Goal: Task Accomplishment & Management: Use online tool/utility

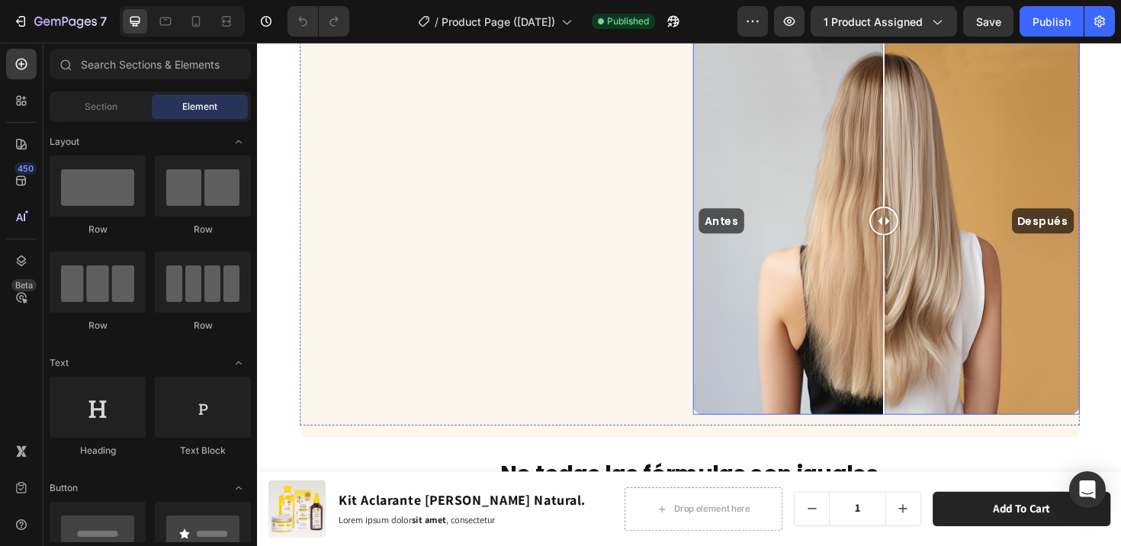
scroll to position [3273, 0]
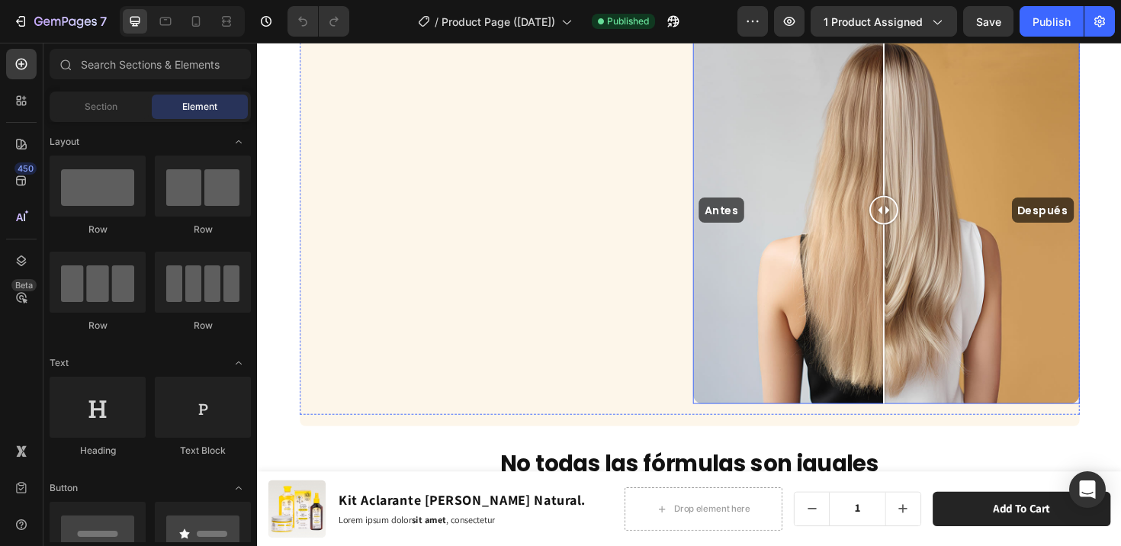
click at [826, 260] on div "Antes Después" at bounding box center [922, 219] width 409 height 409
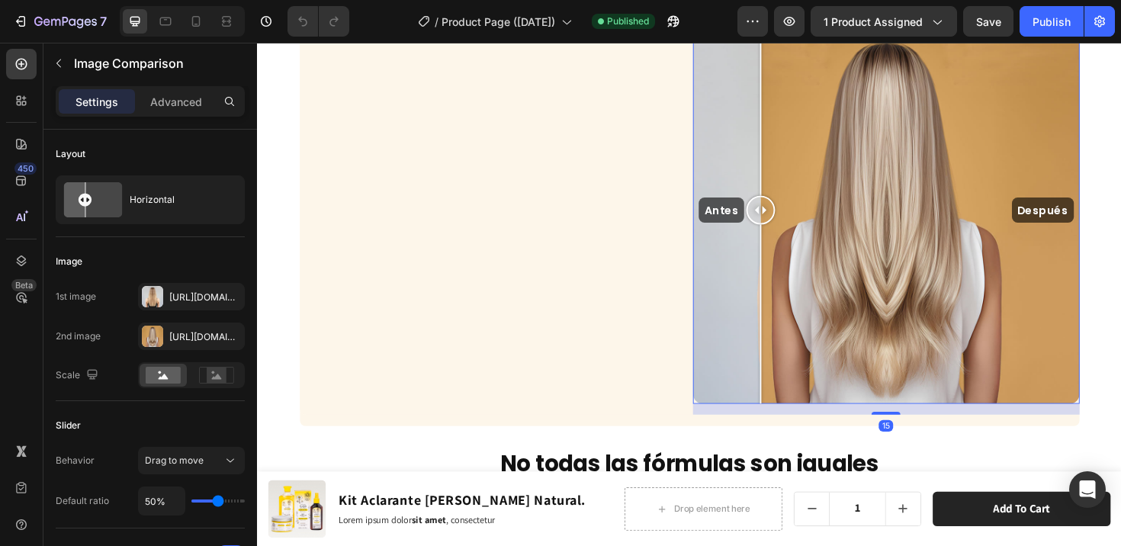
click at [784, 273] on div "Antes Después" at bounding box center [922, 219] width 409 height 409
click at [151, 332] on div at bounding box center [152, 336] width 21 height 21
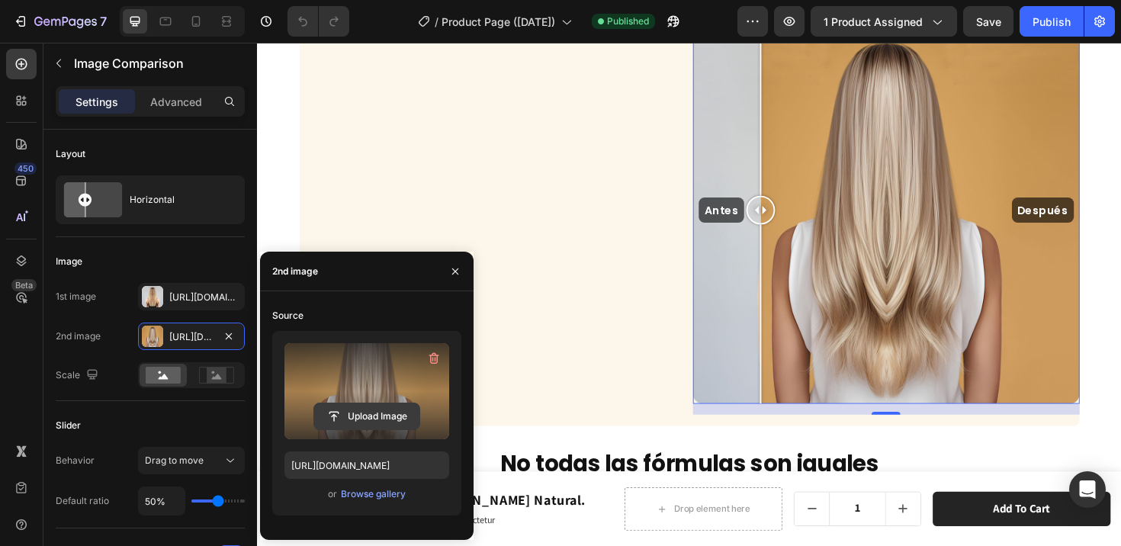
click at [348, 417] on input "file" at bounding box center [366, 416] width 105 height 26
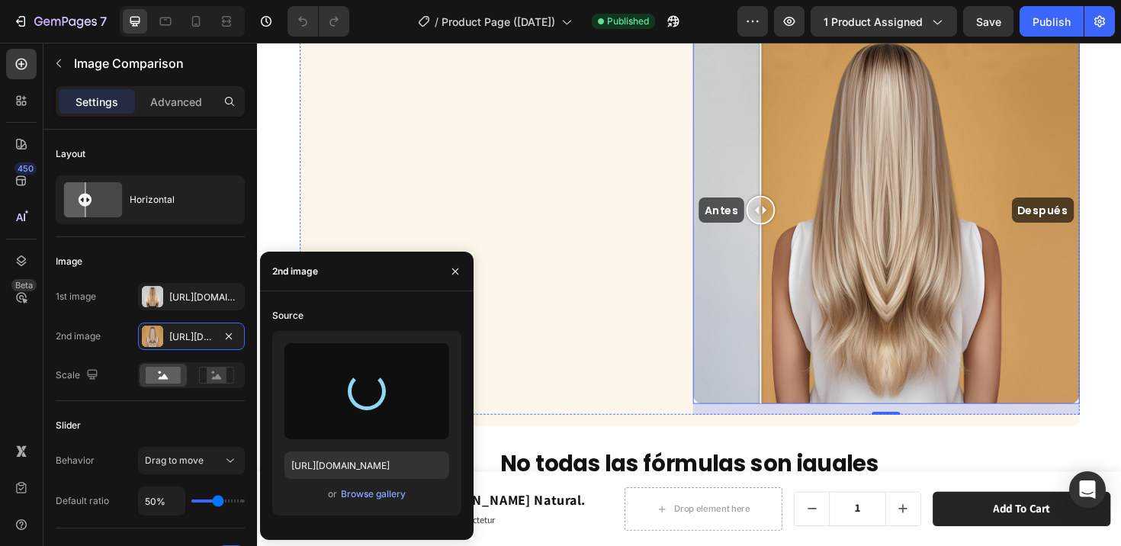
type input "https://cdn.shopify.com/s/files/1/0658/5240/8047/files/gempages_490481196828984…"
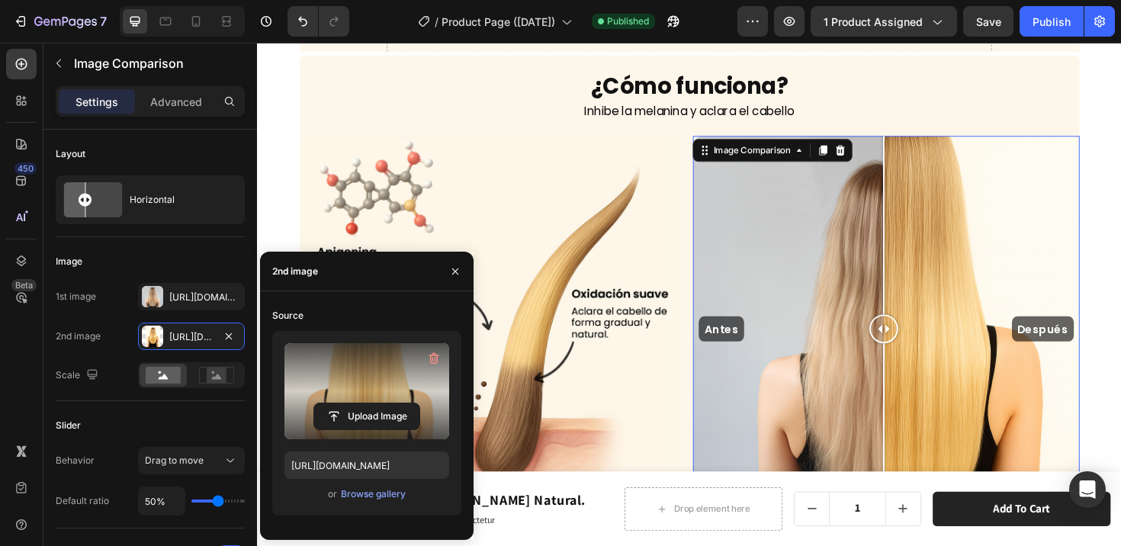
scroll to position [3172, 0]
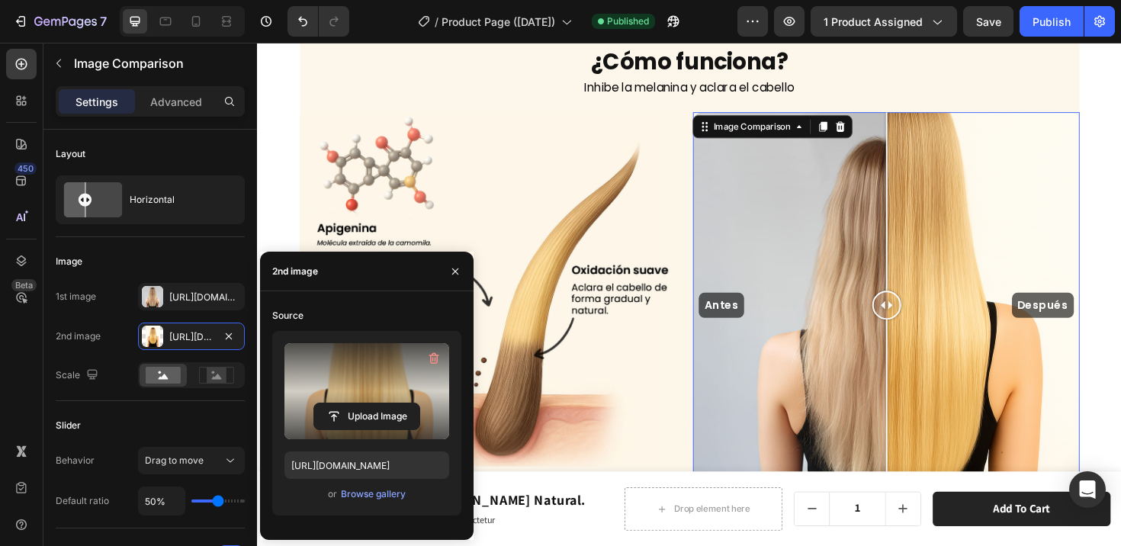
click at [917, 316] on div at bounding box center [923, 320] width 30 height 30
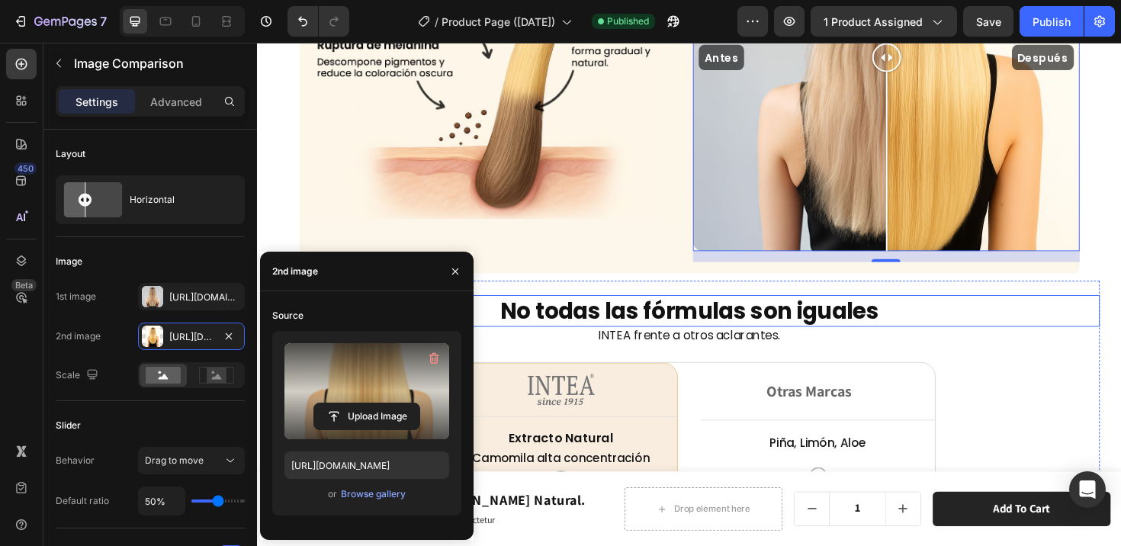
scroll to position [3437, 0]
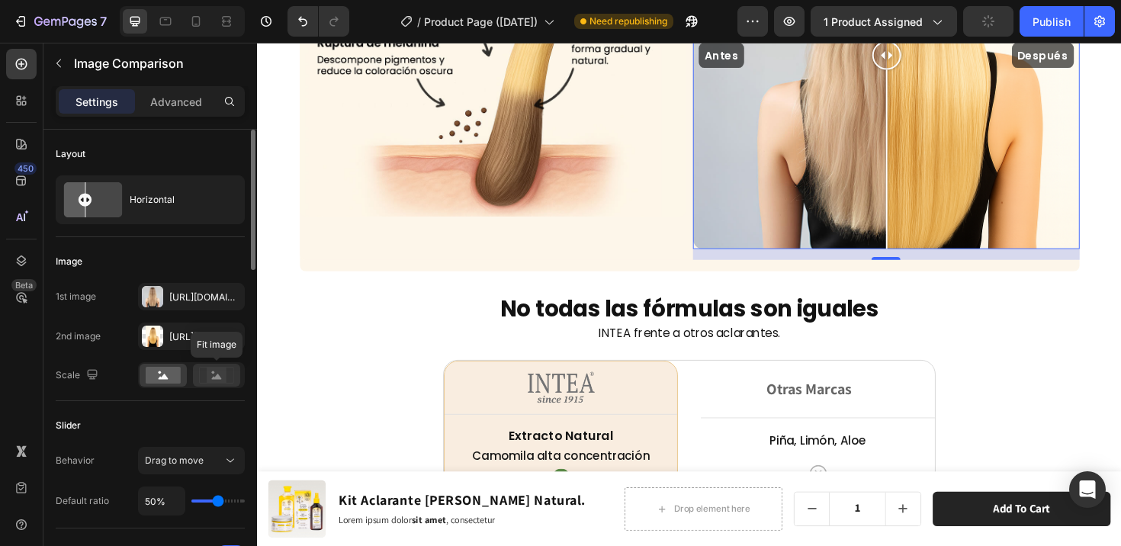
click at [223, 374] on rect at bounding box center [217, 374] width 20 height 15
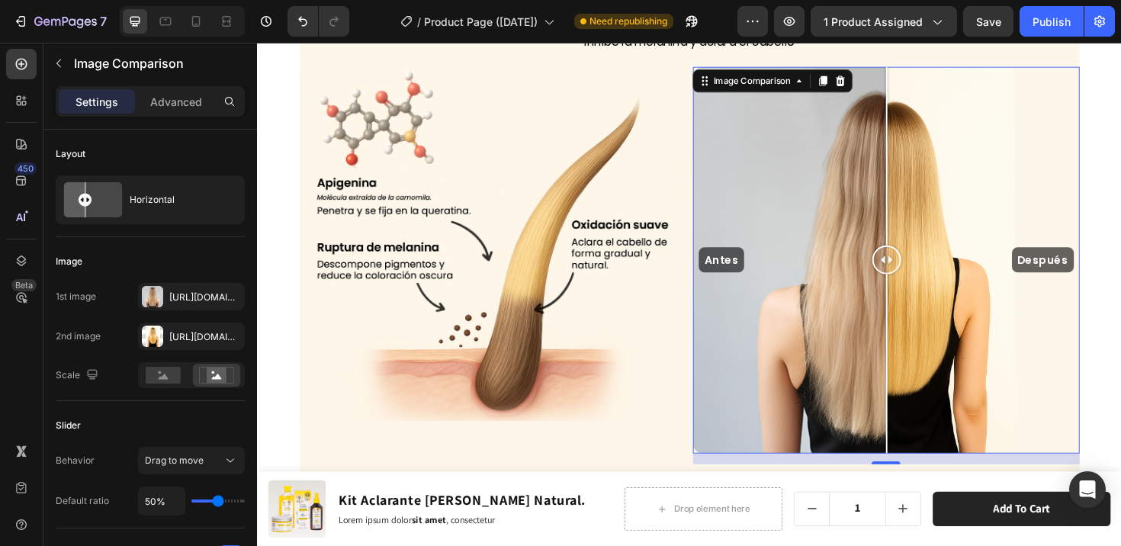
scroll to position [3235, 0]
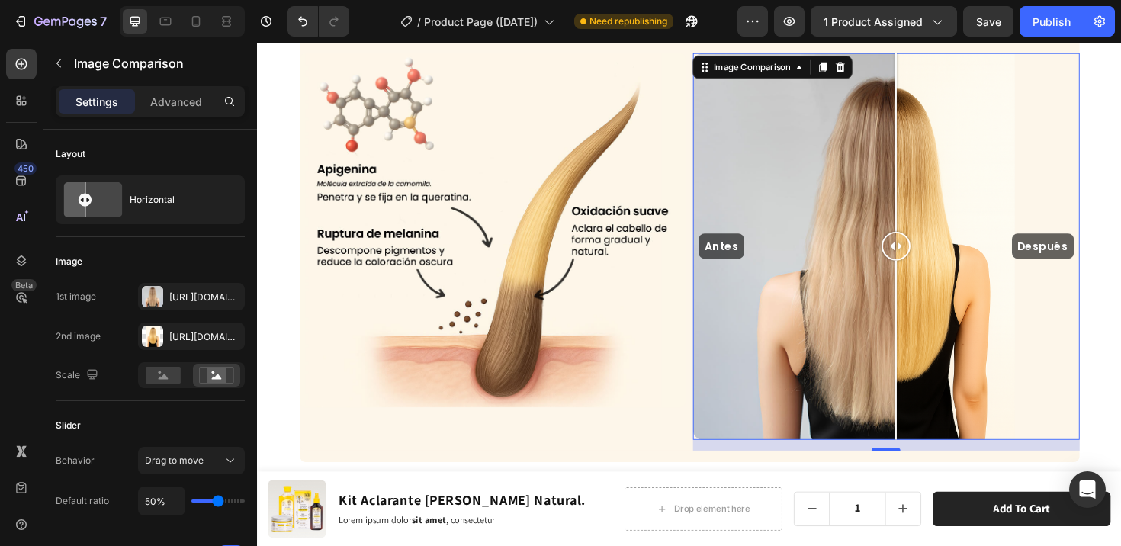
drag, startPoint x: 923, startPoint y: 252, endPoint x: 927, endPoint y: 268, distance: 15.7
click at [927, 268] on div at bounding box center [933, 257] width 30 height 30
click at [172, 368] on rect at bounding box center [163, 375] width 35 height 17
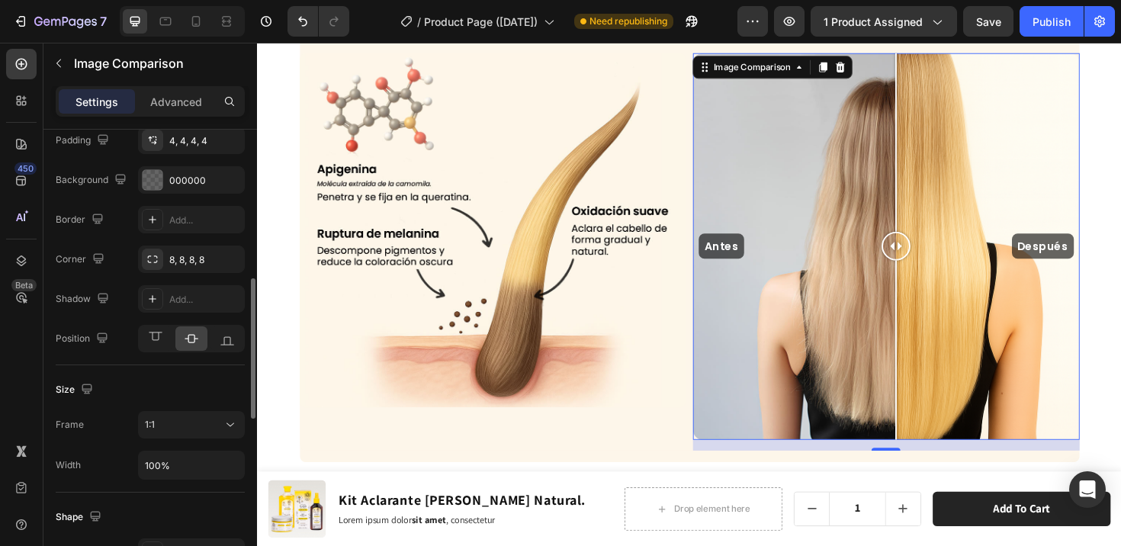
scroll to position [700, 0]
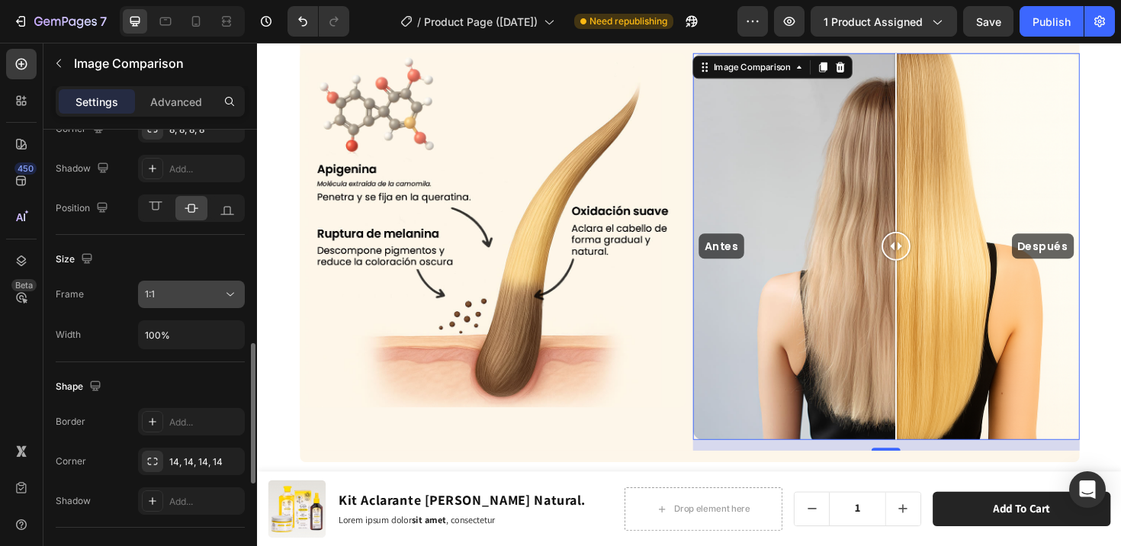
click at [220, 289] on div "1:1" at bounding box center [184, 294] width 78 height 14
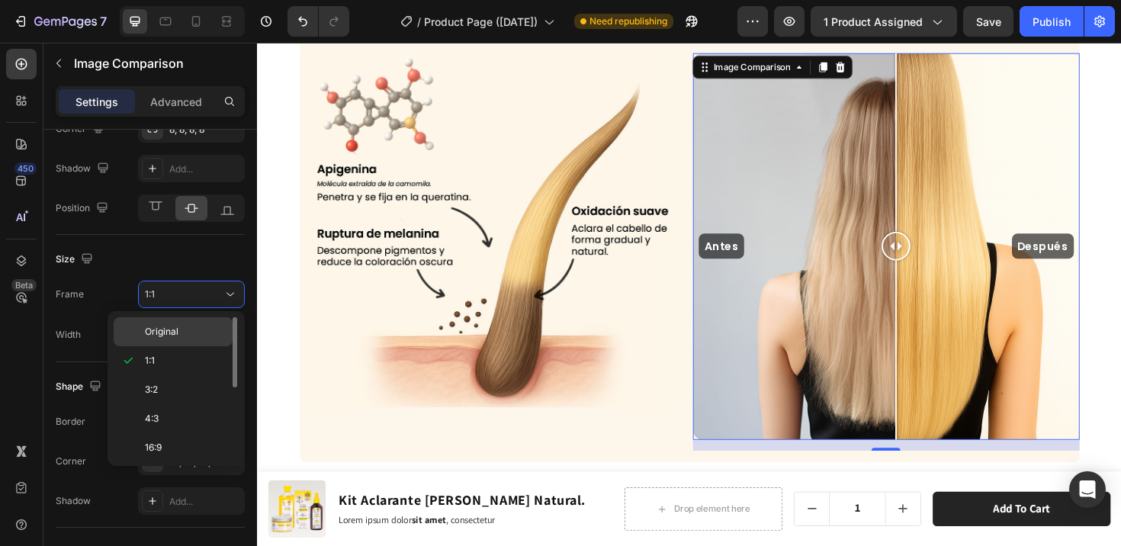
click at [181, 327] on p "Original" at bounding box center [185, 332] width 81 height 14
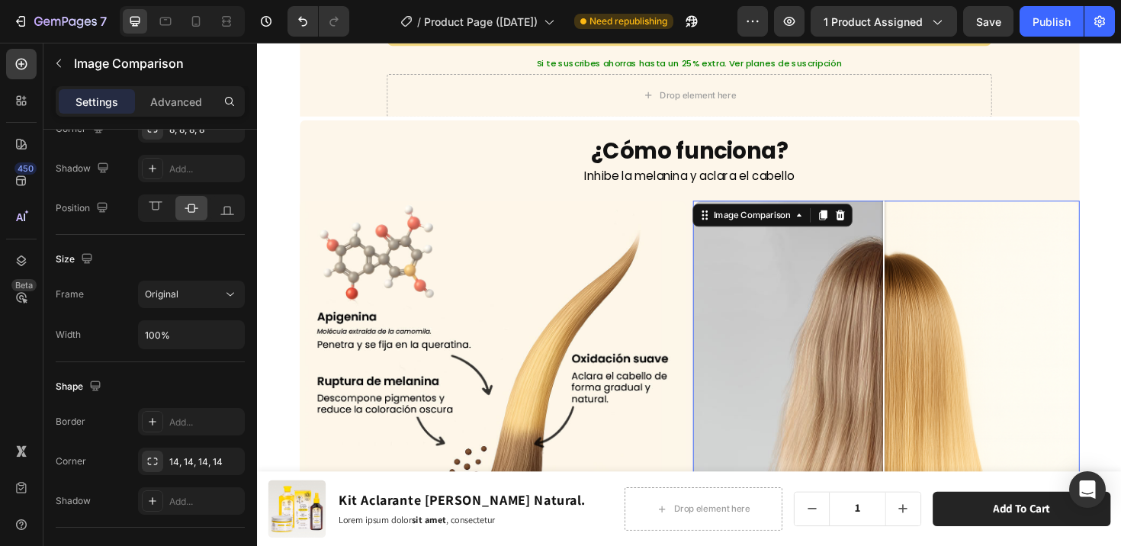
scroll to position [3112, 0]
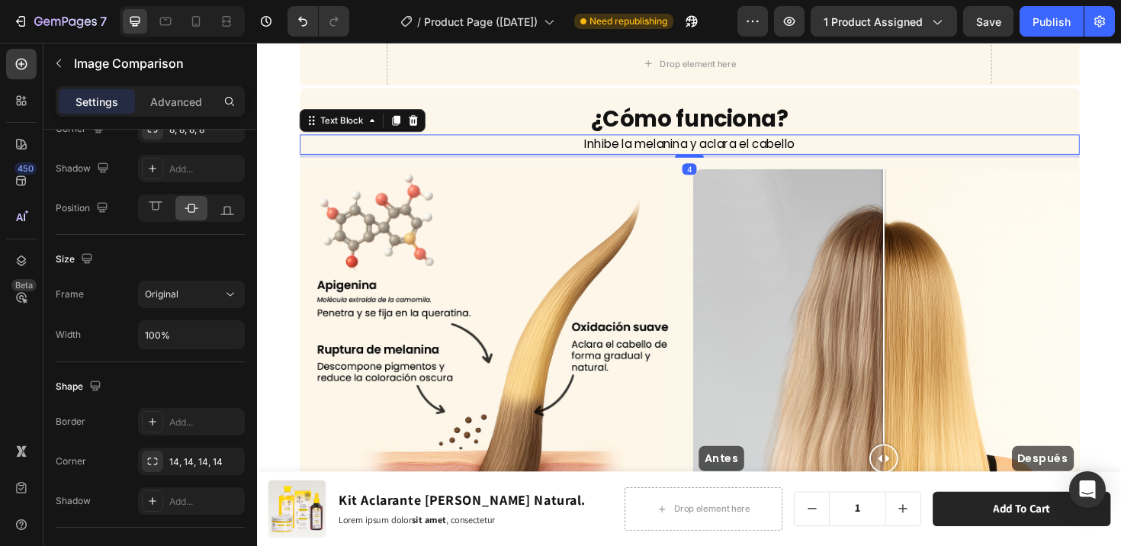
click at [932, 156] on p "Inhibe la melanina y aclara el cabello" at bounding box center [714, 150] width 823 height 18
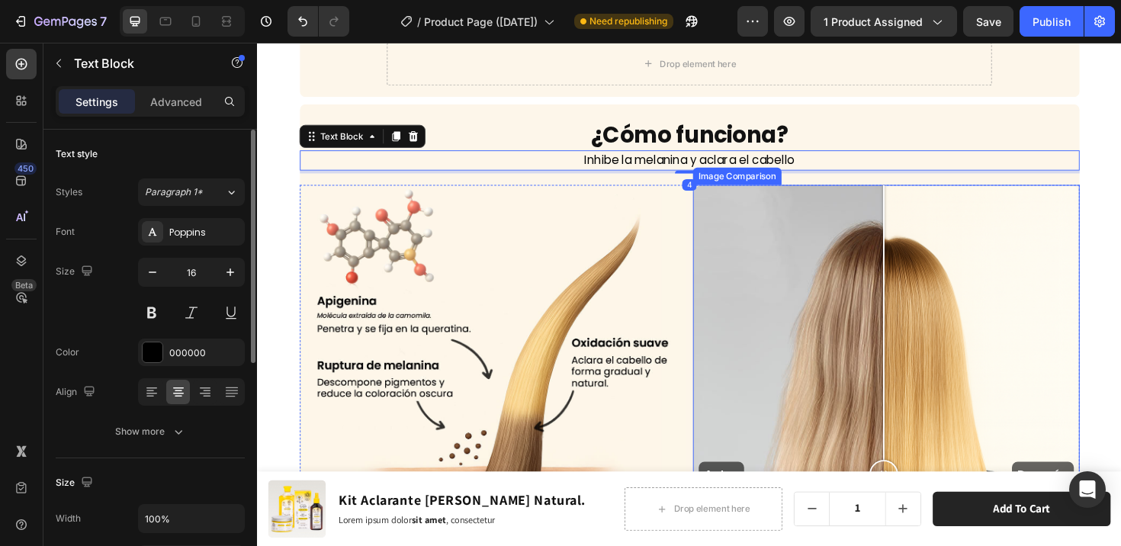
click at [954, 223] on div "Antes Después" at bounding box center [922, 500] width 409 height 614
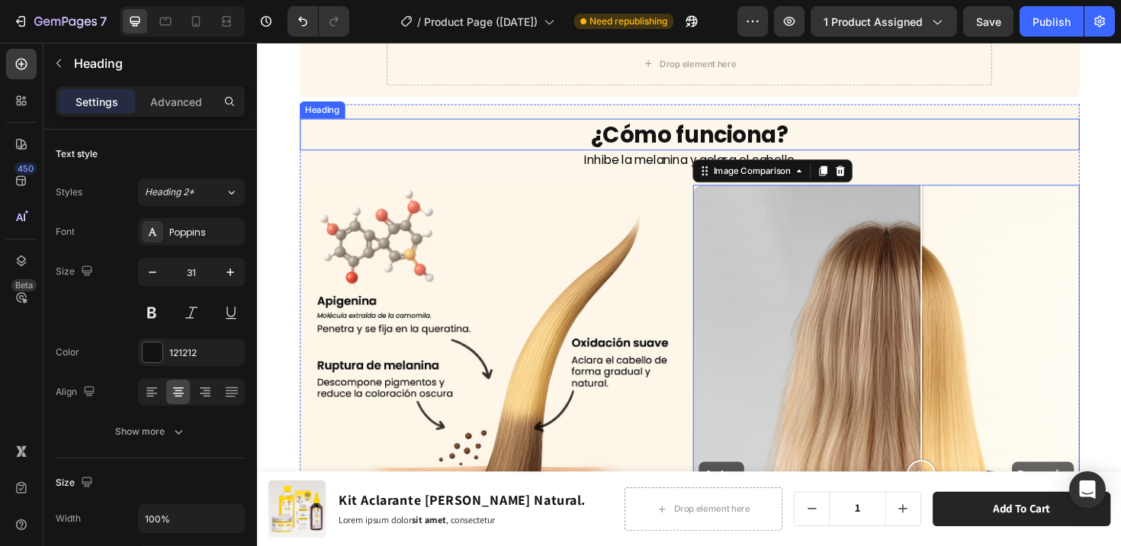
click at [1003, 123] on h2 "¿Cómo funciona?" at bounding box center [715, 140] width 826 height 34
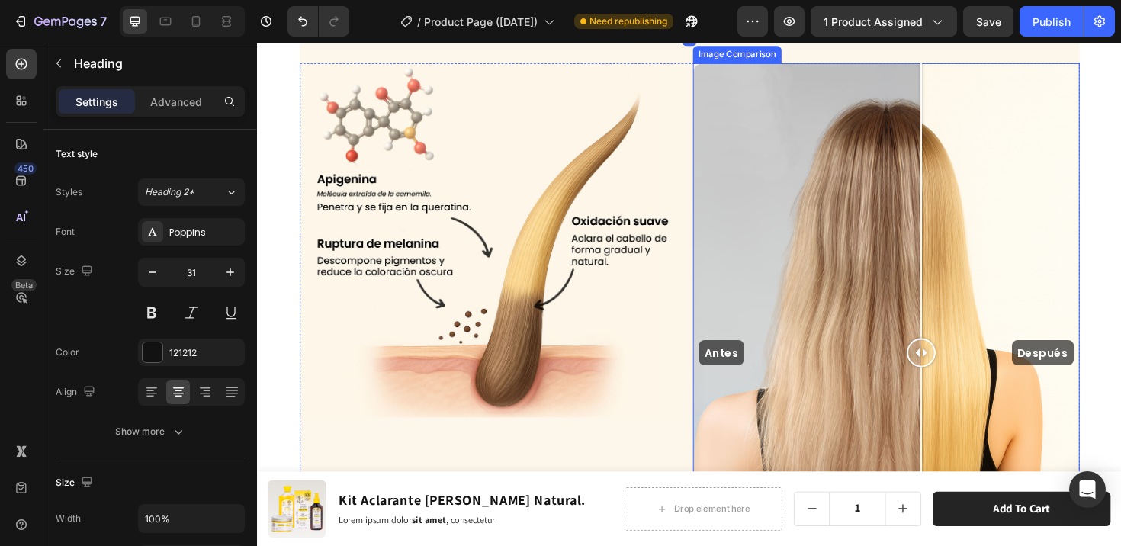
scroll to position [3413, 0]
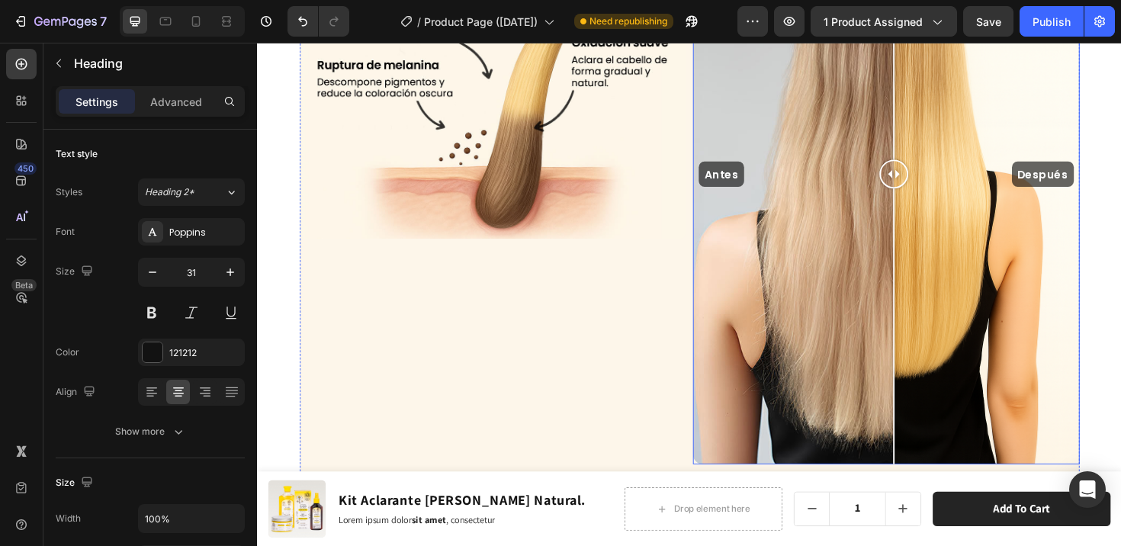
drag, startPoint x: 957, startPoint y: 180, endPoint x: 924, endPoint y: 219, distance: 50.9
click at [924, 219] on div at bounding box center [931, 182] width 30 height 614
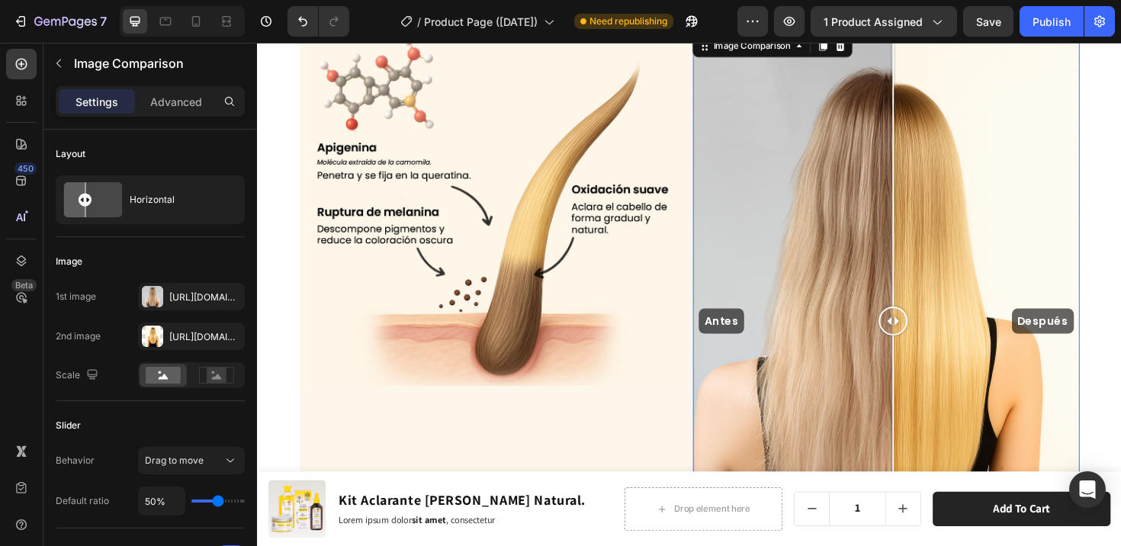
scroll to position [3268, 0]
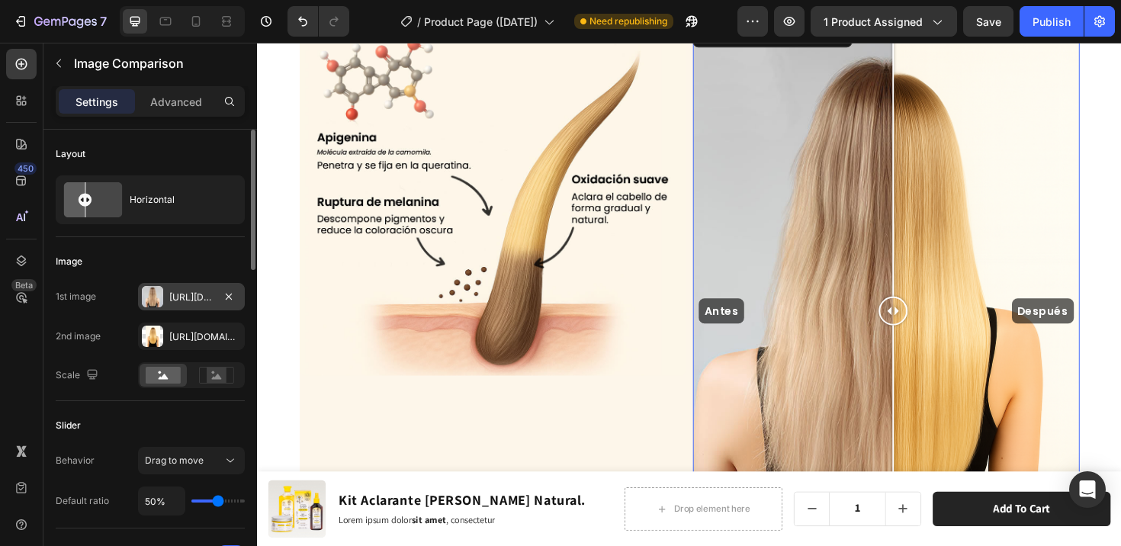
click at [155, 294] on div at bounding box center [152, 296] width 21 height 21
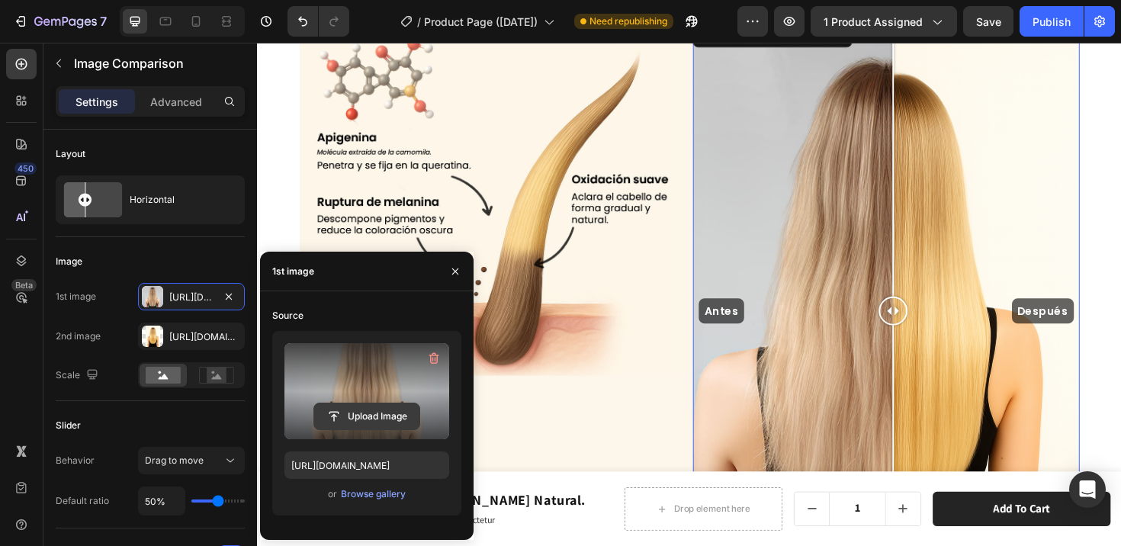
click at [360, 417] on input "file" at bounding box center [366, 416] width 105 height 26
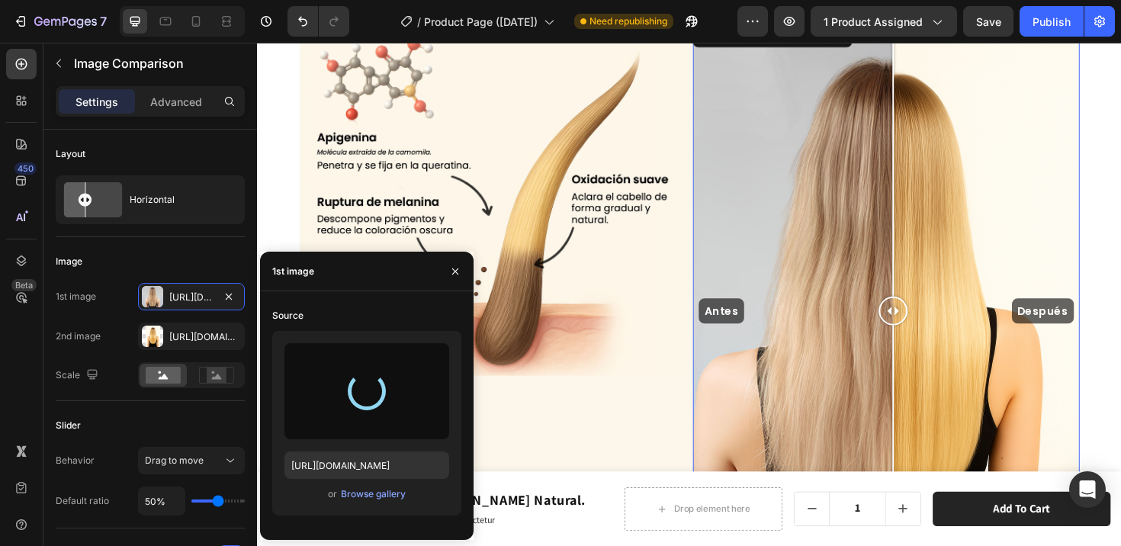
type input "https://cdn.shopify.com/s/files/1/0658/5240/8047/files/gempages_490481196828984…"
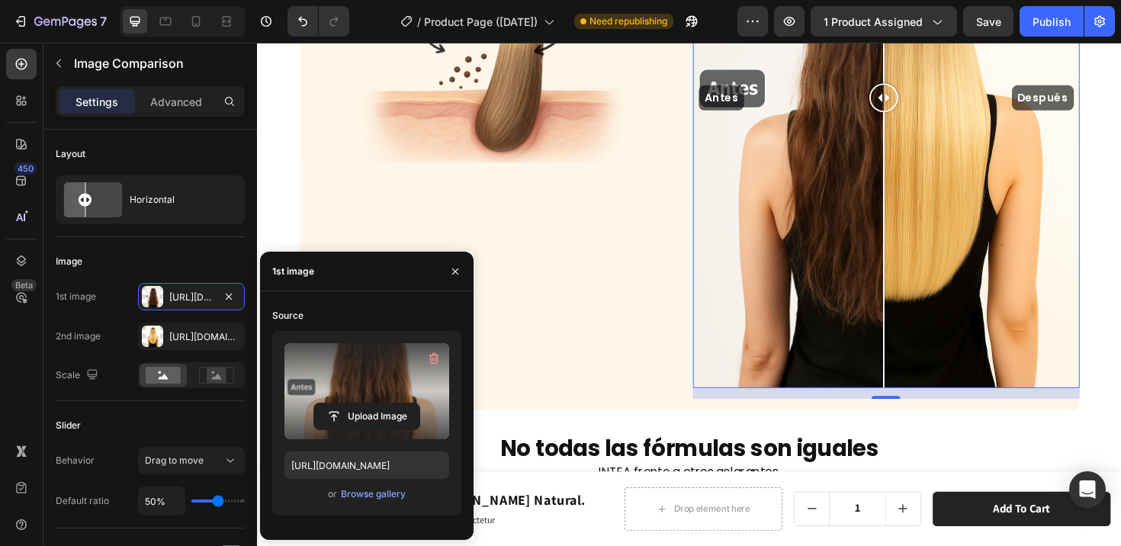
scroll to position [3508, 0]
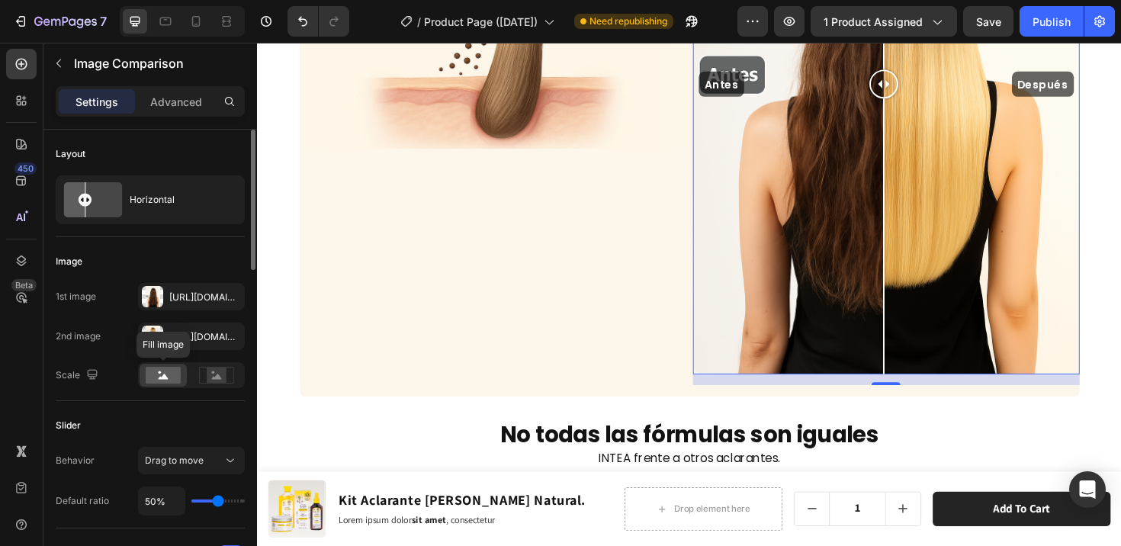
click at [154, 369] on rect at bounding box center [163, 375] width 35 height 17
click at [156, 373] on rect at bounding box center [163, 375] width 35 height 17
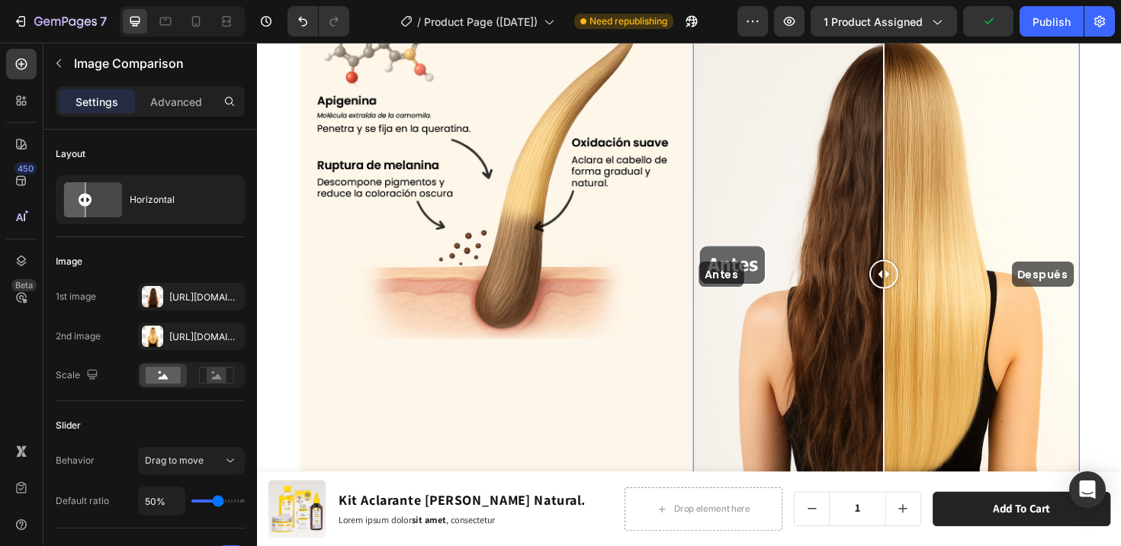
scroll to position [3268, 0]
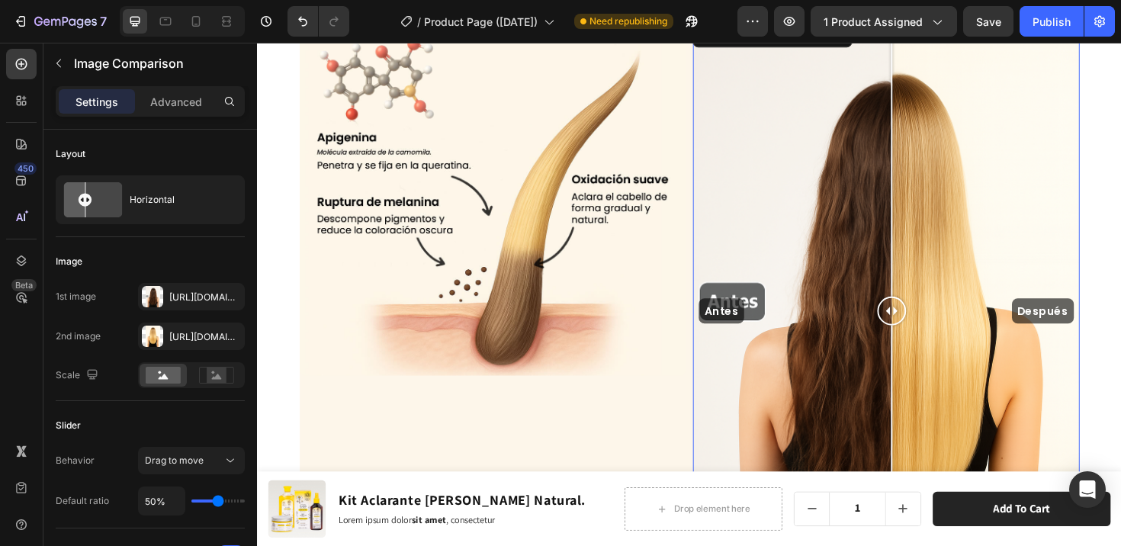
click at [922, 311] on div at bounding box center [928, 326] width 30 height 30
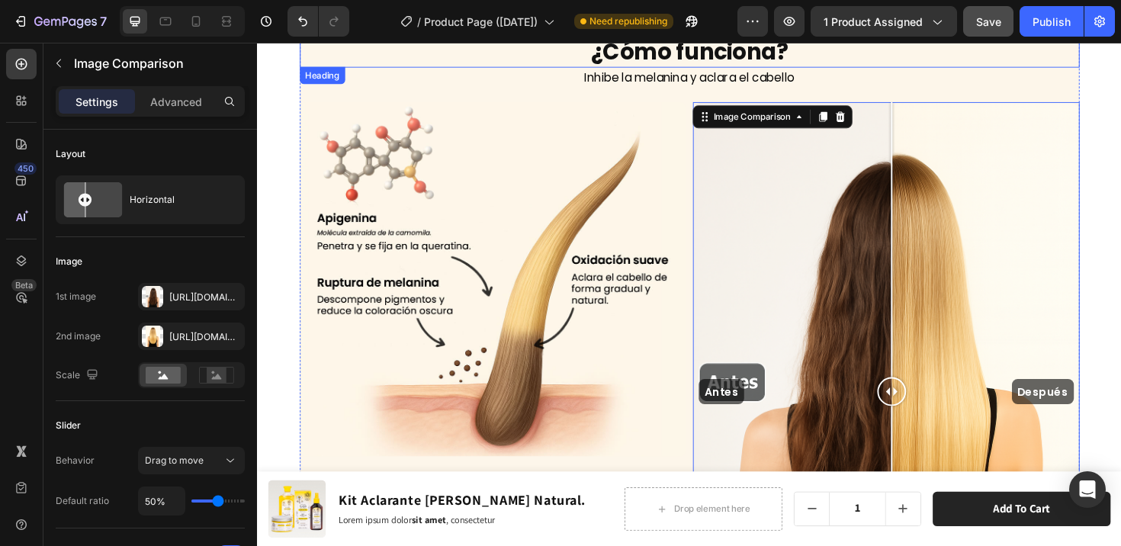
scroll to position [3184, 0]
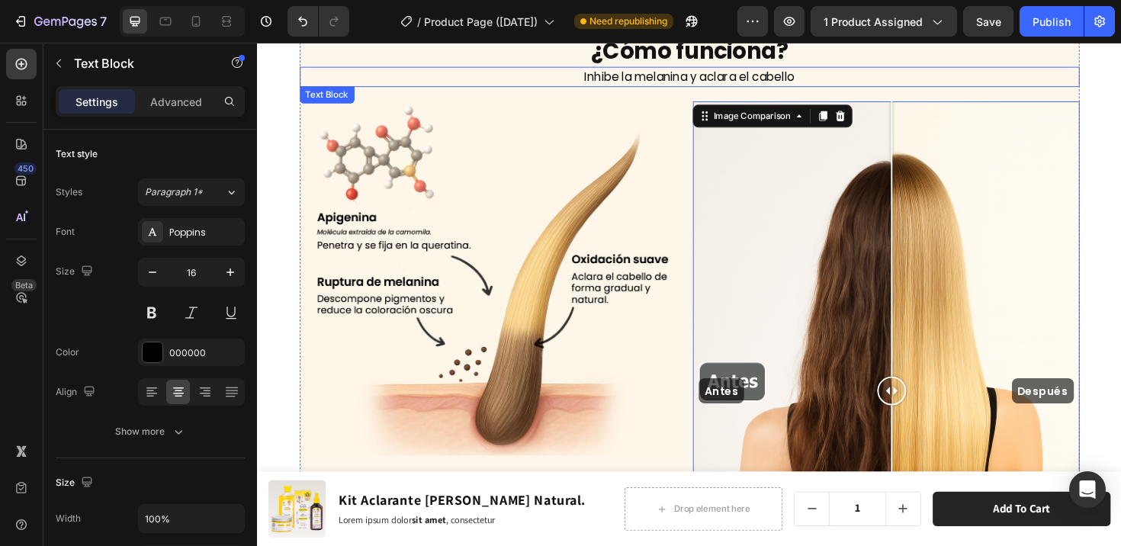
click at [959, 80] on p "Inhibe la melanina y aclara el cabello" at bounding box center [714, 78] width 823 height 18
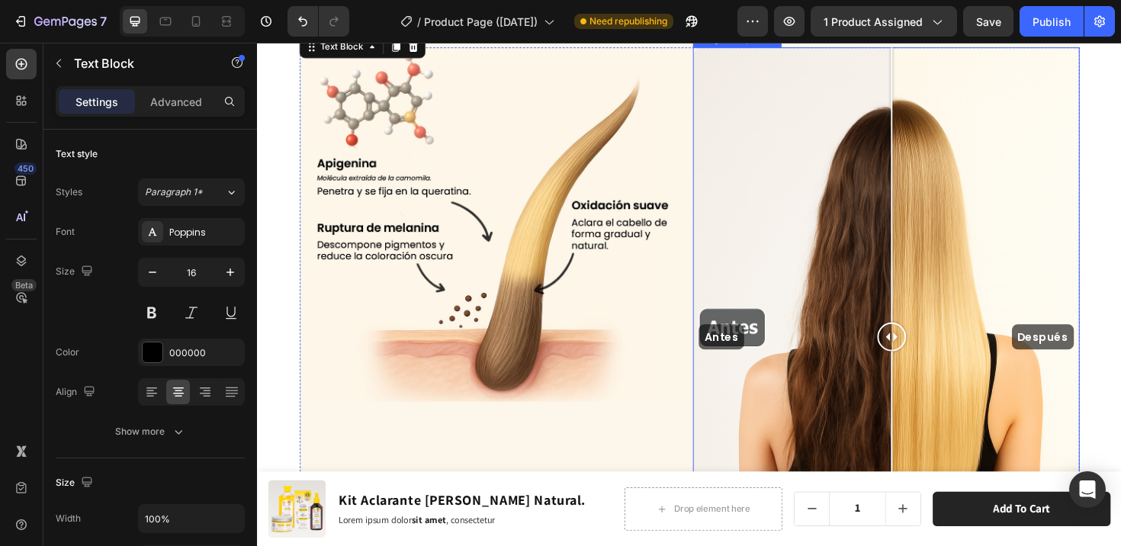
scroll to position [3247, 0]
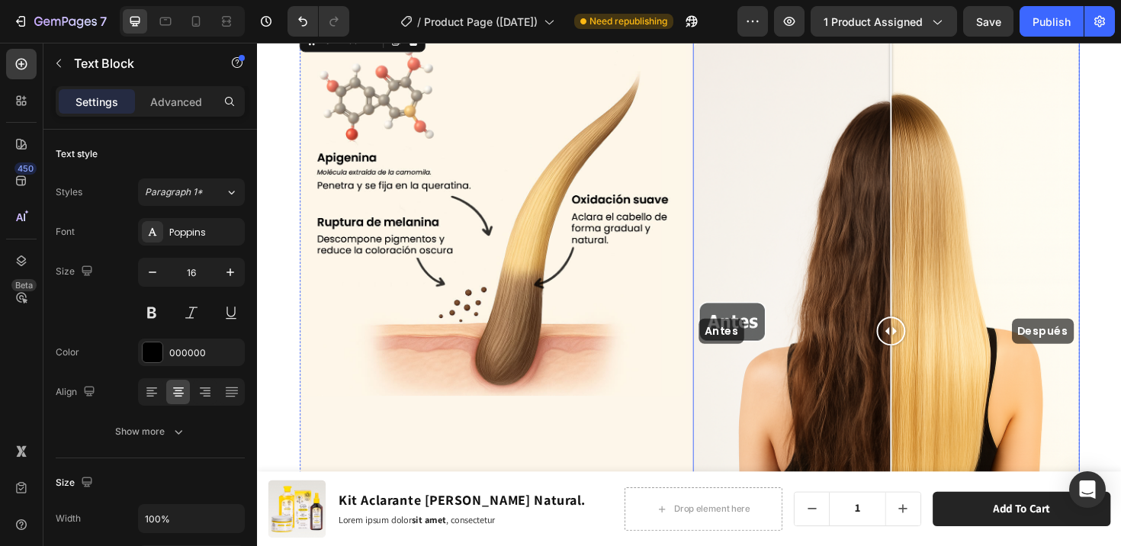
drag, startPoint x: 924, startPoint y: 344, endPoint x: 922, endPoint y: 310, distance: 34.4
click at [922, 310] on div at bounding box center [928, 348] width 30 height 614
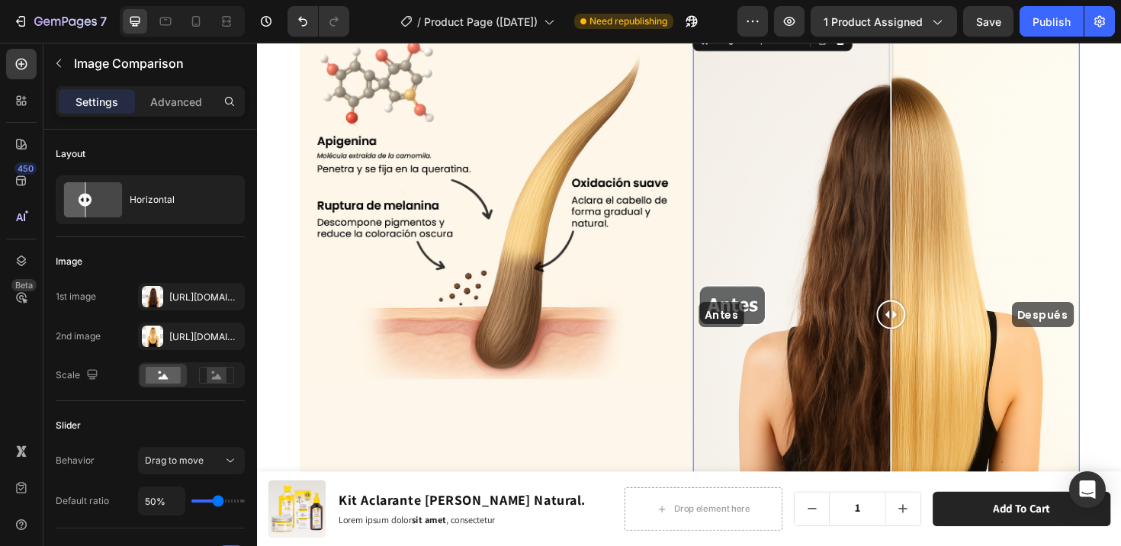
scroll to position [3276, 0]
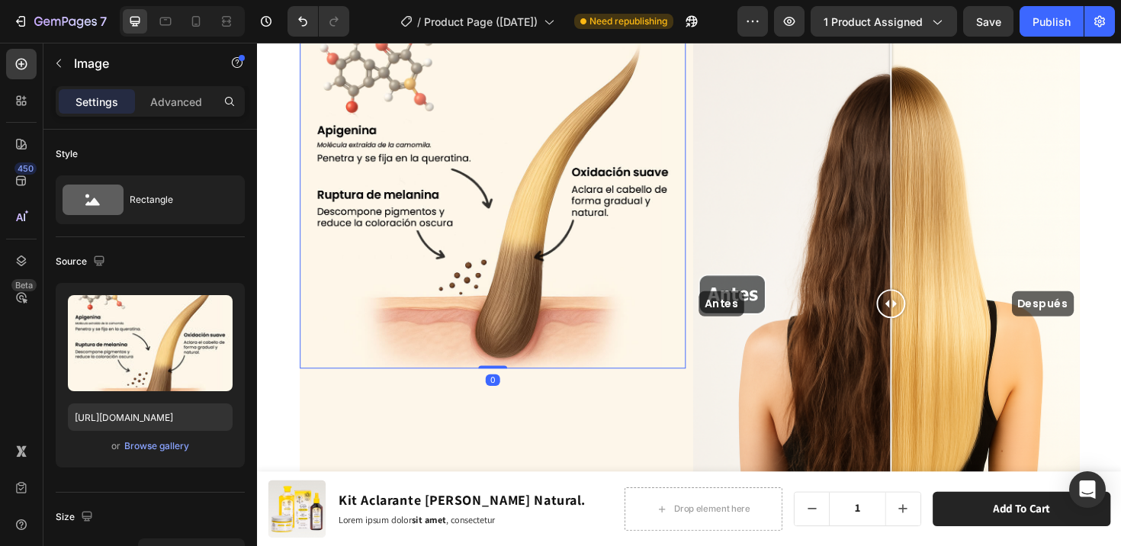
click at [535, 237] on img at bounding box center [506, 199] width 409 height 375
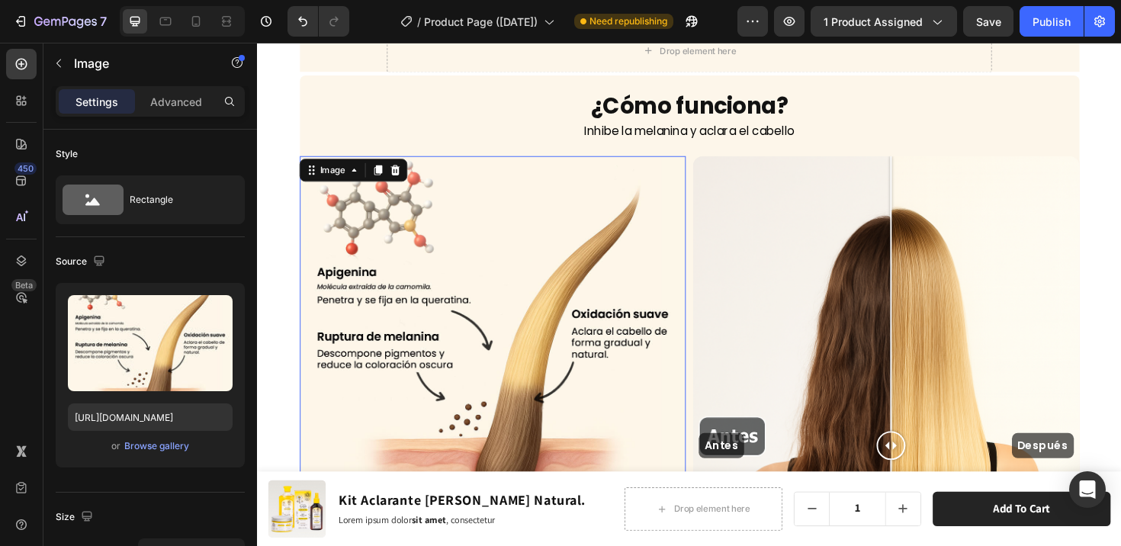
scroll to position [2997, 0]
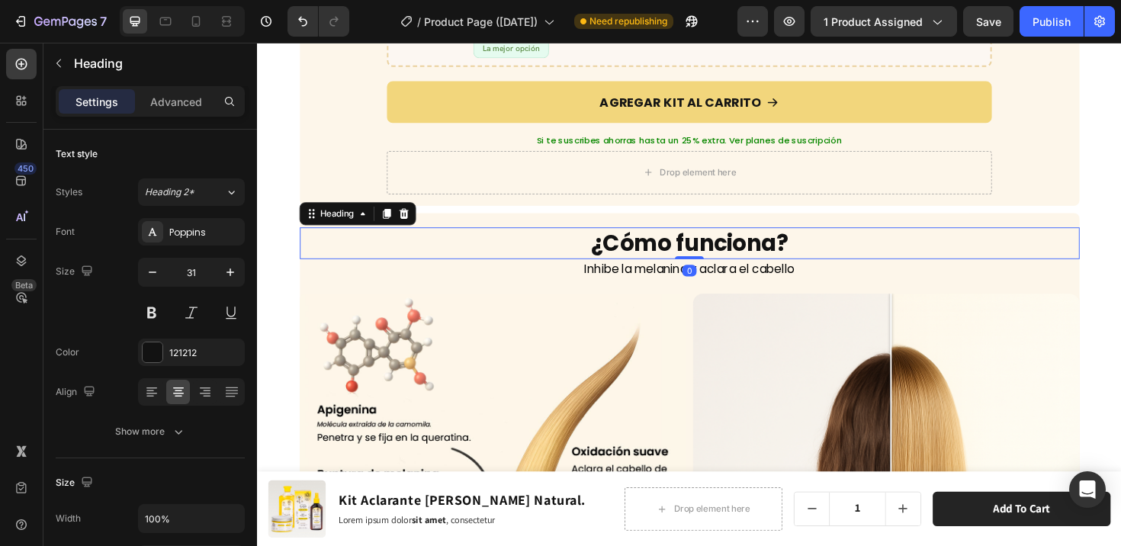
click at [548, 245] on h2 "¿Cómo funciona?" at bounding box center [715, 255] width 826 height 34
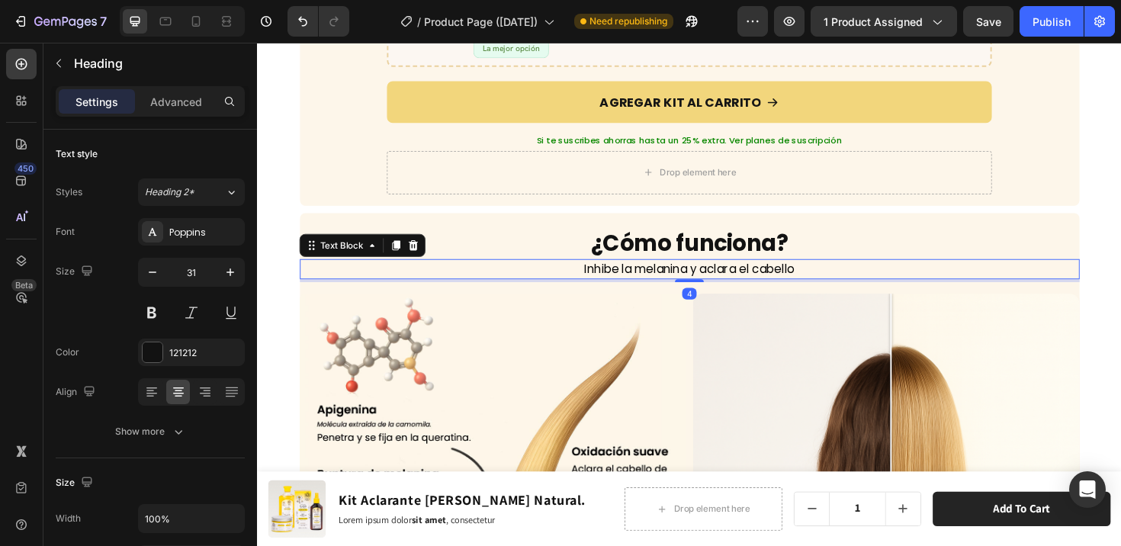
click at [547, 273] on p "Inhibe la melanina y aclara el cabello" at bounding box center [714, 282] width 823 height 18
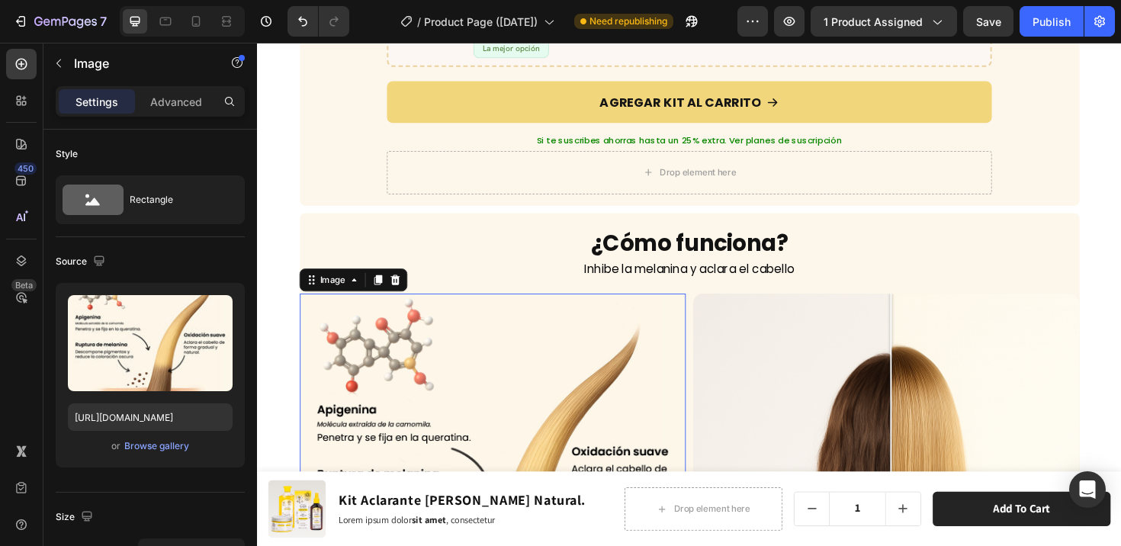
click at [550, 308] on img at bounding box center [506, 495] width 409 height 375
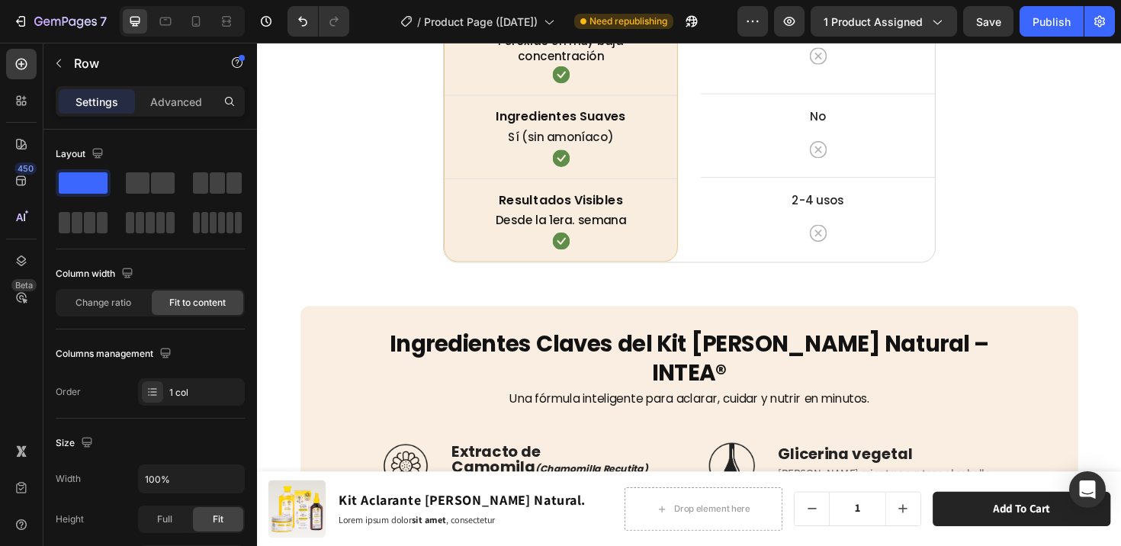
scroll to position [4443, 0]
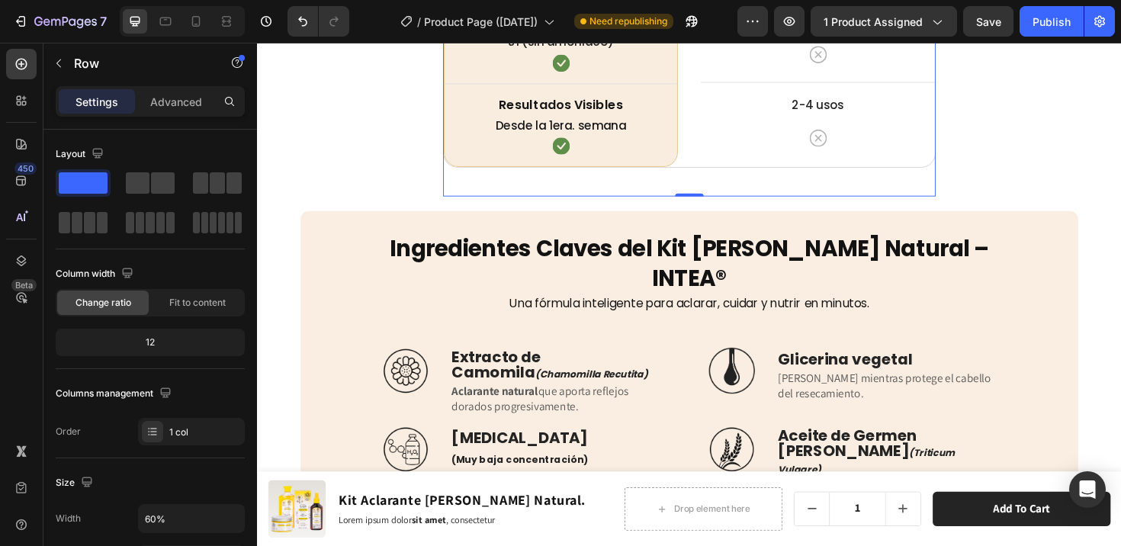
click at [172, 101] on p "Advanced" at bounding box center [176, 102] width 52 height 16
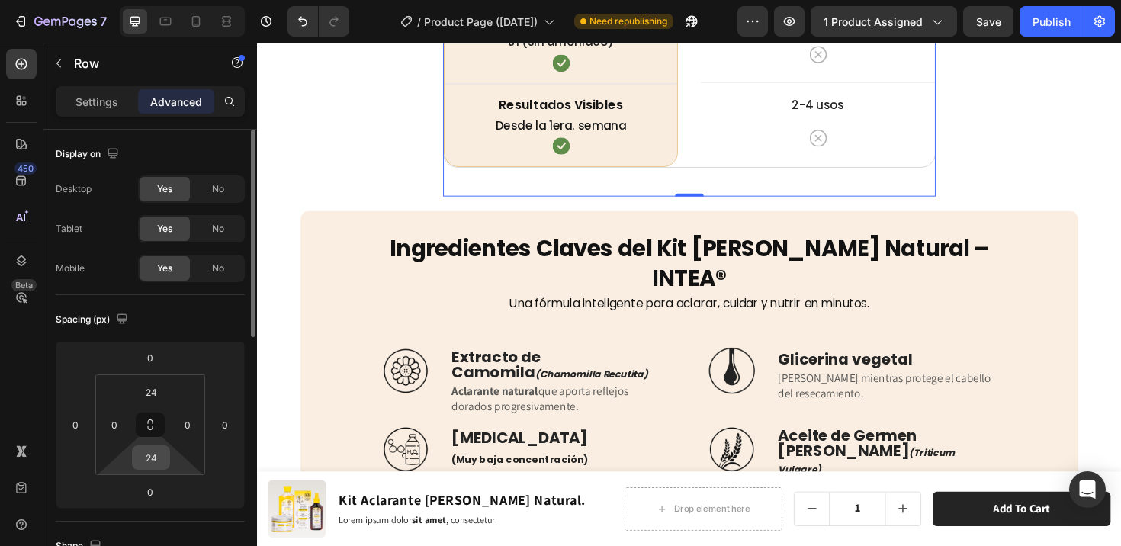
click at [159, 463] on input "24" at bounding box center [151, 457] width 30 height 23
type input "0"
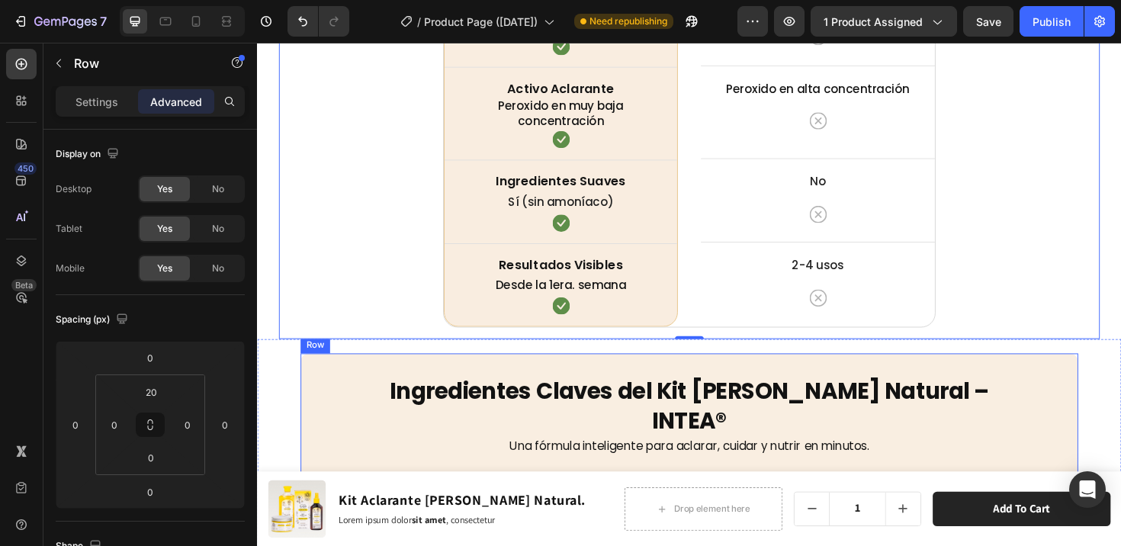
scroll to position [4166, 0]
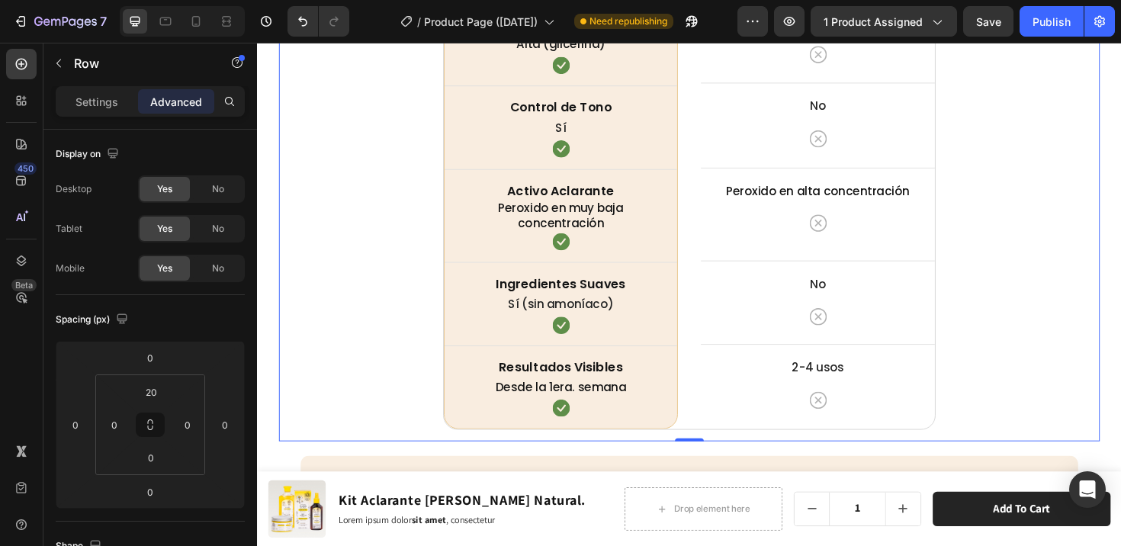
click at [1030, 228] on div "No todas las fórmulas son iguales Heading INTEA frente a otros aclarantes. Text…" at bounding box center [714, 124] width 869 height 682
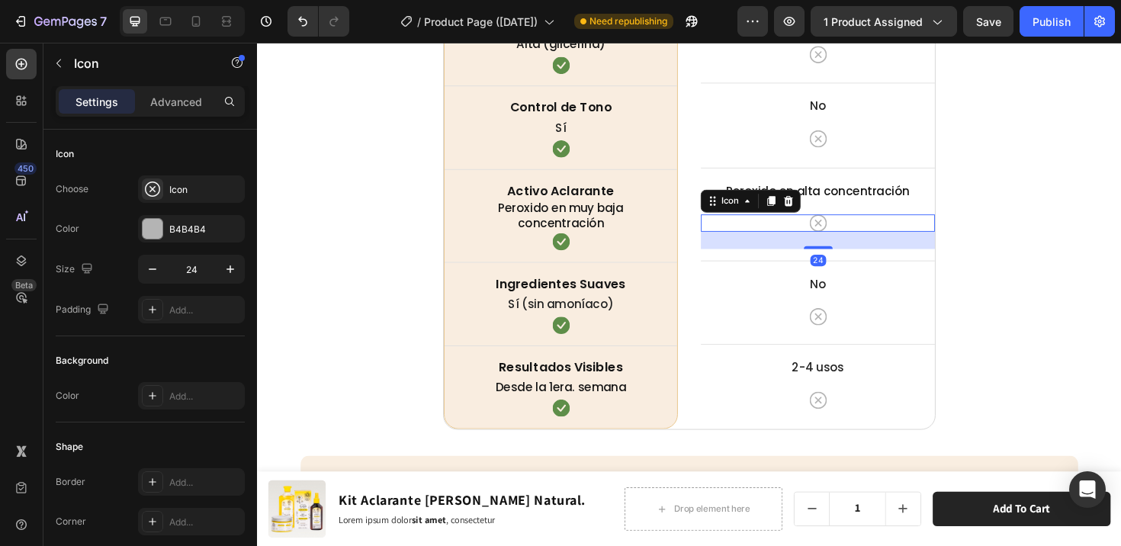
click at [963, 226] on div "Icon 24" at bounding box center [851, 233] width 248 height 18
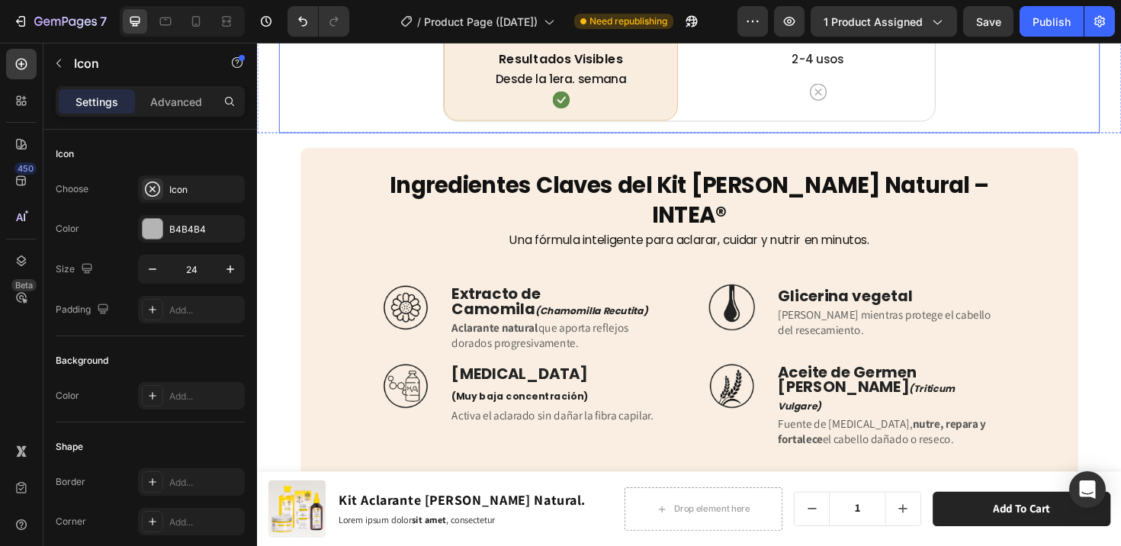
scroll to position [4493, 0]
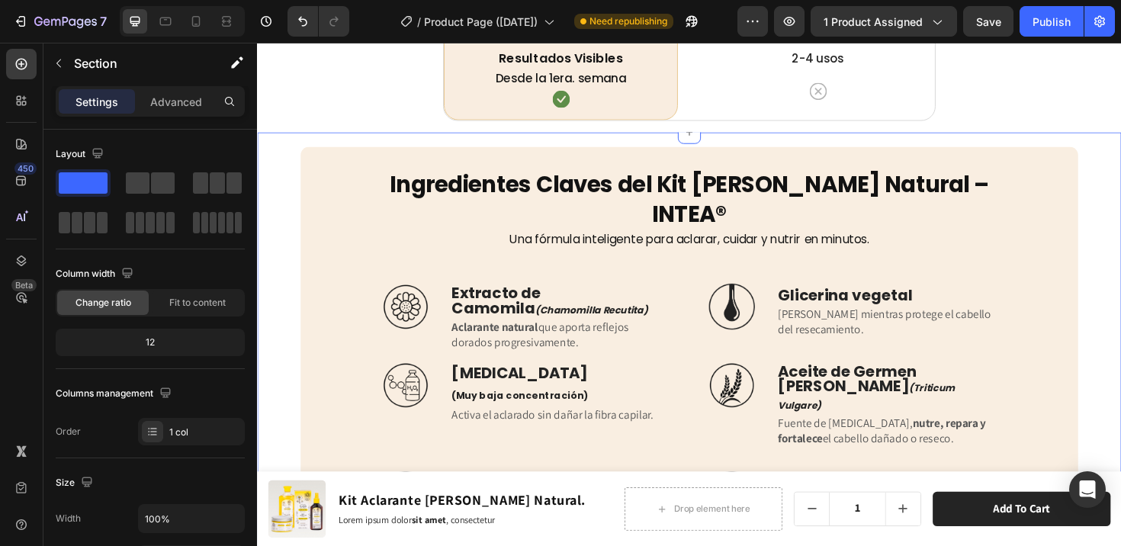
click at [1118, 287] on div "Image Ingredientes Claves del Kit Rubio Natural – INTEA® Heading Una fórmula in…" at bounding box center [714, 411] width 915 height 548
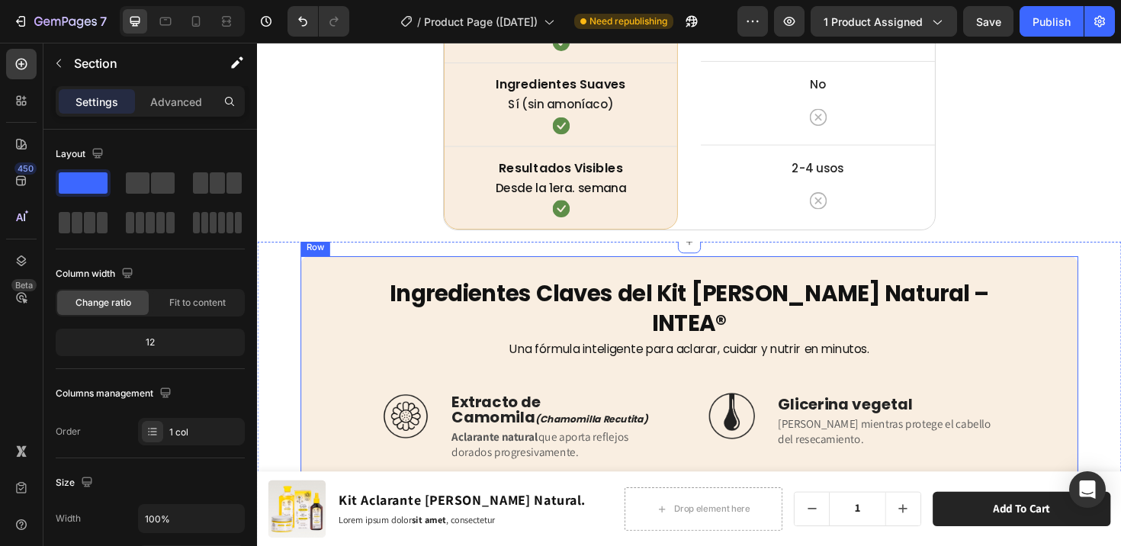
scroll to position [4374, 0]
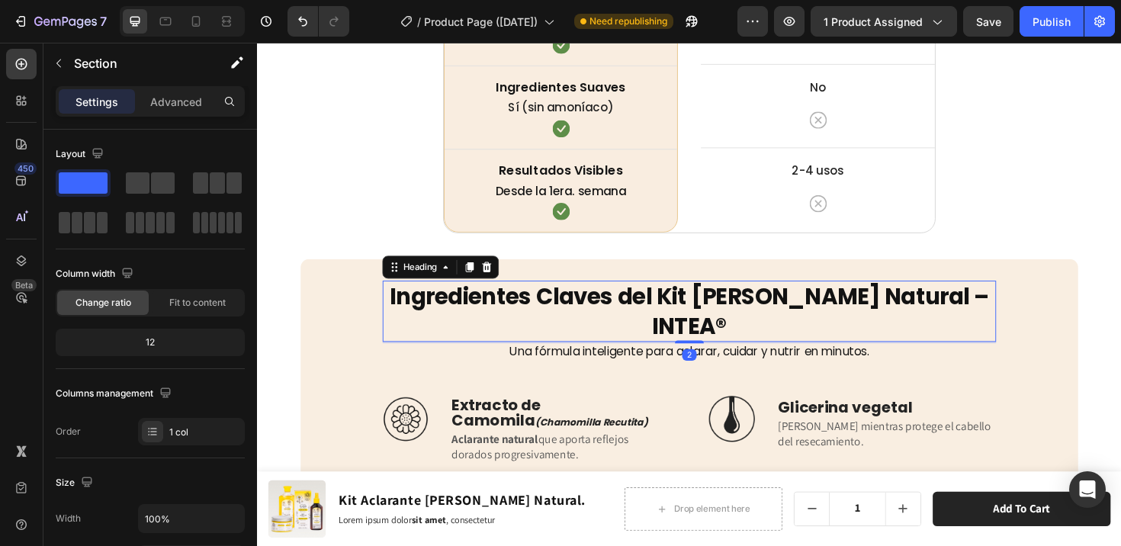
click at [469, 314] on h2 "Ingredientes Claves del Kit [PERSON_NAME] Natural – INTEA®" at bounding box center [715, 326] width 650 height 65
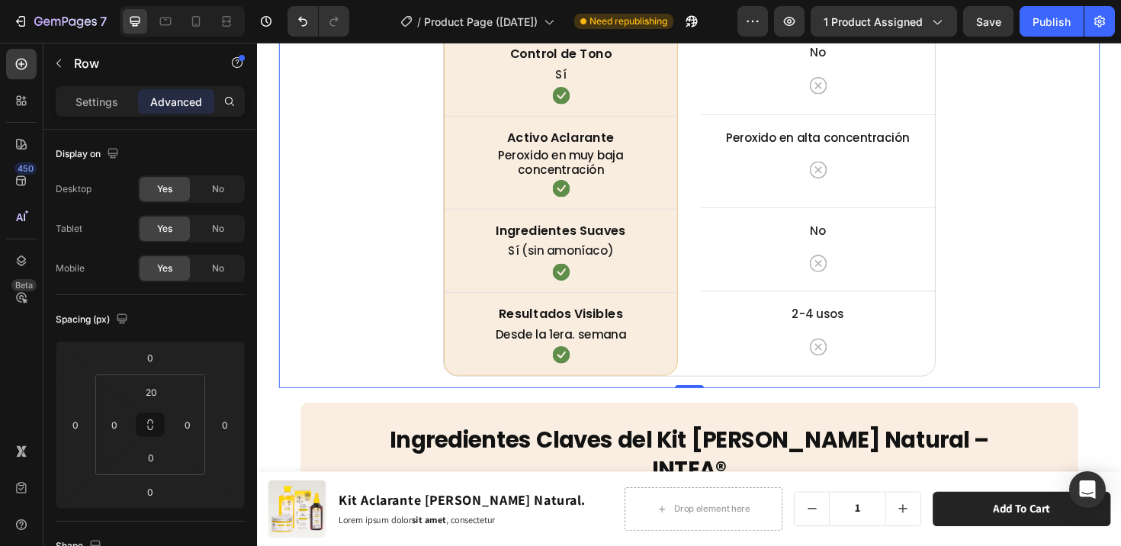
scroll to position [4474, 0]
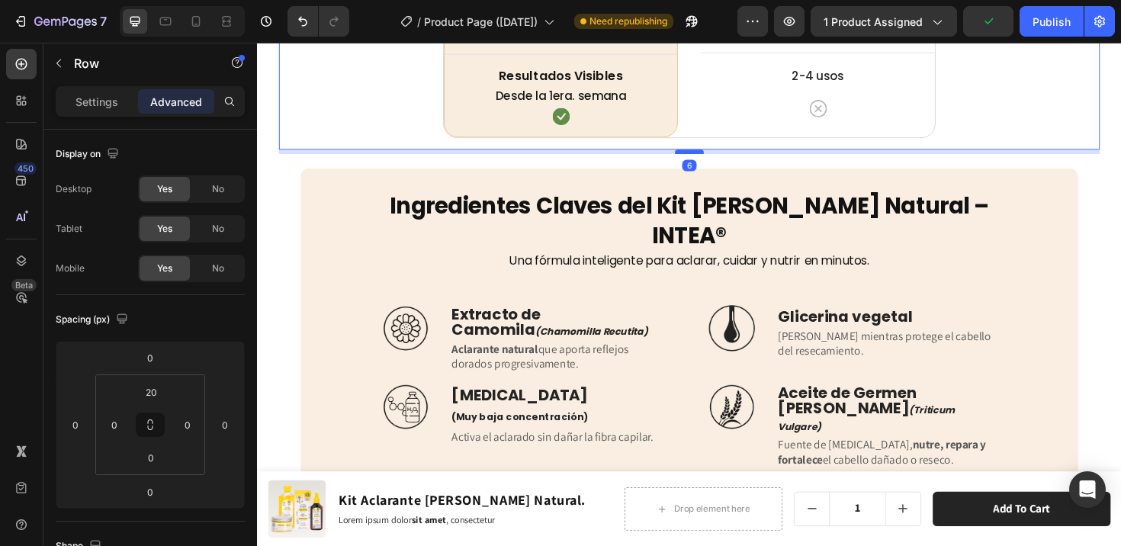
click at [713, 156] on div at bounding box center [714, 158] width 30 height 5
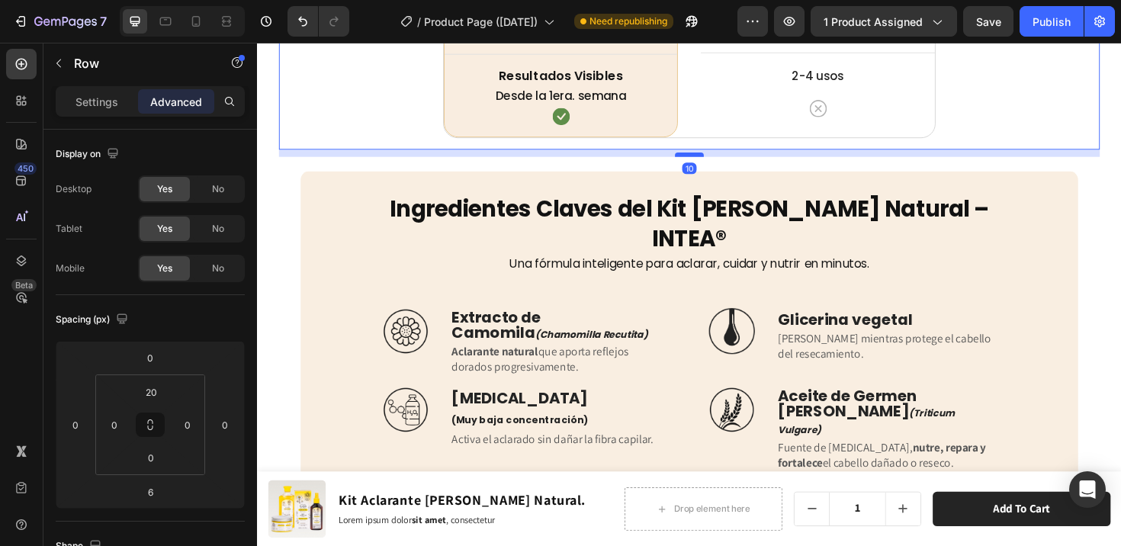
click at [713, 159] on div at bounding box center [714, 161] width 30 height 5
type input "10"
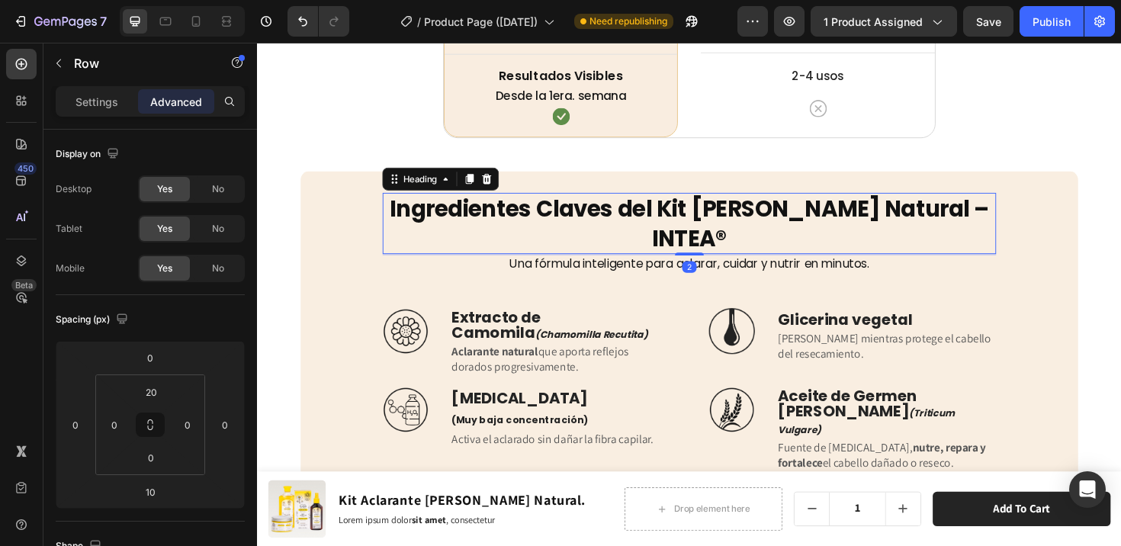
click at [711, 219] on h2 "Ingredientes Claves del Kit [PERSON_NAME] Natural – INTEA®" at bounding box center [715, 233] width 650 height 65
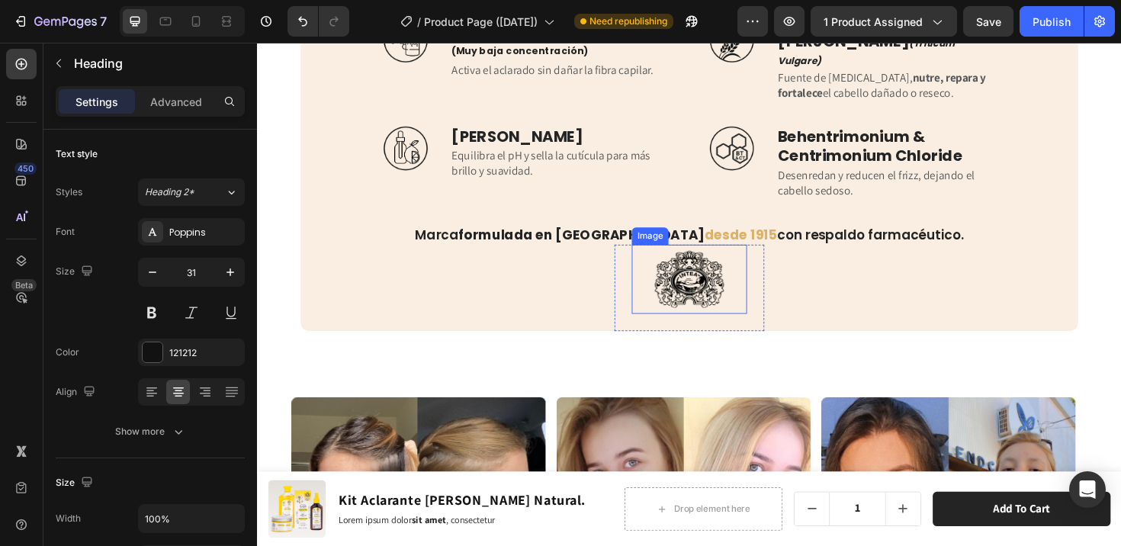
scroll to position [4861, 0]
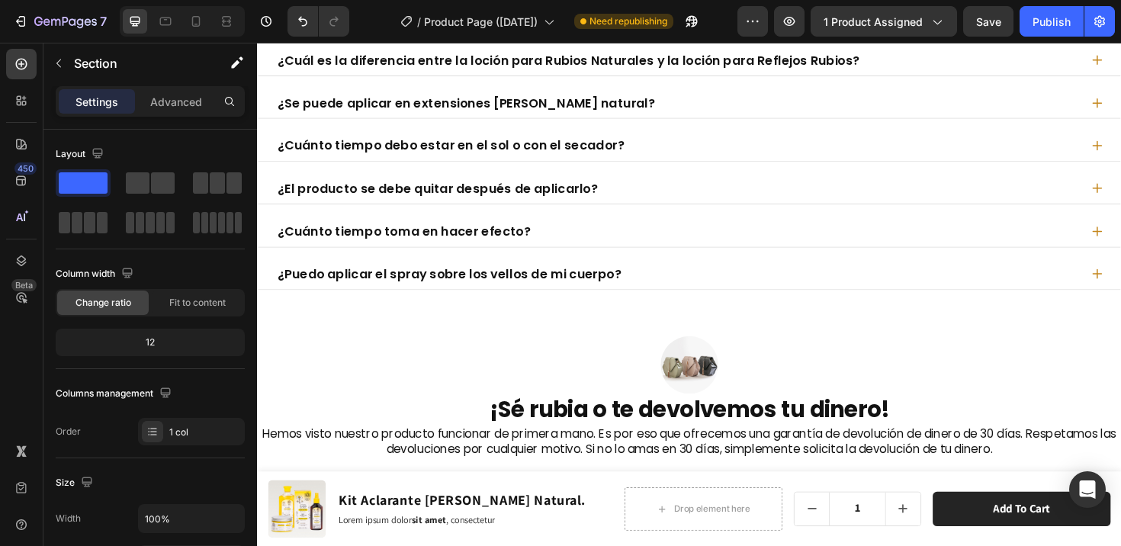
scroll to position [7620, 0]
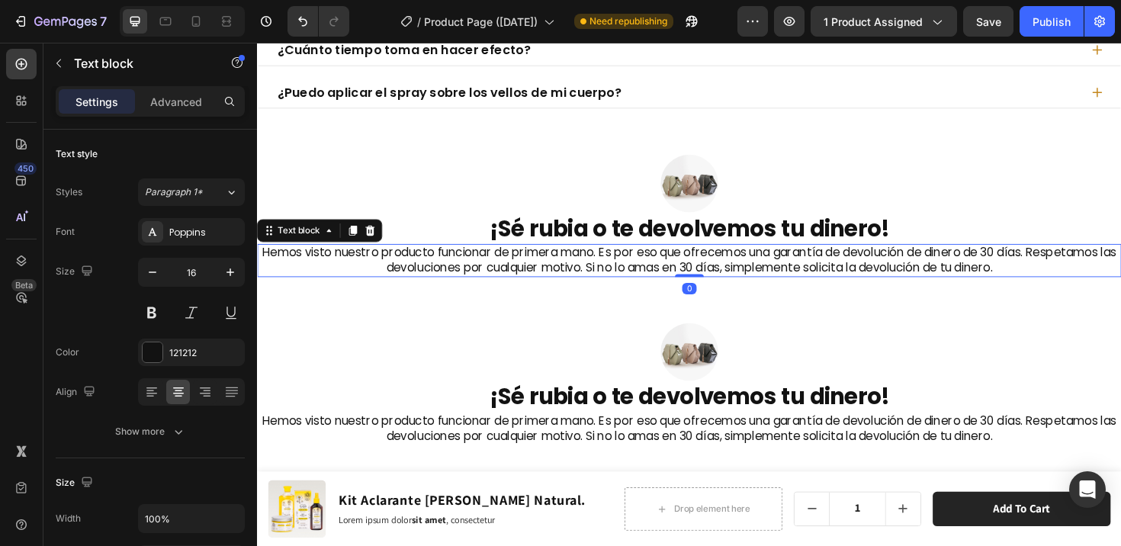
click at [311, 277] on p "Hemos visto nuestro producto funcionar de primera mano. Es por eso que ofrecemo…" at bounding box center [714, 273] width 912 height 32
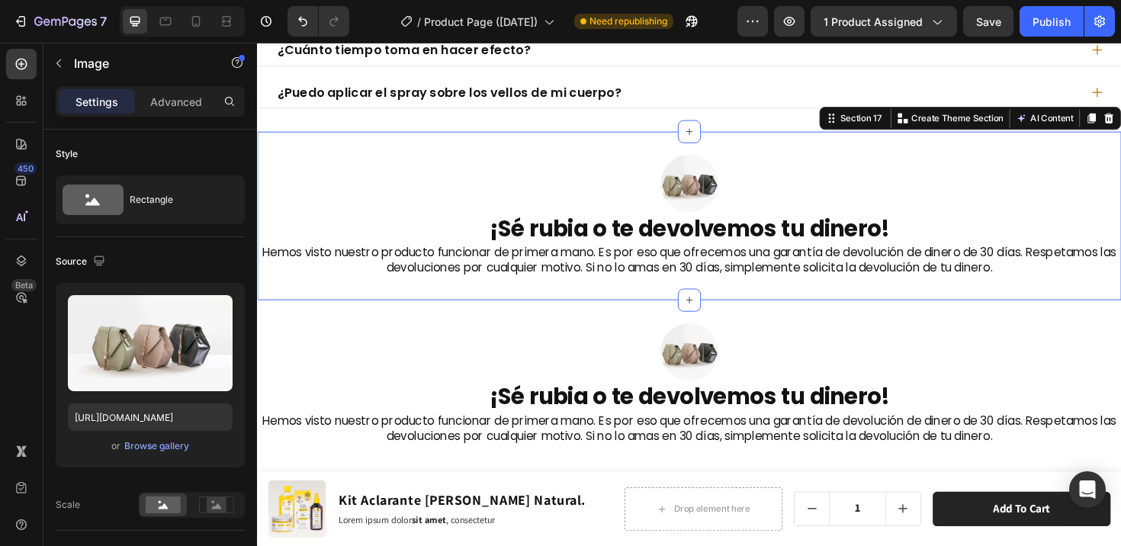
click at [416, 150] on div "Image ¡Sé rubia o te devolvemos tu dinero! Heading Hemos visto nuestro producto…" at bounding box center [714, 225] width 915 height 178
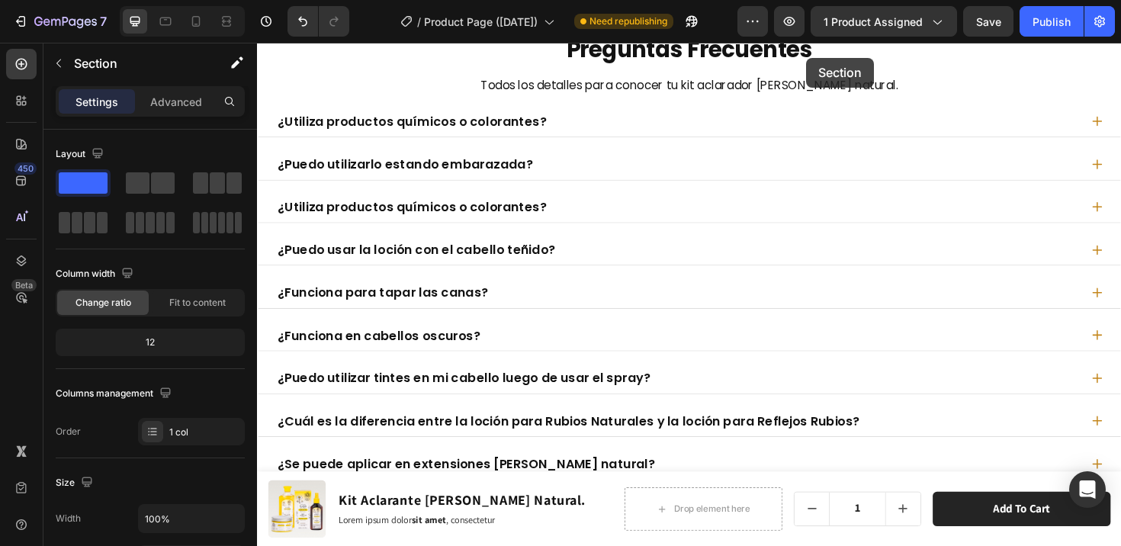
scroll to position [6853, 0]
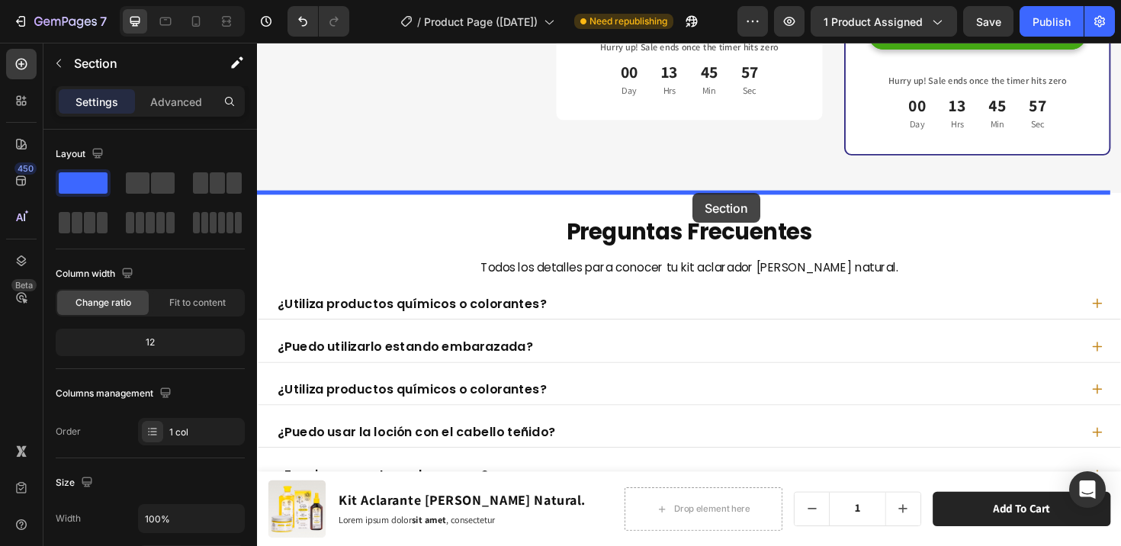
drag, startPoint x: 855, startPoint y: 124, endPoint x: 718, endPoint y: 202, distance: 158.1
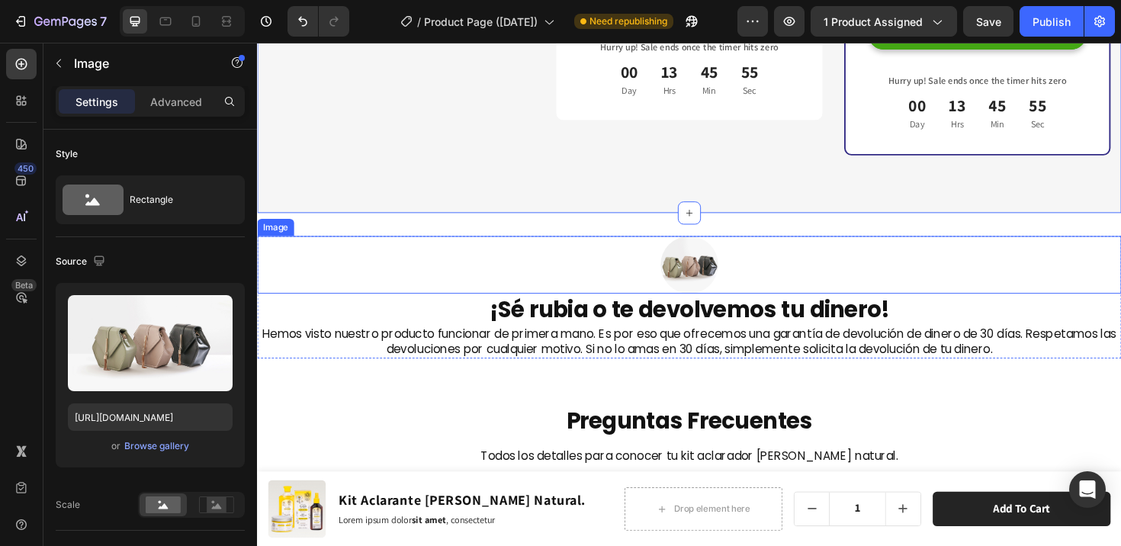
click at [707, 254] on img at bounding box center [714, 277] width 61 height 61
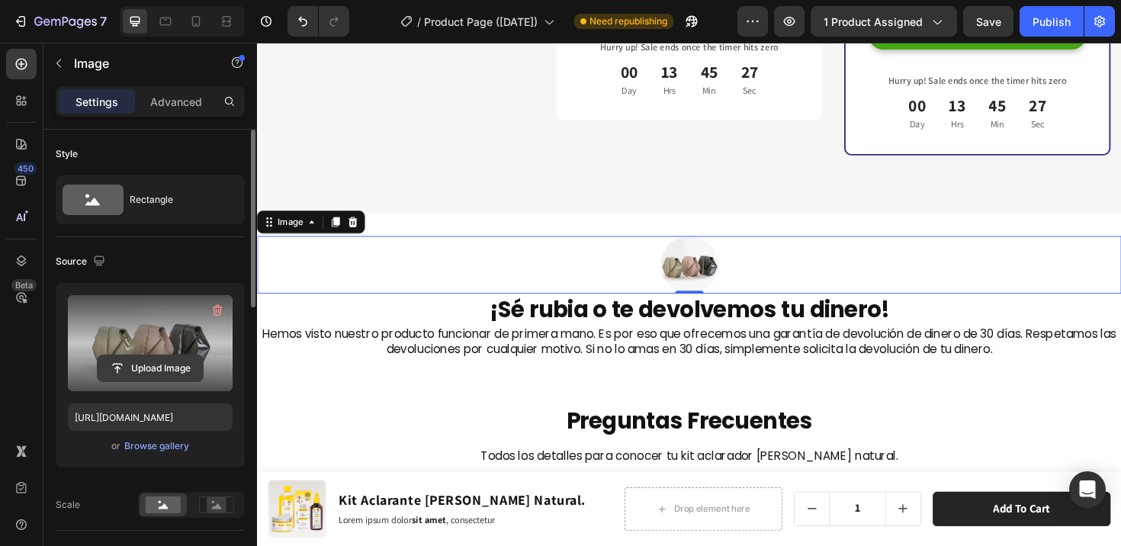
click at [141, 371] on input "file" at bounding box center [150, 368] width 105 height 26
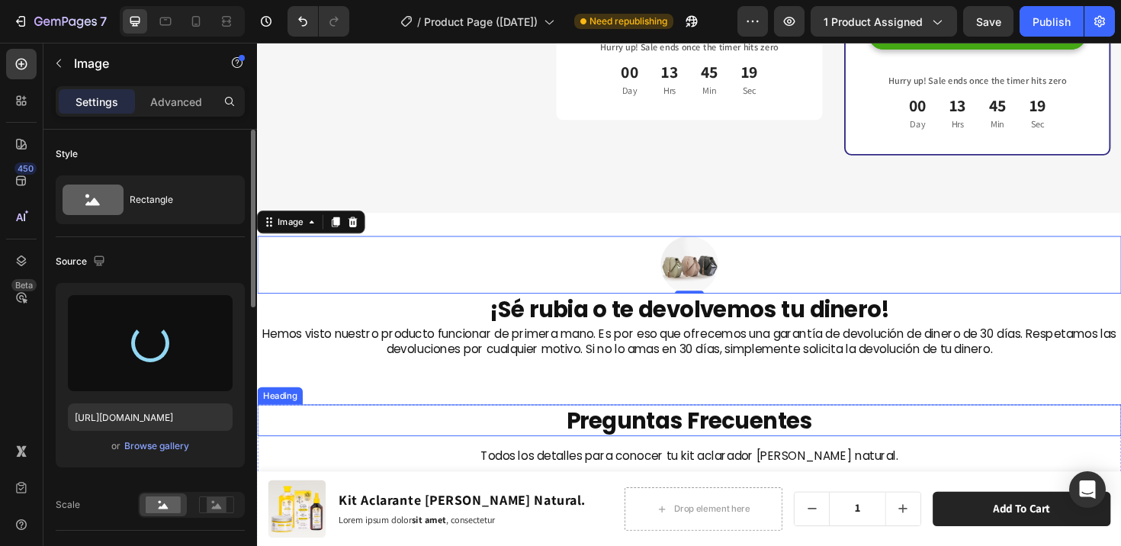
type input "https://cdn.shopify.com/s/files/1/0658/5240/8047/files/gempages_490481196828984…"
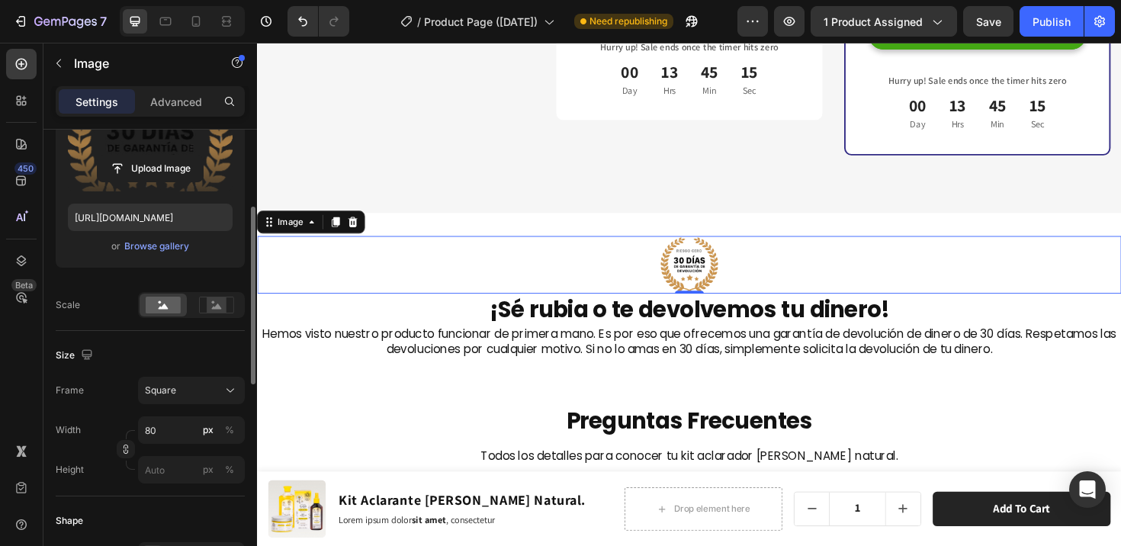
scroll to position [272, 0]
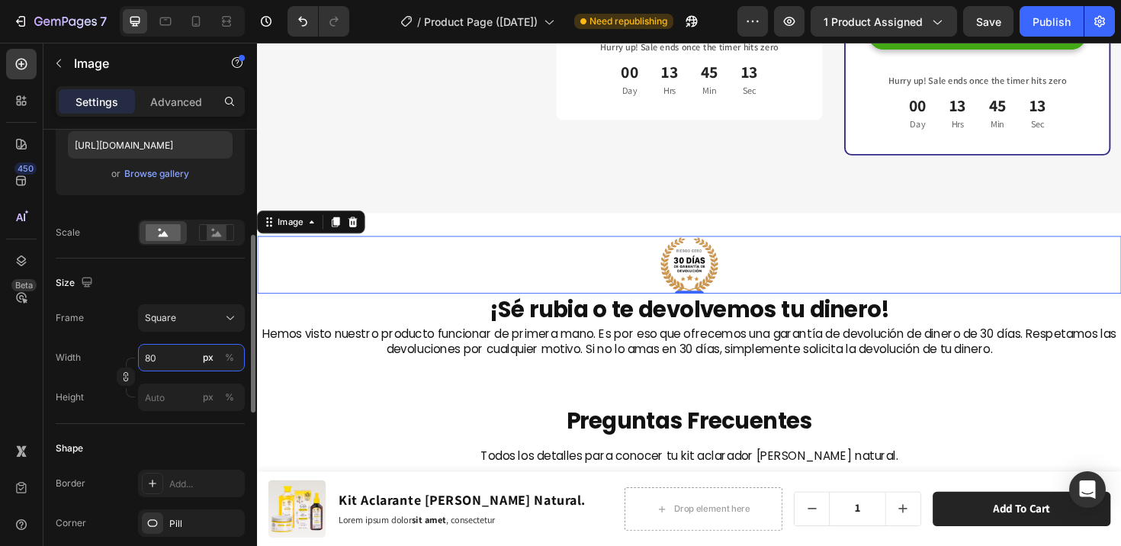
click at [150, 360] on input "80" at bounding box center [191, 357] width 107 height 27
type input "90"
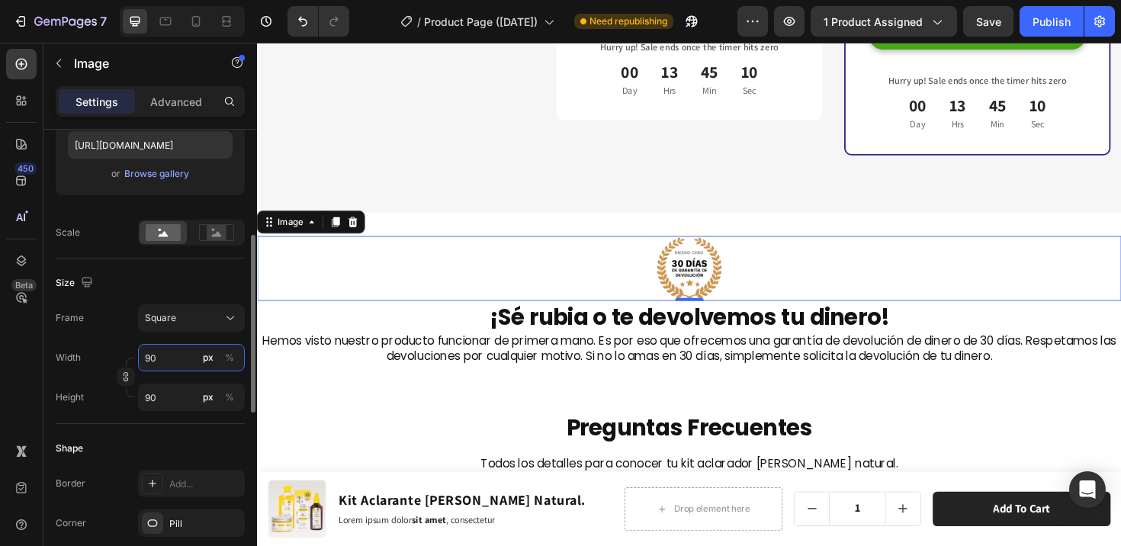
drag, startPoint x: 151, startPoint y: 362, endPoint x: 143, endPoint y: 360, distance: 8.7
click at [143, 360] on input "90" at bounding box center [191, 357] width 107 height 27
type input "10"
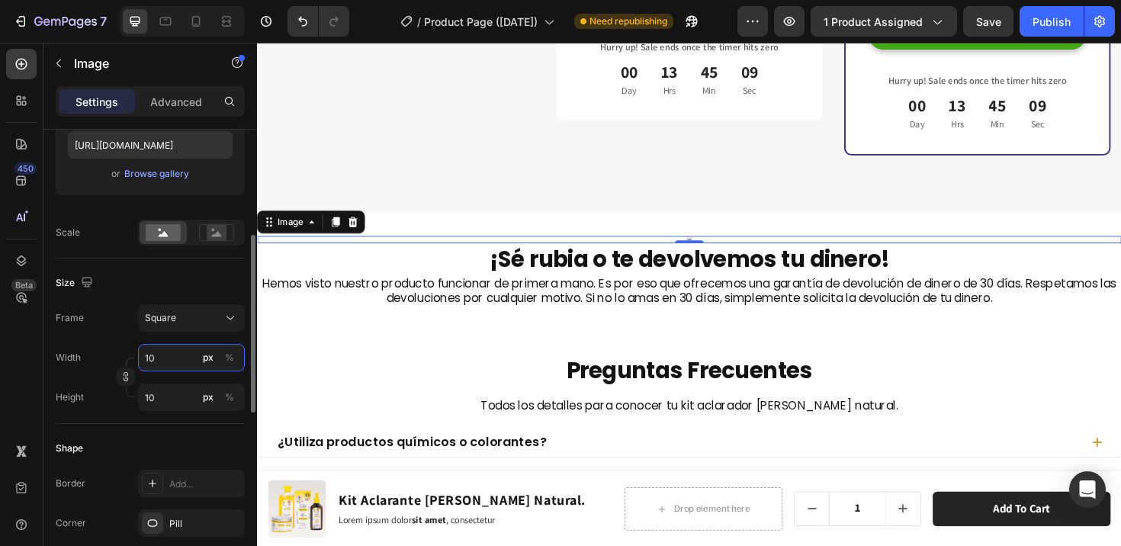
type input "100"
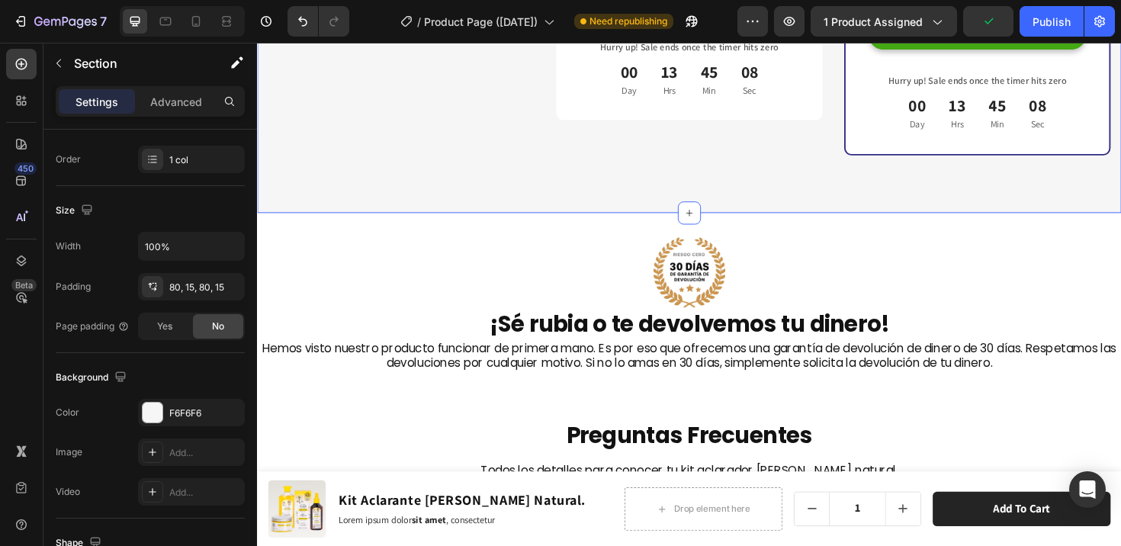
scroll to position [0, 0]
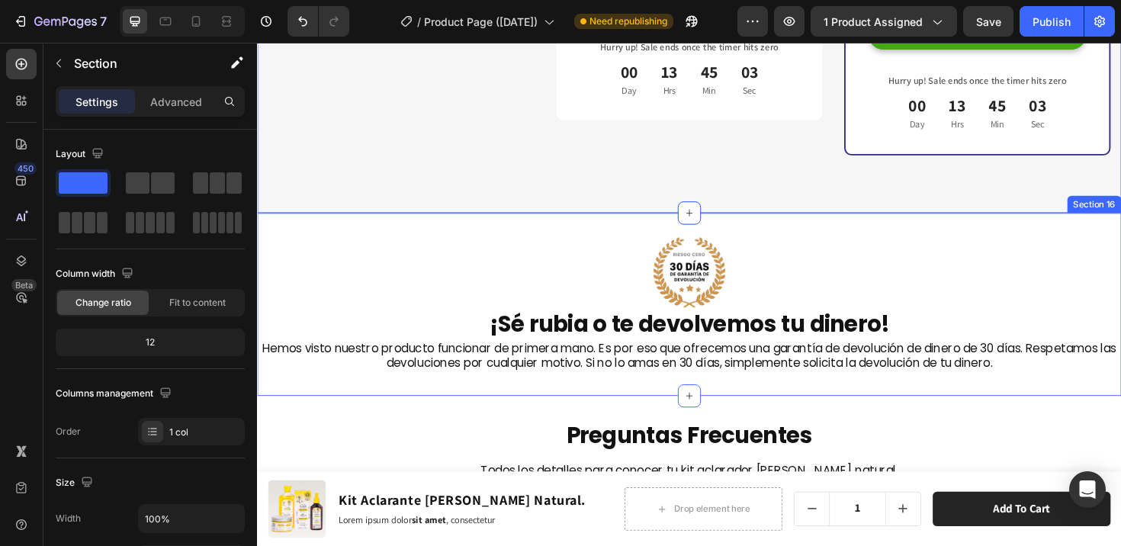
click at [661, 223] on div "Image ¡Sé rubia o te devolvemos tu dinero! Heading Hemos visto nuestro producto…" at bounding box center [714, 320] width 915 height 194
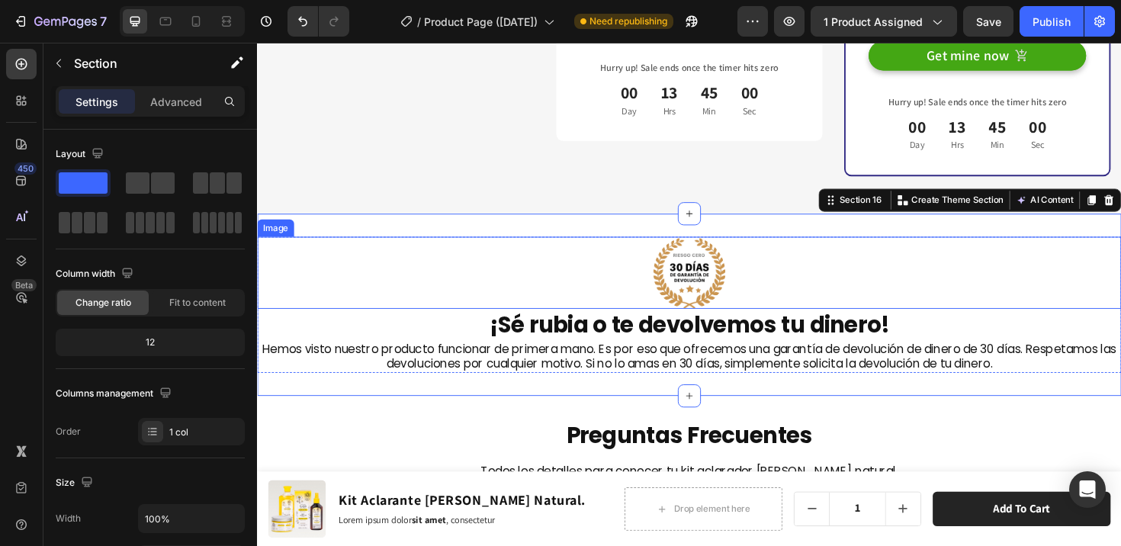
scroll to position [6831, 0]
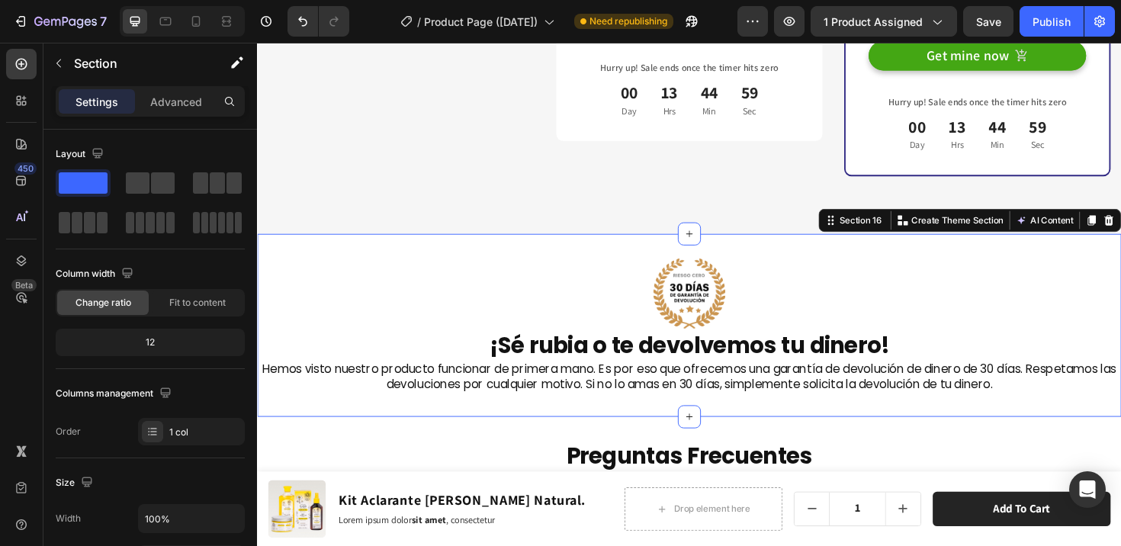
click at [474, 245] on div "Image ¡Sé rubia o te devolvemos tu dinero! Heading Hemos visto nuestro producto…" at bounding box center [714, 342] width 915 height 194
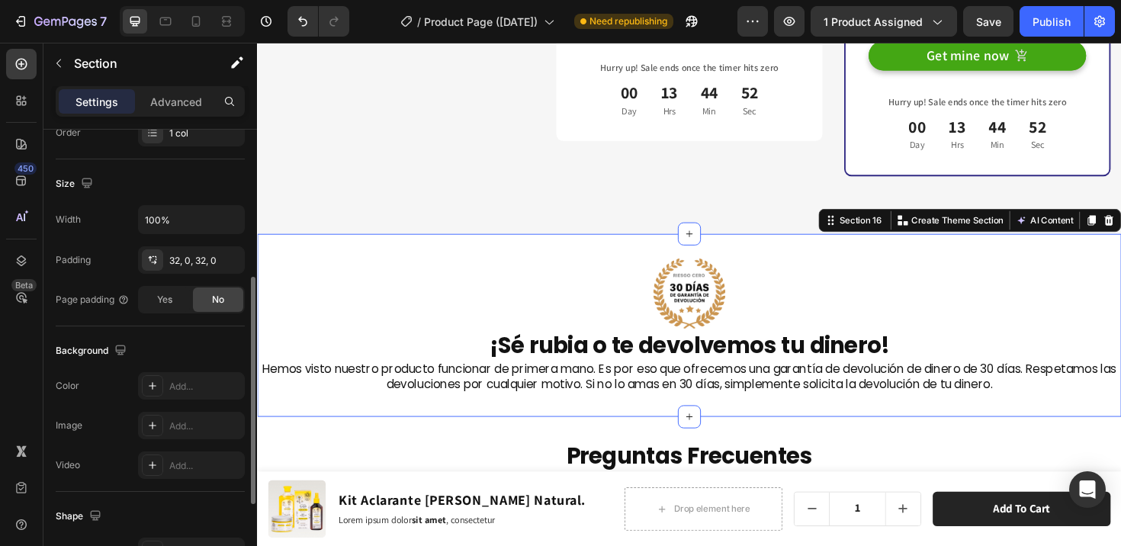
scroll to position [316, 0]
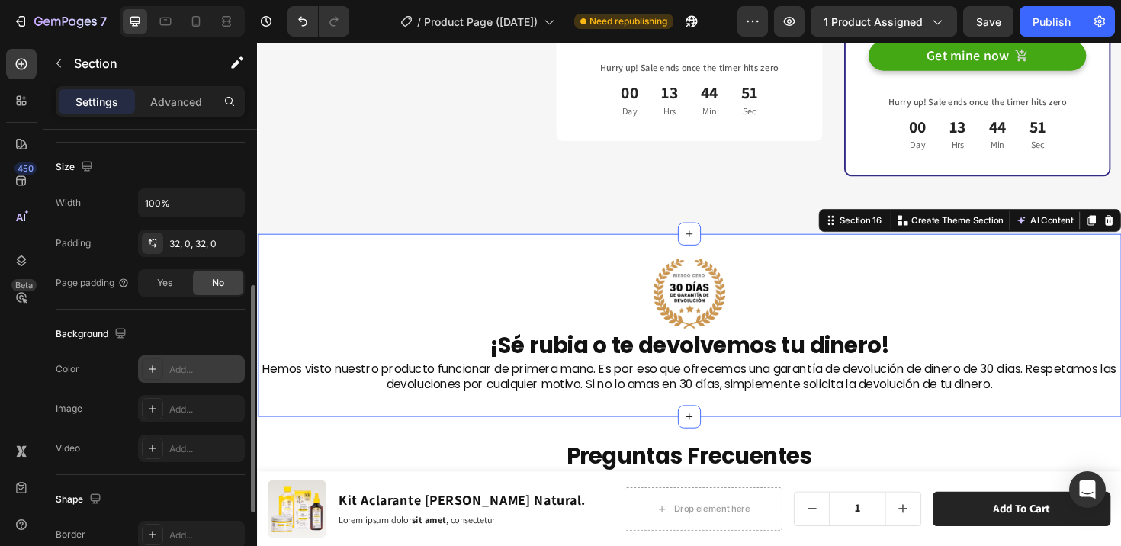
click at [153, 364] on icon at bounding box center [152, 369] width 12 height 12
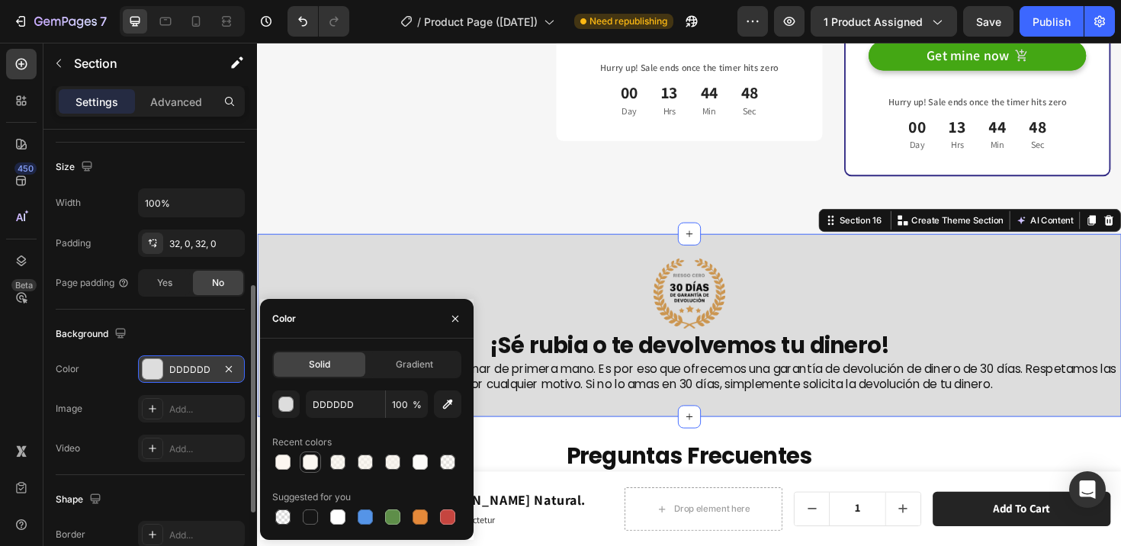
click at [315, 458] on div at bounding box center [310, 461] width 15 height 15
type input "FBF7F1"
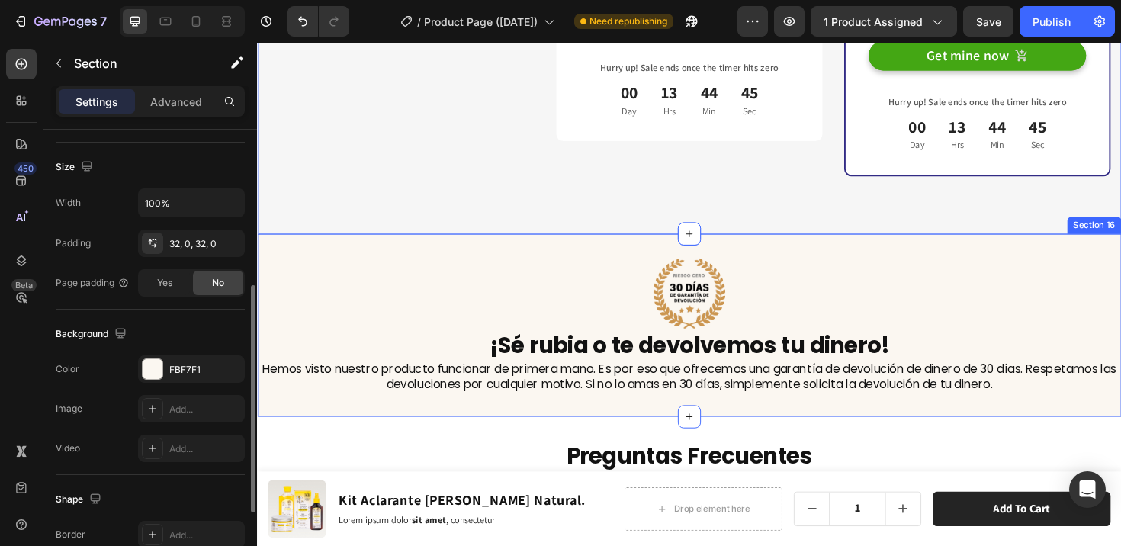
click at [774, 407] on div "Image ¡Sé rubia o te devolvemos tu dinero! Heading Hemos visto nuestro producto…" at bounding box center [714, 342] width 915 height 194
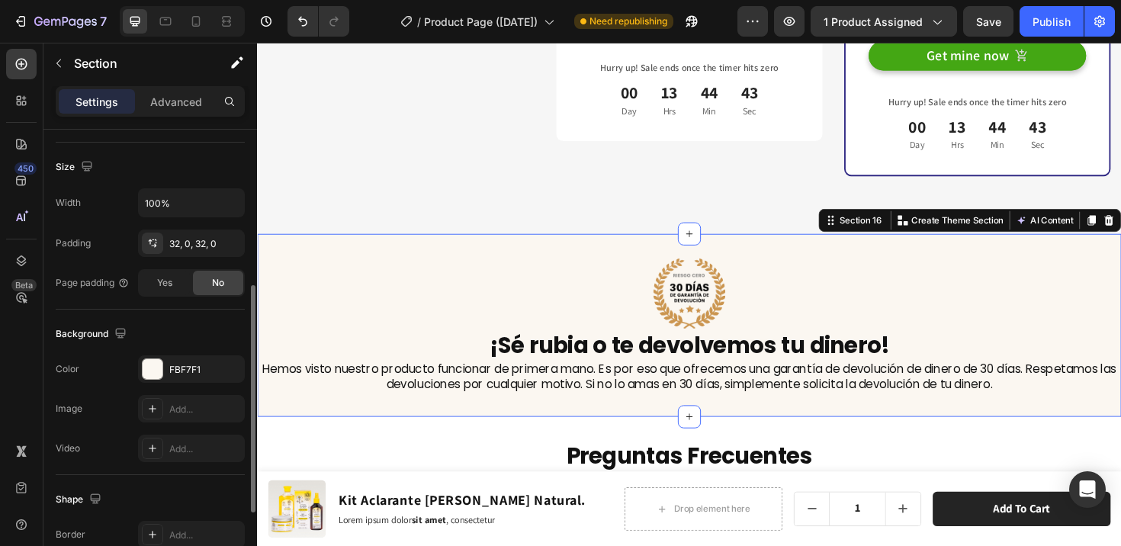
click at [183, 115] on div "Settings Advanced" at bounding box center [150, 101] width 189 height 30
click at [185, 99] on p "Advanced" at bounding box center [176, 102] width 52 height 16
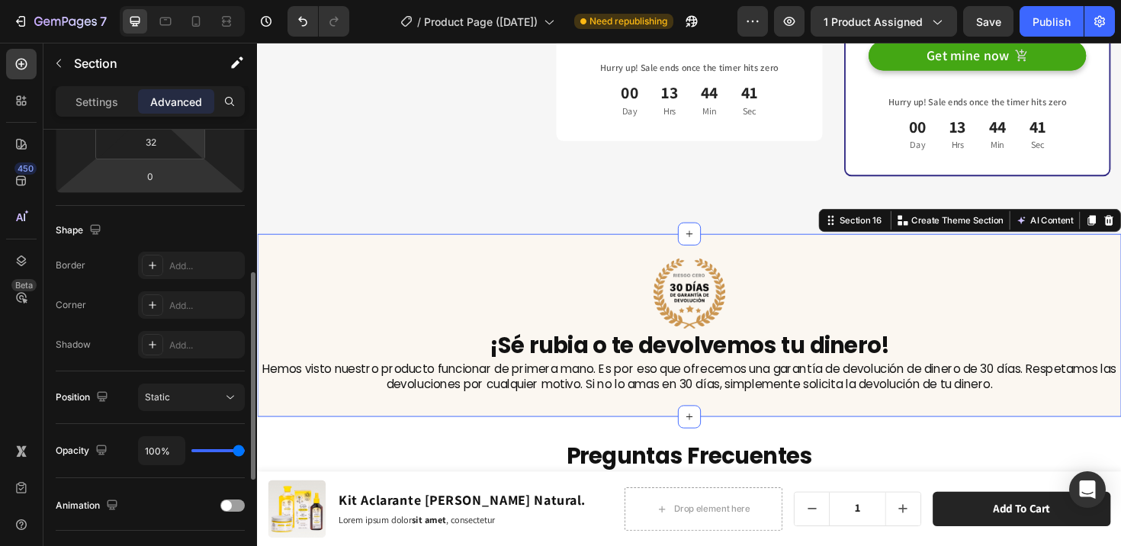
scroll to position [184, 0]
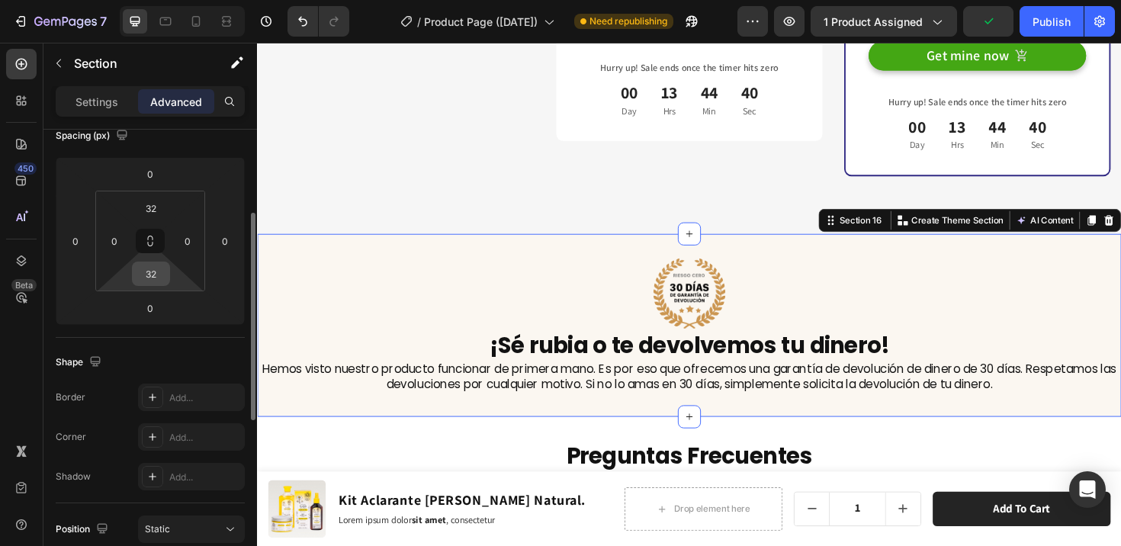
click at [162, 277] on input "32" at bounding box center [151, 273] width 30 height 23
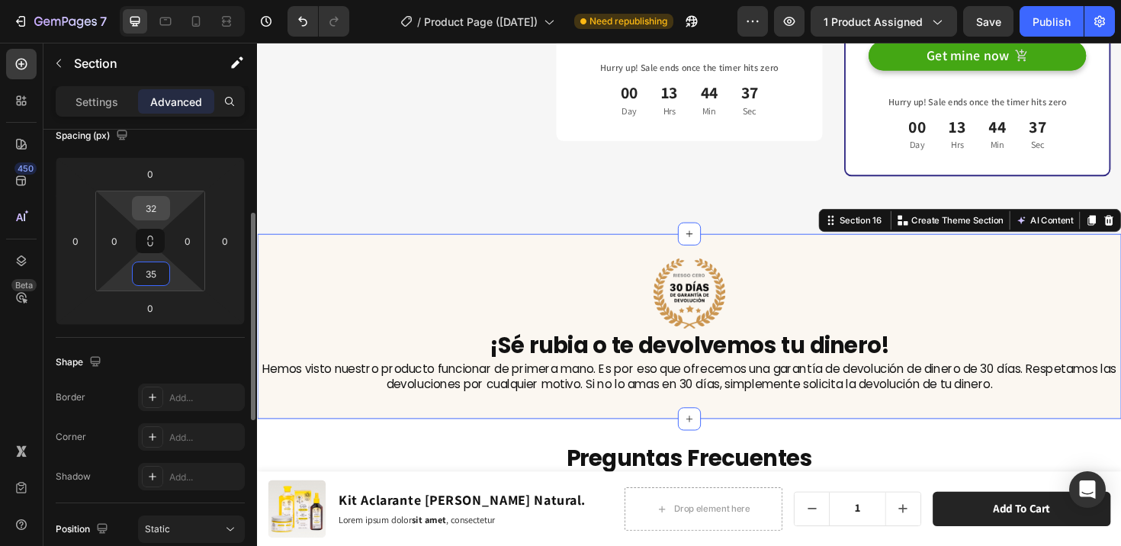
type input "35"
click at [163, 208] on input "32" at bounding box center [151, 208] width 30 height 23
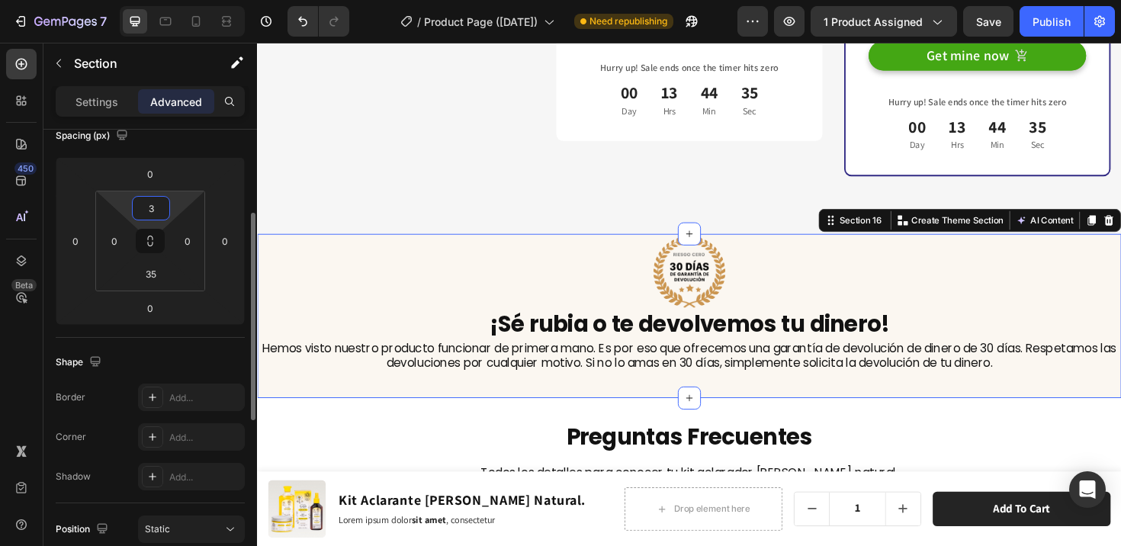
type input "35"
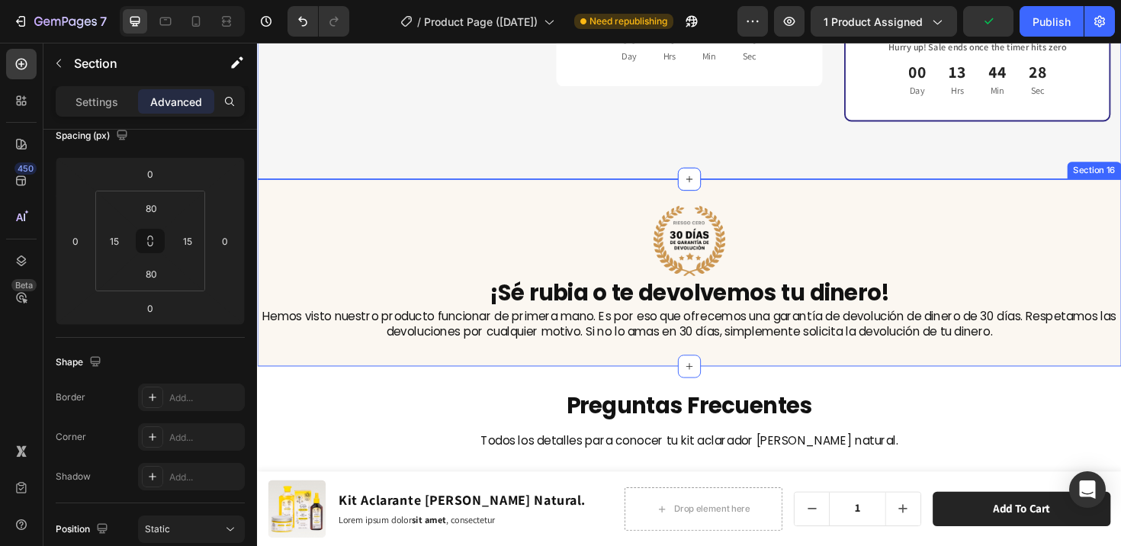
scroll to position [6966, 0]
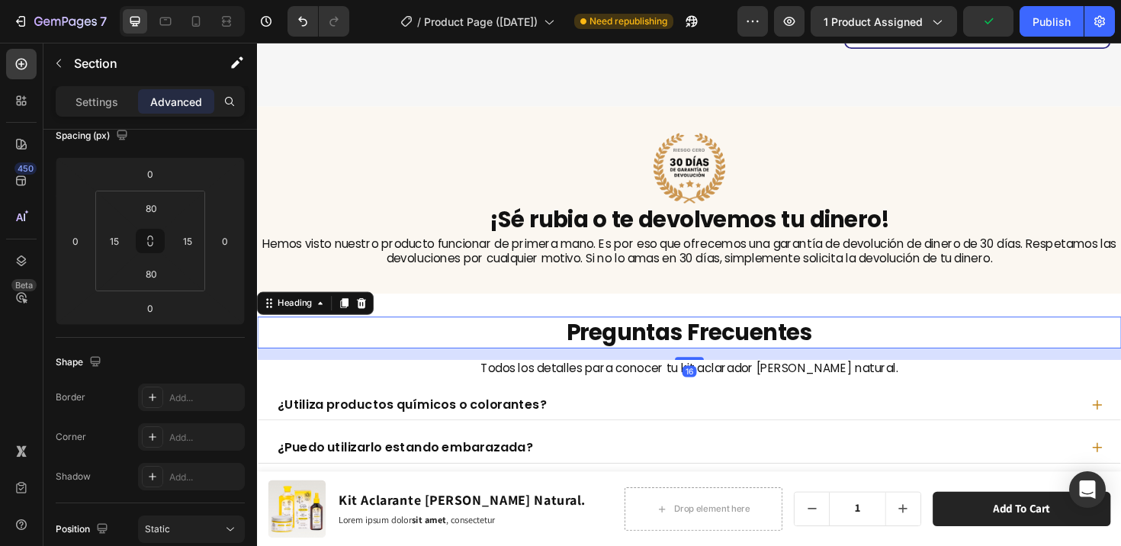
click at [929, 332] on h2 "Preguntas Frecuentes" at bounding box center [714, 349] width 915 height 34
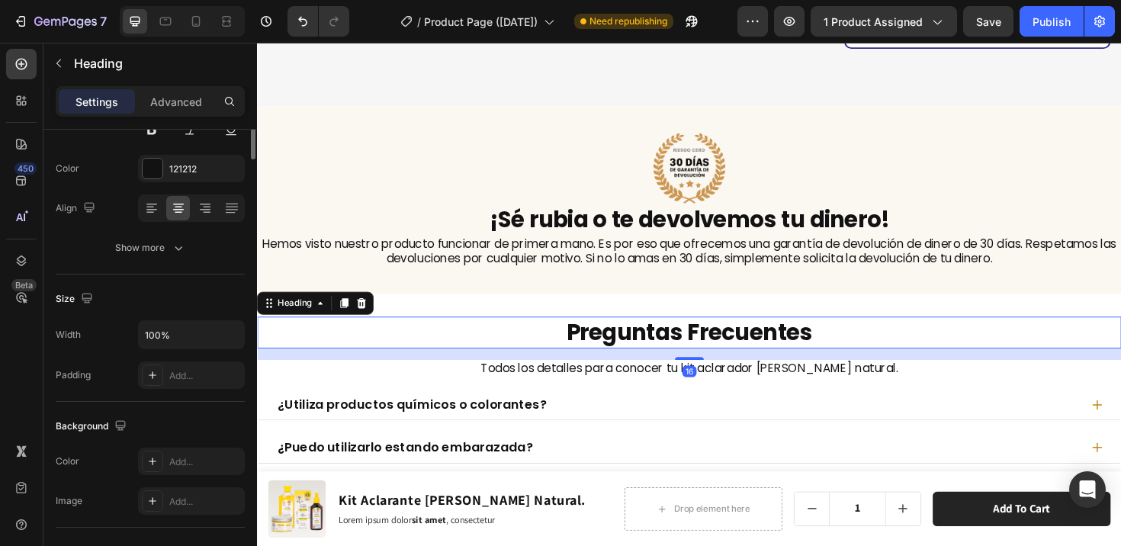
scroll to position [0, 0]
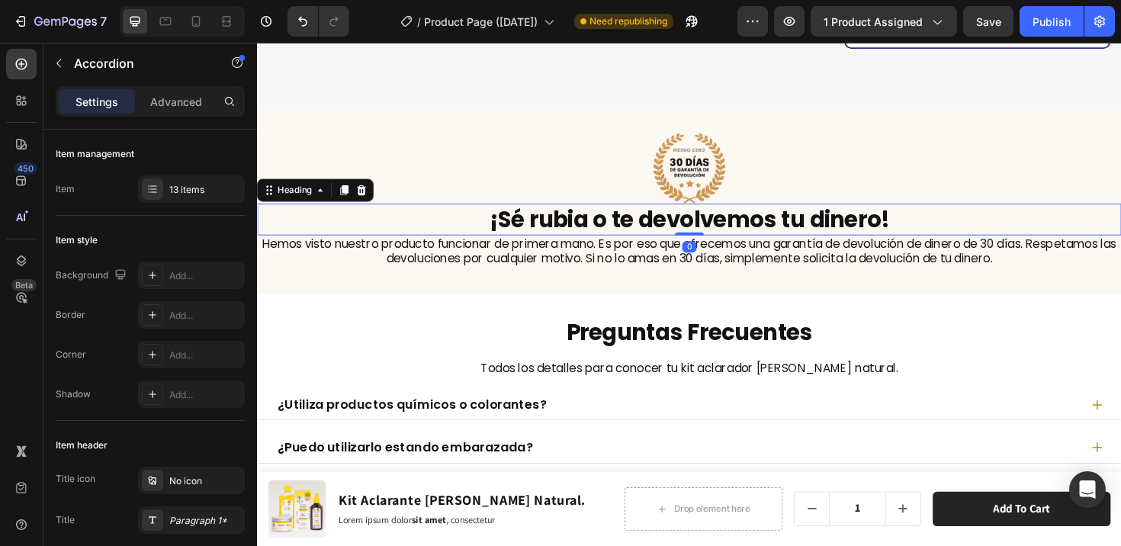
click at [659, 213] on h2 "¡Sé rubia o te devolvemos tu dinero!" at bounding box center [714, 230] width 915 height 34
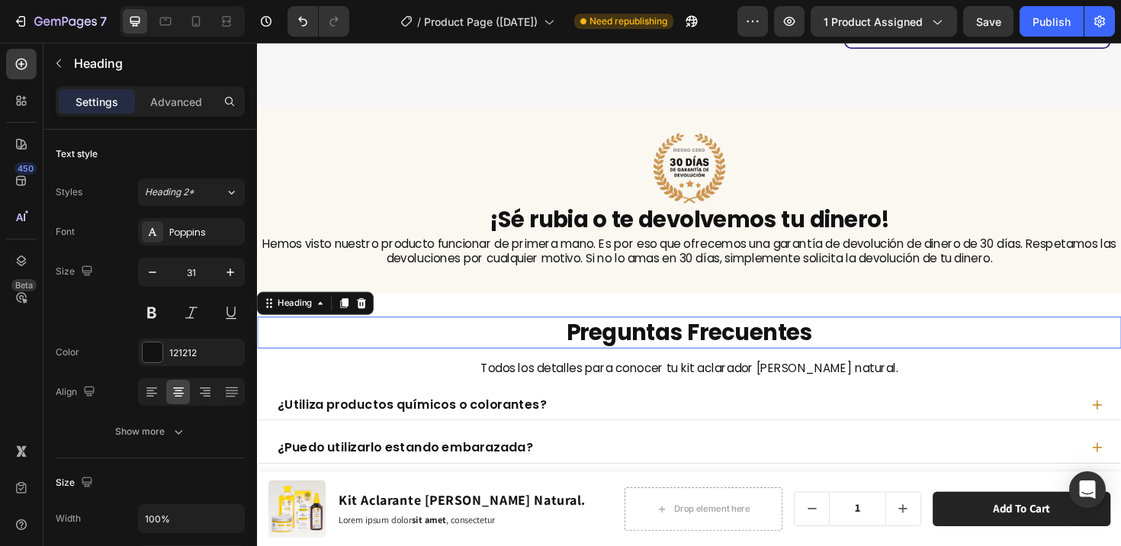
click at [610, 332] on h2 "Preguntas Frecuentes" at bounding box center [714, 349] width 915 height 34
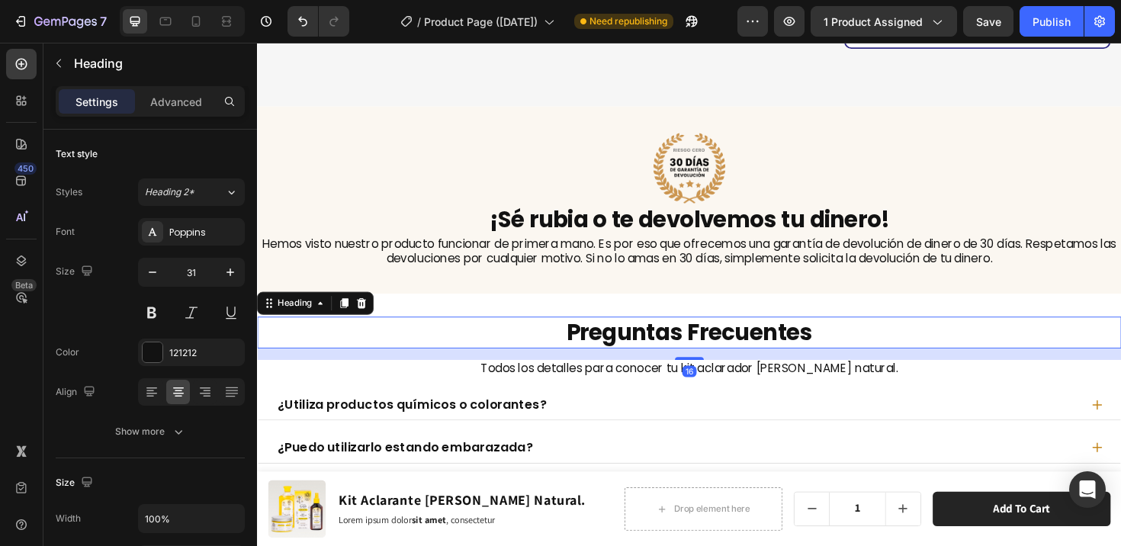
click at [610, 332] on h2 "Preguntas Frecuentes" at bounding box center [714, 349] width 915 height 34
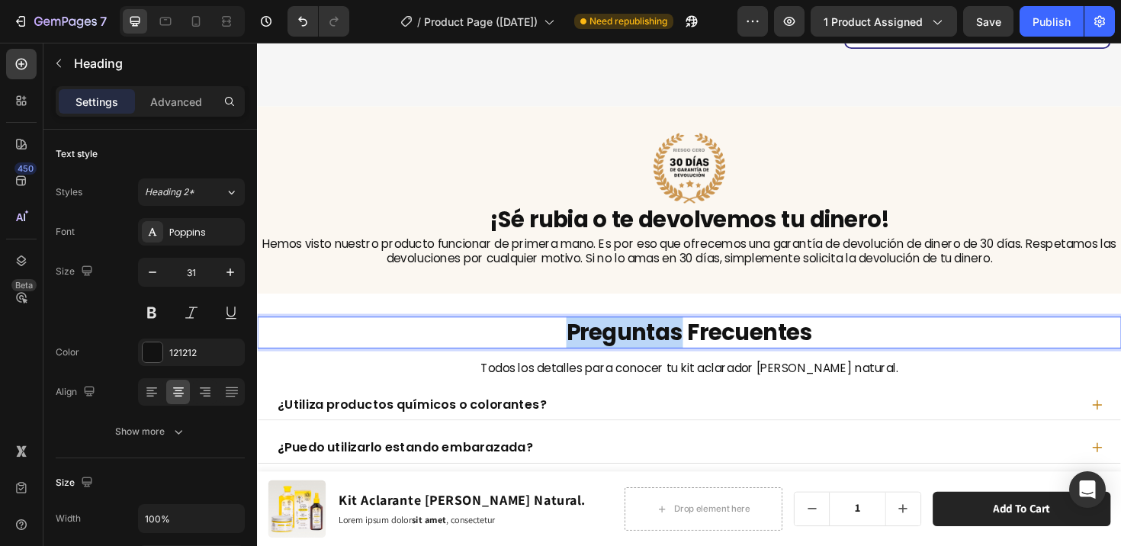
click at [610, 334] on p "Preguntas Frecuentes" at bounding box center [714, 349] width 912 height 30
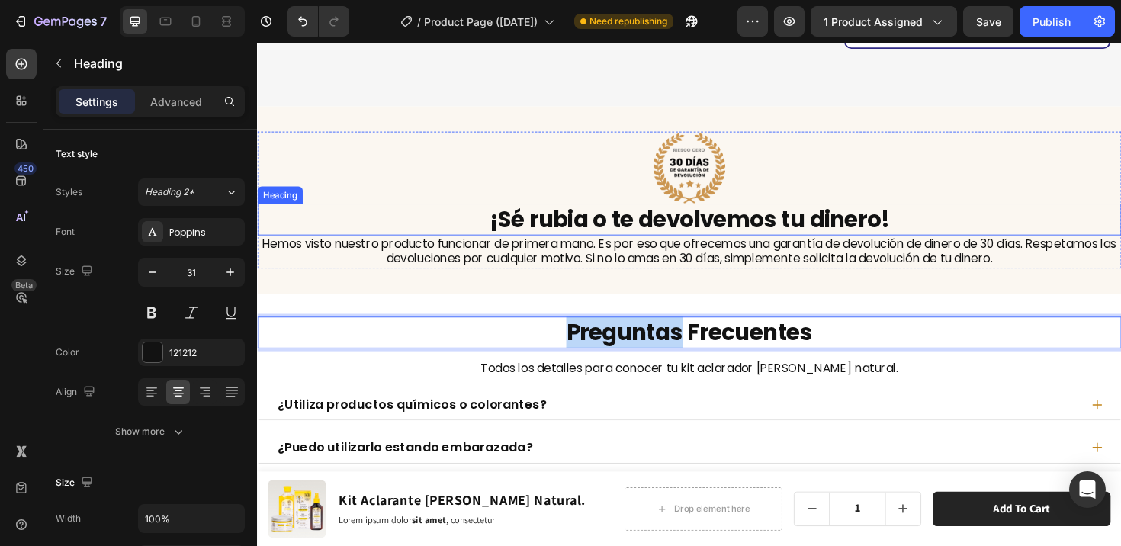
click at [569, 213] on h2 "¡Sé rubia o te devolvemos tu dinero!" at bounding box center [714, 230] width 915 height 34
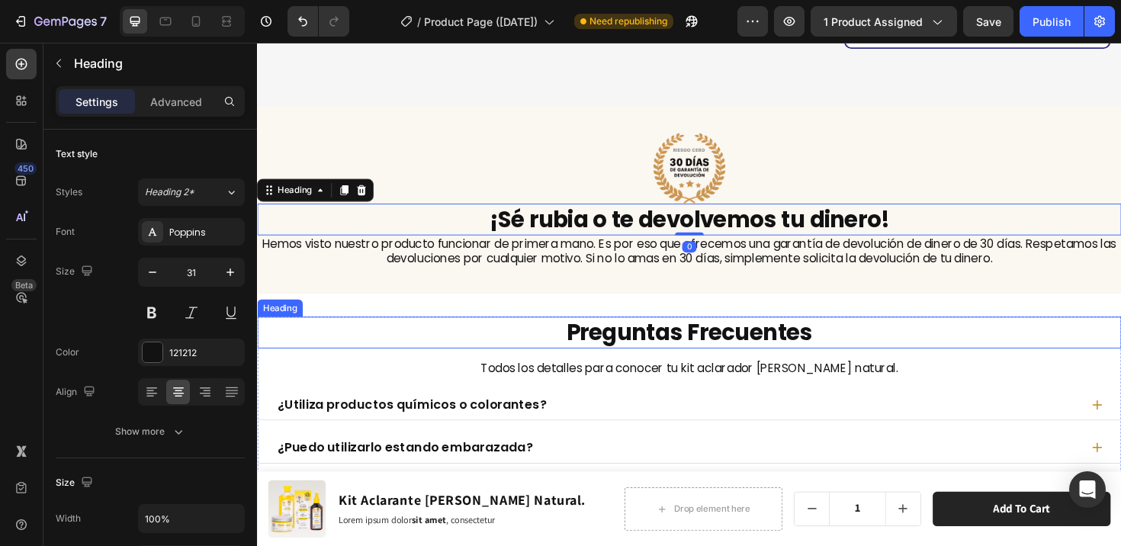
click at [468, 334] on p "Preguntas Frecuentes" at bounding box center [714, 349] width 912 height 30
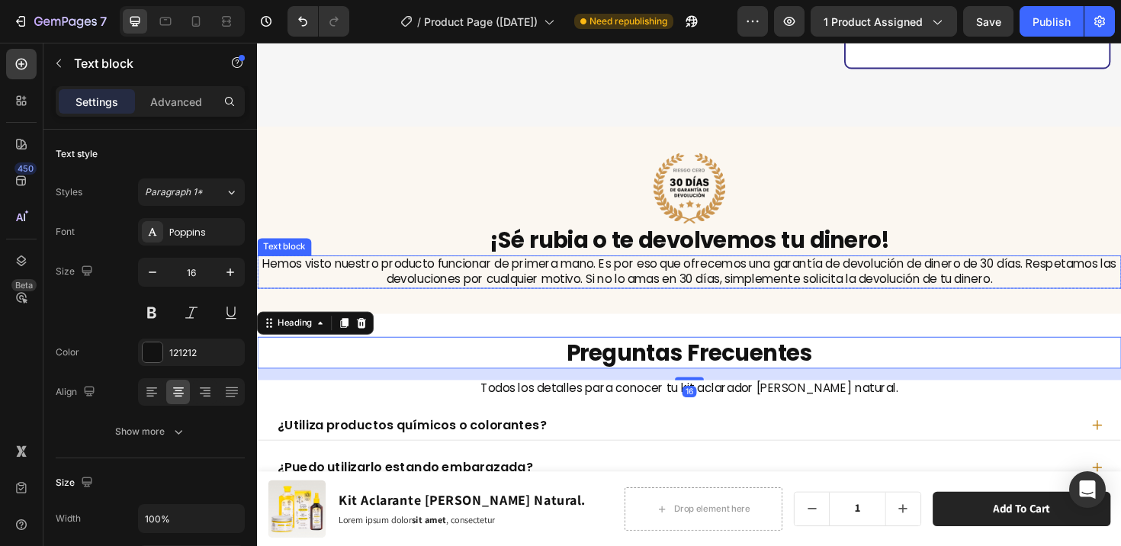
click at [503, 278] on p "Hemos visto nuestro producto funcionar de primera mano. Es por eso que ofrecemo…" at bounding box center [714, 285] width 912 height 32
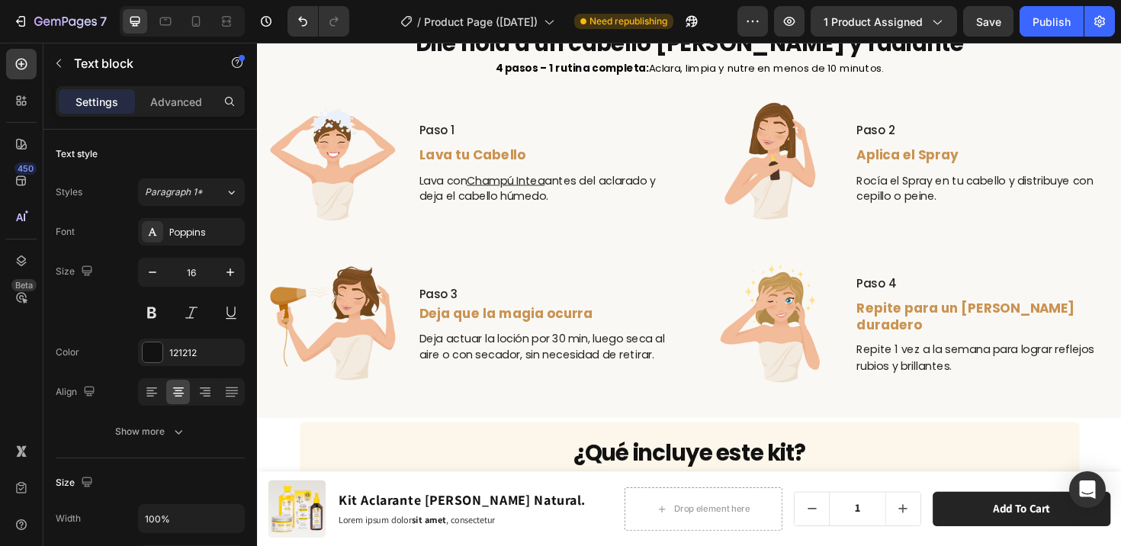
scroll to position [2085, 0]
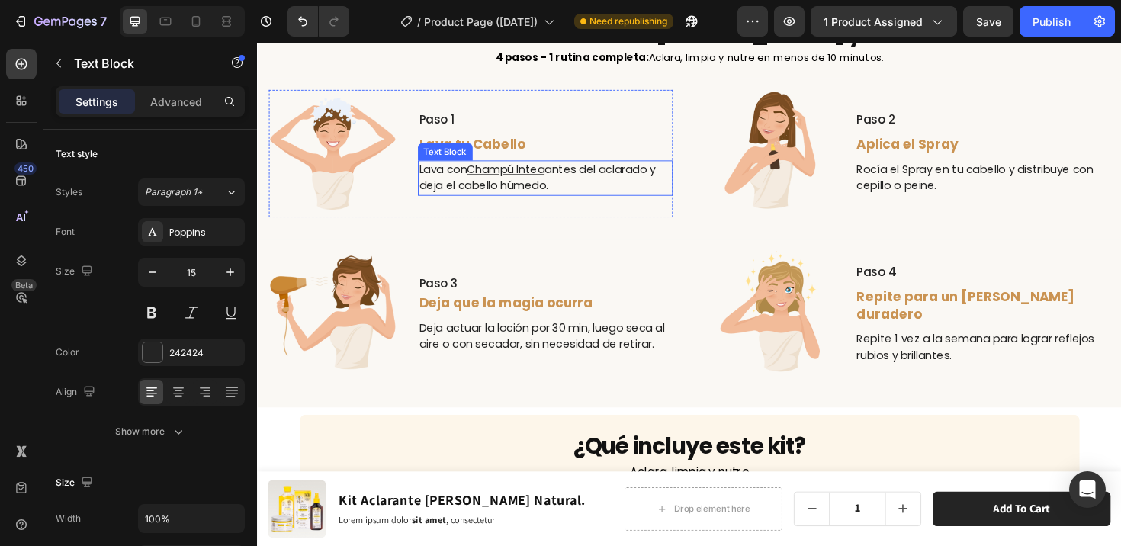
click at [470, 175] on p "Lava con Champú Intea antes del aclarado y deja el cabello húmedo." at bounding box center [561, 185] width 267 height 34
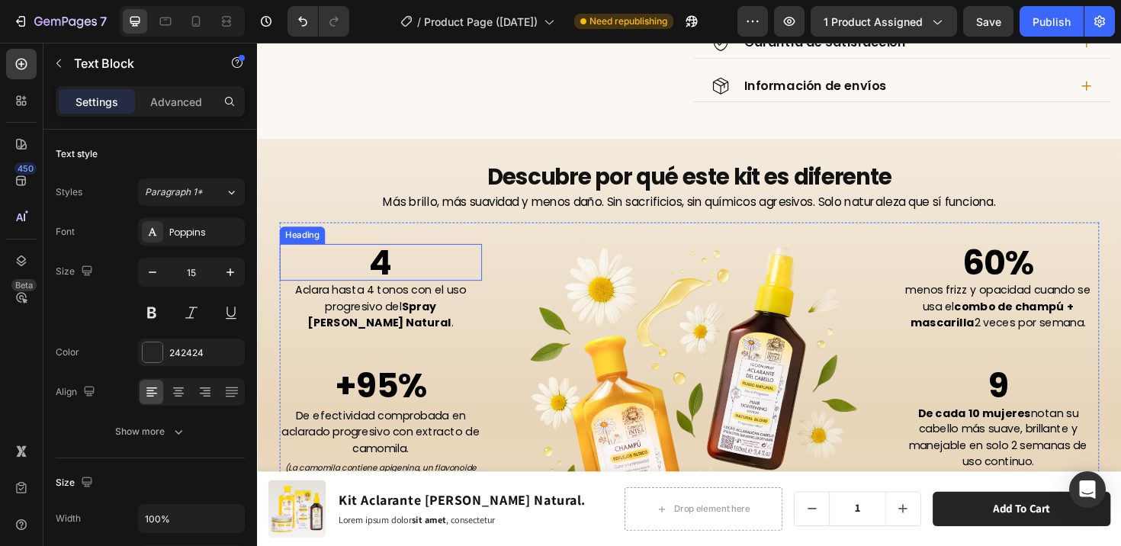
scroll to position [817, 0]
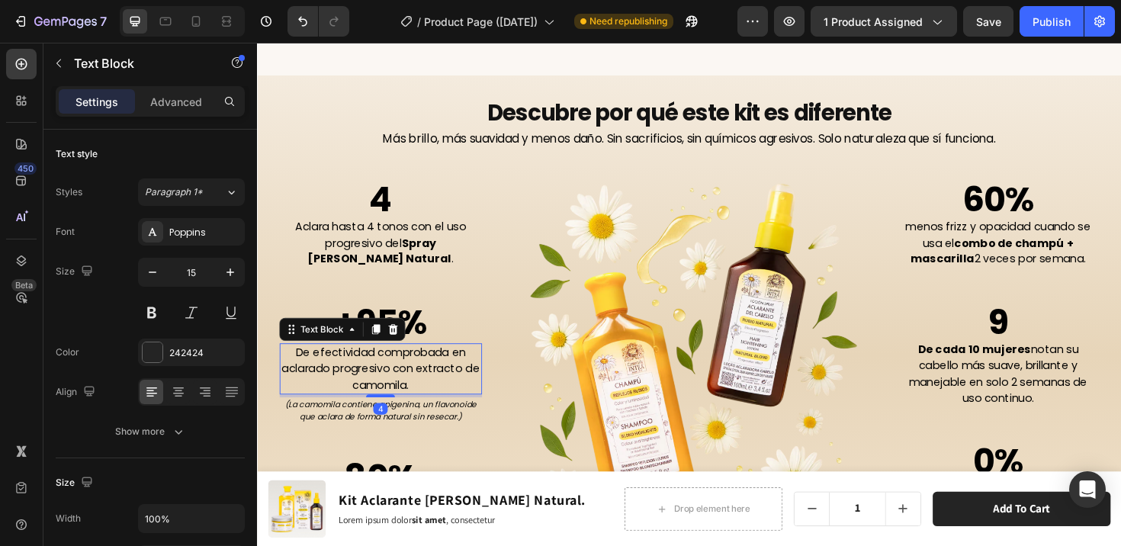
click at [408, 390] on p "De efectividad comprobada en aclarado progresivo con extracto de camomila." at bounding box center [387, 388] width 211 height 52
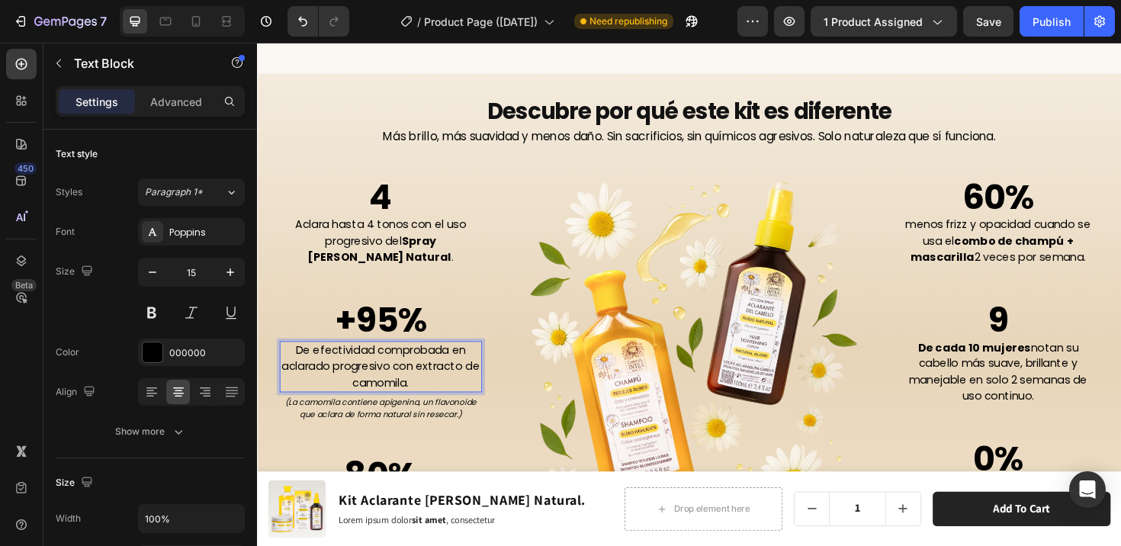
click at [363, 374] on p "De efectividad comprobada en aclarado progresivo con extracto de camomila." at bounding box center [387, 386] width 211 height 52
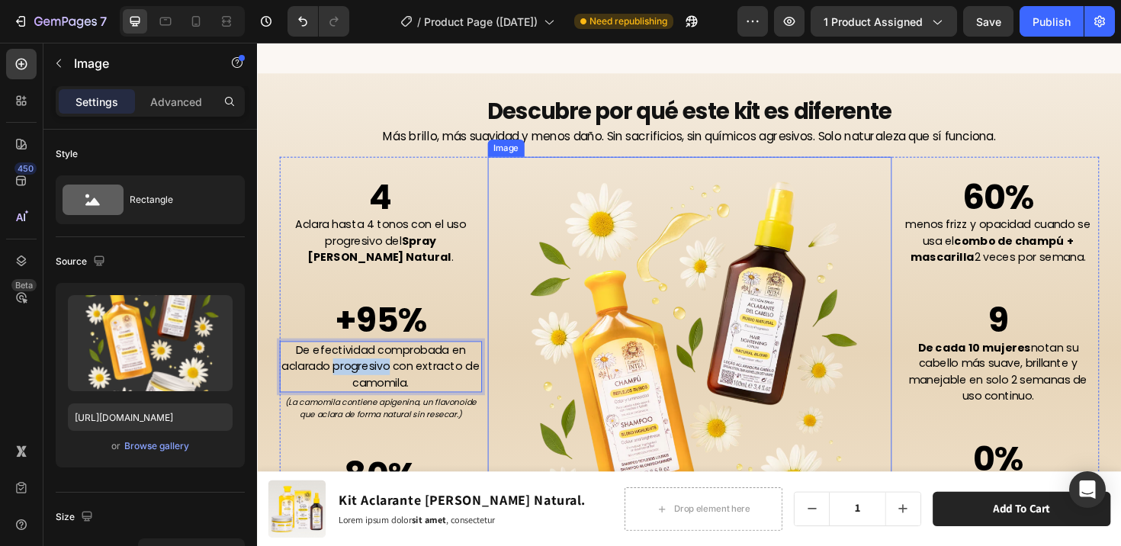
click at [517, 281] on img at bounding box center [715, 430] width 428 height 534
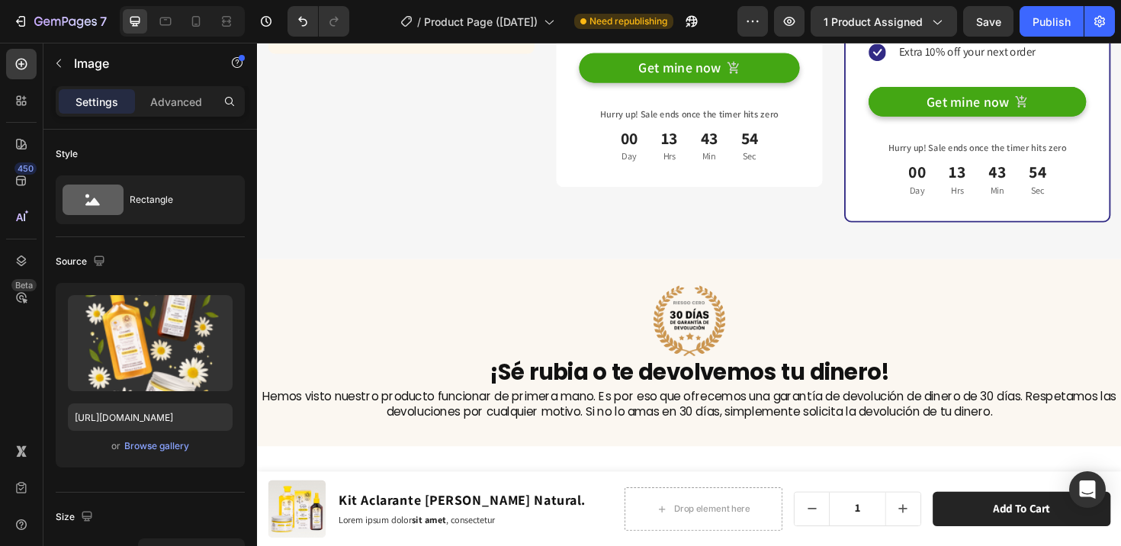
scroll to position [7388, 0]
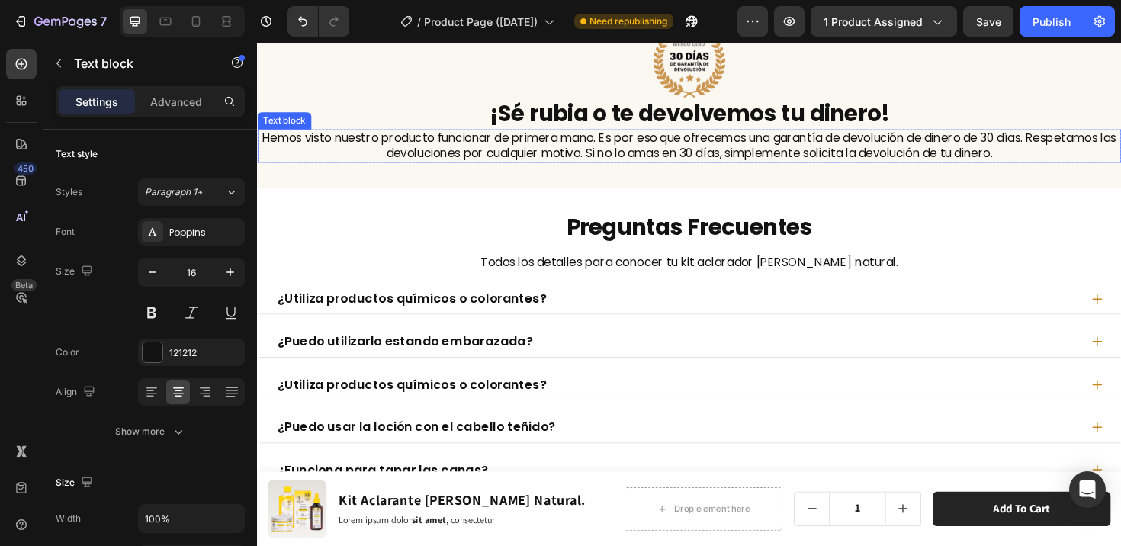
click at [544, 144] on p "Hemos visto nuestro producto funcionar de primera mano. Es por eso que ofrecemo…" at bounding box center [714, 152] width 912 height 32
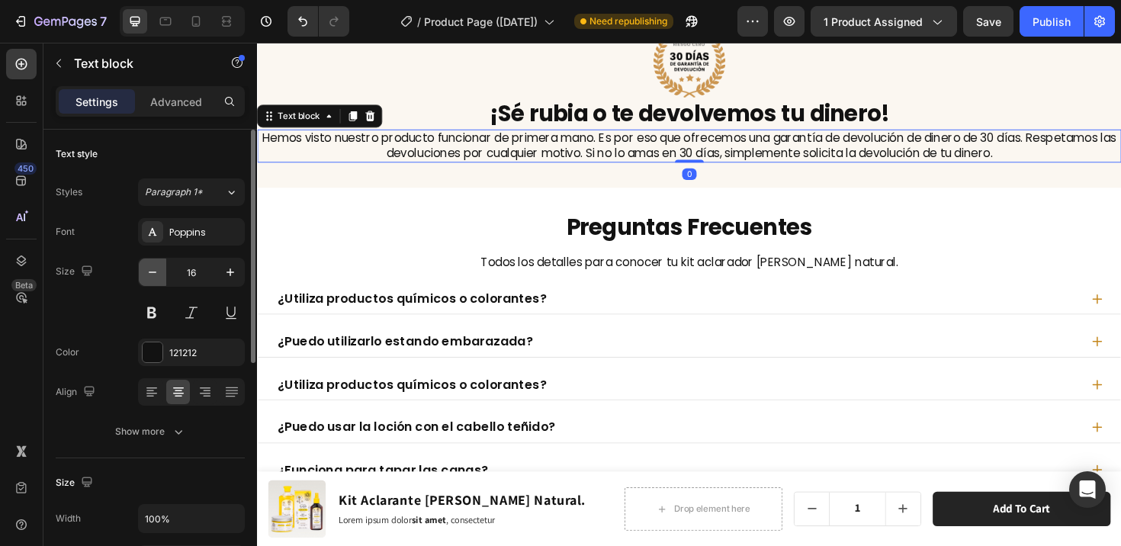
click at [154, 273] on icon "button" at bounding box center [152, 272] width 15 height 15
type input "15"
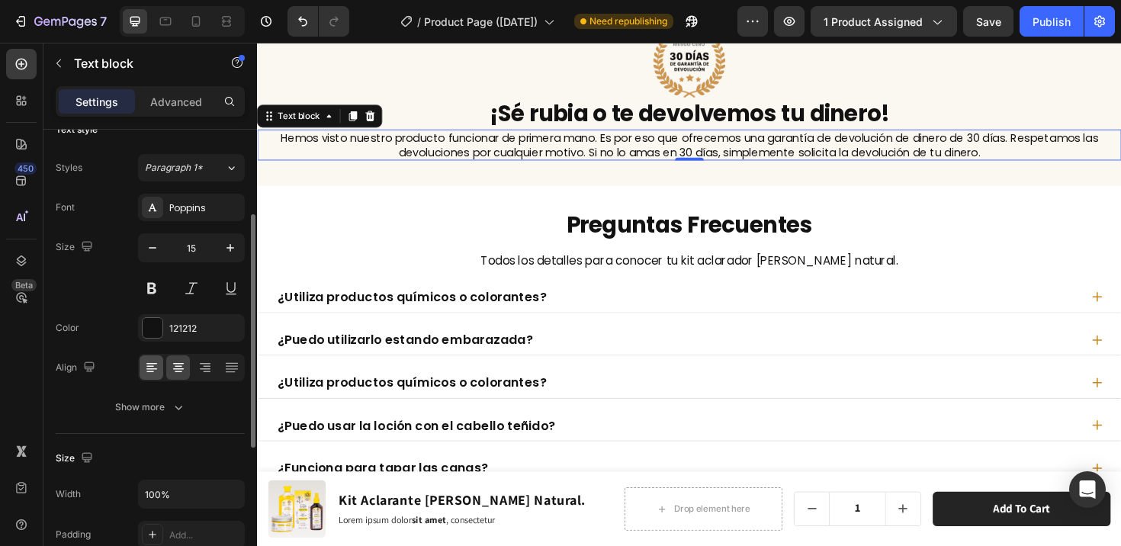
scroll to position [72, 0]
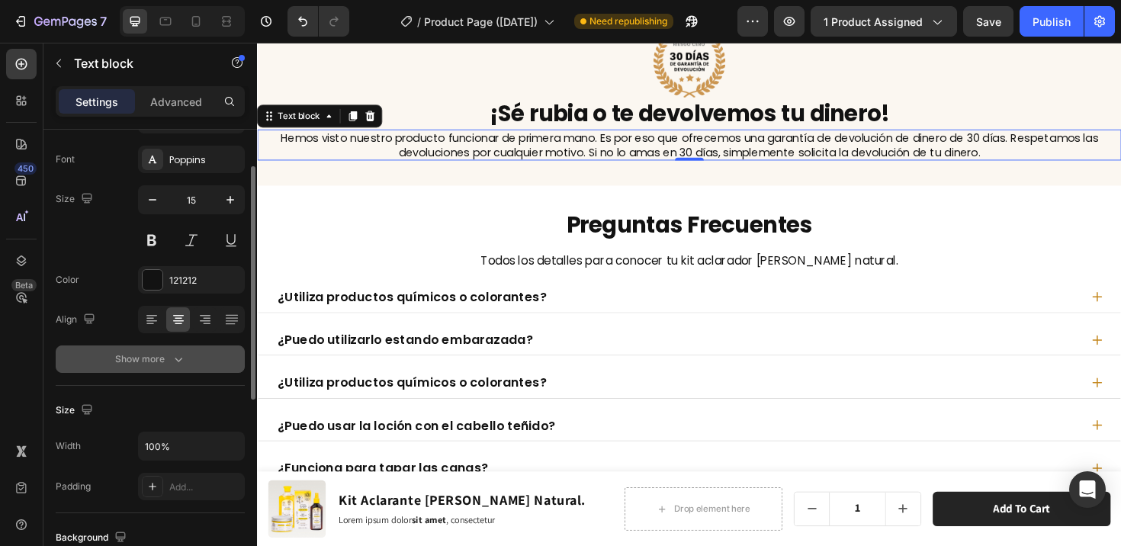
click at [156, 363] on div "Show more" at bounding box center [150, 358] width 71 height 15
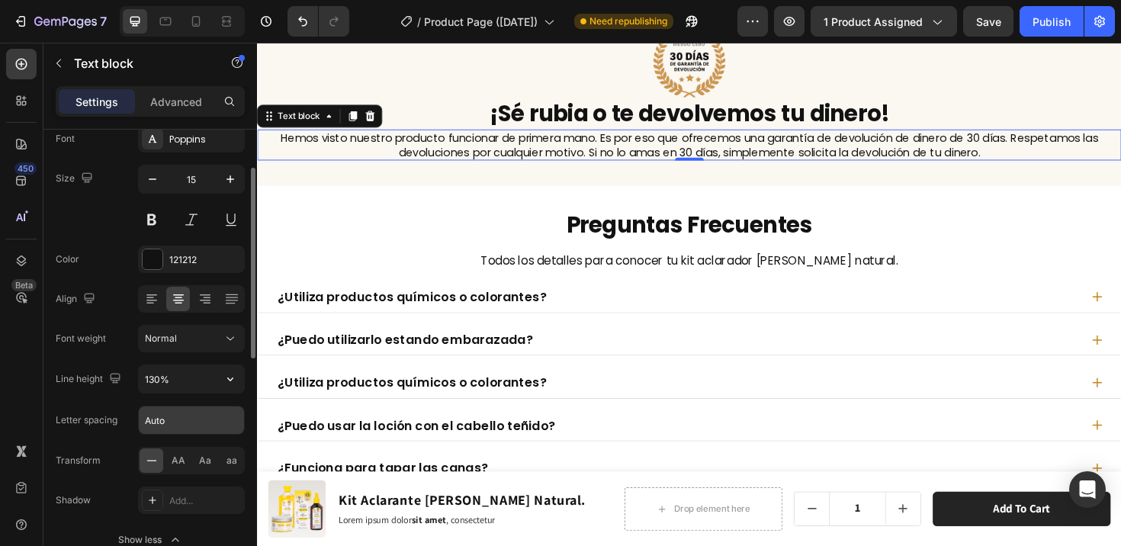
scroll to position [133, 0]
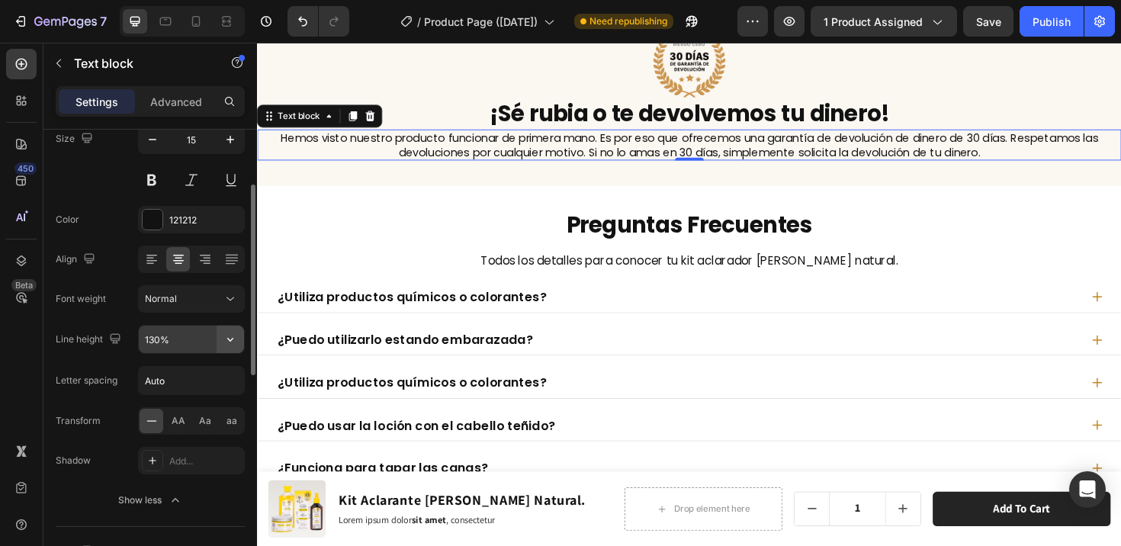
click at [226, 344] on icon "button" at bounding box center [230, 339] width 15 height 15
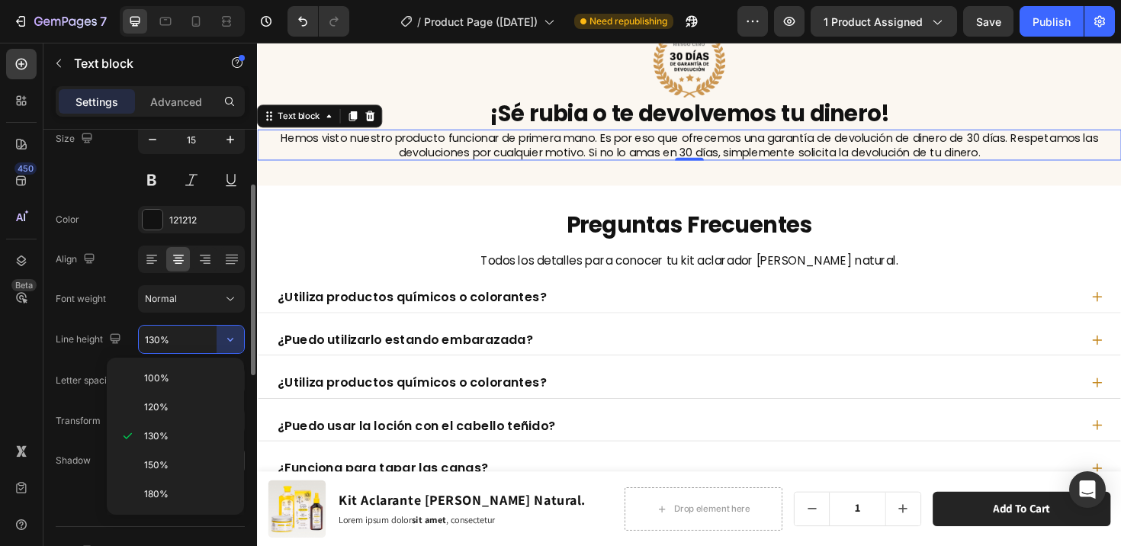
click at [163, 467] on span "150%" at bounding box center [156, 465] width 24 height 14
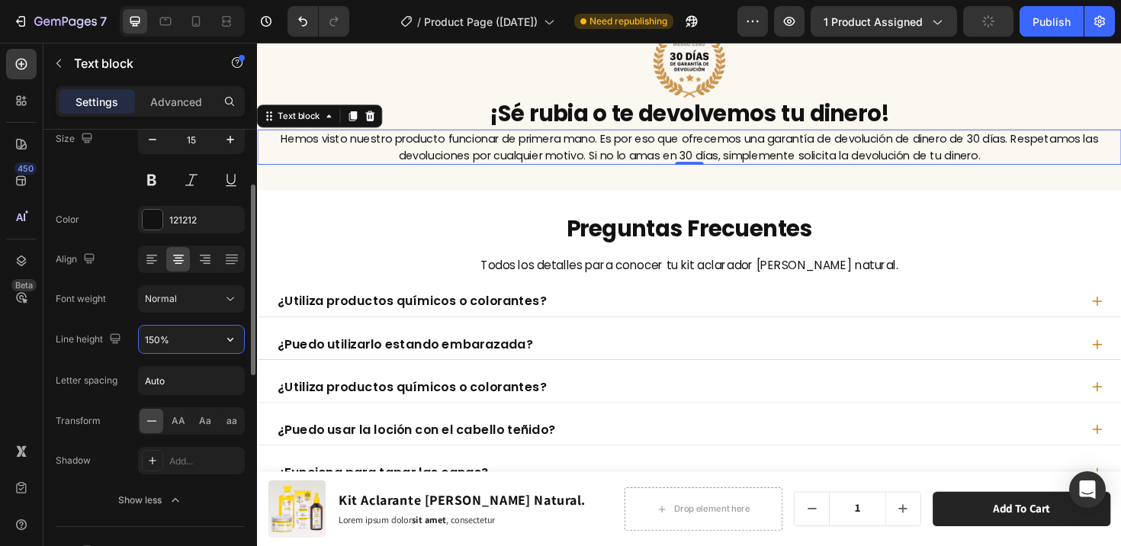
click at [159, 341] on input "150%" at bounding box center [191, 339] width 105 height 27
click at [156, 338] on input "150%" at bounding box center [191, 339] width 105 height 27
click at [151, 338] on input "150%" at bounding box center [191, 339] width 105 height 27
type input "160%"
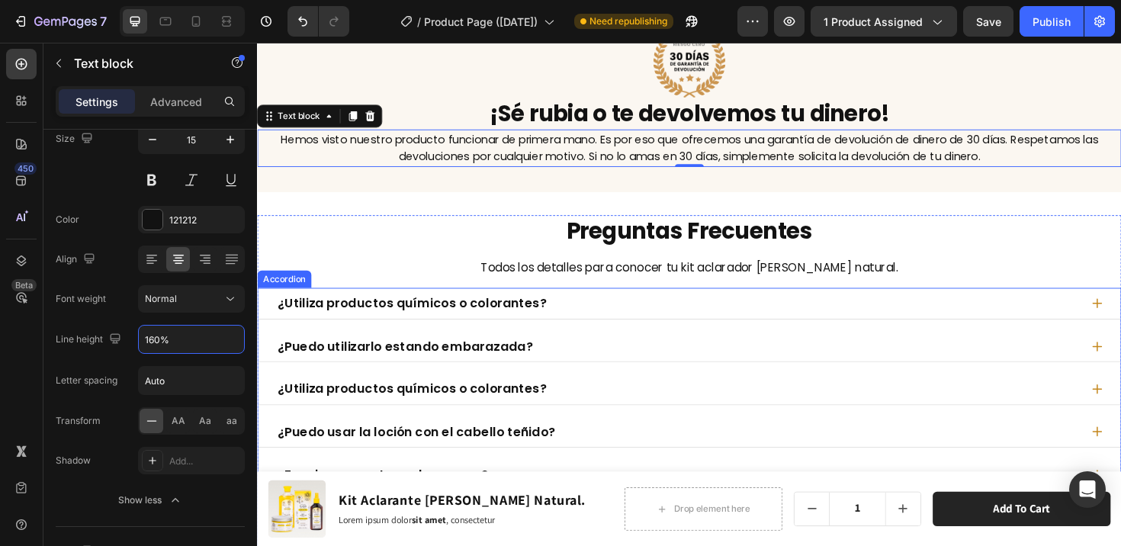
click at [1038, 305] on div "¿Utiliza productos químicos o colorantes?" at bounding box center [714, 318] width 913 height 33
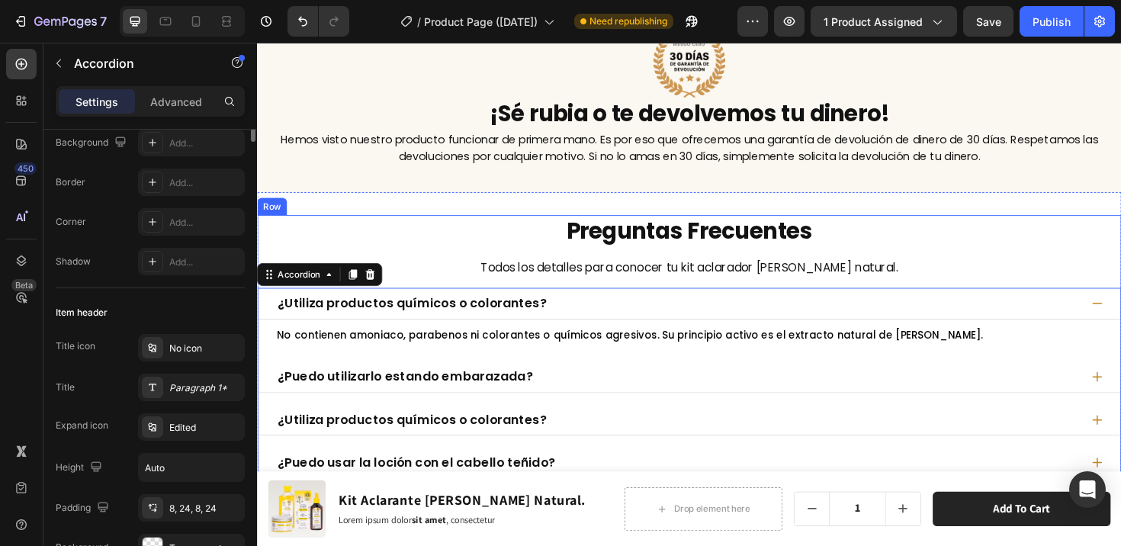
scroll to position [0, 0]
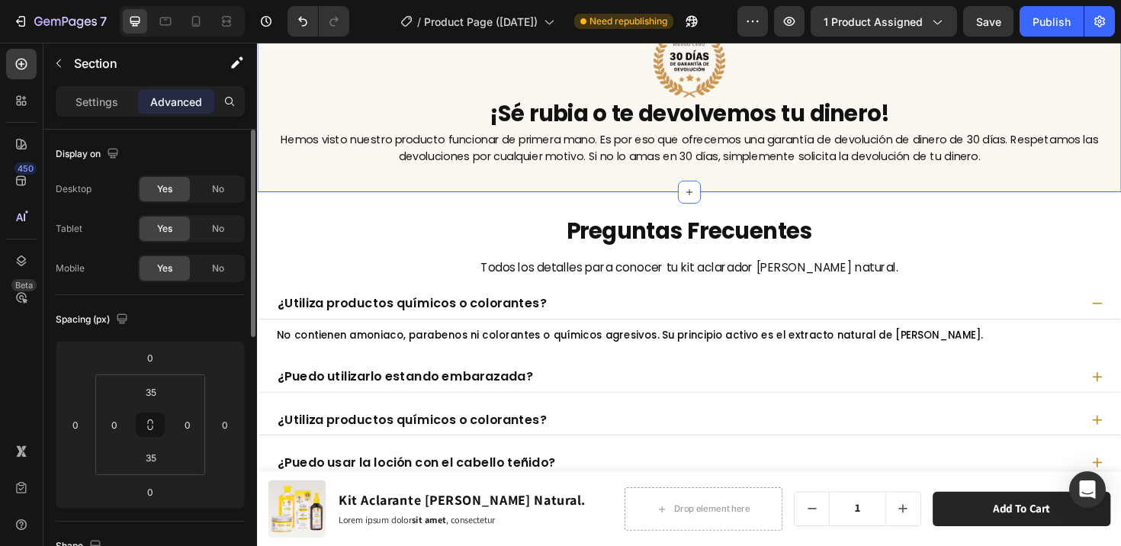
click at [802, 176] on div "Image ¡Sé rubia o te devolvemos tu dinero! Heading Hemos visto nuestro producto…" at bounding box center [714, 99] width 915 height 203
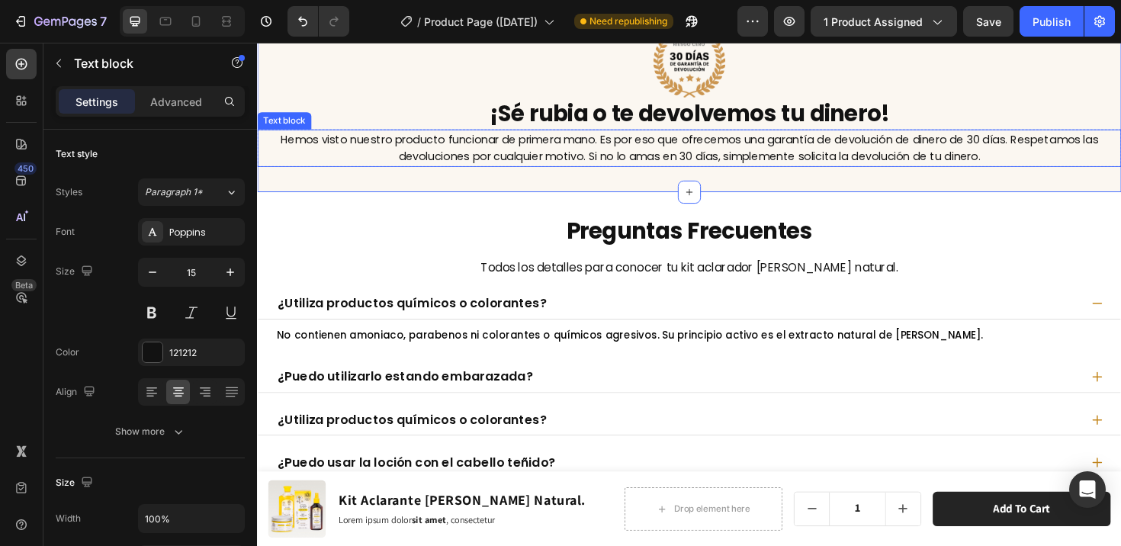
click at [791, 163] on p "Hemos visto nuestro producto funcionar de primera mano. Es por eso que ofrecemo…" at bounding box center [714, 154] width 912 height 37
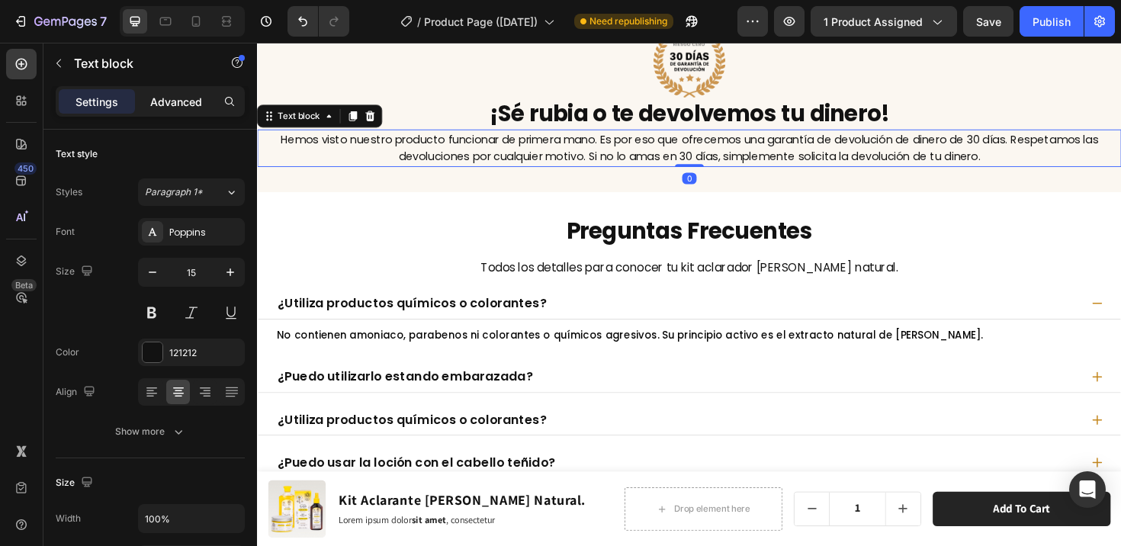
click at [171, 109] on div "Advanced" at bounding box center [176, 101] width 76 height 24
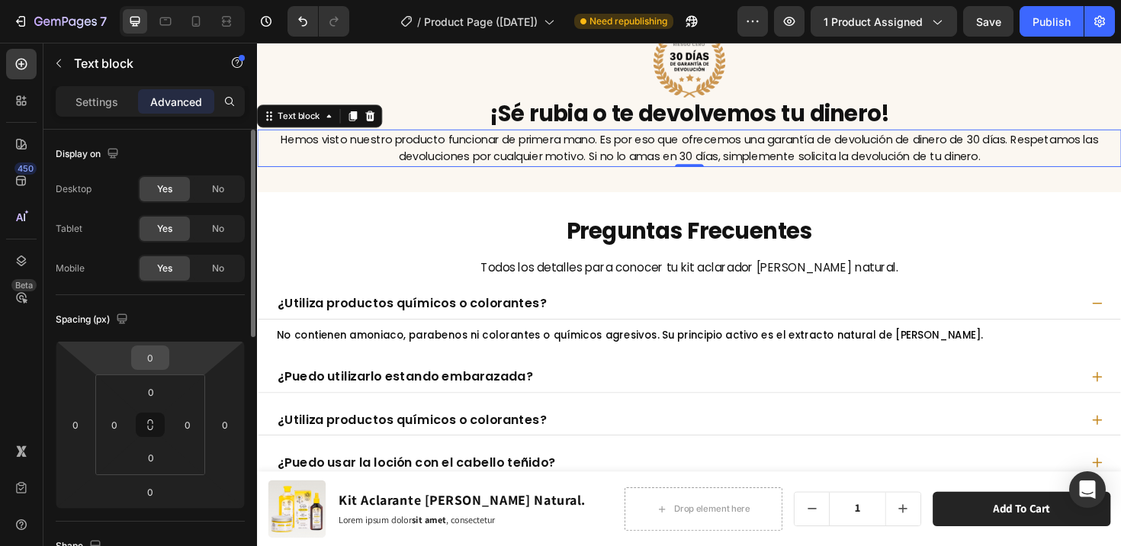
click at [153, 355] on input "0" at bounding box center [150, 357] width 30 height 23
type input "15"
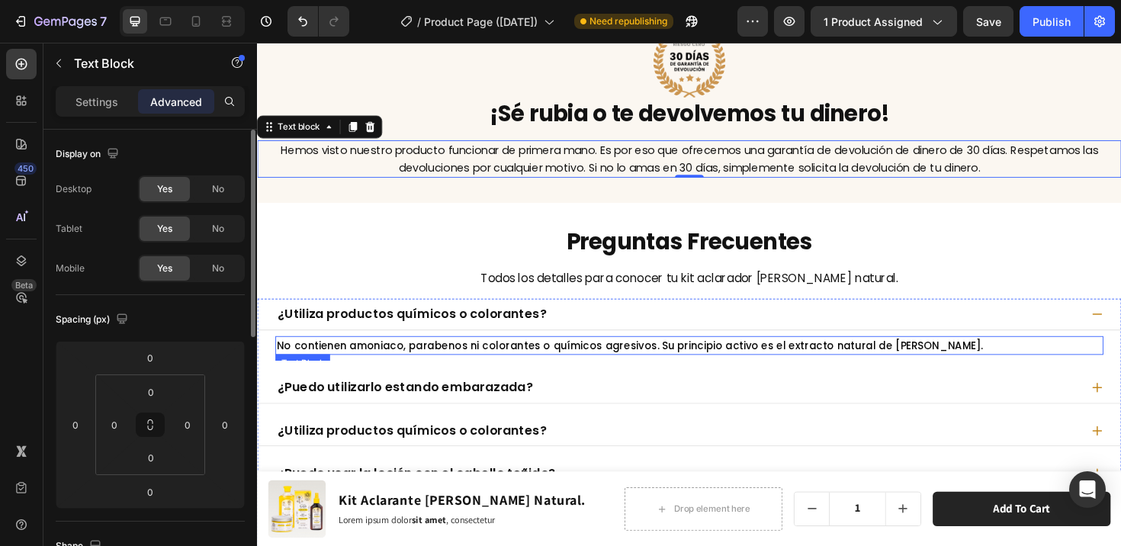
click at [975, 361] on span "No contienen amoniaco, parabenos ni colorantes o químicos agresivos. Su princip…" at bounding box center [652, 362] width 748 height 15
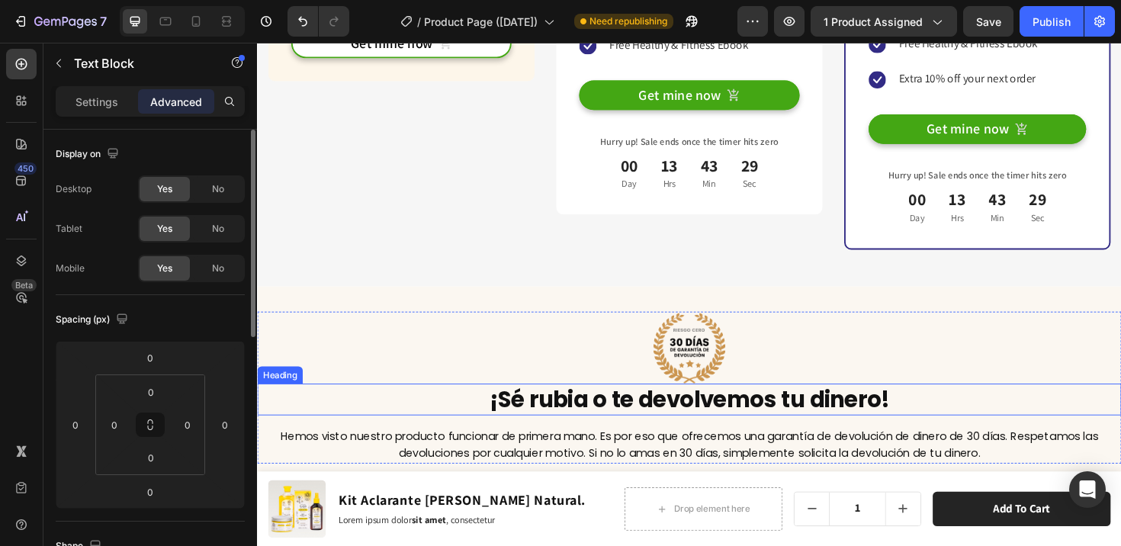
scroll to position [7089, 0]
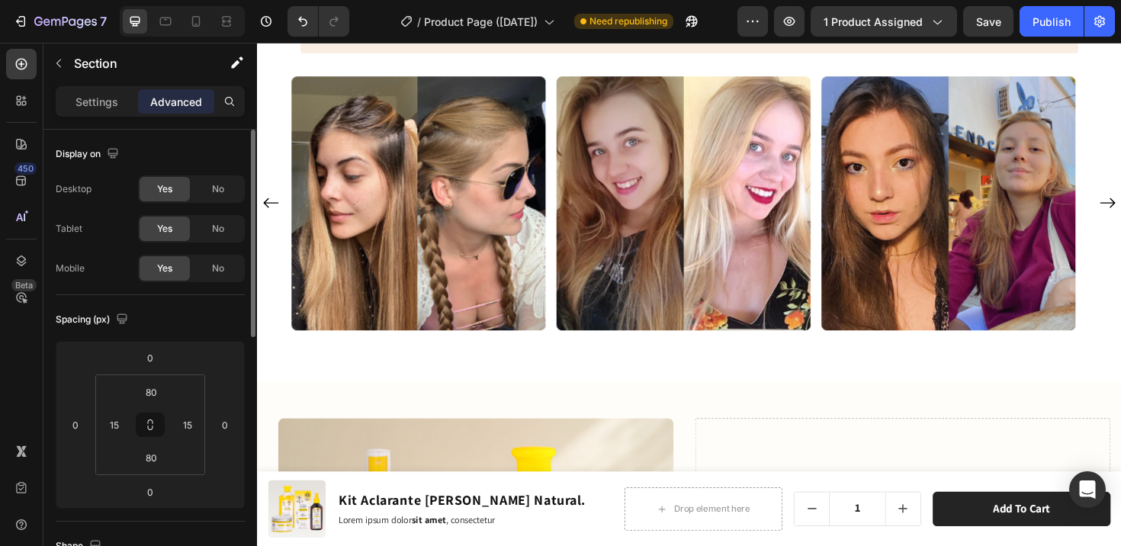
scroll to position [5348, 0]
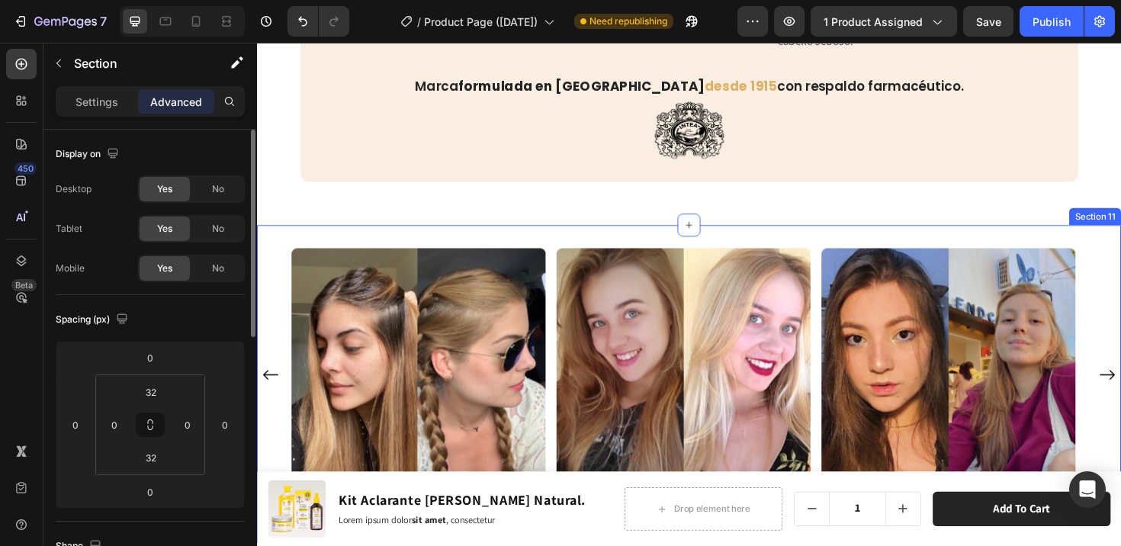
click at [379, 236] on div "Image Row Image Row Image Row Image Row Image Row Image Row Image Row Image Row…" at bounding box center [714, 404] width 915 height 337
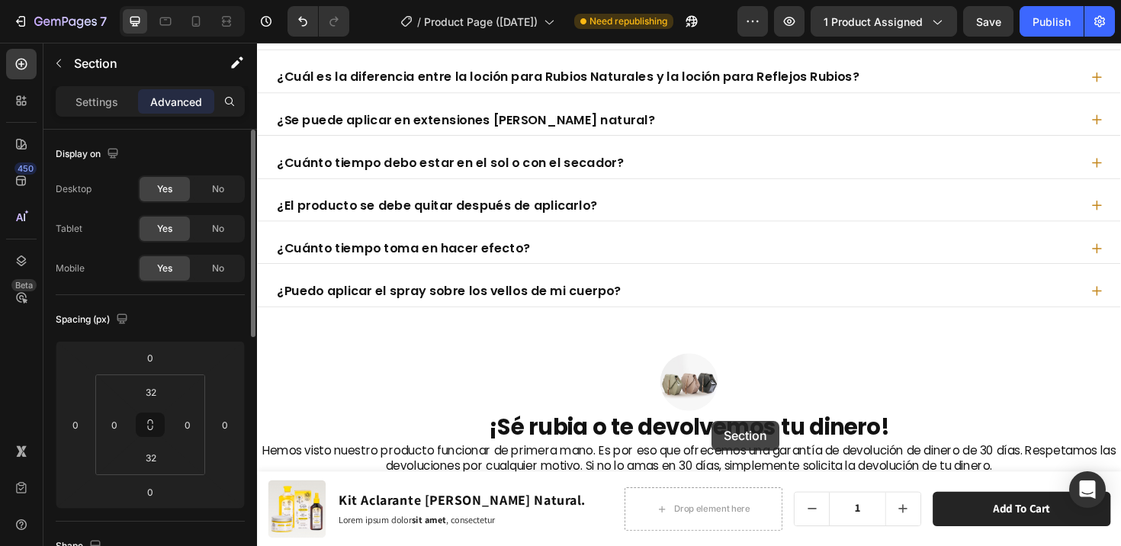
scroll to position [8085, 0]
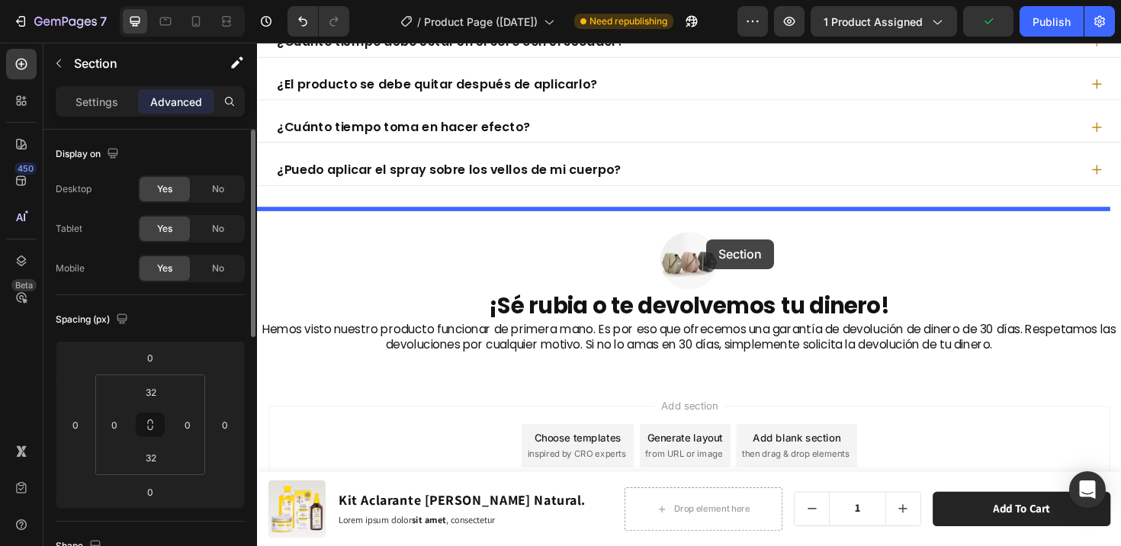
drag, startPoint x: 854, startPoint y: 172, endPoint x: 733, endPoint y: 251, distance: 144.8
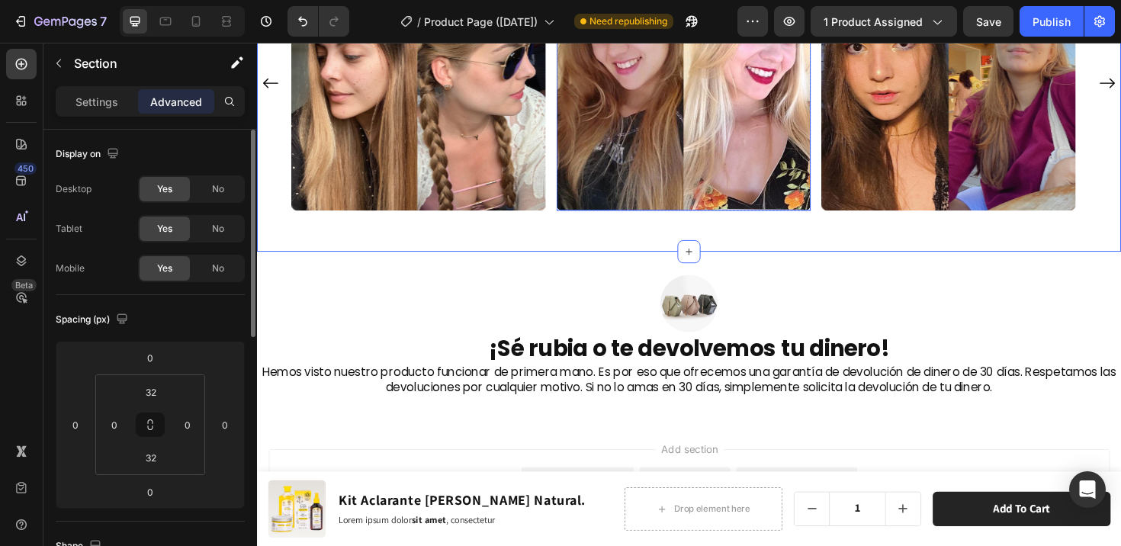
scroll to position [8053, 0]
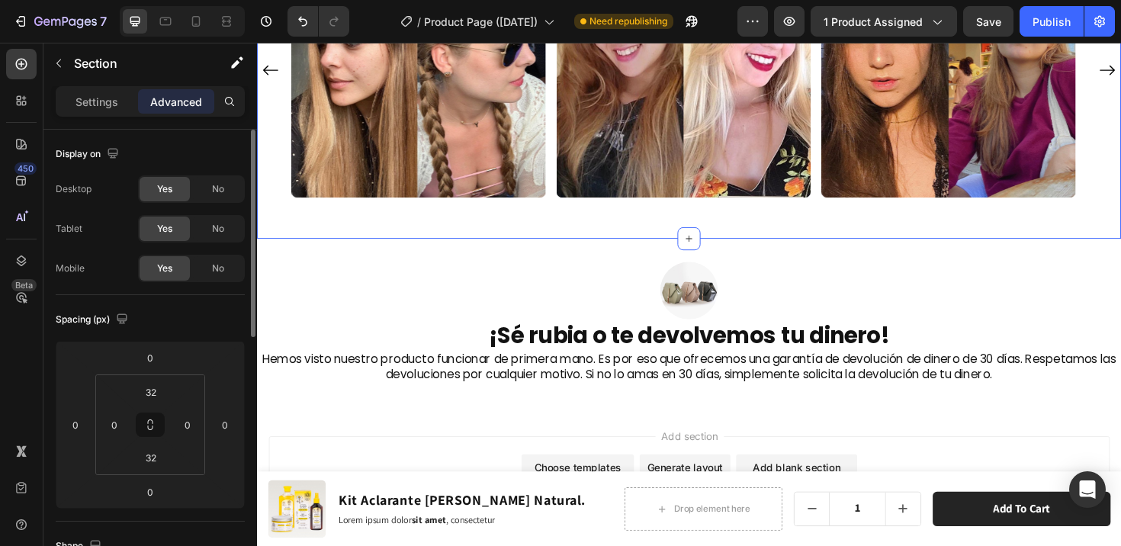
click at [749, 231] on div "Image Row Image Row Image Row Image Row Image Row Image Row Image Row Image Row…" at bounding box center [714, 81] width 915 height 337
click at [155, 456] on input "32" at bounding box center [151, 457] width 30 height 23
type input "0"
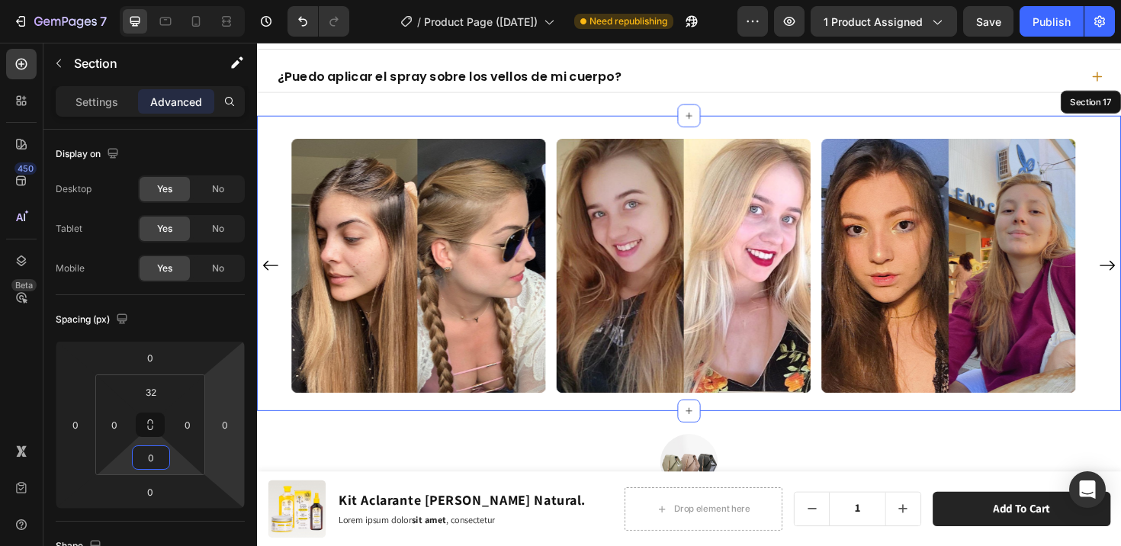
scroll to position [7926, 0]
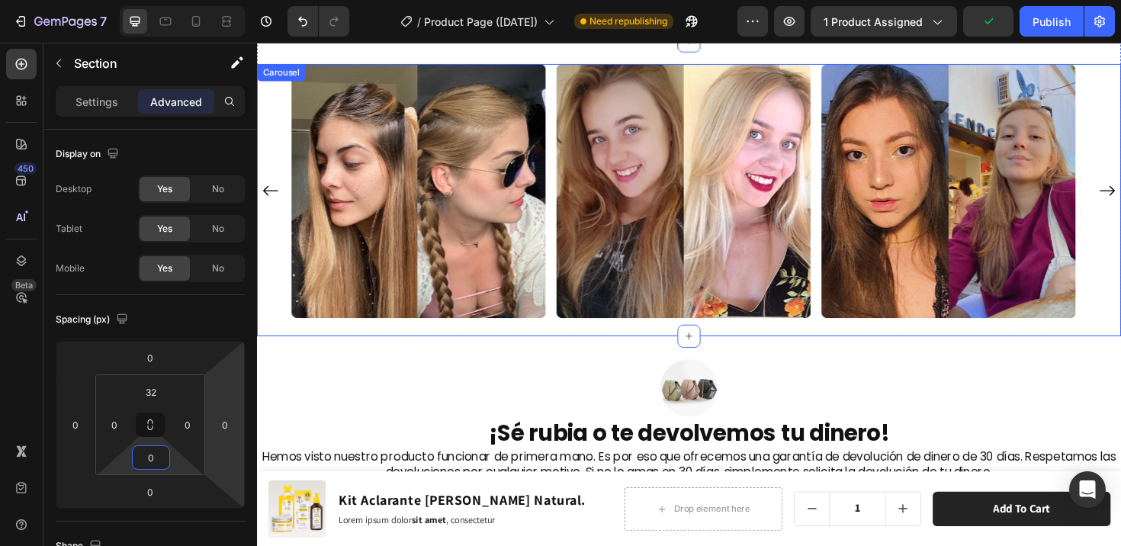
click at [568, 265] on div "Image Row Image Row Image Row Image Row Image Row Image Row Image Row Image Row…" at bounding box center [715, 199] width 842 height 269
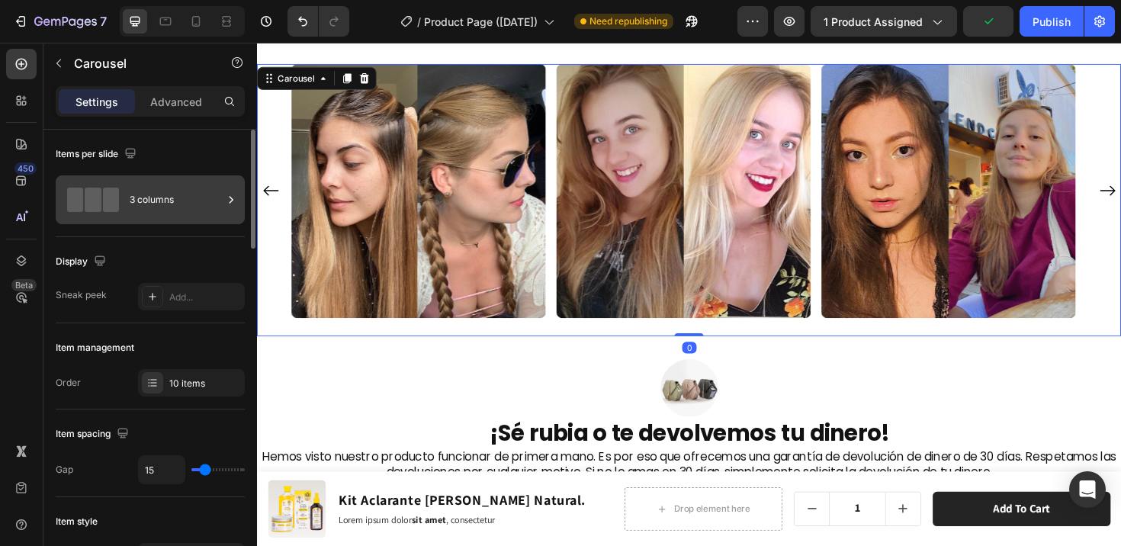
click at [126, 206] on div "3 columns" at bounding box center [150, 199] width 189 height 49
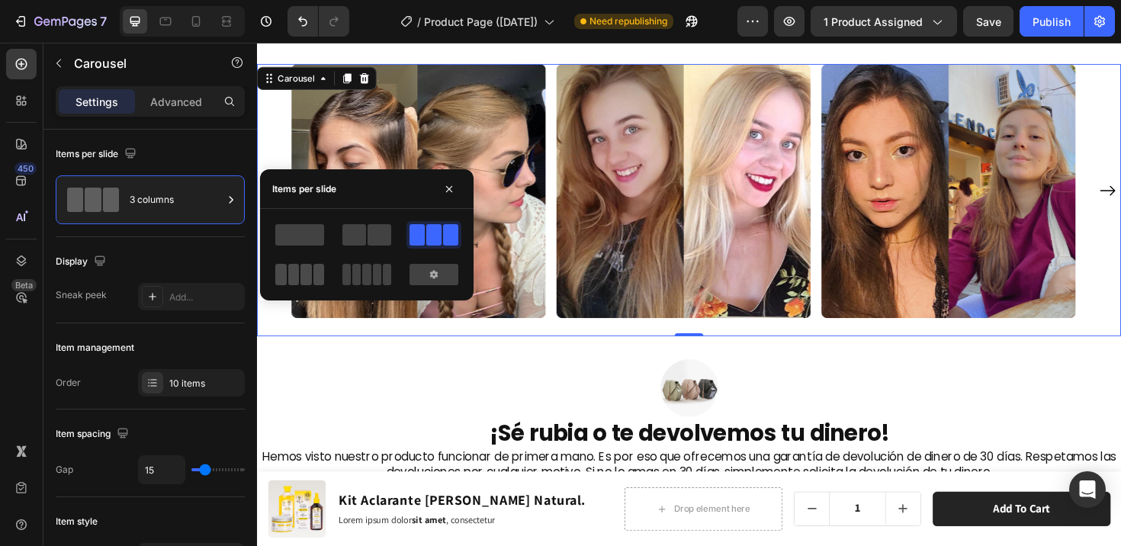
click at [305, 268] on span at bounding box center [305, 274] width 11 height 21
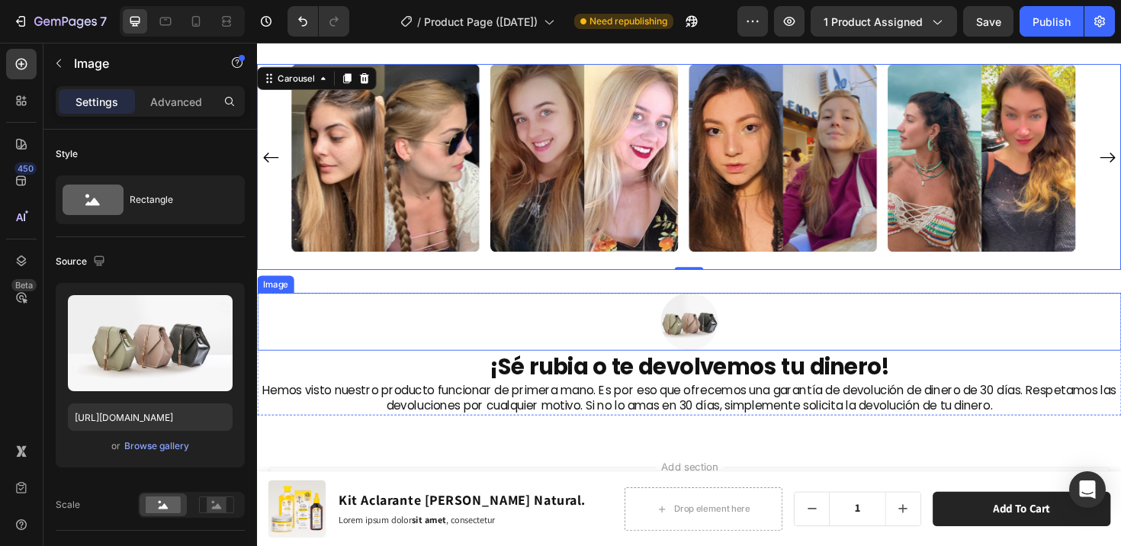
click at [544, 313] on div at bounding box center [714, 337] width 915 height 61
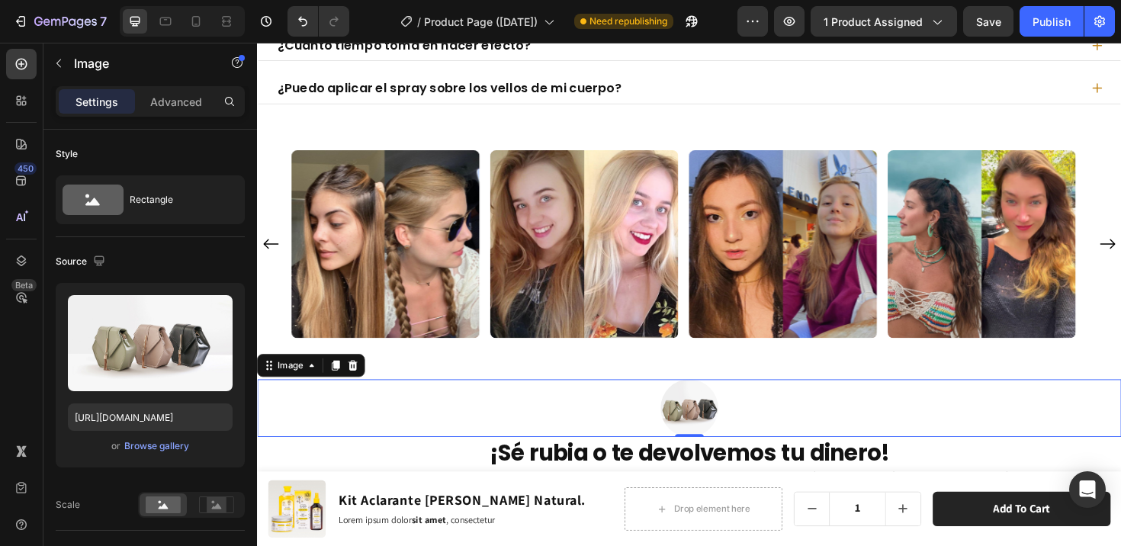
scroll to position [7837, 0]
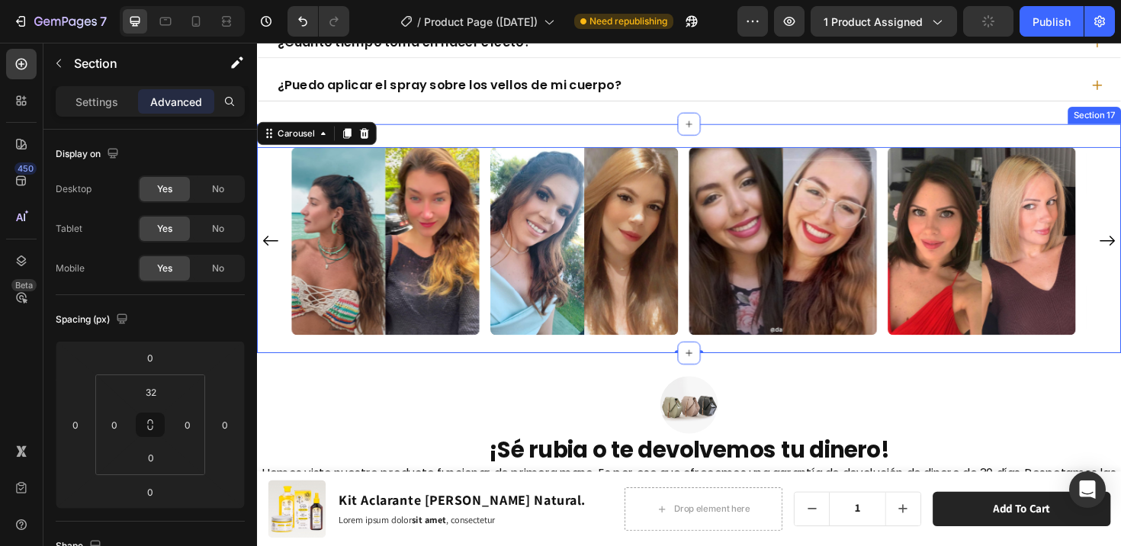
click at [796, 143] on div "Image Row Image Row Image Row Image Row Image Row Image Row Image Row Image Row…" at bounding box center [714, 250] width 915 height 242
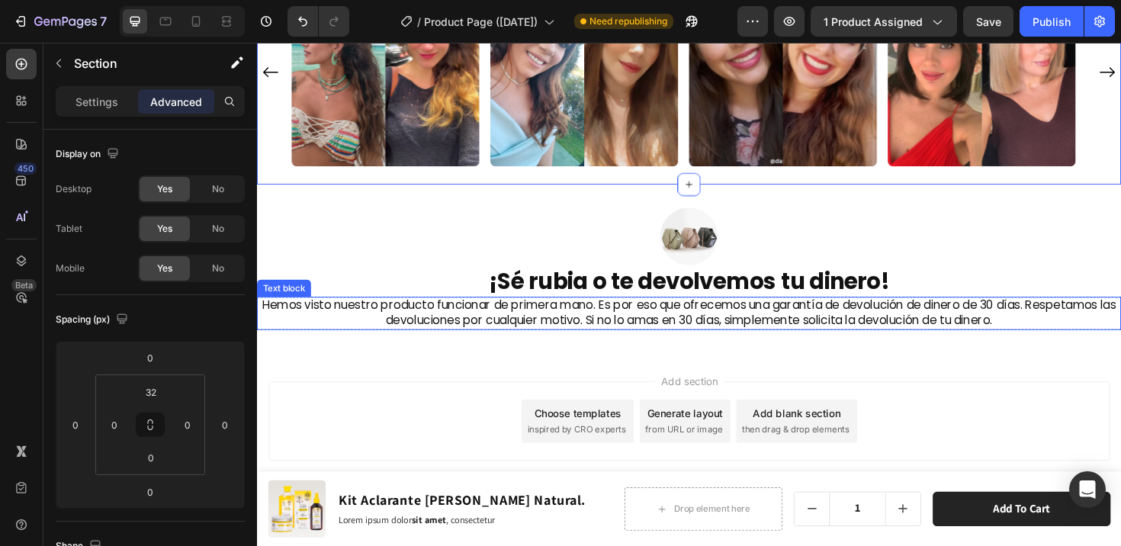
scroll to position [8016, 0]
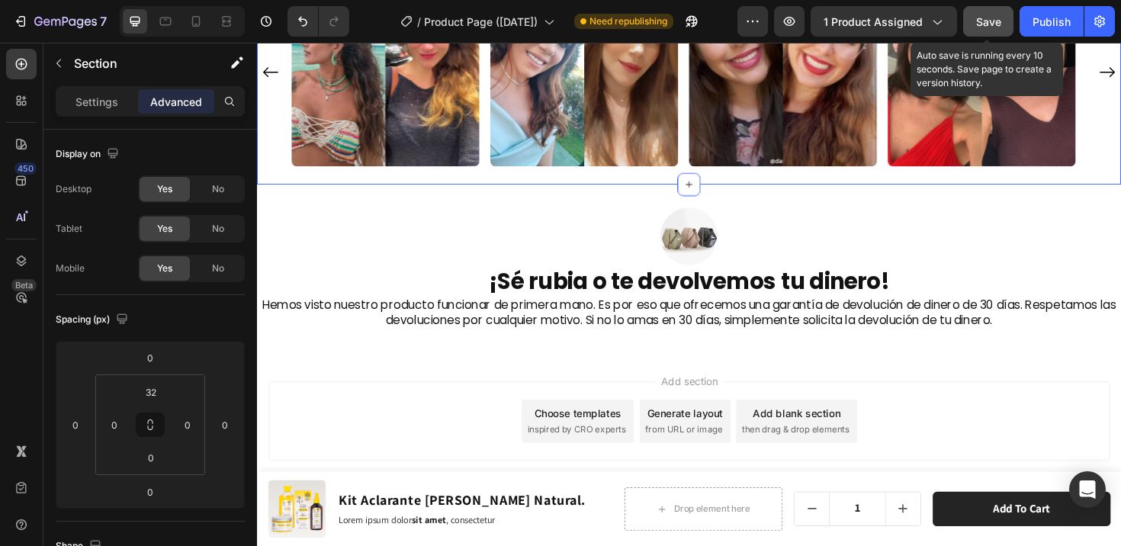
click at [997, 29] on div "Save" at bounding box center [988, 22] width 25 height 16
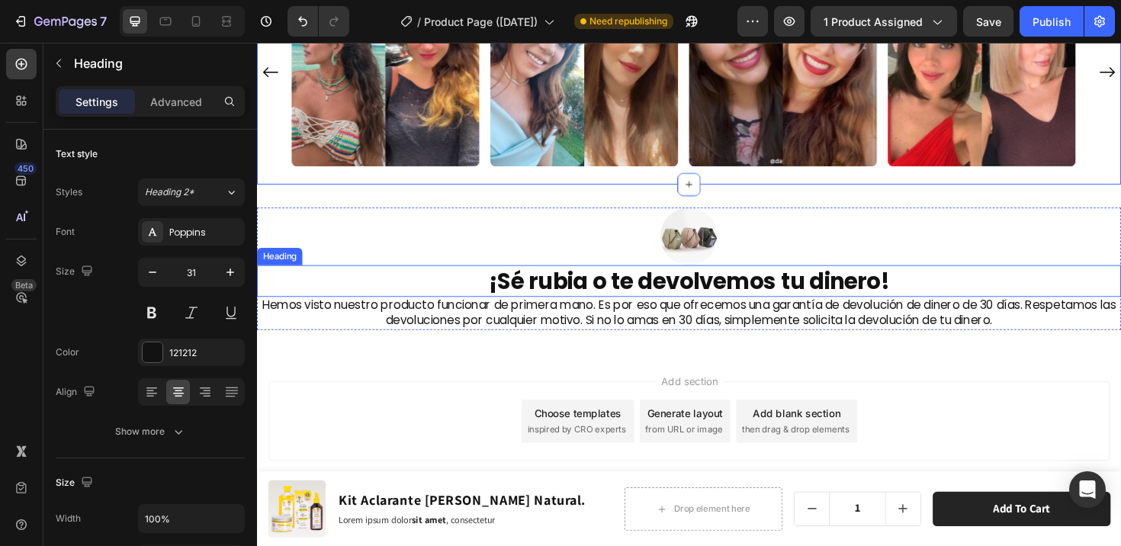
click at [625, 285] on h2 "¡Sé rubia o te devolvemos tu dinero!" at bounding box center [714, 295] width 915 height 34
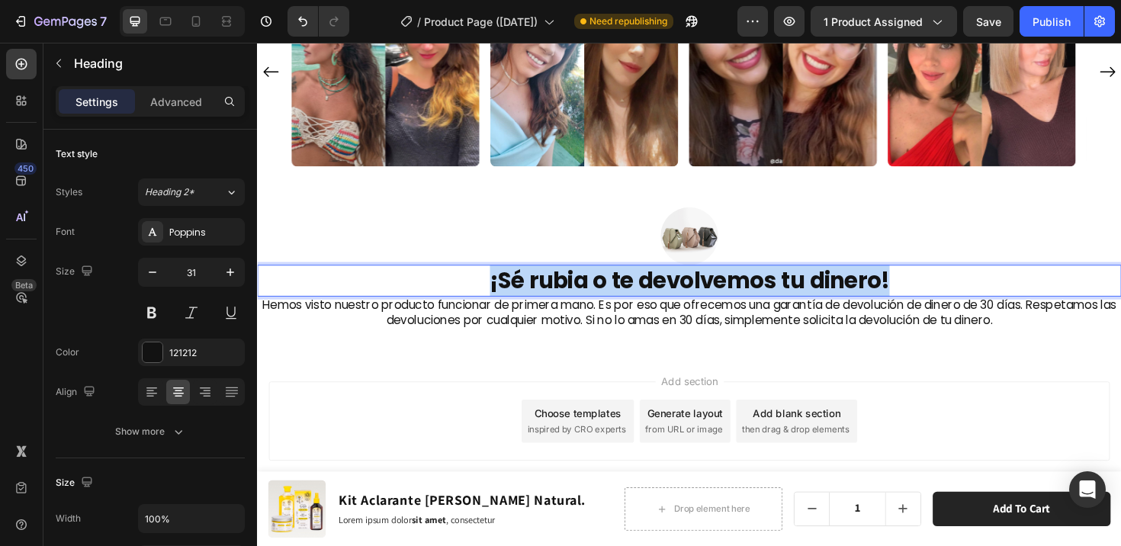
click at [625, 285] on p "¡Sé rubia o te devolvemos tu dinero!" at bounding box center [714, 294] width 912 height 30
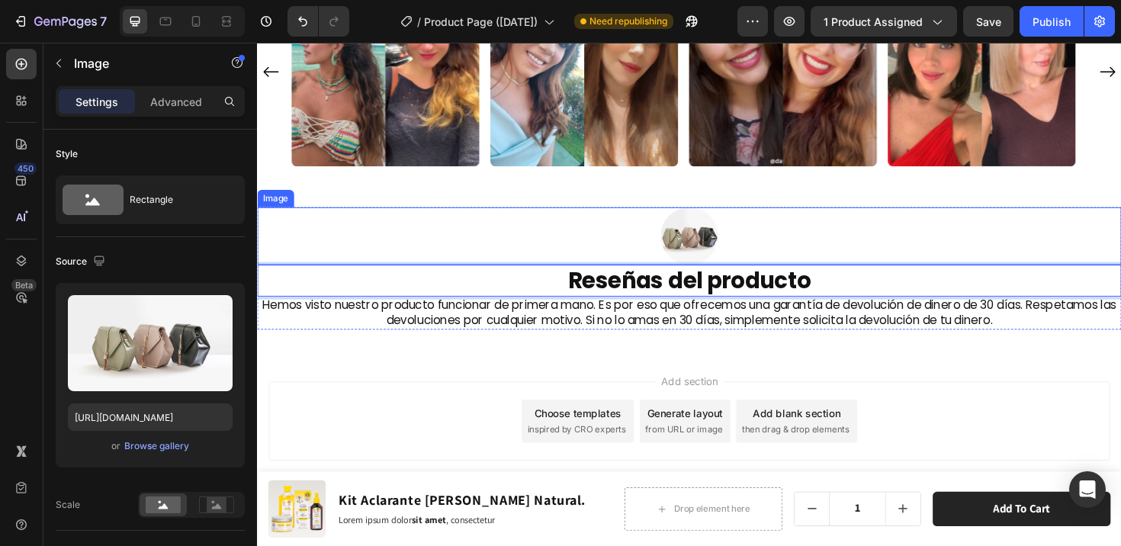
click at [625, 237] on div at bounding box center [714, 247] width 915 height 61
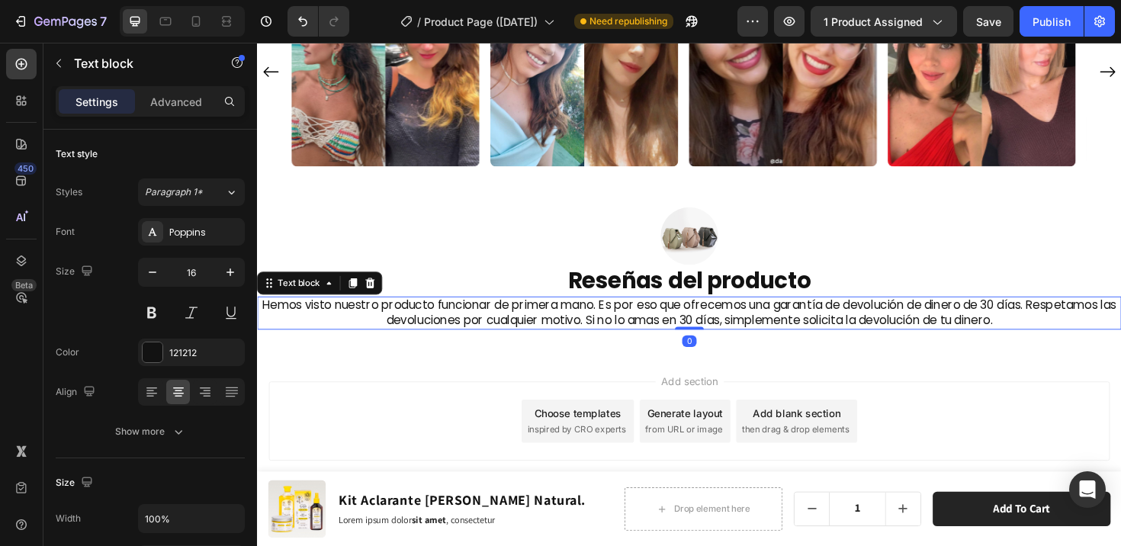
click at [723, 326] on p "Hemos visto nuestro producto funcionar de primera mano. Es por eso que ofrecemo…" at bounding box center [714, 329] width 912 height 32
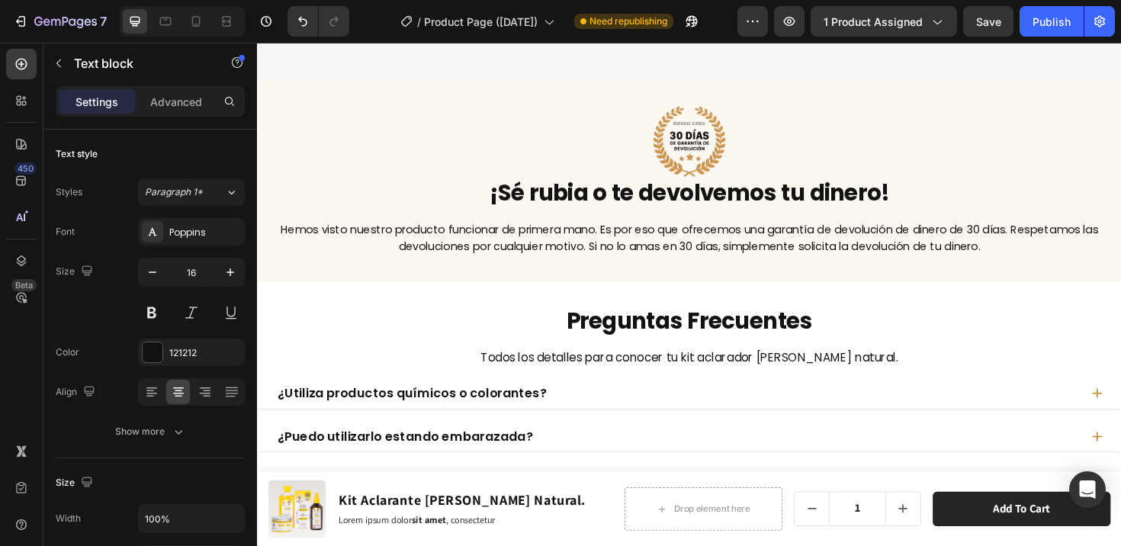
scroll to position [6967, 0]
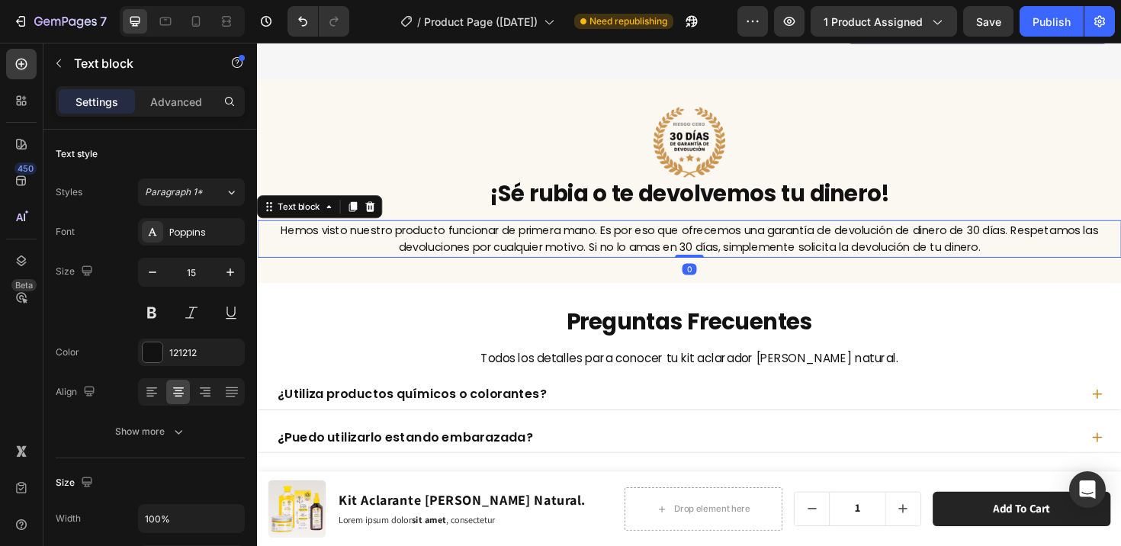
click at [671, 260] on p "Hemos visto nuestro producto funcionar de primera mano. Es por eso que ofrecemo…" at bounding box center [714, 250] width 912 height 37
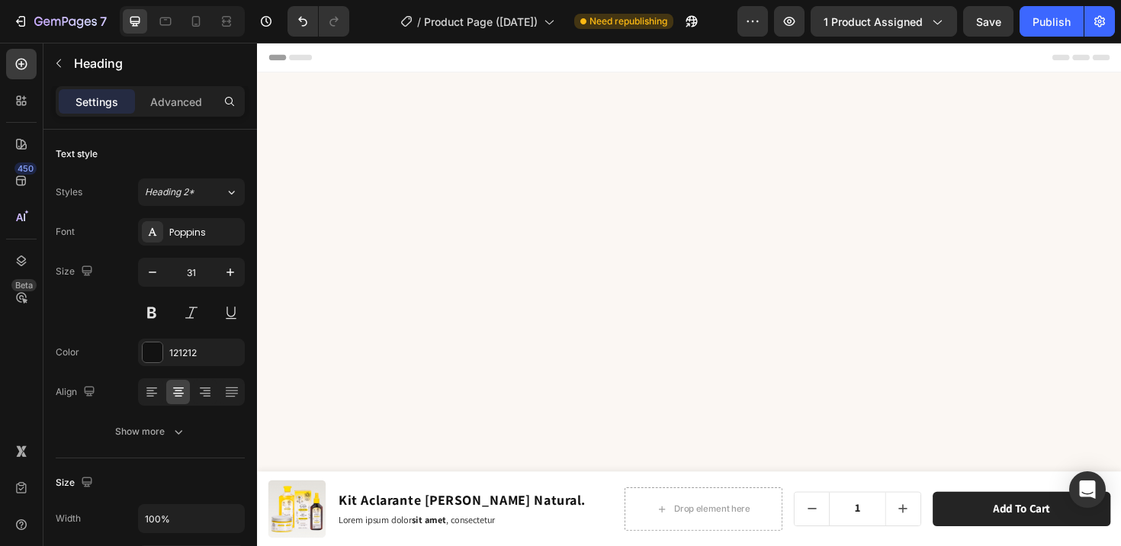
scroll to position [8054, 0]
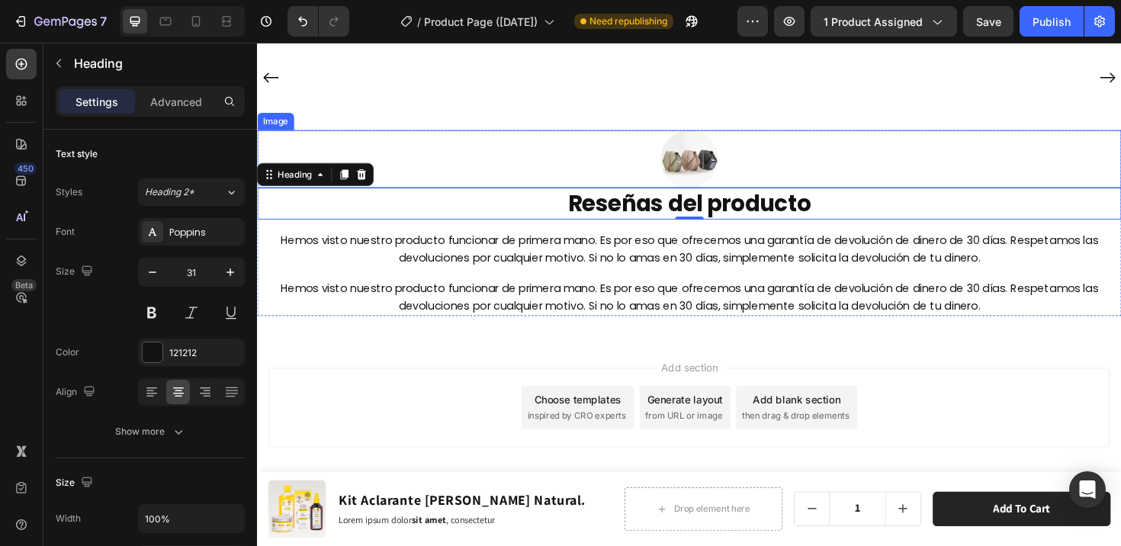
click at [725, 196] on img at bounding box center [714, 165] width 61 height 61
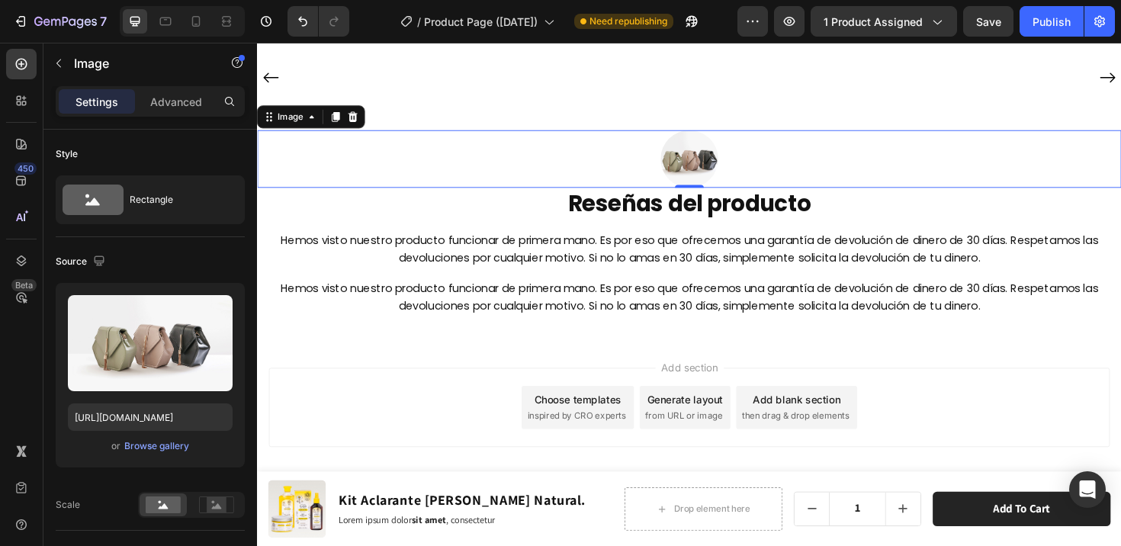
click at [364, 127] on icon at bounding box center [358, 120] width 12 height 12
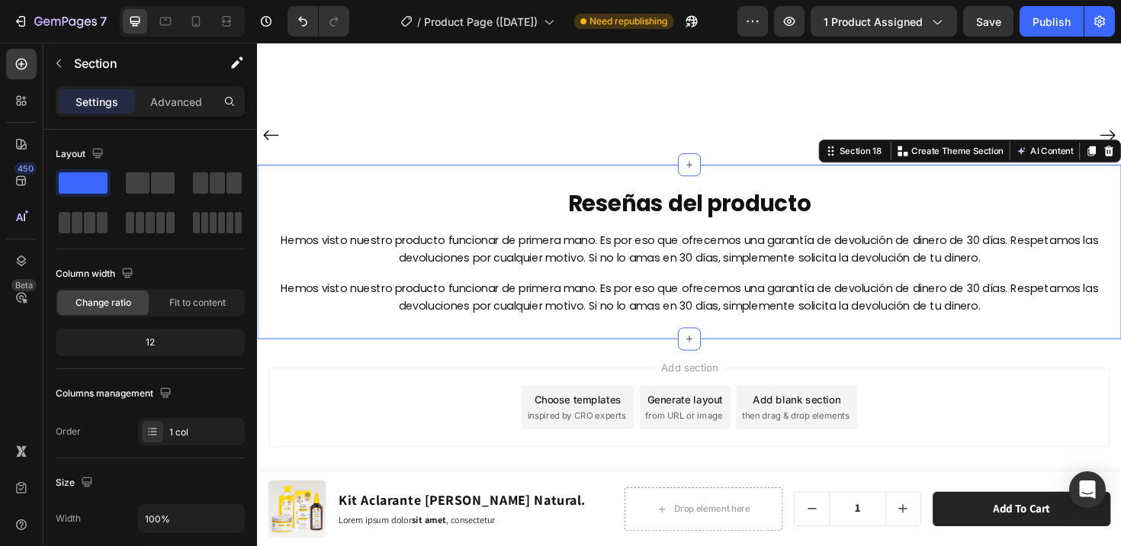
click at [728, 220] on div "Reseñas del producto Heading Hemos visto nuestro producto funcionar de primera …" at bounding box center [714, 264] width 915 height 184
click at [152, 109] on div "Advanced" at bounding box center [176, 101] width 76 height 24
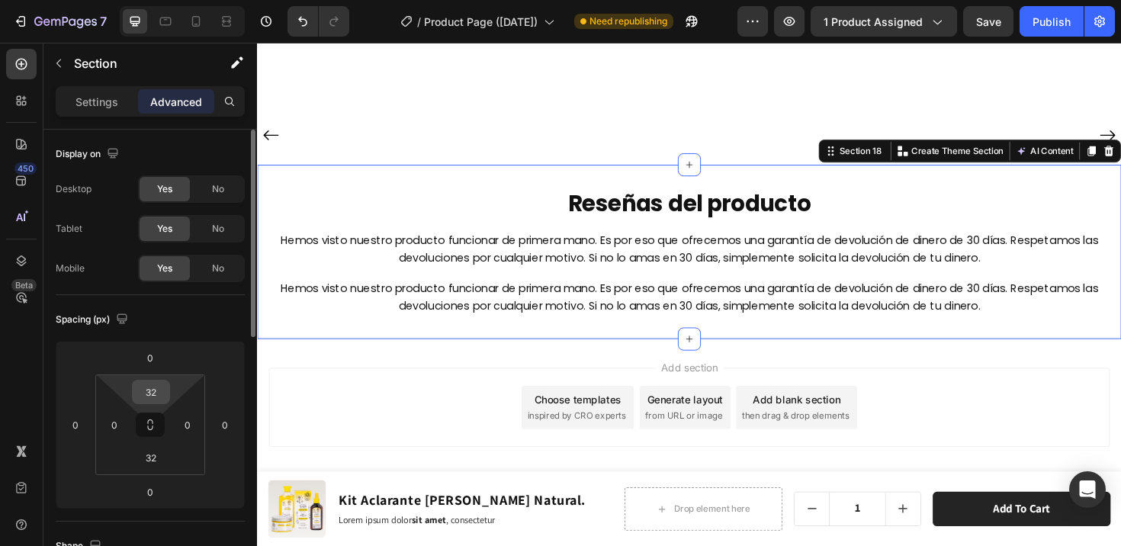
click at [164, 390] on input "32" at bounding box center [151, 391] width 30 height 23
type input "0"
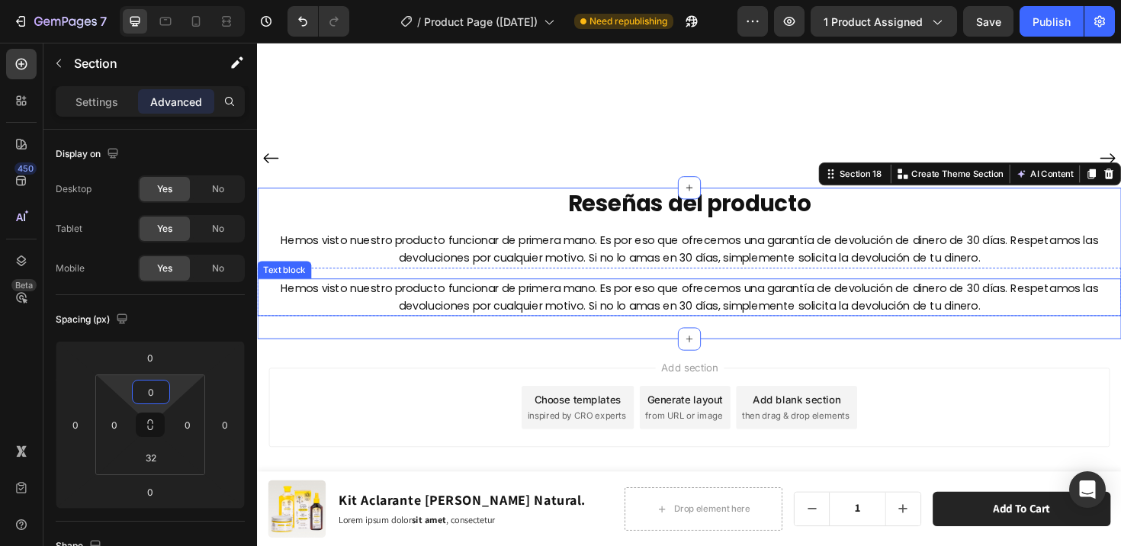
click at [783, 330] on p "Hemos visto nuestro producto funcionar de primera mano. Es por eso que ofrecemo…" at bounding box center [714, 312] width 912 height 37
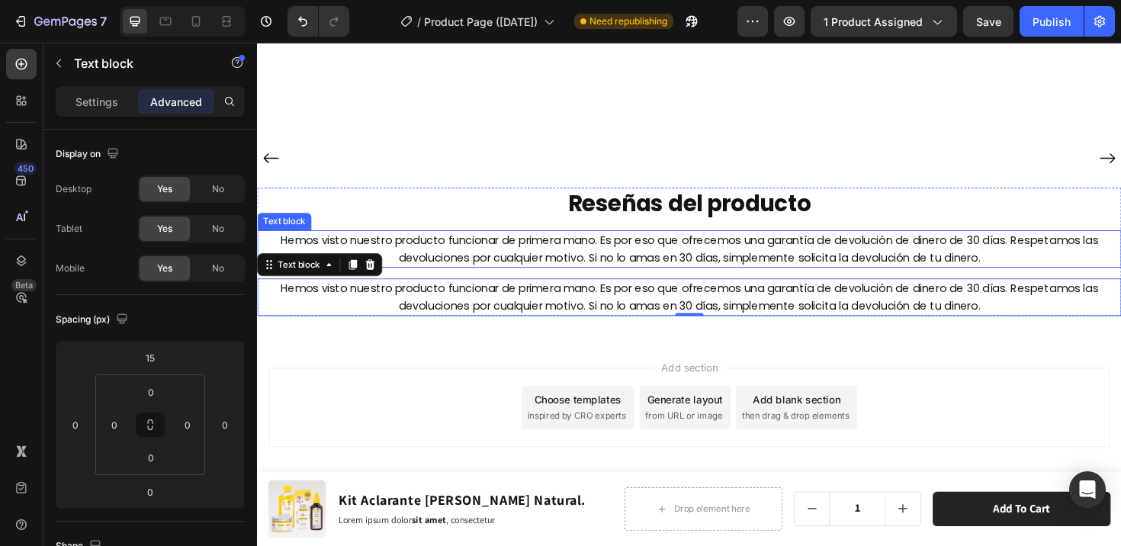
scroll to position [7984, 0]
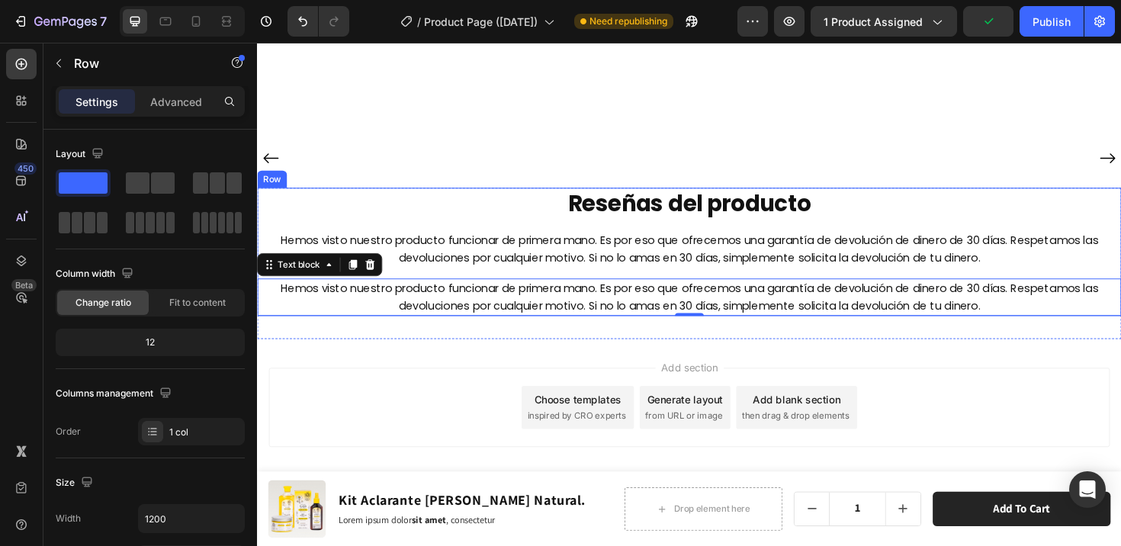
click at [674, 314] on div "Reseñas del producto Heading Hemos visto nuestro producto funcionar de primera …" at bounding box center [714, 264] width 915 height 136
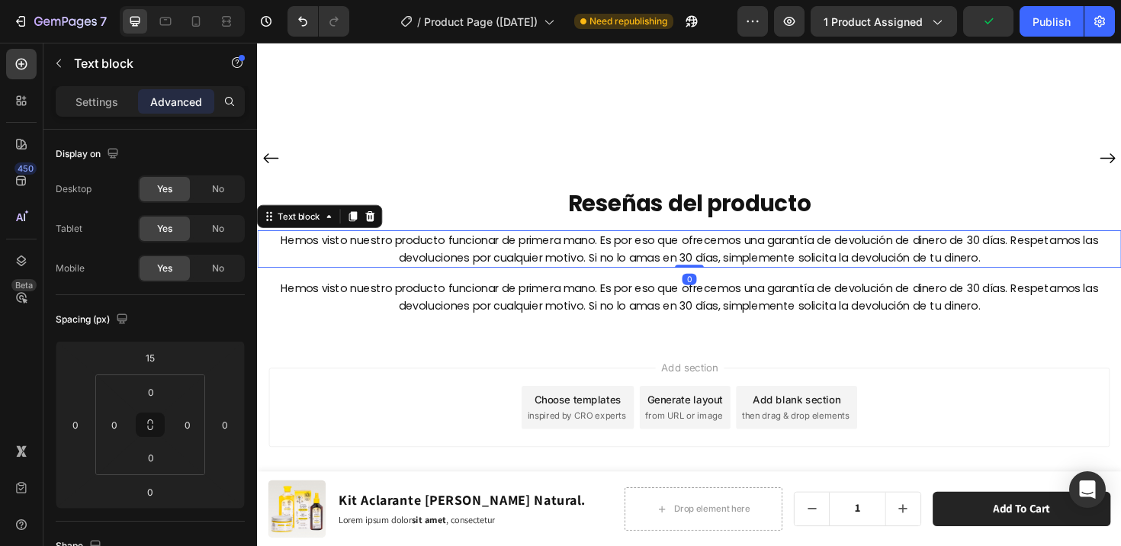
click at [669, 279] on p "Hemos visto nuestro producto funcionar de primera mano. Es por eso que ofrecemo…" at bounding box center [714, 260] width 912 height 37
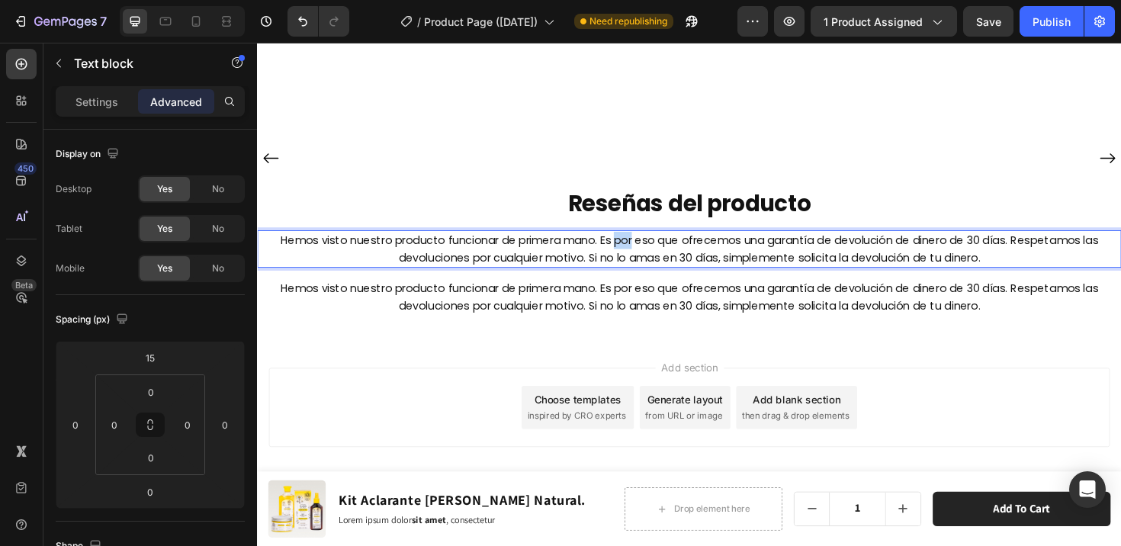
click at [630, 279] on p "Hemos visto nuestro producto funcionar de primera mano. Es por eso que ofrecemo…" at bounding box center [714, 260] width 912 height 37
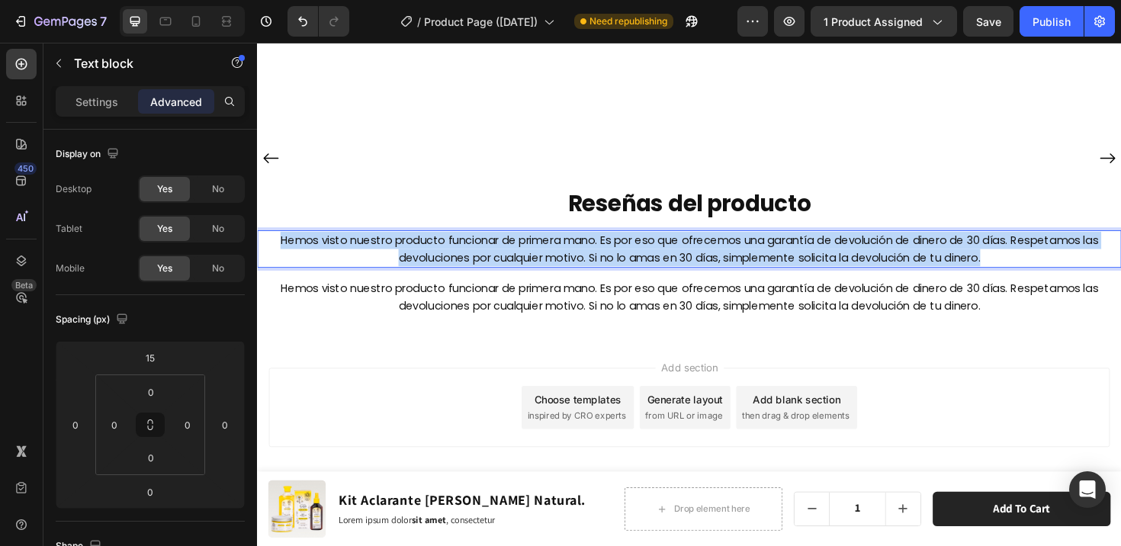
click at [630, 279] on p "Hemos visto nuestro producto funcionar de primera mano. Es por eso que ofrecemo…" at bounding box center [714, 260] width 912 height 37
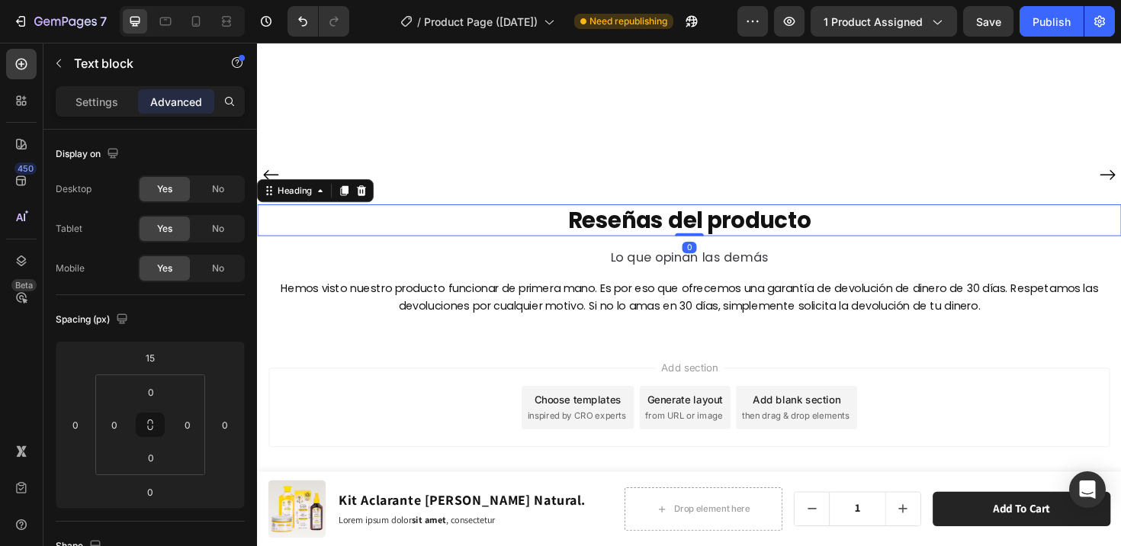
click at [844, 247] on h2 "Reseñas del producto" at bounding box center [714, 230] width 915 height 34
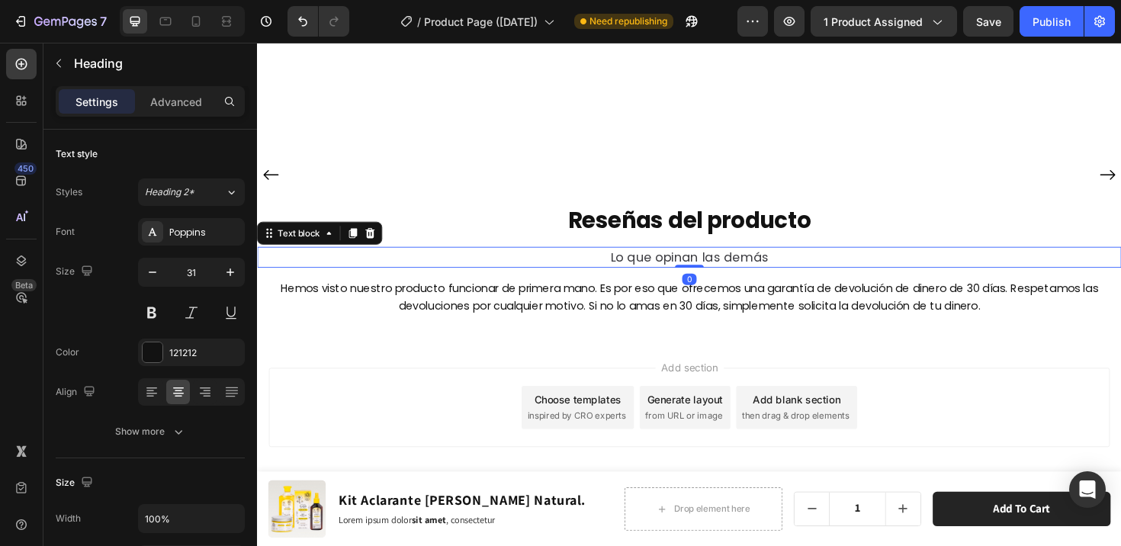
click at [770, 278] on span "Lo que opinan las demás" at bounding box center [714, 269] width 167 height 18
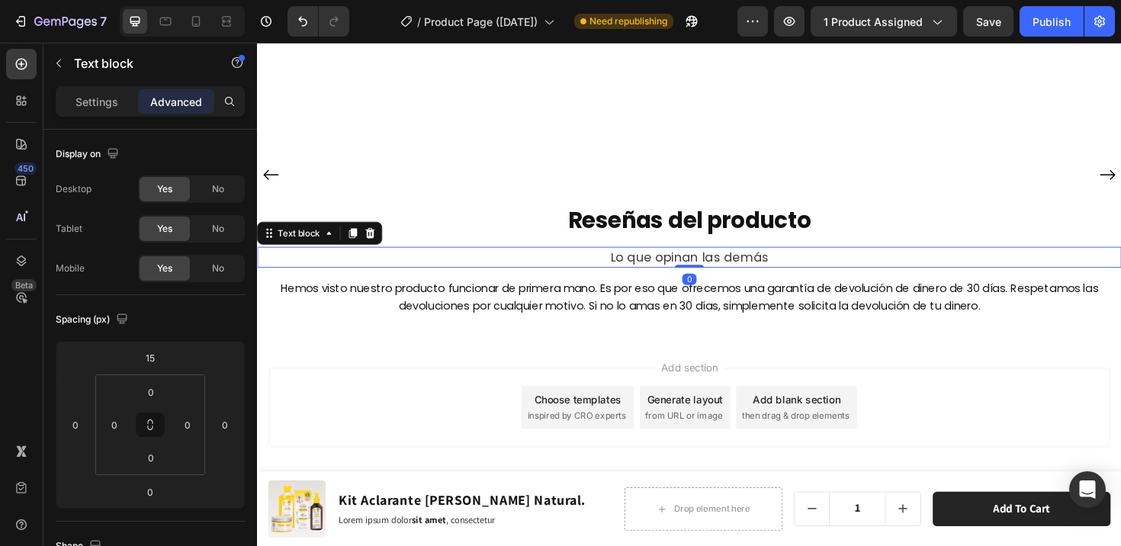
click at [190, 108] on p "Advanced" at bounding box center [176, 102] width 52 height 16
click at [162, 351] on input "15" at bounding box center [150, 357] width 30 height 23
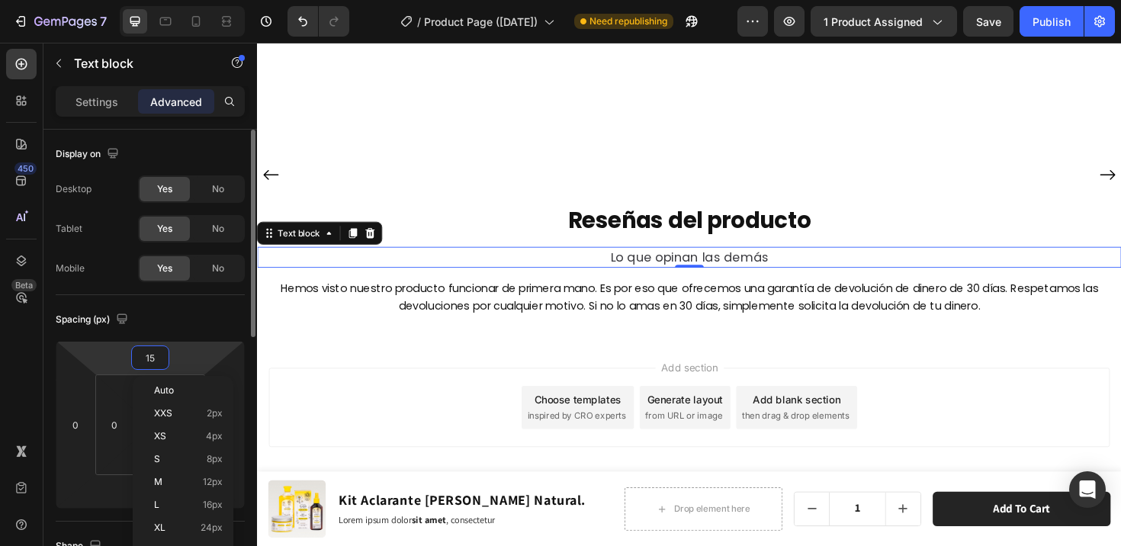
type input "1"
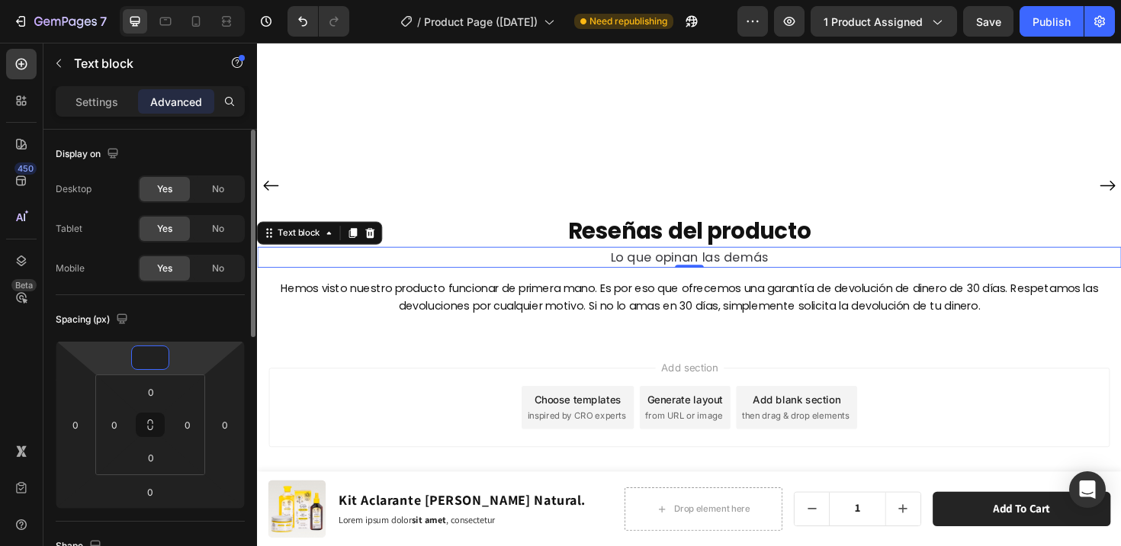
type input "0"
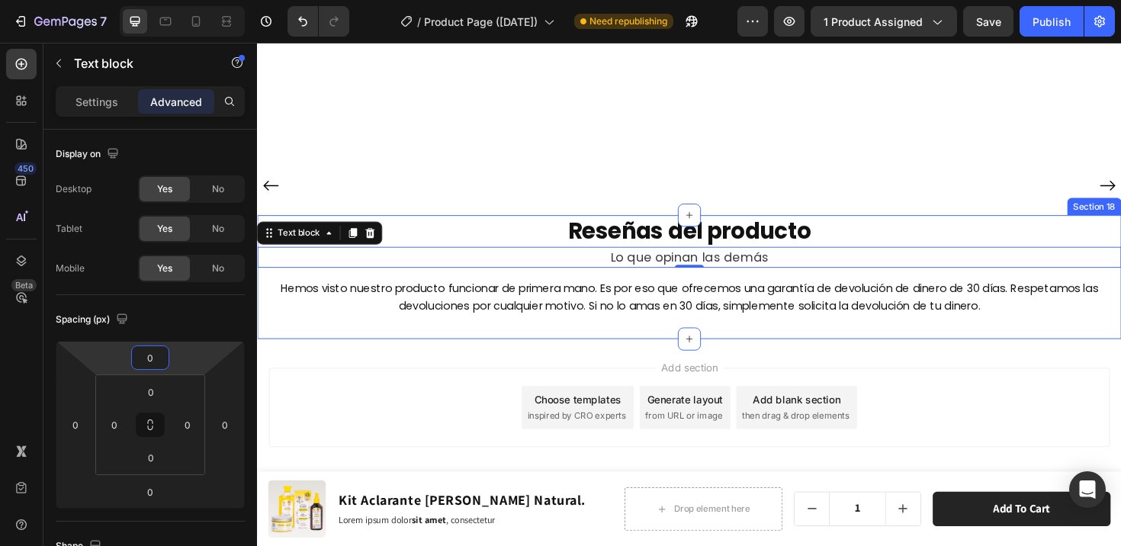
click at [721, 356] on div "Reseñas del producto Heading Lo que opinan las demás Text block 0 Hemos visto n…" at bounding box center [714, 290] width 915 height 131
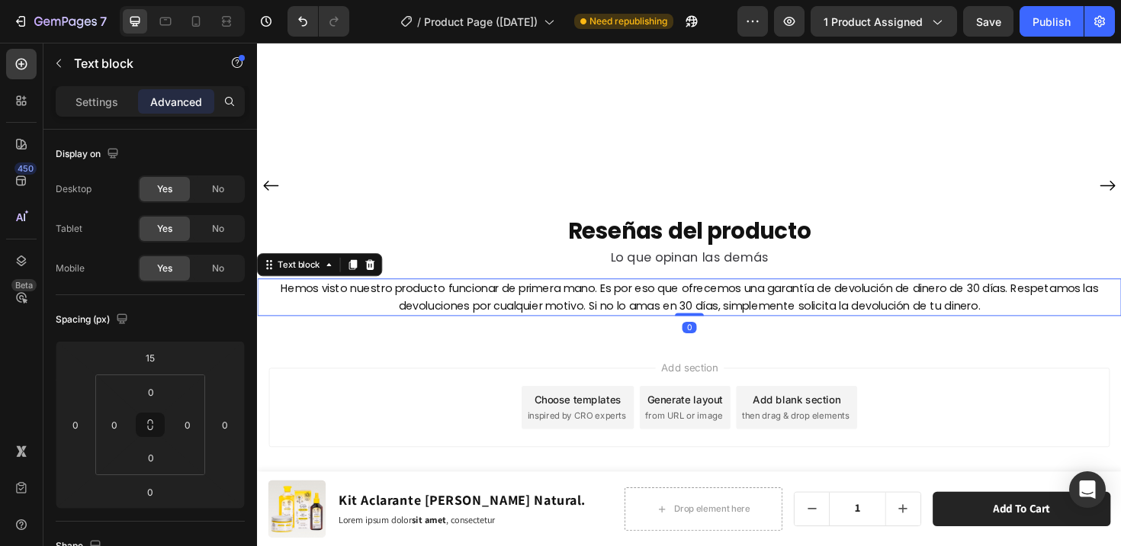
click at [713, 330] on p "Hemos visto nuestro producto funcionar de primera mano. Es por eso que ofrecemo…" at bounding box center [714, 312] width 912 height 37
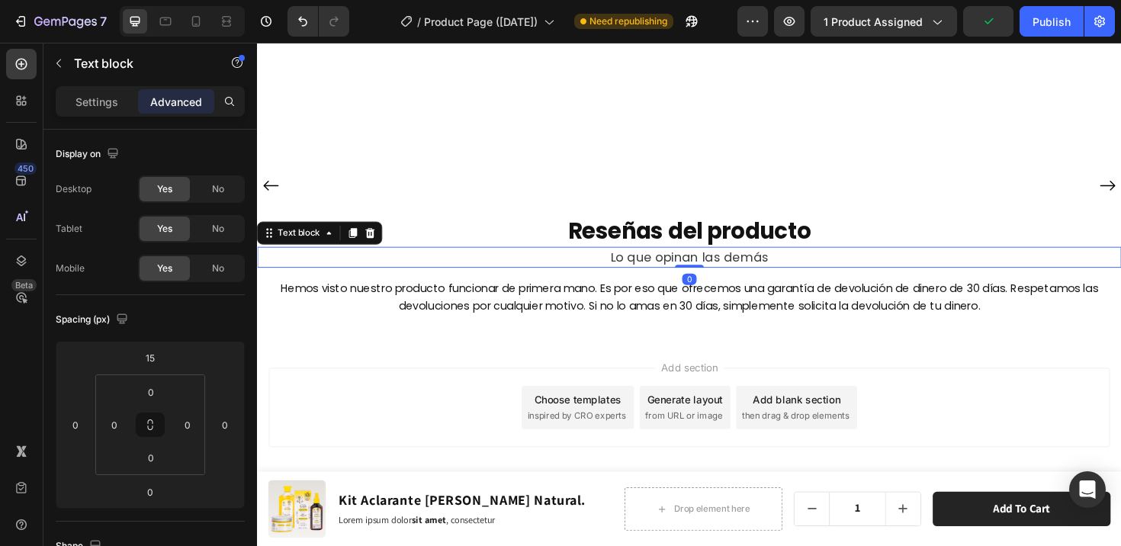
click at [691, 278] on span "Lo que opinan las demás" at bounding box center [714, 269] width 167 height 18
click at [111, 91] on div "Settings" at bounding box center [97, 101] width 76 height 24
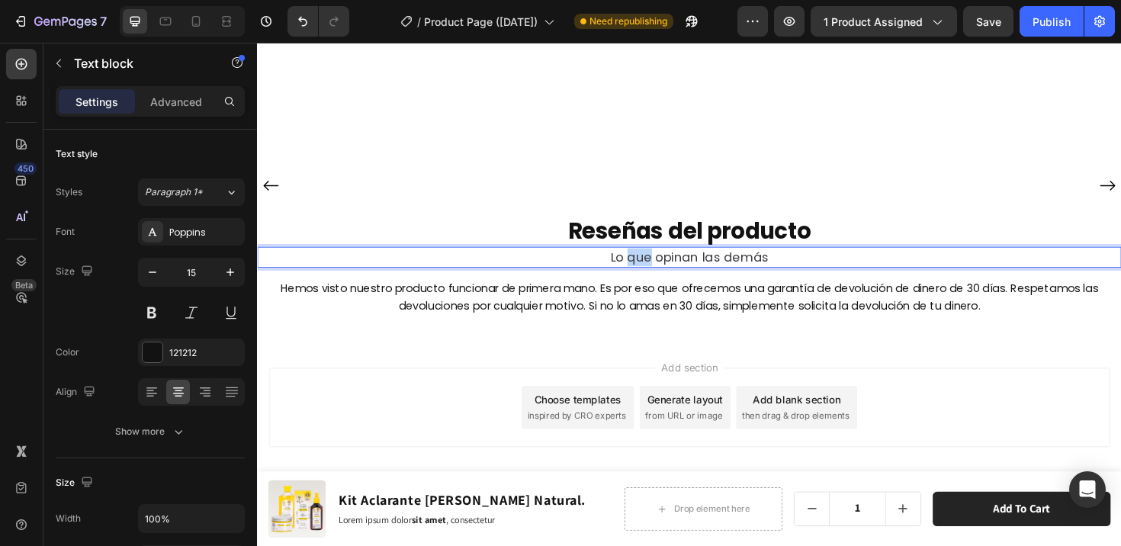
click at [650, 278] on span "Lo que opinan las demás" at bounding box center [714, 269] width 167 height 18
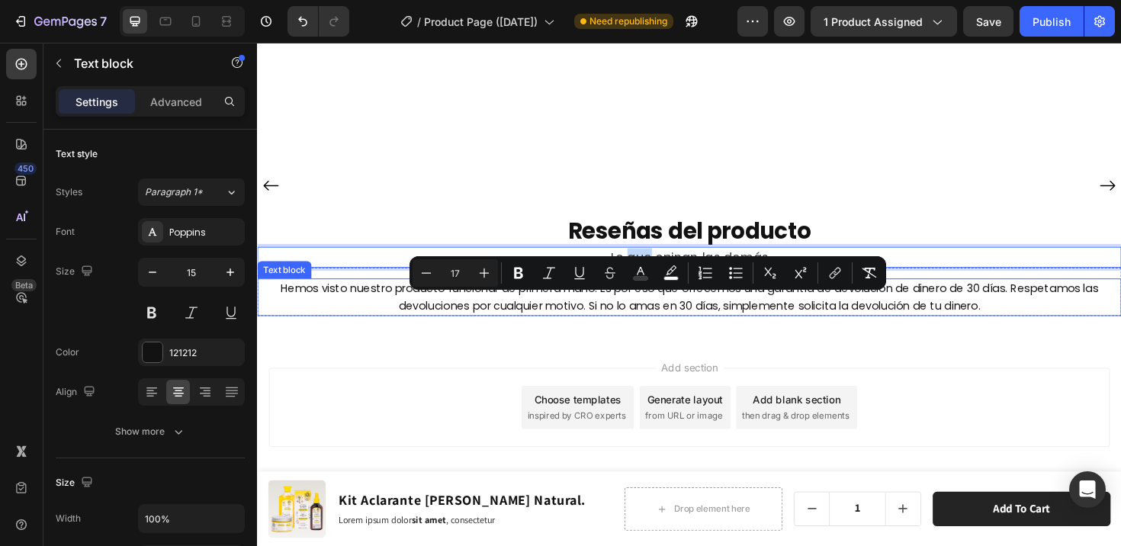
click at [612, 330] on p "Hemos visto nuestro producto funcionar de primera mano. Es por eso que ofrecemo…" at bounding box center [714, 312] width 912 height 37
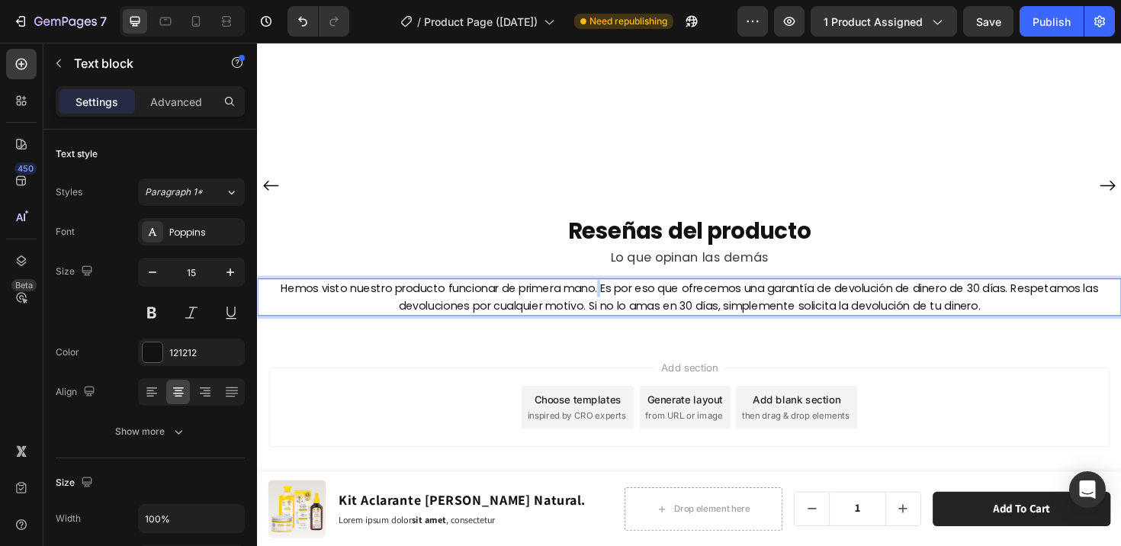
click at [612, 330] on p "Hemos visto nuestro producto funcionar de primera mano. Es por eso que ofrecemo…" at bounding box center [714, 312] width 912 height 37
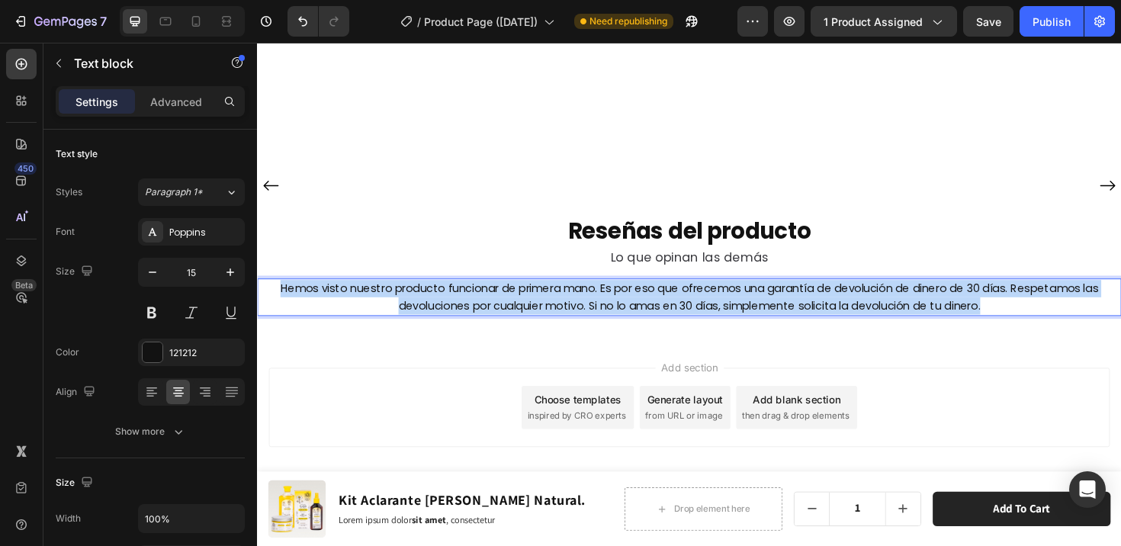
click at [612, 330] on p "Hemos visto nuestro producto funcionar de primera mano. Es por eso que ofrecemo…" at bounding box center [714, 312] width 912 height 37
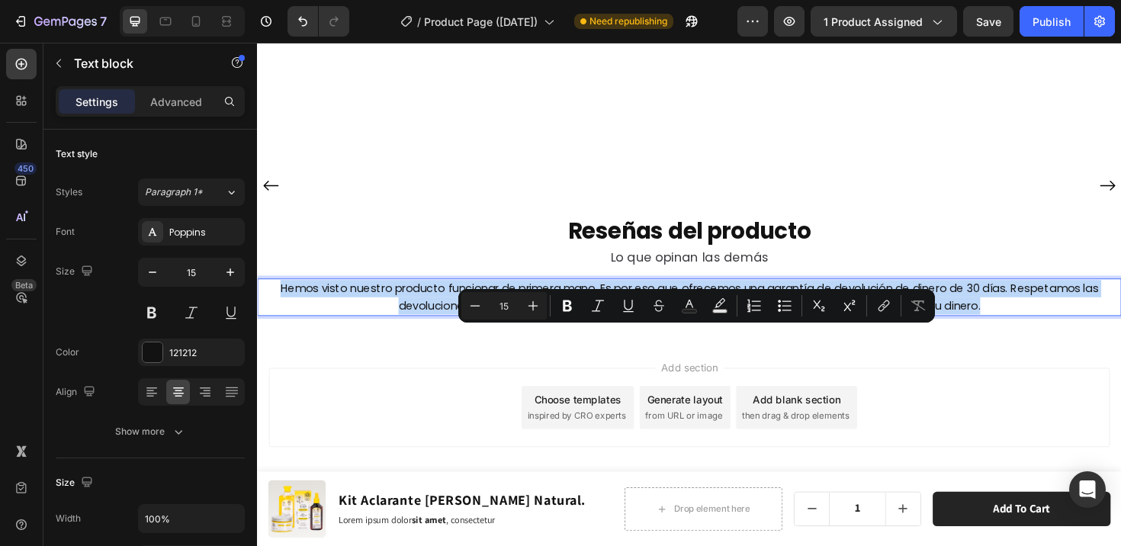
click at [612, 330] on p "Hemos visto nuestro producto funcionar de primera mano. Es por eso que ofrecemo…" at bounding box center [714, 312] width 912 height 37
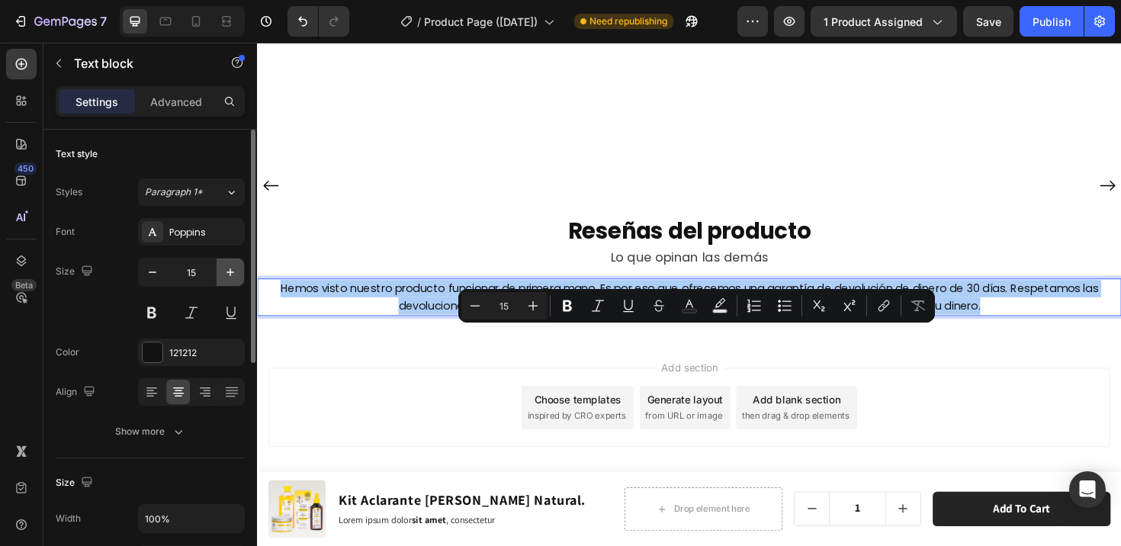
click at [233, 271] on icon "button" at bounding box center [230, 272] width 8 height 8
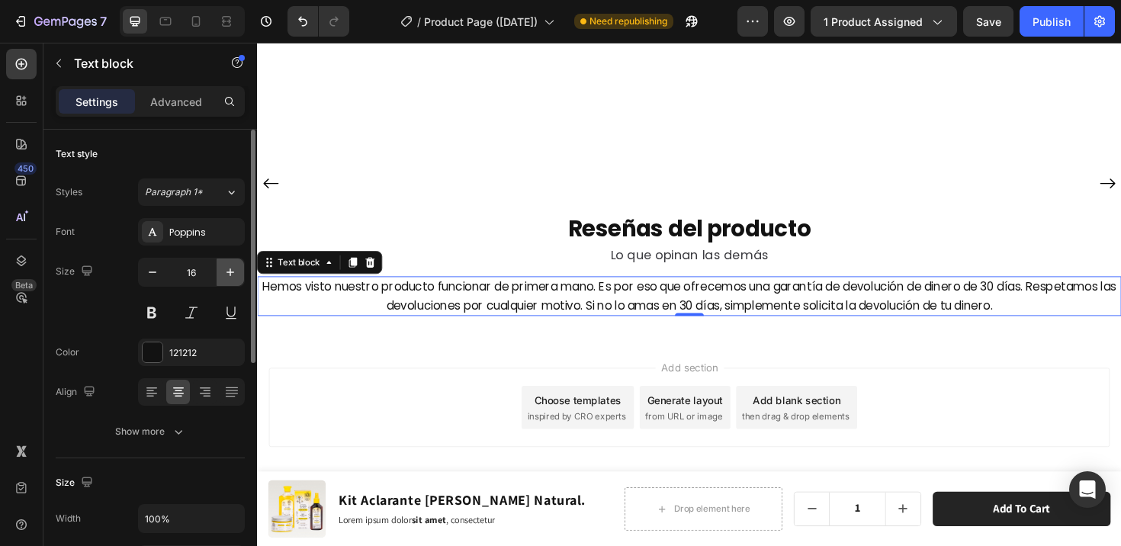
click at [233, 271] on icon "button" at bounding box center [230, 272] width 8 height 8
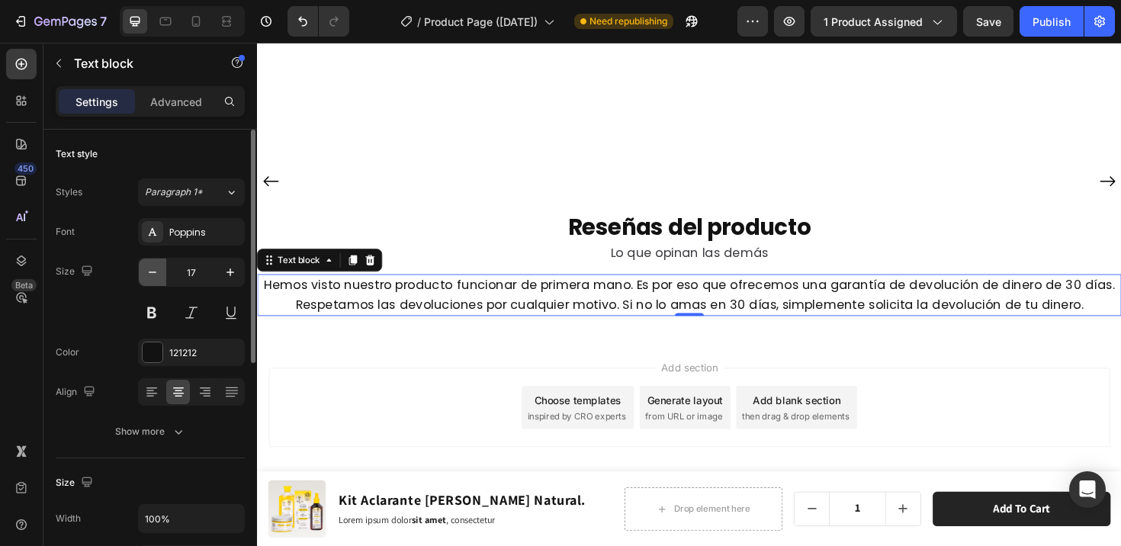
click at [160, 271] on button "button" at bounding box center [152, 271] width 27 height 27
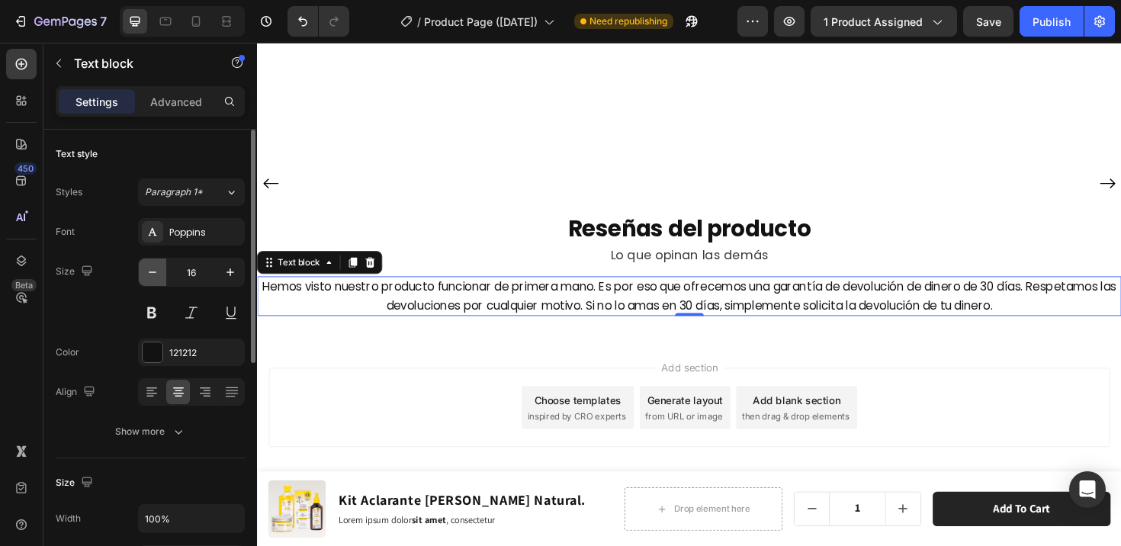
click at [160, 271] on button "button" at bounding box center [152, 271] width 27 height 27
type input "15"
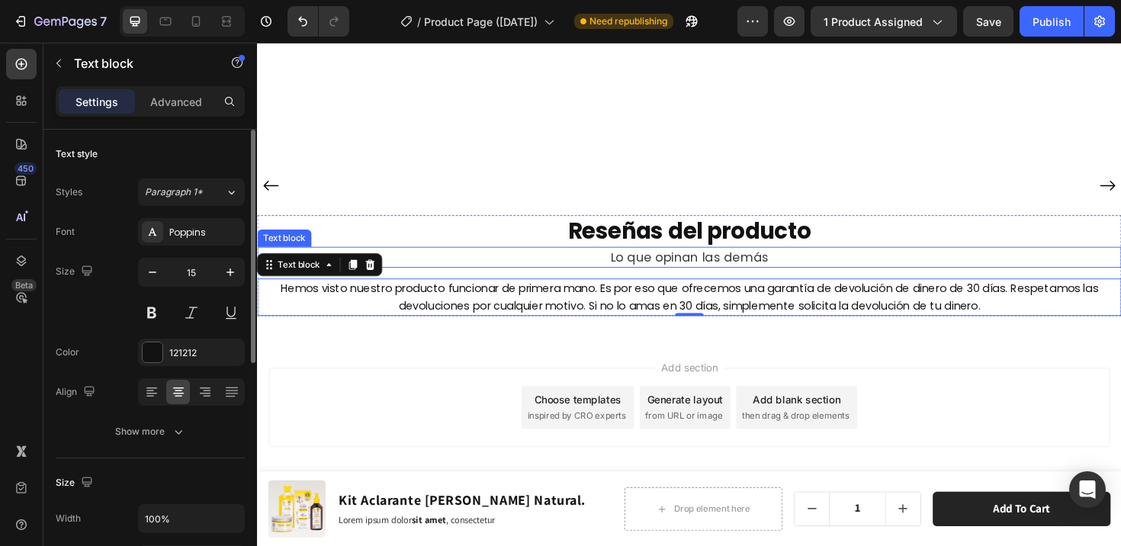
click at [684, 278] on span "Lo que opinan las demás" at bounding box center [714, 269] width 167 height 18
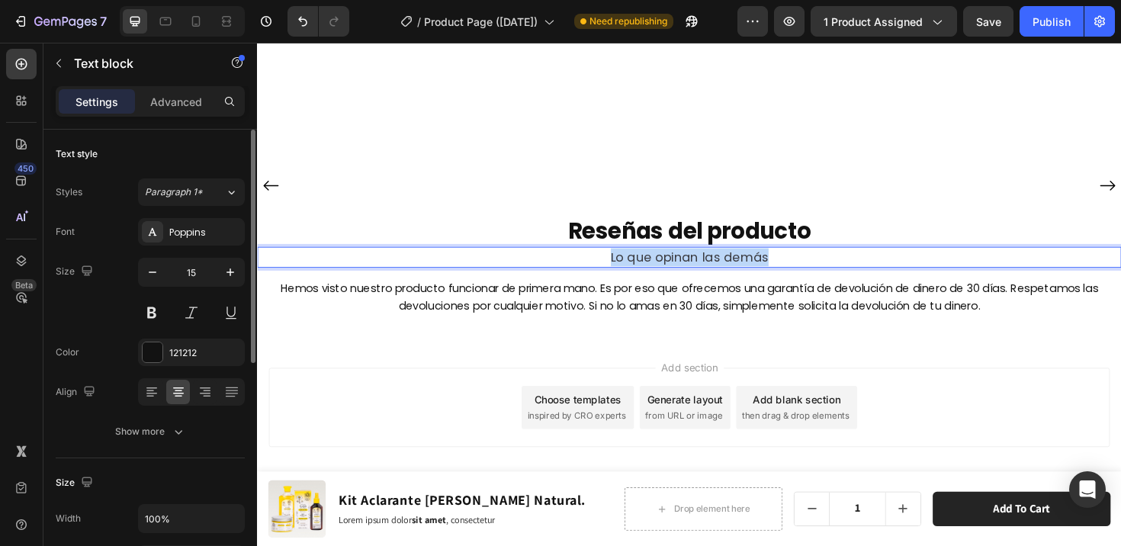
click at [683, 278] on span "Lo que opinan las demás" at bounding box center [714, 269] width 167 height 18
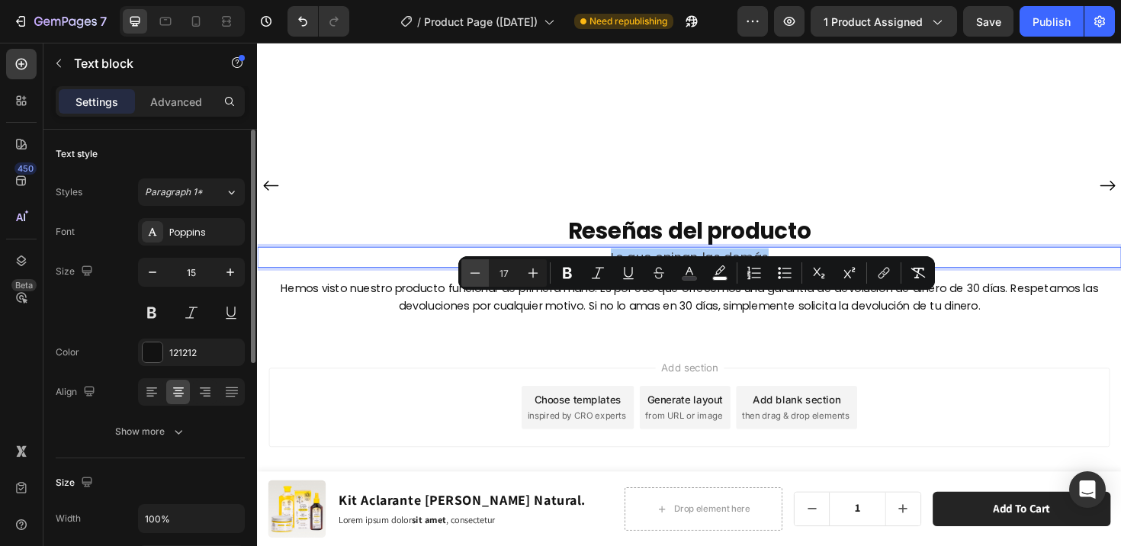
click at [475, 278] on icon "Editor contextual toolbar" at bounding box center [474, 272] width 15 height 15
click at [528, 272] on icon "Editor contextual toolbar" at bounding box center [532, 272] width 15 height 15
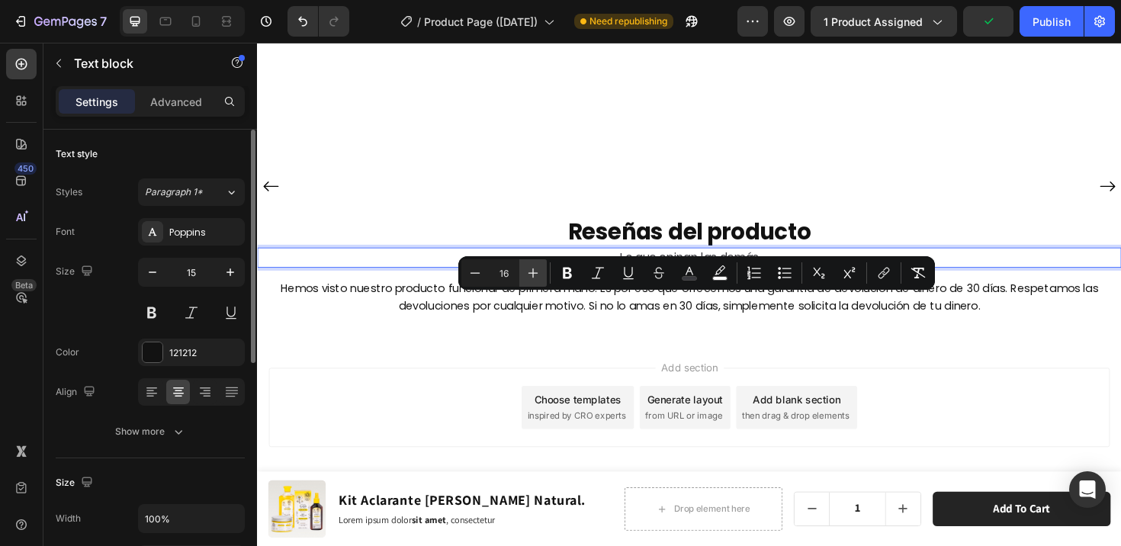
click at [528, 272] on icon "Editor contextual toolbar" at bounding box center [532, 272] width 15 height 15
type input "17"
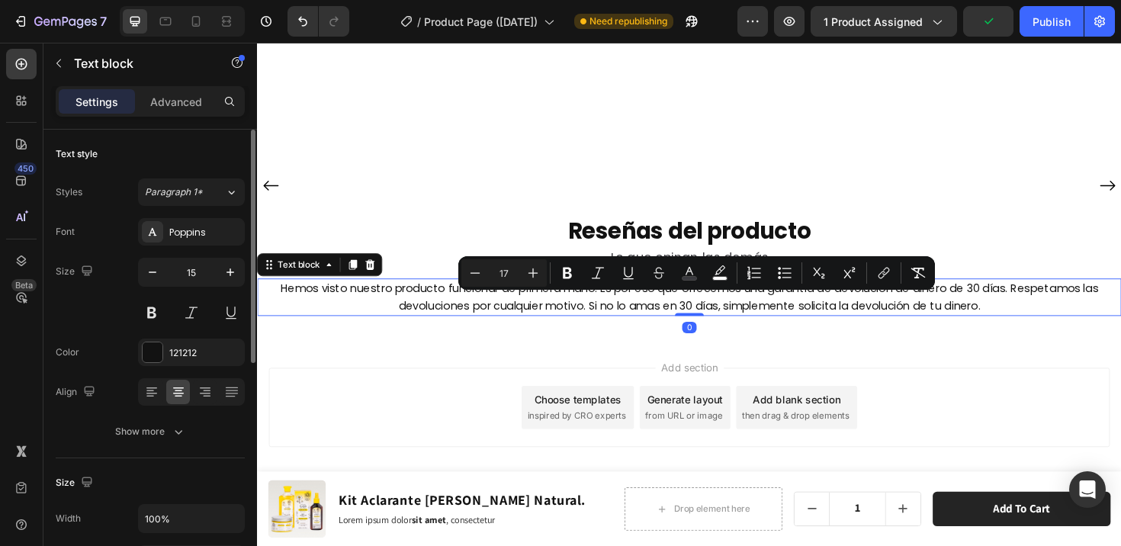
click at [560, 330] on p "Hemos visto nuestro producto funcionar de primera mano. Es por eso que ofrecemo…" at bounding box center [714, 312] width 912 height 37
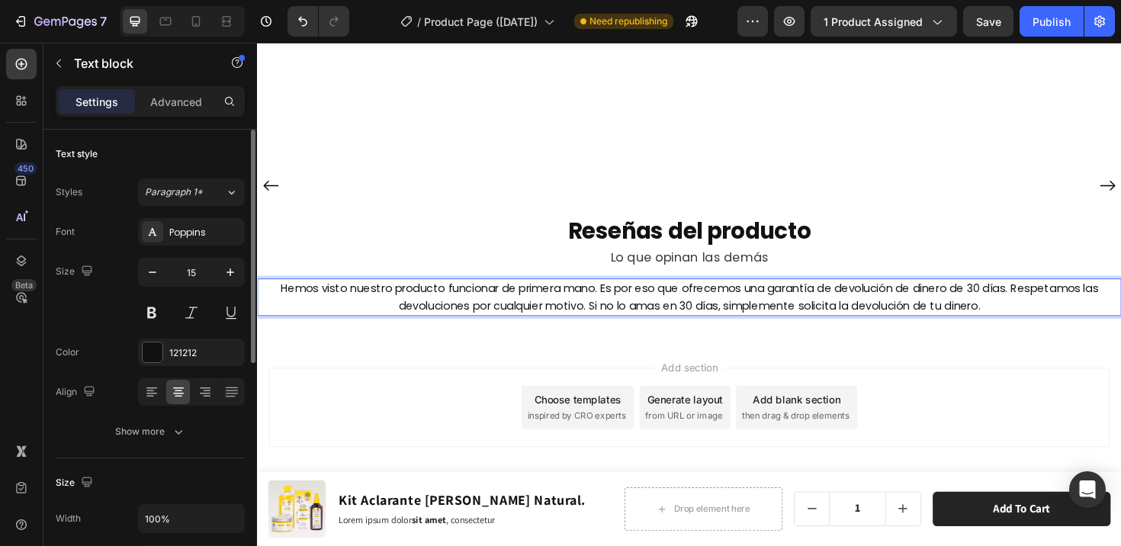
click at [750, 330] on p "Hemos visto nuestro producto funcionar de primera mano. Es por eso que ofrecemo…" at bounding box center [714, 312] width 912 height 37
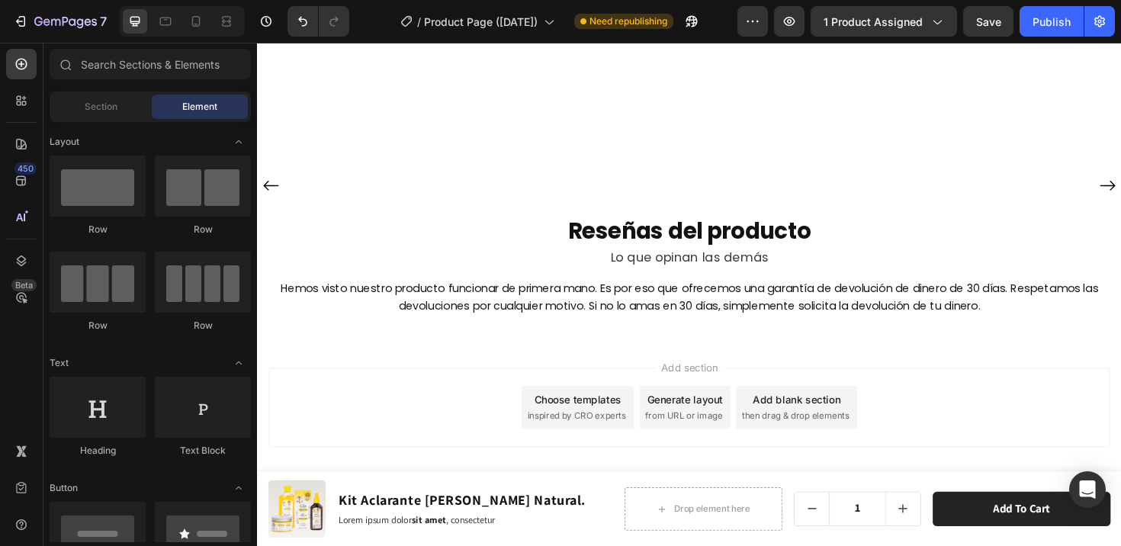
click at [767, 407] on div "Add section Choose templates inspired by CRO experts Generate layout from URL o…" at bounding box center [714, 450] width 915 height 188
click at [100, 59] on input "text" at bounding box center [150, 64] width 201 height 30
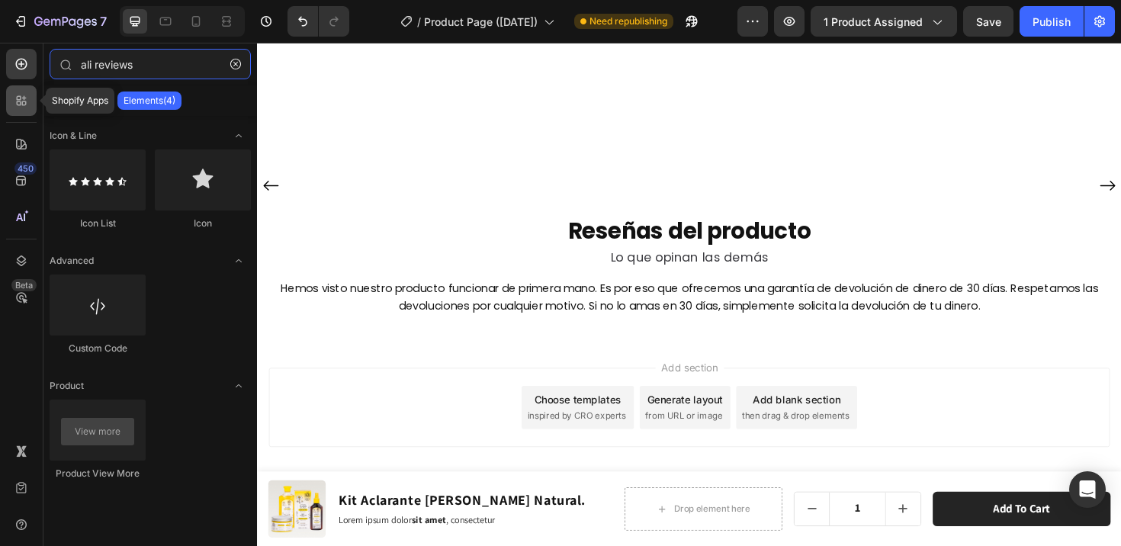
type input "ali reviews"
click at [23, 101] on icon at bounding box center [21, 100] width 15 height 15
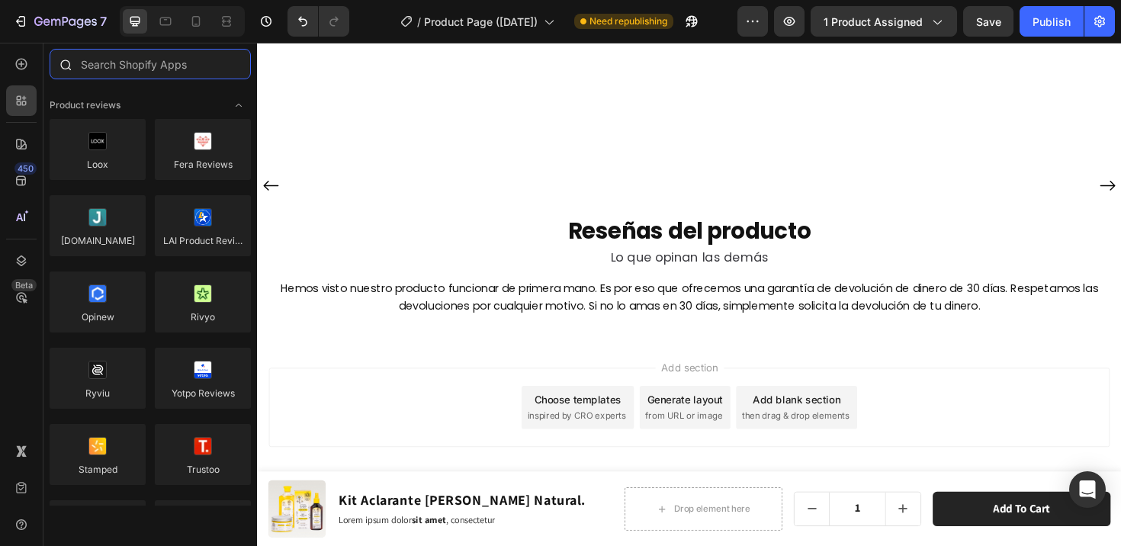
click at [127, 67] on input "text" at bounding box center [150, 64] width 201 height 30
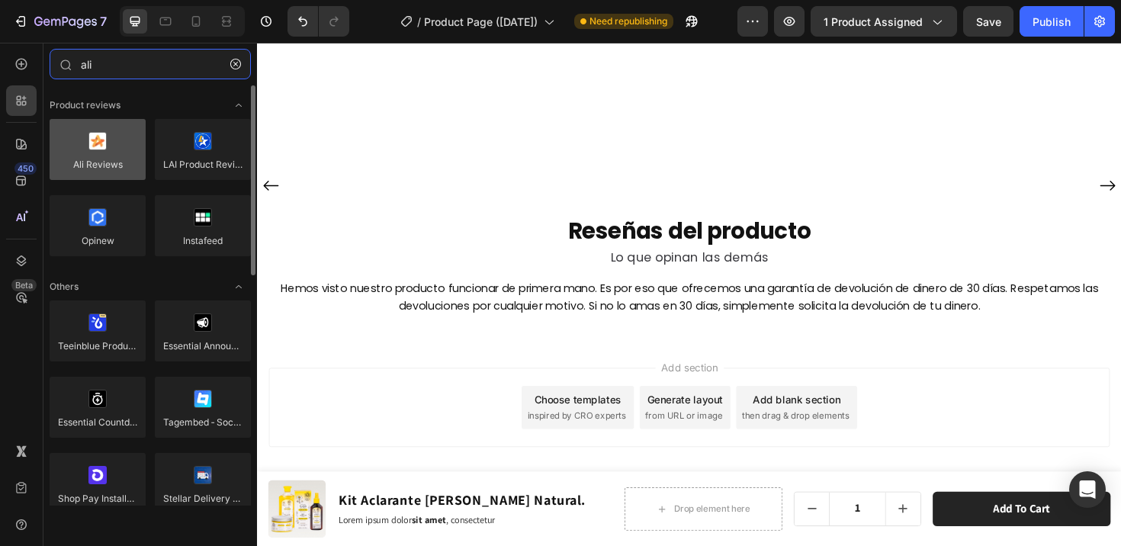
type input "ali"
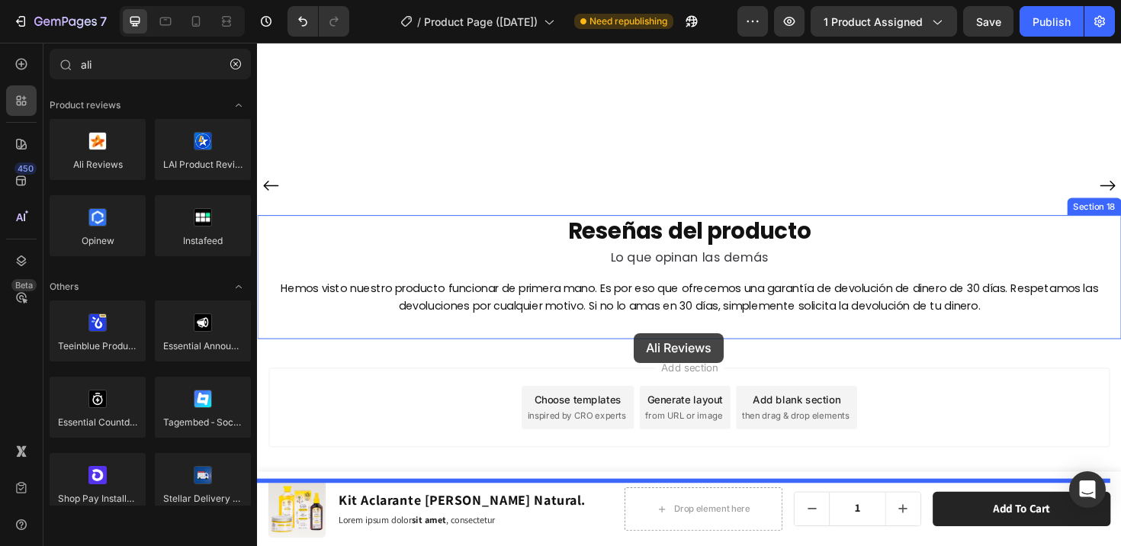
drag, startPoint x: 368, startPoint y: 203, endPoint x: 656, endPoint y: 350, distance: 322.9
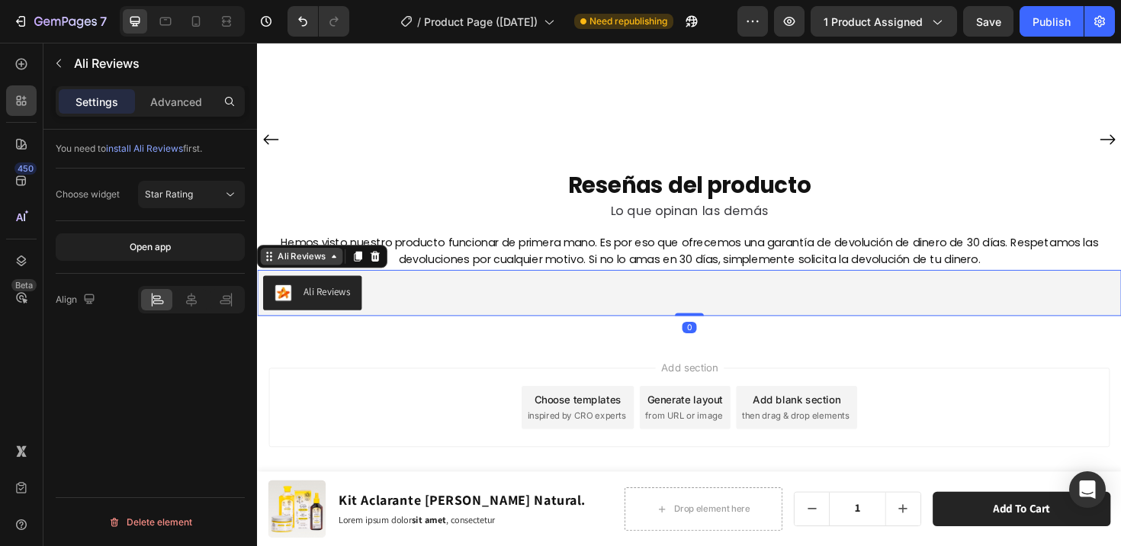
click at [322, 275] on div "Ali Reviews" at bounding box center [304, 268] width 56 height 14
click at [197, 298] on icon at bounding box center [191, 299] width 15 height 15
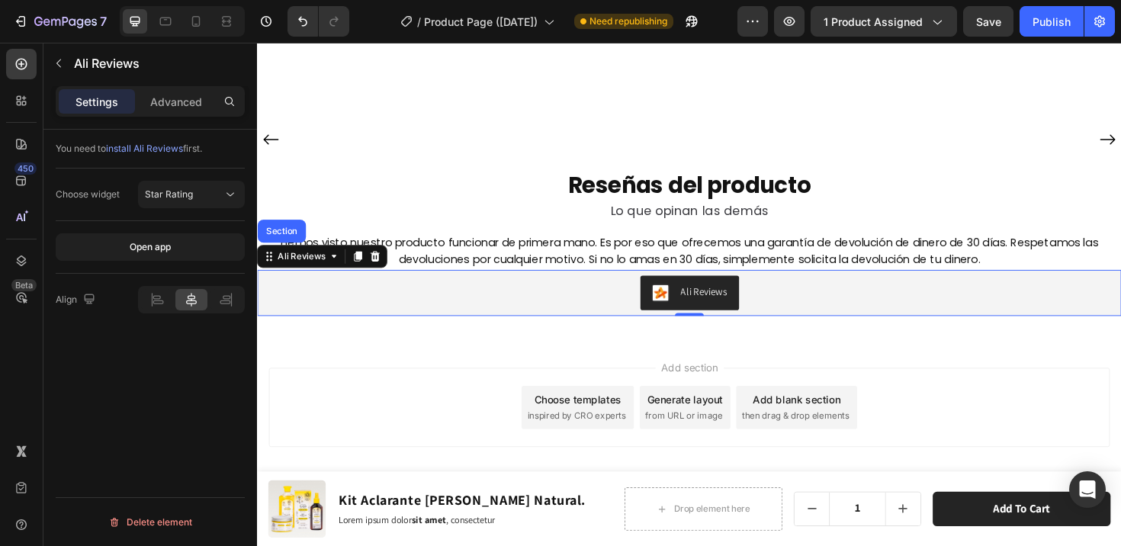
click at [497, 326] on div "Ali Reviews" at bounding box center [714, 307] width 903 height 37
click at [176, 107] on p "Advanced" at bounding box center [176, 102] width 52 height 16
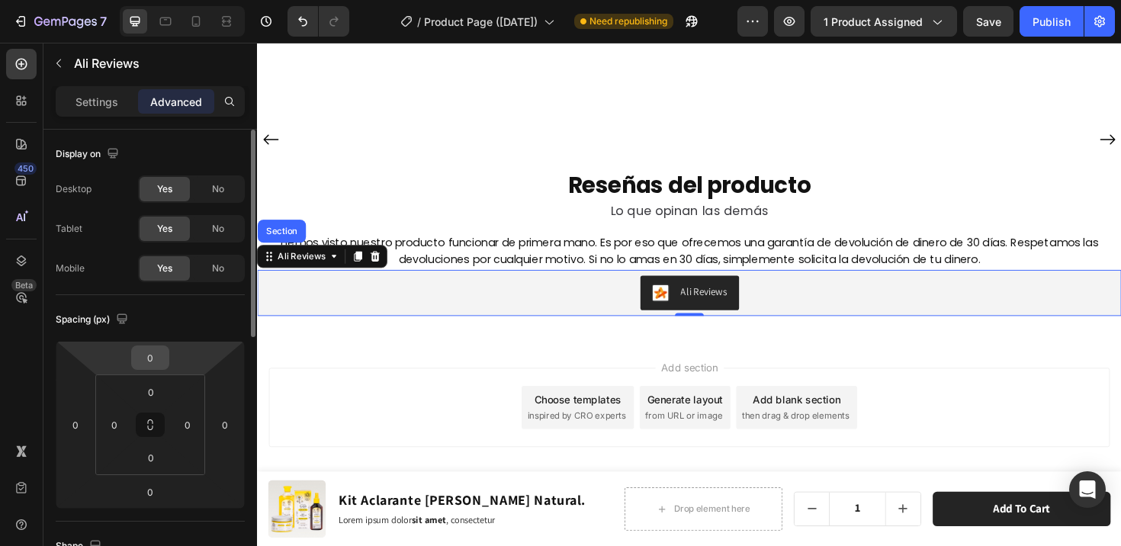
click at [148, 366] on input "0" at bounding box center [150, 357] width 30 height 23
type input "15"
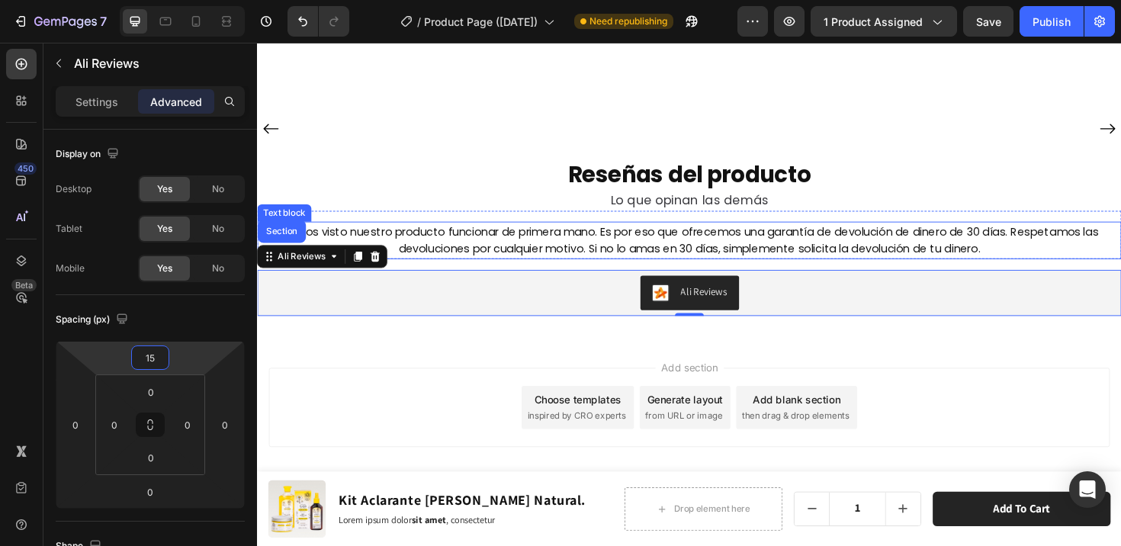
scroll to position [8032, 0]
click at [772, 270] on p "Hemos visto nuestro producto funcionar de primera mano. Es por eso que ofrecemo…" at bounding box center [714, 251] width 912 height 37
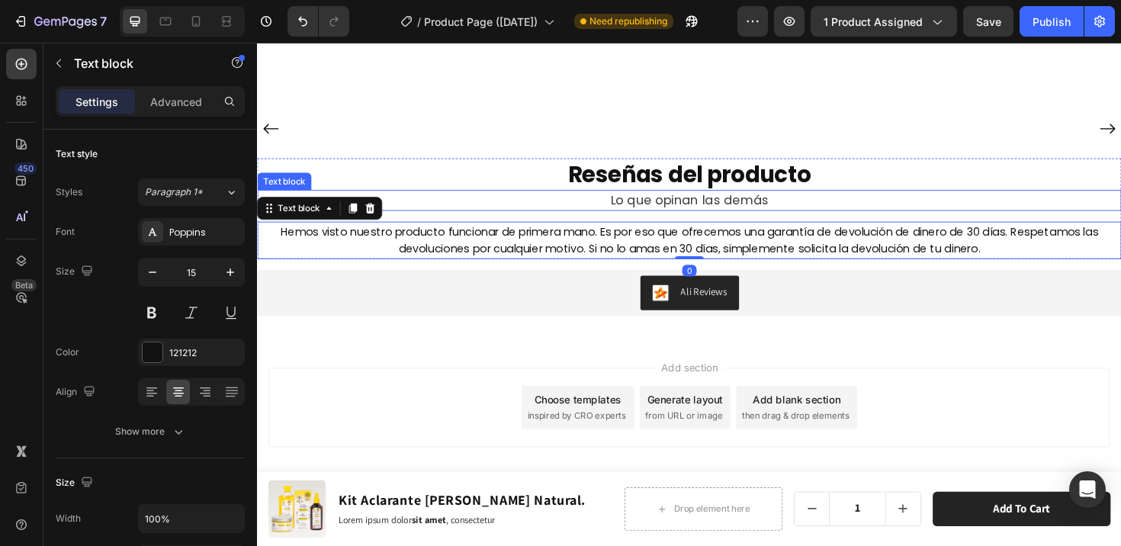
click at [906, 219] on p "Lo que opinan las demás" at bounding box center [714, 209] width 912 height 19
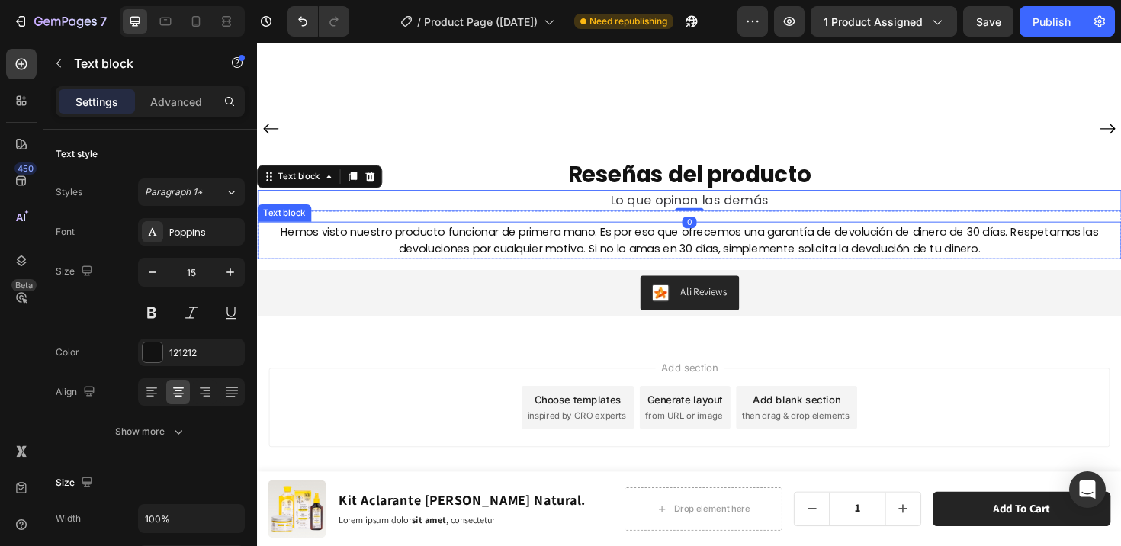
click at [834, 270] on p "Hemos visto nuestro producto funcionar de primera mano. Es por eso que ofrecemo…" at bounding box center [714, 251] width 912 height 37
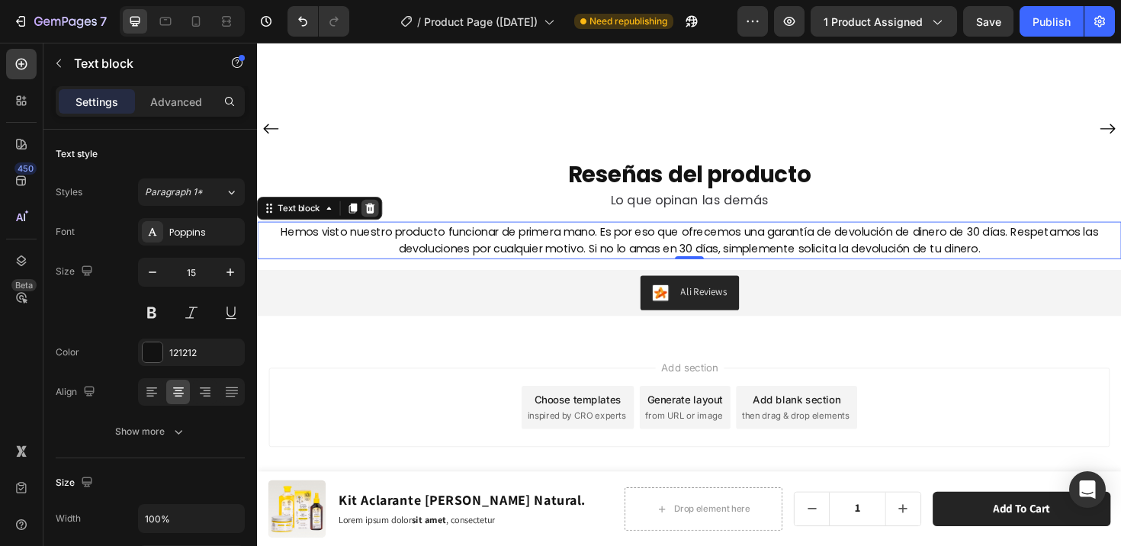
click at [374, 223] on icon at bounding box center [377, 217] width 12 height 12
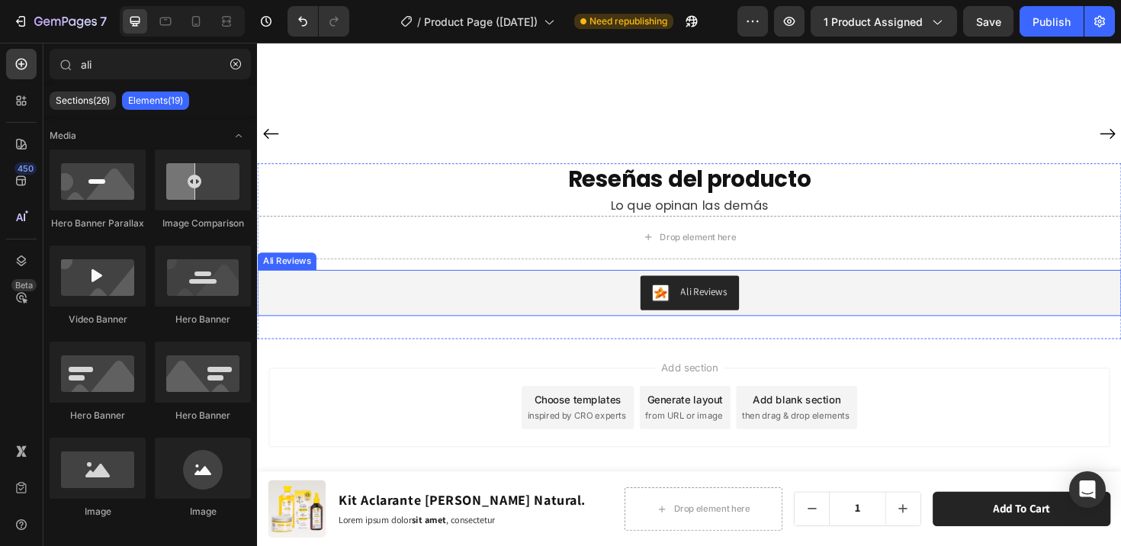
click at [621, 326] on div "Ali Reviews" at bounding box center [714, 307] width 903 height 37
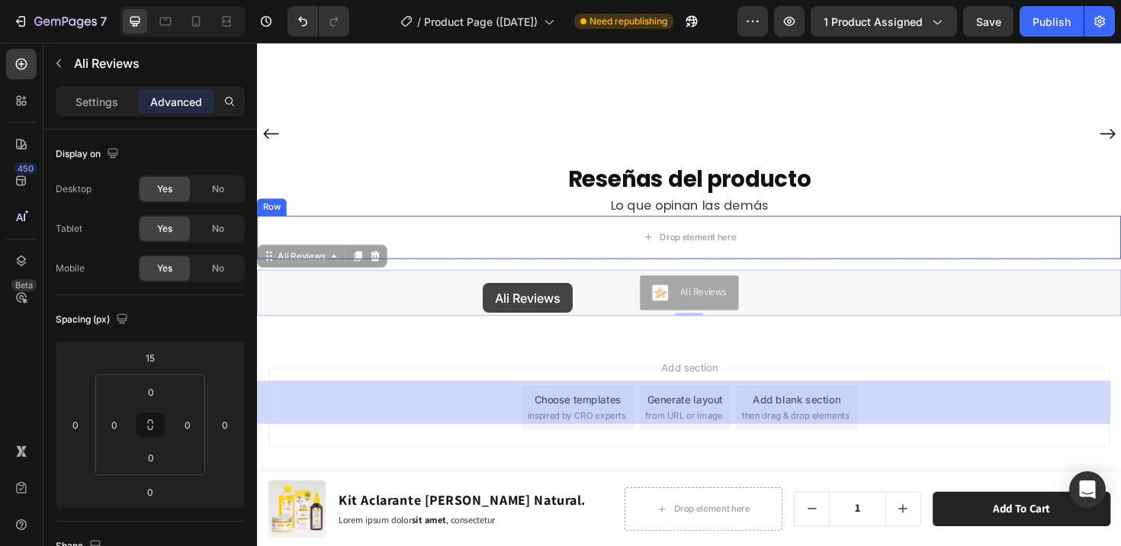
drag, startPoint x: 274, startPoint y: 333, endPoint x: 435, endPoint y: 313, distance: 162.2
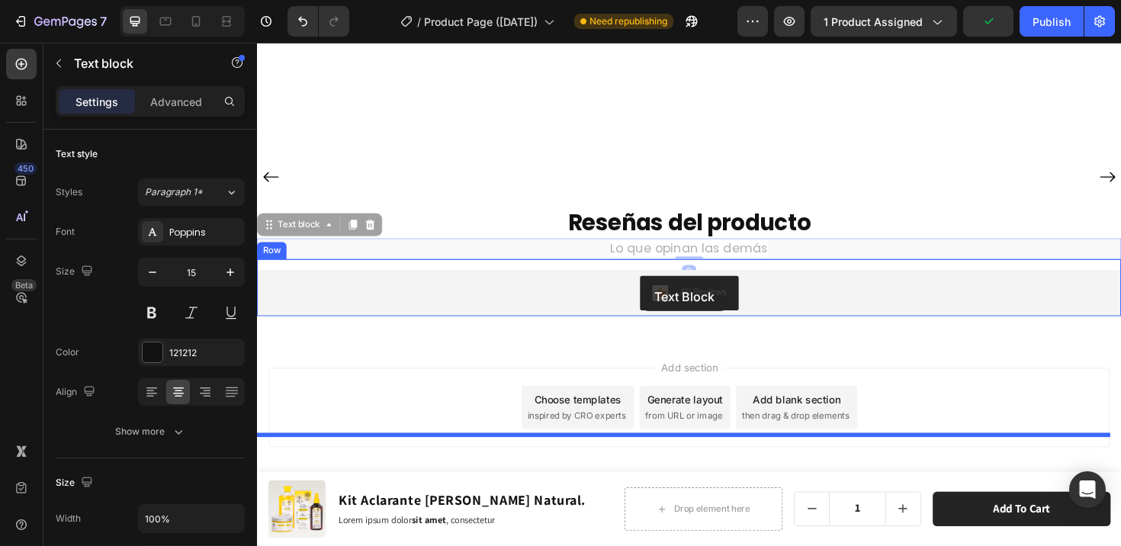
drag, startPoint x: 659, startPoint y: 276, endPoint x: 665, endPoint y: 296, distance: 20.5
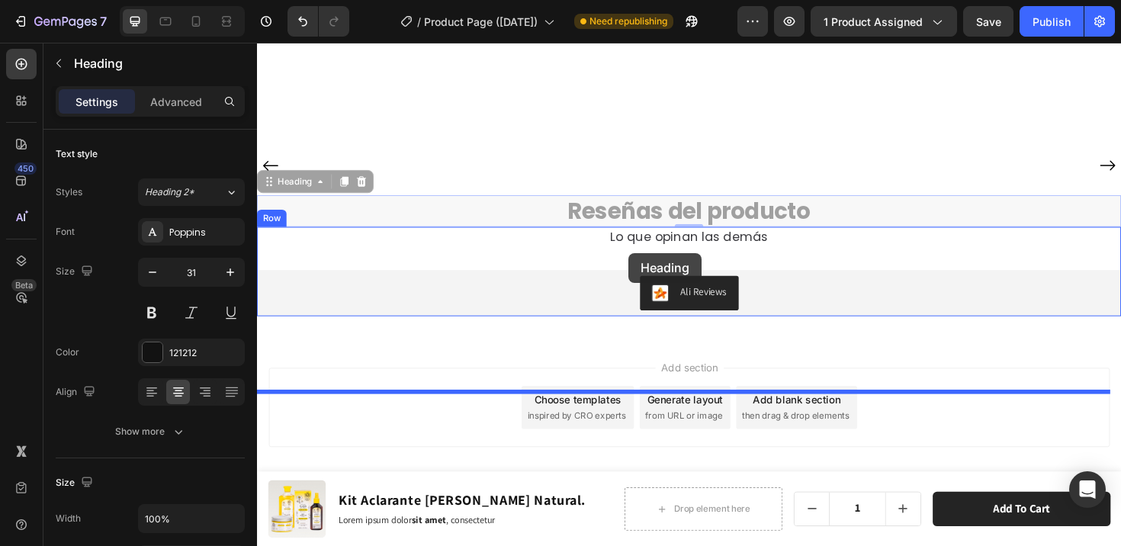
drag, startPoint x: 647, startPoint y: 245, endPoint x: 650, endPoint y: 265, distance: 20.1
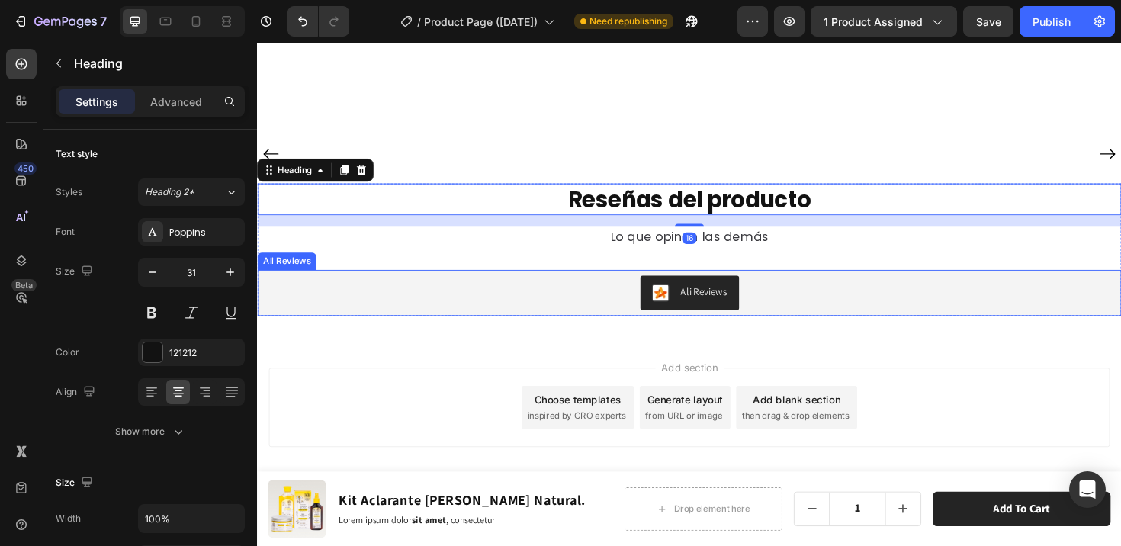
click at [448, 323] on div "Ali Reviews" at bounding box center [714, 307] width 915 height 49
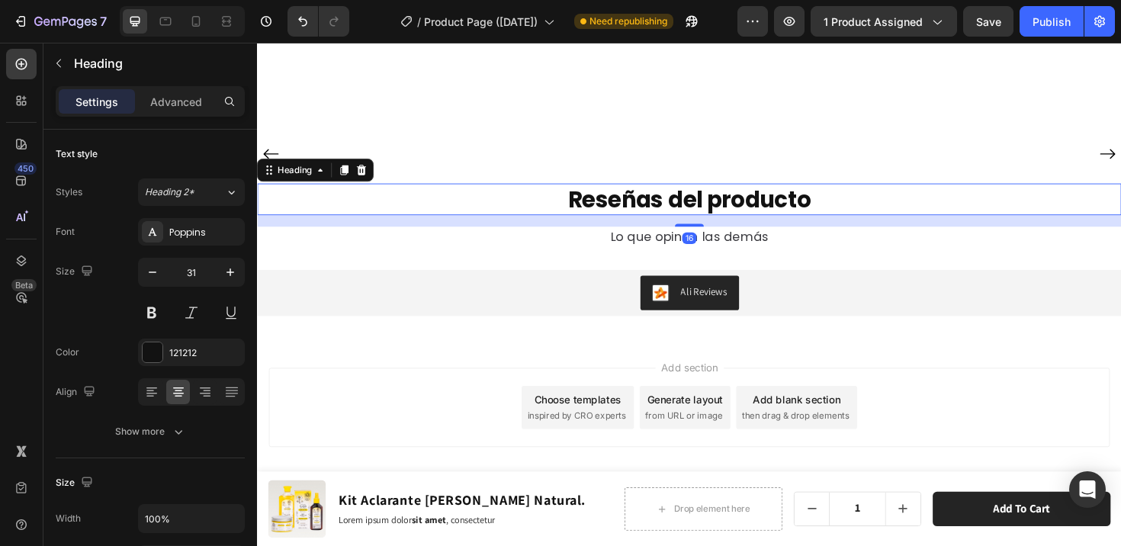
click at [438, 225] on h2 "Reseñas del producto" at bounding box center [714, 208] width 915 height 34
click at [289, 184] on div "Heading" at bounding box center [297, 177] width 42 height 14
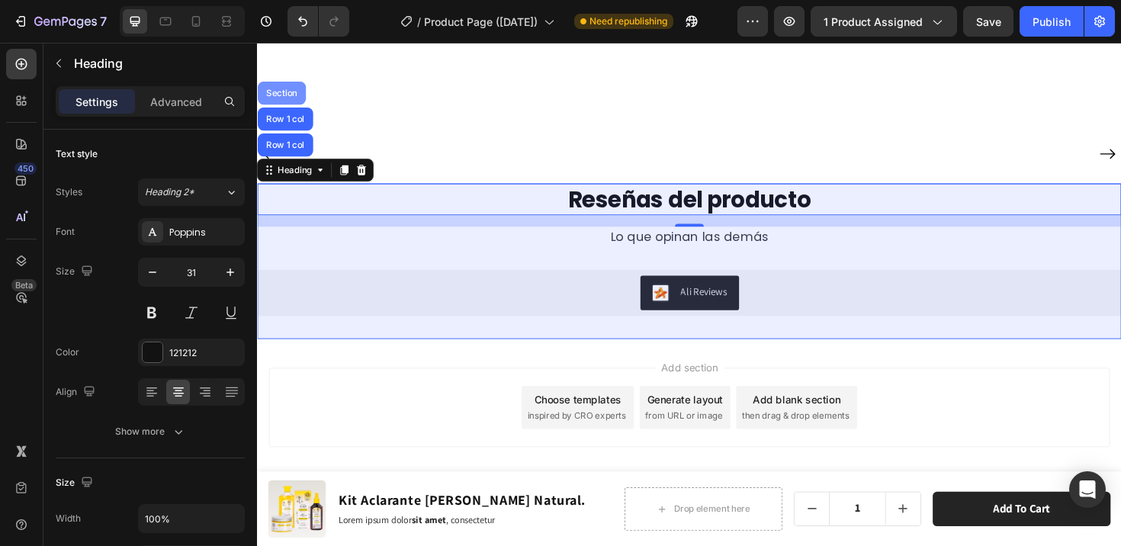
click at [278, 100] on div "Section" at bounding box center [283, 95] width 39 height 9
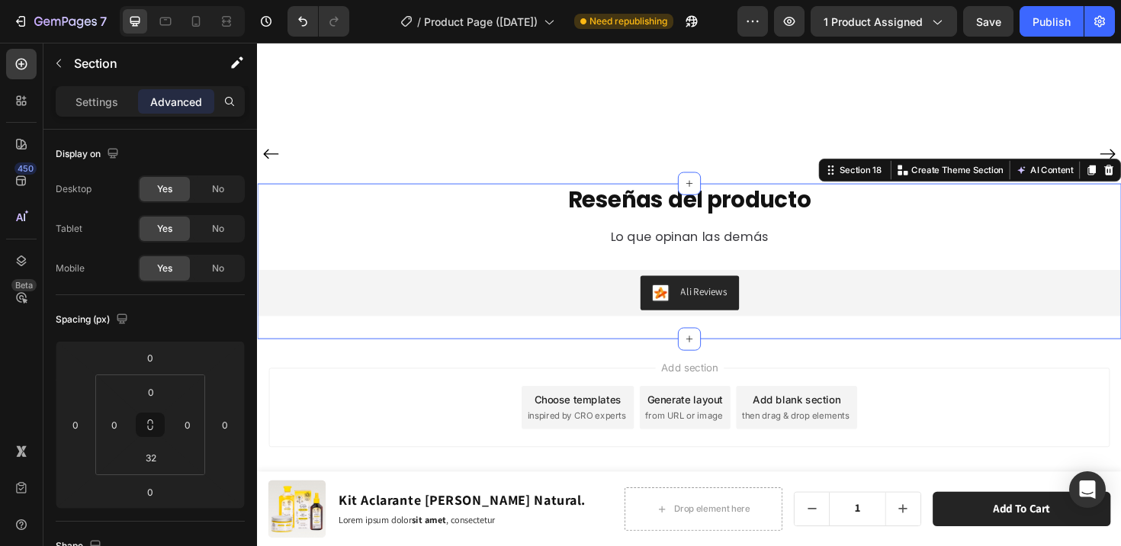
click at [489, 448] on div "Add section Choose templates inspired by CRO experts Generate layout from URL o…" at bounding box center [714, 429] width 890 height 84
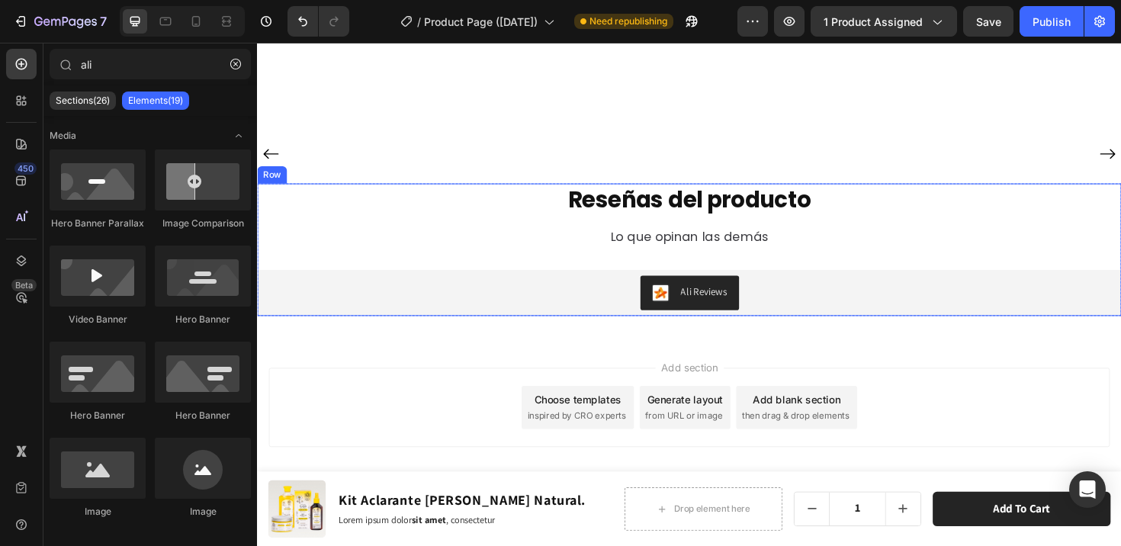
scroll to position [8026, 0]
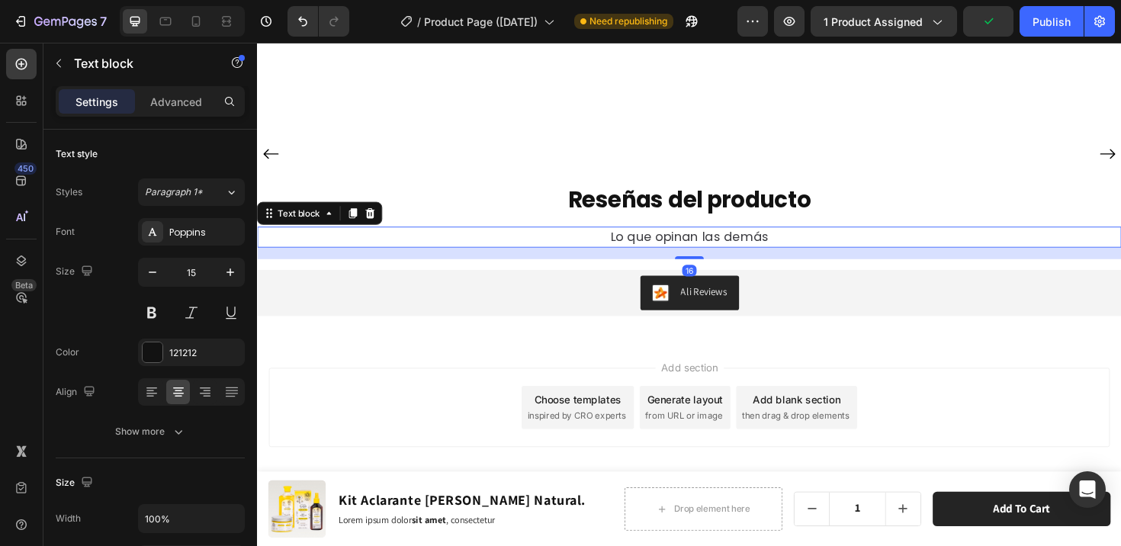
click at [690, 257] on span "Lo que opinan las demás" at bounding box center [714, 248] width 167 height 18
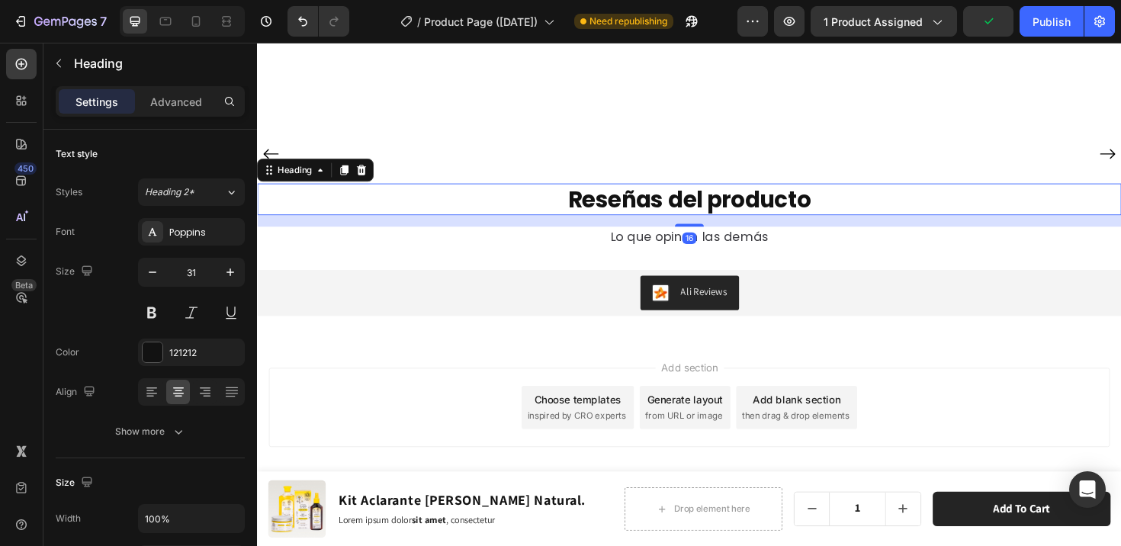
click at [696, 225] on h2 "Reseñas del producto" at bounding box center [714, 208] width 915 height 34
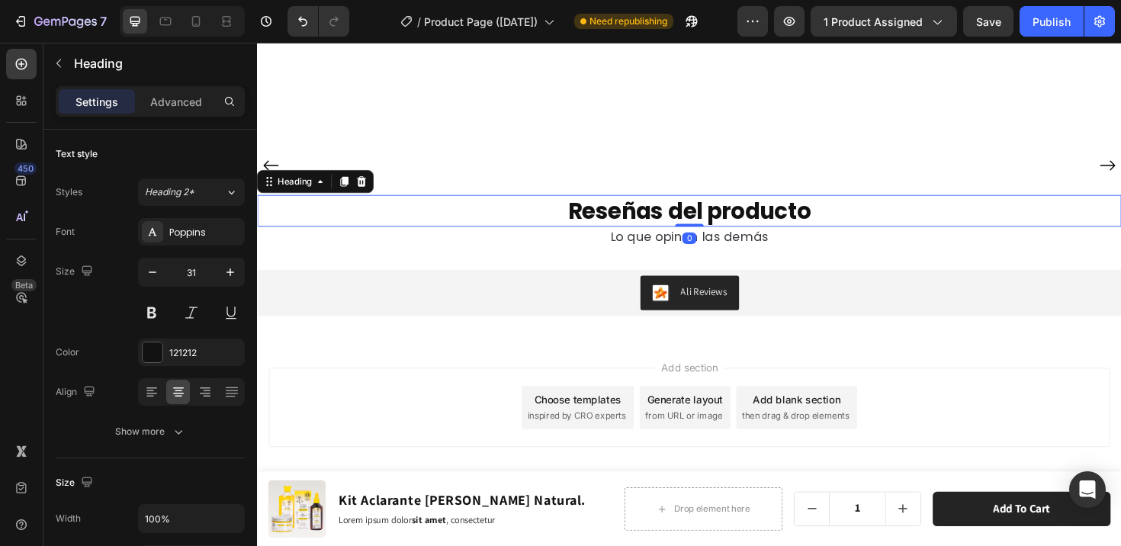
drag, startPoint x: 714, startPoint y: 278, endPoint x: 715, endPoint y: 253, distance: 25.2
click at [715, 237] on div "Reseñas del producto Heading 0" at bounding box center [714, 221] width 915 height 34
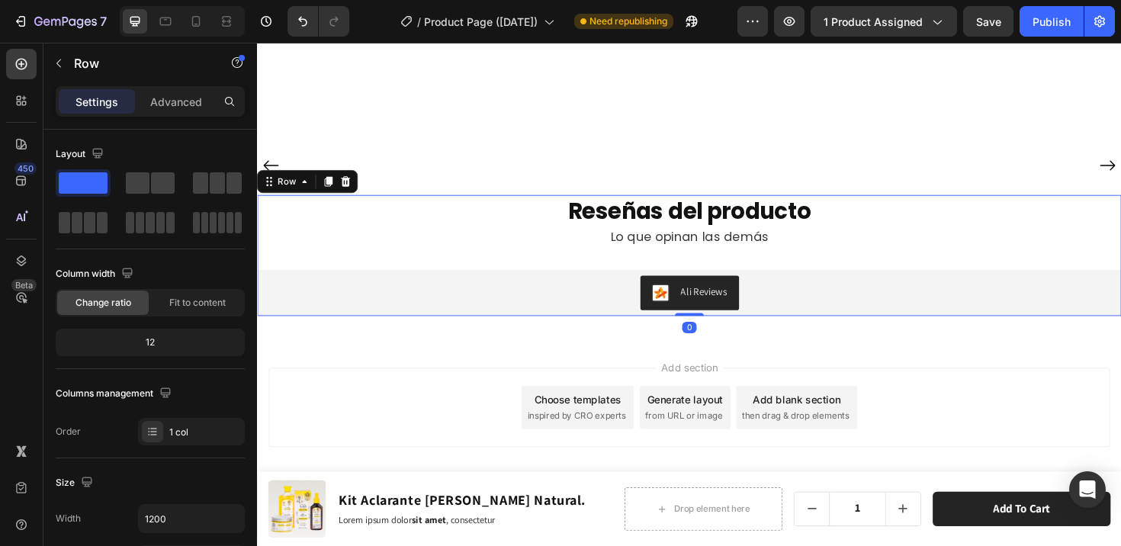
click at [575, 295] on div "Reseñas del producto Heading Lo que opinan las demás Text block Ali Reviews Ali…" at bounding box center [714, 268] width 915 height 128
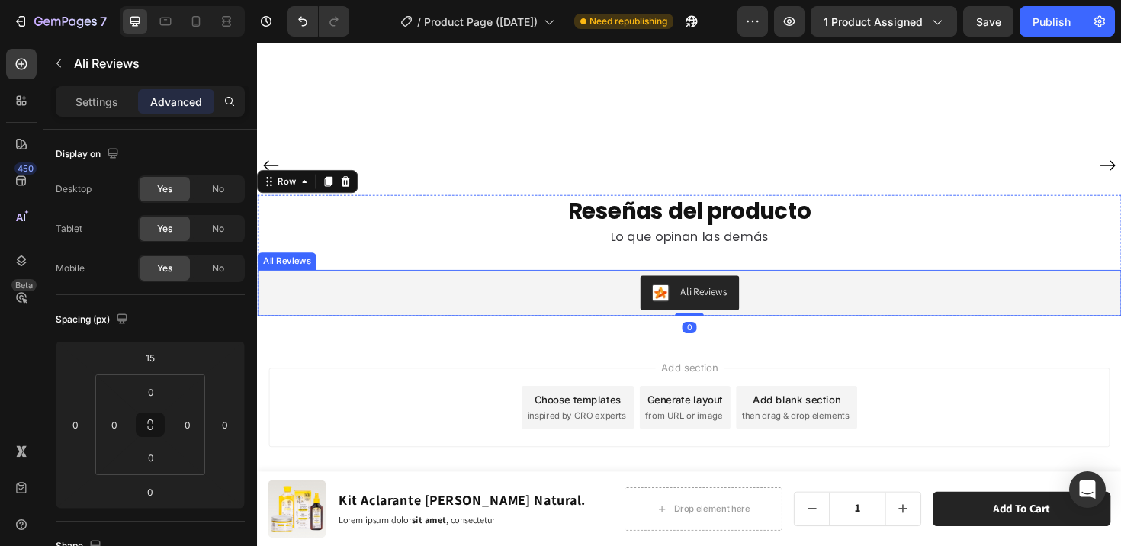
click at [578, 326] on div "Ali Reviews" at bounding box center [714, 307] width 903 height 37
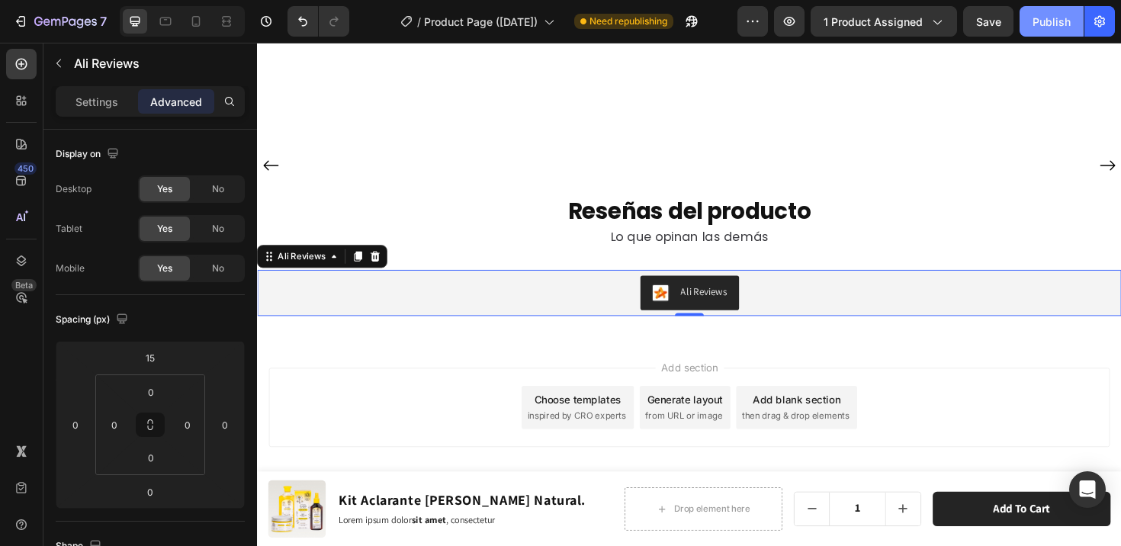
click at [1055, 8] on button "Publish" at bounding box center [1051, 21] width 64 height 30
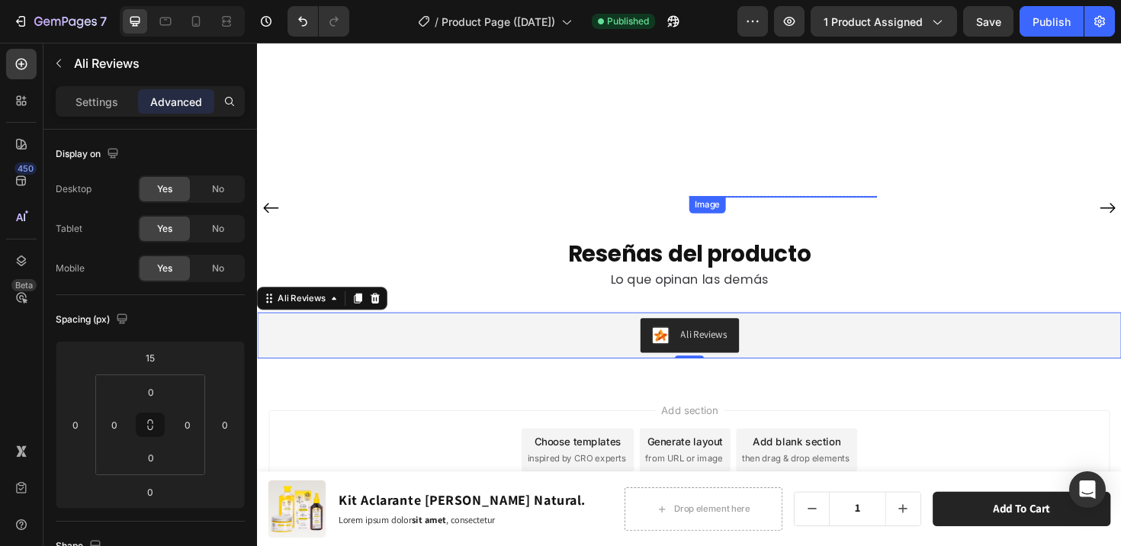
scroll to position [7827, 0]
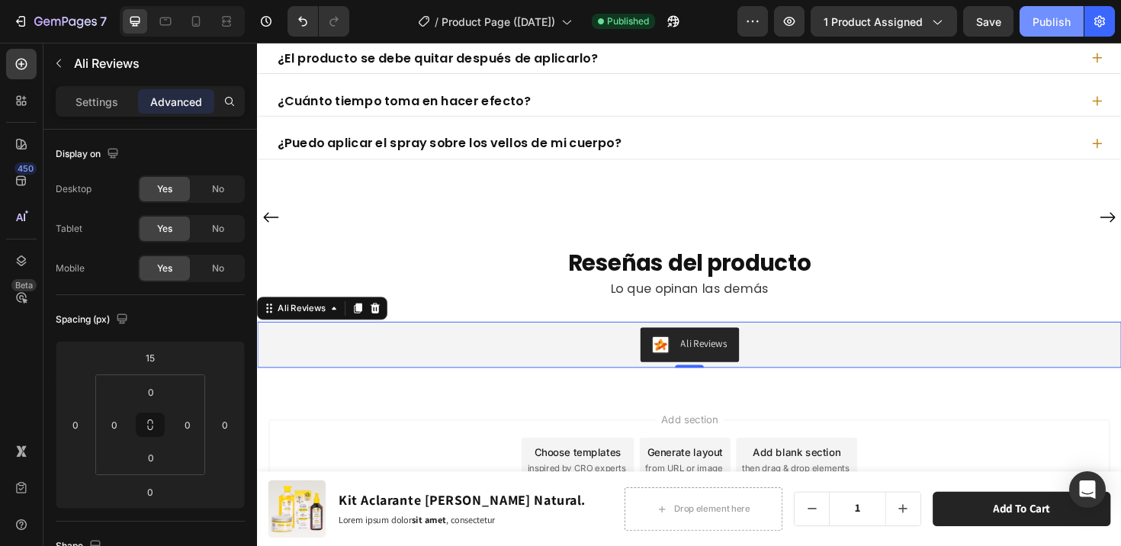
click at [1042, 12] on button "Publish" at bounding box center [1051, 21] width 64 height 30
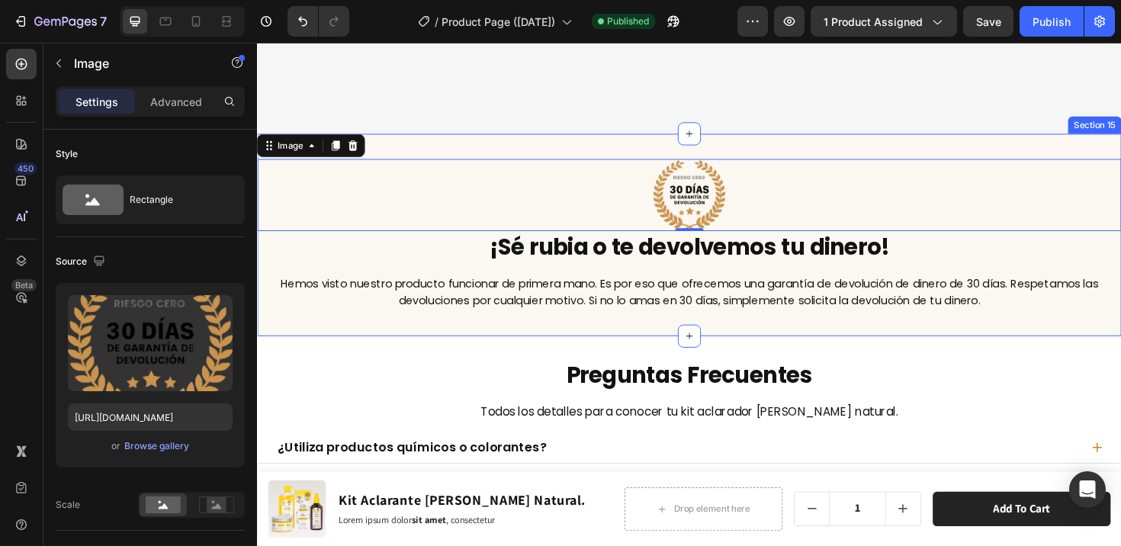
scroll to position [7105, 0]
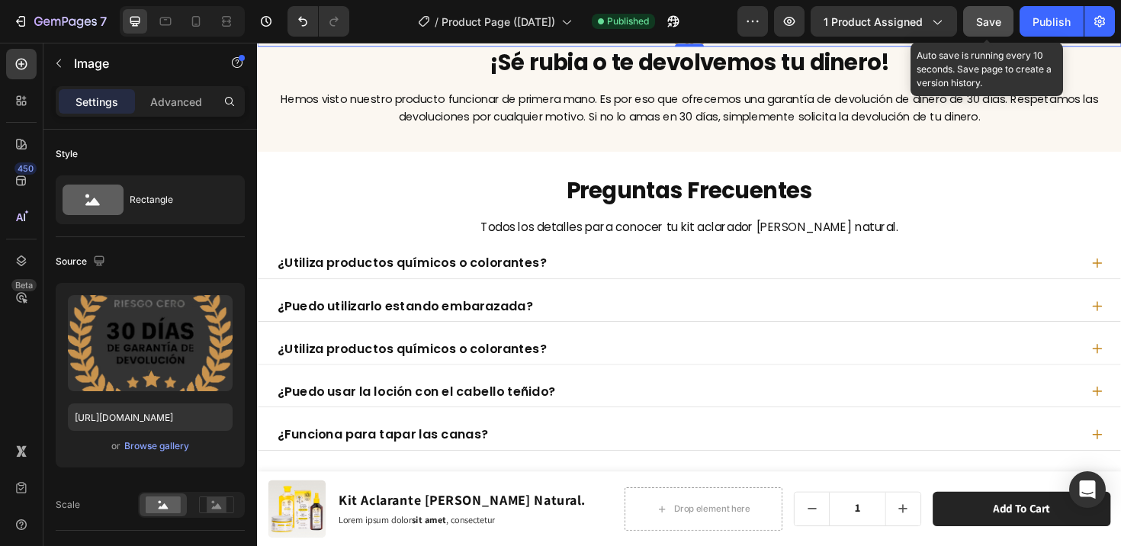
click at [995, 14] on div "Save" at bounding box center [988, 22] width 25 height 16
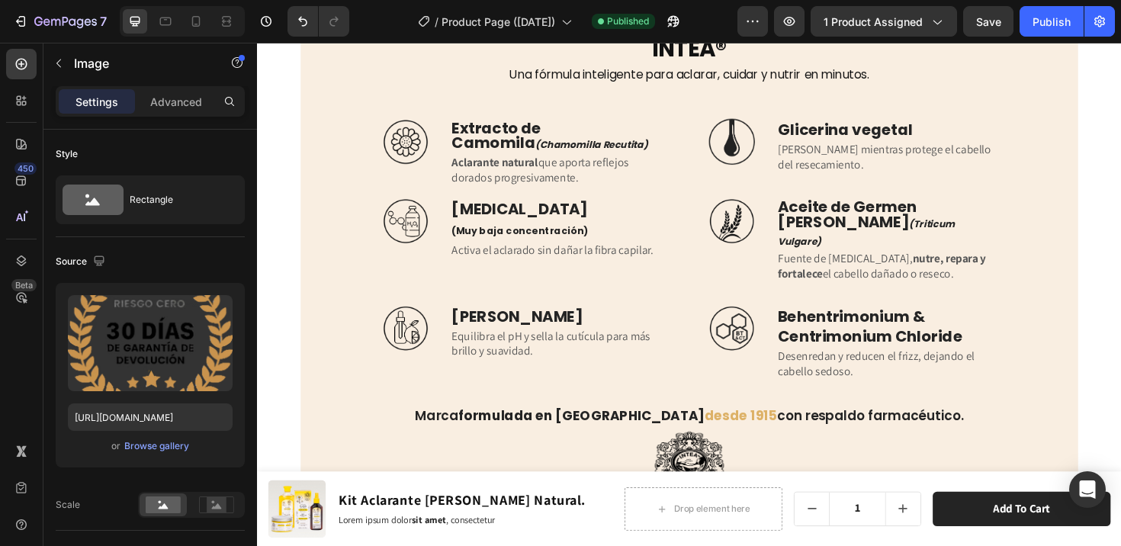
scroll to position [5006, 0]
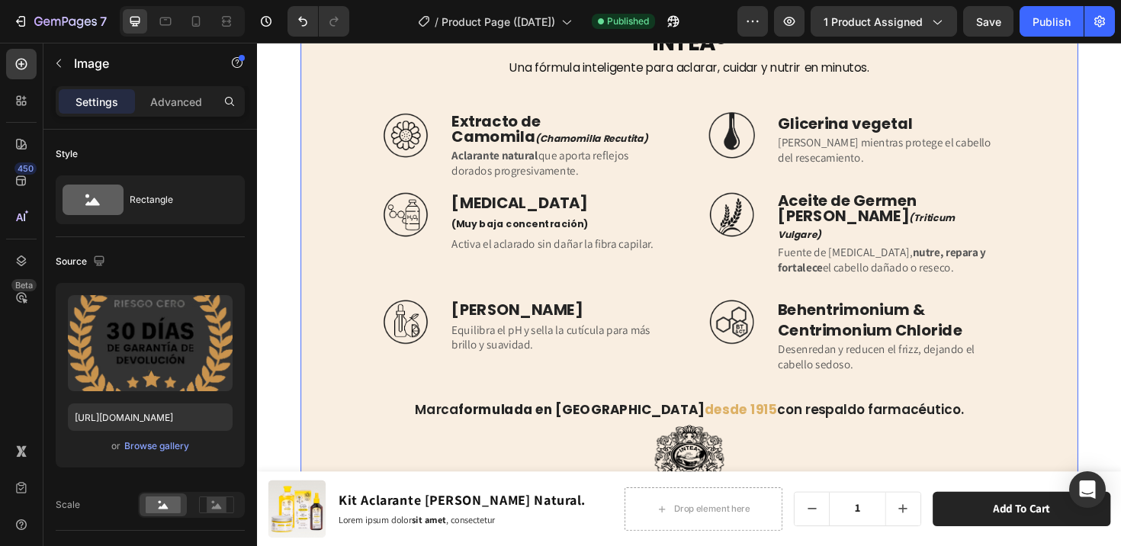
click at [349, 281] on div "Image Ingredientes Claves del Kit [PERSON_NAME] Natural – INTEA® Heading Una fó…" at bounding box center [714, 259] width 791 height 545
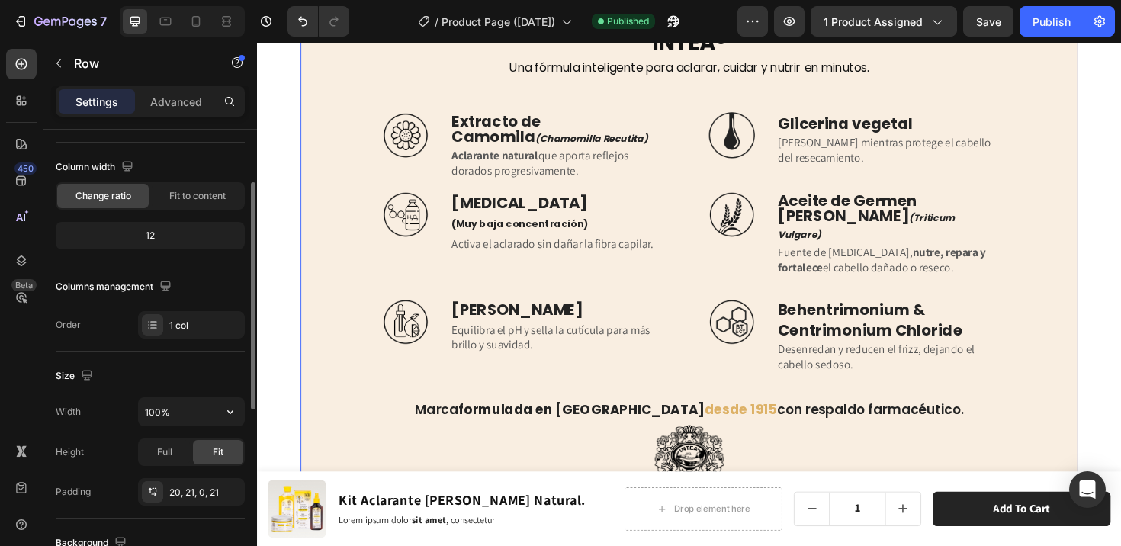
scroll to position [220, 0]
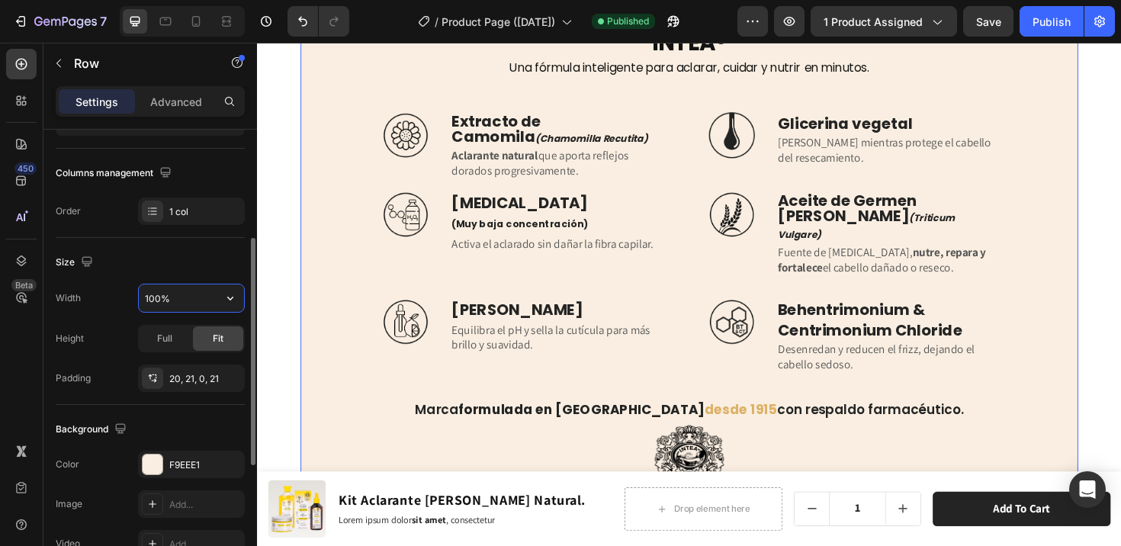
click at [159, 293] on input "100%" at bounding box center [191, 297] width 105 height 27
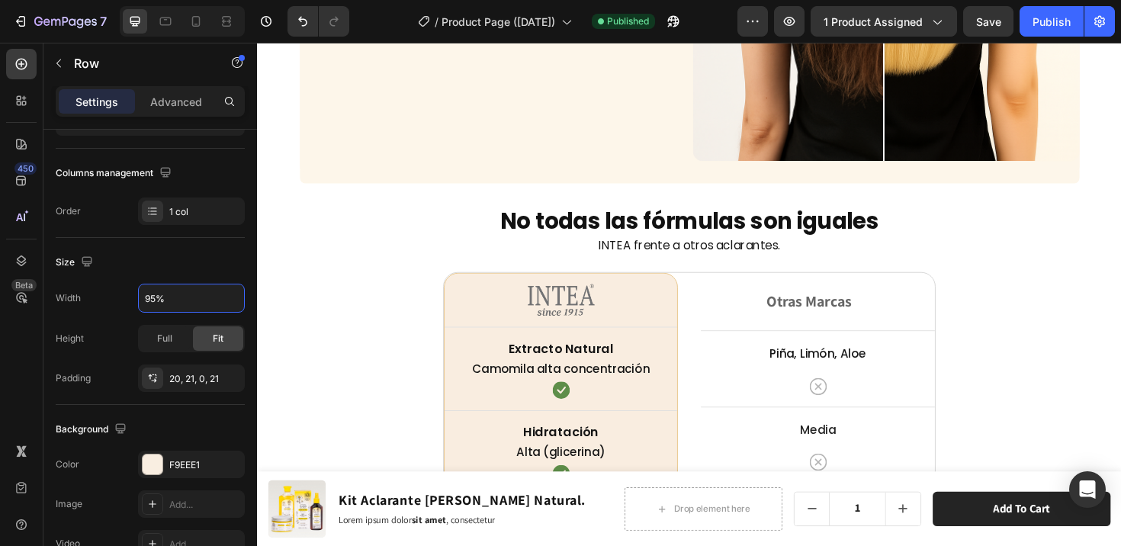
scroll to position [3816, 0]
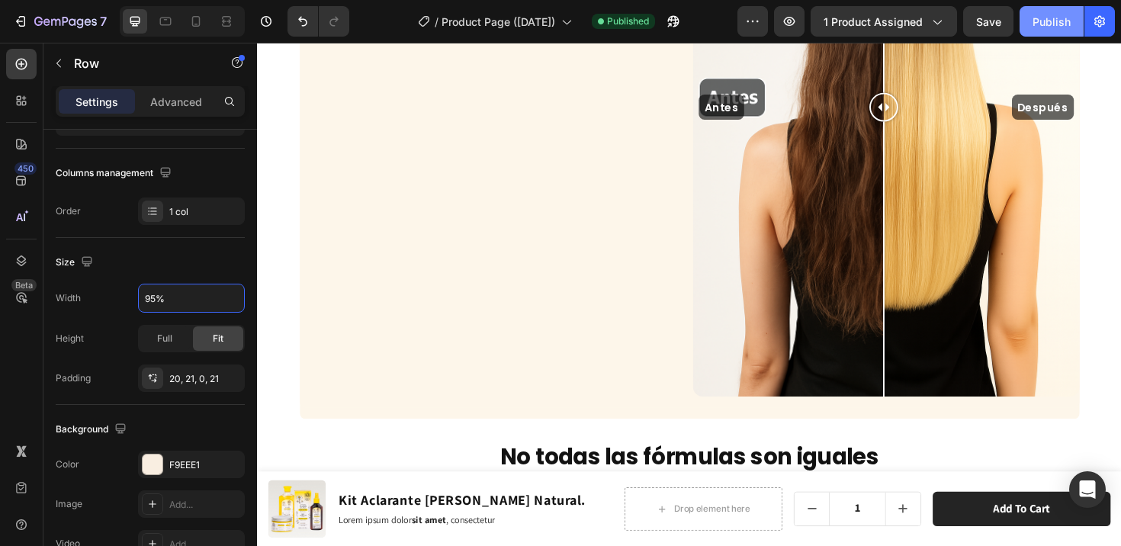
click at [1064, 15] on div "Publish" at bounding box center [1051, 22] width 38 height 16
click at [206, 21] on div at bounding box center [196, 21] width 24 height 24
type input "100%"
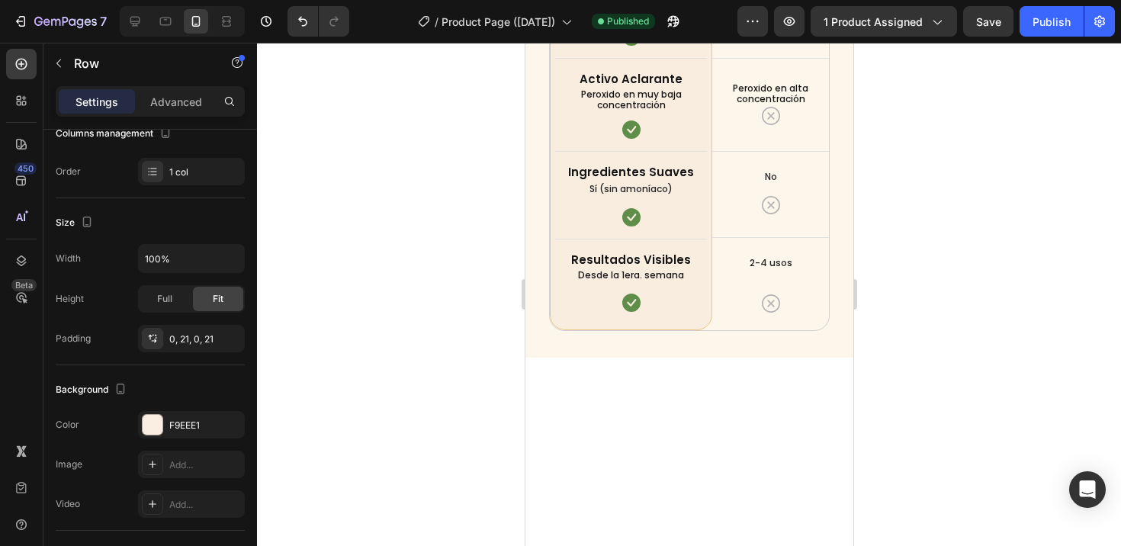
scroll to position [3542, 0]
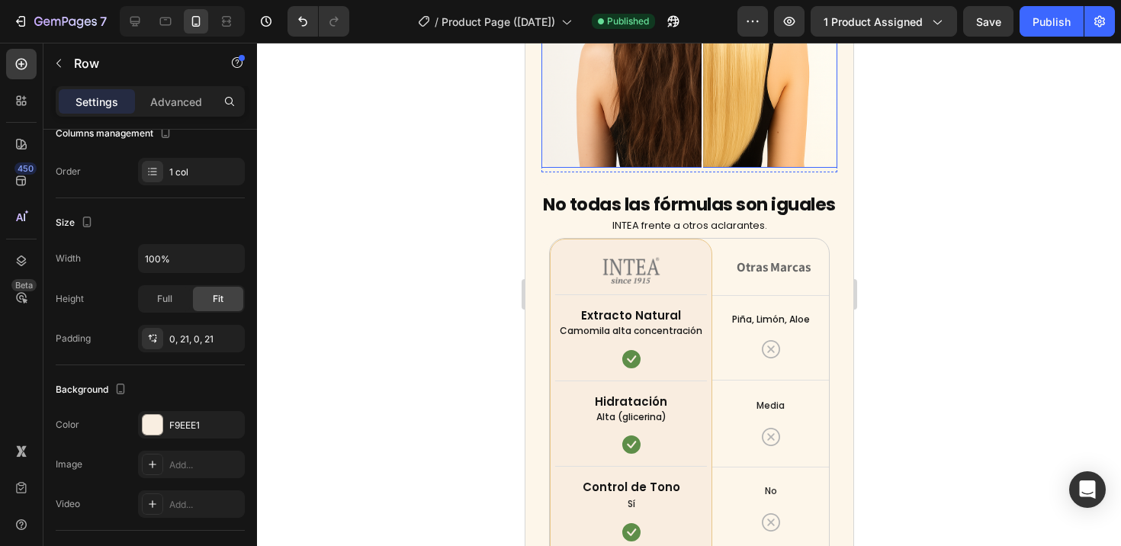
click at [701, 163] on div "Antes Después" at bounding box center [689, 20] width 296 height 296
drag, startPoint x: 701, startPoint y: 163, endPoint x: 685, endPoint y: 163, distance: 16.0
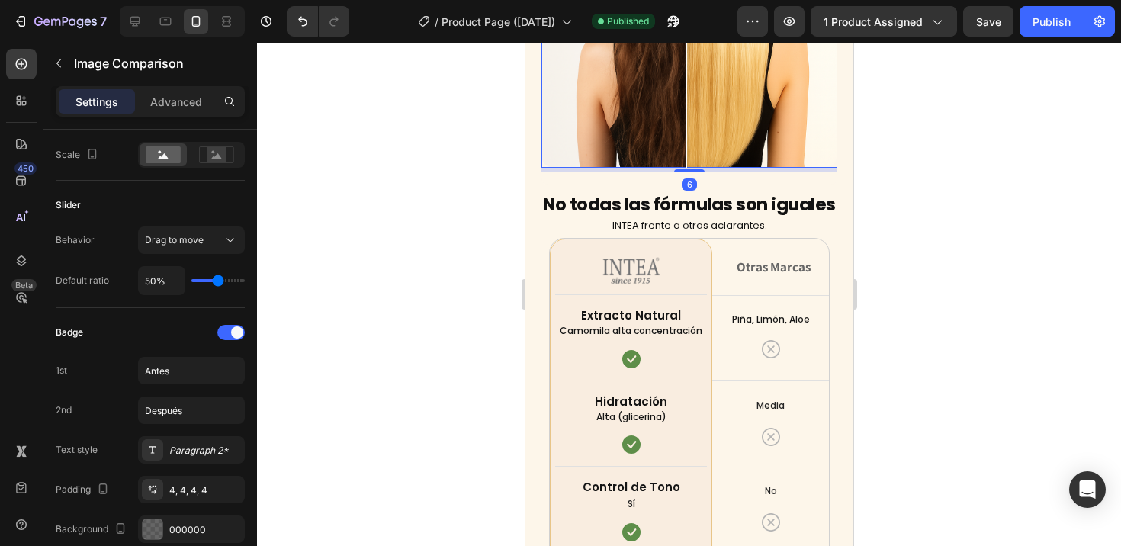
scroll to position [0, 0]
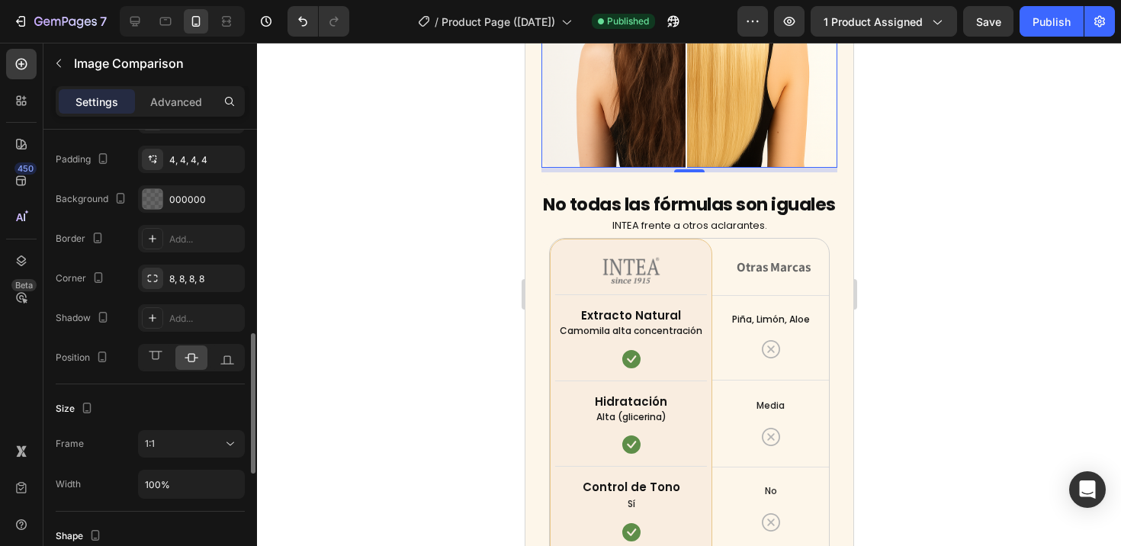
scroll to position [672, 0]
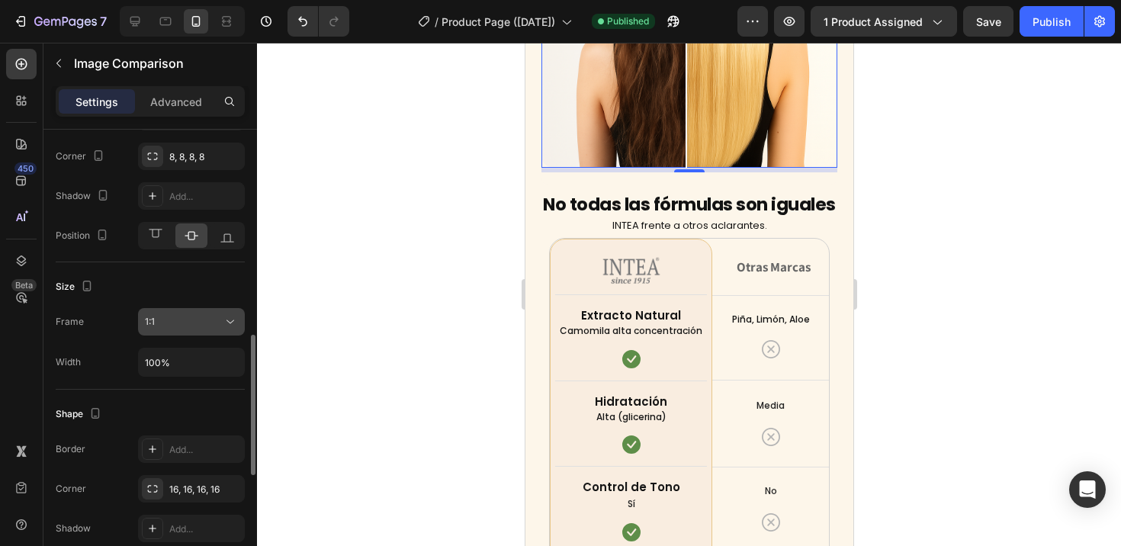
click at [213, 325] on div "1:1" at bounding box center [184, 322] width 78 height 14
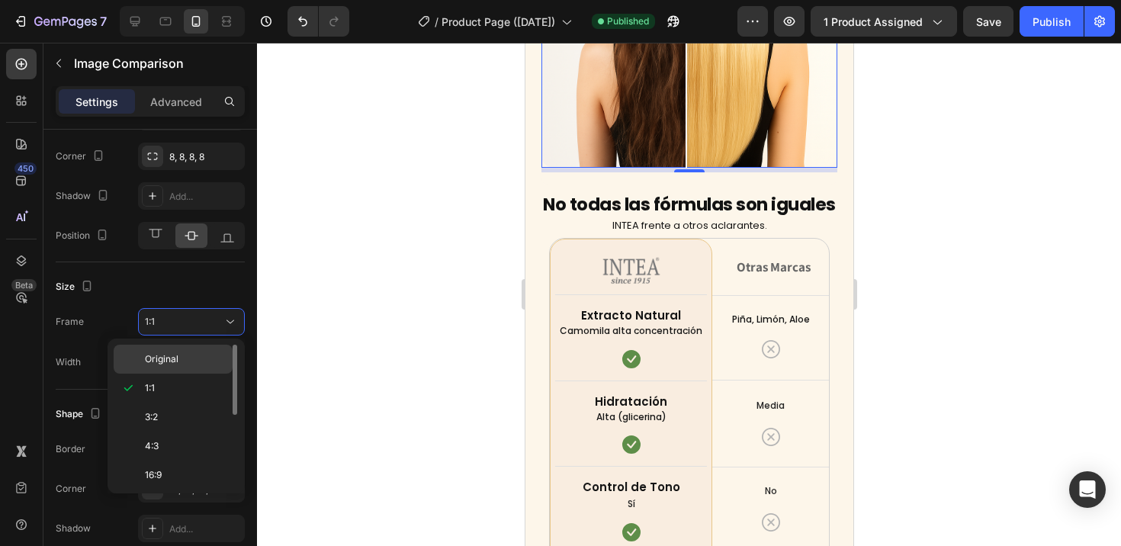
click at [190, 355] on p "Original" at bounding box center [185, 359] width 81 height 14
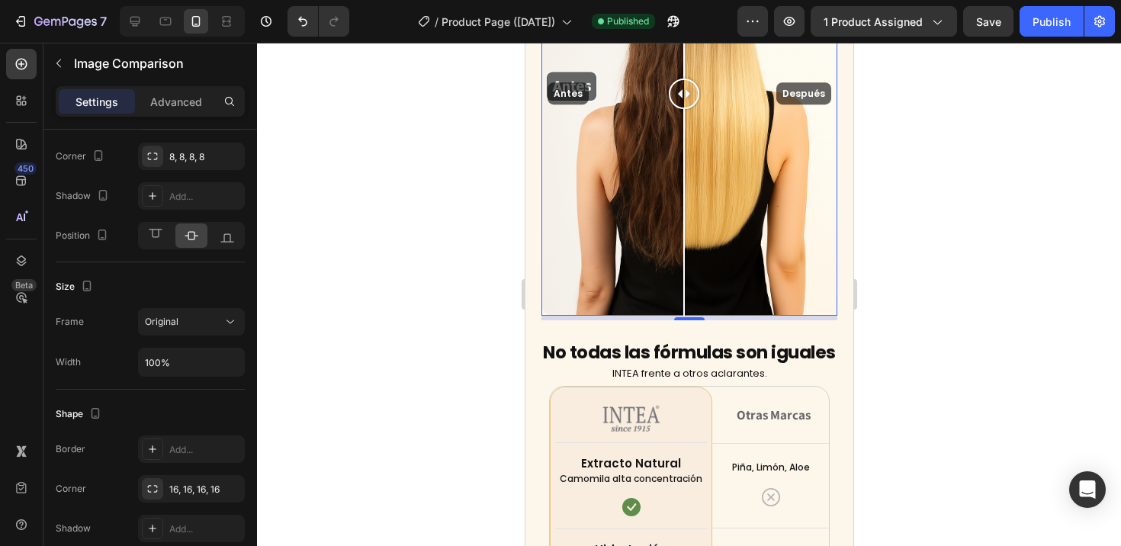
click at [467, 331] on div at bounding box center [689, 294] width 864 height 503
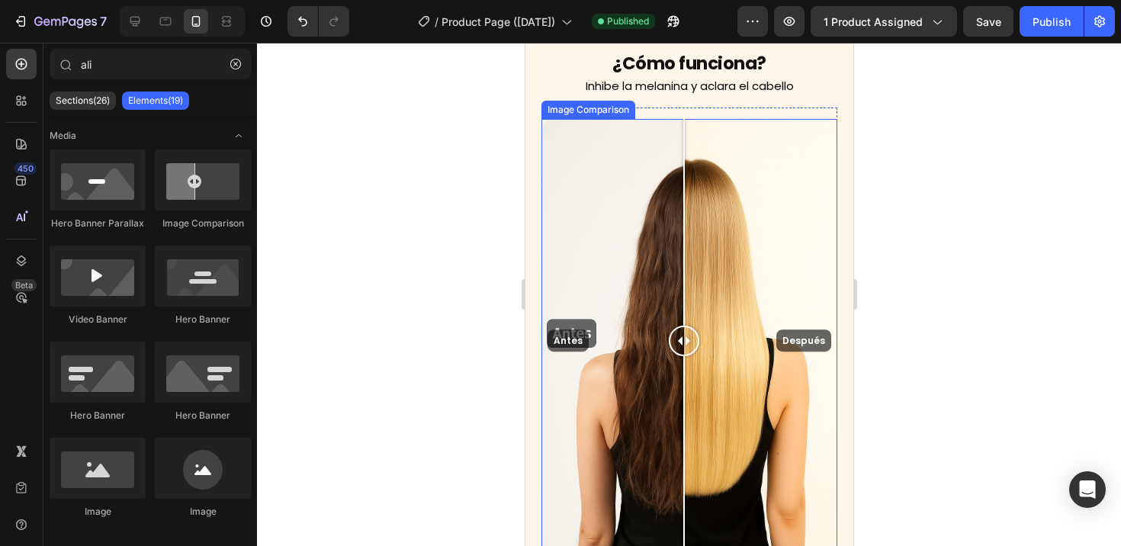
scroll to position [3272, 0]
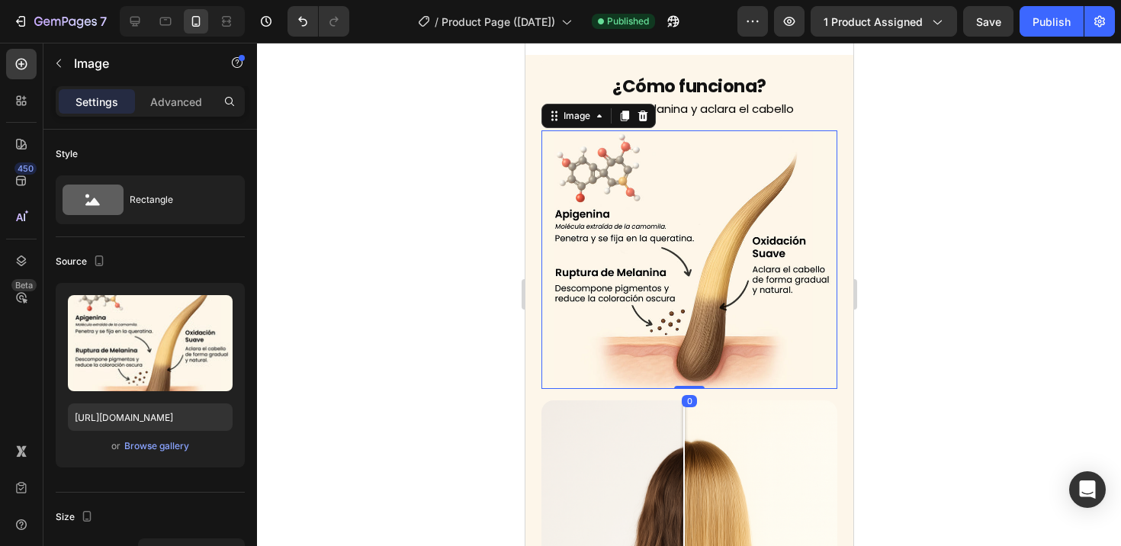
click at [723, 378] on img at bounding box center [689, 259] width 296 height 259
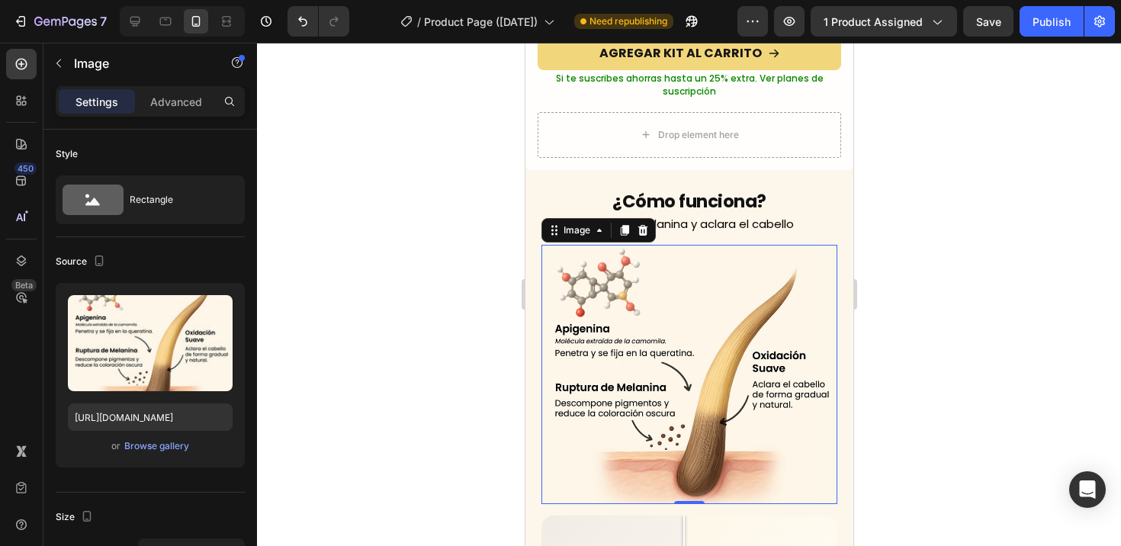
scroll to position [3012, 0]
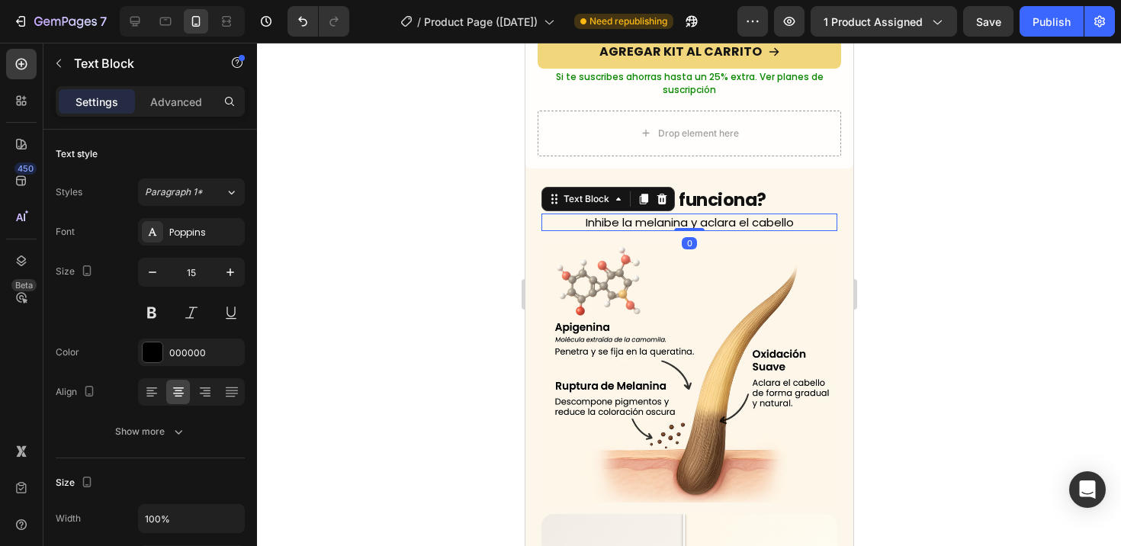
click at [766, 215] on p "Inhibe la melanina y aclara el cabello" at bounding box center [689, 222] width 278 height 15
click at [609, 215] on p "Inhibe la melanina y aclara el cabello" at bounding box center [689, 222] width 278 height 15
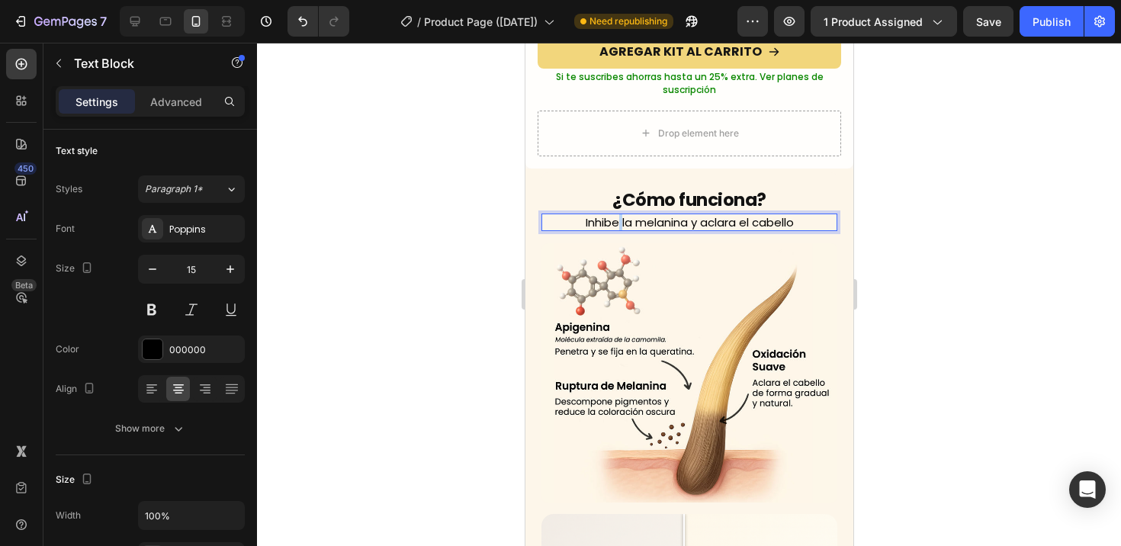
click at [609, 215] on p "Inhibe la melanina y aclara el cabello" at bounding box center [689, 222] width 278 height 15
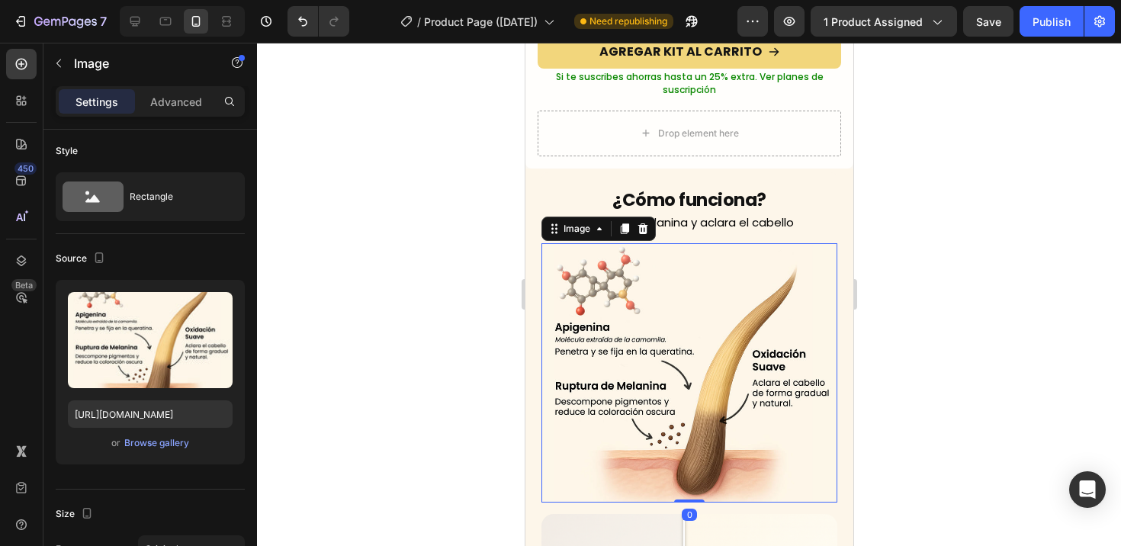
click at [567, 279] on img at bounding box center [689, 372] width 296 height 259
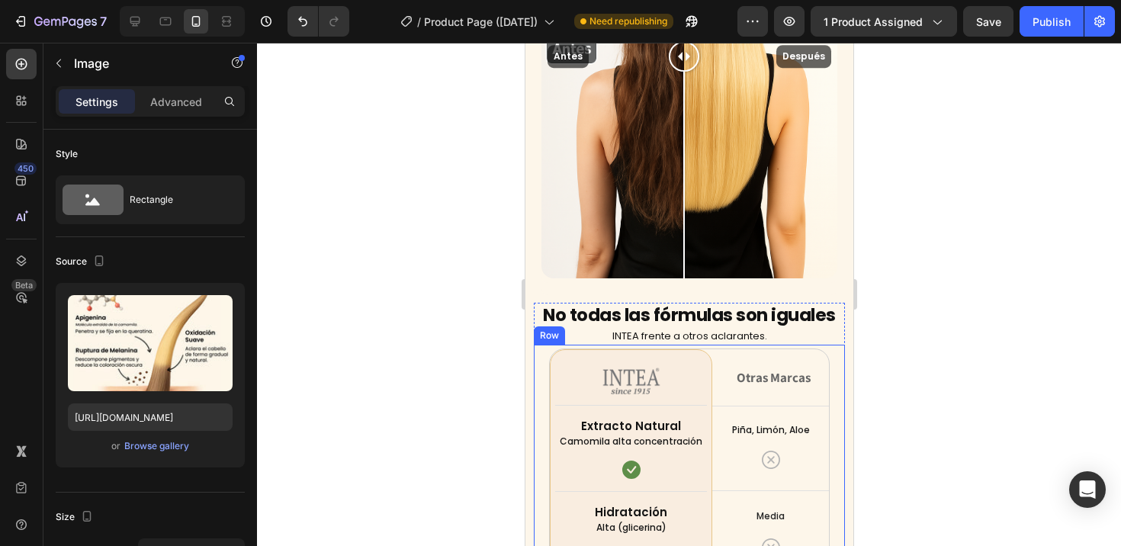
scroll to position [3687, 0]
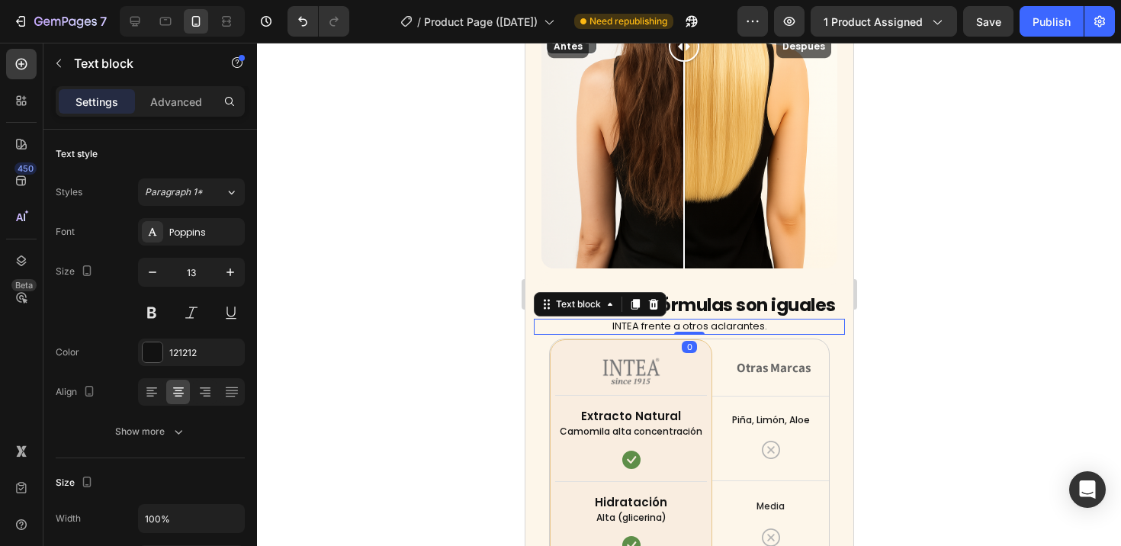
click at [621, 320] on p "INTEA frente a otros aclarantes." at bounding box center [688, 326] width 309 height 13
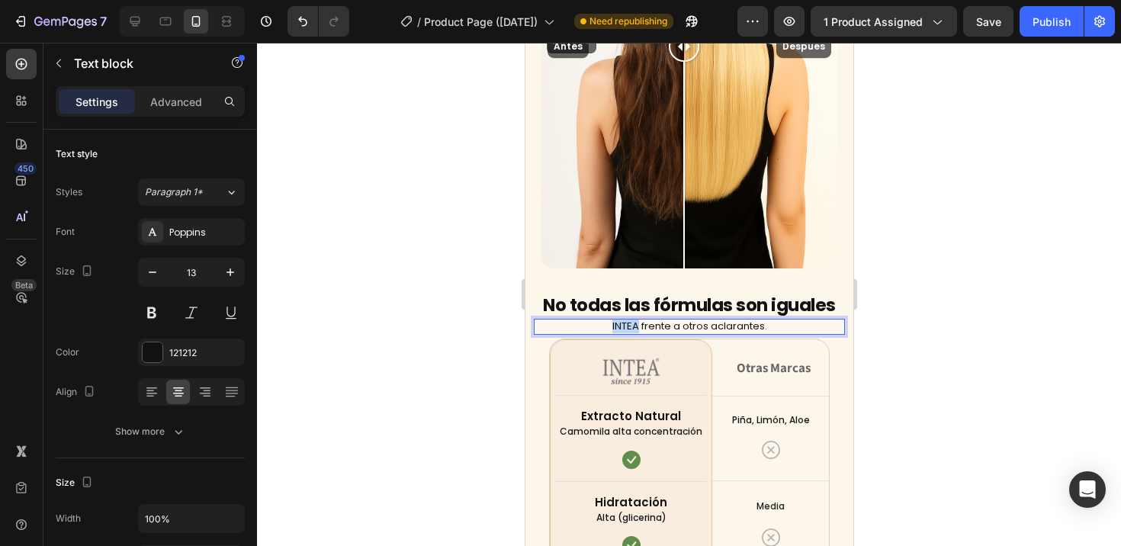
click at [621, 320] on p "INTEA frente a otros aclarantes." at bounding box center [688, 326] width 309 height 13
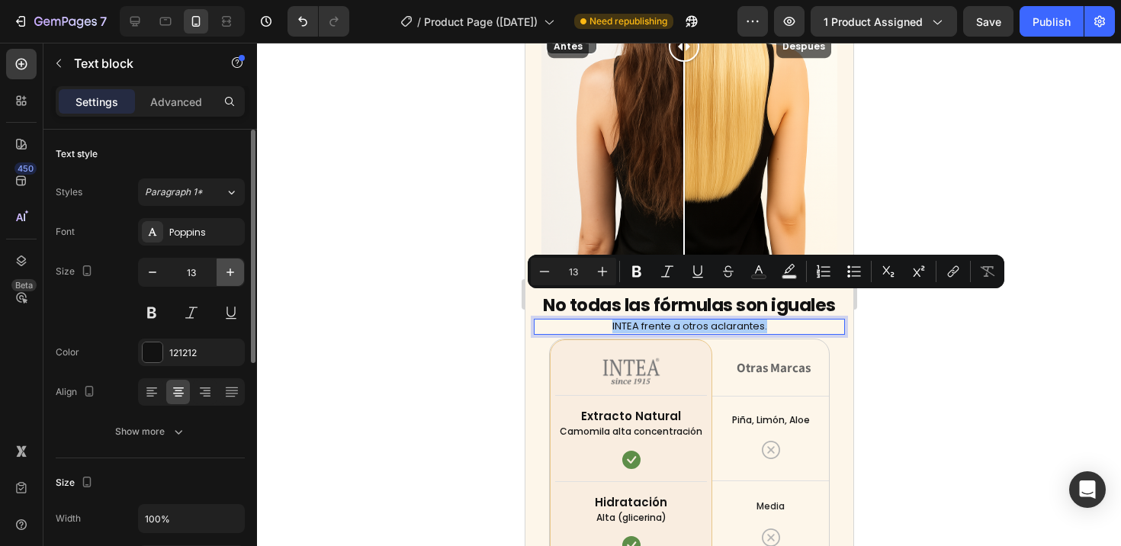
click at [224, 272] on icon "button" at bounding box center [230, 272] width 15 height 15
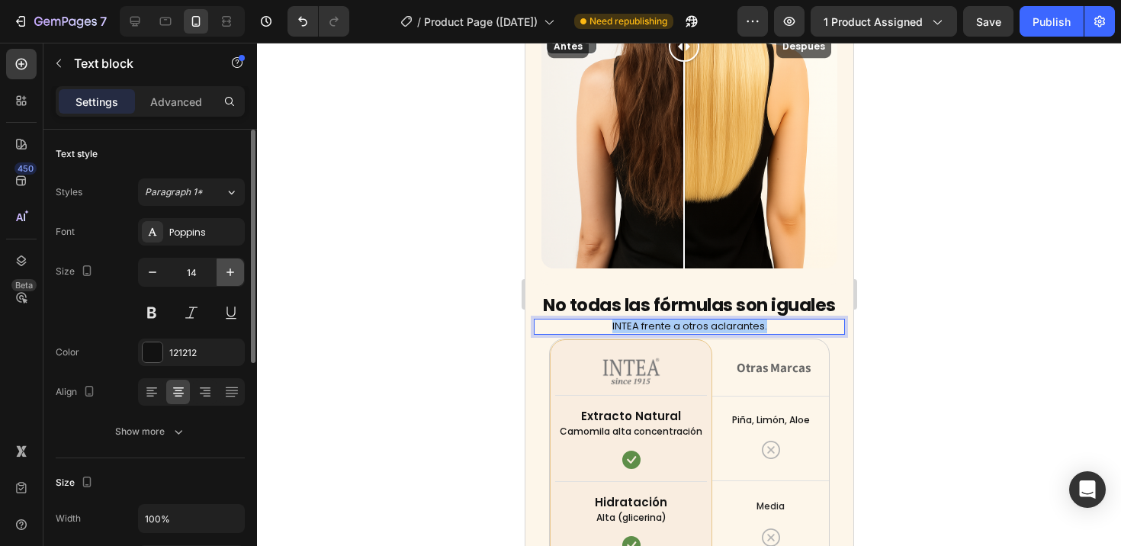
click at [224, 272] on icon "button" at bounding box center [230, 272] width 15 height 15
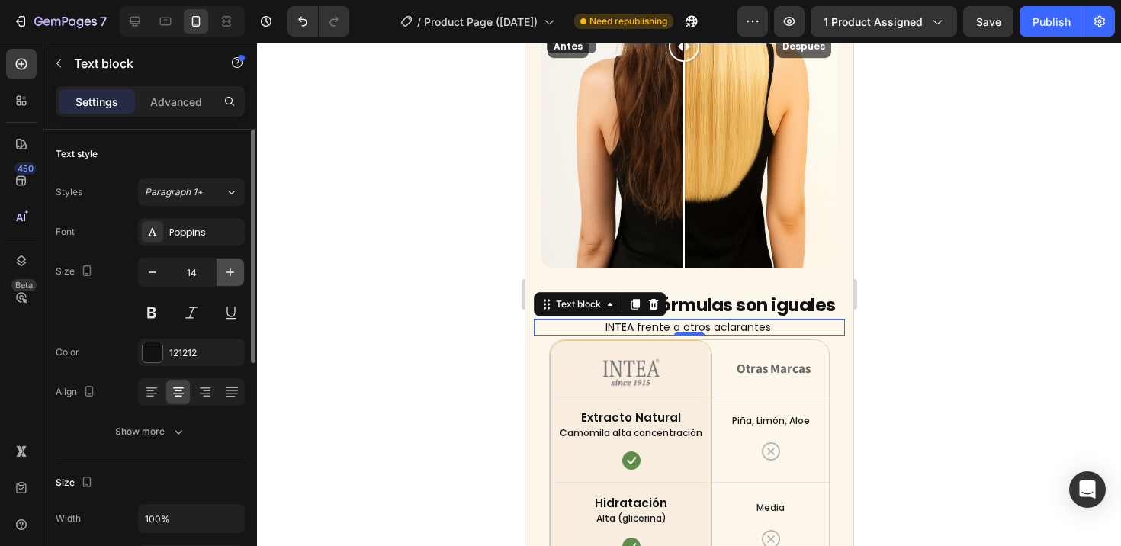
type input "15"
click at [353, 391] on div at bounding box center [689, 294] width 864 height 503
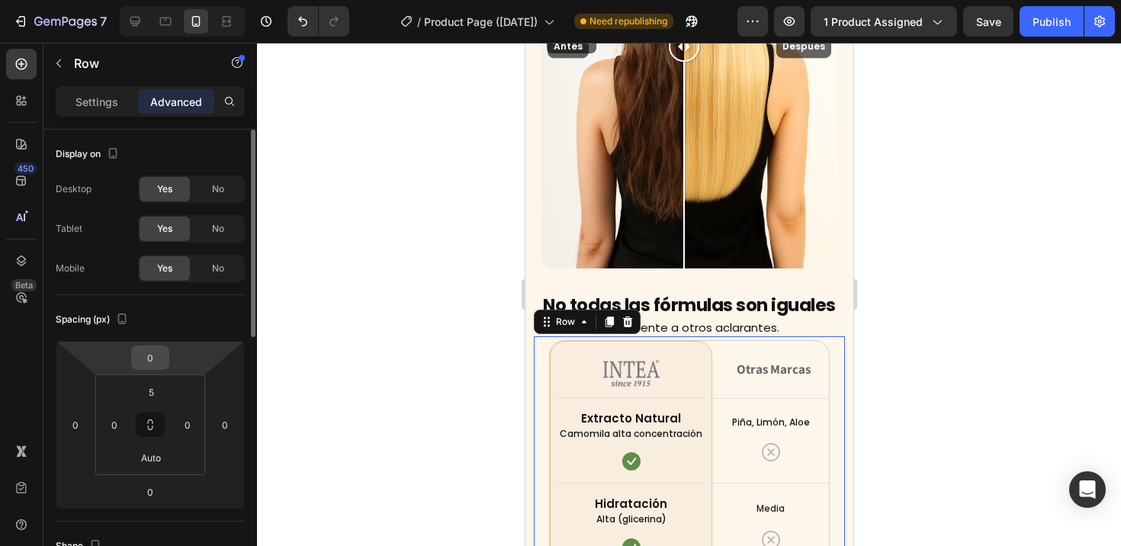
click at [154, 362] on input "0" at bounding box center [150, 357] width 30 height 23
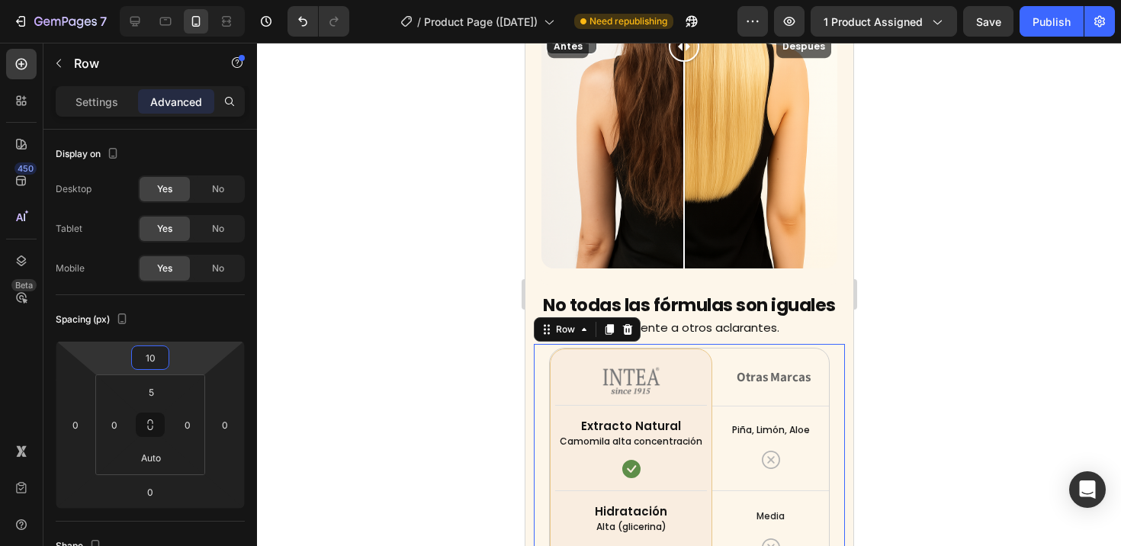
type input "10"
click at [273, 365] on div at bounding box center [689, 294] width 864 height 503
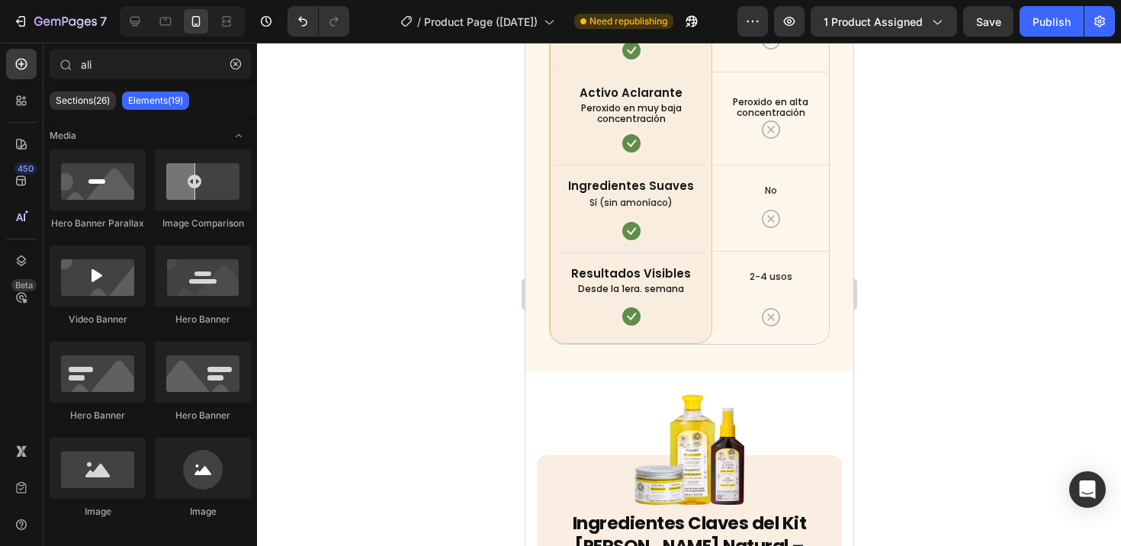
scroll to position [4320, 0]
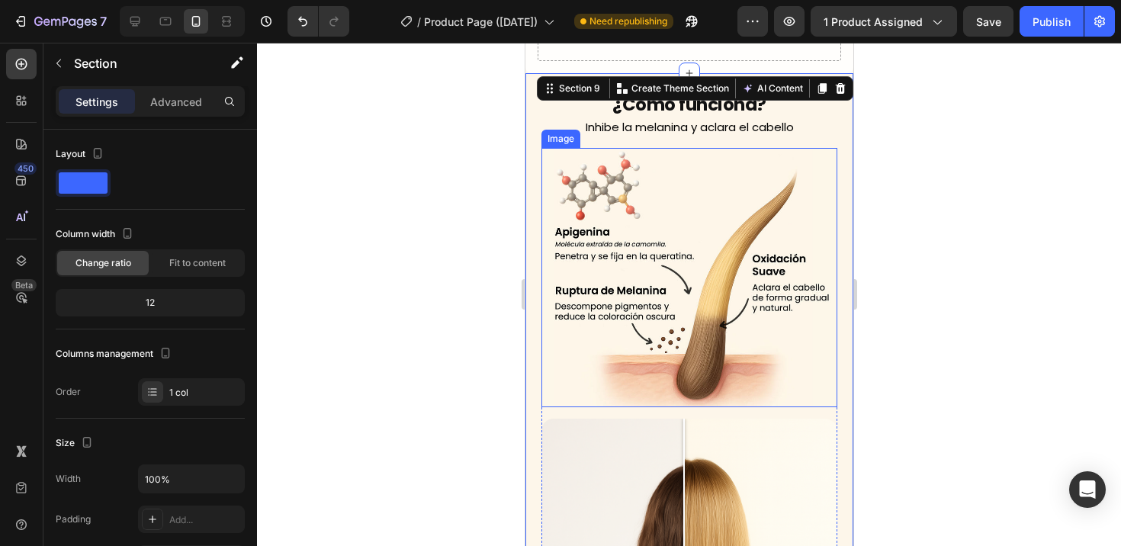
scroll to position [3107, 0]
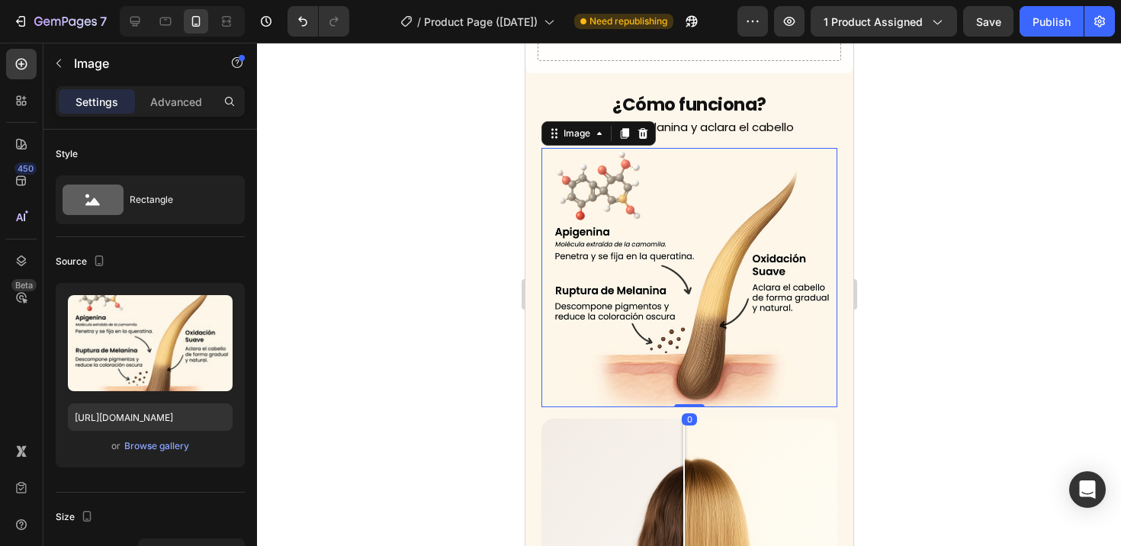
click at [810, 256] on img at bounding box center [689, 277] width 296 height 259
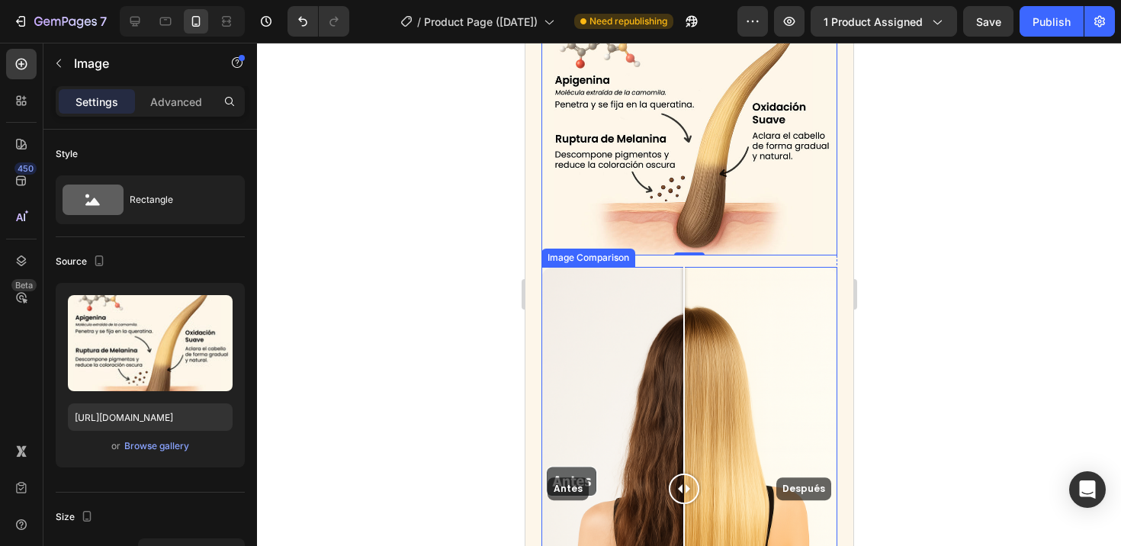
scroll to position [3248, 0]
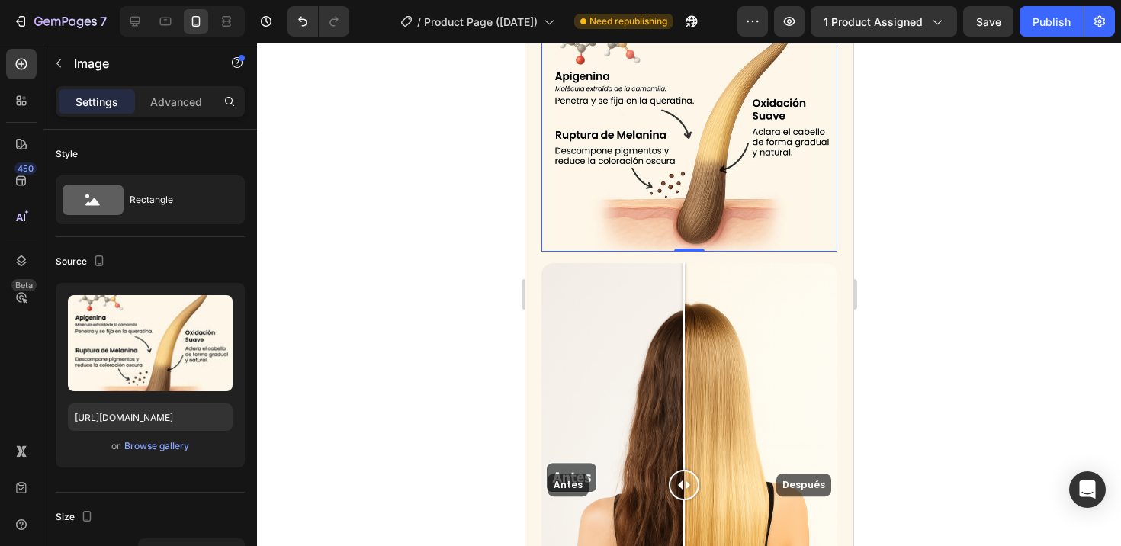
click at [703, 206] on img at bounding box center [689, 121] width 296 height 259
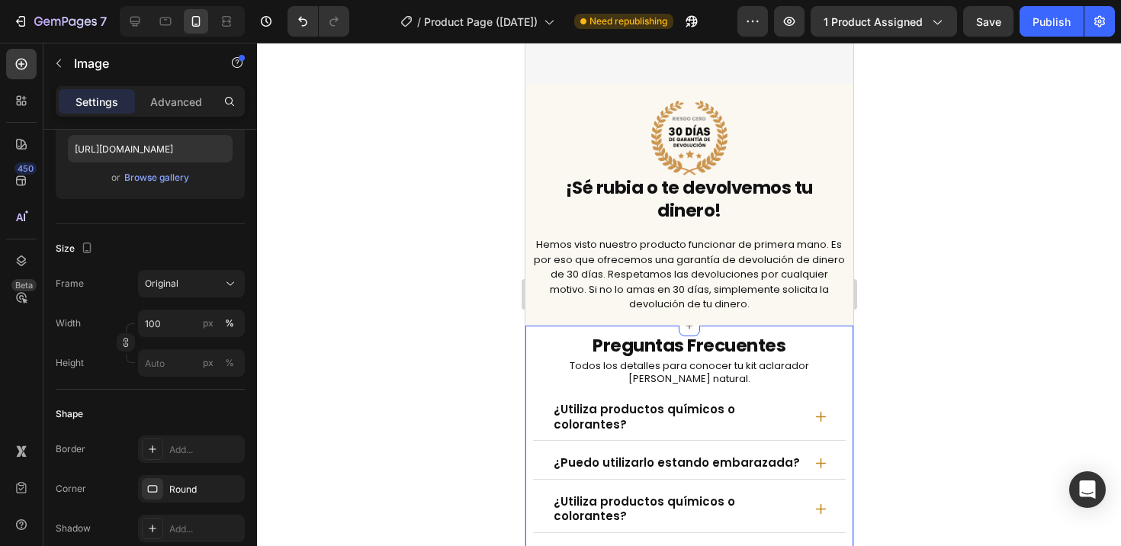
scroll to position [7793, 0]
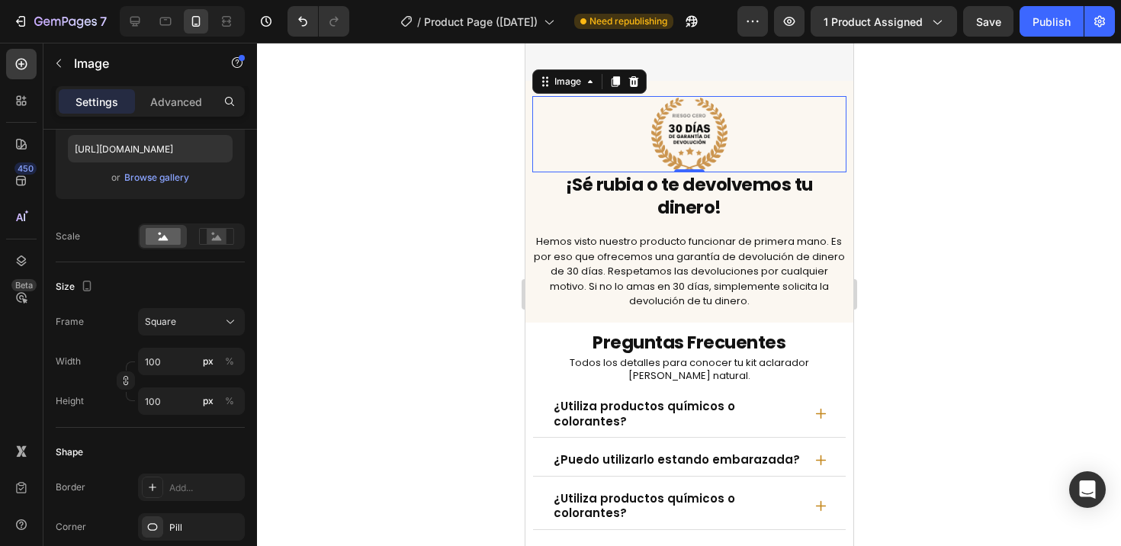
click at [706, 156] on img at bounding box center [688, 134] width 76 height 76
click at [165, 360] on input "100" at bounding box center [191, 361] width 107 height 27
type input "8"
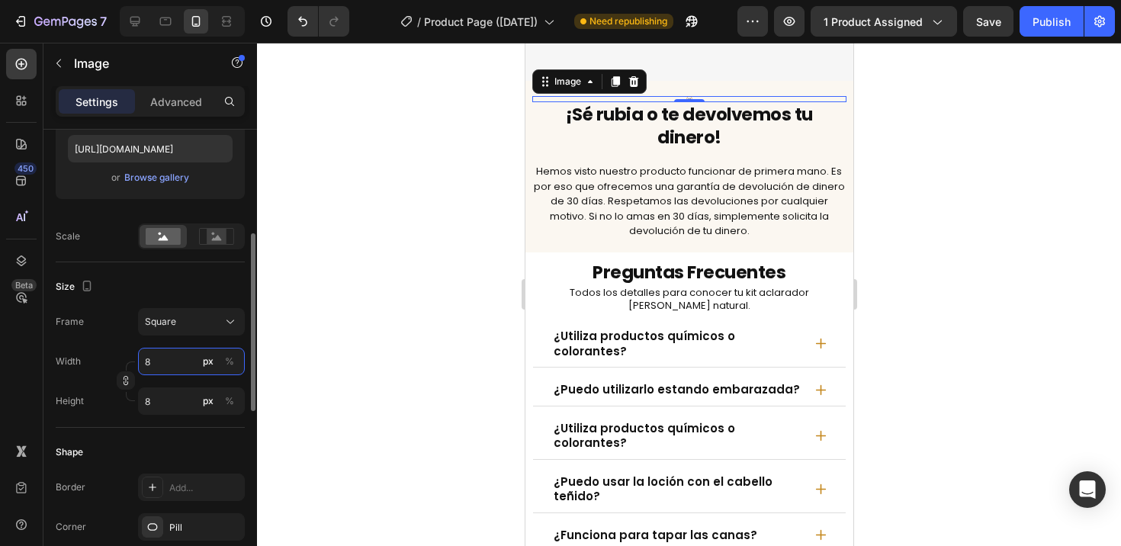
type input "80"
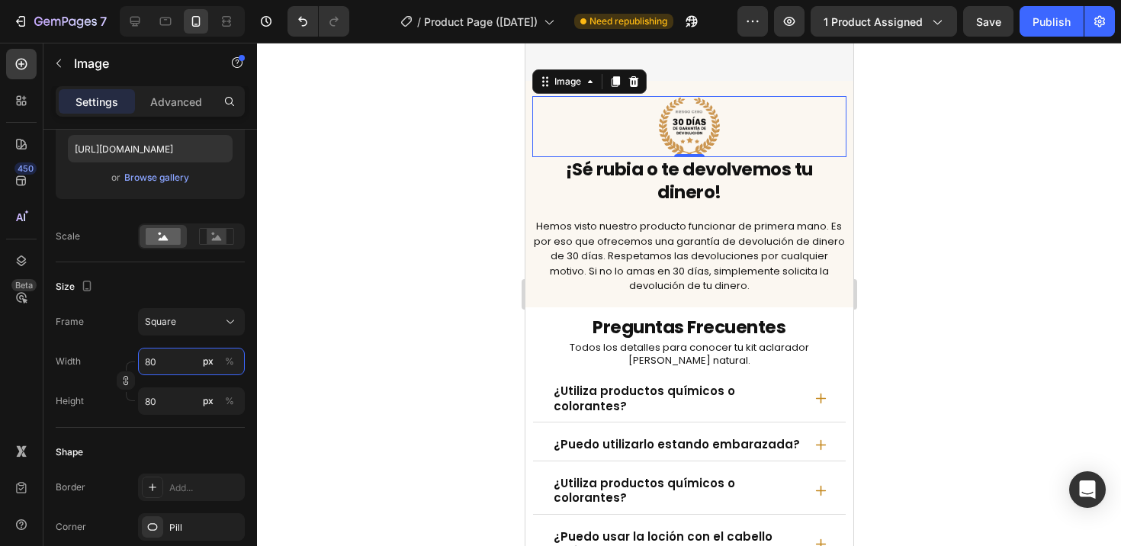
type input "80"
click at [275, 372] on div at bounding box center [689, 294] width 864 height 503
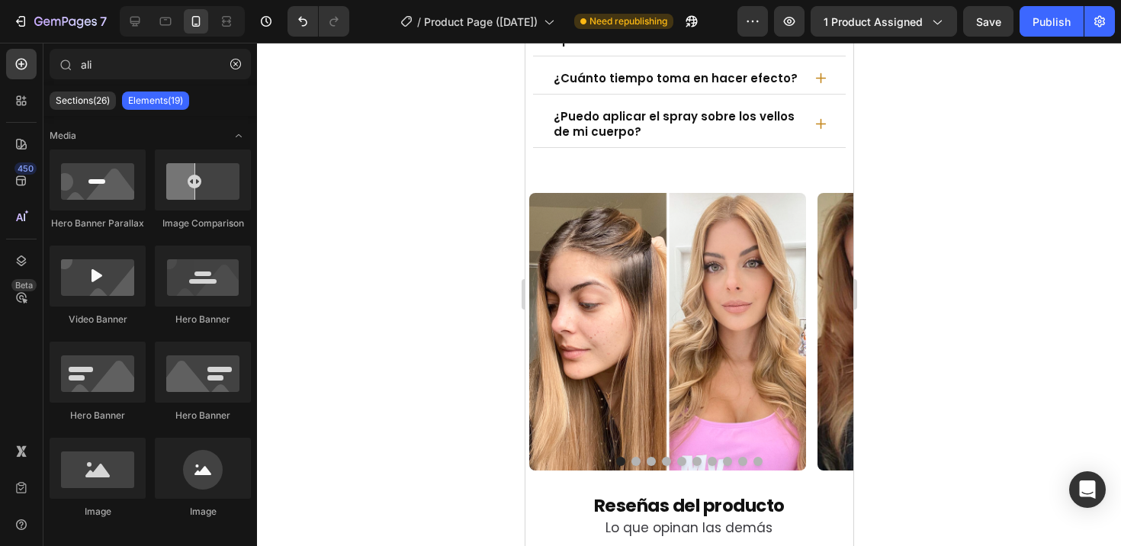
scroll to position [8864, 0]
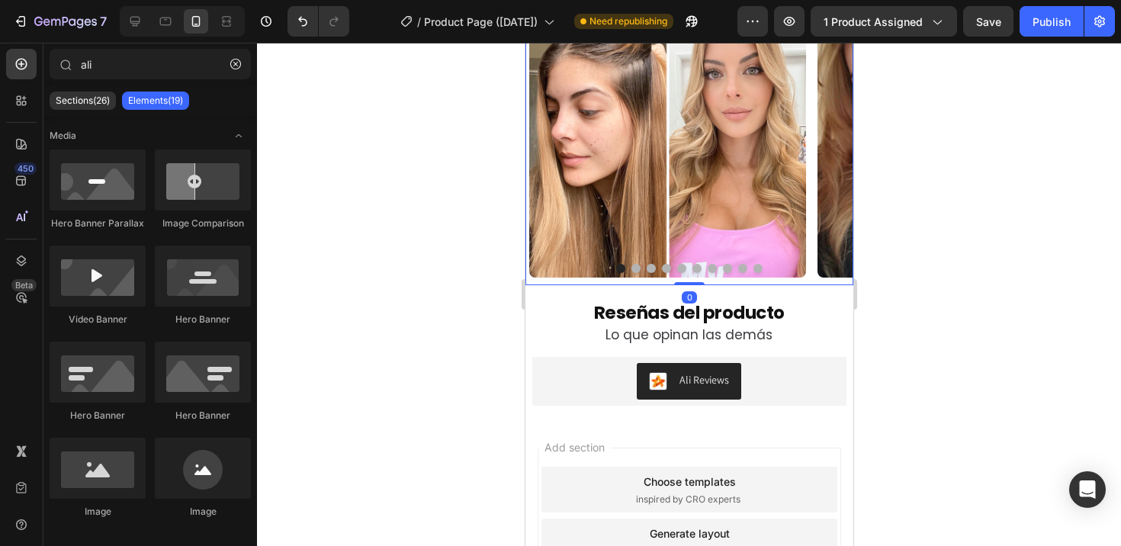
click at [582, 271] on div at bounding box center [689, 268] width 328 height 9
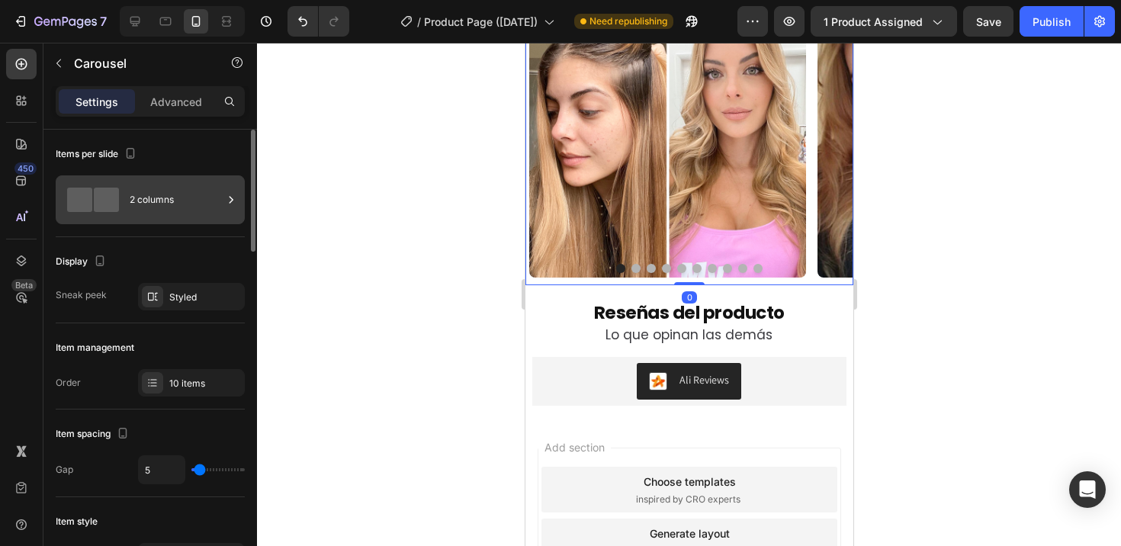
click at [156, 204] on div "2 columns" at bounding box center [176, 199] width 93 height 35
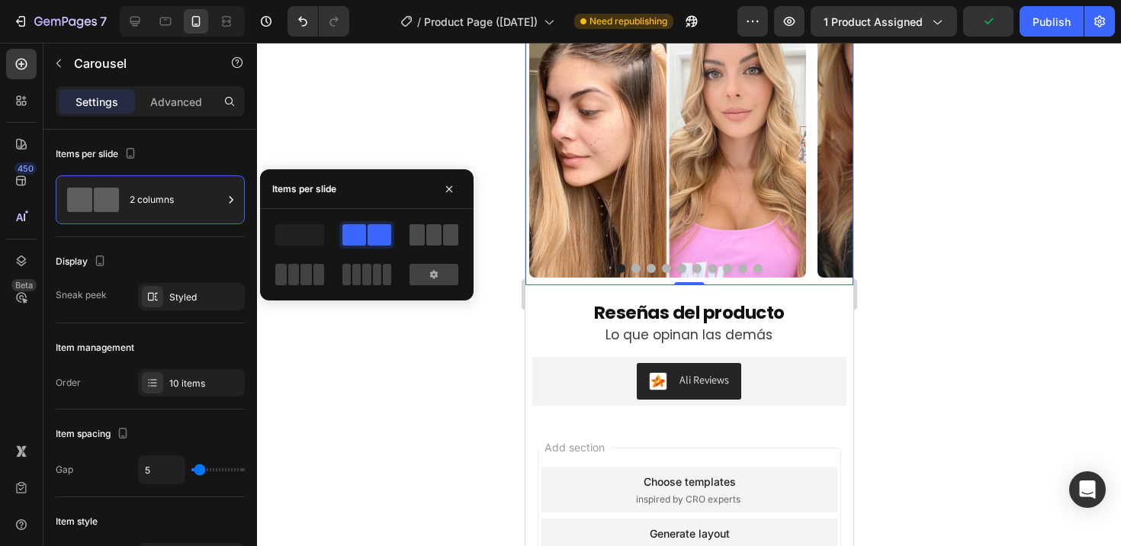
click at [441, 244] on div at bounding box center [433, 234] width 49 height 21
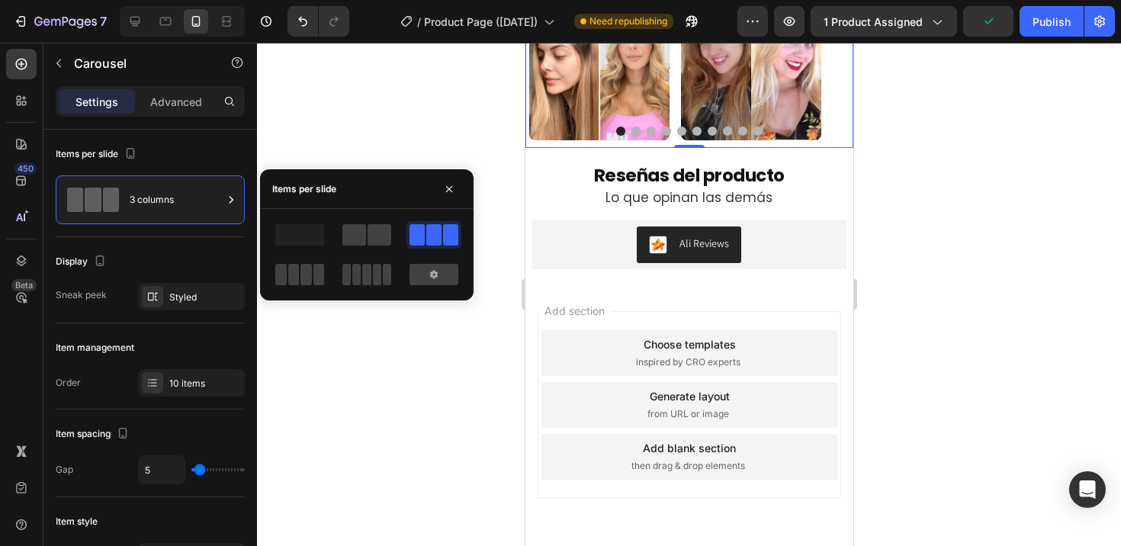
click at [470, 154] on div at bounding box center [689, 294] width 864 height 503
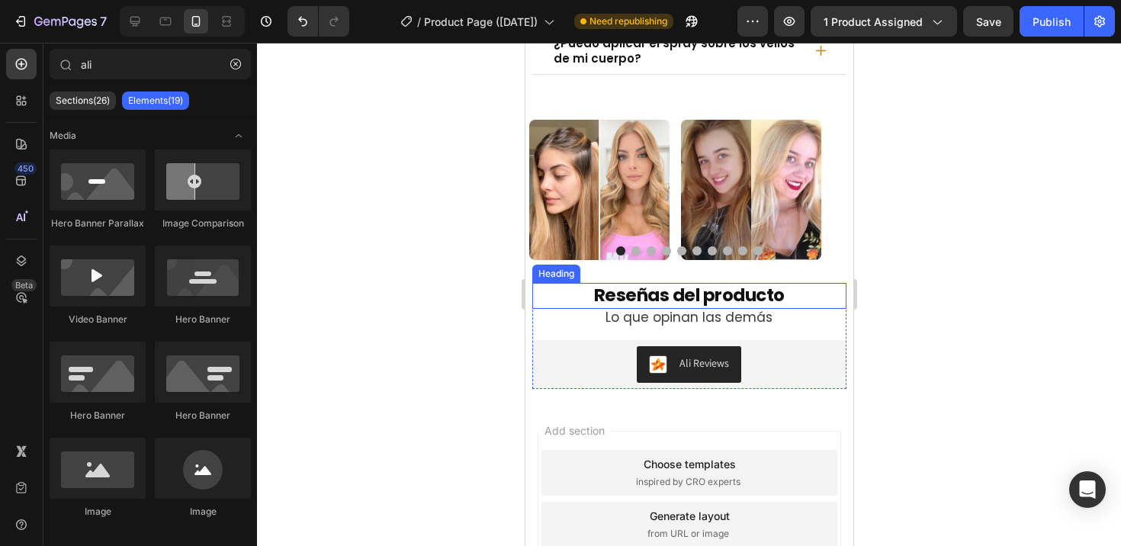
scroll to position [8620, 0]
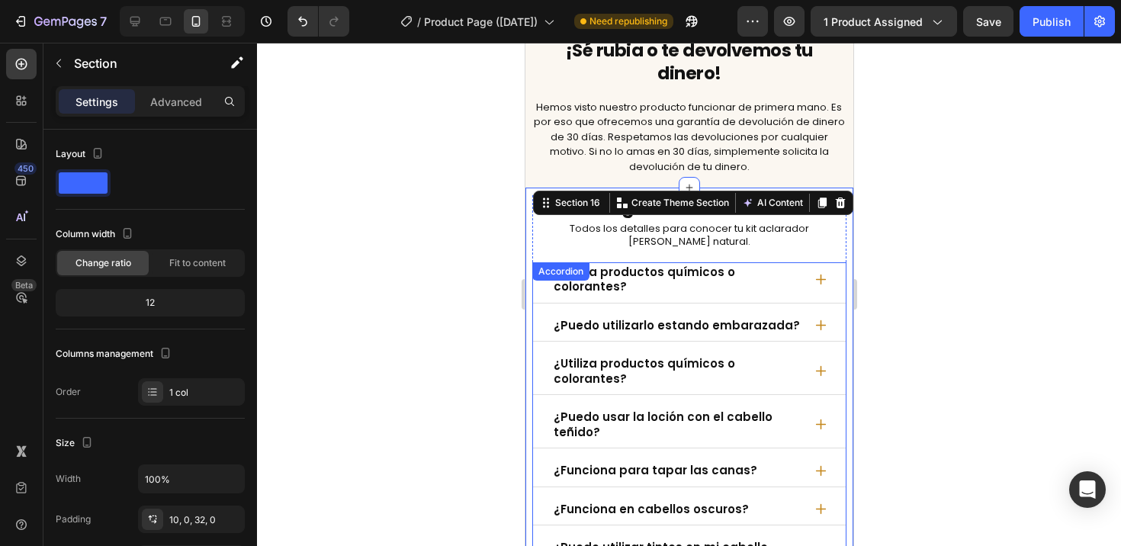
scroll to position [7920, 0]
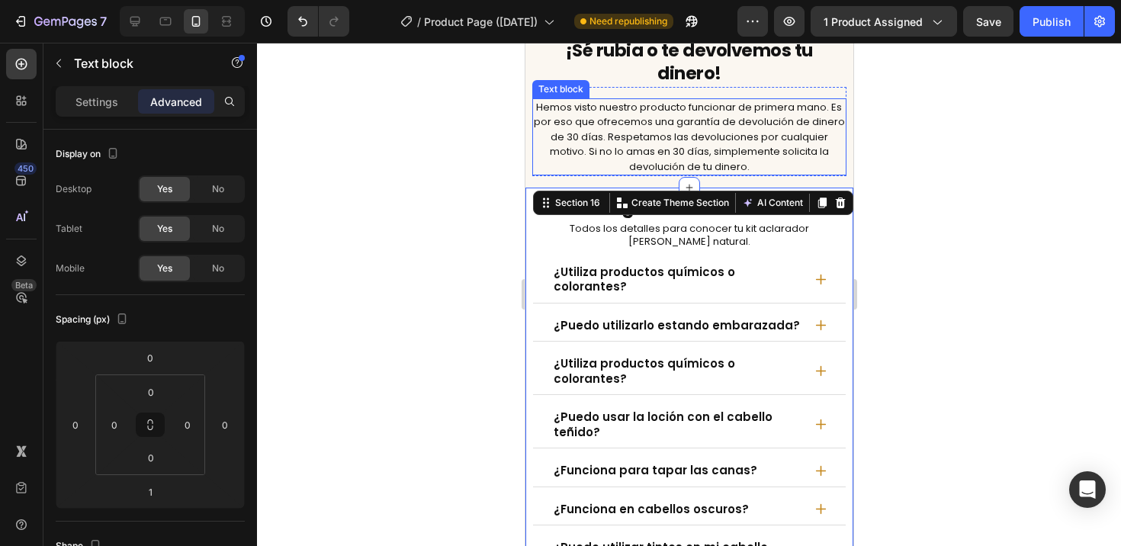
click at [759, 162] on p "Hemos visto nuestro producto funcionar de primera mano. Es por eso que ofrecemo…" at bounding box center [689, 137] width 312 height 75
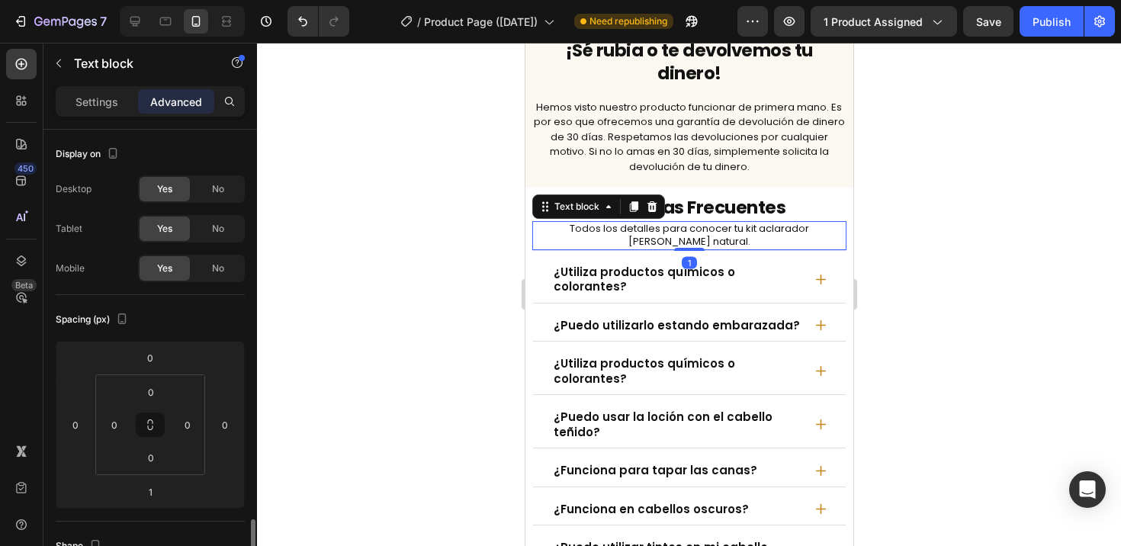
scroll to position [268, 0]
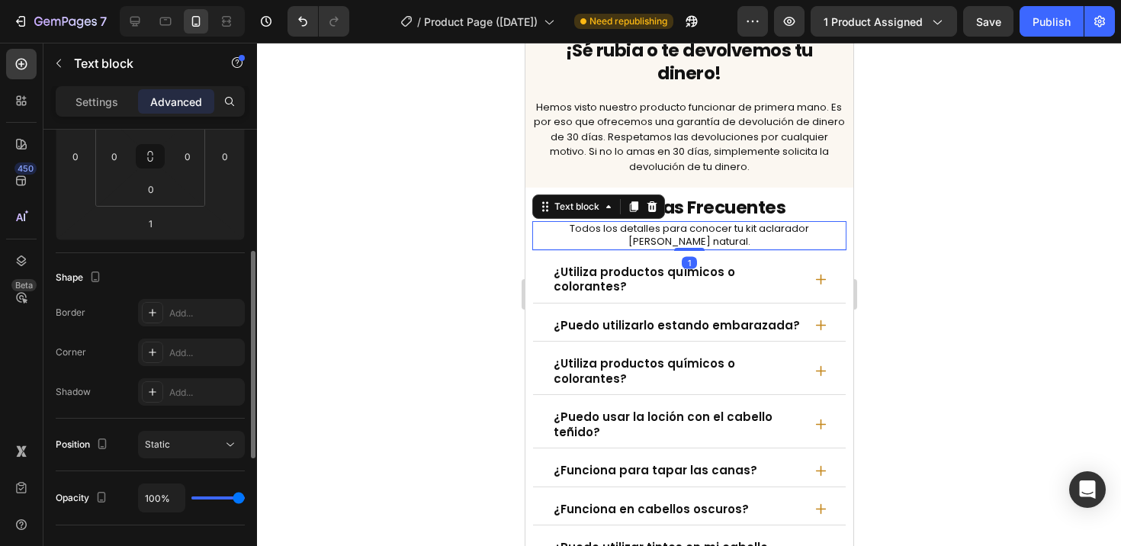
click at [682, 229] on p "Todos los detalles para conocer tu kit aclarador rubio natural." at bounding box center [689, 236] width 312 height 26
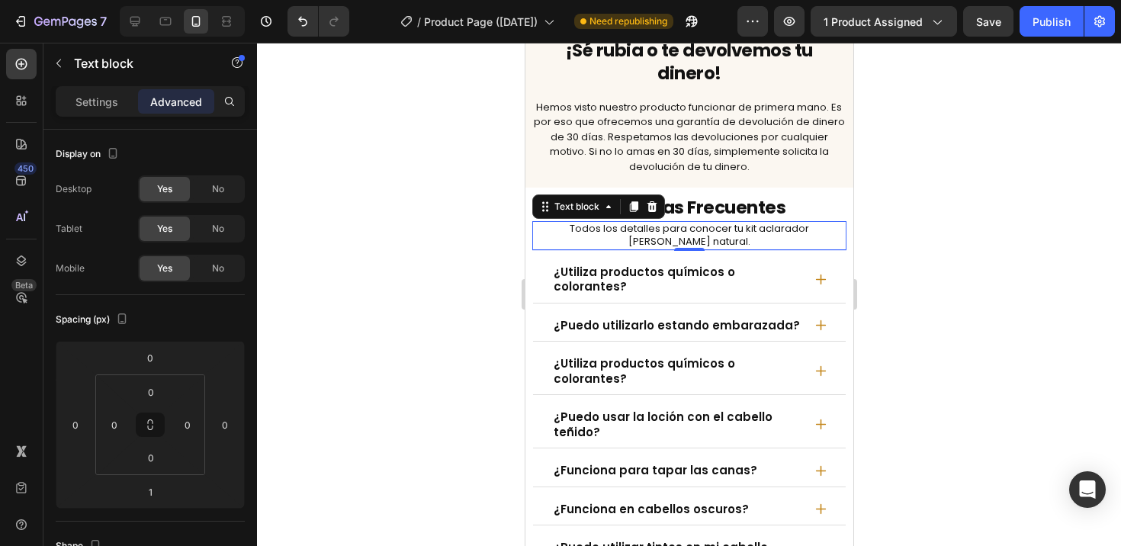
click at [609, 234] on p "Todos los detalles para conocer tu kit aclarador rubio natural." at bounding box center [689, 236] width 312 height 26
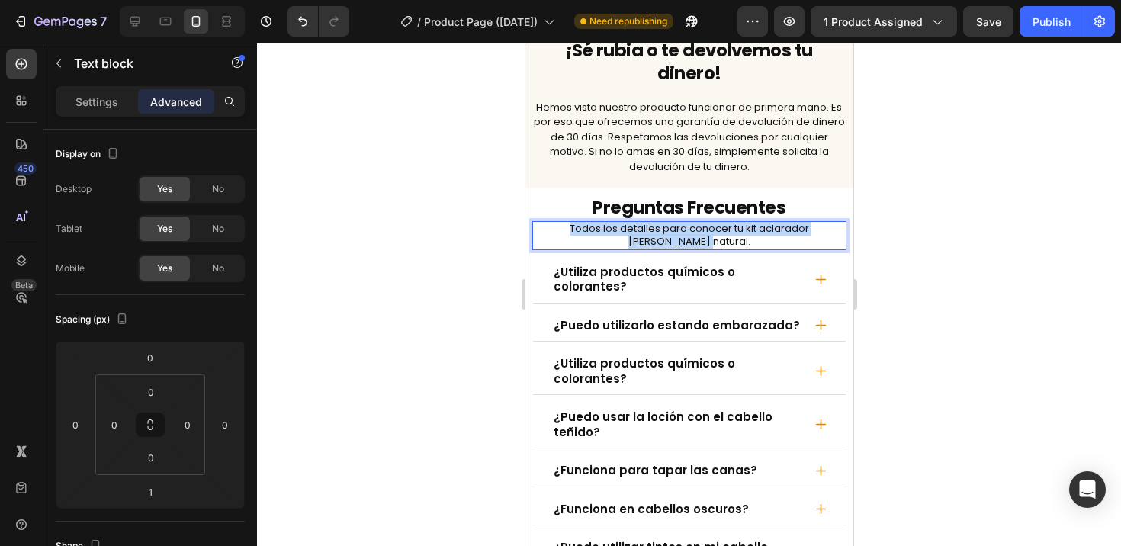
click at [609, 234] on p "Todos los detalles para conocer tu kit aclarador rubio natural." at bounding box center [689, 236] width 312 height 26
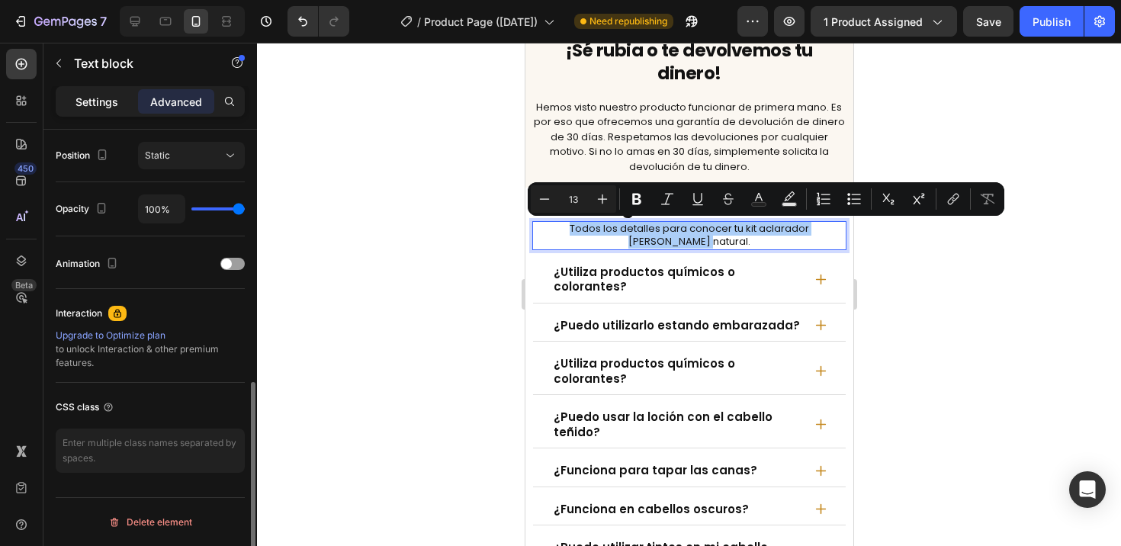
click at [107, 104] on p "Settings" at bounding box center [96, 102] width 43 height 16
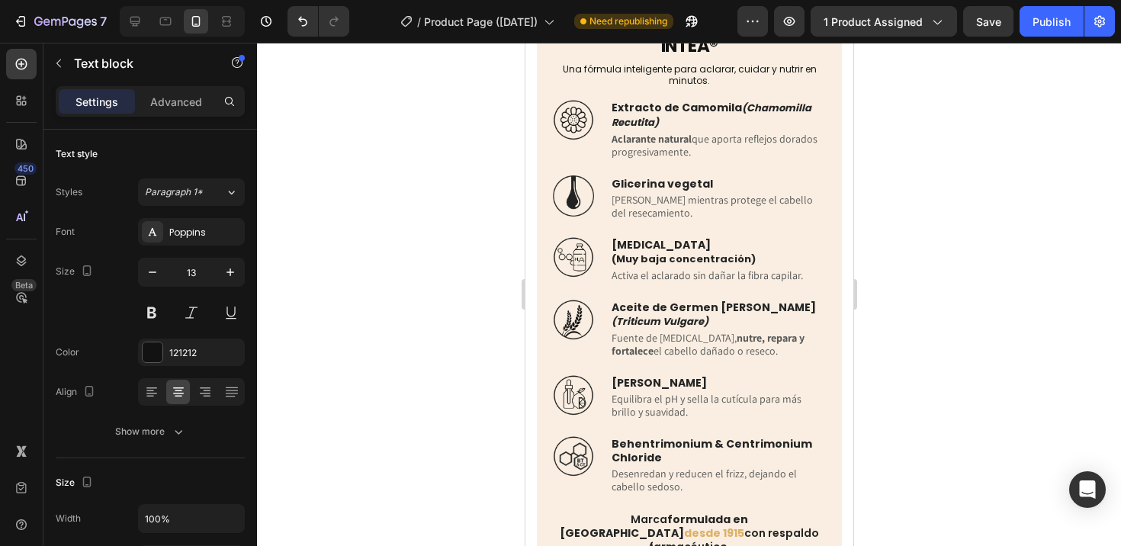
scroll to position [4417, 0]
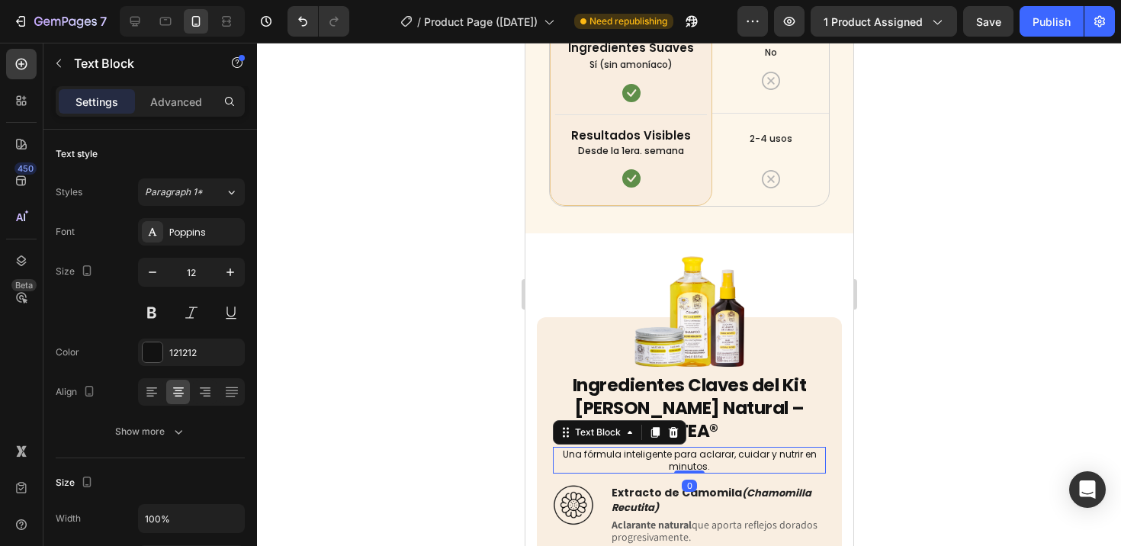
click at [669, 448] on p "Una fórmula inteligente para aclarar, cuidar y nutrir en minutos." at bounding box center [688, 460] width 270 height 24
click at [237, 265] on icon "button" at bounding box center [230, 272] width 15 height 15
type input "13"
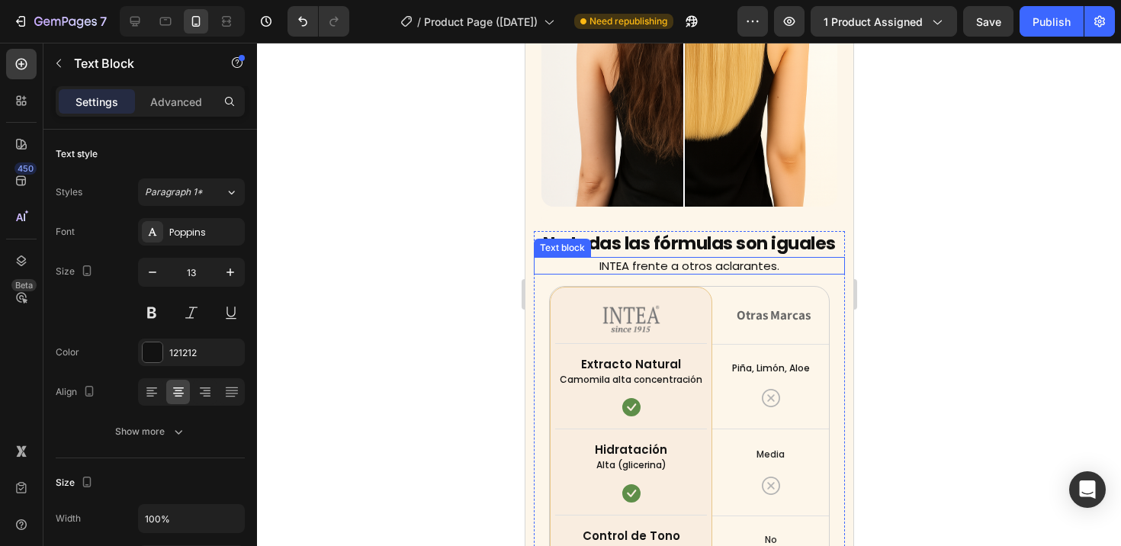
scroll to position [3684, 0]
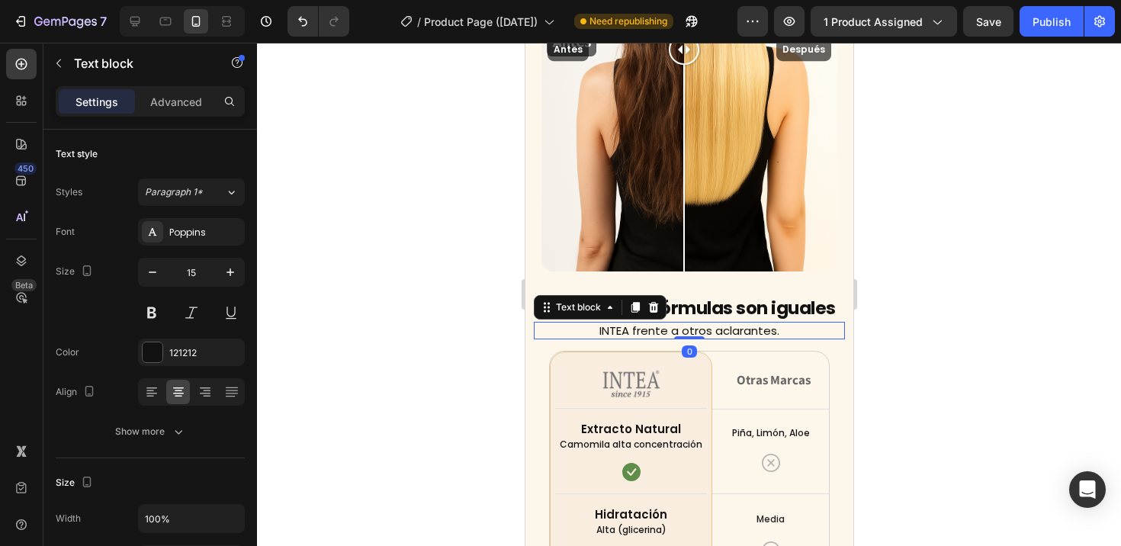
click at [647, 323] on p "INTEA frente a otros aclarantes." at bounding box center [688, 330] width 309 height 15
click at [148, 272] on icon "button" at bounding box center [152, 272] width 15 height 15
type input "13"
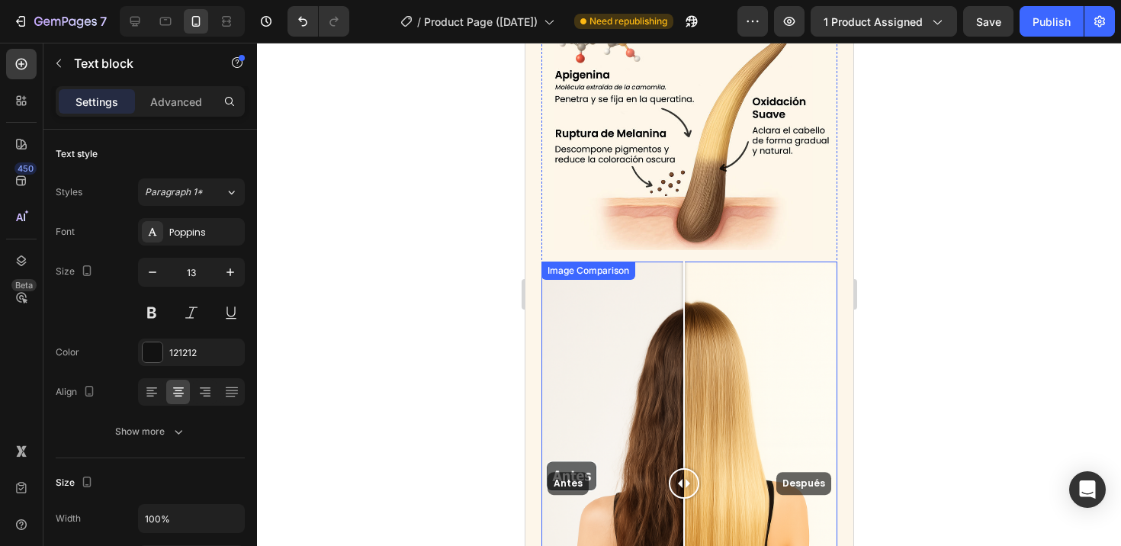
scroll to position [3046, 0]
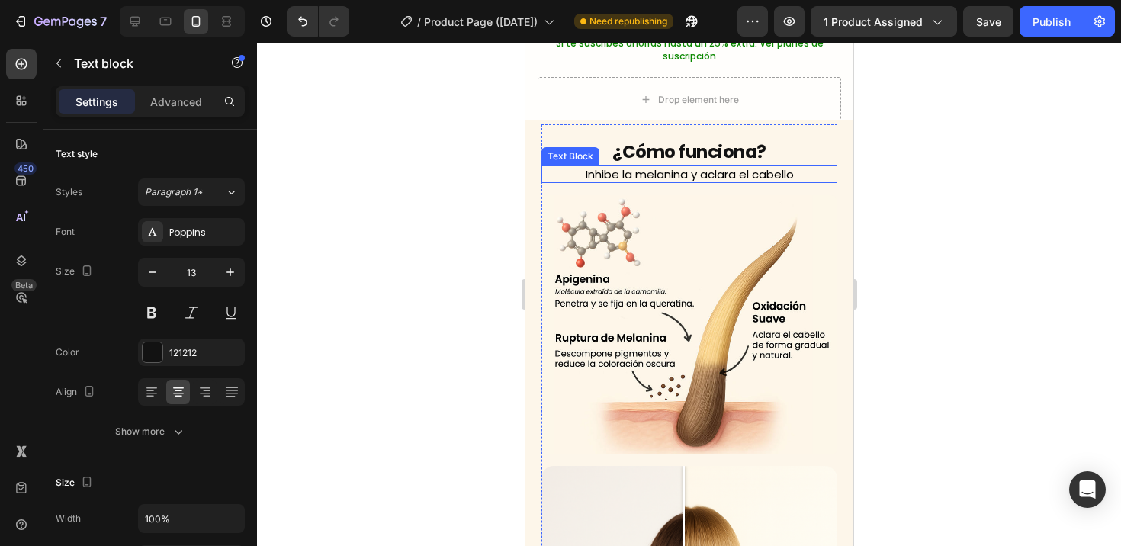
click at [654, 172] on p "Inhibe la melanina y aclara el cabello" at bounding box center [689, 174] width 278 height 15
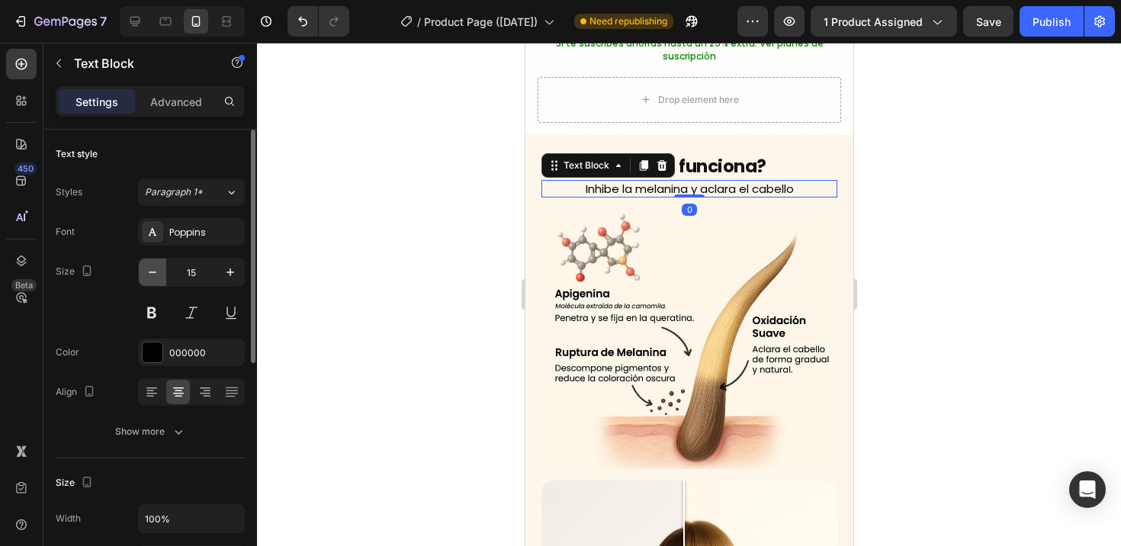
click at [158, 271] on icon "button" at bounding box center [152, 272] width 15 height 15
type input "13"
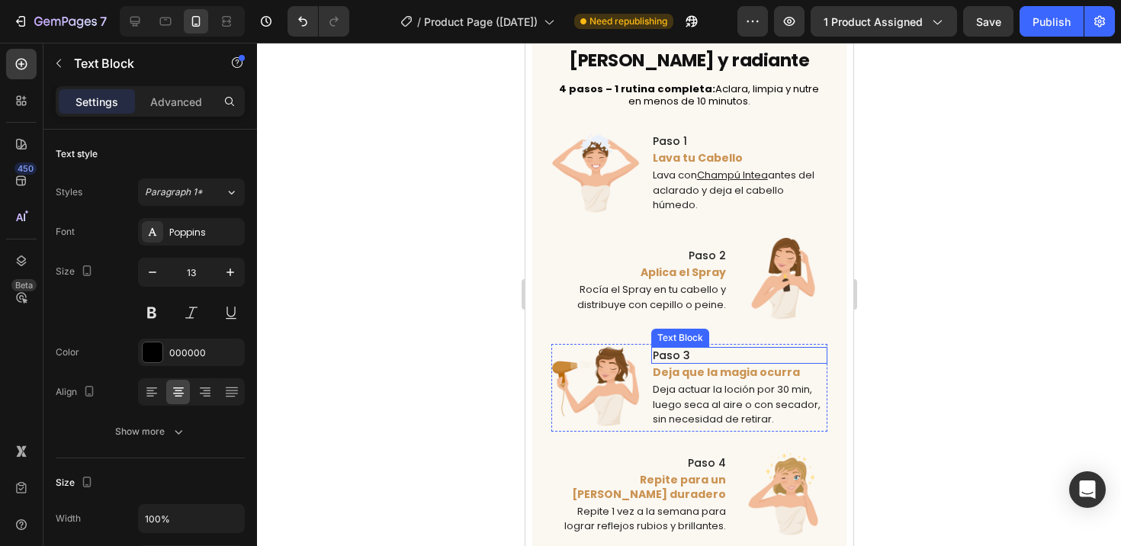
scroll to position [1574, 0]
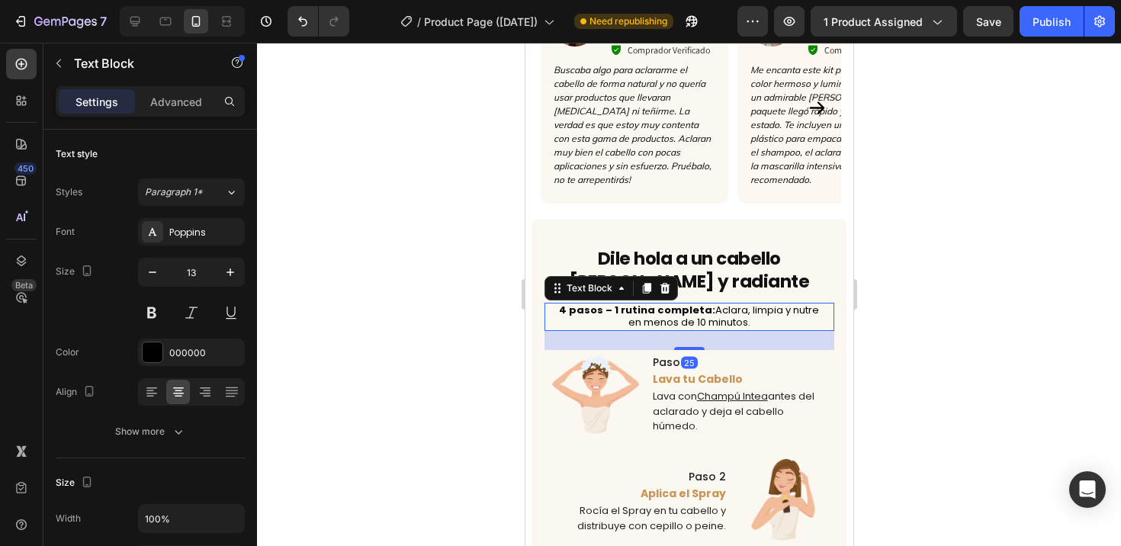
click at [733, 310] on div "Dile hola a un cabello rubio y radiante Heading 4 pasos – 1 rutina completa: Ac…" at bounding box center [689, 505] width 290 height 548
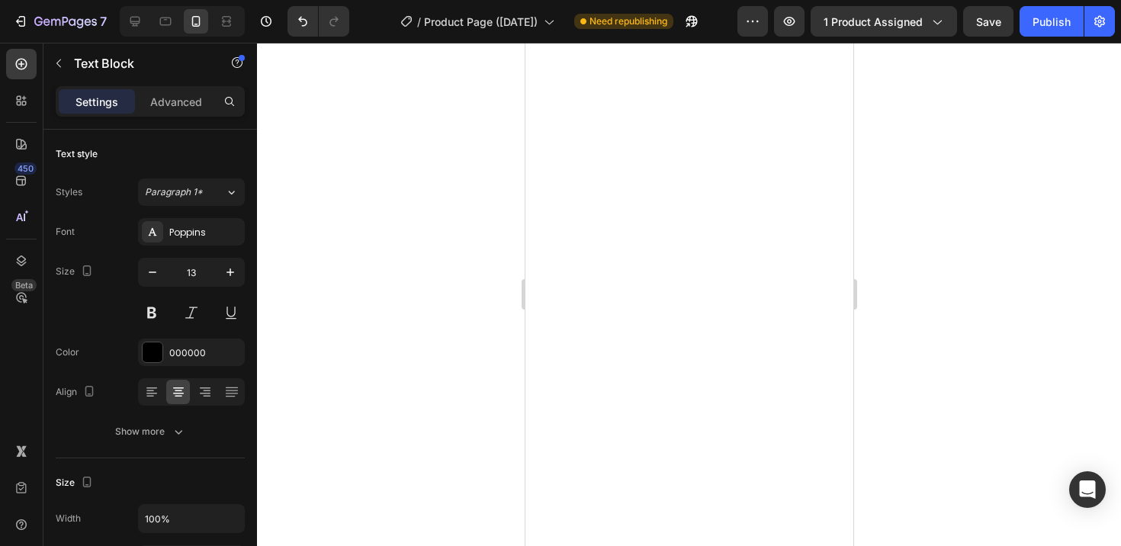
scroll to position [1927, 0]
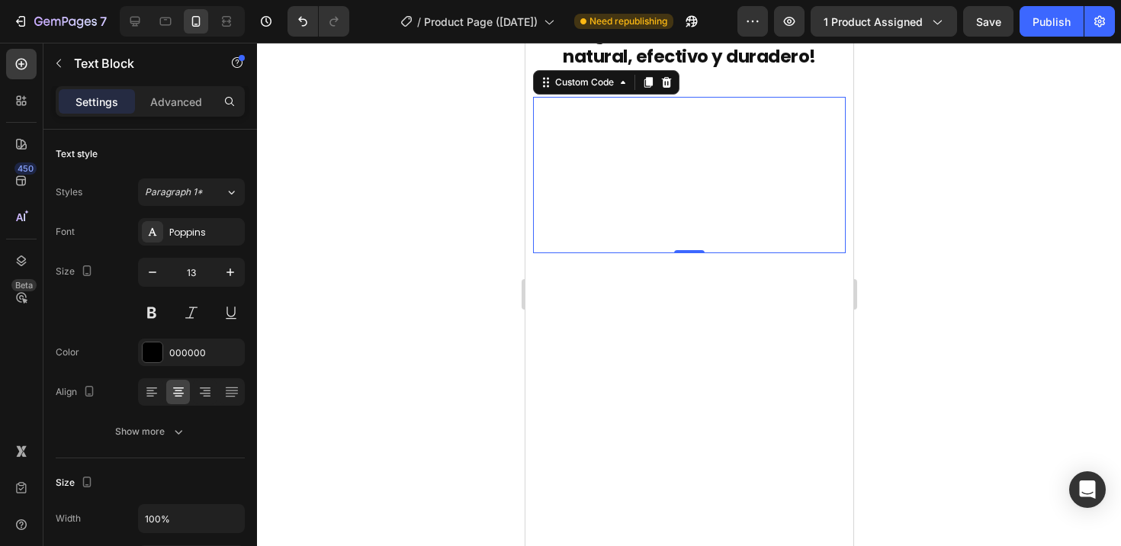
click at [648, 146] on video "Your browser does not support the video tag." at bounding box center [688, 175] width 313 height 156
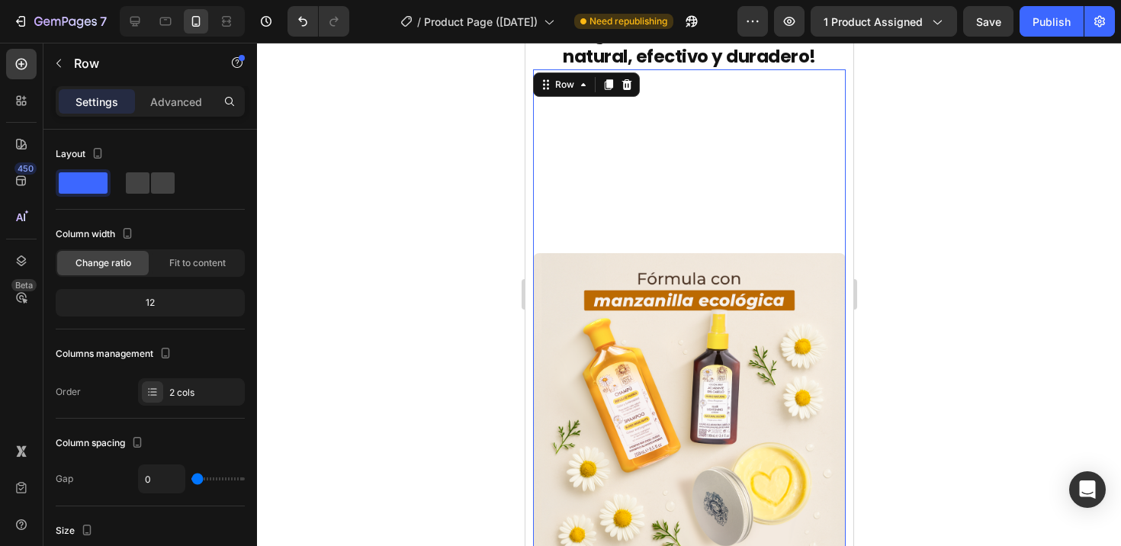
click at [756, 91] on div "Your browser does not support the video tag. Custom Code" at bounding box center [688, 168] width 313 height 172
click at [170, 107] on p "Advanced" at bounding box center [176, 102] width 52 height 16
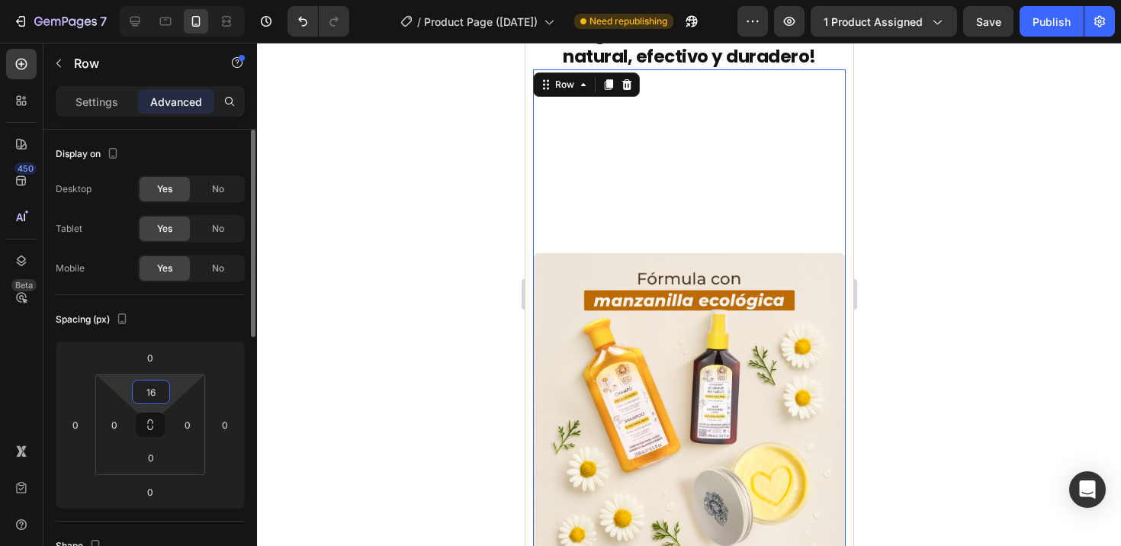
click at [149, 385] on input "16" at bounding box center [151, 391] width 30 height 23
type input "0"
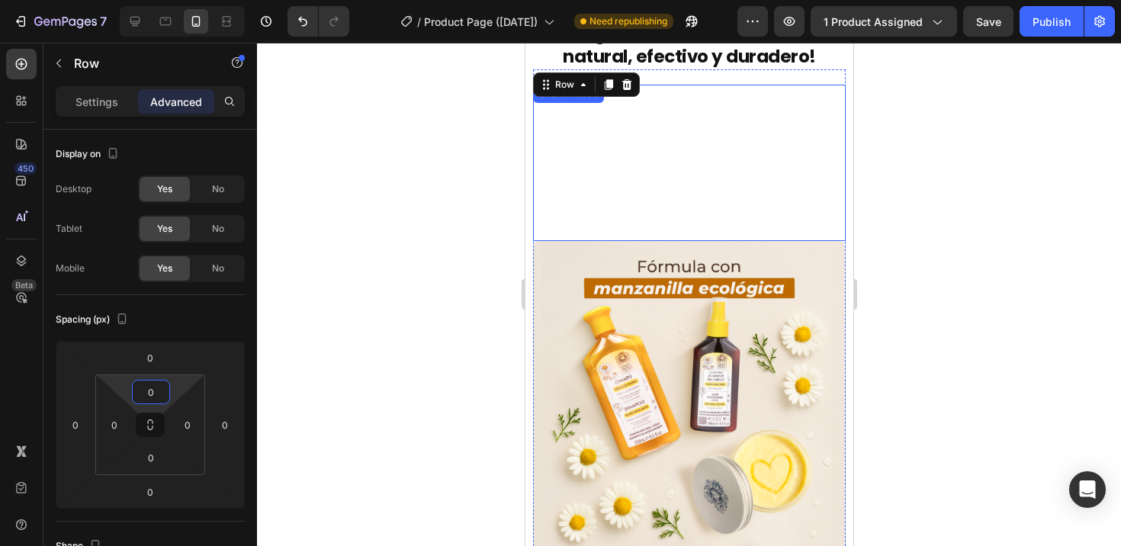
click at [739, 100] on video "Your browser does not support the video tag." at bounding box center [688, 163] width 313 height 156
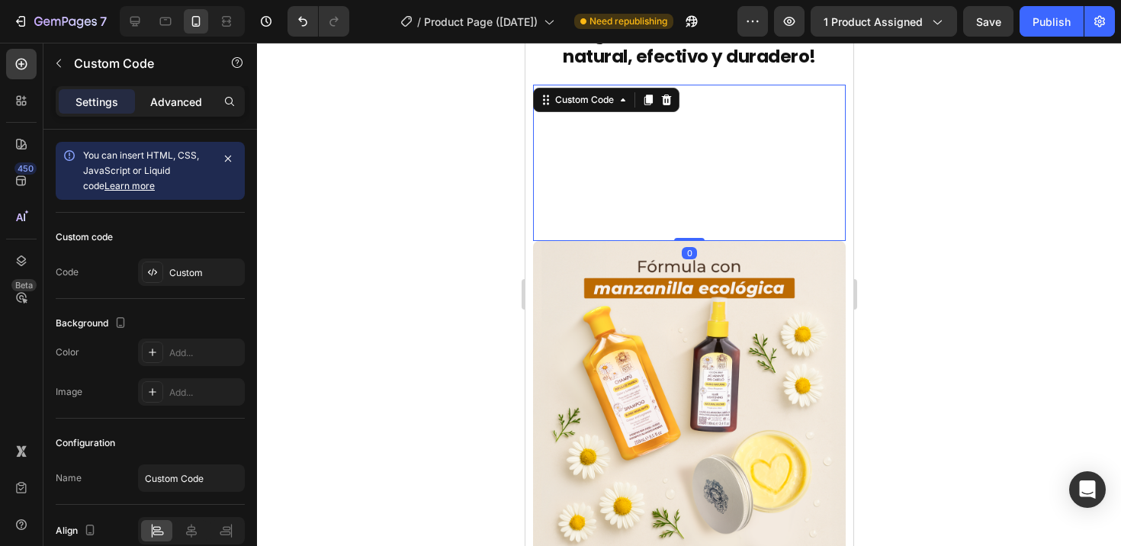
click at [186, 107] on p "Advanced" at bounding box center [176, 102] width 52 height 16
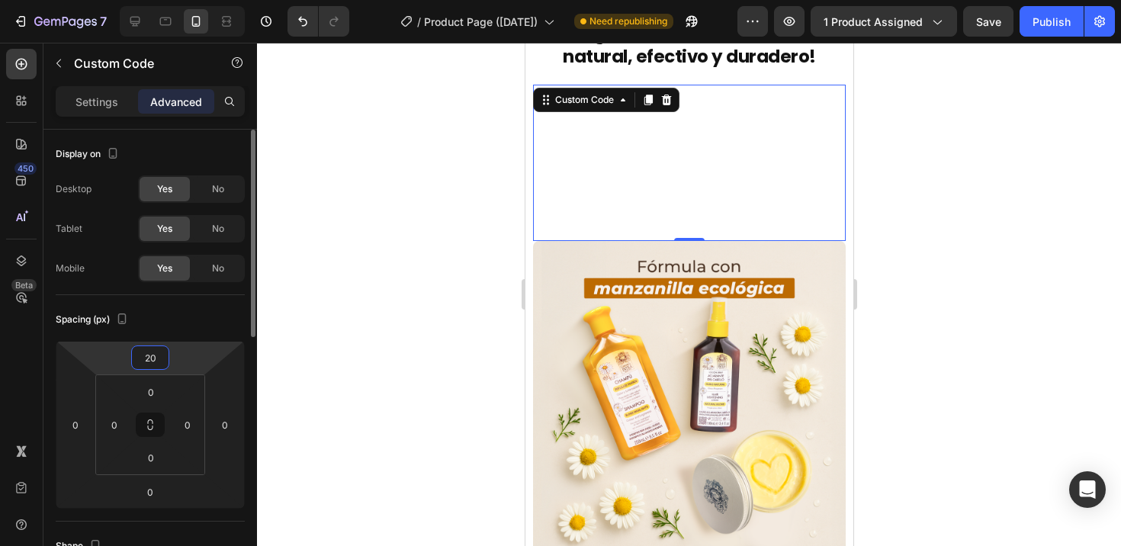
click at [161, 361] on input "20" at bounding box center [150, 357] width 30 height 23
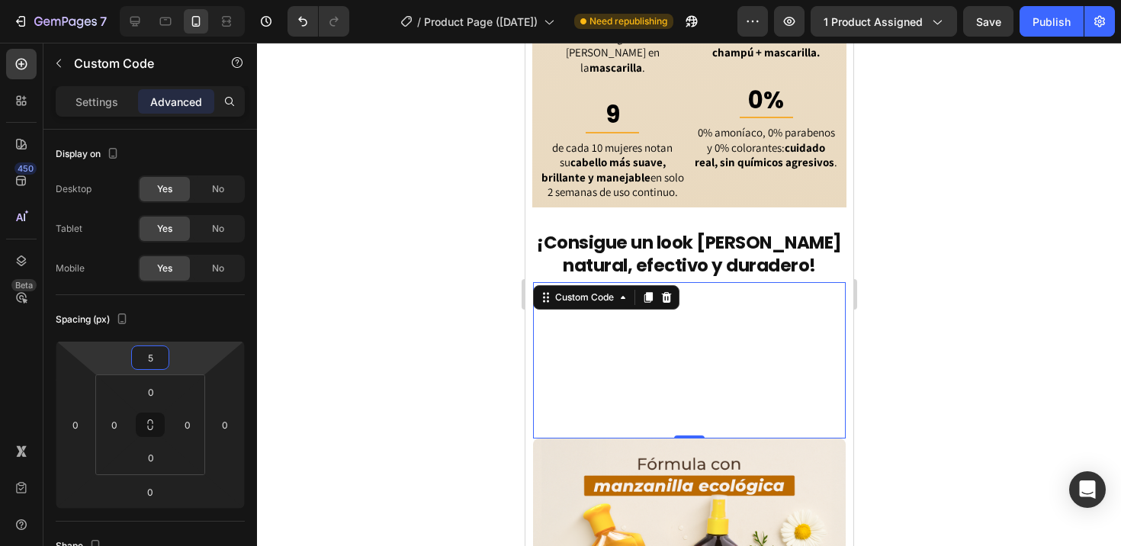
scroll to position [1654, 0]
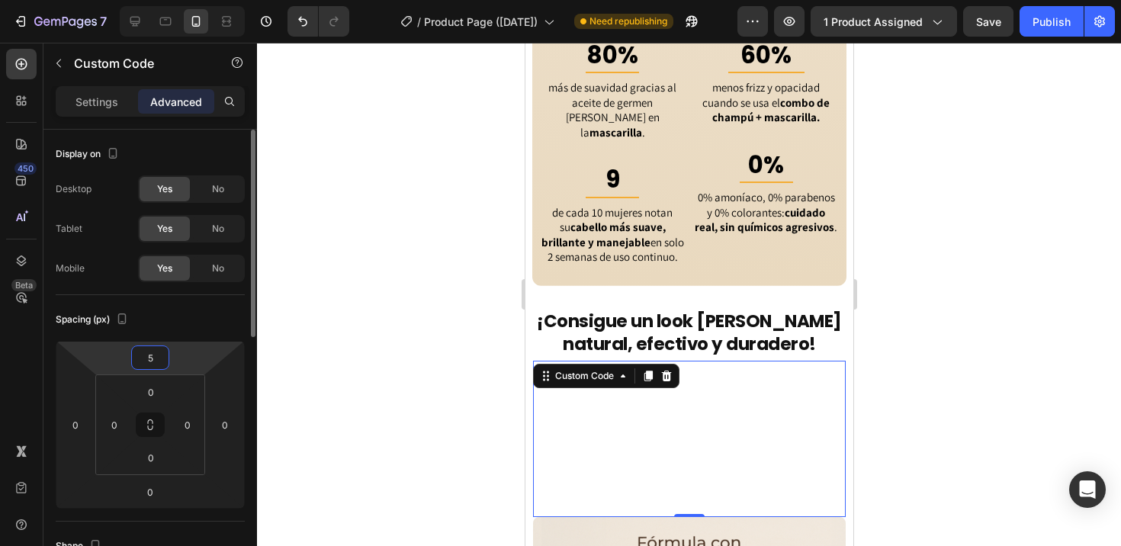
drag, startPoint x: 156, startPoint y: 355, endPoint x: 146, endPoint y: 355, distance: 9.1
click at [146, 355] on input "5" at bounding box center [150, 357] width 30 height 23
type input "10"
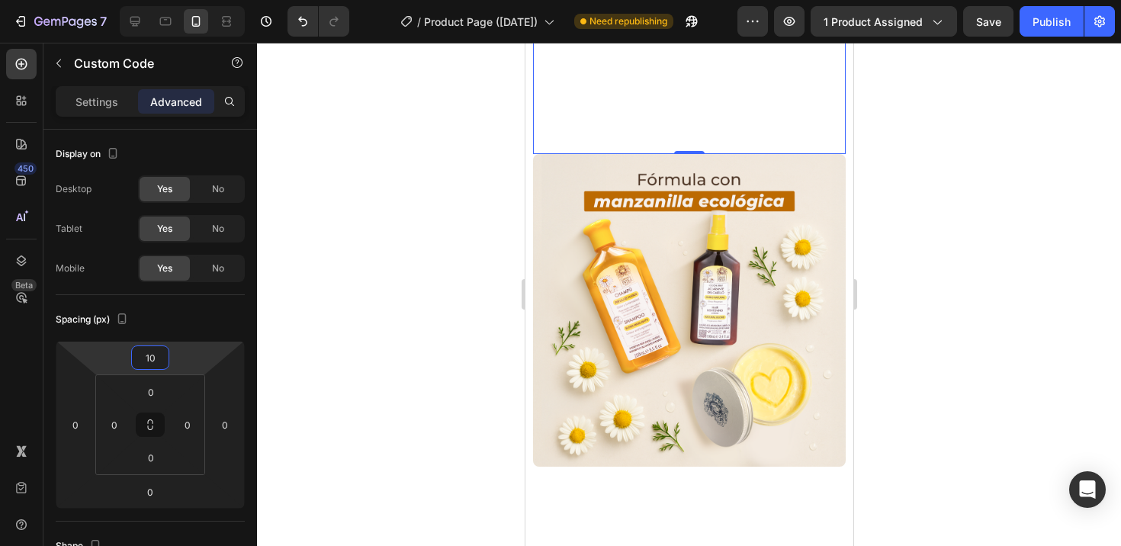
scroll to position [2013, 0]
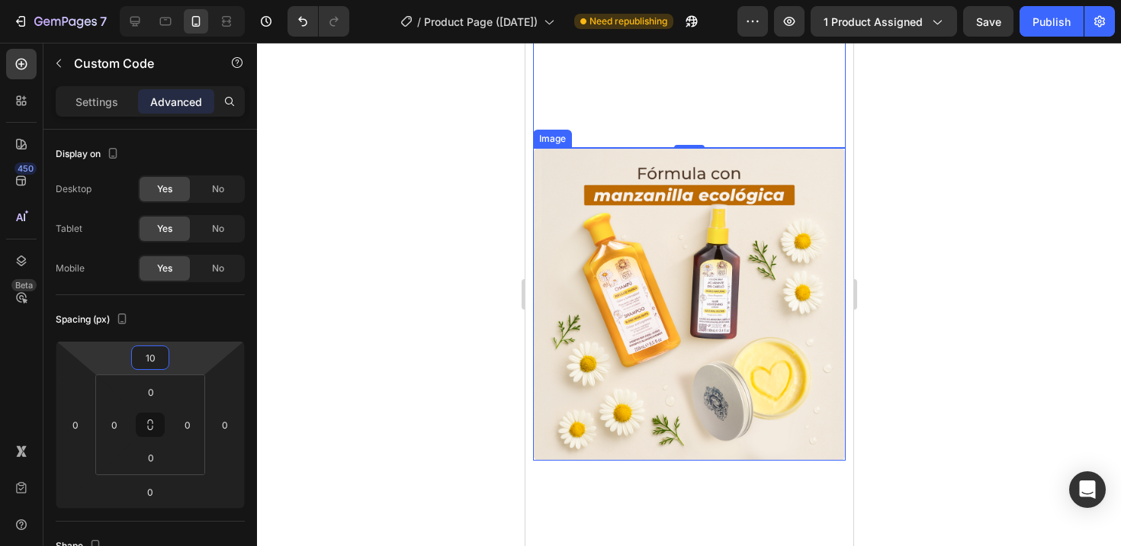
click at [784, 314] on img at bounding box center [688, 304] width 313 height 313
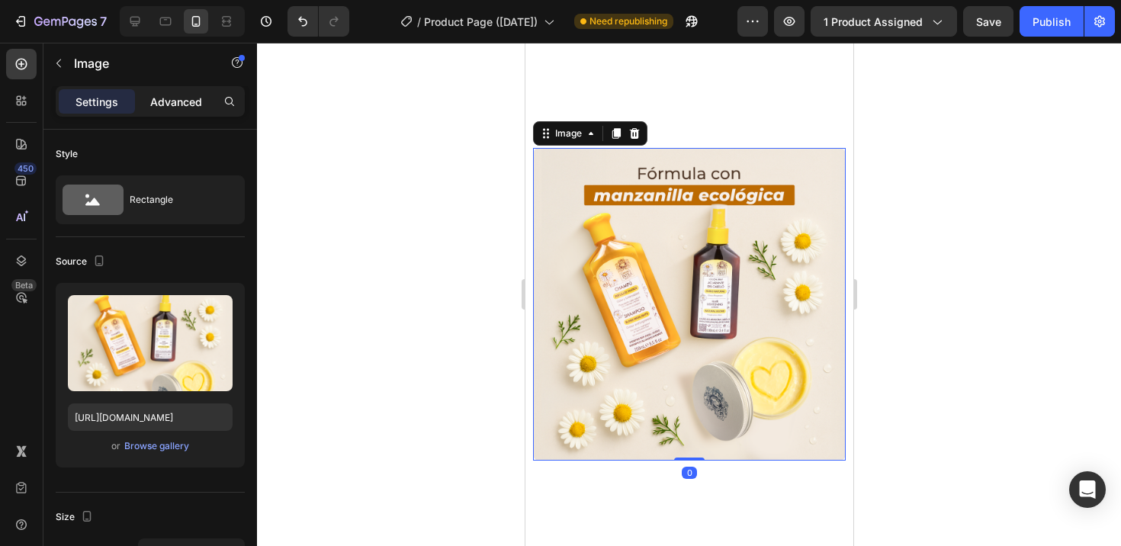
click at [178, 111] on div "Advanced" at bounding box center [176, 101] width 76 height 24
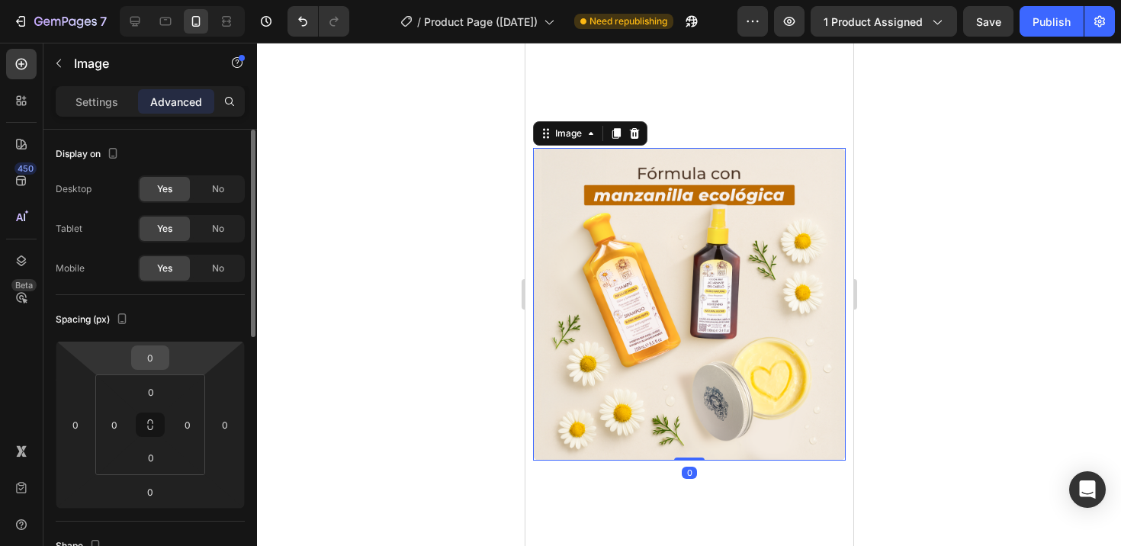
click at [146, 365] on input "0" at bounding box center [150, 357] width 30 height 23
type input "10"
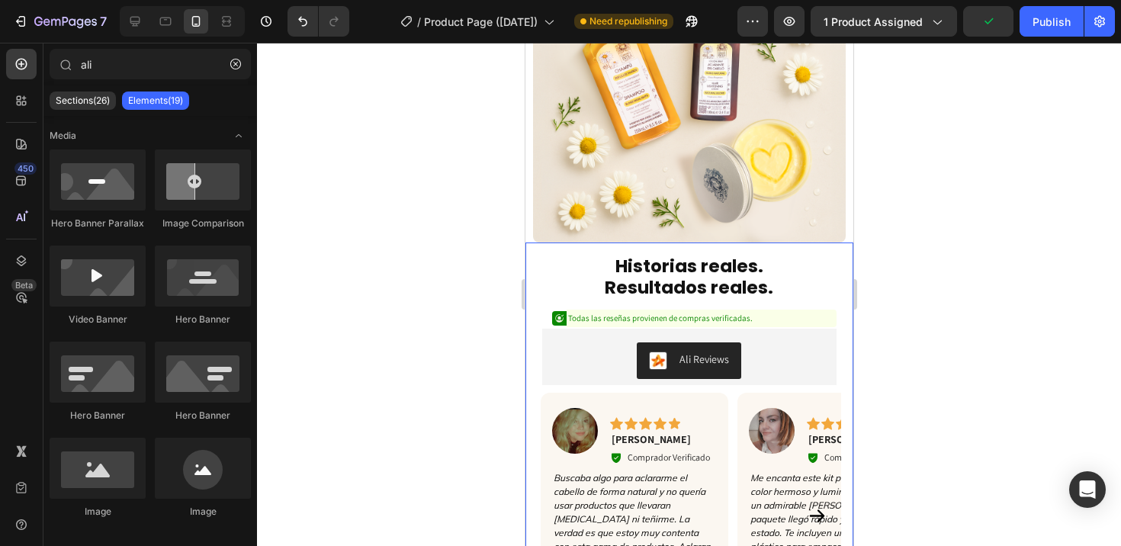
scroll to position [2267, 0]
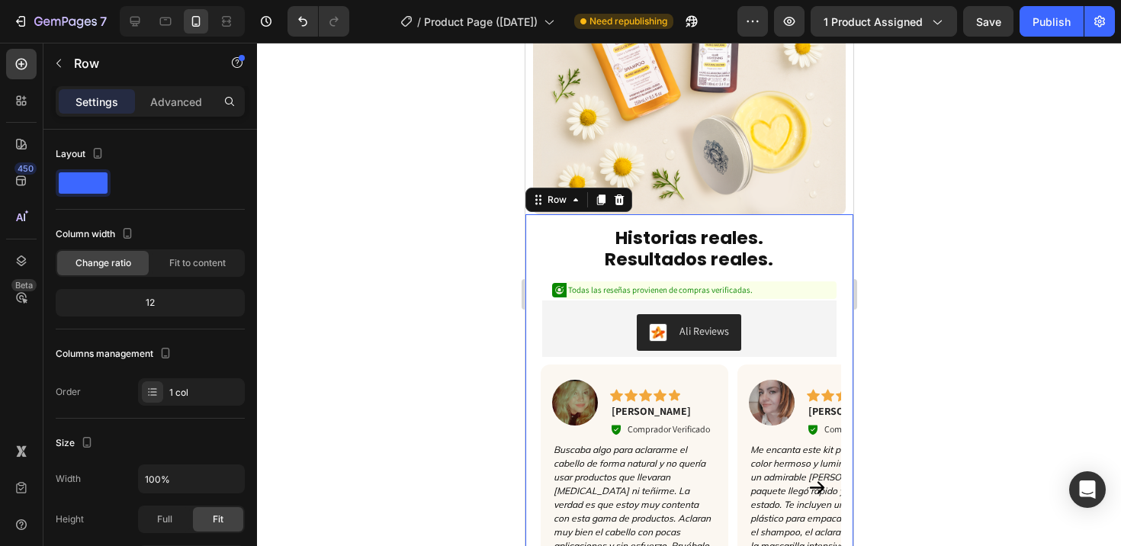
click at [829, 358] on div "Historias reales. Resultados reales. Heading Historias reales. Resultados reale…" at bounding box center [689, 421] width 328 height 414
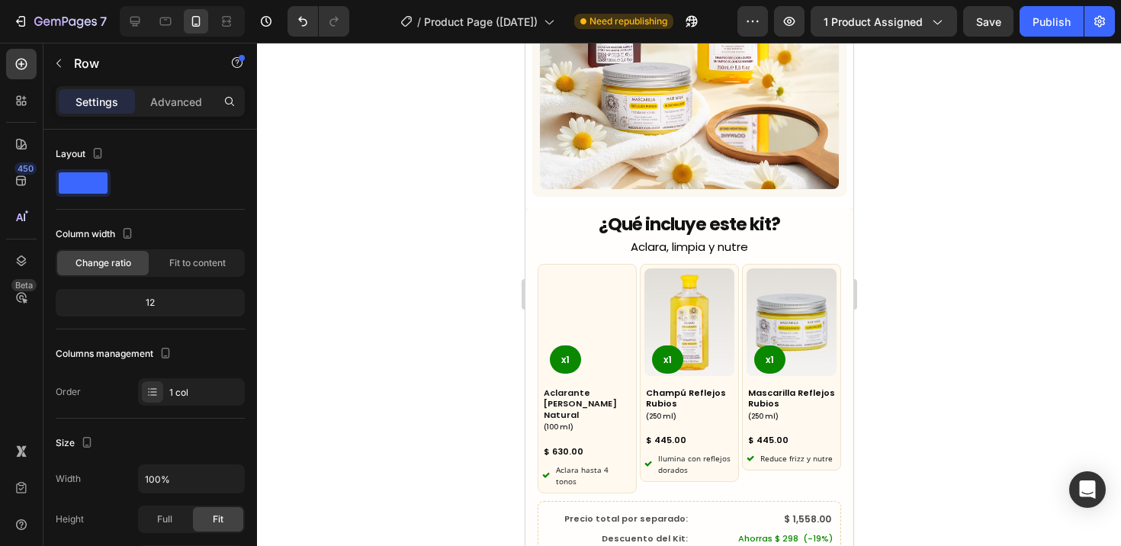
scroll to position [3694, 0]
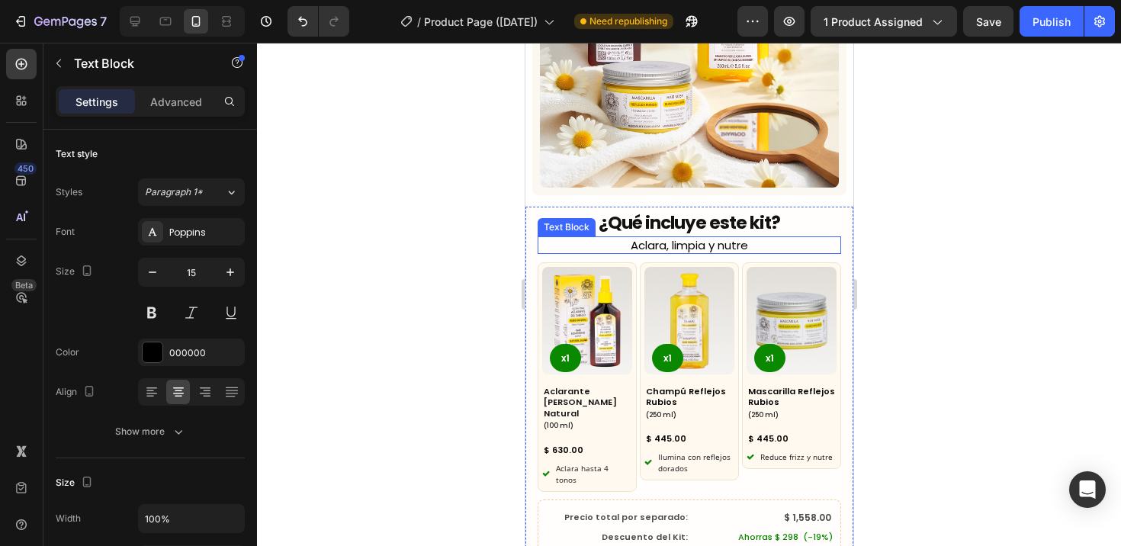
click at [701, 238] on p "Aclara, limpia y nutre" at bounding box center [688, 245] width 285 height 15
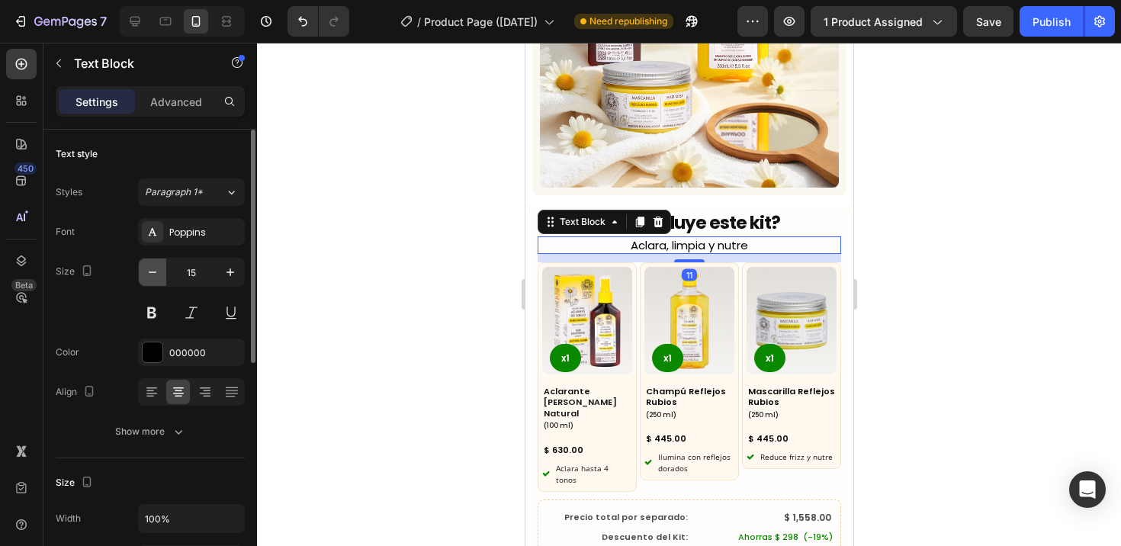
click at [147, 274] on icon "button" at bounding box center [152, 272] width 15 height 15
type input "13"
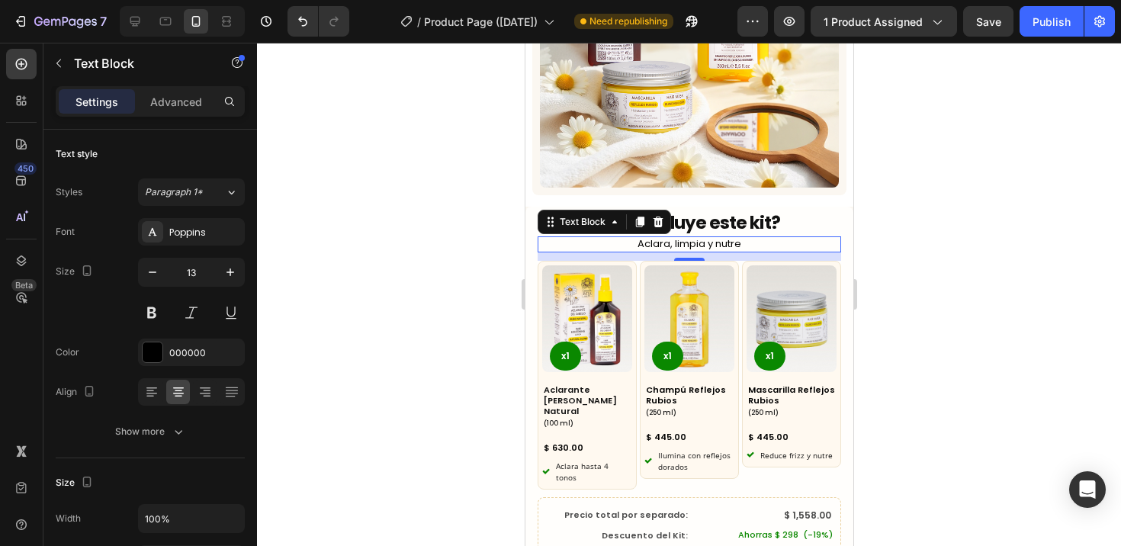
click at [342, 400] on div at bounding box center [689, 294] width 864 height 503
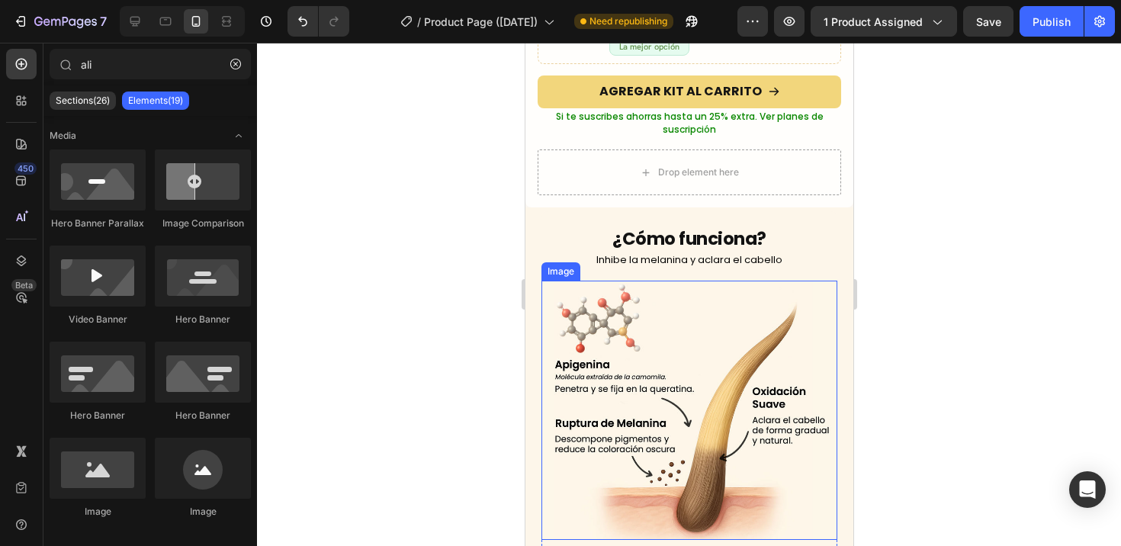
scroll to position [4201, 0]
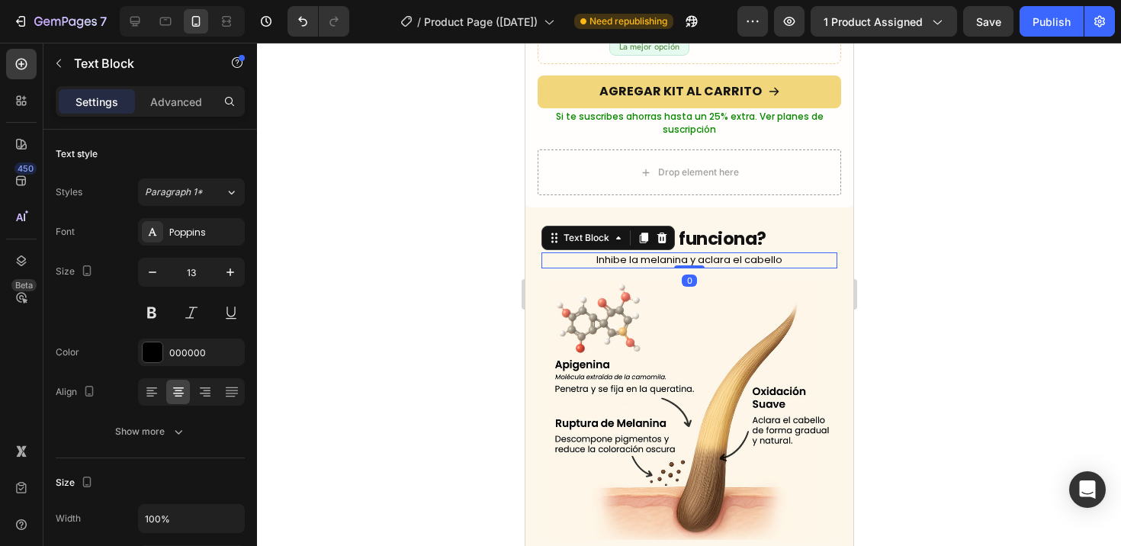
click at [707, 254] on p "Inhibe la melanina y aclara el cabello" at bounding box center [689, 260] width 278 height 13
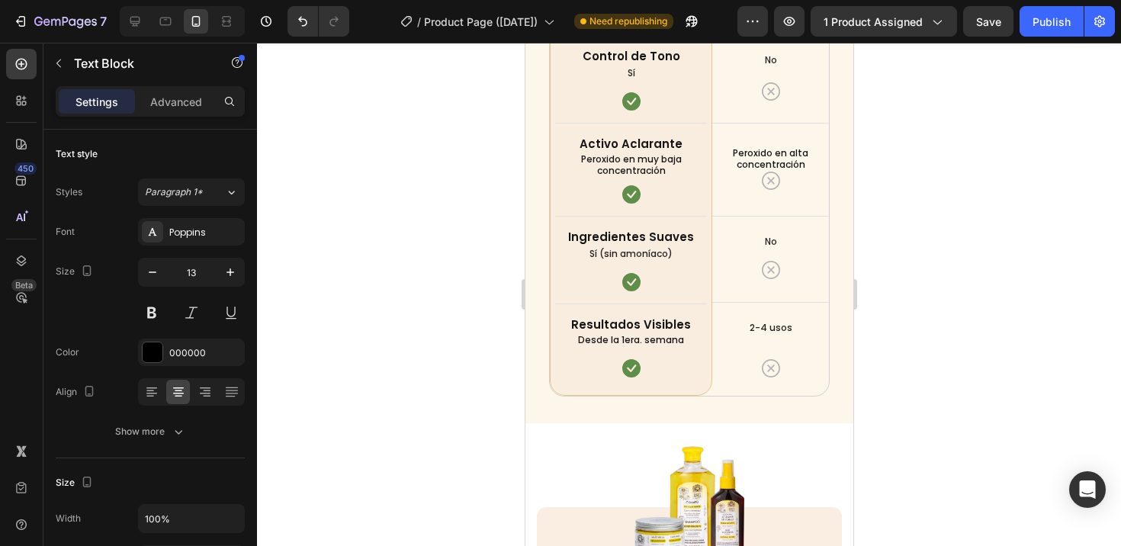
scroll to position [5455, 0]
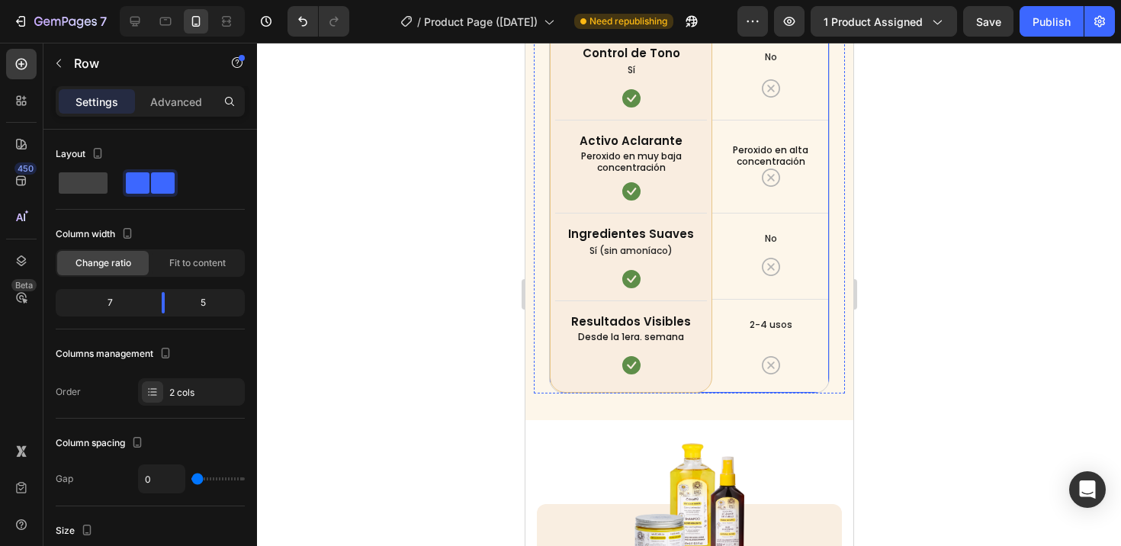
click at [720, 364] on div "Otras Marcas Heading Piña, Limón, Aloe Text block Icon Row Media Text block Ico…" at bounding box center [769, 99] width 116 height 588
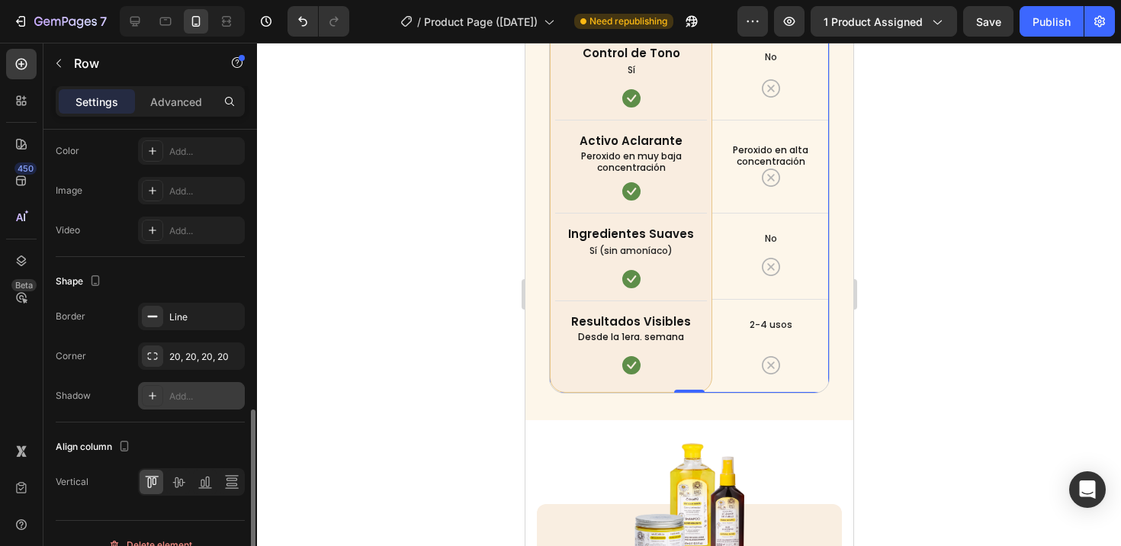
scroll to position [419, 0]
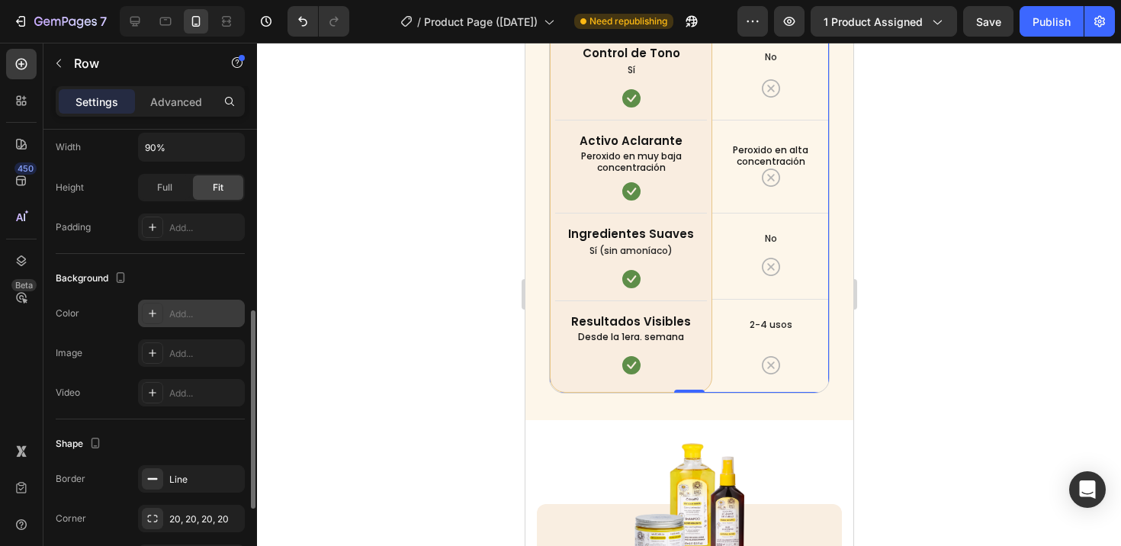
click at [159, 310] on div at bounding box center [152, 313] width 21 height 21
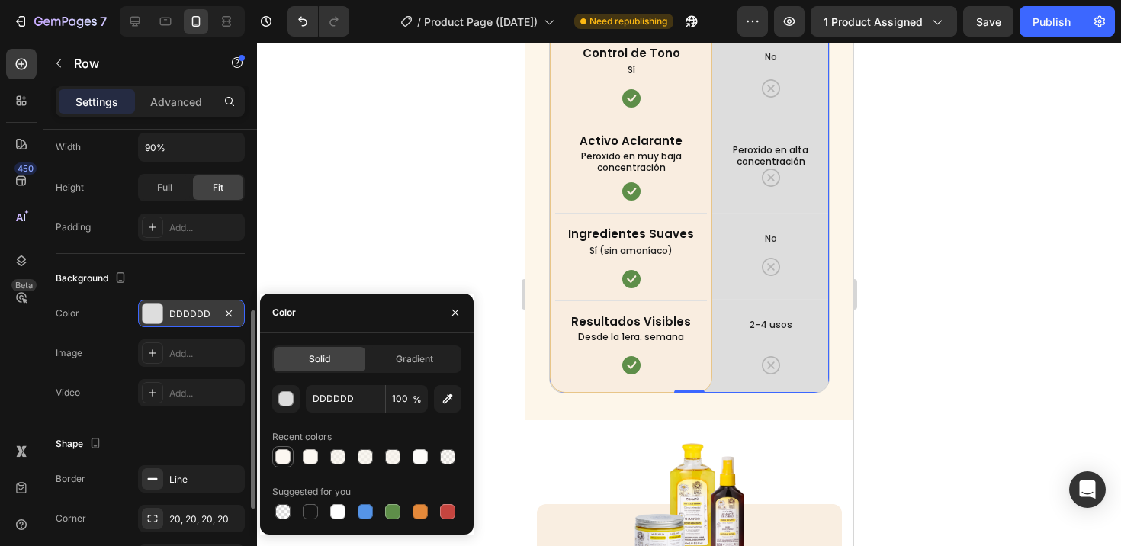
click at [290, 454] on div at bounding box center [283, 457] width 18 height 18
type input "FCF7F1"
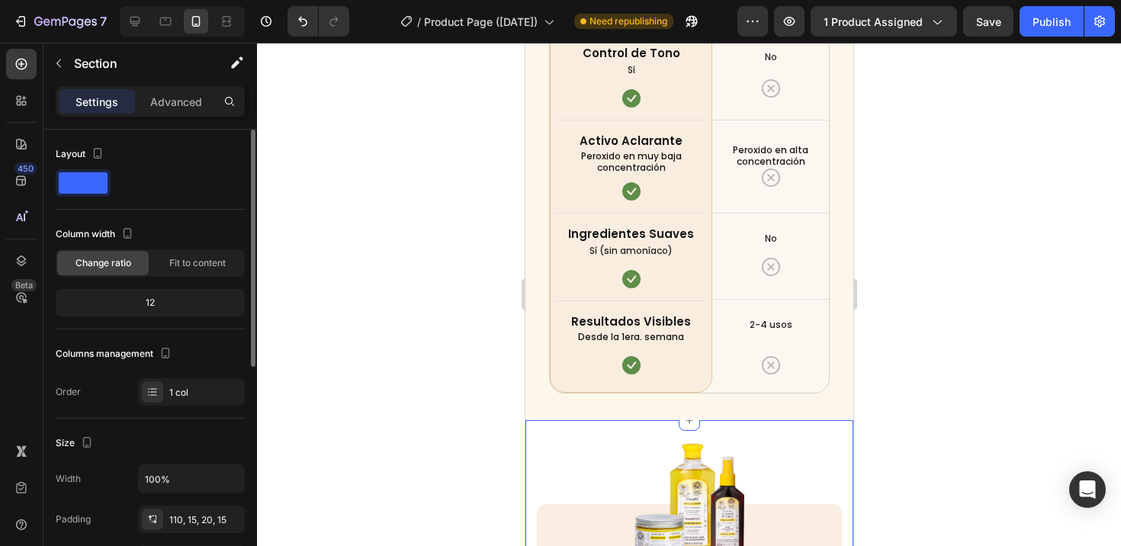
scroll to position [5132, 0]
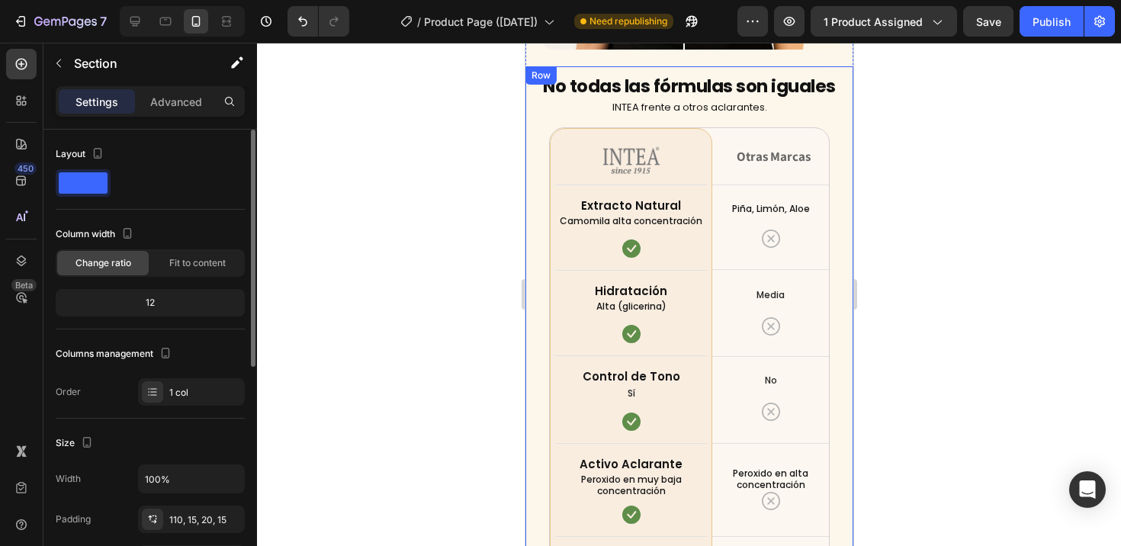
click at [441, 359] on div at bounding box center [689, 294] width 864 height 503
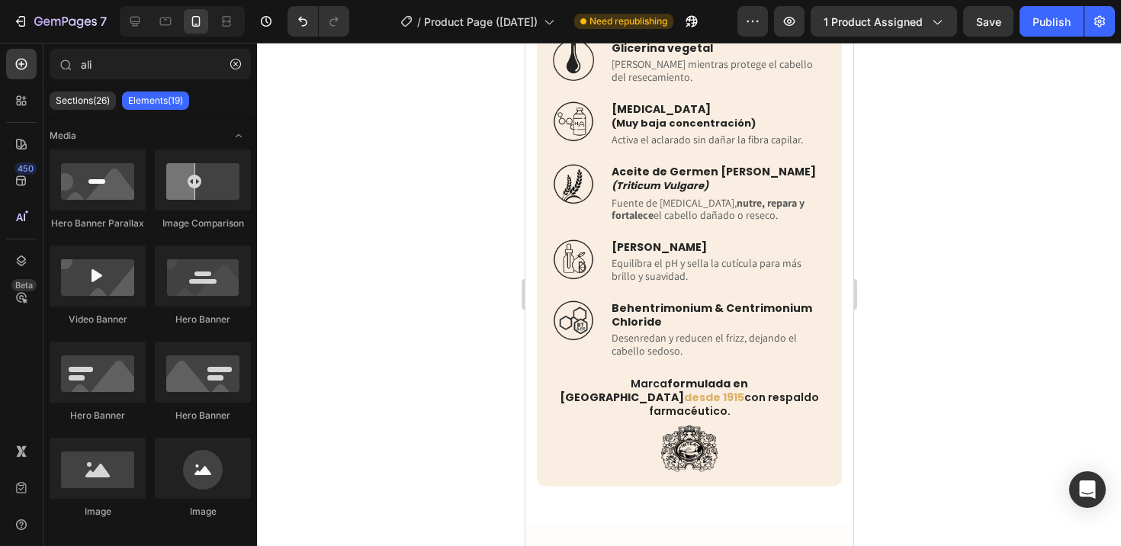
scroll to position [6418, 0]
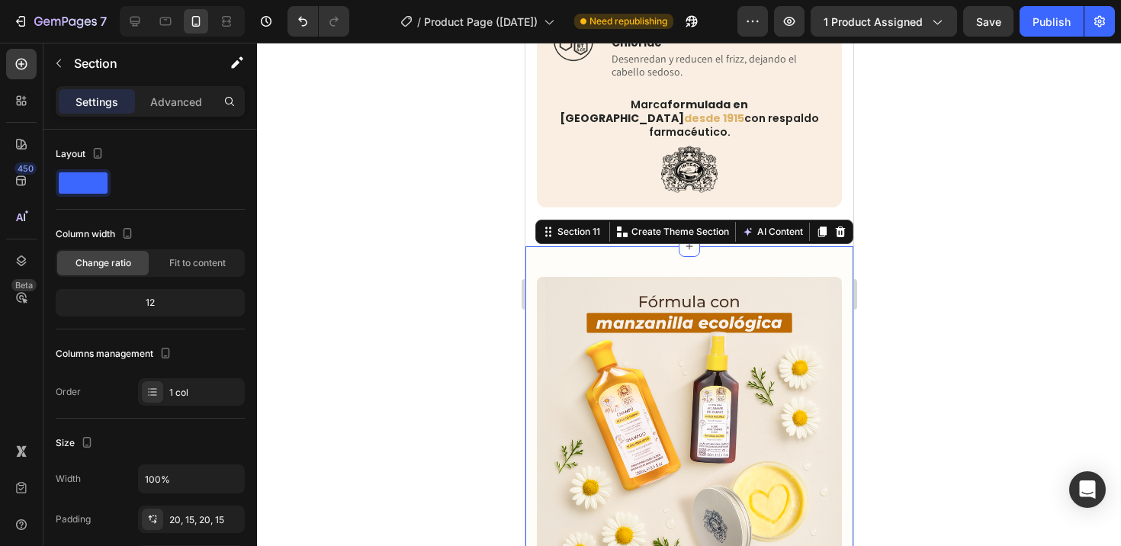
click at [701, 246] on div "Image Drop element here Row Icon 30 day money back guarantee Text block Icon Li…" at bounding box center [689, 450] width 328 height 409
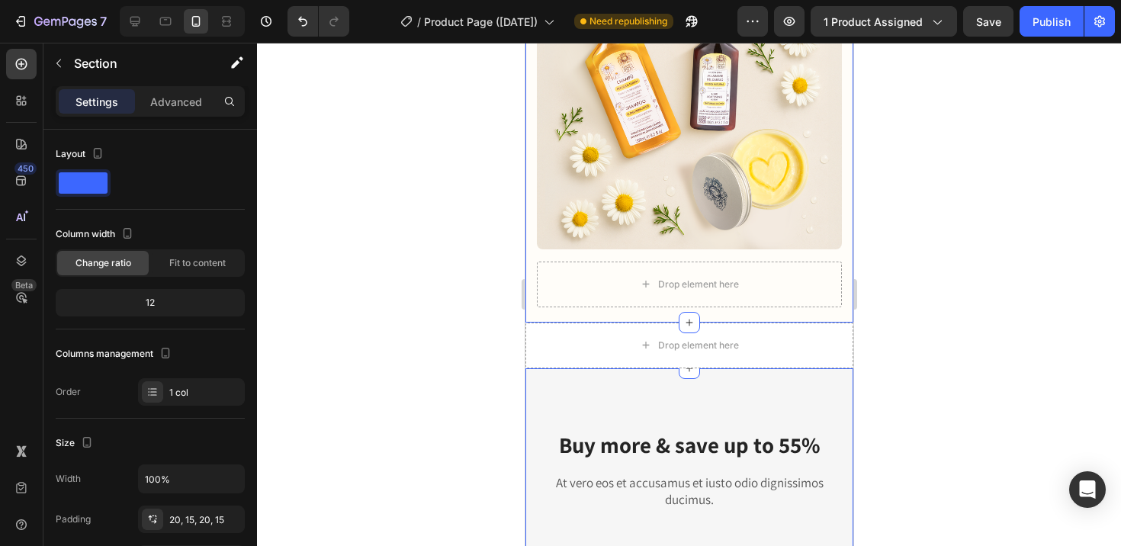
scroll to position [6707, 0]
click at [135, 25] on icon at bounding box center [135, 22] width 10 height 10
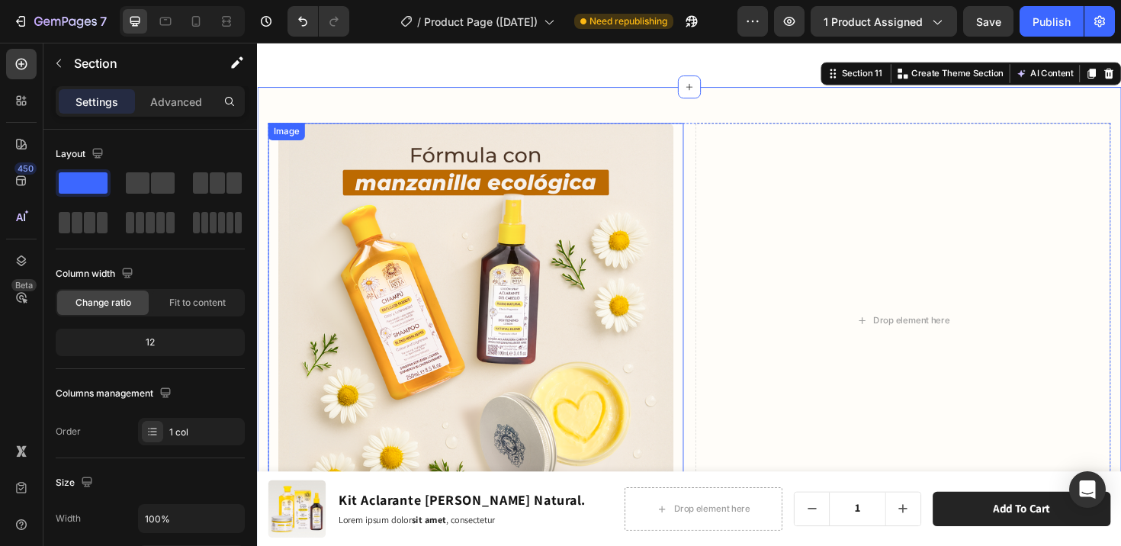
scroll to position [6685, 0]
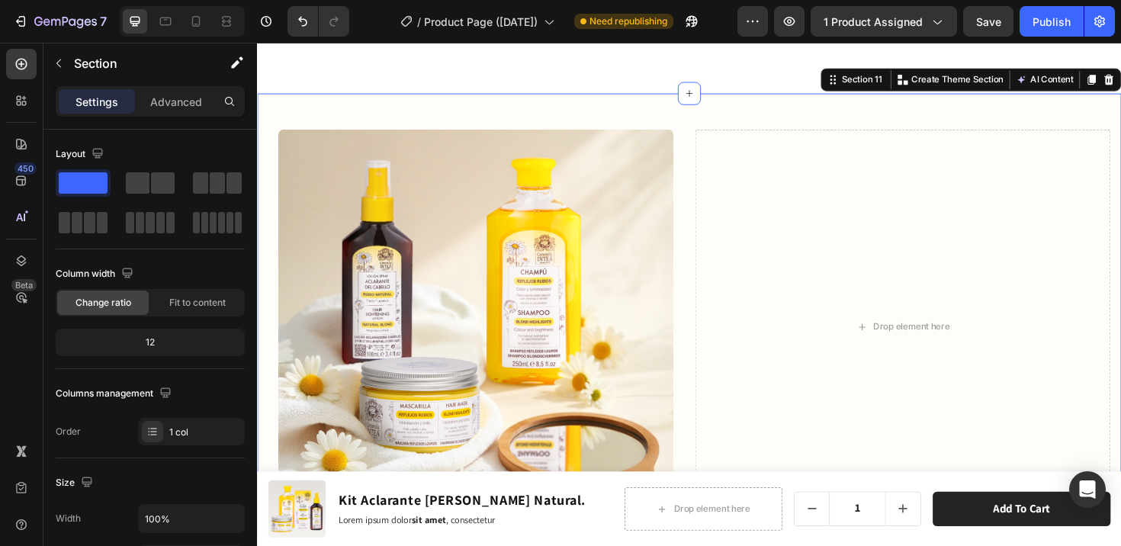
click at [704, 122] on div "Image Drop element here Row Icon 30 day money back guarantee Text block Icon Li…" at bounding box center [714, 359] width 915 height 526
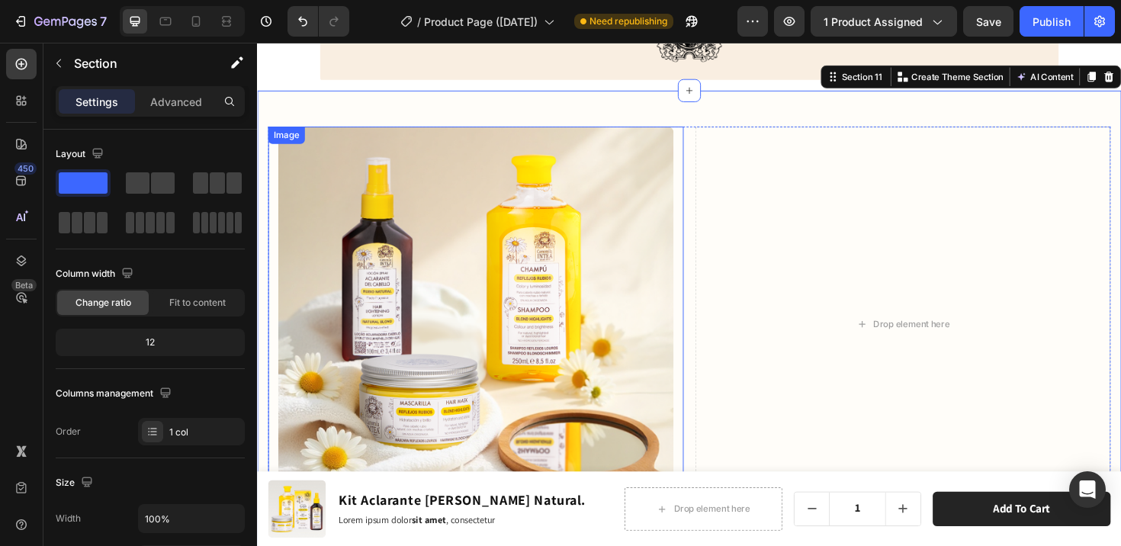
scroll to position [6494, 0]
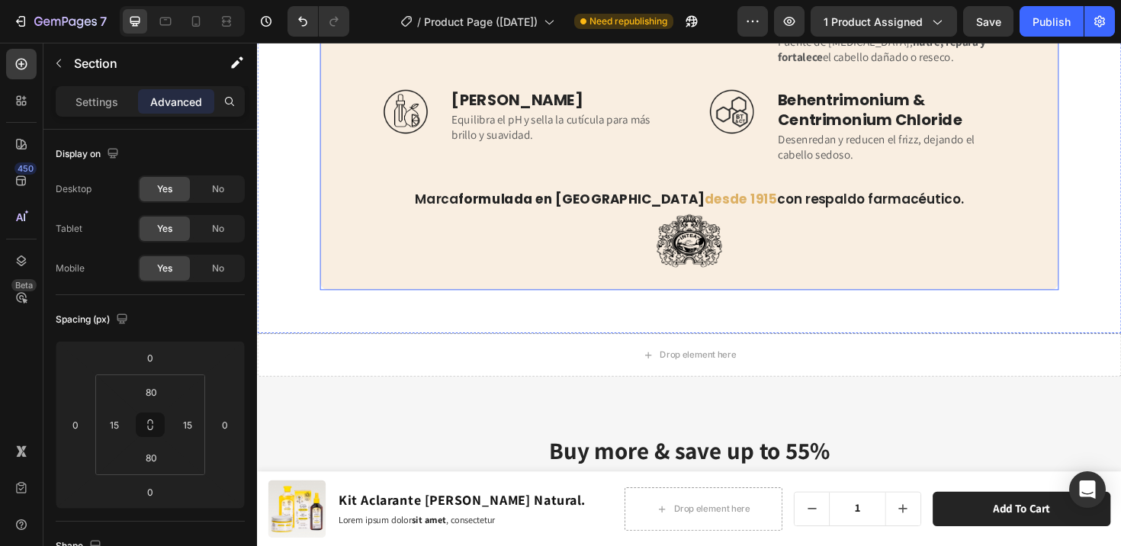
scroll to position [6344, 0]
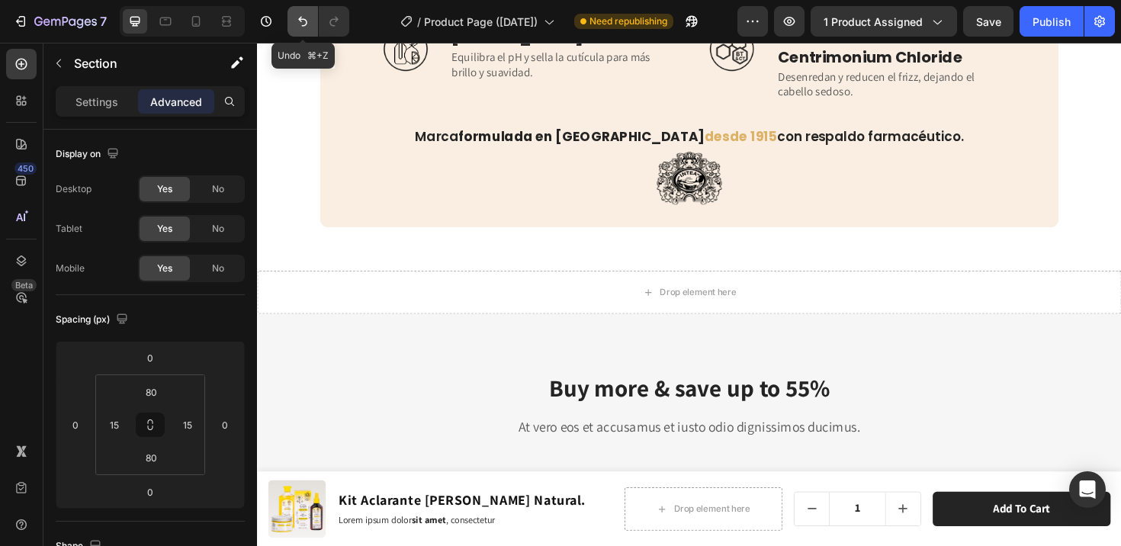
click at [301, 27] on icon "Undo/Redo" at bounding box center [302, 21] width 15 height 15
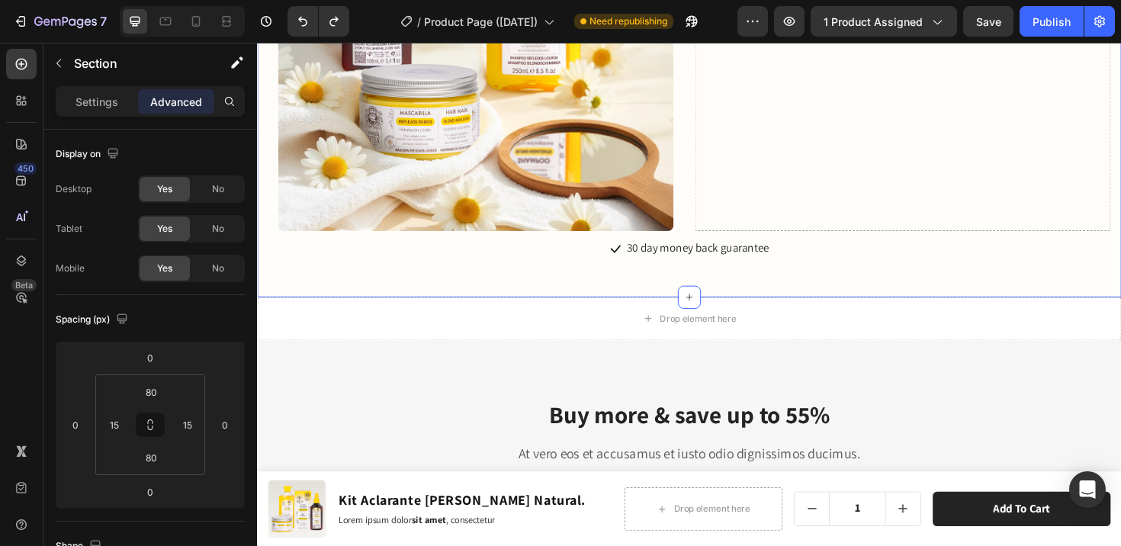
scroll to position [6808, 0]
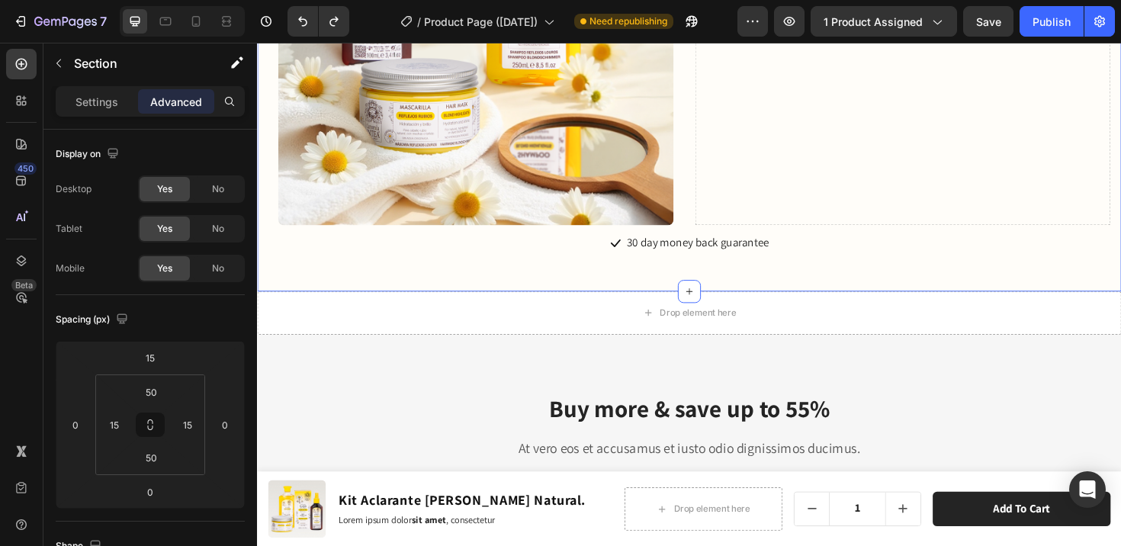
click at [707, 286] on div "Image Drop element here Row Icon 30 day money back guarantee Text block Icon Li…" at bounding box center [714, 43] width 915 height 526
click at [701, 282] on div "Image Drop element here Row Icon 30 day money back guarantee Text block Icon Li…" at bounding box center [714, 43] width 915 height 526
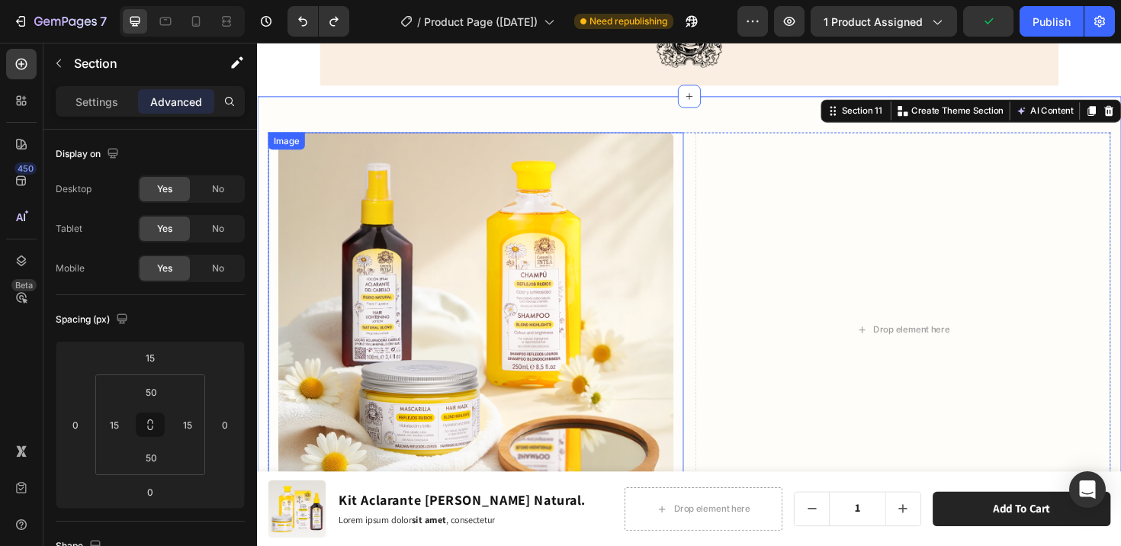
scroll to position [6488, 0]
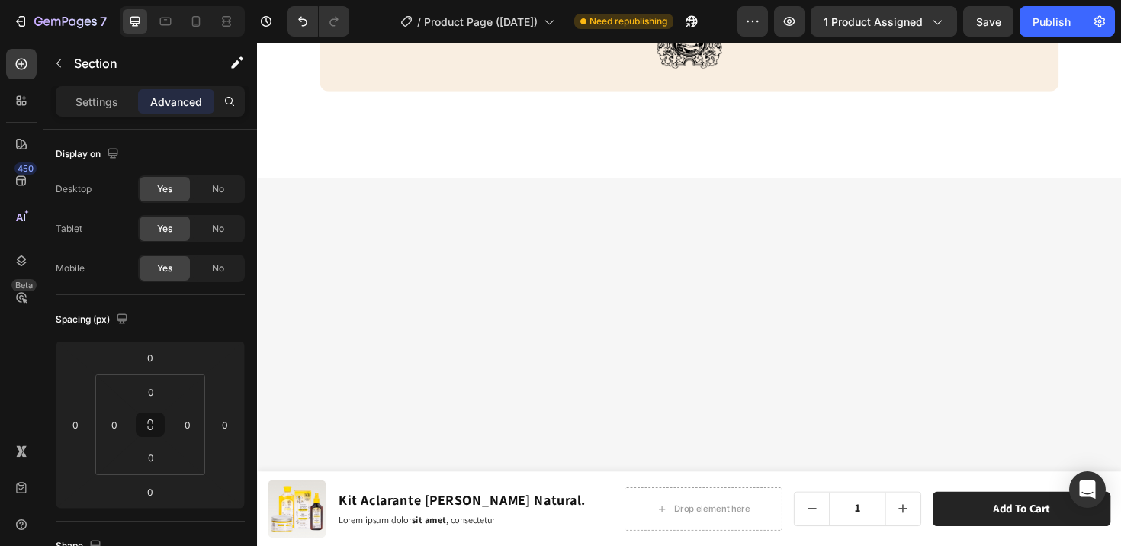
click at [826, 140] on div at bounding box center [714, 163] width 915 height 46
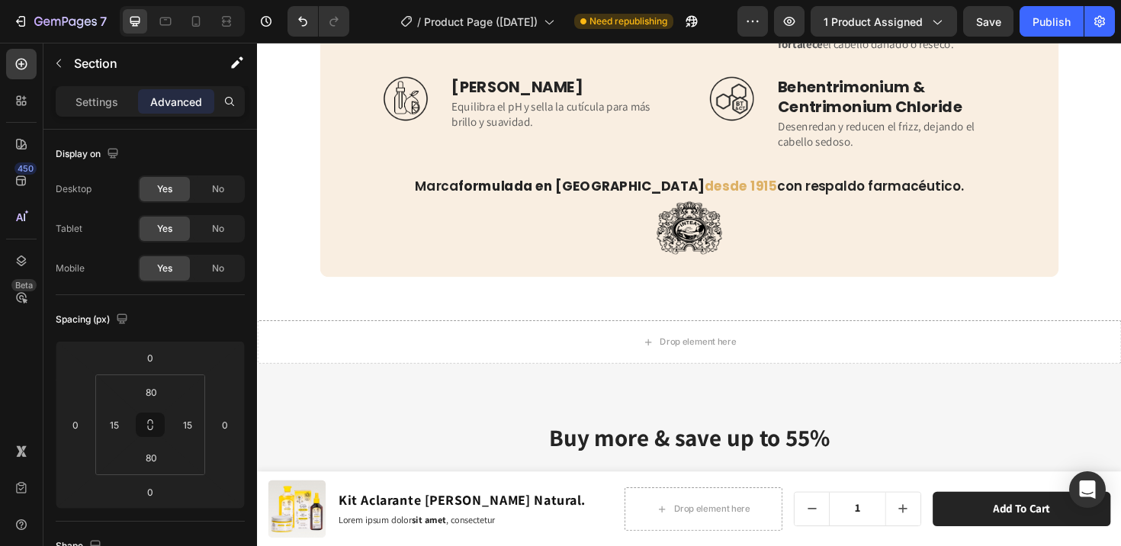
scroll to position [6309, 0]
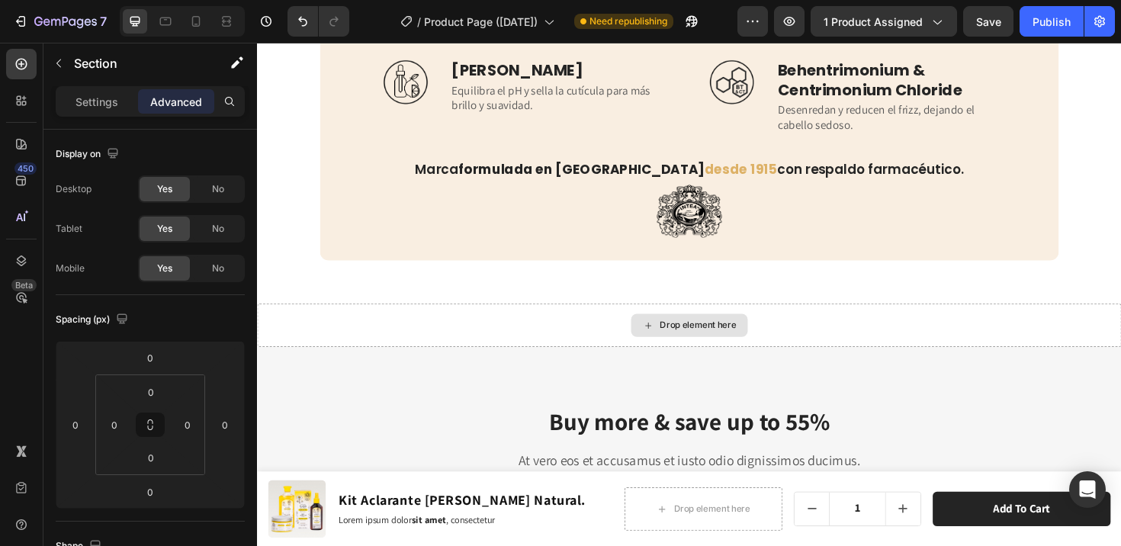
click at [759, 319] on div "Drop element here" at bounding box center [714, 342] width 915 height 46
click at [807, 319] on div "Drop element here" at bounding box center [714, 342] width 915 height 46
click at [784, 253] on div "Image Ingredientes Claves del Kit [PERSON_NAME] Natural – INTEA® Heading Una fó…" at bounding box center [714, 11] width 915 height 616
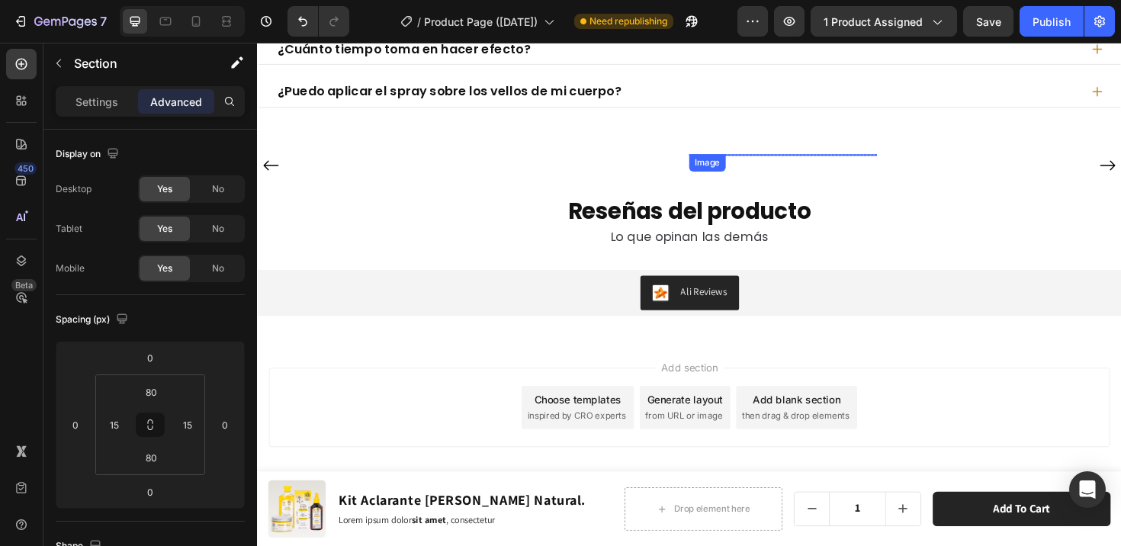
scroll to position [8518, 0]
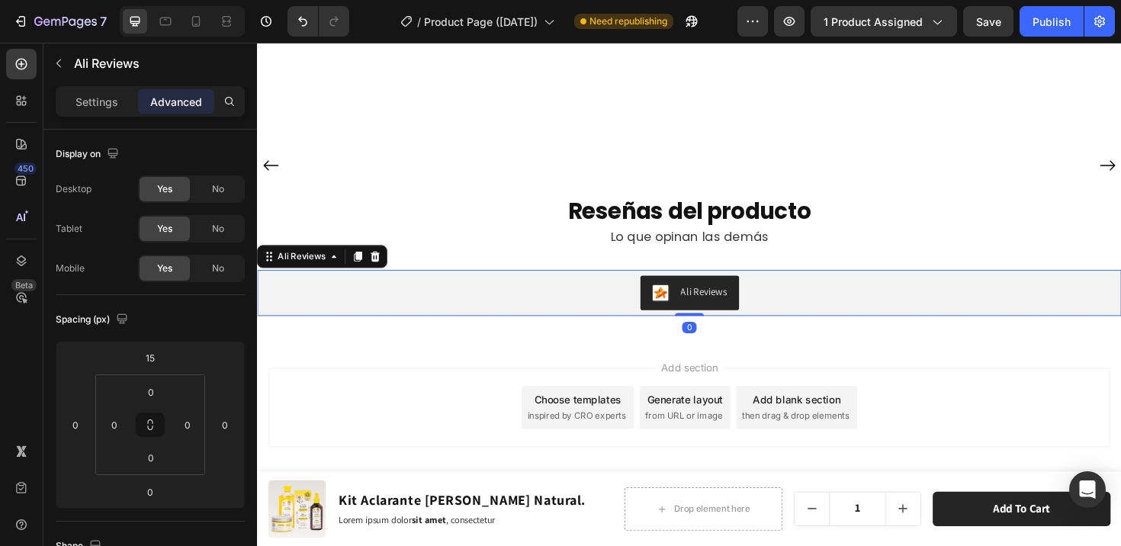
click at [778, 307] on div "Ali Reviews" at bounding box center [714, 307] width 903 height 37
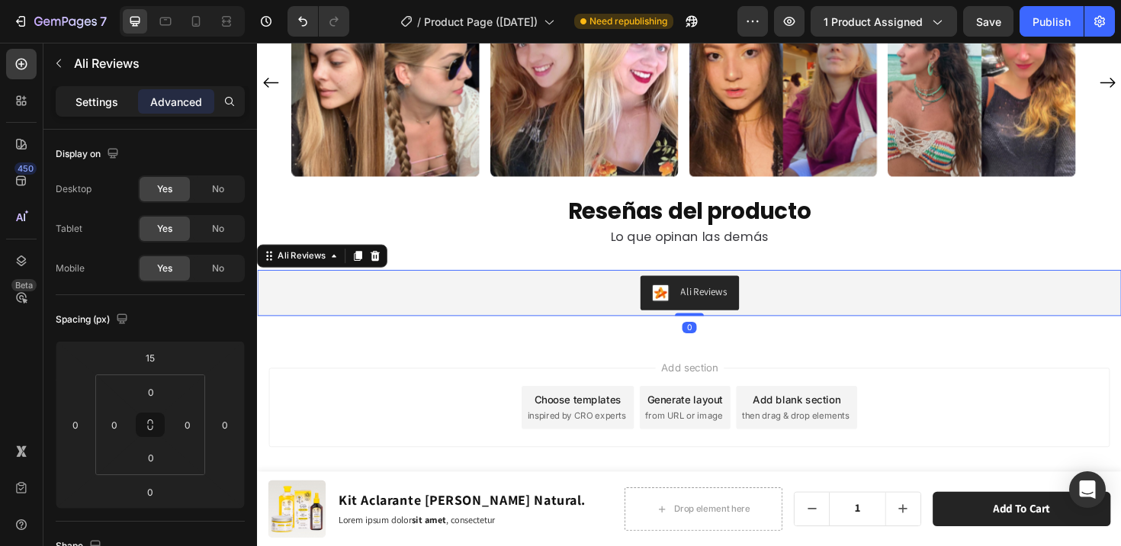
click at [113, 105] on p "Settings" at bounding box center [96, 102] width 43 height 16
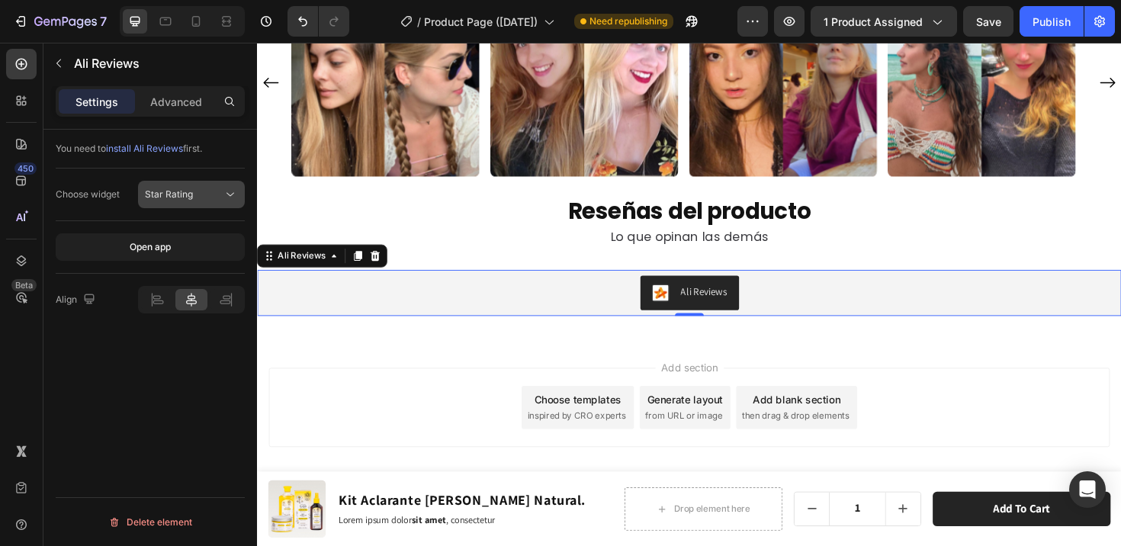
click at [207, 195] on div "Star Rating" at bounding box center [184, 195] width 78 height 14
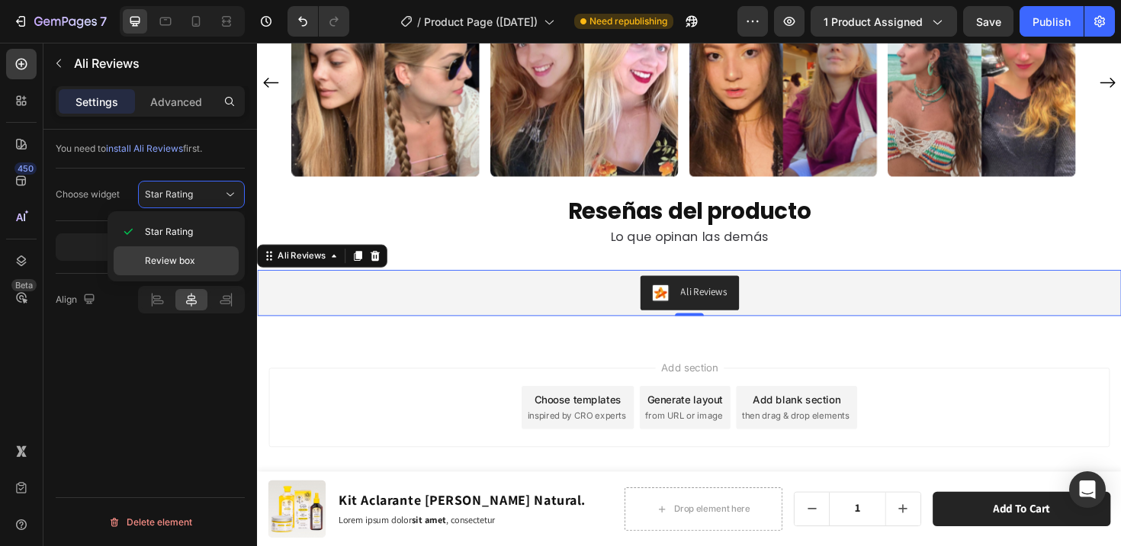
click at [186, 262] on span "Review box" at bounding box center [170, 261] width 50 height 14
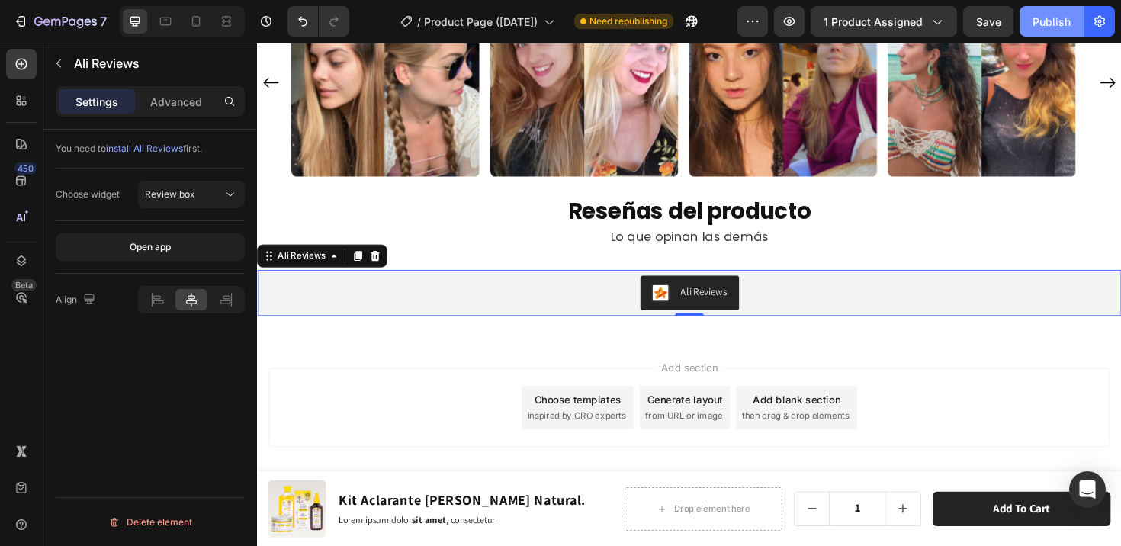
click at [1043, 23] on div "Publish" at bounding box center [1051, 22] width 38 height 16
click at [300, 271] on div "Ali Reviews" at bounding box center [304, 268] width 56 height 14
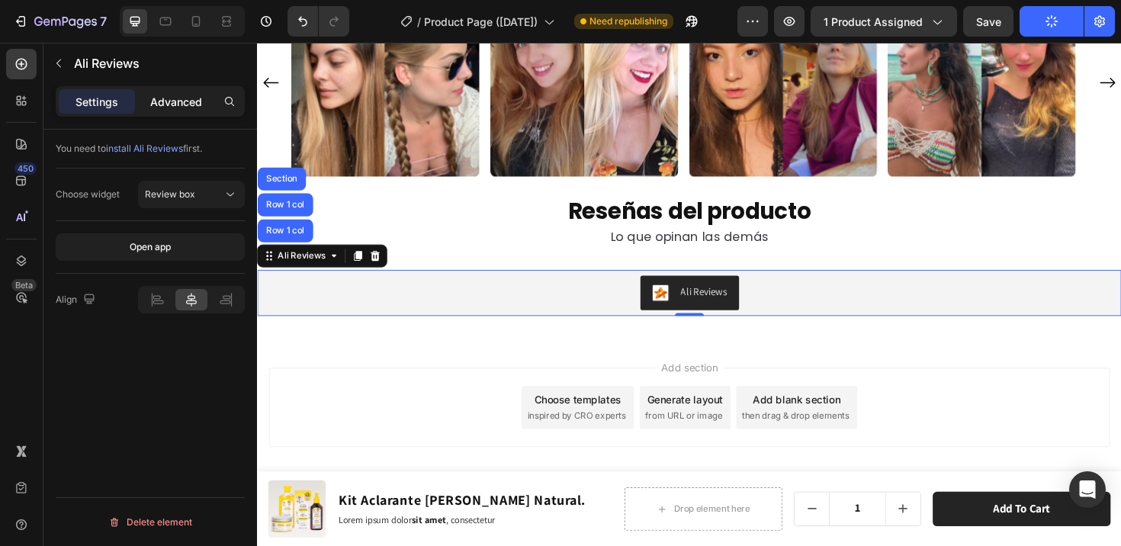
click at [188, 107] on p "Advanced" at bounding box center [176, 102] width 52 height 16
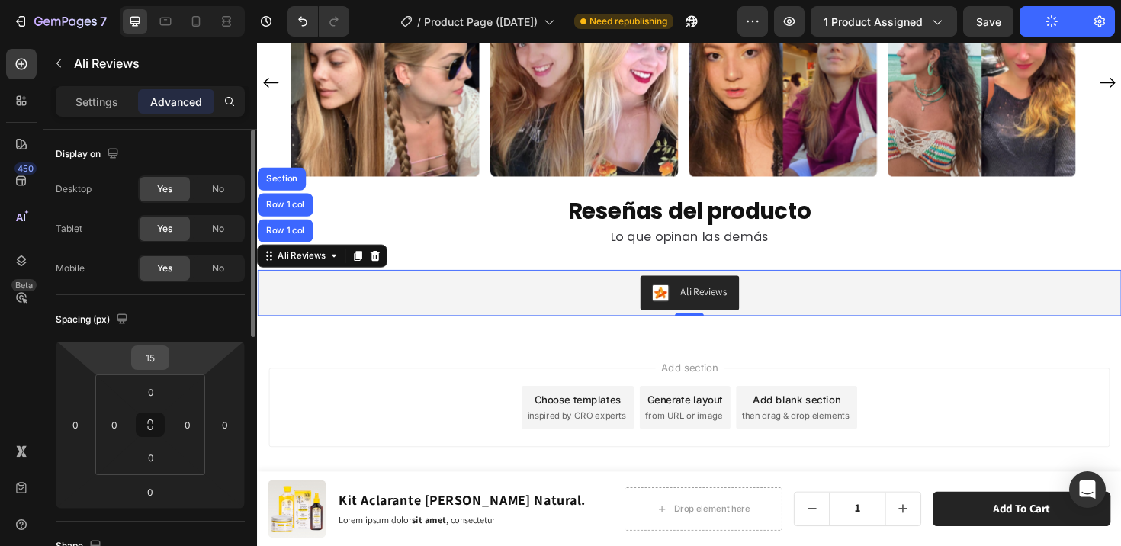
click at [158, 361] on input "15" at bounding box center [150, 357] width 30 height 23
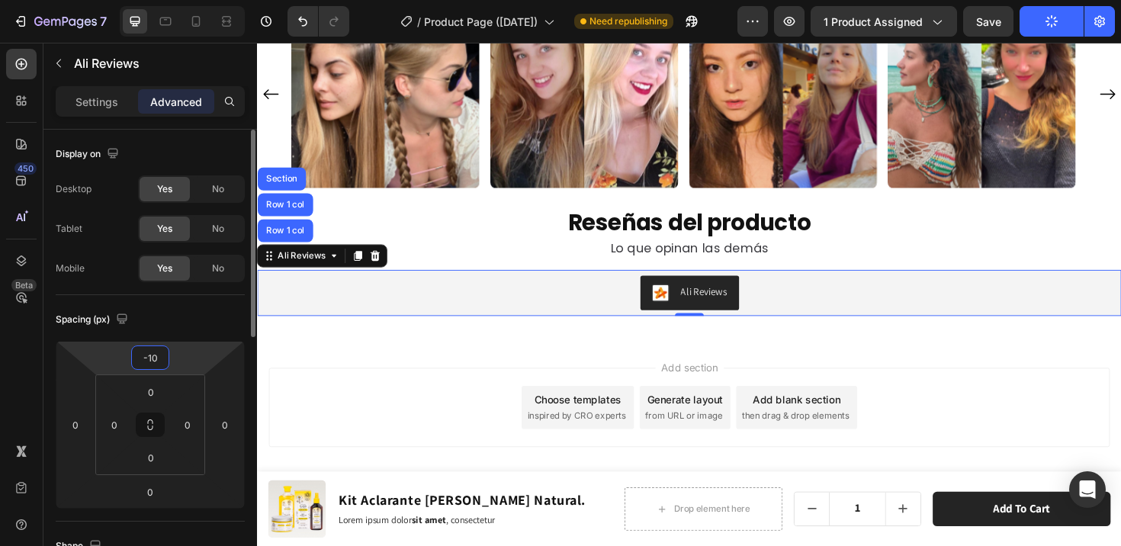
scroll to position [8499, 0]
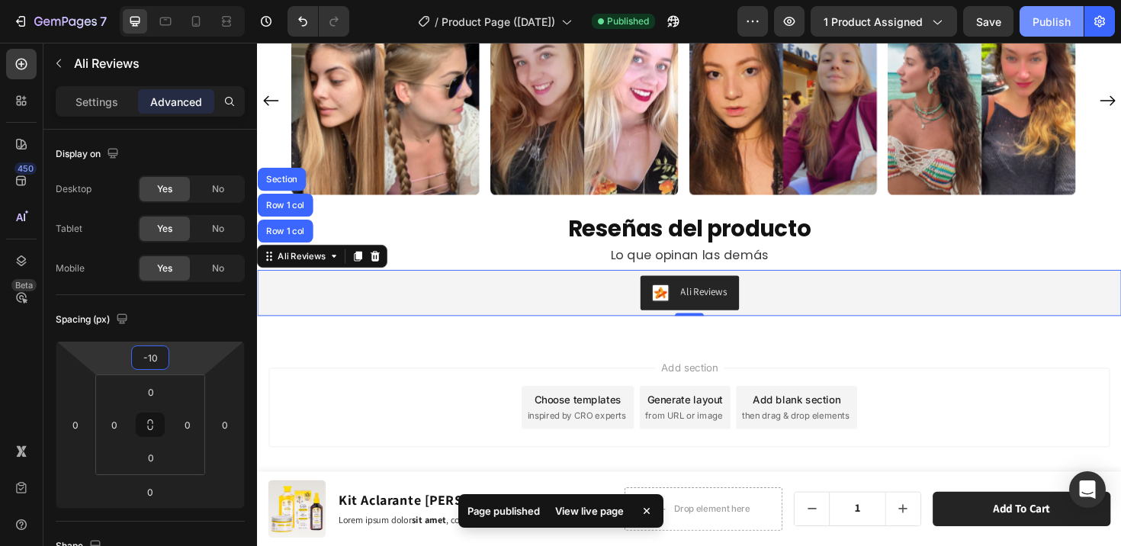
type input "-10"
click at [1031, 14] on button "Publish" at bounding box center [1051, 21] width 64 height 30
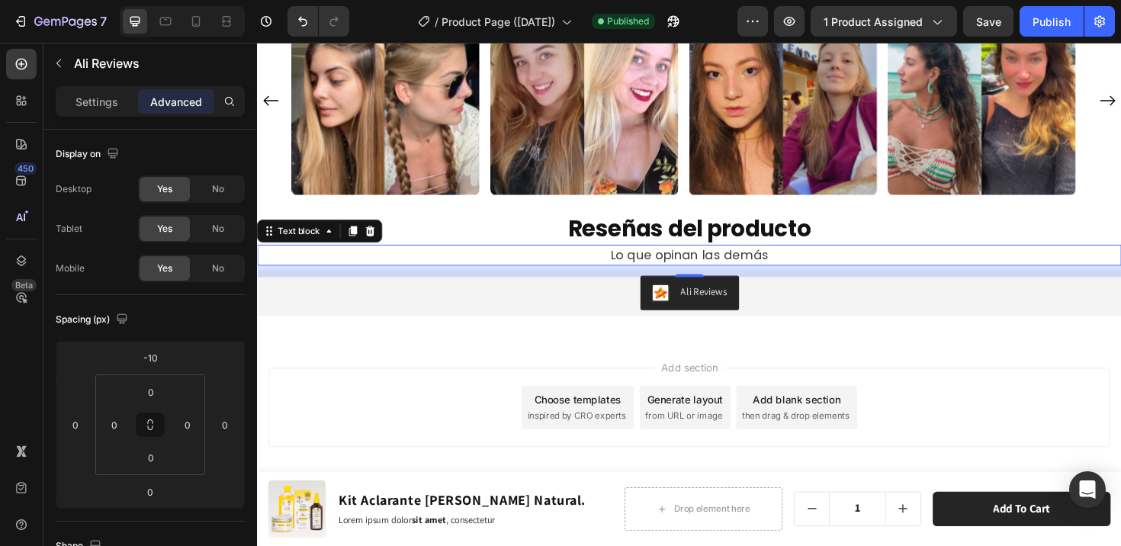
click at [534, 266] on p "Lo que opinan las demás" at bounding box center [714, 267] width 912 height 19
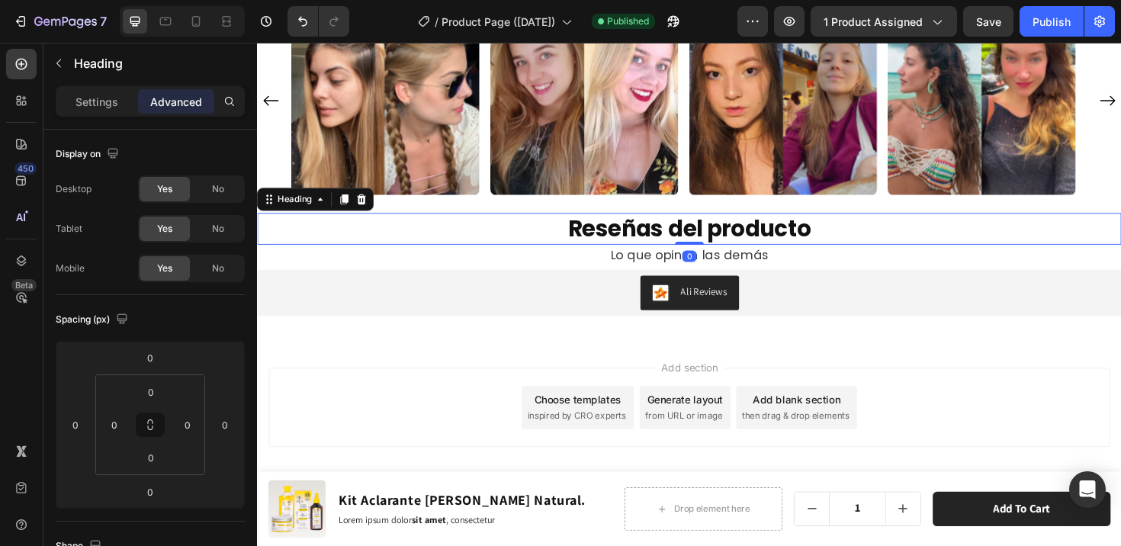
click at [281, 225] on h2 "Reseñas del producto" at bounding box center [714, 240] width 915 height 34
click at [282, 212] on div "Heading" at bounding box center [297, 208] width 42 height 14
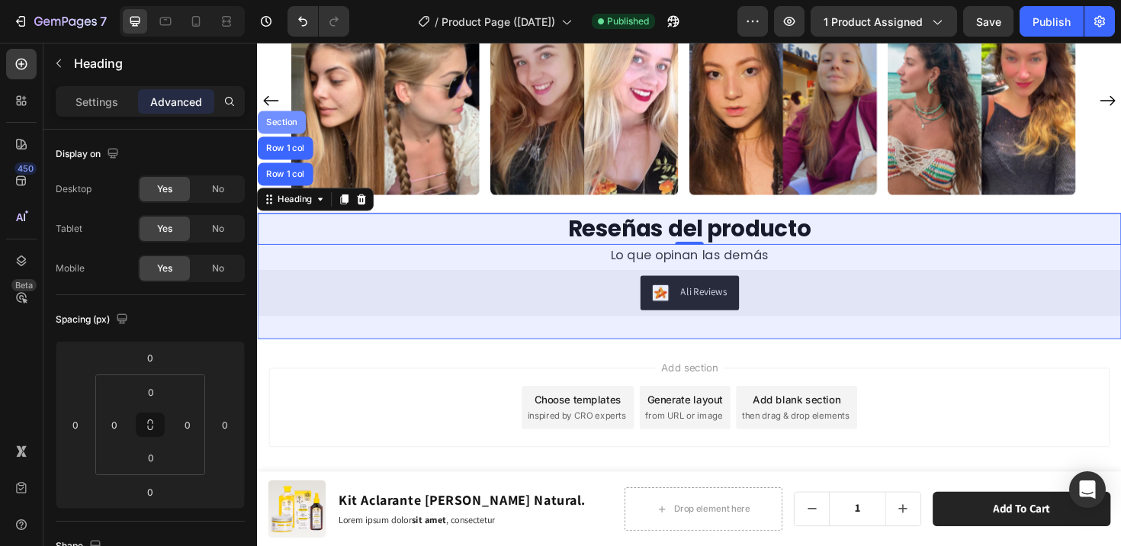
click at [290, 125] on div "Section" at bounding box center [283, 126] width 39 height 9
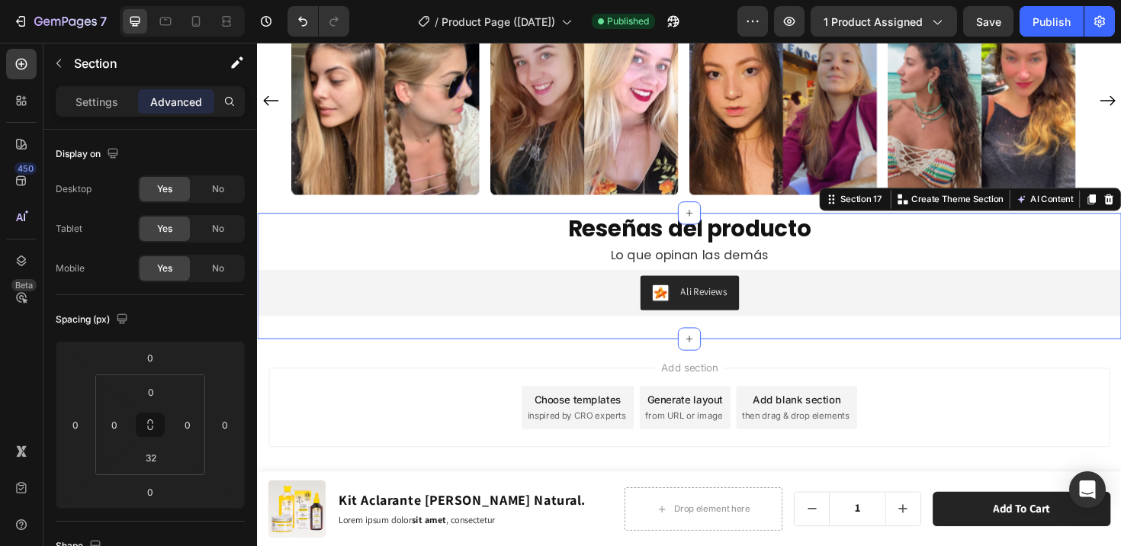
click at [181, 107] on p "Advanced" at bounding box center [176, 102] width 52 height 16
click at [152, 0] on html "7 Version history / Product Page (Mar2025) Published Preview 1 product assigned…" at bounding box center [560, 0] width 1121 height 0
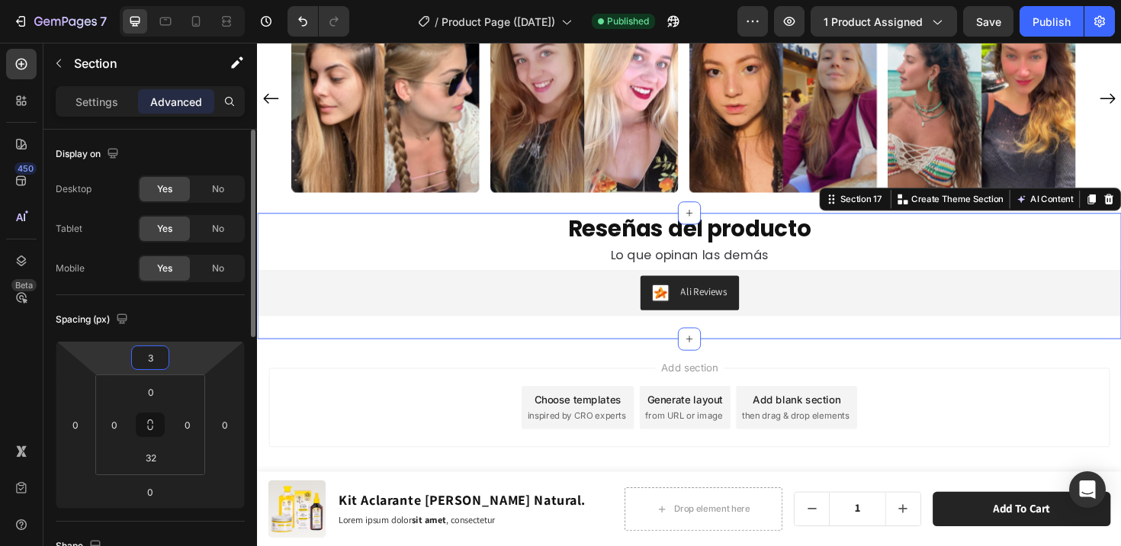
type input "30"
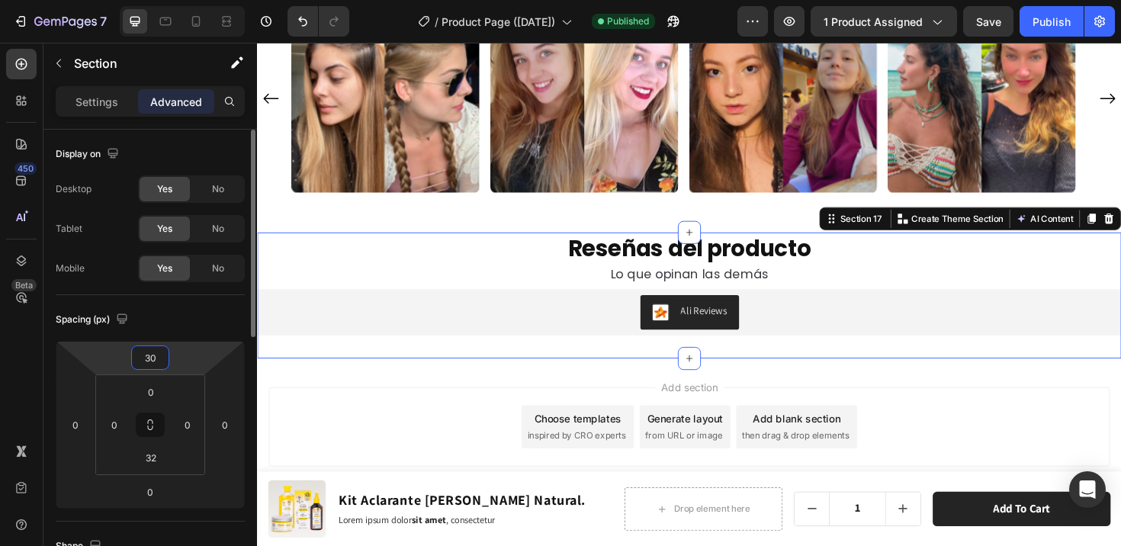
scroll to position [8518, 0]
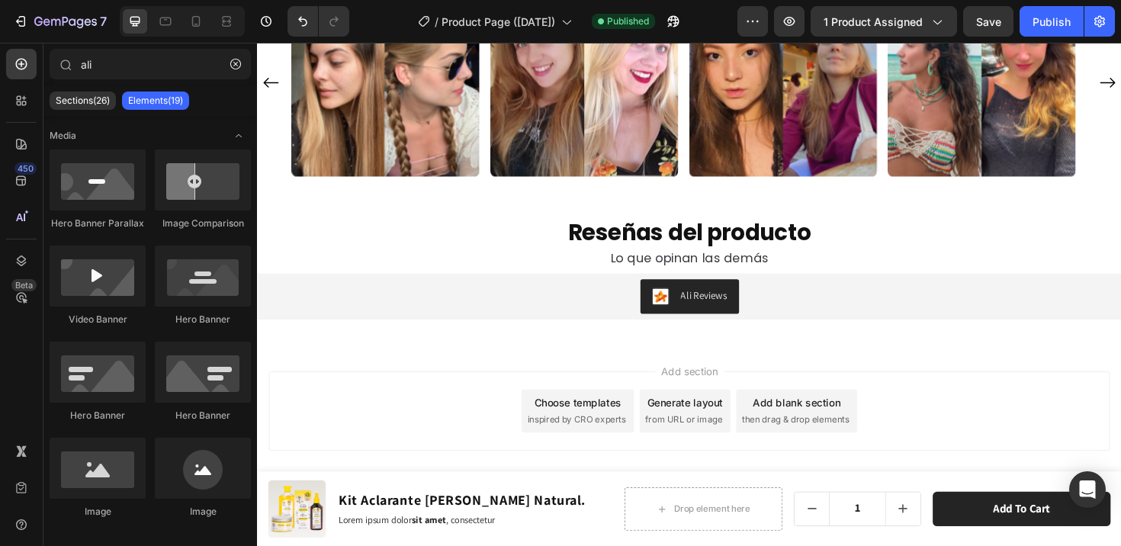
click at [919, 367] on div "Add section Choose templates inspired by CRO experts Generate layout from URL o…" at bounding box center [714, 454] width 915 height 188
click at [1044, 21] on div "Publish" at bounding box center [1051, 22] width 38 height 16
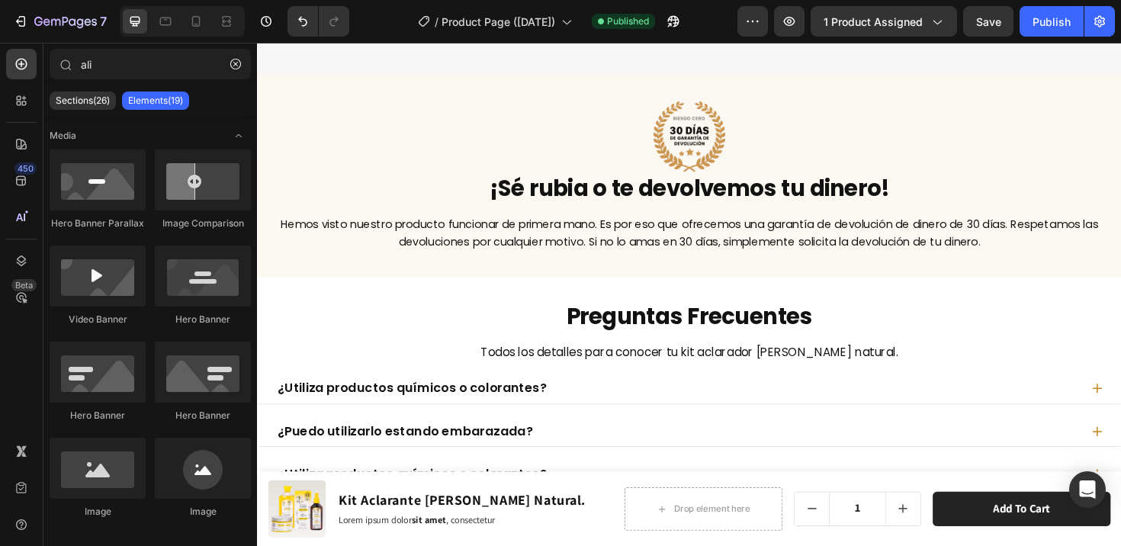
scroll to position [7472, 0]
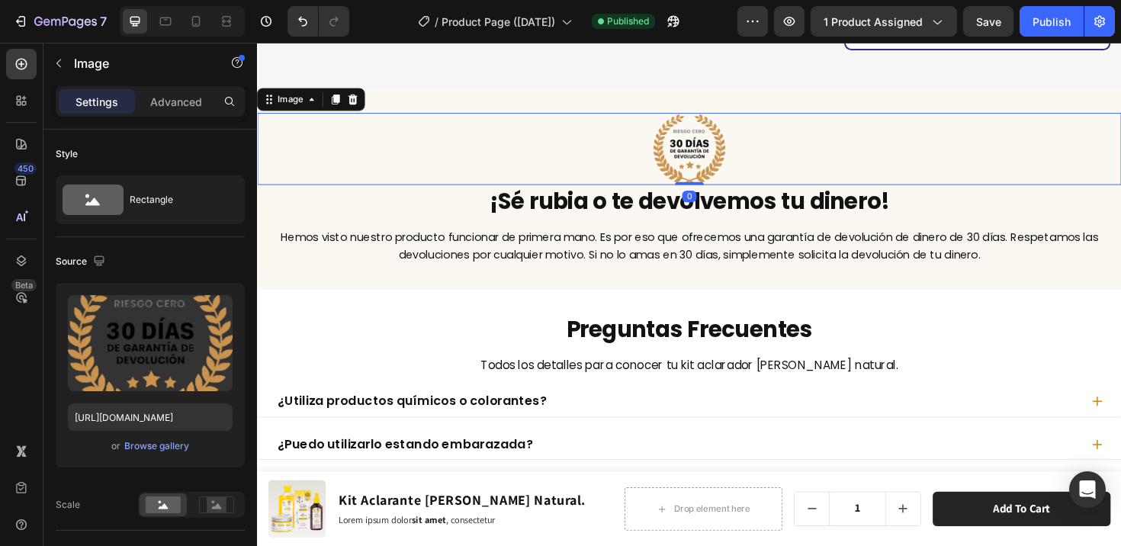
click at [719, 152] on img at bounding box center [714, 155] width 76 height 76
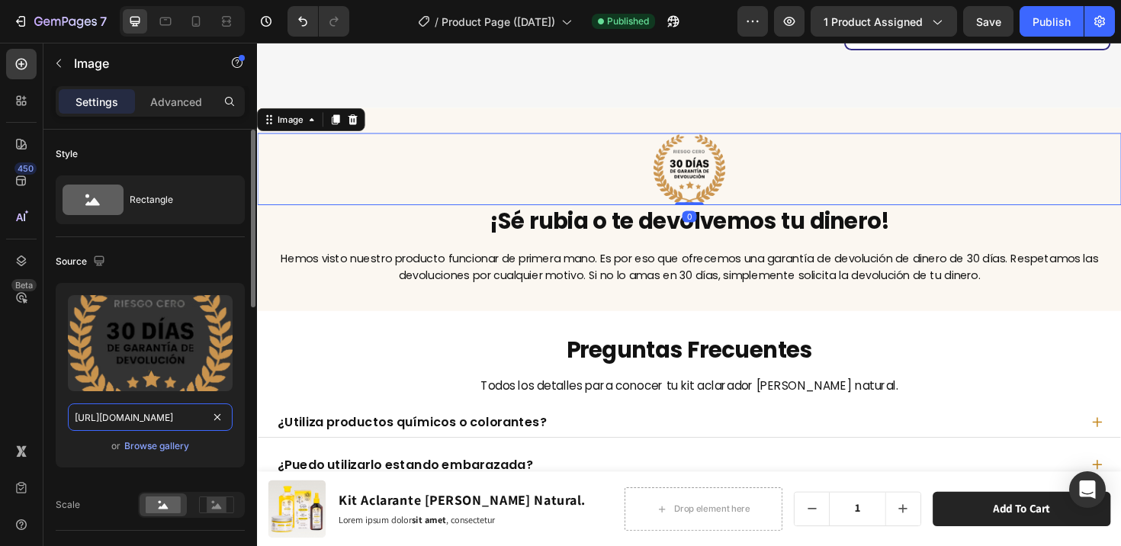
click at [152, 416] on input "https://cdn.shopify.com/s/files/1/0658/5240/8047/files/gempages_490481196828984…" at bounding box center [150, 416] width 165 height 27
click at [156, 441] on div "Browse gallery" at bounding box center [156, 446] width 65 height 14
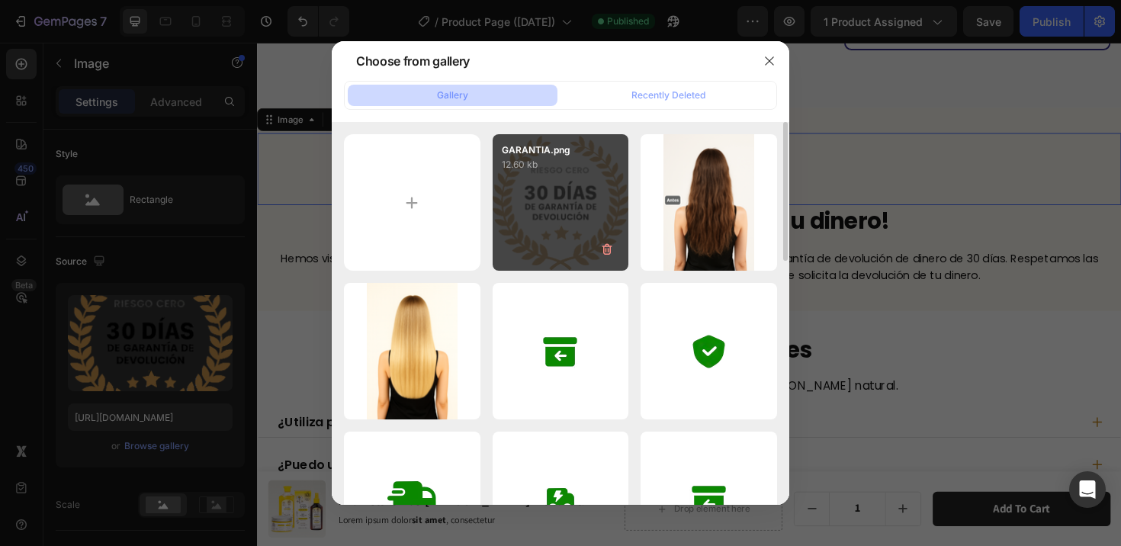
click at [553, 210] on div "GARANTIA.png 12.60 kb" at bounding box center [560, 202] width 136 height 136
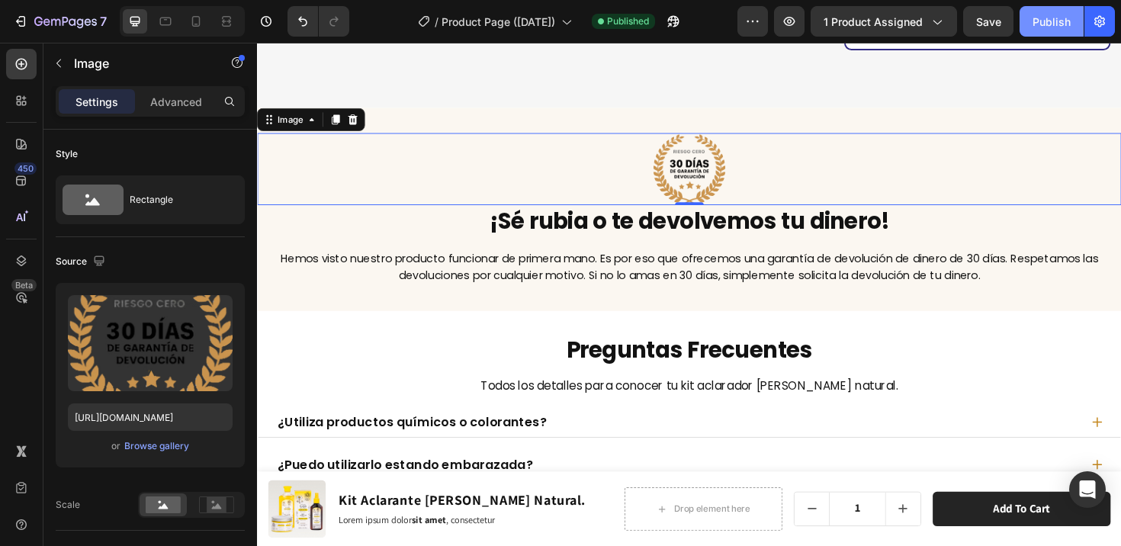
click at [1045, 20] on div "Publish" at bounding box center [1051, 22] width 38 height 16
click at [736, 138] on img at bounding box center [714, 176] width 76 height 76
click at [715, 156] on img at bounding box center [714, 176] width 76 height 76
click at [738, 153] on img at bounding box center [714, 176] width 76 height 76
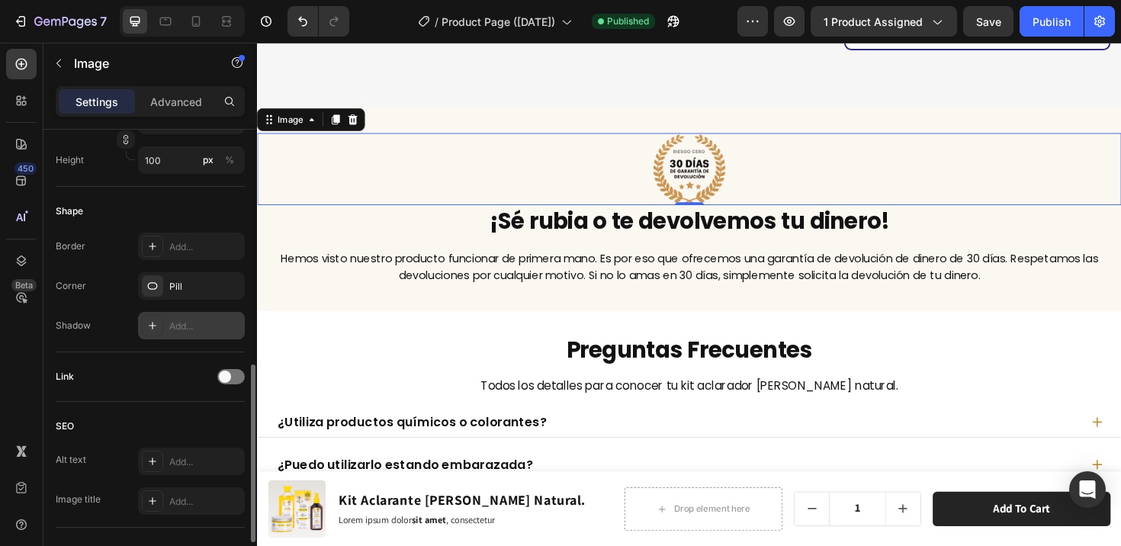
scroll to position [625, 0]
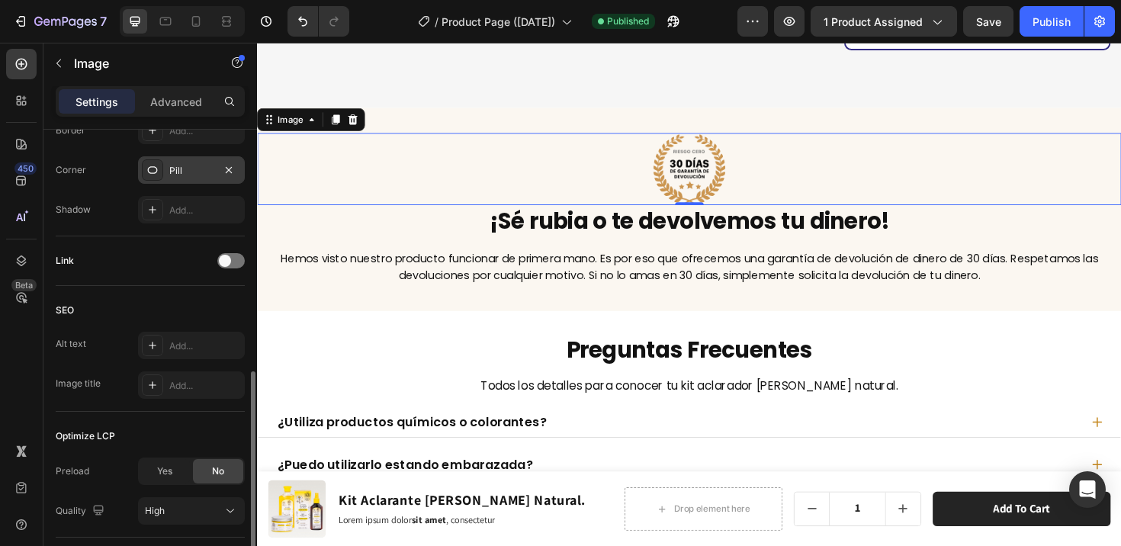
click at [193, 165] on div "Pill" at bounding box center [191, 171] width 44 height 14
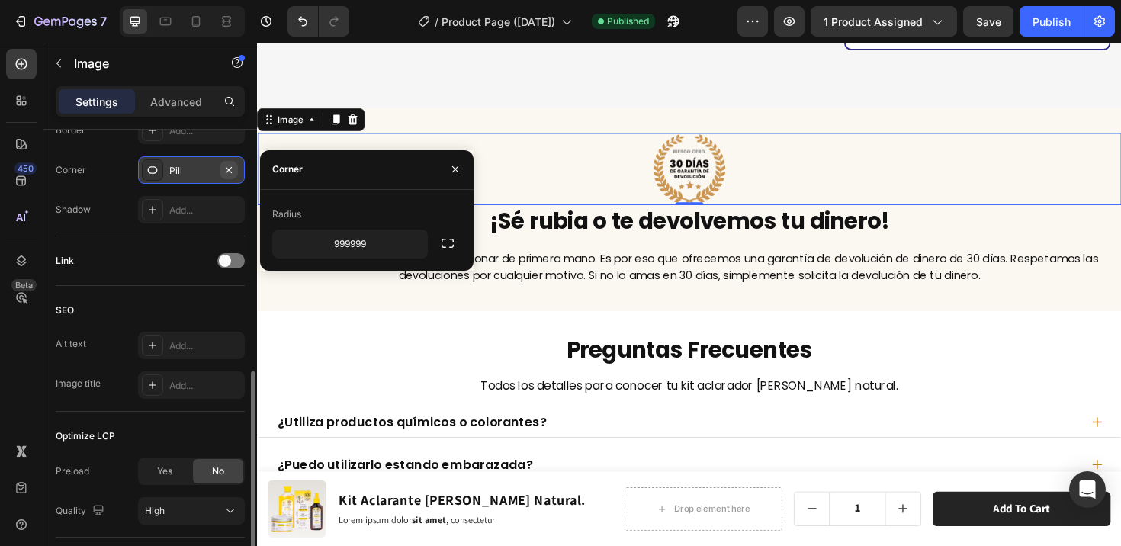
click at [228, 168] on icon "button" at bounding box center [229, 170] width 12 height 12
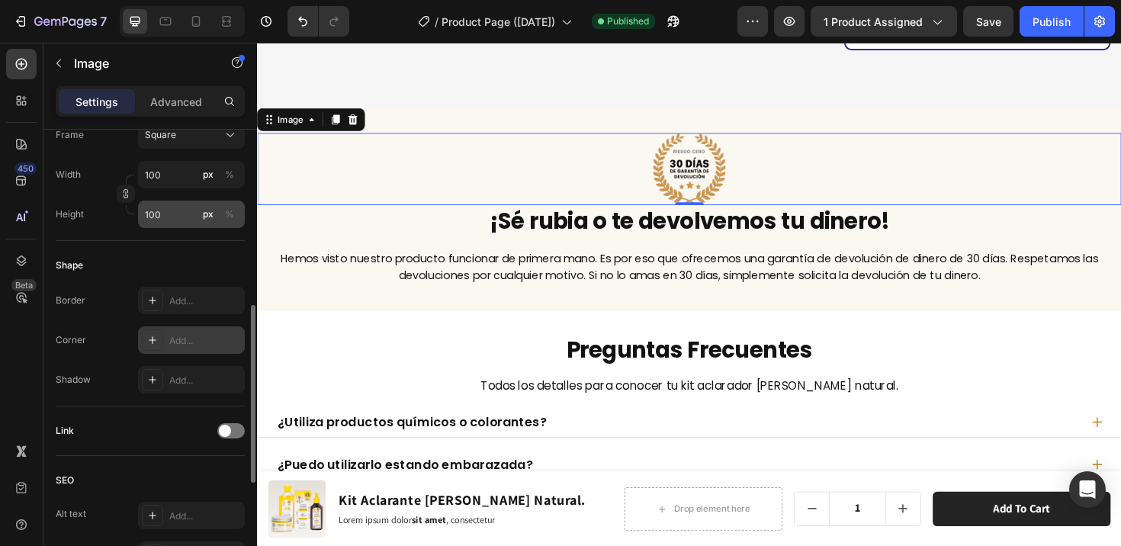
scroll to position [430, 0]
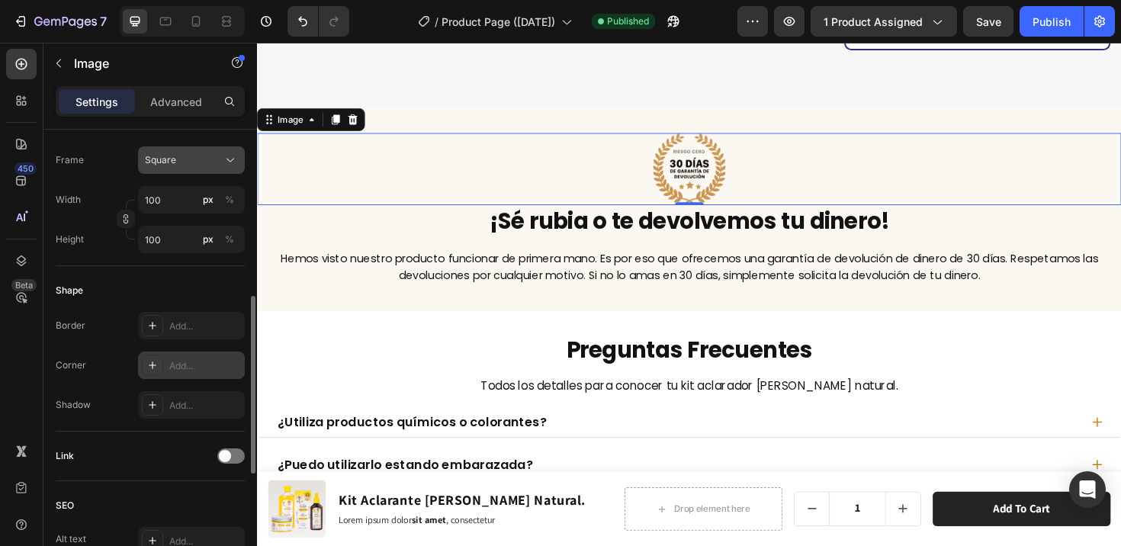
click at [223, 158] on icon at bounding box center [230, 159] width 15 height 15
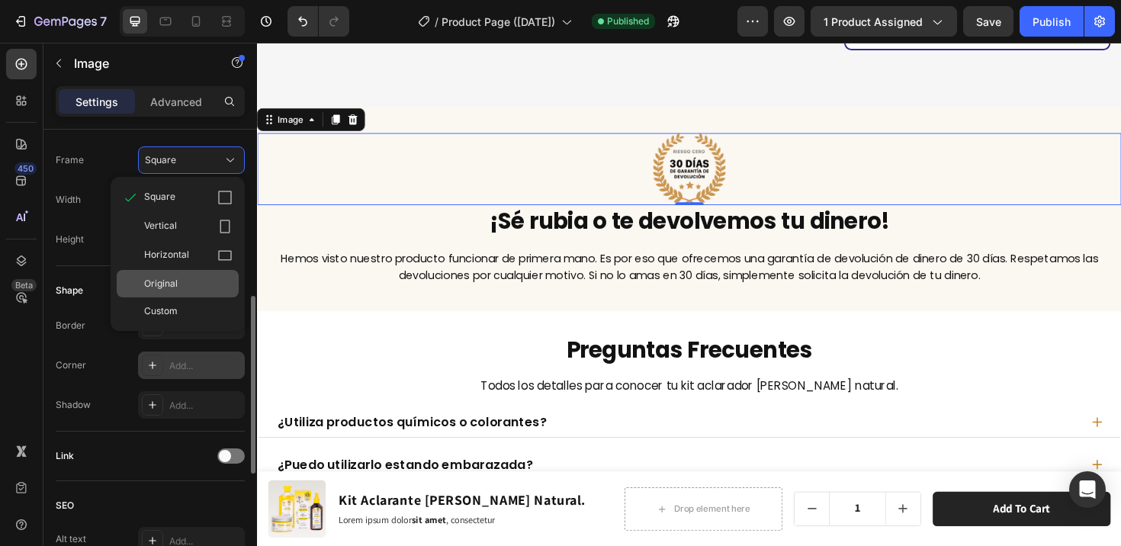
click at [176, 284] on span "Original" at bounding box center [161, 284] width 34 height 14
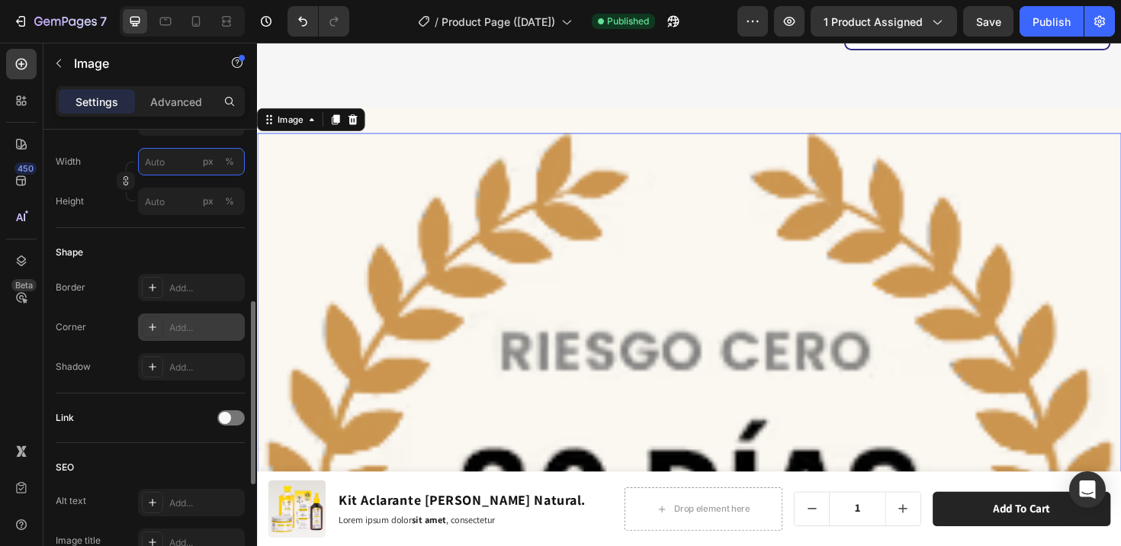
click at [181, 158] on input "px %" at bounding box center [191, 161] width 107 height 27
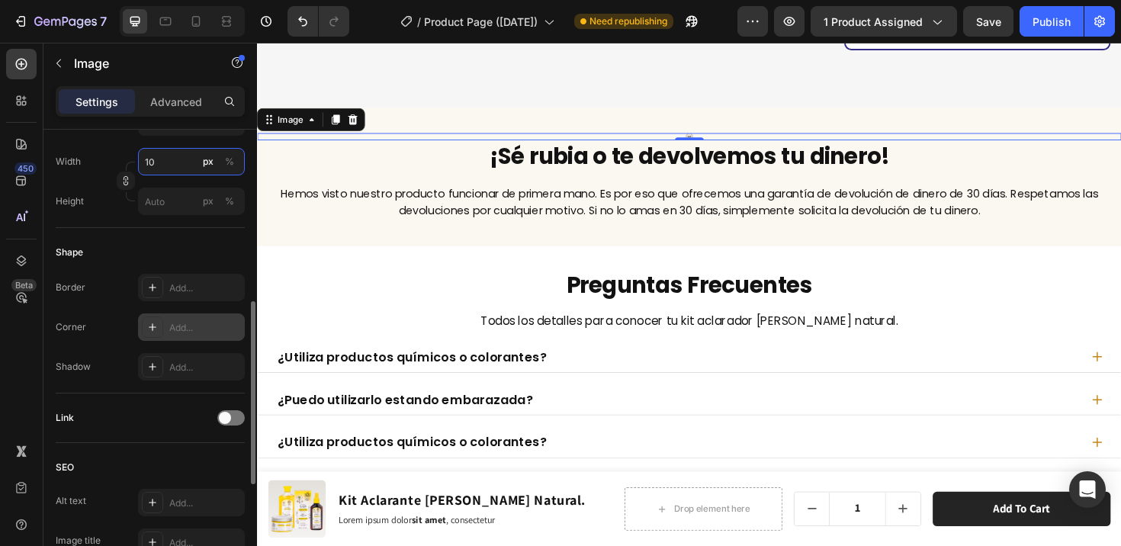
drag, startPoint x: 178, startPoint y: 160, endPoint x: 166, endPoint y: 160, distance: 11.4
click at [166, 160] on input "10" at bounding box center [191, 161] width 107 height 27
click at [226, 160] on div "%" at bounding box center [229, 162] width 9 height 14
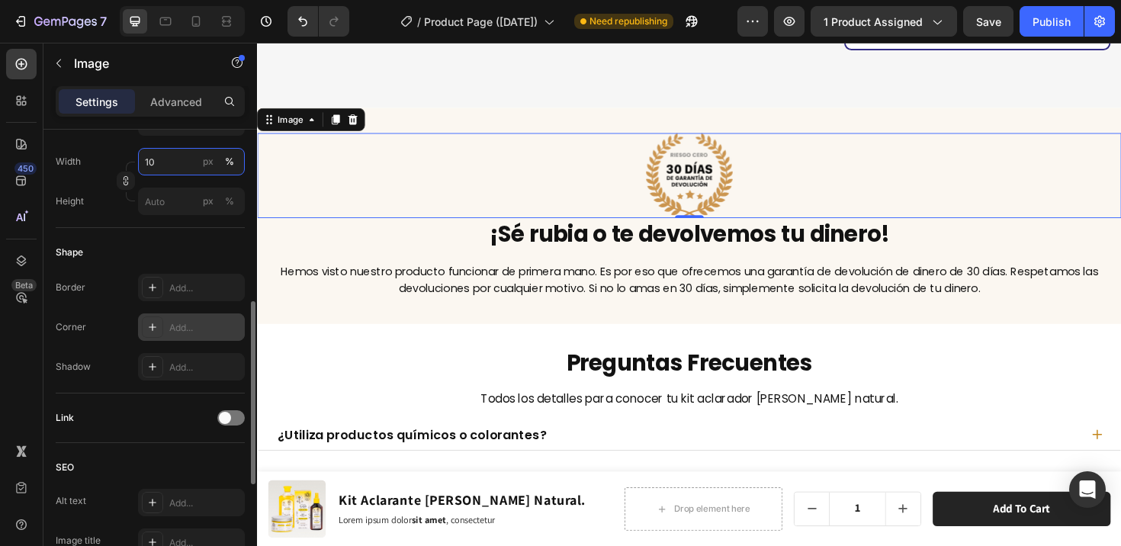
click at [185, 159] on input "10" at bounding box center [191, 161] width 107 height 27
click at [211, 159] on div "px" at bounding box center [208, 162] width 11 height 14
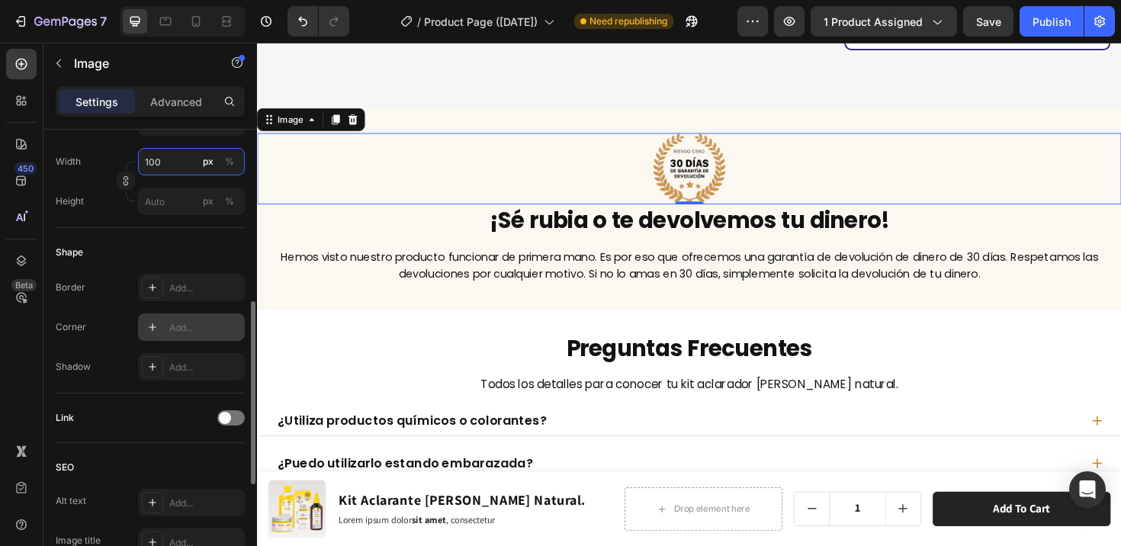
click at [149, 158] on input "100" at bounding box center [191, 161] width 107 height 27
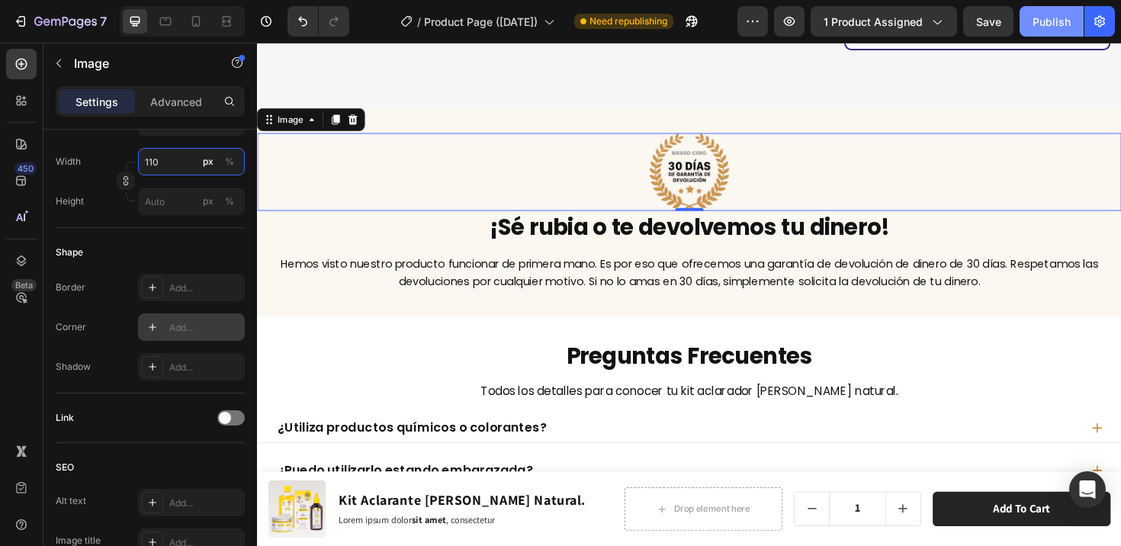
type input "110"
click at [1046, 27] on div "Publish" at bounding box center [1051, 22] width 38 height 16
click at [364, 141] on div at bounding box center [714, 179] width 915 height 82
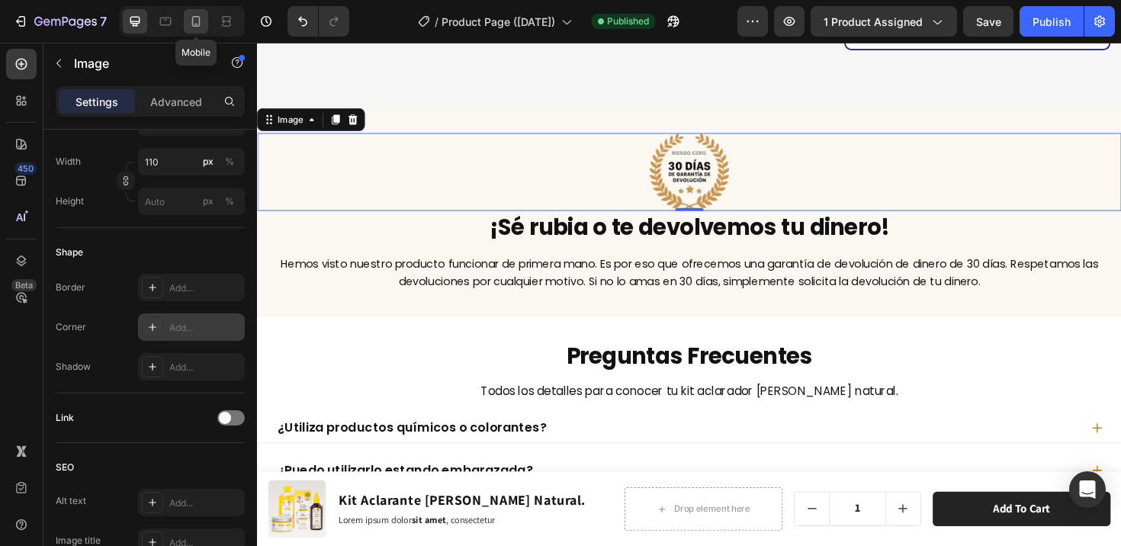
click at [198, 30] on div at bounding box center [196, 21] width 24 height 24
type input "https://ucarecdn.com/1141aa54-9574-48f3-b708-bb818063777b/-/format/auto/-/previ…"
type input "80"
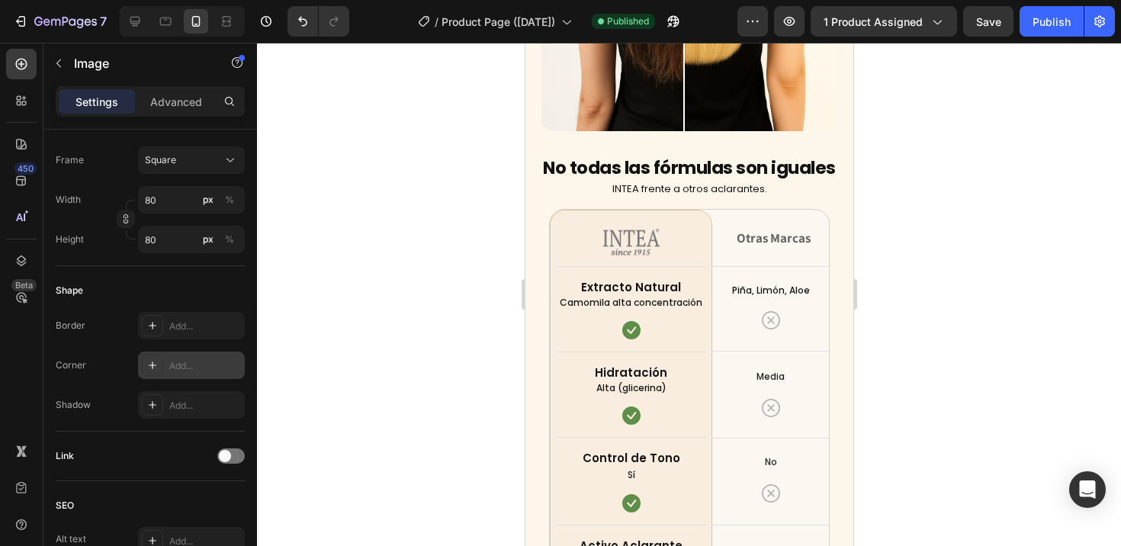
scroll to position [5048, 0]
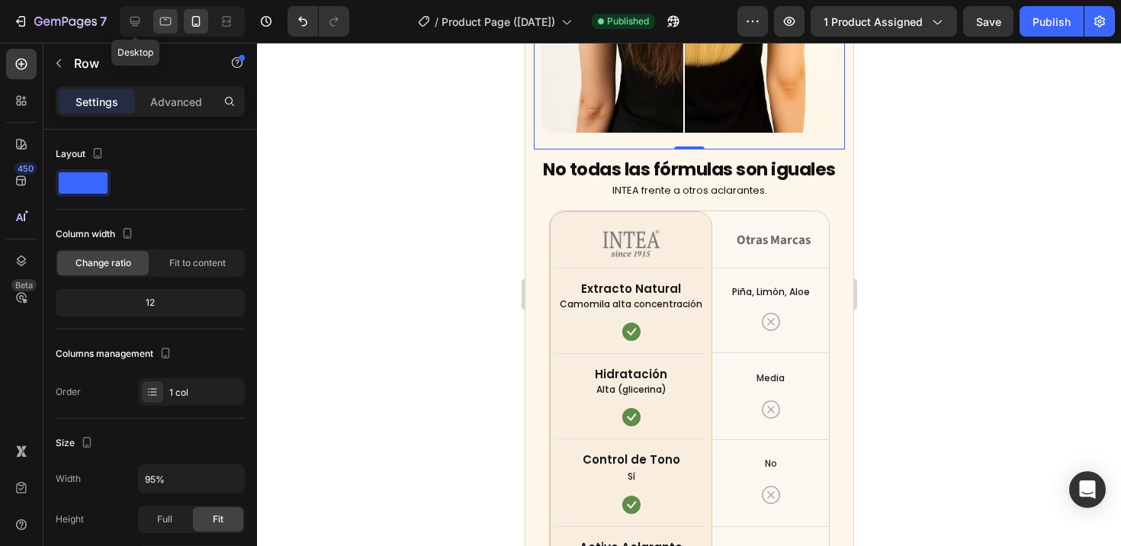
drag, startPoint x: 140, startPoint y: 20, endPoint x: 153, endPoint y: 30, distance: 17.4
click at [140, 20] on icon at bounding box center [134, 21] width 15 height 15
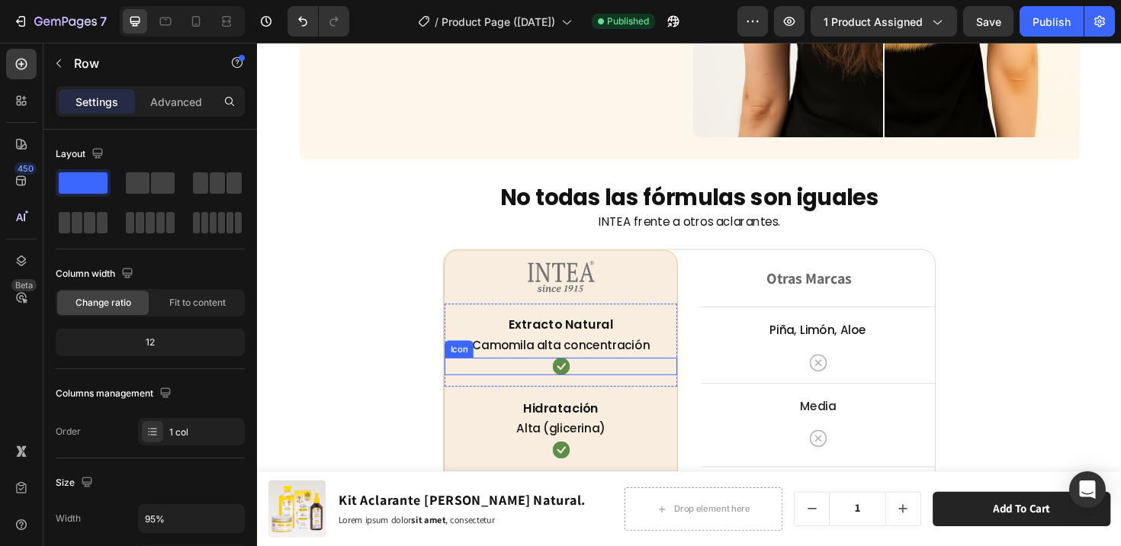
scroll to position [5186, 0]
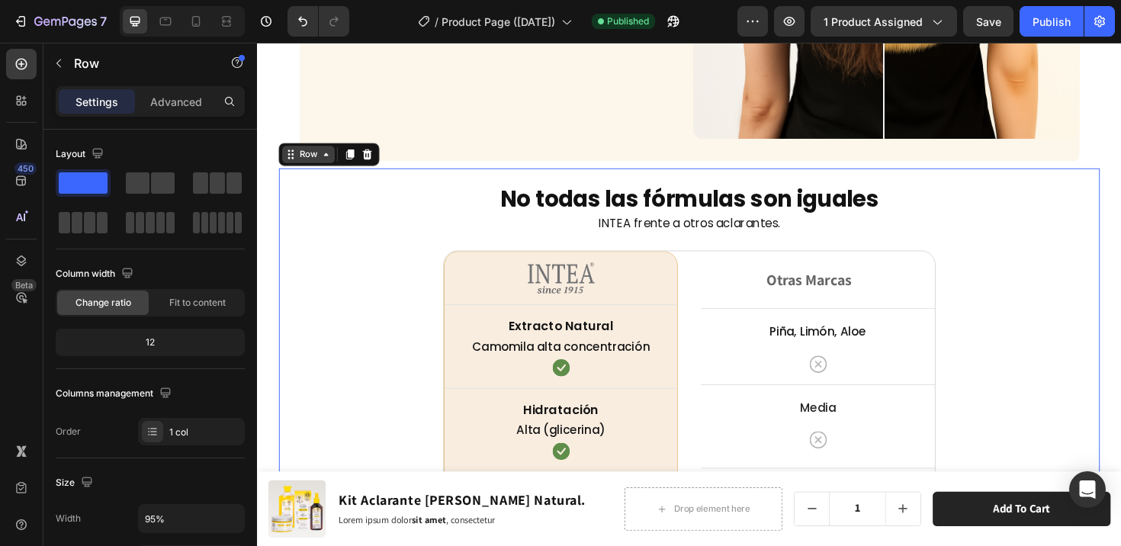
click at [302, 158] on div "Row" at bounding box center [311, 161] width 25 height 14
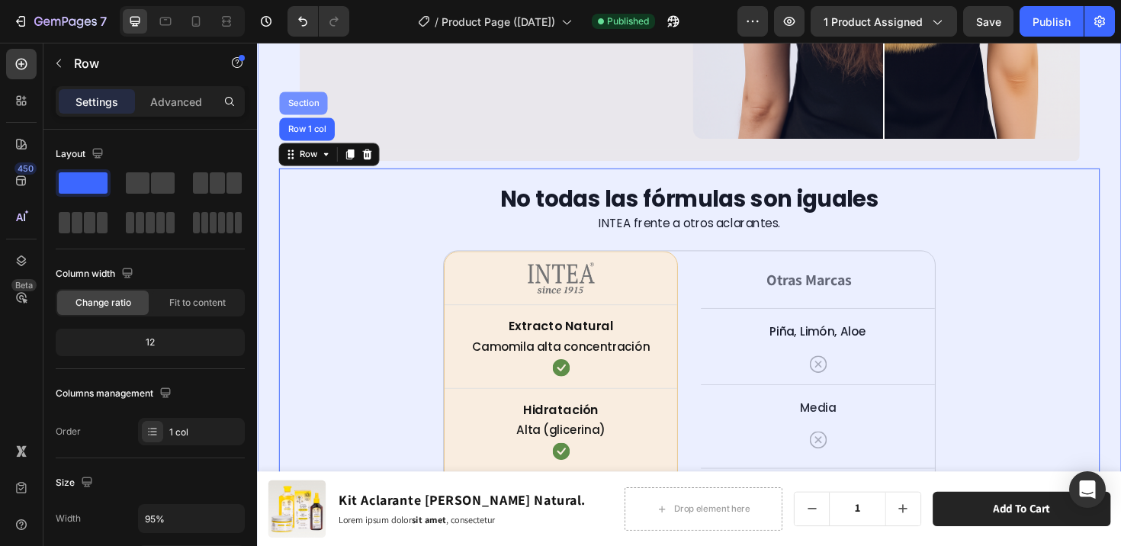
click at [304, 102] on div "Section" at bounding box center [306, 106] width 39 height 9
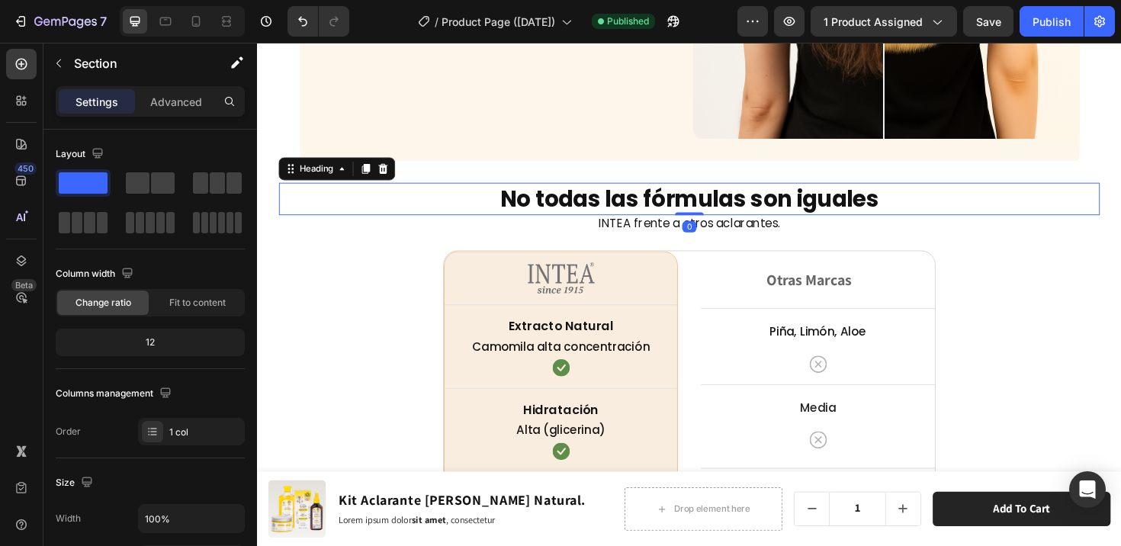
click at [305, 191] on h2 "No todas las fórmulas son iguales" at bounding box center [714, 208] width 869 height 34
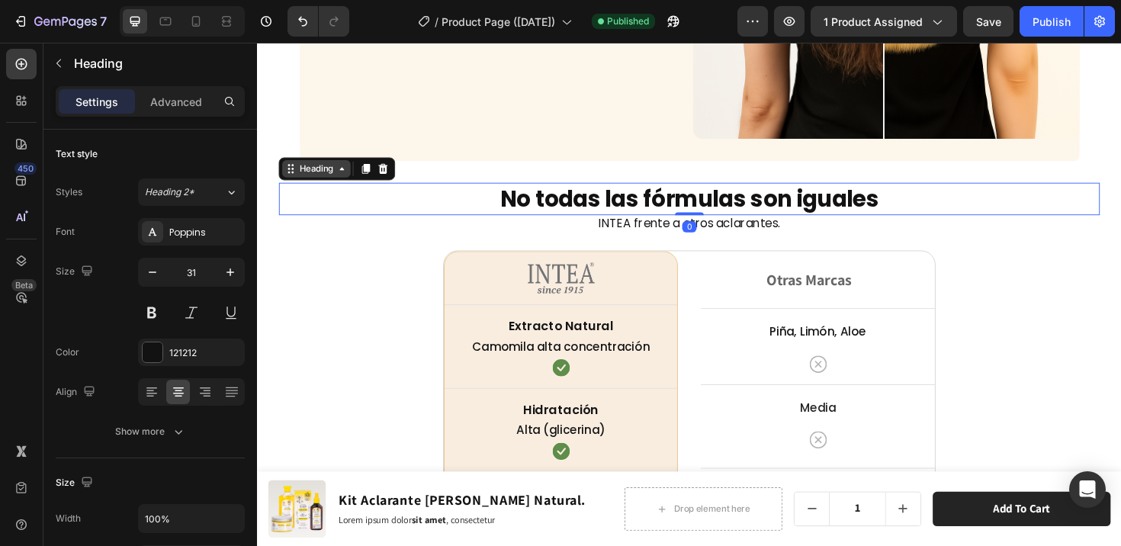
click at [305, 169] on div "Heading" at bounding box center [320, 176] width 42 height 14
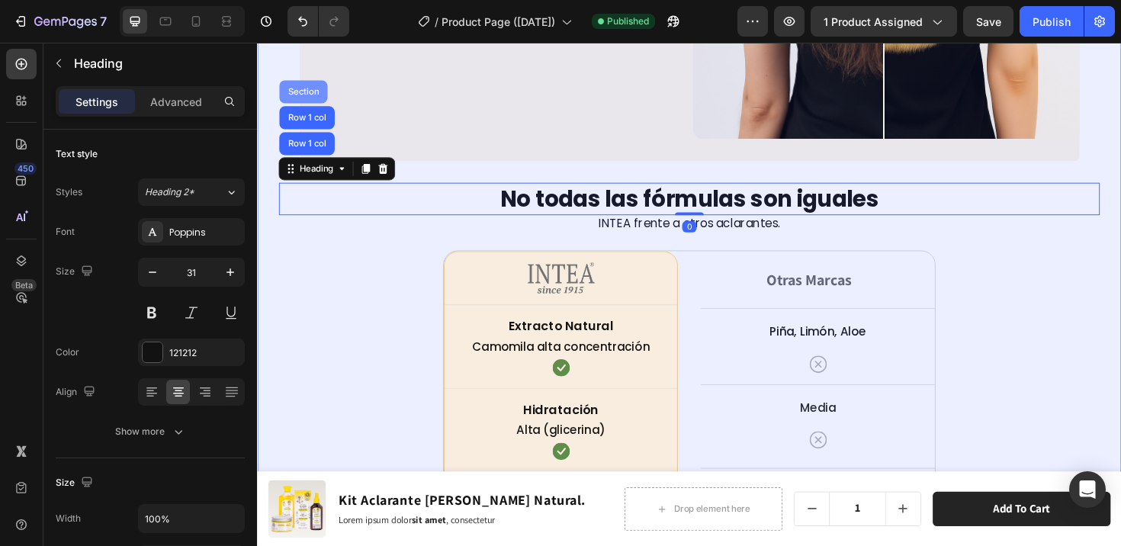
click at [306, 90] on div "Section" at bounding box center [306, 94] width 39 height 9
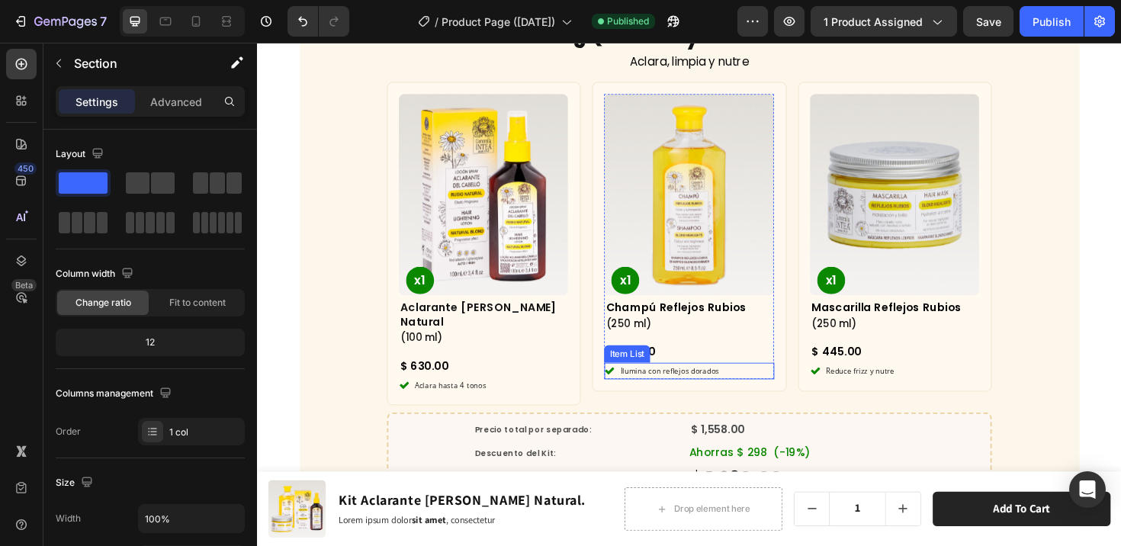
scroll to position [4107, 0]
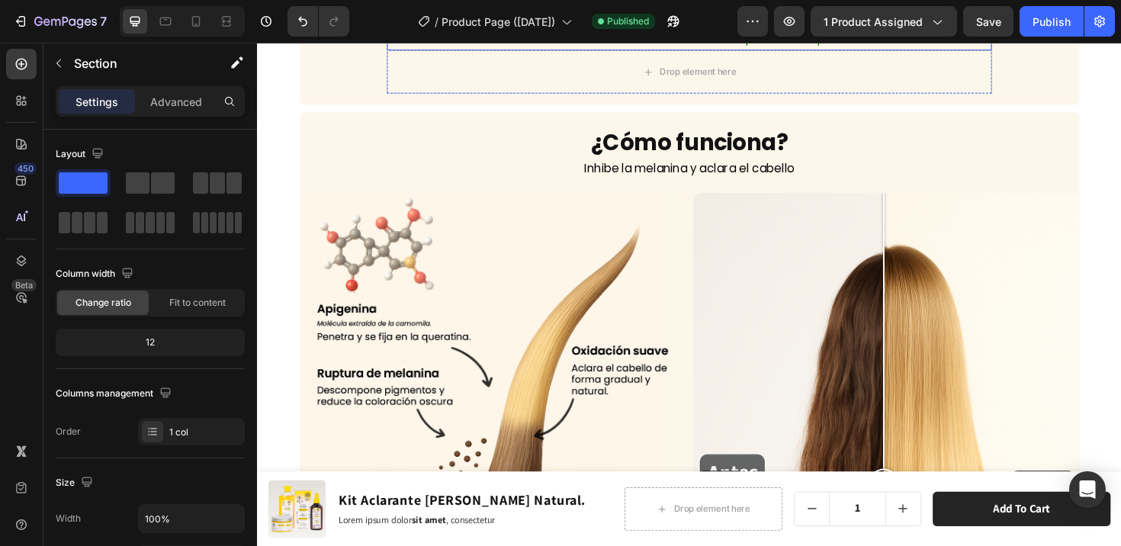
scroll to position [4667, 0]
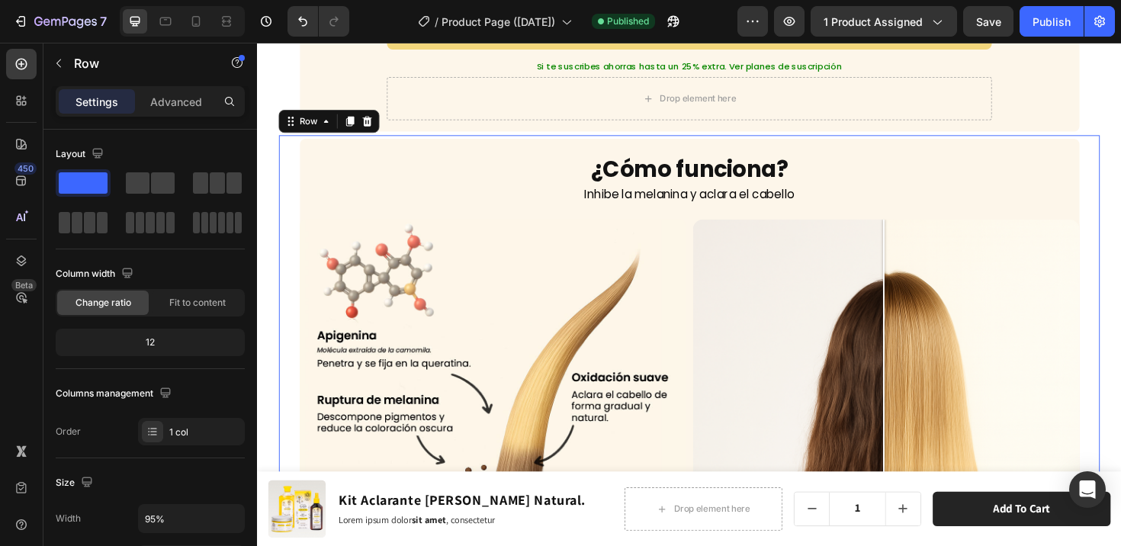
click at [291, 154] on div "¿Cómo funciona? Heading Inhibe la melanina y aclara el cabello Text Block Image…" at bounding box center [714, 503] width 869 height 727
click at [322, 117] on div "Row" at bounding box center [312, 126] width 56 height 18
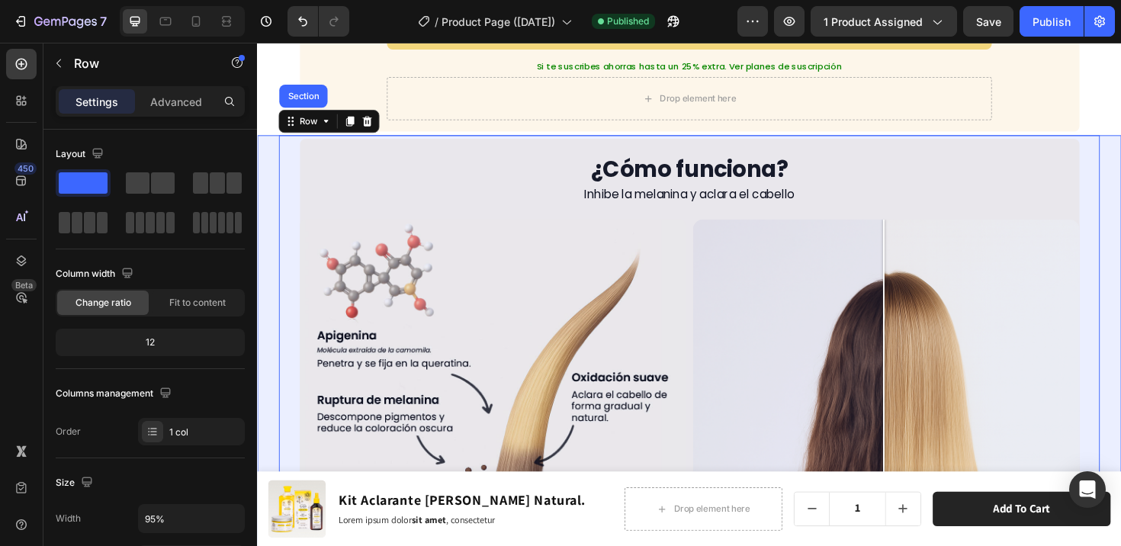
click at [313, 95] on div "Section" at bounding box center [306, 99] width 39 height 9
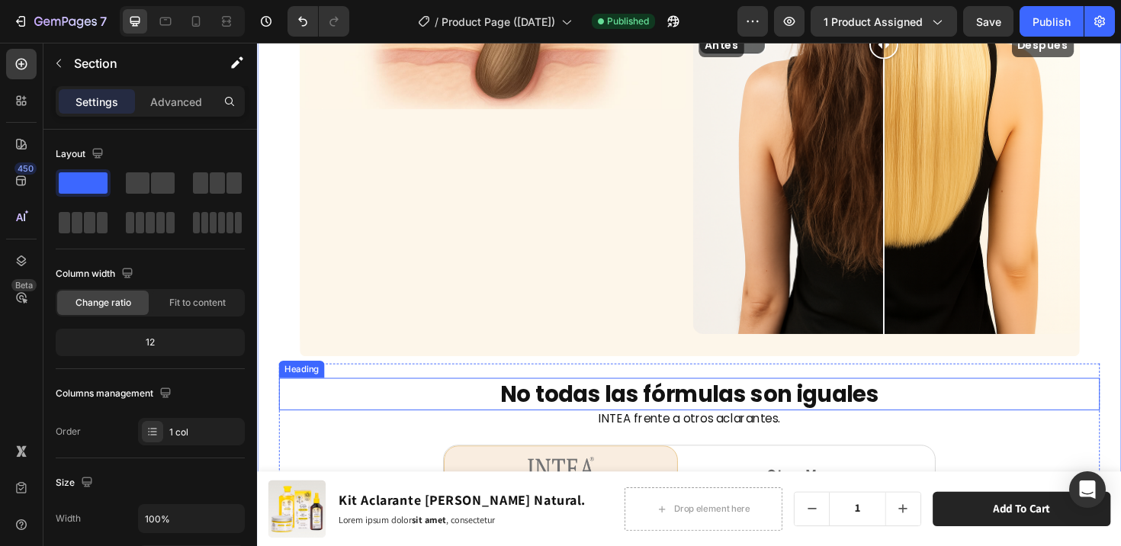
scroll to position [5142, 0]
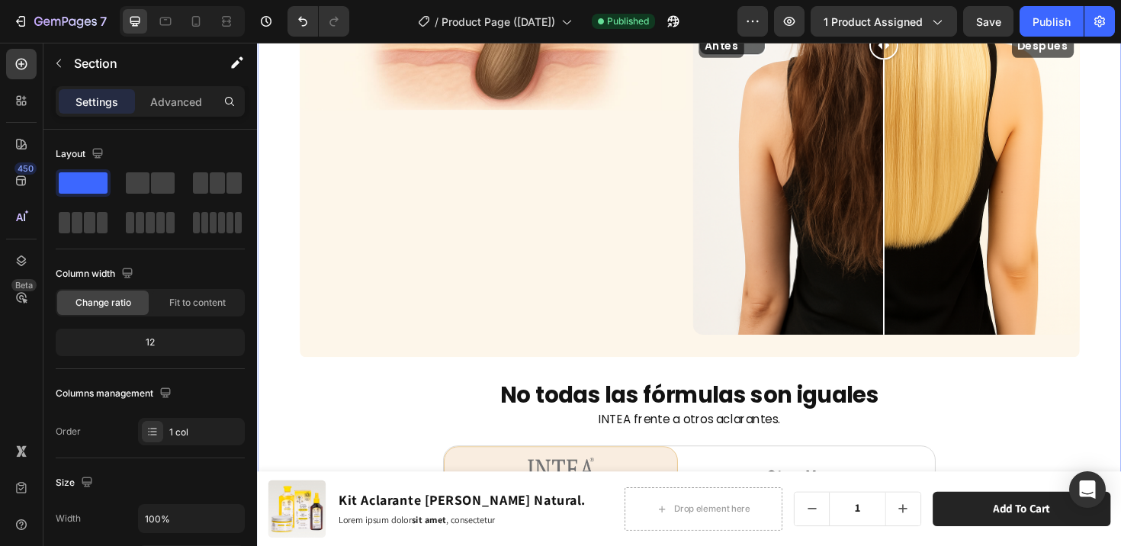
click at [271, 268] on div "¿Cómo funciona? Heading Inhibe la melanina y aclara el [PERSON_NAME] Text Block…" at bounding box center [714, 368] width 915 height 1439
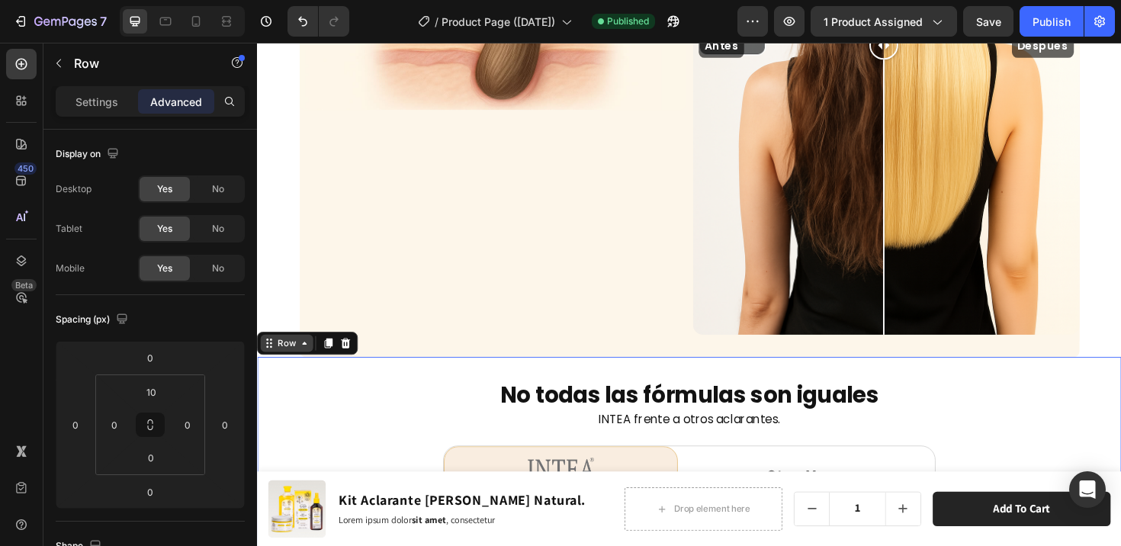
click at [295, 354] on div "Row" at bounding box center [288, 361] width 25 height 14
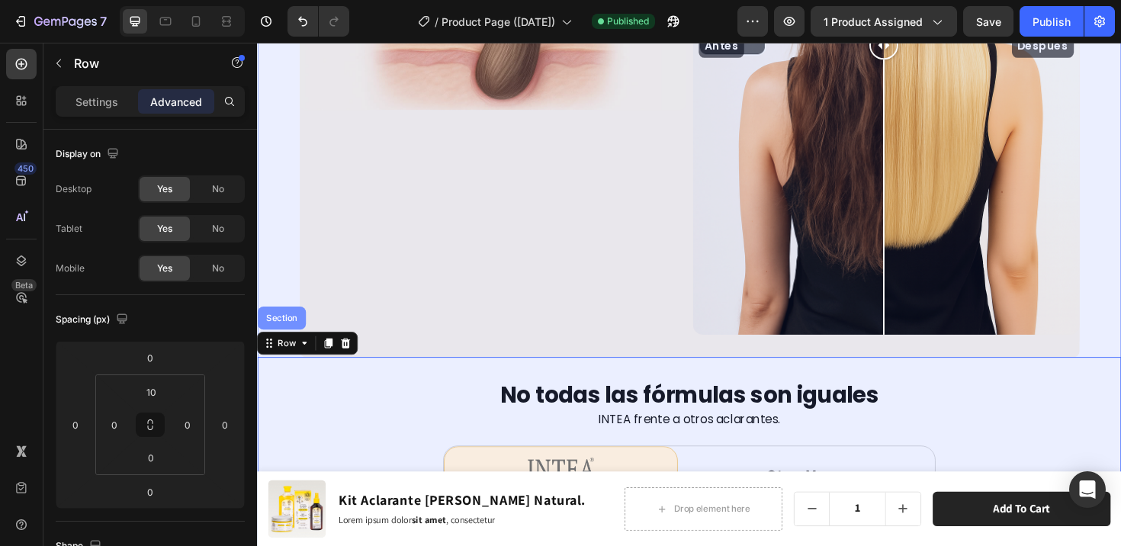
click at [288, 329] on div "Section" at bounding box center [283, 333] width 39 height 9
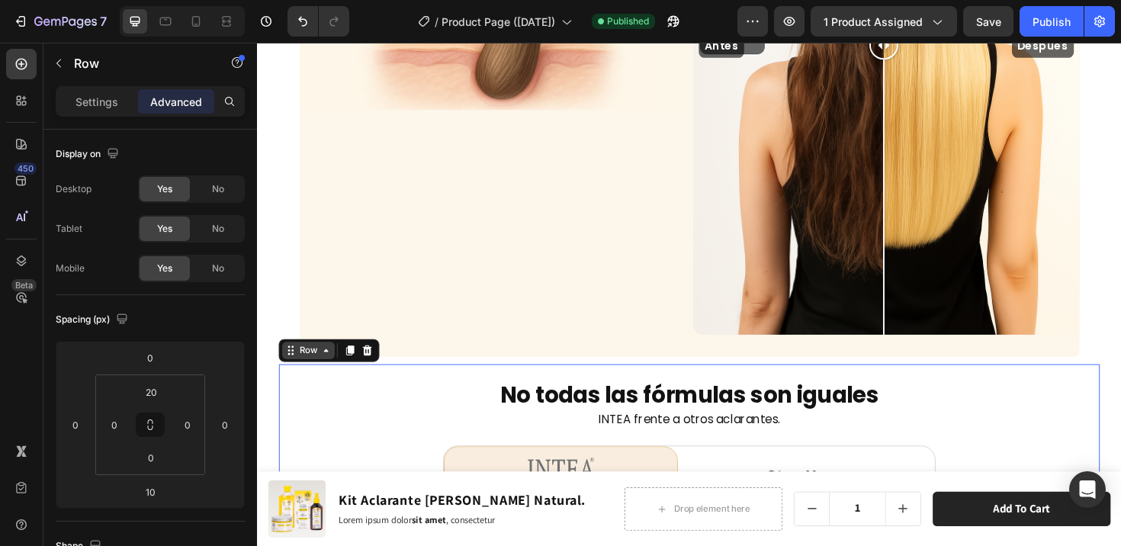
click at [300, 364] on div "Row" at bounding box center [311, 368] width 25 height 14
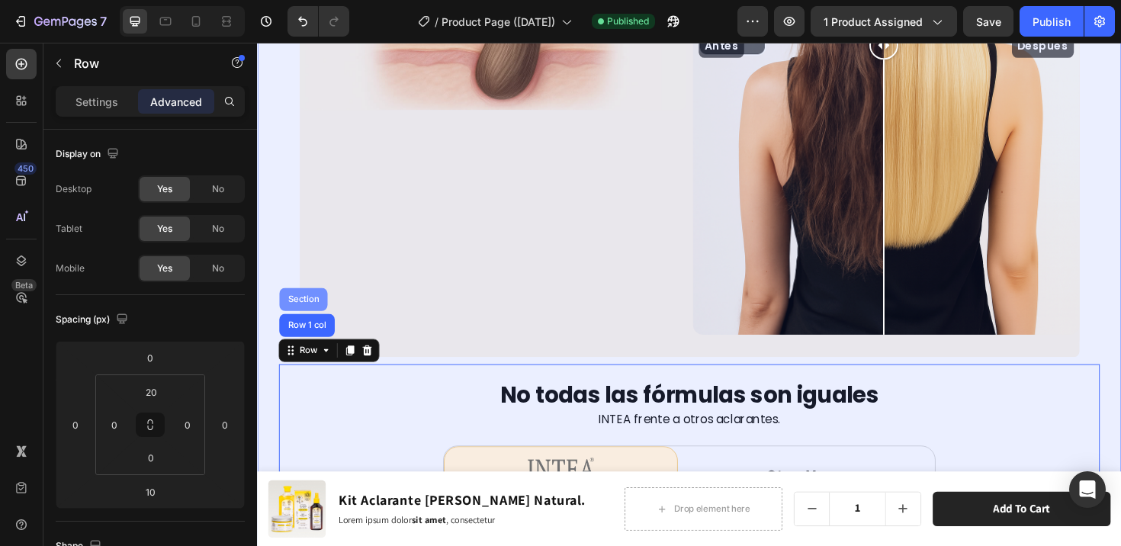
click at [310, 310] on div "Section" at bounding box center [306, 314] width 39 height 9
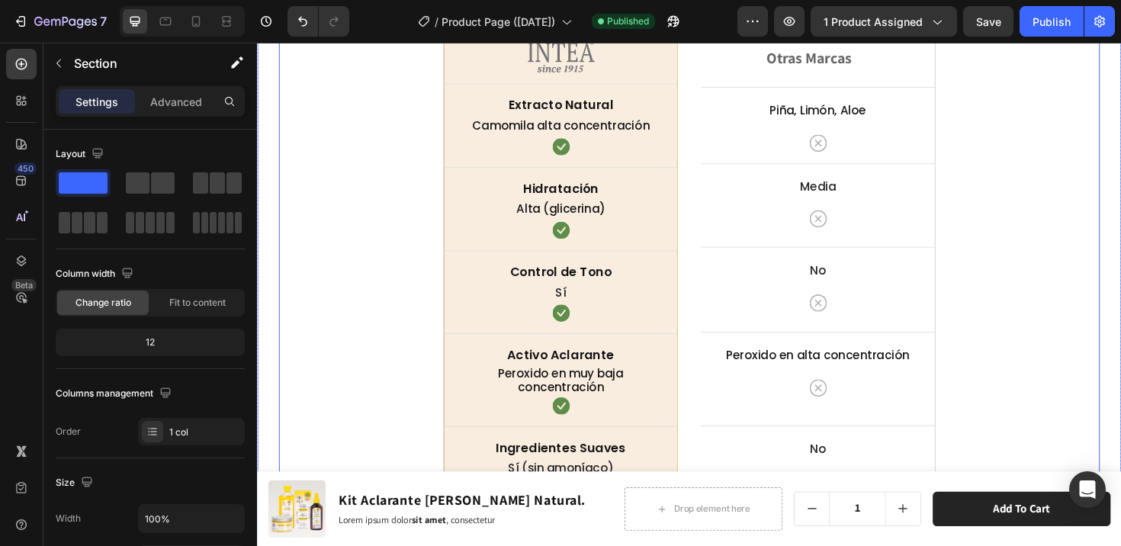
click at [371, 342] on div "No todas las fórmulas son iguales Heading INTEA frente a otros aclarantes. Text…" at bounding box center [714, 298] width 869 height 682
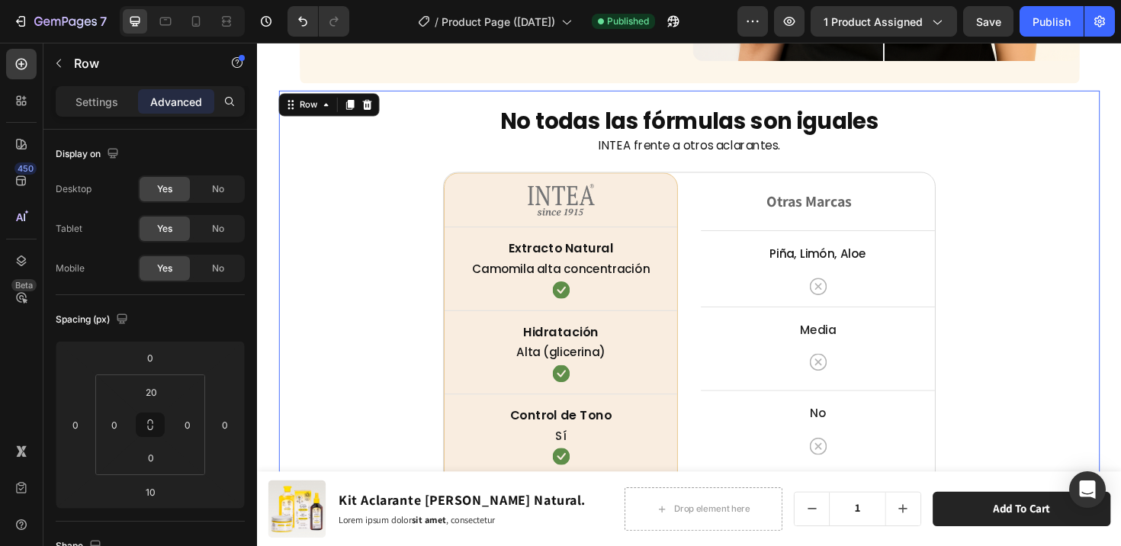
scroll to position [5225, 0]
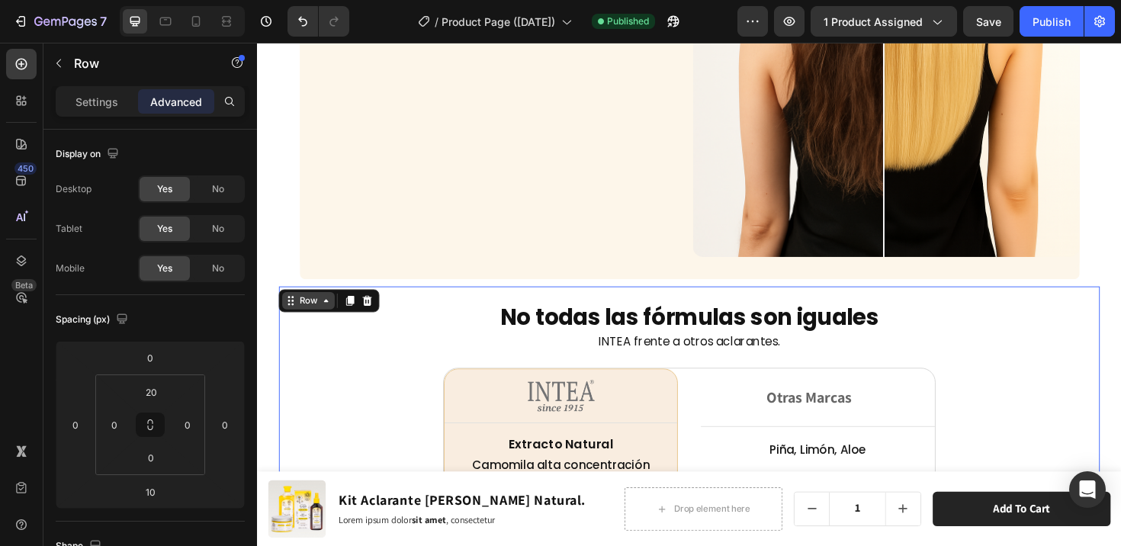
click at [320, 309] on div "Row" at bounding box center [311, 316] width 25 height 14
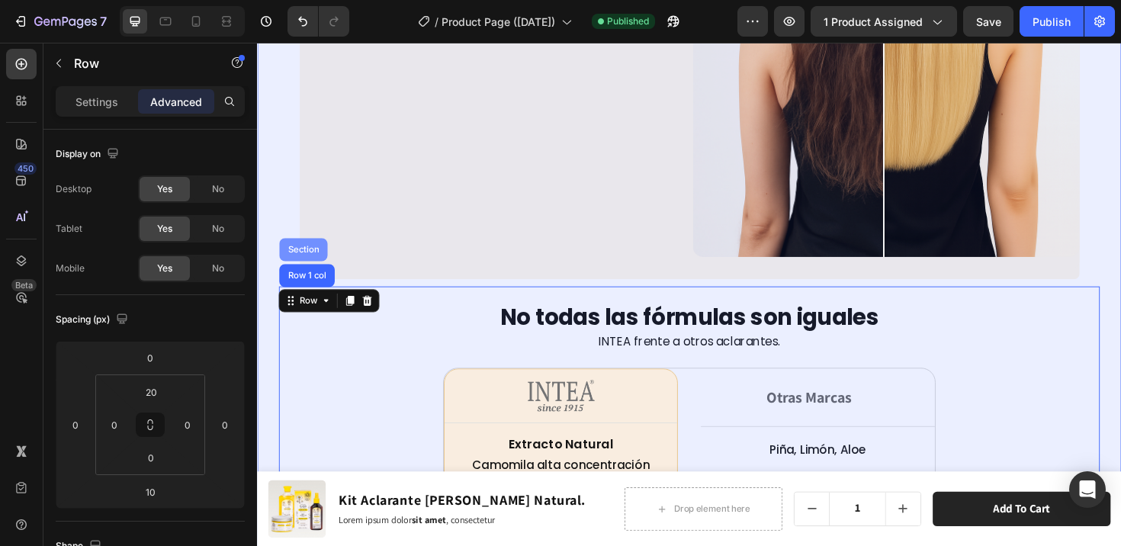
click at [308, 257] on div "Section" at bounding box center [306, 261] width 39 height 9
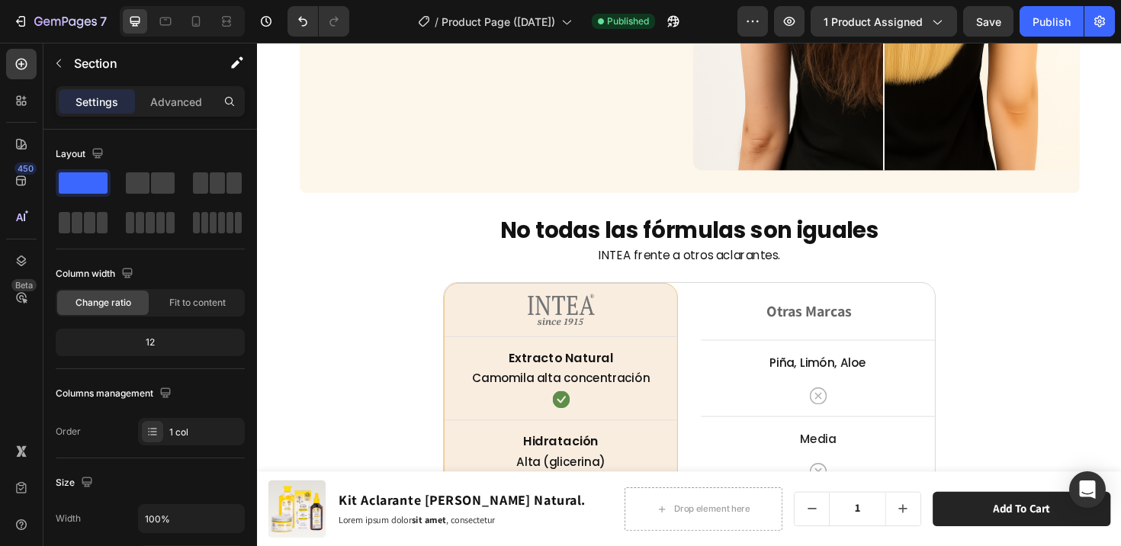
scroll to position [5357, 0]
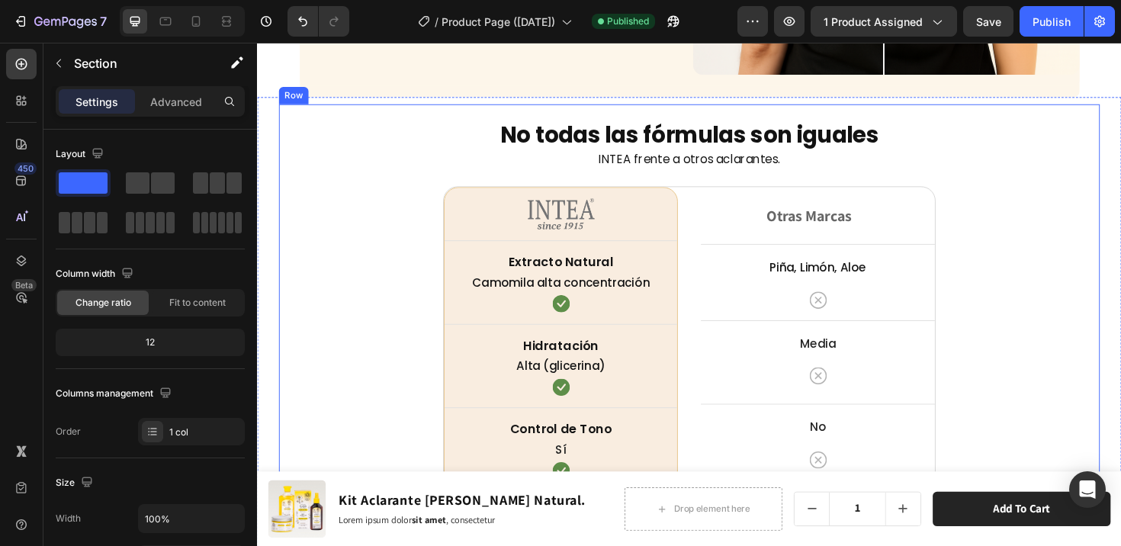
click at [300, 214] on div "No todas las fórmulas son iguales Heading INTEA frente a otros aclarantes. Text…" at bounding box center [714, 464] width 869 height 682
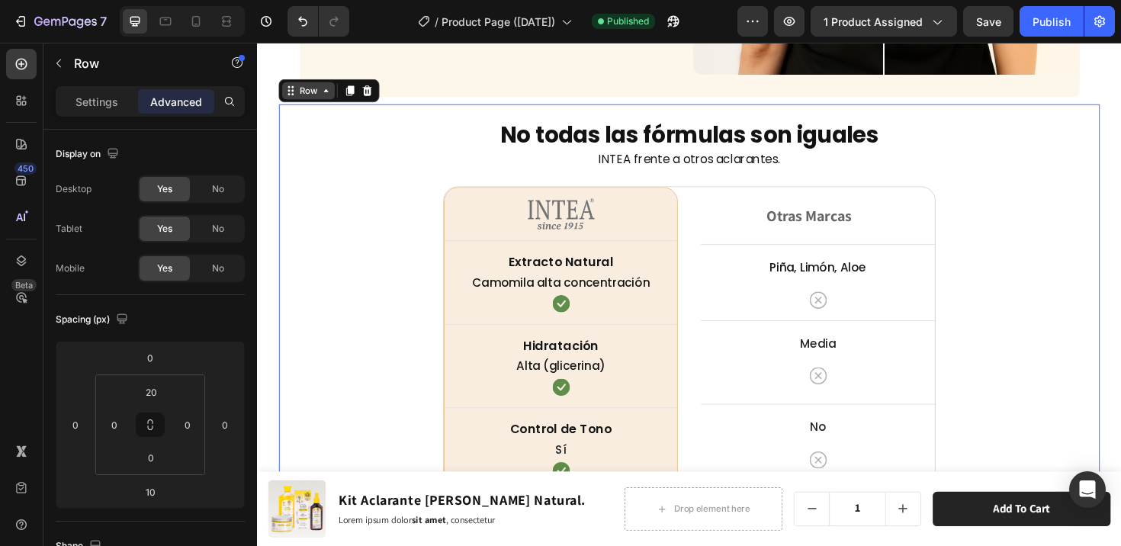
click at [313, 88] on div "Row" at bounding box center [311, 93] width 25 height 14
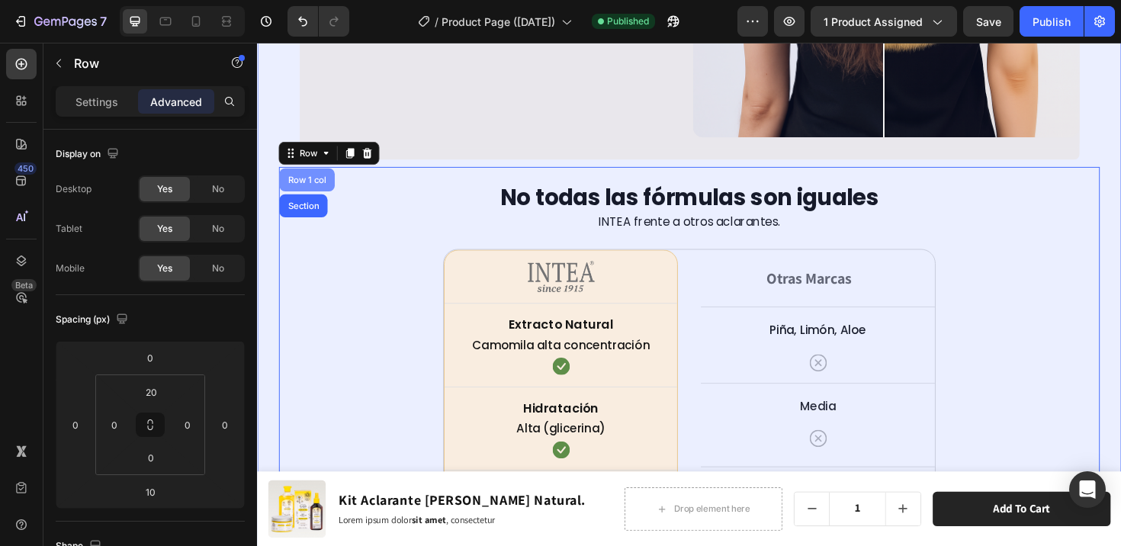
scroll to position [5282, 0]
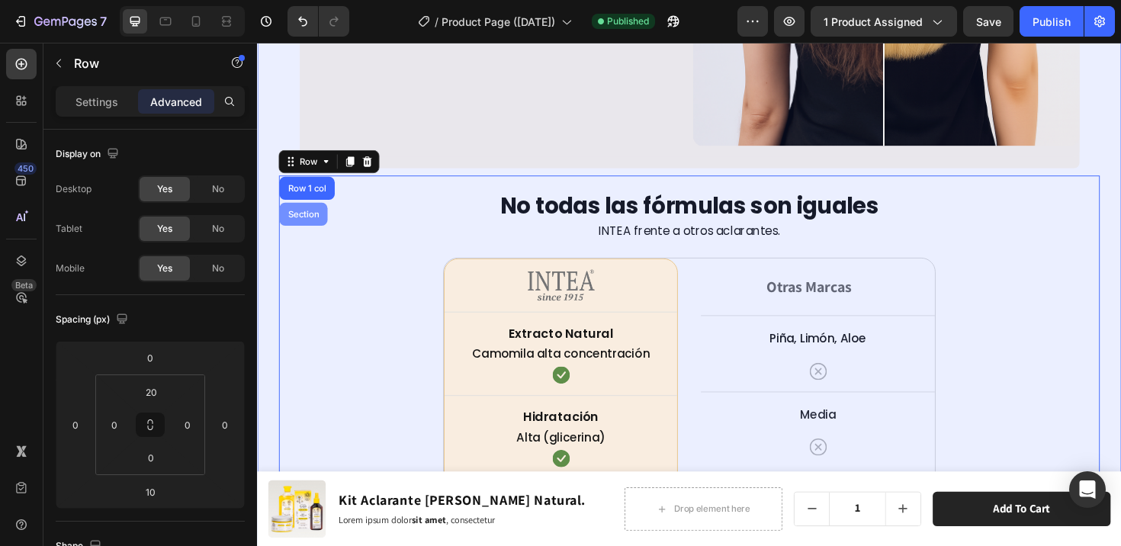
click at [312, 220] on div "Section" at bounding box center [306, 224] width 39 height 9
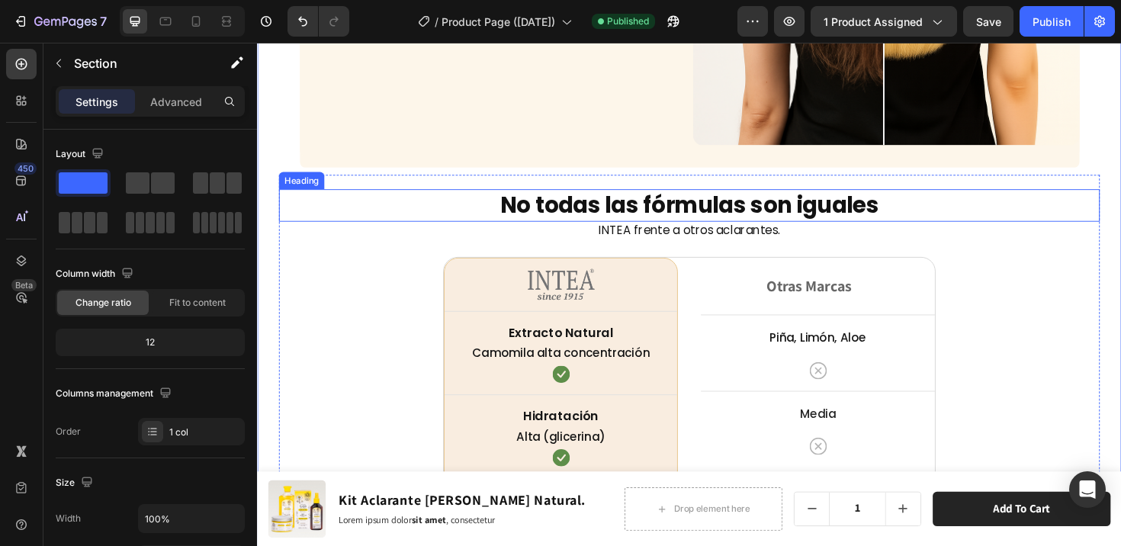
scroll to position [5283, 0]
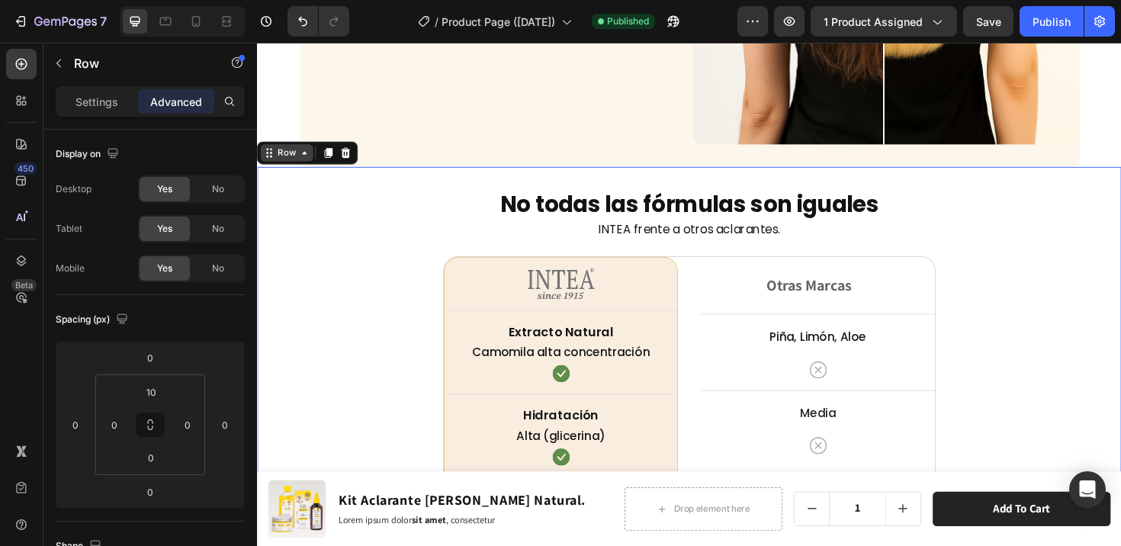
click at [276, 159] on div "Row" at bounding box center [288, 159] width 25 height 14
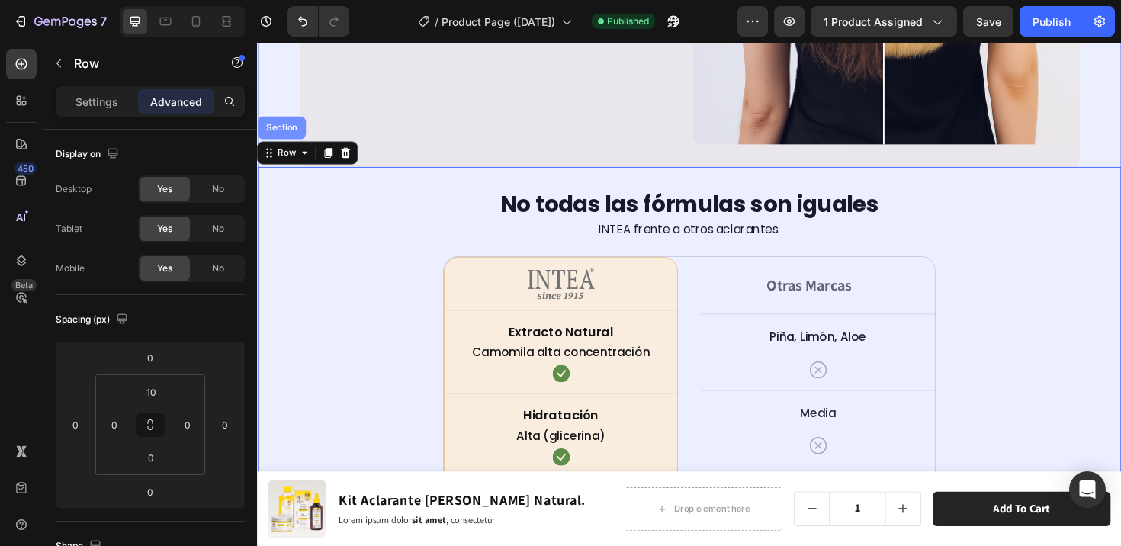
click at [291, 128] on div "Section" at bounding box center [283, 132] width 39 height 9
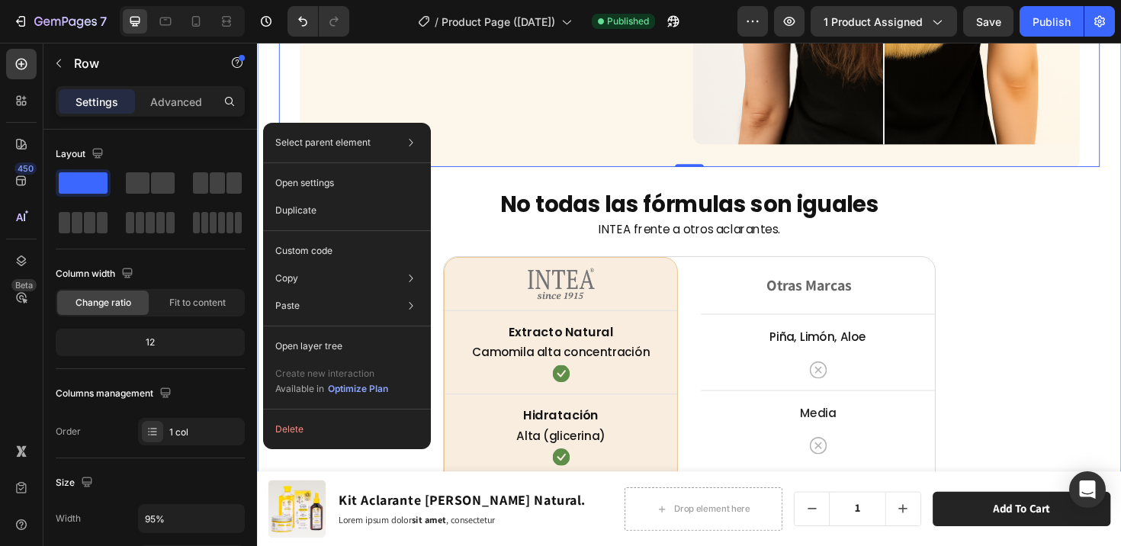
click at [270, 93] on div "¿Cómo funciona? Heading Inhibe la melanina y aclara el cabello Text Block Image…" at bounding box center [714, 166] width 915 height 1439
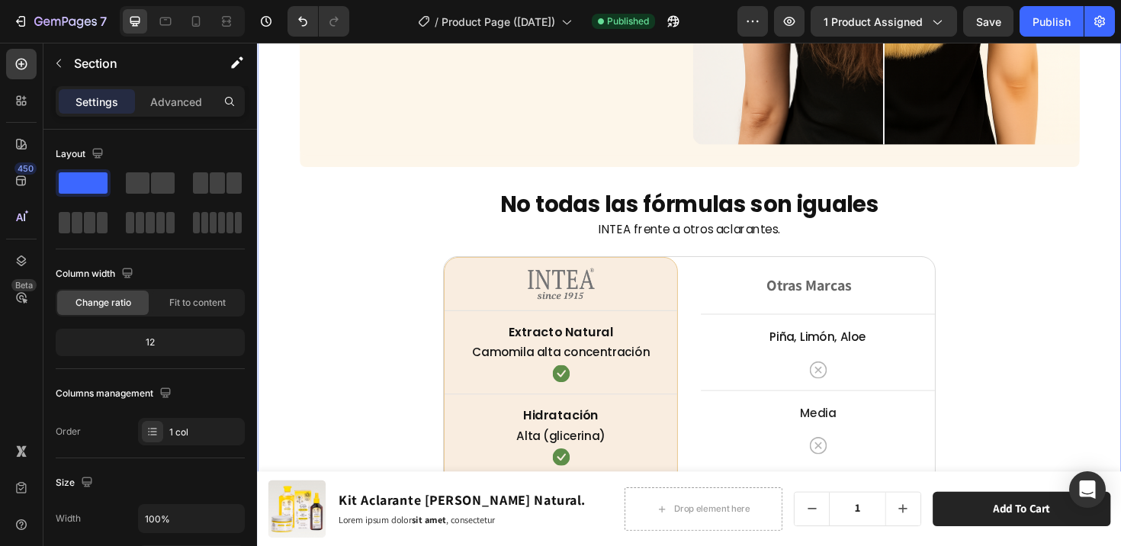
click at [271, 93] on div "¿Cómo funciona? Heading Inhibe la melanina y aclara el cabello Text Block Image…" at bounding box center [714, 166] width 915 height 1439
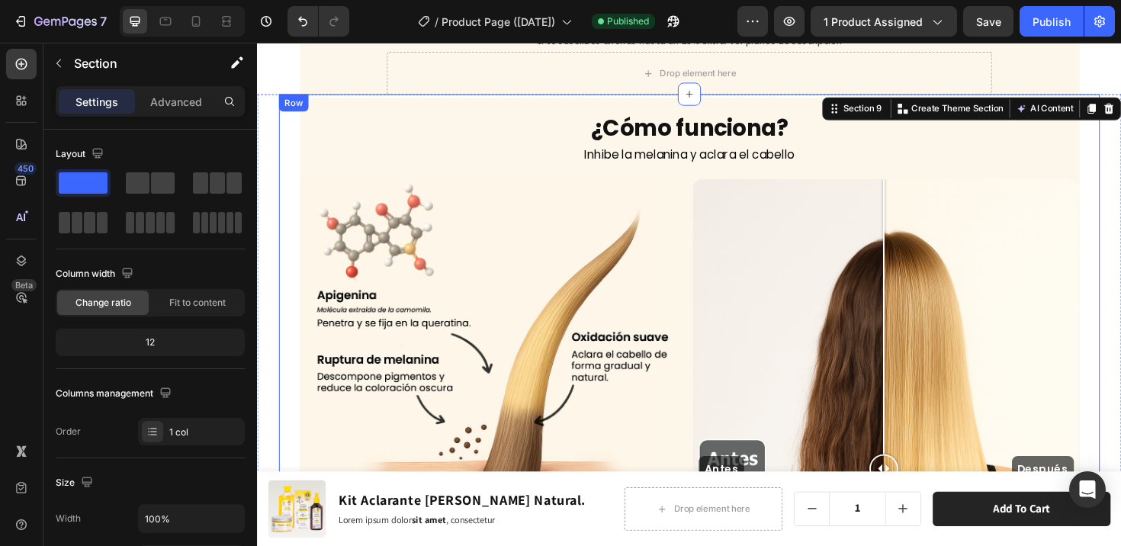
scroll to position [4619, 0]
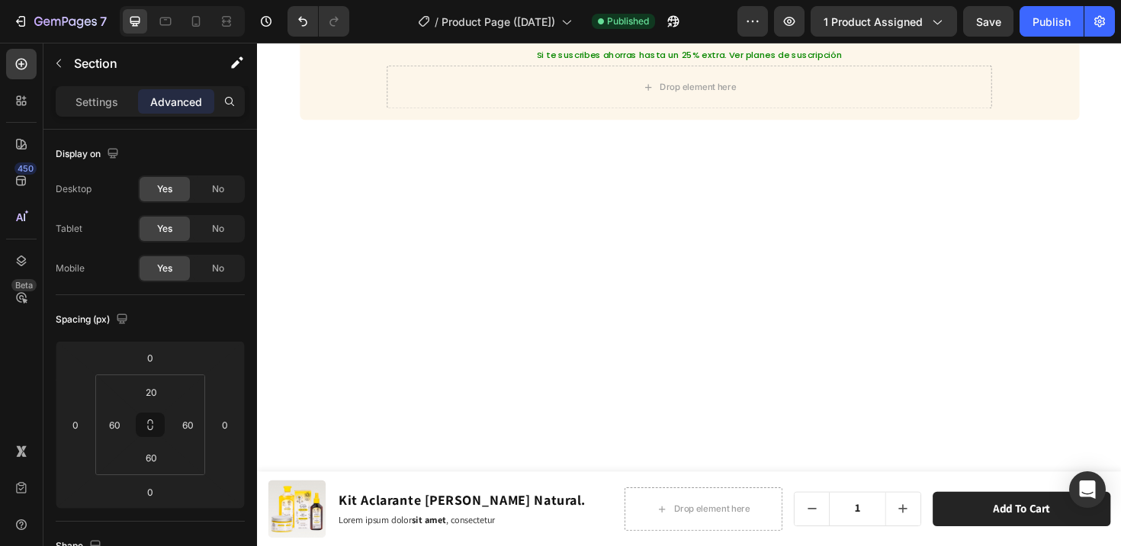
click at [865, 281] on div at bounding box center [714, 410] width 915 height 565
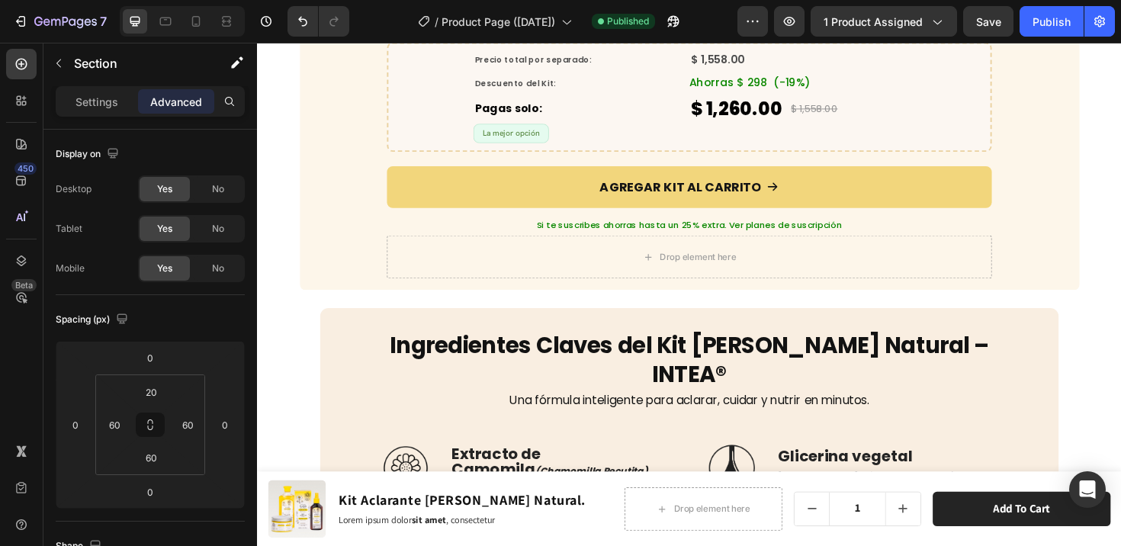
scroll to position [4509, 0]
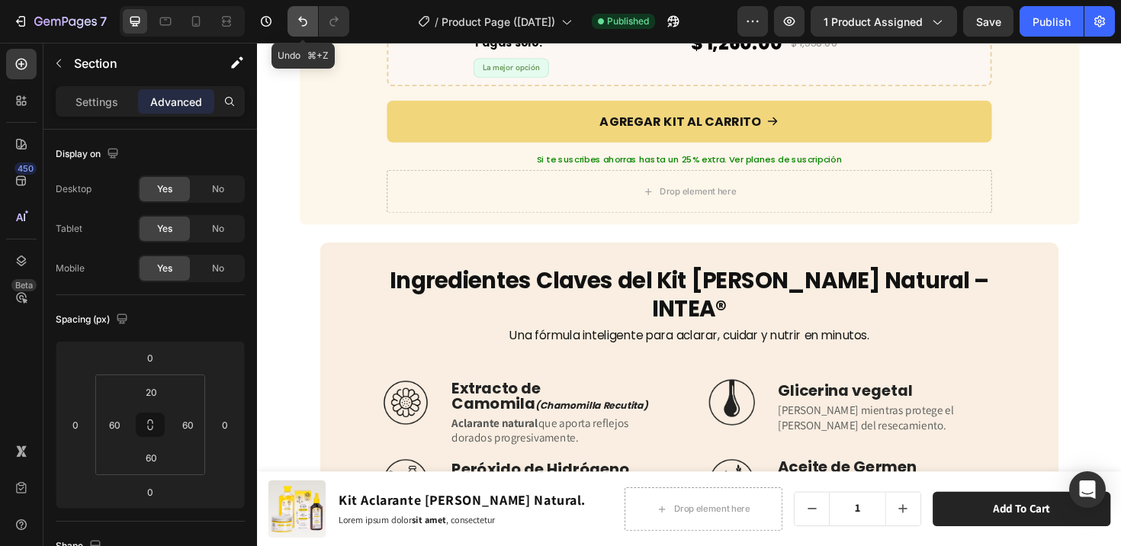
click at [300, 21] on icon "Undo/Redo" at bounding box center [302, 21] width 15 height 15
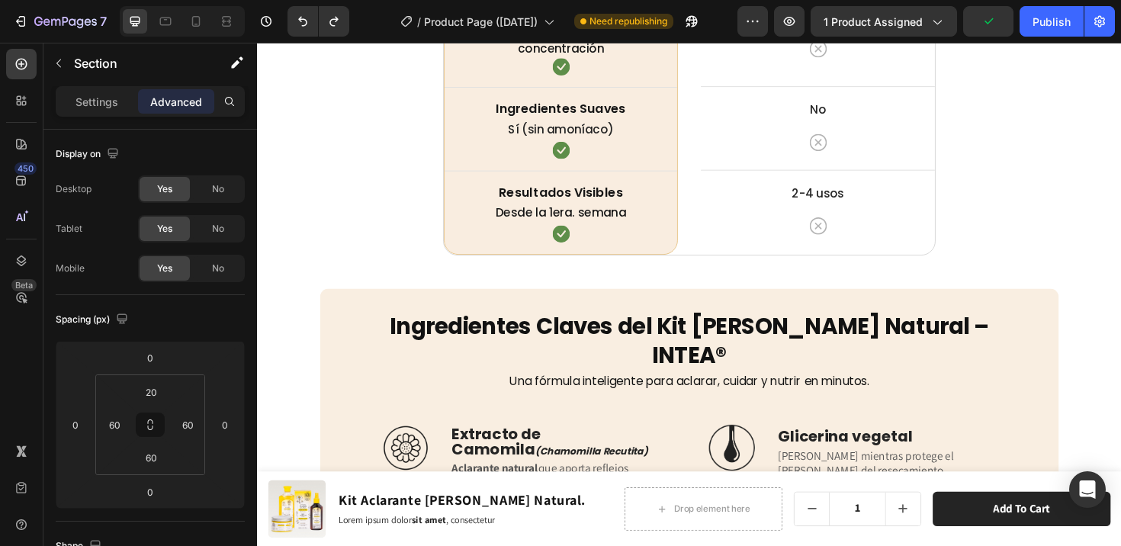
scroll to position [5898, 0]
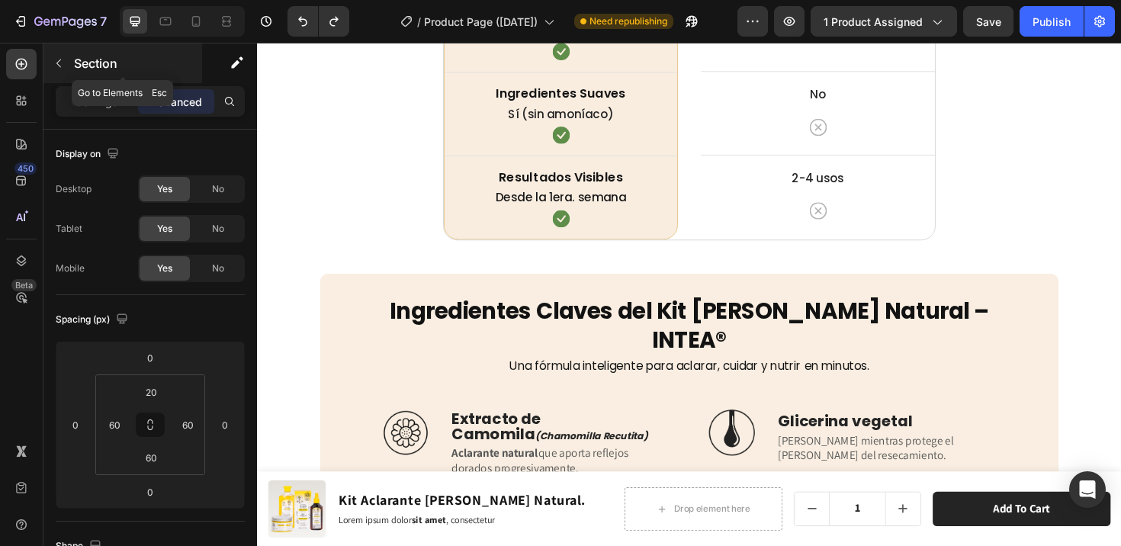
click at [62, 62] on icon "button" at bounding box center [59, 63] width 12 height 12
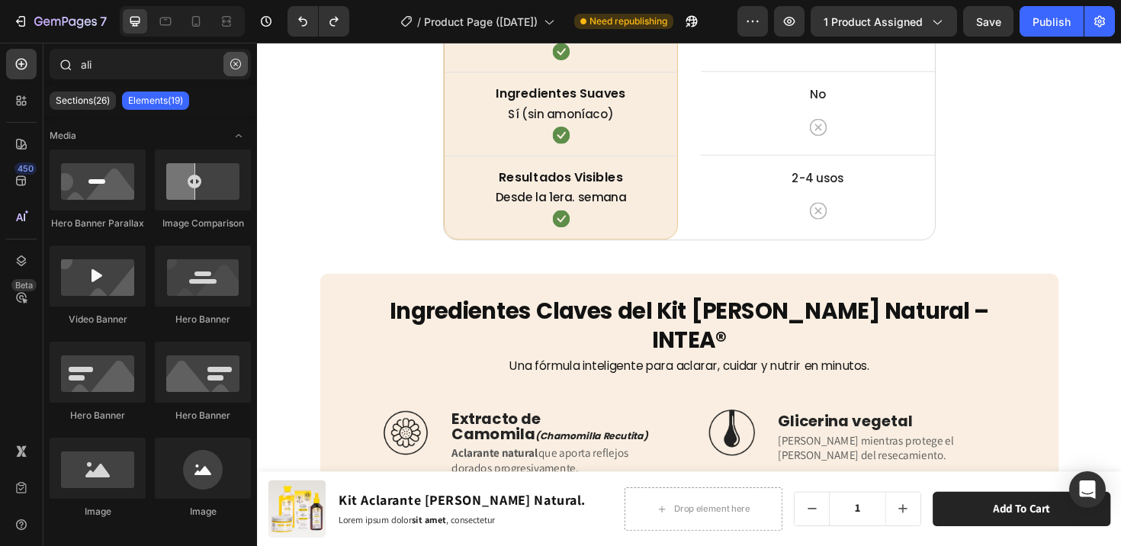
click at [233, 64] on icon "button" at bounding box center [235, 64] width 11 height 11
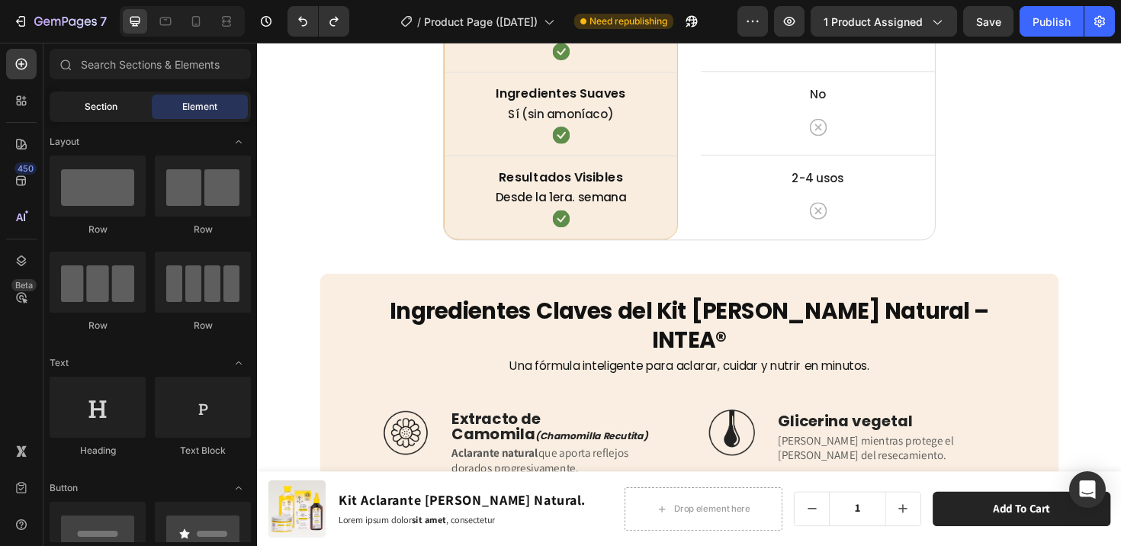
click at [73, 100] on div "Section" at bounding box center [101, 107] width 96 height 24
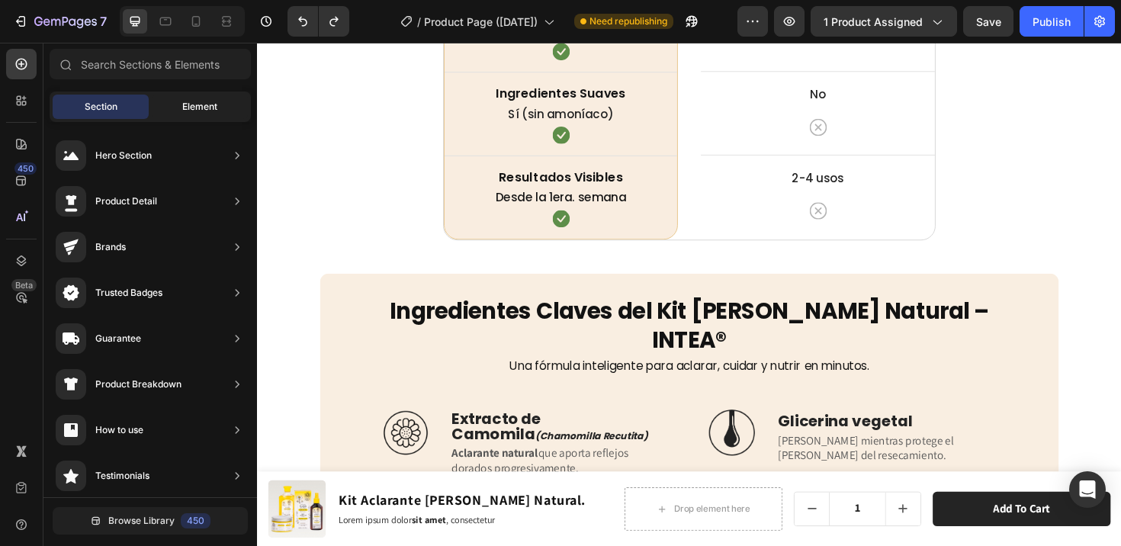
click at [195, 114] on div "Element" at bounding box center [200, 107] width 96 height 24
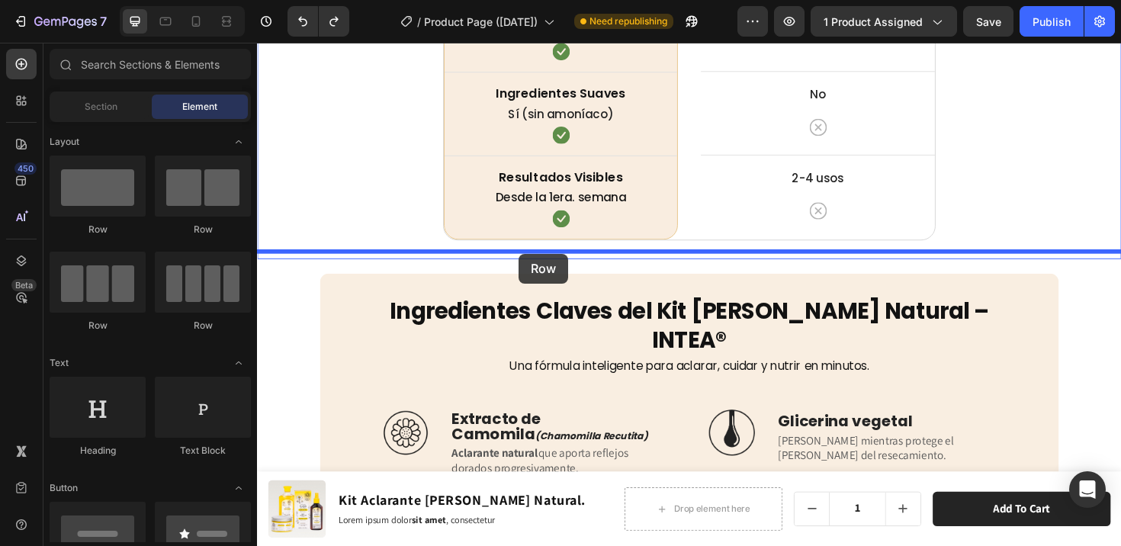
drag, startPoint x: 359, startPoint y: 240, endPoint x: 534, endPoint y: 266, distance: 176.5
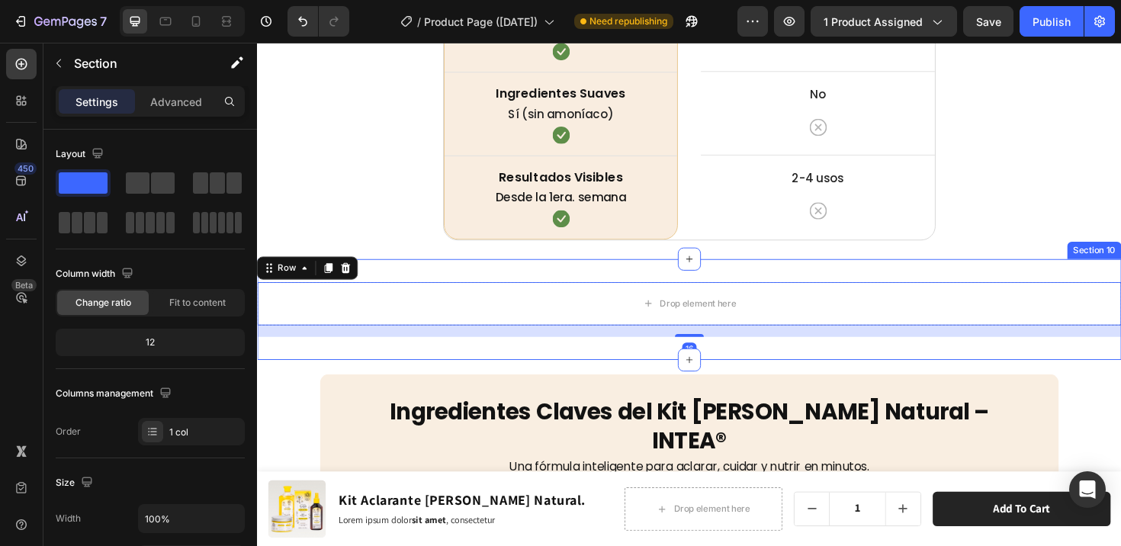
click at [435, 271] on div "Drop element here Row 16 Section 10" at bounding box center [714, 324] width 915 height 107
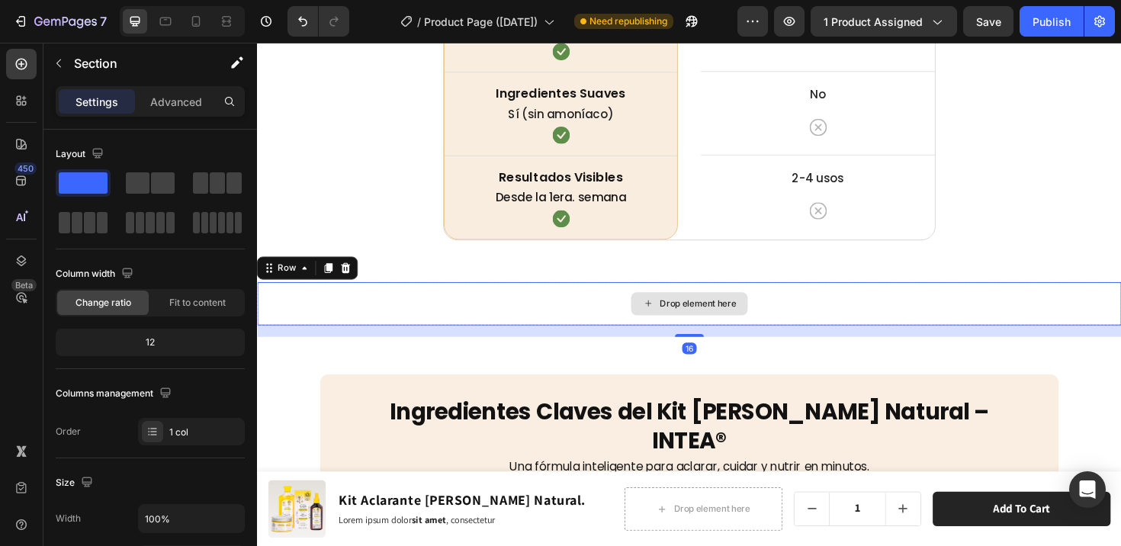
click at [419, 296] on div "Drop element here" at bounding box center [714, 319] width 915 height 46
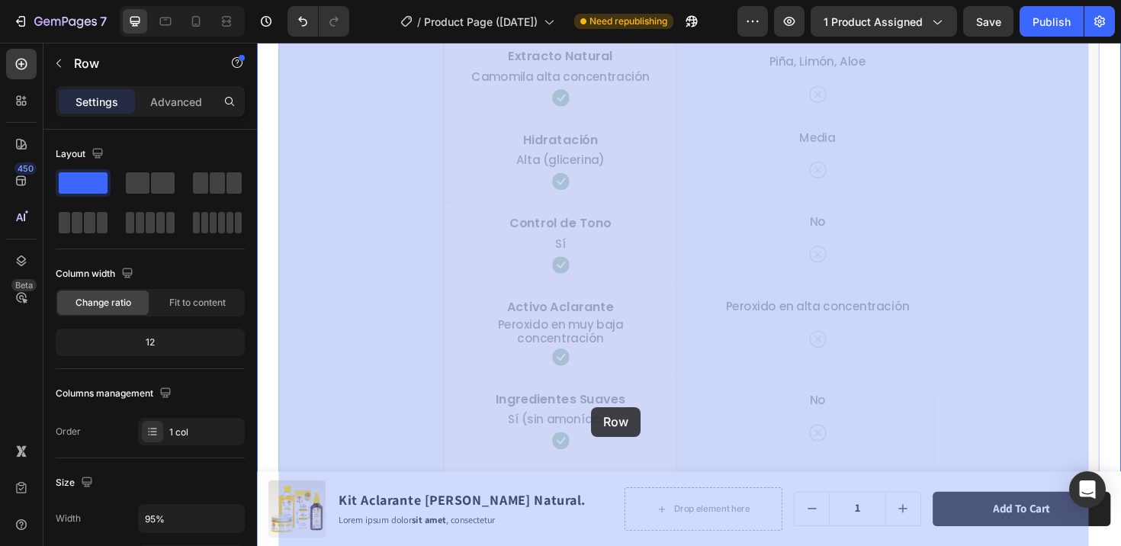
scroll to position [5766, 0]
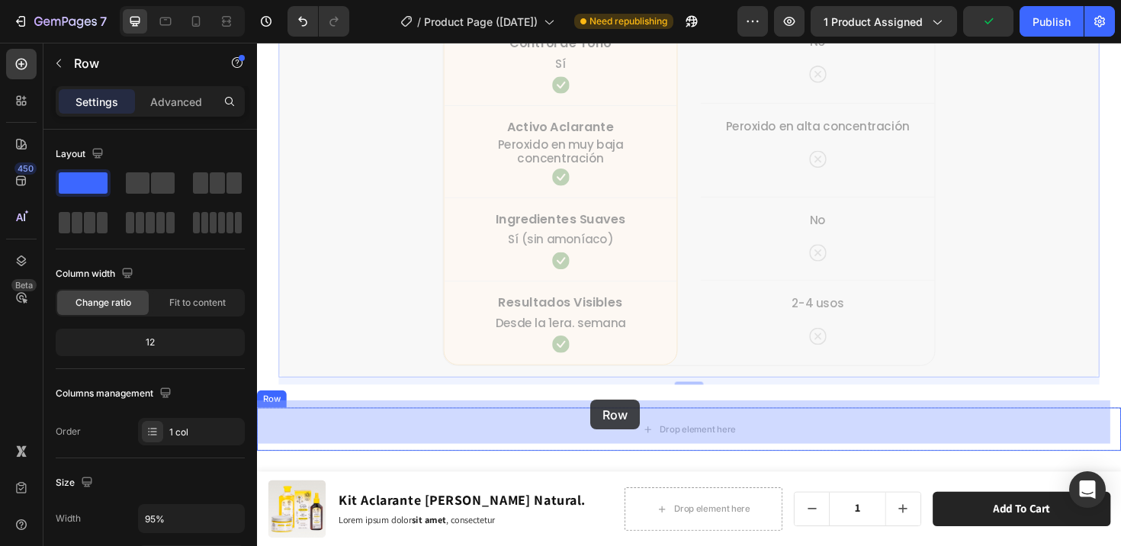
drag, startPoint x: 291, startPoint y: 137, endPoint x: 611, endPoint y: 427, distance: 431.2
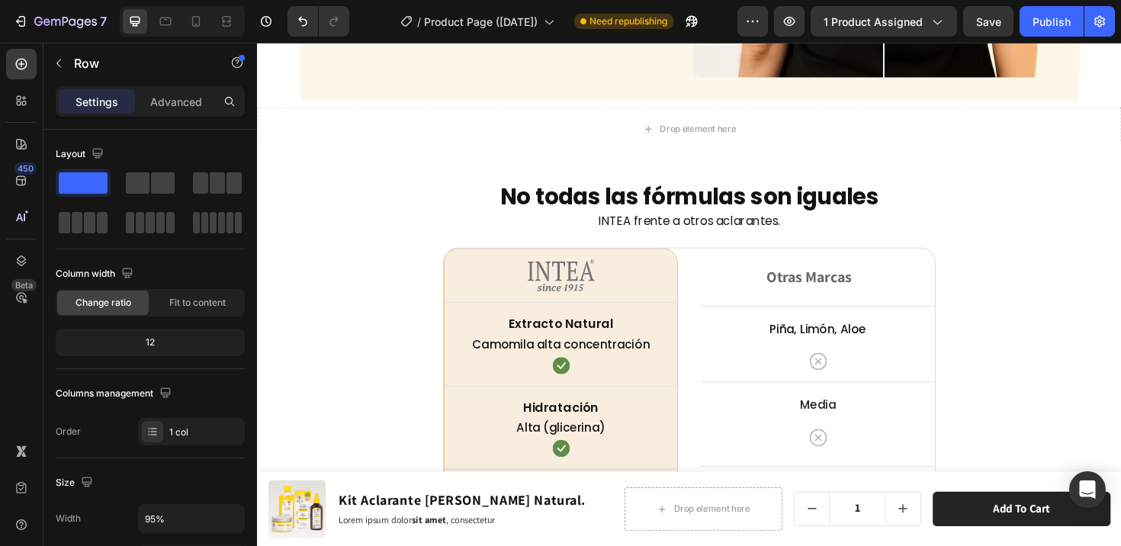
scroll to position [5323, 0]
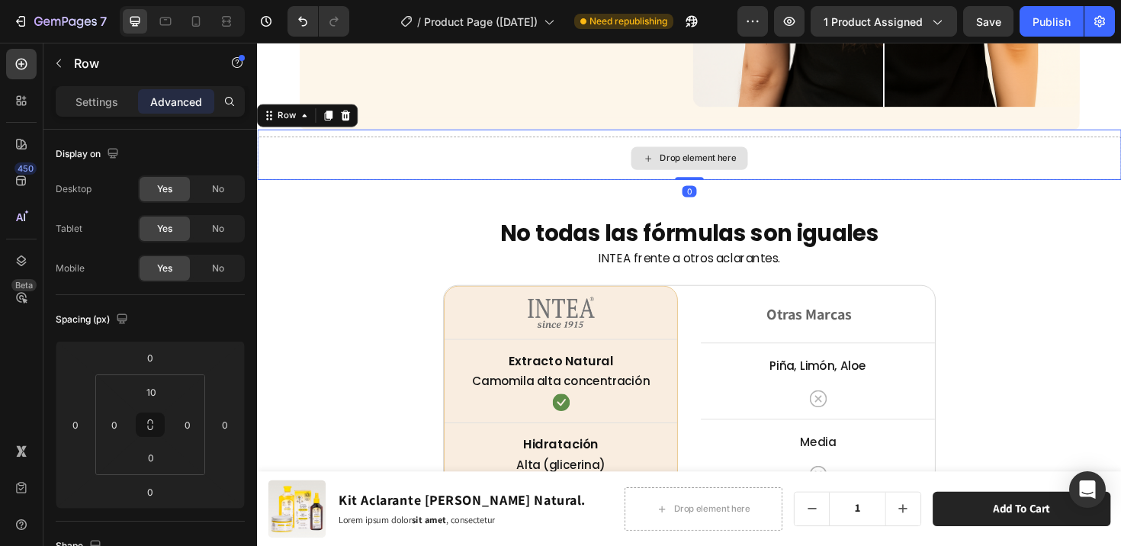
click at [478, 167] on div "Drop element here" at bounding box center [714, 165] width 915 height 46
click at [348, 114] on icon at bounding box center [351, 119] width 10 height 11
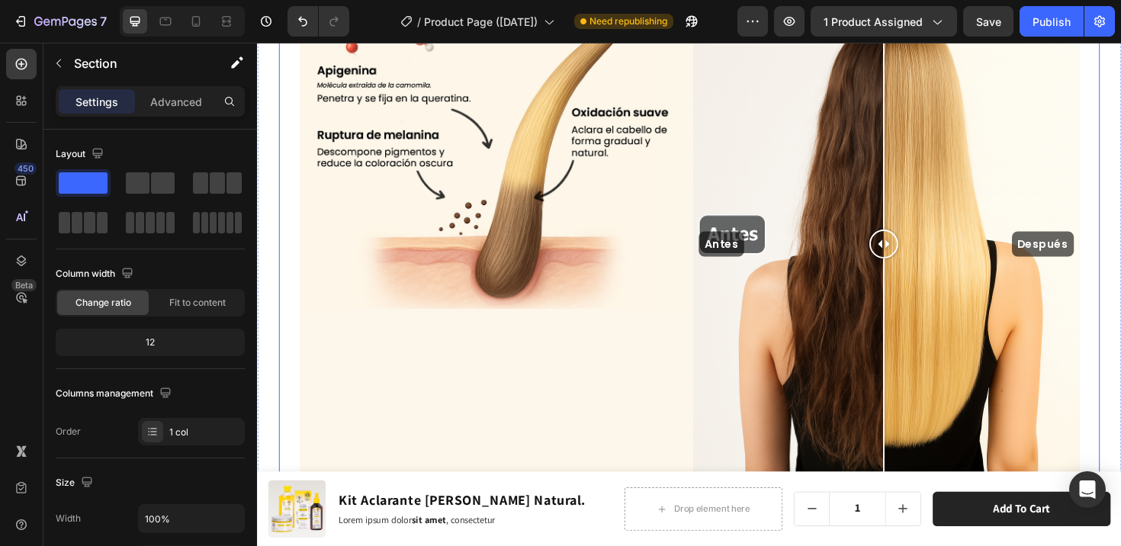
scroll to position [4548, 0]
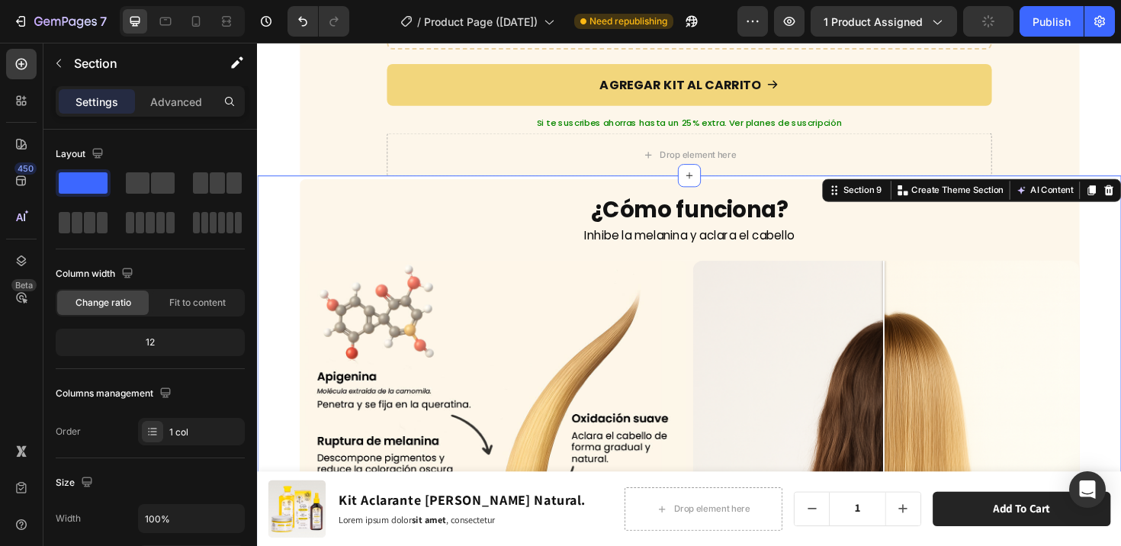
click at [271, 256] on div "¿Cómo funciona? Heading Inhibe la melanina y aclara el cabello Text Block Image…" at bounding box center [714, 546] width 915 height 727
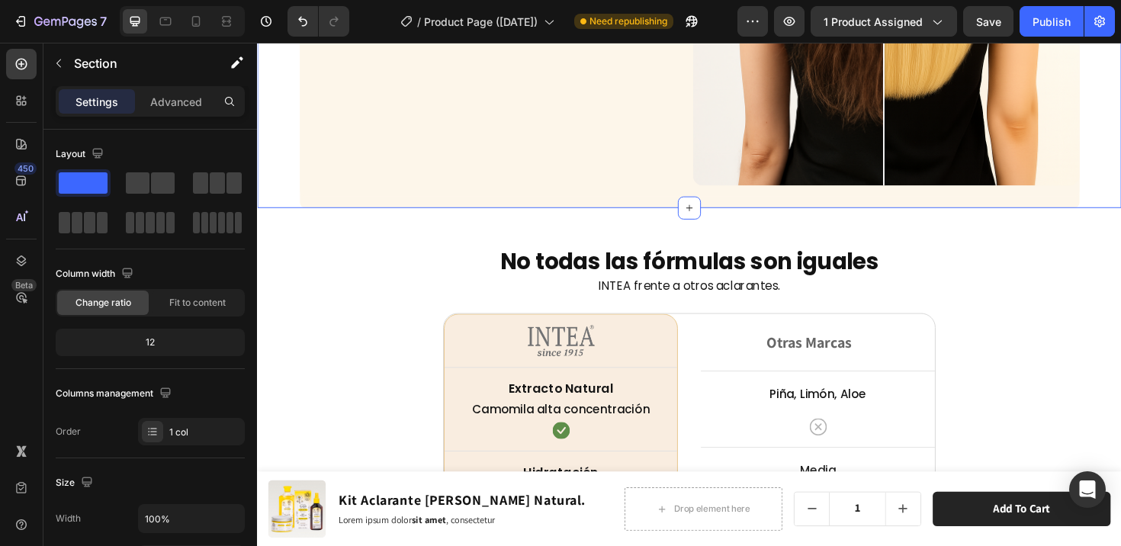
scroll to position [5255, 0]
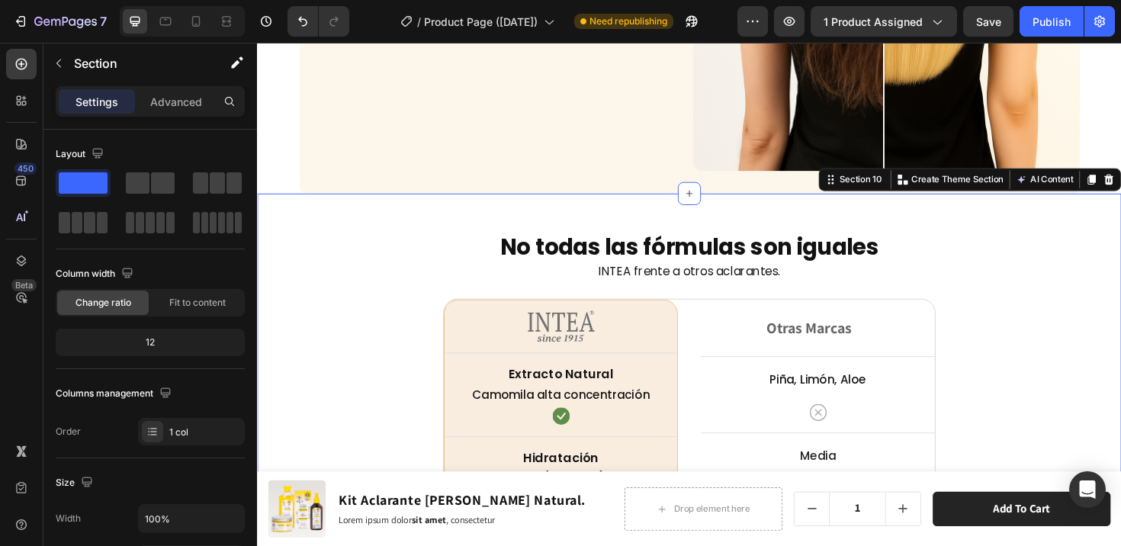
click at [195, 20] on icon at bounding box center [195, 21] width 15 height 15
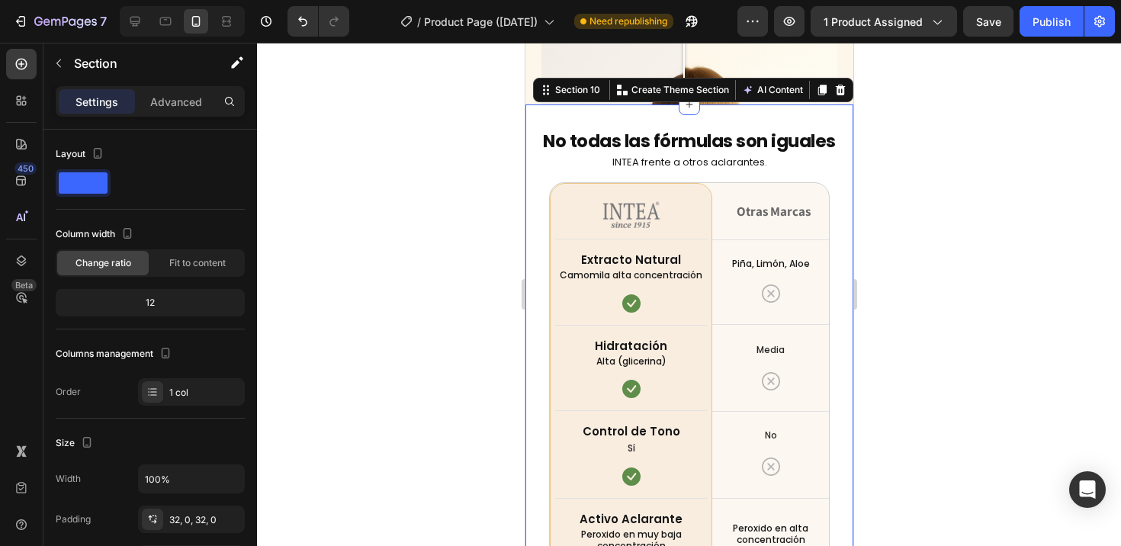
scroll to position [4570, 0]
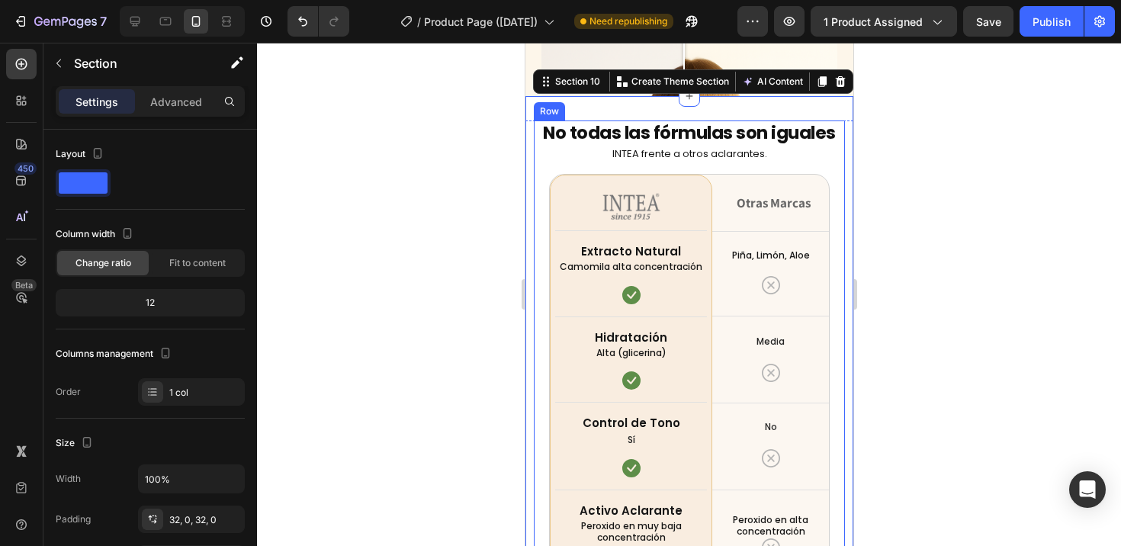
click at [480, 175] on div at bounding box center [689, 294] width 864 height 503
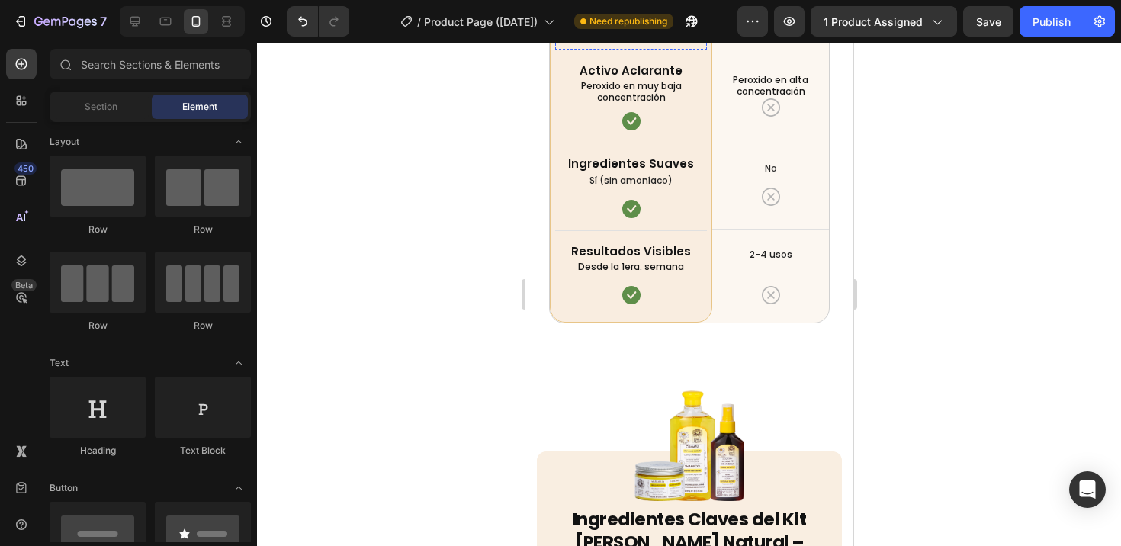
scroll to position [5440, 0]
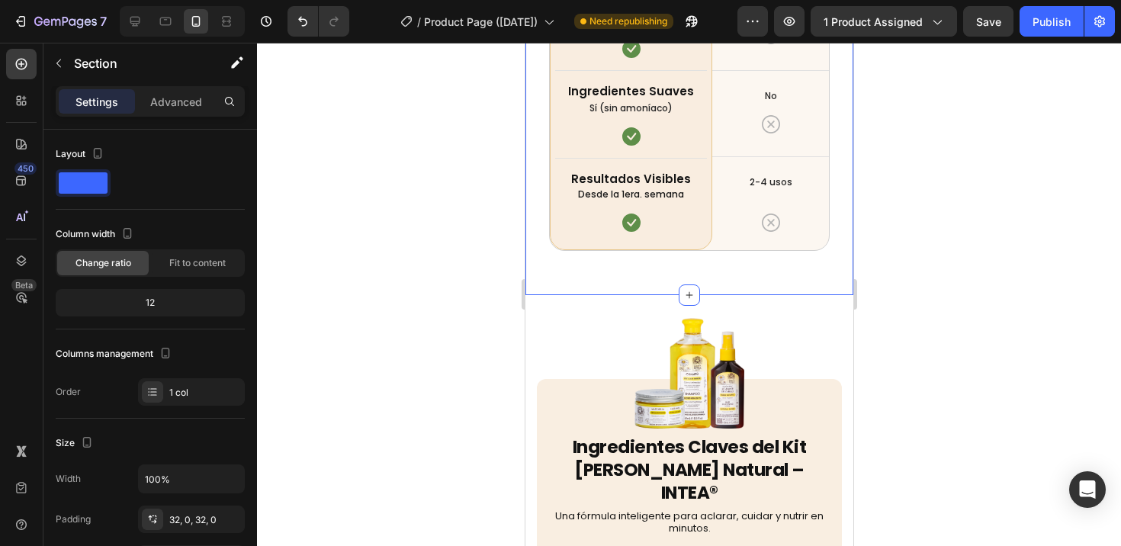
click at [143, 92] on div "Advanced" at bounding box center [176, 101] width 76 height 24
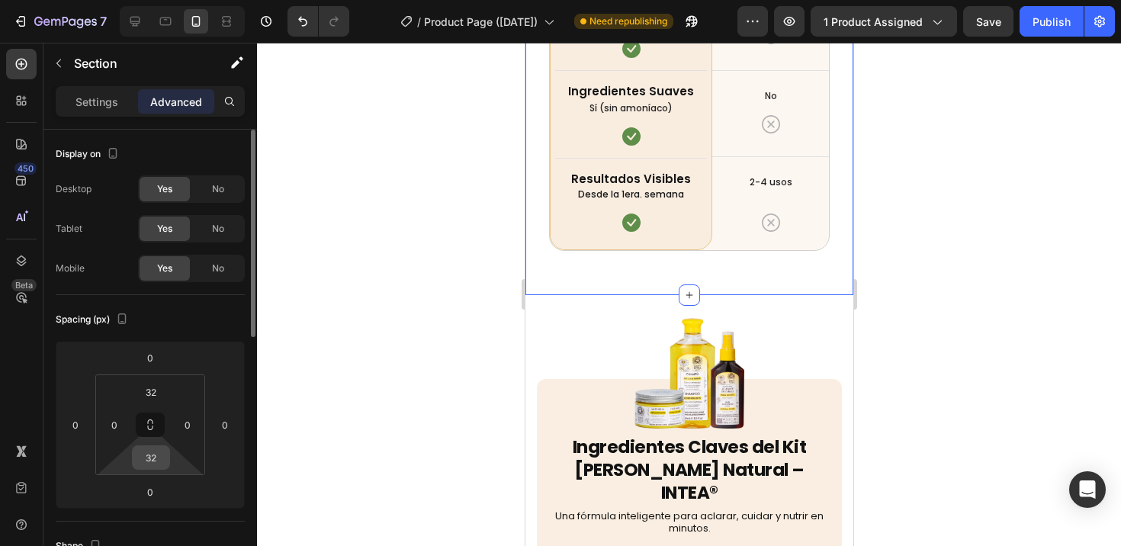
click at [142, 445] on div "32" at bounding box center [151, 457] width 38 height 24
click at [149, 449] on input "32" at bounding box center [151, 457] width 30 height 23
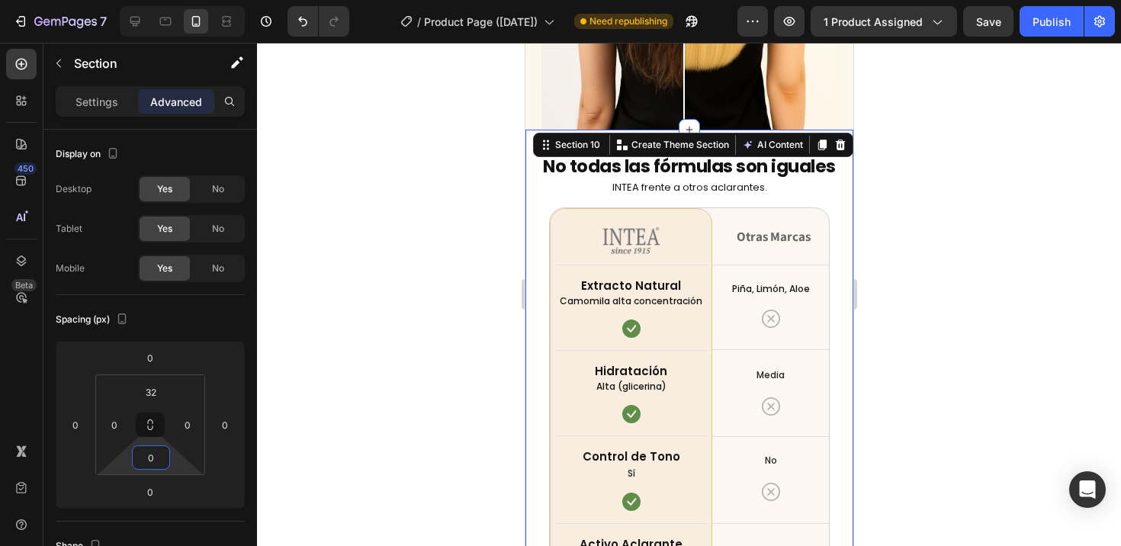
scroll to position [4894, 0]
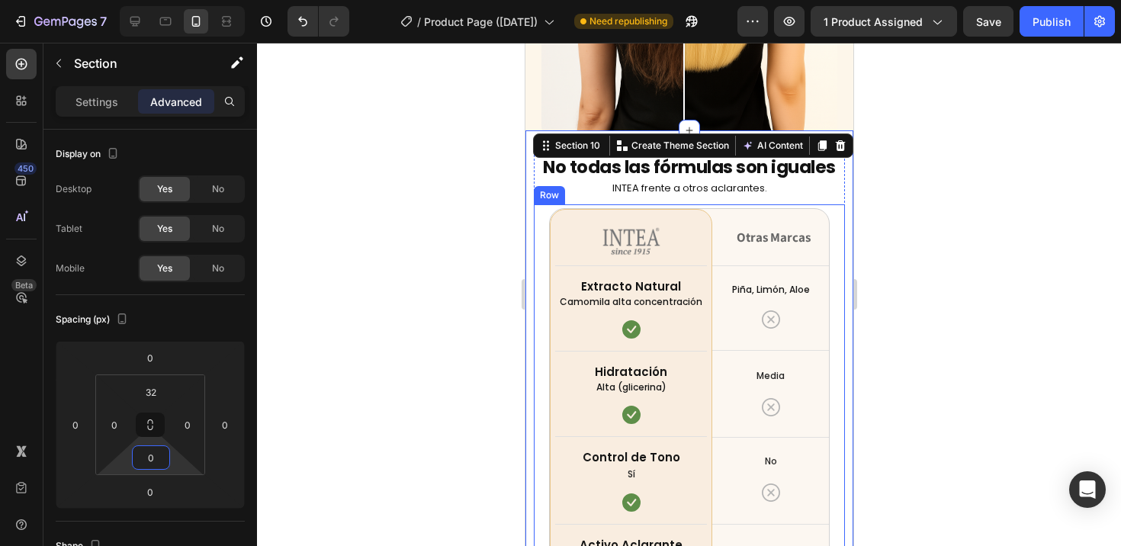
type input "0"
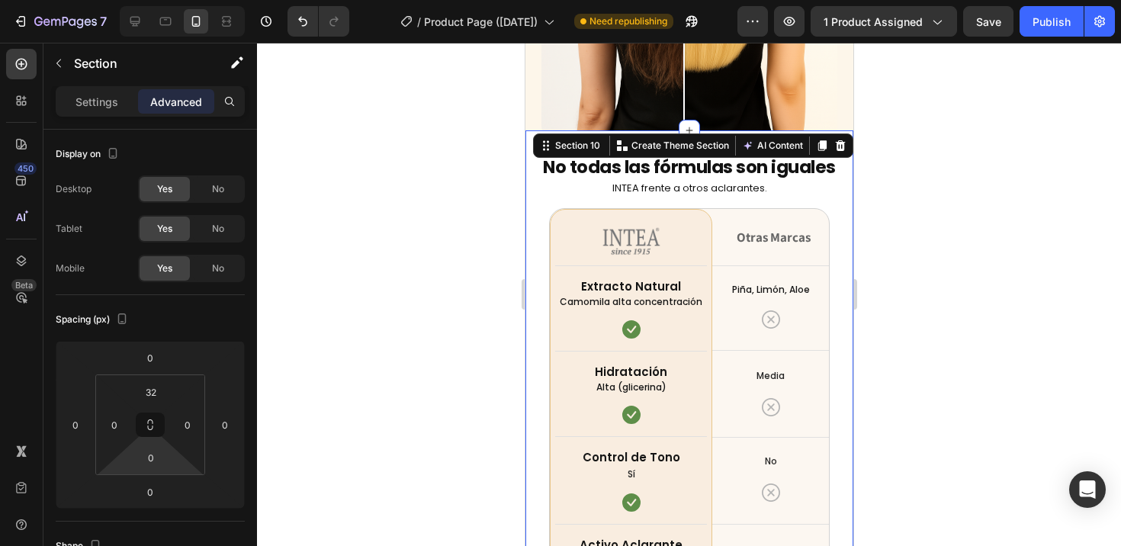
click at [492, 241] on div at bounding box center [689, 294] width 864 height 503
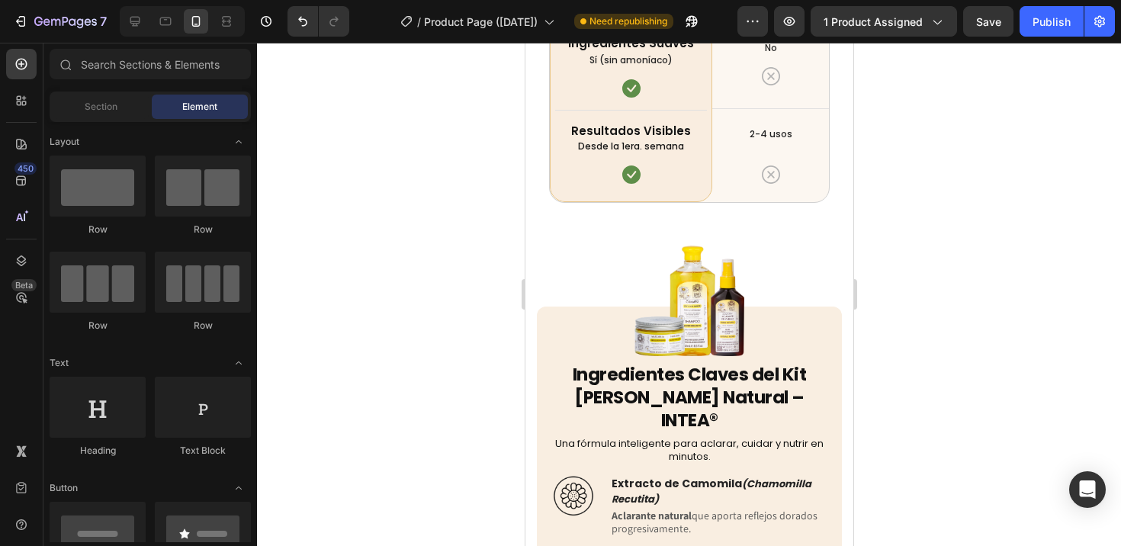
scroll to position [5337, 0]
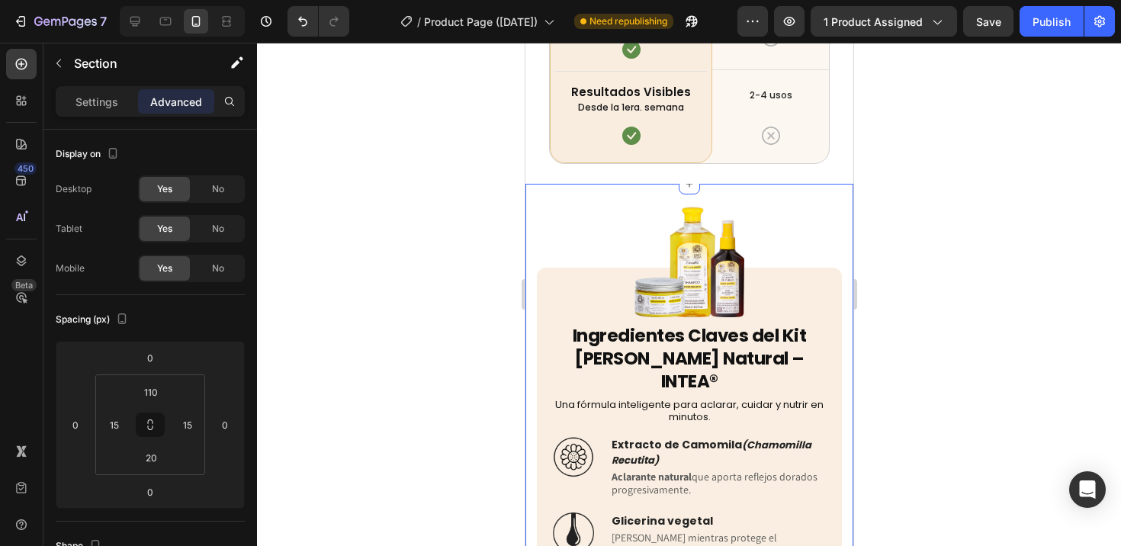
scroll to position [5363, 0]
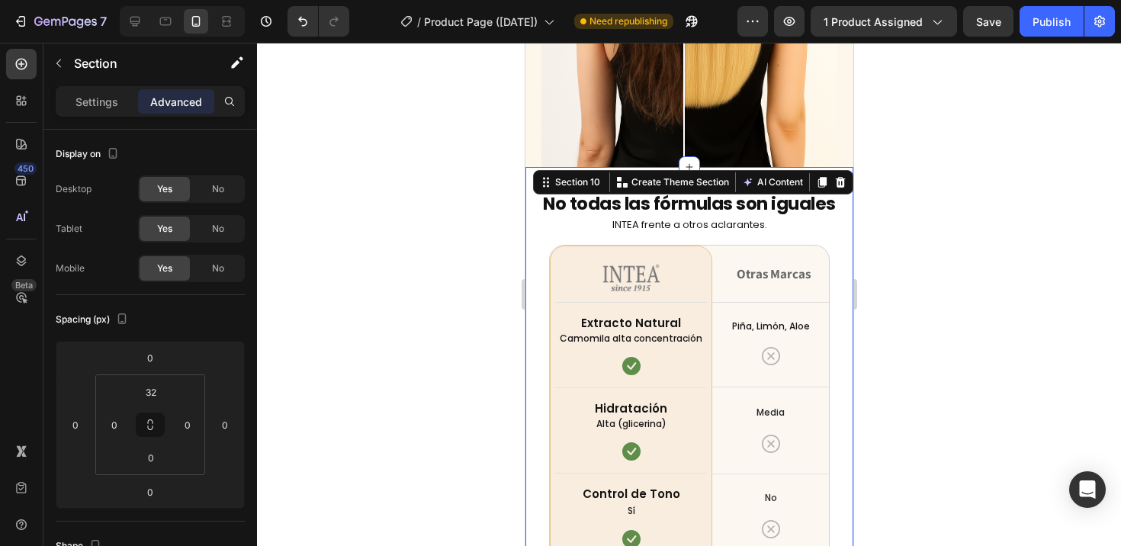
scroll to position [4694, 0]
click at [498, 271] on div at bounding box center [689, 294] width 864 height 503
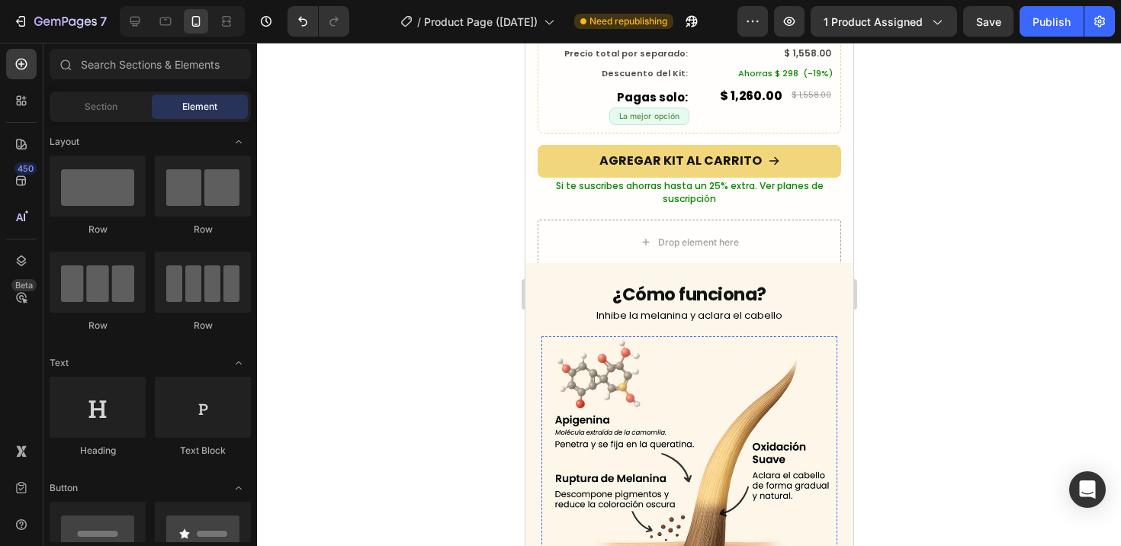
scroll to position [3818, 0]
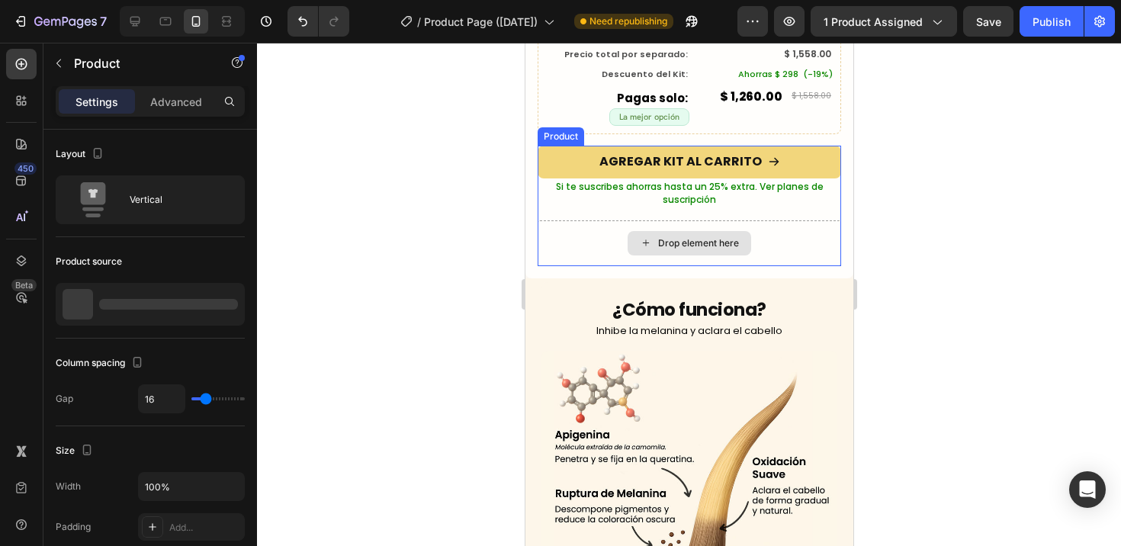
click at [595, 222] on div "Drop element here" at bounding box center [688, 243] width 303 height 46
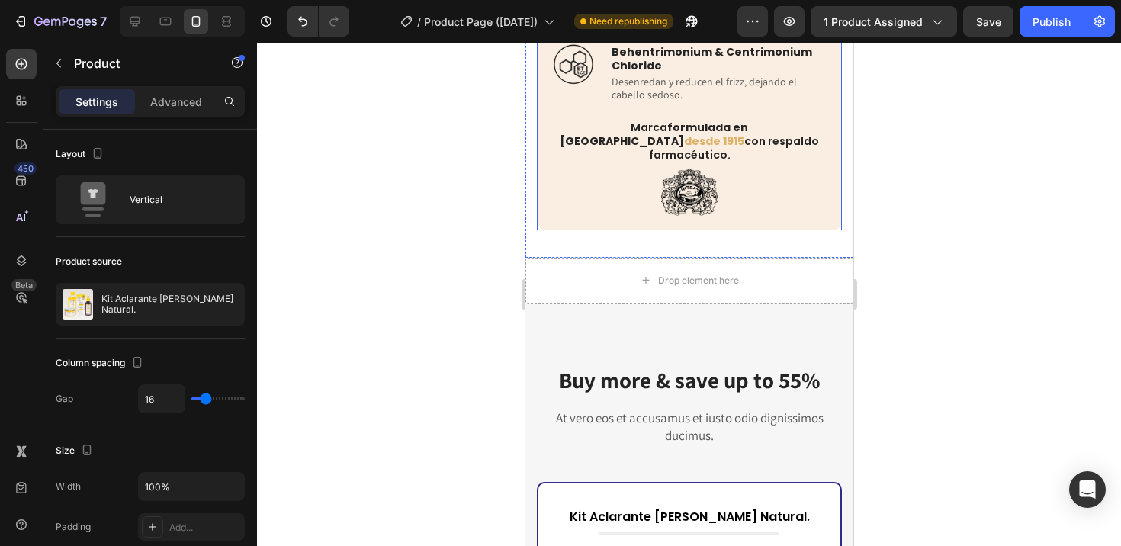
scroll to position [6442, 0]
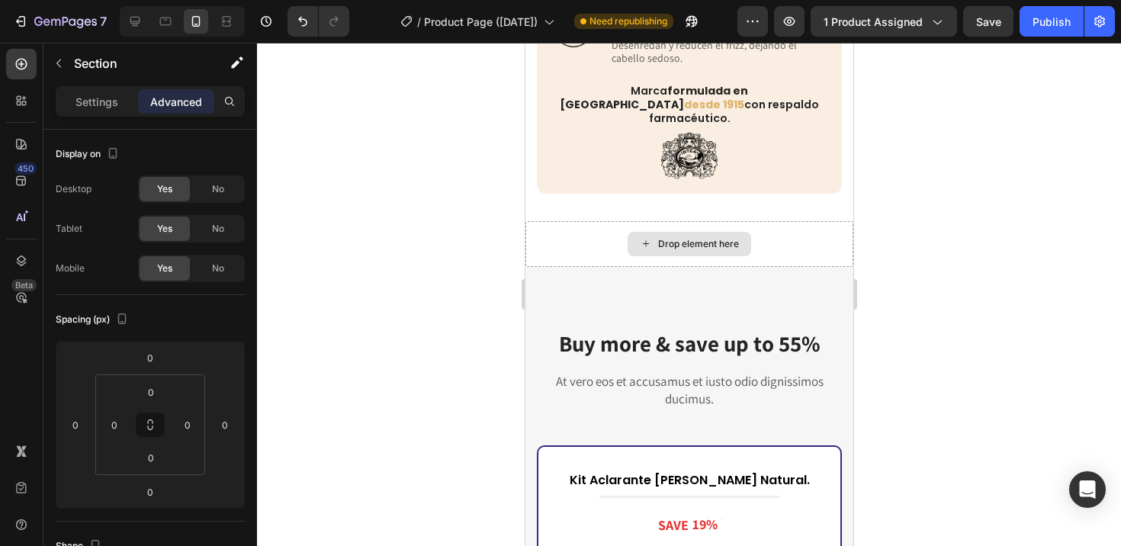
click at [569, 221] on div "Drop element here" at bounding box center [689, 244] width 328 height 46
click at [587, 221] on div "Drop element here" at bounding box center [689, 244] width 328 height 46
click at [582, 221] on div "Drop element here" at bounding box center [689, 244] width 328 height 46
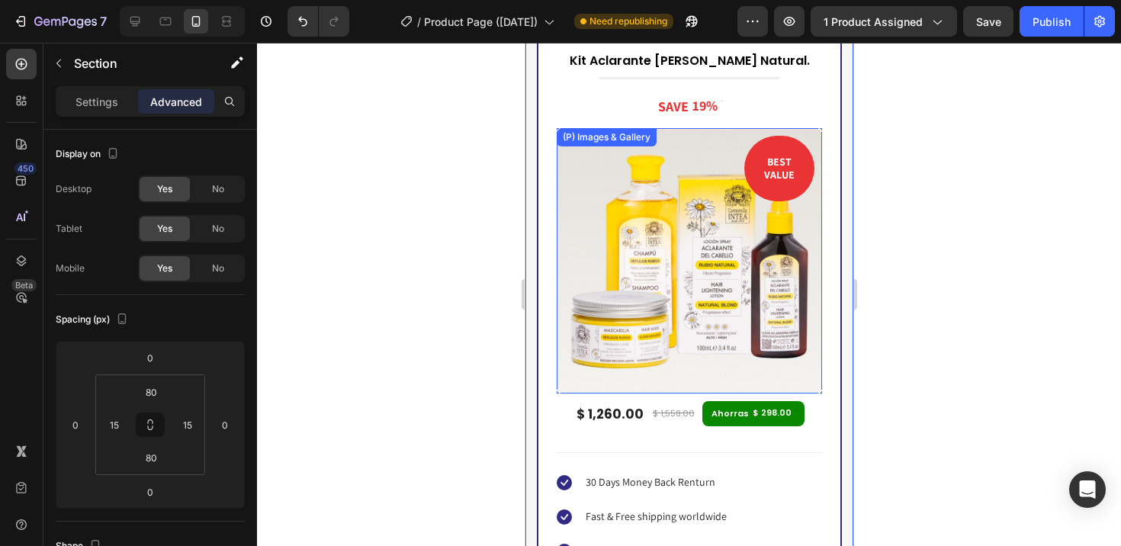
scroll to position [6604, 0]
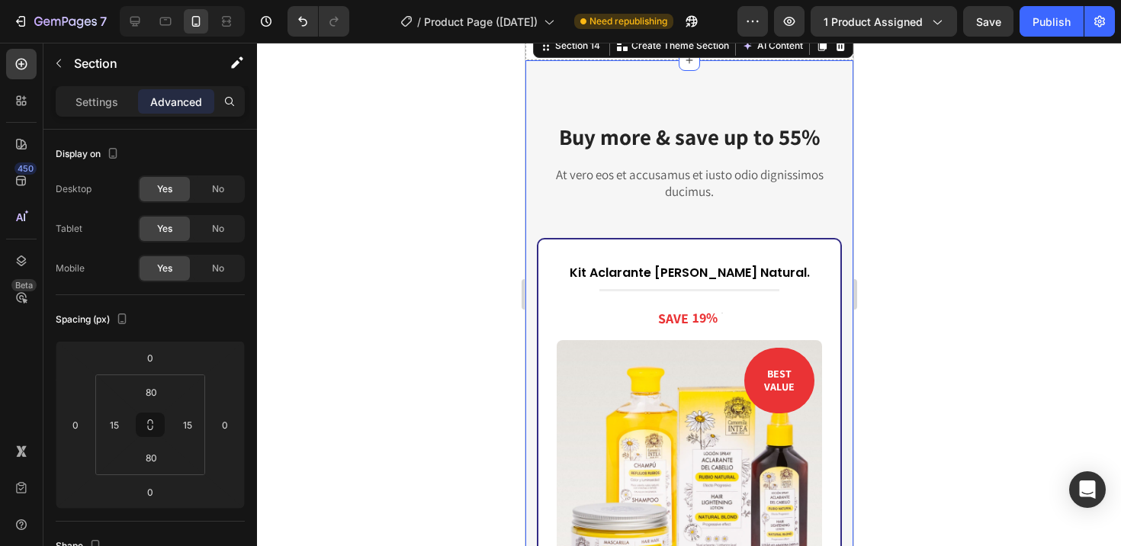
click at [92, 105] on p "Settings" at bounding box center [96, 102] width 43 height 16
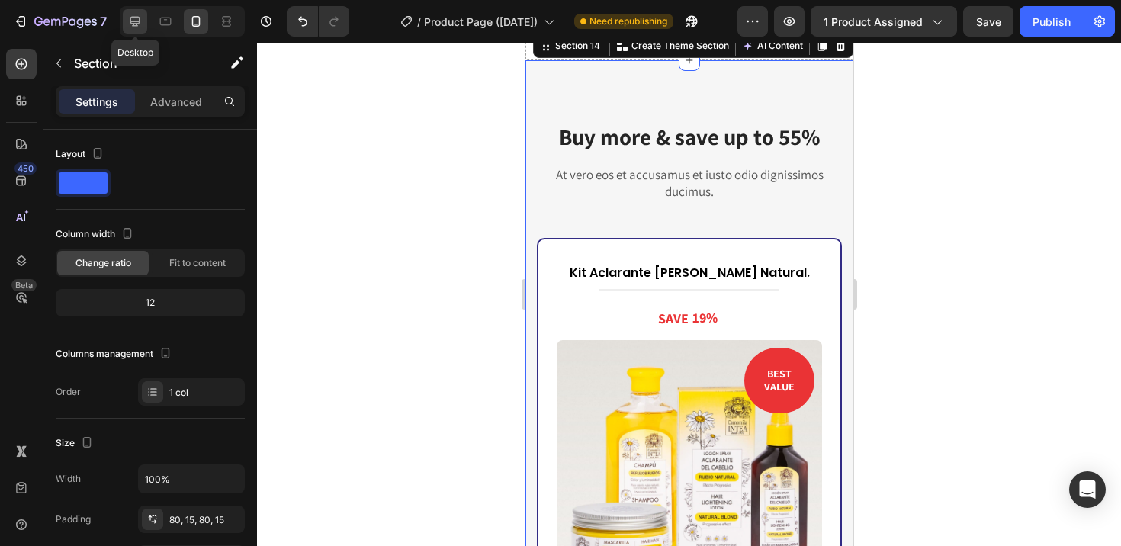
click at [137, 19] on icon at bounding box center [134, 21] width 15 height 15
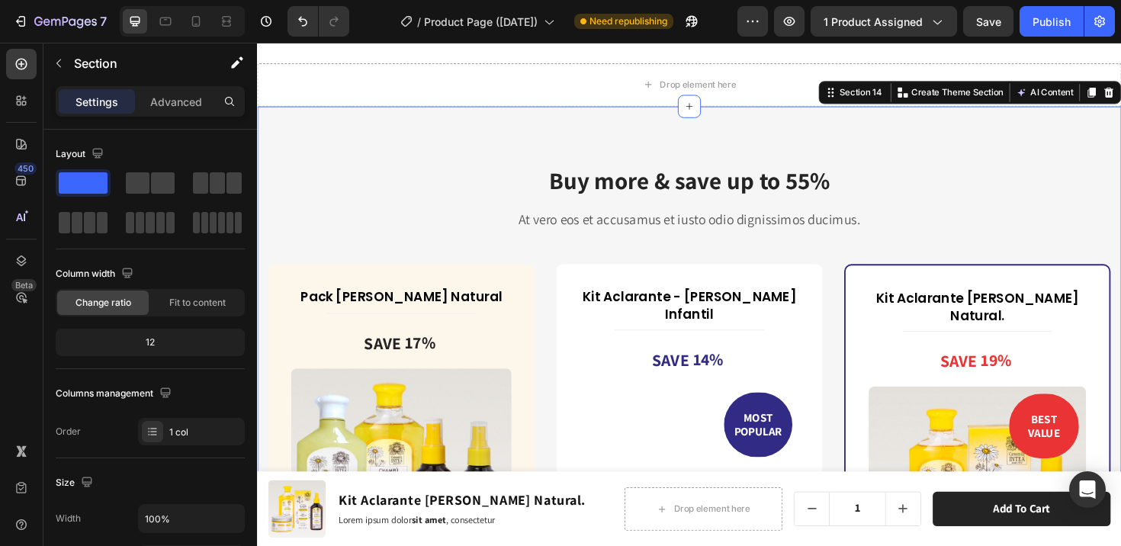
scroll to position [6688, 0]
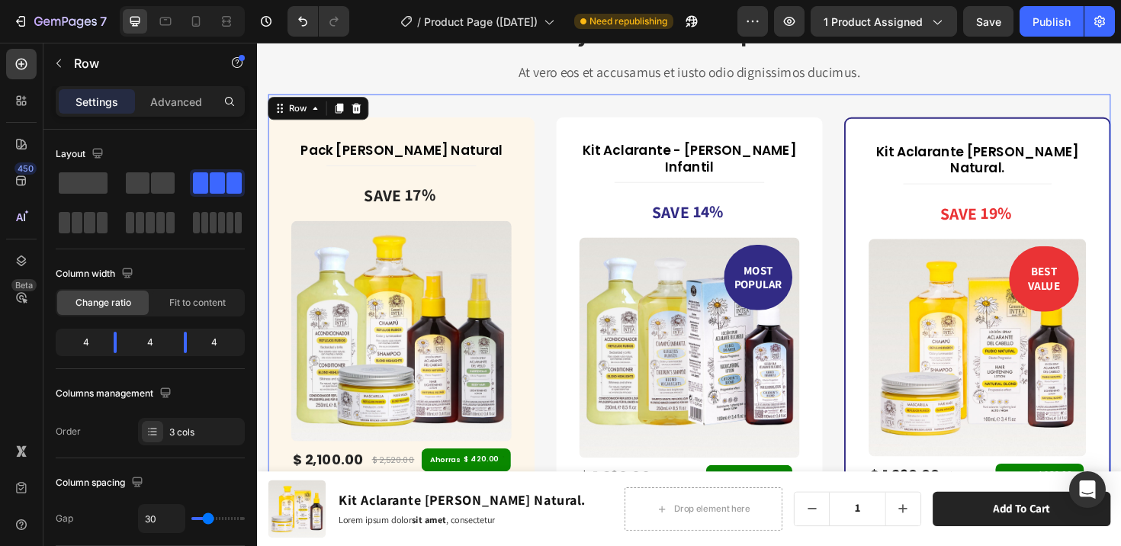
click at [560, 121] on div "Pack Verano Rubio Natural (P) Title Title Line SAVE 17% (P) Tag (P) Images & Ga…" at bounding box center [714, 476] width 892 height 758
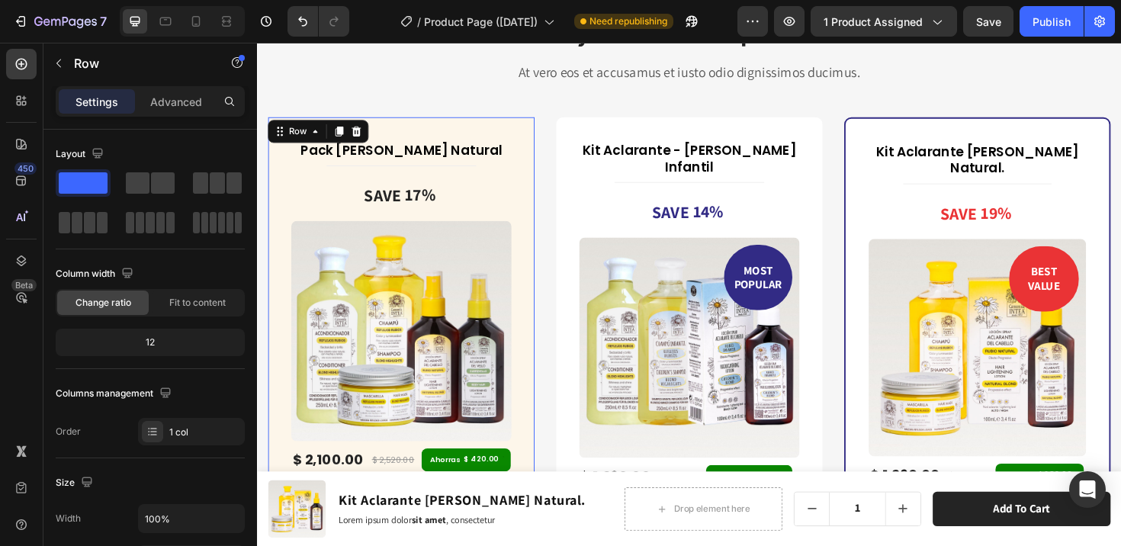
click at [518, 121] on div "Pack Verano Rubio Natural (P) Title Title Line SAVE 17% (P) Tag (P) Images & Ga…" at bounding box center [409, 398] width 282 height 555
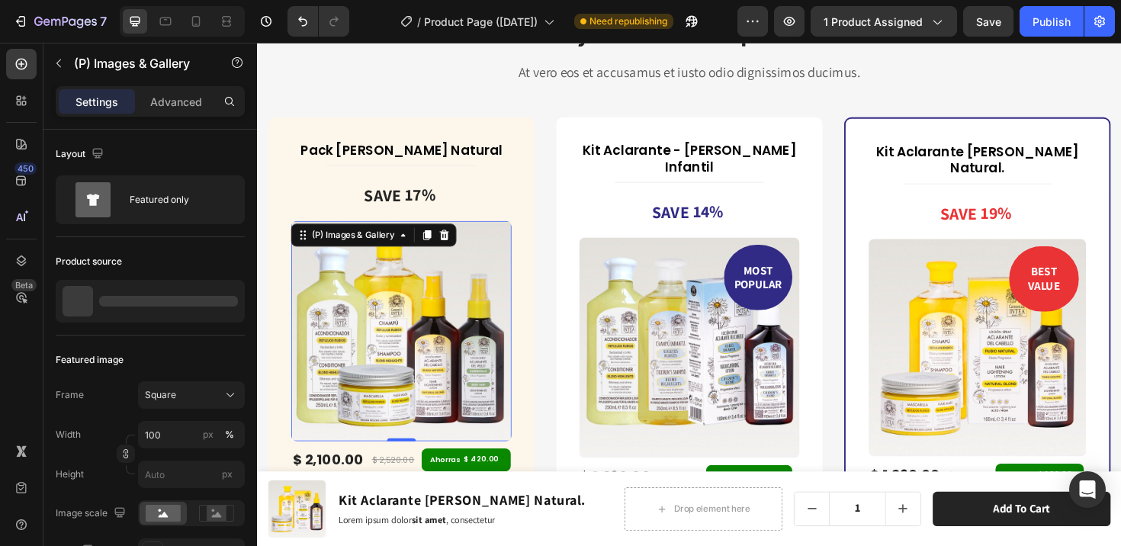
click at [448, 255] on img at bounding box center [409, 347] width 233 height 233
click at [438, 179] on div "SAVE 17%" at bounding box center [409, 205] width 108 height 52
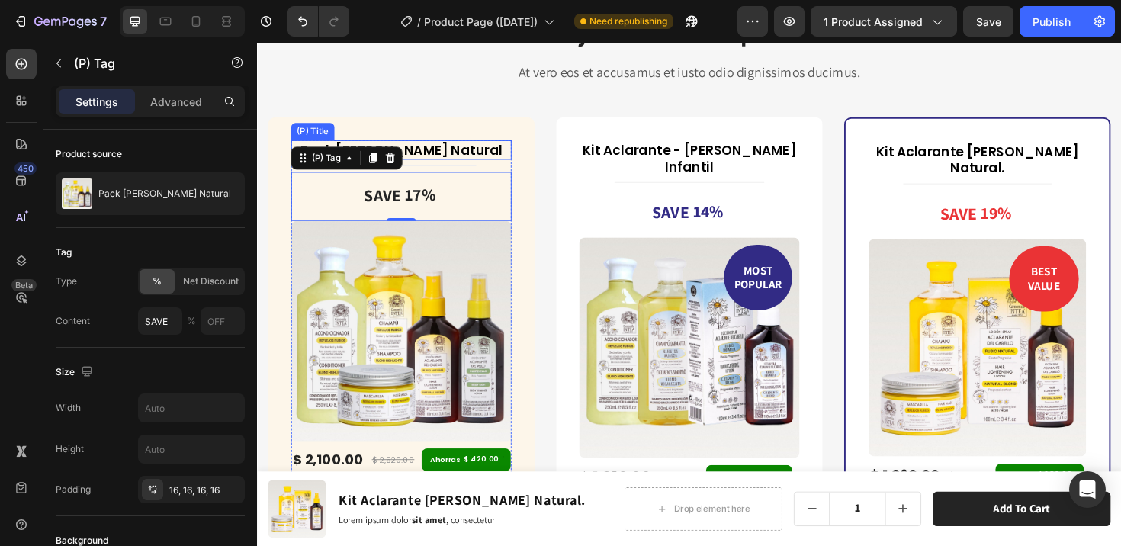
click at [436, 146] on h3 "Pack [PERSON_NAME] Natural" at bounding box center [409, 156] width 233 height 21
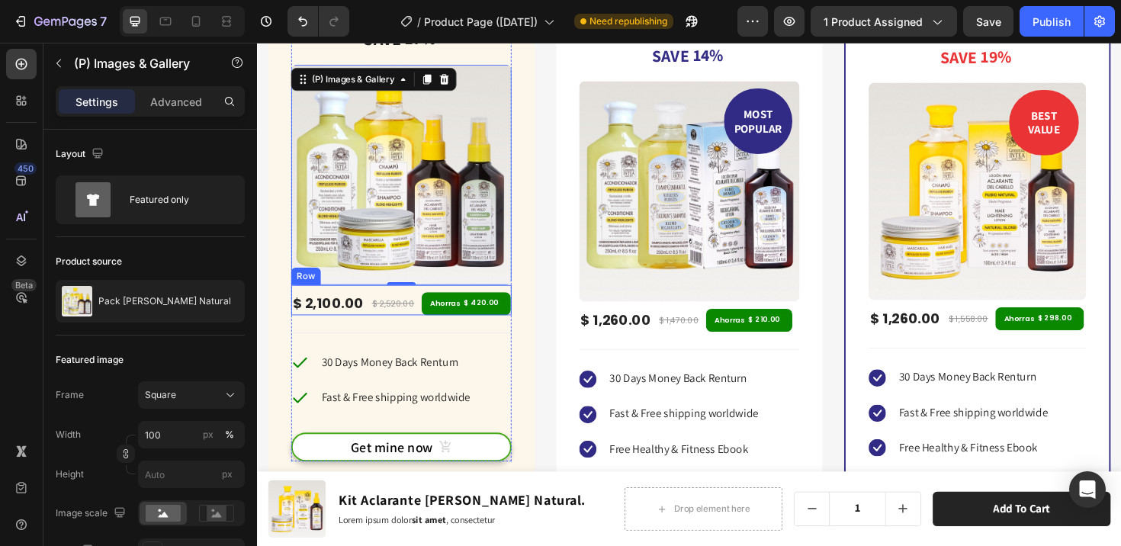
scroll to position [6806, 0]
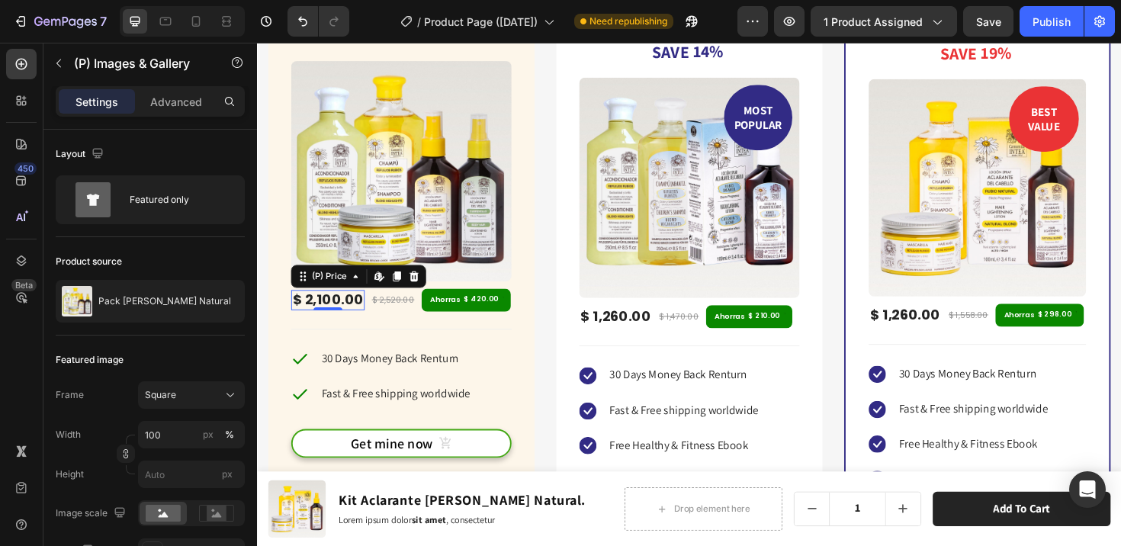
click at [344, 308] on div "$ 2,100.00" at bounding box center [332, 315] width 78 height 22
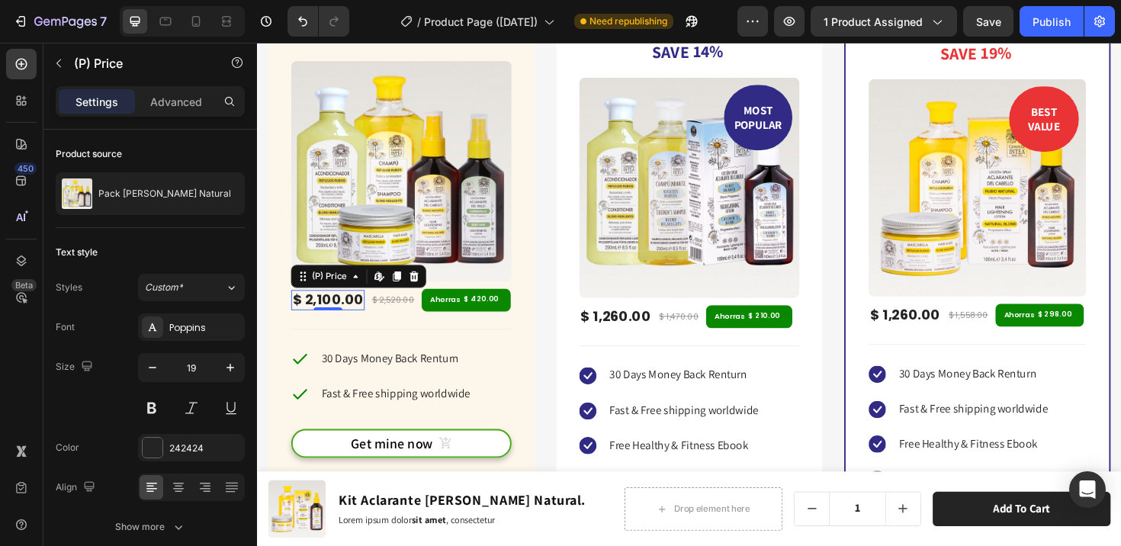
click at [344, 308] on div "$ 2,100.00" at bounding box center [332, 315] width 78 height 22
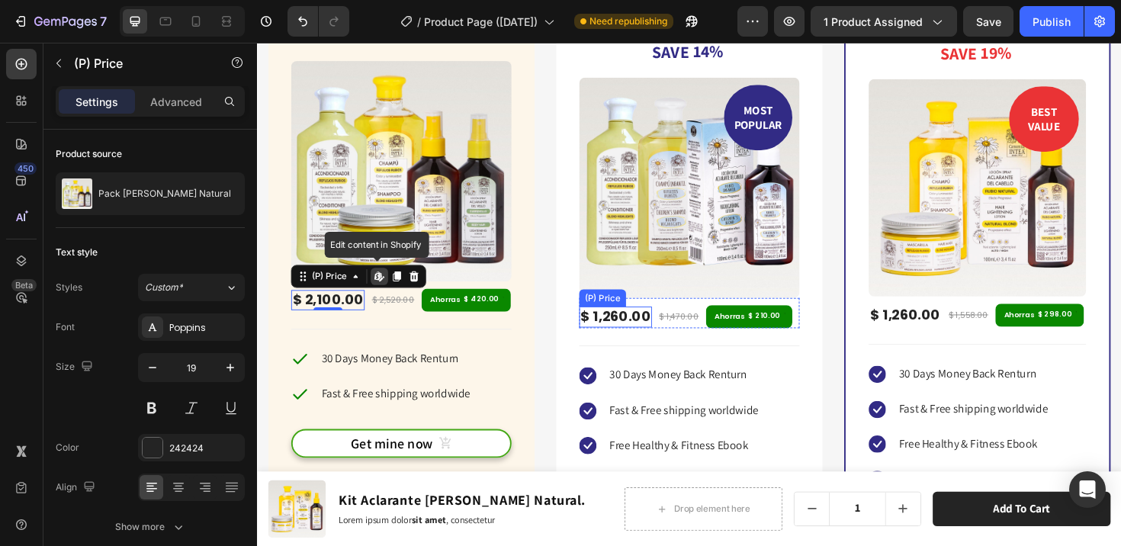
click at [615, 322] on div "$ 1,260.00" at bounding box center [636, 333] width 77 height 22
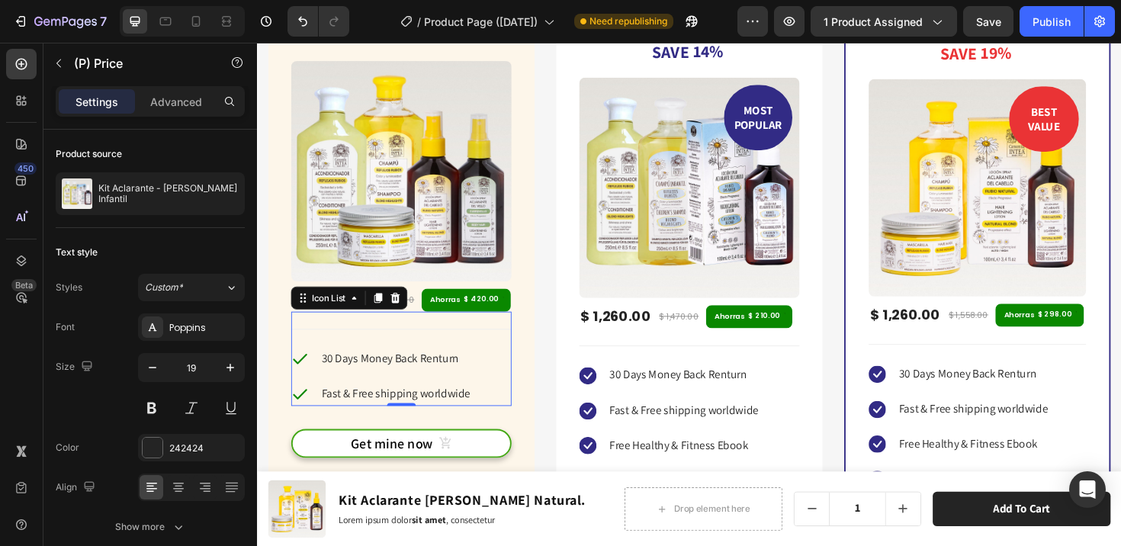
click at [413, 335] on div "Icon 30 Days Money Back Renturn Text block Icon Fast & Free shipping worldwide …" at bounding box center [409, 377] width 233 height 100
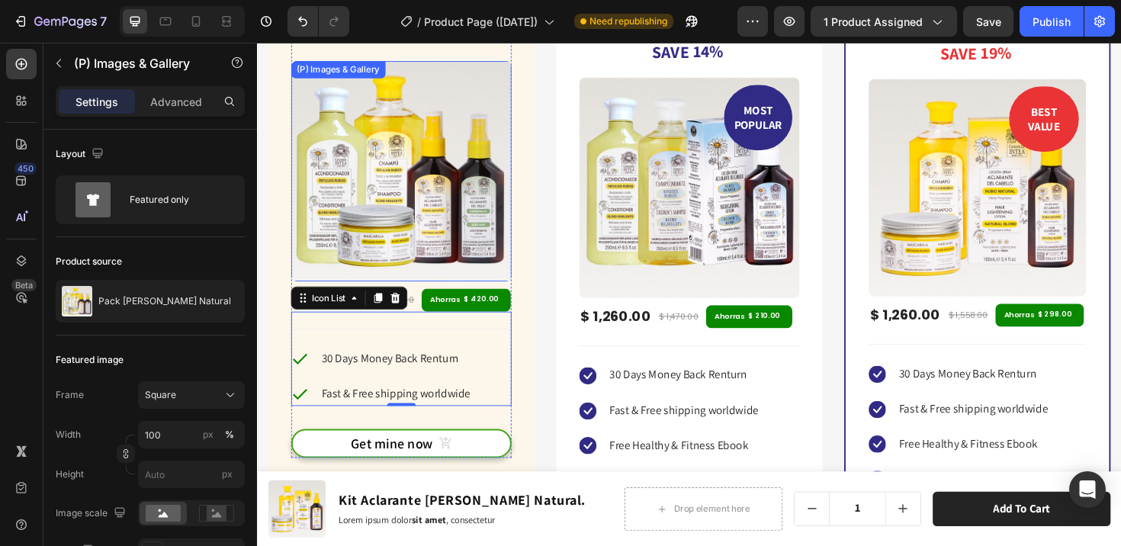
click at [473, 210] on img at bounding box center [409, 178] width 233 height 233
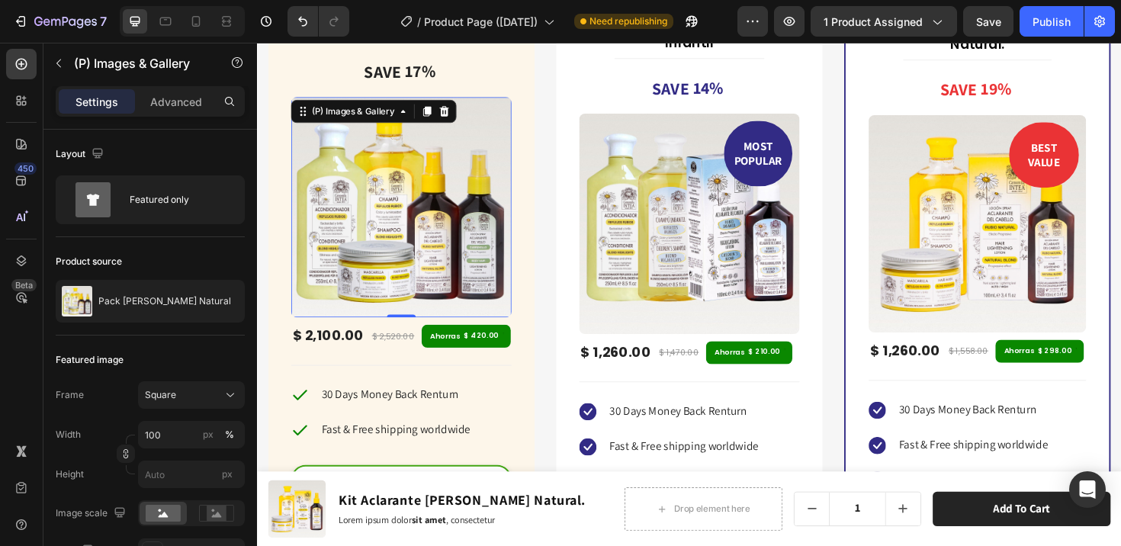
scroll to position [6701, 0]
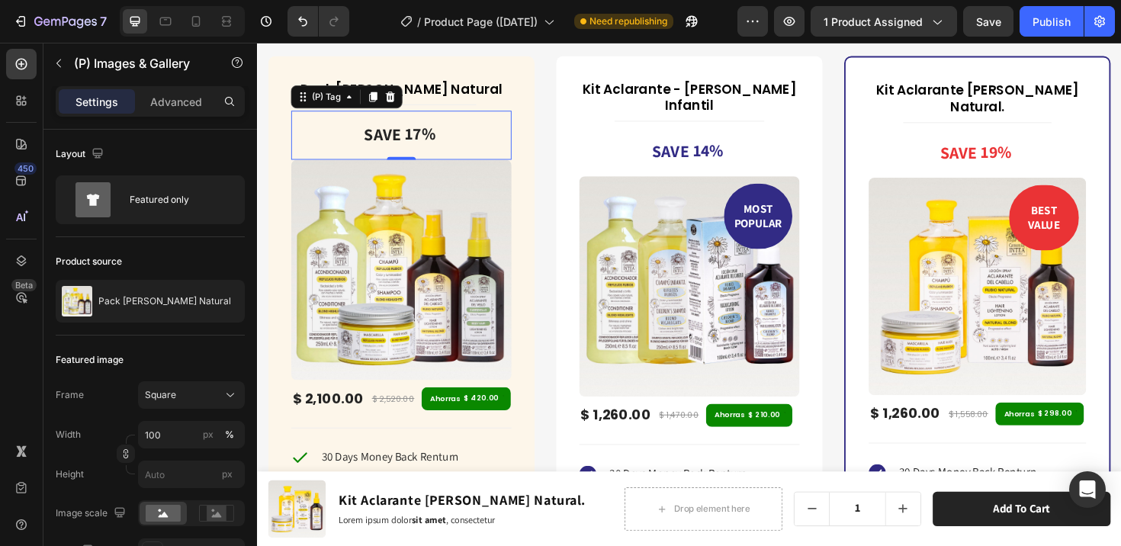
click at [421, 137] on div "17%" at bounding box center [429, 140] width 35 height 26
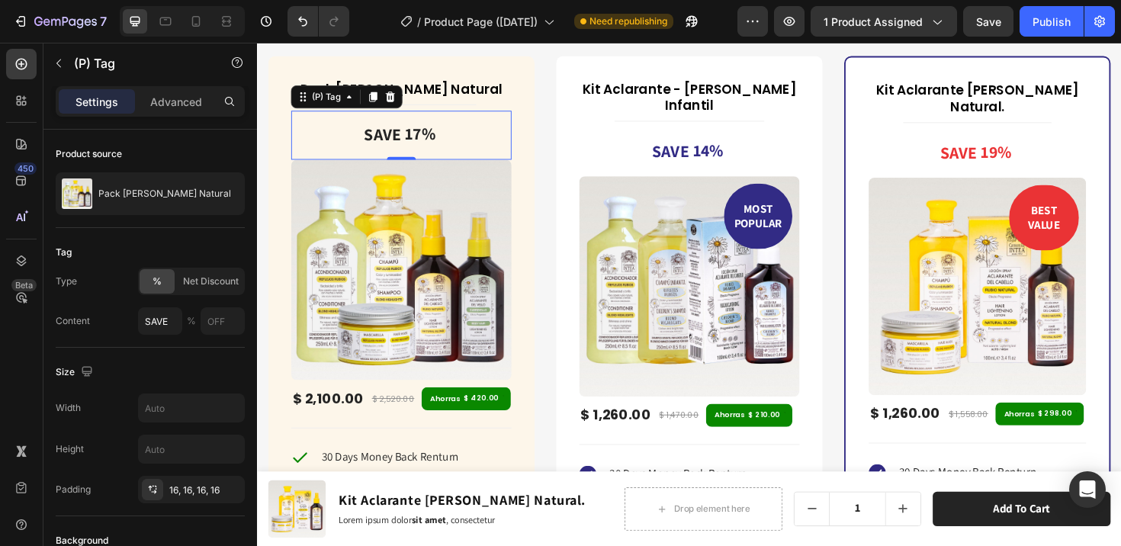
click at [371, 142] on div "SAVE" at bounding box center [389, 140] width 44 height 27
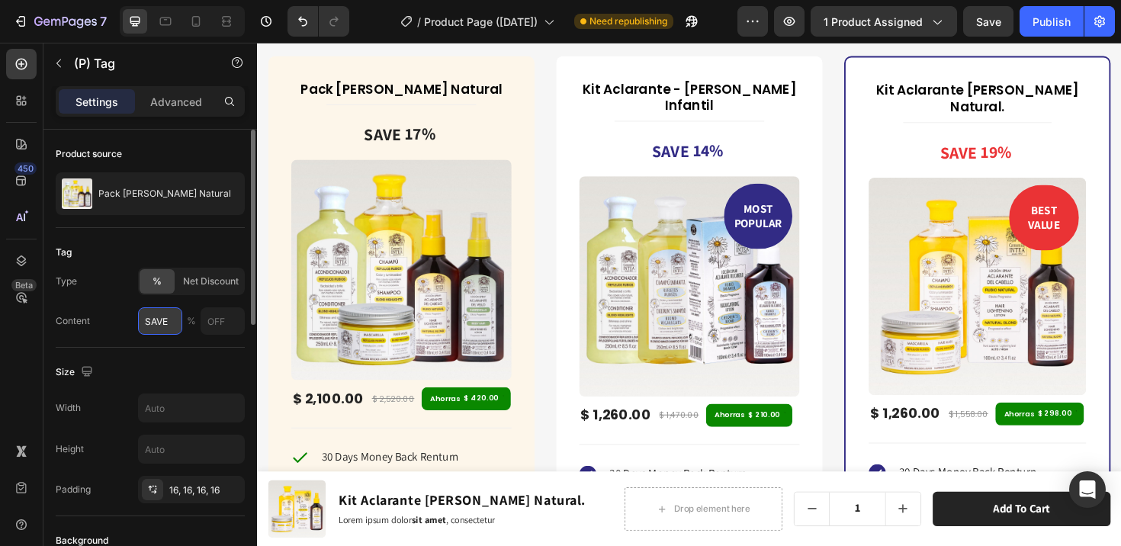
click at [155, 322] on input "SAVE" at bounding box center [160, 320] width 44 height 27
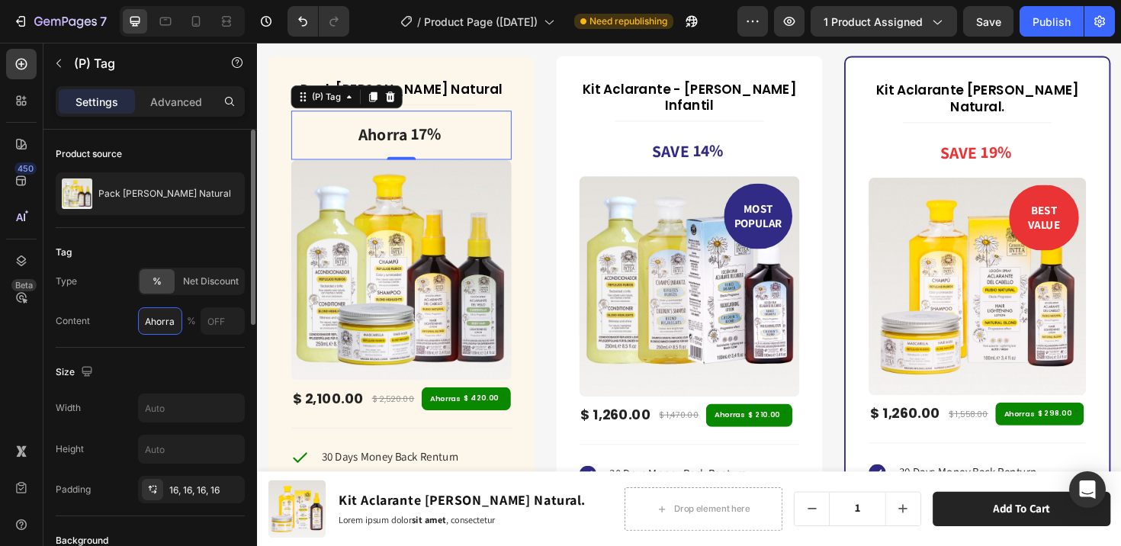
type input "Ahorra"
click at [204, 258] on div "Tag" at bounding box center [150, 252] width 189 height 24
click at [485, 130] on div "Ahorra 17%" at bounding box center [409, 140] width 233 height 52
click at [444, 136] on div "17%" at bounding box center [435, 140] width 35 height 26
click at [406, 143] on div "Ahorra" at bounding box center [389, 140] width 56 height 27
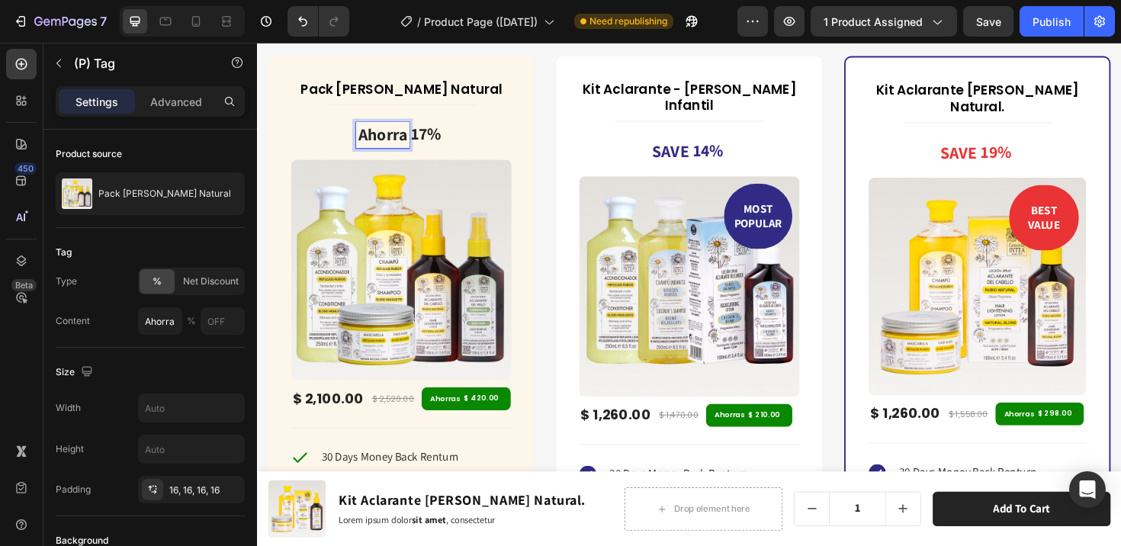
click at [457, 152] on div "Ahorra 17%" at bounding box center [409, 140] width 120 height 52
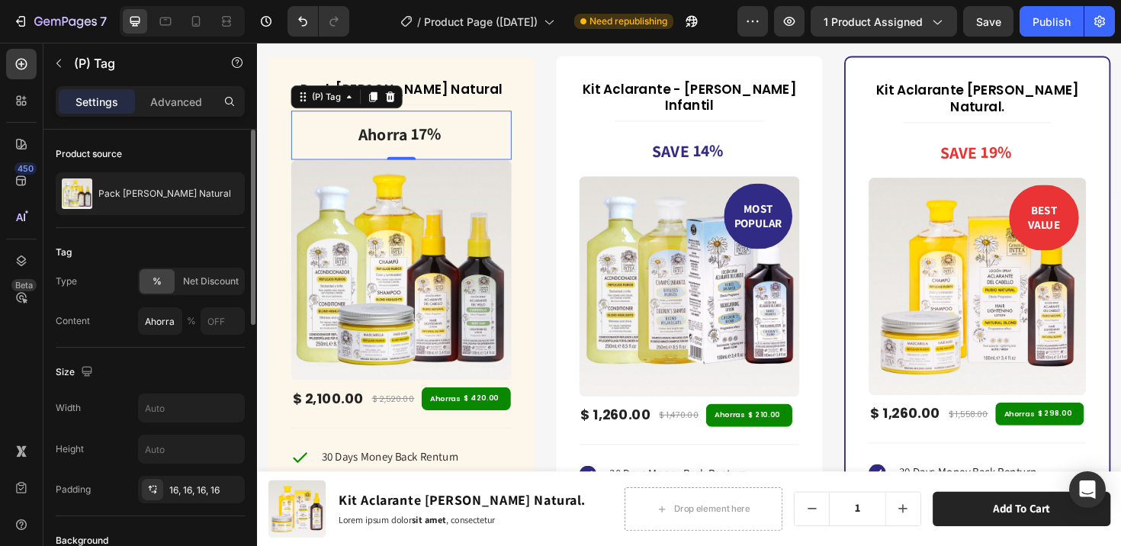
click at [205, 253] on div "Tag" at bounding box center [150, 252] width 189 height 24
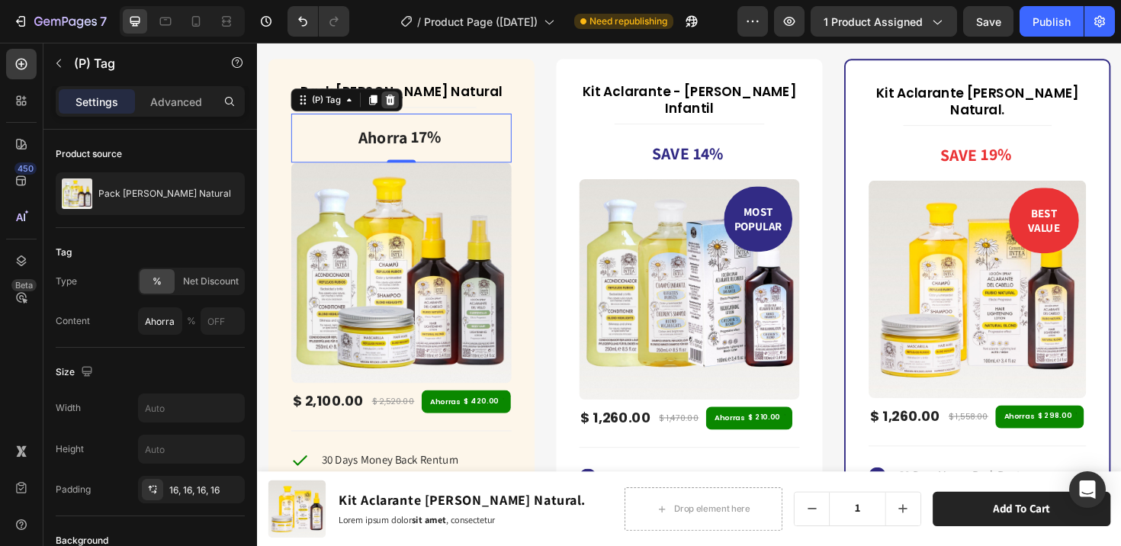
click at [399, 102] on icon at bounding box center [398, 103] width 12 height 12
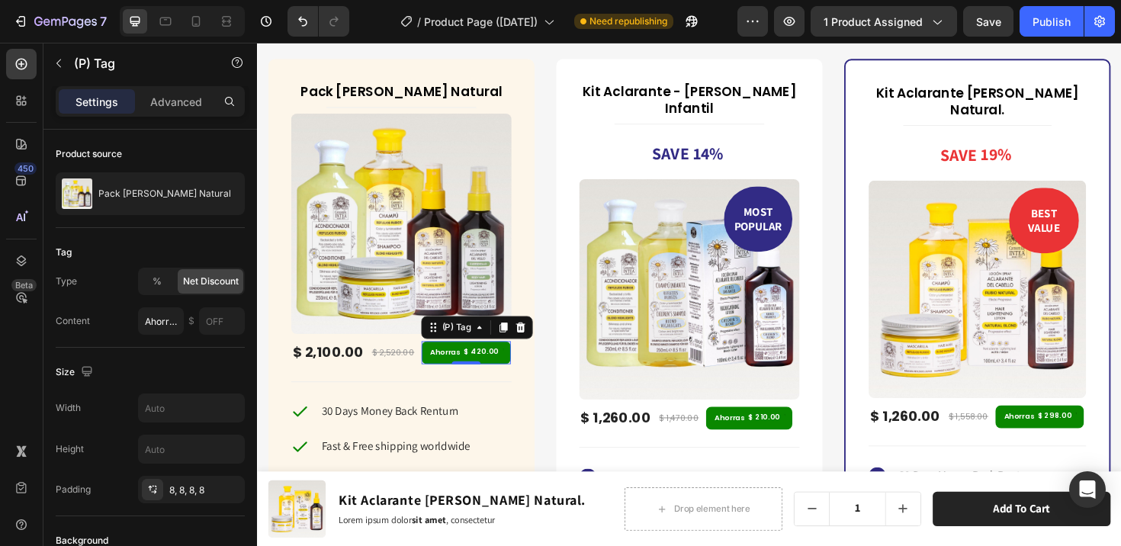
click at [464, 365] on div "Ahorras" at bounding box center [456, 370] width 37 height 11
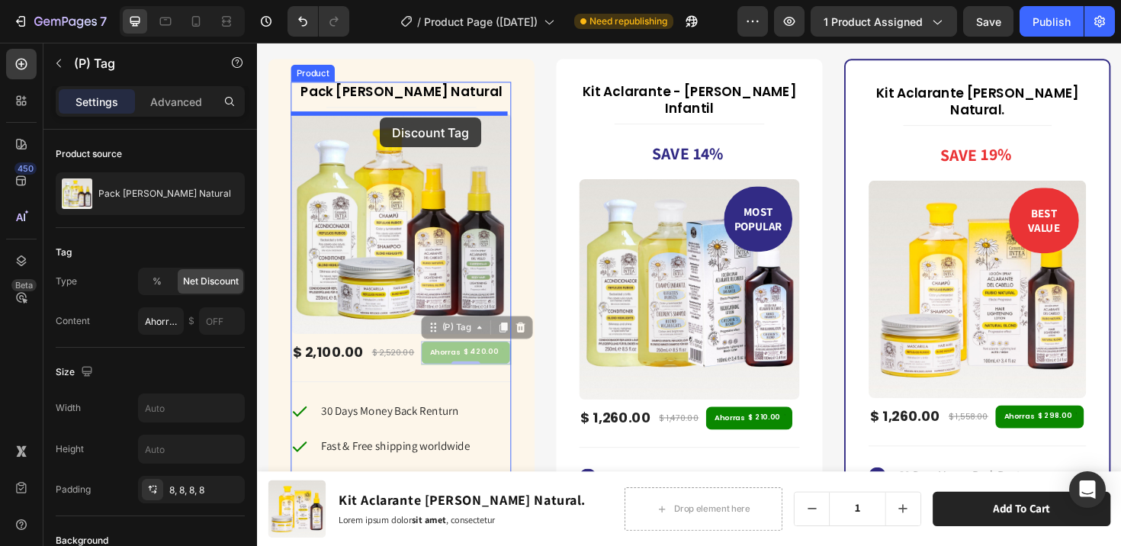
drag, startPoint x: 438, startPoint y: 342, endPoint x: 387, endPoint y: 122, distance: 226.0
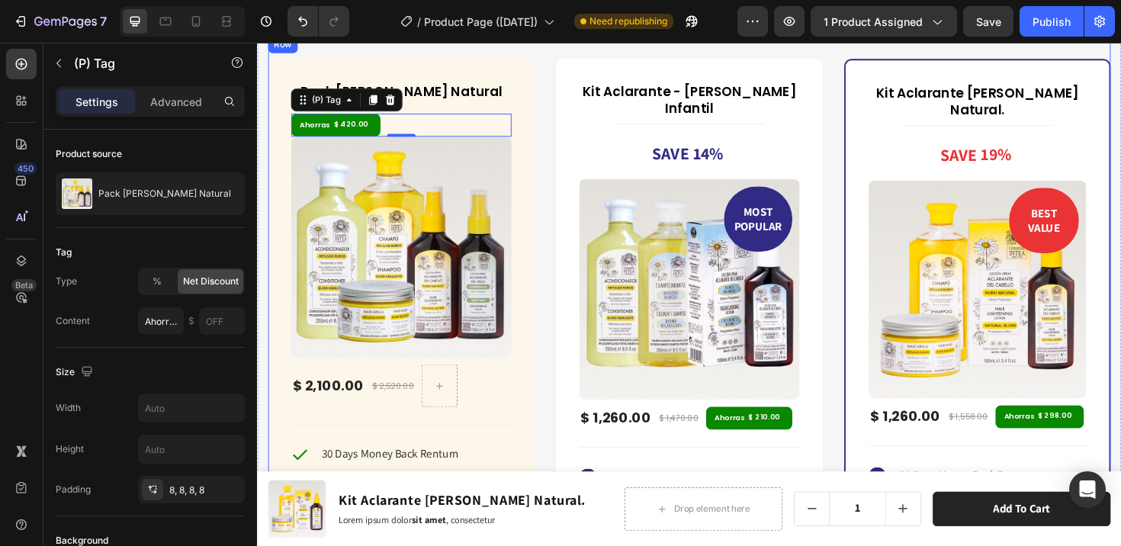
click at [547, 188] on div "Pack Verano Rubio Natural (P) Title Title Line Ahorras $ 420.00 (P) Tag 0 (P) I…" at bounding box center [714, 414] width 892 height 758
click at [364, 123] on div "Ahorras $ 420.00" at bounding box center [340, 129] width 95 height 24
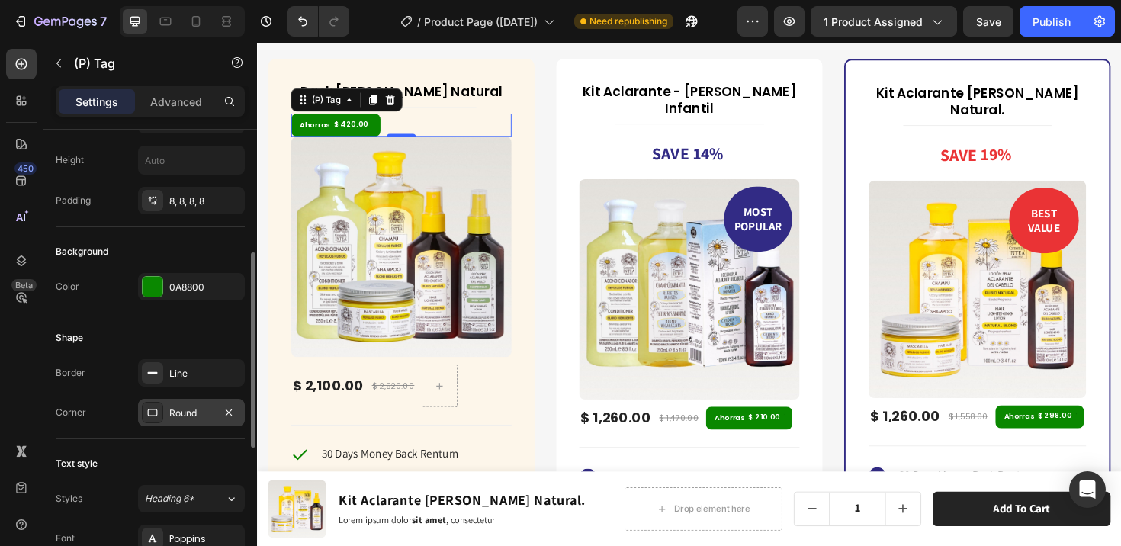
scroll to position [563, 0]
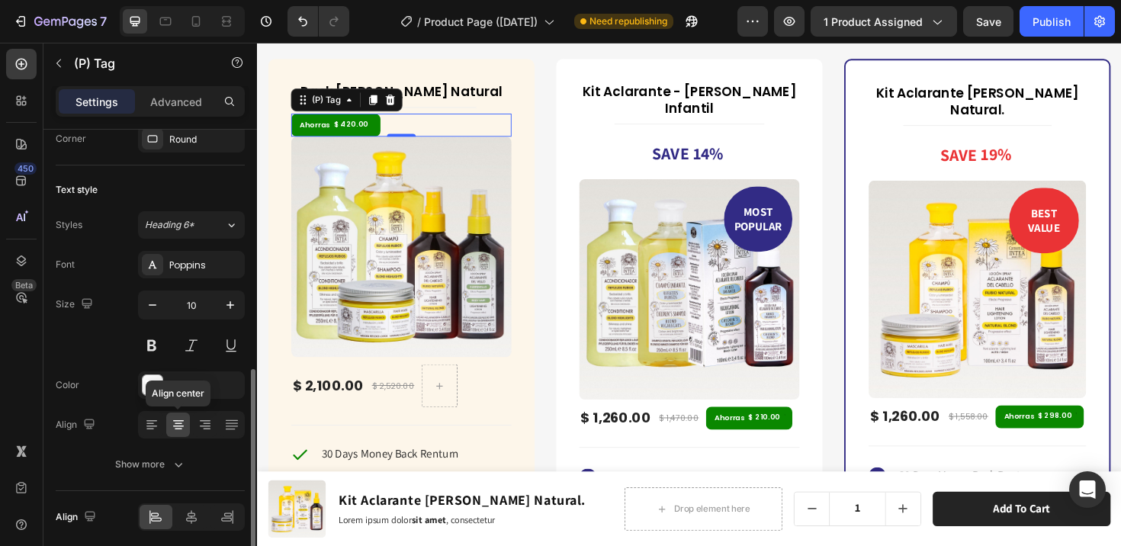
click at [179, 431] on icon at bounding box center [178, 424] width 15 height 15
click at [415, 122] on div "Ahorras $ 420.00" at bounding box center [409, 129] width 233 height 24
click at [183, 515] on div at bounding box center [191, 517] width 33 height 24
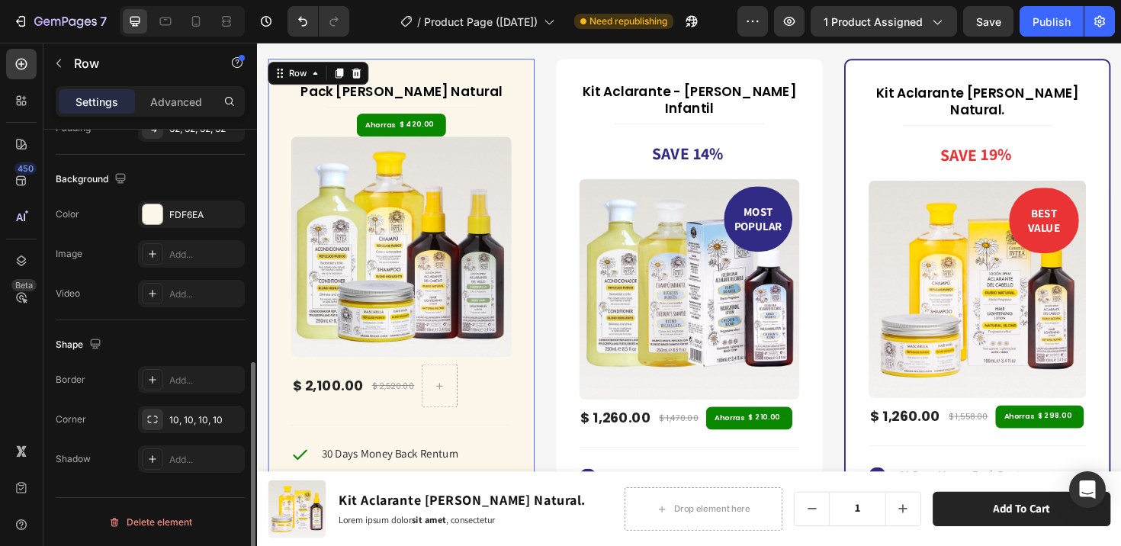
click at [536, 271] on div "Pack Verano Rubio Natural (P) Title Title Line Ahorras $ 420.00 (P) Tag (P) Ima…" at bounding box center [409, 333] width 282 height 549
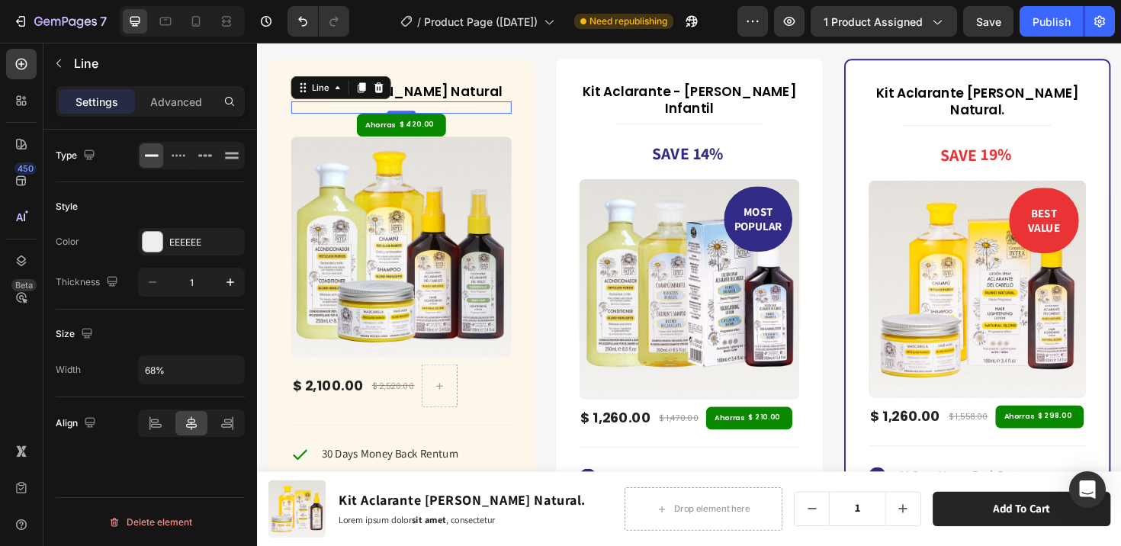
click at [422, 107] on div "Title Line 0" at bounding box center [409, 110] width 233 height 13
click at [383, 91] on icon at bounding box center [386, 90] width 10 height 11
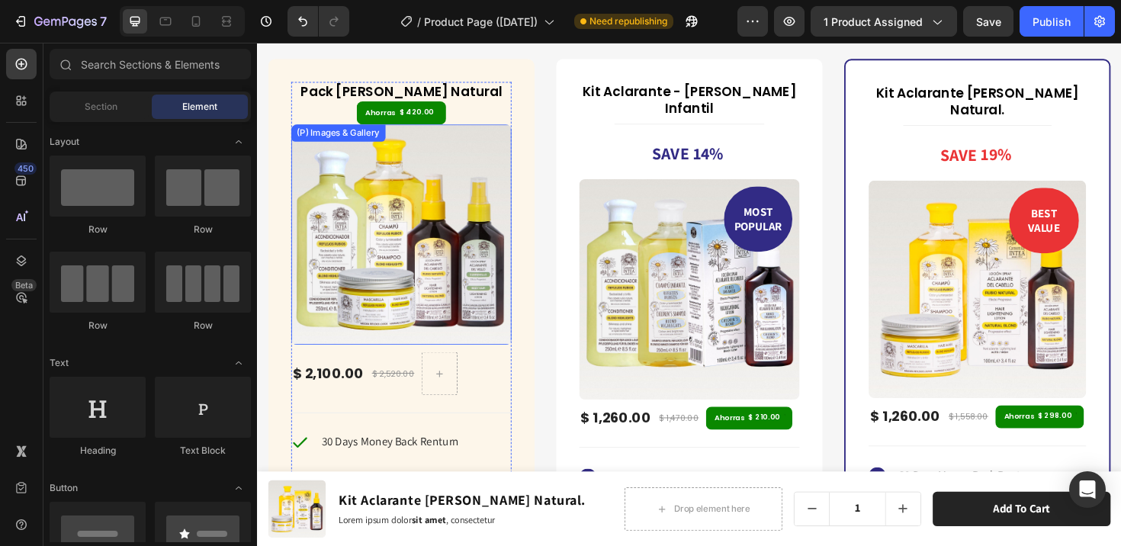
click at [477, 143] on img at bounding box center [409, 245] width 233 height 233
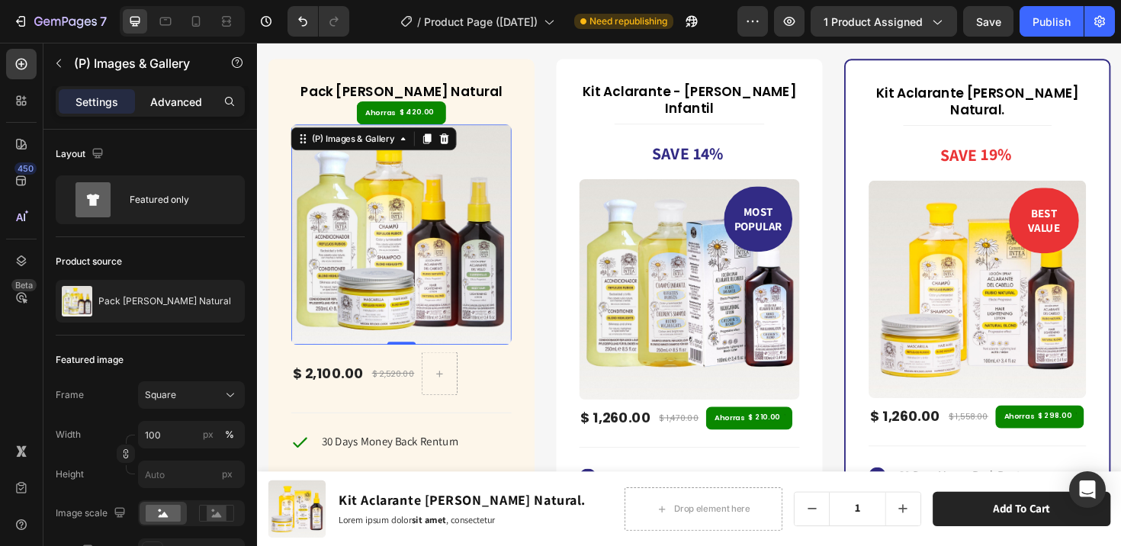
click at [181, 101] on p "Advanced" at bounding box center [176, 102] width 52 height 16
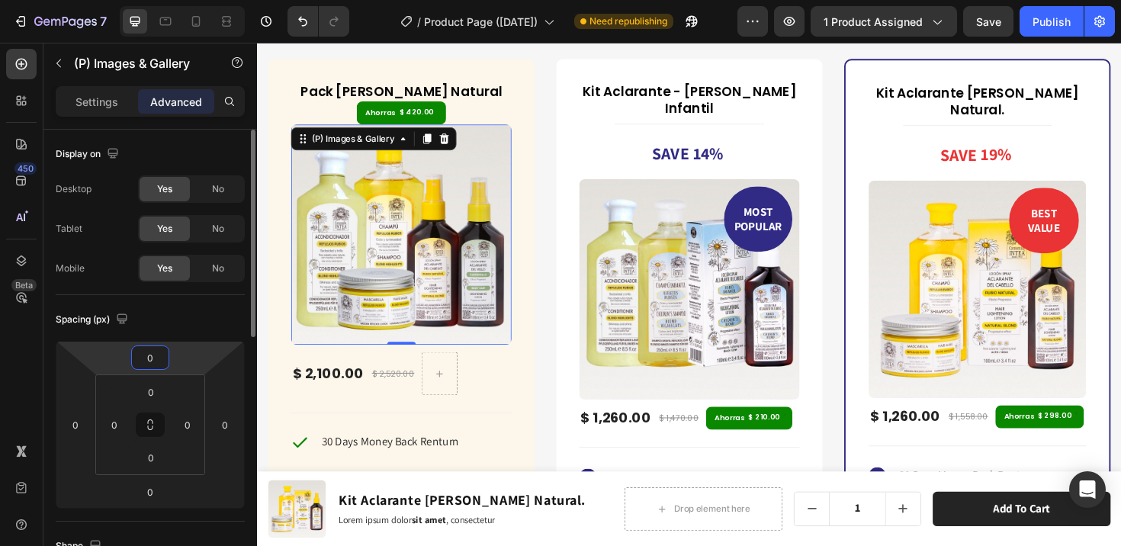
click at [151, 357] on input "0" at bounding box center [150, 357] width 30 height 23
type input "5"
type input "8"
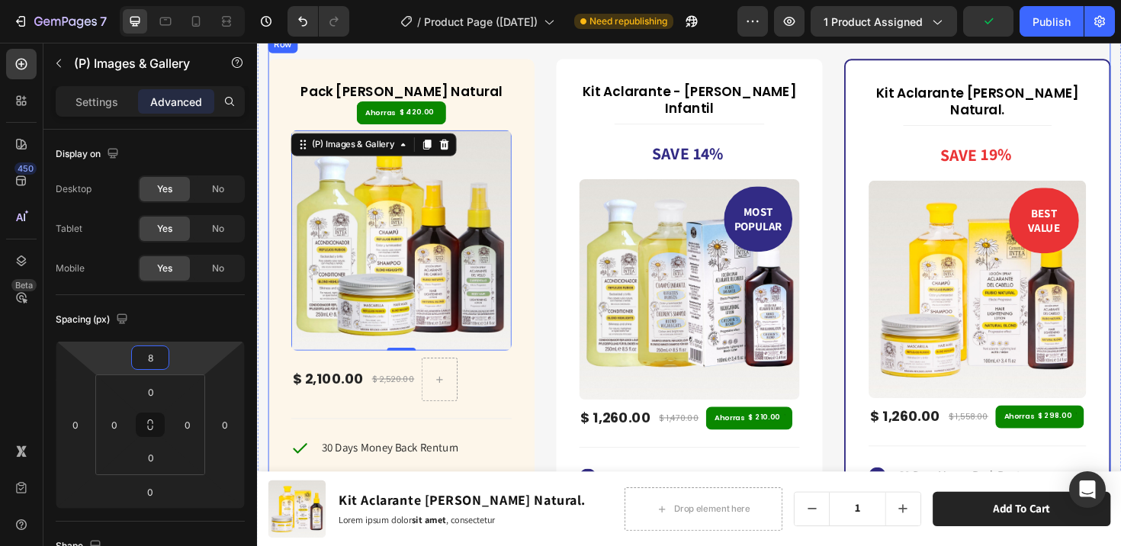
click at [554, 318] on div "Pack Verano Rubio Natural (P) Title Ahorras $ 420.00 (P) Tag (P) Images & Galle…" at bounding box center [714, 414] width 892 height 758
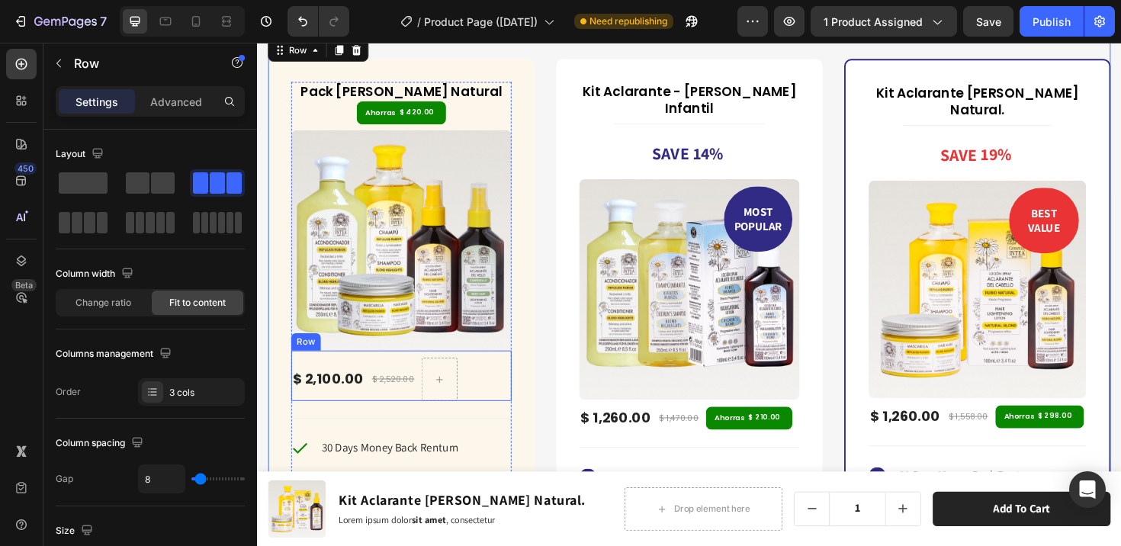
click at [471, 390] on div "$ 2,100.00 (P) Price (P) Price $ 2,520.00 (P) Price (P) Price Row" at bounding box center [409, 394] width 233 height 53
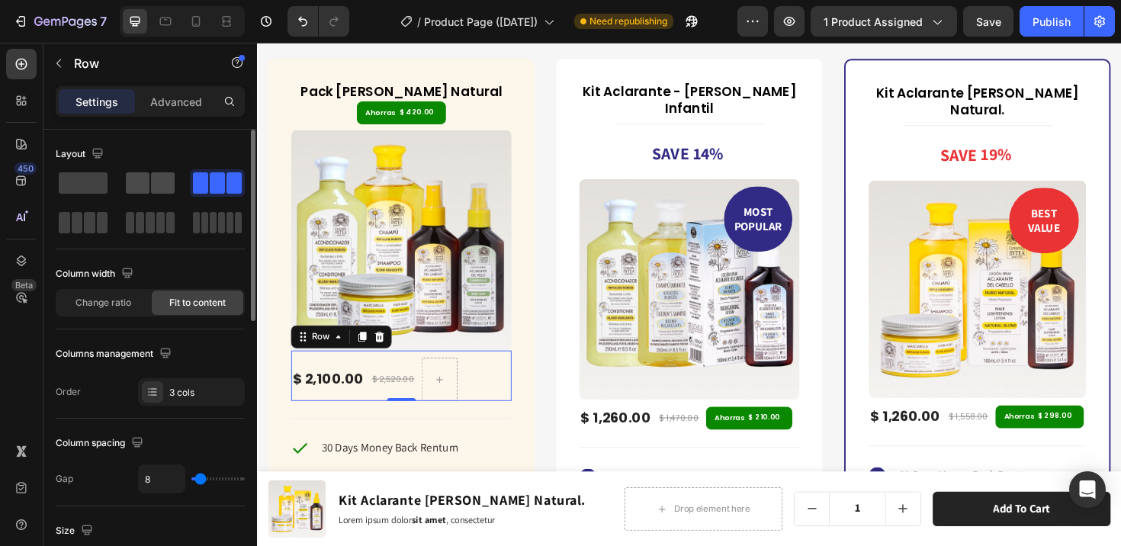
click at [160, 176] on span at bounding box center [163, 182] width 24 height 21
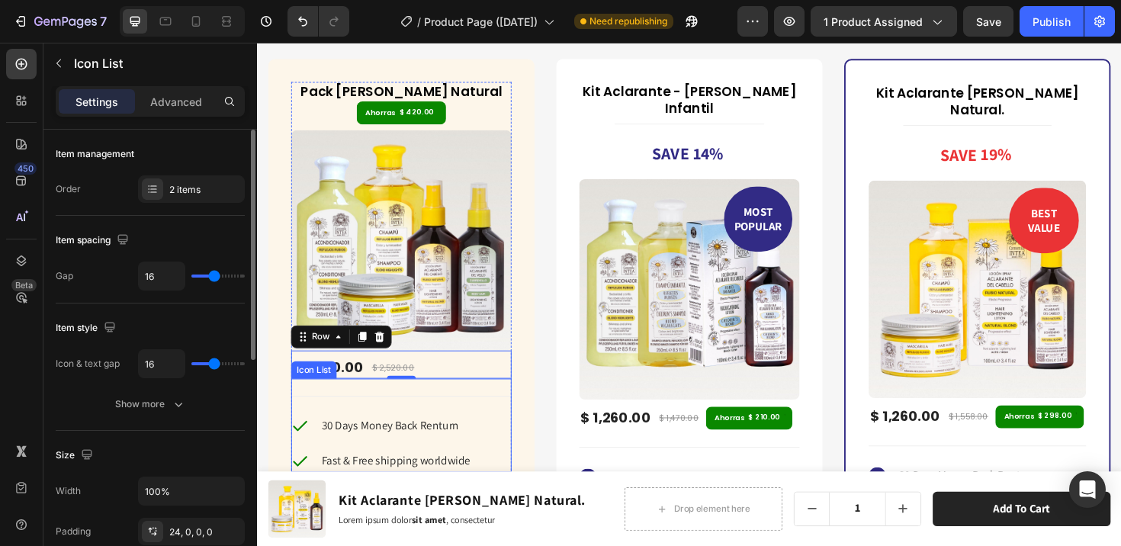
click at [433, 404] on div "Icon 30 Days Money Back Renturn Text block Icon Fast & Free shipping worldwide …" at bounding box center [409, 448] width 233 height 100
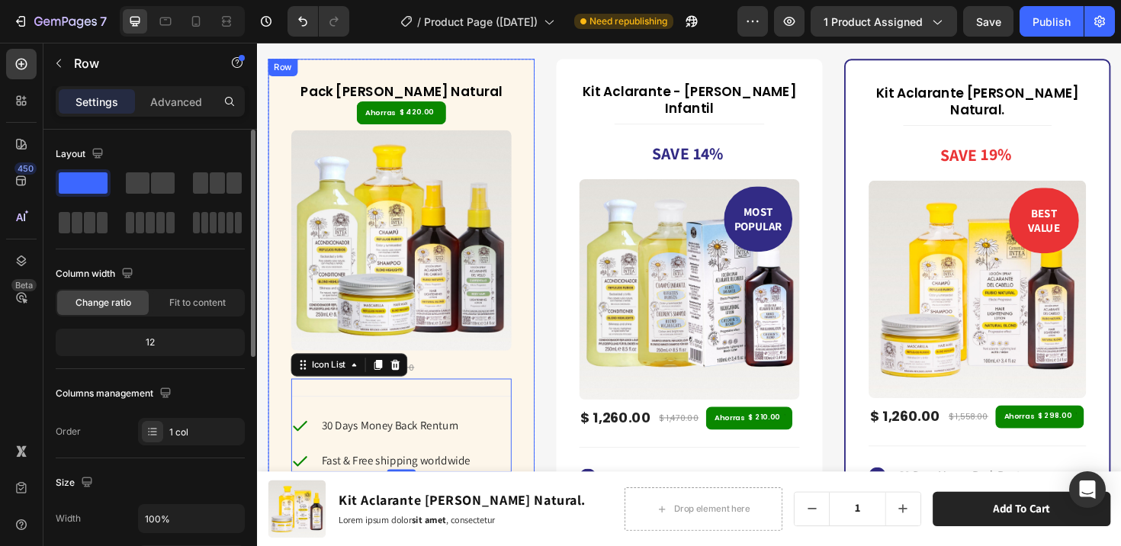
click at [531, 390] on div "Pack Verano Rubio Natural (P) Title Ahorras $ 420.00 (P) Tag (P) Images & Galle…" at bounding box center [409, 318] width 282 height 518
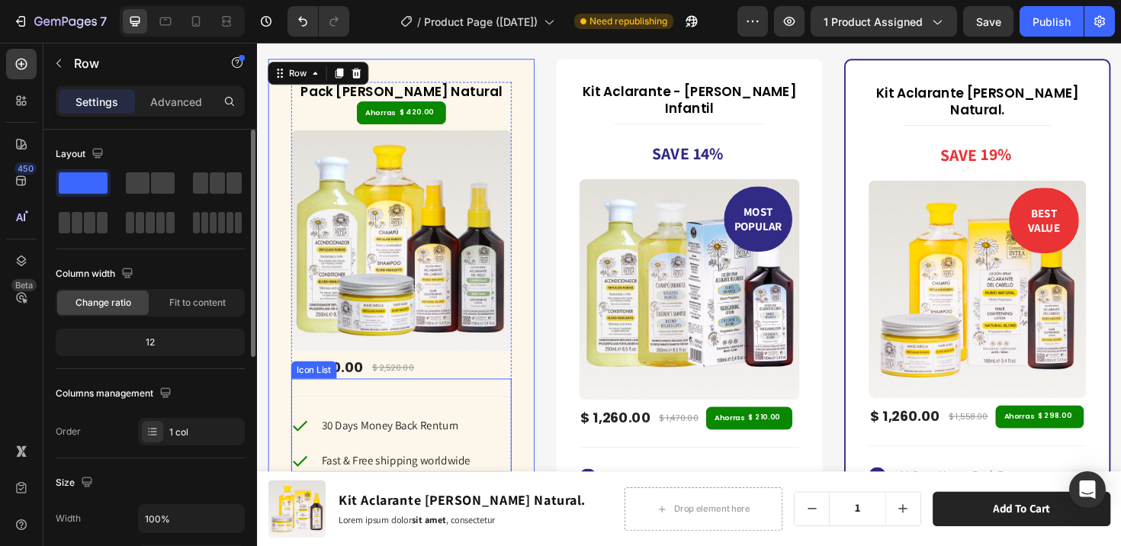
click at [501, 426] on div "Icon 30 Days Money Back Renturn Text block Icon Fast & Free shipping worldwide …" at bounding box center [409, 457] width 233 height 82
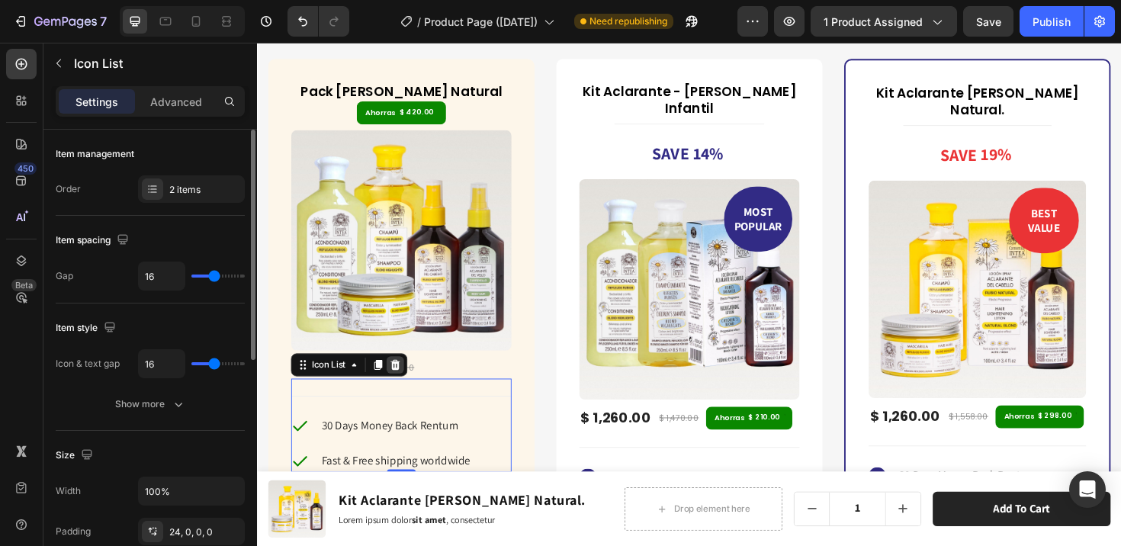
click at [406, 380] on icon at bounding box center [403, 383] width 12 height 12
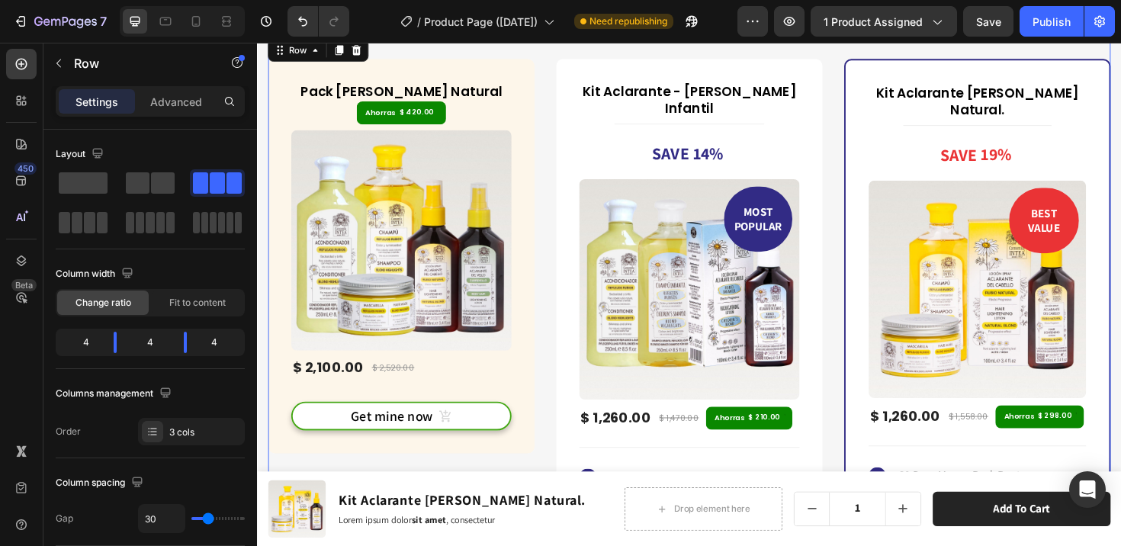
click at [559, 321] on div "Pack Verano Rubio Natural (P) Title Ahorras $ 420.00 (P) Tag (P) Images & Galle…" at bounding box center [714, 414] width 892 height 758
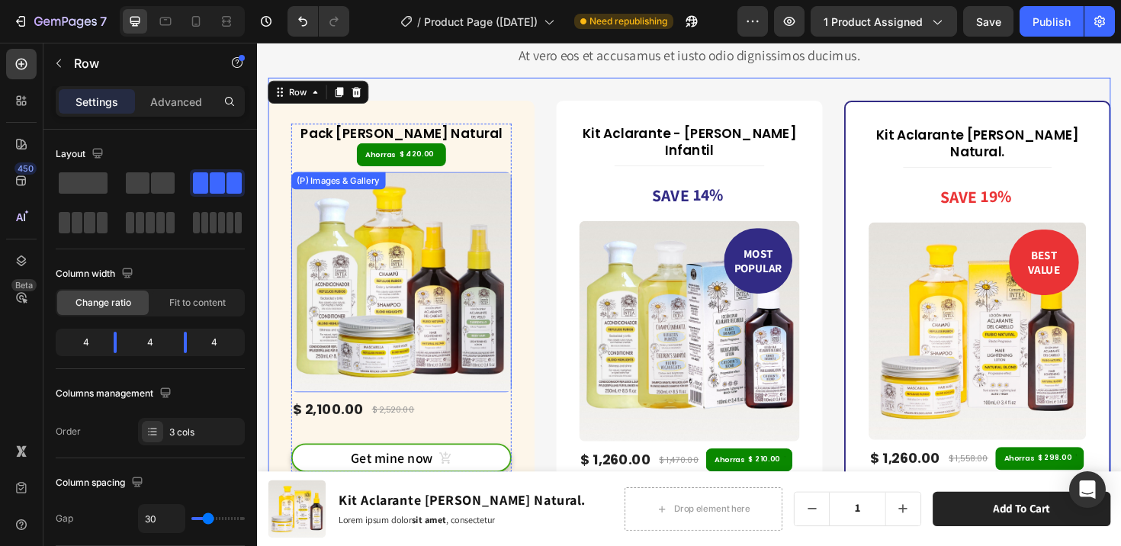
scroll to position [6668, 0]
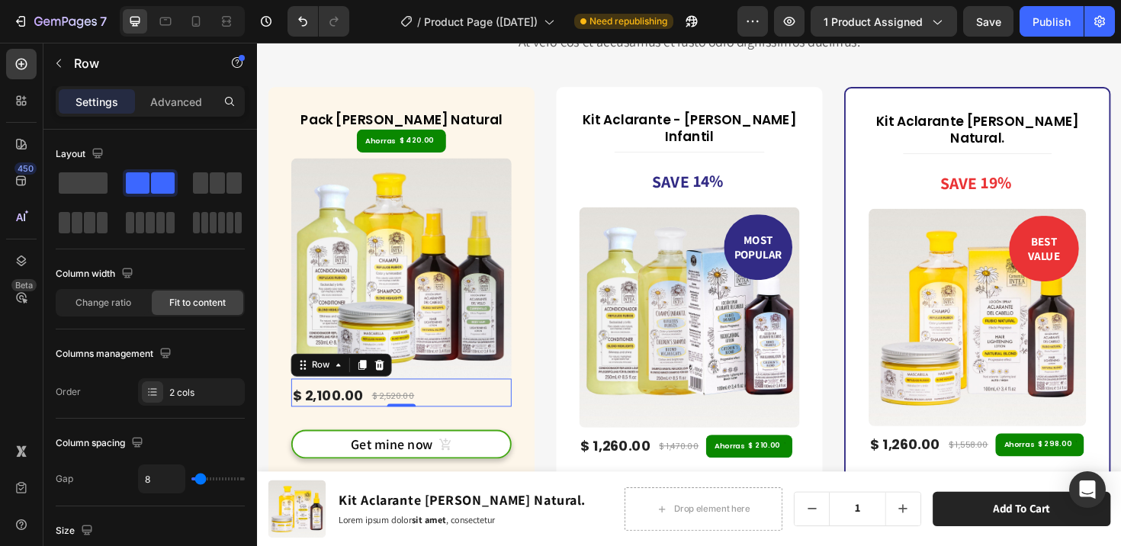
click at [463, 406] on div "$ 2,100.00 (P) Price (P) Price $ 2,520.00 (P) Price (P) Price Row 0" at bounding box center [409, 413] width 233 height 30
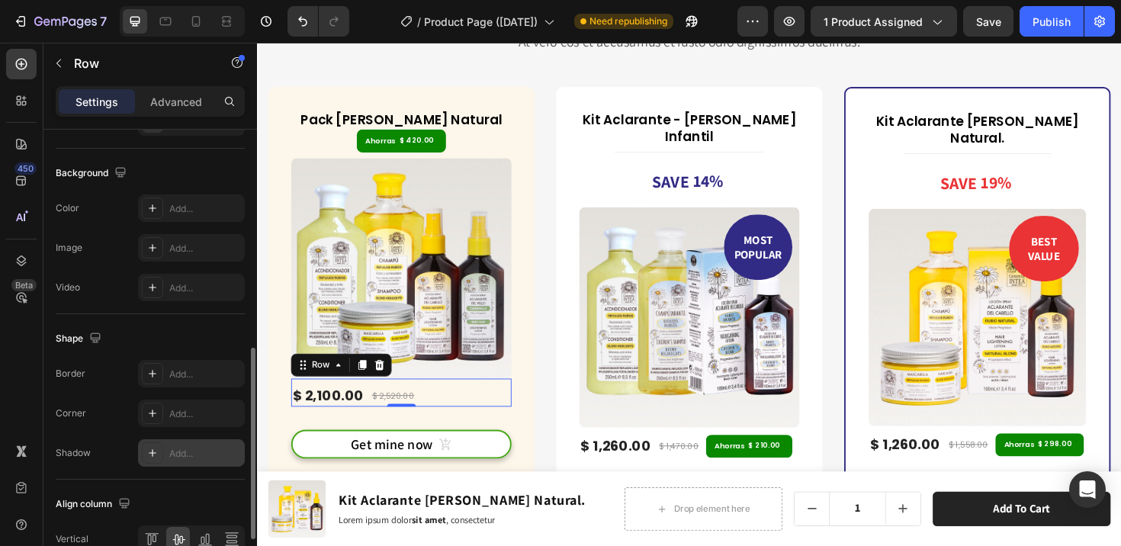
scroll to position [644, 0]
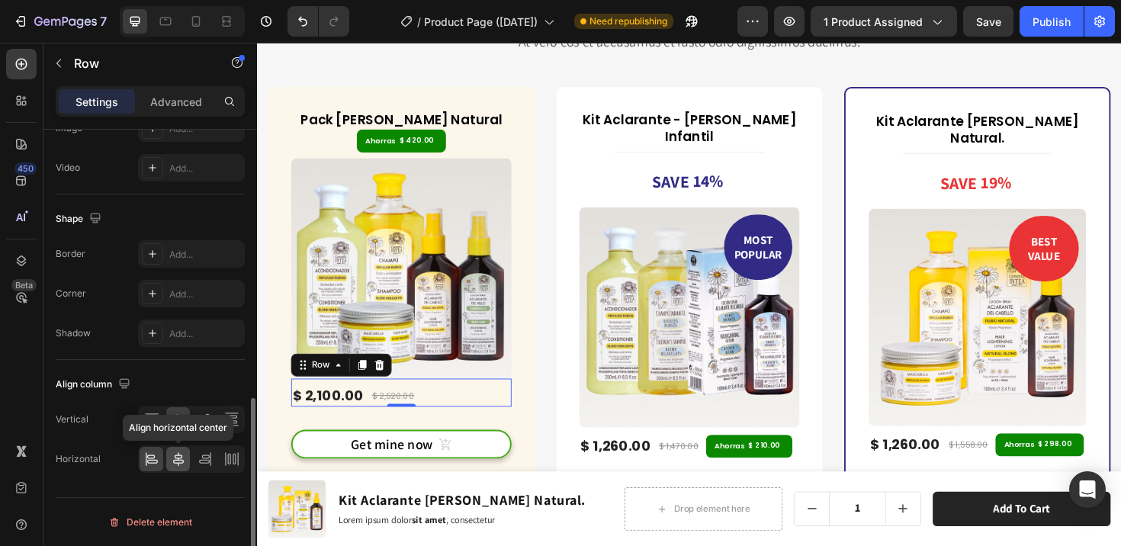
click at [180, 460] on icon at bounding box center [178, 459] width 11 height 14
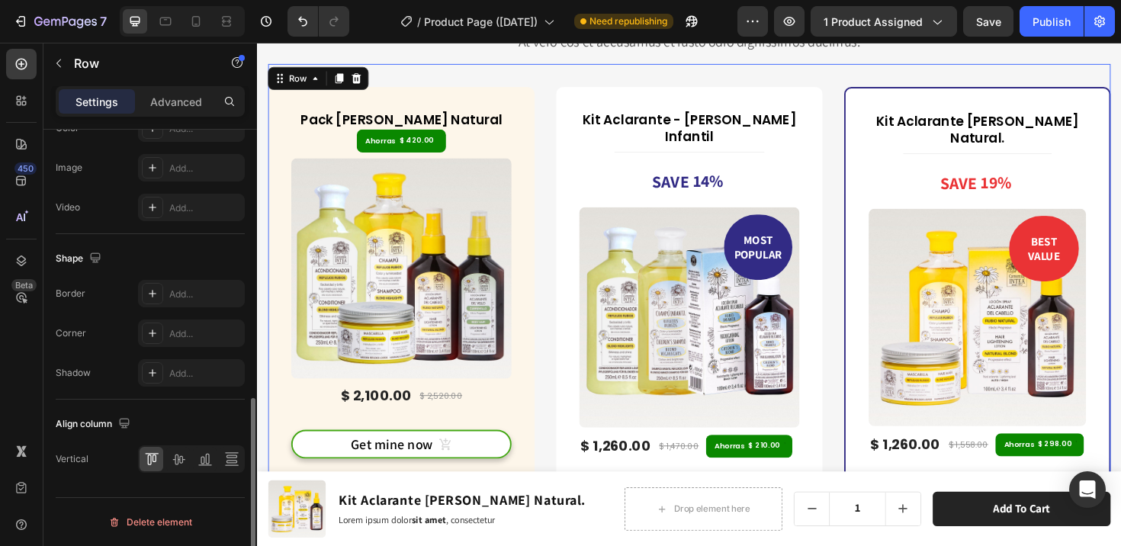
click at [555, 419] on div "Pack Verano Rubio Natural (P) Title Ahorras $ 420.00 (P) Tag (P) Images & Galle…" at bounding box center [714, 444] width 892 height 758
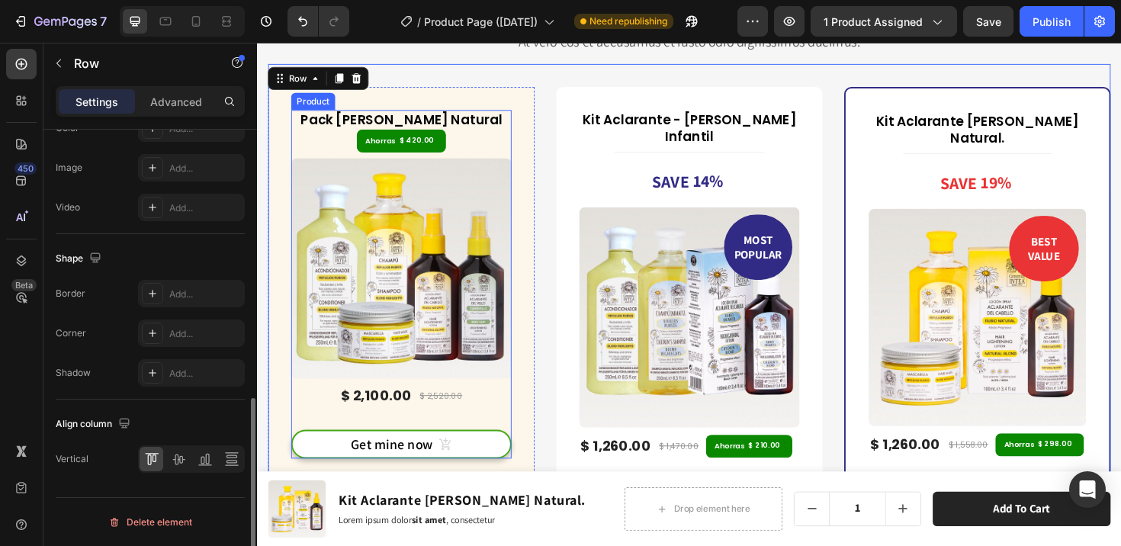
scroll to position [0, 0]
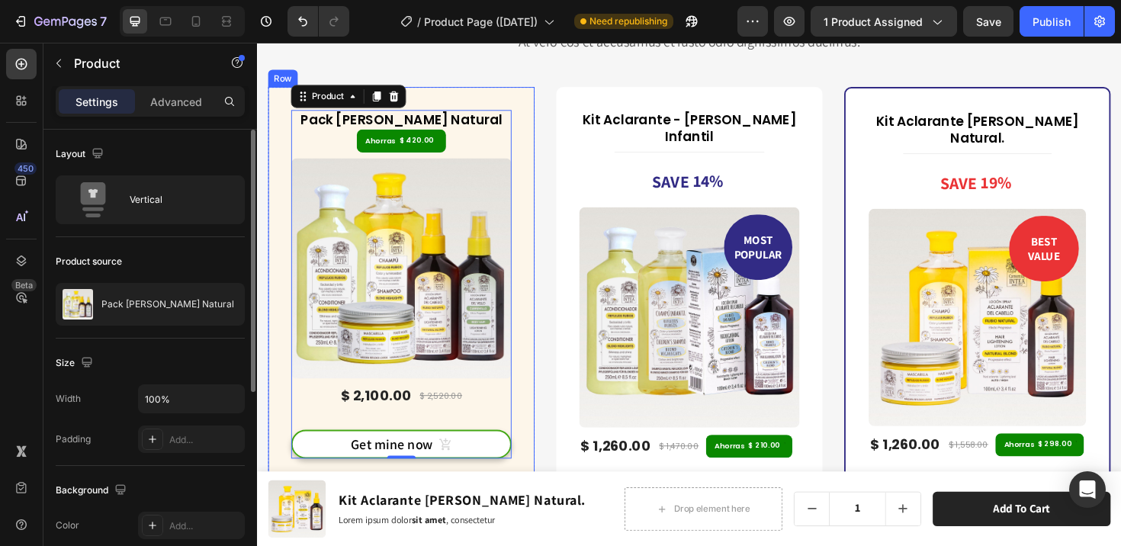
click at [537, 399] on div "Pack Verano Rubio Natural (P) Title Ahorras $ 420.00 (P) Tag (P) Images & Galle…" at bounding box center [409, 298] width 282 height 419
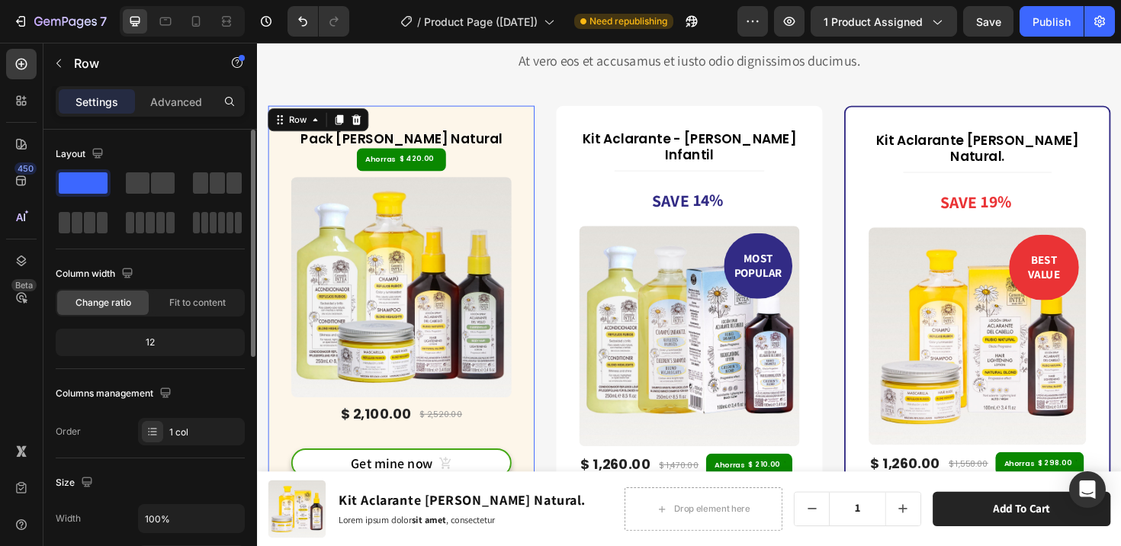
scroll to position [6632, 0]
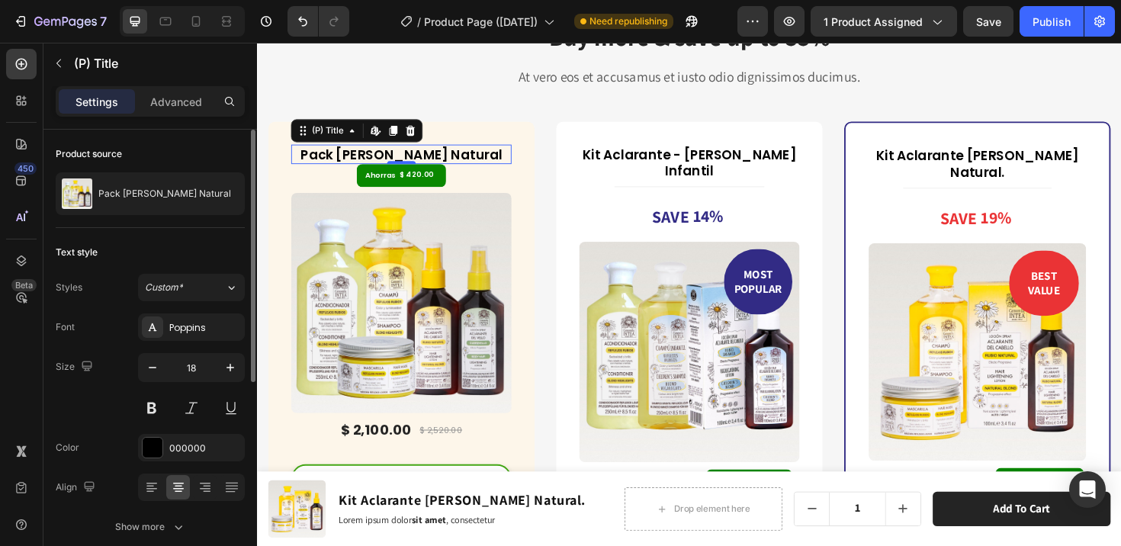
click at [441, 160] on h3 "Pack [PERSON_NAME] Natural" at bounding box center [409, 160] width 233 height 21
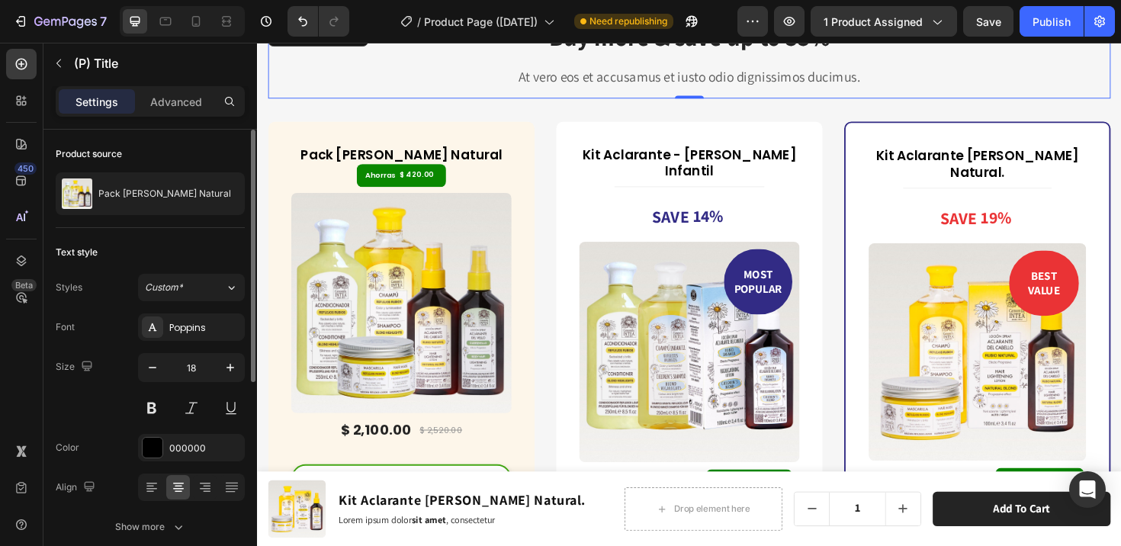
click at [519, 95] on div "Buy more & save up to 55% Heading At vero eos et accusamus et iusto odio dignis…" at bounding box center [714, 60] width 892 height 82
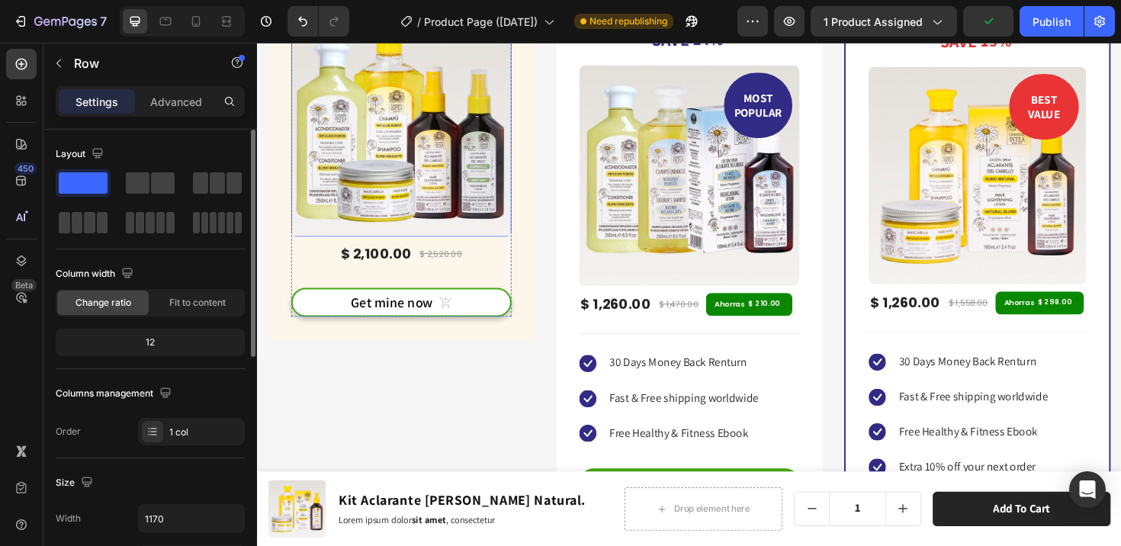
scroll to position [6827, 0]
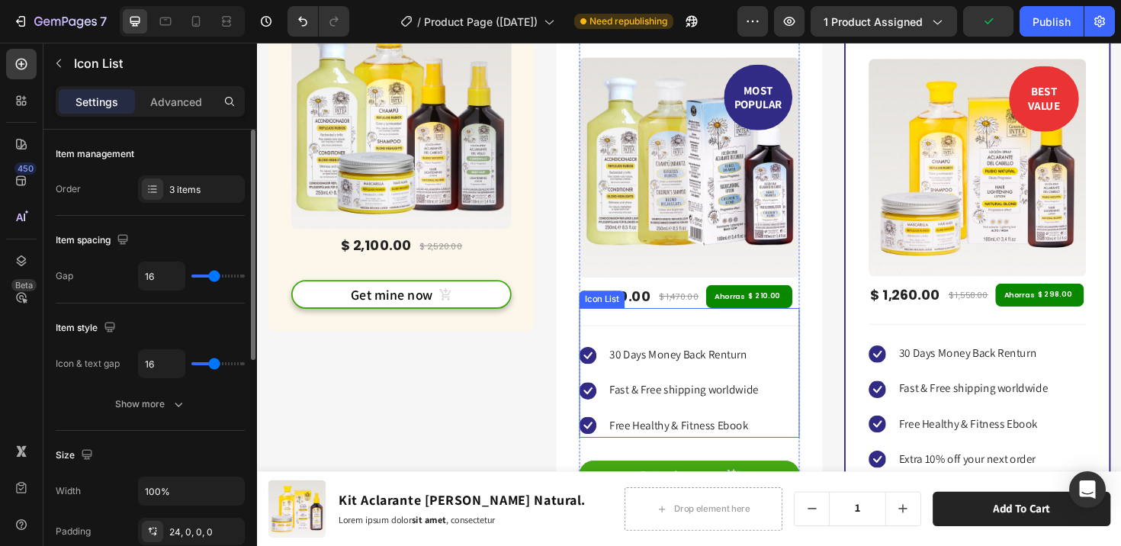
click at [694, 375] on ul "Icon 30 Days Money Back Renturn Text block Icon Fast & Free shipping worldwide …" at bounding box center [693, 410] width 191 height 99
click at [707, 303] on icon at bounding box center [709, 308] width 10 height 11
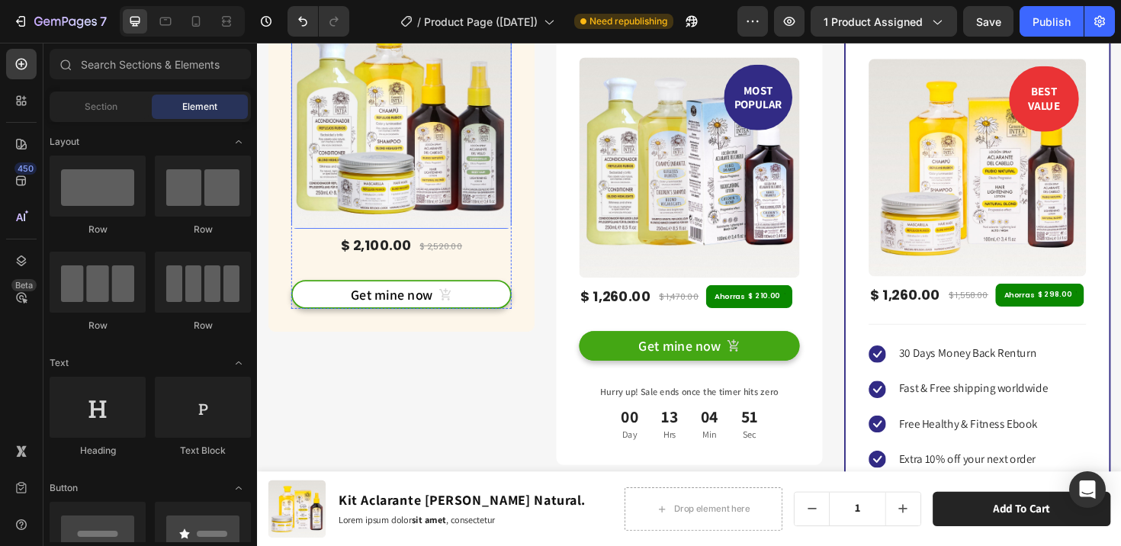
click at [422, 154] on img at bounding box center [409, 122] width 233 height 233
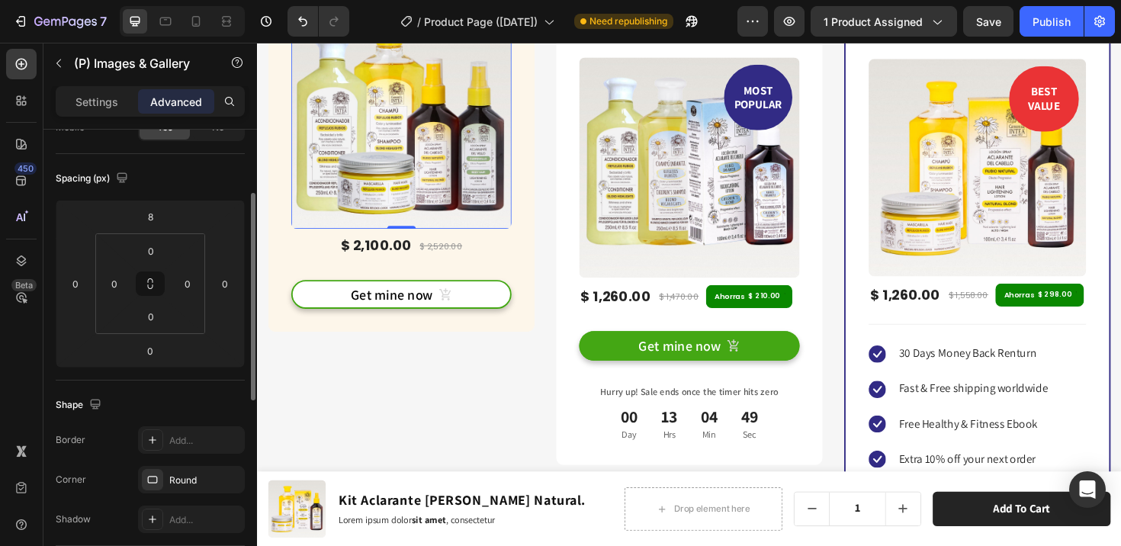
scroll to position [244, 0]
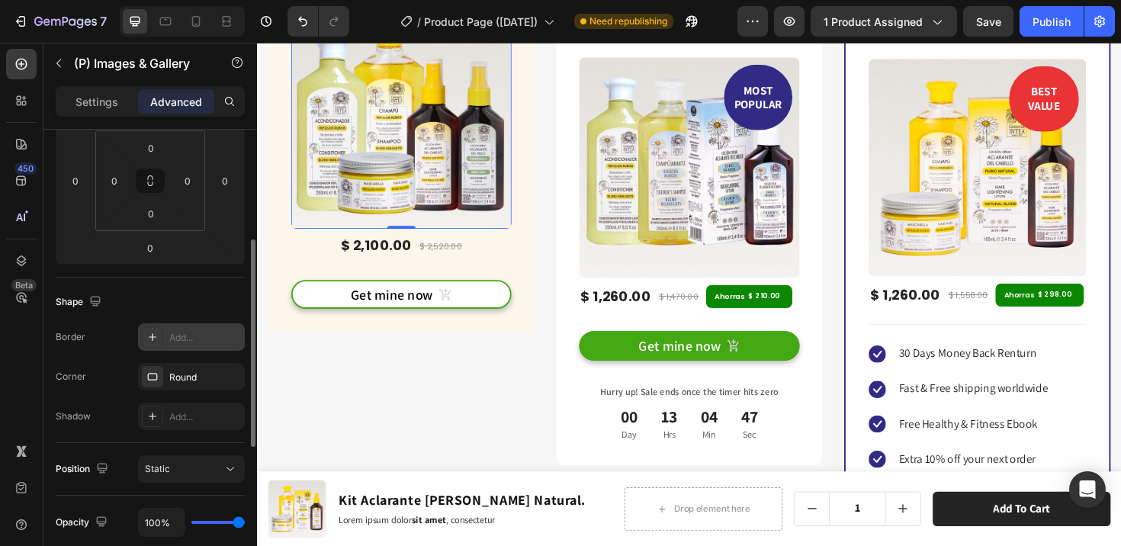
click at [150, 338] on icon at bounding box center [152, 337] width 12 height 12
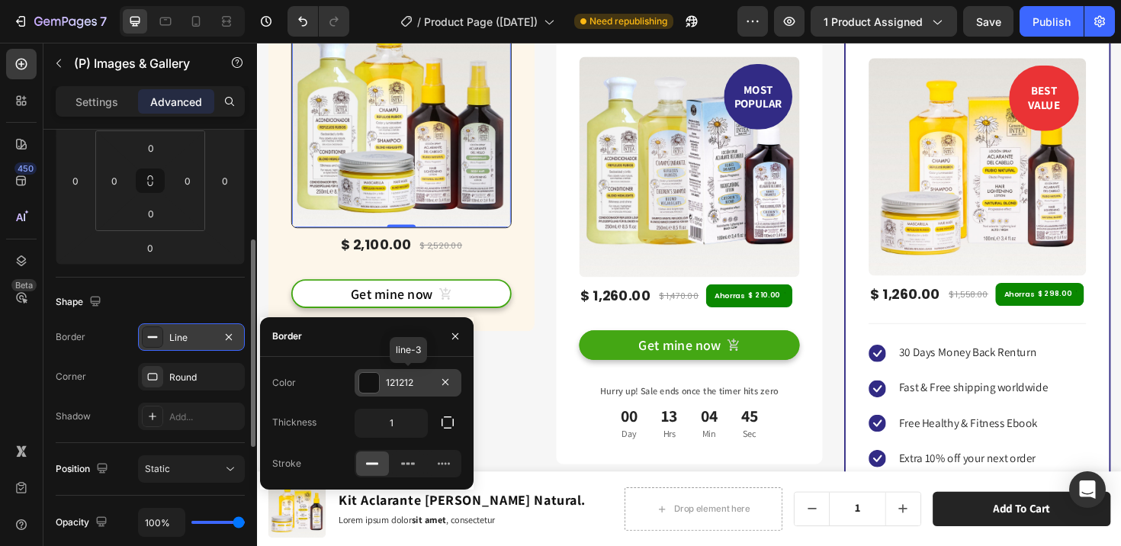
click at [374, 383] on div at bounding box center [369, 383] width 20 height 20
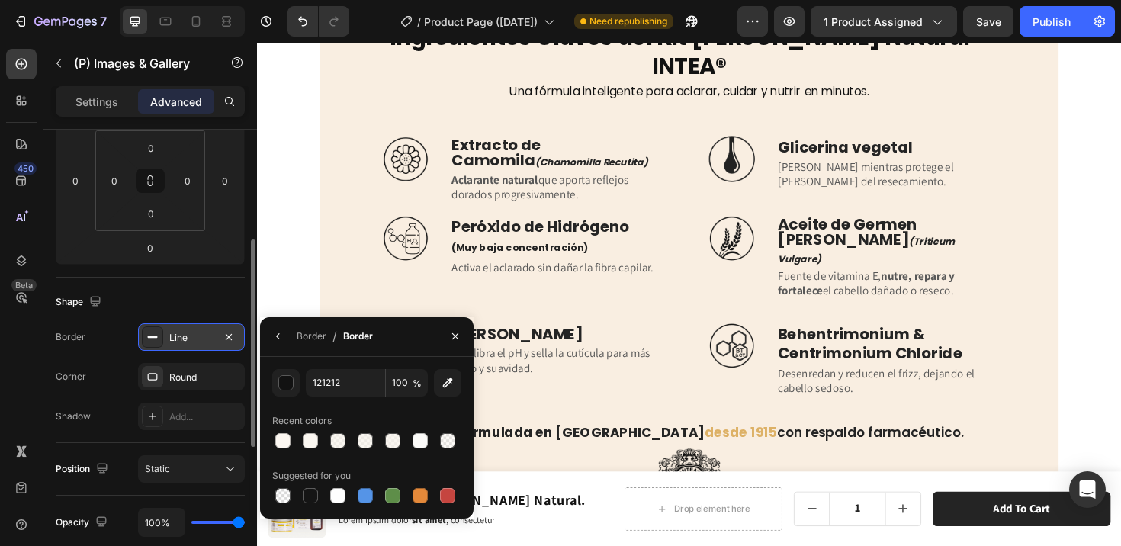
scroll to position [6197, 0]
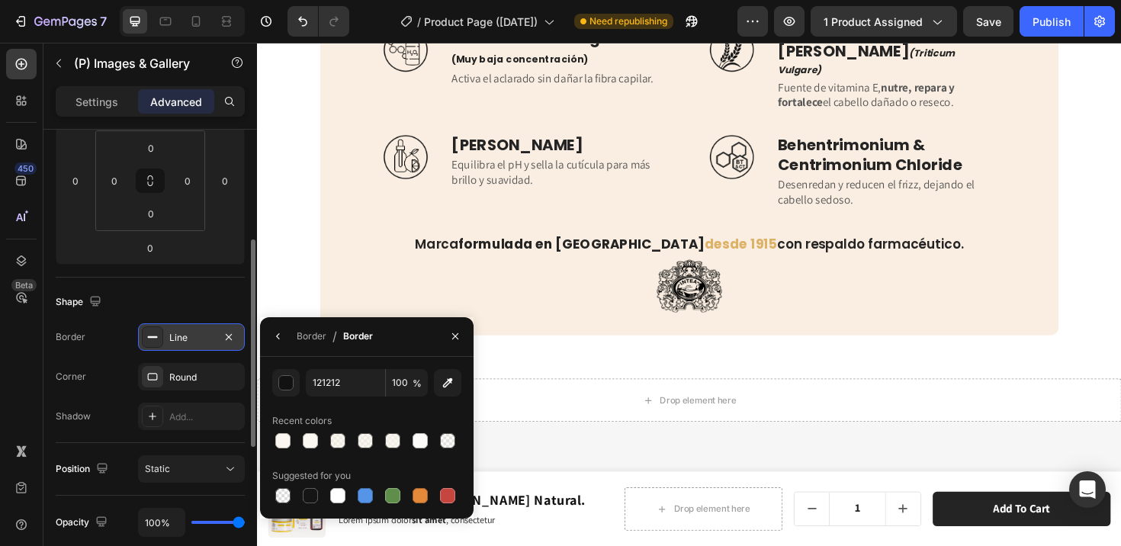
drag, startPoint x: 447, startPoint y: 383, endPoint x: 467, endPoint y: 370, distance: 23.7
click at [447, 383] on icon "button" at bounding box center [447, 382] width 15 height 15
type input "DDB166"
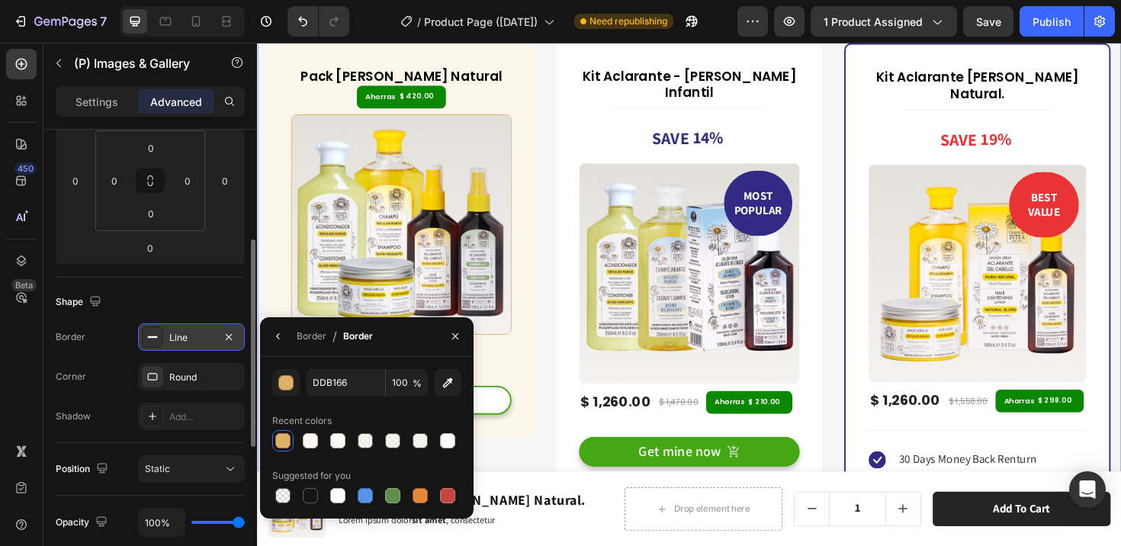
scroll to position [6812, 0]
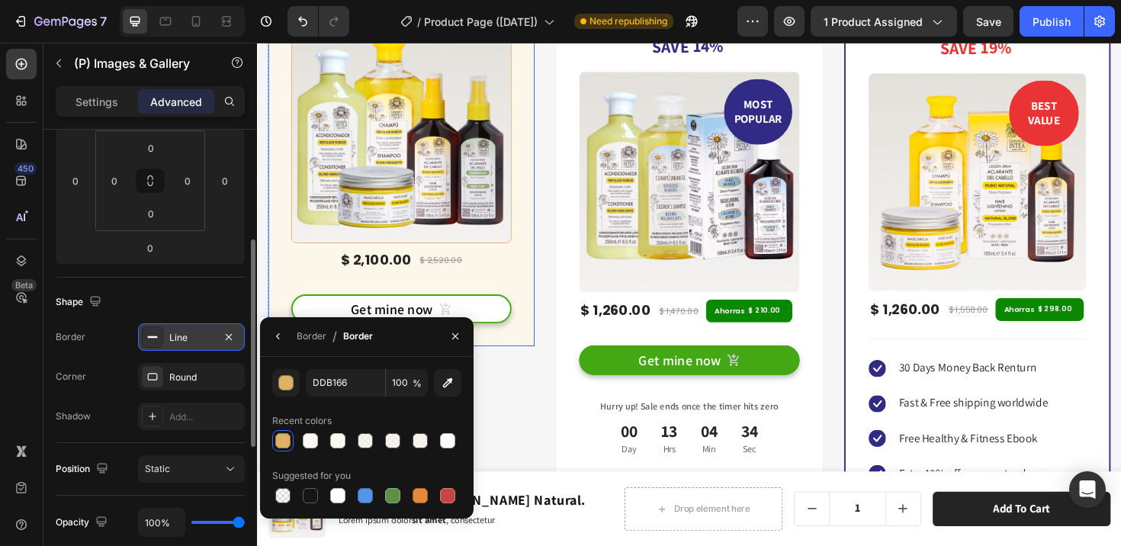
click at [541, 347] on div "Pack Verano Rubio Natural (P) Title Ahorras $ 420.00 (P) Tag (P) Images & Galle…" at bounding box center [409, 155] width 282 height 419
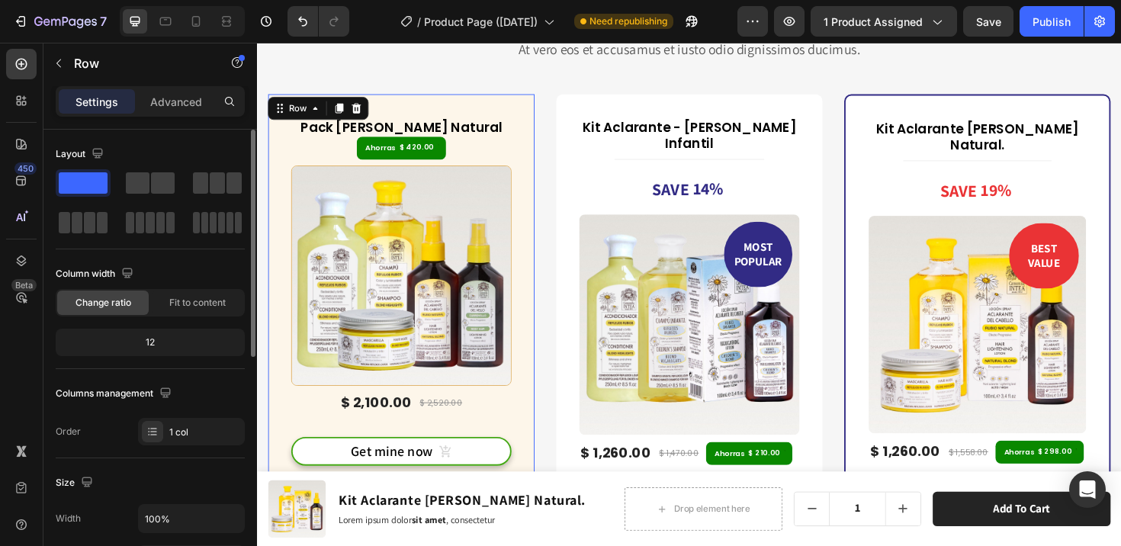
scroll to position [6624, 0]
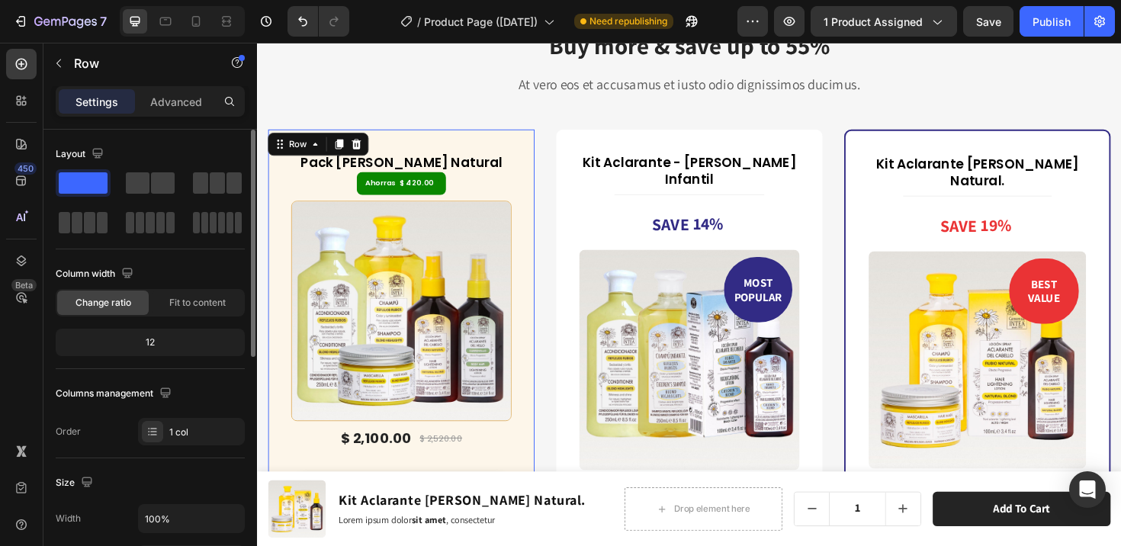
click at [546, 278] on div "Pack Verano Rubio Natural (P) Title Ahorras $ 420.00 (P) Tag (P) Images & Galle…" at bounding box center [409, 343] width 282 height 419
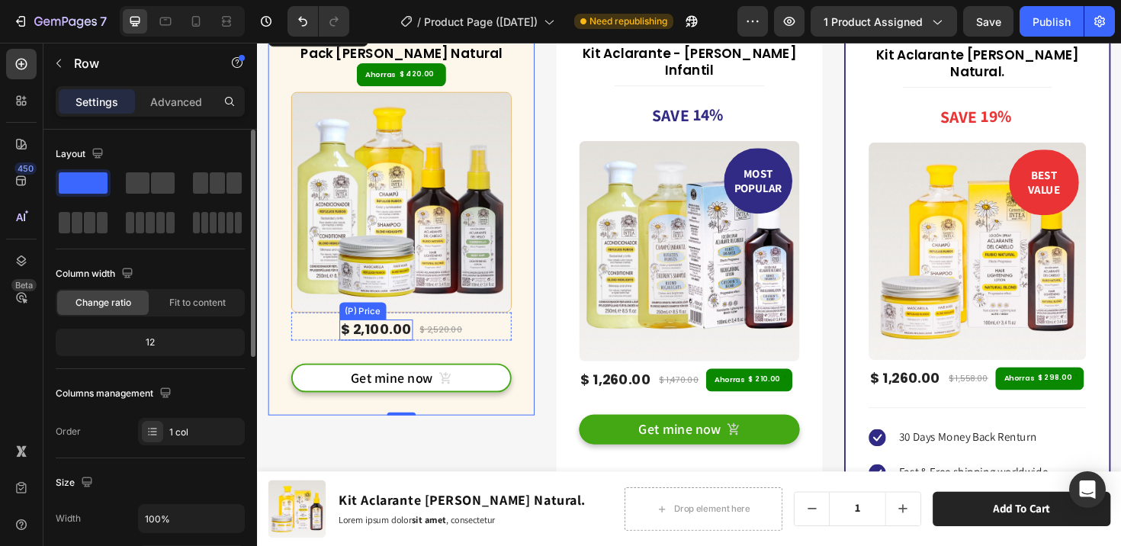
click at [395, 347] on div "$ 2,100.00" at bounding box center [383, 346] width 78 height 22
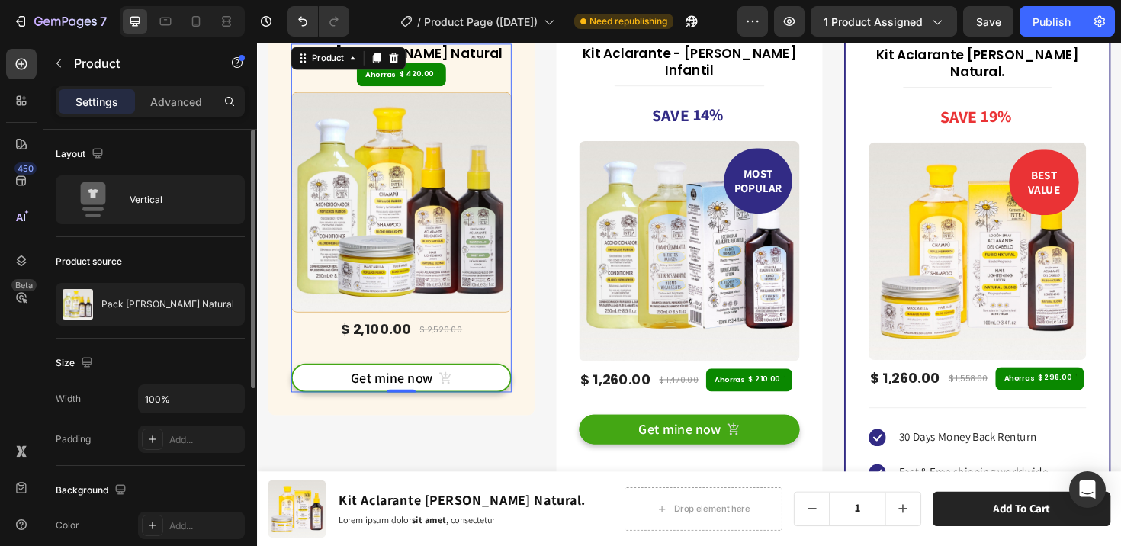
click at [403, 364] on div "Get mine now (P) Cart Button" at bounding box center [409, 386] width 233 height 56
click at [444, 54] on h3 "Pack [PERSON_NAME] Natural" at bounding box center [409, 53] width 233 height 21
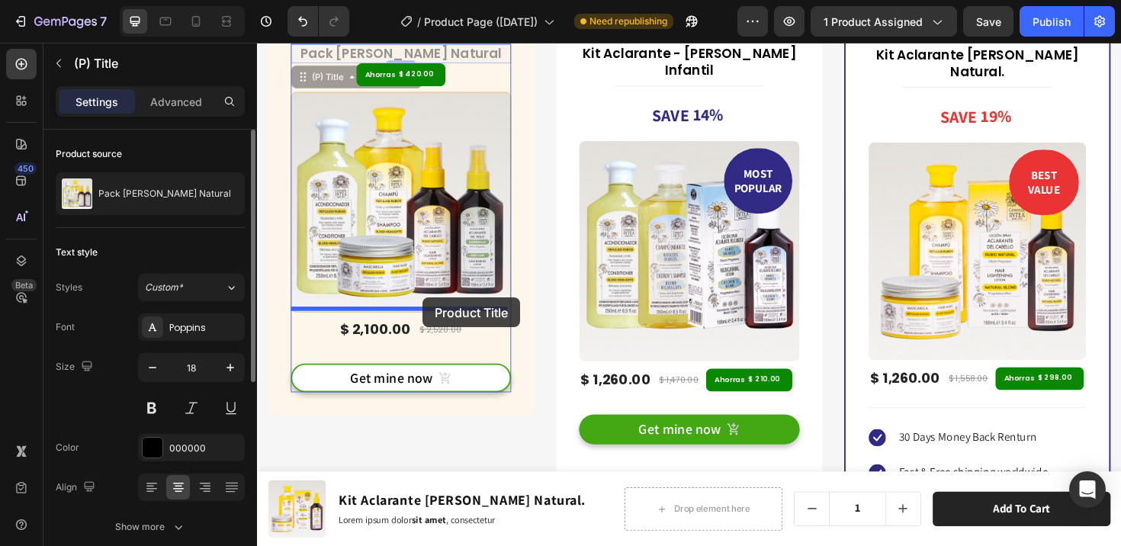
drag, startPoint x: 438, startPoint y: 53, endPoint x: 432, endPoint y: 313, distance: 260.0
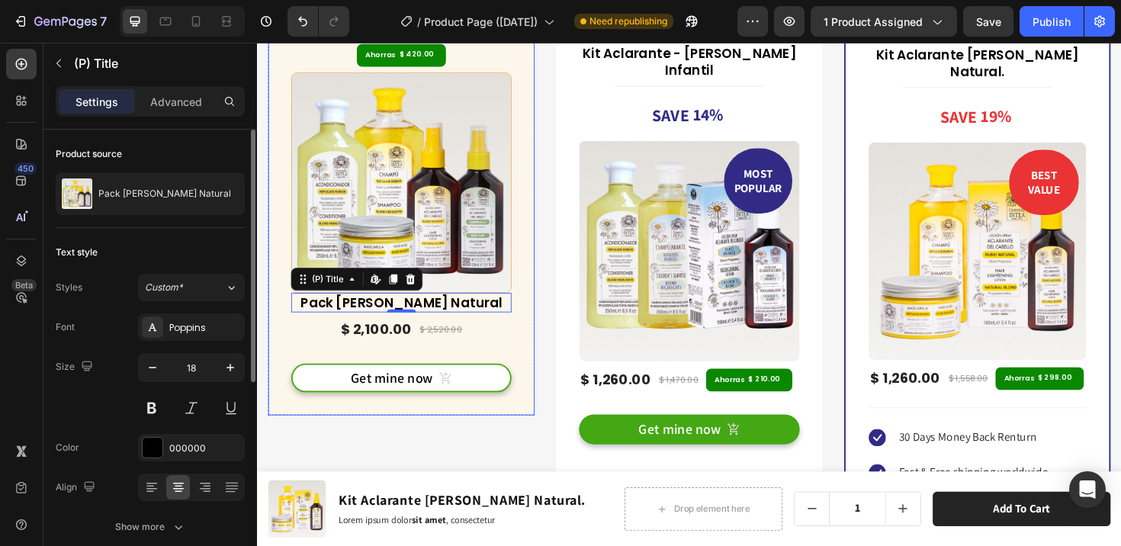
click at [534, 314] on div "Ahorras $ 420.00 (P) Tag (P) Images & Gallery Pack Verano Rubio Natural (P) Tit…" at bounding box center [409, 228] width 282 height 419
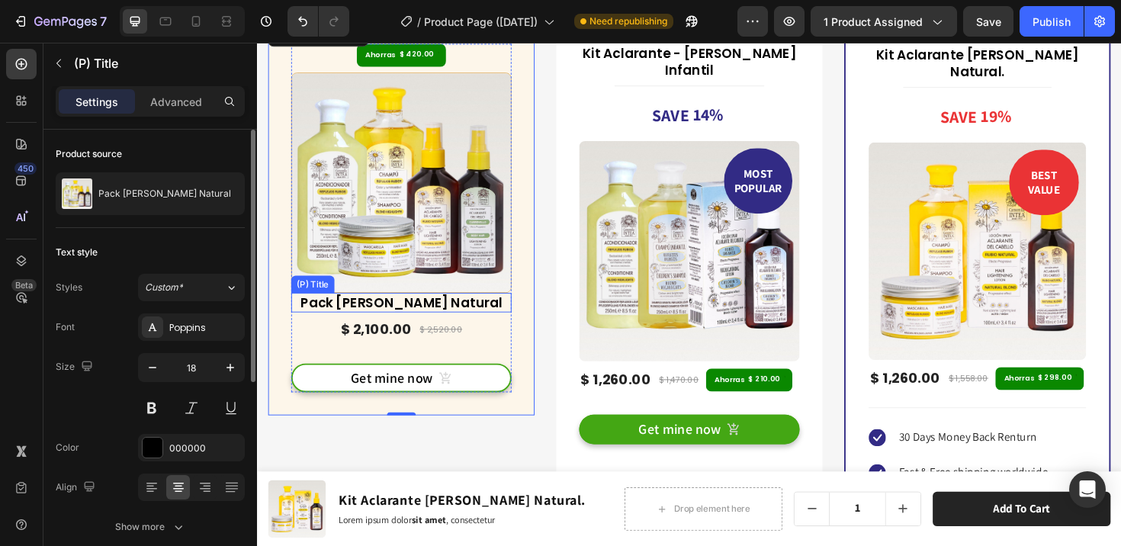
click at [473, 310] on h3 "Pack [PERSON_NAME] Natural" at bounding box center [409, 317] width 233 height 21
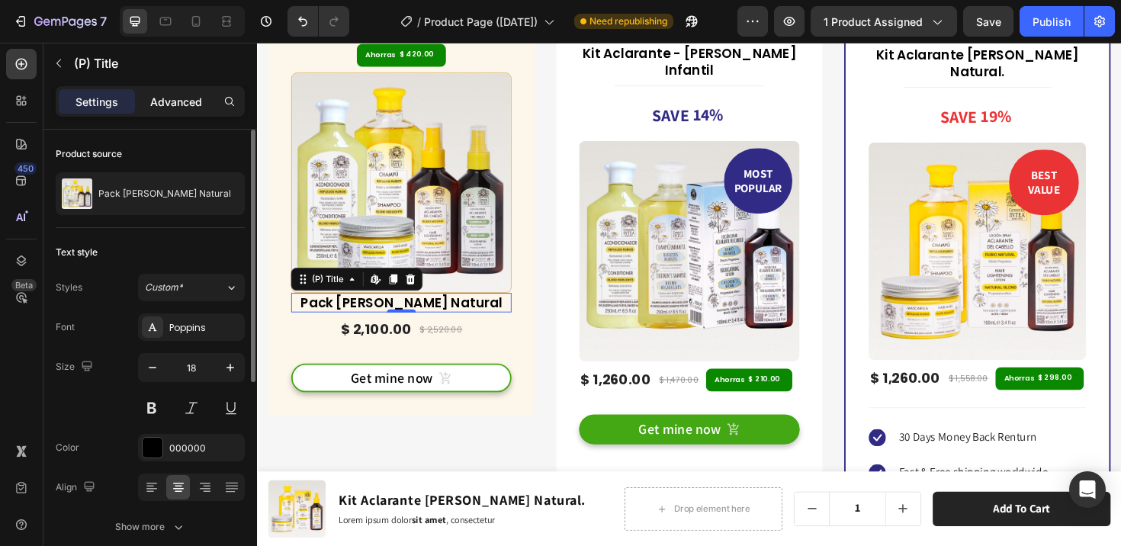
click at [190, 95] on p "Advanced" at bounding box center [176, 102] width 52 height 16
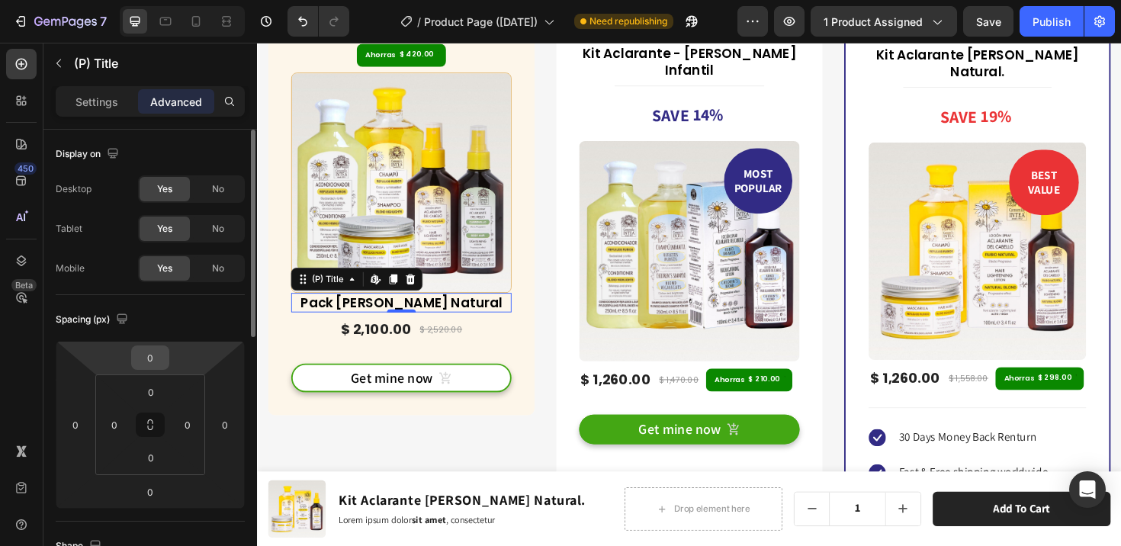
click at [149, 364] on input "0" at bounding box center [150, 357] width 30 height 23
type input "10"
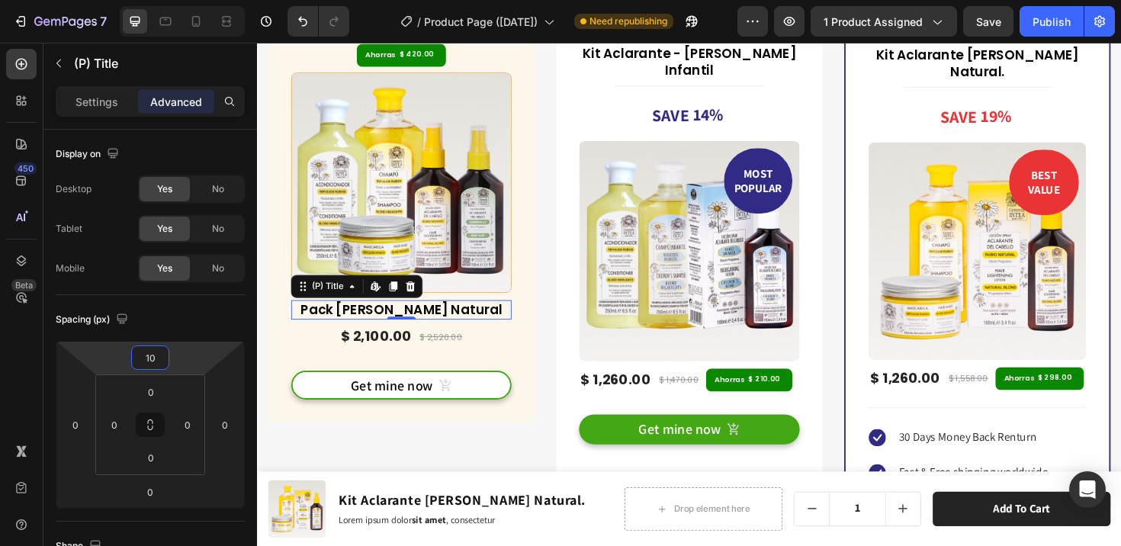
click at [527, 321] on div "Ahorras $ 420.00 (P) Tag (P) Images & Gallery Pack Verano Rubio Natural (P) Tit…" at bounding box center [409, 232] width 282 height 426
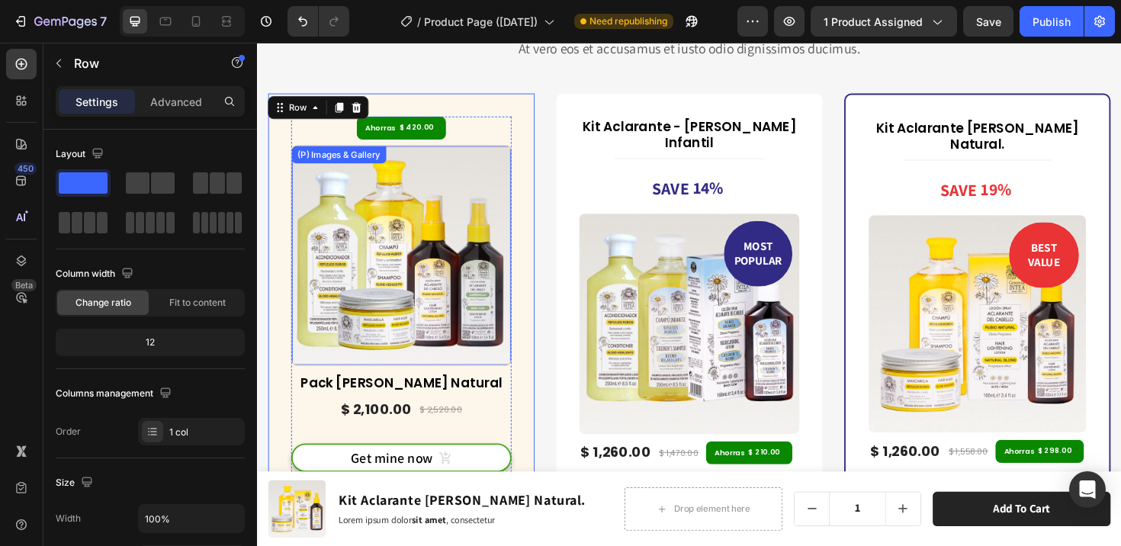
scroll to position [6784, 0]
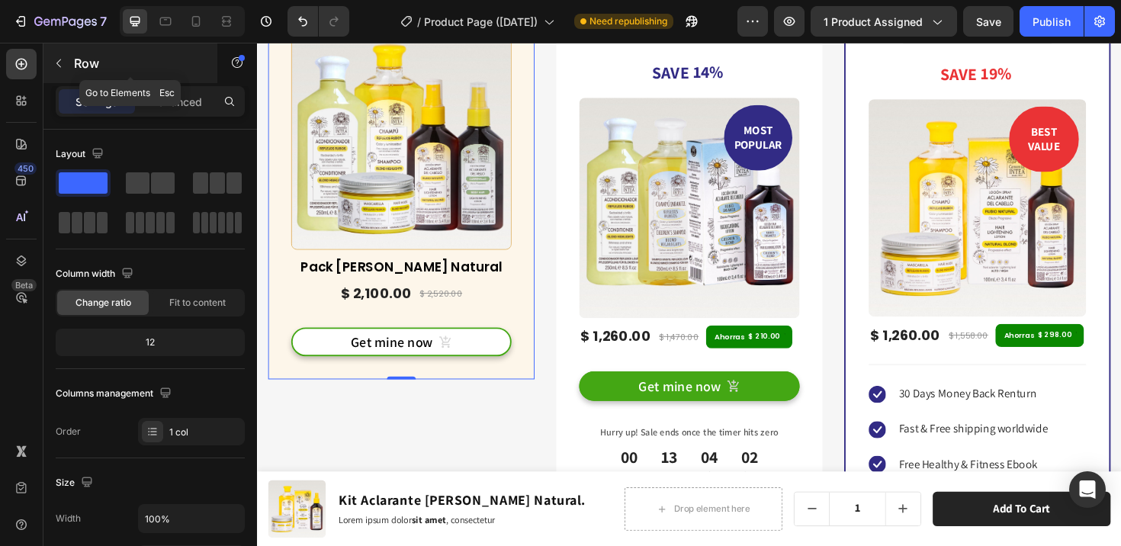
click at [72, 59] on div "Row" at bounding box center [130, 63] width 174 height 40
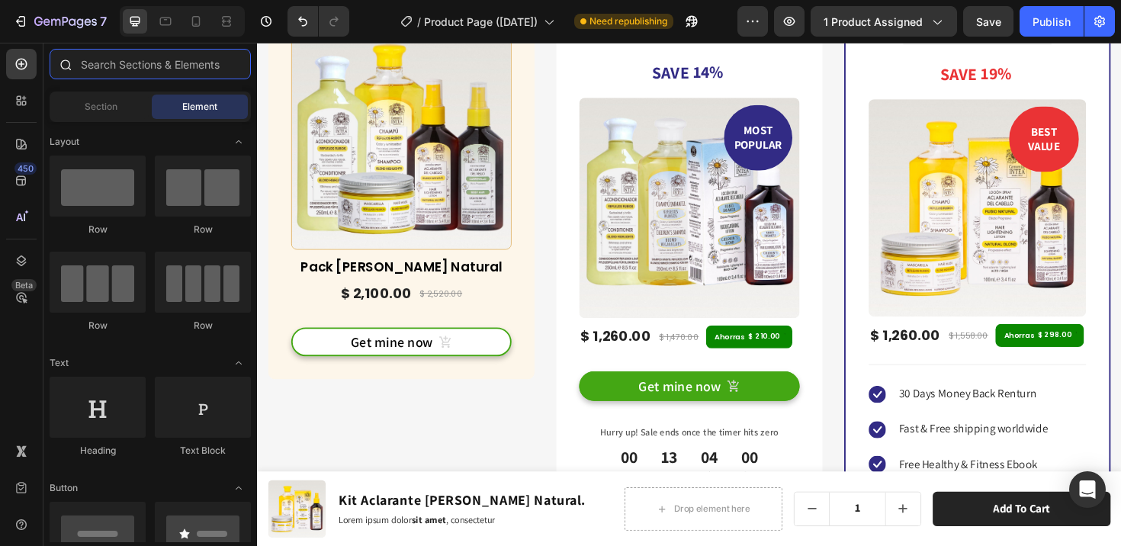
click at [150, 61] on input "text" at bounding box center [150, 64] width 201 height 30
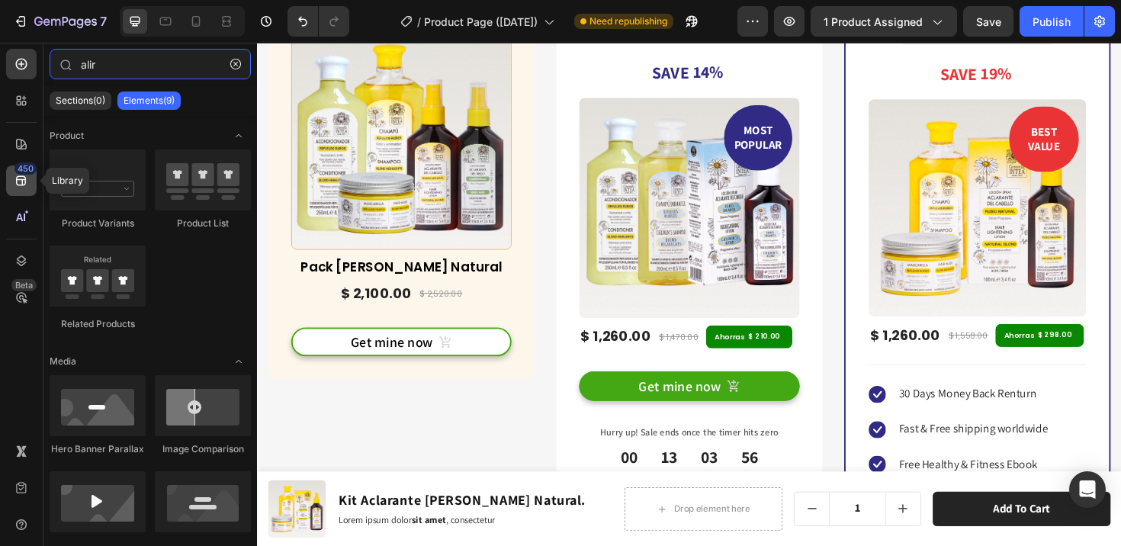
type input "alir"
click at [28, 188] on div "450" at bounding box center [21, 180] width 30 height 30
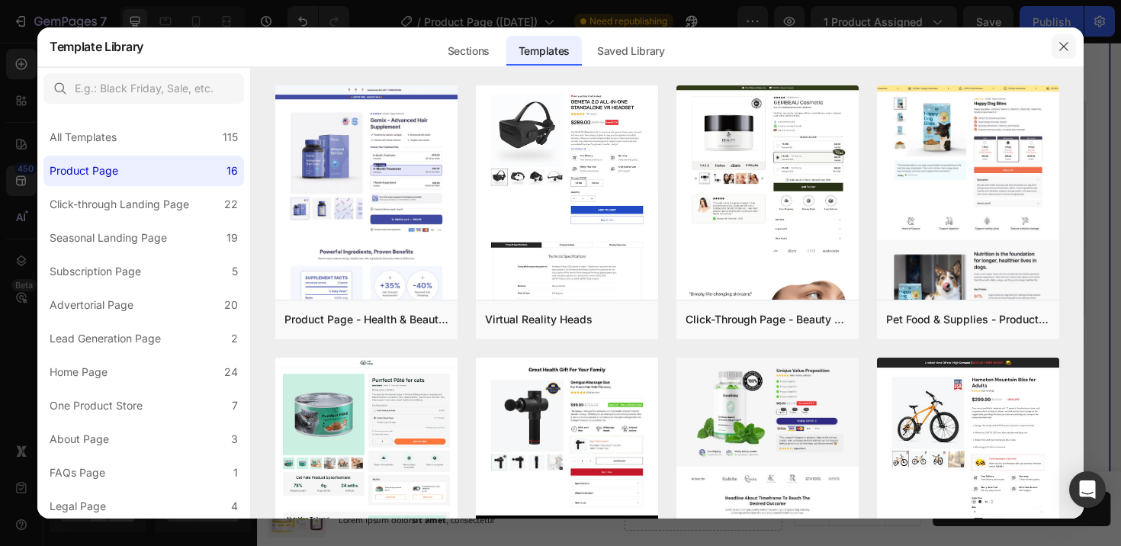
click at [1067, 47] on icon "button" at bounding box center [1063, 46] width 12 height 12
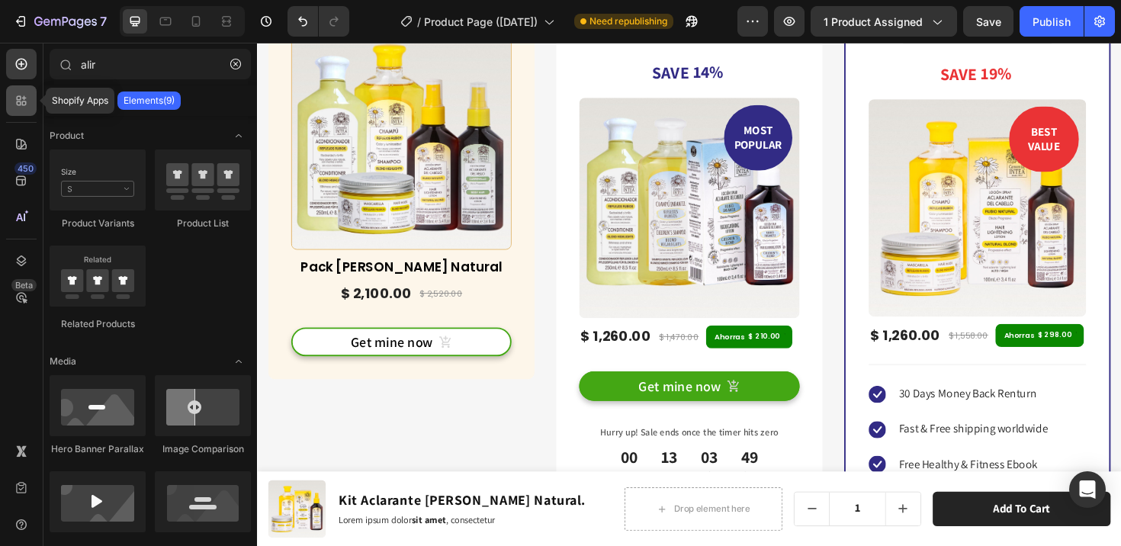
click at [21, 105] on icon at bounding box center [21, 100] width 15 height 15
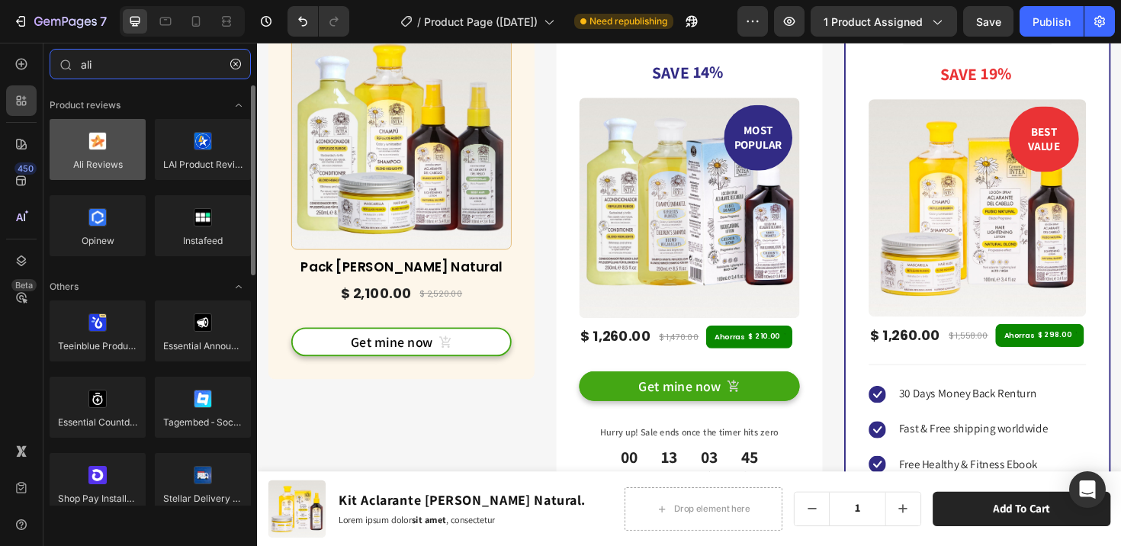
type input "ali"
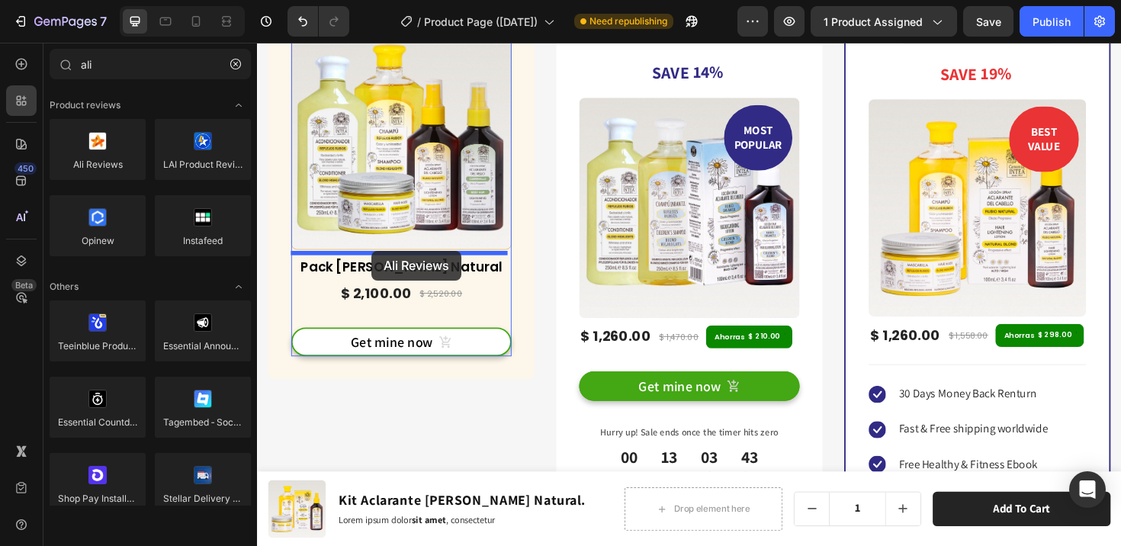
drag, startPoint x: 348, startPoint y: 194, endPoint x: 378, endPoint y: 263, distance: 75.8
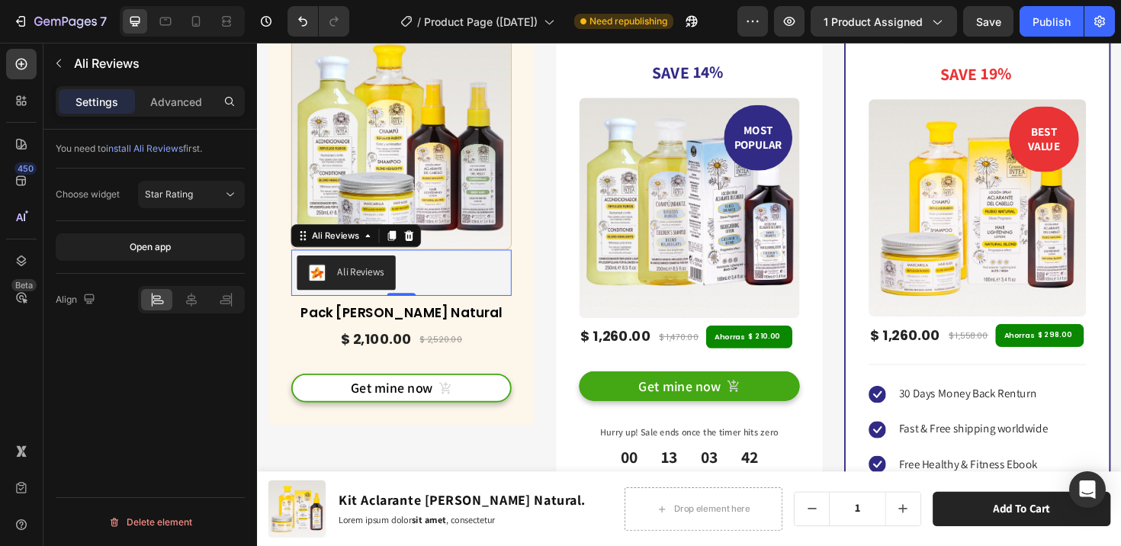
click at [425, 280] on div "Ali Reviews" at bounding box center [409, 286] width 221 height 37
click at [184, 297] on icon at bounding box center [191, 299] width 15 height 15
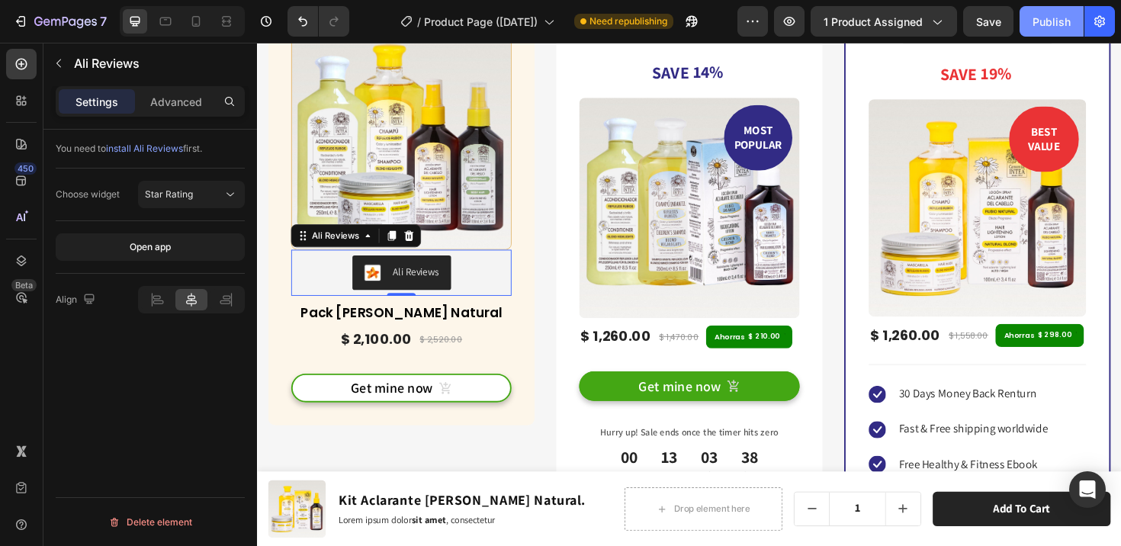
click at [1048, 18] on div "Publish" at bounding box center [1051, 22] width 38 height 16
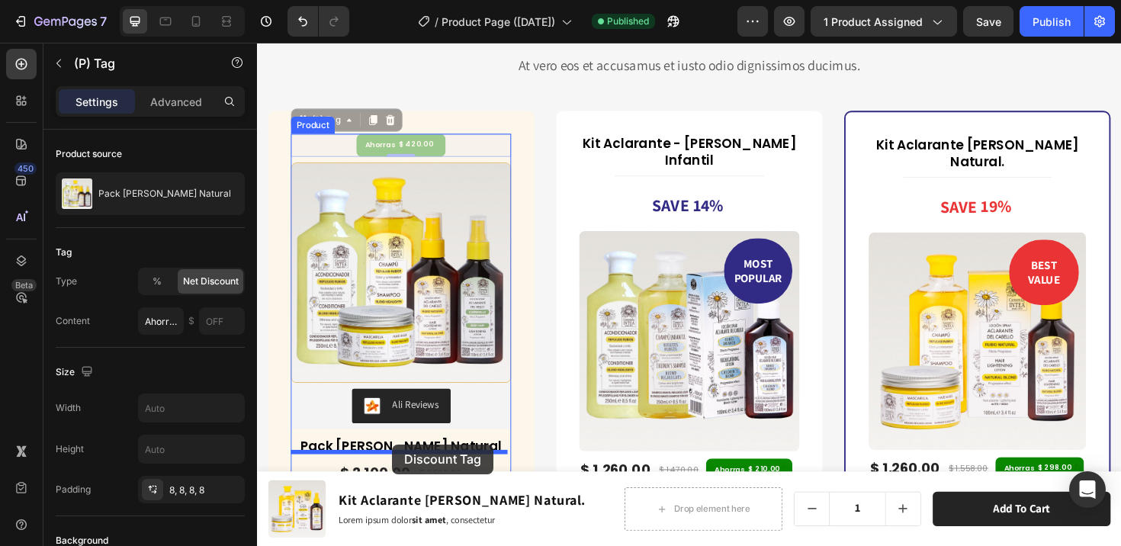
scroll to position [6653, 0]
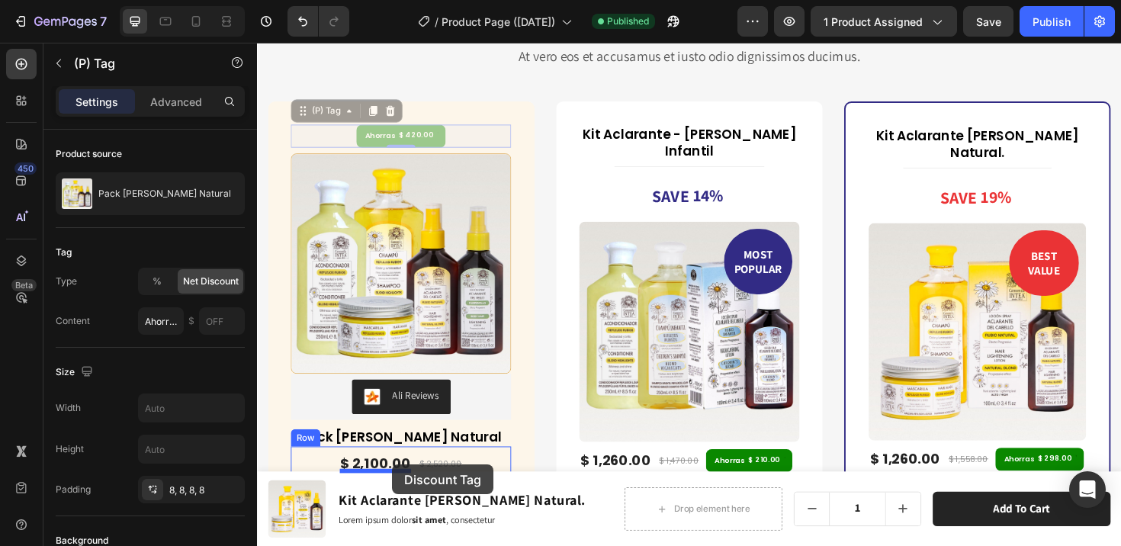
drag, startPoint x: 405, startPoint y: 146, endPoint x: 403, endPoint y: 486, distance: 340.0
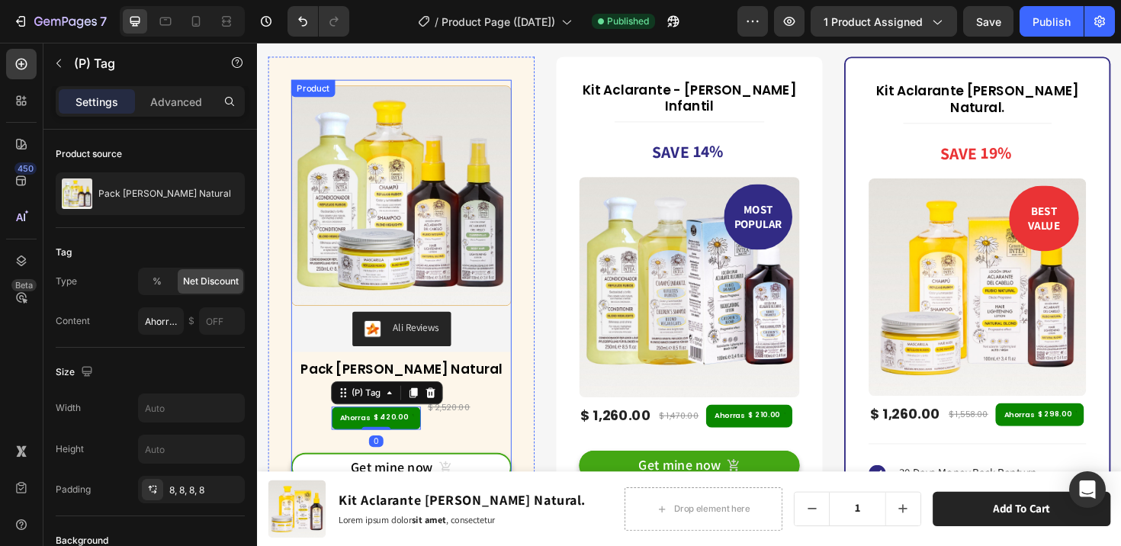
scroll to position [6723, 0]
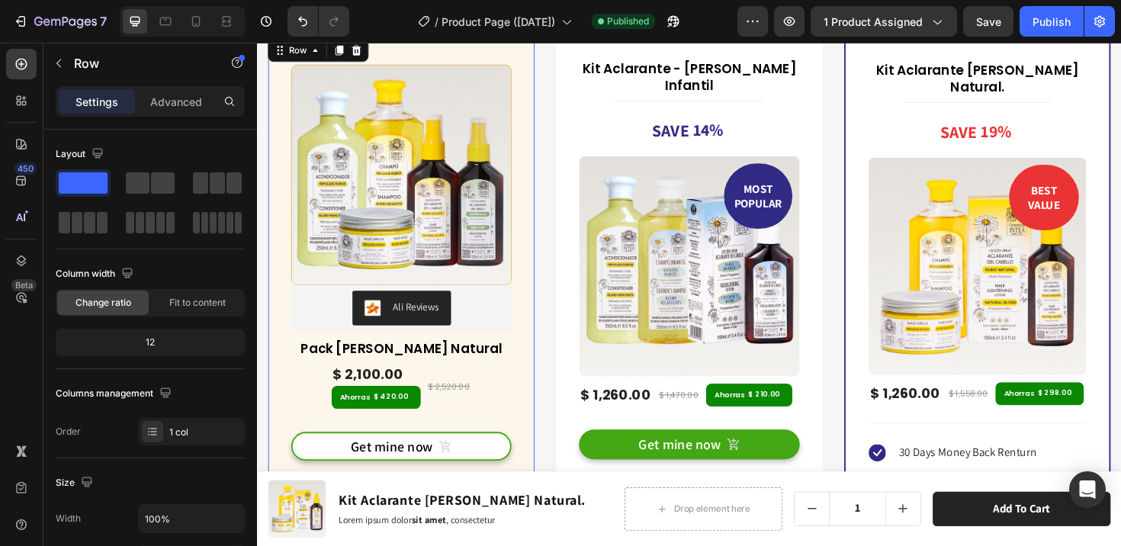
click at [545, 358] on div "(P) Images & Gallery Ali Reviews Ali Reviews Pack Verano Rubio Natural (P) Titl…" at bounding box center [409, 272] width 282 height 475
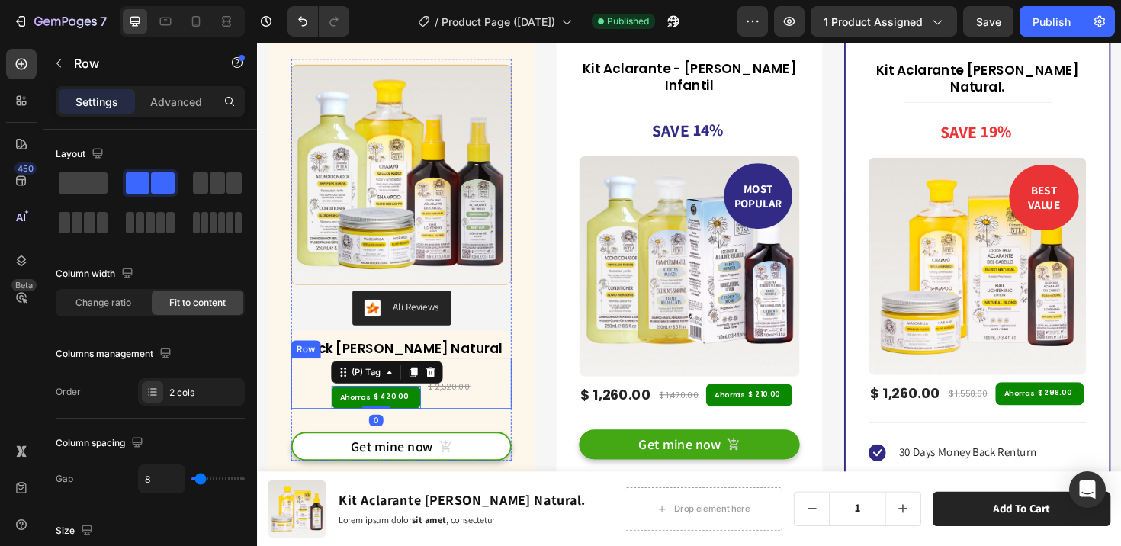
click at [499, 423] on div "$ 2,100.00 (P) Price (P) Price Ahorras $ 420.00 (P) Tag 0 $ 2,520.00 (P) Price …" at bounding box center [409, 403] width 233 height 54
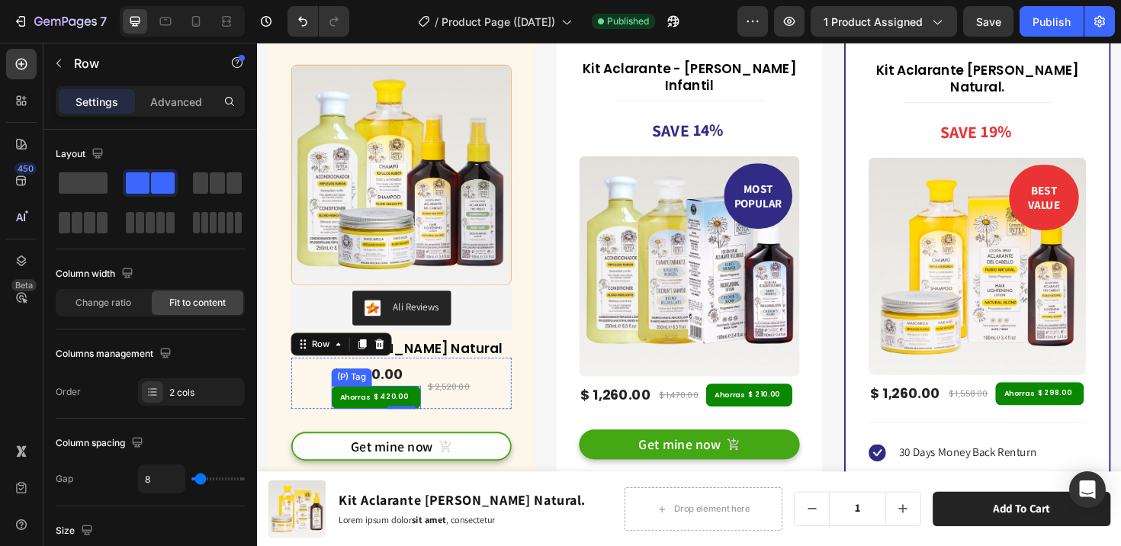
click at [342, 418] on div "Ahorras $ 420.00" at bounding box center [382, 418] width 95 height 24
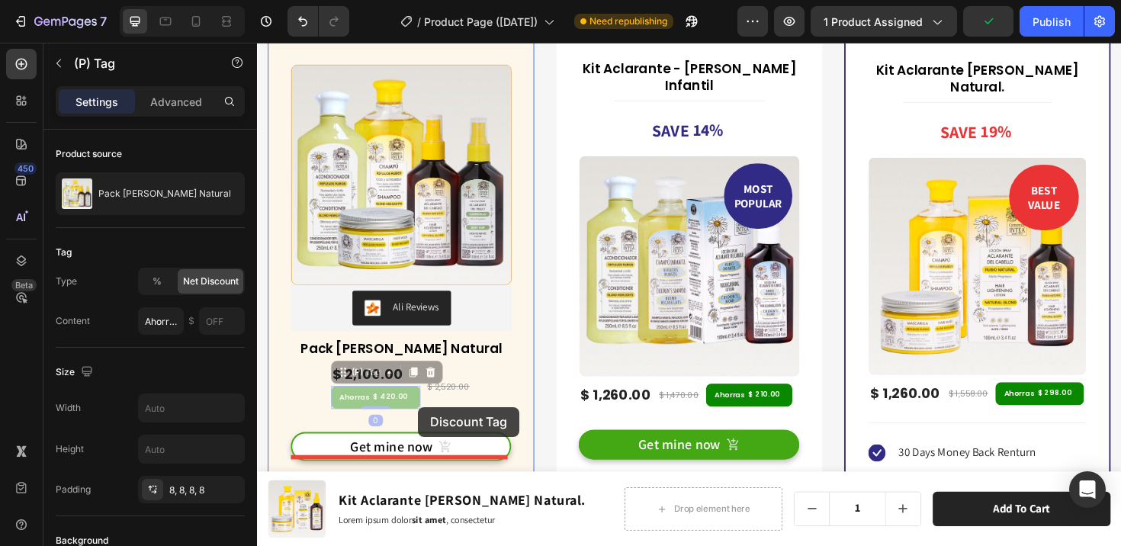
drag, startPoint x: 349, startPoint y: 388, endPoint x: 427, endPoint y: 428, distance: 87.6
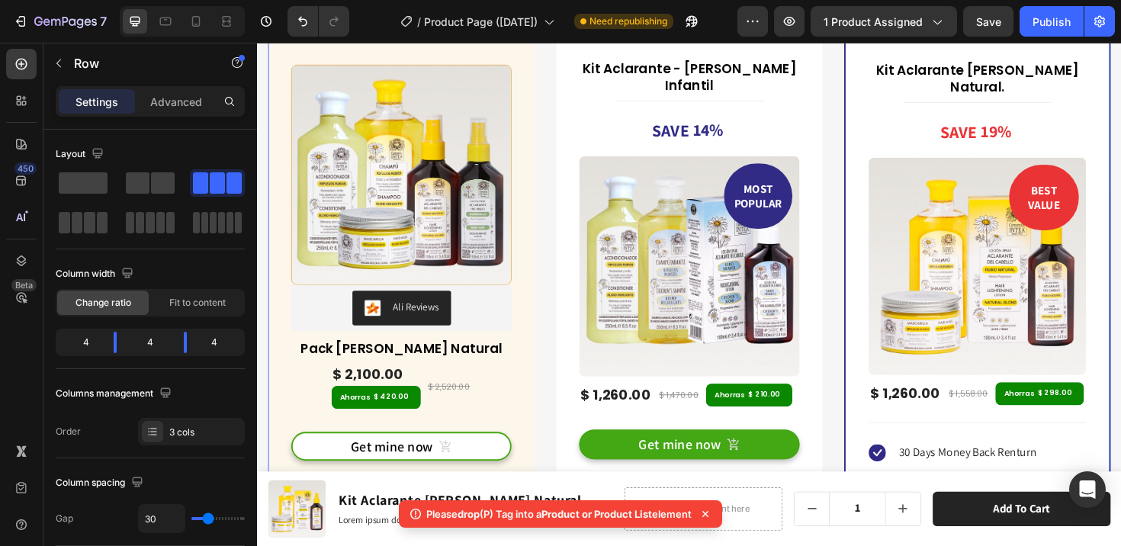
click at [560, 412] on div "(P) Images & Gallery Ali Reviews Ali Reviews Pack Verano Rubio Natural (P) Titl…" at bounding box center [714, 390] width 892 height 758
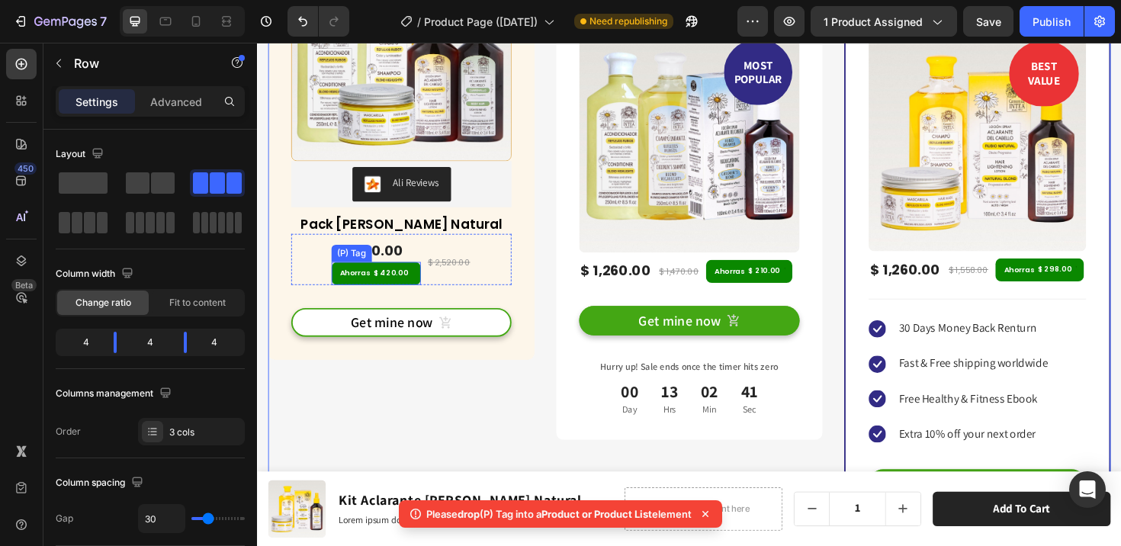
click at [407, 281] on div "$ 420.00" at bounding box center [399, 285] width 40 height 9
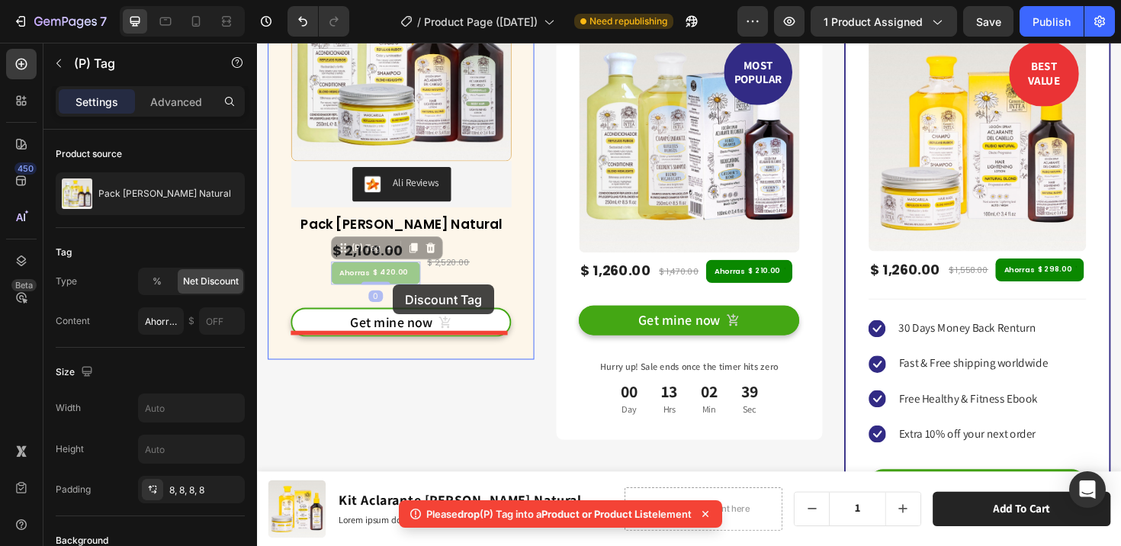
drag, startPoint x: 352, startPoint y: 256, endPoint x: 401, endPoint y: 299, distance: 64.8
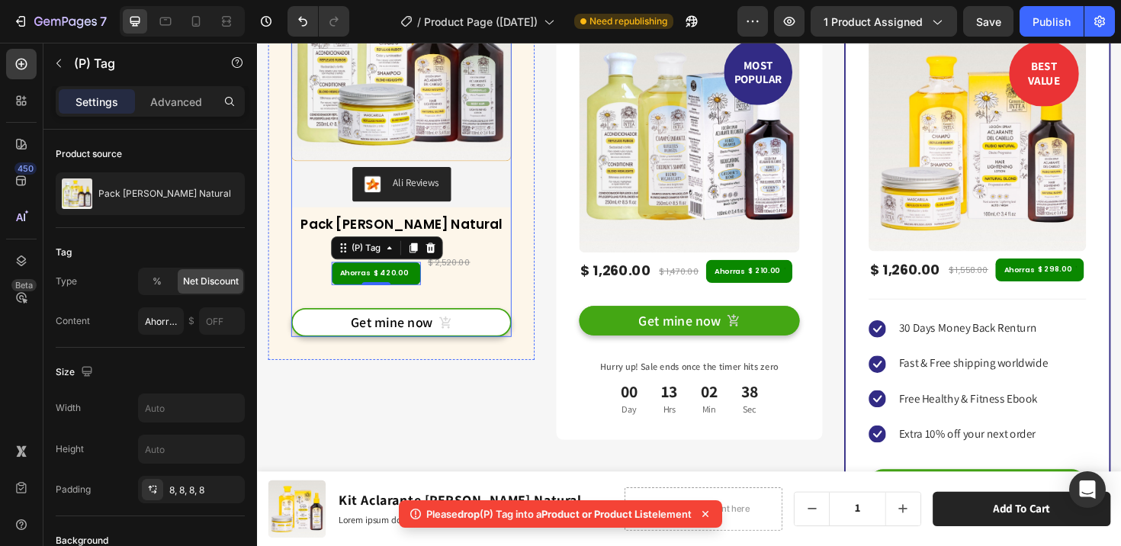
click at [473, 303] on div "Get mine now (P) Cart Button" at bounding box center [409, 327] width 233 height 56
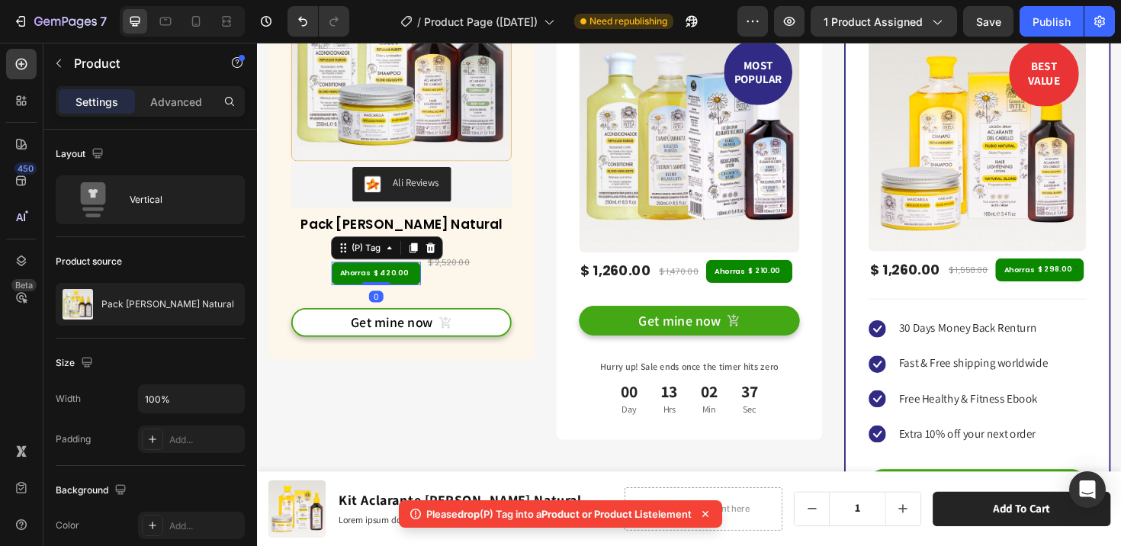
click at [372, 282] on div "Ahorras" at bounding box center [360, 286] width 37 height 11
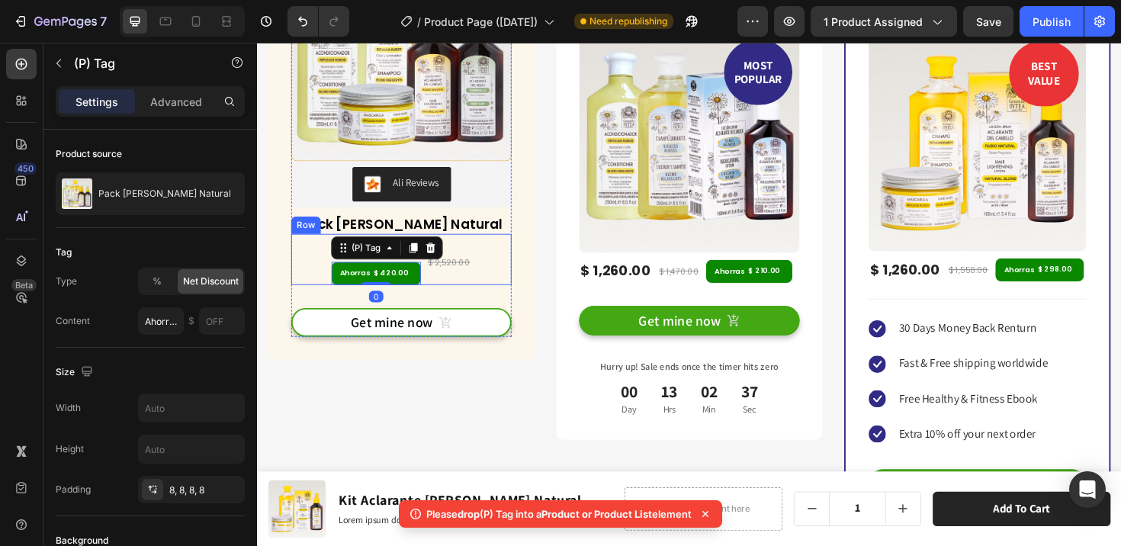
click at [330, 282] on div "$ 2,100.00 (P) Price (P) Price Ahorras $ 420.00 (P) Tag 0 $ 2,520.00 (P) Price …" at bounding box center [409, 272] width 233 height 54
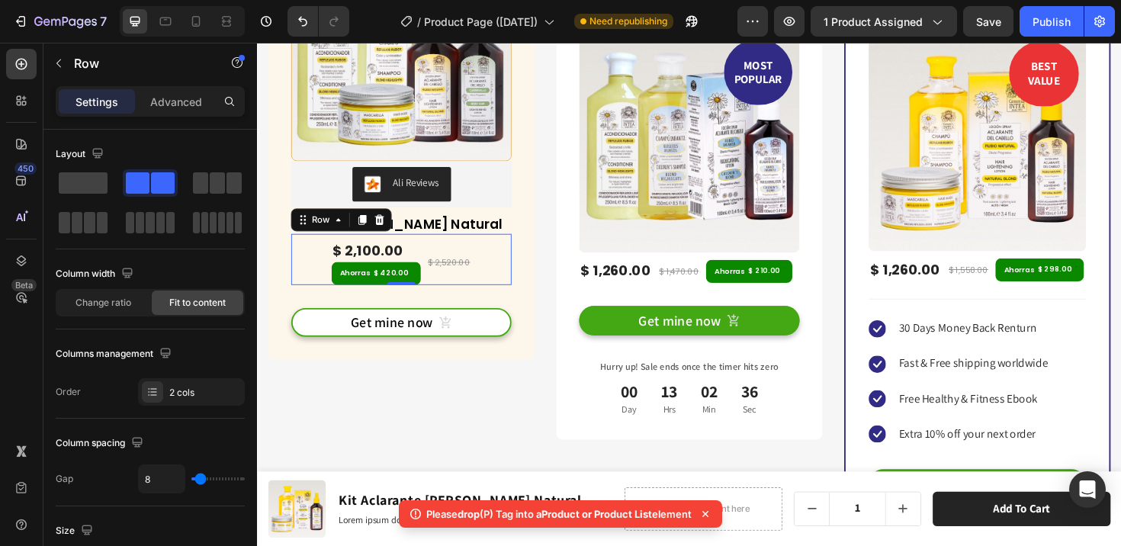
click at [335, 281] on div "$ 2,100.00 (P) Price (P) Price Ahorras $ 420.00 (P) Tag $ 2,520.00 (P) Price (P…" at bounding box center [409, 272] width 233 height 54
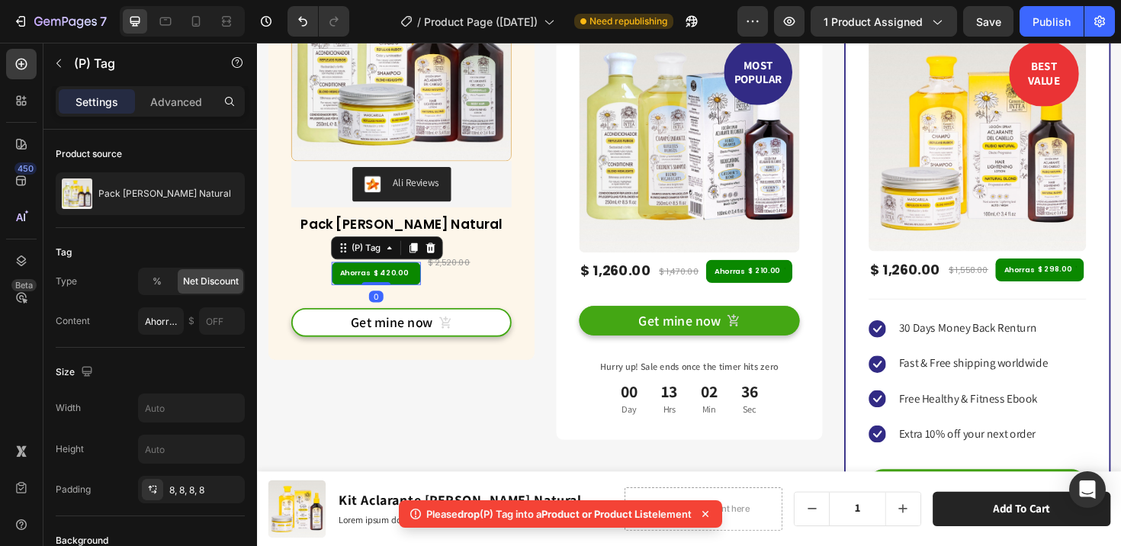
click at [340, 282] on div "Ahorras $ 420.00" at bounding box center [382, 286] width 95 height 24
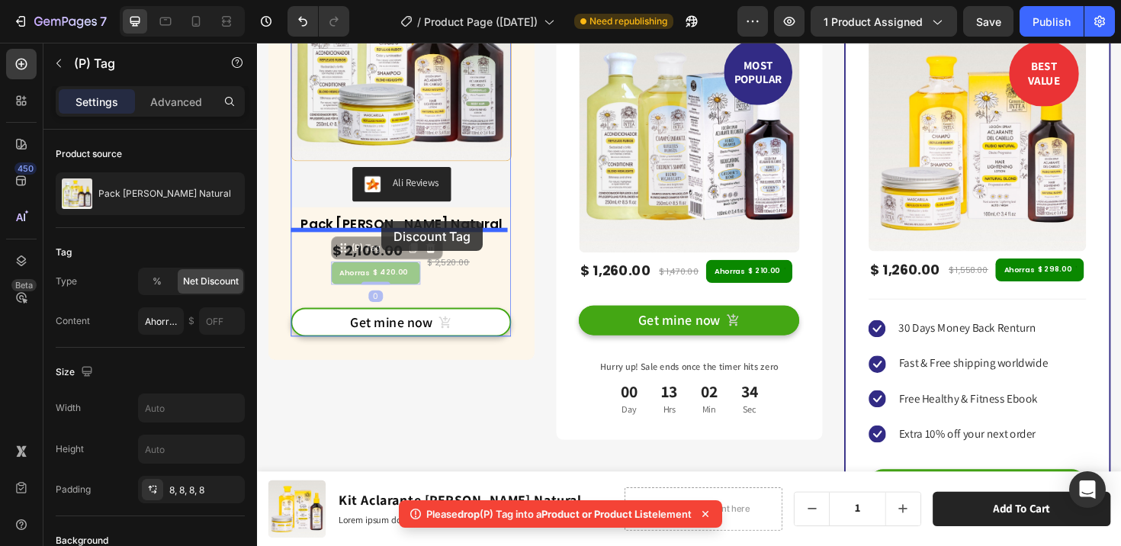
drag, startPoint x: 348, startPoint y: 259, endPoint x: 389, endPoint y: 232, distance: 49.5
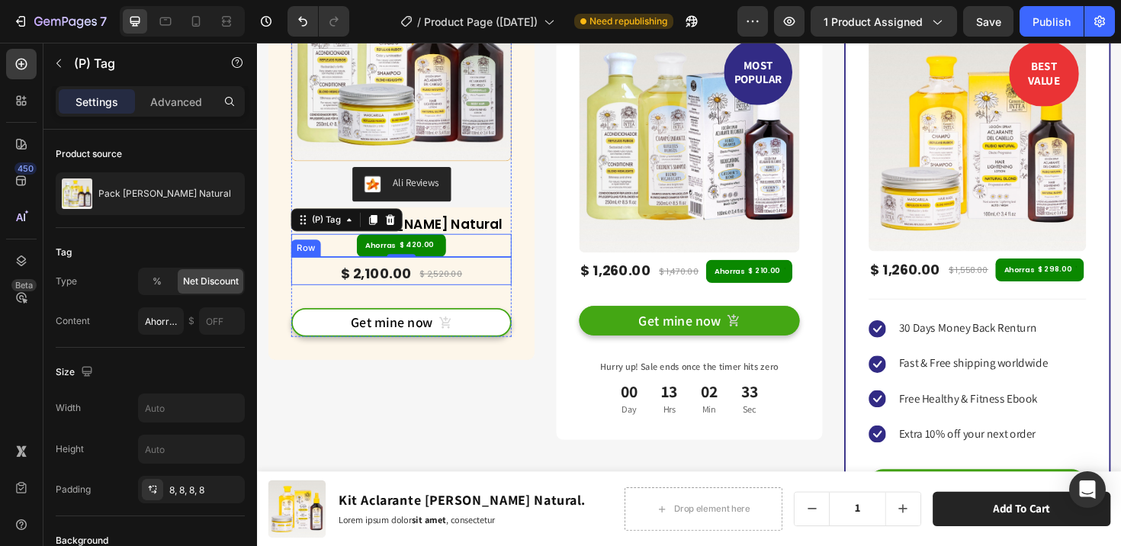
click at [507, 284] on div "$ 2,100.00 (P) Price (P) Price $ 2,520.00 (P) Price (P) Price Row" at bounding box center [409, 284] width 233 height 30
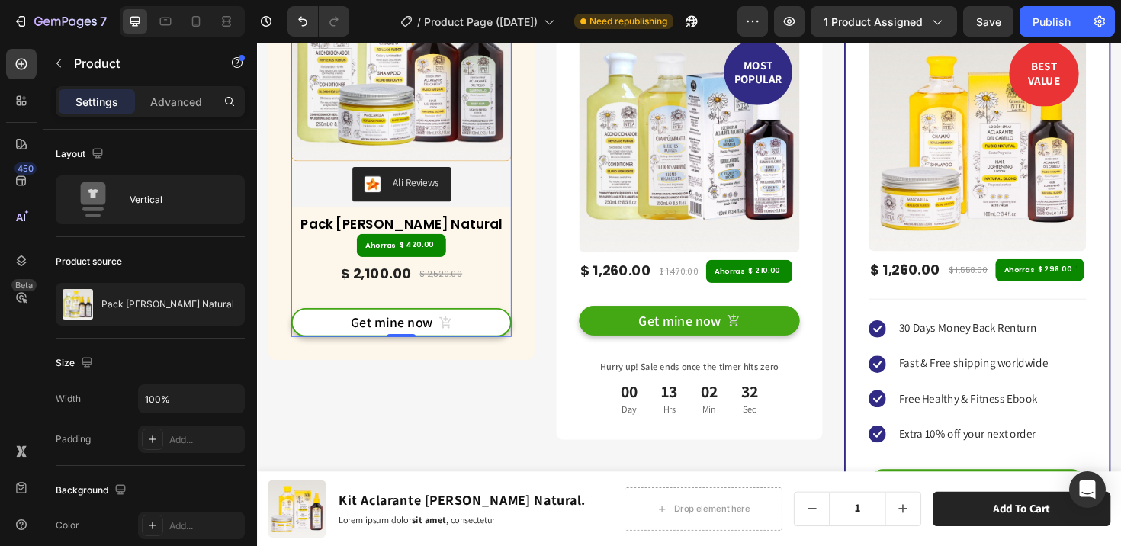
click at [503, 300] on div "Get mine now (P) Cart Button" at bounding box center [409, 327] width 233 height 56
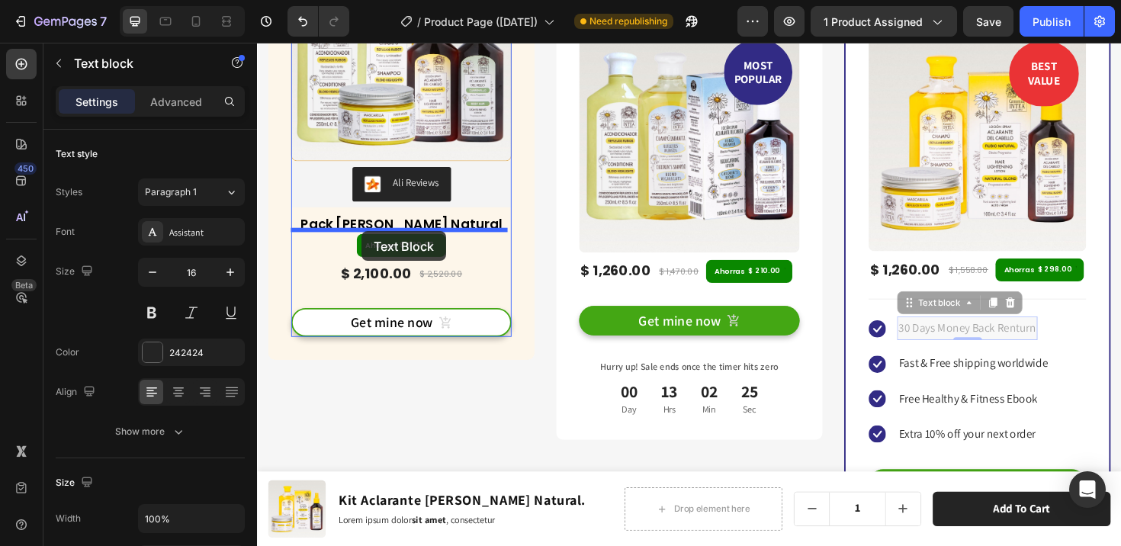
drag, startPoint x: 976, startPoint y: 323, endPoint x: 367, endPoint y: 242, distance: 613.7
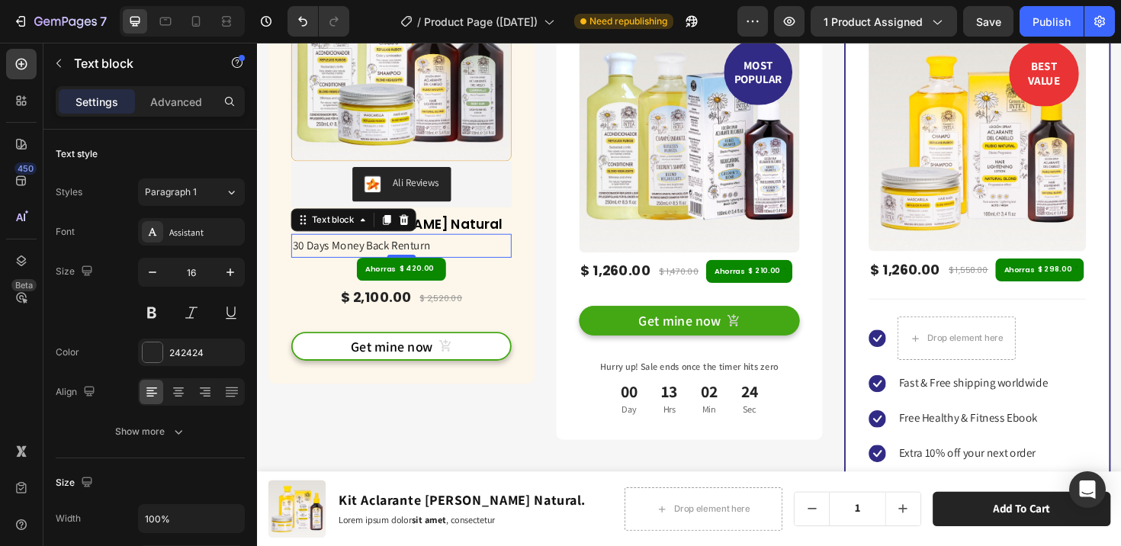
click at [399, 255] on p "30 Days Money Back Renturn" at bounding box center [409, 257] width 230 height 22
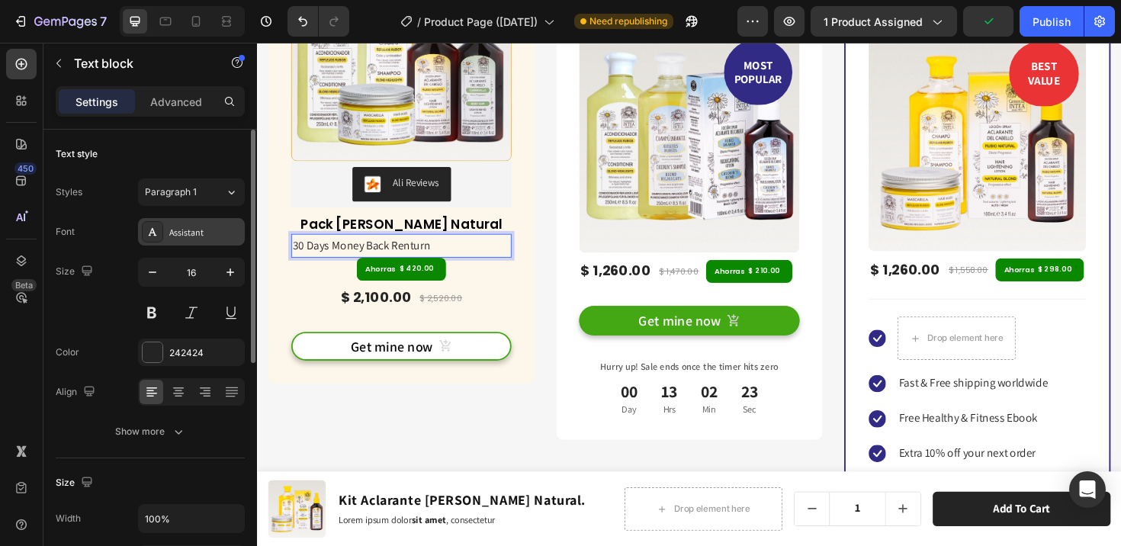
click at [187, 226] on div "Assistant" at bounding box center [205, 233] width 72 height 14
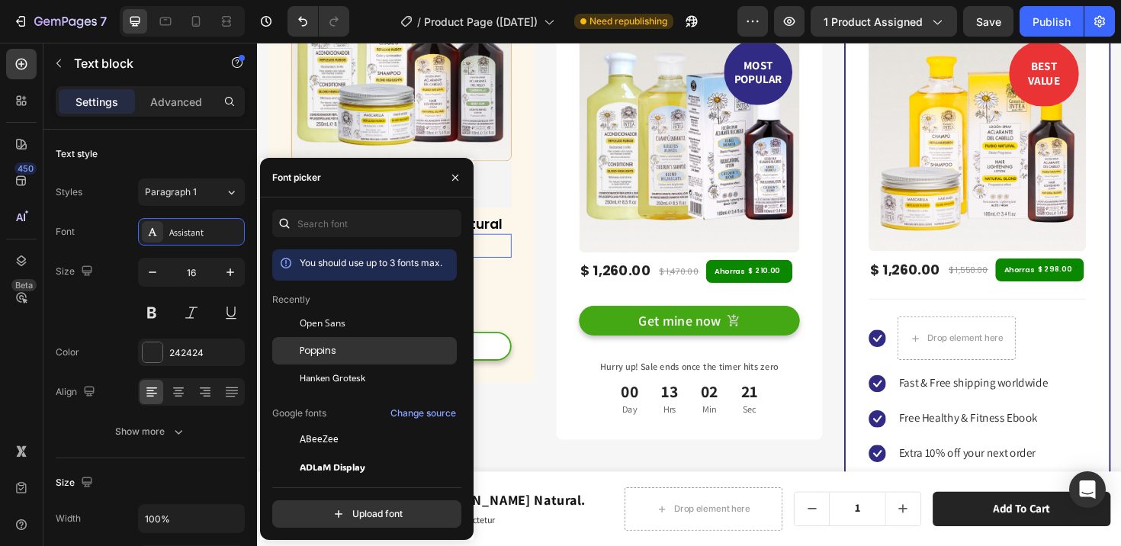
click at [335, 342] on div "Poppins" at bounding box center [364, 350] width 184 height 27
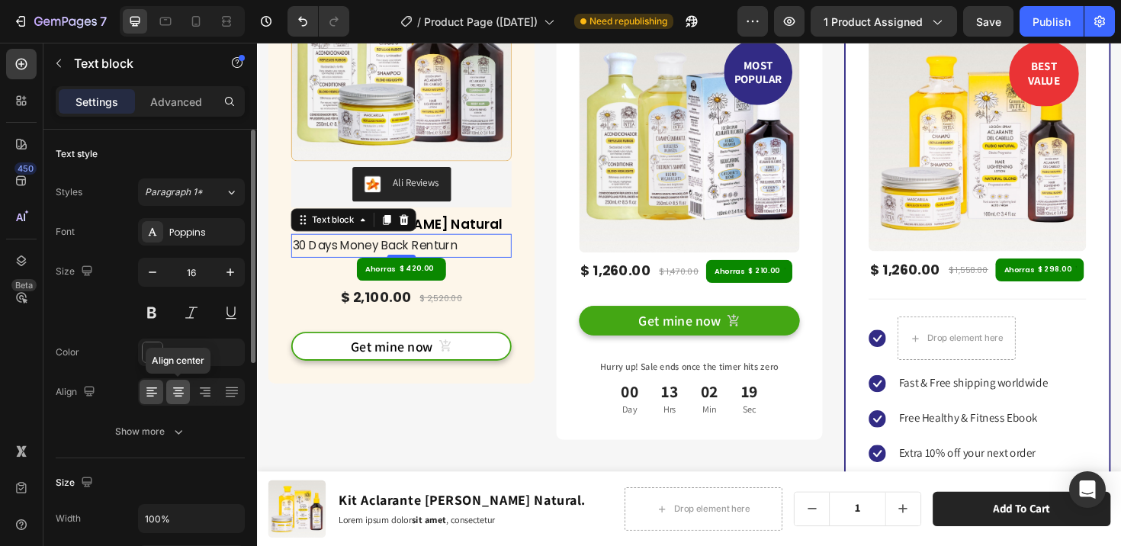
click at [180, 390] on icon at bounding box center [179, 391] width 8 height 2
click at [147, 275] on icon "button" at bounding box center [152, 272] width 15 height 15
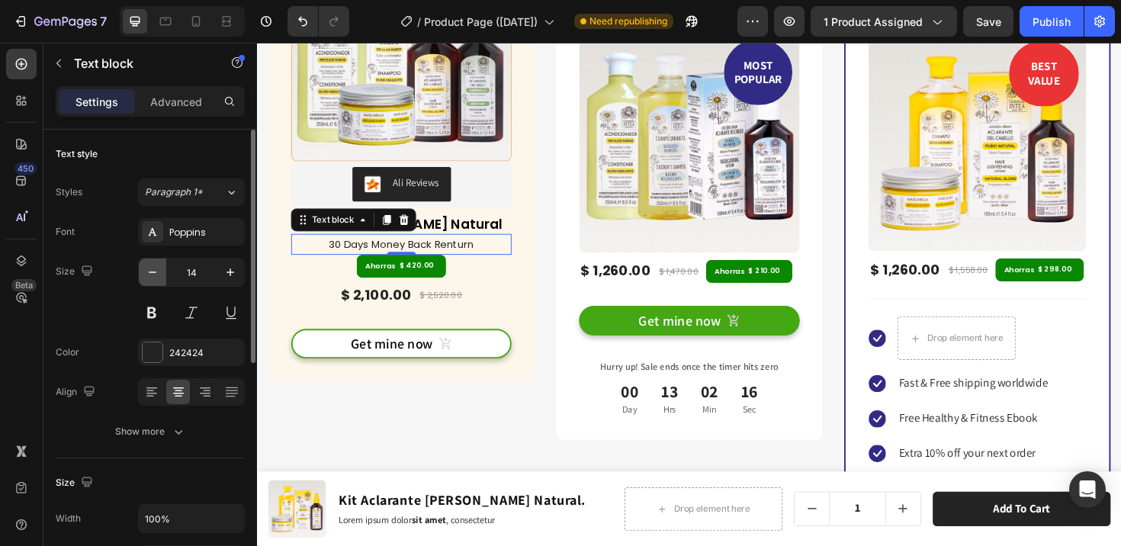
click at [147, 275] on icon "button" at bounding box center [152, 272] width 15 height 15
type input "13"
click at [432, 254] on p "30 Days Money Back Renturn" at bounding box center [409, 255] width 230 height 18
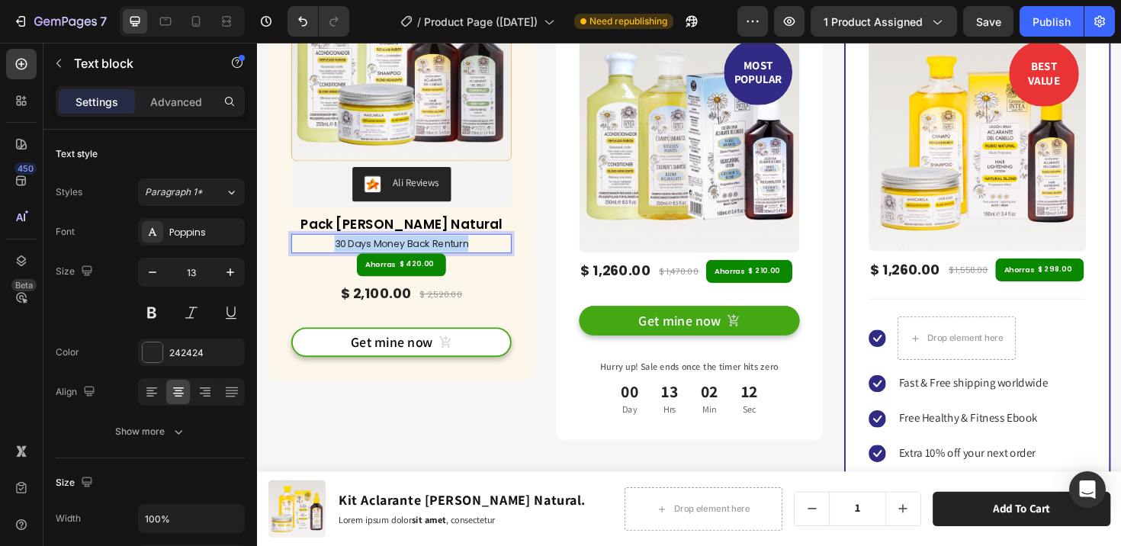
click at [432, 254] on p "30 Days Money Back Renturn" at bounding box center [409, 255] width 230 height 18
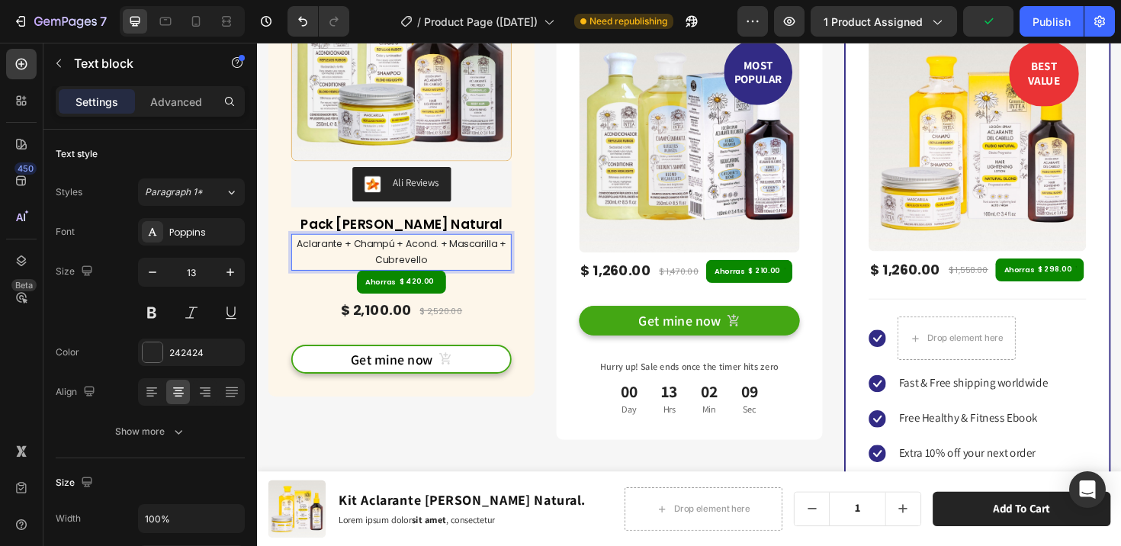
click at [443, 249] on p "Aclarante + Champú + Acond. + Mascarilla + Cubrevello" at bounding box center [409, 264] width 230 height 36
click at [488, 300] on div "Ahorras $ 420.00" at bounding box center [409, 296] width 233 height 24
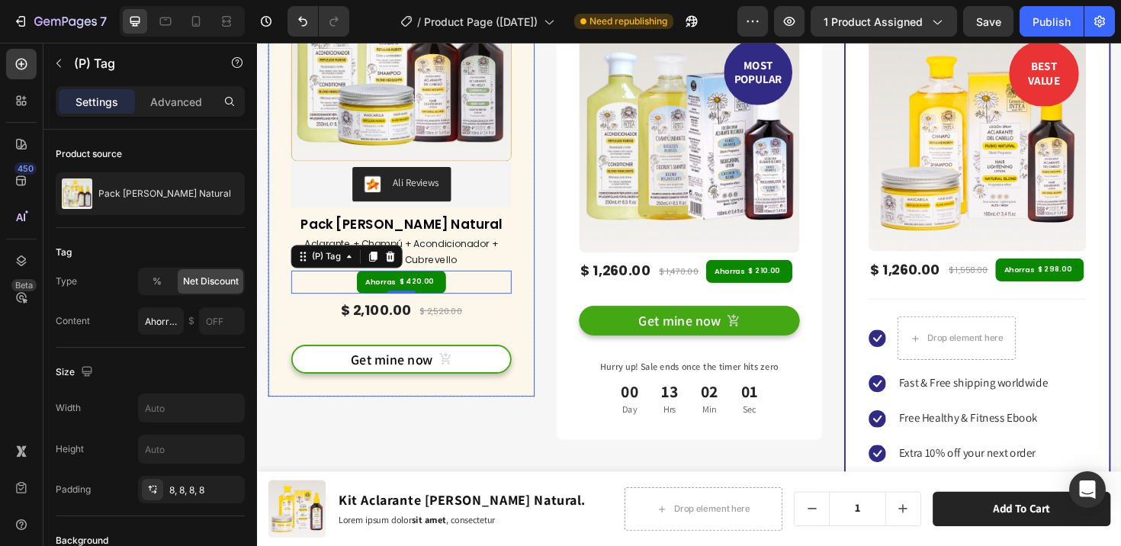
click at [531, 298] on div "(P) Images & Gallery Ali Reviews Ali Reviews Pack Verano Rubio Natural (P) Titl…" at bounding box center [409, 161] width 282 height 514
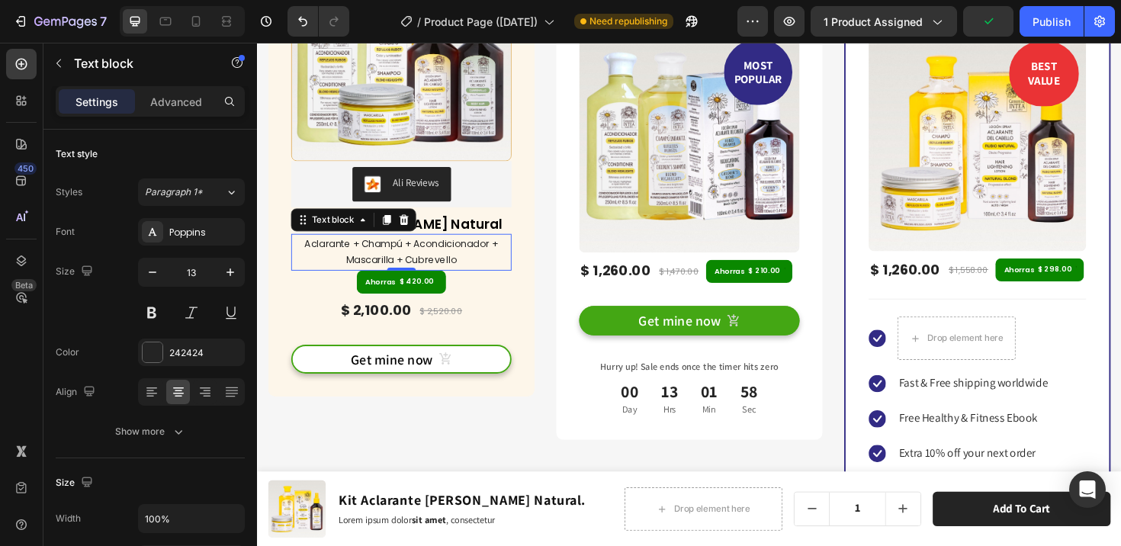
click at [494, 268] on p "Aclarante + Champú + Acondicionador + Mascarilla + Cubrevello" at bounding box center [409, 264] width 230 height 36
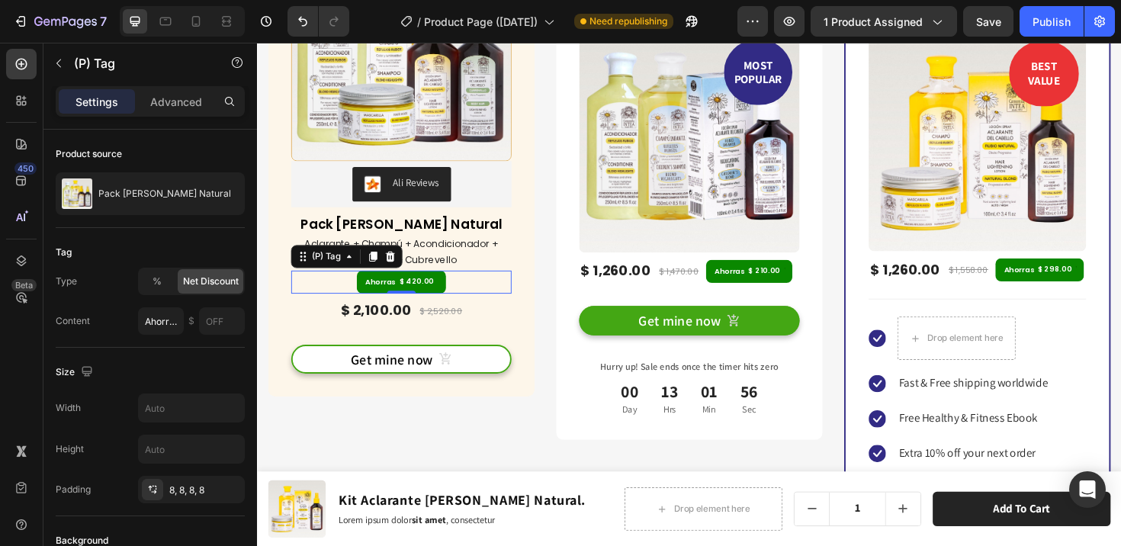
click at [496, 293] on div "Ahorras $ 420.00" at bounding box center [409, 296] width 233 height 24
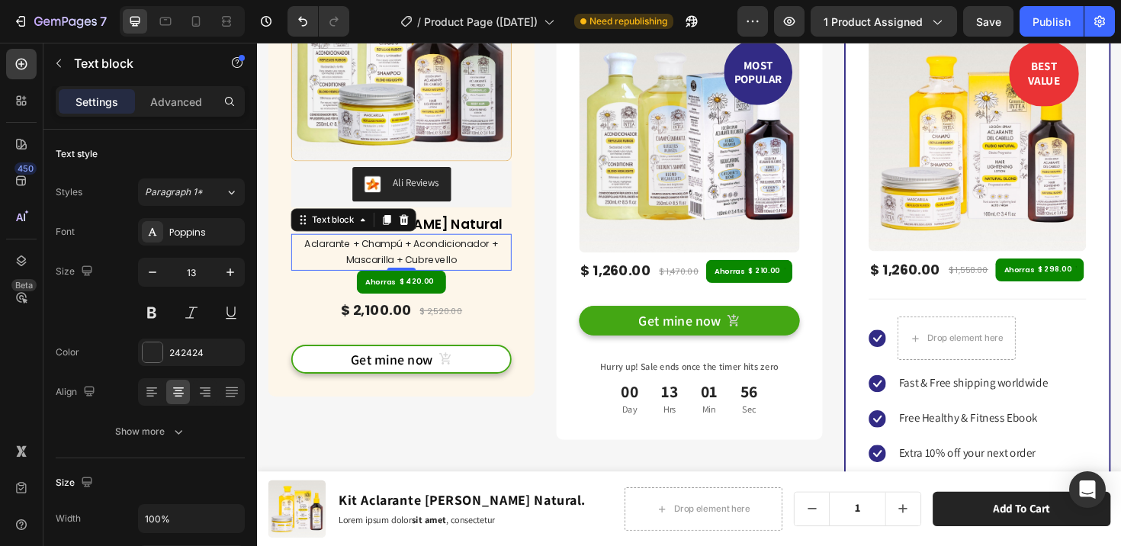
click at [497, 273] on p "Aclarante + Champú + Acondicionador + Mascarilla + Cubrevello" at bounding box center [409, 264] width 230 height 36
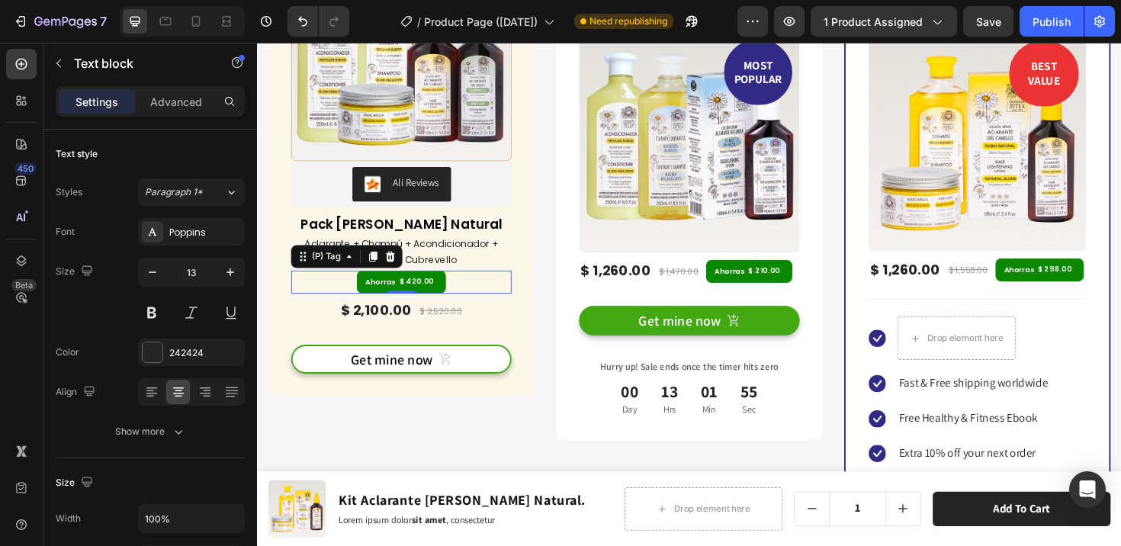
click at [501, 294] on div "Ahorras $ 420.00" at bounding box center [409, 296] width 233 height 24
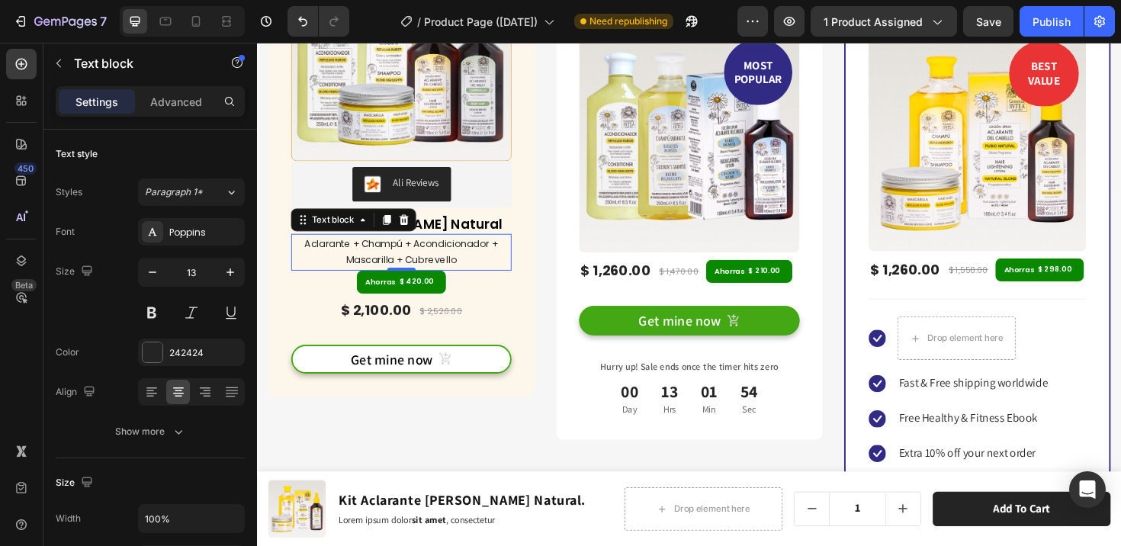
click at [408, 250] on p "Aclarante + Champú + Acondicionador + Mascarilla + Cubrevello" at bounding box center [409, 264] width 230 height 36
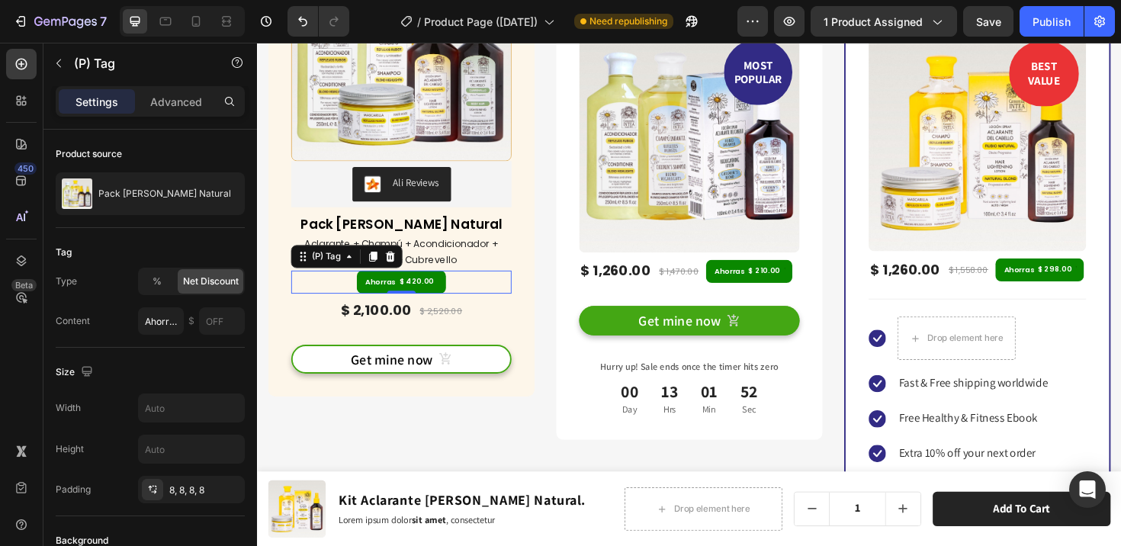
click at [480, 287] on div "Ahorras $ 420.00" at bounding box center [409, 296] width 233 height 24
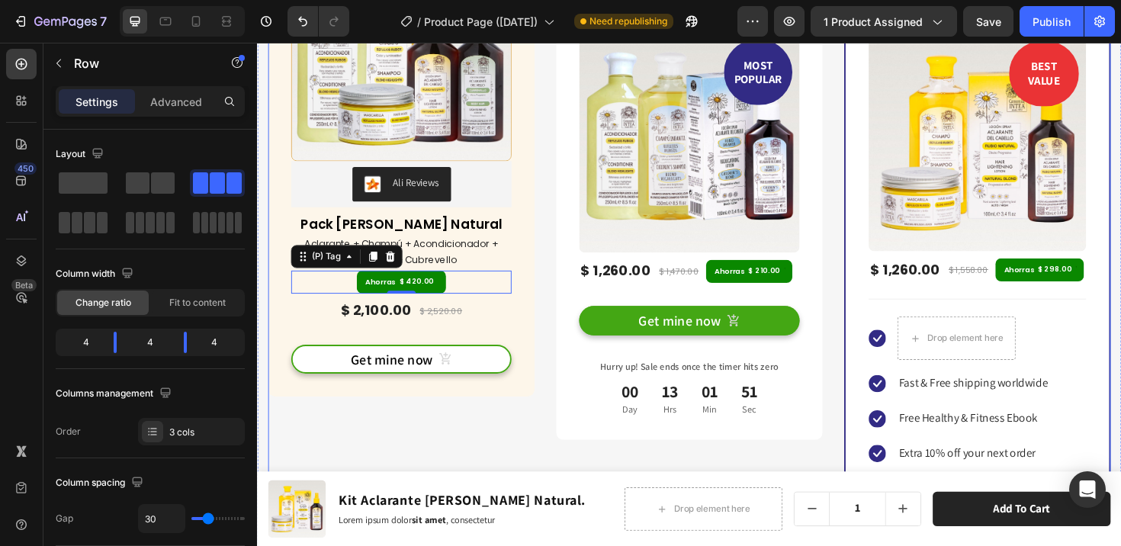
click at [551, 284] on div "(P) Images & Gallery Ali Reviews Ali Reviews Pack Verano Rubio Natural (P) Titl…" at bounding box center [714, 269] width 892 height 778
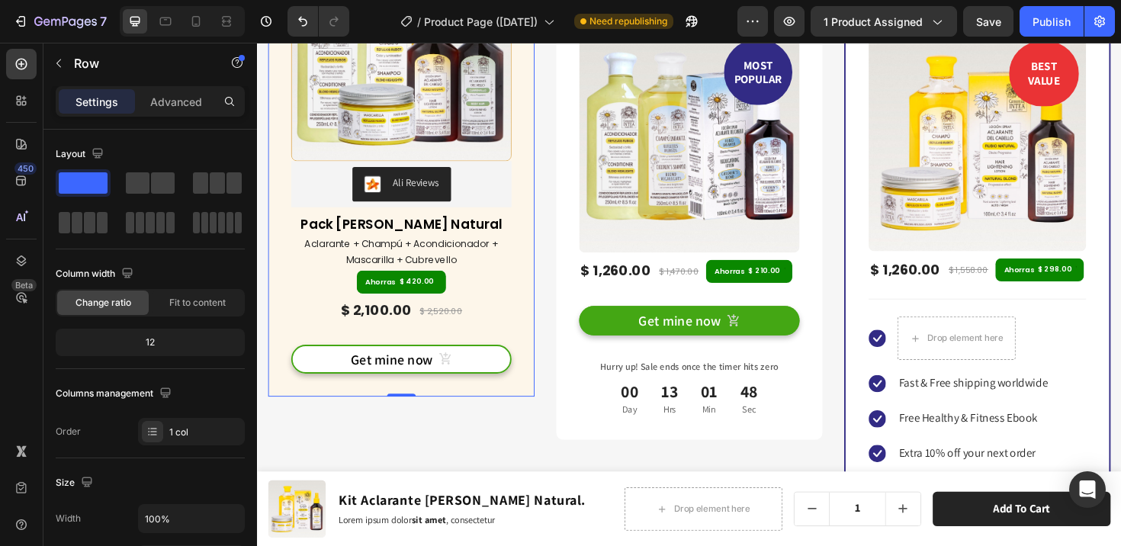
click at [532, 277] on div "(P) Images & Gallery Ali Reviews Ali Reviews Pack Verano Rubio Natural (P) Titl…" at bounding box center [409, 161] width 282 height 514
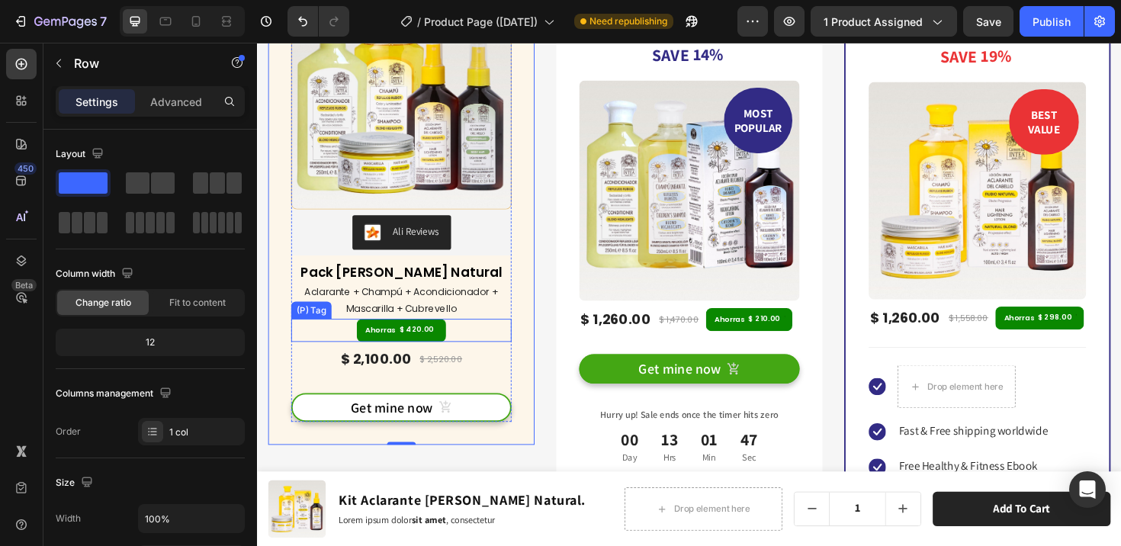
scroll to position [6775, 0]
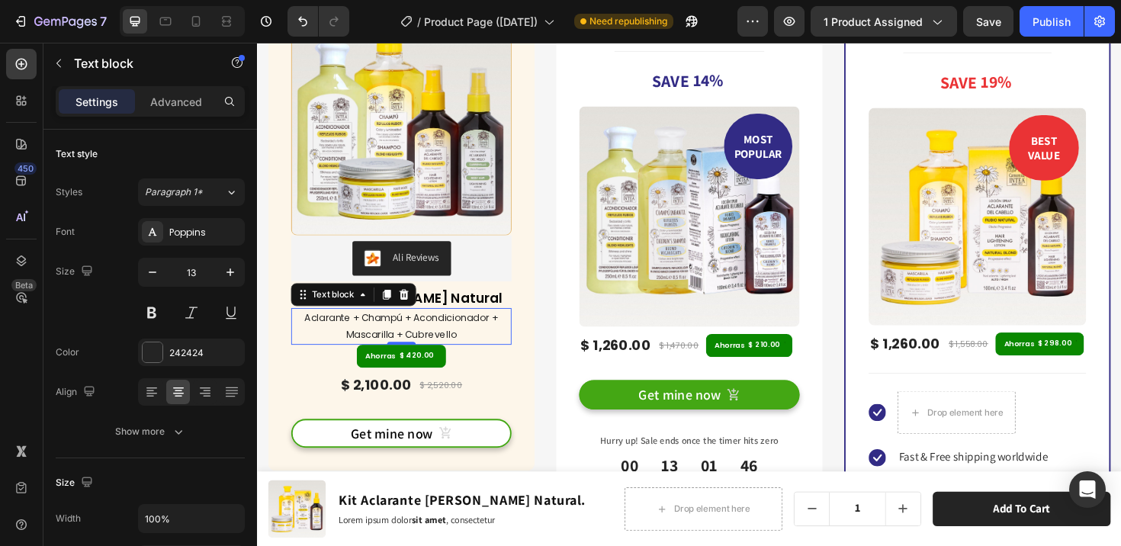
click at [446, 337] on p "Aclarante + Champú + Acondicionador + Mascarilla + Cubrevello" at bounding box center [409, 343] width 230 height 36
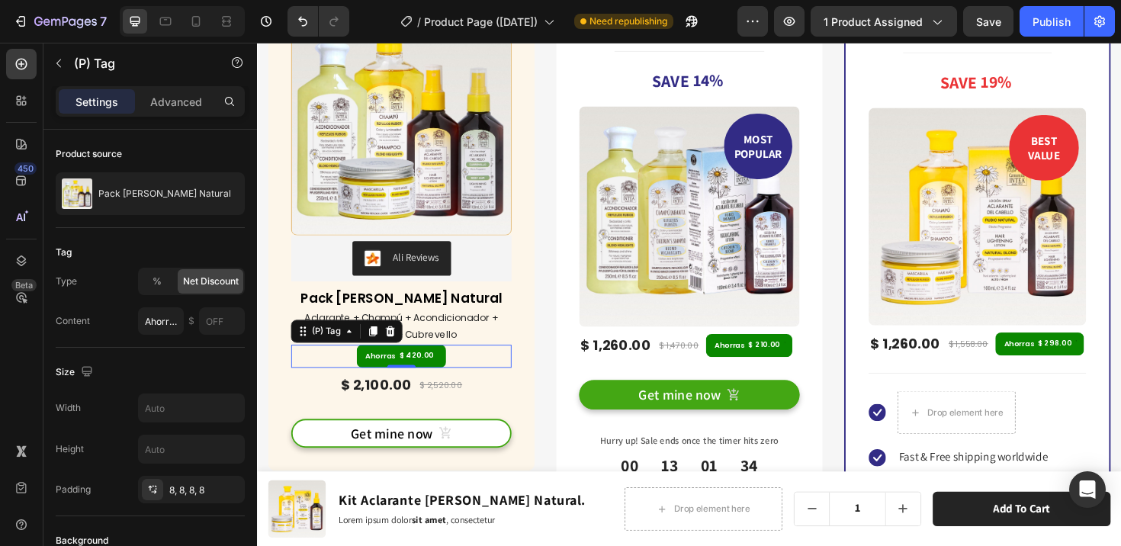
click at [406, 374] on div "$ 420.00" at bounding box center [426, 373] width 40 height 9
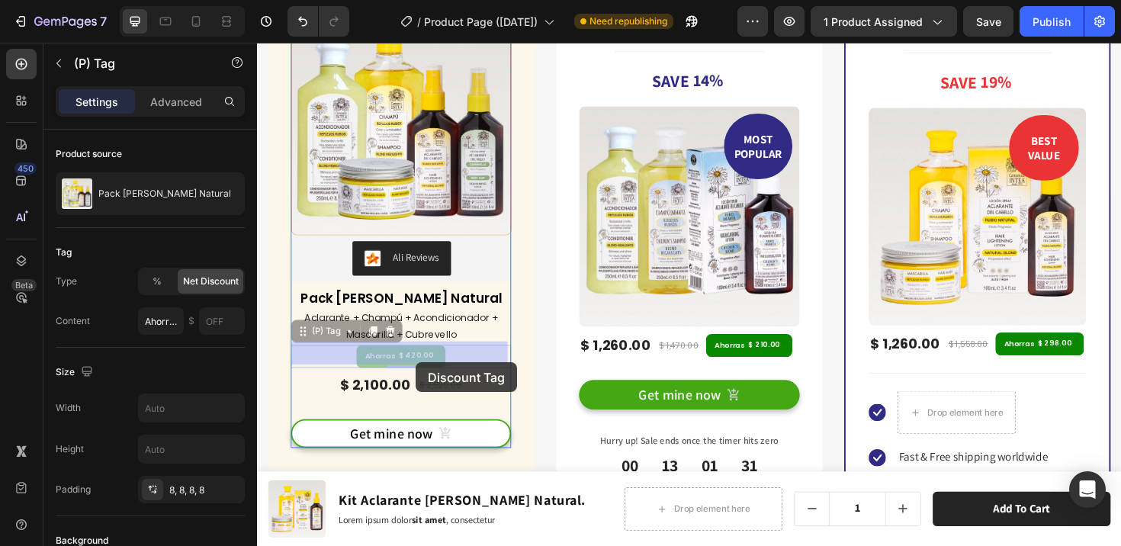
drag, startPoint x: 429, startPoint y: 370, endPoint x: 425, endPoint y: 381, distance: 12.3
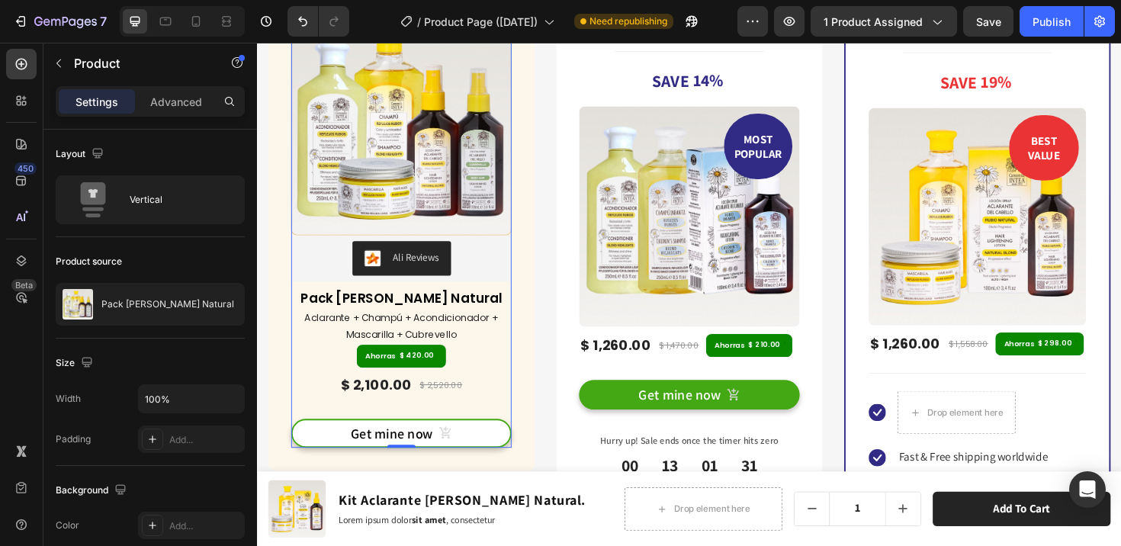
click at [462, 416] on div "Get mine now (P) Cart Button" at bounding box center [409, 444] width 233 height 56
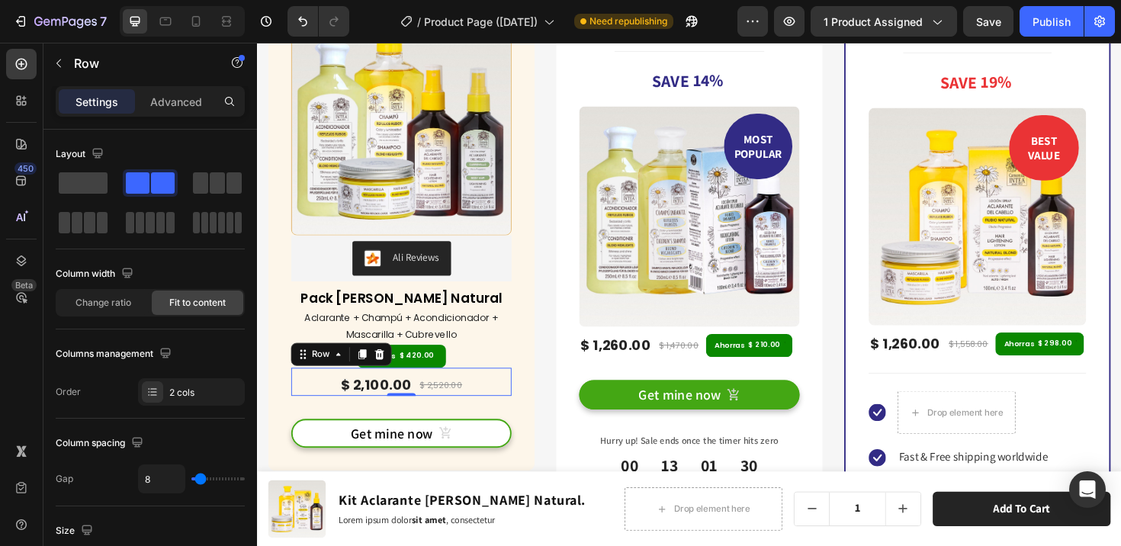
click at [475, 409] on div "$ 2,100.00 (P) Price (P) Price $ 2,520.00 (P) Price (P) Price Row 0" at bounding box center [409, 402] width 233 height 30
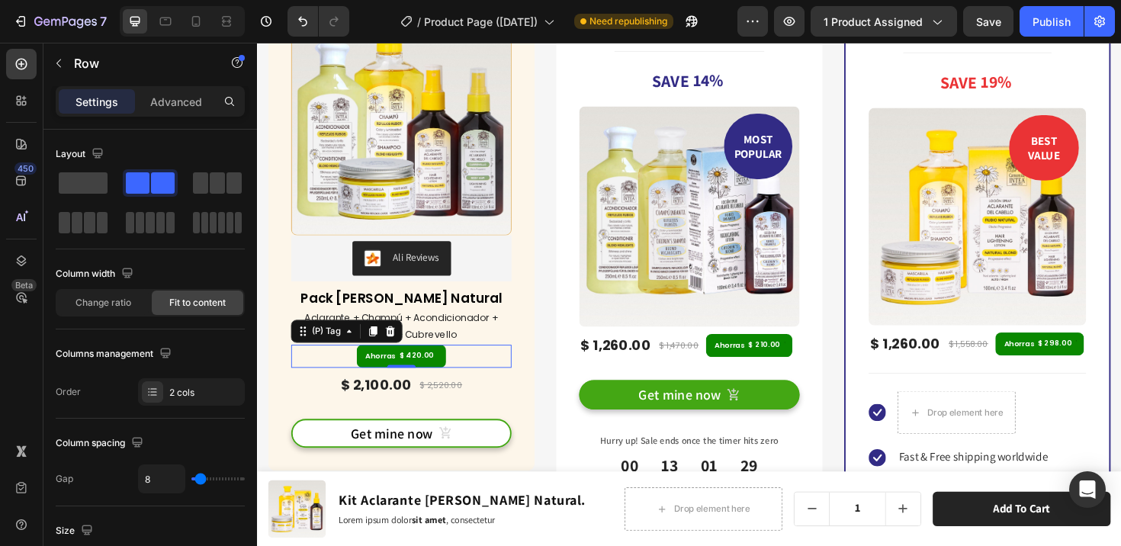
click at [481, 369] on div "Ahorras $ 420.00" at bounding box center [409, 374] width 233 height 24
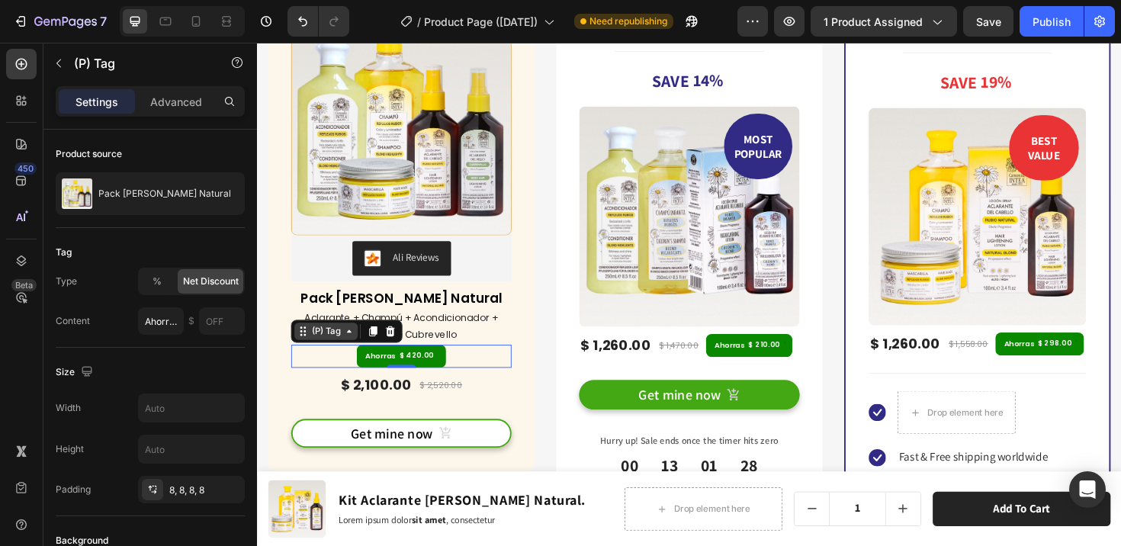
click at [343, 348] on div "(P) Tag" at bounding box center [330, 348] width 37 height 14
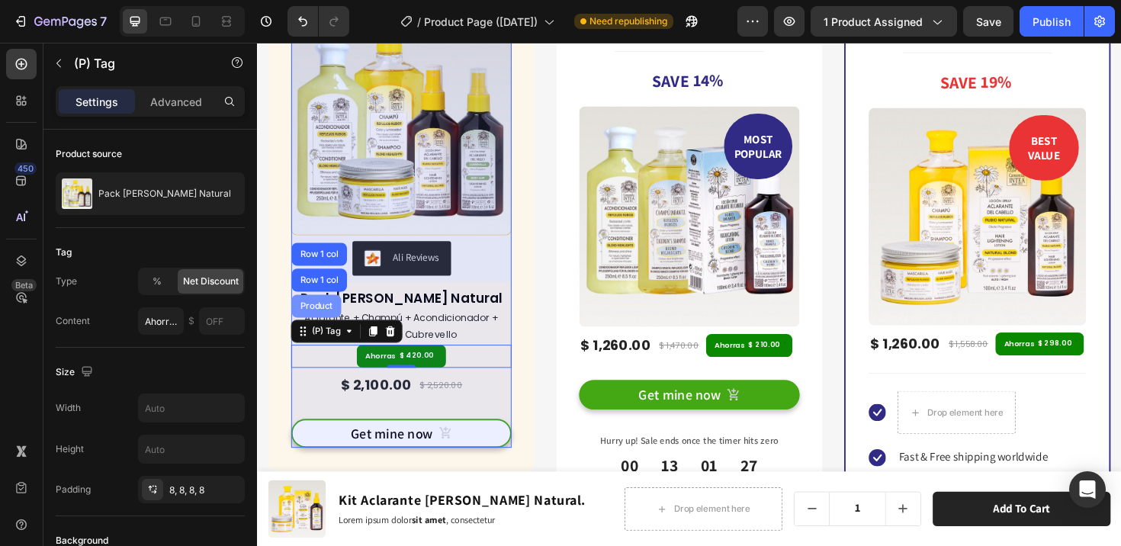
click at [329, 316] on div "Product" at bounding box center [320, 320] width 40 height 9
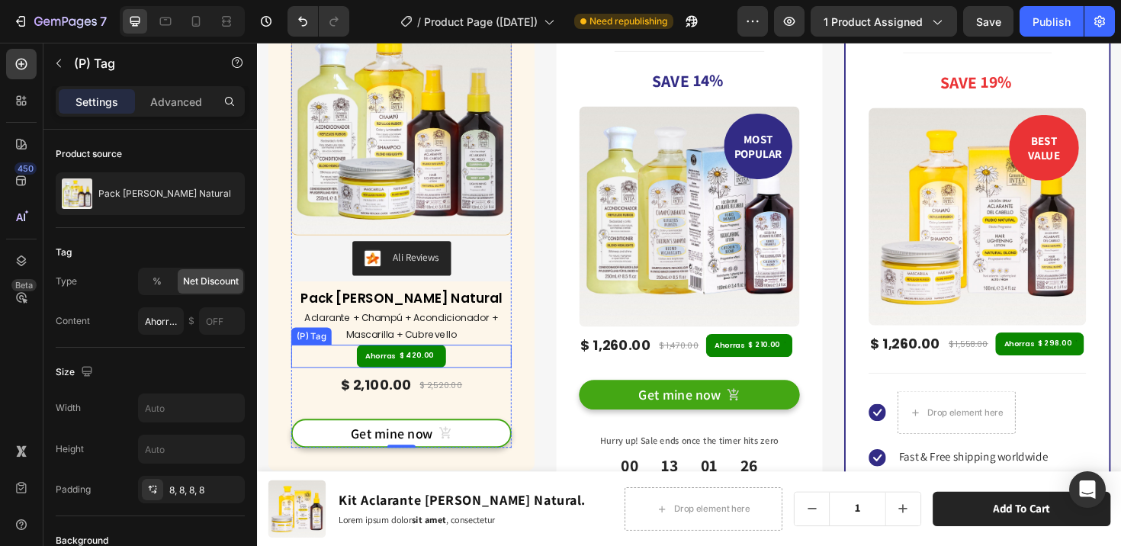
click at [392, 370] on div "Ahorras" at bounding box center [387, 374] width 37 height 11
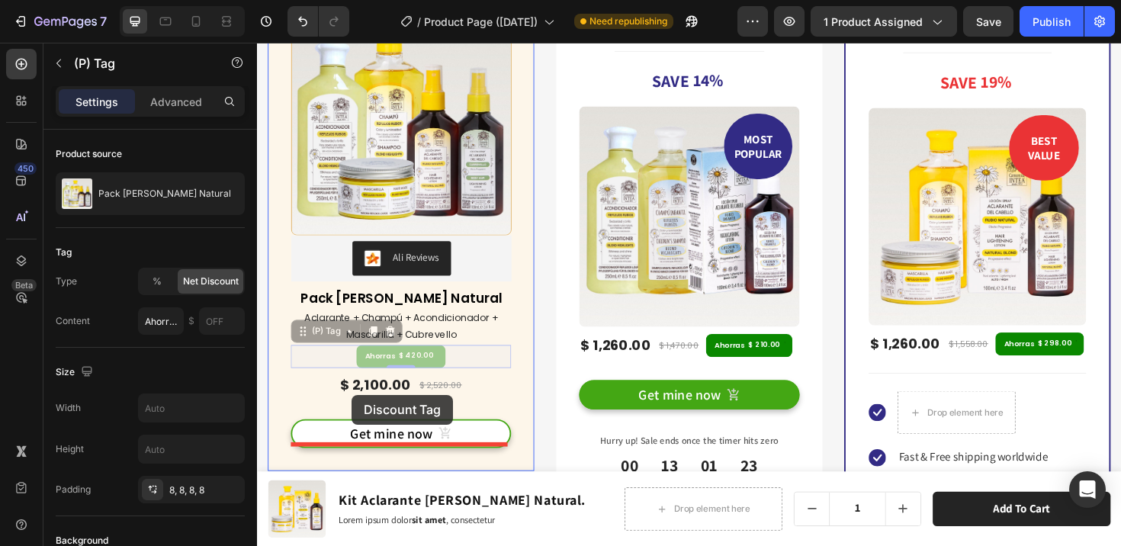
drag, startPoint x: 308, startPoint y: 345, endPoint x: 357, endPoint y: 415, distance: 85.4
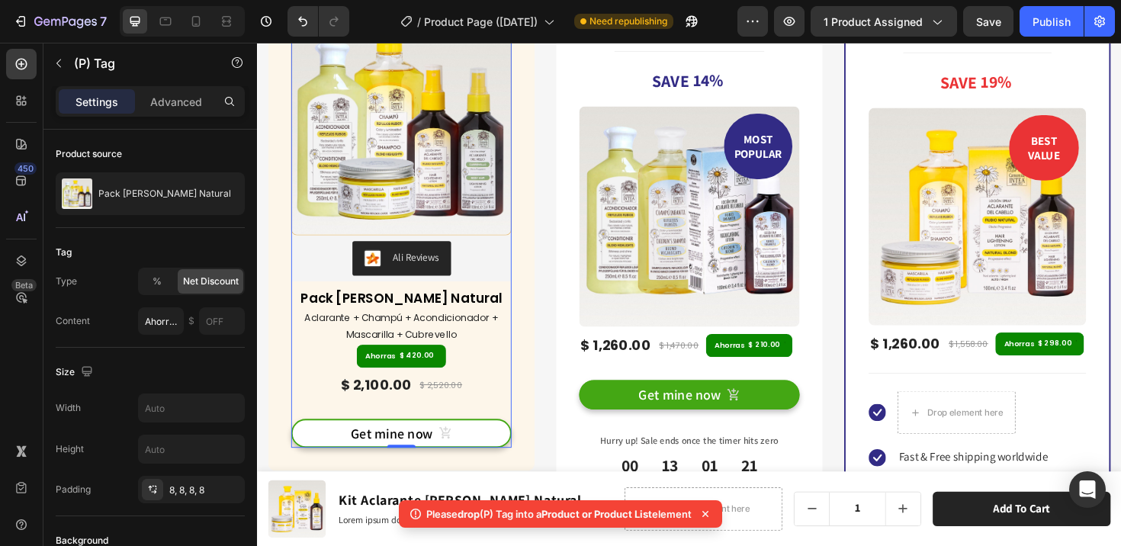
click at [353, 432] on div "Get mine now (P) Cart Button" at bounding box center [409, 444] width 233 height 56
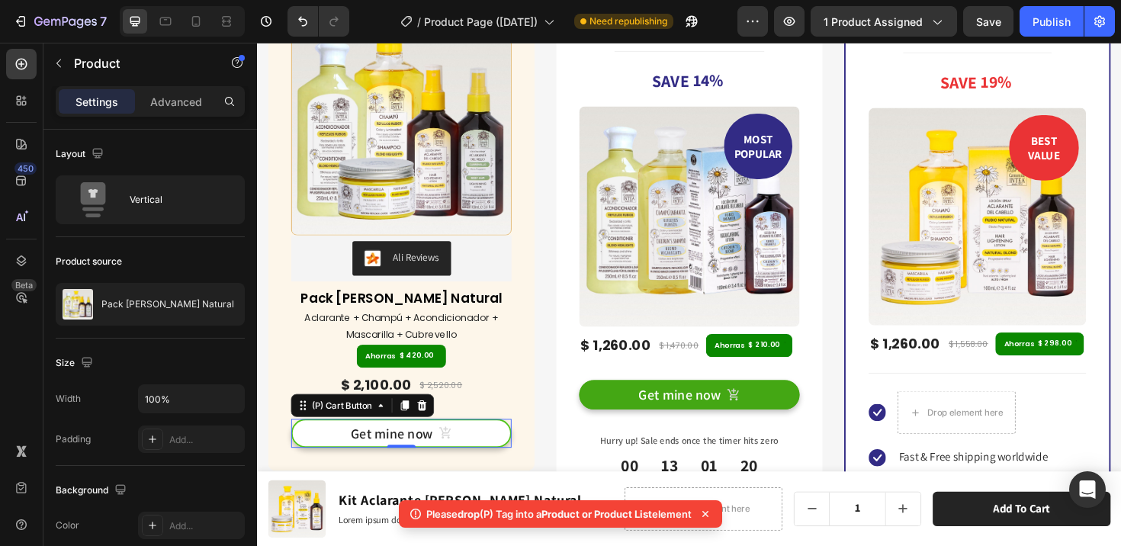
click at [317, 449] on button "Get mine now" at bounding box center [409, 456] width 233 height 31
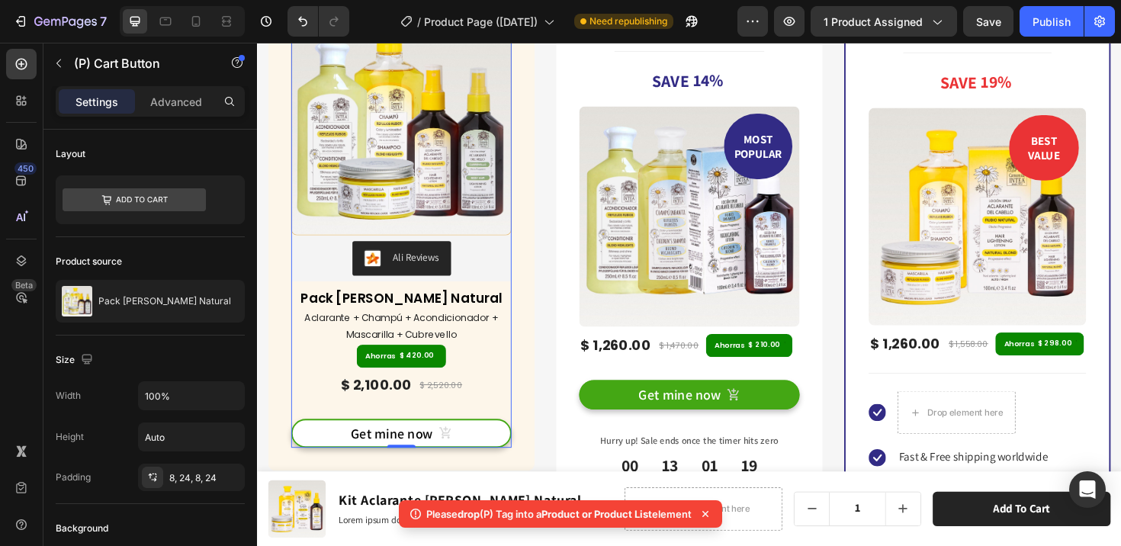
click at [494, 425] on div "Get mine now (P) Cart Button" at bounding box center [409, 444] width 233 height 56
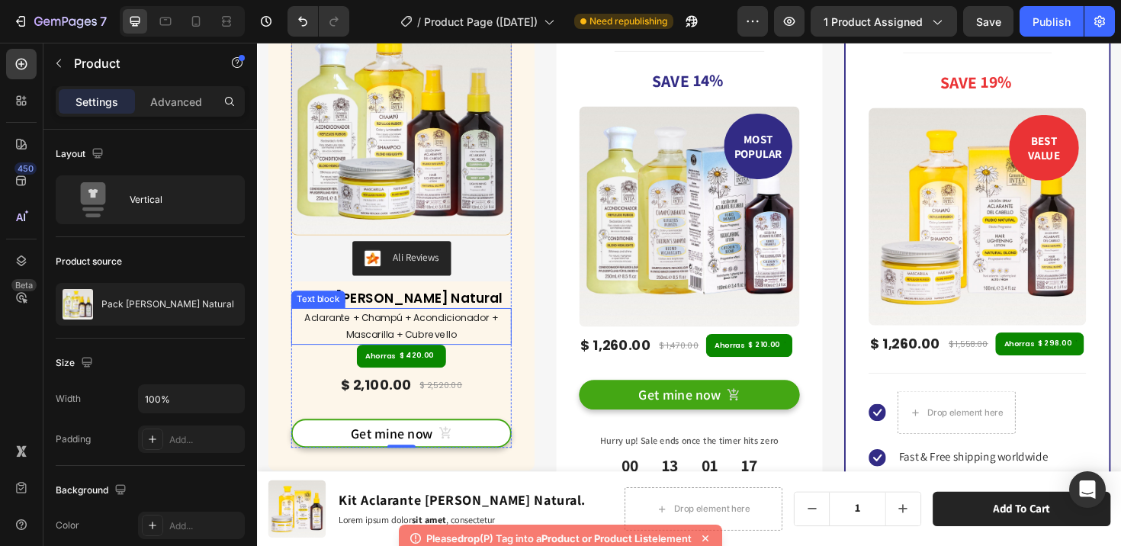
click at [441, 345] on p "Aclarante + Champú + Acondicionador + Mascarilla + Cubrevello" at bounding box center [409, 343] width 230 height 36
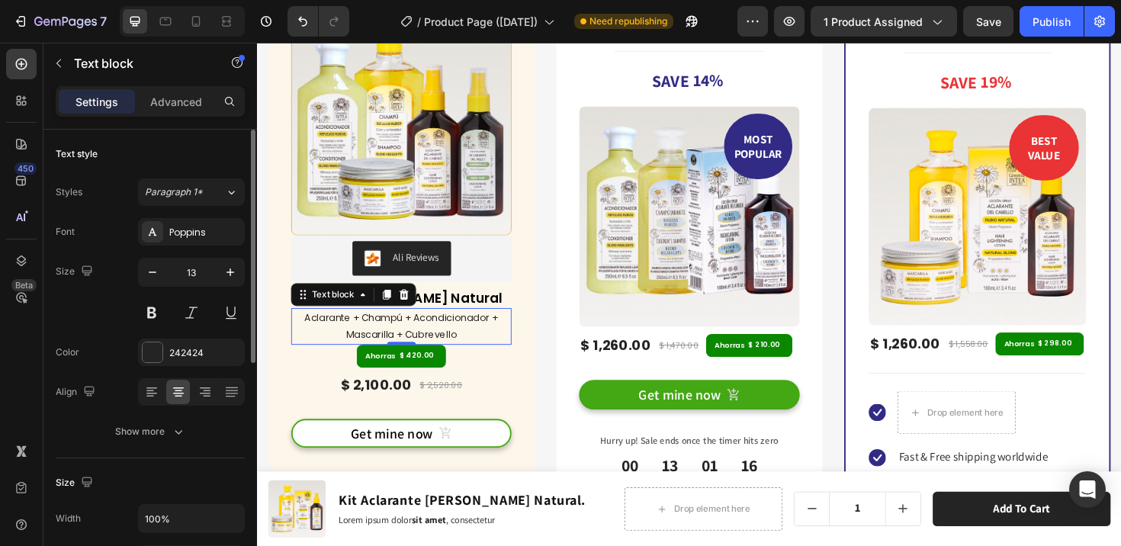
scroll to position [125, 0]
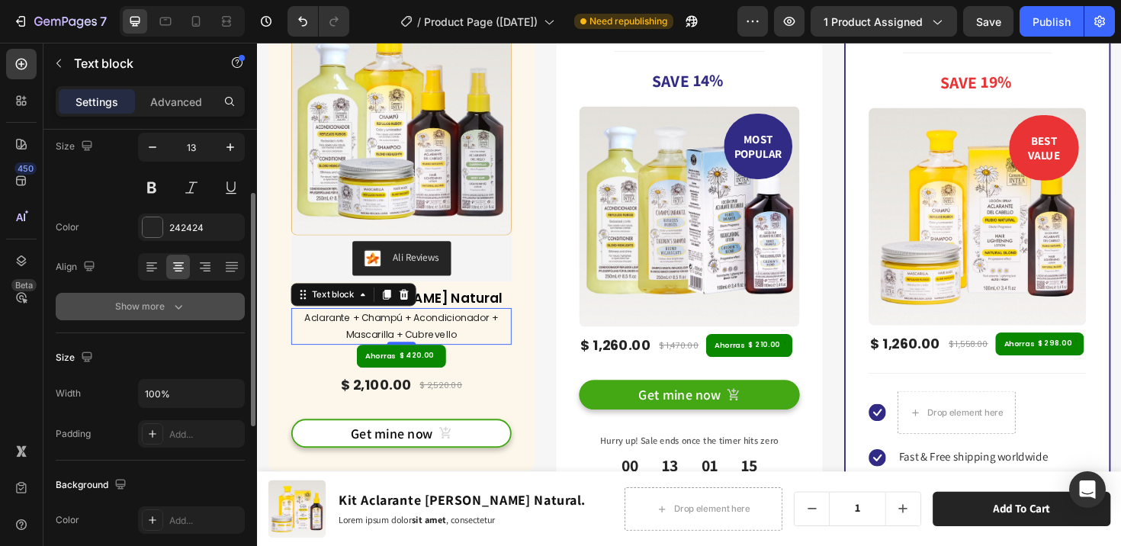
click at [153, 310] on div "Show more" at bounding box center [150, 306] width 71 height 15
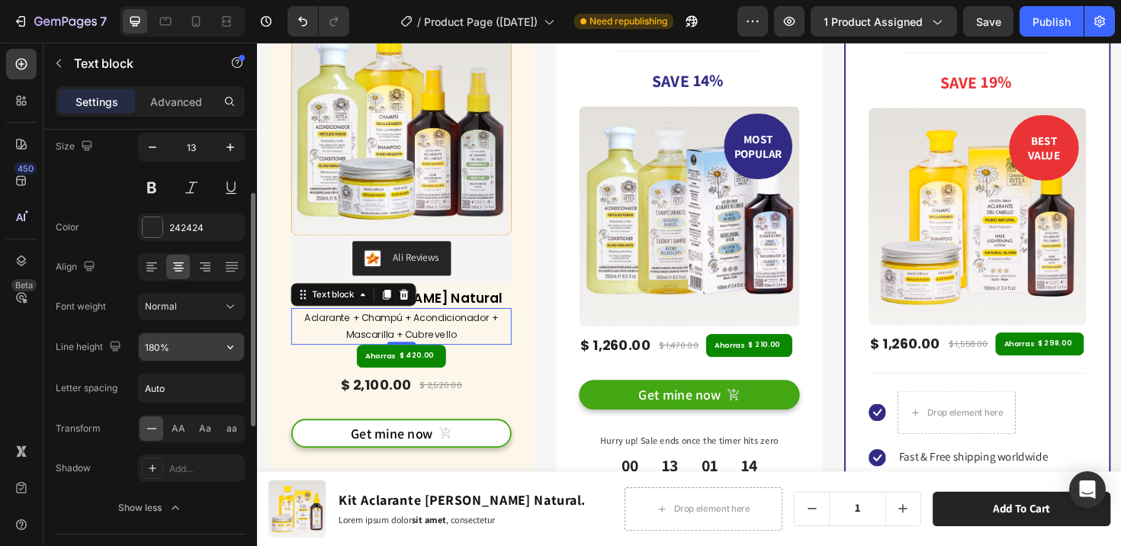
click at [184, 345] on input "180%" at bounding box center [191, 346] width 105 height 27
click at [225, 350] on icon "button" at bounding box center [230, 346] width 15 height 15
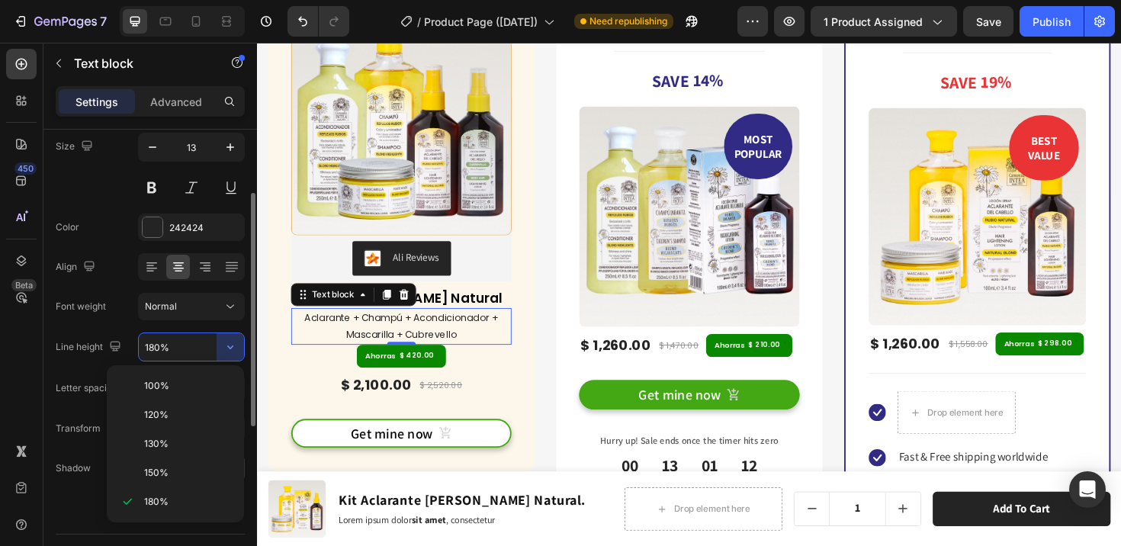
click at [162, 473] on span "150%" at bounding box center [156, 473] width 24 height 14
type input "150%"
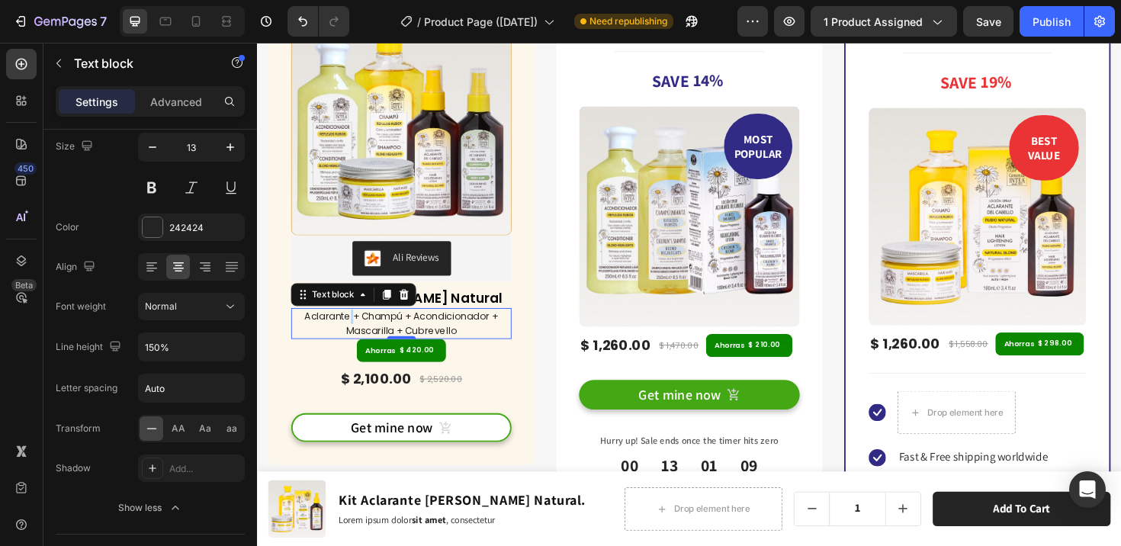
click at [351, 328] on p "Aclarante + Champú + Acondicionador + Mascarilla + Cubrevello" at bounding box center [409, 340] width 230 height 30
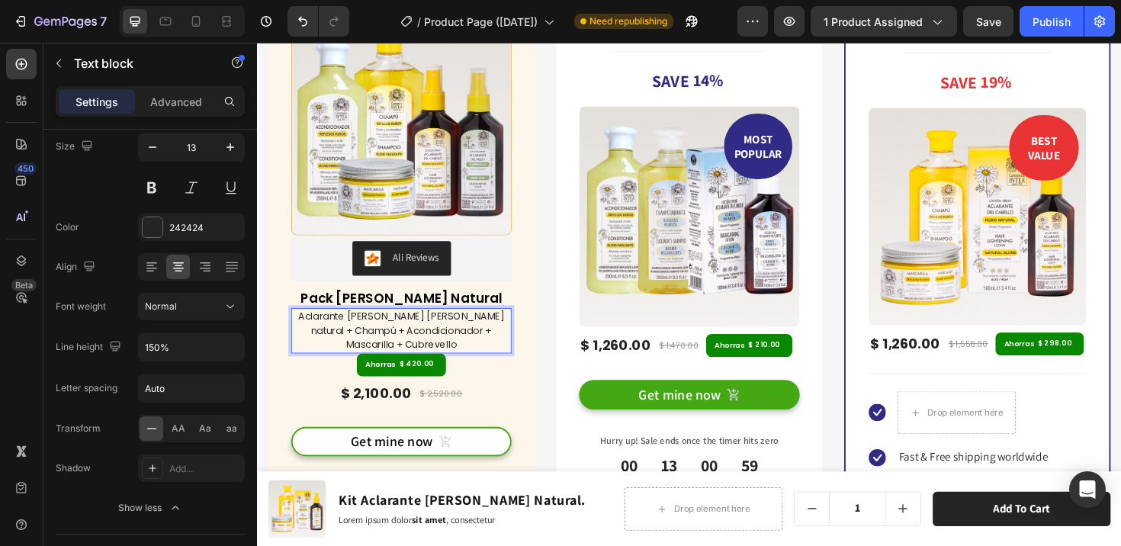
click at [294, 328] on div "Aclarante de cabello rubio natural + Champú + Acondicionador + Mascarilla + Cub…" at bounding box center [409, 347] width 233 height 48
click at [515, 329] on p "Incluye: Aclarante de cabello rubio natural + Champú + Acondicionador + Mascari…" at bounding box center [409, 347] width 230 height 45
click at [359, 342] on p "Incluye: Aclarante de cabello rubio natural, Champú + Acondicionador + Mascaril…" at bounding box center [409, 347] width 230 height 45
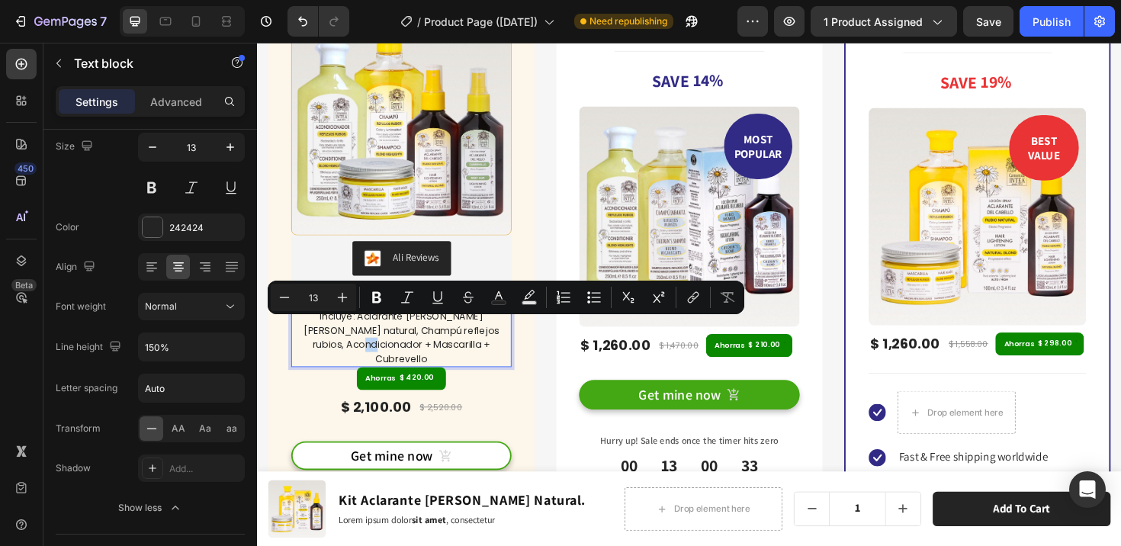
drag, startPoint x: 503, startPoint y: 342, endPoint x: 511, endPoint y: 349, distance: 10.3
click at [511, 349] on p "Incluye: Aclarante de cabello rubio natural, Champú reflejos rubios, Acondicion…" at bounding box center [409, 354] width 230 height 59
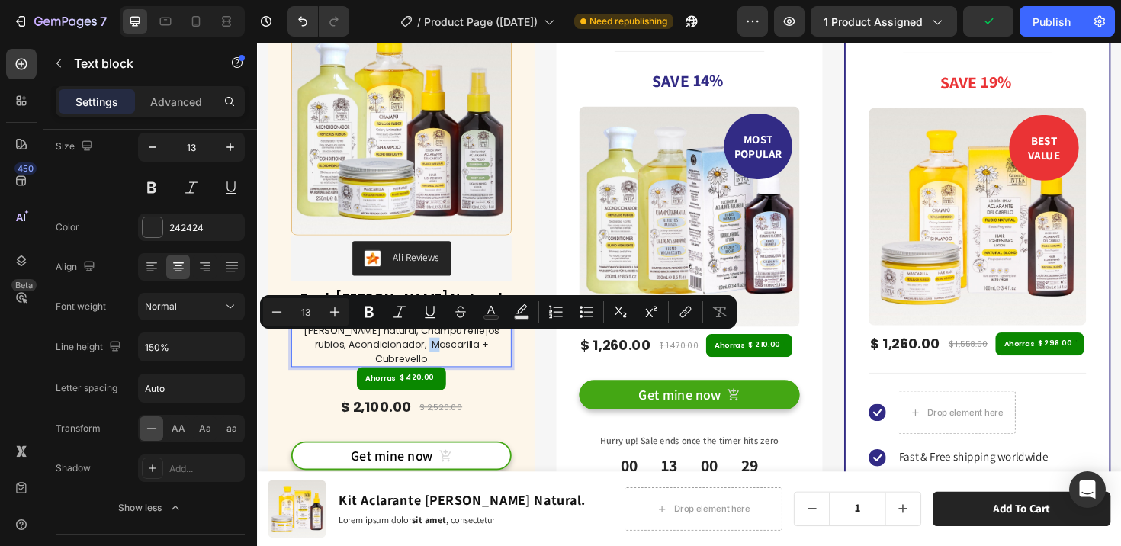
drag, startPoint x: 410, startPoint y: 357, endPoint x: 400, endPoint y: 356, distance: 9.9
click at [400, 356] on p "Incluye: Aclarante de cabello rubio natural, Champú reflejos rubios, Acondicion…" at bounding box center [409, 354] width 230 height 59
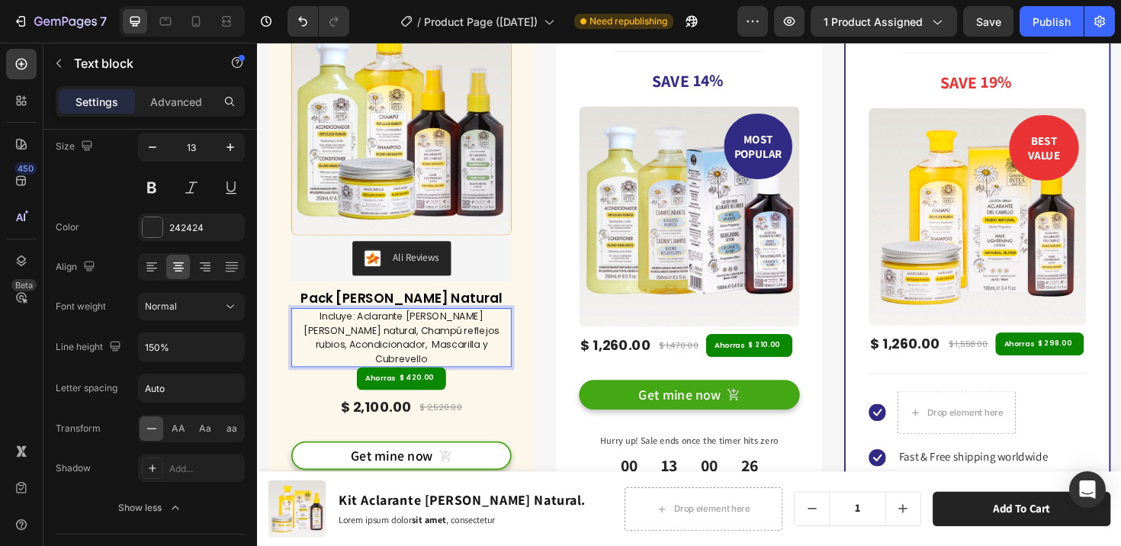
click at [476, 364] on p "Incluye: Aclarante de cabello rubio natural, Champú reflejos rubios, Acondicion…" at bounding box center [409, 354] width 230 height 59
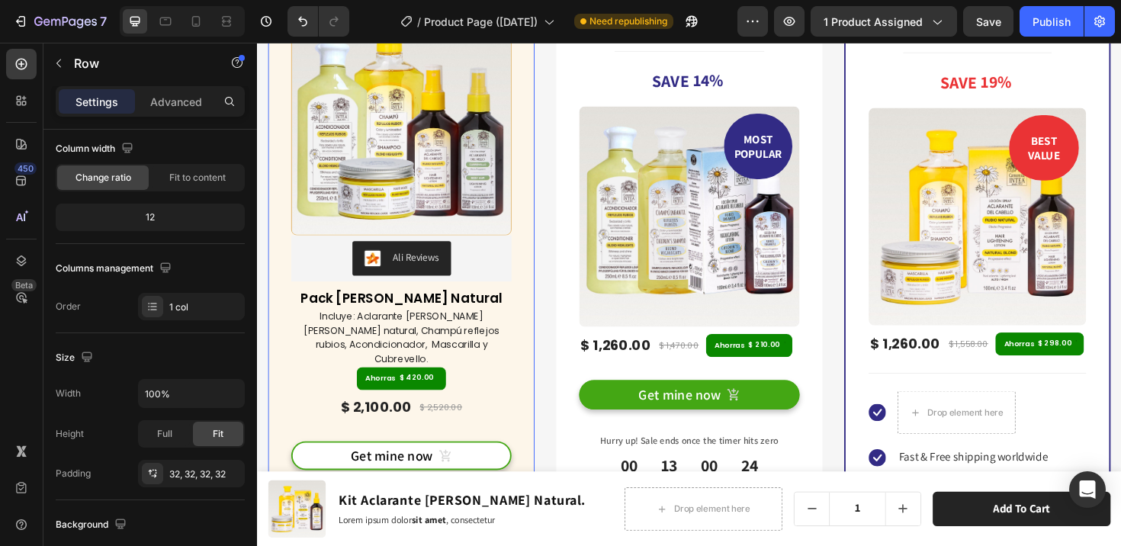
click at [534, 366] on div "(P) Images & Gallery Ali Reviews Ali Reviews Pack Verano Rubio Natural (P) Titl…" at bounding box center [409, 250] width 282 height 537
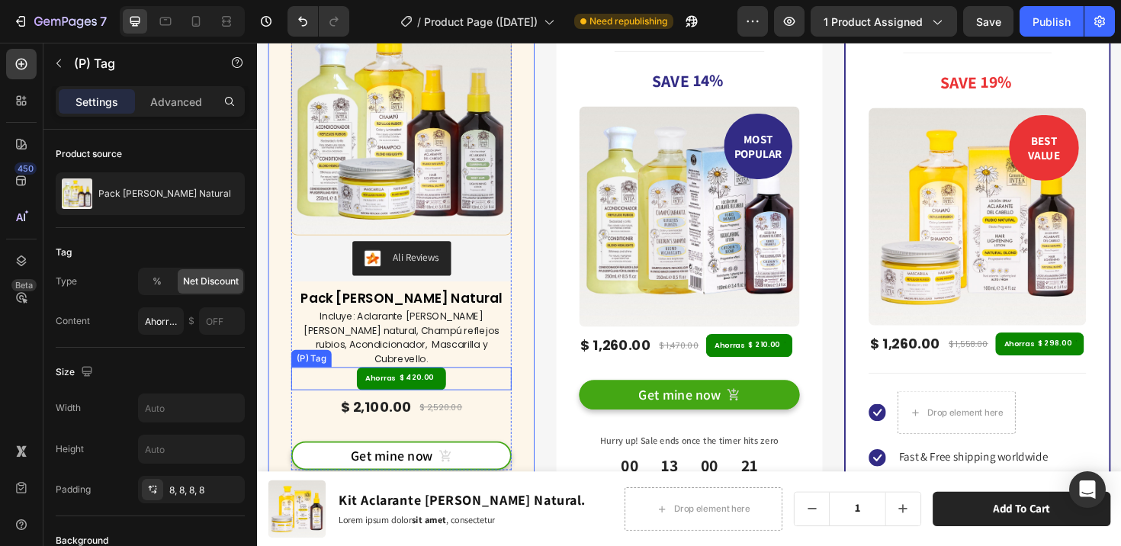
click at [464, 386] on div "Ahorras $ 420.00" at bounding box center [409, 398] width 233 height 24
click at [165, 104] on p "Advanced" at bounding box center [176, 102] width 52 height 16
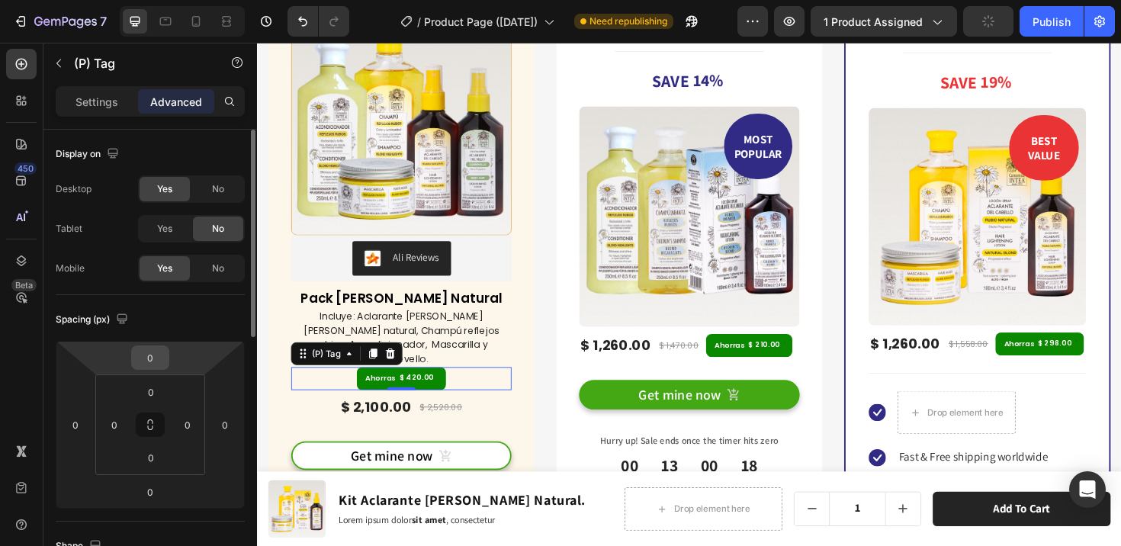
click at [154, 361] on input "0" at bounding box center [150, 357] width 30 height 23
type input "5"
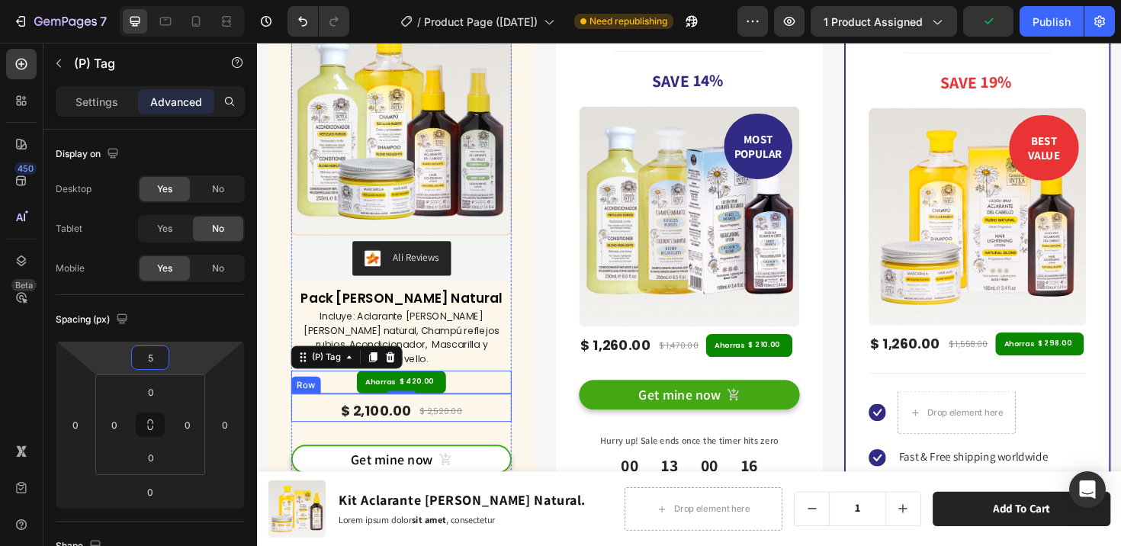
click at [476, 414] on div "$ 2,100.00 (P) Price (P) Price $ 2,520.00 (P) Price (P) Price Row" at bounding box center [409, 429] width 233 height 30
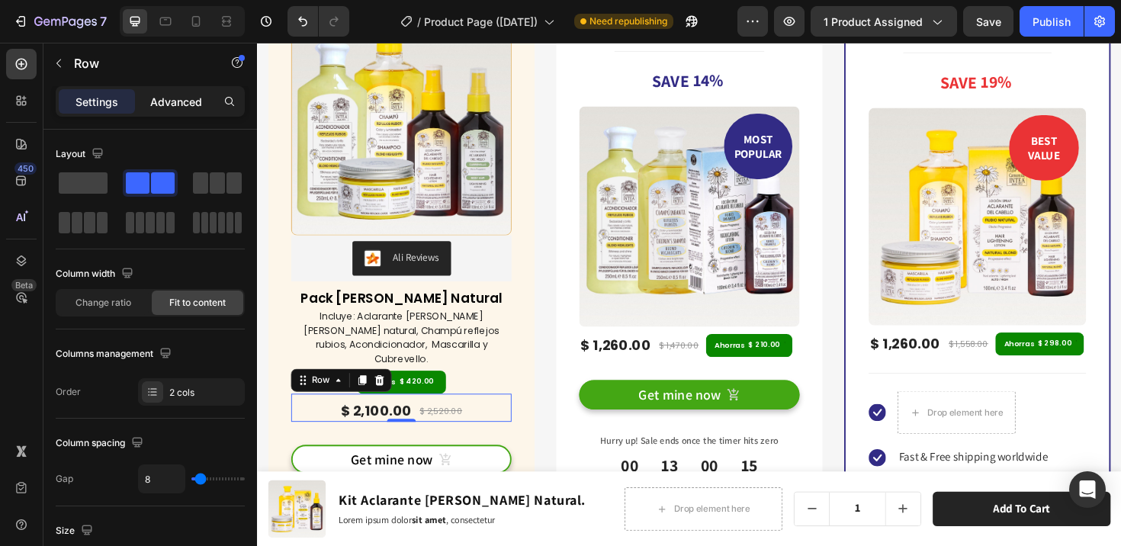
click at [163, 97] on p "Advanced" at bounding box center [176, 102] width 52 height 16
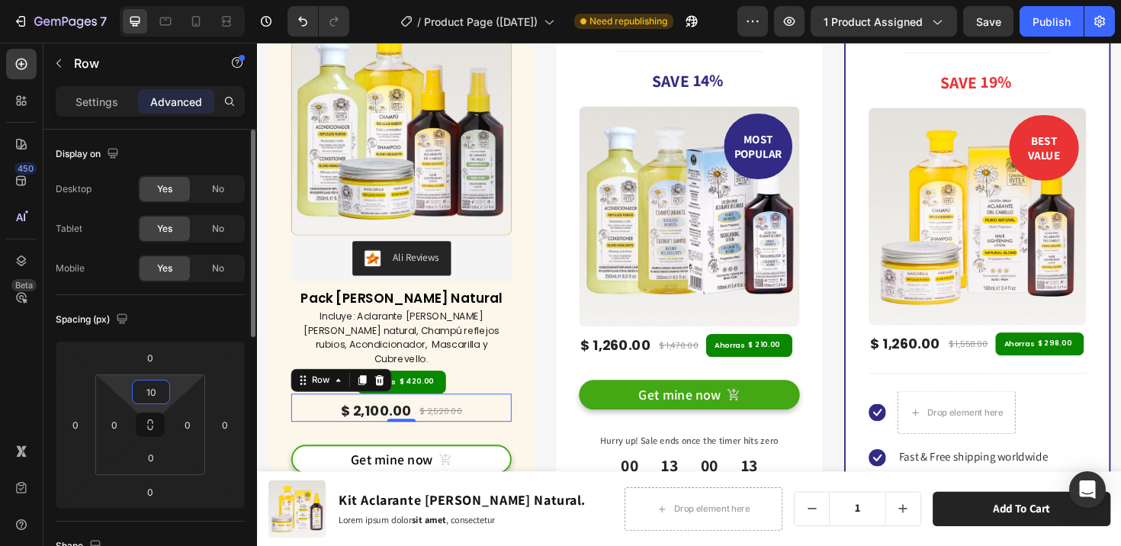
click at [161, 396] on input "10" at bounding box center [151, 391] width 30 height 23
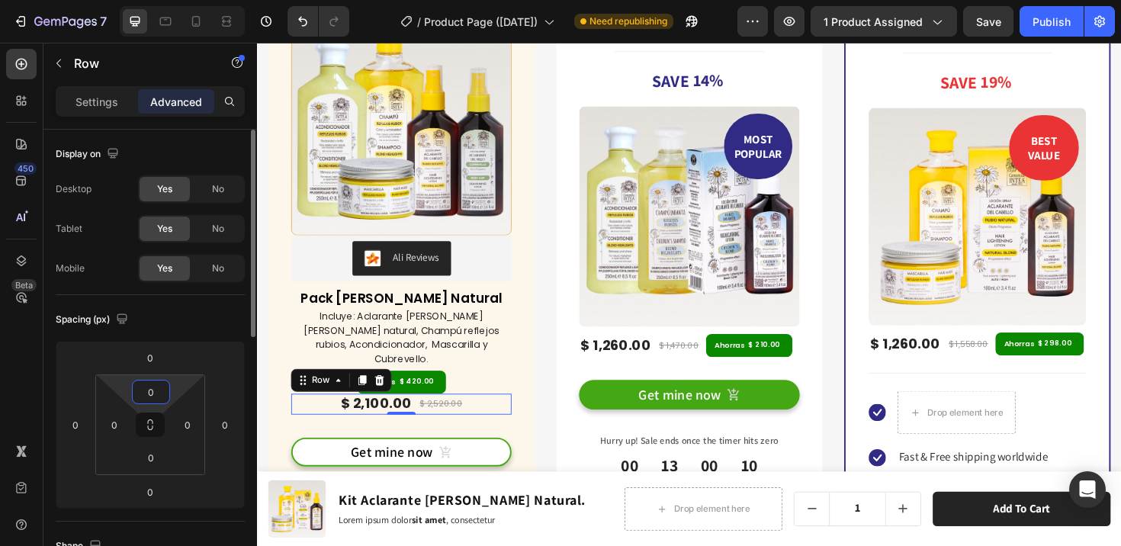
click at [149, 400] on input "0" at bounding box center [151, 391] width 30 height 23
click at [149, 394] on input "0" at bounding box center [151, 391] width 30 height 23
type input "10"
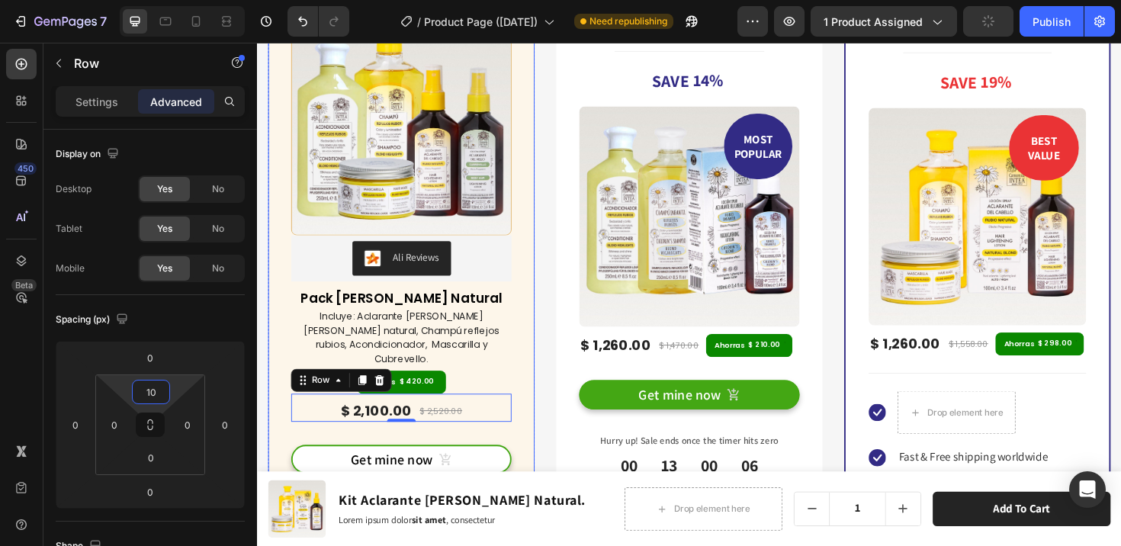
click at [525, 428] on div "(P) Images & Gallery Ali Reviews Ali Reviews Pack Verano Rubio Natural (P) Titl…" at bounding box center [409, 252] width 282 height 541
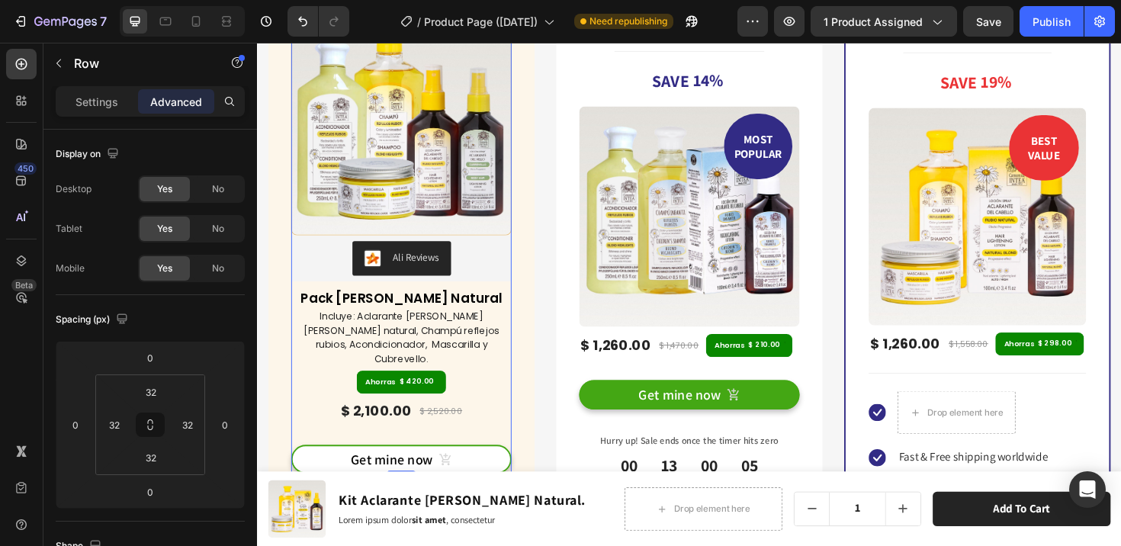
click at [440, 444] on div "Get mine now (P) Cart Button" at bounding box center [409, 472] width 233 height 56
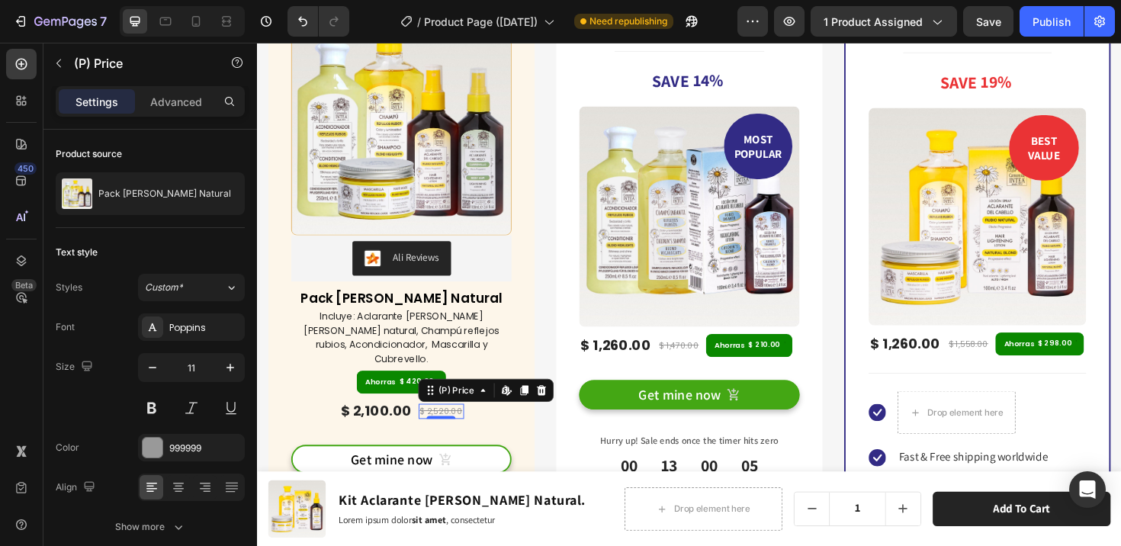
click at [435, 425] on div "$ 2,520.00 (P) Price Edit content in Shopify 0 (P) Price Edit content in Shopif…" at bounding box center [452, 433] width 48 height 16
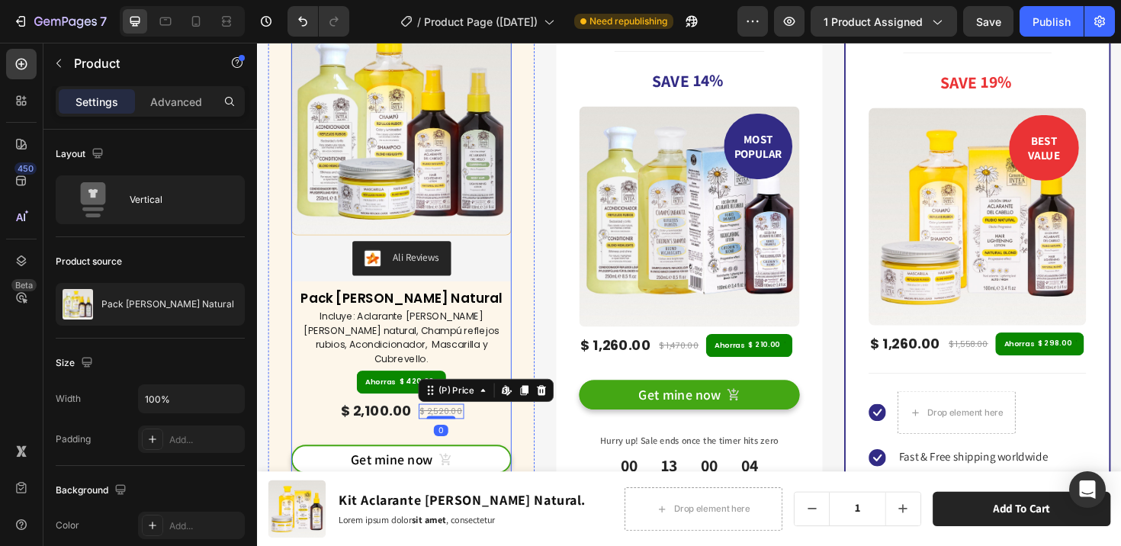
click at [415, 448] on div "Get mine now (P) Cart Button" at bounding box center [409, 472] width 233 height 56
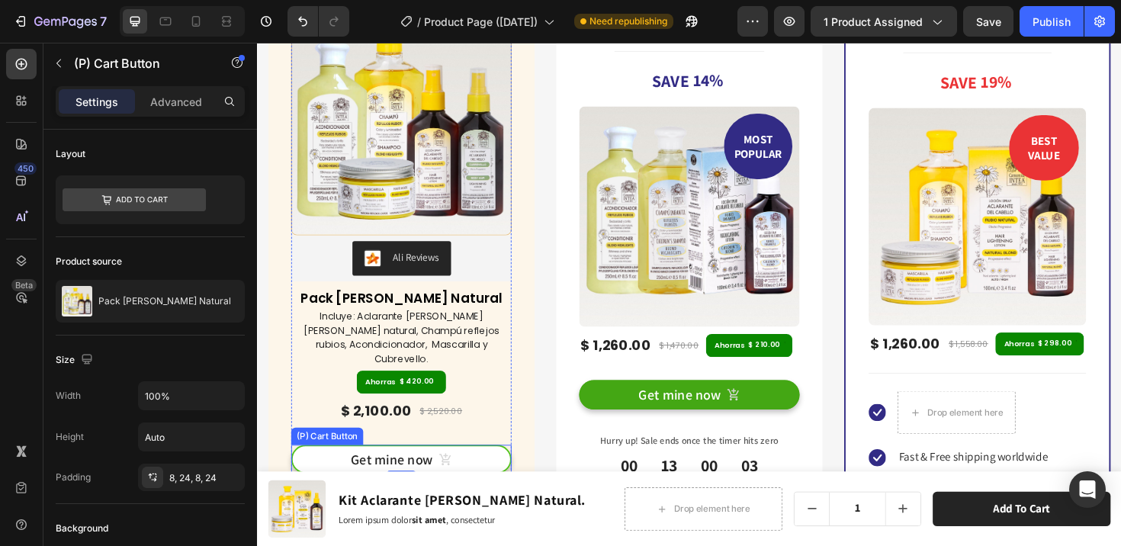
click at [415, 468] on button "Get mine now" at bounding box center [409, 483] width 233 height 31
click at [197, 100] on p "Advanced" at bounding box center [176, 102] width 52 height 16
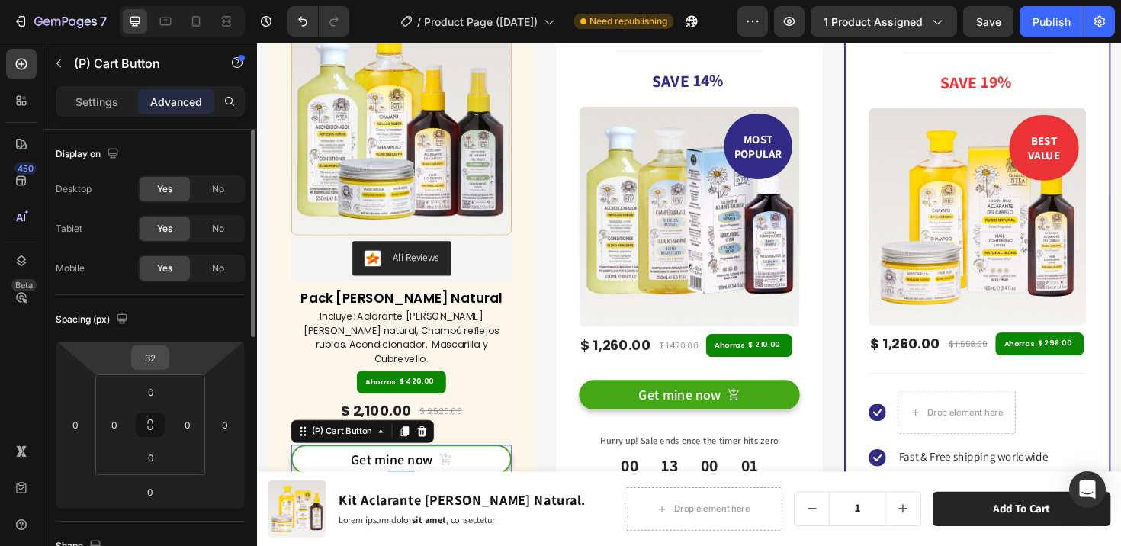
click at [158, 357] on input "32" at bounding box center [150, 357] width 30 height 23
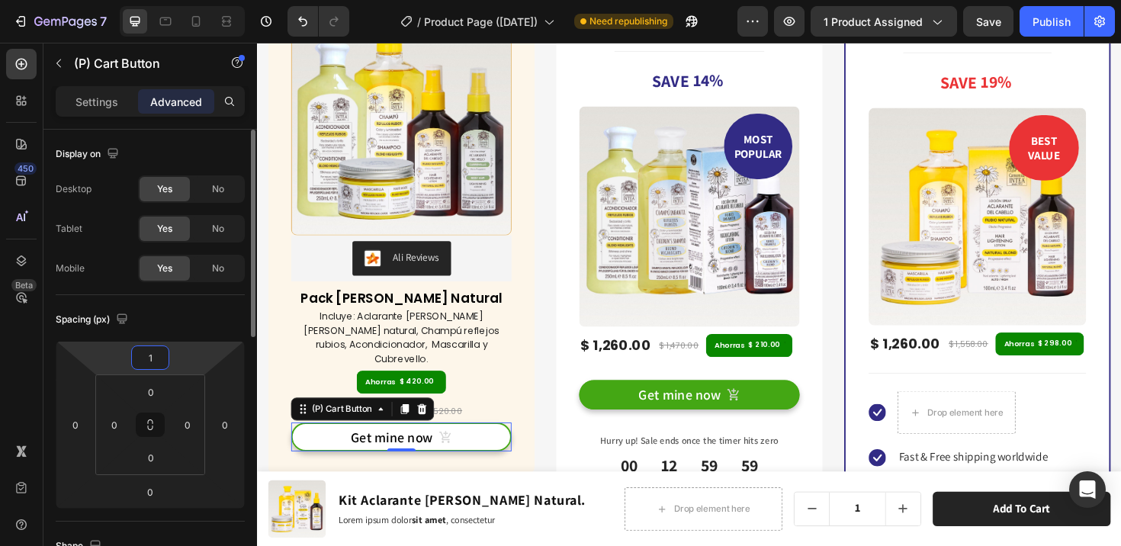
type input "15"
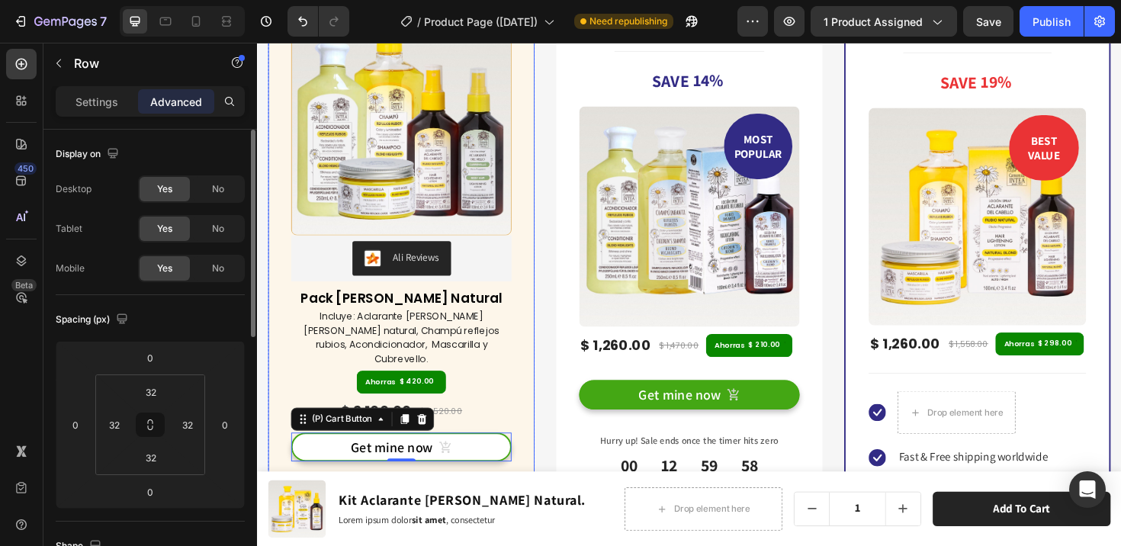
click at [529, 387] on div "(P) Images & Gallery Ali Reviews Ali Reviews Pack Verano Rubio Natural (P) Titl…" at bounding box center [409, 246] width 282 height 528
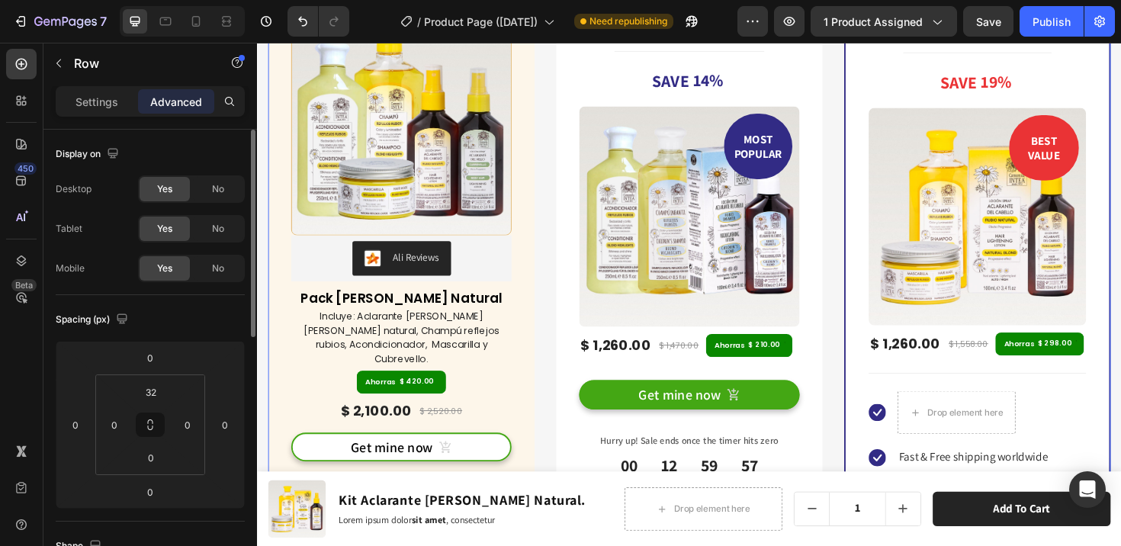
click at [560, 406] on div "(P) Images & Gallery Ali Reviews Ali Reviews Pack Verano Rubio Natural (P) Titl…" at bounding box center [714, 347] width 892 height 778
click at [490, 416] on div "$ 2,100.00 (P) Price (P) Price $ 2,520.00 (P) Price (P) Price Row" at bounding box center [409, 429] width 233 height 30
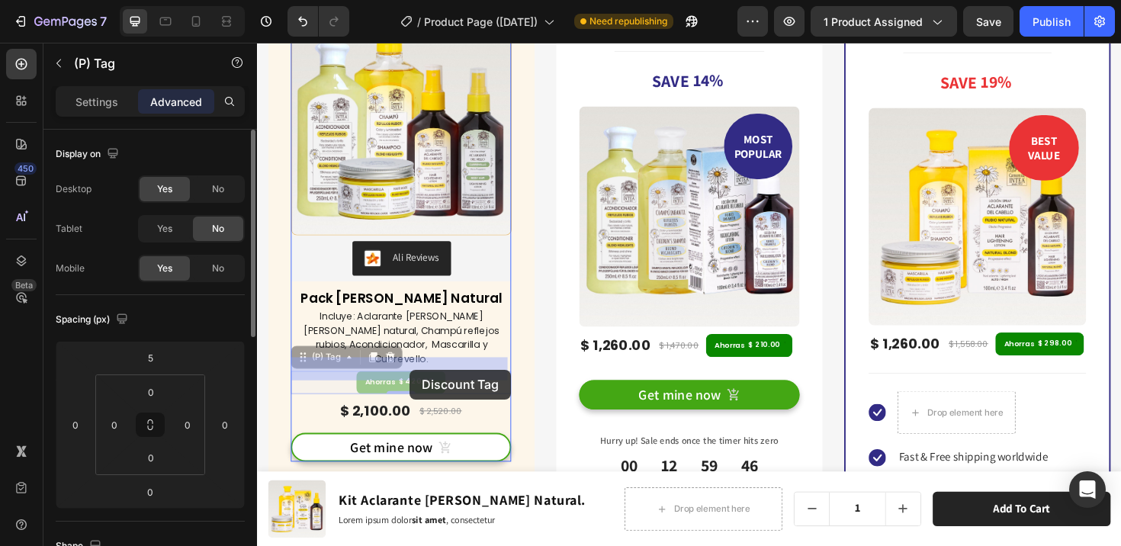
drag, startPoint x: 408, startPoint y: 384, endPoint x: 419, endPoint y: 389, distance: 11.6
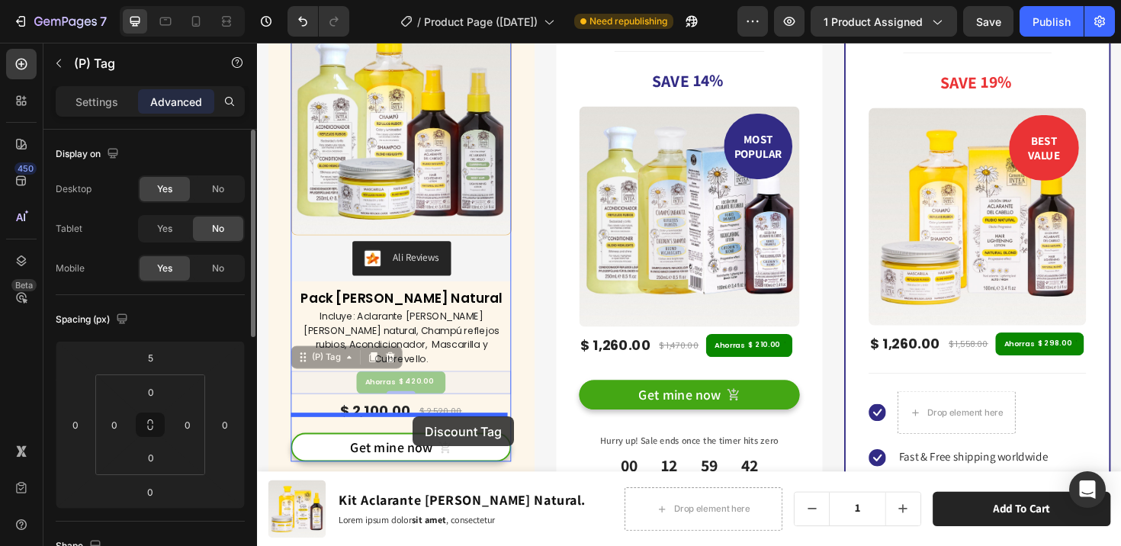
drag, startPoint x: 305, startPoint y: 360, endPoint x: 422, endPoint y: 438, distance: 140.6
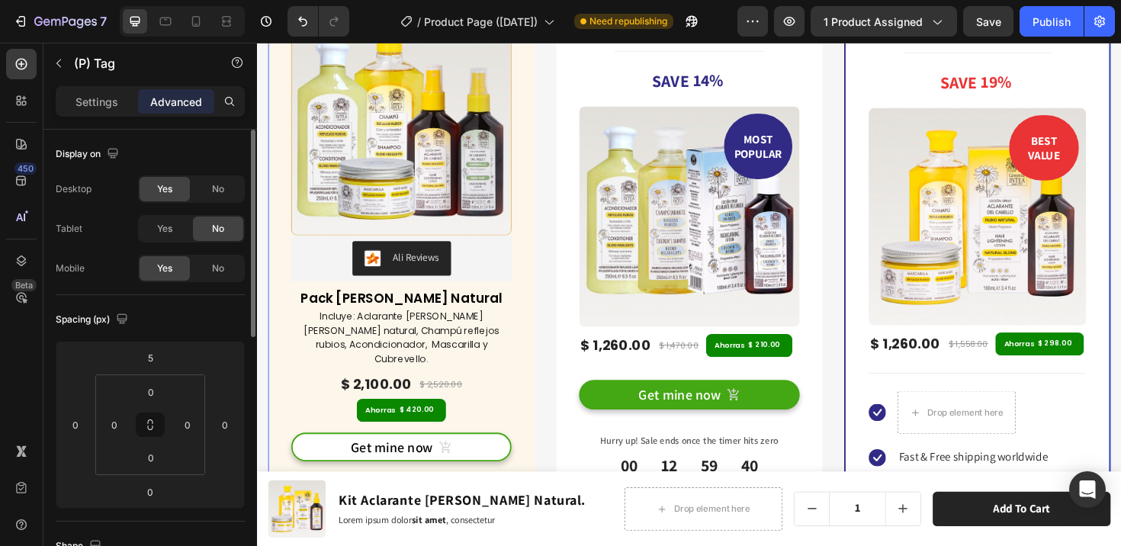
click at [551, 432] on div "(P) Images & Gallery Ali Reviews Ali Reviews Pack Verano Rubio Natural (P) Titl…" at bounding box center [714, 347] width 892 height 778
click at [468, 419] on div "Ahorras $ 420.00" at bounding box center [409, 431] width 233 height 24
click at [106, 104] on p "Settings" at bounding box center [96, 102] width 43 height 16
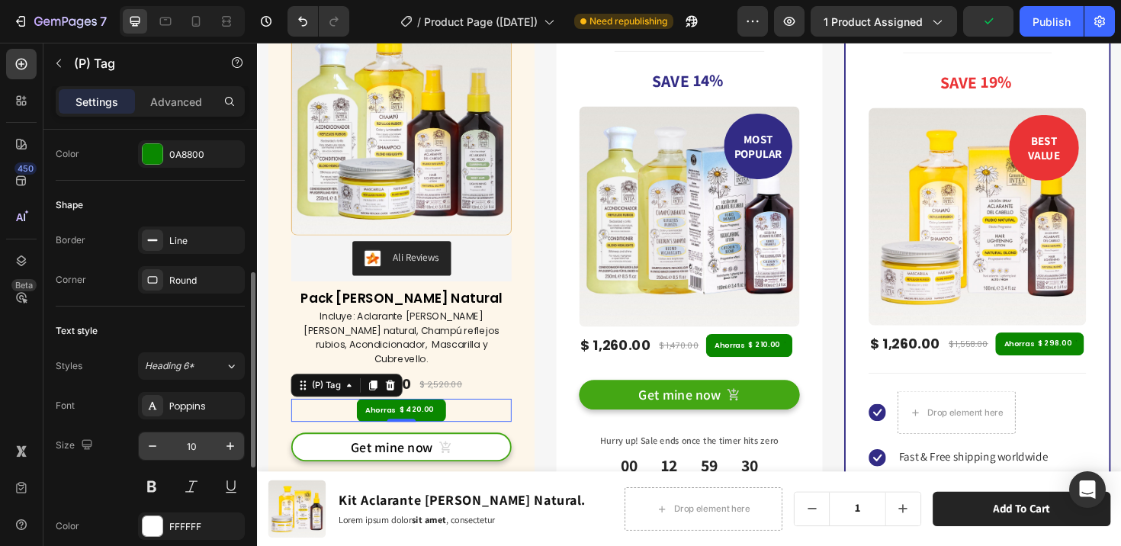
scroll to position [473, 0]
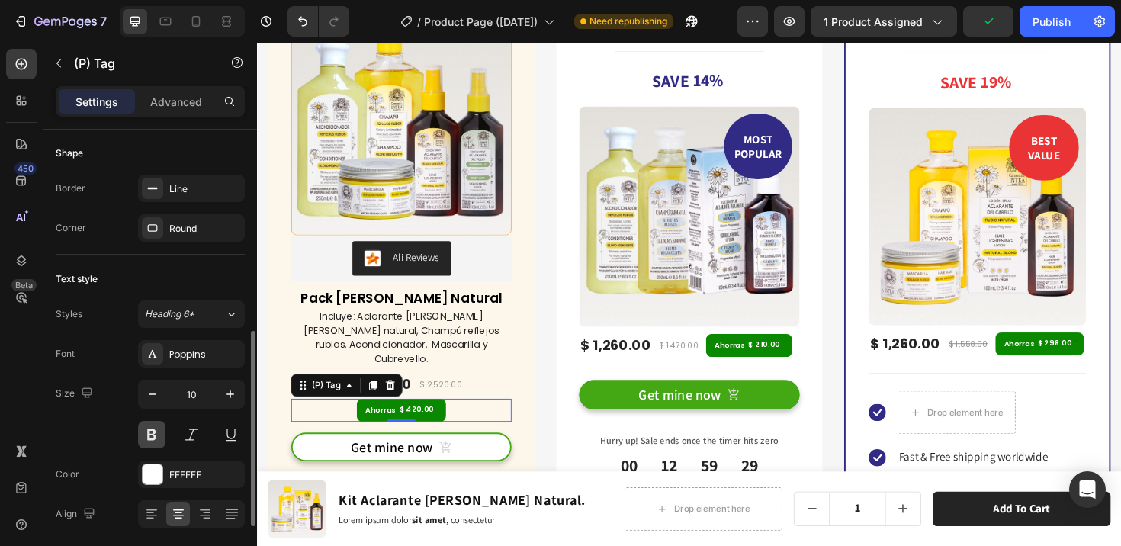
drag, startPoint x: 159, startPoint y: 470, endPoint x: 160, endPoint y: 446, distance: 23.7
click at [159, 470] on div at bounding box center [153, 474] width 20 height 20
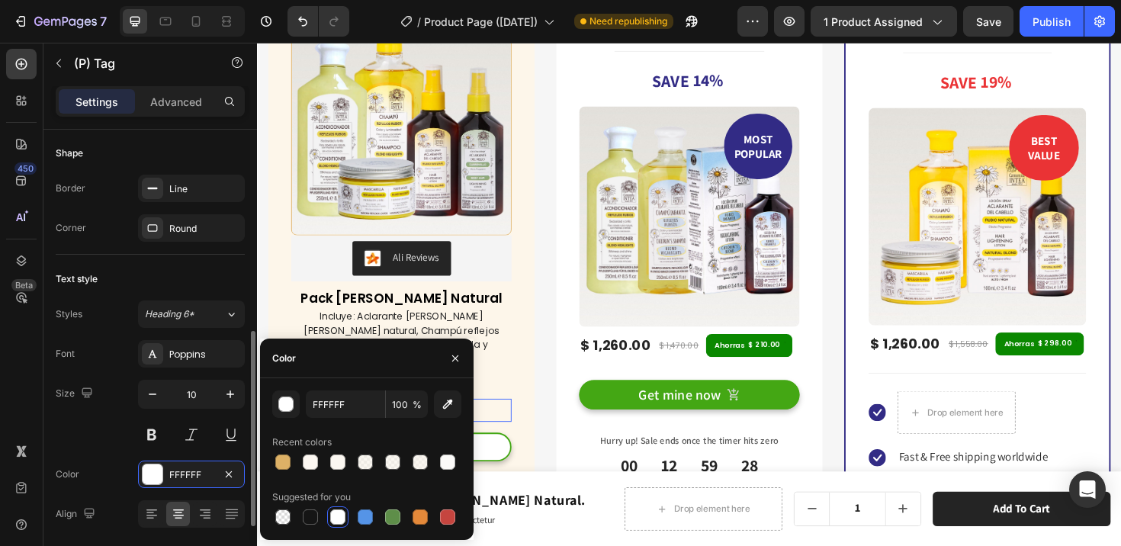
scroll to position [352, 0]
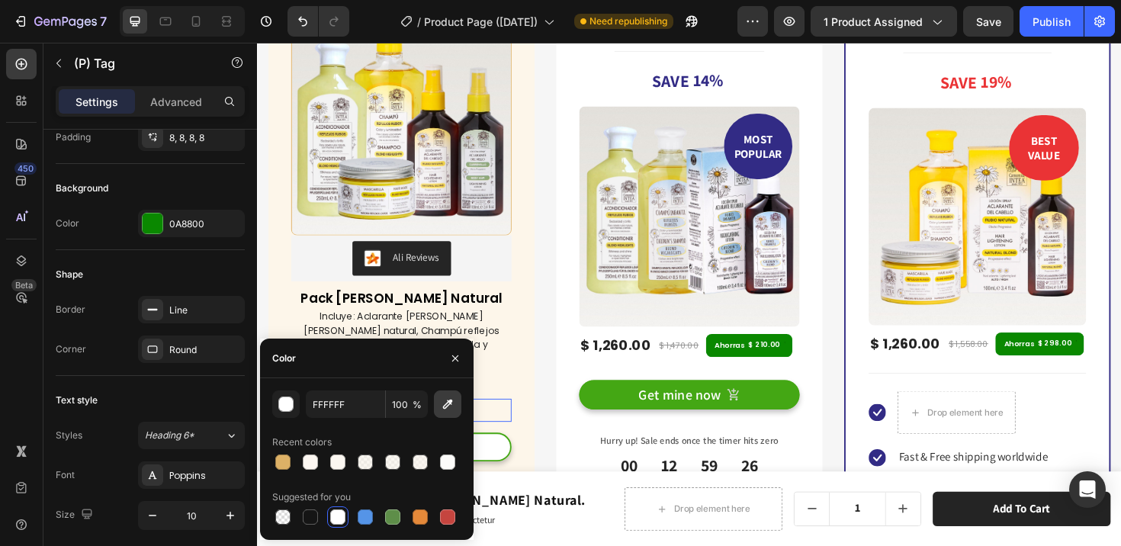
click at [444, 401] on icon "button" at bounding box center [447, 403] width 15 height 15
type input "0C8800"
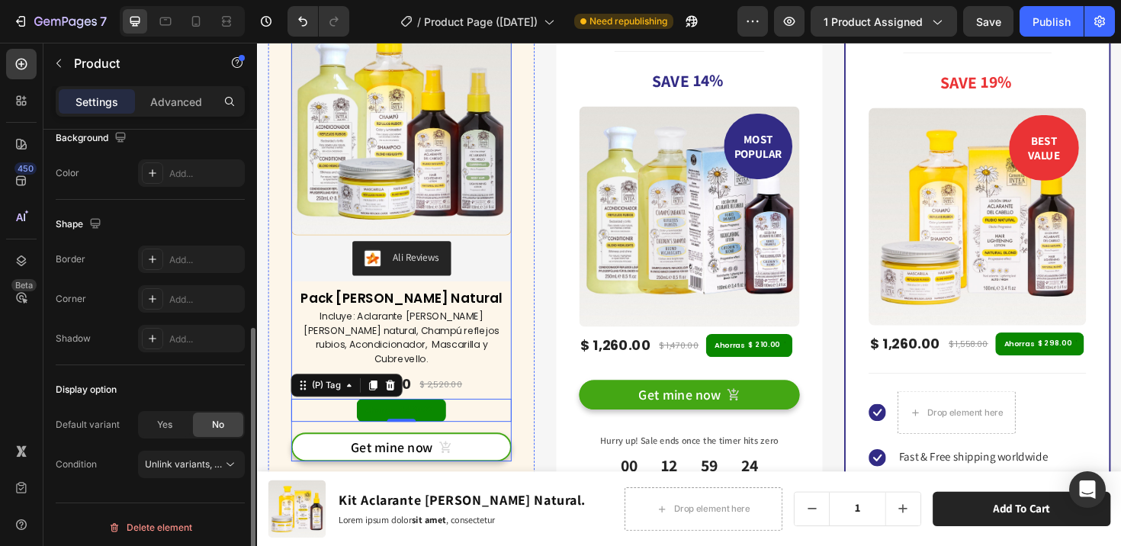
click at [298, 295] on div "(P) Images & Gallery Ali Reviews Ali Reviews Pack Verano Rubio Natural (P) Titl…" at bounding box center [409, 247] width 233 height 480
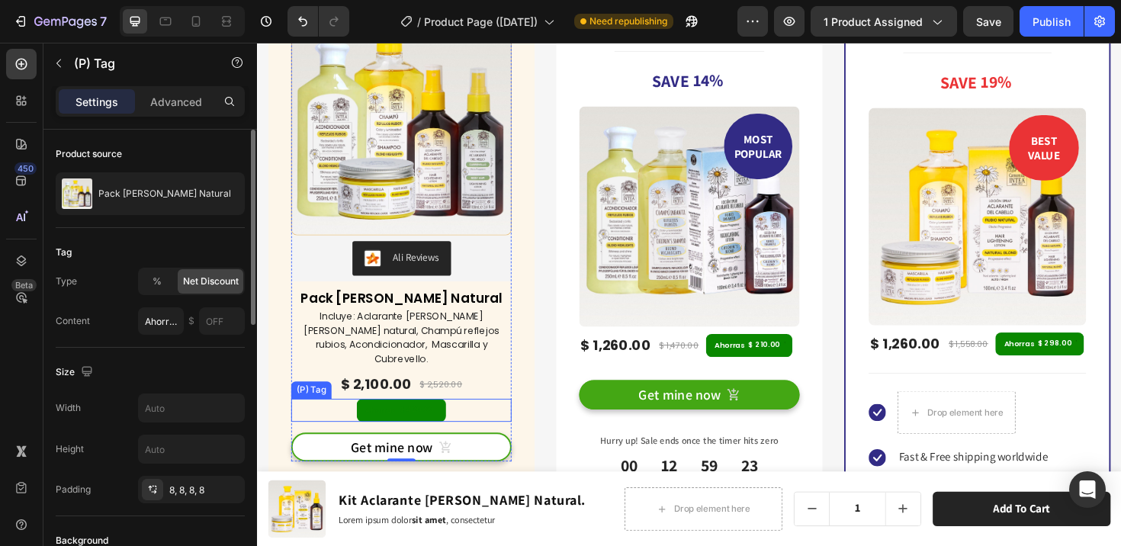
click at [404, 426] on div "Ahorras" at bounding box center [387, 431] width 37 height 11
click at [417, 426] on div "$ 420.00" at bounding box center [426, 430] width 40 height 9
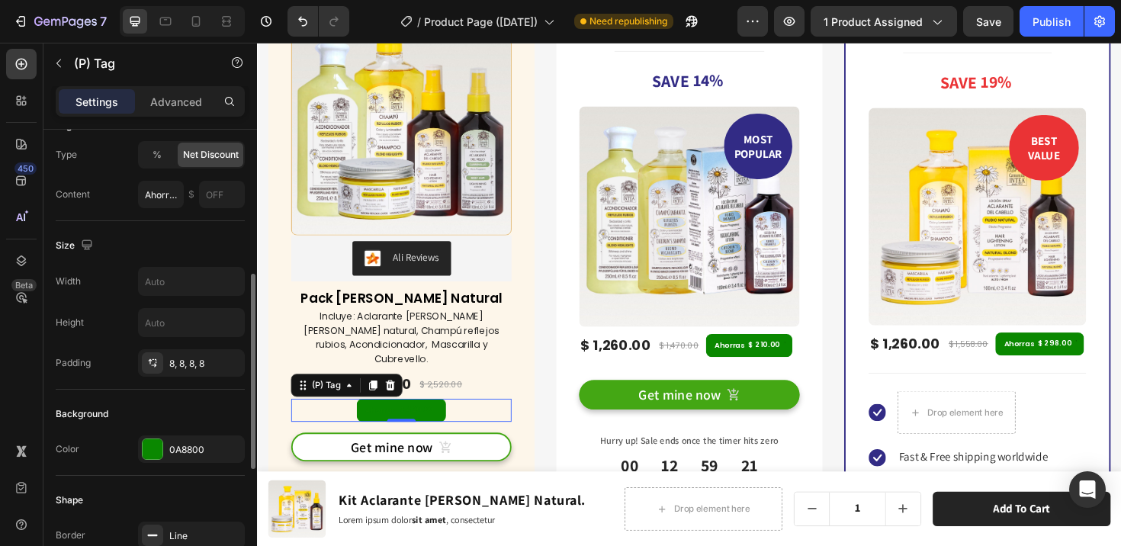
scroll to position [190, 0]
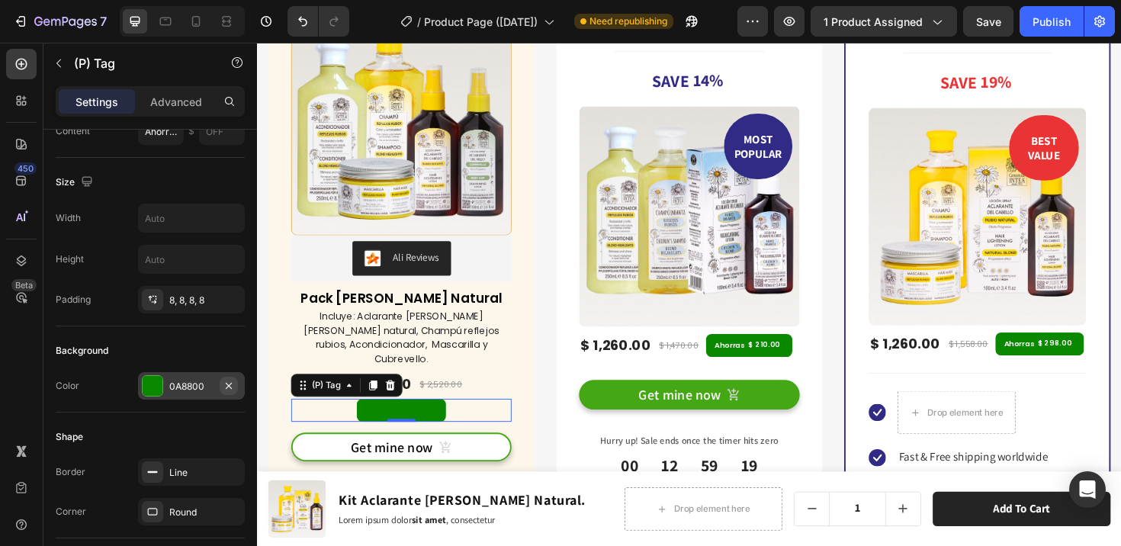
click at [228, 383] on icon "button" at bounding box center [229, 385] width 6 height 6
click at [188, 104] on p "Advanced" at bounding box center [176, 102] width 52 height 16
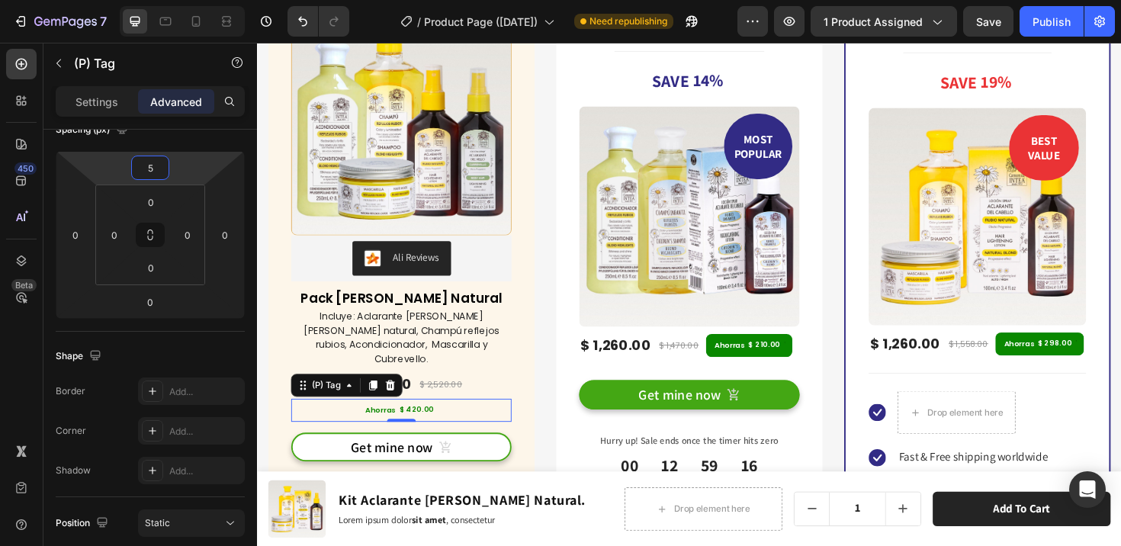
click at [160, 162] on input "5" at bounding box center [150, 167] width 30 height 23
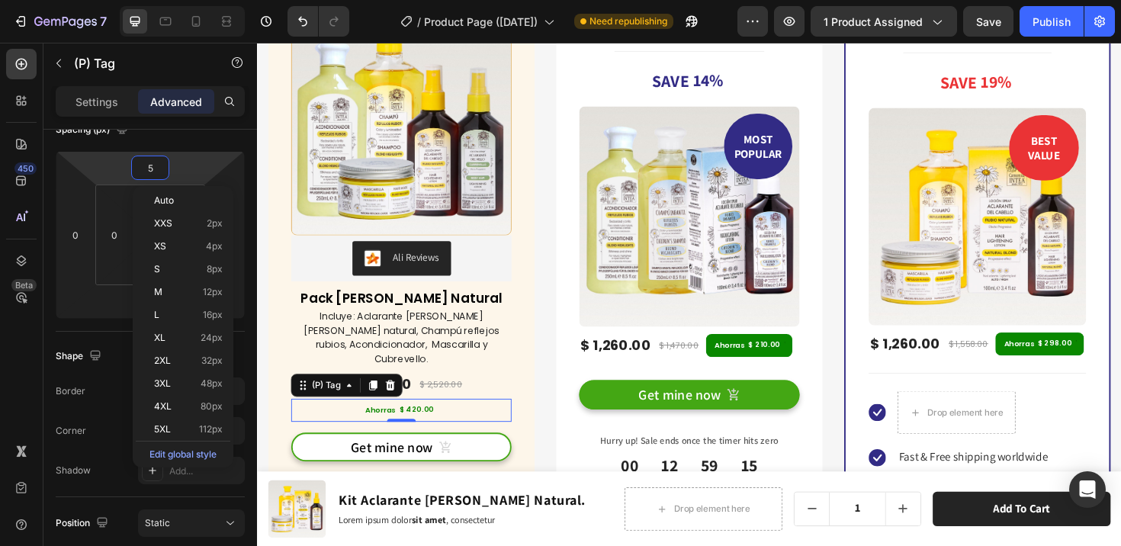
type input "0"
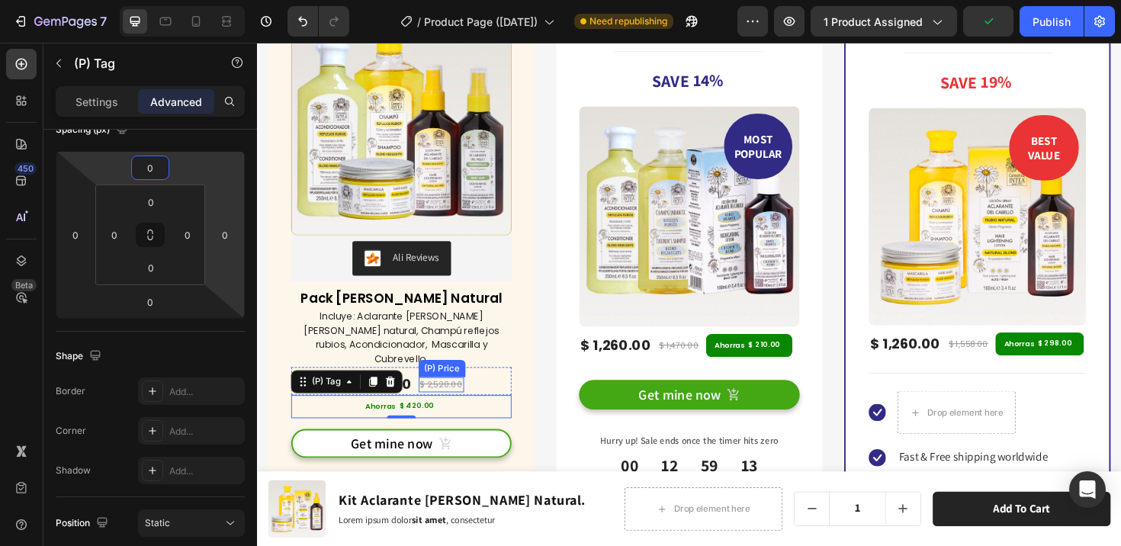
click at [456, 396] on div "$ 2,520.00" at bounding box center [452, 404] width 48 height 16
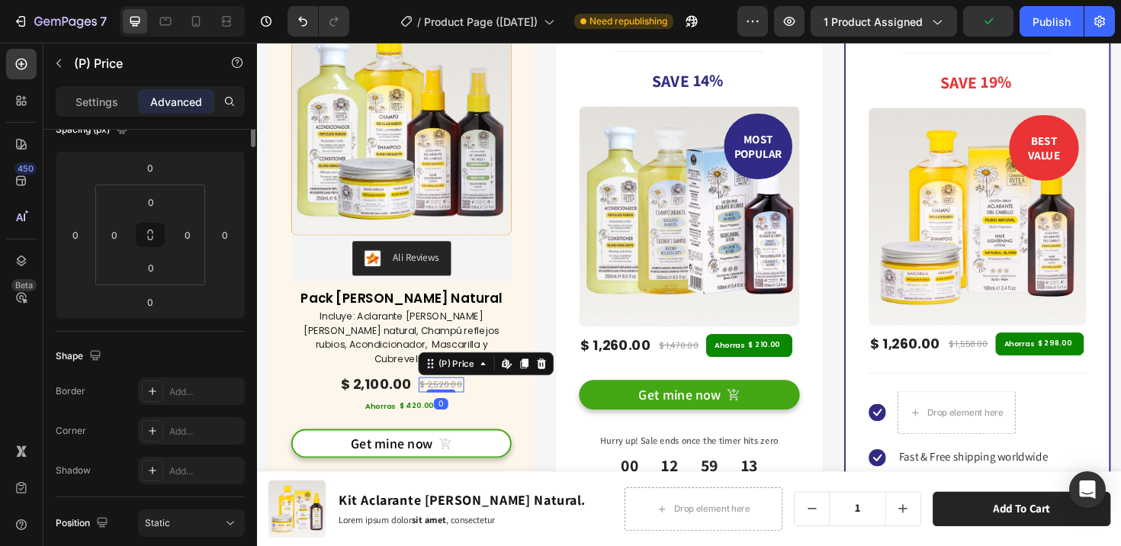
scroll to position [0, 0]
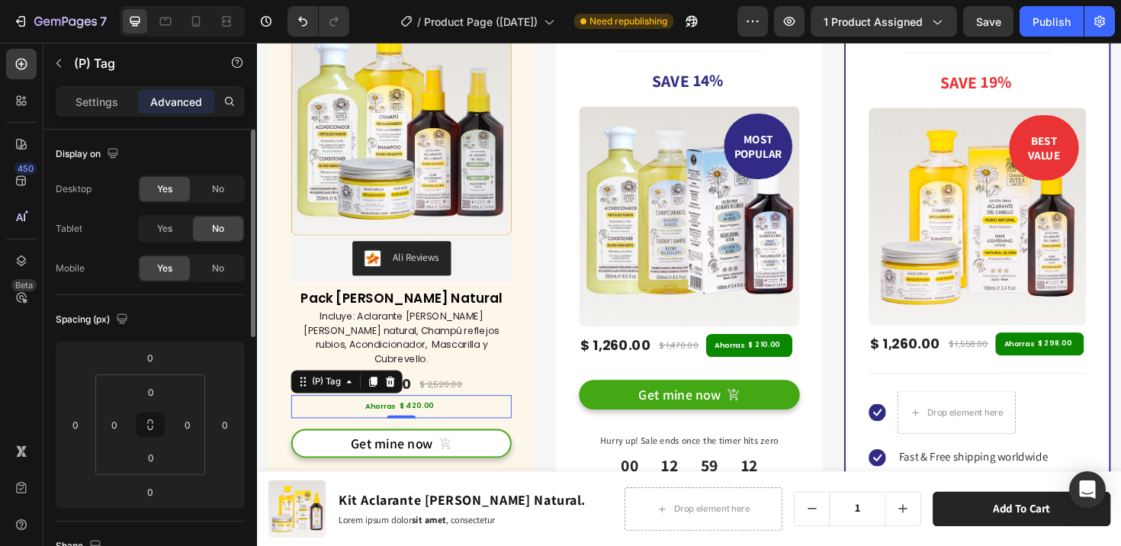
click at [404, 415] on div "Ahorras $ 420.00" at bounding box center [409, 427] width 95 height 24
click at [96, 102] on p "Settings" at bounding box center [96, 102] width 43 height 16
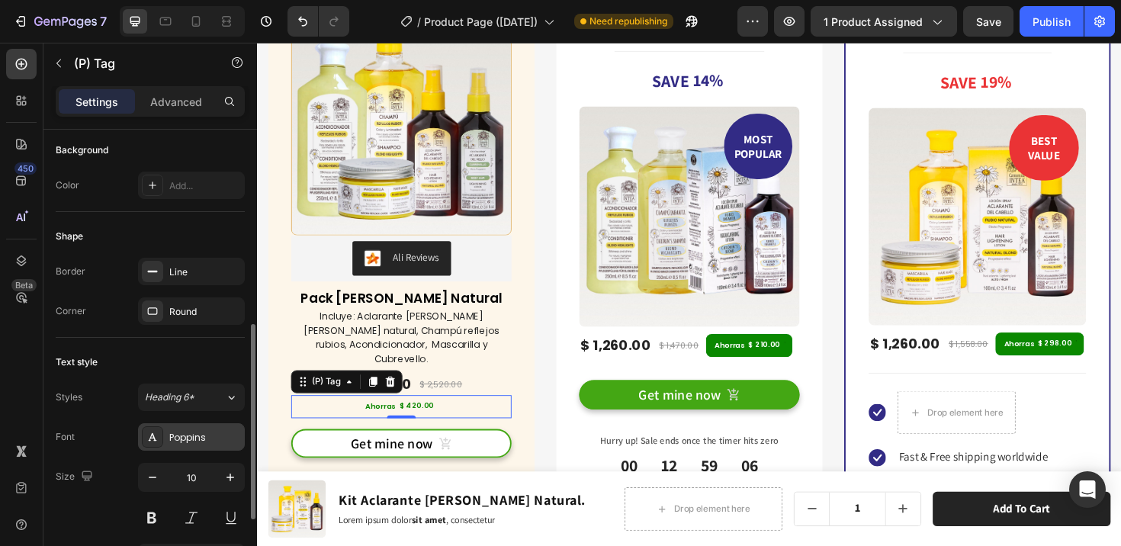
scroll to position [410, 0]
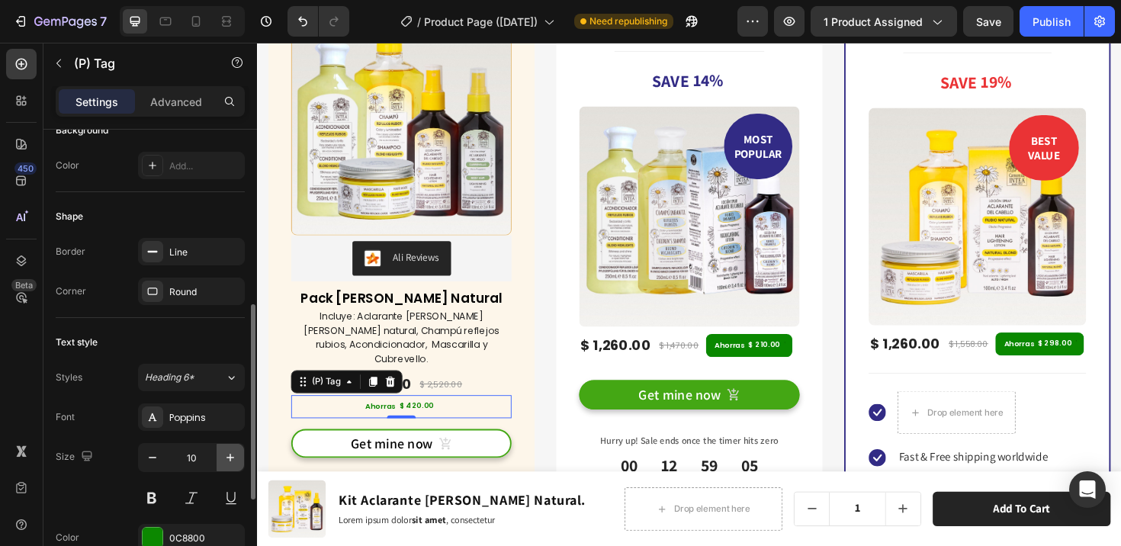
click at [232, 455] on icon "button" at bounding box center [230, 457] width 15 height 15
type input "11"
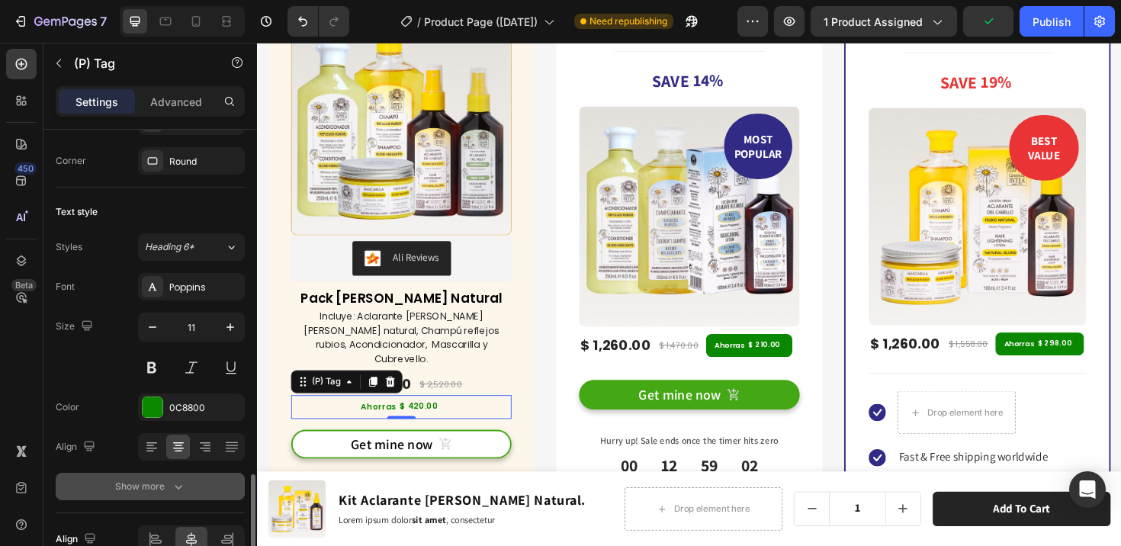
scroll to position [621, 0]
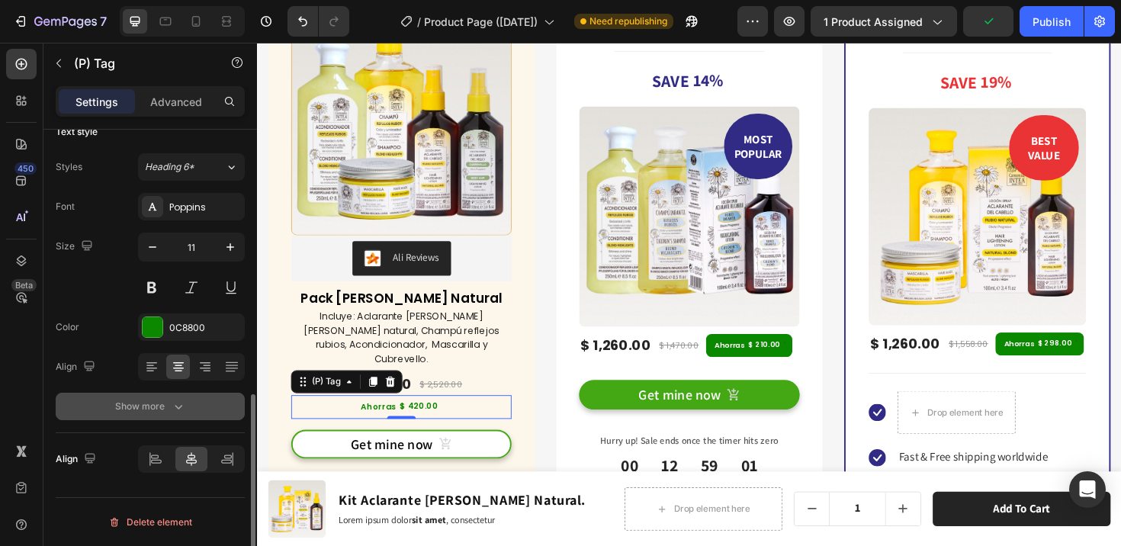
click at [192, 407] on button "Show more" at bounding box center [150, 406] width 189 height 27
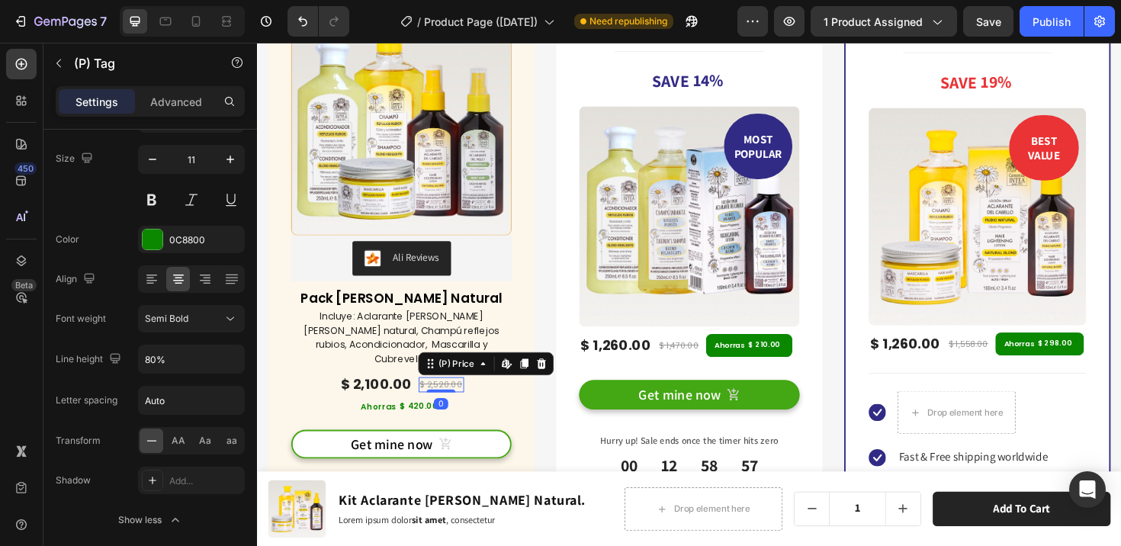
scroll to position [0, 0]
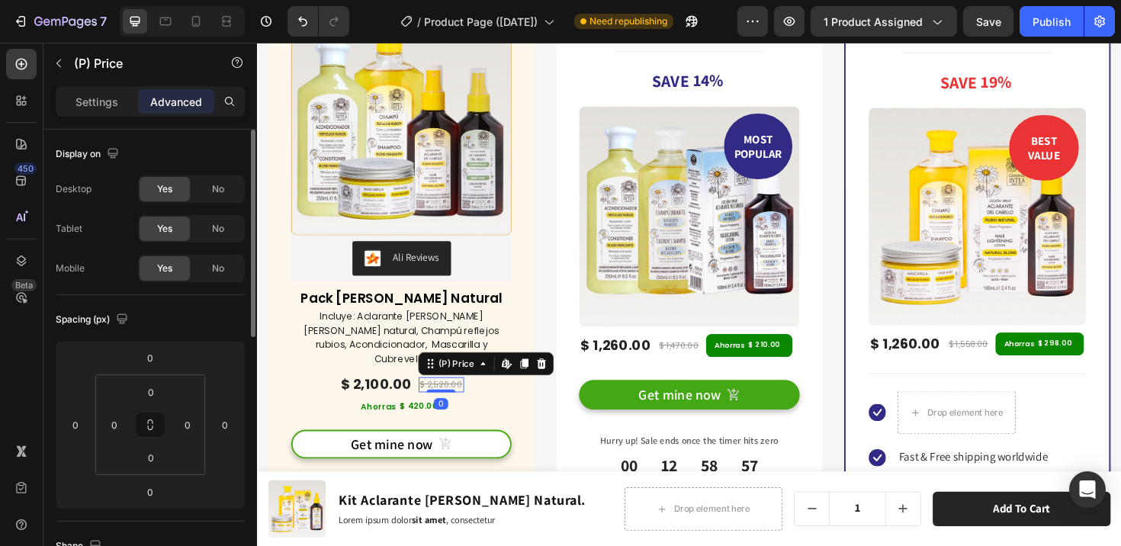
click at [448, 396] on div "$ 2,520.00" at bounding box center [452, 404] width 48 height 16
click at [515, 389] on div "$ 2,100.00 (P) Price (P) Price $ 2,520.00 (P) Price Edit content in Shopify 0 (…" at bounding box center [409, 401] width 233 height 30
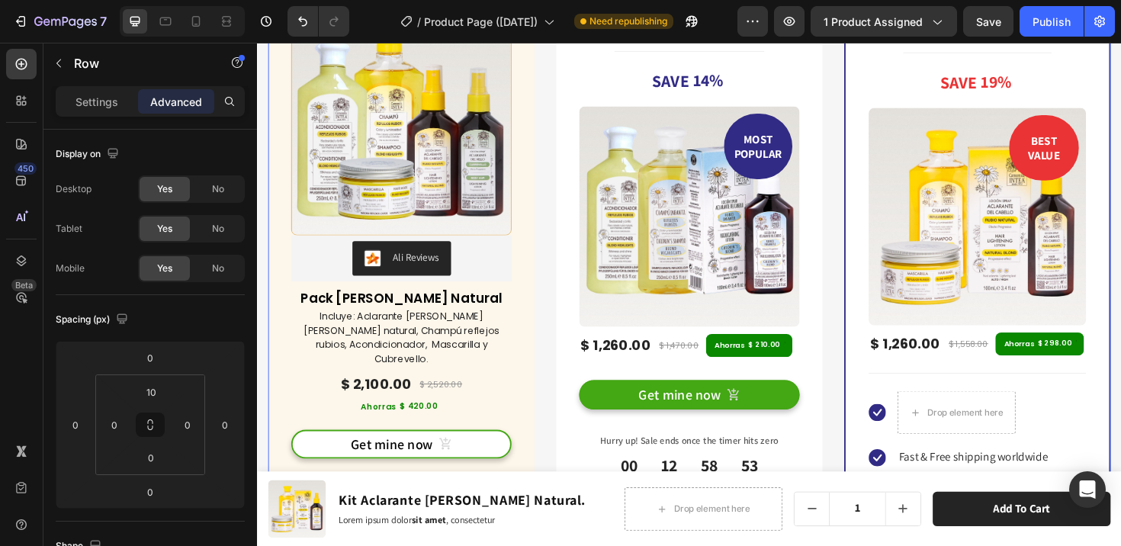
click at [562, 425] on div "(P) Images & Gallery Ali Reviews Ali Reviews Pack Verano Rubio Natural (P) Titl…" at bounding box center [714, 347] width 892 height 778
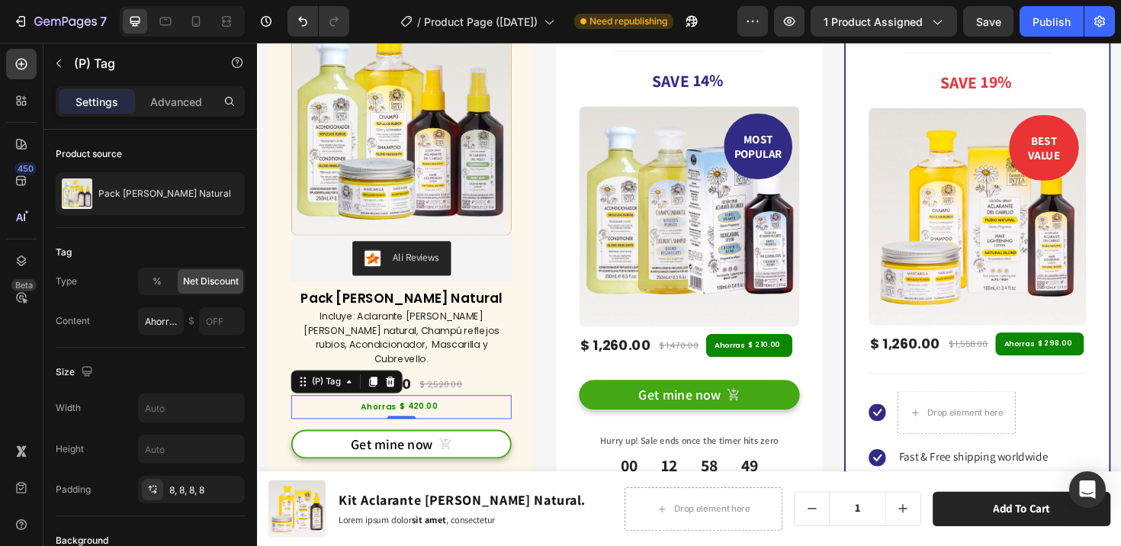
click at [453, 415] on div "Ahorras $ 420.00" at bounding box center [410, 427] width 104 height 25
click at [341, 415] on div "Ahorras $ 420.00" at bounding box center [409, 427] width 233 height 25
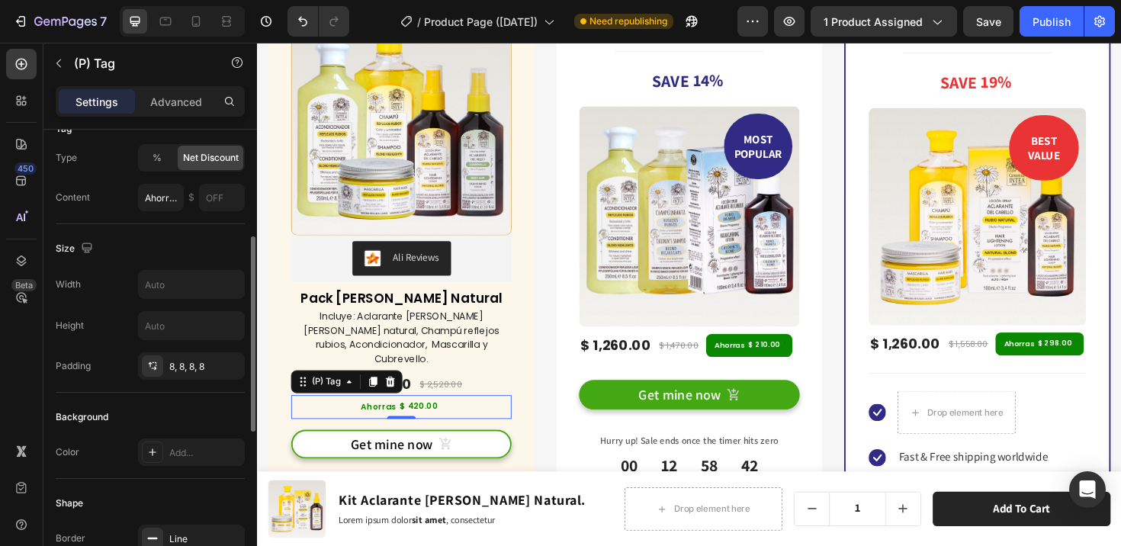
scroll to position [162, 0]
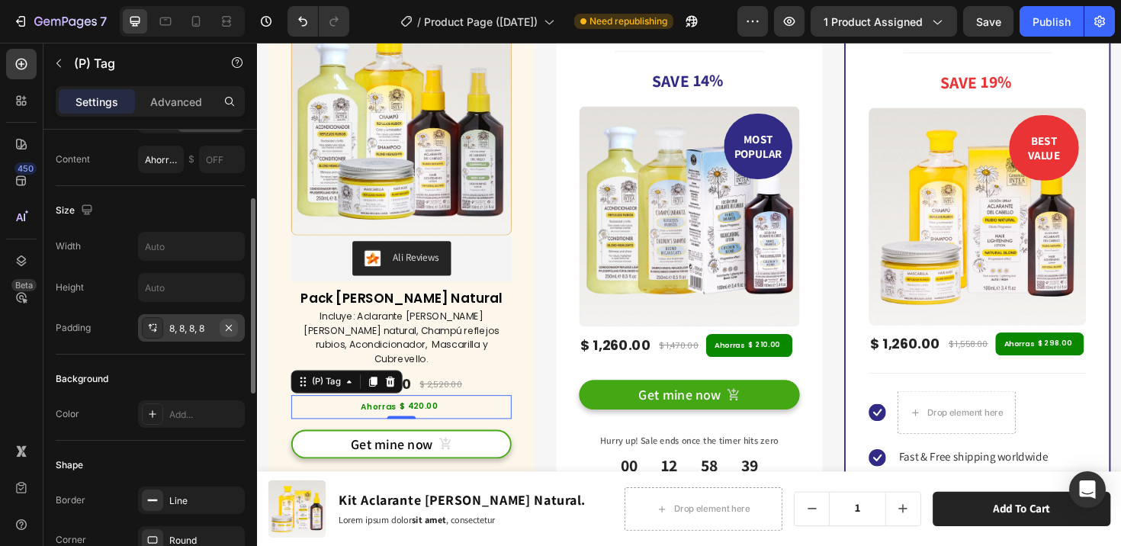
click at [228, 324] on icon "button" at bounding box center [229, 328] width 12 height 12
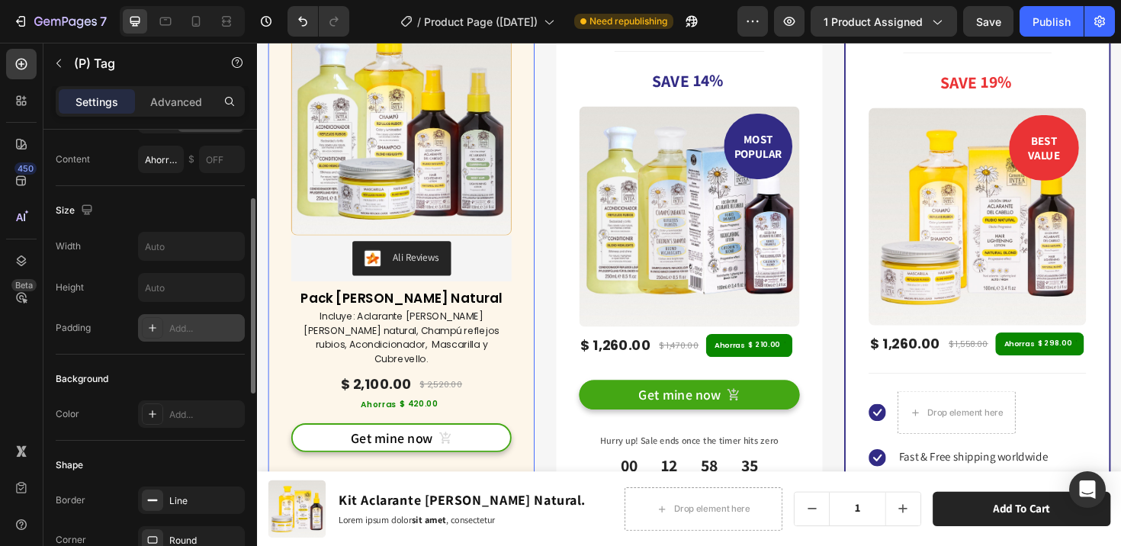
click at [531, 407] on div "(P) Images & Gallery Ali Reviews Ali Reviews Pack Verano Rubio Natural (P) Titl…" at bounding box center [409, 241] width 282 height 518
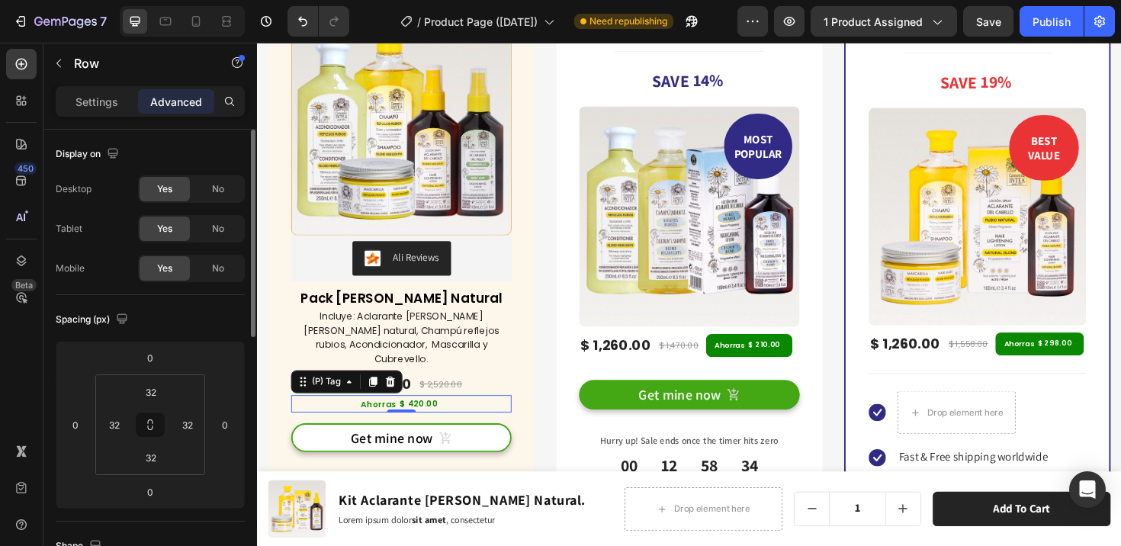
click at [410, 420] on div "$ 420.00" at bounding box center [427, 425] width 43 height 10
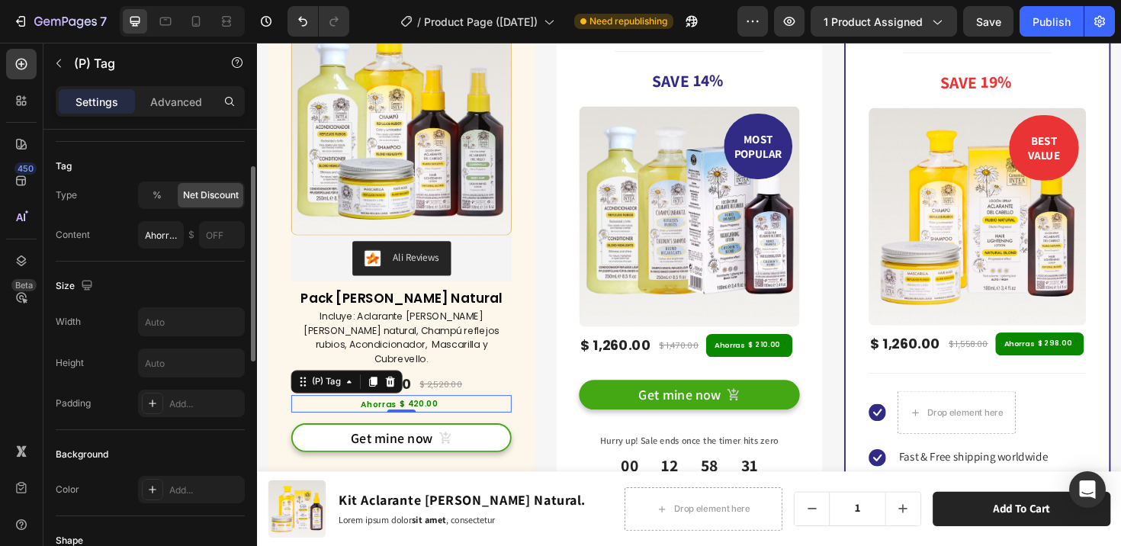
scroll to position [89, 0]
click at [175, 327] on input "text" at bounding box center [191, 318] width 105 height 27
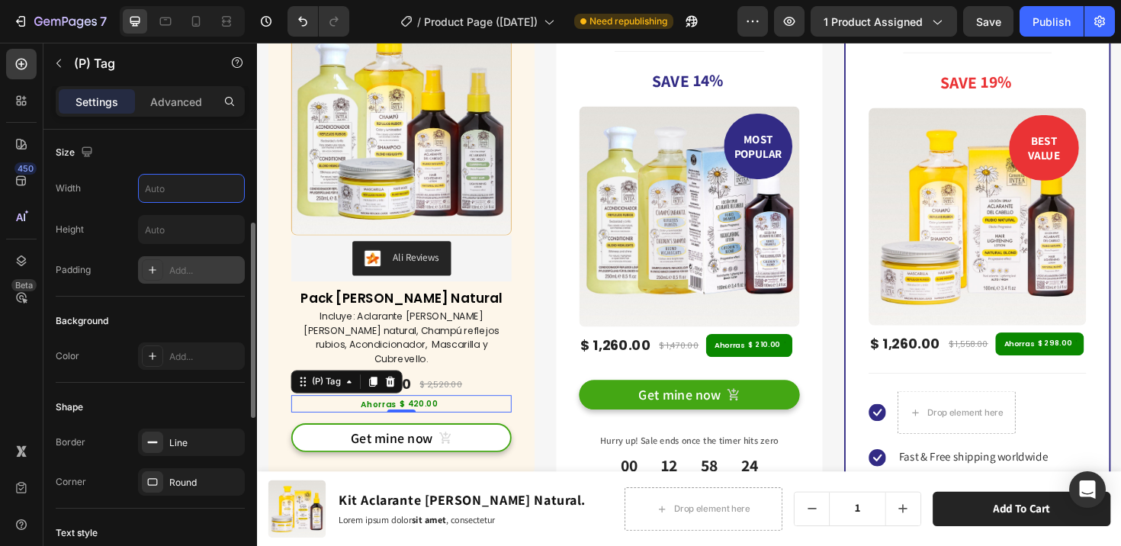
scroll to position [331, 0]
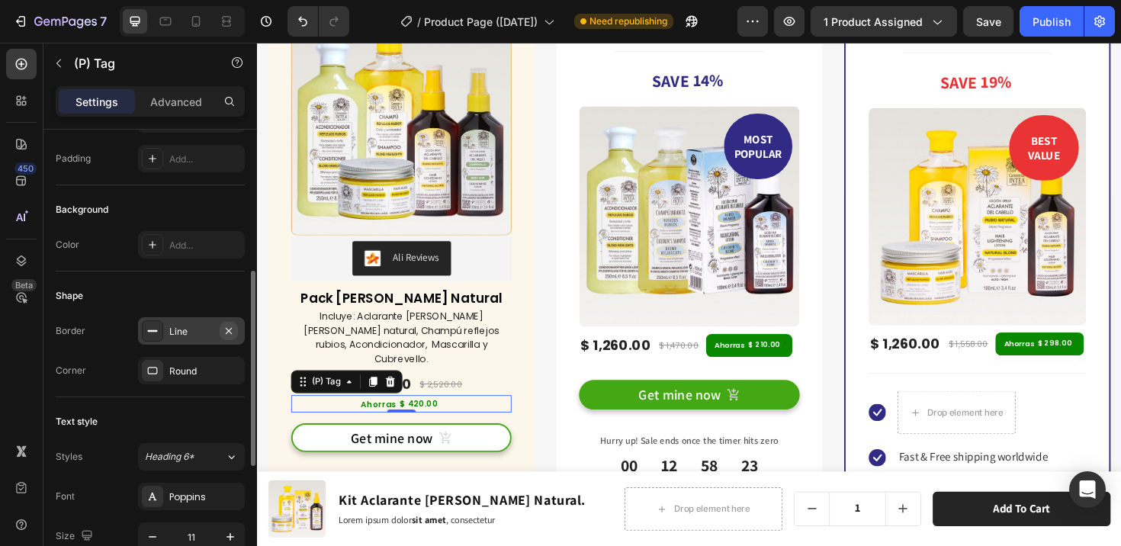
click at [228, 330] on icon "button" at bounding box center [229, 330] width 6 height 6
click at [111, 344] on div "Border Add... Corner Round" at bounding box center [150, 350] width 189 height 67
click at [229, 371] on icon "button" at bounding box center [229, 370] width 12 height 12
click at [133, 355] on div "Border Add... Corner Add..." at bounding box center [150, 350] width 189 height 67
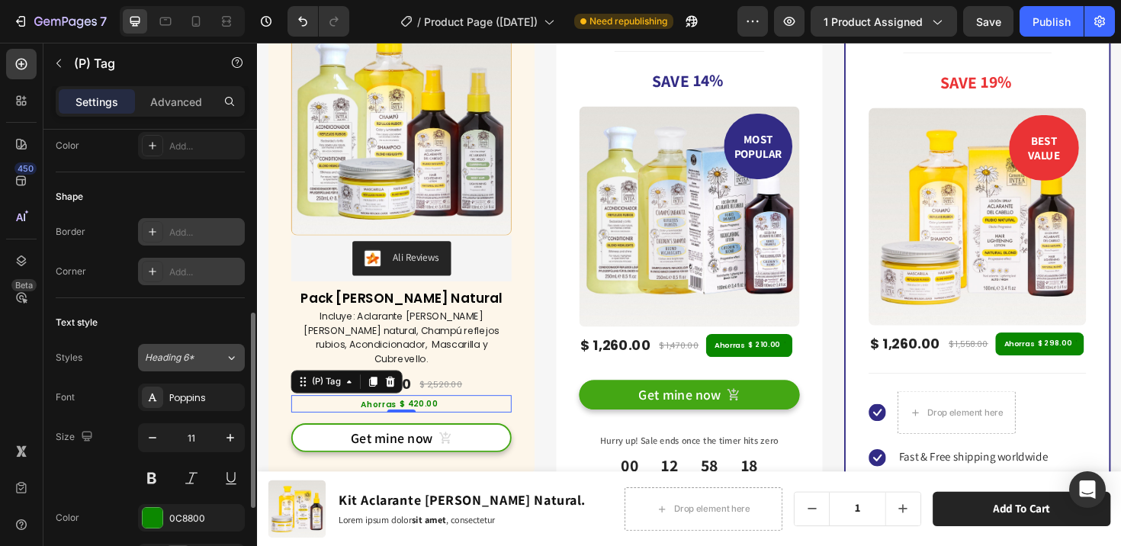
click at [233, 357] on icon at bounding box center [232, 358] width 6 height 4
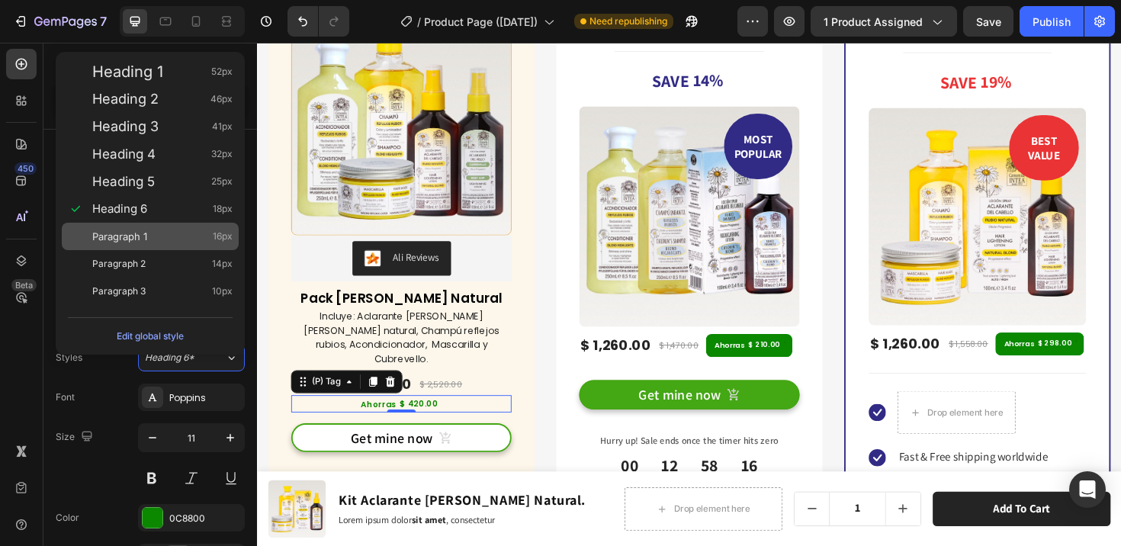
click at [143, 236] on span "Paragraph 1" at bounding box center [119, 236] width 55 height 15
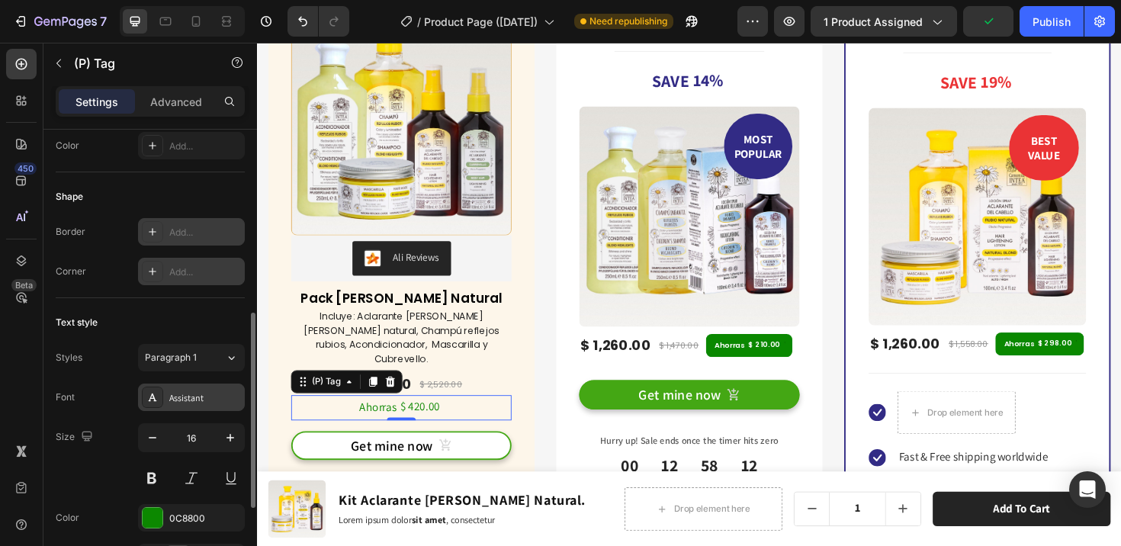
click at [209, 402] on div "Assistant" at bounding box center [205, 398] width 72 height 14
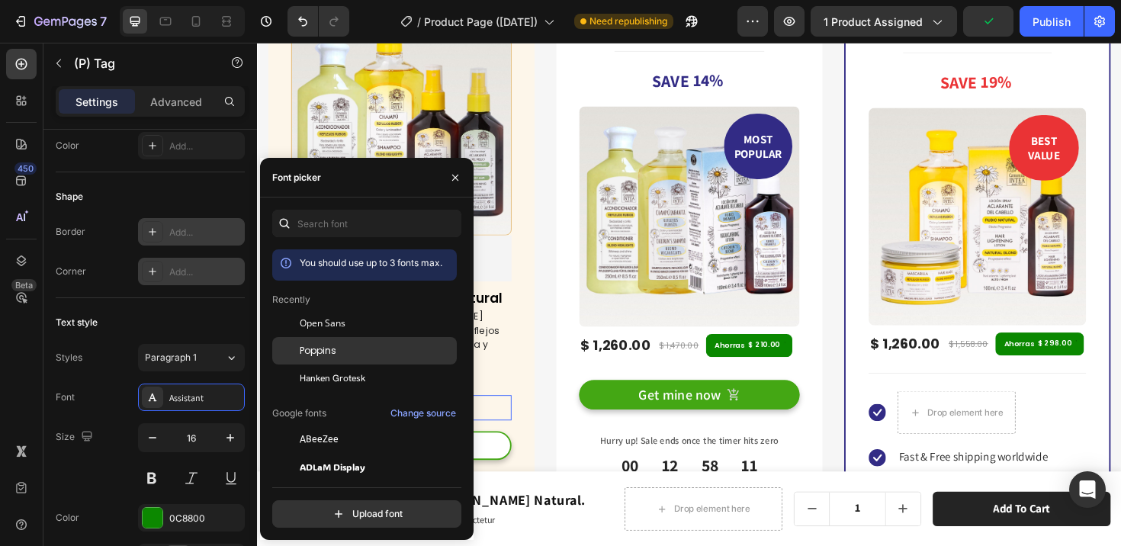
click at [350, 342] on div "Poppins" at bounding box center [364, 350] width 184 height 27
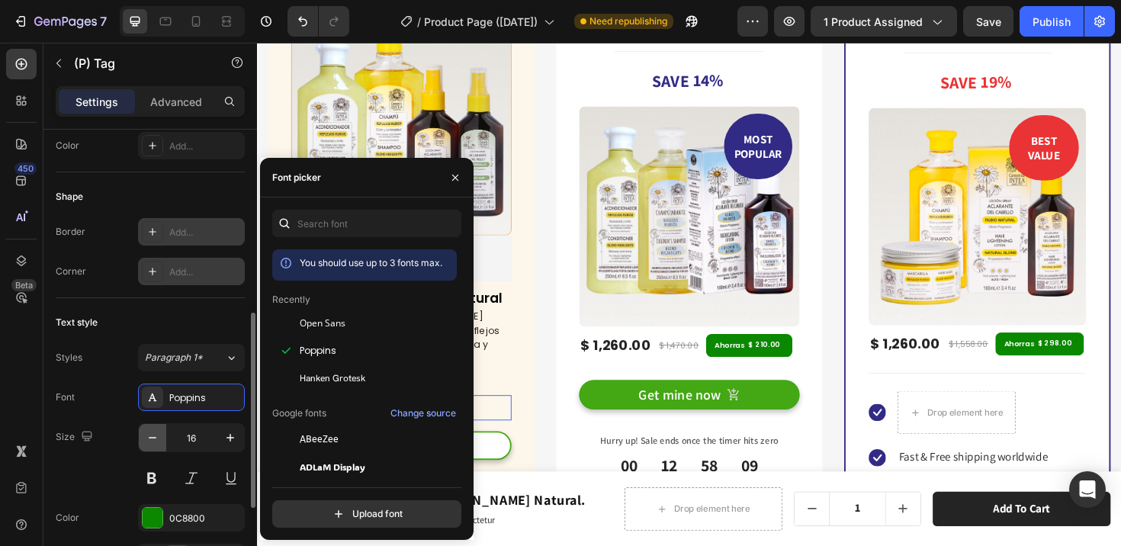
click at [157, 432] on icon "button" at bounding box center [152, 437] width 15 height 15
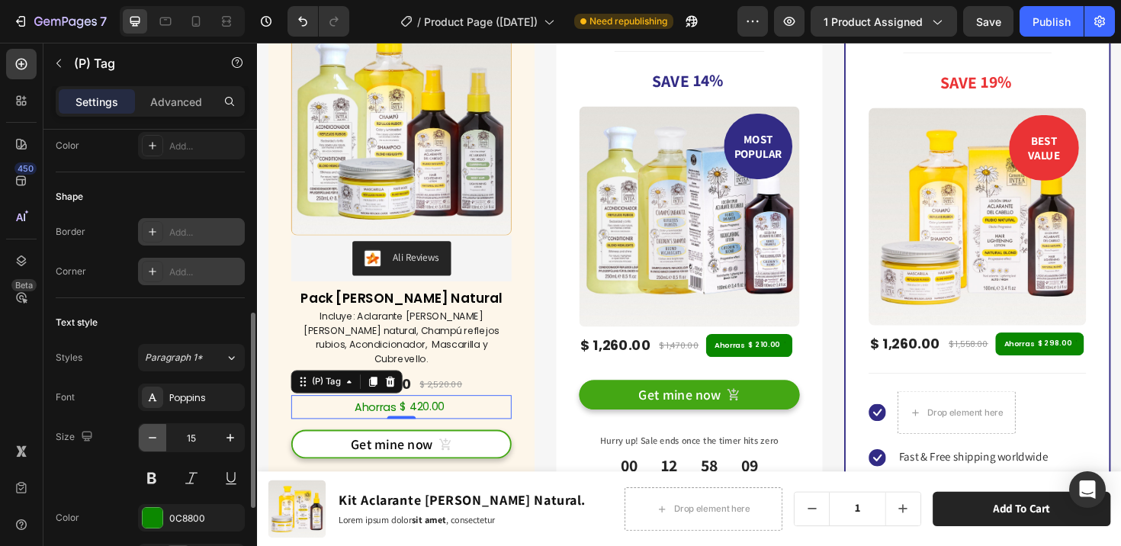
click at [157, 432] on icon "button" at bounding box center [152, 437] width 15 height 15
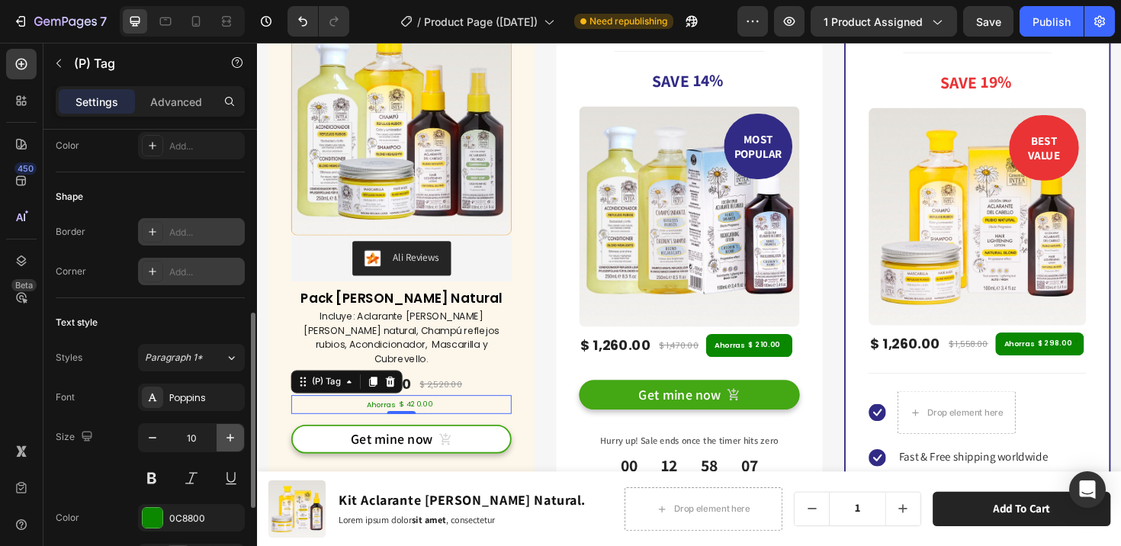
click at [225, 438] on icon "button" at bounding box center [230, 437] width 15 height 15
type input "11"
click at [154, 469] on button at bounding box center [151, 477] width 27 height 27
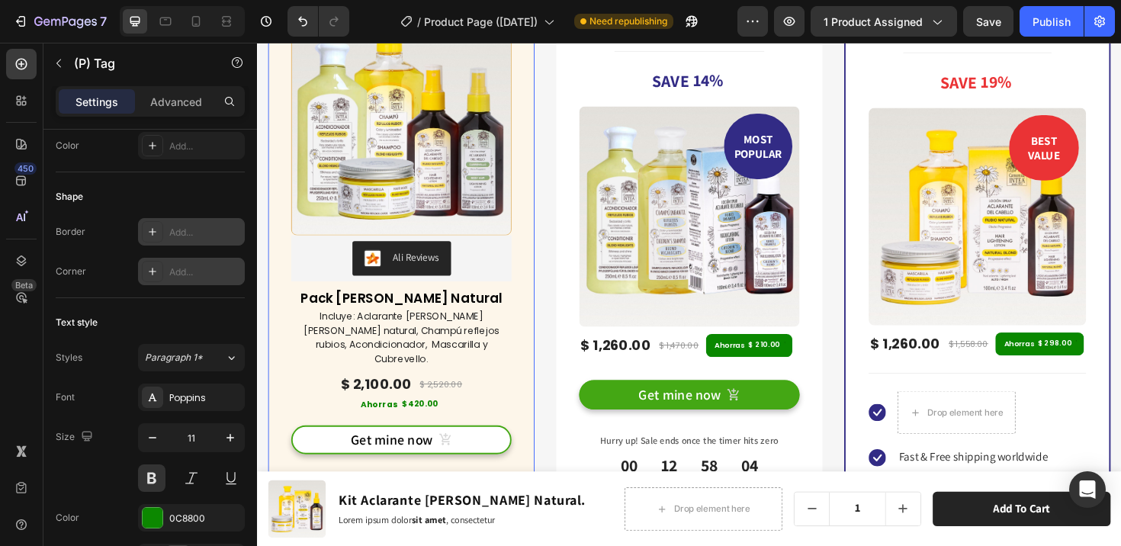
click at [523, 367] on div "(P) Images & Gallery Ali Reviews Ali Reviews Pack Verano Rubio Natural (P) Titl…" at bounding box center [409, 242] width 282 height 521
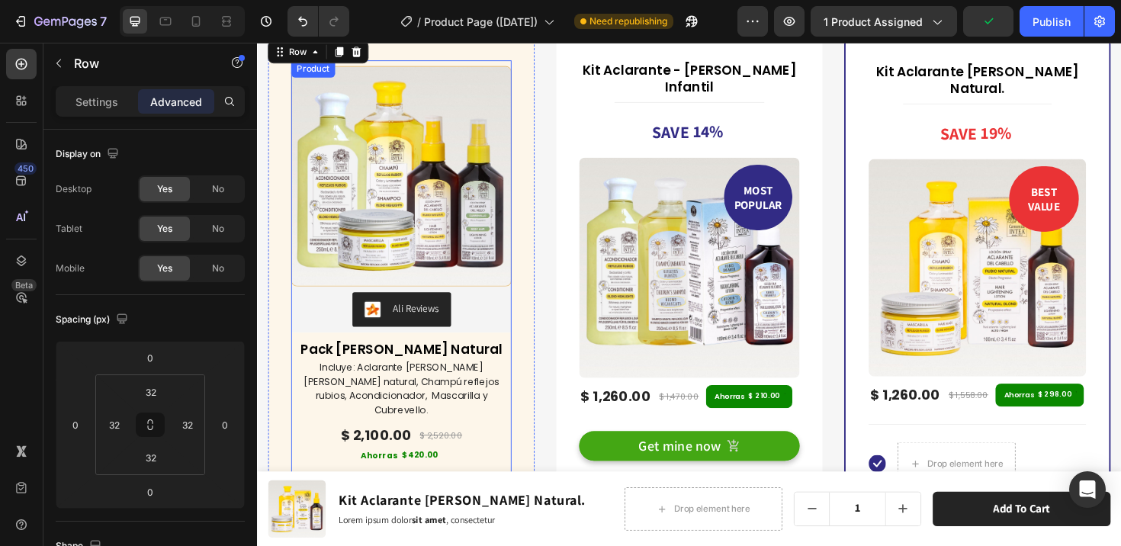
scroll to position [6718, 0]
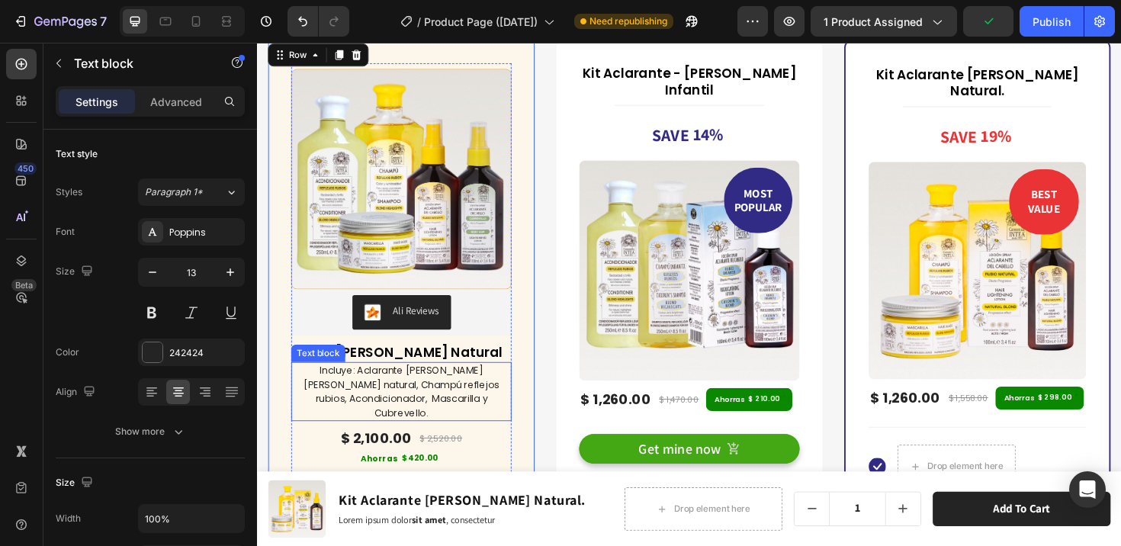
click at [424, 411] on p "Incluye: Aclarante de cabello rubio natural, Champú reflejos rubios, Acondicion…" at bounding box center [409, 411] width 230 height 59
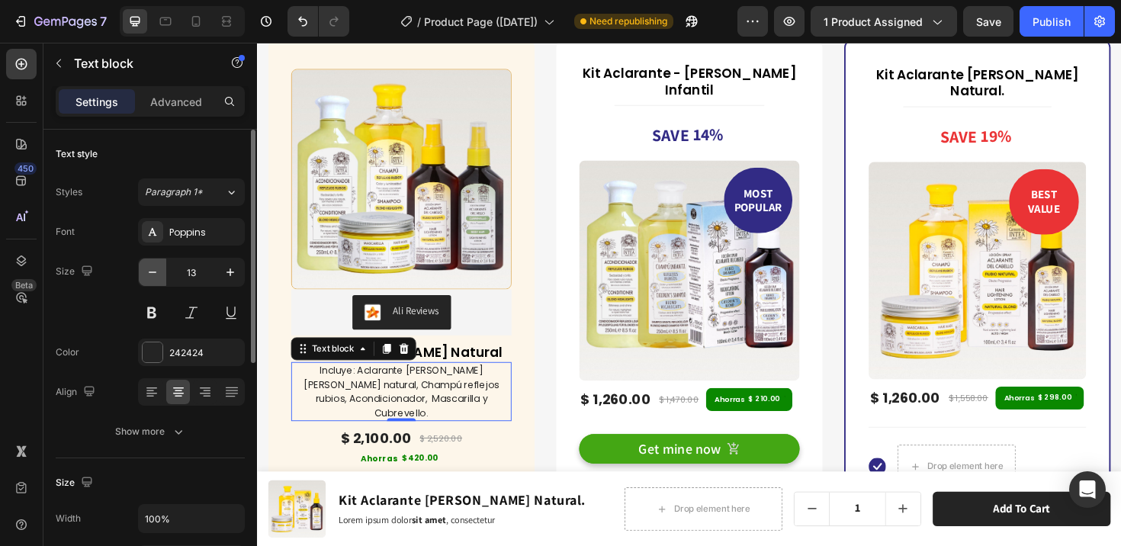
click at [156, 271] on icon "button" at bounding box center [152, 272] width 15 height 15
type input "12"
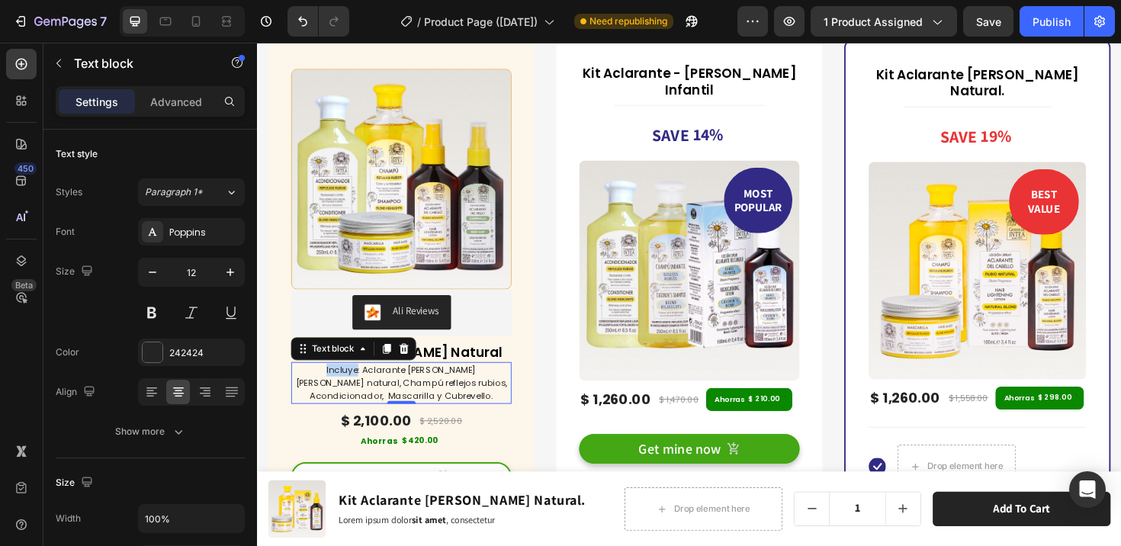
click at [329, 390] on p "Incluye: Aclarante de cabello rubio natural, Champú reflejos rubios, Acondicion…" at bounding box center [409, 402] width 230 height 41
drag, startPoint x: 345, startPoint y: 385, endPoint x: 300, endPoint y: 387, distance: 45.0
click at [300, 387] on p "Incluye: Aclarante de cabello rubio natural, Champú reflejos rubios, Acondicion…" at bounding box center [409, 402] width 230 height 41
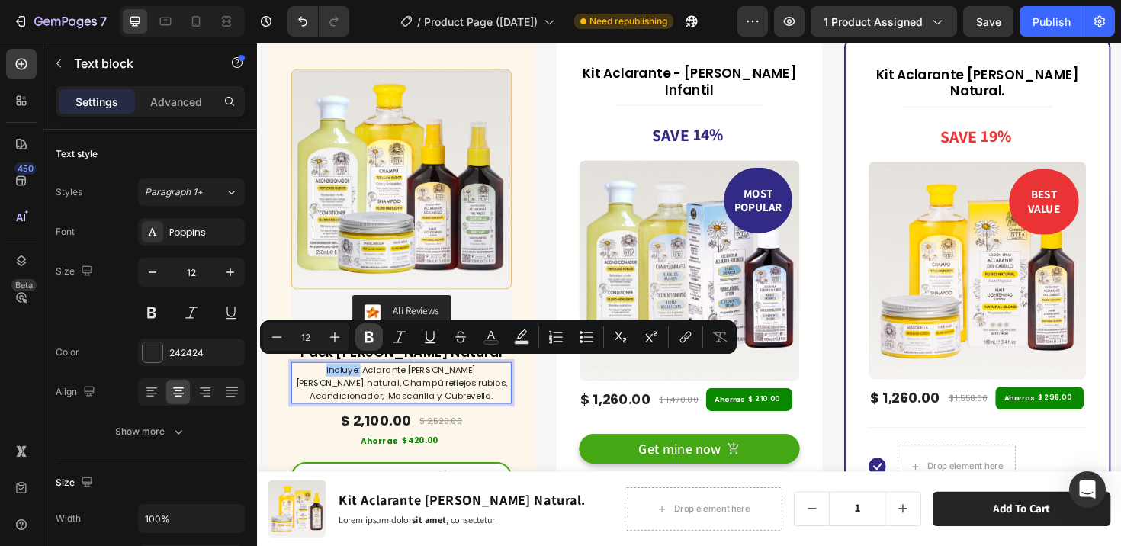
click at [367, 340] on icon "Editor contextual toolbar" at bounding box center [368, 336] width 15 height 15
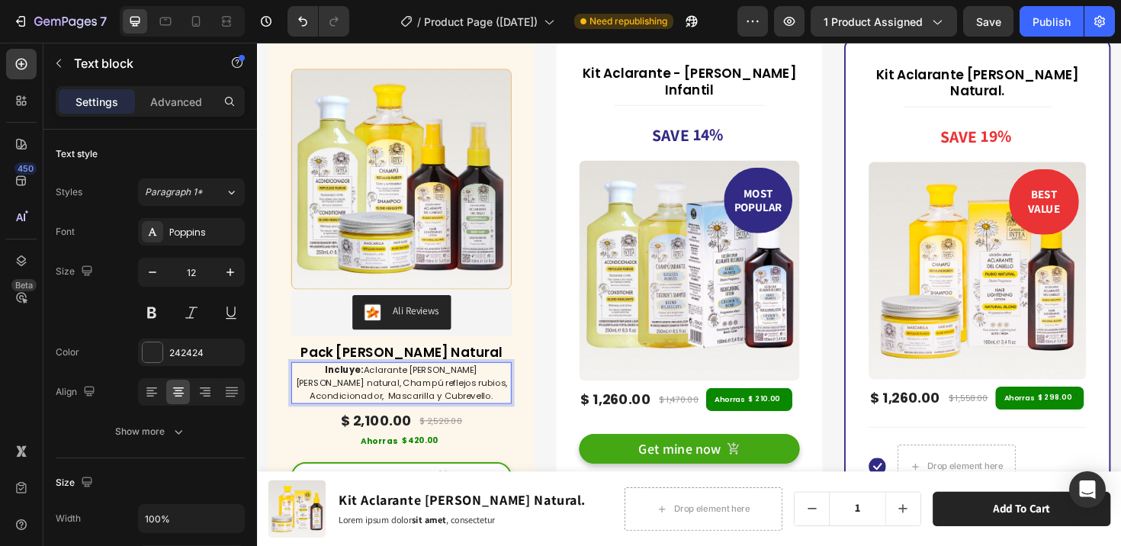
click at [358, 385] on p "Incluye: Aclarante [PERSON_NAME] [PERSON_NAME] natural, Champú reflejos rubios,…" at bounding box center [409, 402] width 230 height 41
click at [555, 437] on div "(P) Images & Gallery Ali Reviews Ali Reviews Pack Verano Rubio Natural (P) Titl…" at bounding box center [714, 404] width 892 height 778
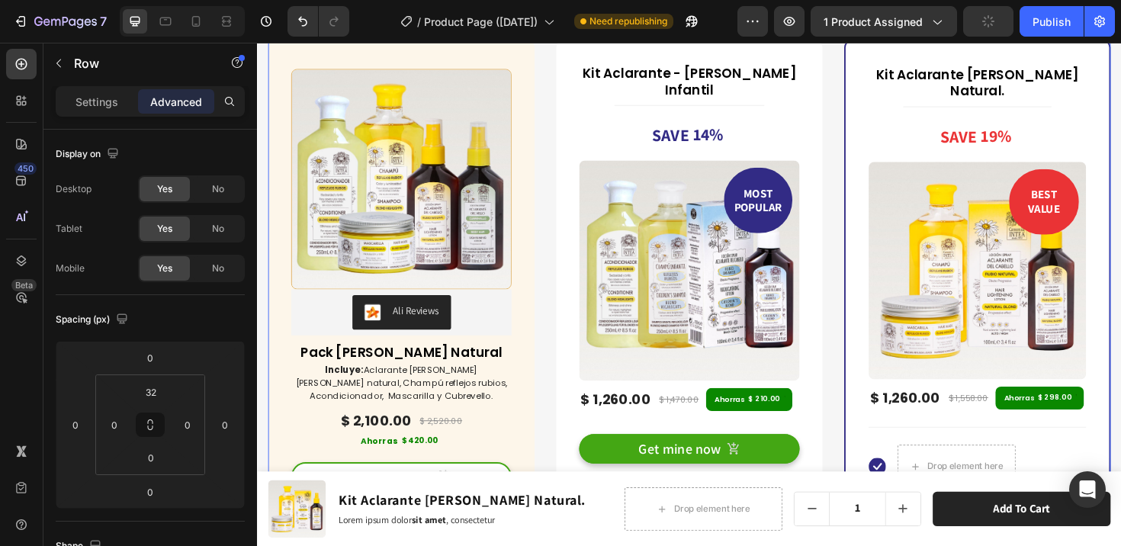
click at [556, 439] on div "(P) Images & Gallery Ali Reviews Ali Reviews Pack Verano Rubio Natural (P) Titl…" at bounding box center [714, 404] width 892 height 778
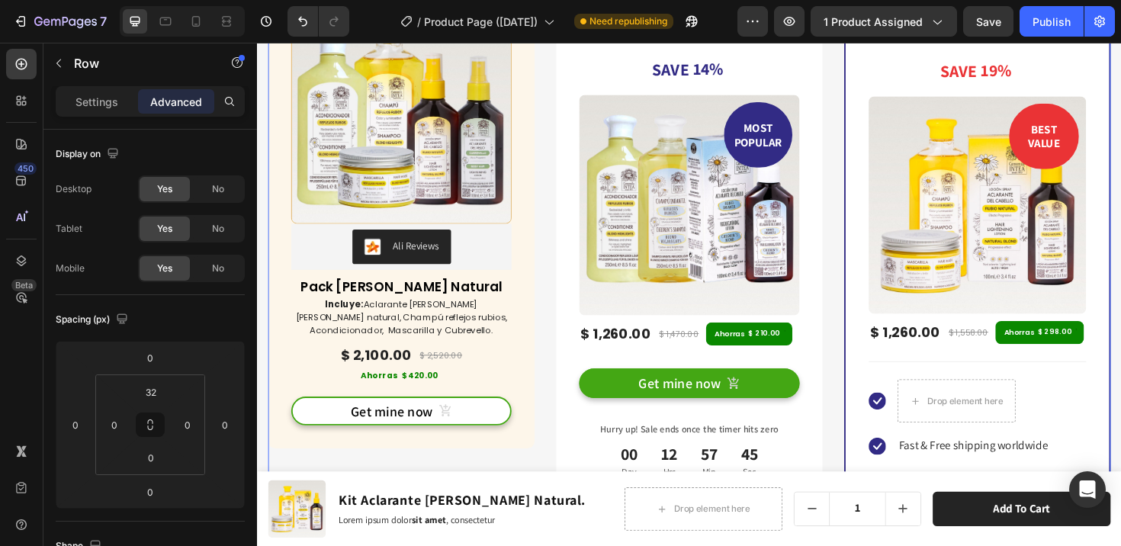
scroll to position [6788, 0]
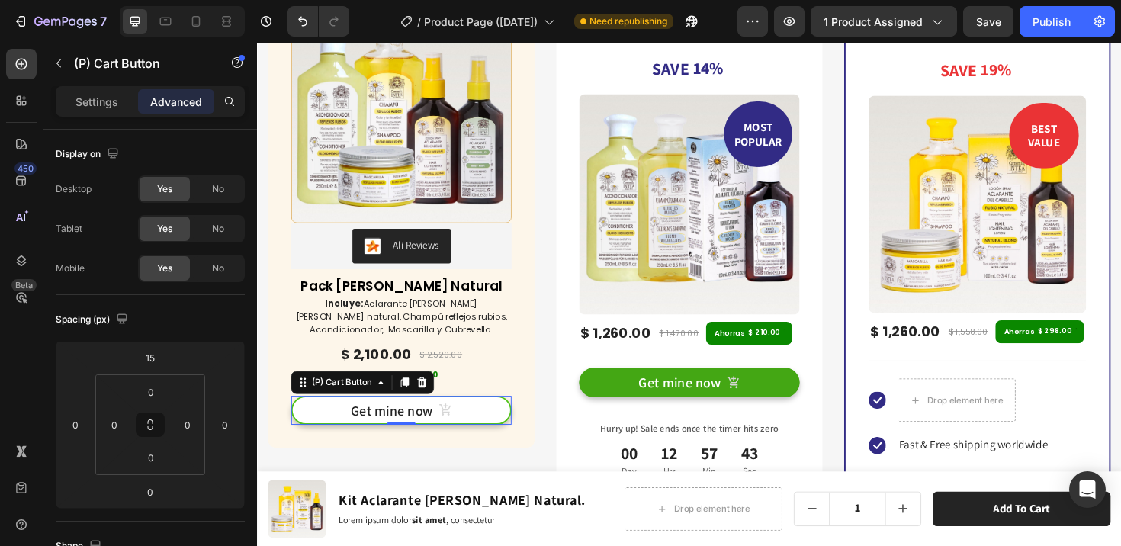
click at [515, 425] on button "Get mine now" at bounding box center [409, 431] width 233 height 31
click at [339, 400] on div "(P) Cart Button" at bounding box center [347, 402] width 70 height 14
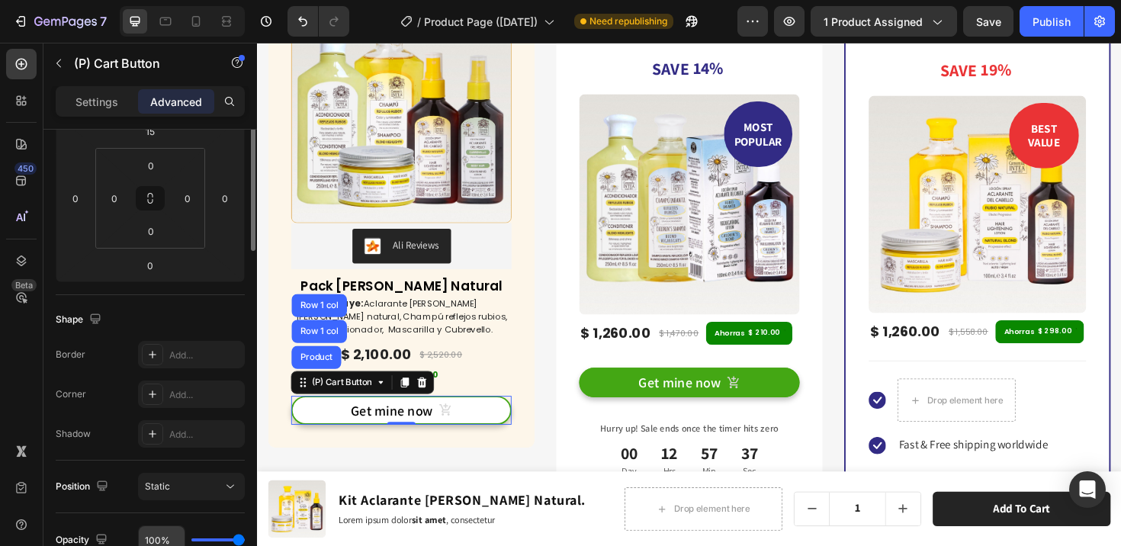
scroll to position [97, 0]
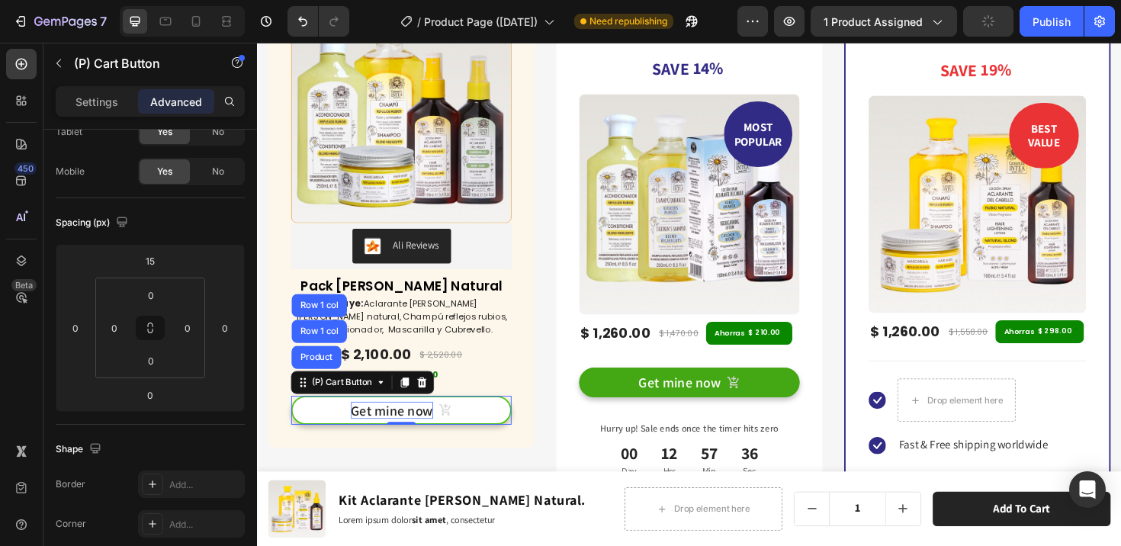
click at [369, 427] on div "Get mine now" at bounding box center [399, 431] width 87 height 19
click at [369, 427] on p "Get mine now" at bounding box center [399, 431] width 87 height 19
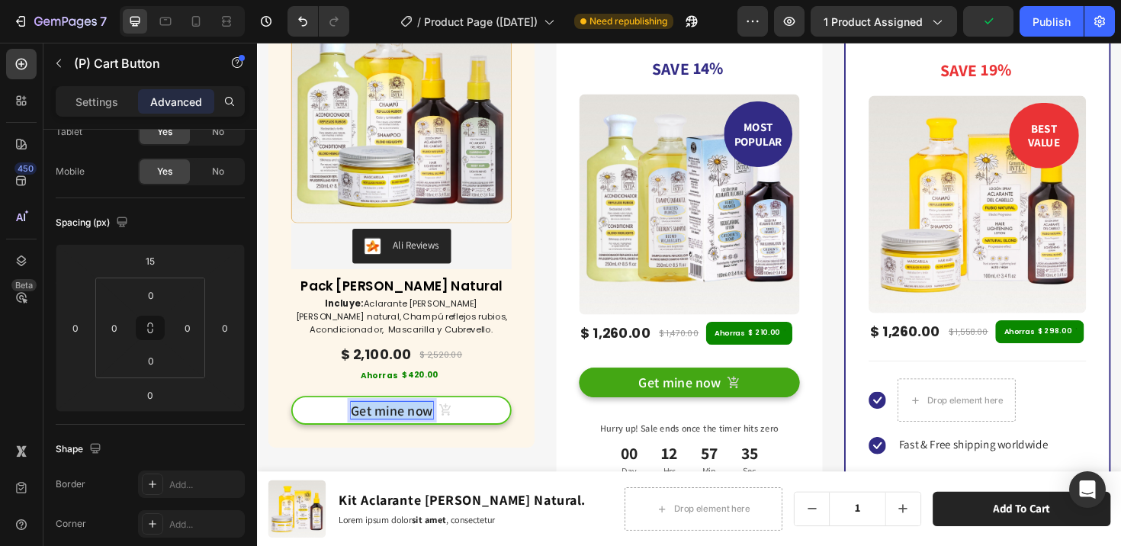
click at [369, 427] on p "Get mine now" at bounding box center [399, 431] width 87 height 19
click at [293, 416] on button "Agregar" at bounding box center [409, 431] width 233 height 31
click at [293, 416] on button "Agregar al" at bounding box center [409, 431] width 233 height 31
click at [411, 487] on div "(P) Images & Gallery Ali Reviews Ali Reviews Pack Verano Rubio Natural (P) Titl…" at bounding box center [409, 347] width 282 height 754
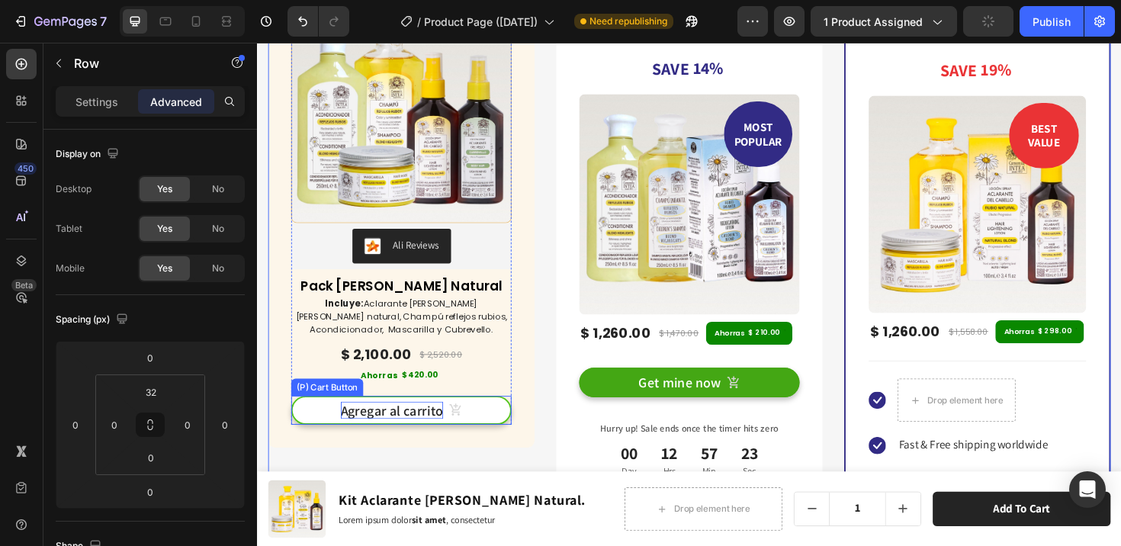
click at [440, 422] on p "Agregar al carrito" at bounding box center [399, 431] width 108 height 19
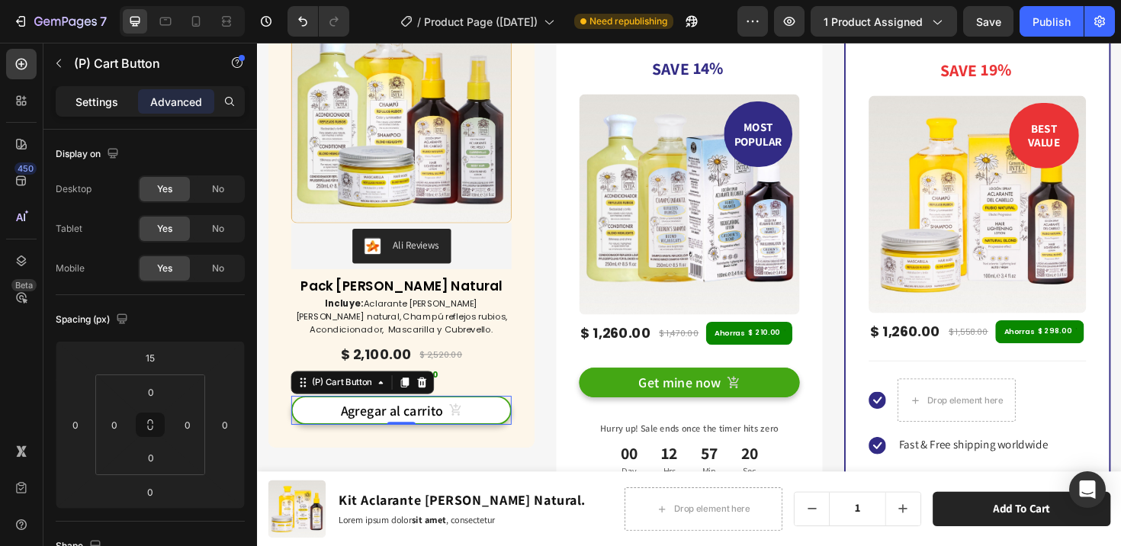
click at [87, 98] on p "Settings" at bounding box center [96, 102] width 43 height 16
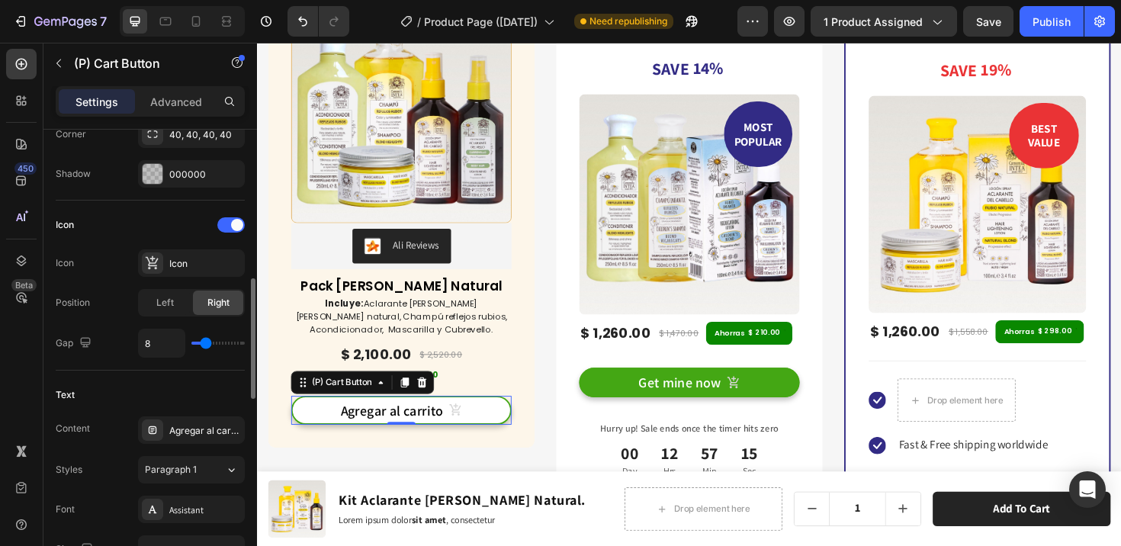
scroll to position [651, 0]
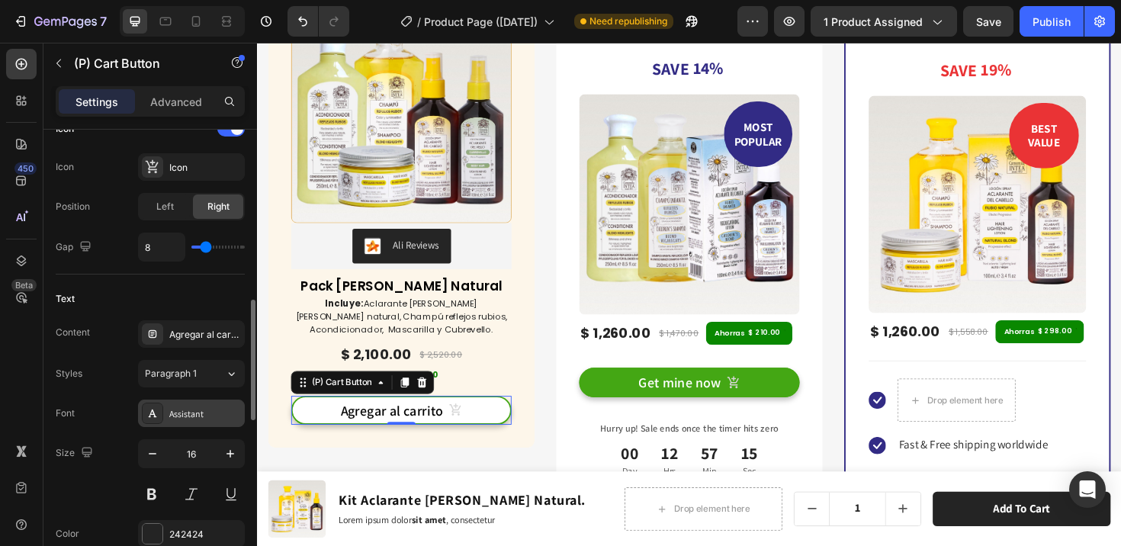
click at [201, 412] on div "Assistant" at bounding box center [205, 414] width 72 height 14
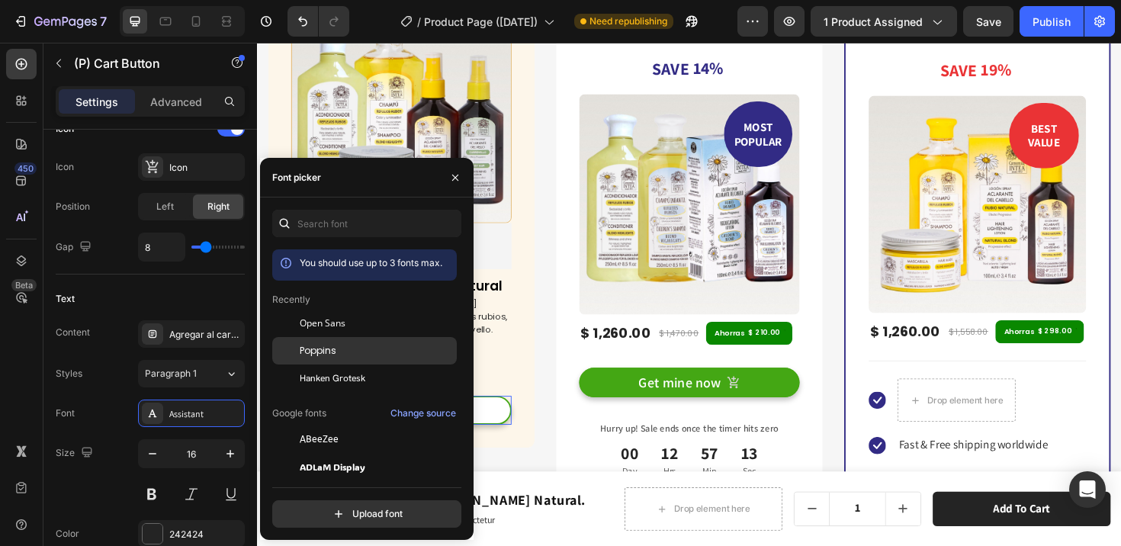
click at [342, 344] on div "Poppins" at bounding box center [377, 351] width 154 height 14
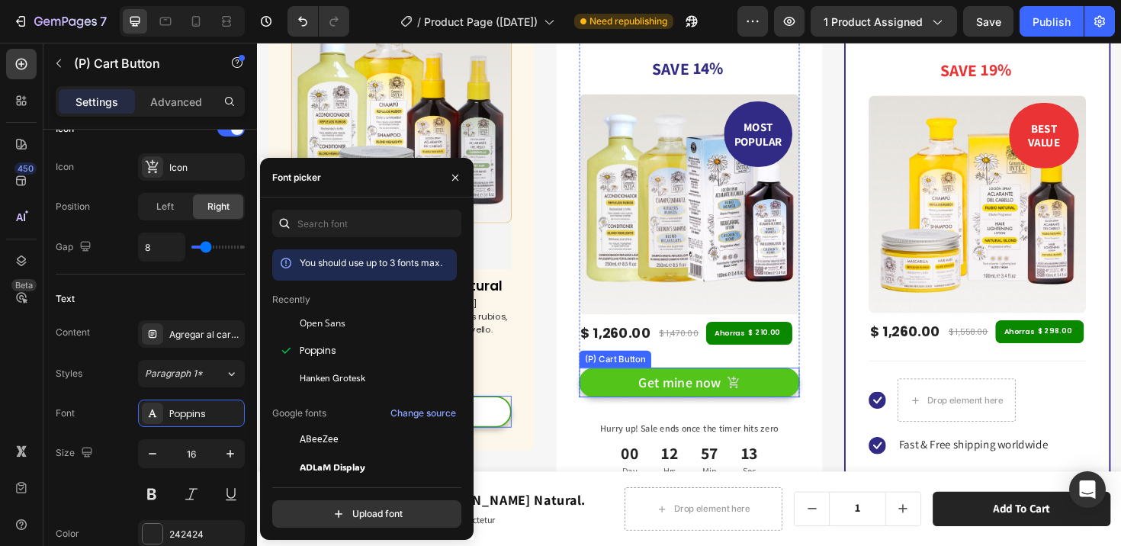
click at [608, 390] on button "Get mine now" at bounding box center [714, 402] width 233 height 31
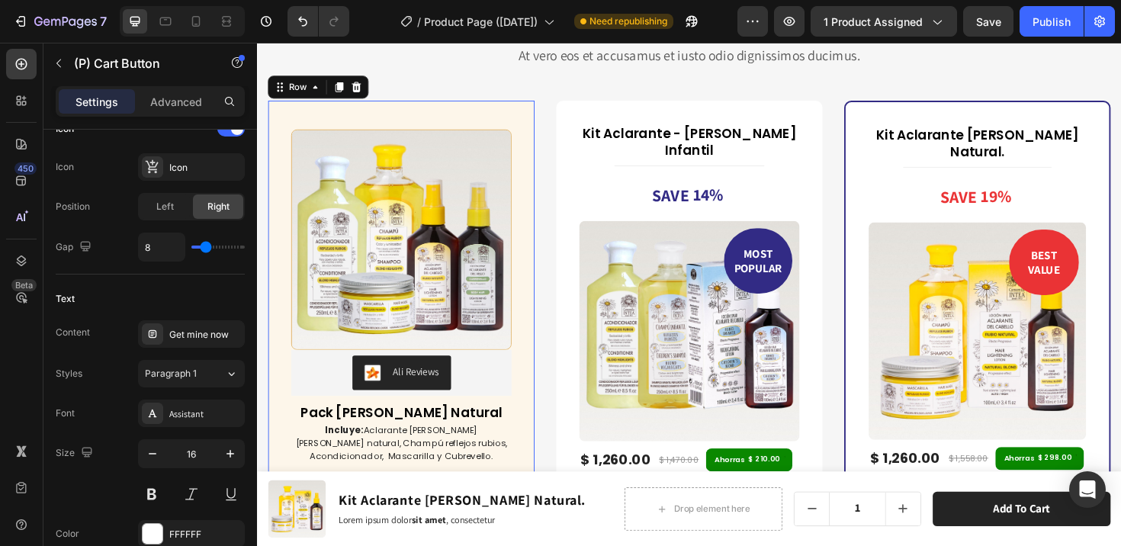
scroll to position [557, 0]
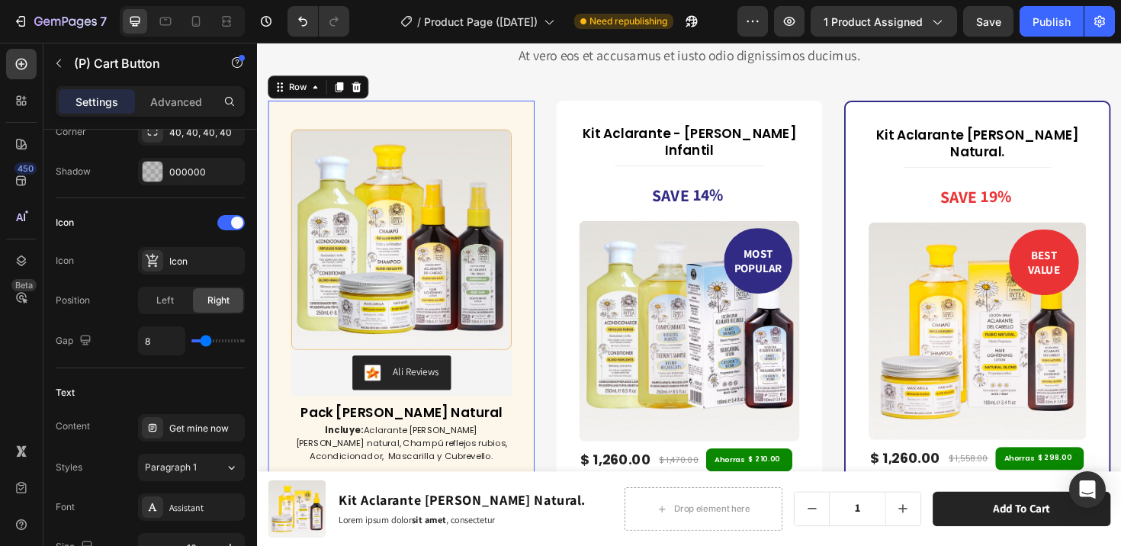
click at [506, 114] on div "(P) Images & Gallery Ali Reviews Ali Reviews Pack [PERSON_NAME] Natural (P) Tit…" at bounding box center [409, 356] width 282 height 505
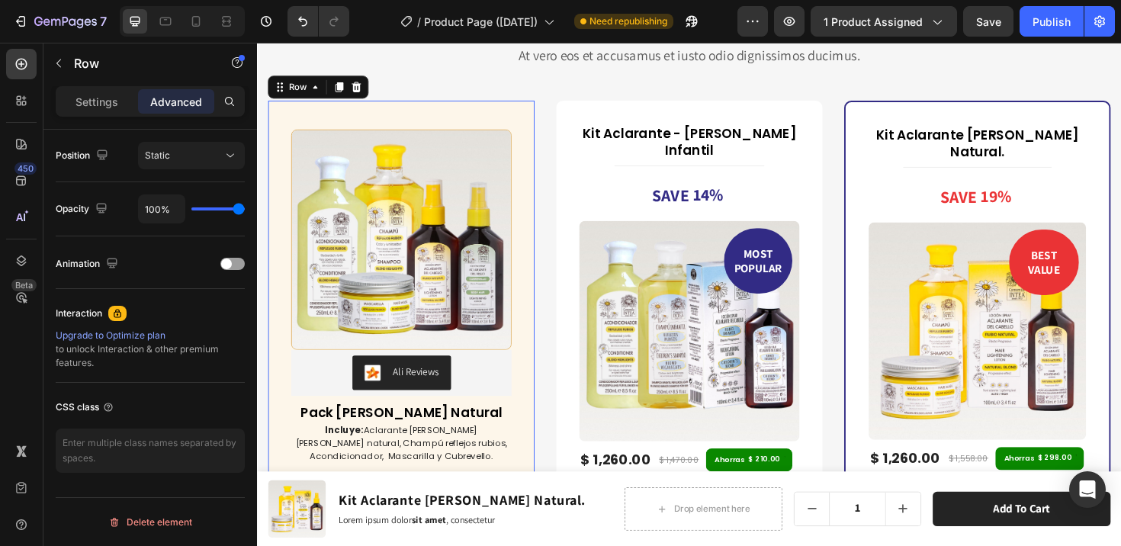
scroll to position [0, 0]
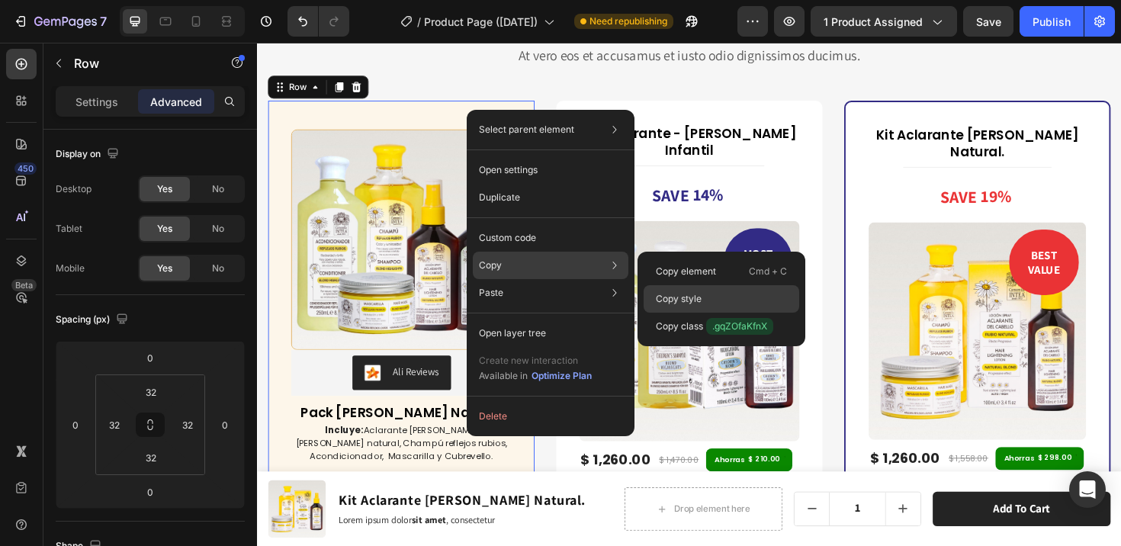
click at [672, 293] on p "Copy style" at bounding box center [679, 299] width 46 height 14
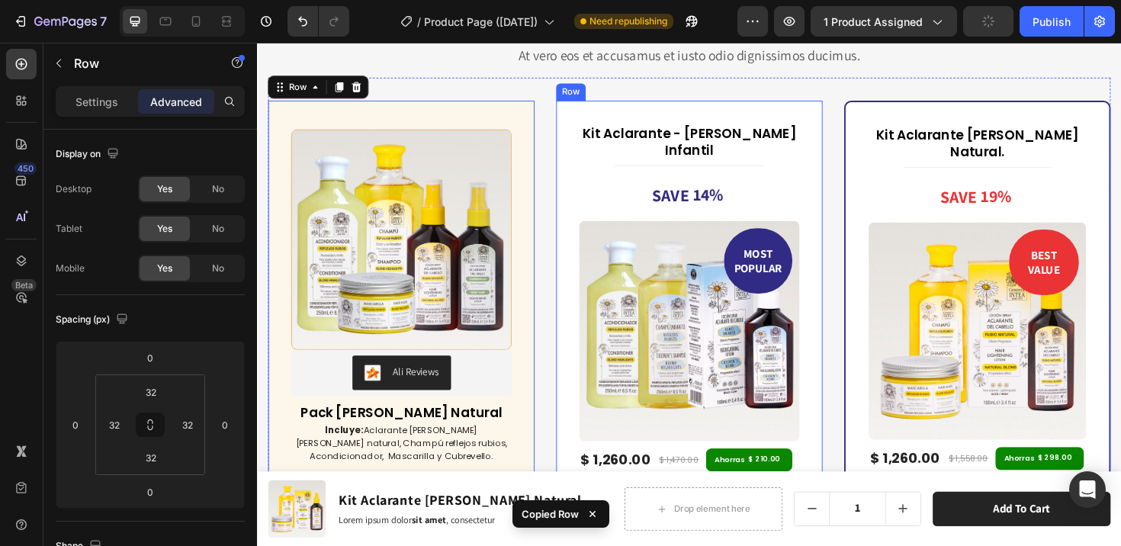
click at [583, 108] on div "Kit Aclarante - Rubio Infantil (P) Title Title Line SAVE 14% (P) Tag MOST POPUL…" at bounding box center [714, 383] width 282 height 559
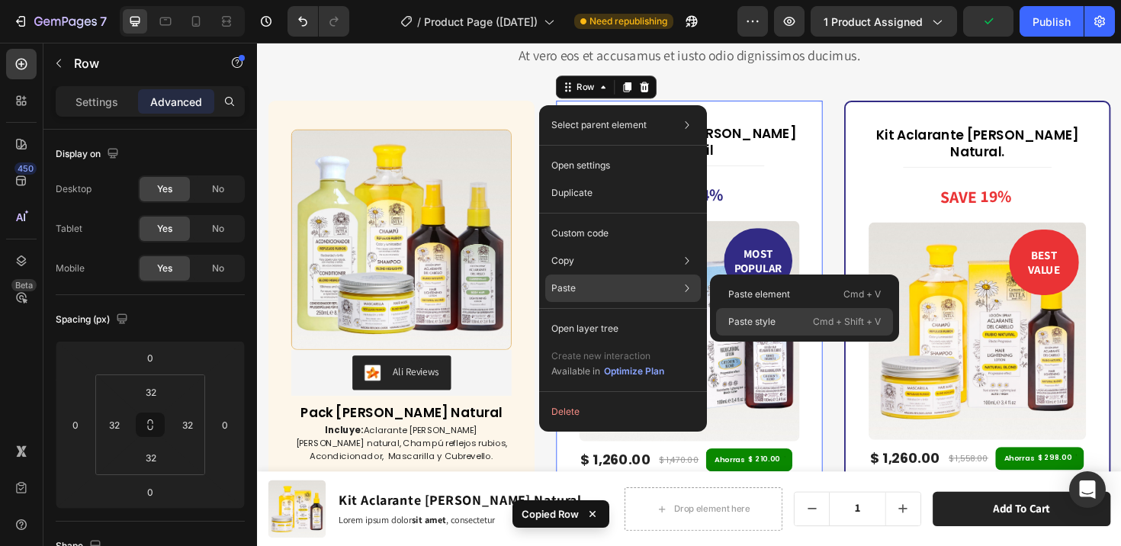
click at [762, 319] on p "Paste style" at bounding box center [751, 322] width 47 height 14
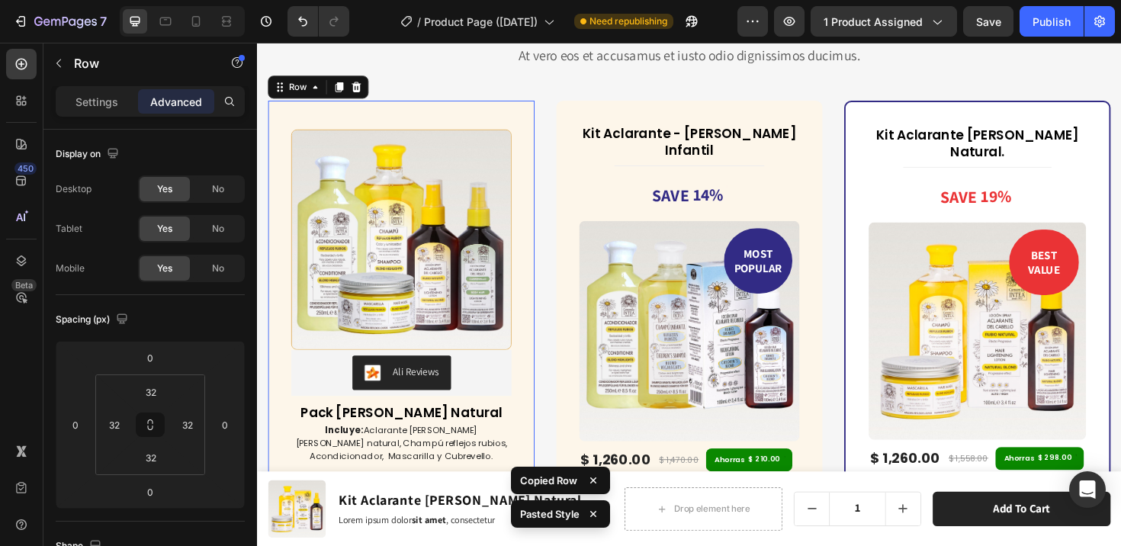
click at [546, 159] on div "(P) Images & Gallery Ali Reviews Ali Reviews Pack [PERSON_NAME] Natural (P) Tit…" at bounding box center [409, 356] width 282 height 505
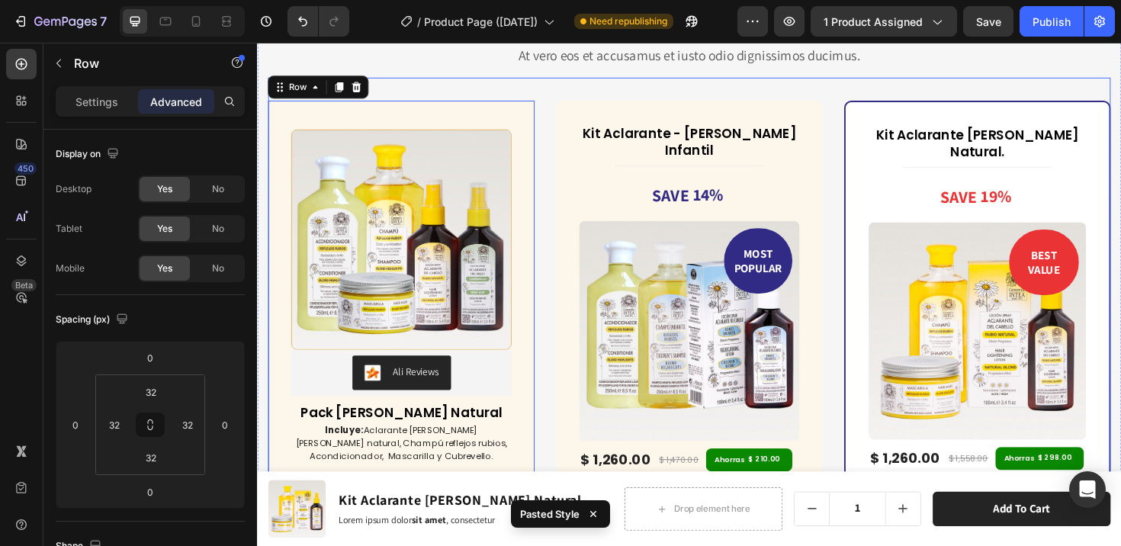
click at [565, 224] on div "(P) Images & Gallery Ali Reviews Ali Reviews Pack Verano Rubio Natural (P) Titl…" at bounding box center [714, 468] width 892 height 778
click at [537, 166] on div "(P) Images & Gallery Ali Reviews Ali Reviews Pack [PERSON_NAME] Natural (P) Tit…" at bounding box center [409, 356] width 282 height 505
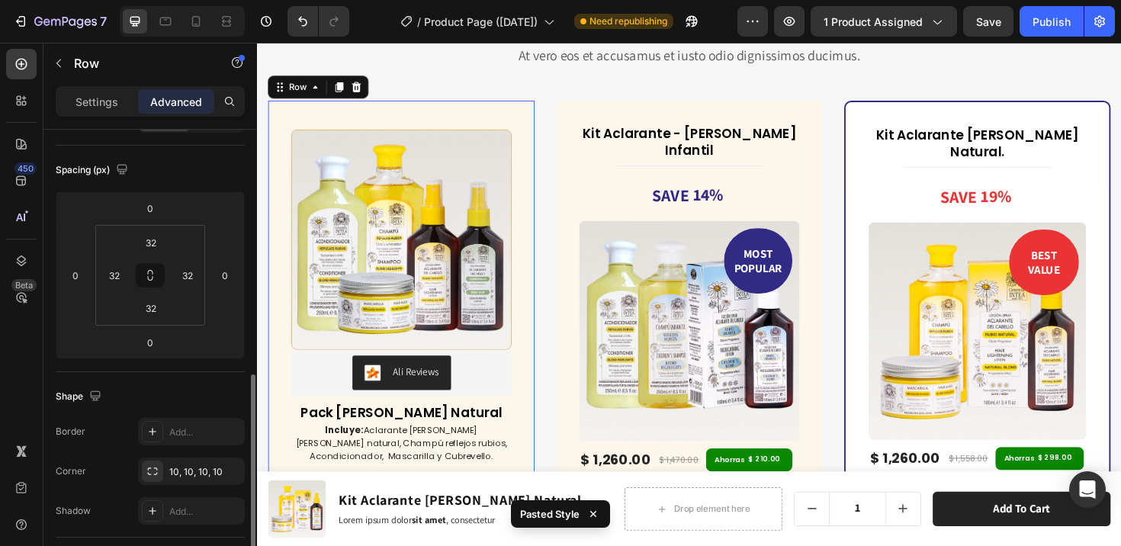
scroll to position [271, 0]
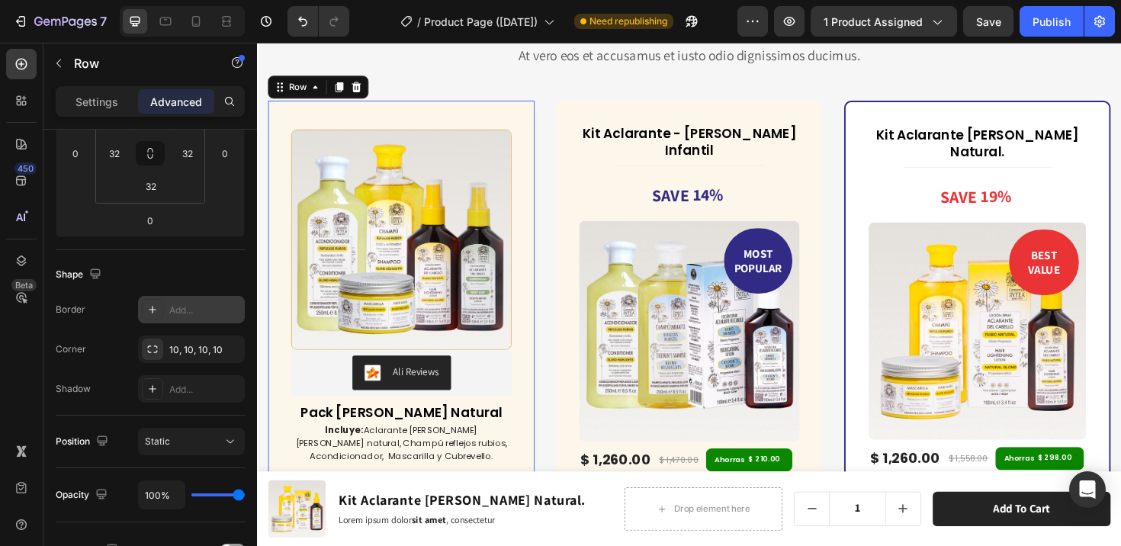
click at [156, 309] on icon at bounding box center [152, 309] width 12 height 12
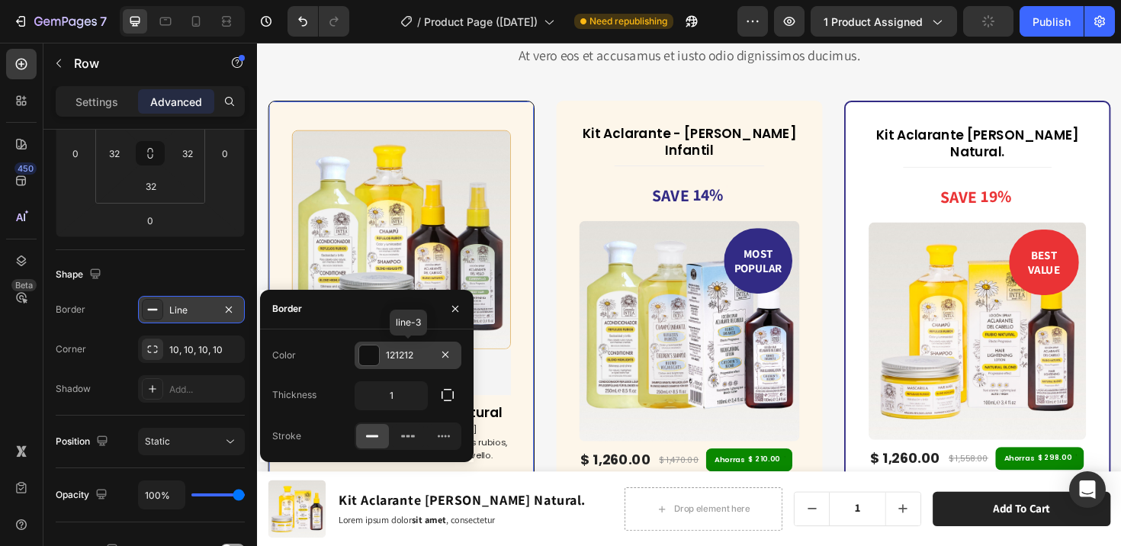
click at [373, 352] on div at bounding box center [369, 355] width 20 height 20
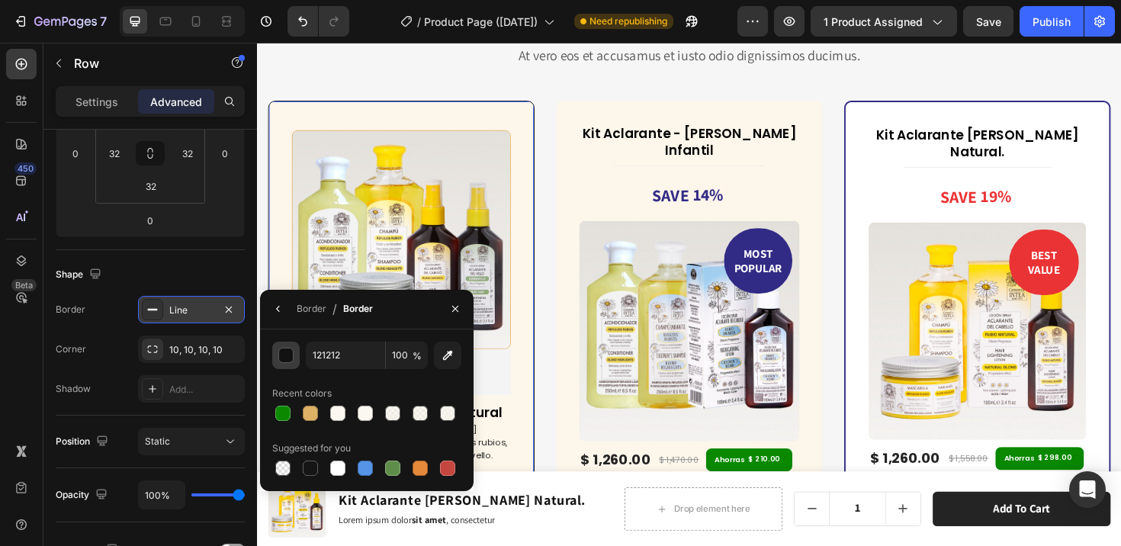
click at [290, 354] on div "button" at bounding box center [286, 355] width 15 height 15
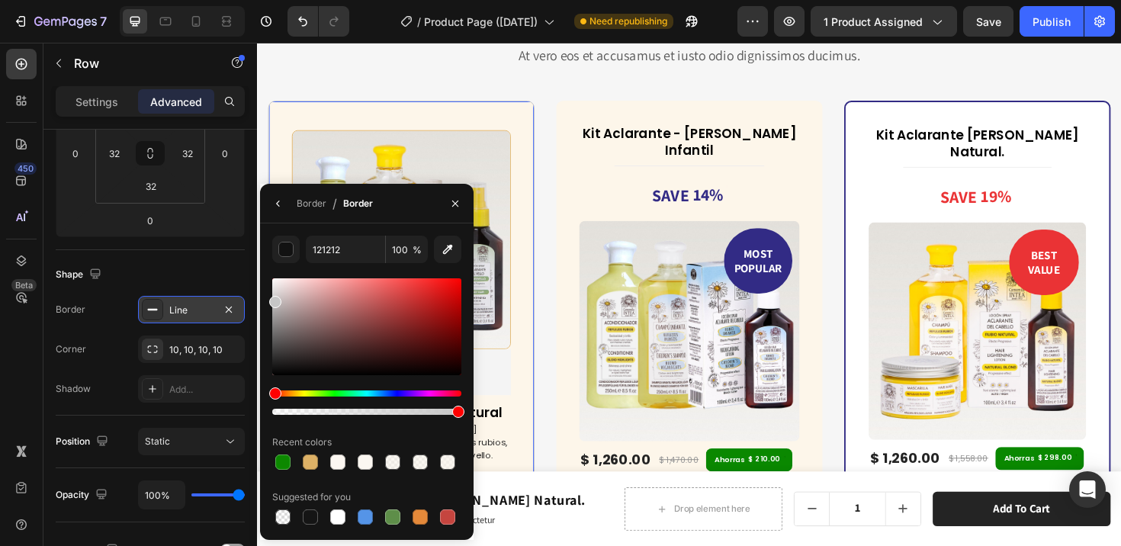
drag, startPoint x: 285, startPoint y: 348, endPoint x: 269, endPoint y: 299, distance: 51.4
click at [272, 299] on div at bounding box center [366, 326] width 189 height 97
type input "C6C6C6"
click at [271, 299] on div at bounding box center [275, 303] width 12 height 12
click at [441, 120] on div "(P) Images & Gallery Ali Reviews Ali Reviews Pack Verano Rubio Natural (P) Titl…" at bounding box center [409, 356] width 282 height 505
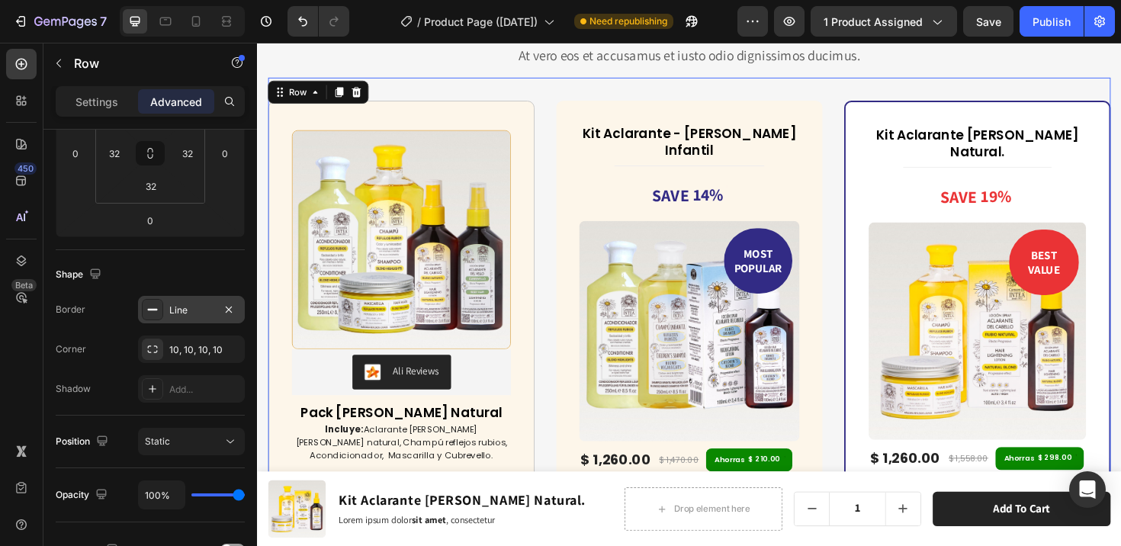
click at [553, 194] on div "(P) Images & Gallery Ali Reviews Ali Reviews Pack Verano Rubio Natural (P) Titl…" at bounding box center [714, 468] width 892 height 778
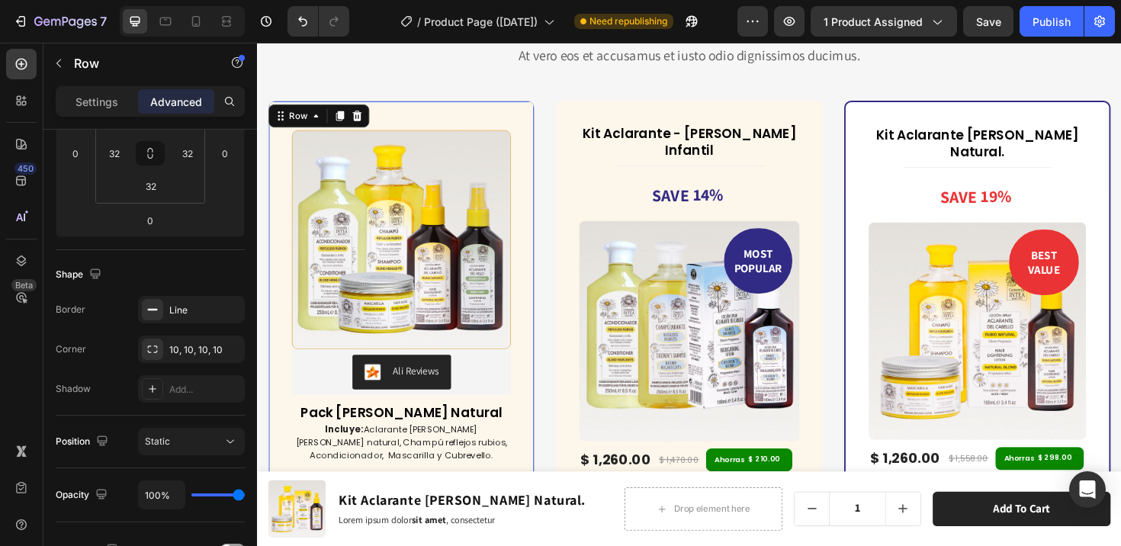
click at [500, 117] on div "(P) Images & Gallery Ali Reviews Ali Reviews Pack Verano Rubio Natural (P) Titl…" at bounding box center [409, 356] width 282 height 505
click at [181, 318] on div "Line" at bounding box center [191, 309] width 107 height 27
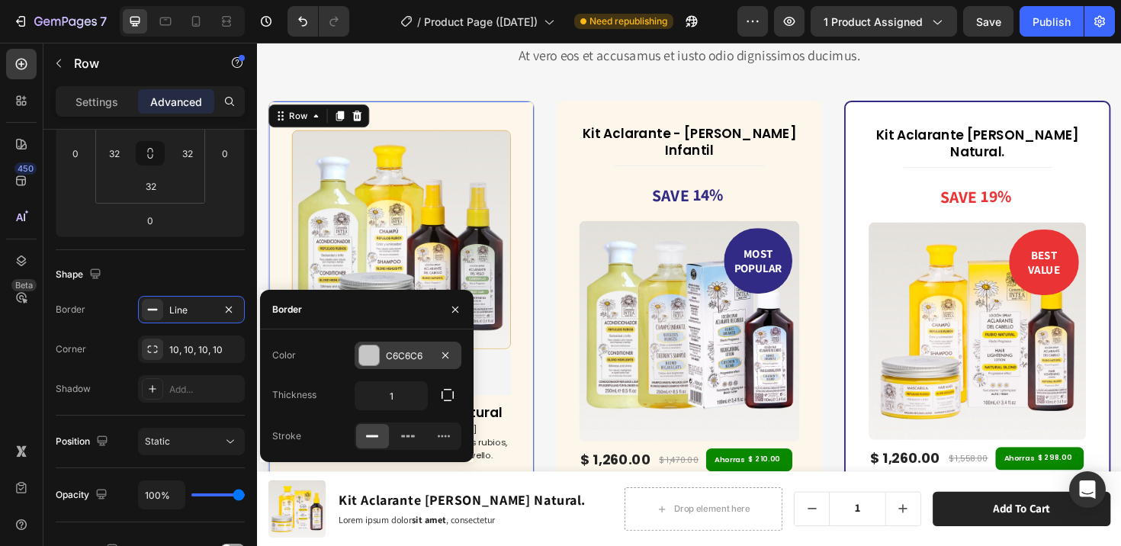
click at [361, 356] on div at bounding box center [369, 355] width 20 height 20
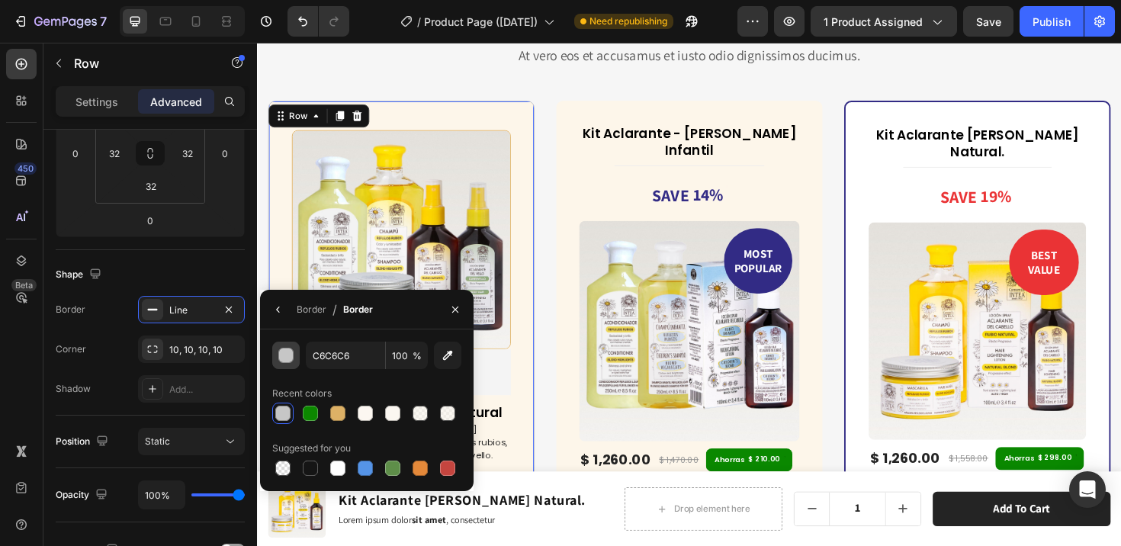
click at [290, 352] on div "button" at bounding box center [286, 355] width 15 height 15
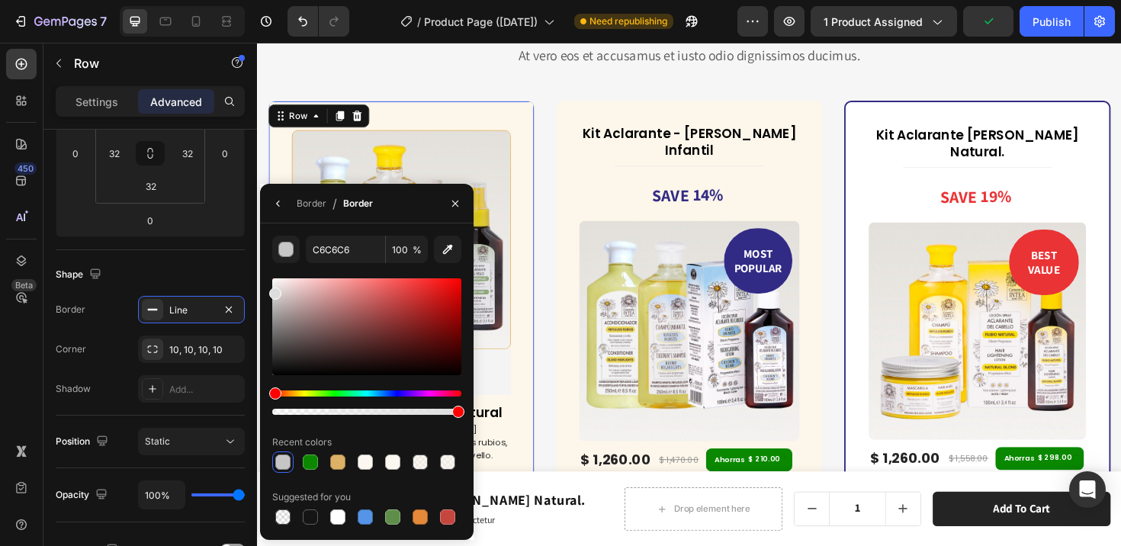
drag, startPoint x: 278, startPoint y: 300, endPoint x: 271, endPoint y: 290, distance: 12.5
click at [271, 290] on div at bounding box center [275, 293] width 12 height 12
click at [269, 287] on div at bounding box center [275, 290] width 12 height 12
type input "E8E8E8"
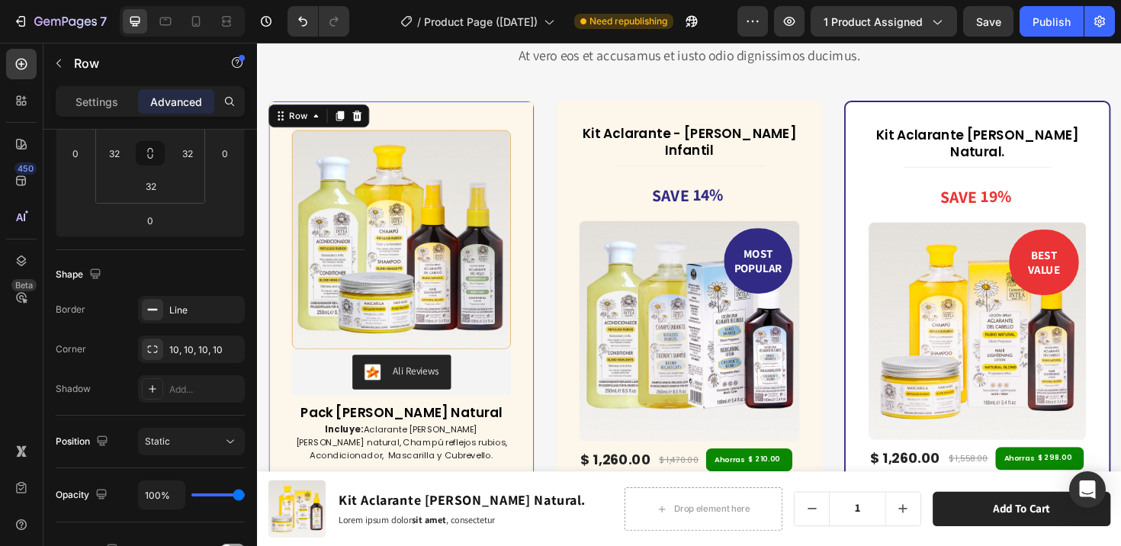
click at [541, 214] on div "(P) Images & Gallery Ali Reviews Ali Reviews Pack Verano Rubio Natural (P) Titl…" at bounding box center [409, 356] width 282 height 505
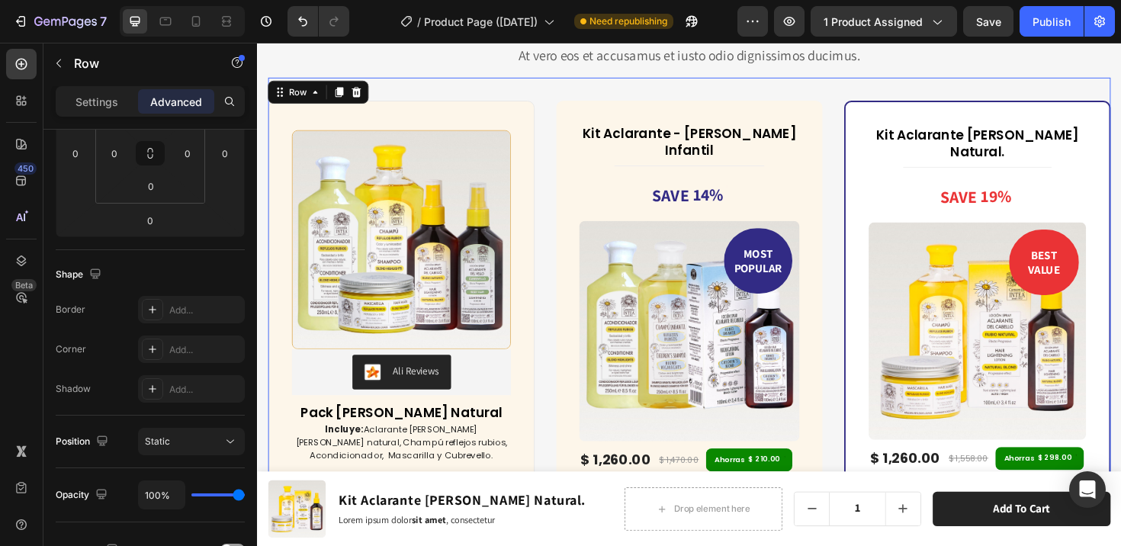
click at [565, 229] on div "(P) Images & Gallery Ali Reviews Ali Reviews Pack Verano Rubio Natural (P) Titl…" at bounding box center [714, 468] width 892 height 778
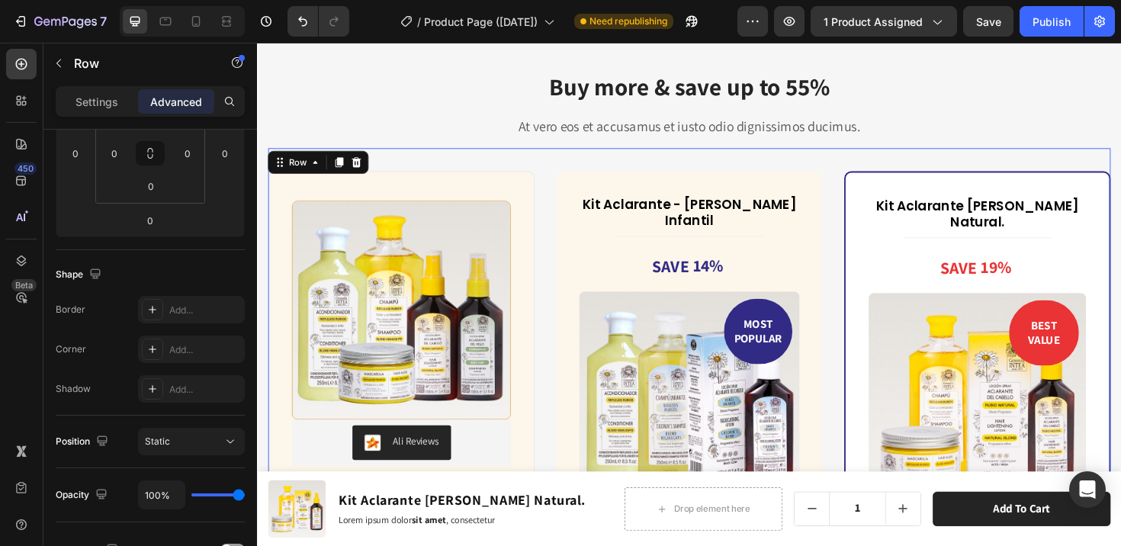
scroll to position [6574, 0]
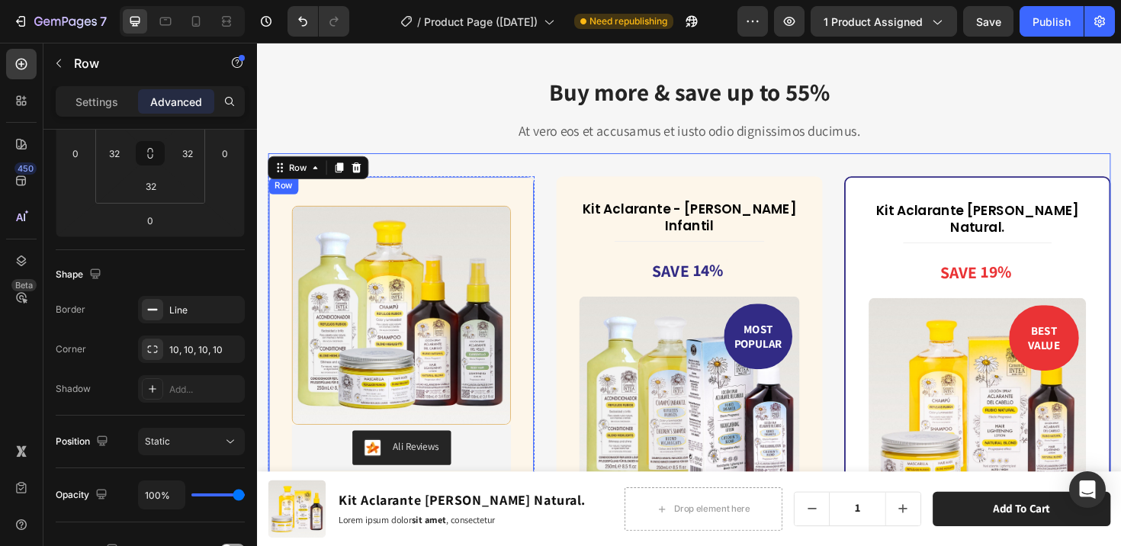
click at [531, 207] on div "(P) Images & Gallery Ali Reviews Ali Reviews Pack Verano Rubio Natural (P) Titl…" at bounding box center [409, 436] width 282 height 505
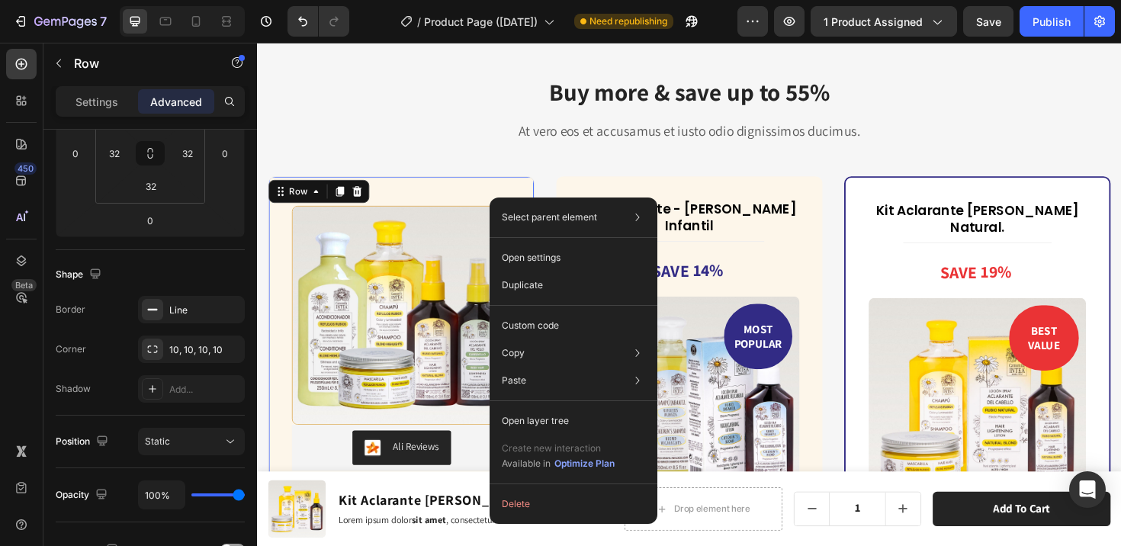
drag, startPoint x: 531, startPoint y: 207, endPoint x: 772, endPoint y: 240, distance: 244.0
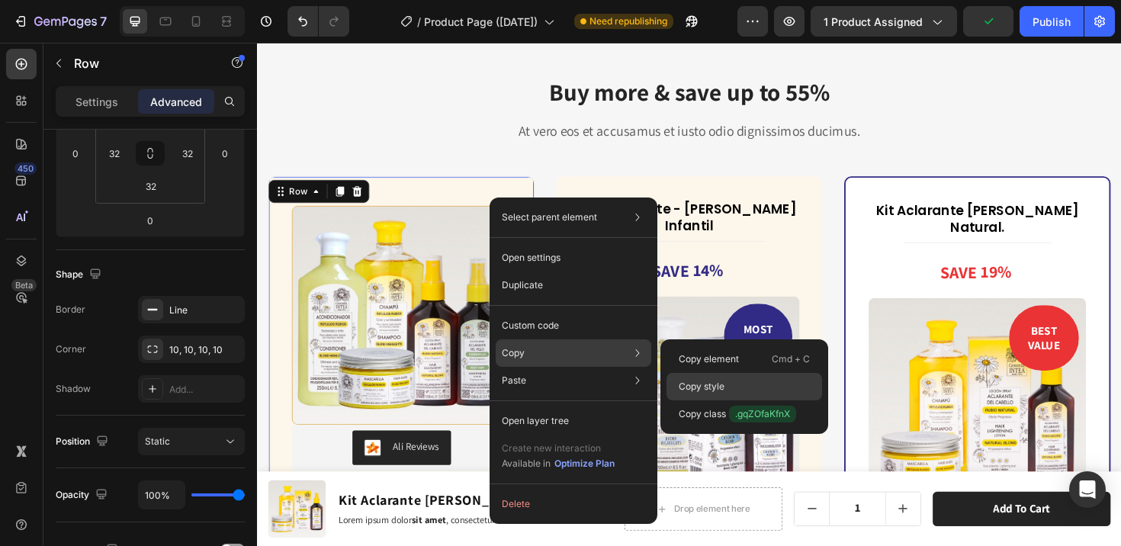
drag, startPoint x: 685, startPoint y: 378, endPoint x: 450, endPoint y: 345, distance: 237.2
click at [685, 378] on div "Copy style" at bounding box center [744, 386] width 156 height 27
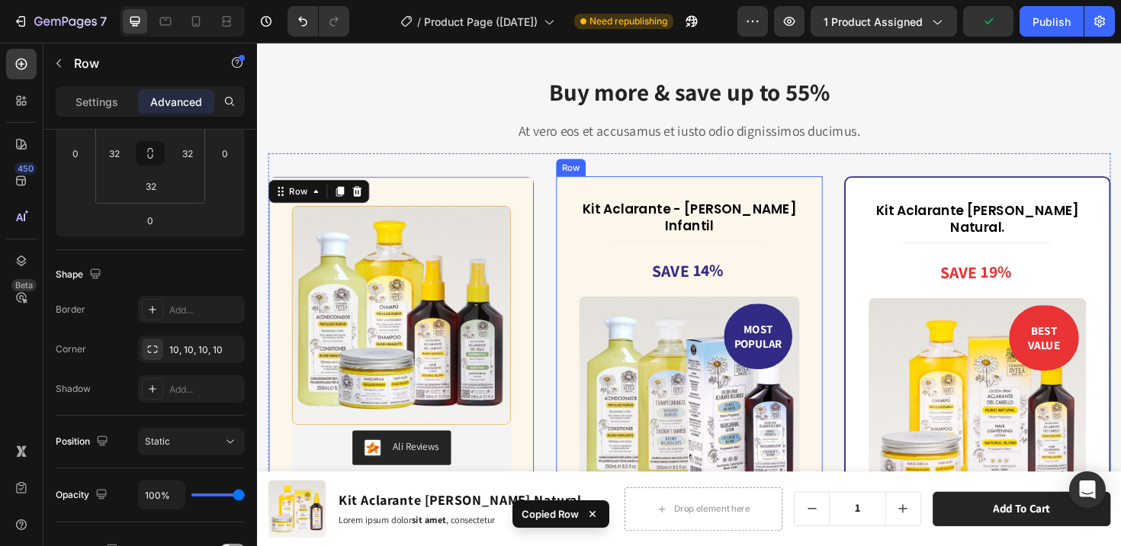
click at [586, 210] on div "Kit Aclarante - Rubio Infantil (P) Title Title Line SAVE 14% (P) Tag MOST POPUL…" at bounding box center [714, 463] width 282 height 559
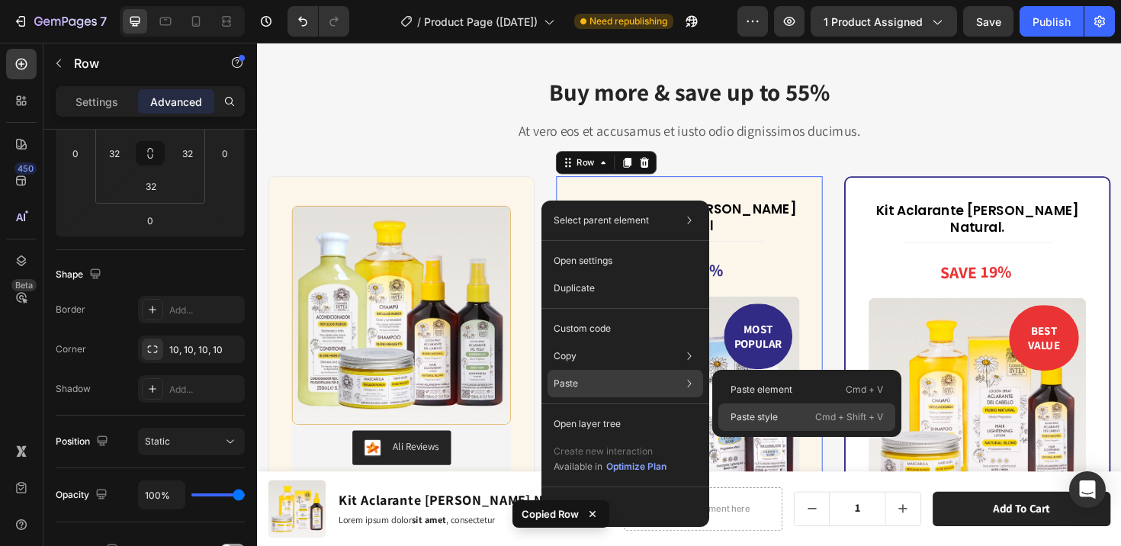
click at [741, 412] on p "Paste style" at bounding box center [753, 417] width 47 height 14
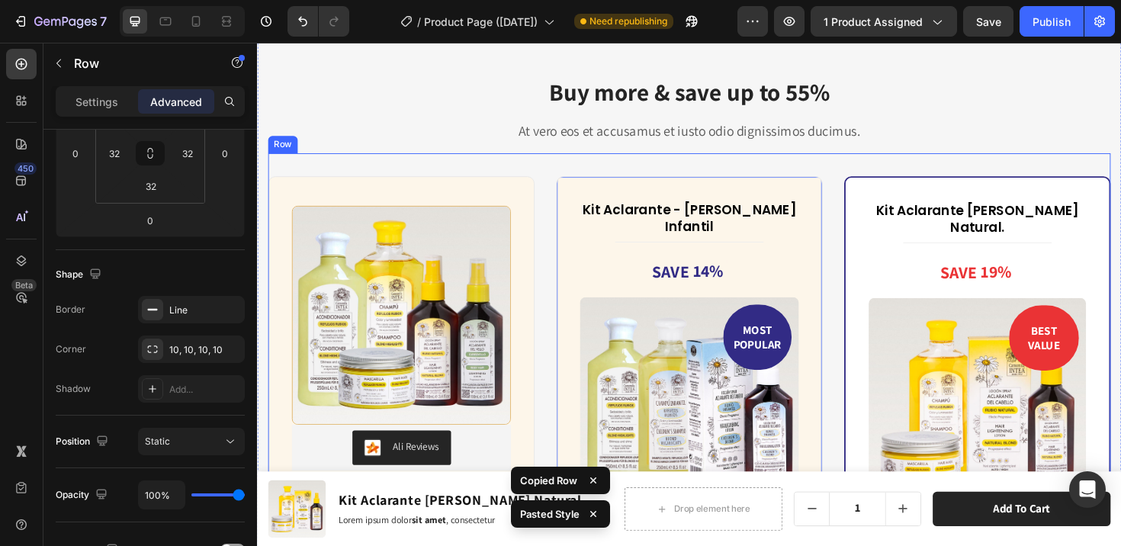
click at [557, 167] on div "(P) Images & Gallery Ali Reviews Ali Reviews Pack Verano Rubio Natural (P) Titl…" at bounding box center [714, 548] width 892 height 778
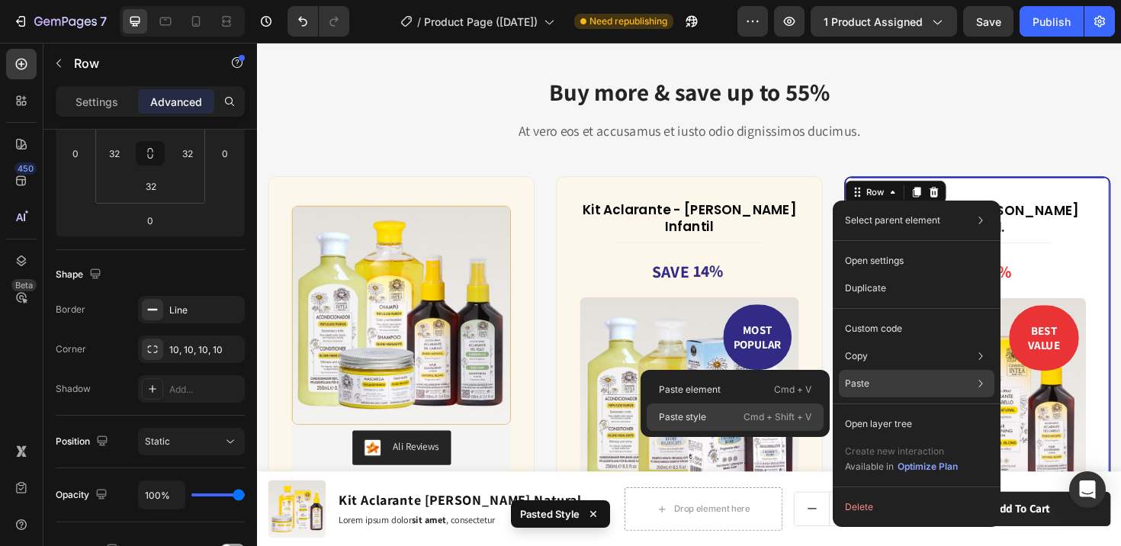
drag, startPoint x: 720, startPoint y: 410, endPoint x: 544, endPoint y: 348, distance: 186.6
click at [720, 410] on div "Paste style Cmd + Shift + V" at bounding box center [734, 416] width 177 height 27
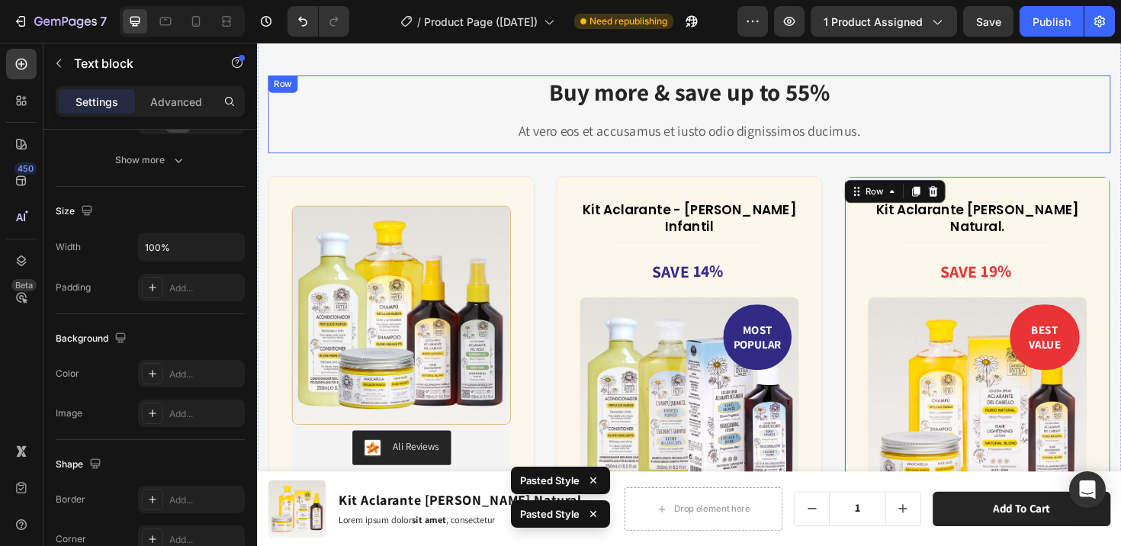
click at [977, 141] on p "At vero eos et accusamus et iusto odio dignissimos ducimus." at bounding box center [714, 136] width 889 height 19
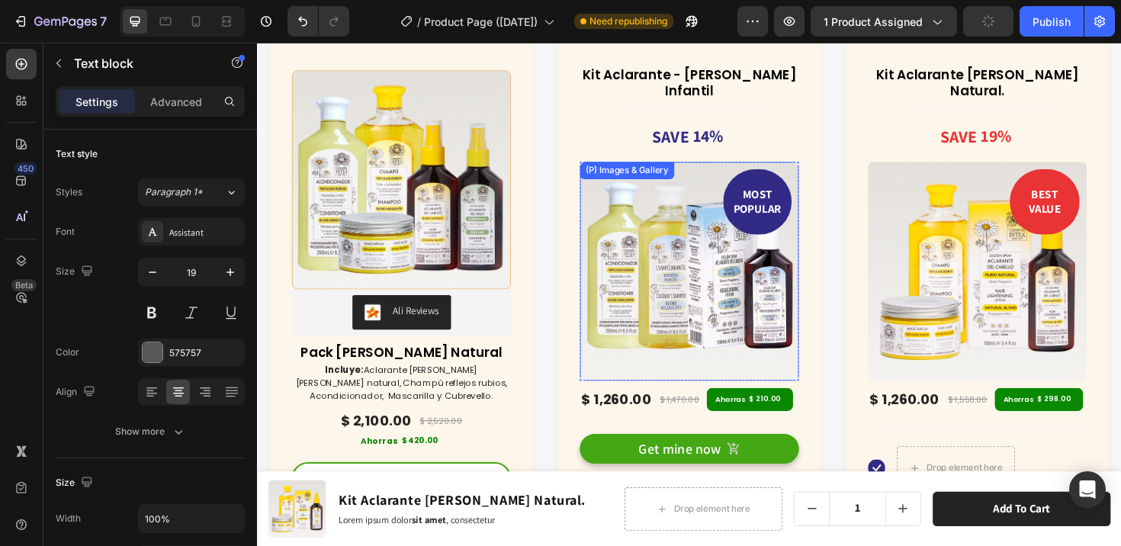
scroll to position [6720, 0]
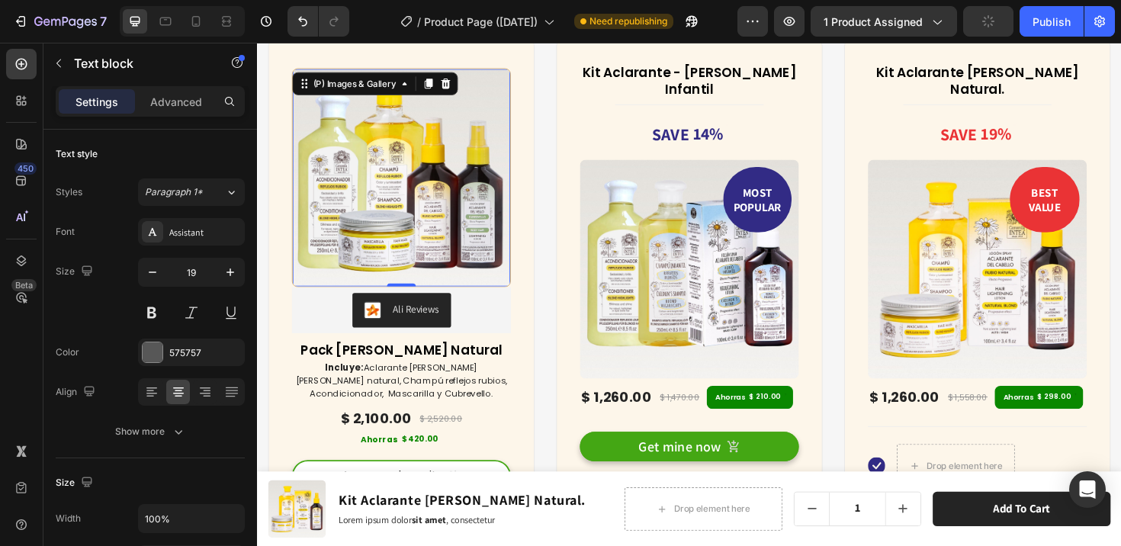
click at [475, 162] on img at bounding box center [409, 185] width 230 height 230
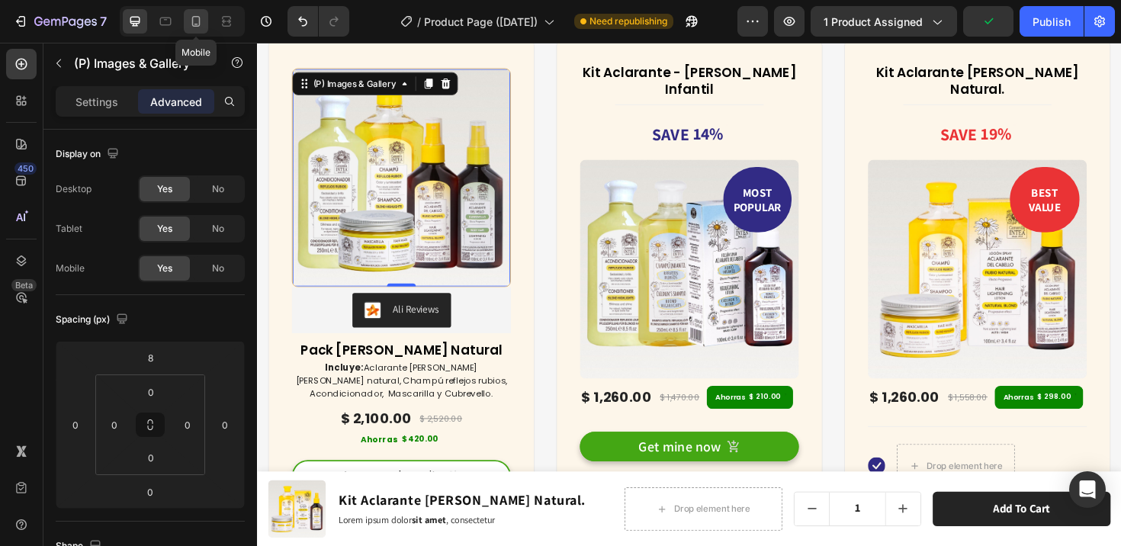
click at [195, 27] on icon at bounding box center [195, 21] width 15 height 15
type input "0"
type input "32"
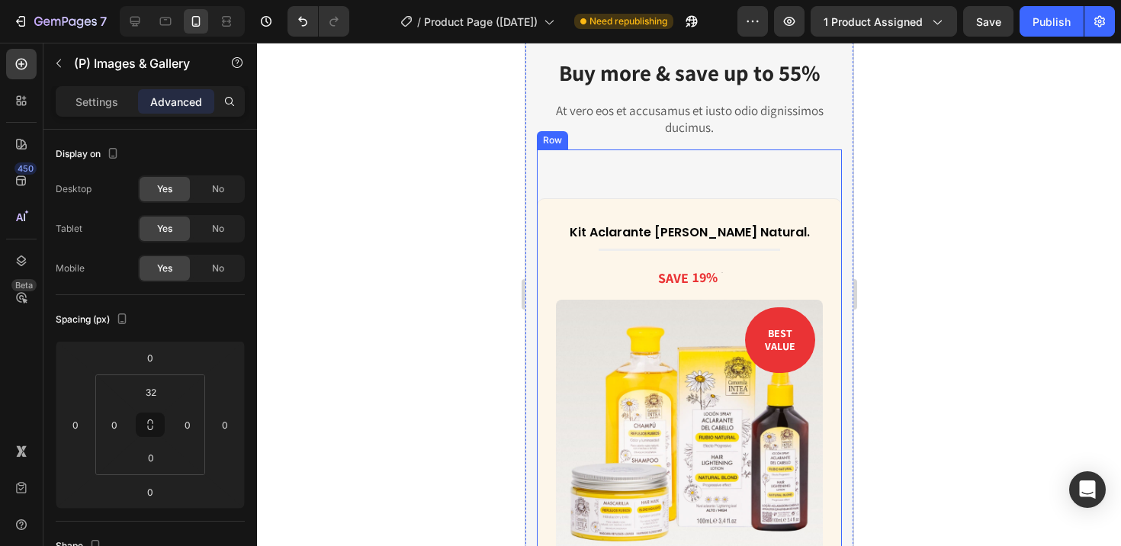
scroll to position [6469, 0]
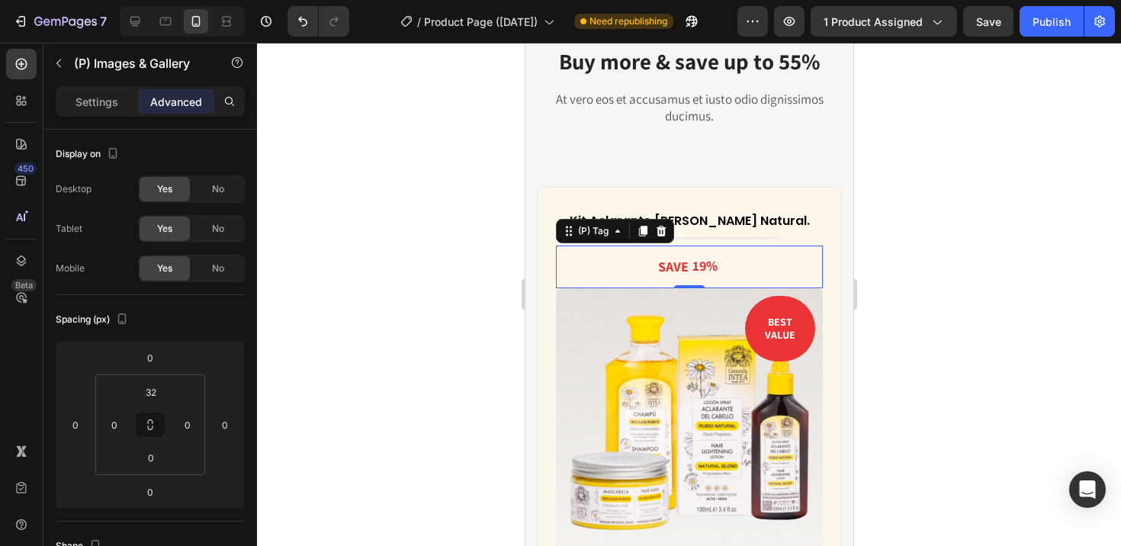
click at [690, 258] on div "19%" at bounding box center [704, 266] width 28 height 17
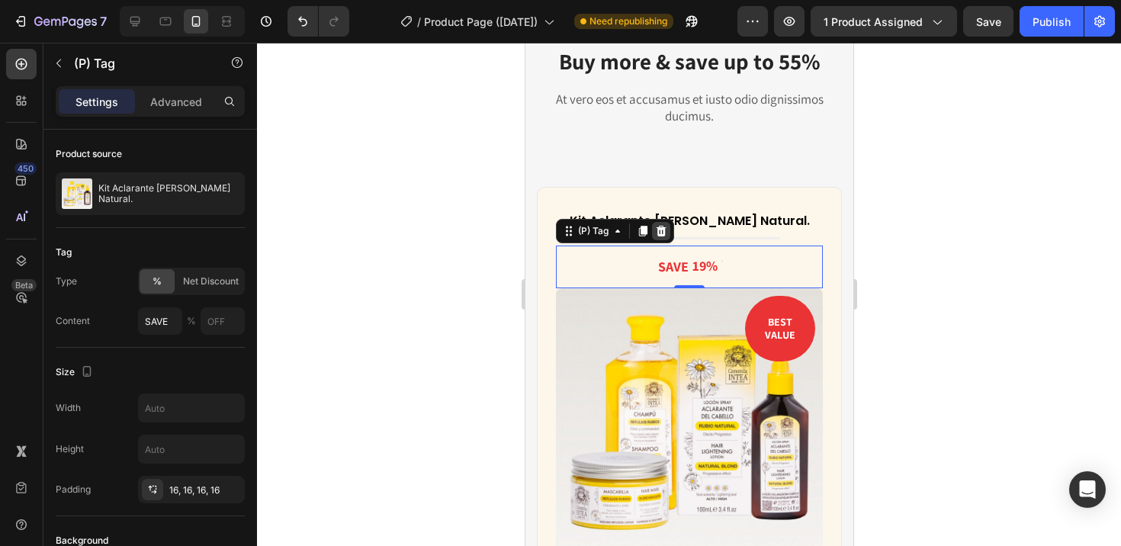
click at [661, 235] on icon at bounding box center [661, 231] width 10 height 11
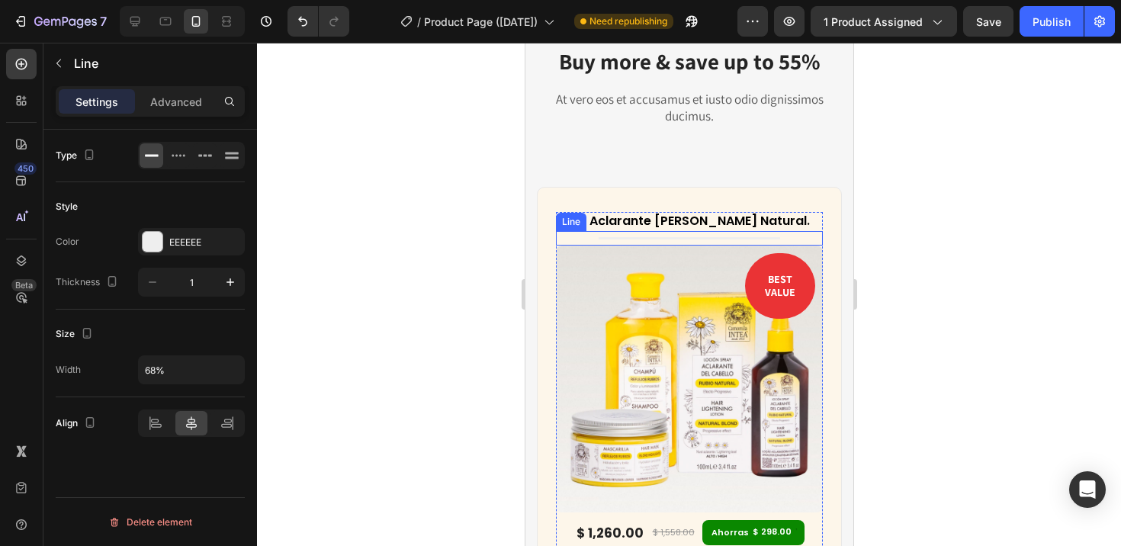
click at [661, 239] on div "Title Line" at bounding box center [688, 238] width 267 height 14
click at [652, 254] on icon at bounding box center [648, 260] width 12 height 12
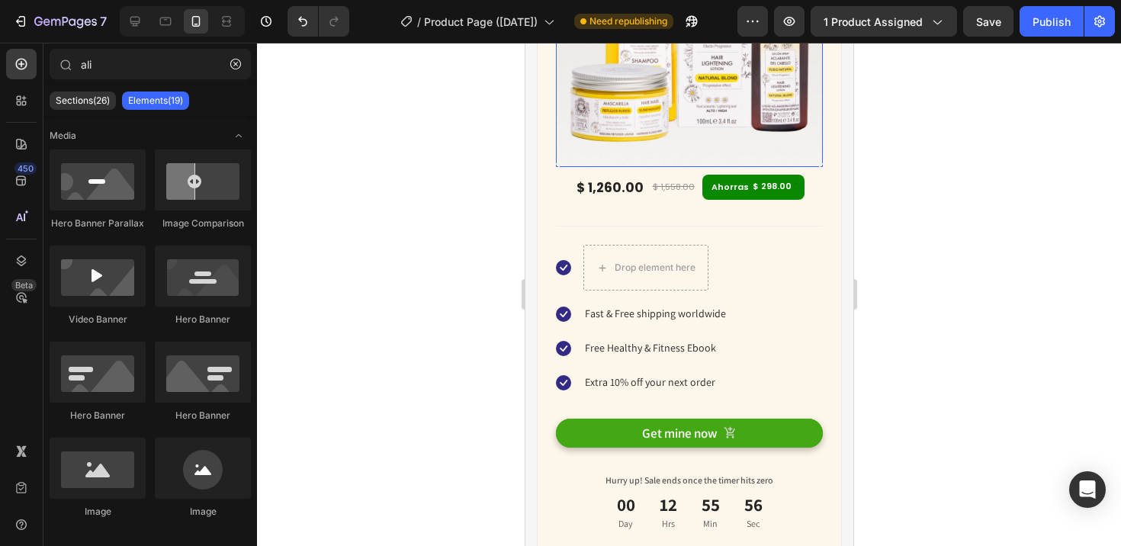
scroll to position [6800, 0]
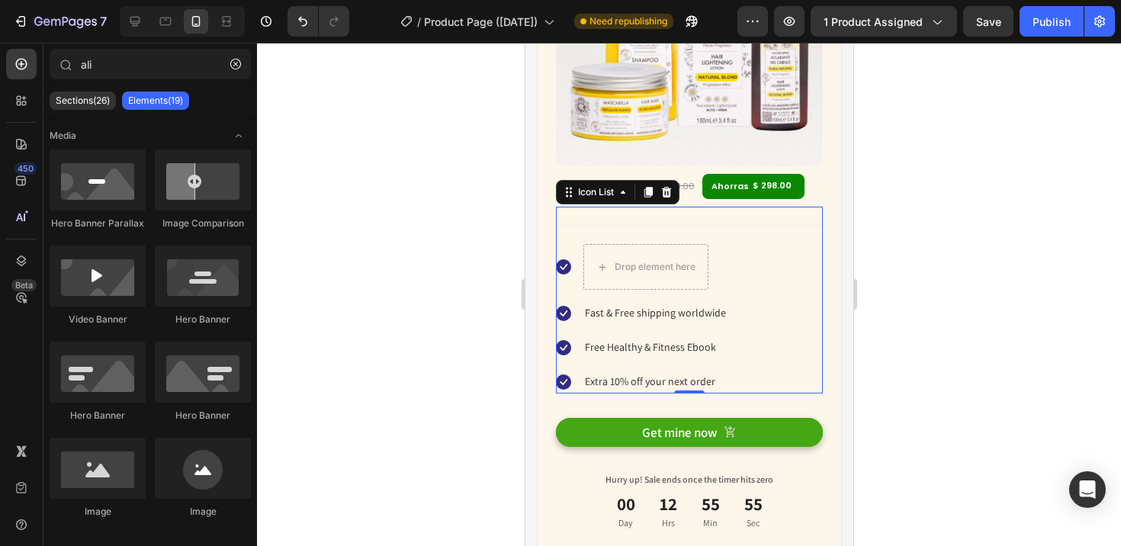
click at [772, 291] on div "Icon Drop element here Icon Fast & Free shipping worldwide Text block Icon Free…" at bounding box center [688, 309] width 267 height 168
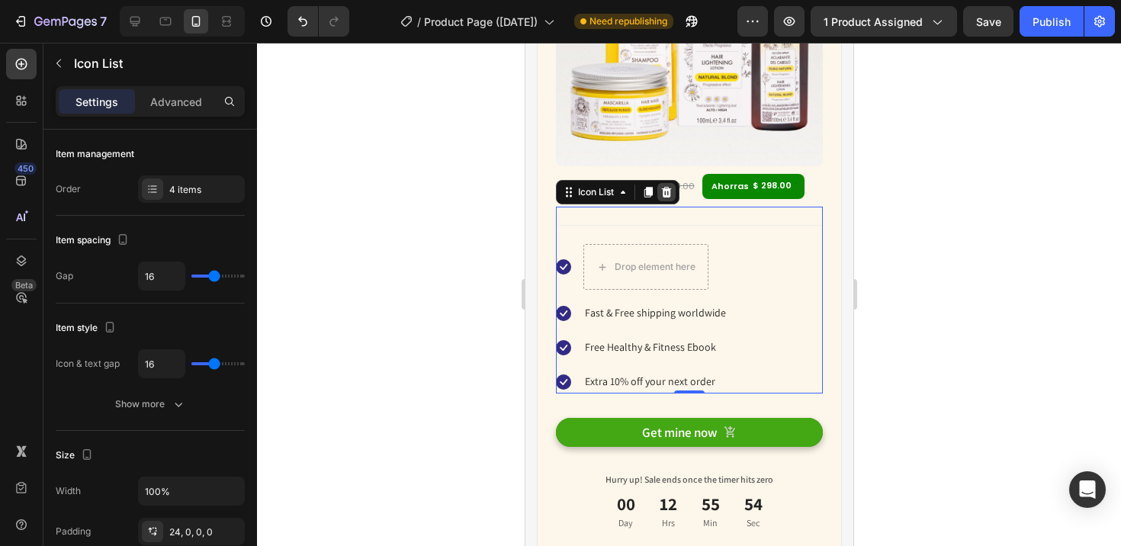
click at [666, 187] on icon at bounding box center [666, 192] width 10 height 11
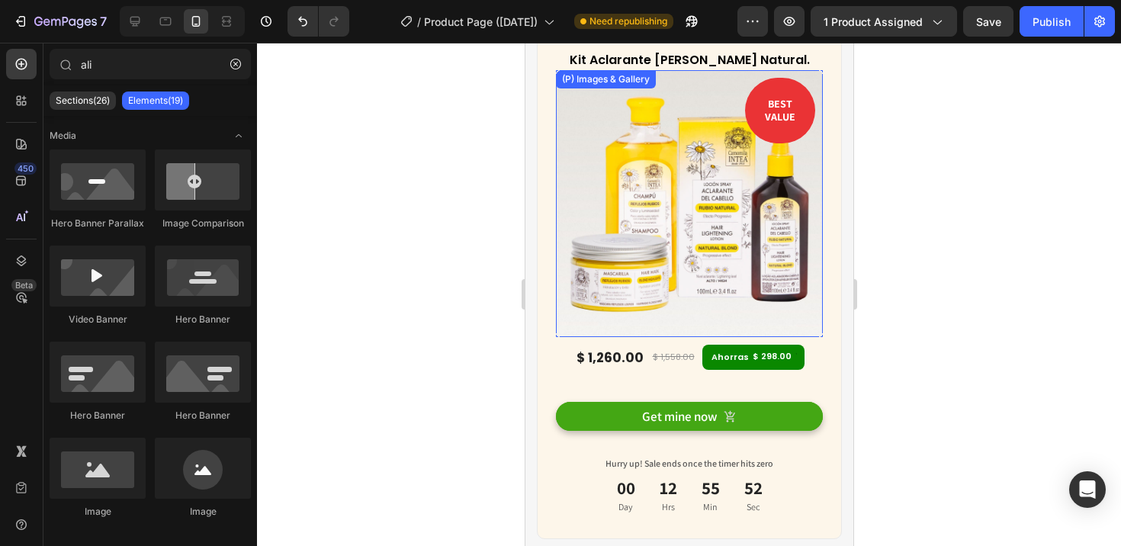
scroll to position [6791, 0]
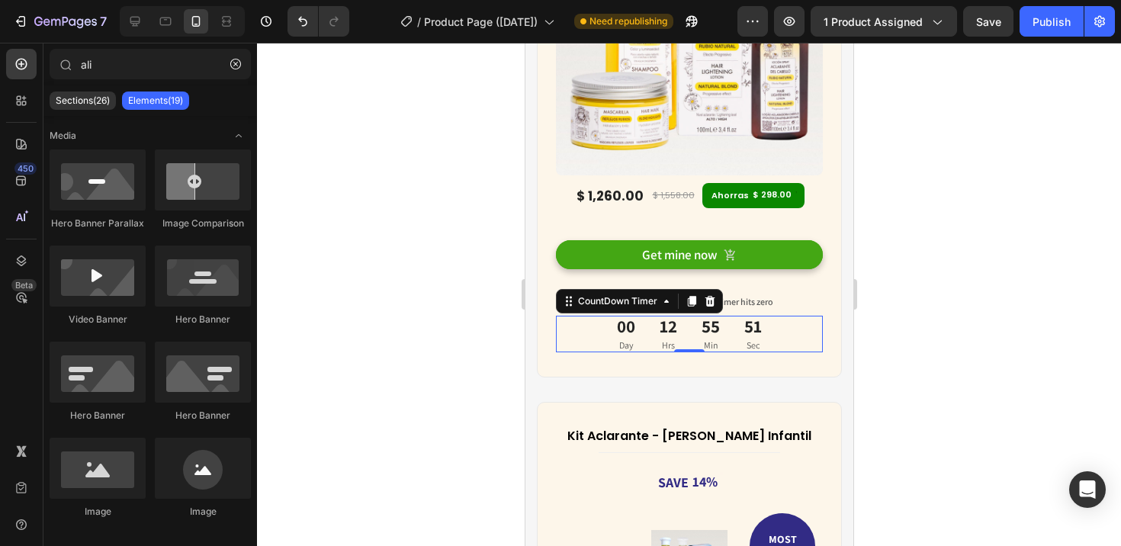
click at [764, 324] on div "51 Sec" at bounding box center [752, 334] width 42 height 37
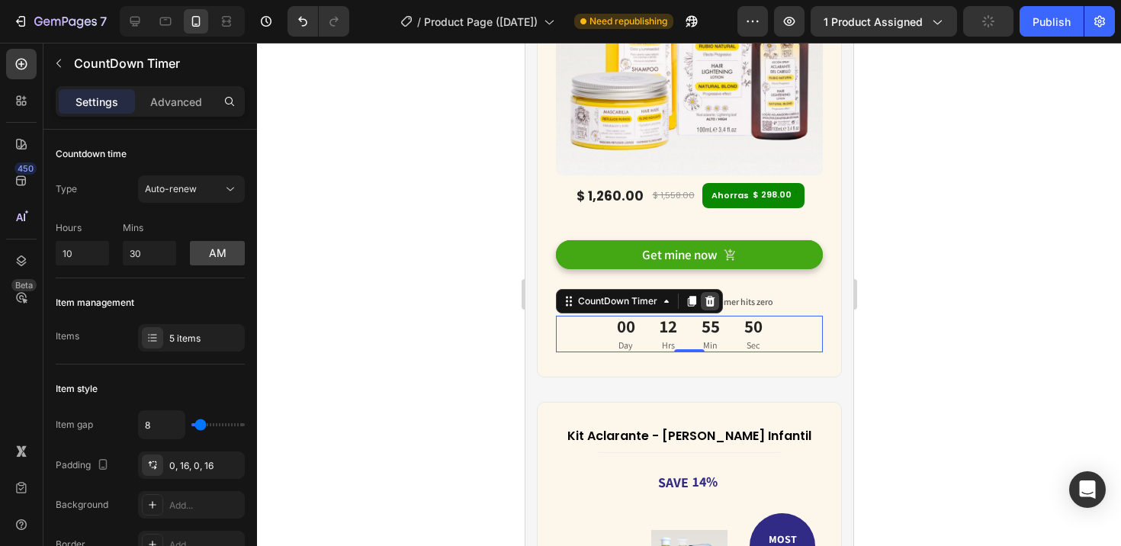
click at [711, 295] on icon at bounding box center [709, 301] width 12 height 12
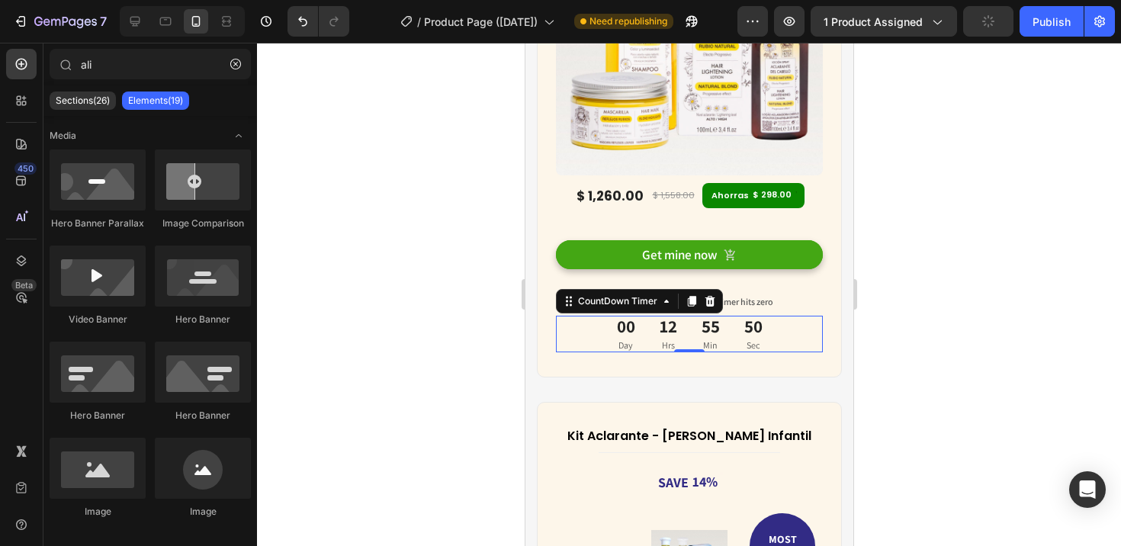
scroll to position [6755, 0]
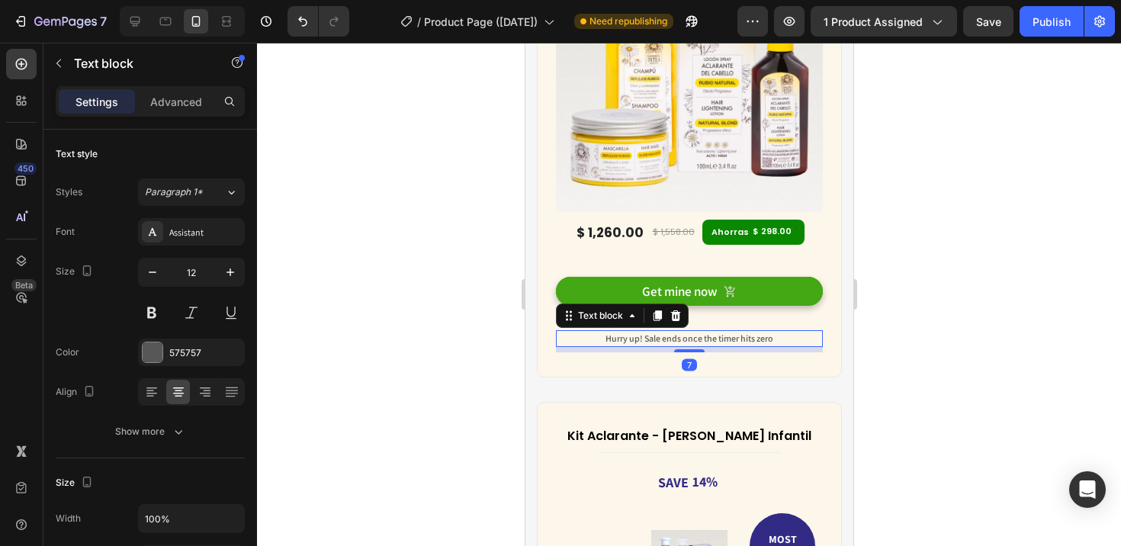
click at [776, 332] on p "Hurry up! Sale ends once the timer hits zero" at bounding box center [689, 339] width 264 height 14
click at [676, 310] on icon at bounding box center [675, 316] width 12 height 12
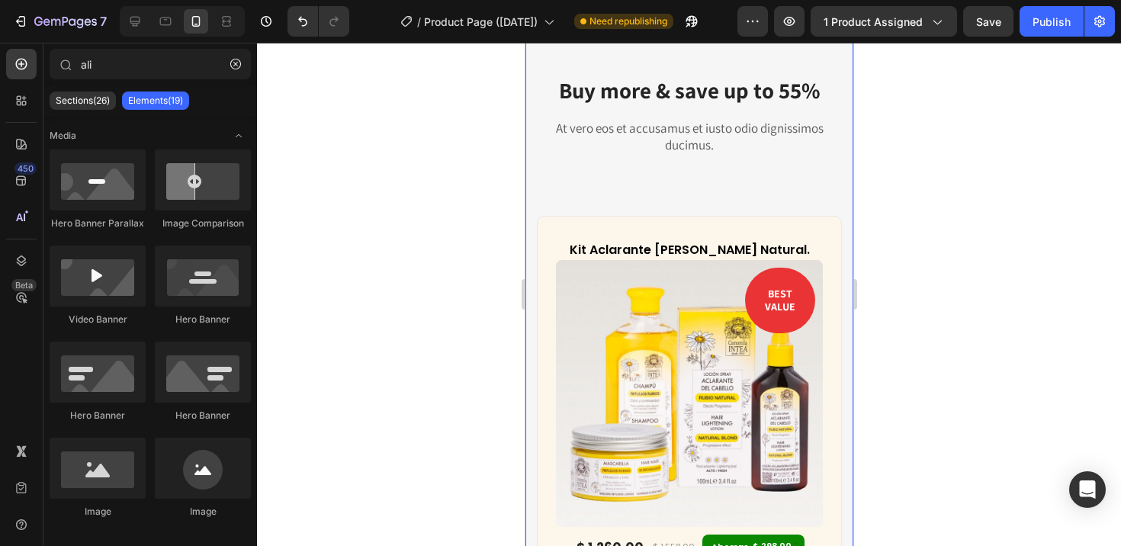
scroll to position [6332, 0]
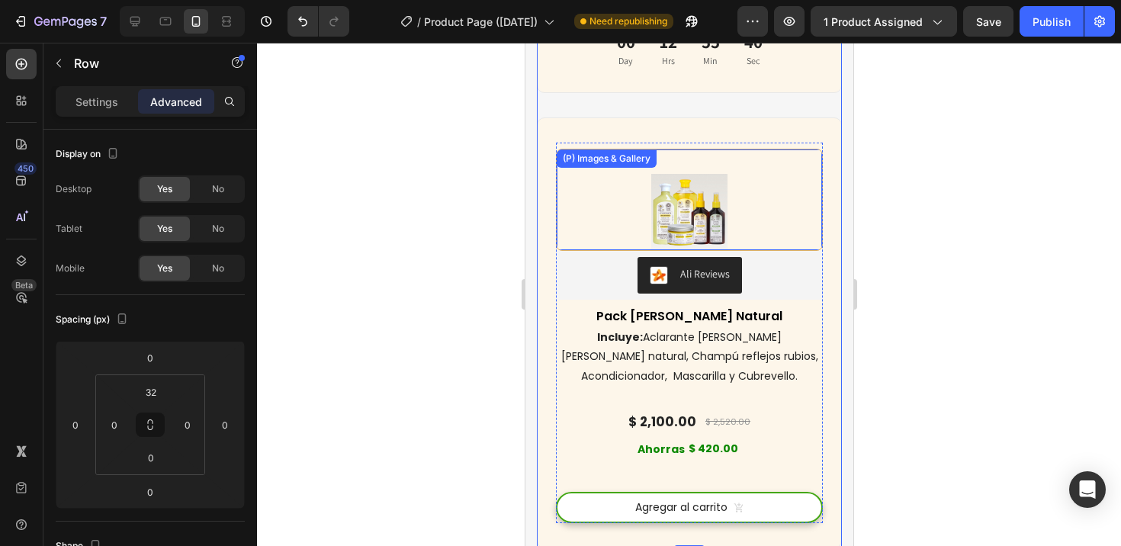
scroll to position [7448, 0]
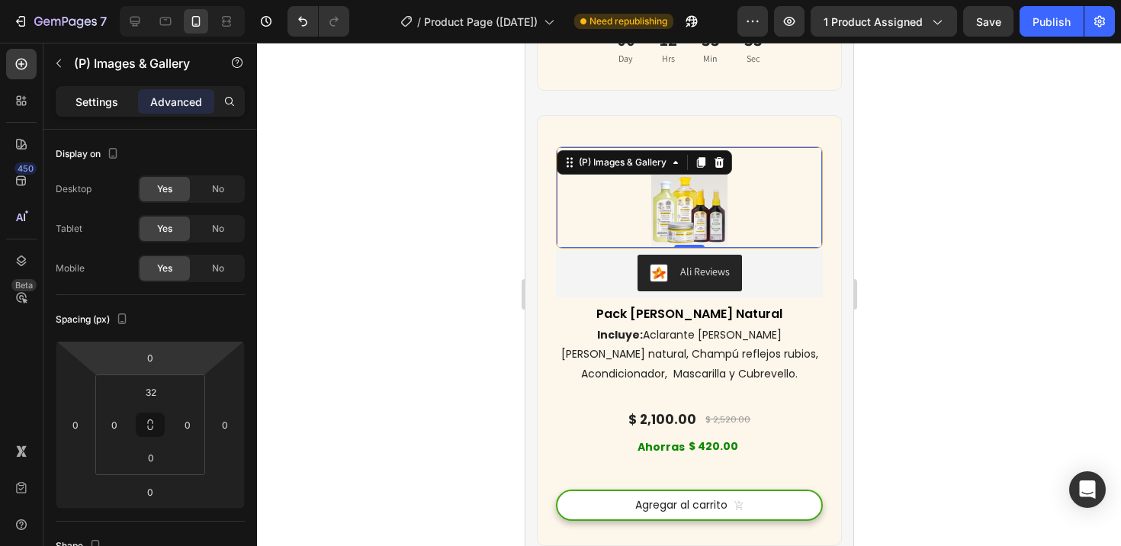
click at [104, 107] on p "Settings" at bounding box center [96, 102] width 43 height 16
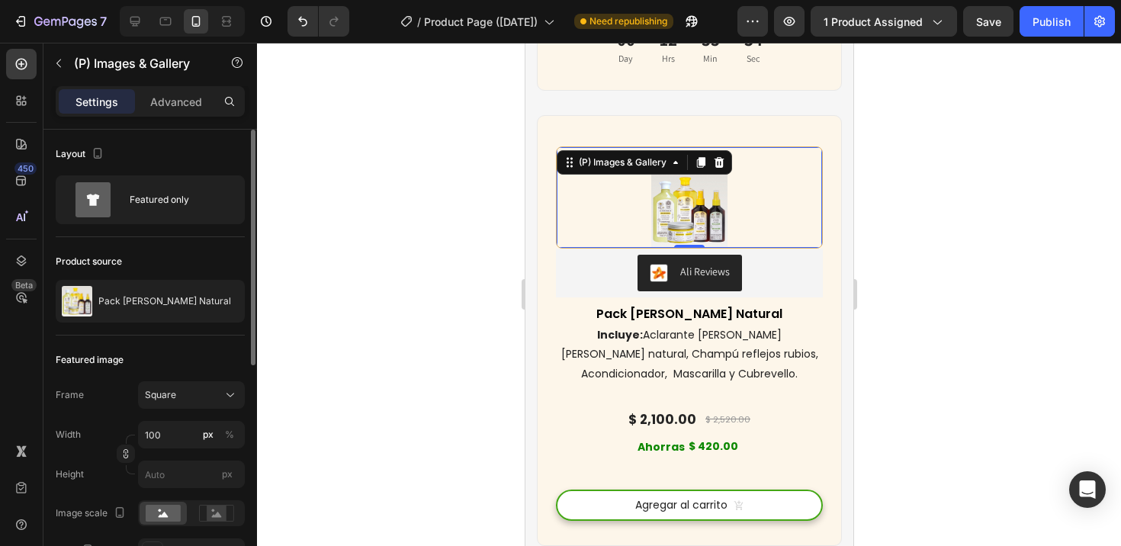
scroll to position [143, 0]
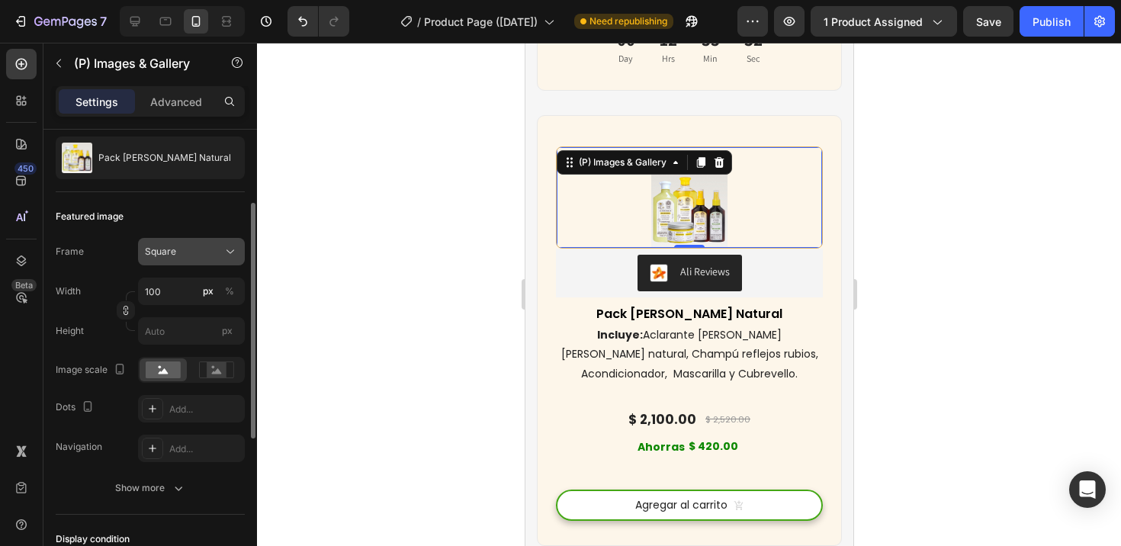
click at [228, 252] on icon at bounding box center [230, 251] width 15 height 15
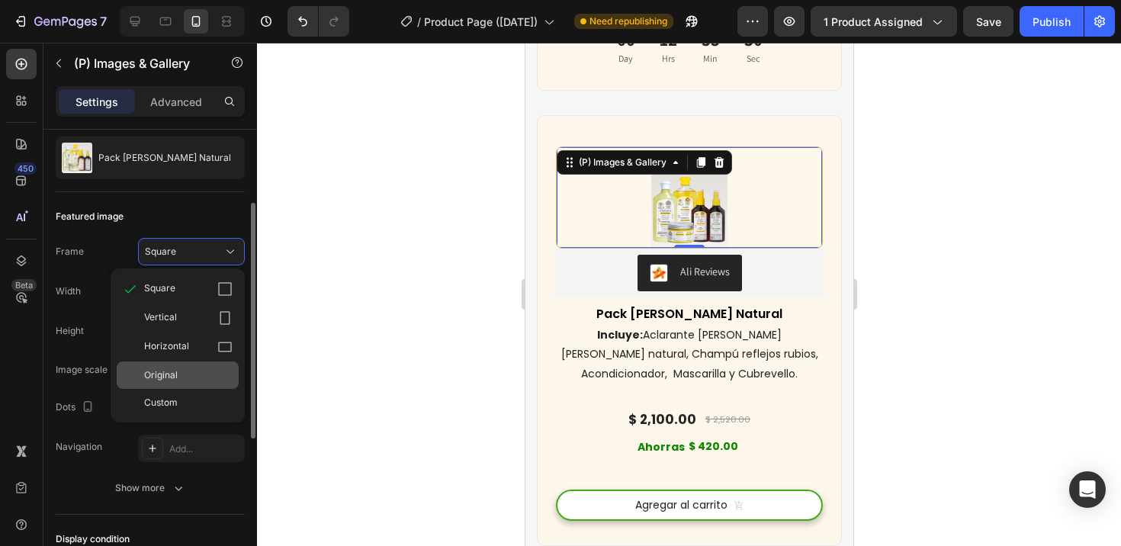
click at [191, 369] on div "Original" at bounding box center [188, 375] width 88 height 14
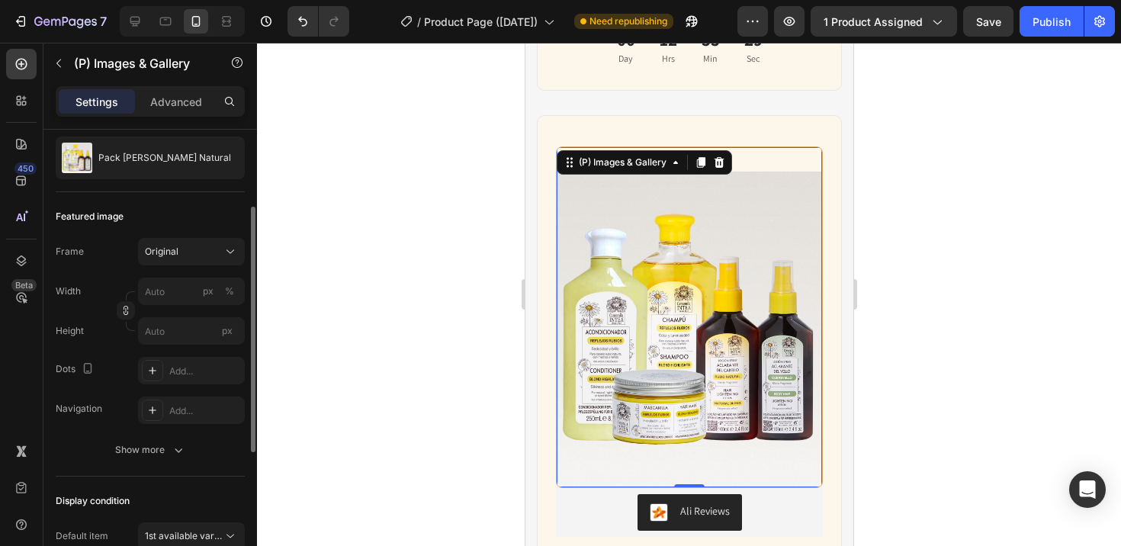
click at [433, 318] on div at bounding box center [689, 294] width 864 height 503
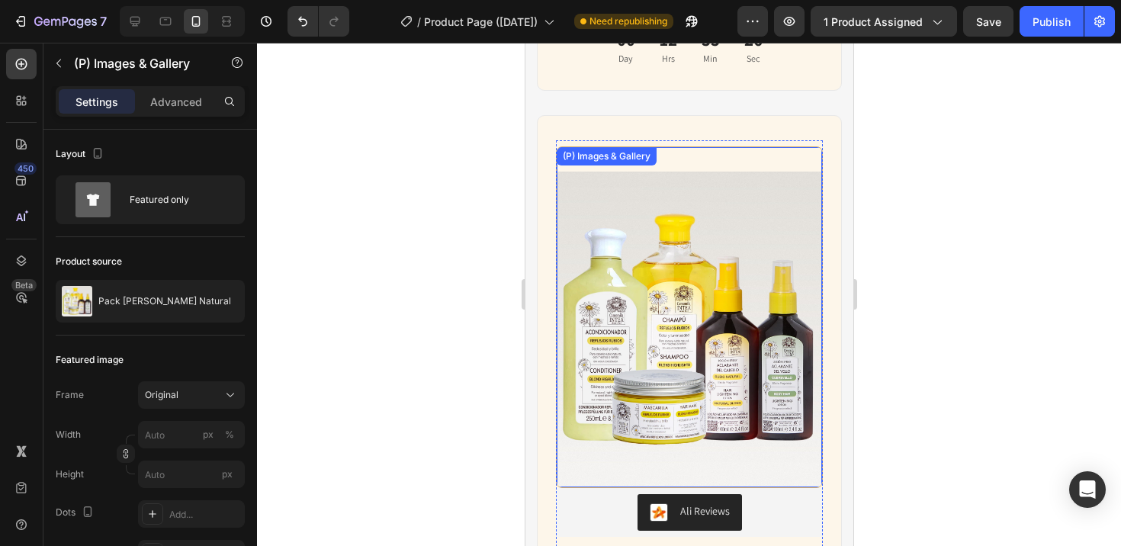
click at [586, 253] on img at bounding box center [688, 330] width 265 height 316
click at [772, 167] on div "(P) Images & Gallery 0" at bounding box center [688, 317] width 267 height 342
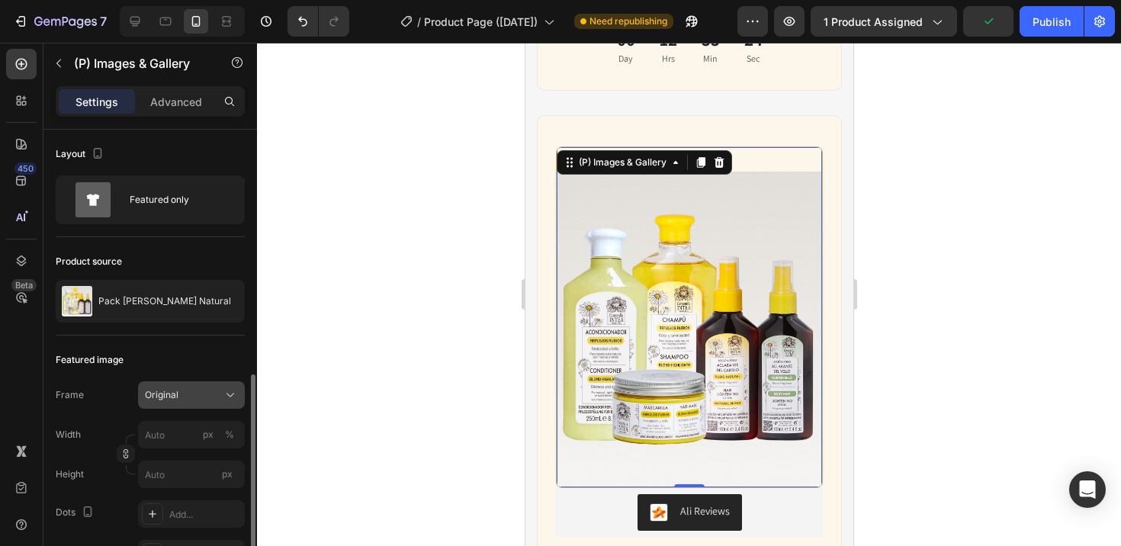
scroll to position [159, 0]
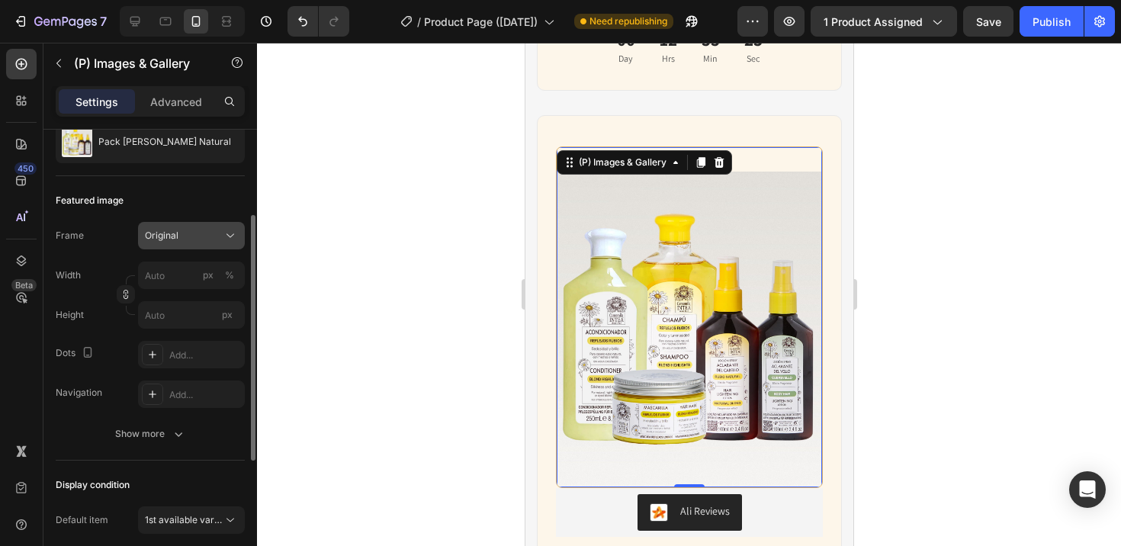
click at [188, 240] on div "Original" at bounding box center [182, 236] width 75 height 14
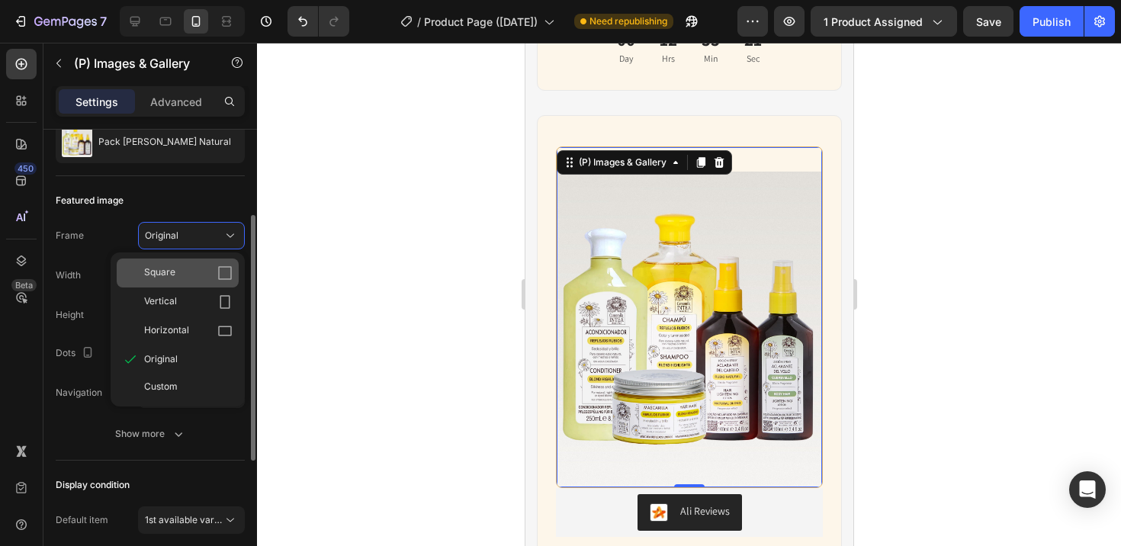
click at [210, 276] on div "Square" at bounding box center [188, 272] width 88 height 15
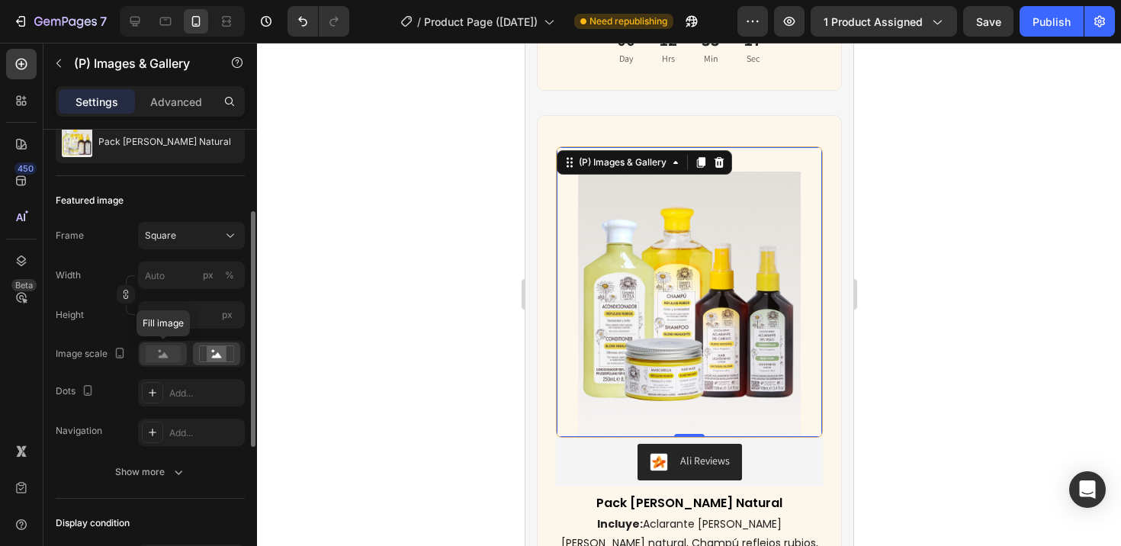
click at [173, 351] on rect at bounding box center [163, 353] width 35 height 17
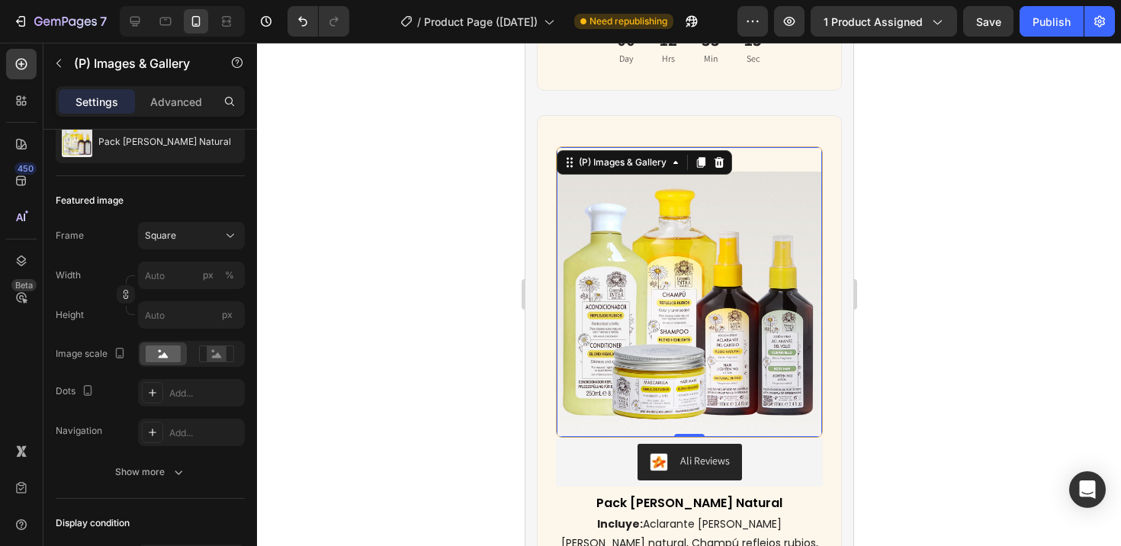
click at [270, 374] on div at bounding box center [689, 294] width 864 height 503
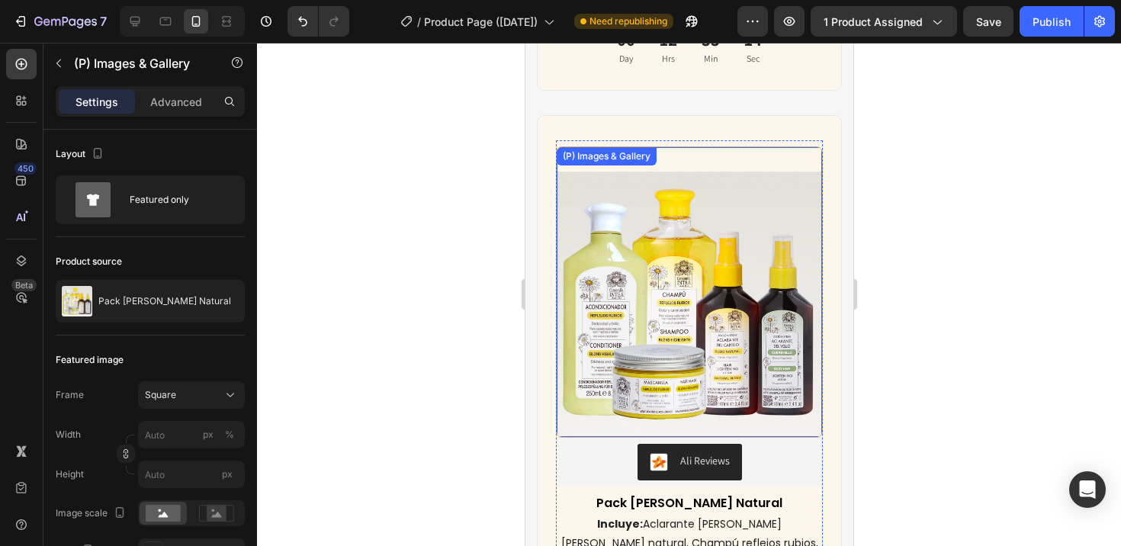
click at [651, 217] on img at bounding box center [688, 304] width 265 height 265
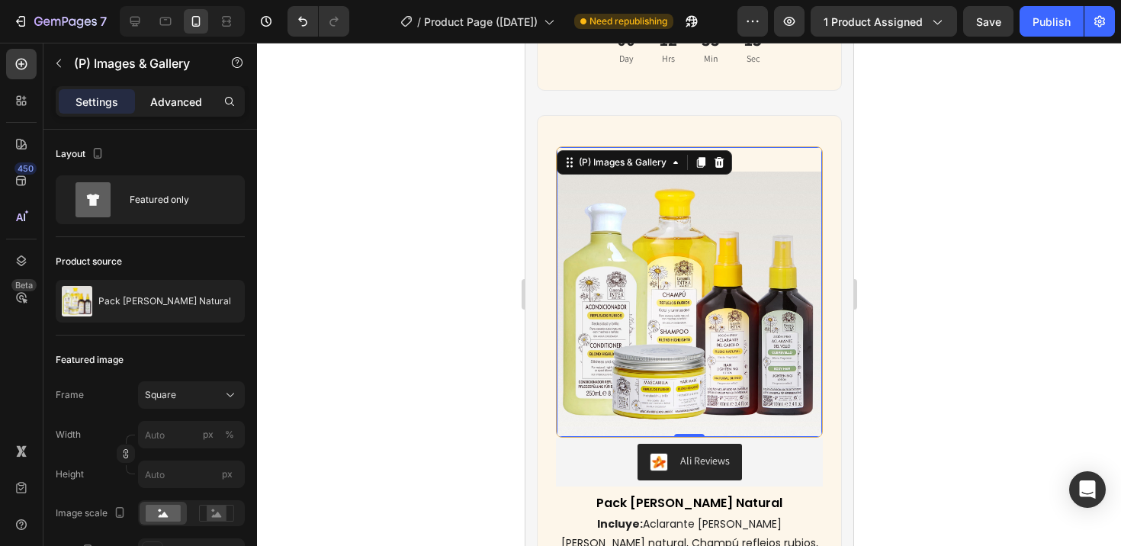
click at [177, 95] on p "Advanced" at bounding box center [176, 102] width 52 height 16
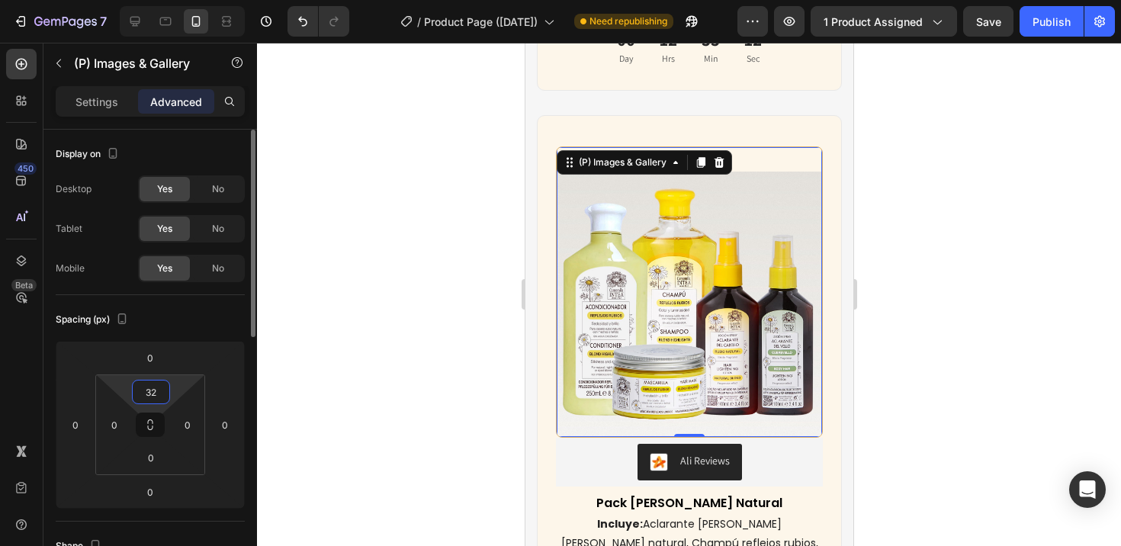
click at [156, 384] on input "32" at bounding box center [151, 391] width 30 height 23
type input "0"
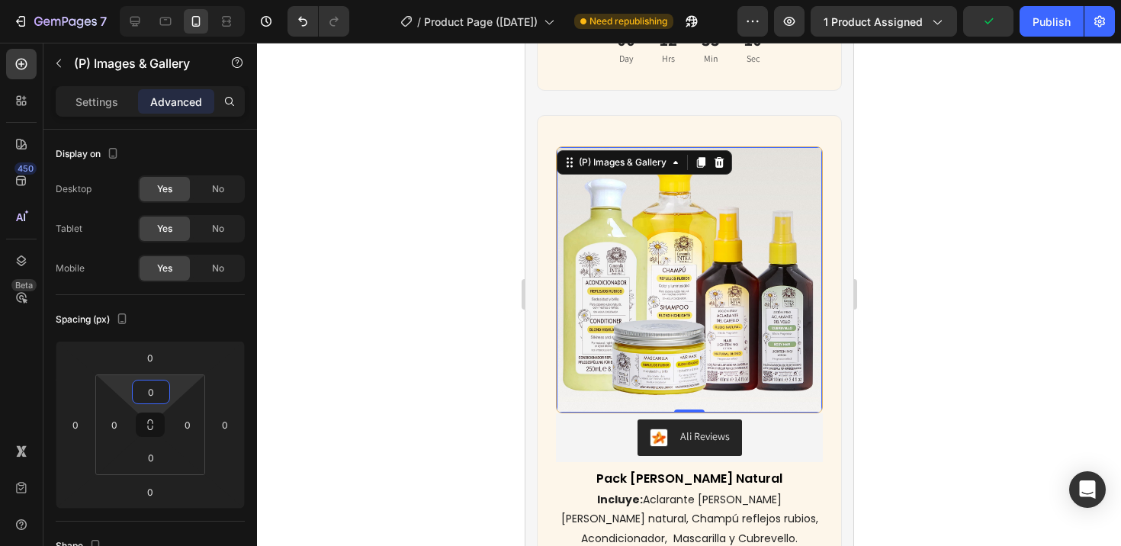
click at [306, 389] on div at bounding box center [689, 294] width 864 height 503
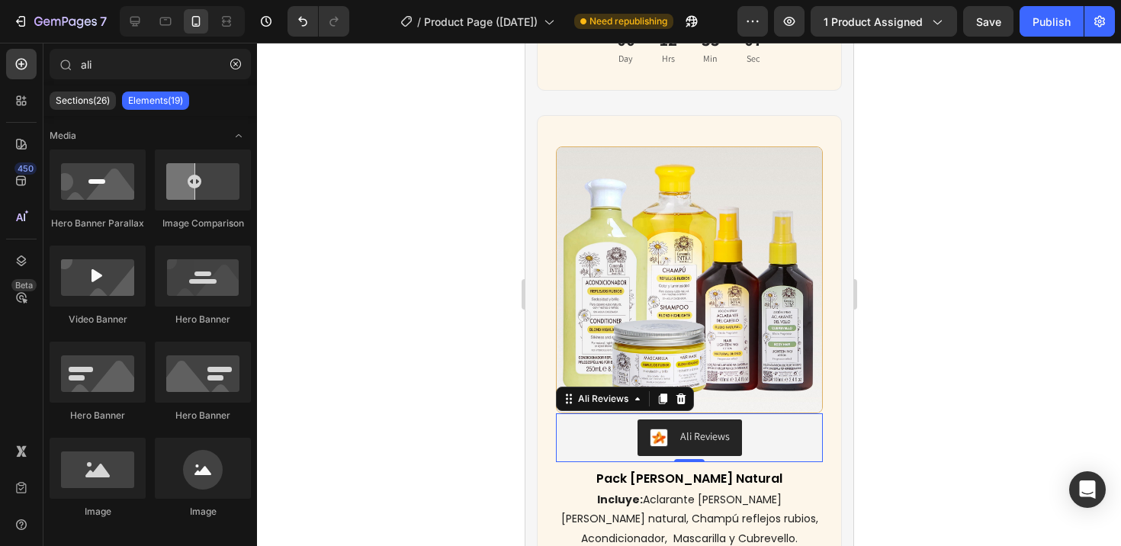
click at [775, 434] on div "Ali Reviews" at bounding box center [688, 437] width 255 height 37
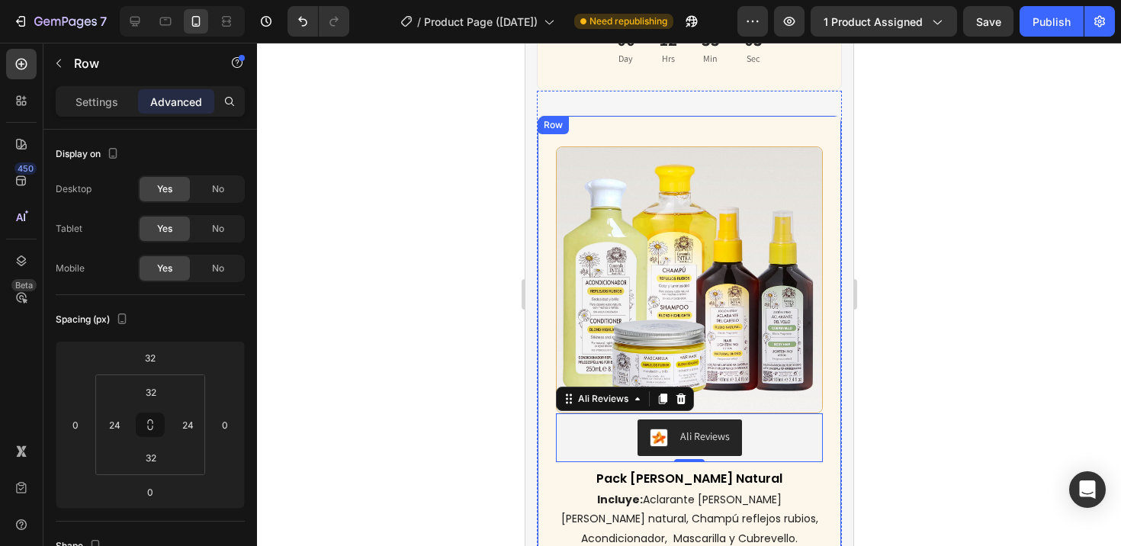
click at [698, 141] on div "(P) Images & Gallery Ali Reviews Ali Reviews 0 Pack Verano Rubio Natural (P) Ti…" at bounding box center [688, 412] width 305 height 595
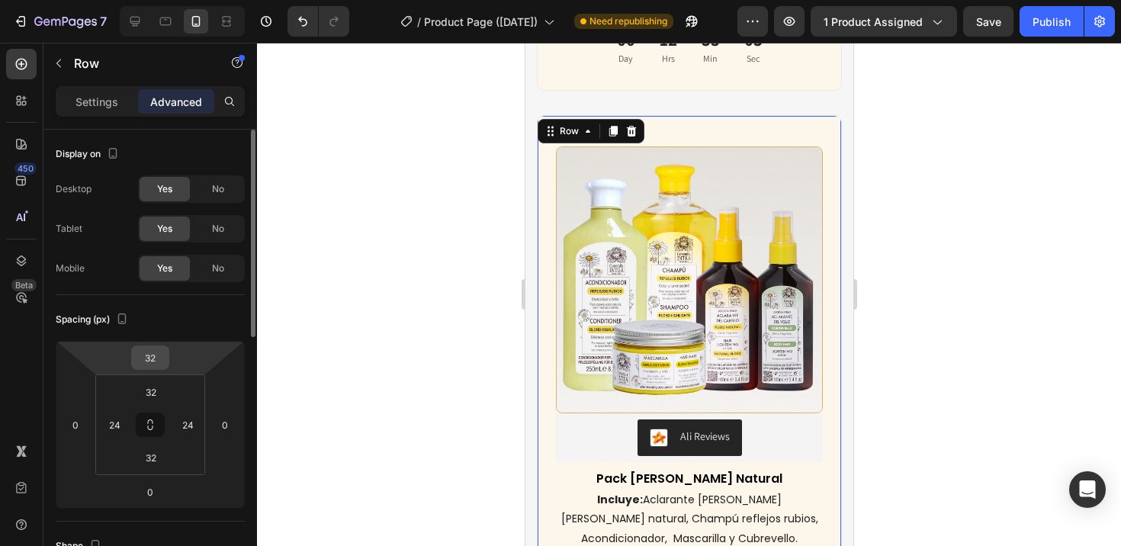
click at [152, 361] on input "32" at bounding box center [150, 357] width 30 height 23
click at [159, 358] on input "32" at bounding box center [150, 357] width 30 height 23
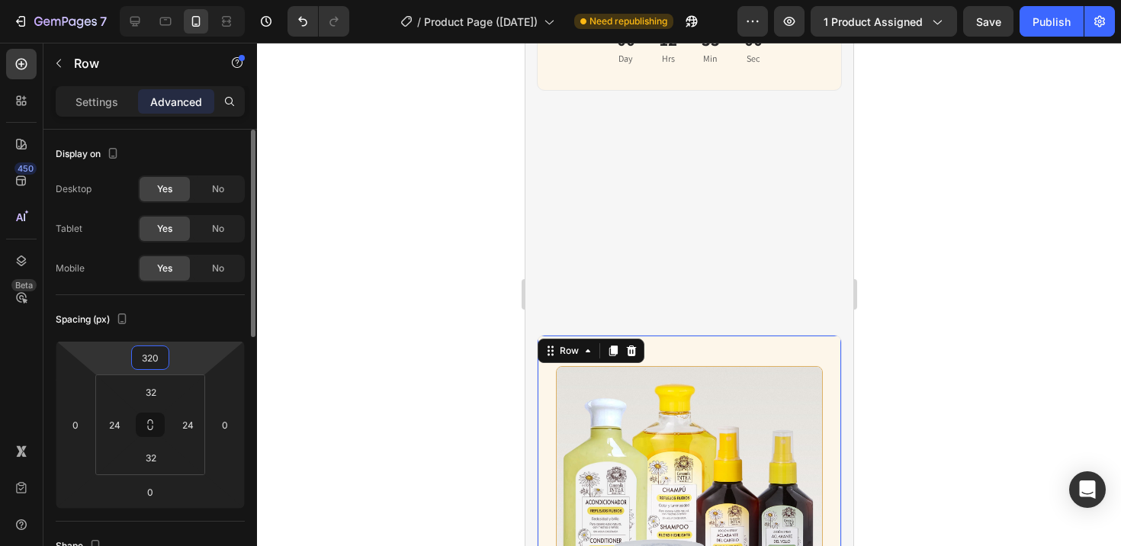
drag, startPoint x: 161, startPoint y: 358, endPoint x: 137, endPoint y: 356, distance: 23.7
click at [137, 356] on input "320" at bounding box center [150, 357] width 30 height 23
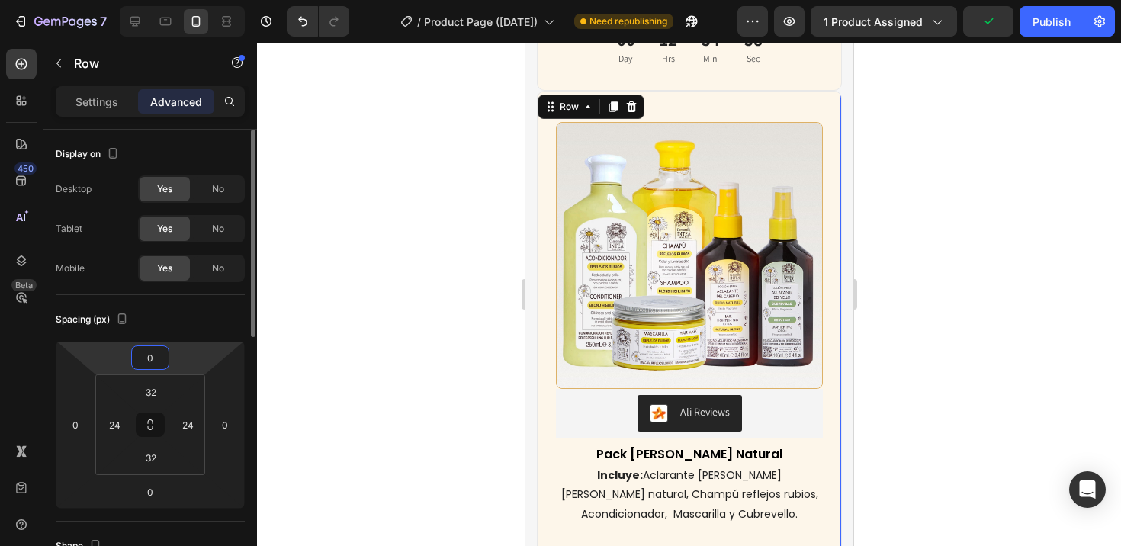
drag, startPoint x: 165, startPoint y: 353, endPoint x: 157, endPoint y: 352, distance: 7.7
click at [157, 352] on input "0" at bounding box center [150, 357] width 30 height 23
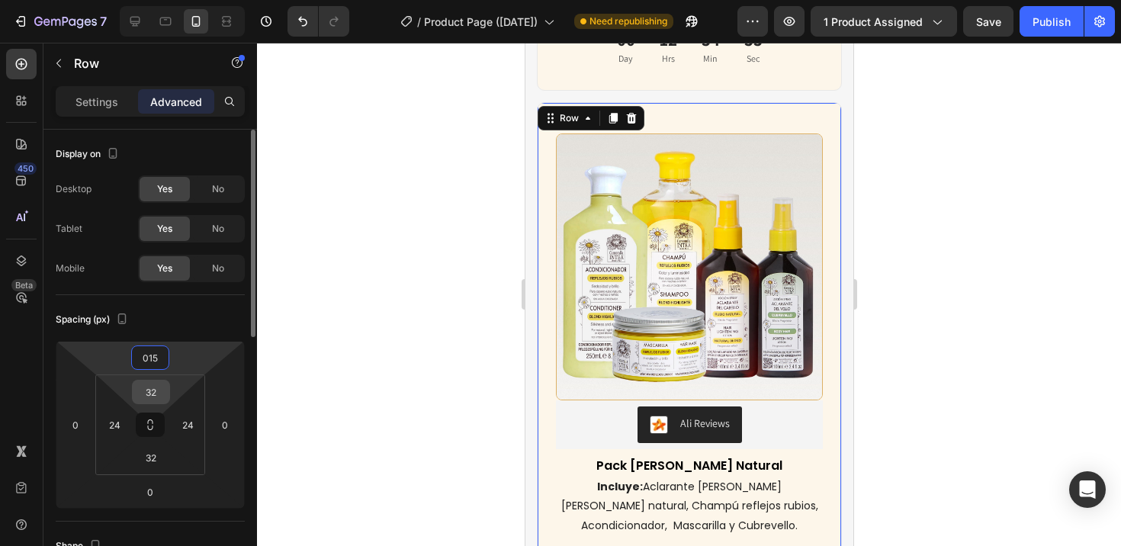
type input "15"
click at [162, 389] on input "32" at bounding box center [151, 391] width 30 height 23
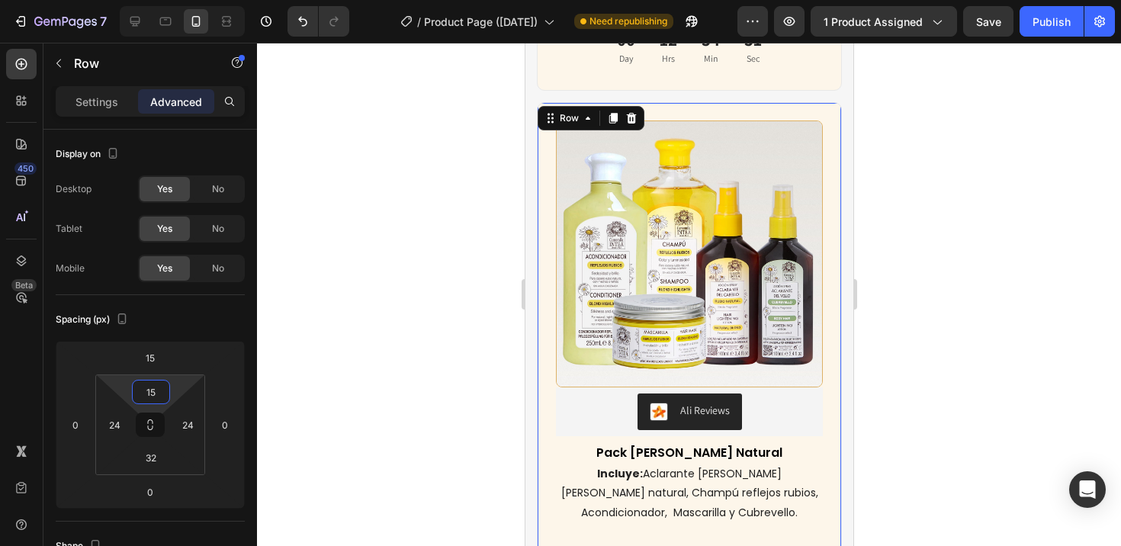
type input "15"
click at [287, 341] on div at bounding box center [689, 294] width 864 height 503
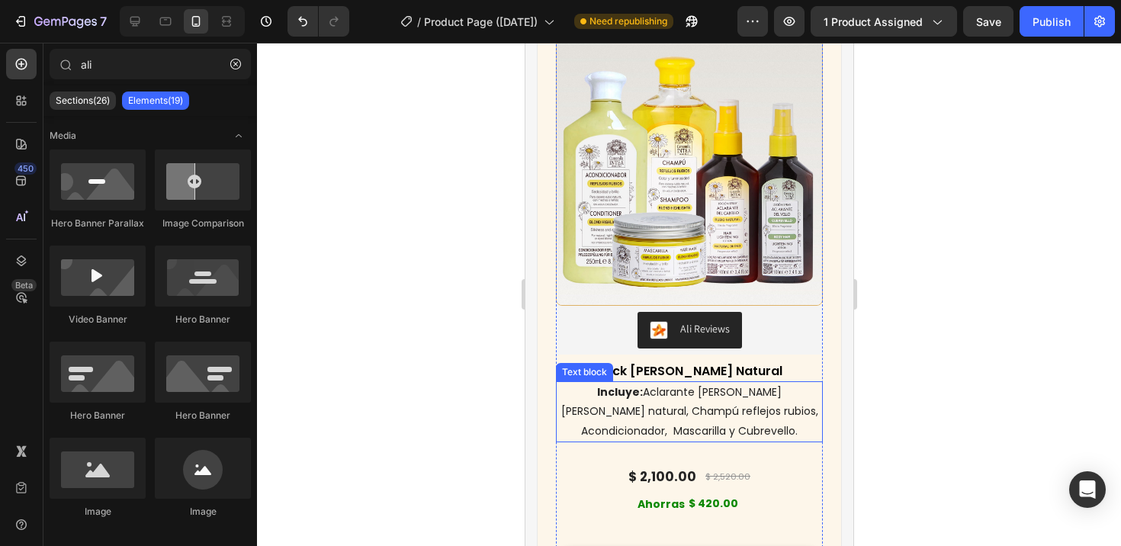
scroll to position [7541, 0]
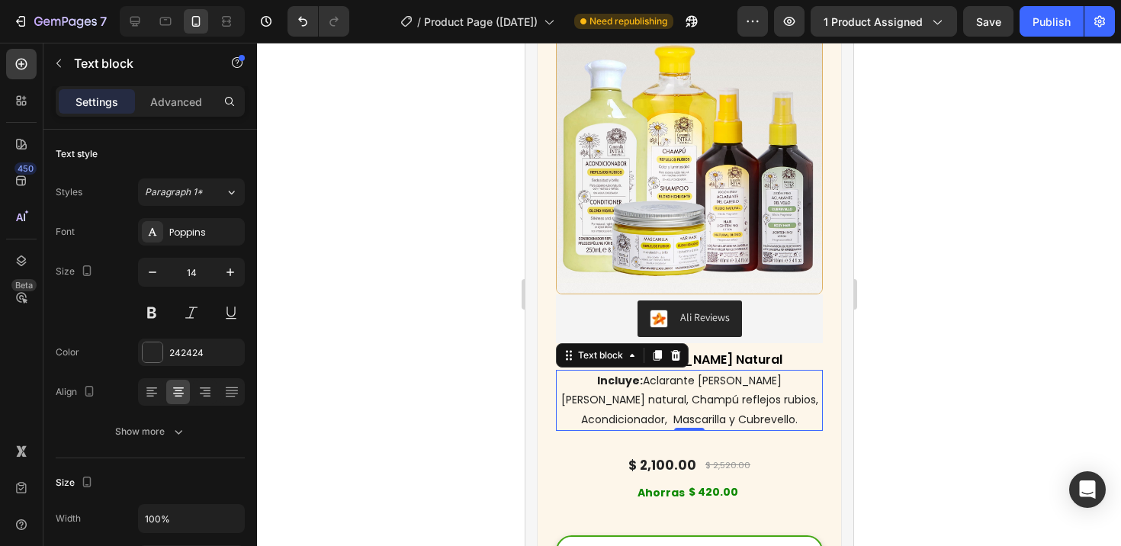
click at [730, 397] on p "Incluye: Aclarante de cabello rubio natural, Champú reflejos rubios, Acondicion…" at bounding box center [689, 400] width 264 height 58
click at [162, 347] on div at bounding box center [153, 352] width 20 height 20
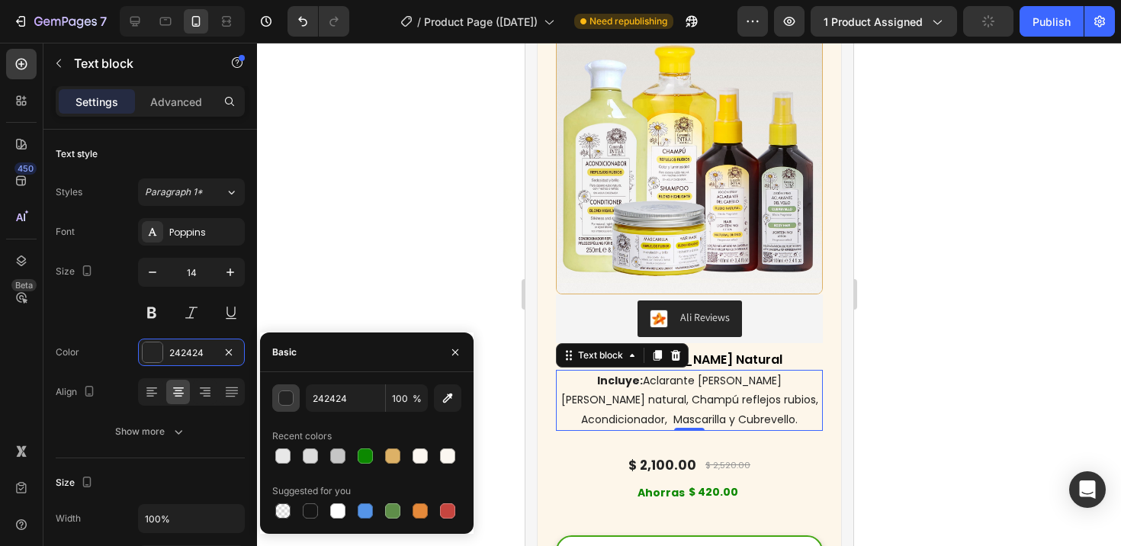
click at [288, 396] on div "button" at bounding box center [286, 398] width 15 height 15
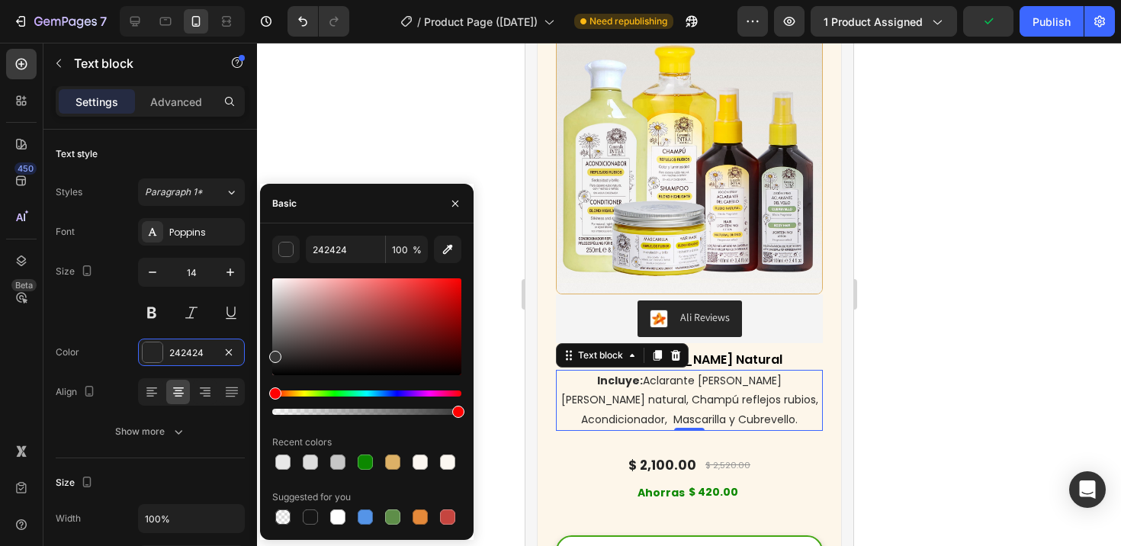
drag, startPoint x: 277, startPoint y: 360, endPoint x: 271, endPoint y: 353, distance: 9.2
click at [271, 353] on div at bounding box center [275, 357] width 12 height 12
click at [269, 351] on div "383838 100 % Recent colors Suggested for you" at bounding box center [366, 382] width 213 height 292
click at [269, 348] on div "3F3F3F 100 % Recent colors Suggested for you" at bounding box center [366, 382] width 213 height 292
drag, startPoint x: 271, startPoint y: 351, endPoint x: 268, endPoint y: 342, distance: 9.4
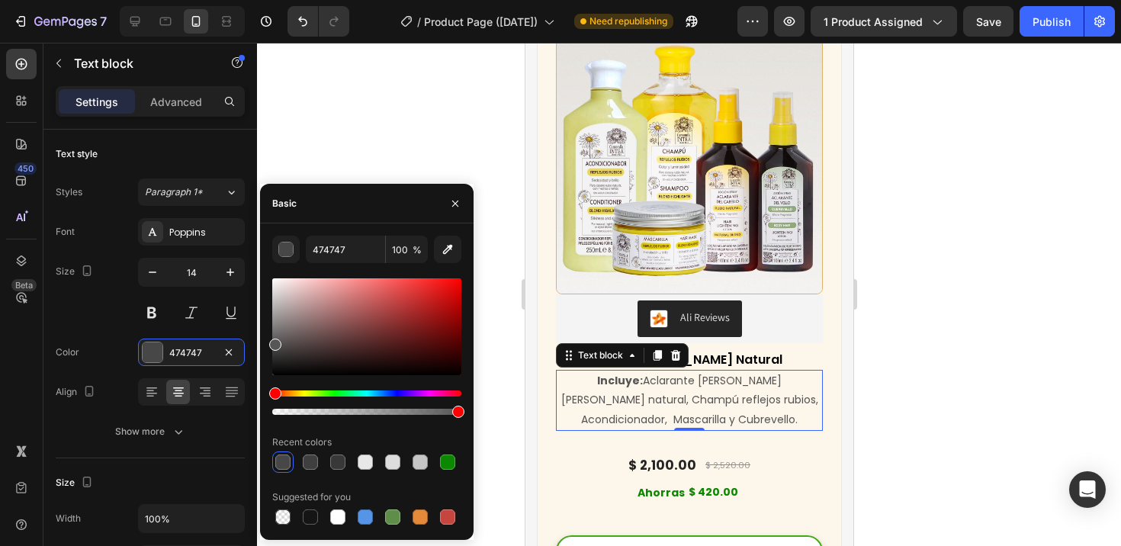
click at [268, 342] on div "474747 100 % Recent colors Suggested for you" at bounding box center [366, 382] width 213 height 292
type input "565656"
click at [152, 268] on icon "button" at bounding box center [152, 272] width 15 height 15
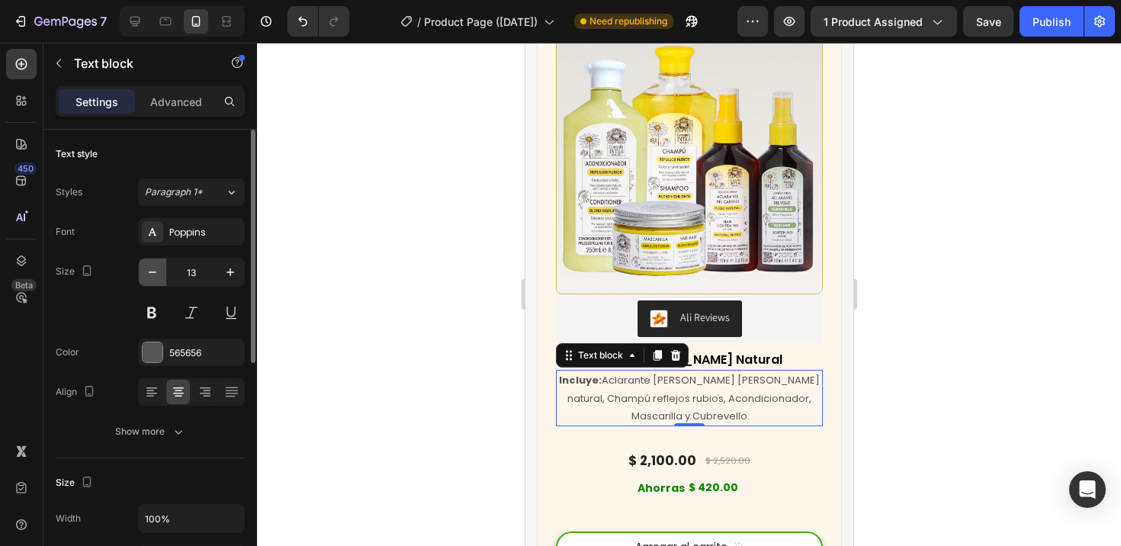
click at [152, 268] on icon "button" at bounding box center [152, 272] width 15 height 15
type input "12"
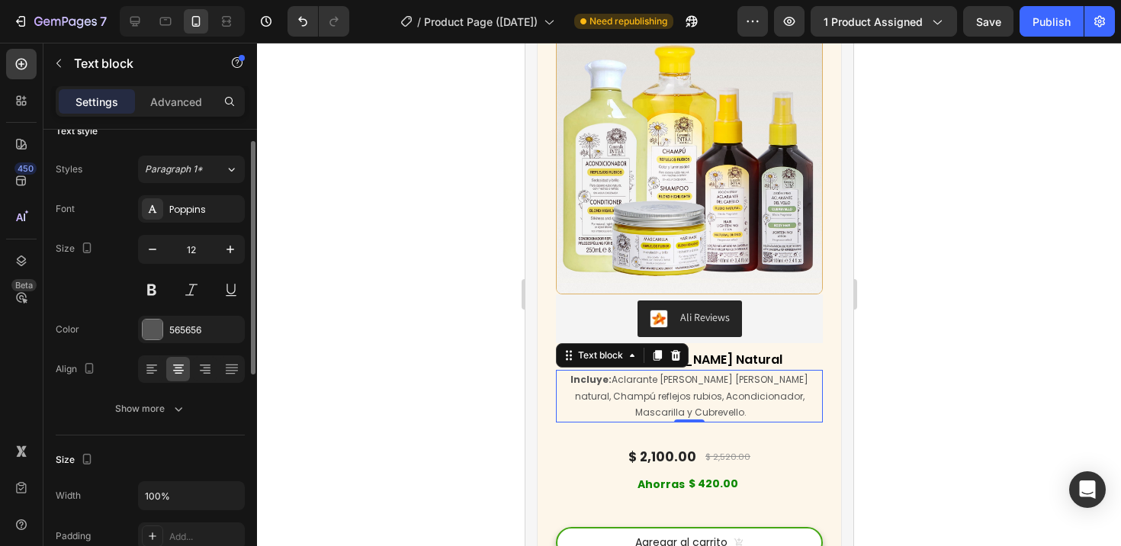
scroll to position [85, 0]
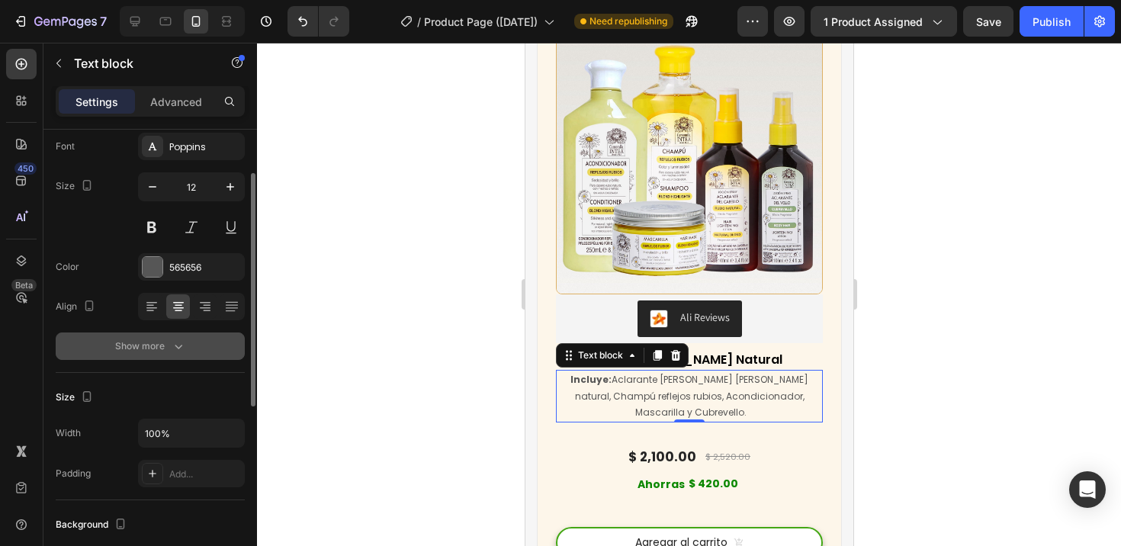
click at [180, 340] on icon "button" at bounding box center [178, 345] width 15 height 15
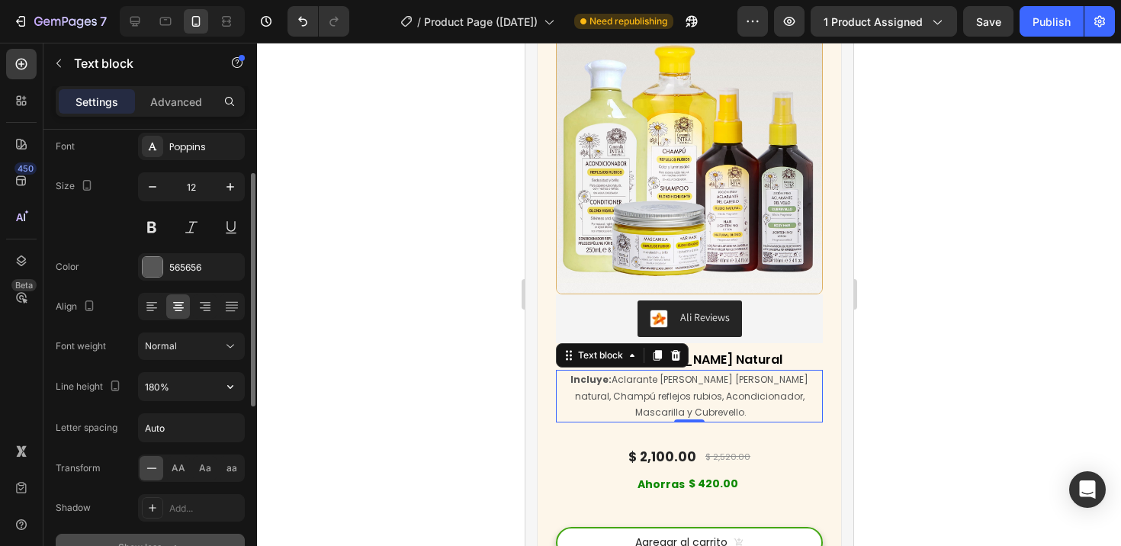
scroll to position [189, 0]
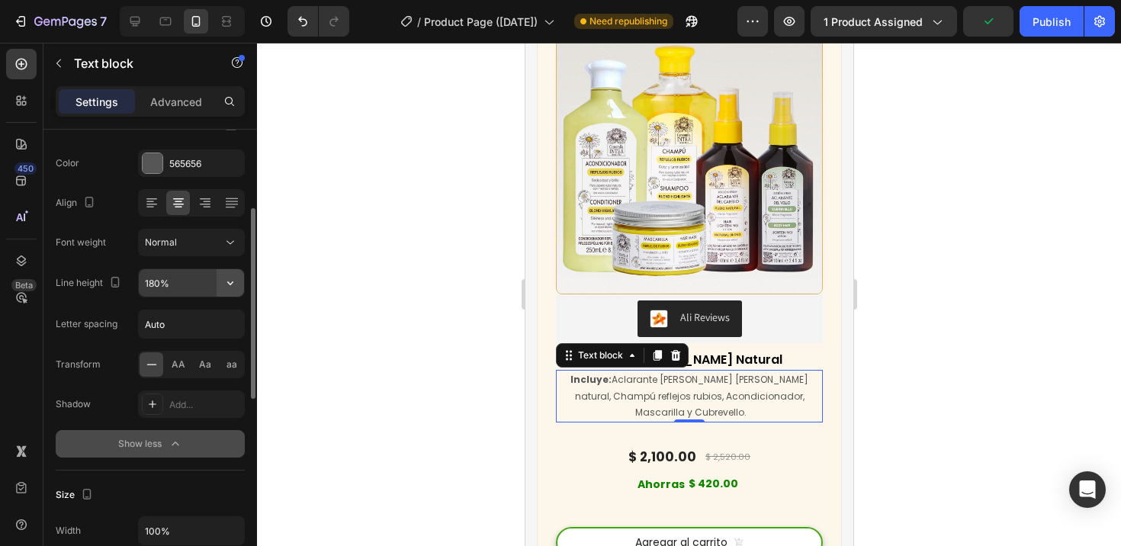
click at [235, 284] on icon "button" at bounding box center [230, 282] width 15 height 15
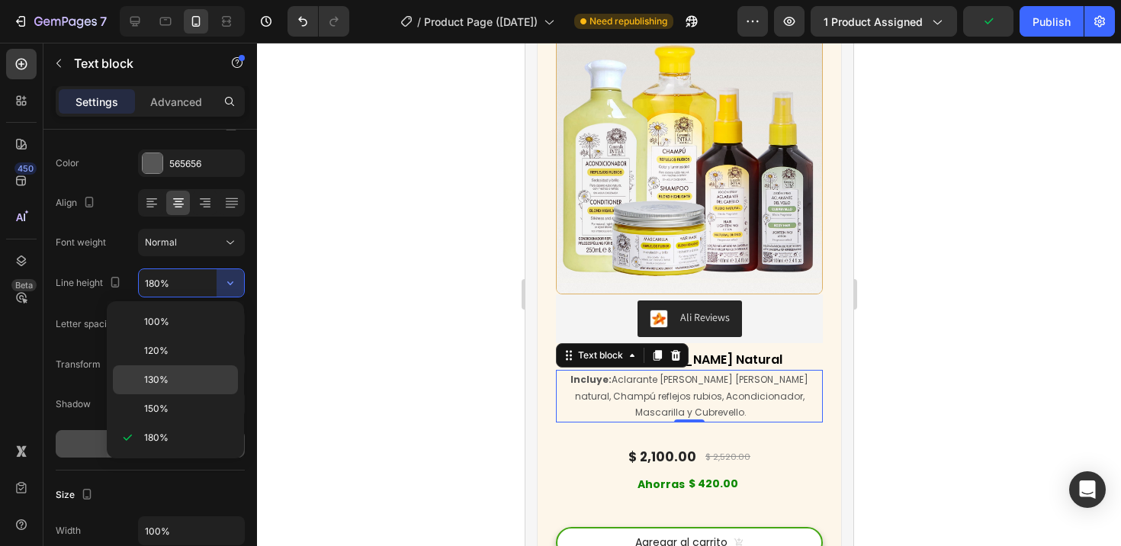
click at [180, 379] on p "130%" at bounding box center [187, 380] width 87 height 14
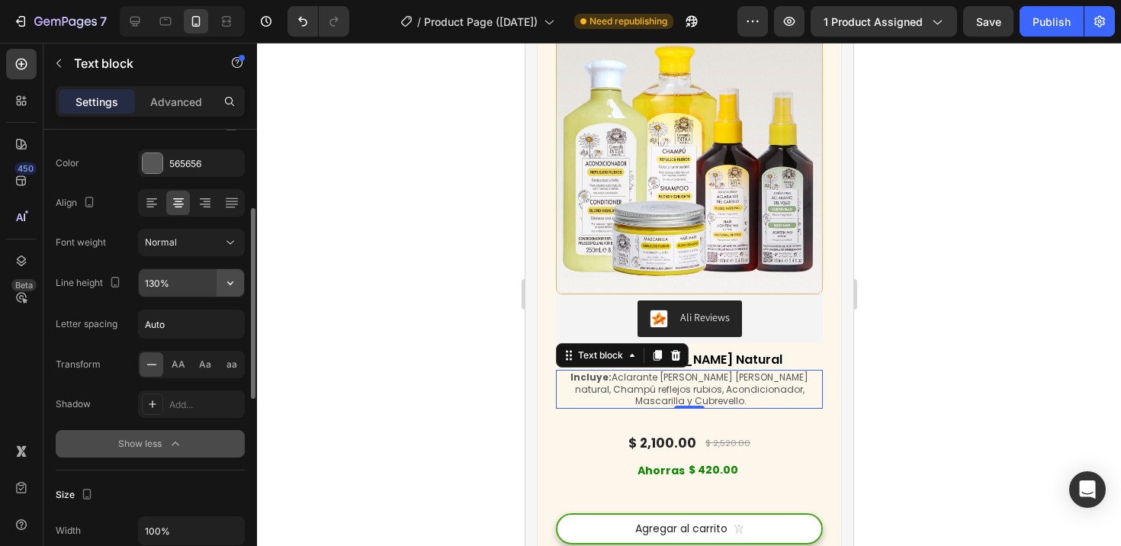
click at [233, 284] on icon "button" at bounding box center [230, 282] width 15 height 15
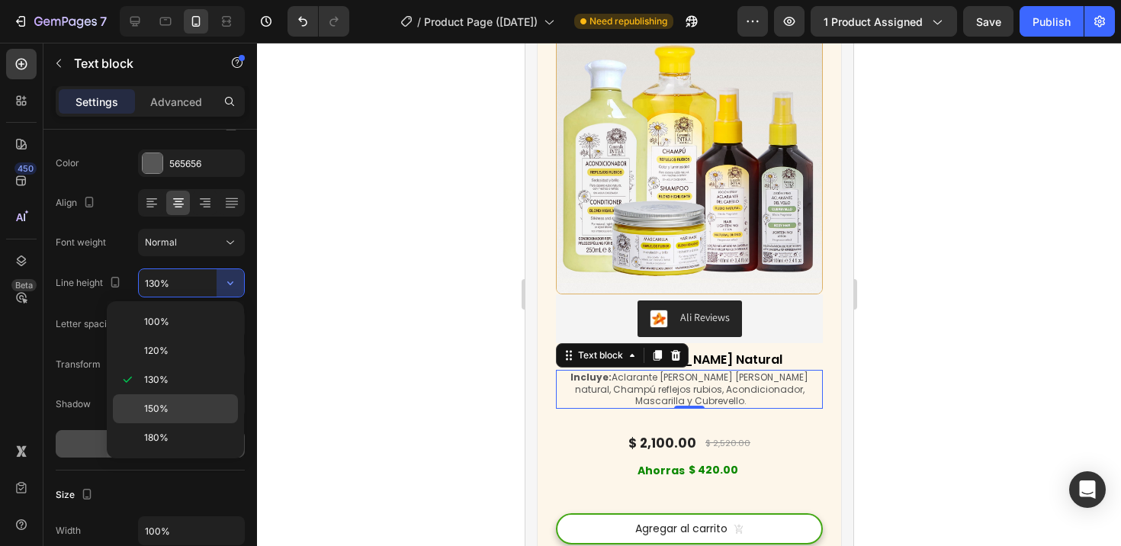
click at [164, 404] on span "150%" at bounding box center [156, 409] width 24 height 14
type input "150%"
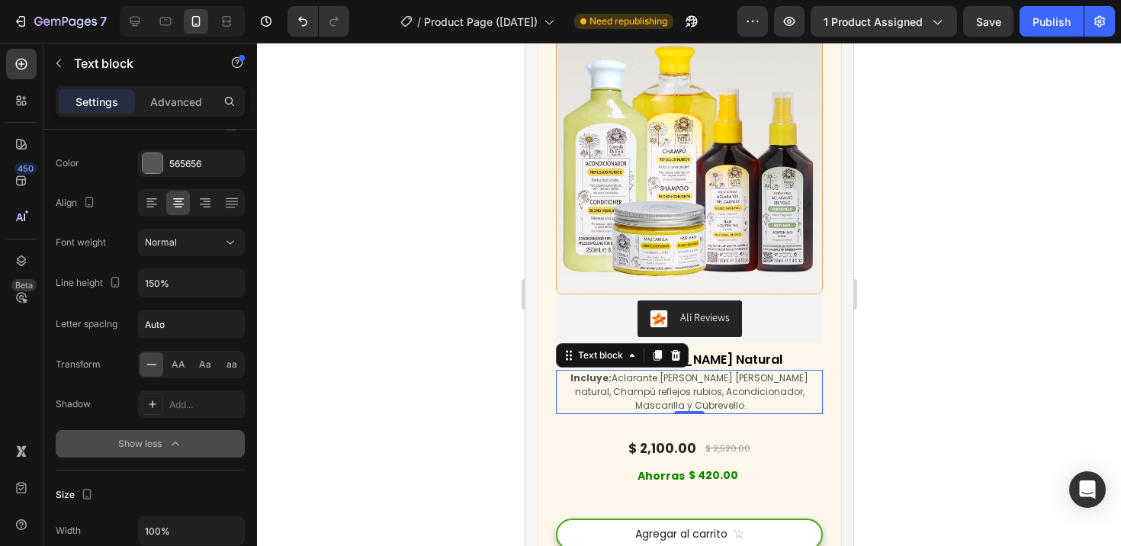
click at [371, 379] on div at bounding box center [689, 294] width 864 height 503
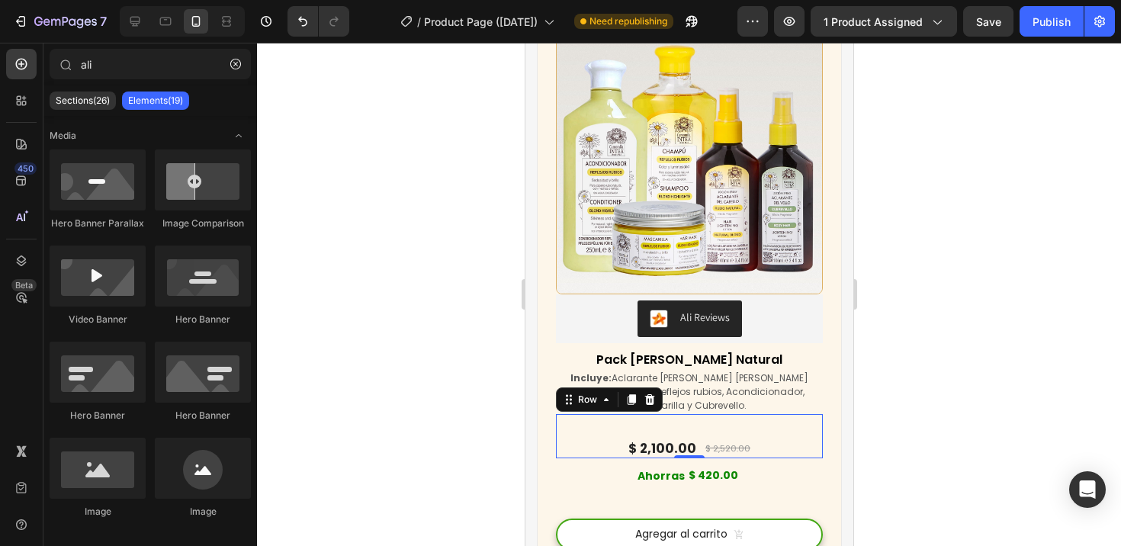
click at [695, 423] on div "$ 2,100.00 (P) Price (P) Price $ 2,520.00 (P) Price (P) Price Row 0" at bounding box center [688, 436] width 267 height 44
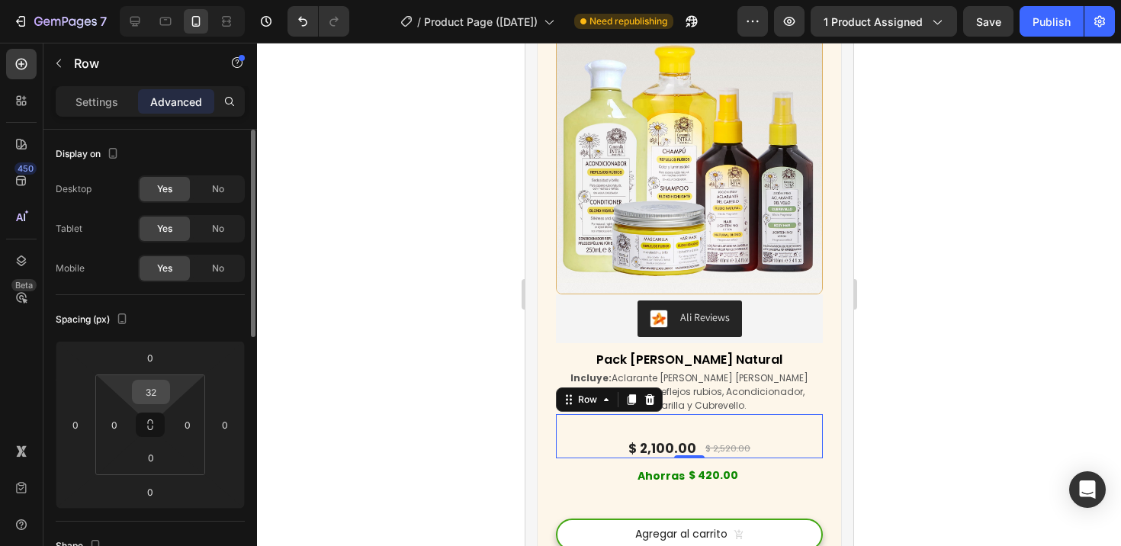
click at [150, 385] on input "32" at bounding box center [151, 391] width 30 height 23
type input "0"
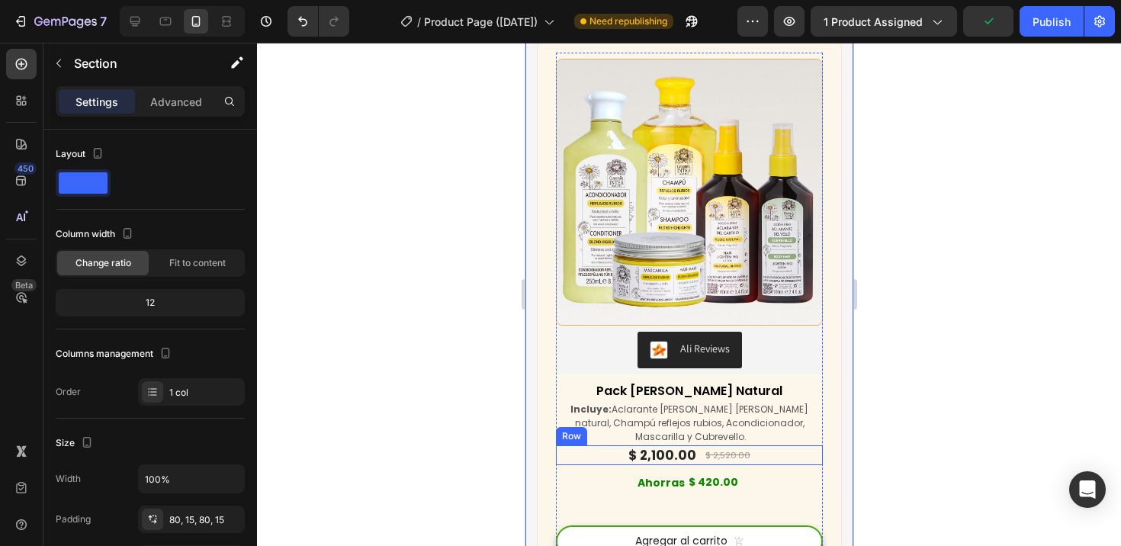
scroll to position [7585, 0]
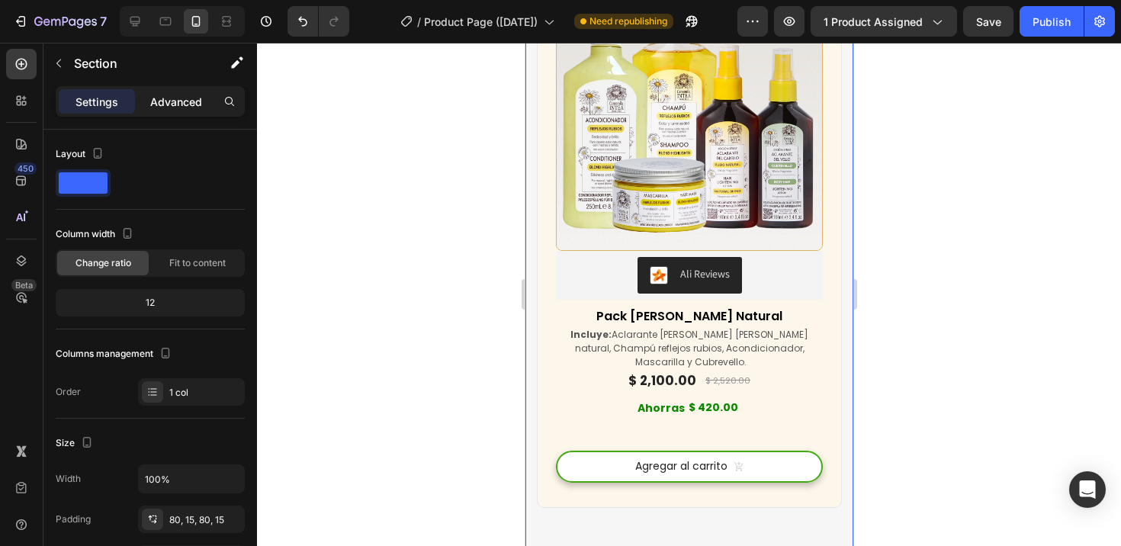
click at [175, 98] on p "Advanced" at bounding box center [176, 102] width 52 height 16
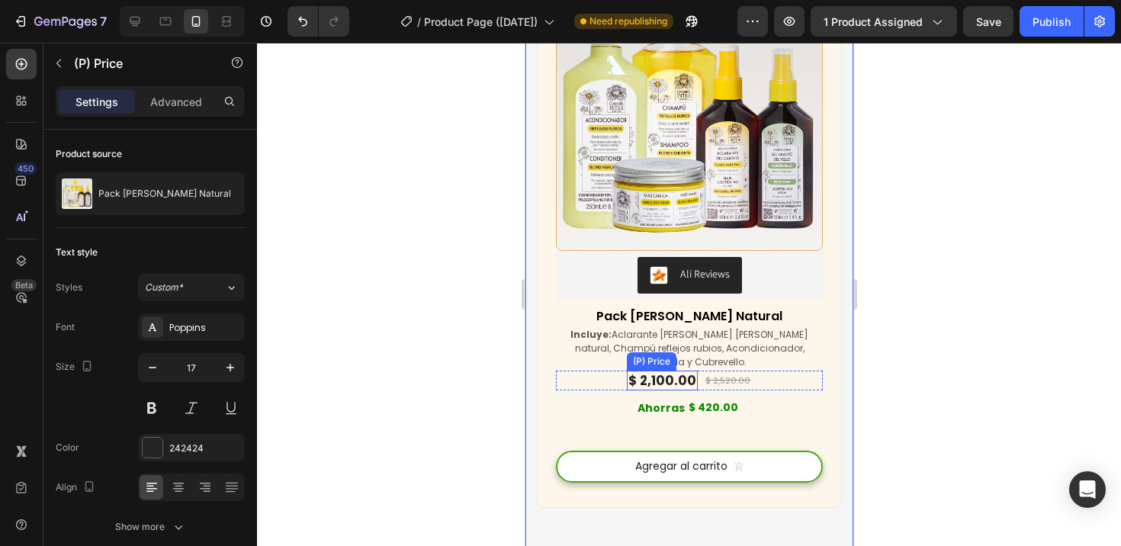
click at [643, 380] on div "$ 2,100.00" at bounding box center [661, 381] width 71 height 20
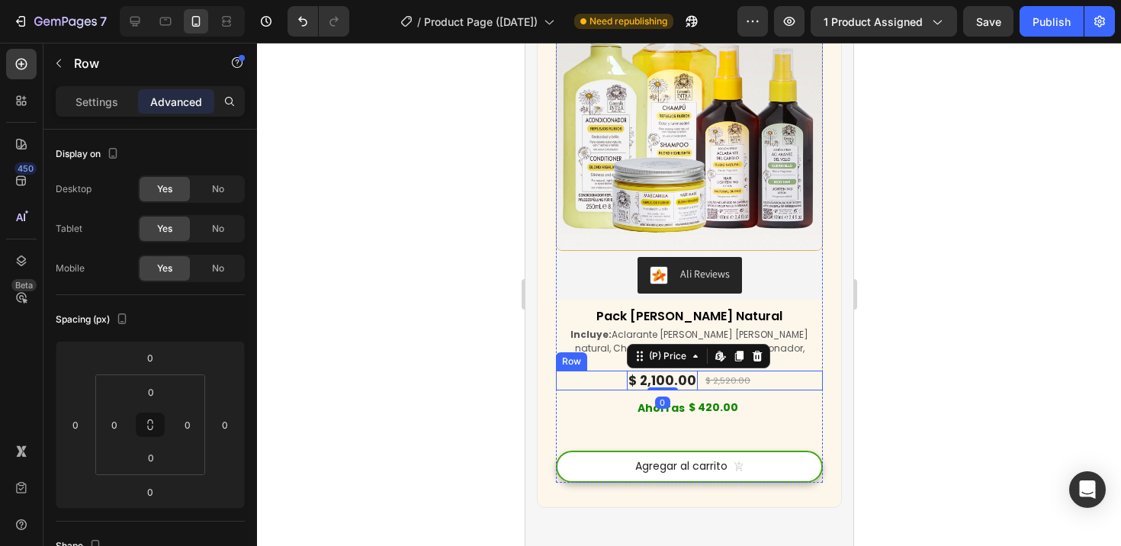
click at [595, 380] on div "$ 2,100.00 (P) Price Edit content in Shopify 0 (P) Price Edit content in Shopif…" at bounding box center [688, 381] width 267 height 20
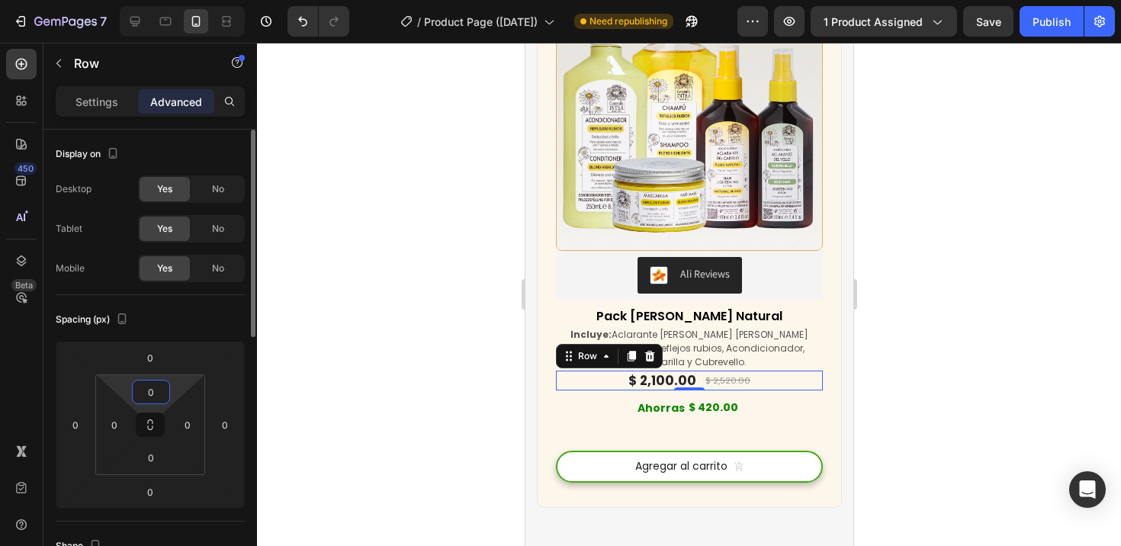
click at [156, 387] on input "0" at bounding box center [151, 391] width 30 height 23
type input "15"
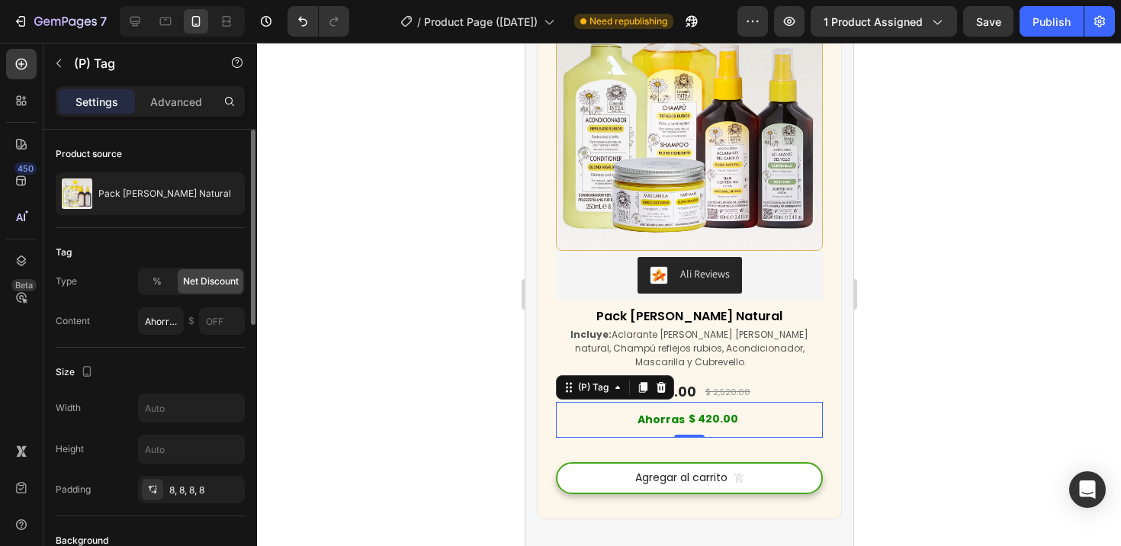
click at [705, 426] on div "$ 420.00" at bounding box center [712, 419] width 53 height 22
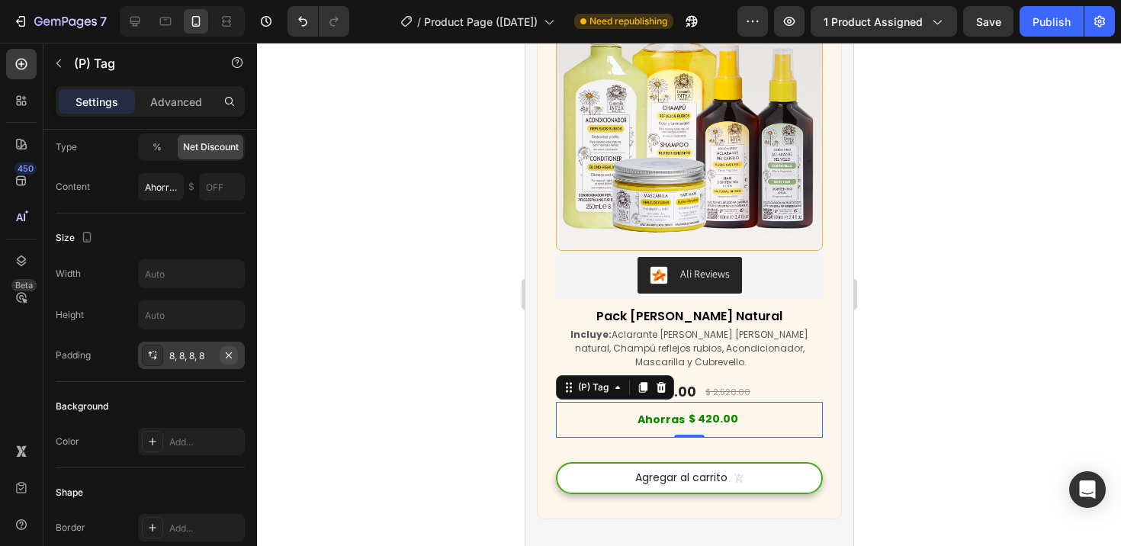
click at [228, 353] on icon "button" at bounding box center [229, 355] width 12 height 12
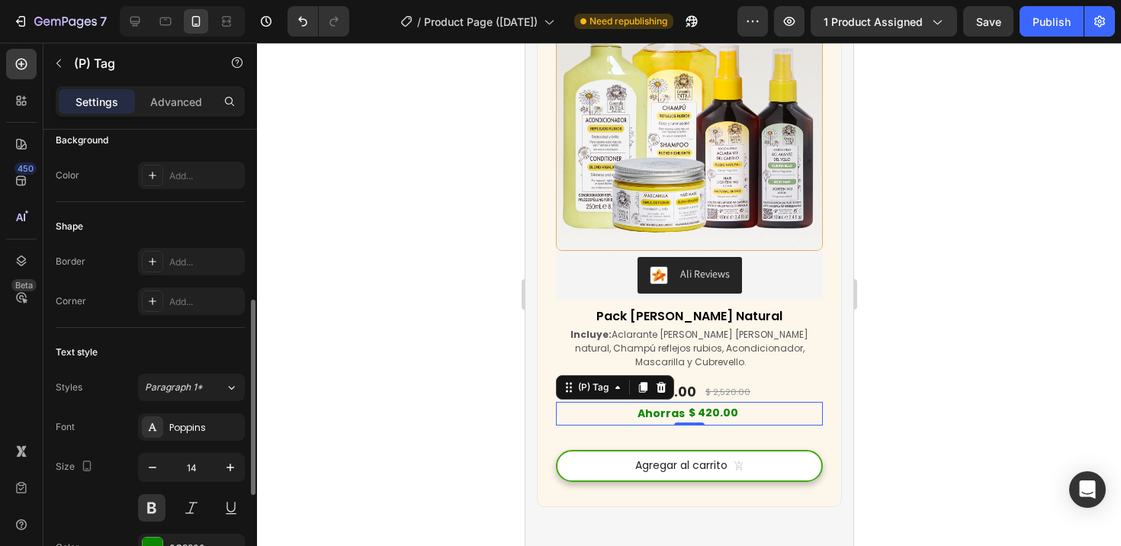
scroll to position [427, 0]
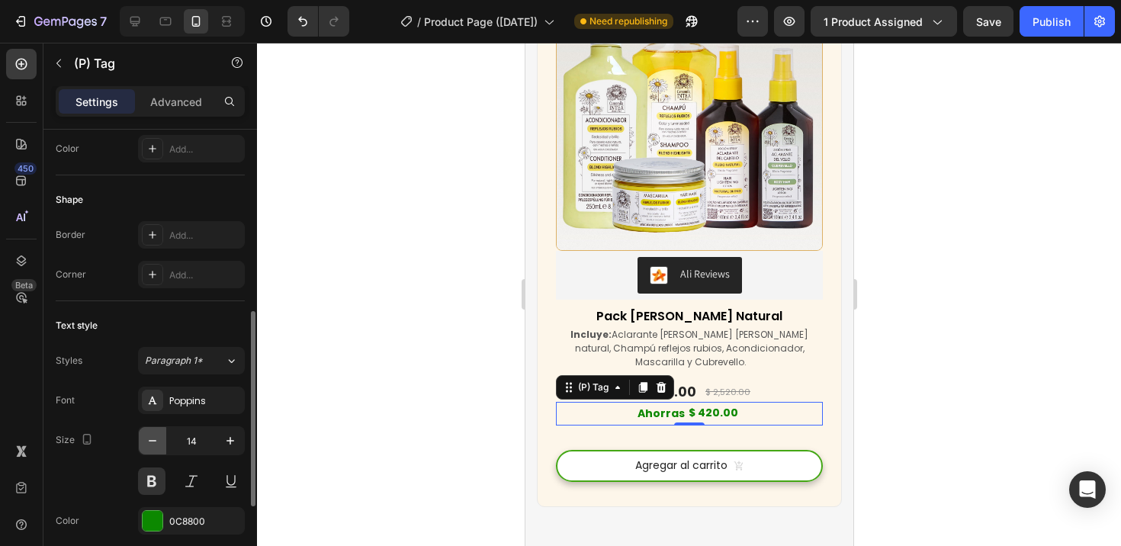
click at [153, 435] on icon "button" at bounding box center [152, 440] width 15 height 15
click at [152, 483] on button at bounding box center [151, 480] width 27 height 27
click at [155, 473] on button at bounding box center [151, 480] width 27 height 27
click at [156, 438] on icon "button" at bounding box center [152, 440] width 15 height 15
type input "12"
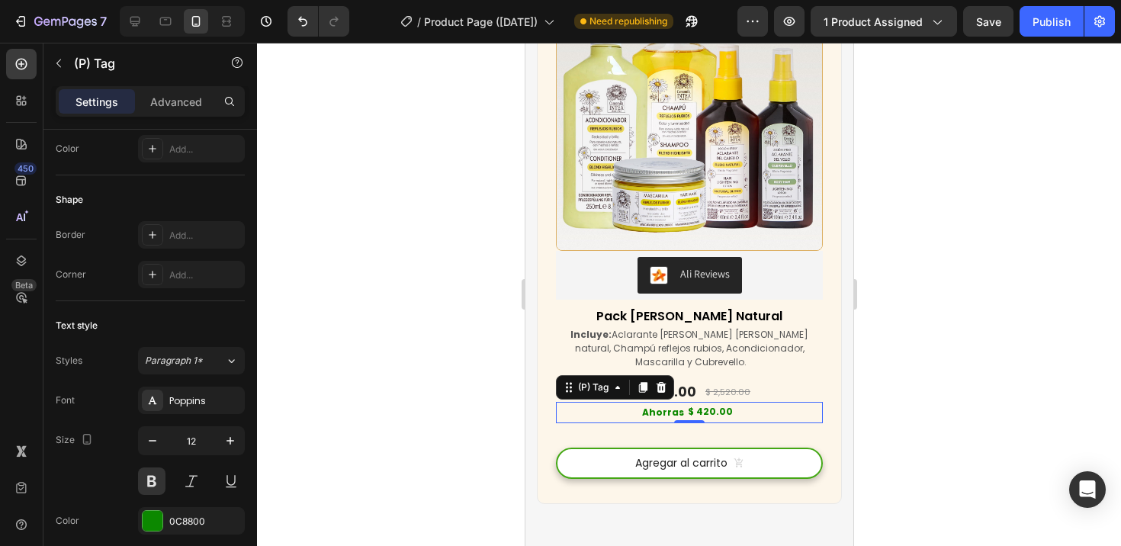
drag, startPoint x: 394, startPoint y: 415, endPoint x: 417, endPoint y: 419, distance: 23.1
click at [394, 415] on div at bounding box center [689, 294] width 864 height 503
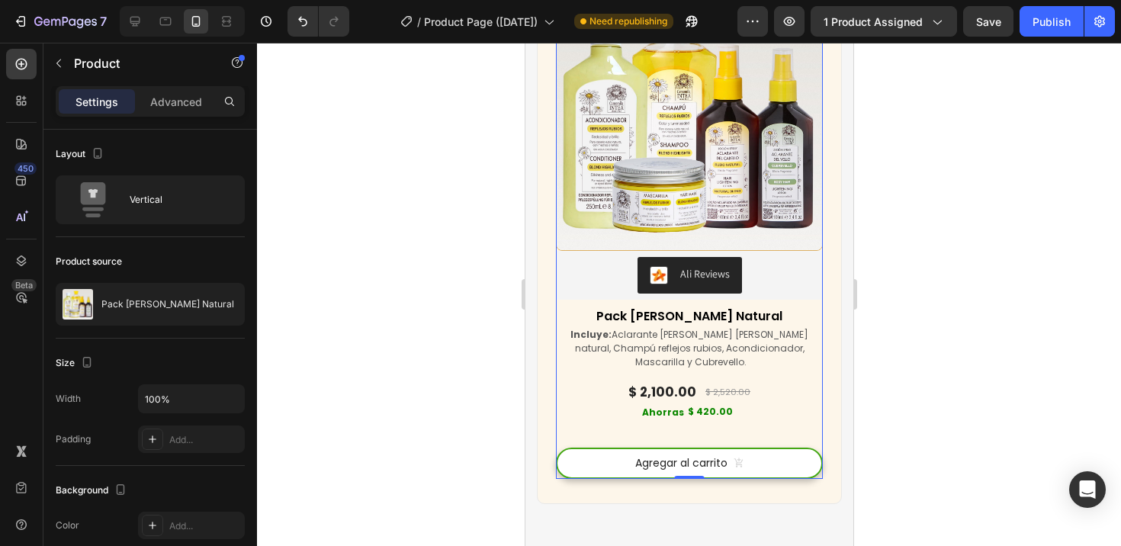
click at [697, 438] on div "Agregar al carrito (P) Cart Button" at bounding box center [688, 451] width 267 height 56
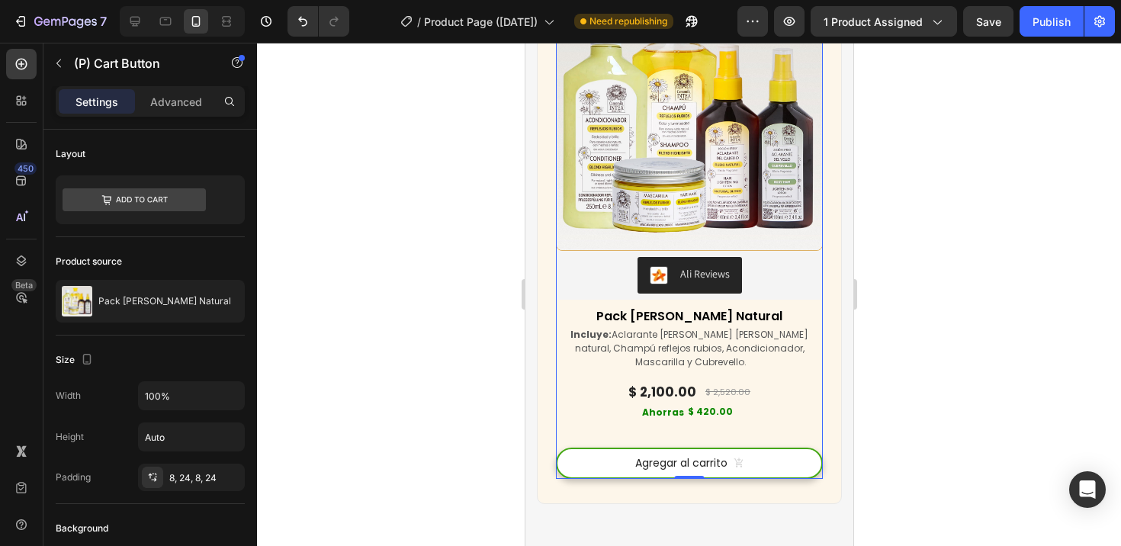
click at [697, 448] on div "Agregar al carrito (P) Cart Button" at bounding box center [688, 463] width 267 height 31
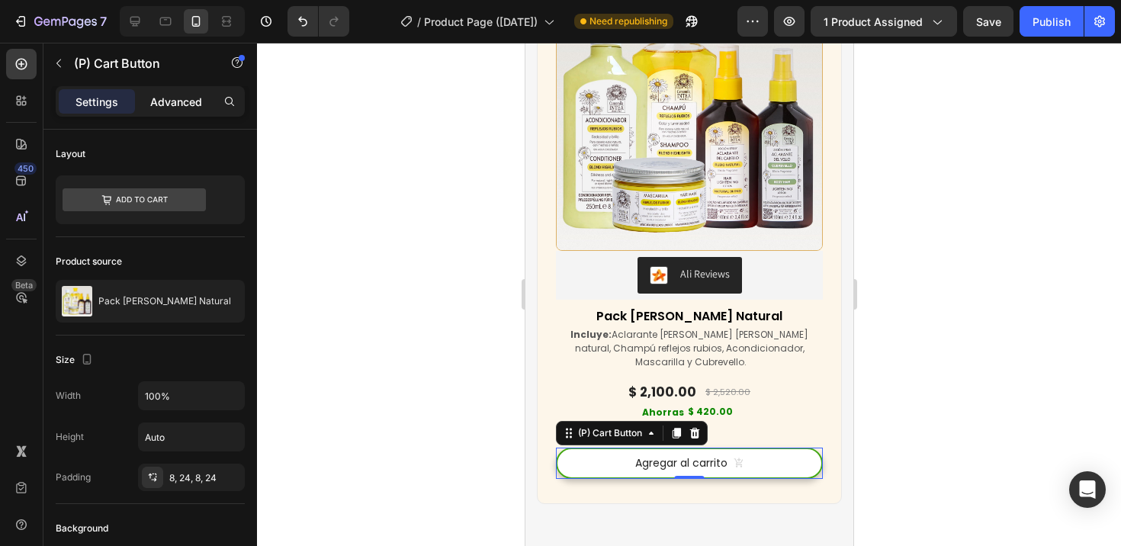
click at [175, 103] on p "Advanced" at bounding box center [176, 102] width 52 height 16
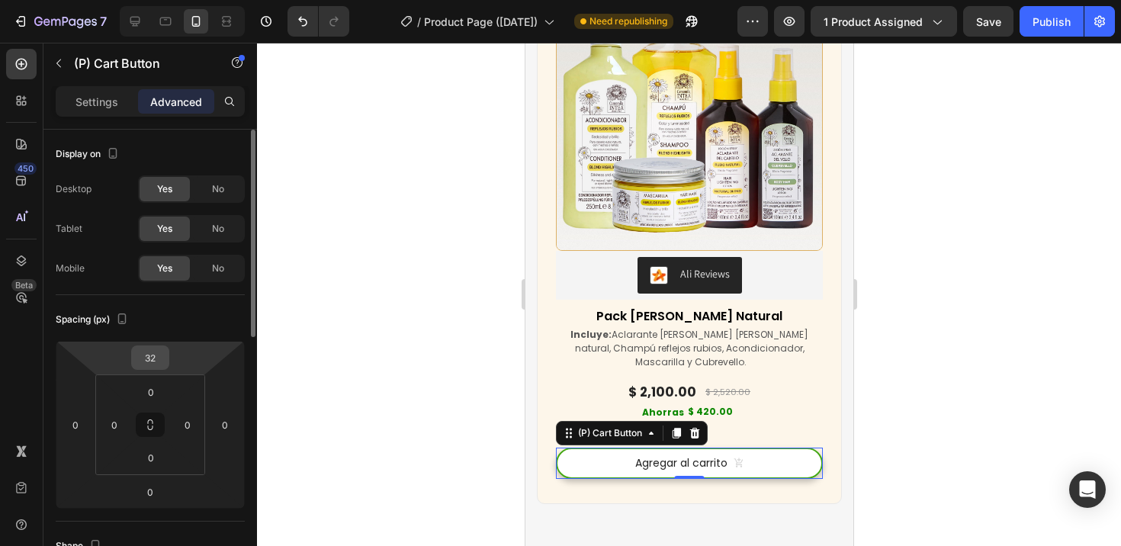
click at [156, 357] on input "32" at bounding box center [150, 357] width 30 height 23
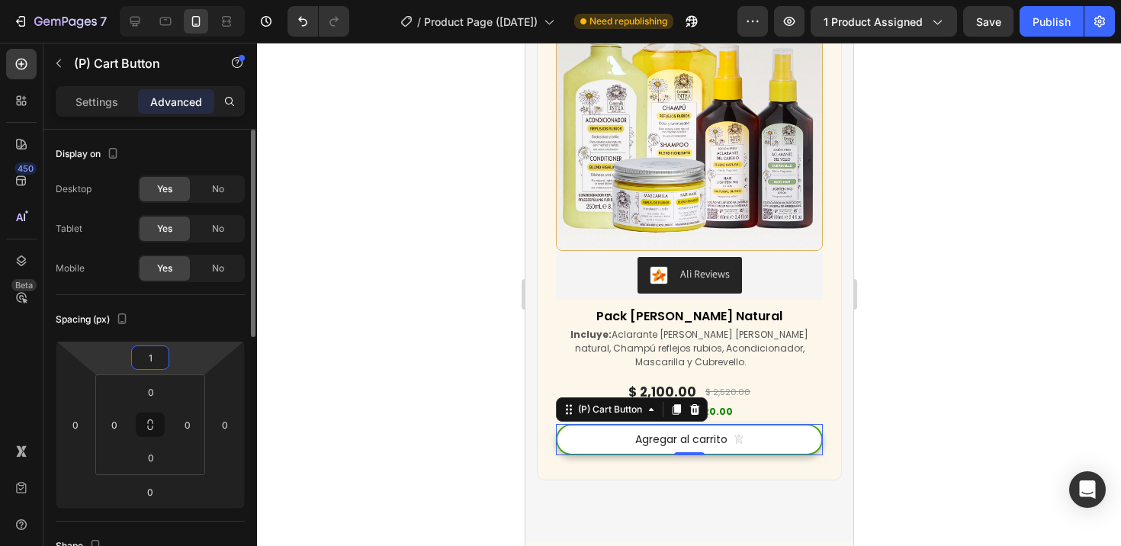
type input "15"
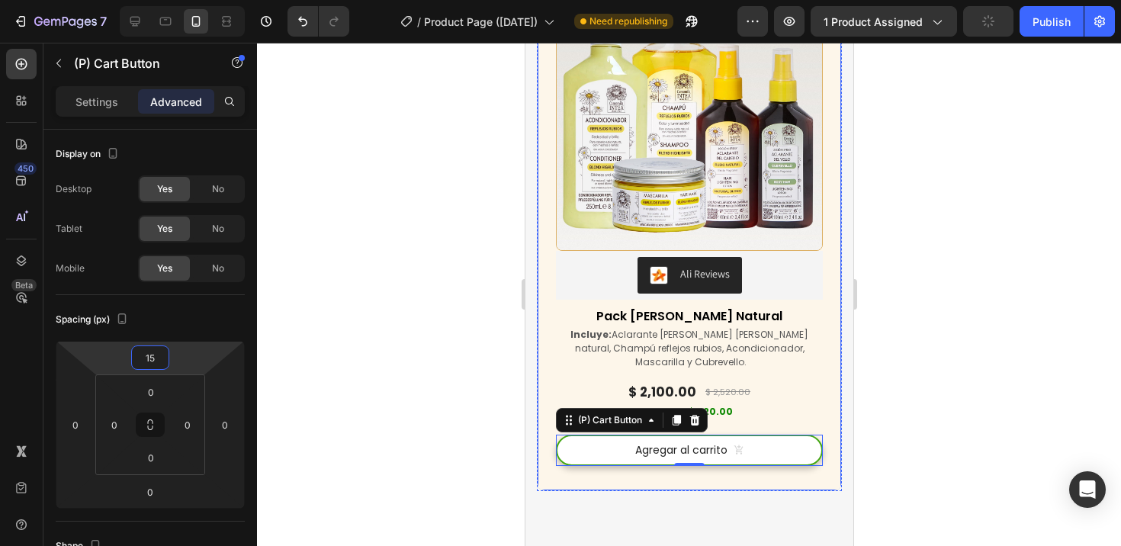
click at [827, 406] on div "(P) Images & Gallery Ali Reviews Ali Reviews Pack Verano Rubio Natural (P) Titl…" at bounding box center [688, 228] width 305 height 525
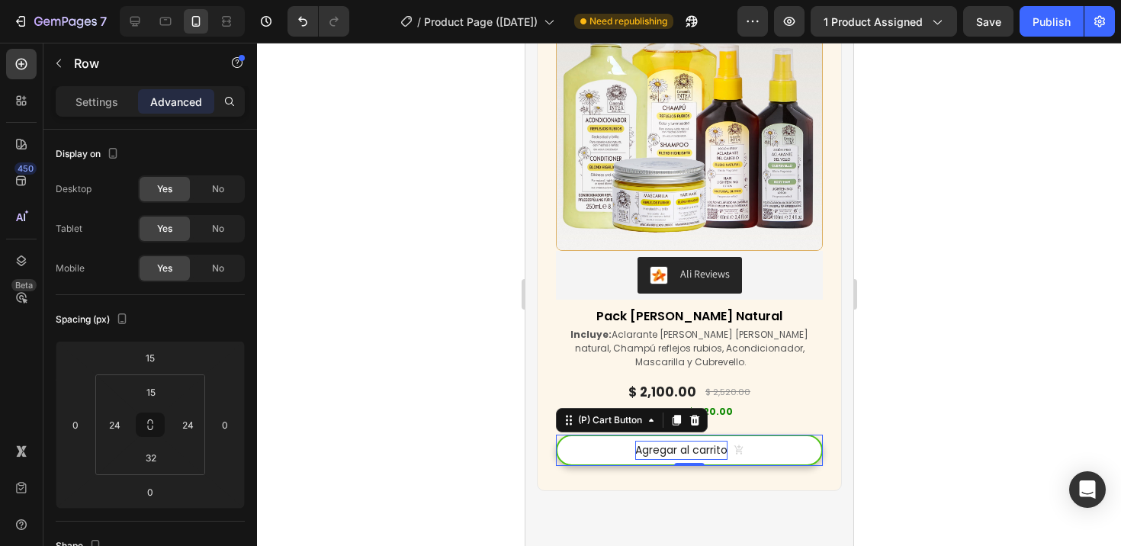
click at [717, 447] on p "Agregar al carrito" at bounding box center [680, 450] width 92 height 19
click at [89, 96] on p "Settings" at bounding box center [96, 102] width 43 height 16
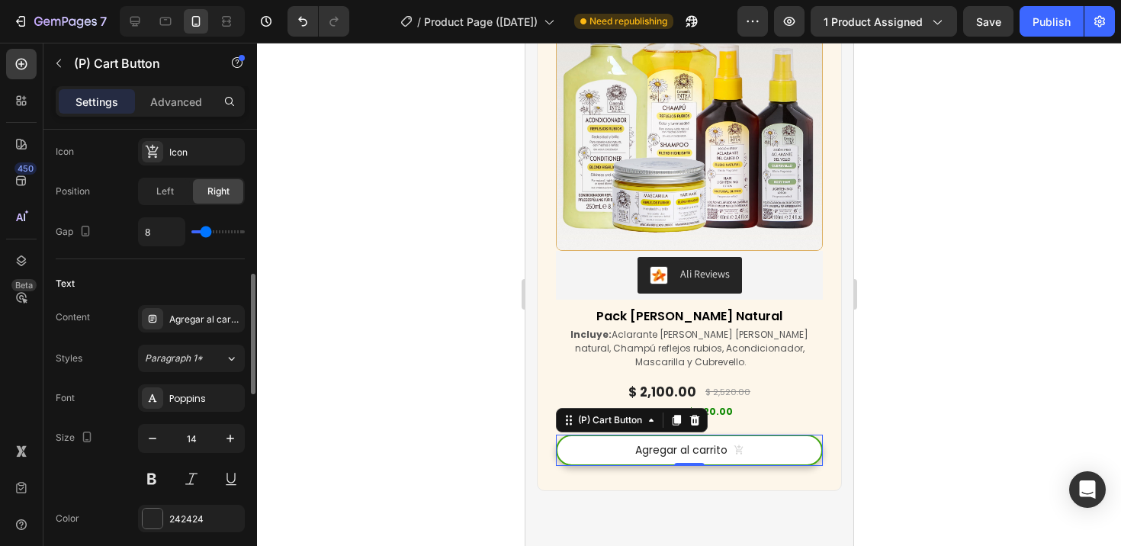
scroll to position [725, 0]
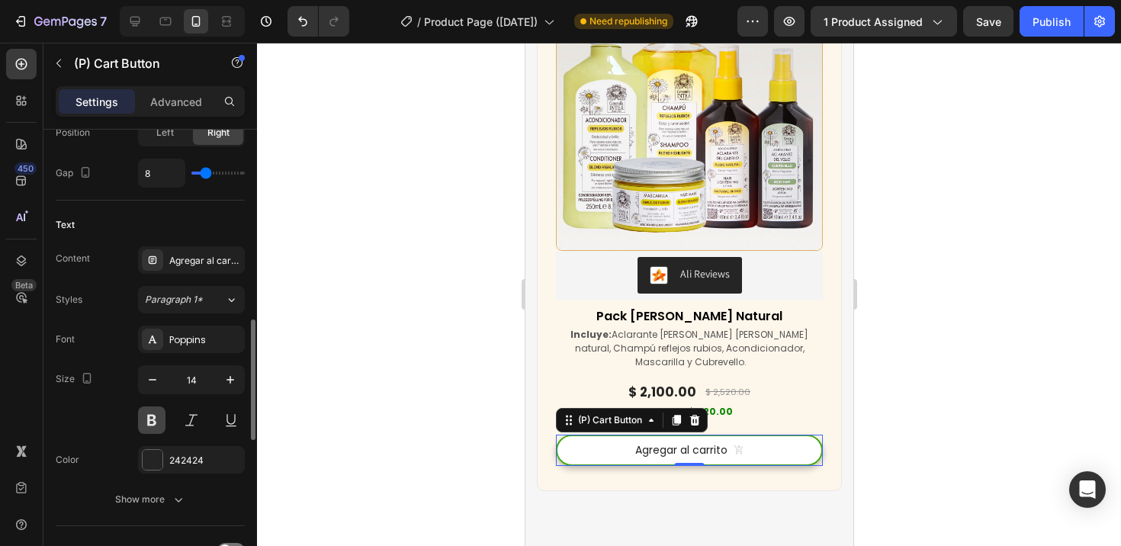
click at [144, 425] on button at bounding box center [151, 419] width 27 height 27
click at [371, 411] on div at bounding box center [689, 294] width 864 height 503
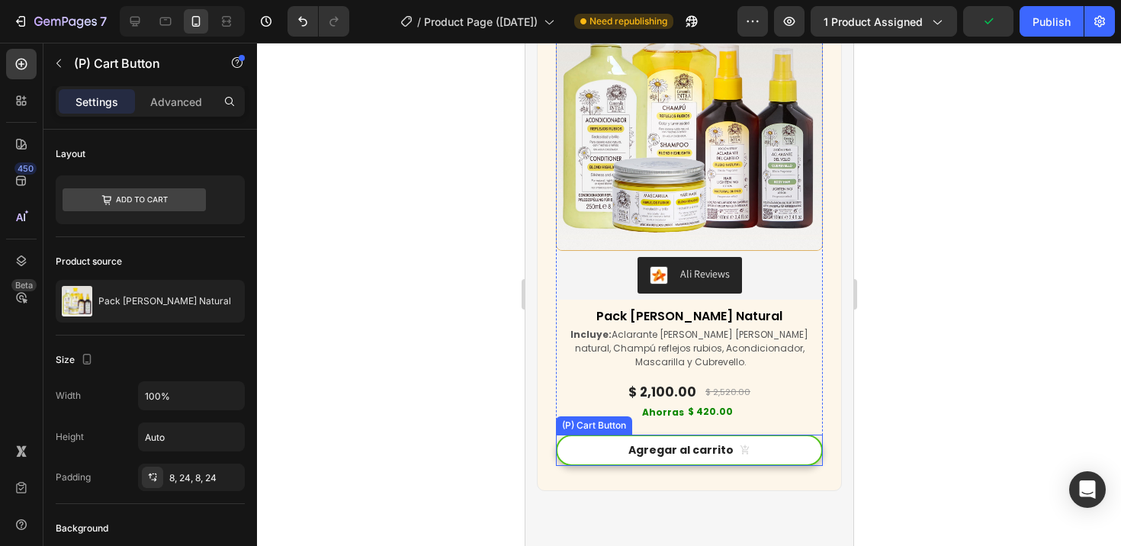
click at [745, 446] on button "Agregar al carrito" at bounding box center [688, 450] width 267 height 31
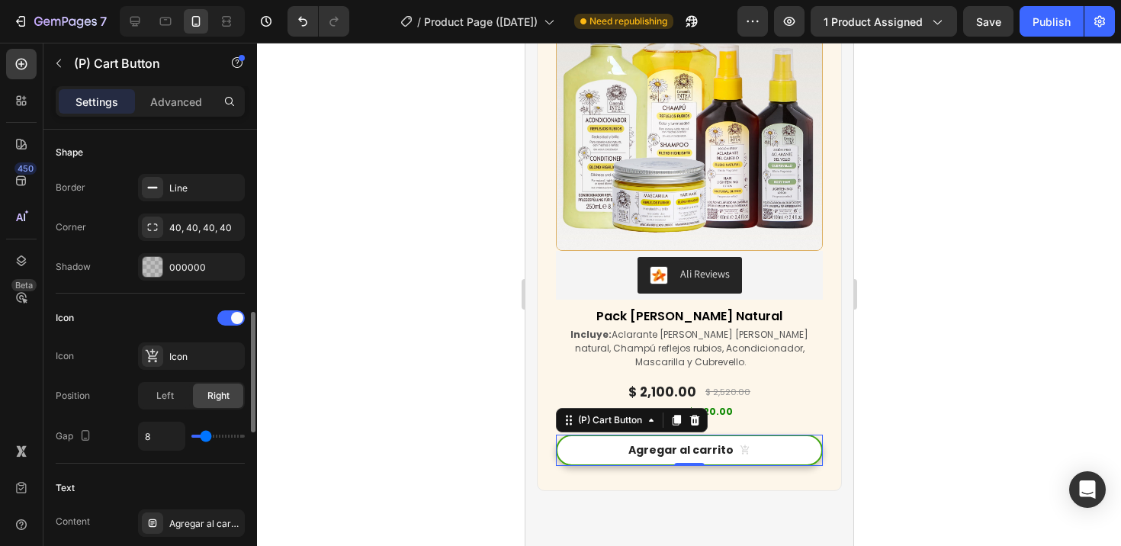
scroll to position [511, 0]
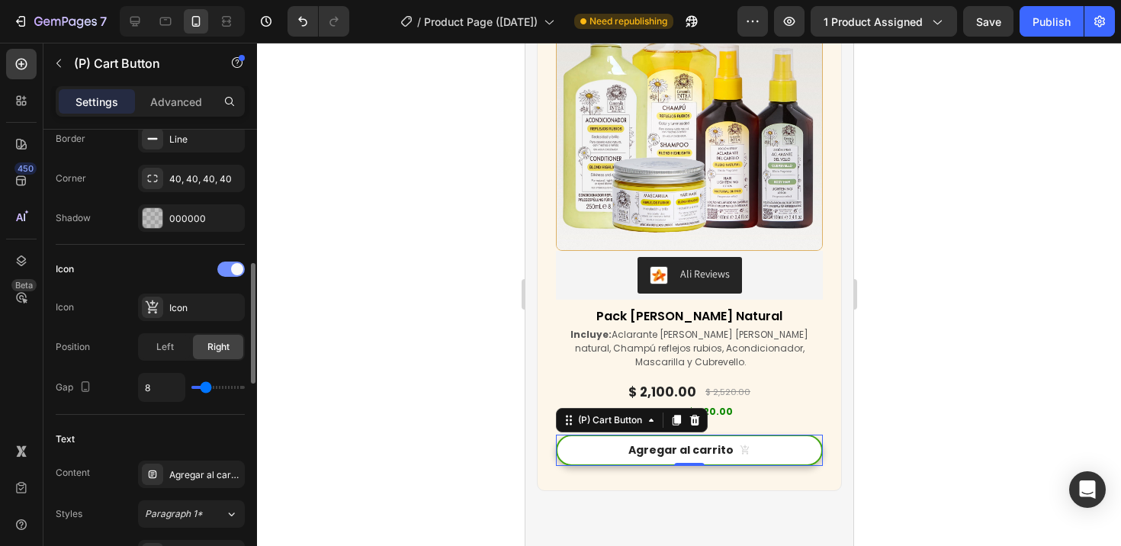
click at [226, 267] on div at bounding box center [230, 268] width 27 height 15
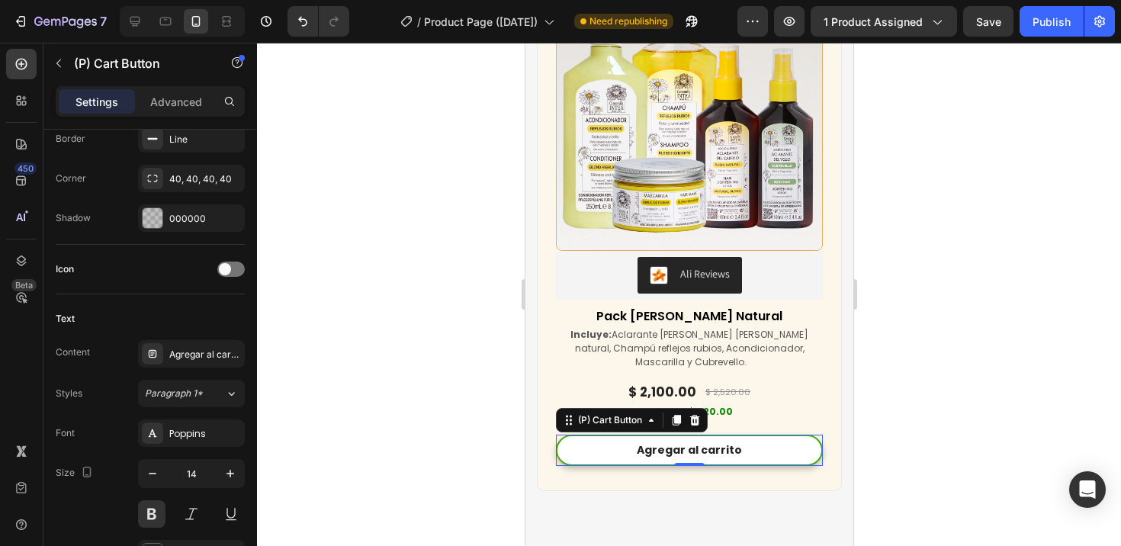
click at [348, 355] on div at bounding box center [689, 294] width 864 height 503
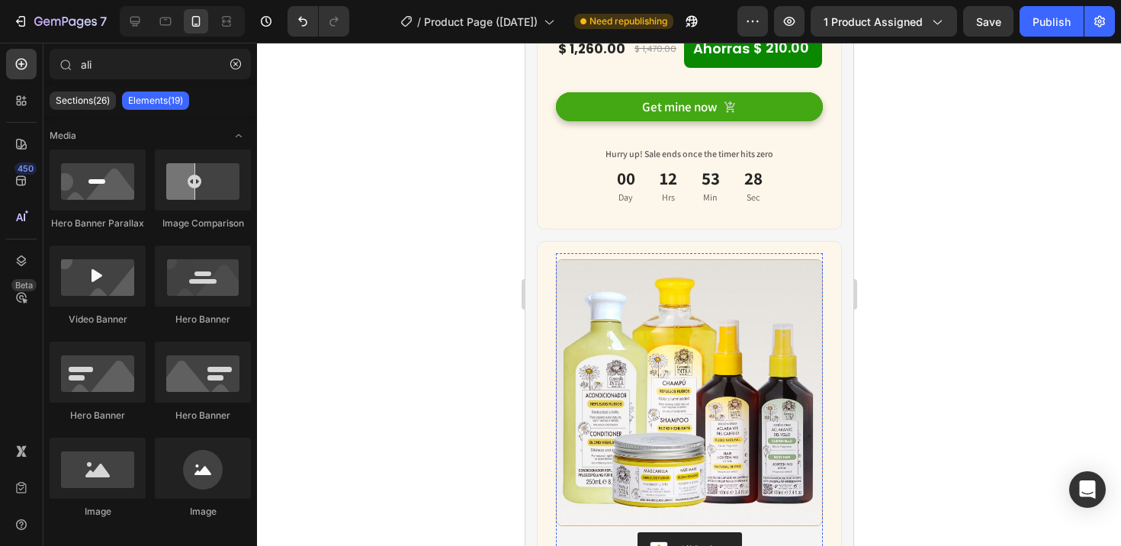
scroll to position [7421, 0]
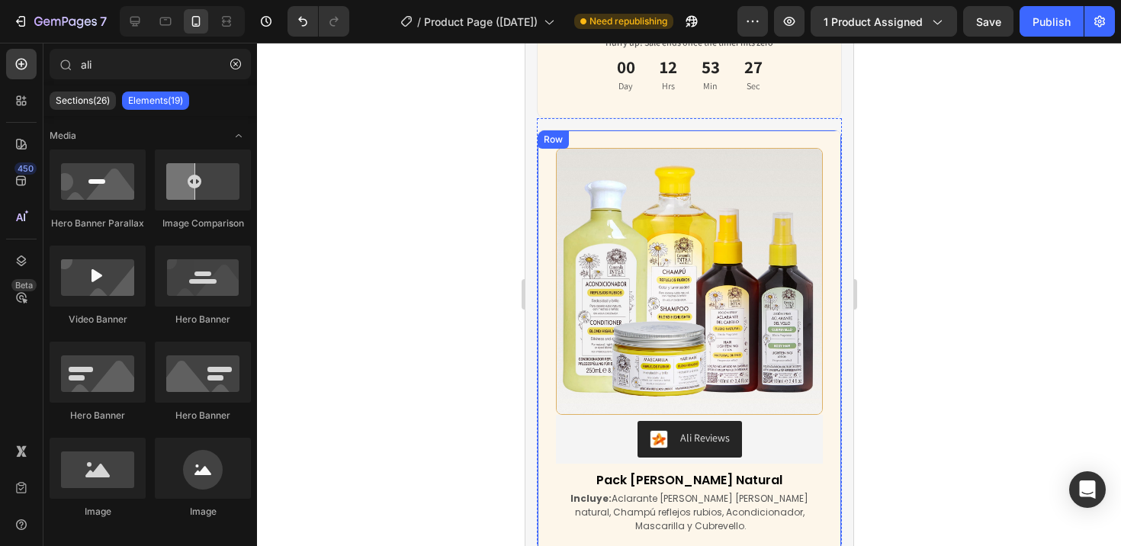
click at [818, 461] on div "(P) Images & Gallery Ali Reviews Ali Reviews Pack Verano Rubio Natural (P) Titl…" at bounding box center [688, 392] width 305 height 525
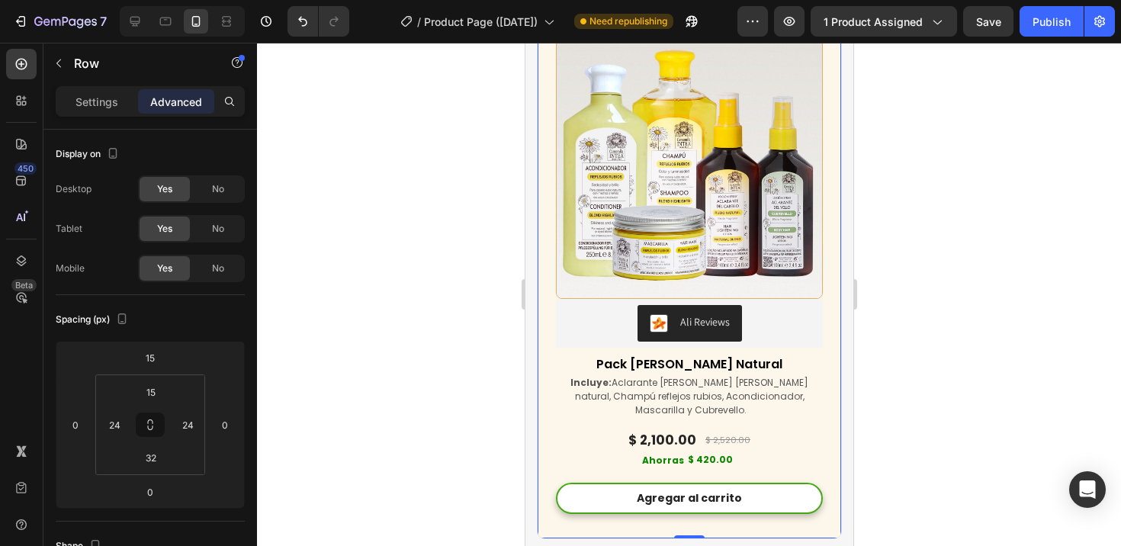
scroll to position [7618, 0]
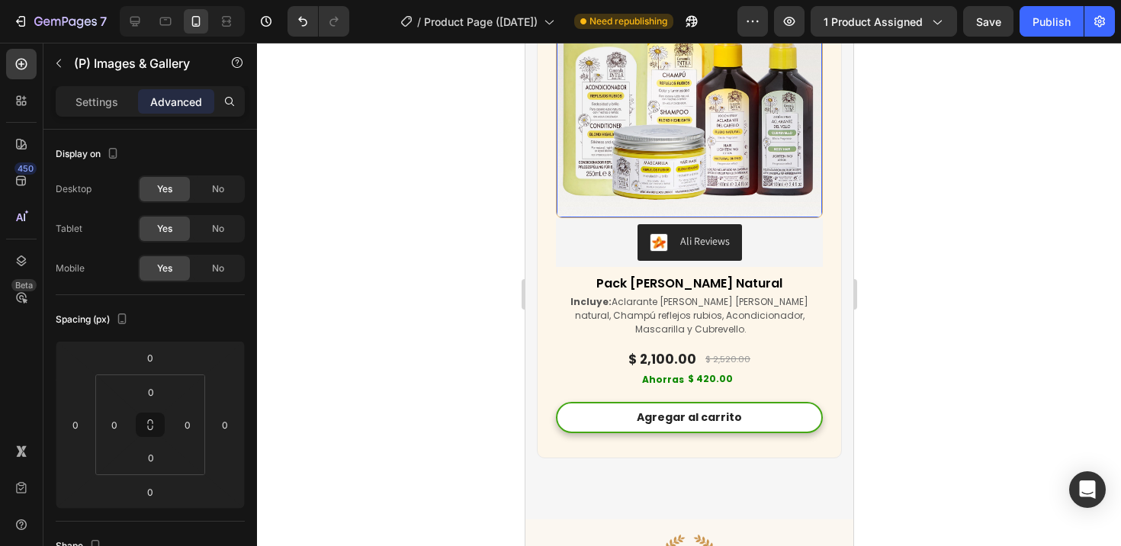
click at [716, 201] on img at bounding box center [688, 84] width 265 height 265
click at [101, 103] on p "Settings" at bounding box center [96, 102] width 43 height 16
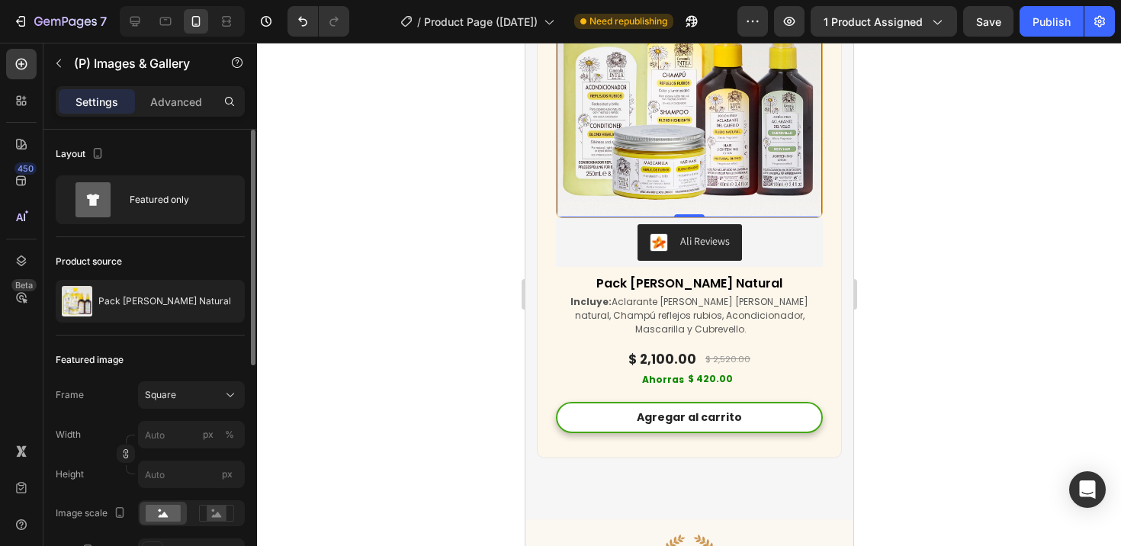
scroll to position [114, 0]
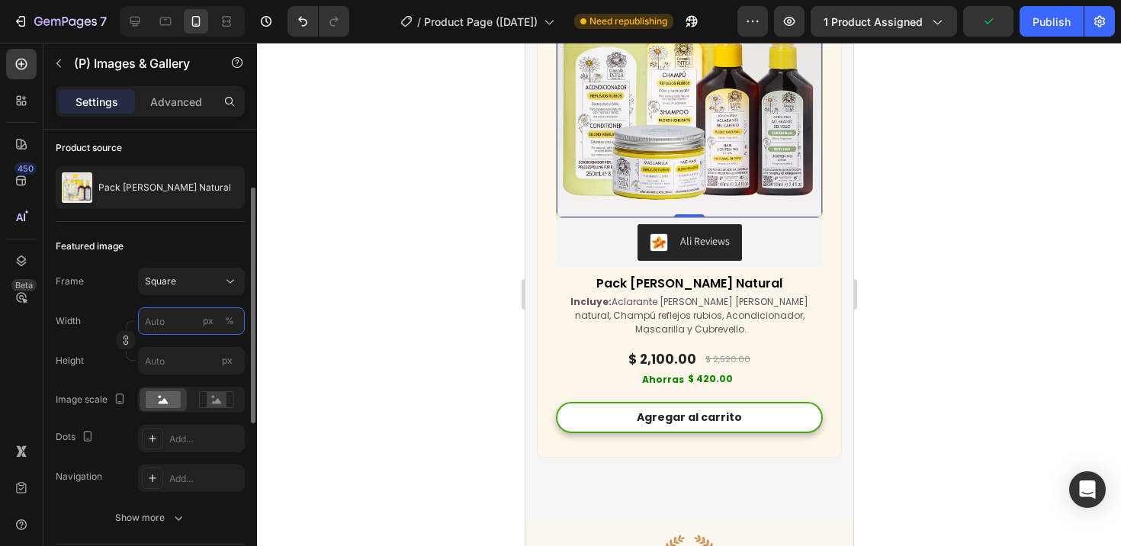
click at [182, 326] on input "px %" at bounding box center [191, 320] width 107 height 27
click at [210, 319] on div "px" at bounding box center [208, 321] width 11 height 14
type input "3"
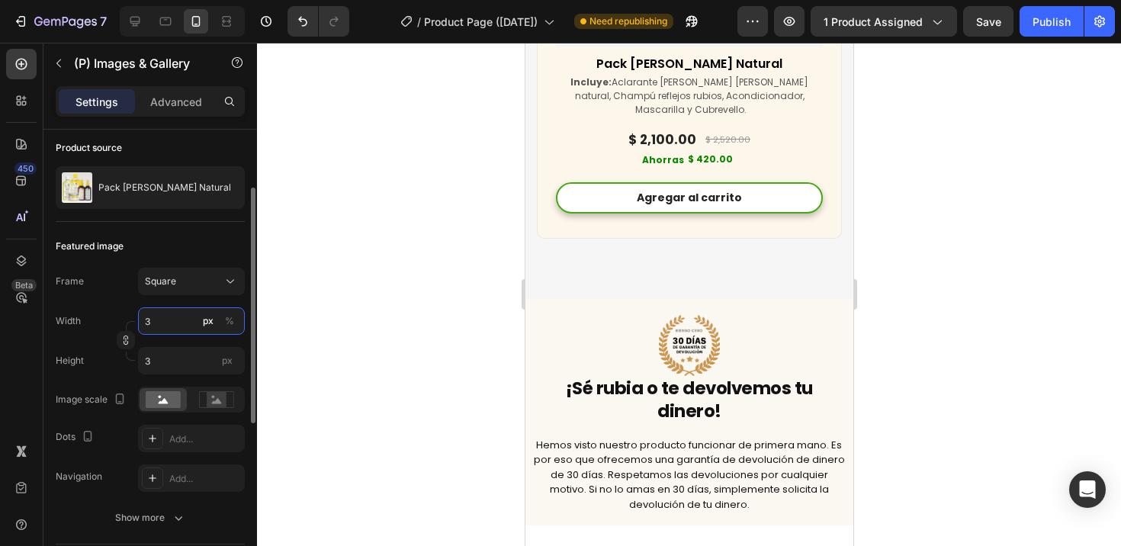
type input "35"
type input "355"
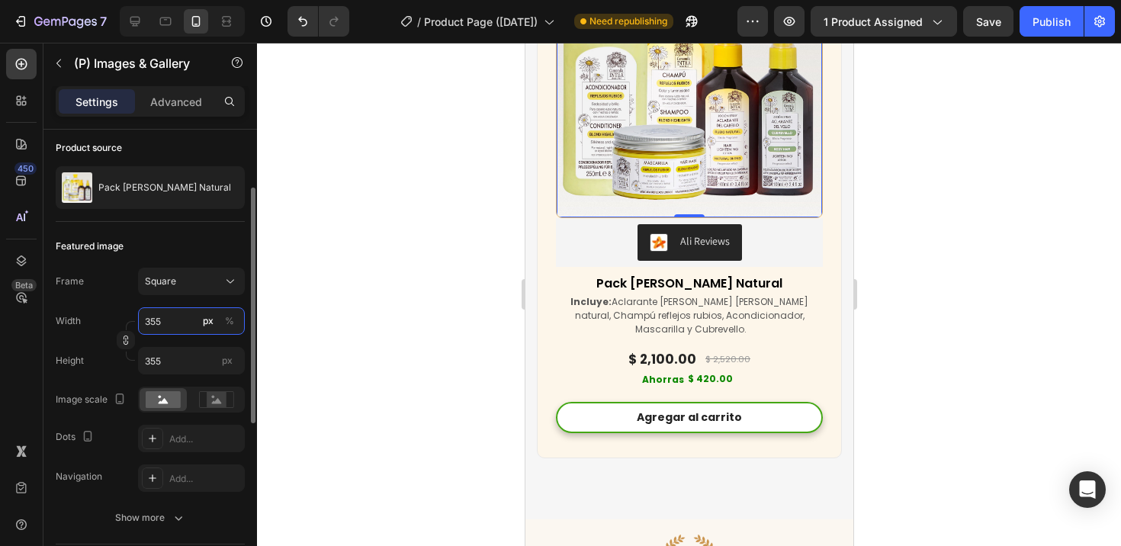
scroll to position [7826, 0]
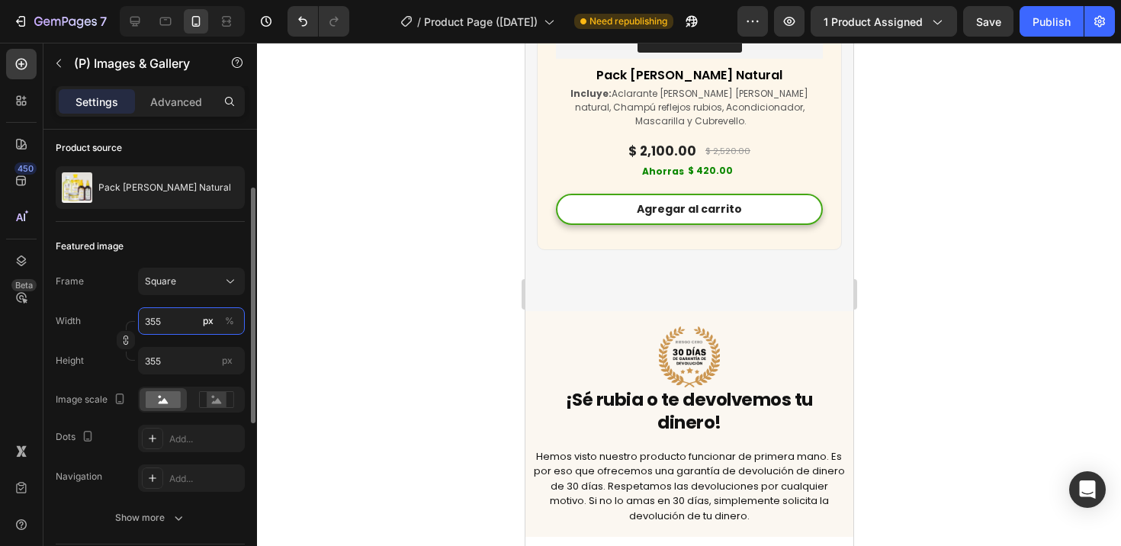
type input "3555"
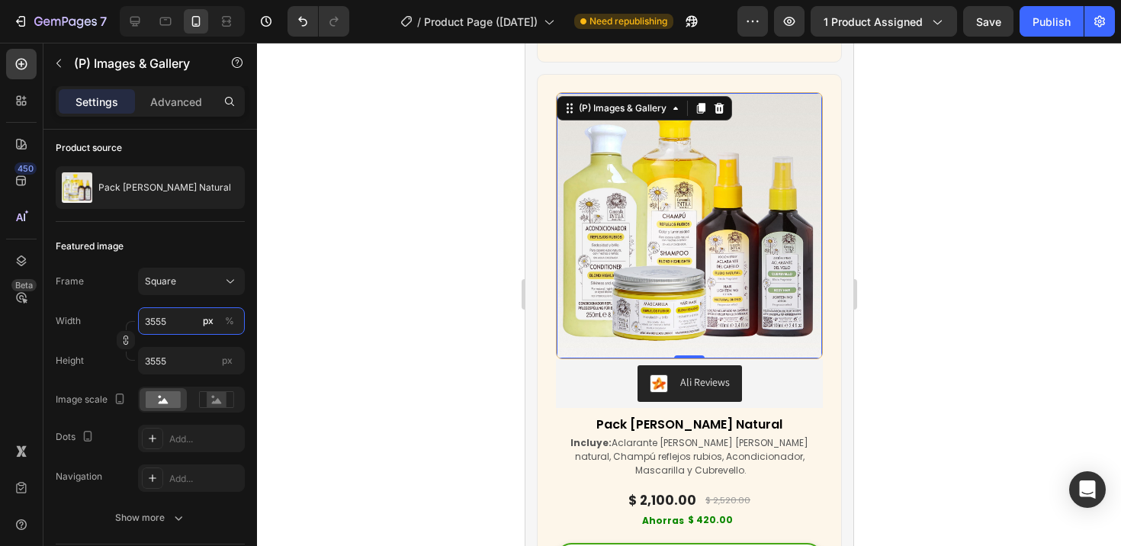
scroll to position [7475, 0]
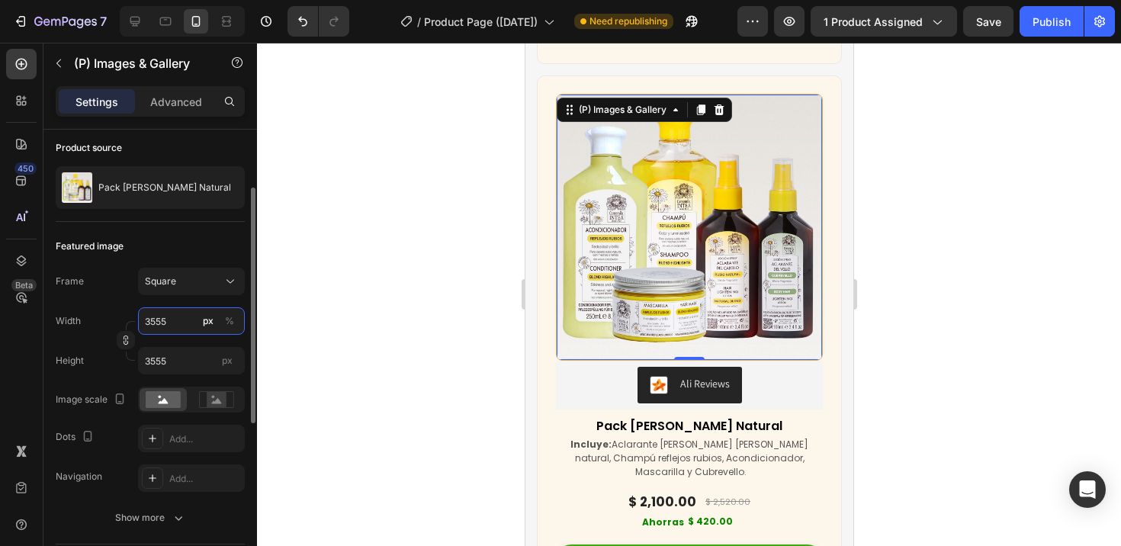
type input "355"
click at [120, 308] on div "Width 355 px %" at bounding box center [150, 320] width 189 height 27
click at [191, 294] on button "Square" at bounding box center [191, 281] width 107 height 27
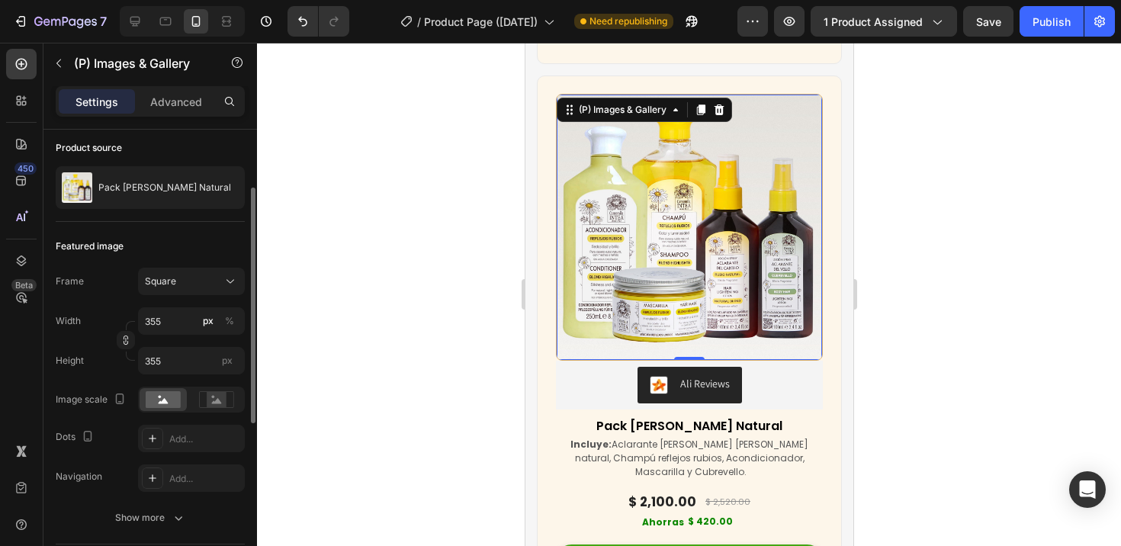
click at [120, 271] on div "Frame Square" at bounding box center [150, 281] width 189 height 27
click at [229, 320] on div "%" at bounding box center [229, 321] width 9 height 14
click at [209, 319] on div "px" at bounding box center [208, 321] width 11 height 14
type input "355"
click at [216, 400] on icon at bounding box center [217, 400] width 10 height 5
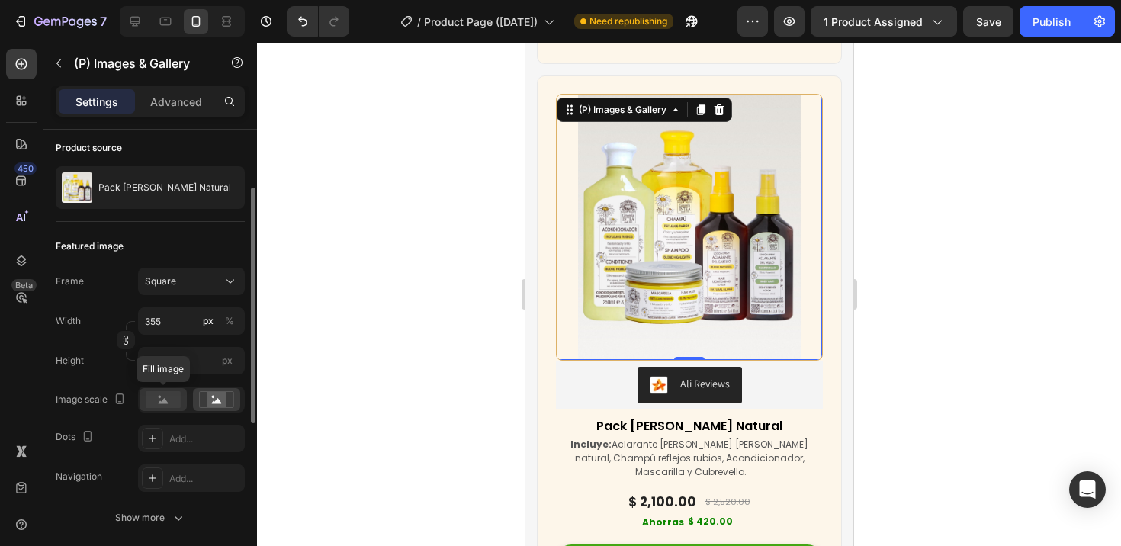
click at [178, 399] on rect at bounding box center [163, 399] width 35 height 17
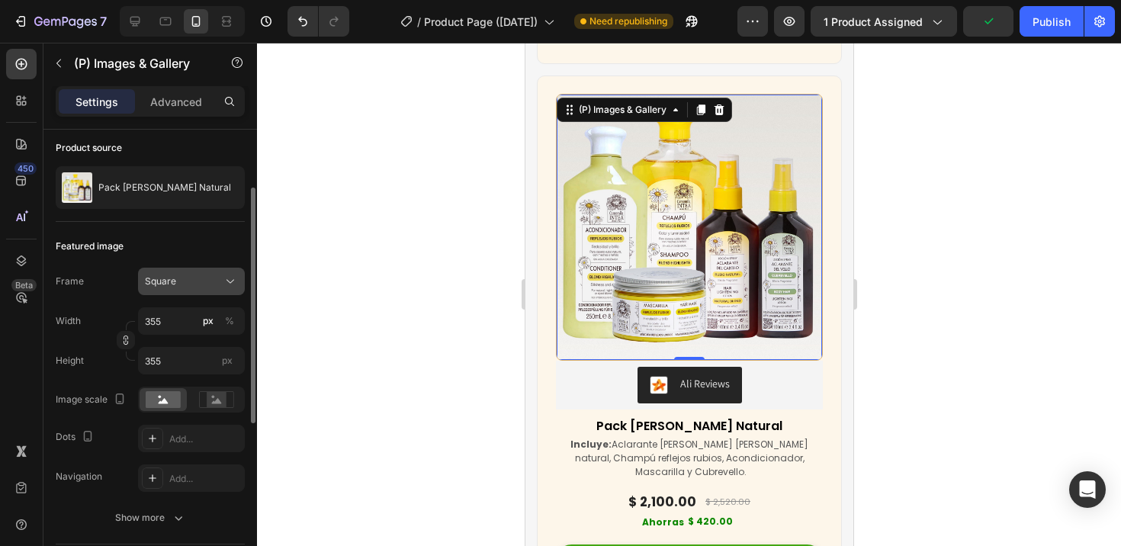
click at [226, 281] on icon at bounding box center [230, 281] width 15 height 15
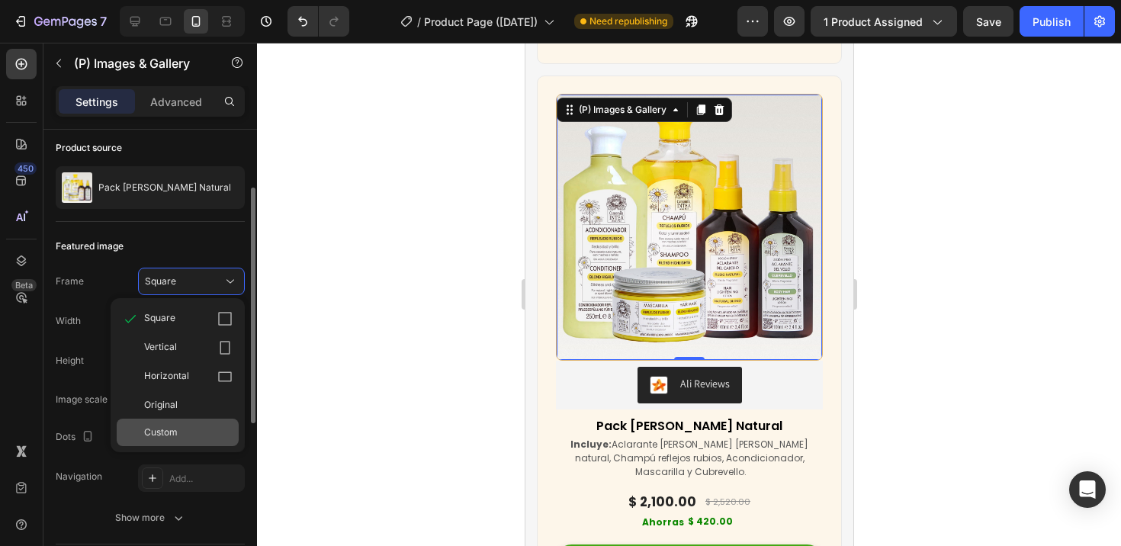
click at [207, 423] on div "Custom" at bounding box center [178, 432] width 122 height 27
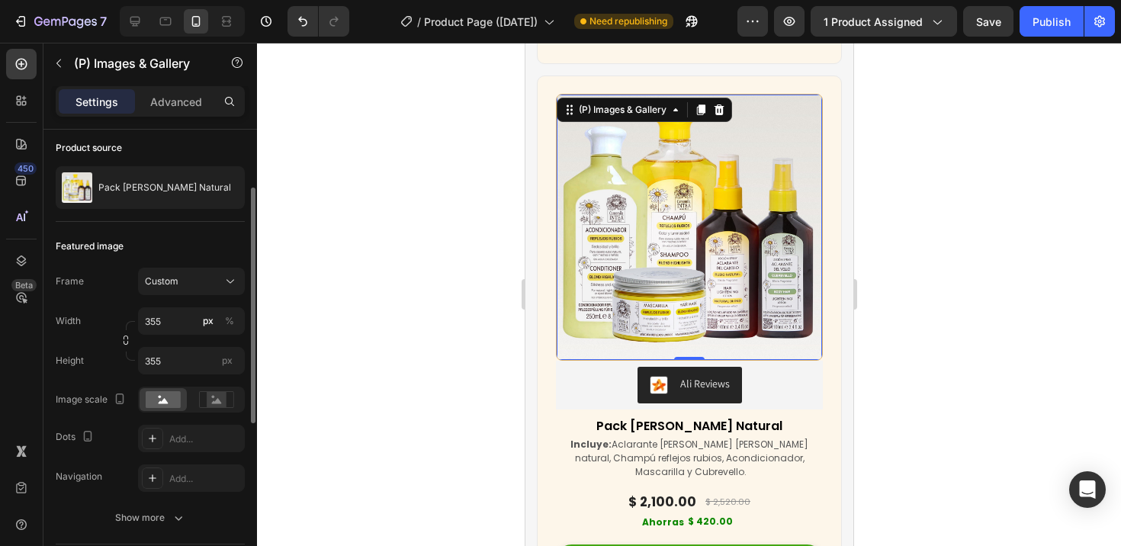
click at [212, 245] on div "Featured image" at bounding box center [150, 246] width 189 height 24
click at [435, 355] on div at bounding box center [689, 294] width 864 height 503
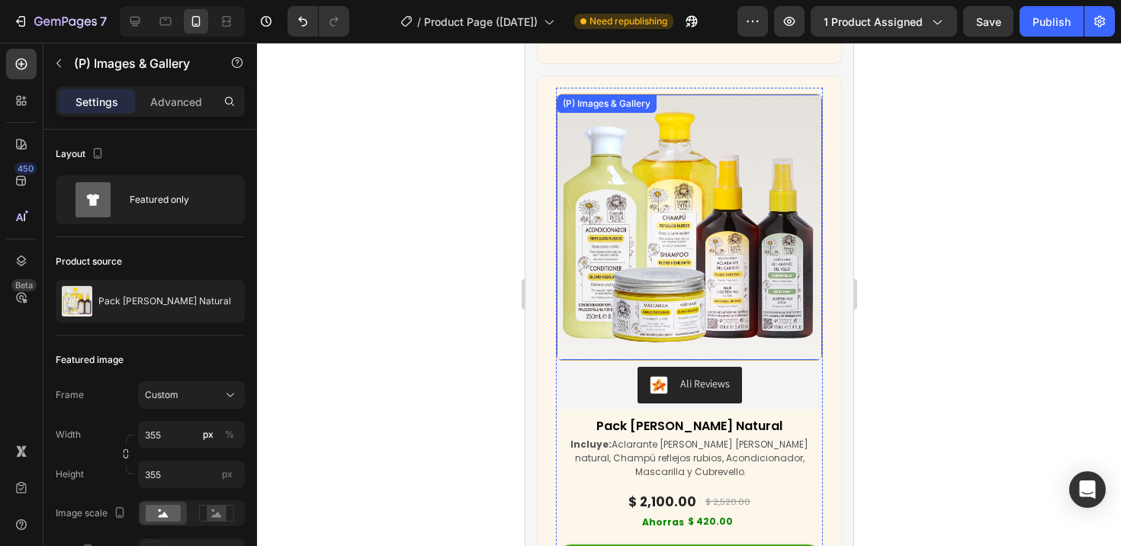
click at [643, 348] on img at bounding box center [688, 227] width 265 height 265
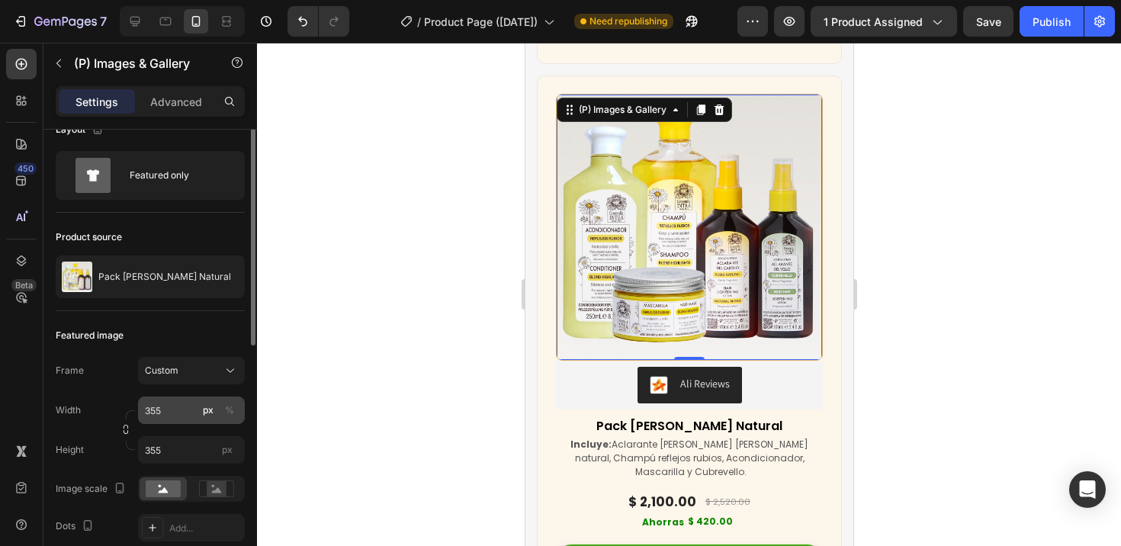
scroll to position [77, 0]
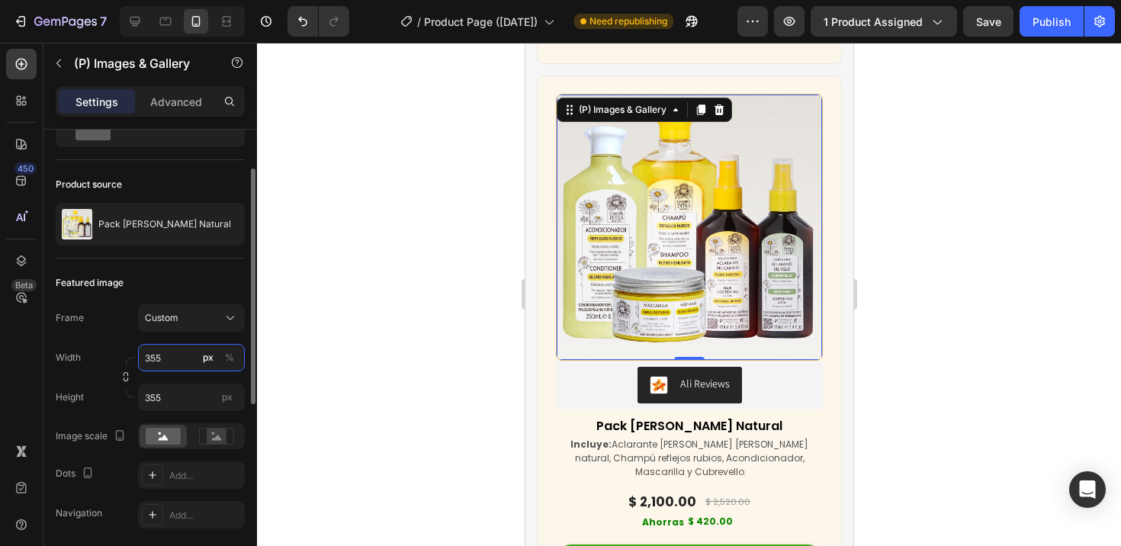
click at [169, 351] on input "355" at bounding box center [191, 357] width 107 height 27
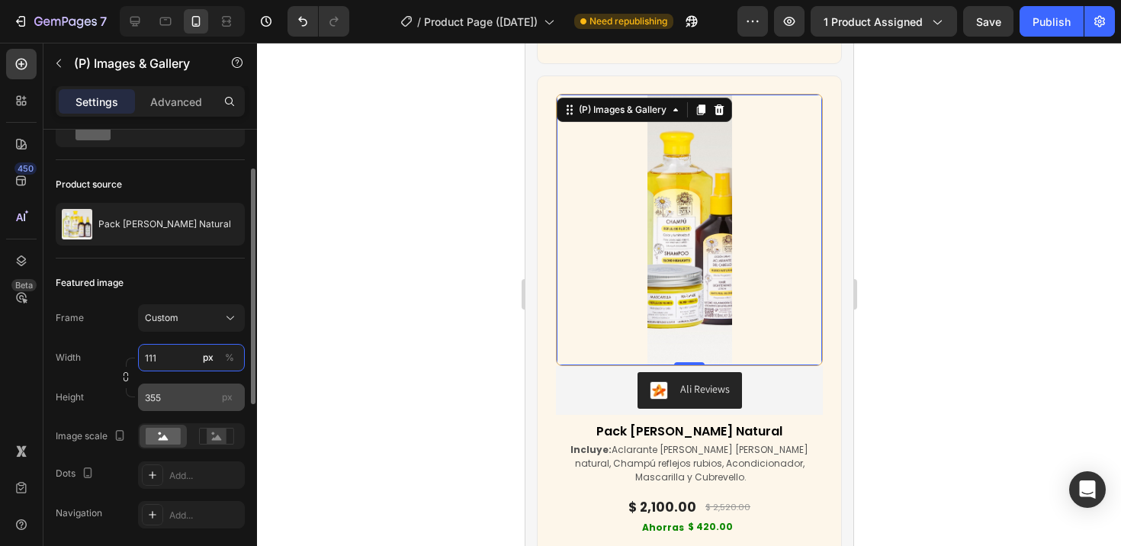
type input "111"
click at [168, 399] on input "355" at bounding box center [191, 396] width 107 height 27
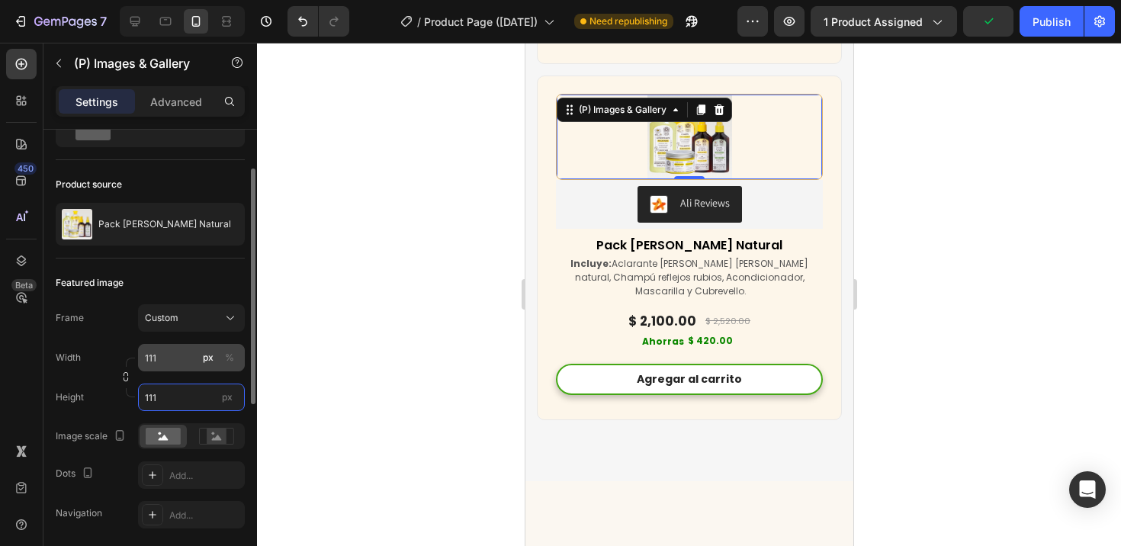
type input "111"
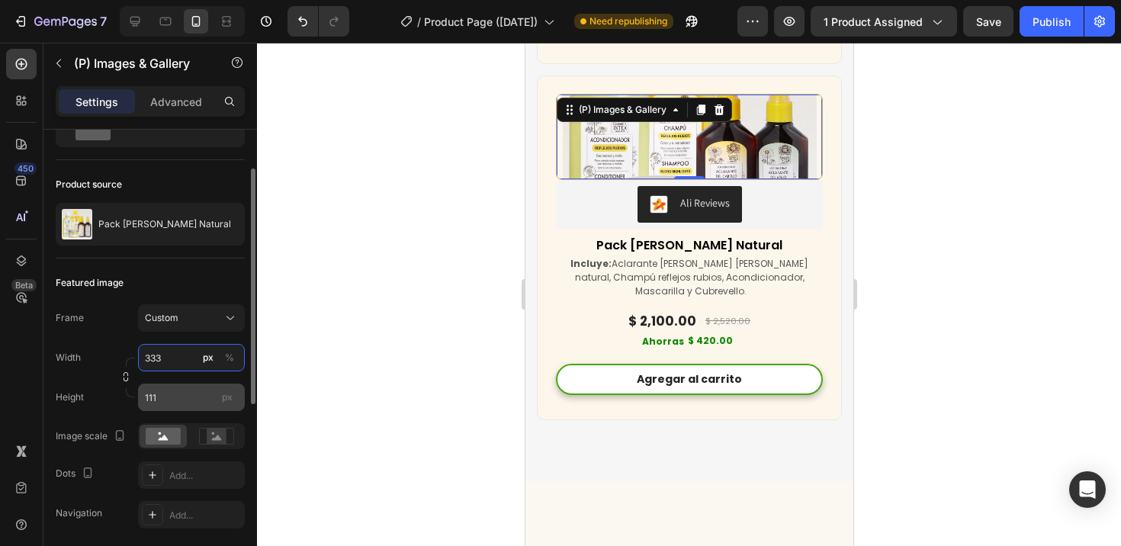
type input "333"
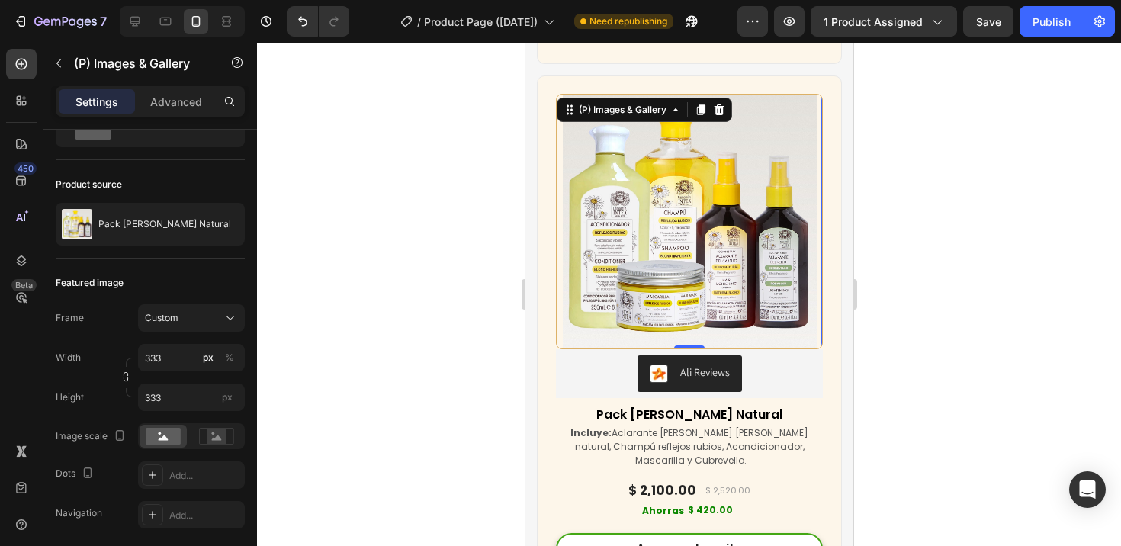
click at [480, 357] on div at bounding box center [689, 294] width 864 height 503
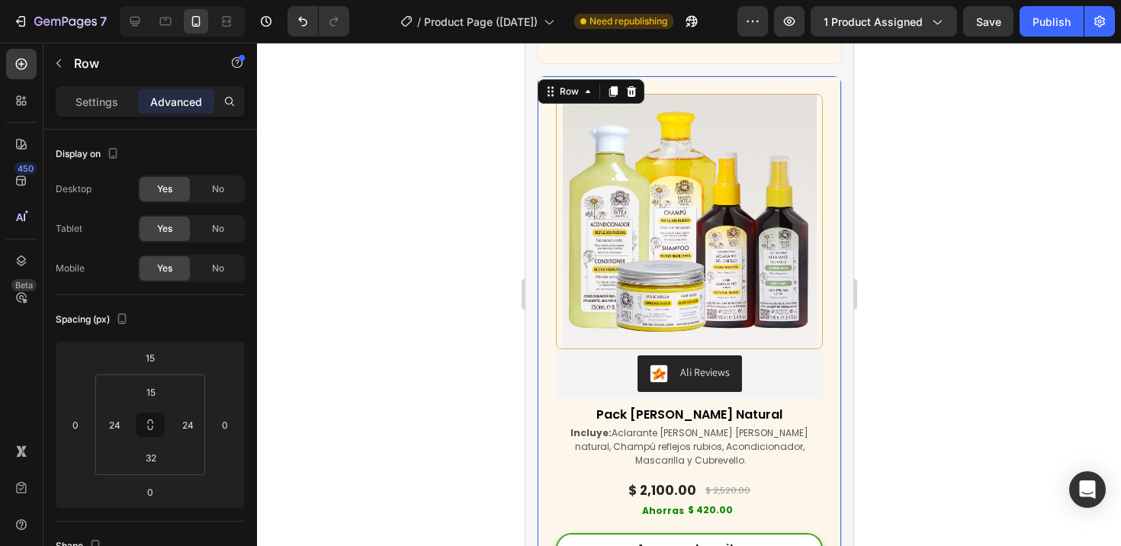
click at [821, 401] on div "(P) Images & Gallery Ali Reviews Ali Reviews Pack Verano Rubio Natural (P) Titl…" at bounding box center [688, 332] width 305 height 514
click at [132, 21] on icon at bounding box center [134, 21] width 15 height 15
type input "0"
type input "32"
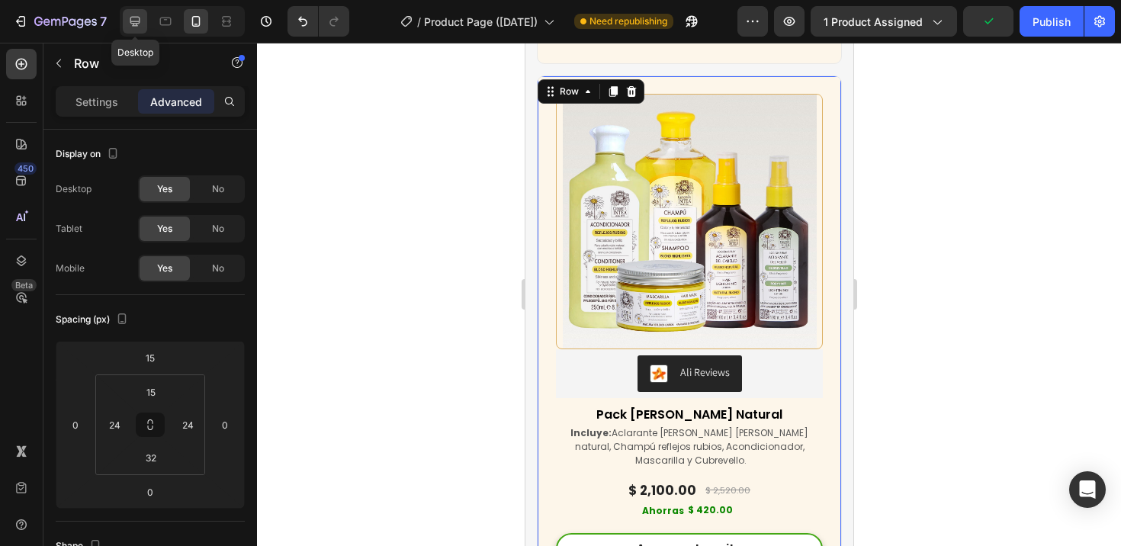
type input "32"
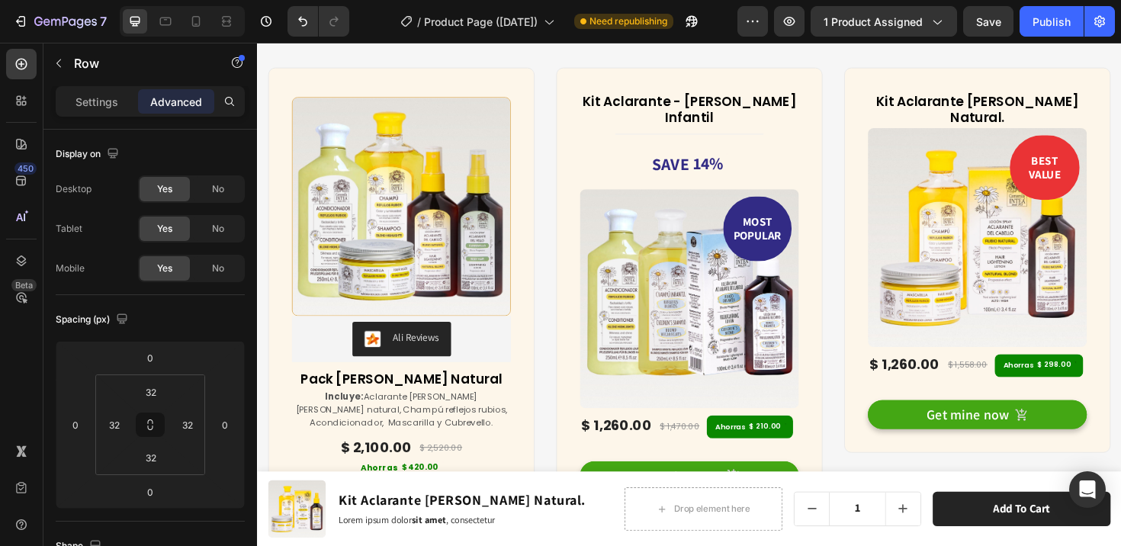
scroll to position [6719, 0]
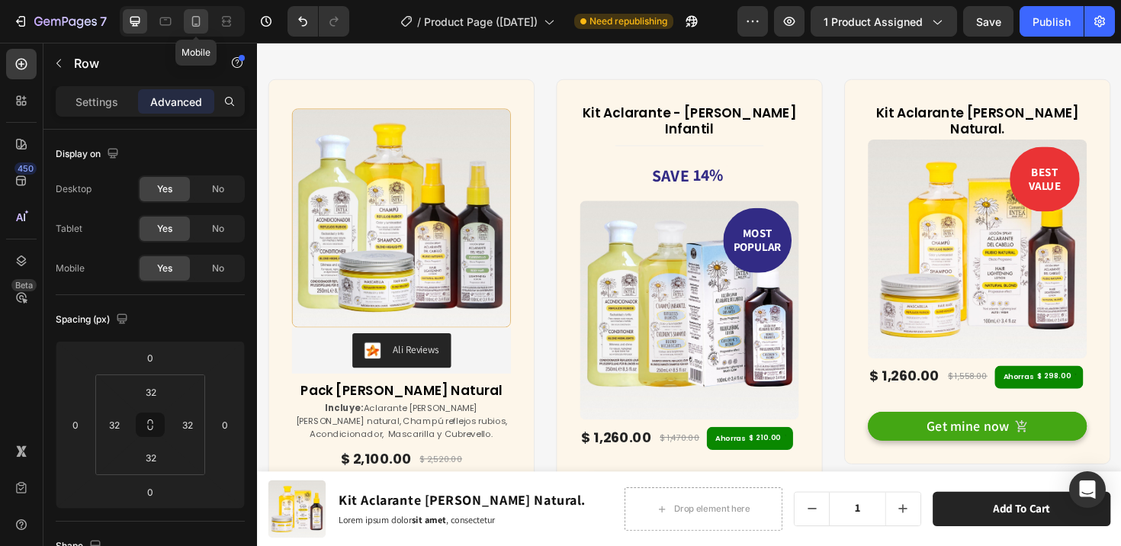
click at [194, 17] on icon at bounding box center [195, 21] width 15 height 15
type input "15"
type input "24"
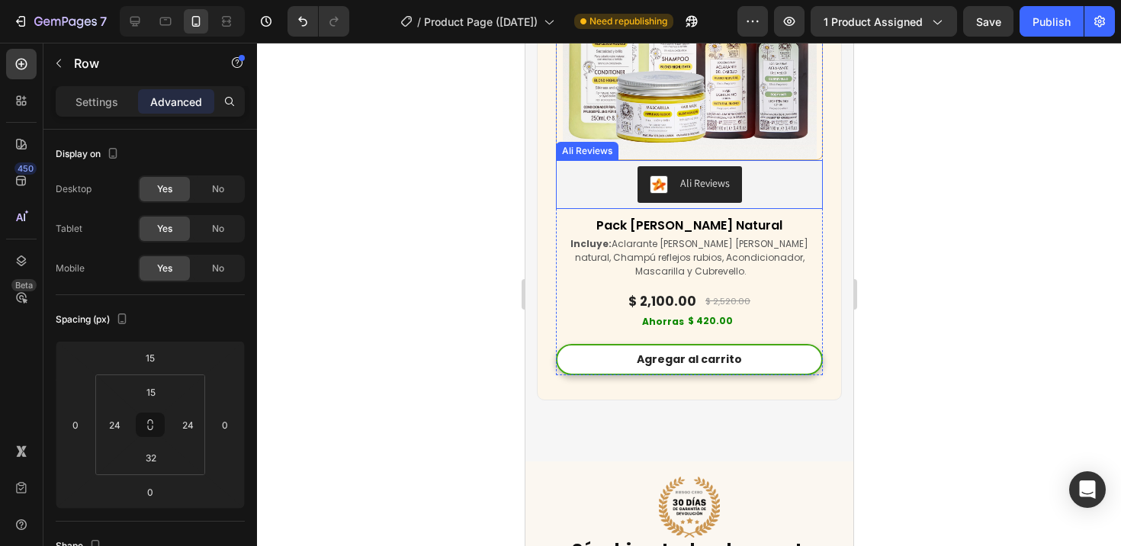
scroll to position [7535, 0]
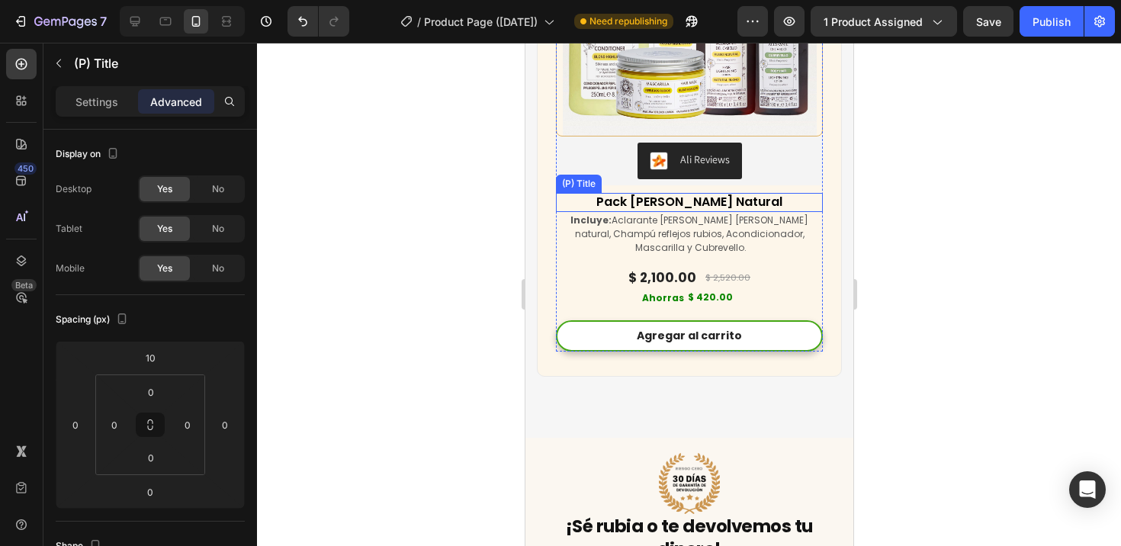
click at [634, 212] on h3 "Pack [PERSON_NAME] Natural" at bounding box center [688, 202] width 267 height 19
click at [101, 92] on div "Settings" at bounding box center [97, 101] width 76 height 24
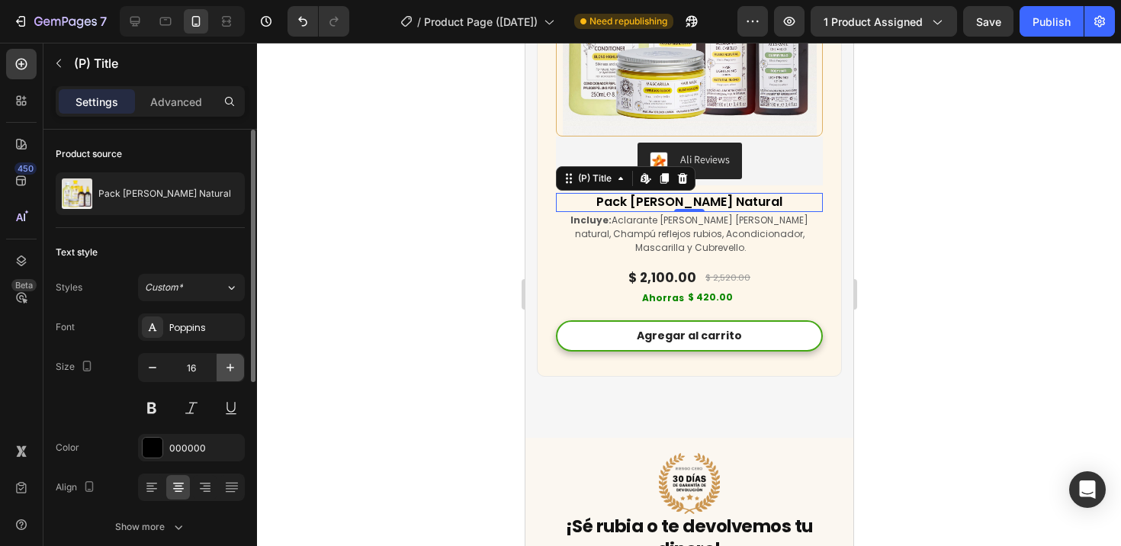
click at [229, 364] on icon "button" at bounding box center [230, 367] width 15 height 15
type input "17"
click at [403, 266] on div at bounding box center [689, 294] width 864 height 503
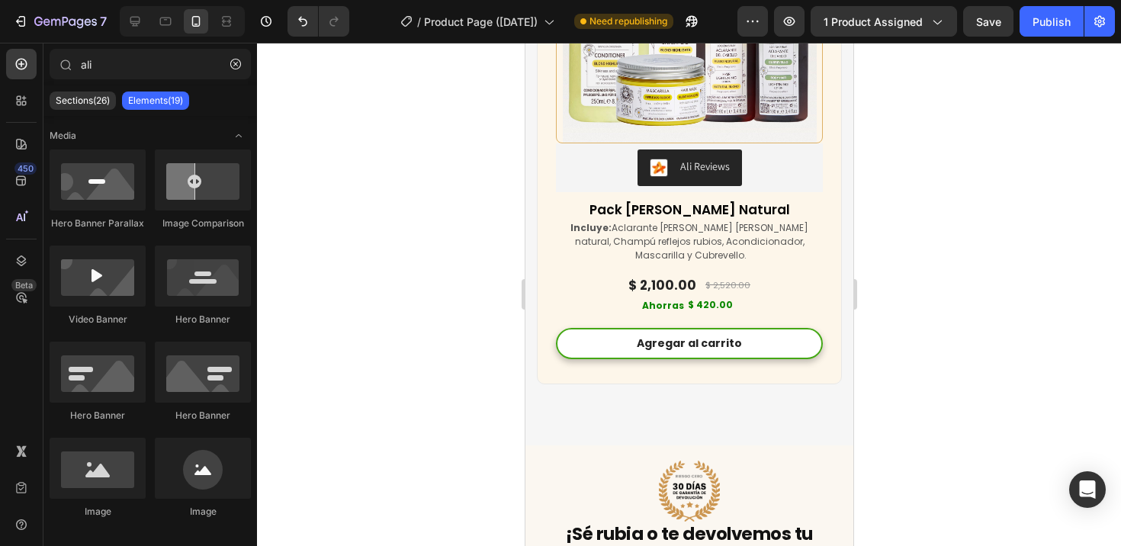
scroll to position [7529, 0]
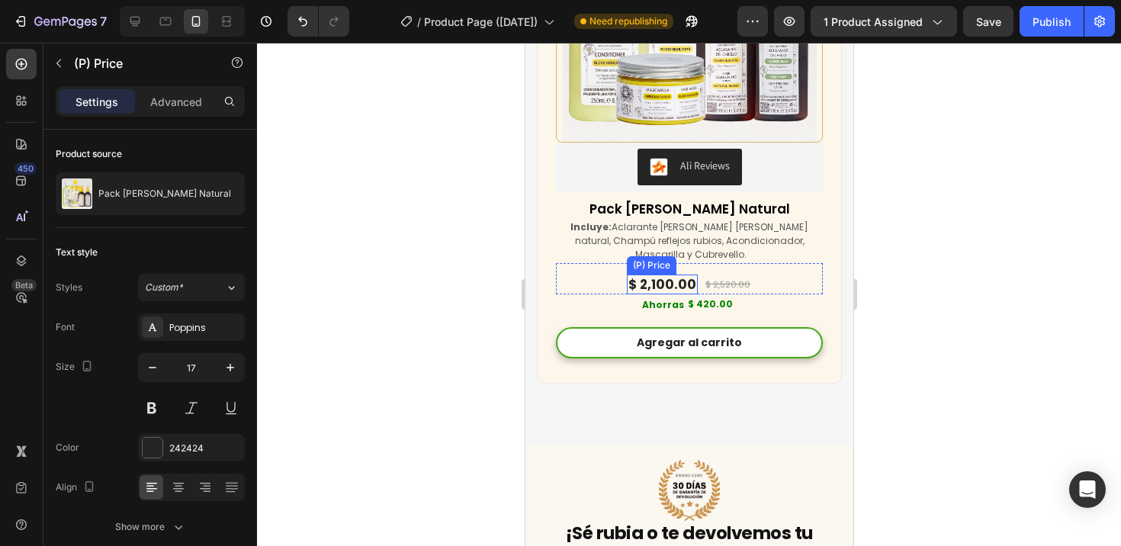
click at [640, 294] on div "$ 2,100.00" at bounding box center [661, 284] width 71 height 20
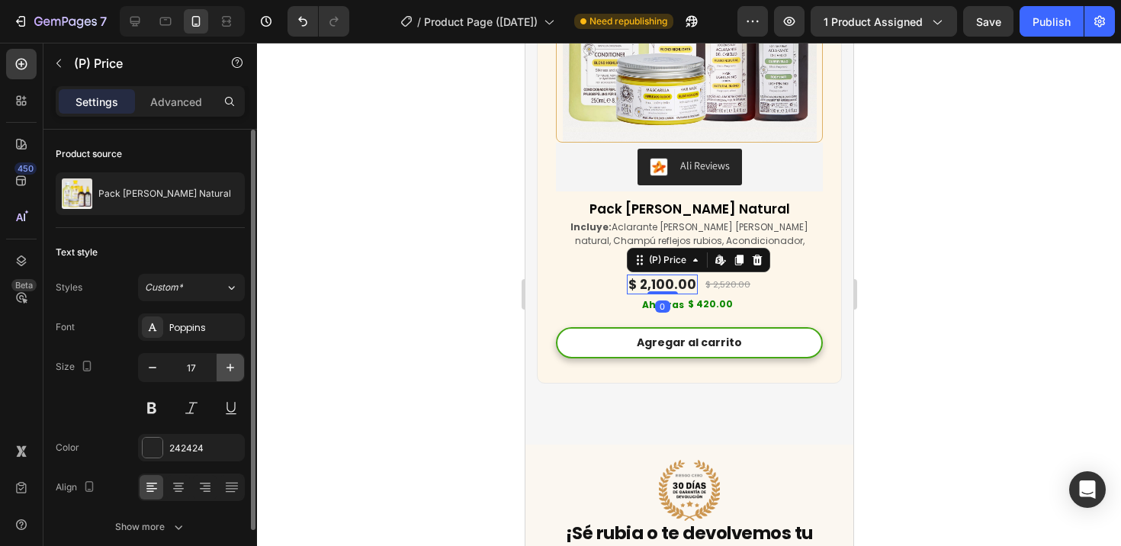
click at [233, 367] on icon "button" at bounding box center [230, 367] width 15 height 15
type input "18"
click at [418, 370] on div at bounding box center [689, 294] width 864 height 503
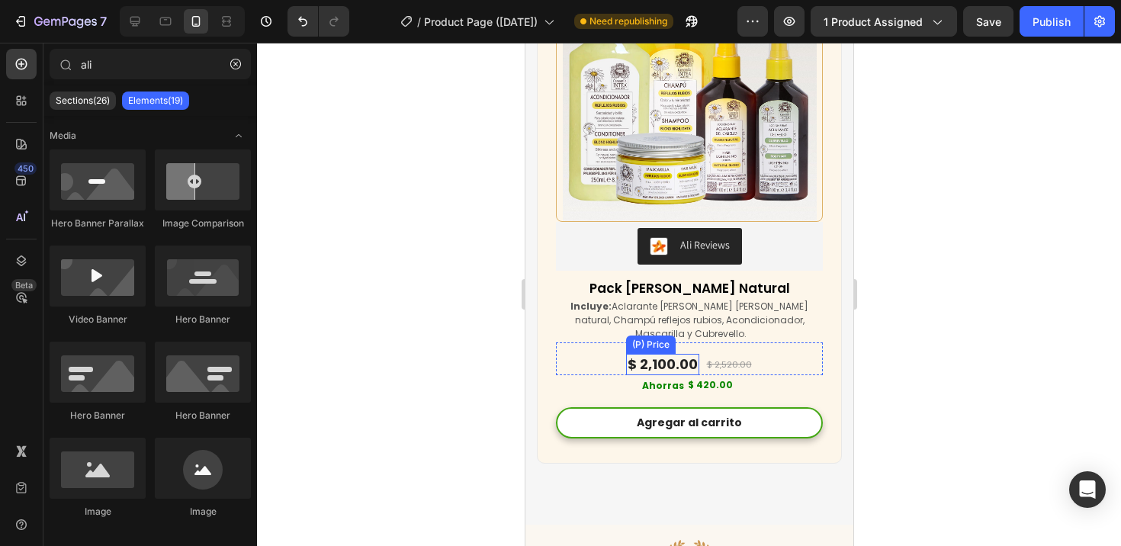
scroll to position [7449, 0]
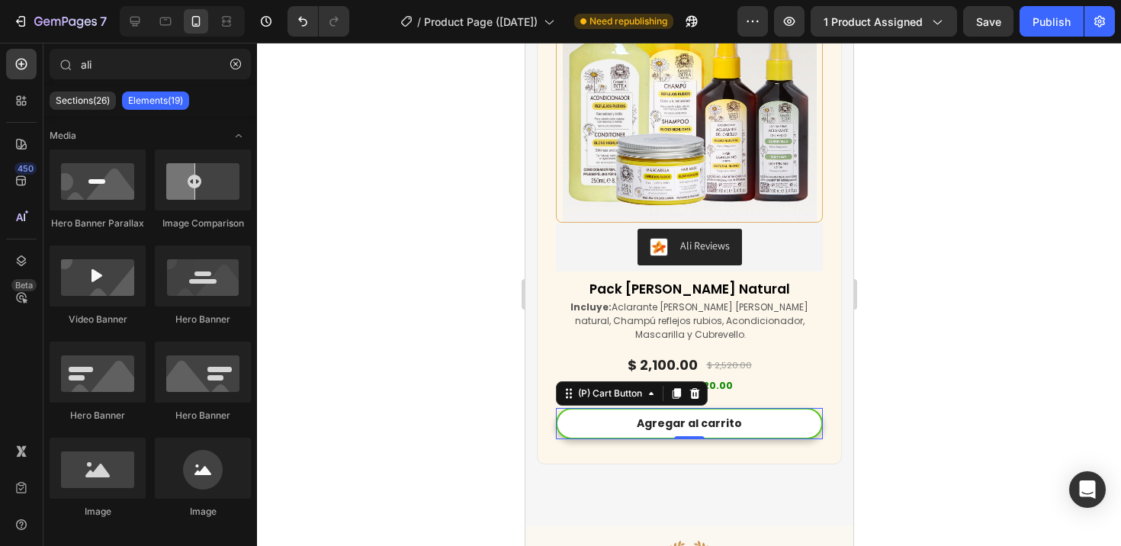
click at [621, 417] on button "Agregar al carrito" at bounding box center [688, 423] width 267 height 31
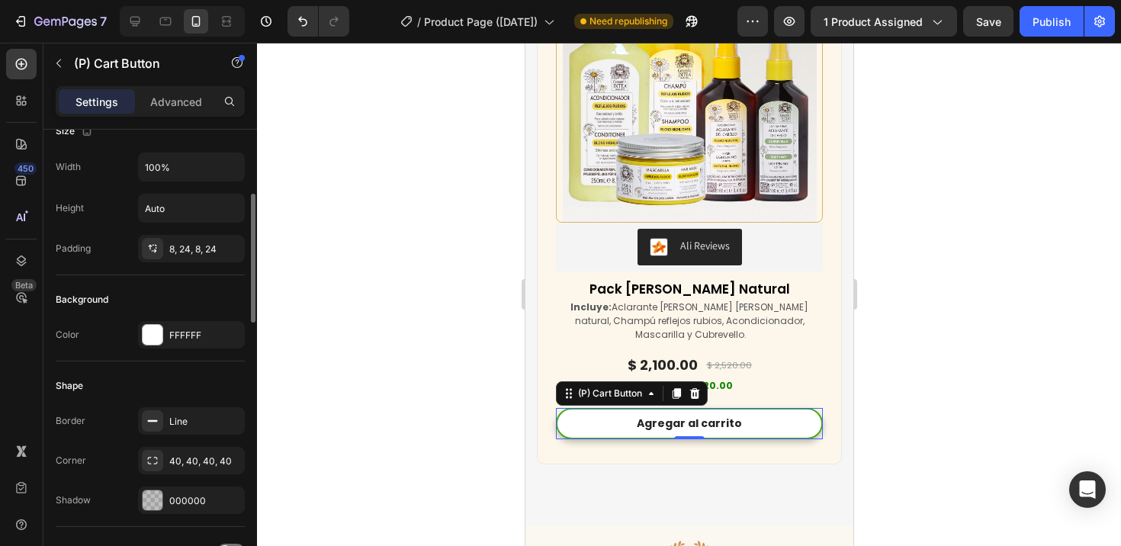
scroll to position [358, 0]
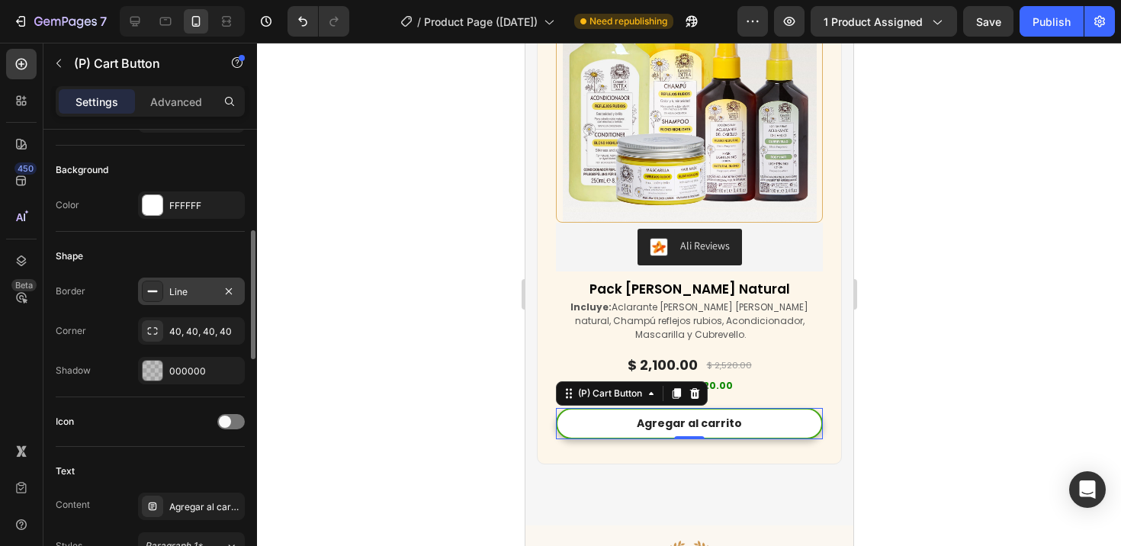
click at [190, 293] on div "Line" at bounding box center [191, 292] width 44 height 14
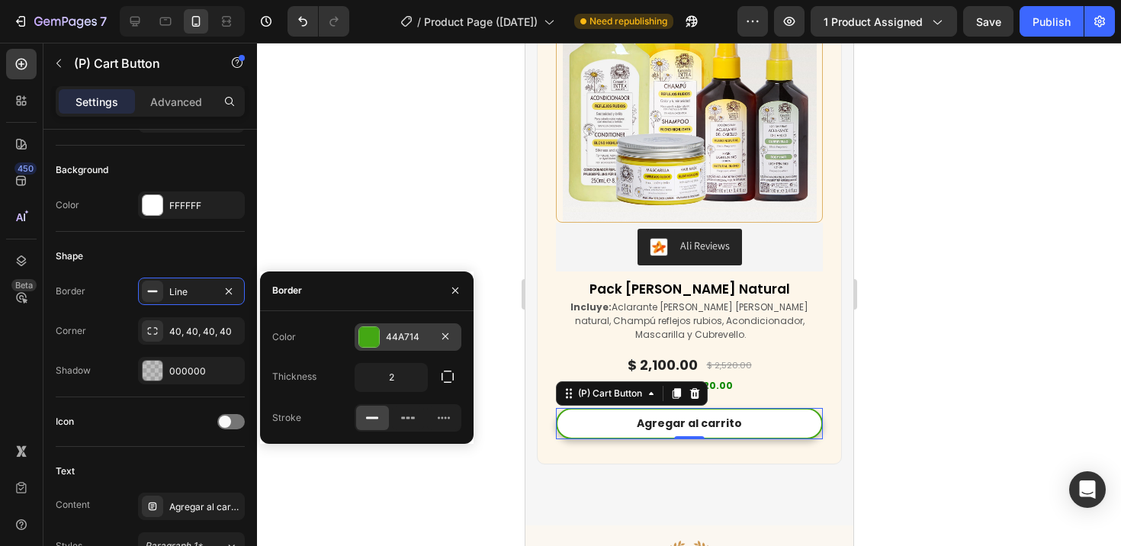
click at [374, 343] on div at bounding box center [369, 337] width 20 height 20
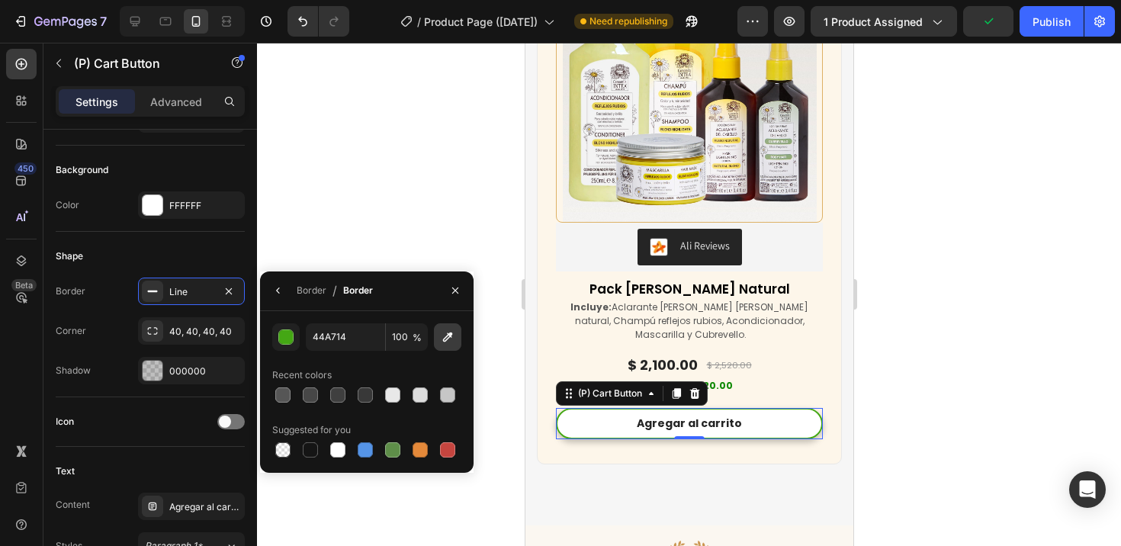
click at [442, 343] on icon "button" at bounding box center [447, 336] width 15 height 15
type input "DDB165"
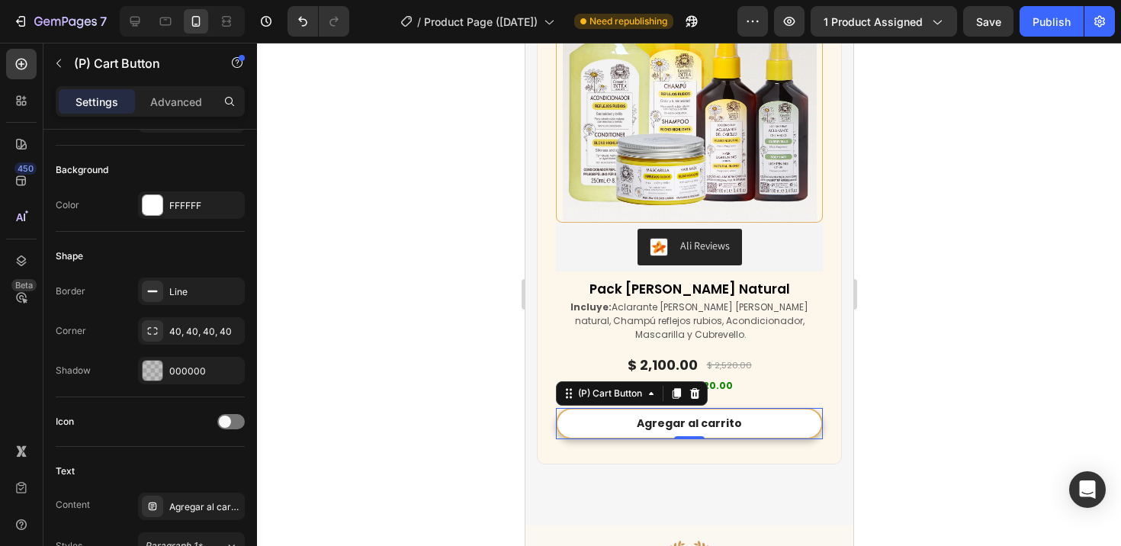
click at [511, 245] on div at bounding box center [689, 294] width 864 height 503
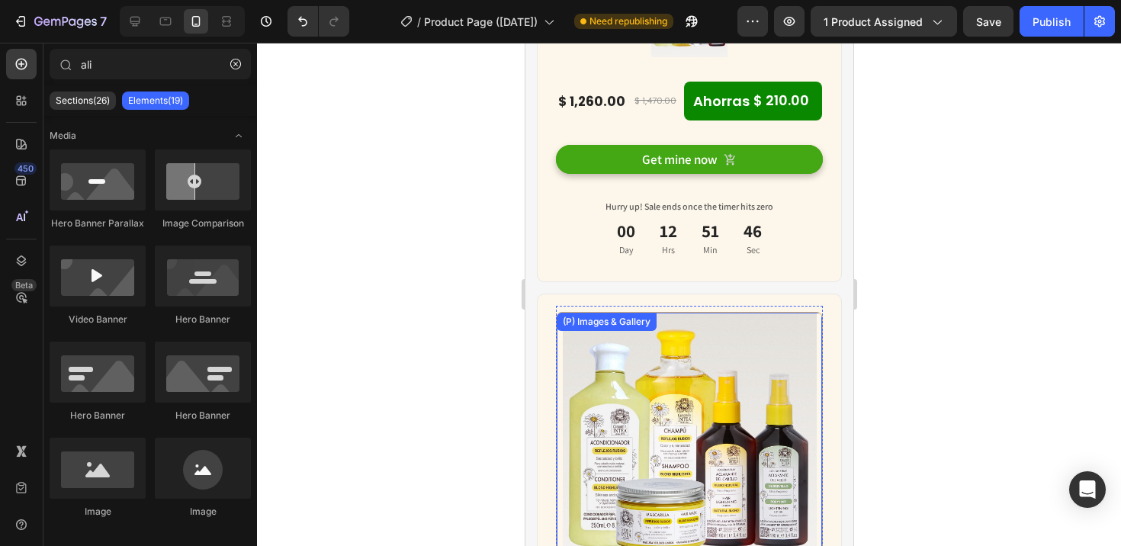
scroll to position [7105, 0]
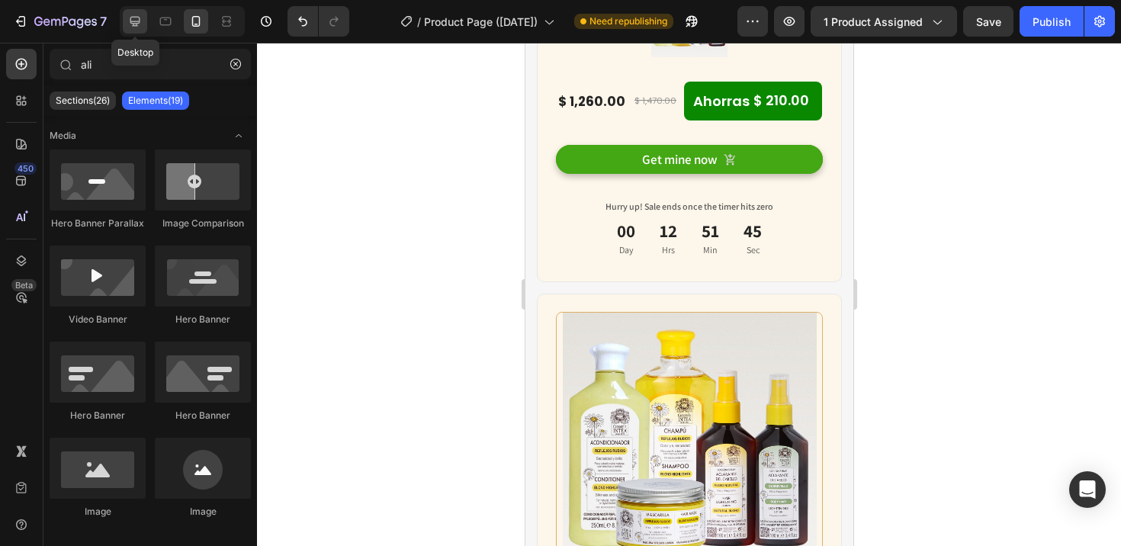
click at [136, 21] on icon at bounding box center [135, 22] width 10 height 10
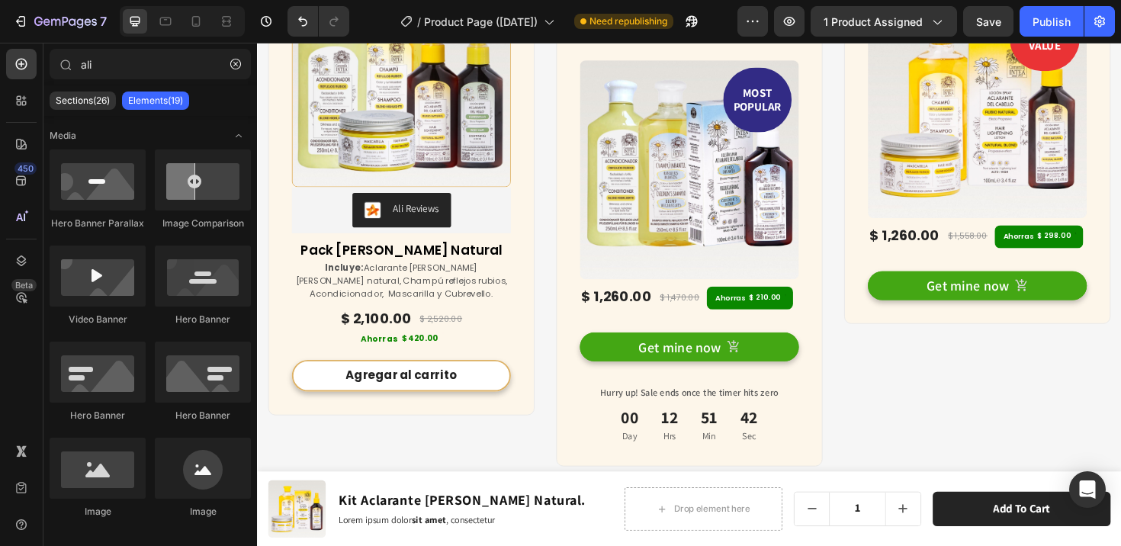
scroll to position [6888, 0]
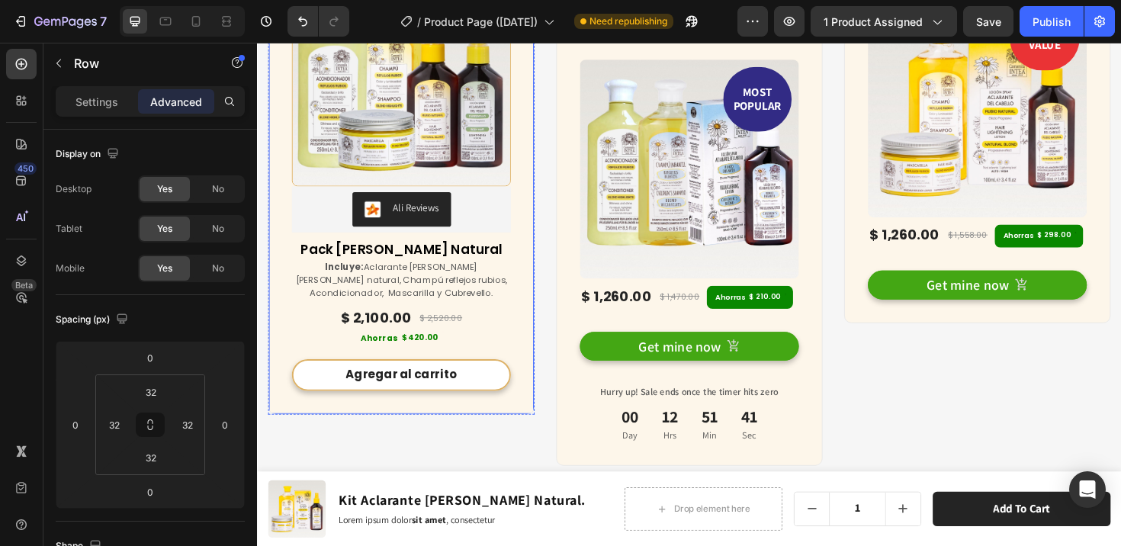
click at [528, 316] on div "(P) Images & Gallery Ali Reviews Ali Reviews Pack Verano Rubio Natural (P) Titl…" at bounding box center [409, 183] width 282 height 505
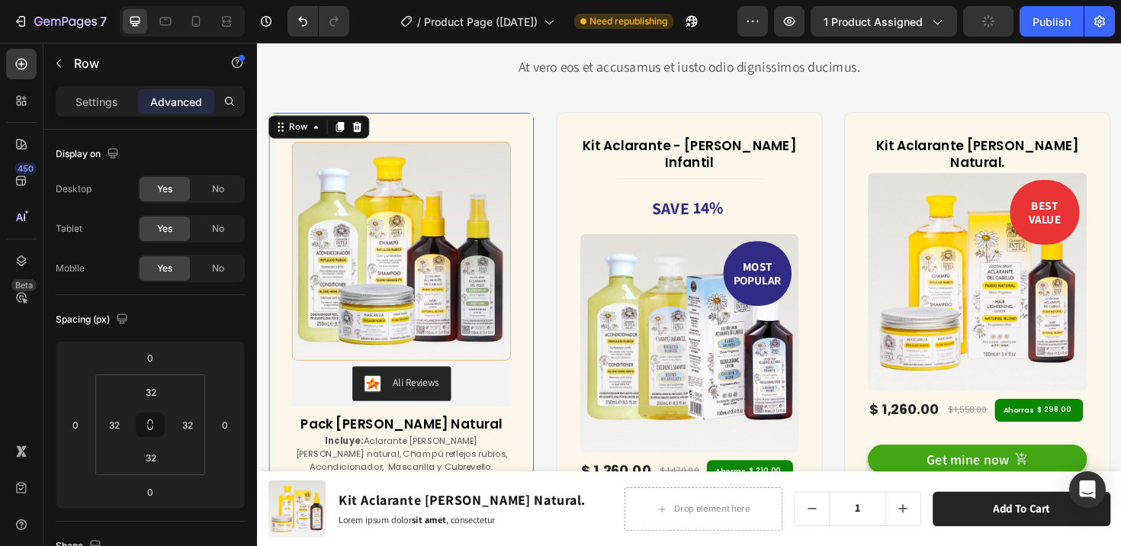
scroll to position [6640, 0]
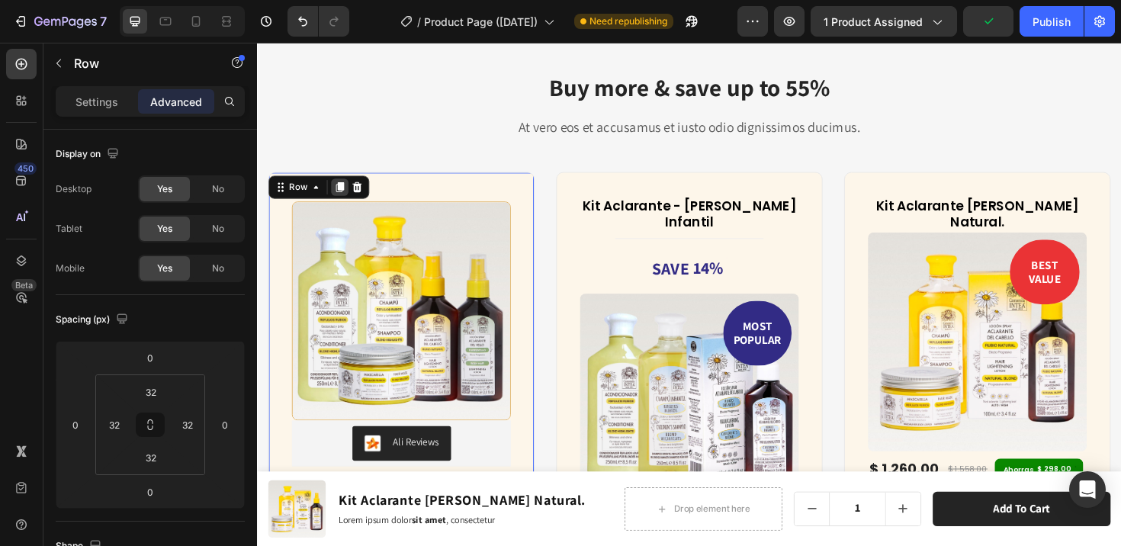
click at [344, 198] on icon at bounding box center [345, 195] width 8 height 11
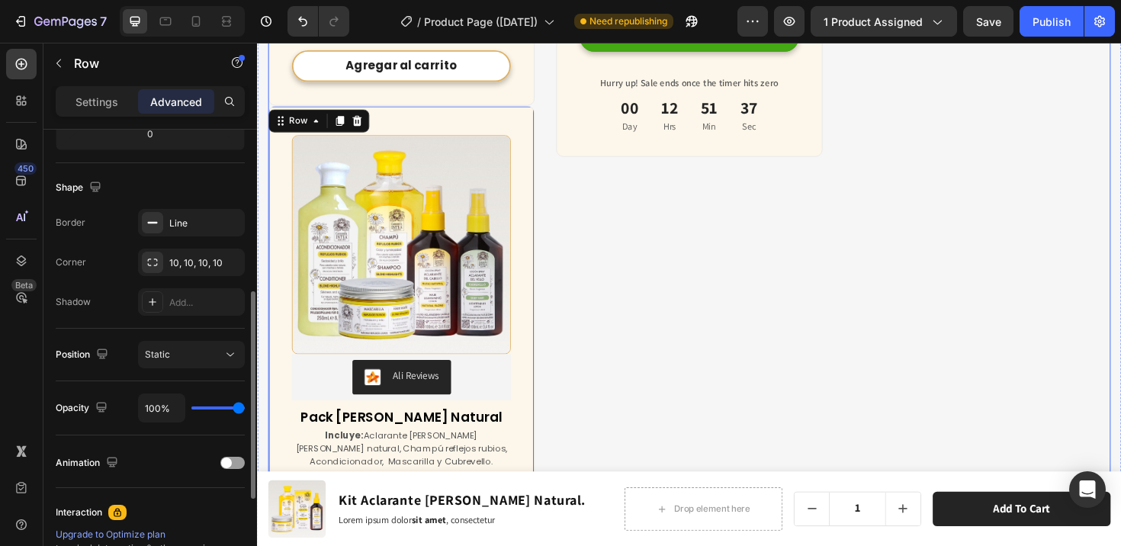
scroll to position [7225, 0]
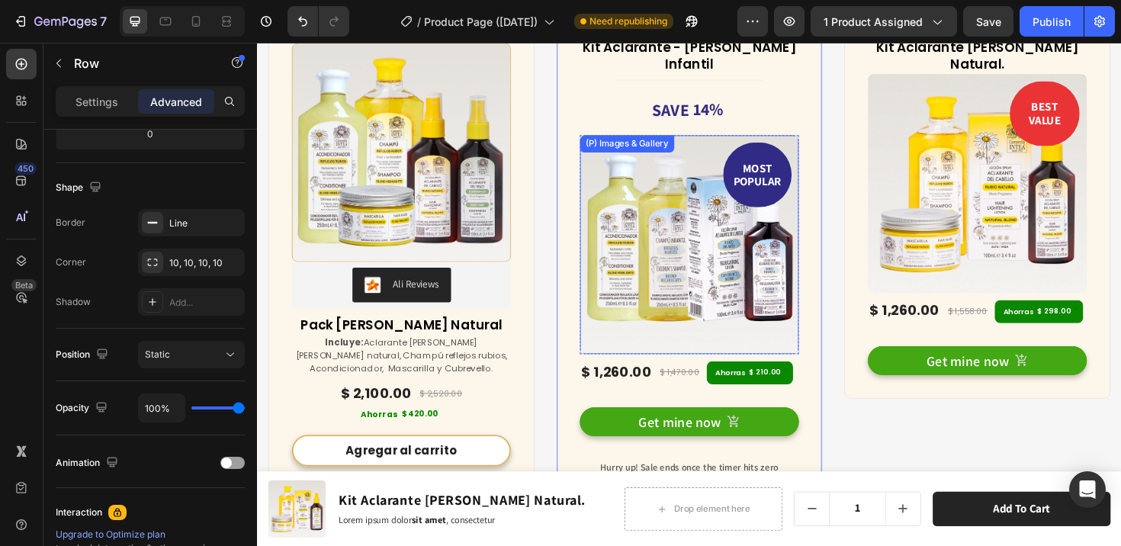
scroll to position [6729, 0]
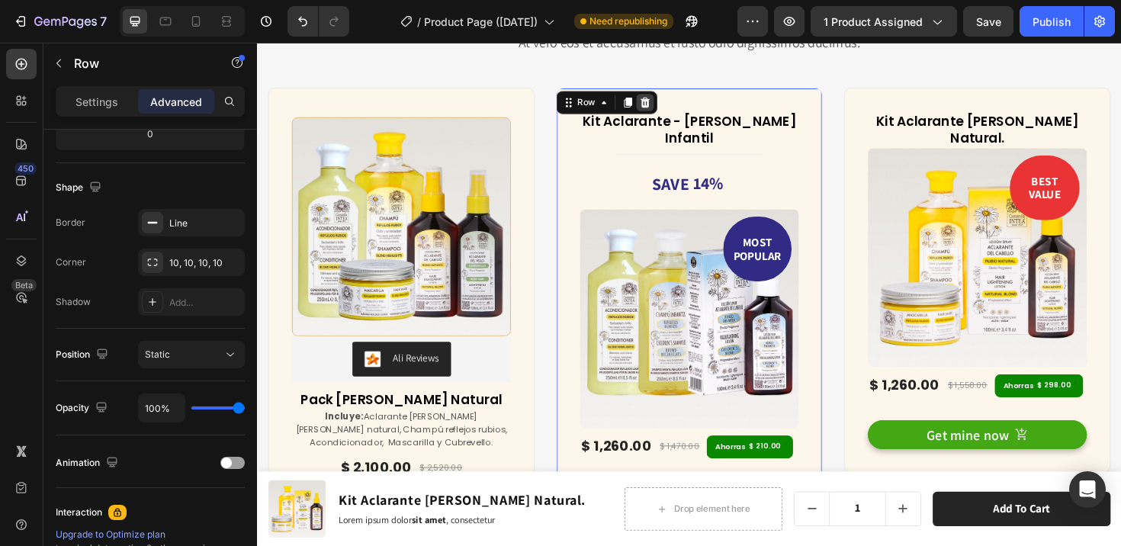
click at [663, 109] on icon at bounding box center [668, 106] width 10 height 11
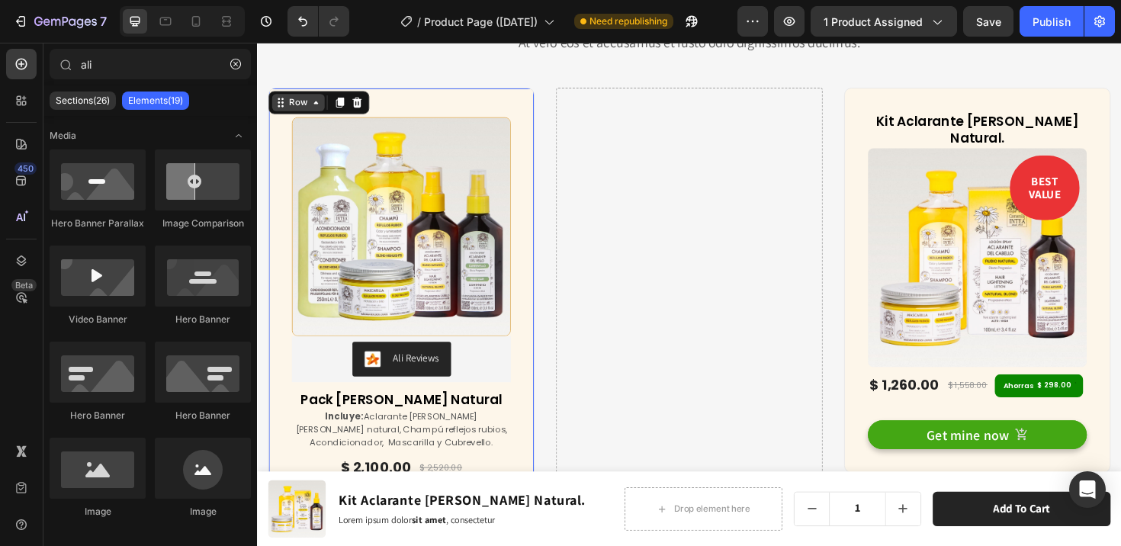
click at [283, 105] on div "Row" at bounding box center [301, 106] width 56 height 18
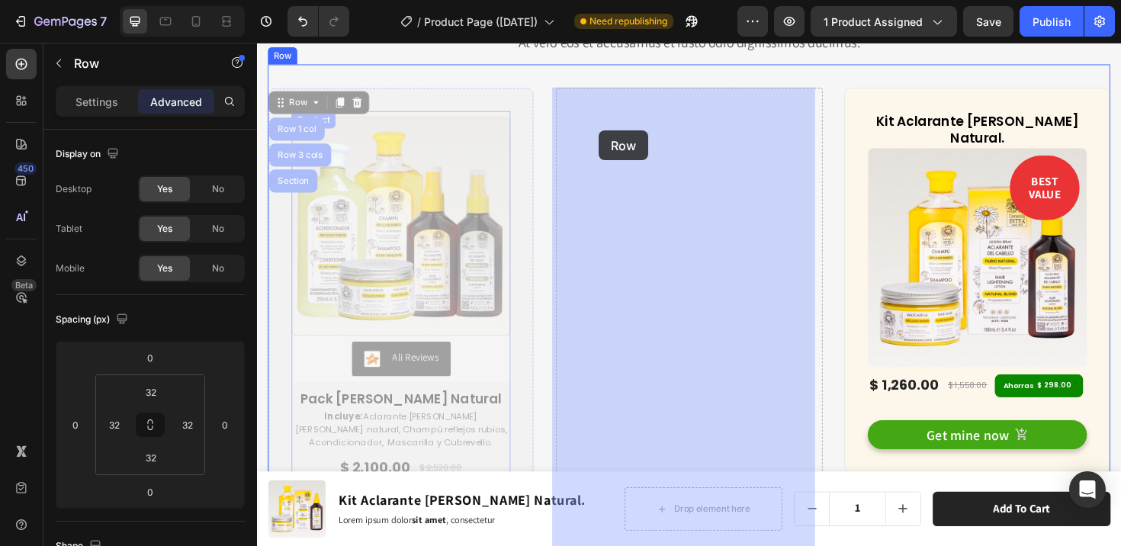
drag, startPoint x: 282, startPoint y: 105, endPoint x: 619, endPoint y: 136, distance: 338.3
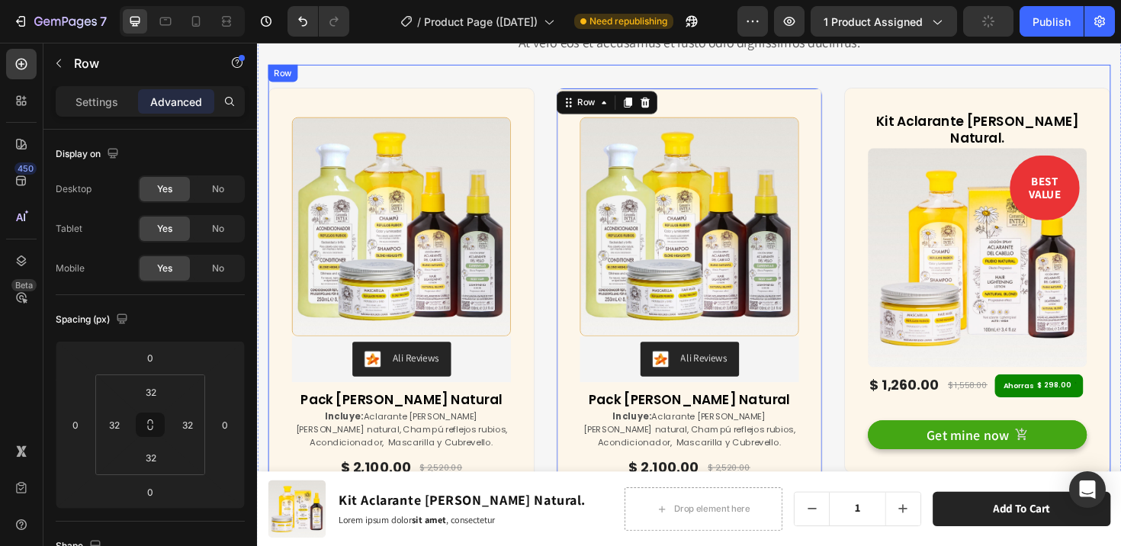
scroll to position [358, 0]
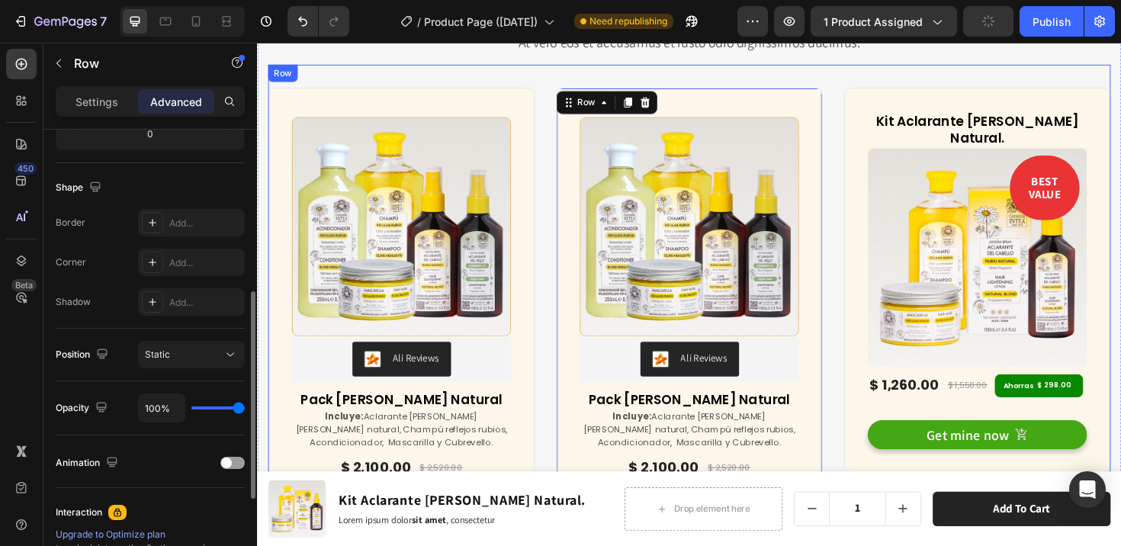
click at [864, 236] on div "(P) Images & Gallery Ali Reviews Ali Reviews Pack Verano Rubio Natural (P) Titl…" at bounding box center [714, 331] width 892 height 530
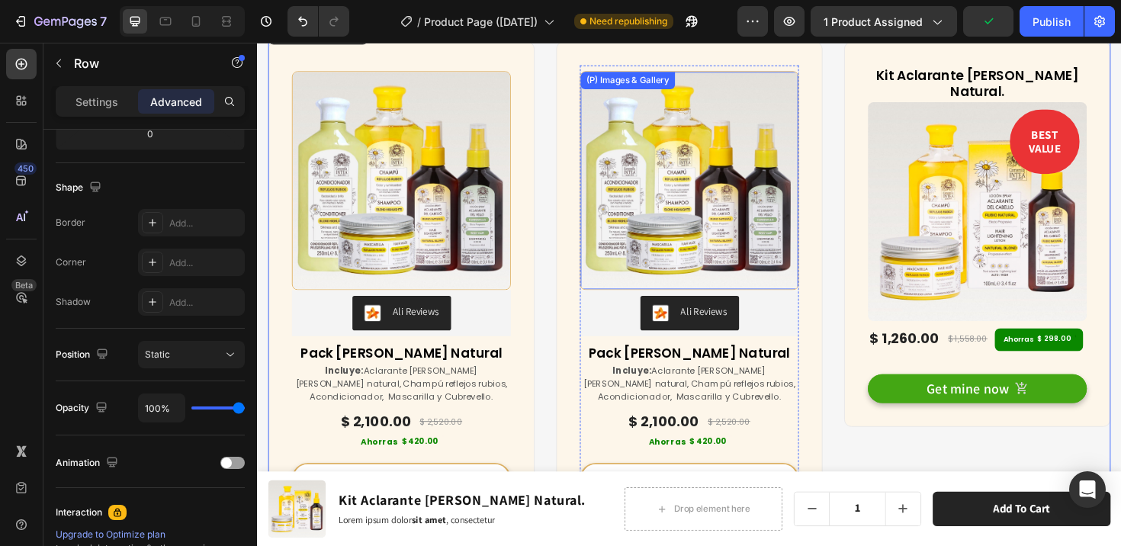
scroll to position [6717, 0]
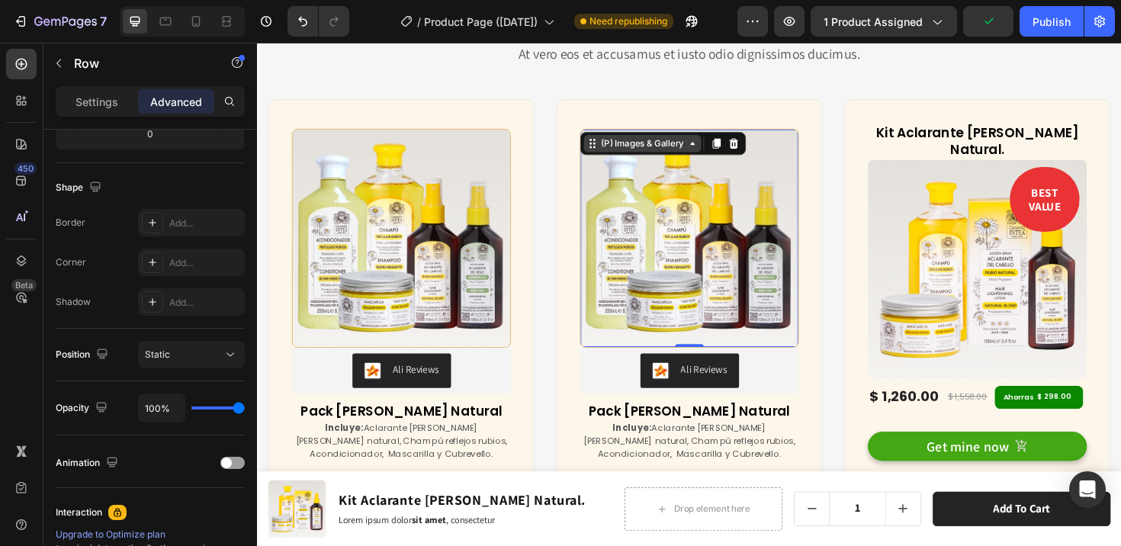
click at [647, 146] on div "(P) Images & Gallery" at bounding box center [665, 150] width 94 height 14
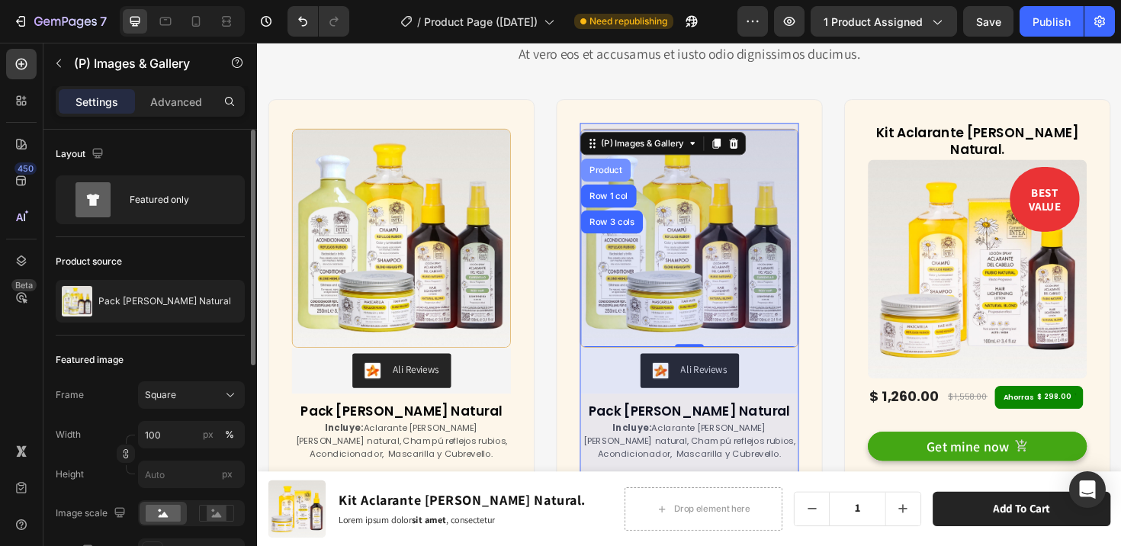
click at [633, 175] on div "Product" at bounding box center [626, 177] width 40 height 9
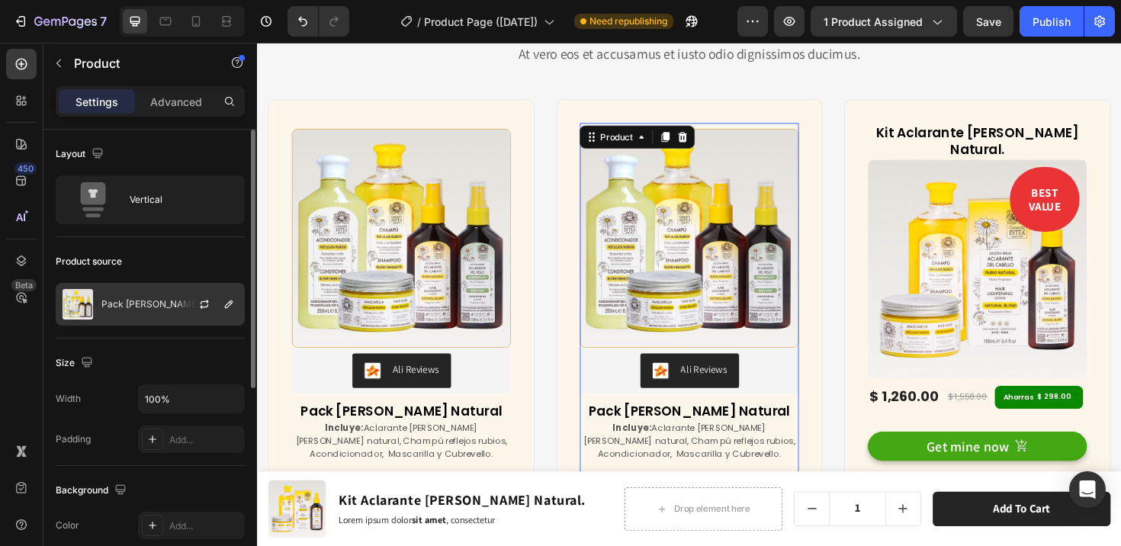
click at [171, 301] on p "Pack [PERSON_NAME] Natural" at bounding box center [167, 304] width 133 height 11
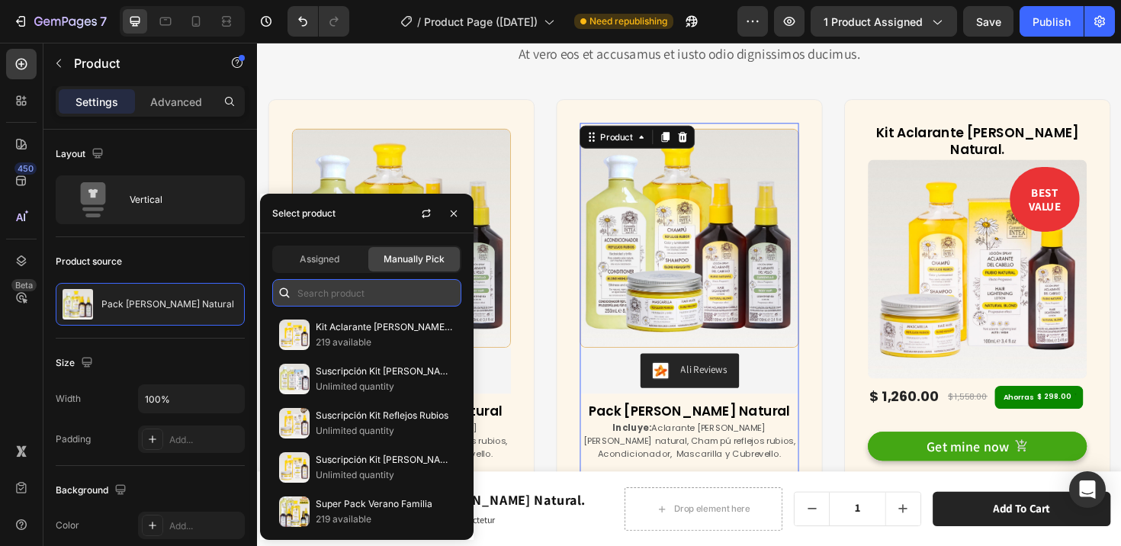
click at [331, 294] on input "text" at bounding box center [366, 292] width 189 height 27
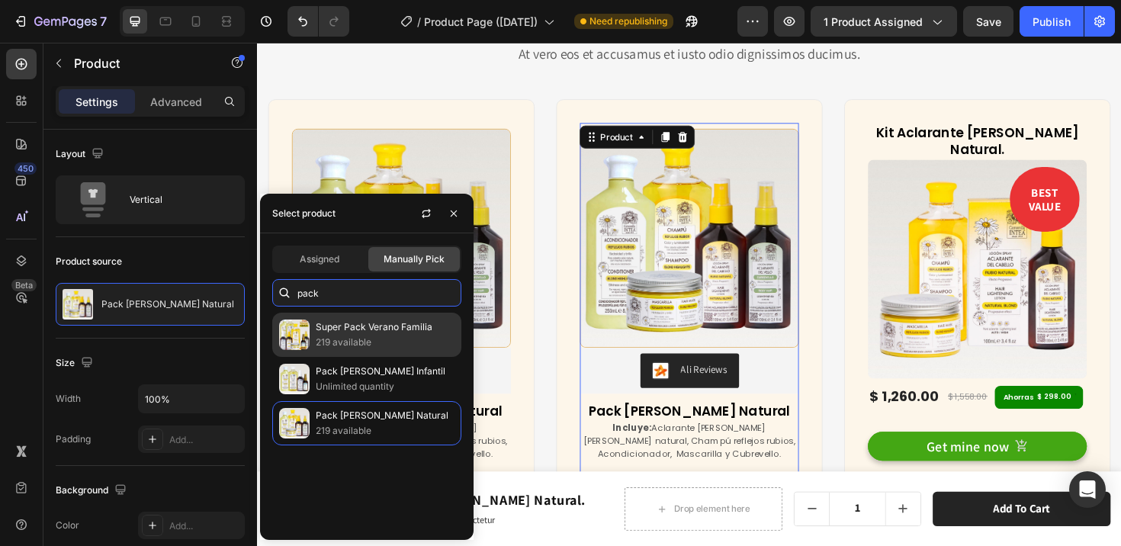
type input "pack"
click at [386, 329] on p "Super Pack Verano Familia" at bounding box center [385, 326] width 139 height 15
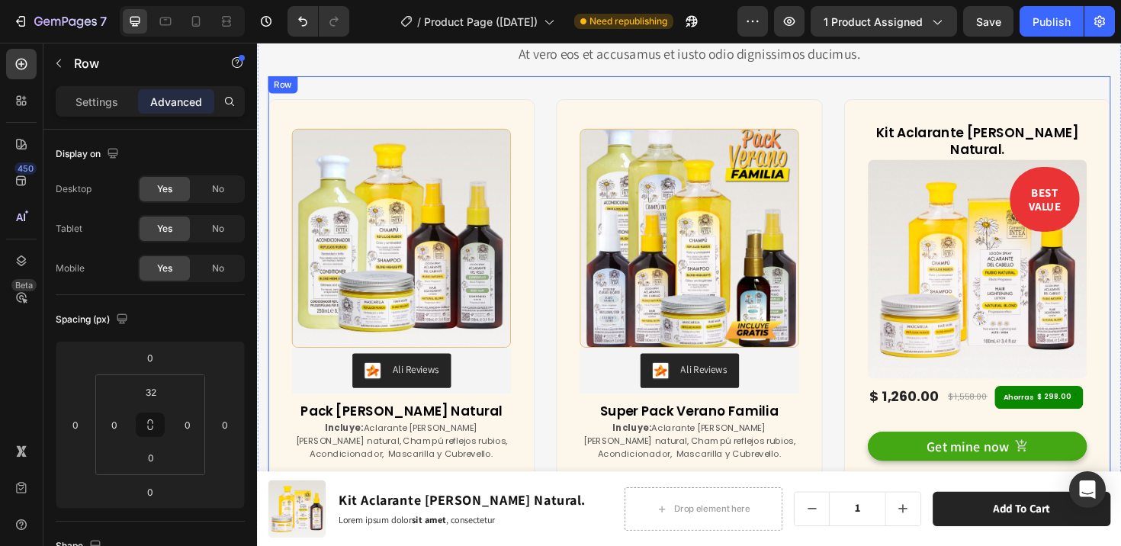
click at [559, 139] on div "(P) Images & Gallery Ali Reviews Ali Reviews Pack Verano Rubio Natural (P) Titl…" at bounding box center [714, 343] width 892 height 530
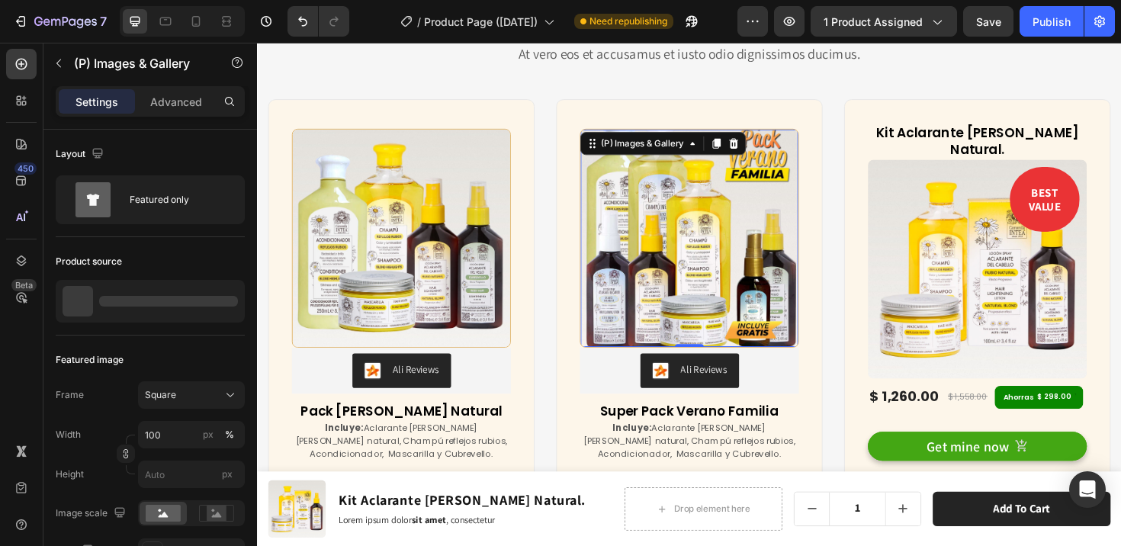
click at [672, 239] on img at bounding box center [714, 249] width 230 height 230
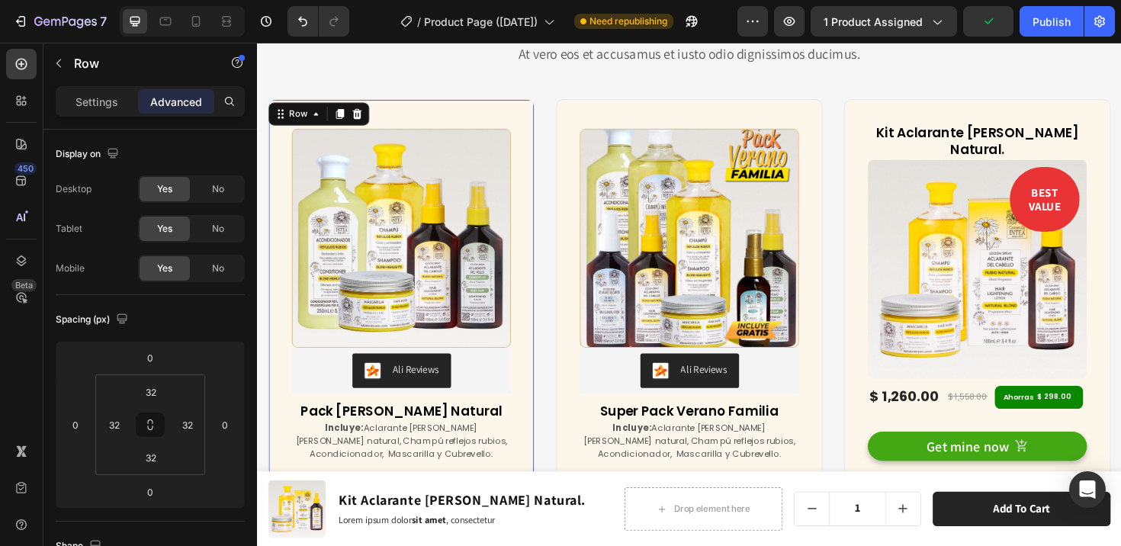
click at [485, 117] on div "(P) Images & Gallery Ali Reviews Ali Reviews Pack Verano Rubio Natural (P) Titl…" at bounding box center [409, 354] width 282 height 505
click at [157, 388] on input "32" at bounding box center [151, 391] width 30 height 23
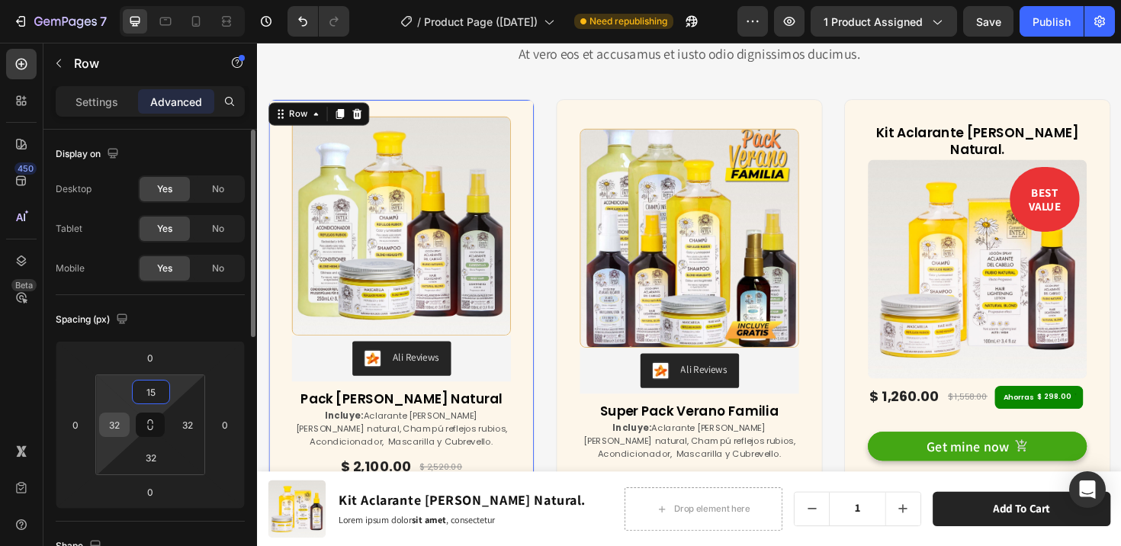
type input "15"
click at [107, 432] on input "32" at bounding box center [114, 424] width 23 height 23
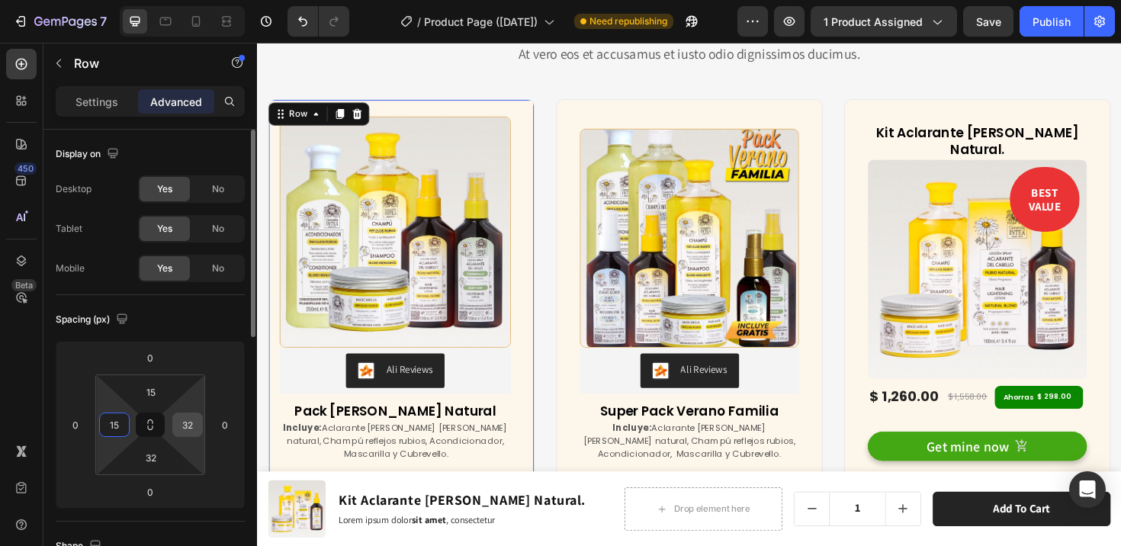
type input "15"
click at [188, 428] on input "32" at bounding box center [187, 424] width 23 height 23
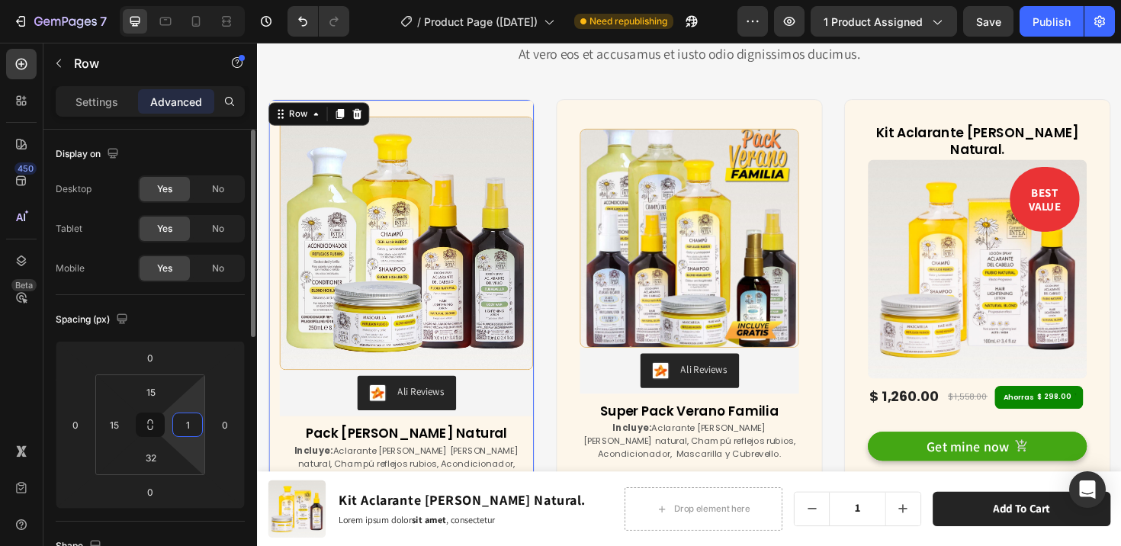
type input "15"
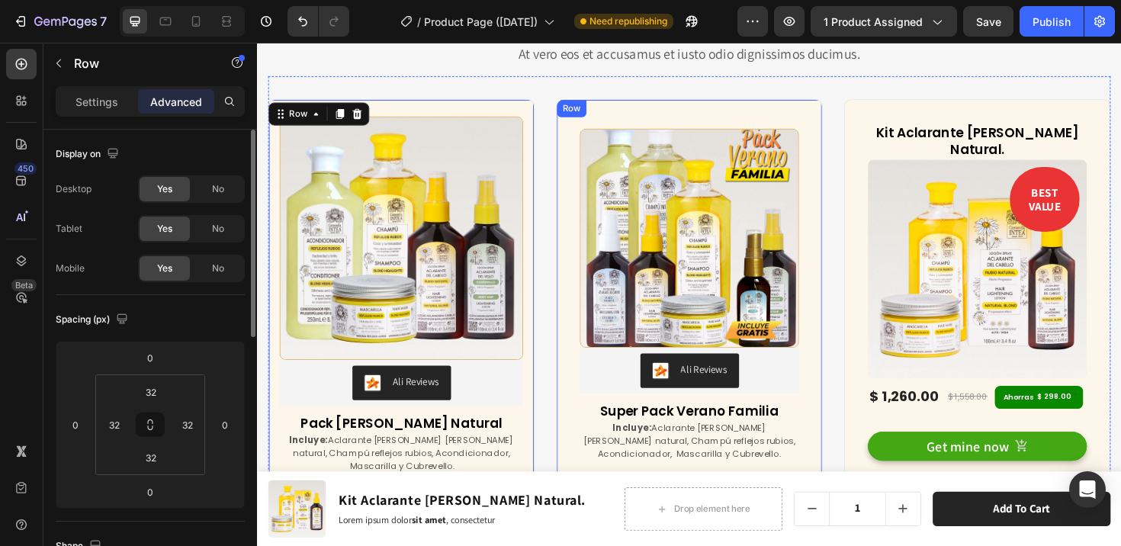
click at [628, 112] on div "(P) Images & Gallery Ali Reviews Ali Reviews Super Pack Verano Familia (P) Titl…" at bounding box center [714, 354] width 282 height 505
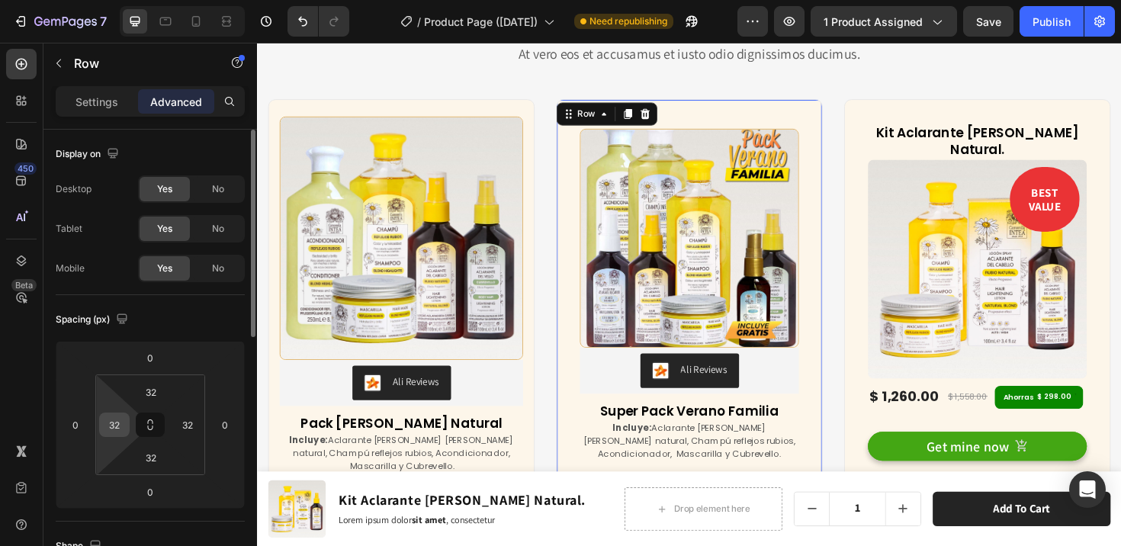
click at [114, 421] on input "32" at bounding box center [114, 424] width 23 height 23
click at [117, 422] on input "32" at bounding box center [114, 424] width 23 height 23
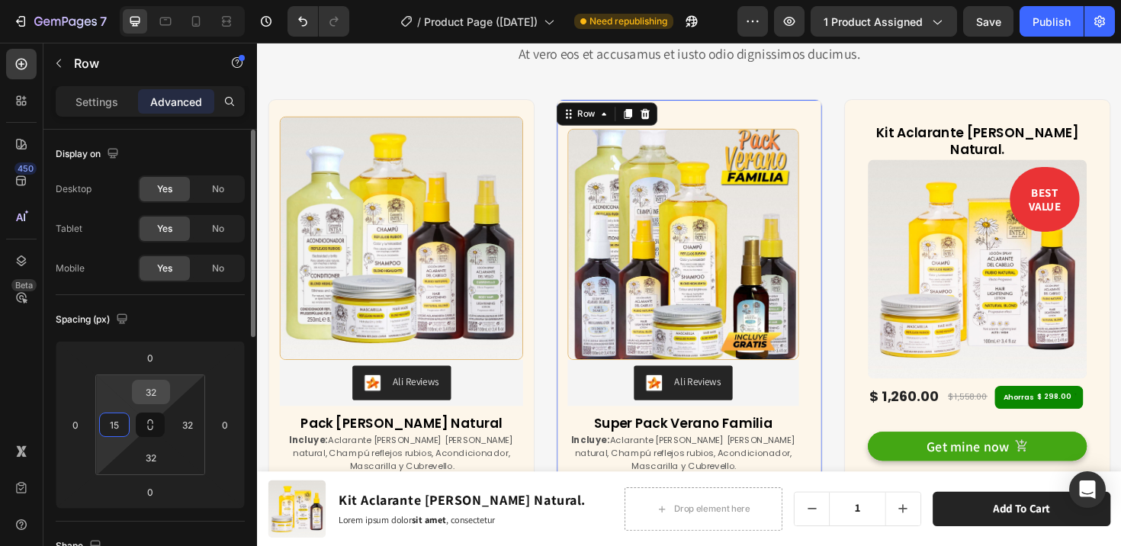
type input "15"
click at [156, 396] on input "32" at bounding box center [151, 391] width 30 height 23
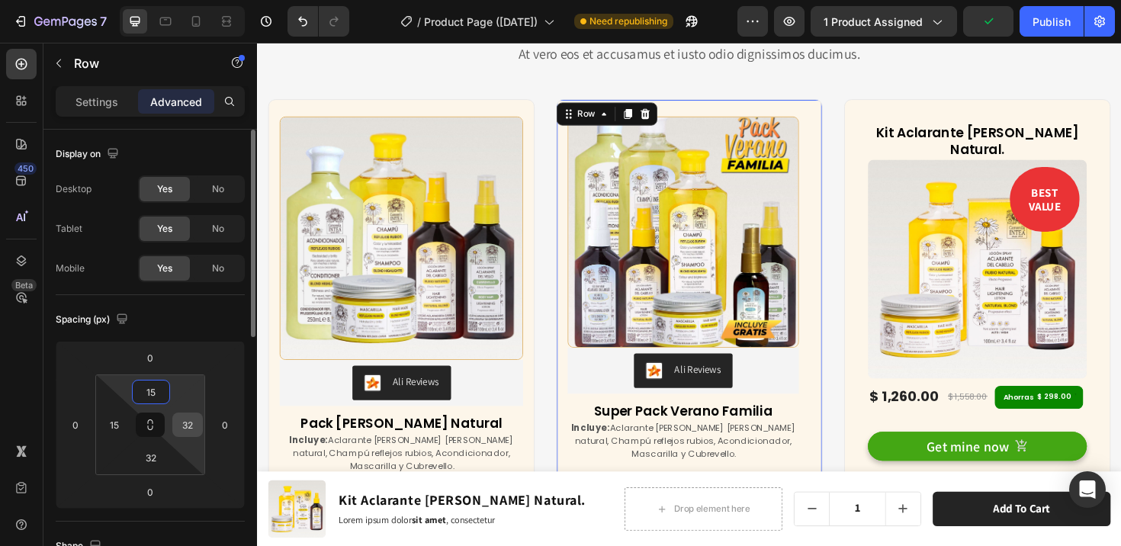
type input "15"
click at [193, 427] on input "32" at bounding box center [187, 424] width 23 height 23
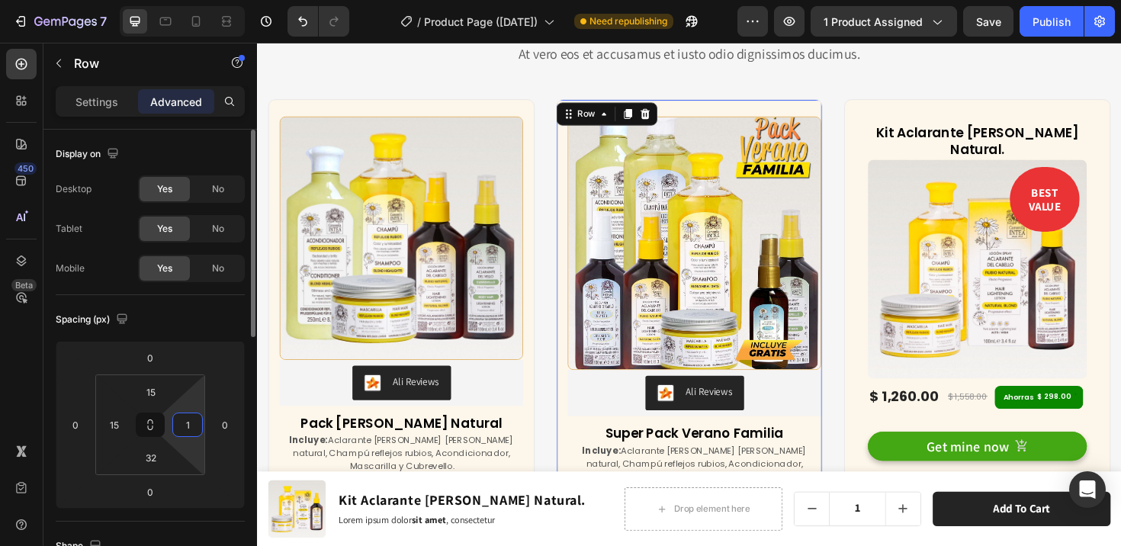
type input "15"
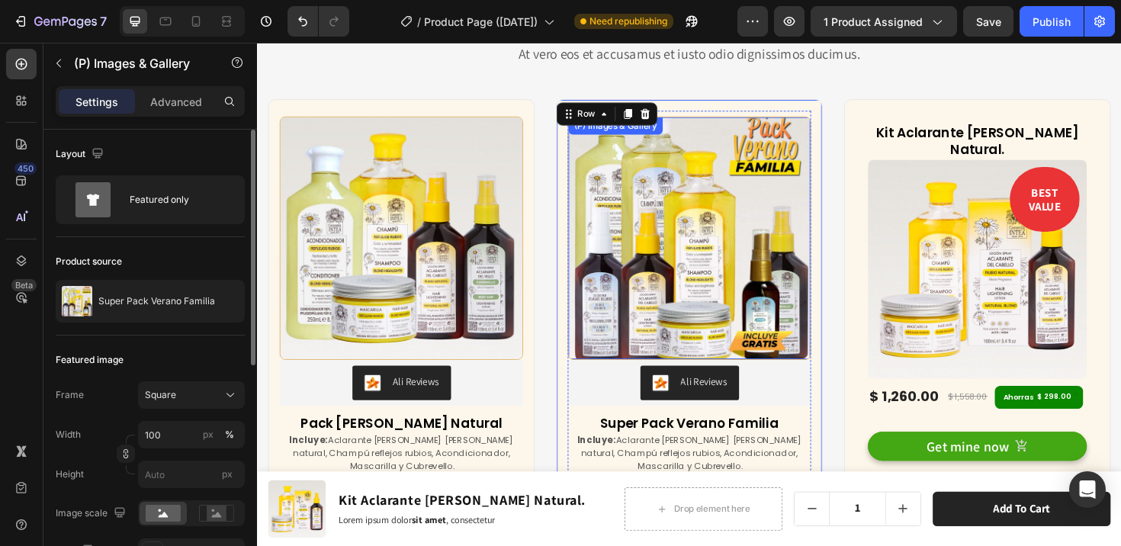
click at [663, 262] on img at bounding box center [714, 249] width 256 height 256
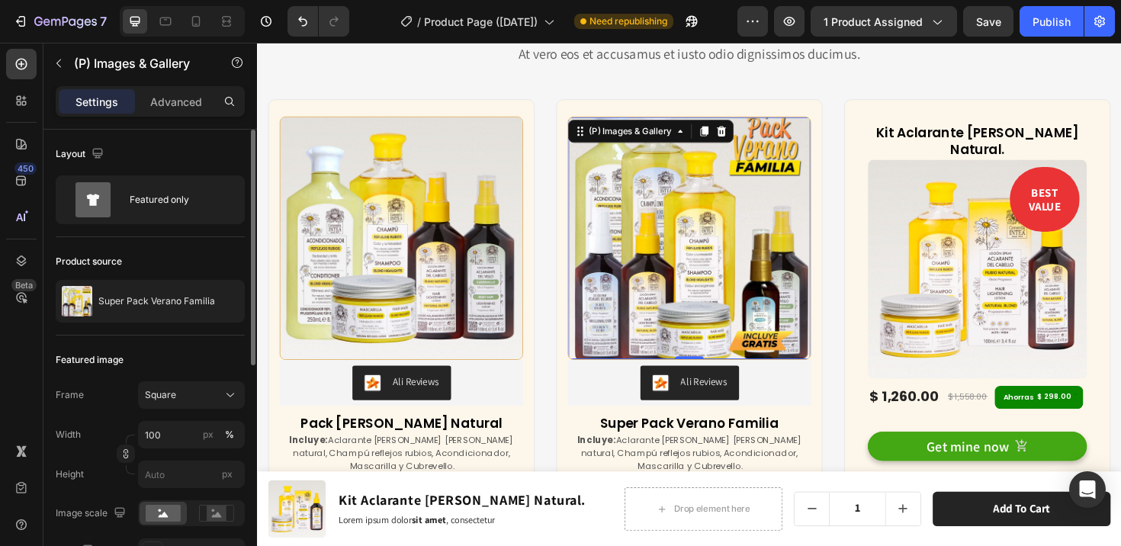
click at [666, 220] on img at bounding box center [714, 249] width 256 height 256
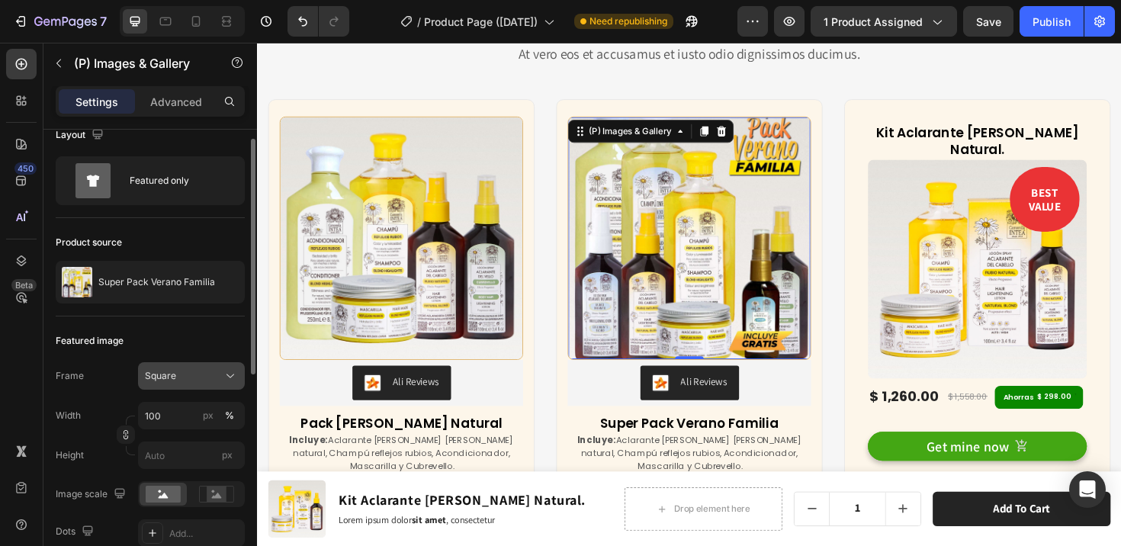
click at [225, 370] on icon at bounding box center [230, 375] width 15 height 15
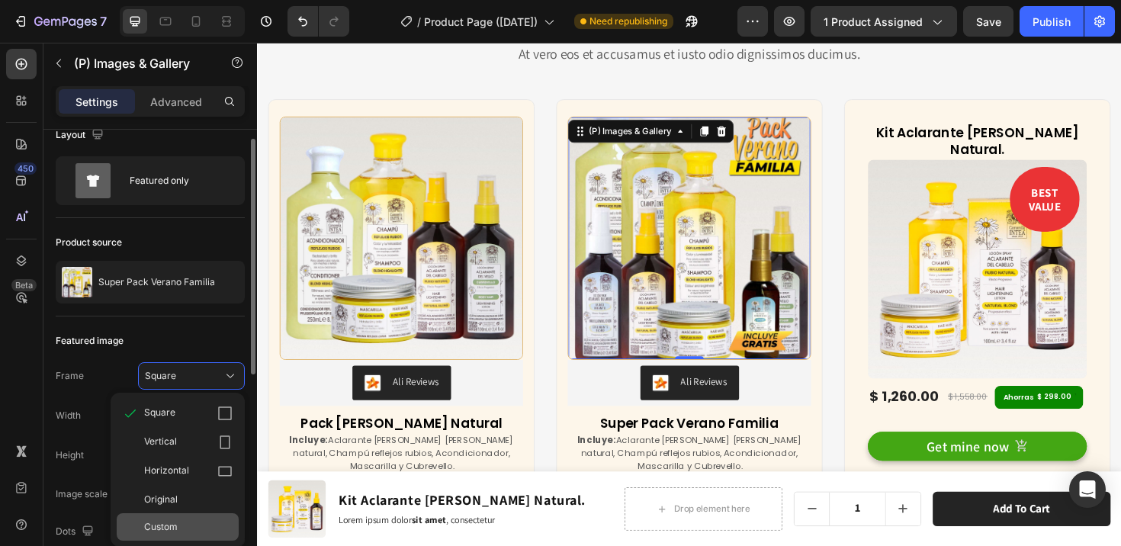
click at [175, 531] on span "Custom" at bounding box center [161, 527] width 34 height 14
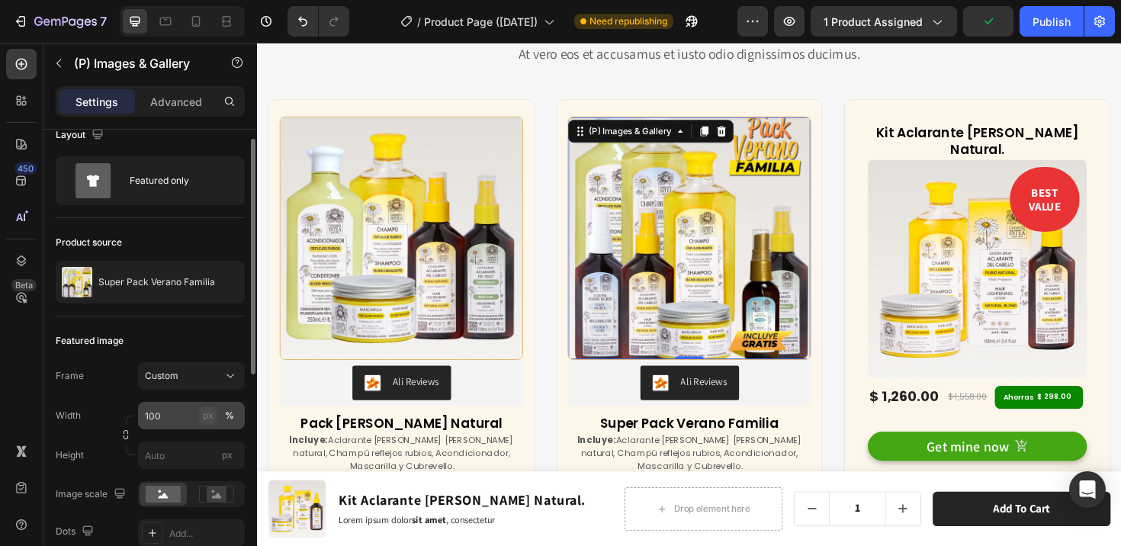
click at [208, 419] on div "px" at bounding box center [208, 416] width 11 height 14
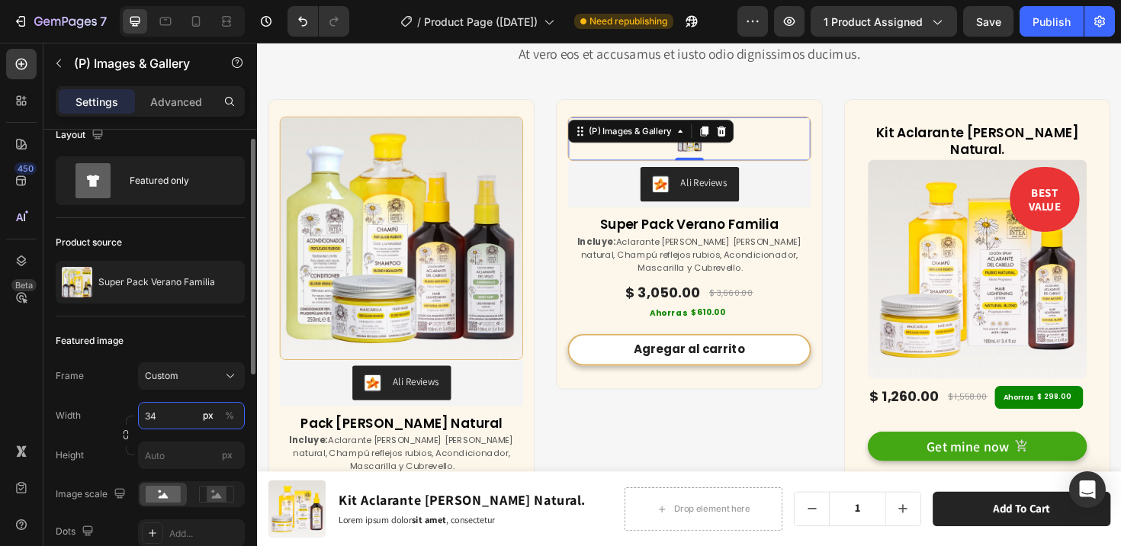
type input "344"
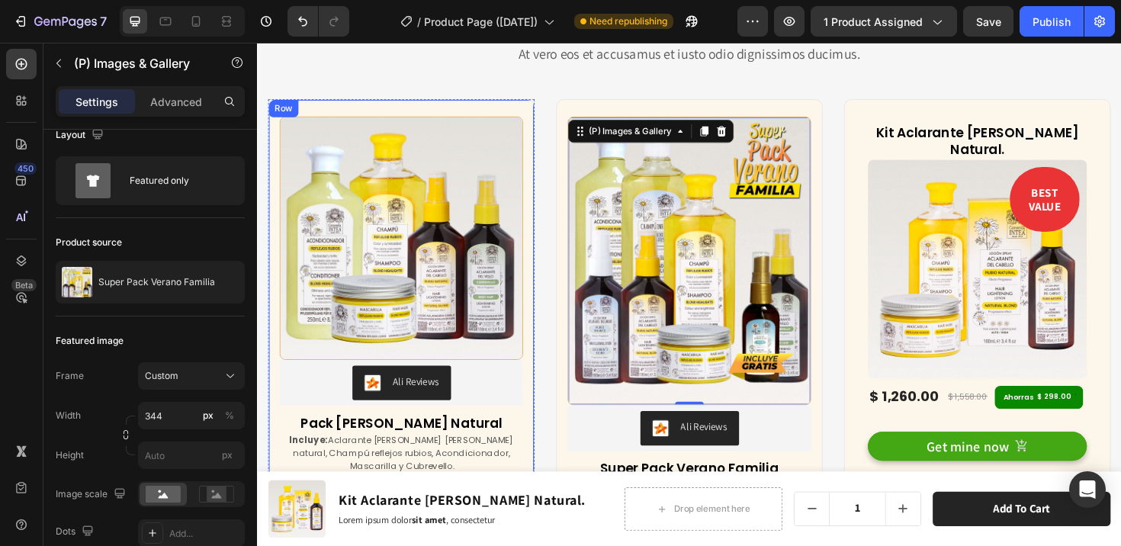
click at [541, 402] on div "(P) Images & Gallery Ali Reviews Ali Reviews Pack Verano Rubio Natural (P) Titl…" at bounding box center [409, 361] width 282 height 518
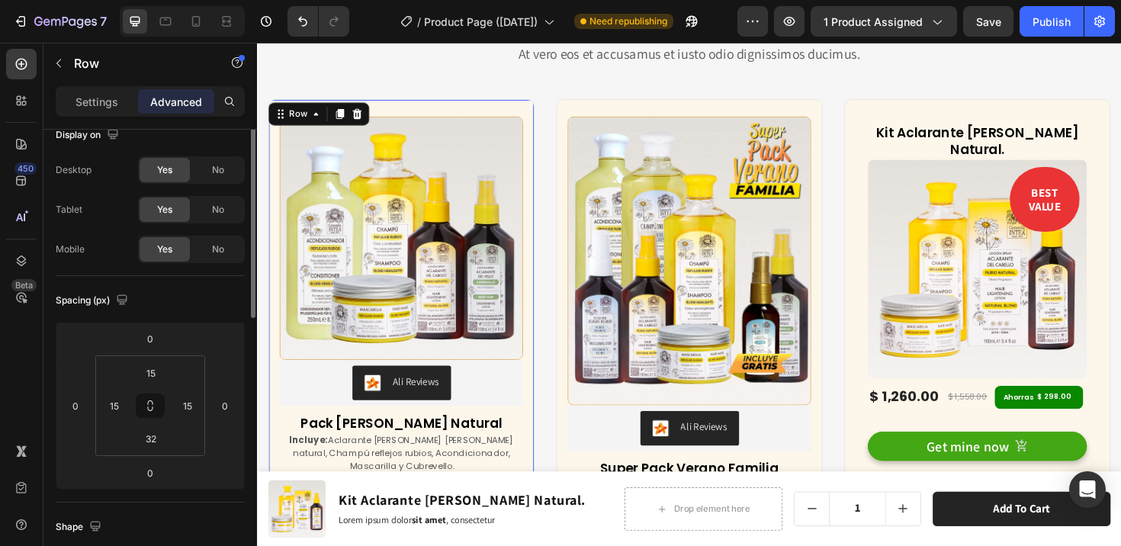
scroll to position [0, 0]
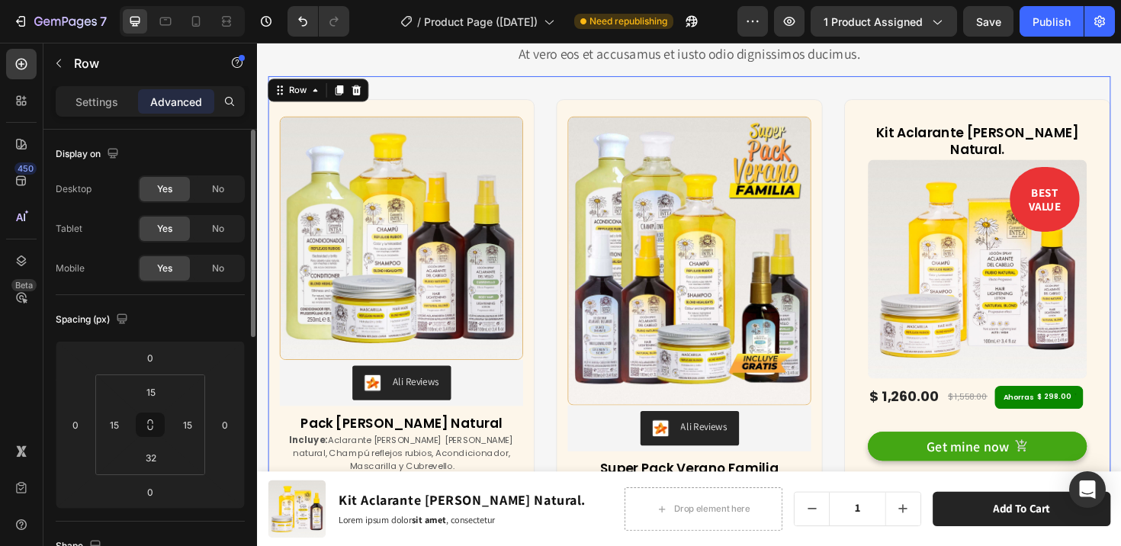
click at [548, 406] on div "(P) Images & Gallery Ali Reviews Ali Reviews Pack Verano Rubio Natural (P) Titl…" at bounding box center [714, 373] width 892 height 591
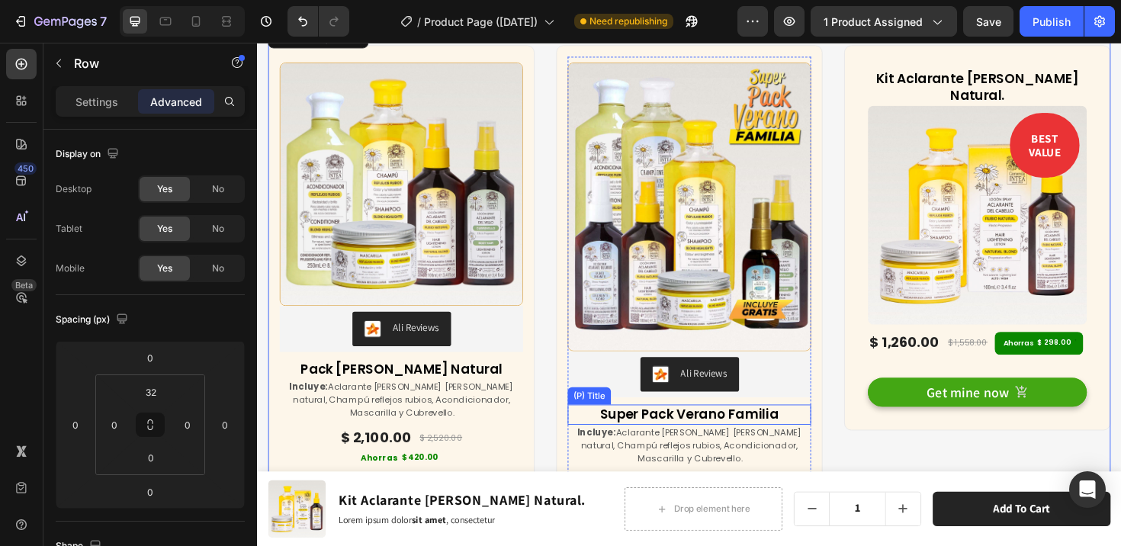
scroll to position [6752, 0]
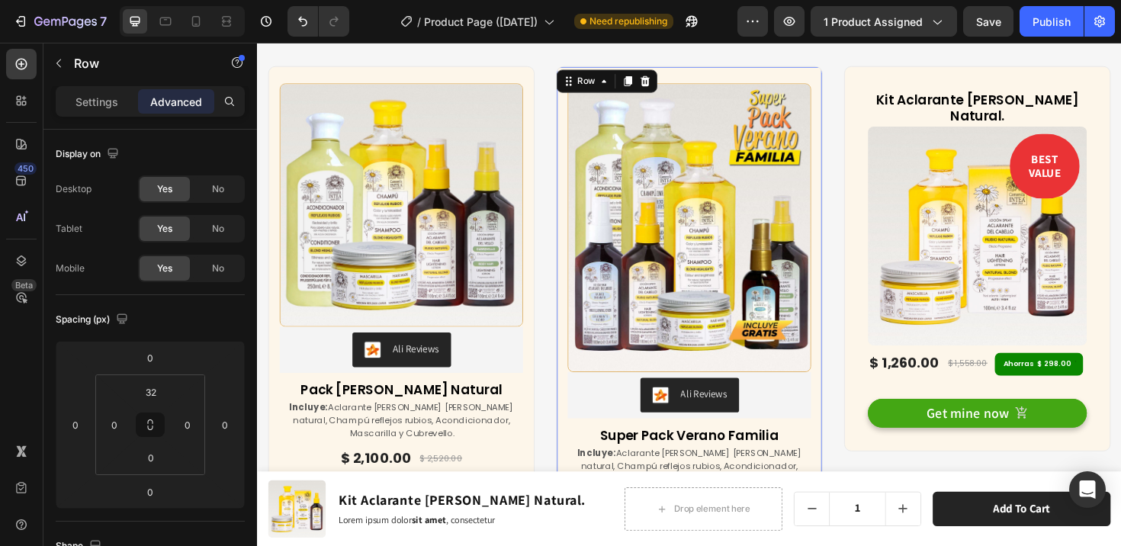
click at [573, 146] on div "(P) Images & Gallery Ali Reviews Ali Reviews Super Pack Verano Familia (P) Titl…" at bounding box center [714, 350] width 282 height 566
click at [106, 98] on p "Settings" at bounding box center [96, 102] width 43 height 16
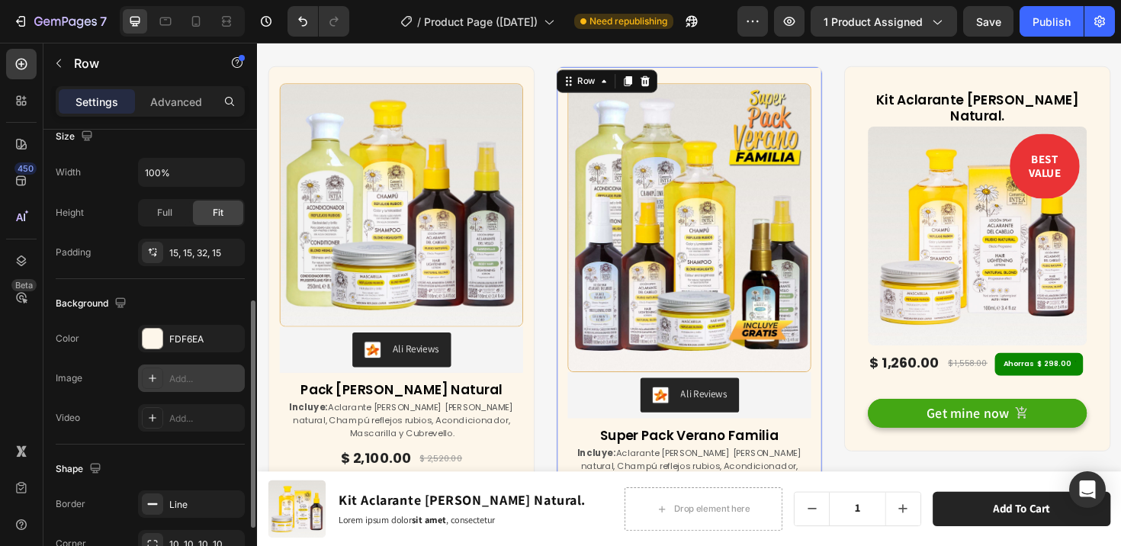
scroll to position [444, 0]
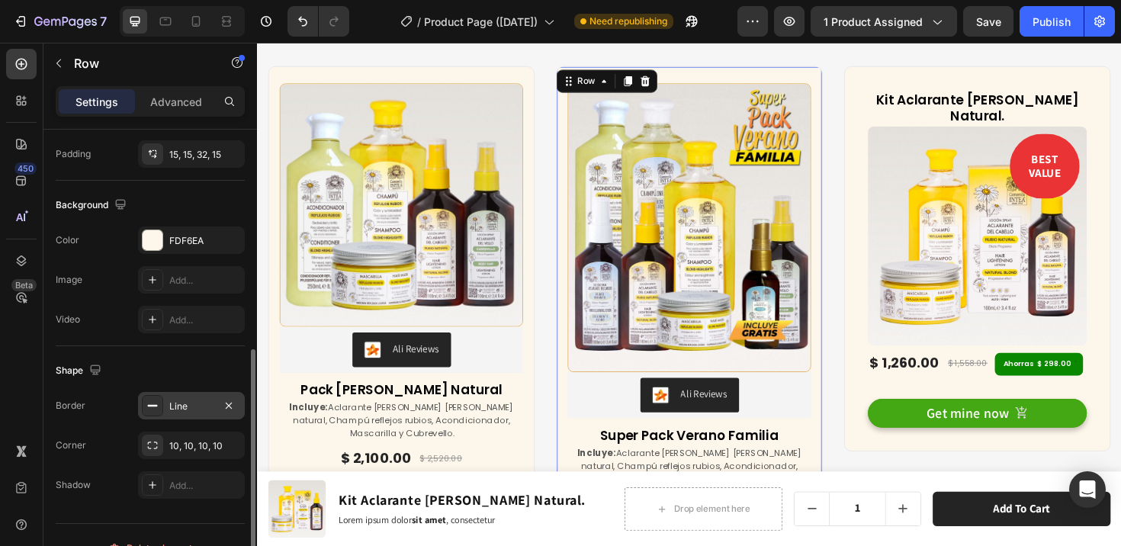
click at [156, 406] on icon at bounding box center [152, 405] width 12 height 12
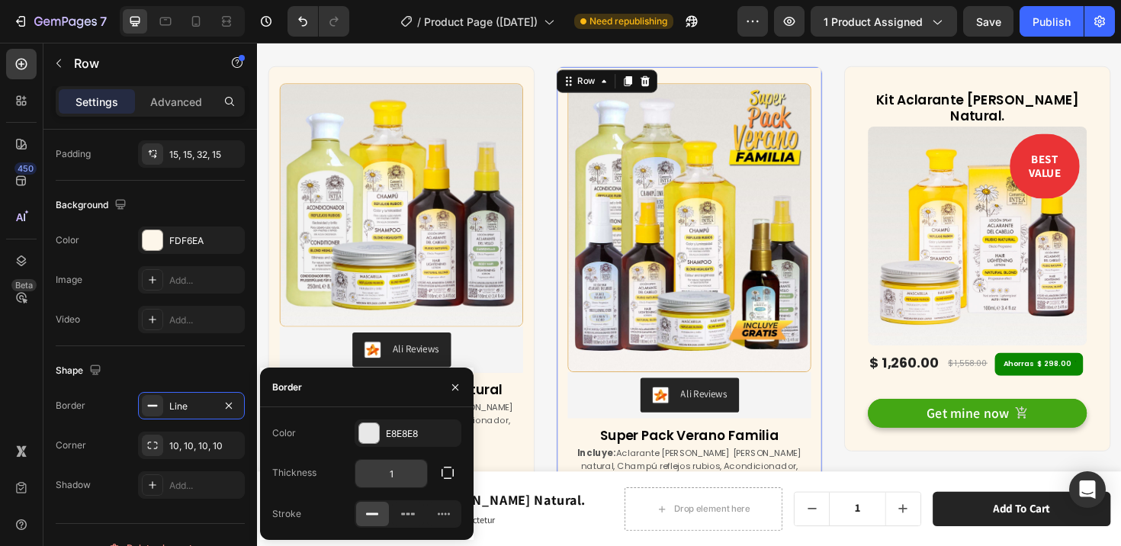
click at [409, 473] on input "1" at bounding box center [391, 473] width 72 height 27
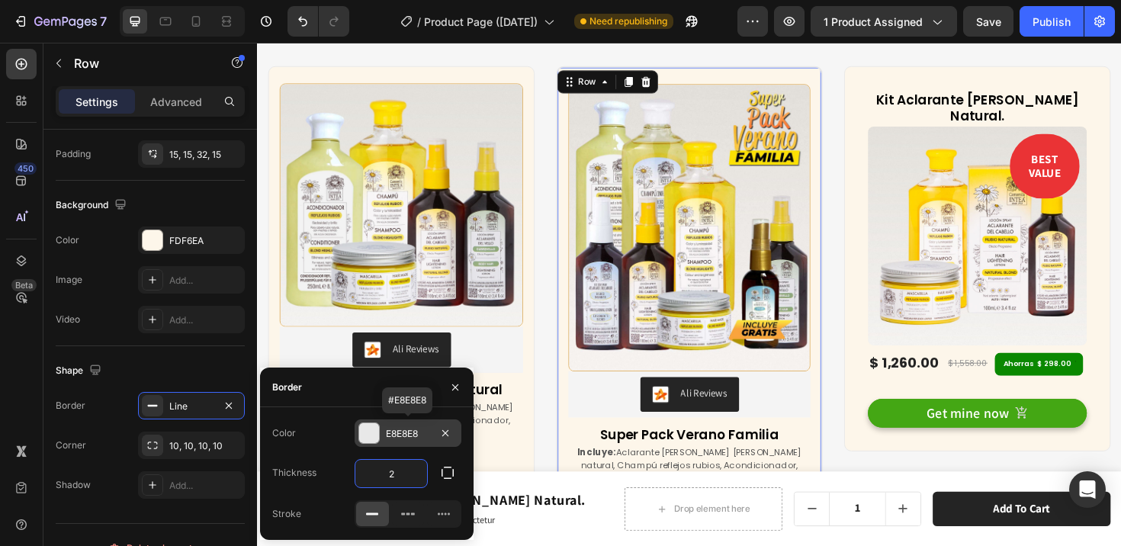
type input "2"
click at [370, 430] on div at bounding box center [369, 433] width 20 height 20
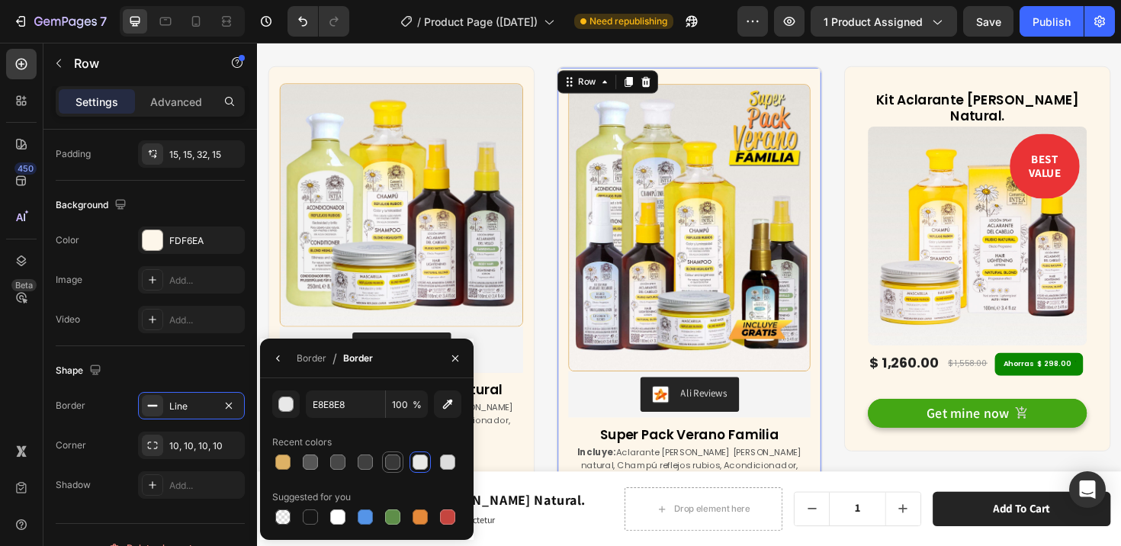
click at [388, 464] on div at bounding box center [392, 461] width 15 height 15
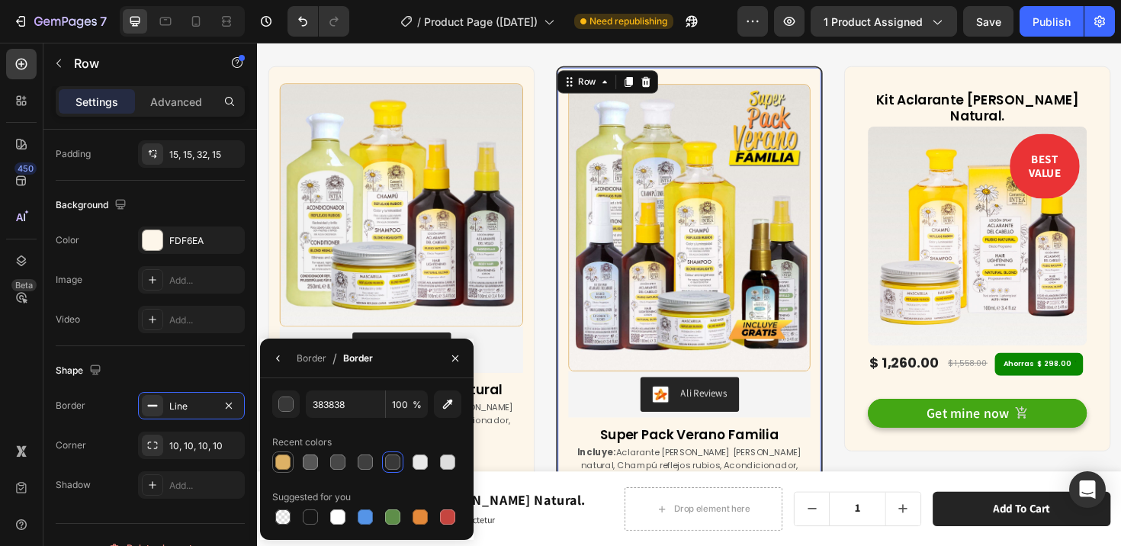
click at [280, 458] on div at bounding box center [282, 461] width 15 height 15
type input "DDB165"
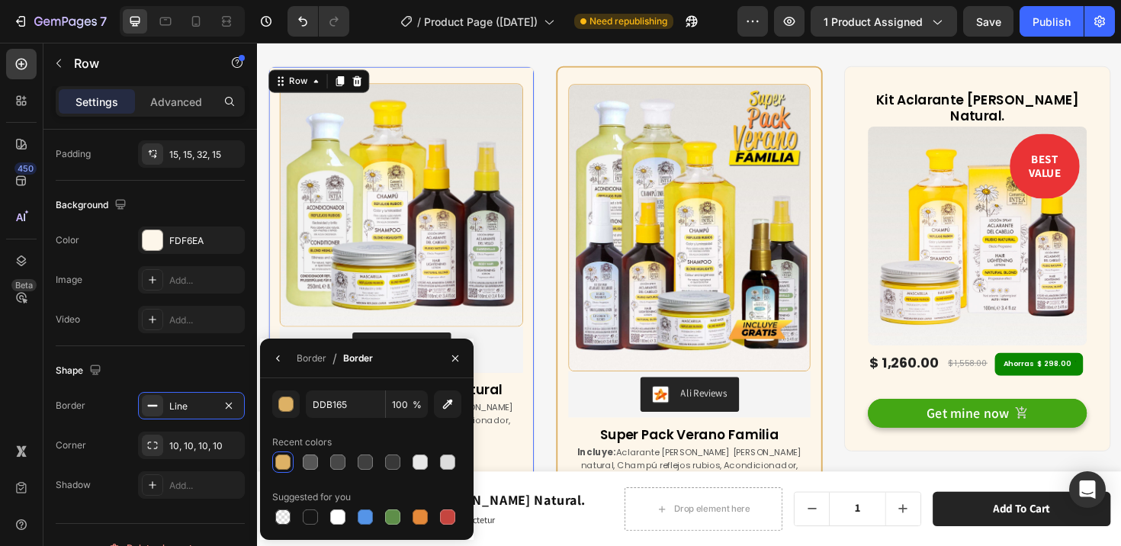
click at [546, 374] on div "(P) Images & Gallery Ali Reviews Ali Reviews Pack Verano Rubio Natural (P) Titl…" at bounding box center [409, 326] width 282 height 518
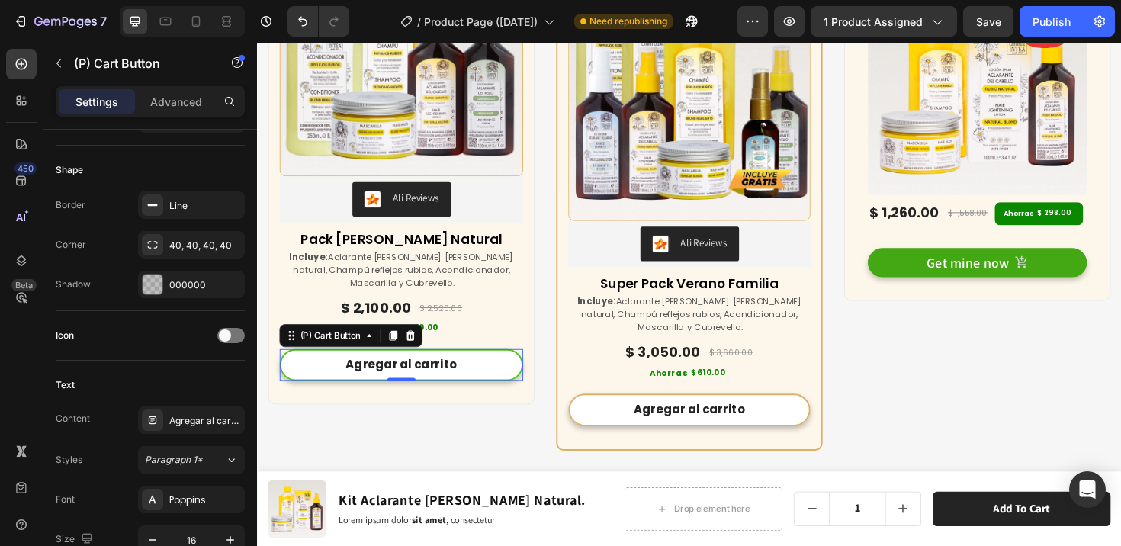
scroll to position [0, 0]
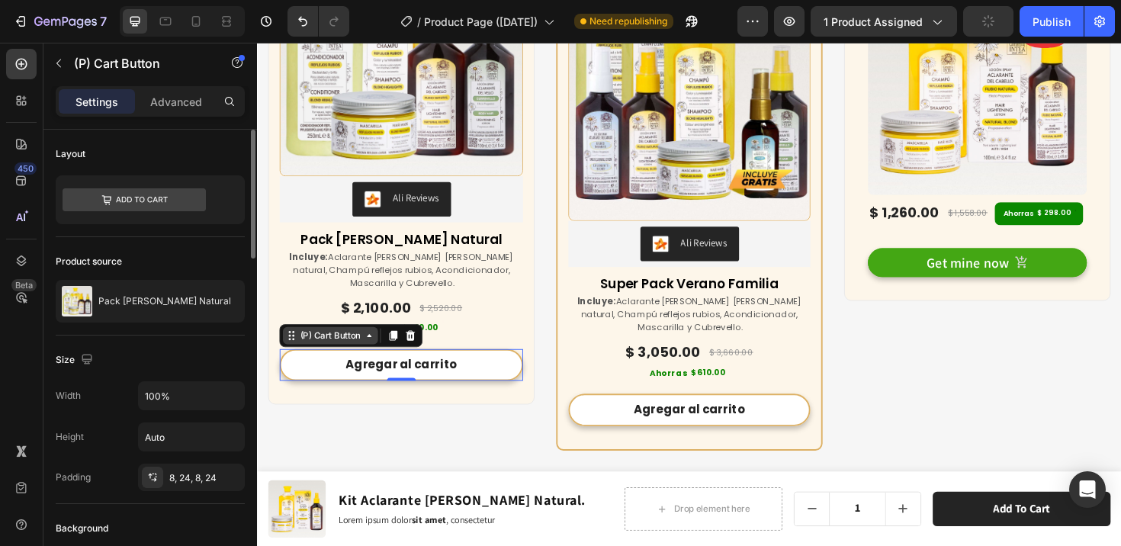
click at [333, 355] on div "(P) Cart Button" at bounding box center [335, 352] width 70 height 14
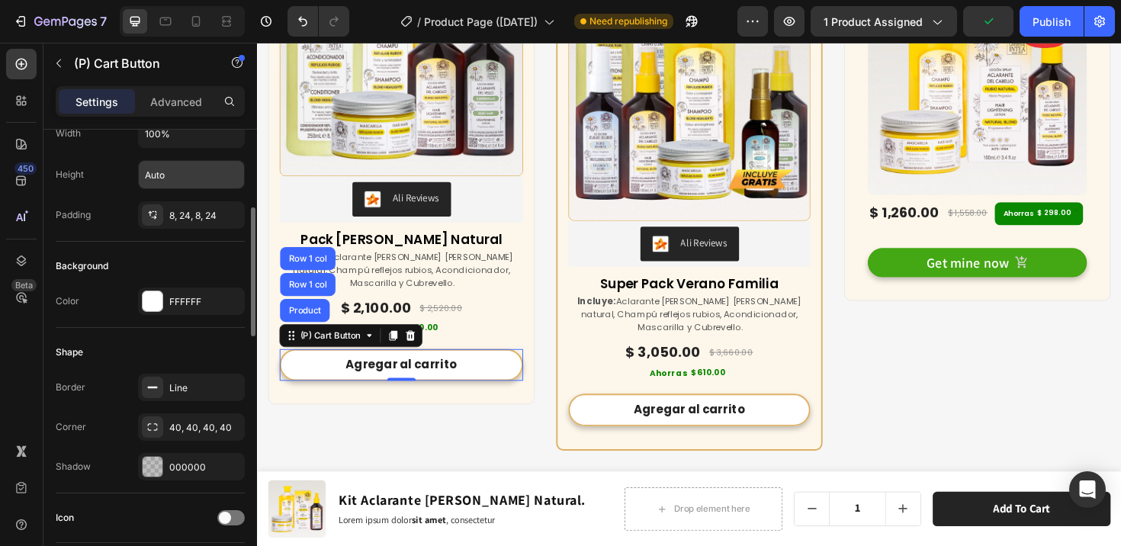
scroll to position [265, 0]
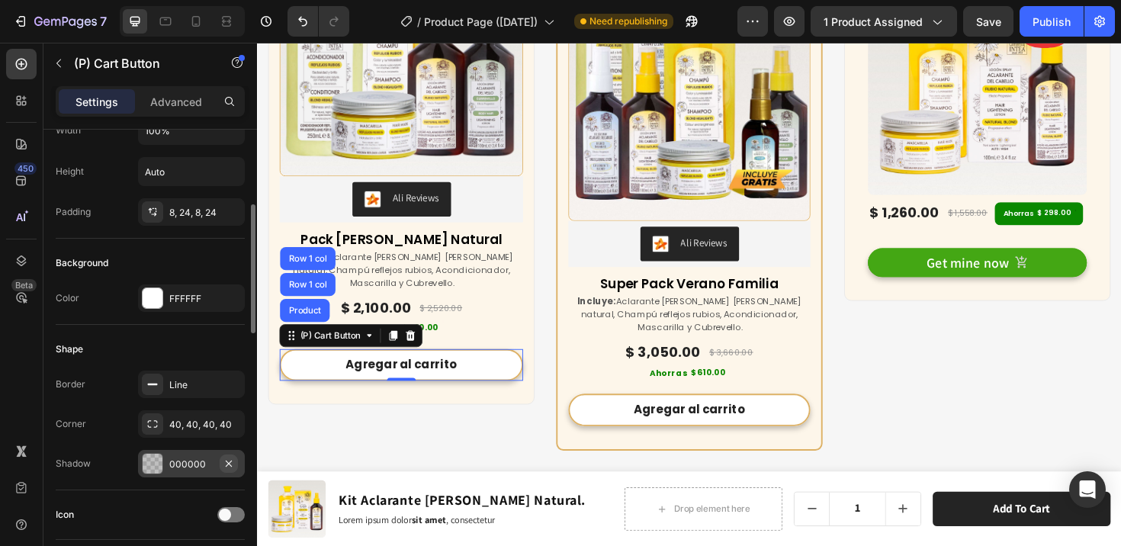
click at [227, 460] on icon "button" at bounding box center [229, 463] width 12 height 12
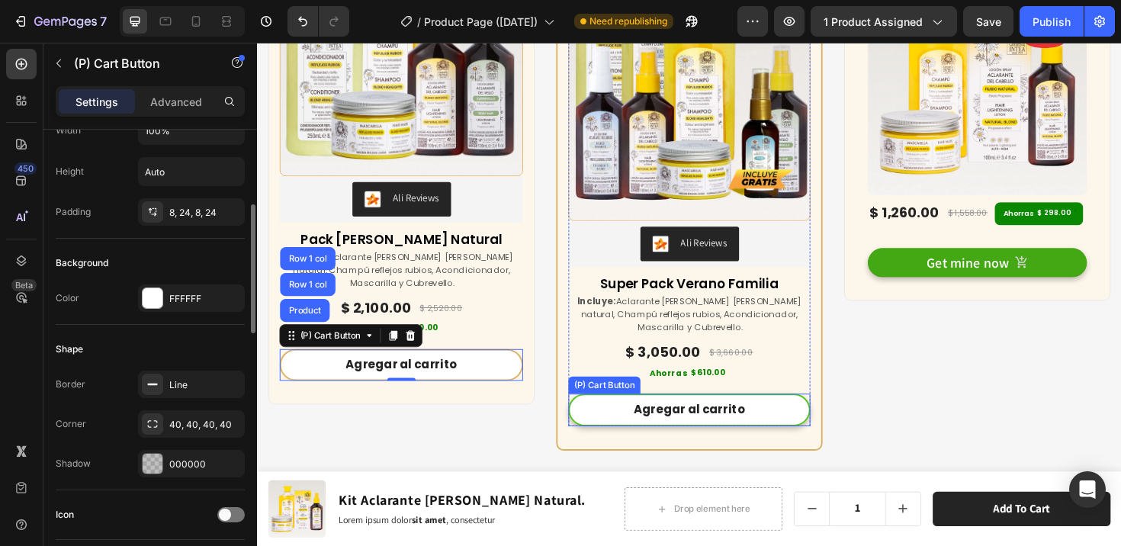
click at [590, 438] on button "Agregar al carrito" at bounding box center [714, 431] width 256 height 34
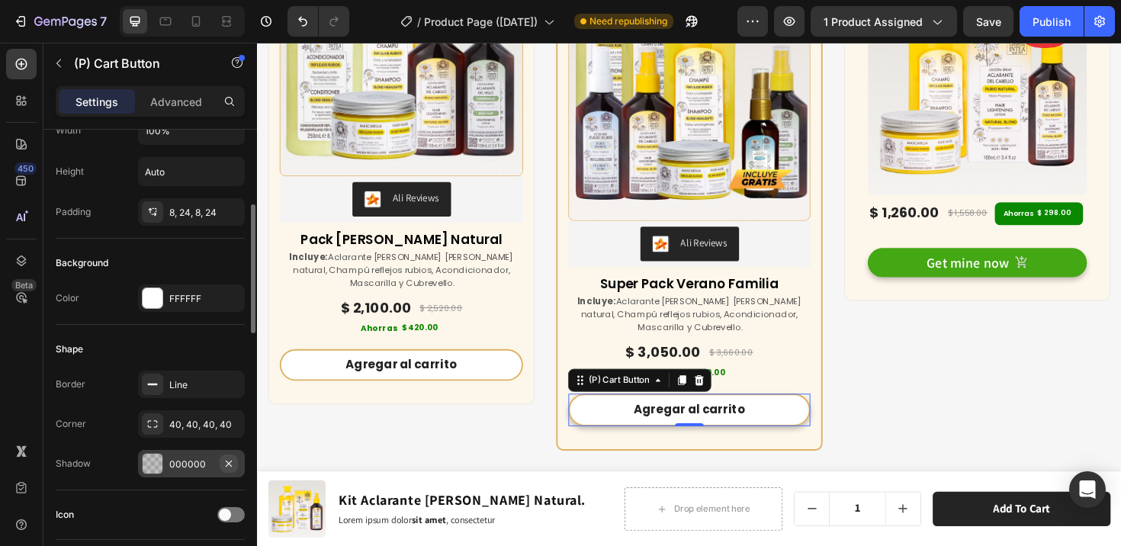
click at [233, 464] on icon "button" at bounding box center [229, 463] width 12 height 12
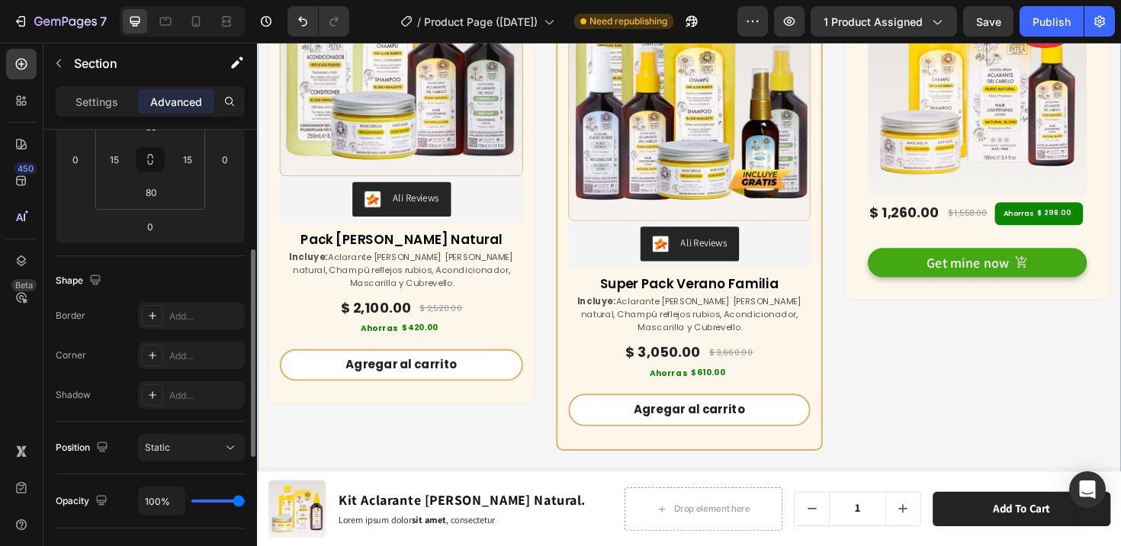
click at [438, 480] on div "Buy more & save up to 55% Heading At vero eos et accusamus et iusto odio dignis…" at bounding box center [714, 137] width 915 height 794
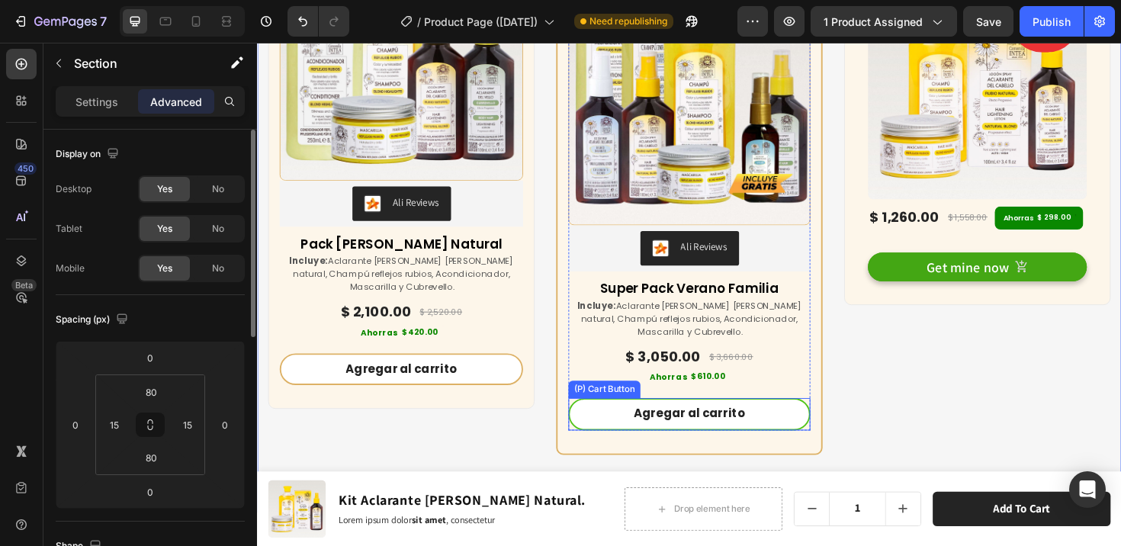
scroll to position [6906, 0]
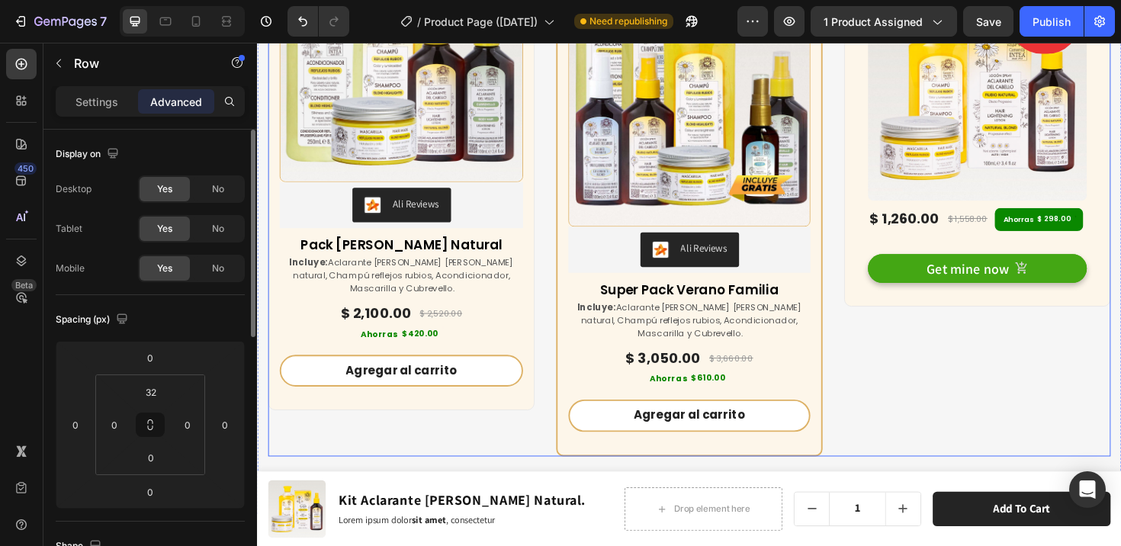
click at [903, 419] on div "Kit Aclarante Rubio Natural. (P) Title BEST VALUE Text block Row (P) Images & G…" at bounding box center [1019, 197] width 282 height 566
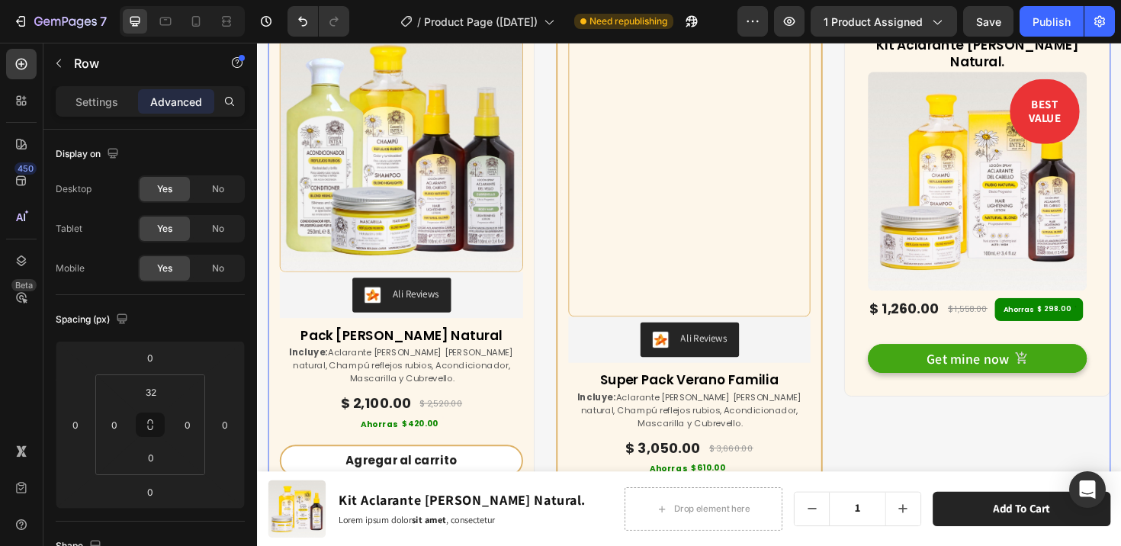
scroll to position [6935, 0]
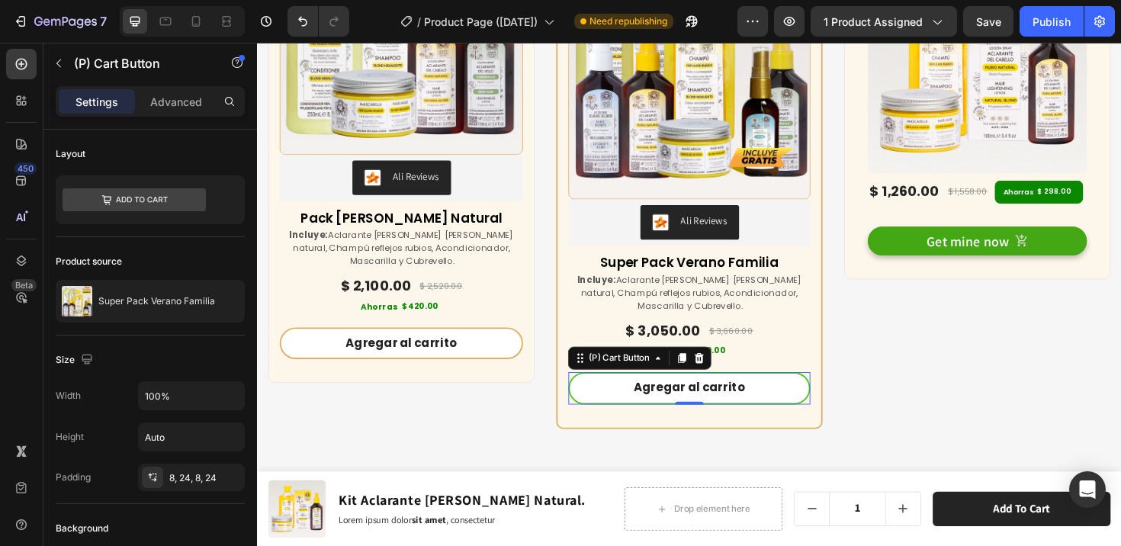
click at [606, 412] on button "Agregar al carrito" at bounding box center [714, 408] width 256 height 34
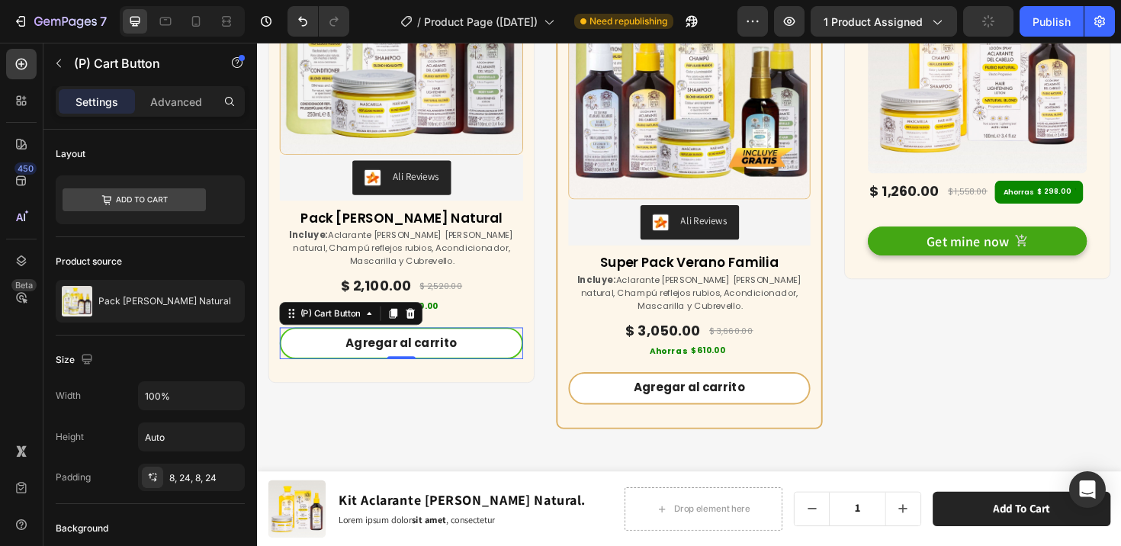
click at [294, 370] on button "Agregar al carrito" at bounding box center [410, 361] width 258 height 34
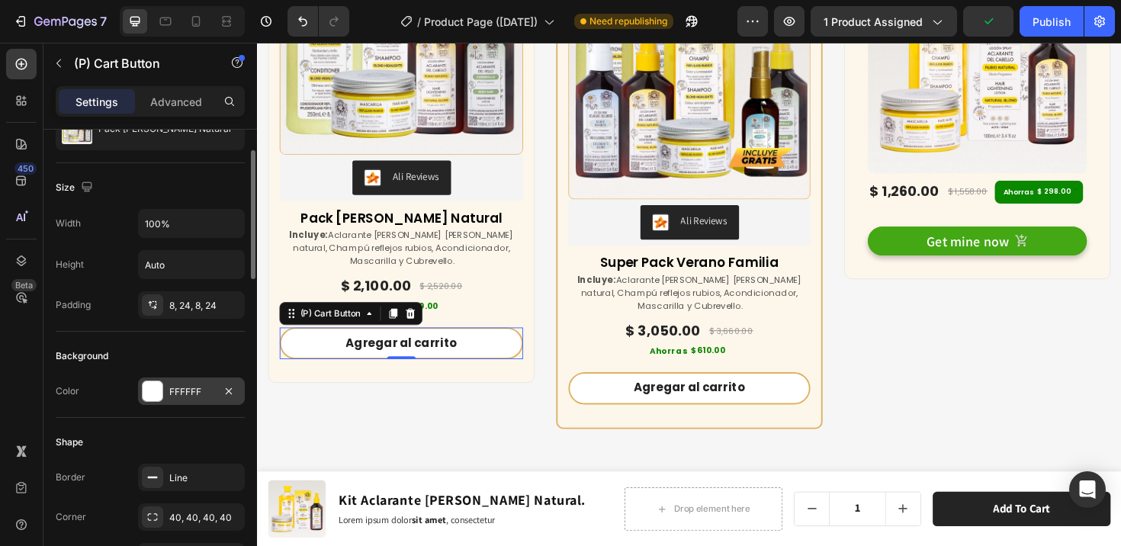
scroll to position [230, 0]
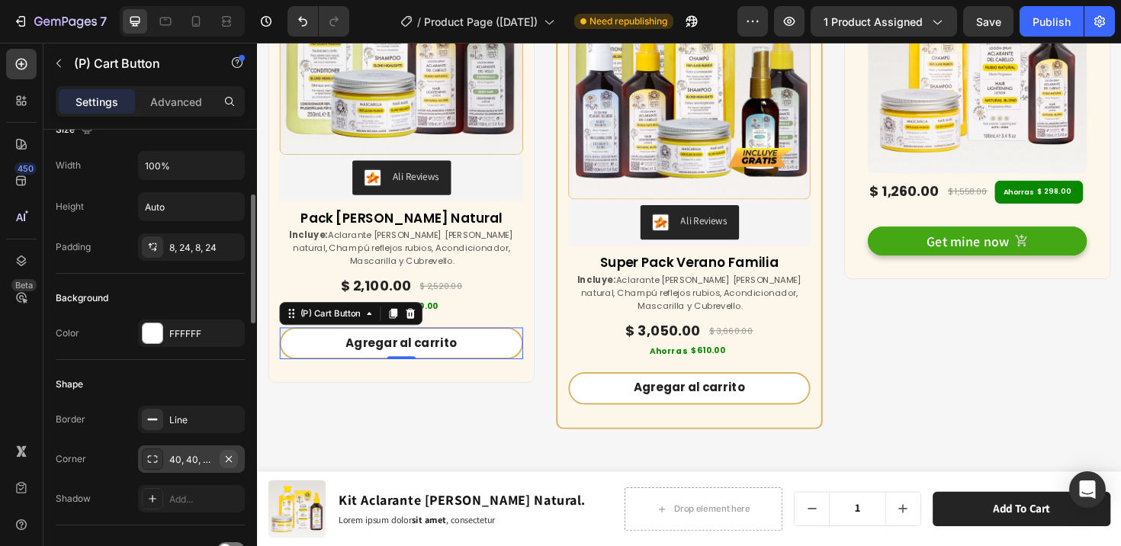
click at [231, 456] on icon "button" at bounding box center [229, 459] width 12 height 12
click at [201, 457] on div "Add..." at bounding box center [205, 460] width 72 height 14
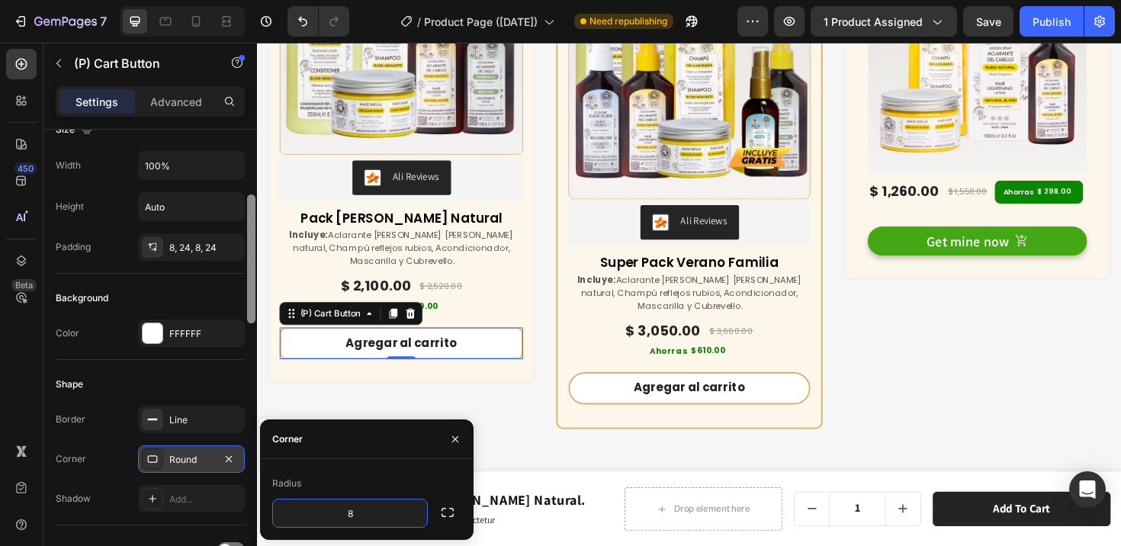
scroll to position [690, 0]
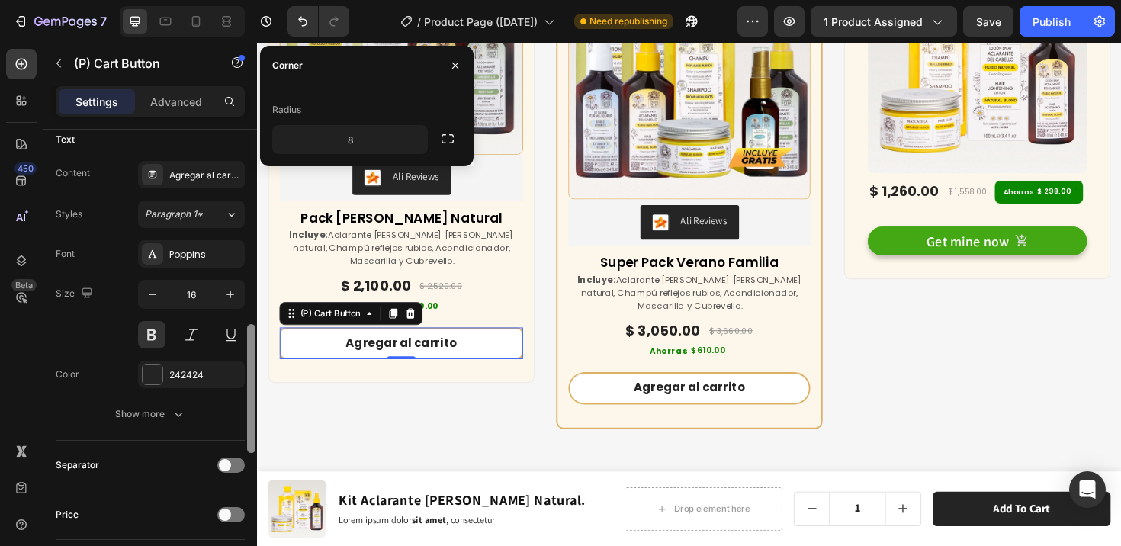
click at [249, 438] on div at bounding box center [250, 360] width 11 height 460
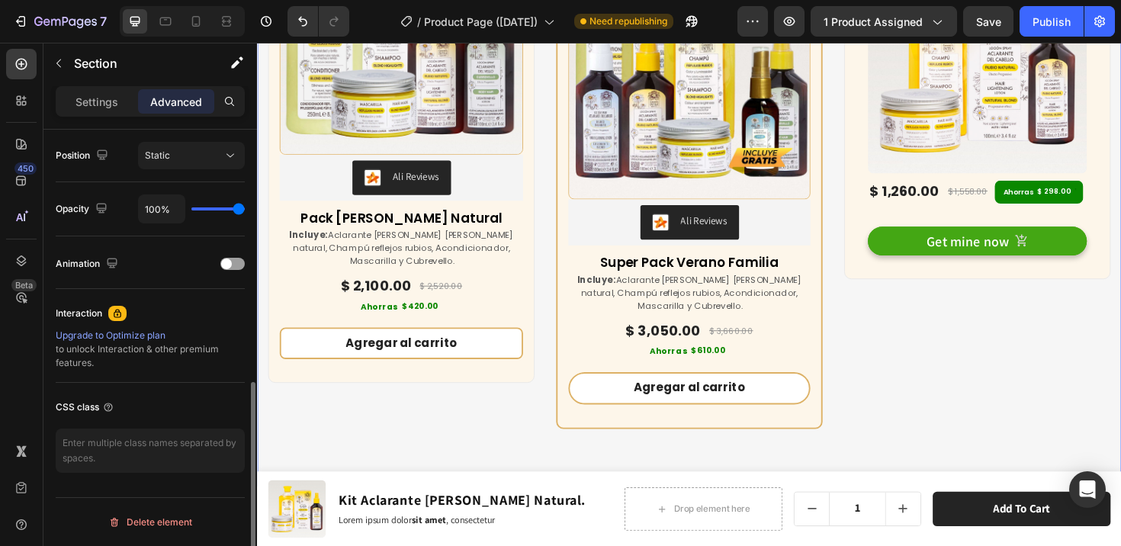
click at [344, 459] on div "Buy more & save up to 55% Heading At vero eos et accusamus et iusto odio dignis…" at bounding box center [714, 114] width 915 height 794
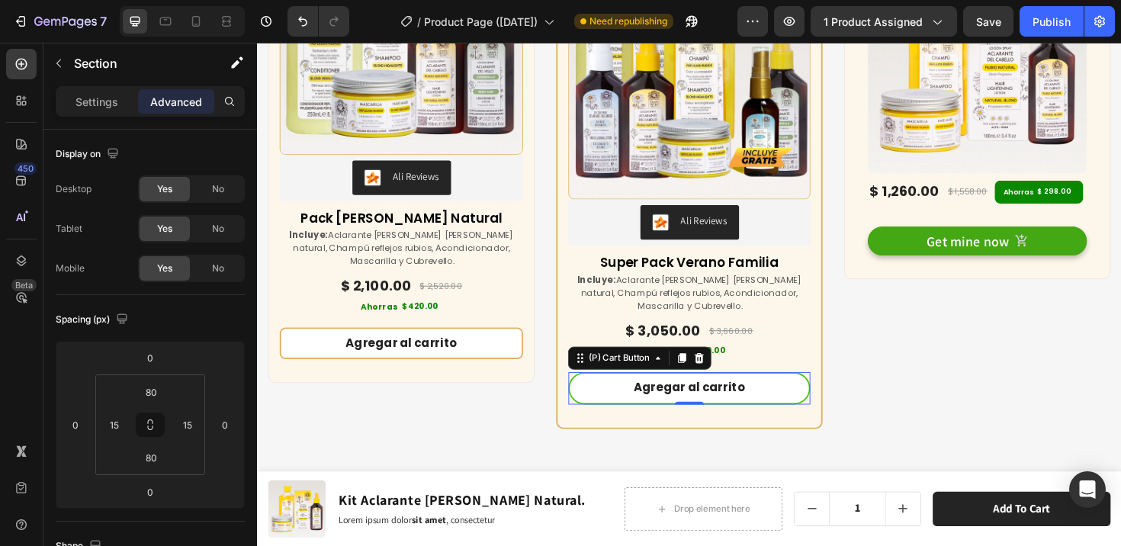
click at [624, 409] on button "Agregar al carrito" at bounding box center [714, 408] width 256 height 34
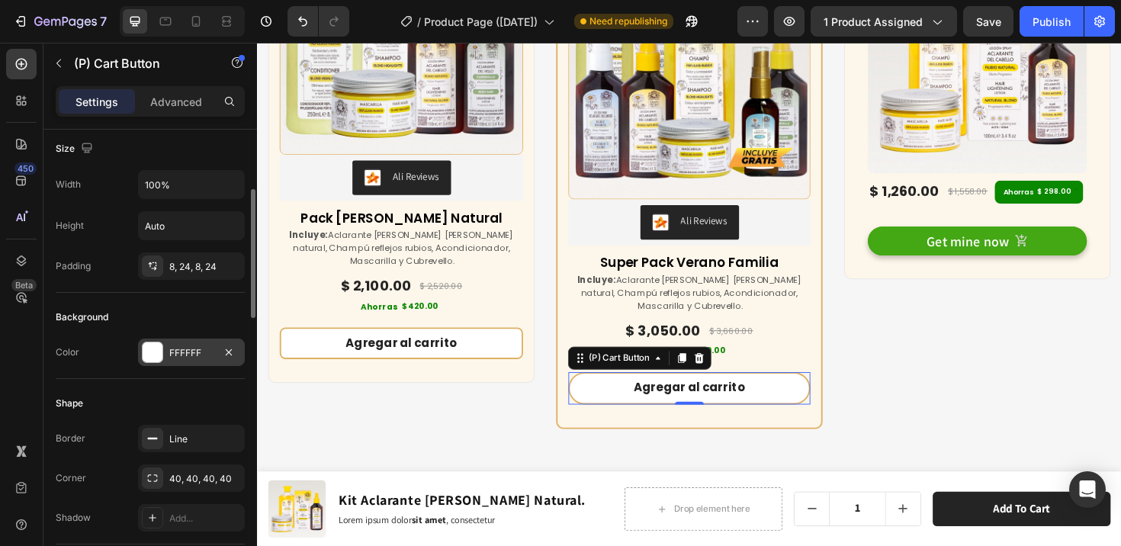
scroll to position [342, 0]
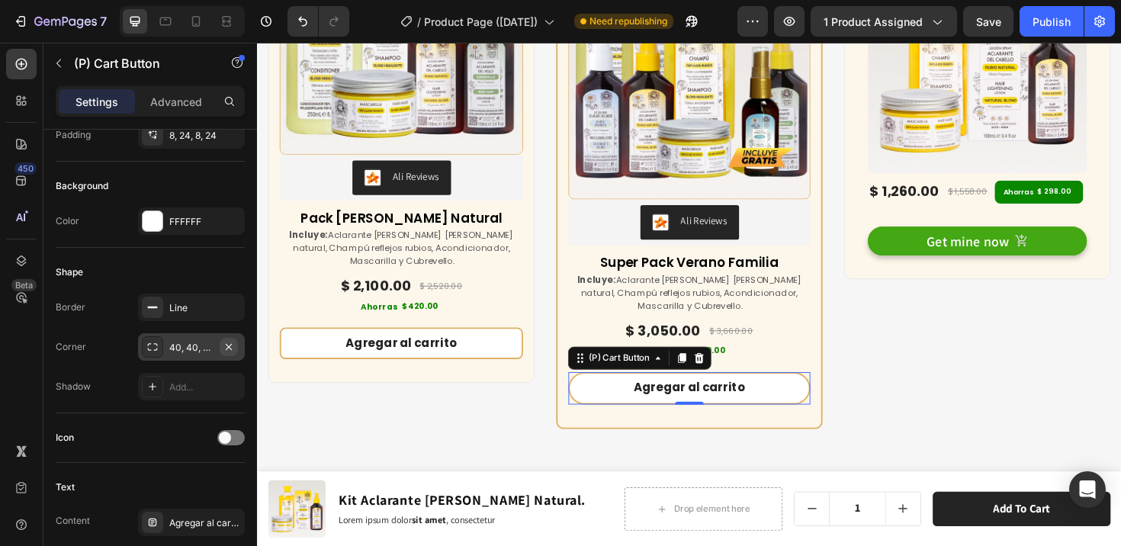
click at [233, 345] on icon "button" at bounding box center [229, 347] width 12 height 12
click at [217, 347] on div "Add..." at bounding box center [205, 348] width 72 height 14
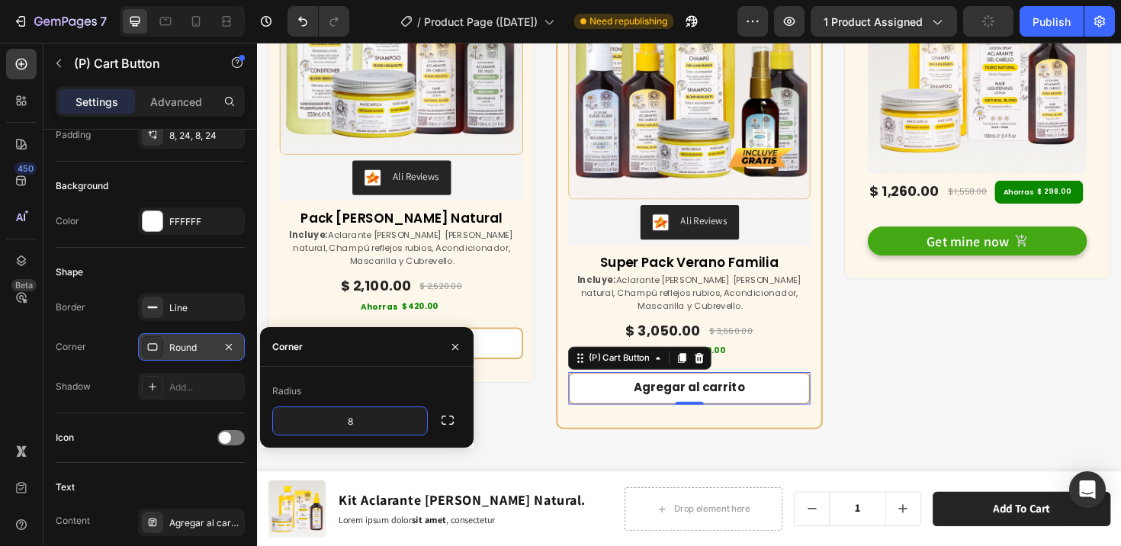
click at [350, 390] on div "Radius" at bounding box center [366, 391] width 189 height 24
click at [157, 227] on div at bounding box center [153, 221] width 20 height 20
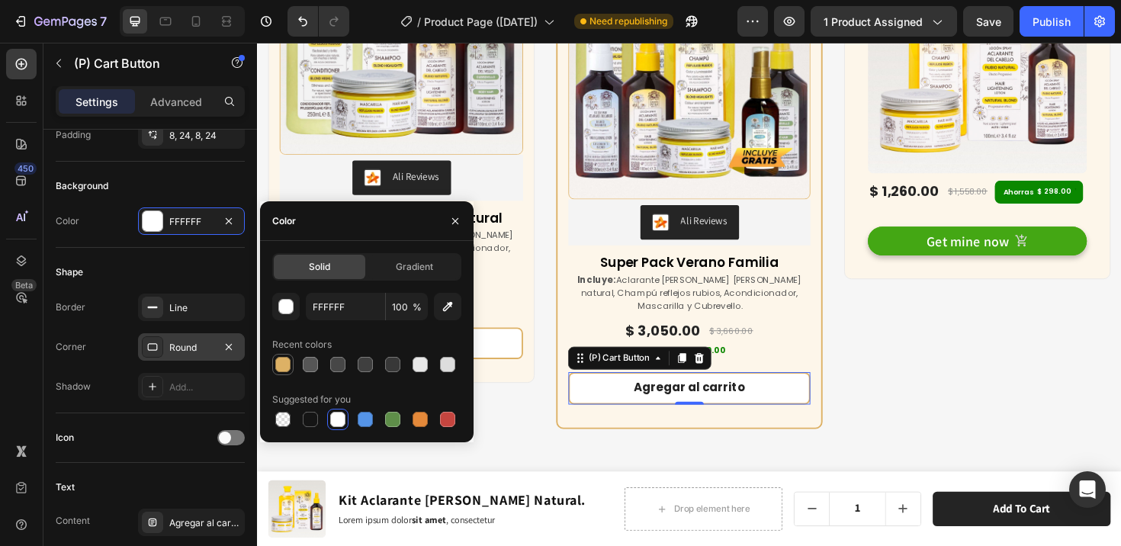
click at [285, 361] on div at bounding box center [282, 364] width 15 height 15
type input "DDB165"
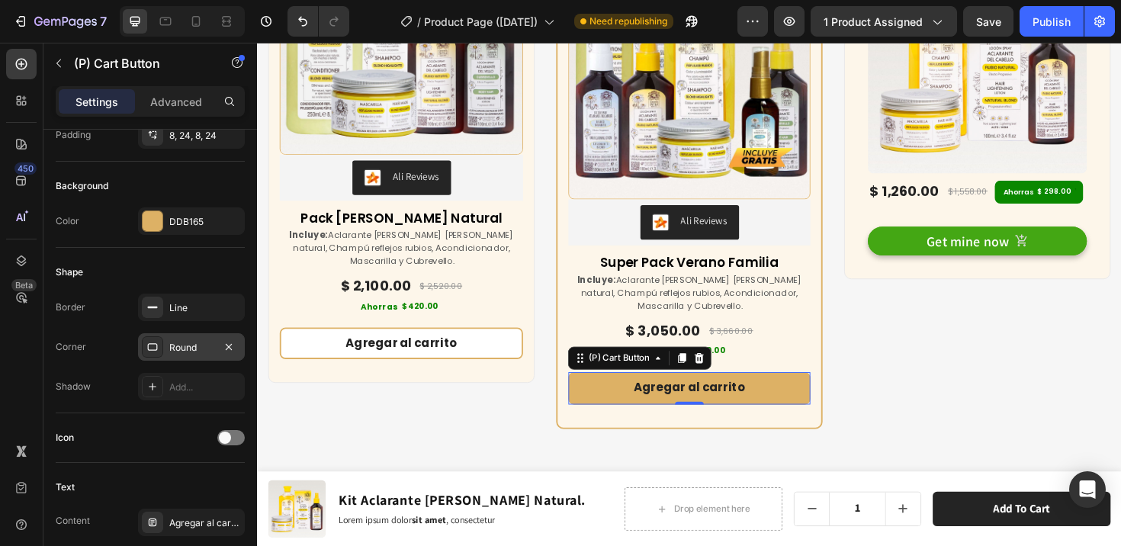
click at [139, 277] on div "Shape" at bounding box center [150, 272] width 189 height 24
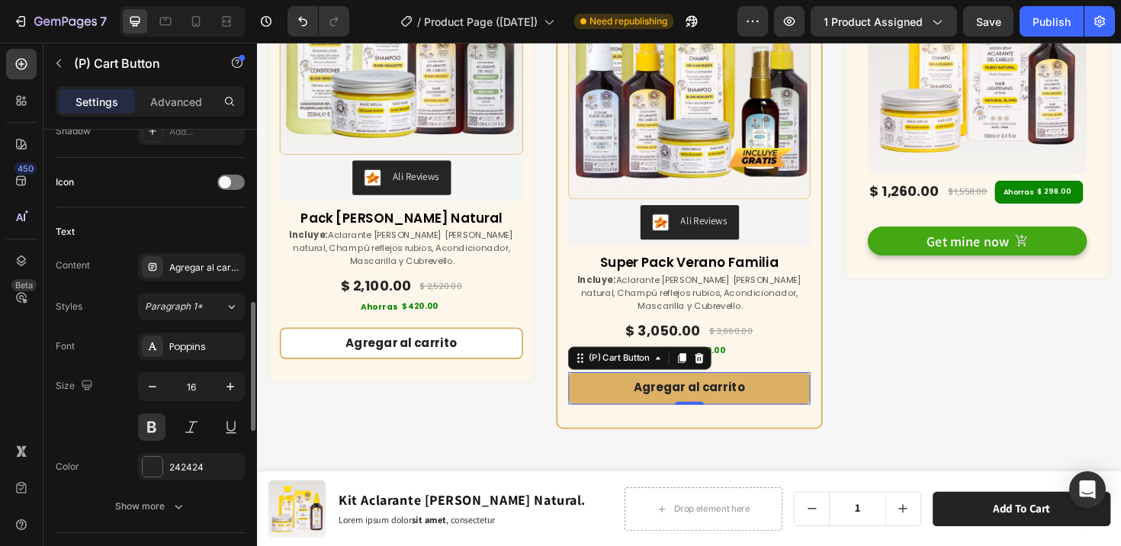
scroll to position [608, 0]
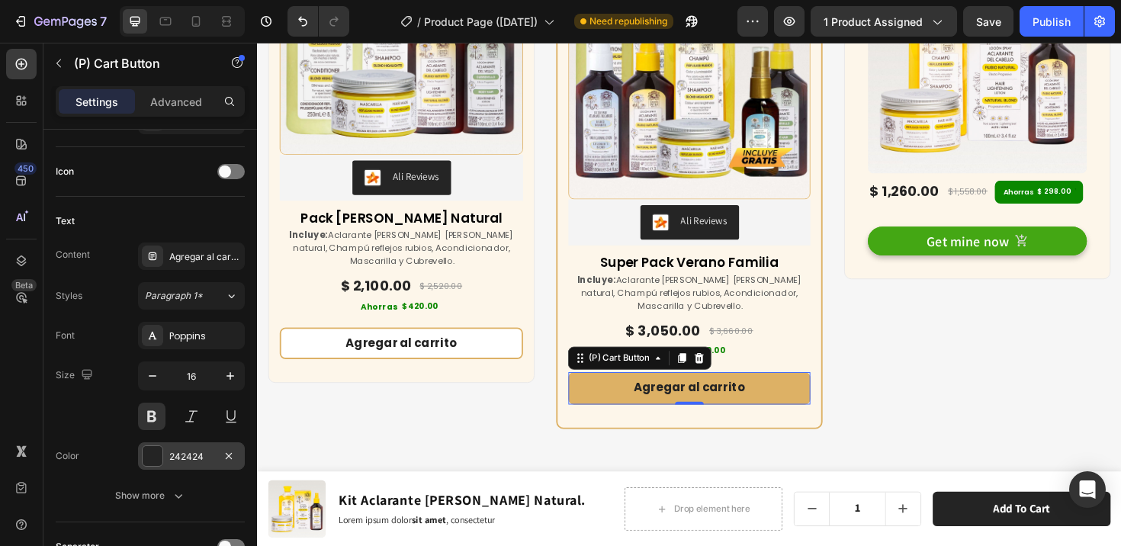
click at [153, 451] on div at bounding box center [153, 456] width 20 height 20
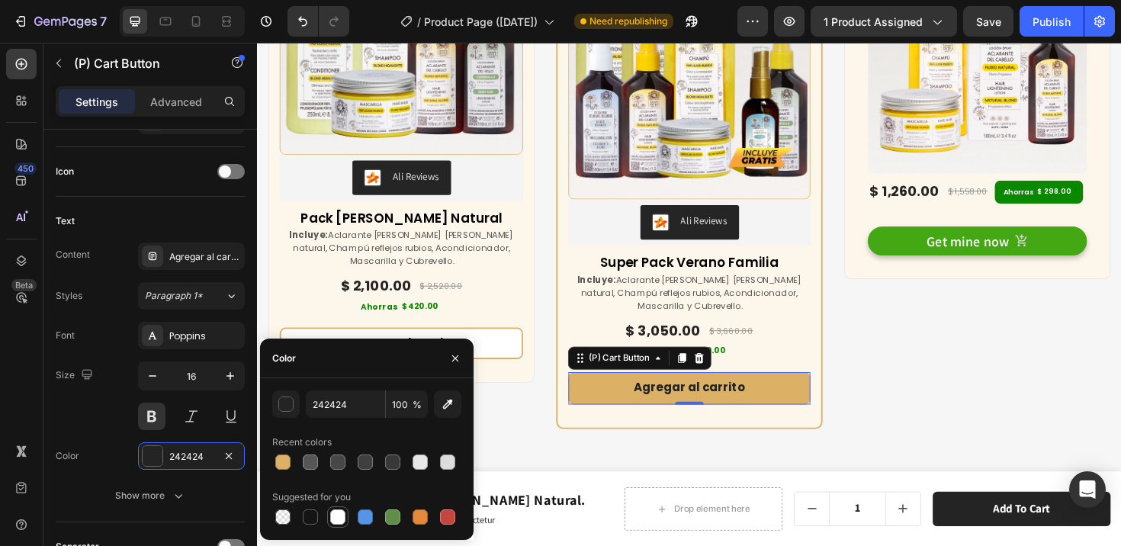
click at [336, 513] on div at bounding box center [337, 516] width 15 height 15
type input "FFFFFF"
click at [287, 399] on div "button" at bounding box center [286, 404] width 15 height 15
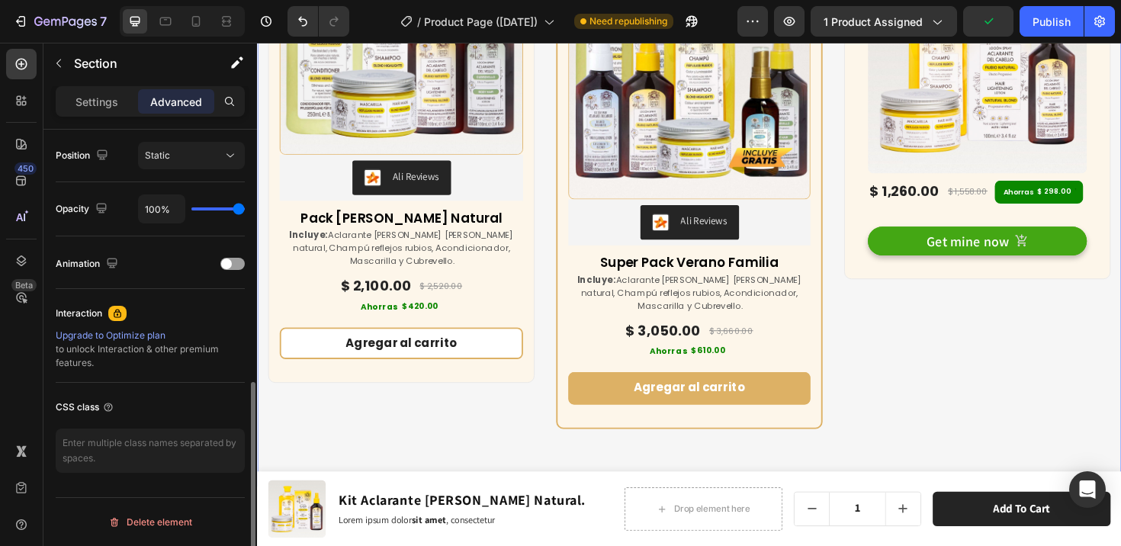
click at [547, 483] on div "Buy more & save up to 55% Heading At vero eos et accusamus et iusto odio dignis…" at bounding box center [714, 114] width 915 height 794
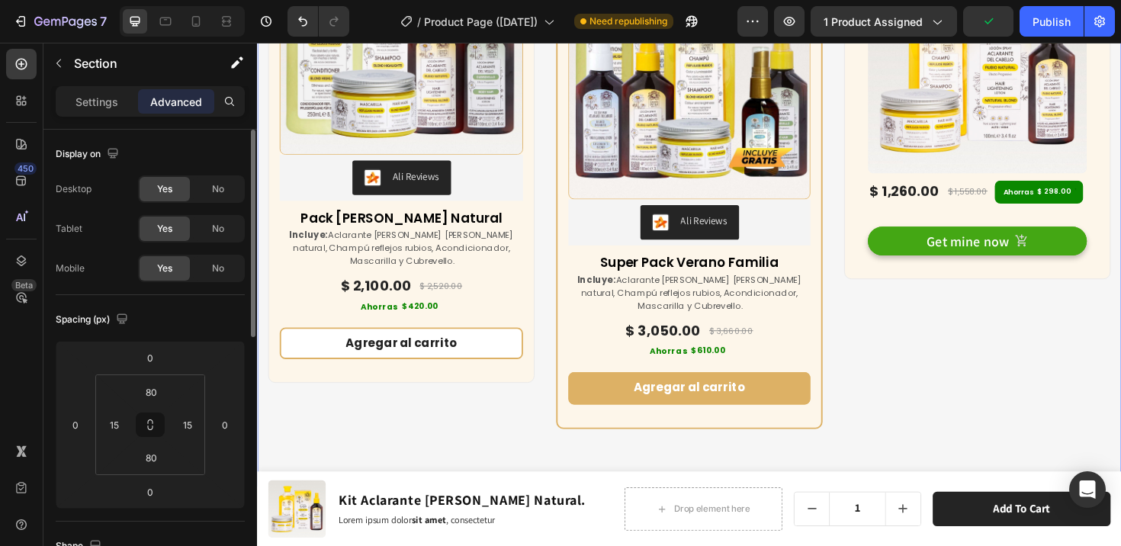
click at [544, 481] on div "Buy more & save up to 55% Heading At vero eos et accusamus et iusto odio dignis…" at bounding box center [714, 114] width 915 height 794
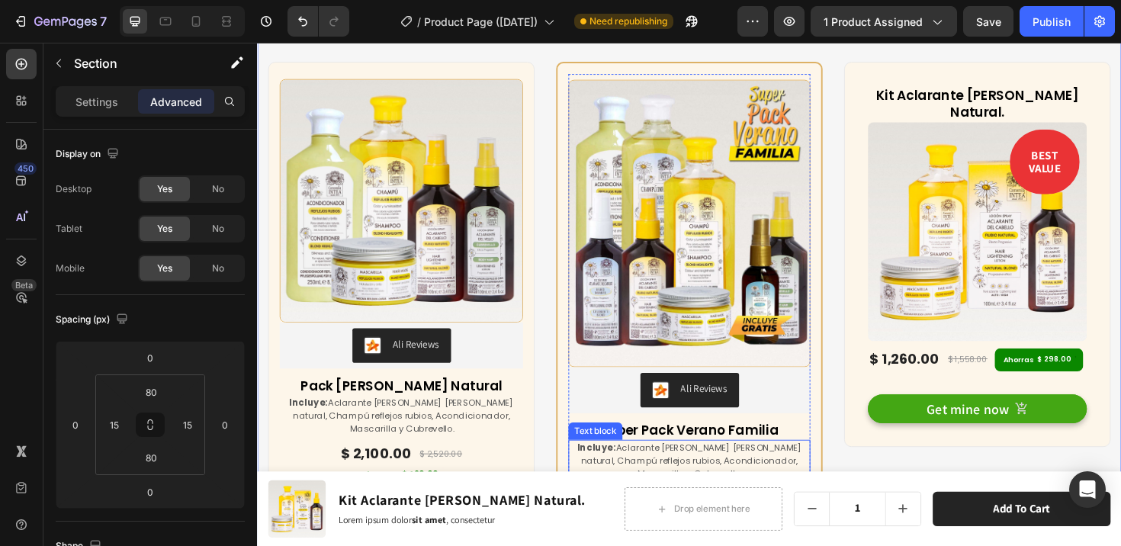
scroll to position [6675, 0]
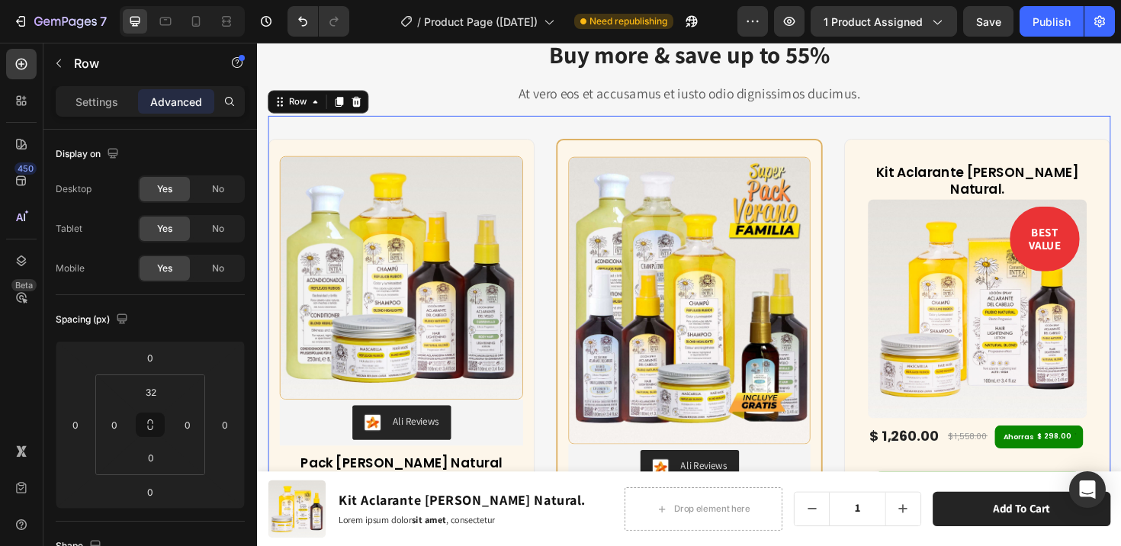
click at [857, 320] on div "(P) Images & Gallery Ali Reviews Ali Reviews Pack [PERSON_NAME] Natural (P) Tit…" at bounding box center [714, 415] width 892 height 591
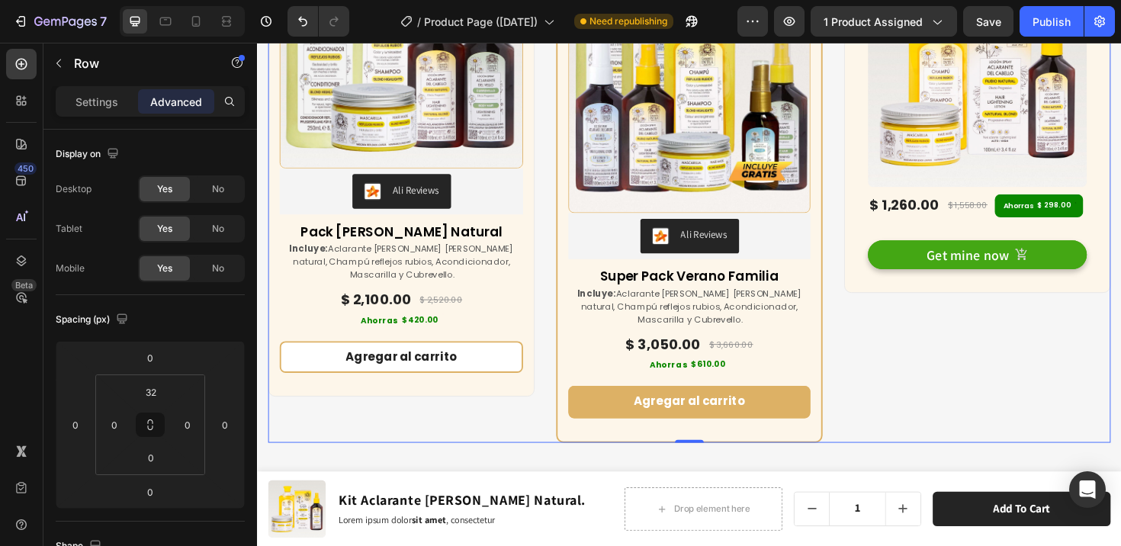
scroll to position [6921, 0]
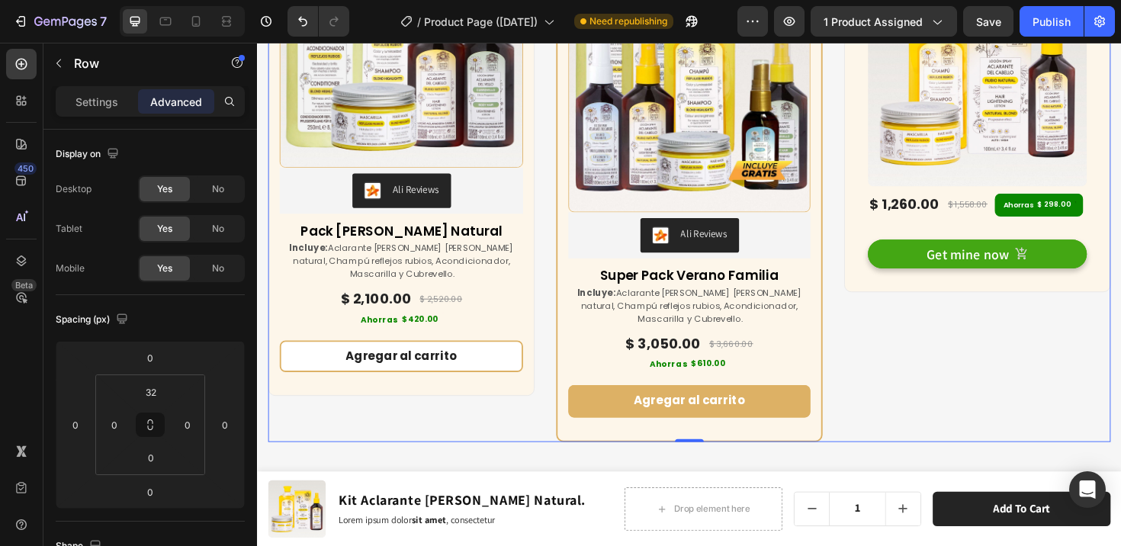
click at [903, 357] on div "Kit Aclarante [PERSON_NAME] Natural. (P) Title BEST VALUE Text block Row (P) Im…" at bounding box center [1019, 182] width 282 height 566
click at [536, 323] on div "(P) Images & Gallery Ali Reviews Ali Reviews Pack [PERSON_NAME] Natural (P) Tit…" at bounding box center [409, 158] width 282 height 518
click at [903, 284] on div "Kit Aclarante [PERSON_NAME] Natural. (P) Title BEST VALUE Text block Row (P) Im…" at bounding box center [1019, 103] width 282 height 409
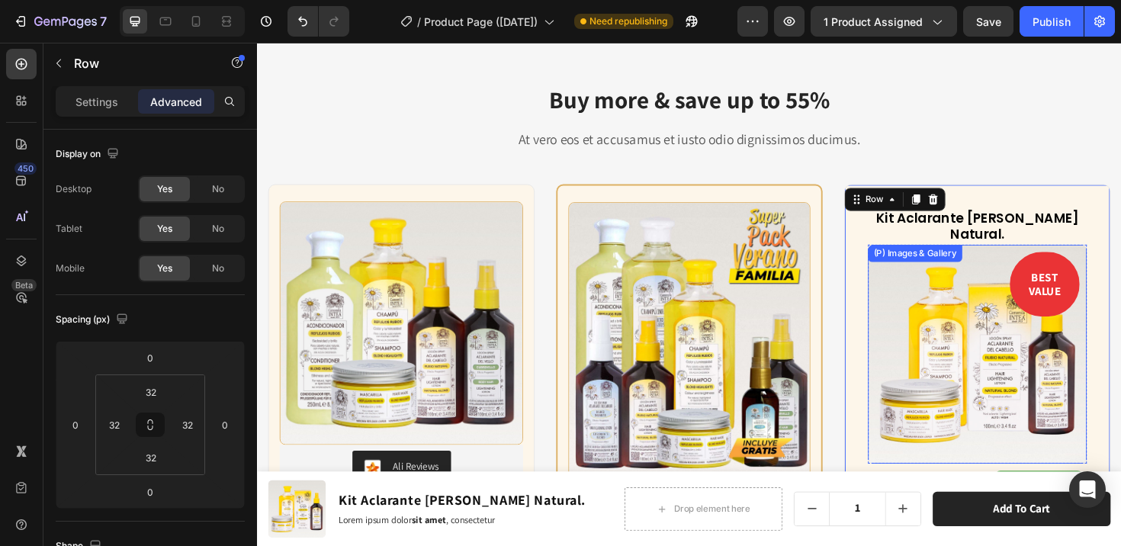
scroll to position [6627, 0]
click at [967, 211] on icon at bounding box center [973, 208] width 12 height 12
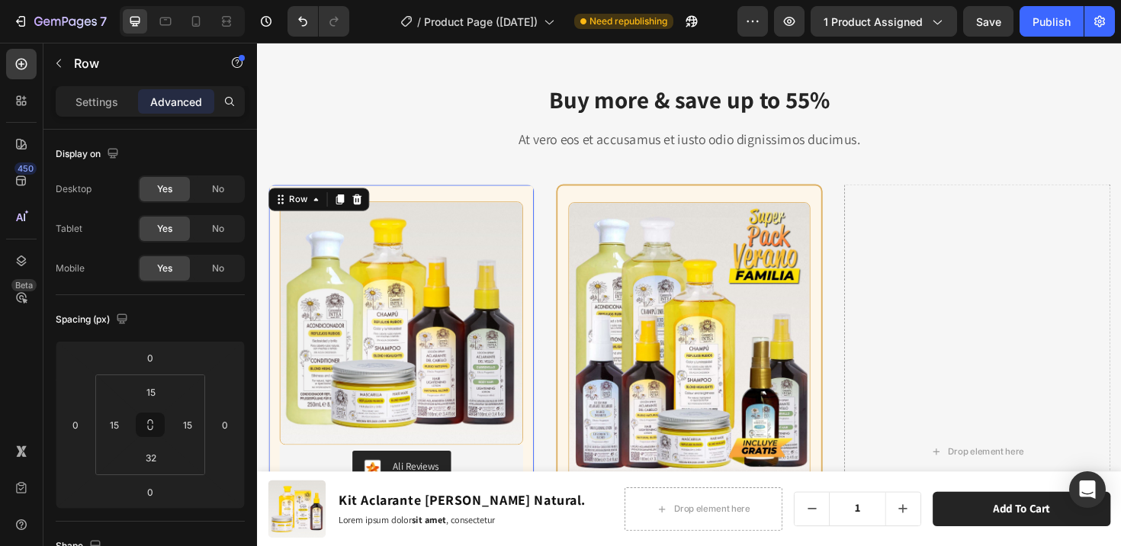
click at [508, 198] on div "(P) Images & Gallery Ali Reviews Ali Reviews Pack [PERSON_NAME] Natural (P) Tit…" at bounding box center [409, 451] width 282 height 518
click at [344, 204] on icon at bounding box center [345, 208] width 8 height 11
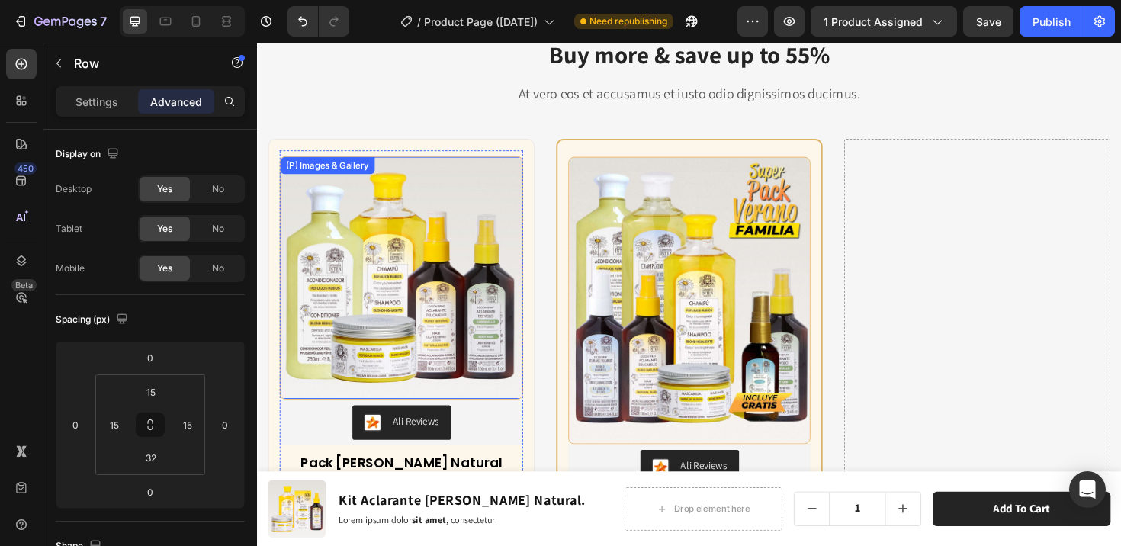
scroll to position [6575, 0]
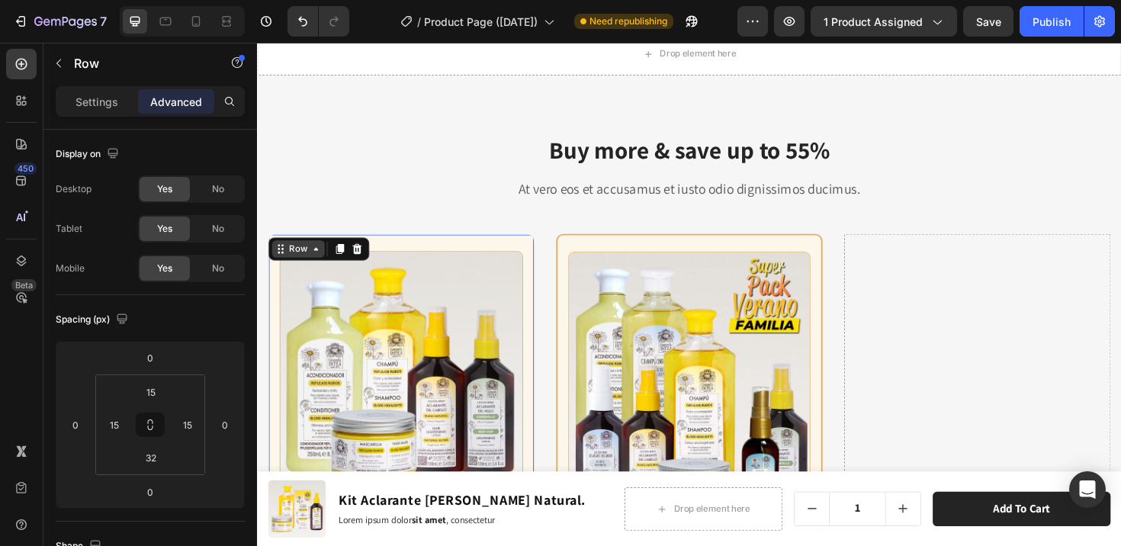
click at [294, 250] on div "Row" at bounding box center [322, 261] width 107 height 24
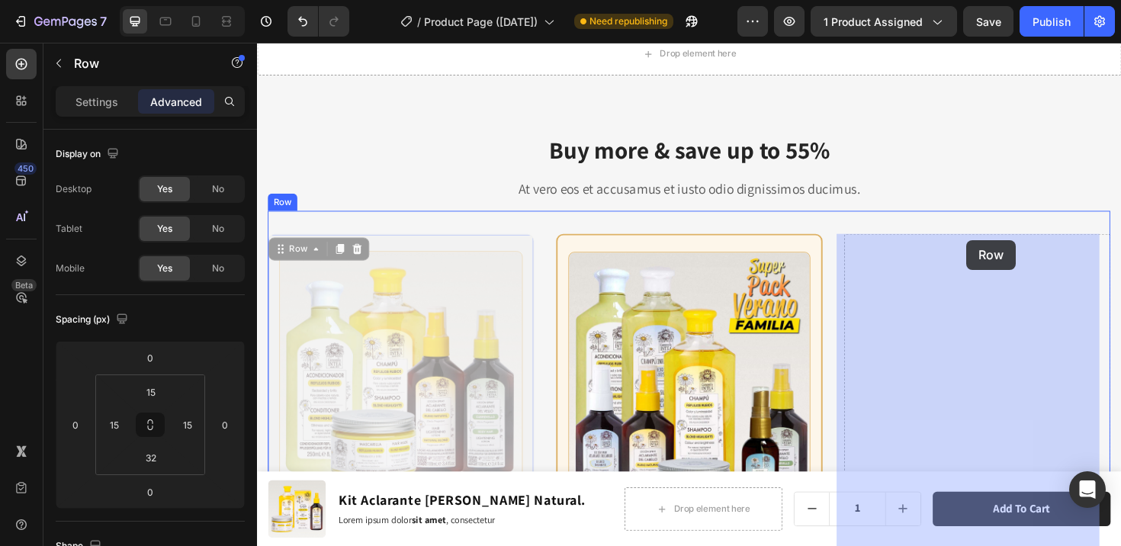
drag, startPoint x: 314, startPoint y: 253, endPoint x: 1008, endPoint y: 252, distance: 693.8
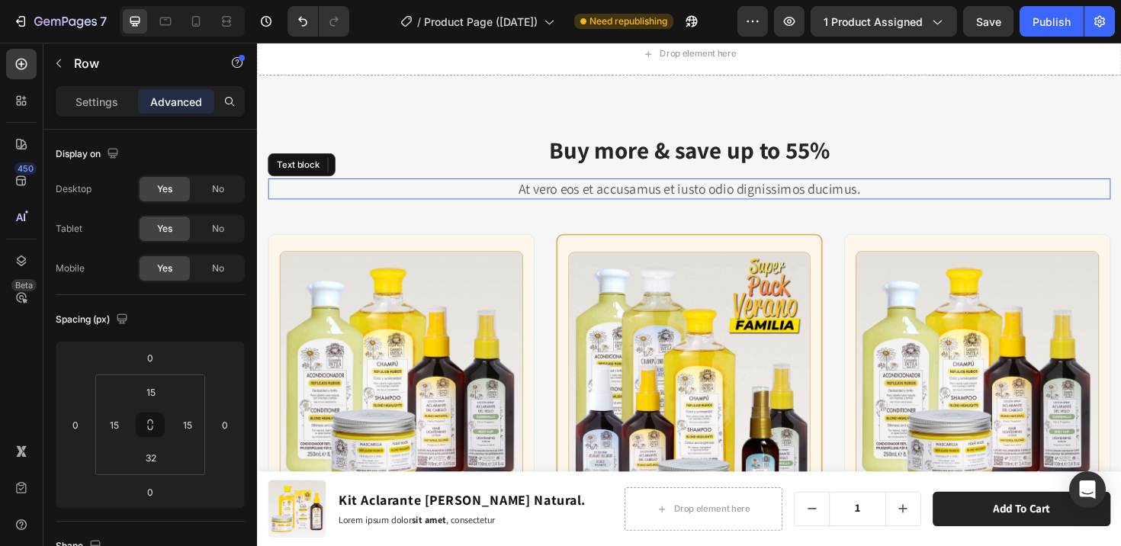
click at [973, 207] on div "At vero eos et accusamus et iusto odio dignissimos ducimus." at bounding box center [714, 197] width 892 height 22
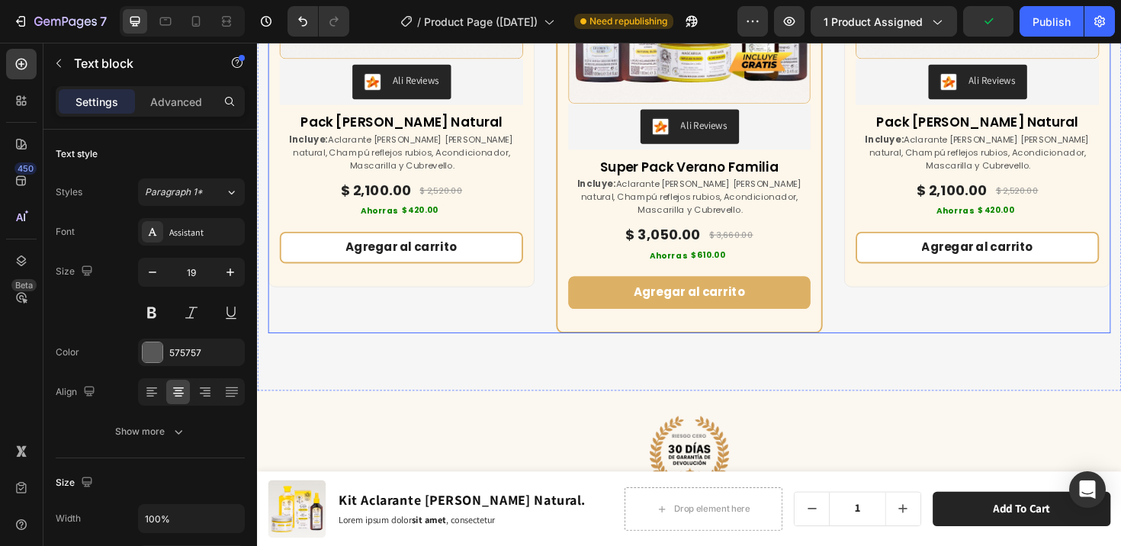
scroll to position [7040, 0]
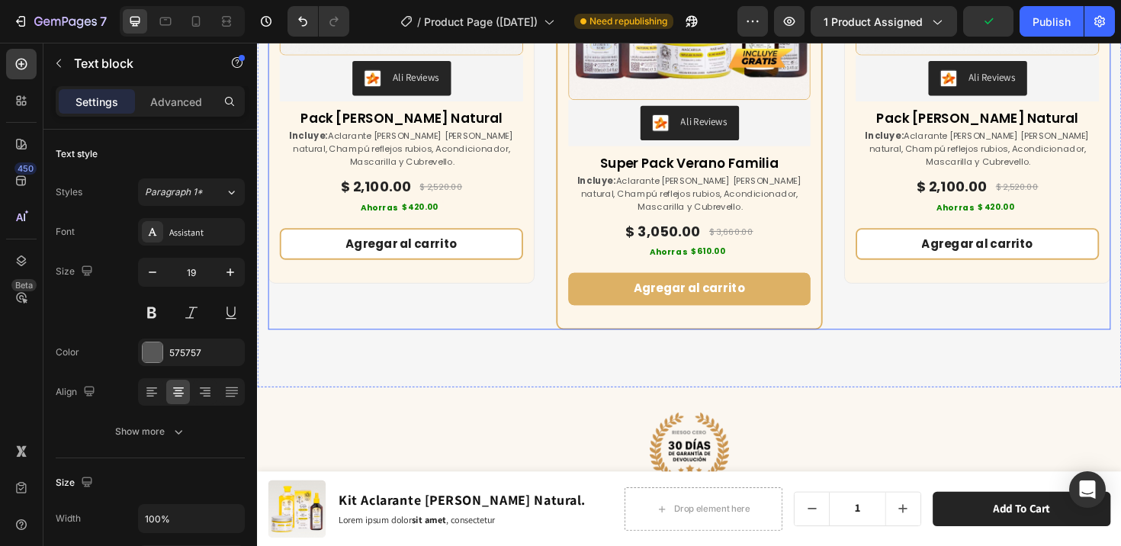
click at [956, 322] on div "(P) Images & Gallery Ali Reviews Ali Reviews Pack [PERSON_NAME] Natural (P) Tit…" at bounding box center [1019, 63] width 282 height 566
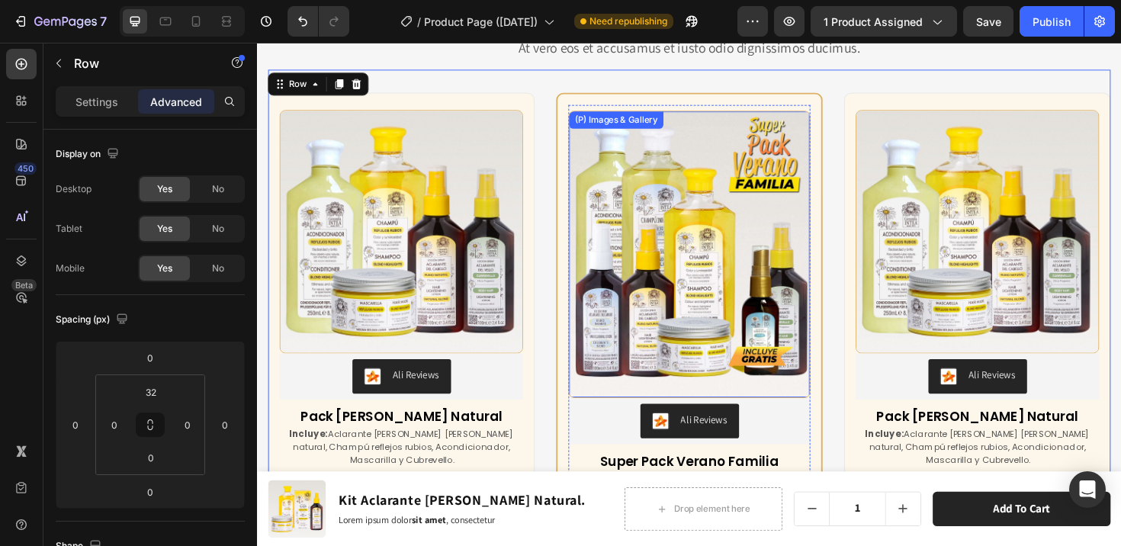
scroll to position [6735, 0]
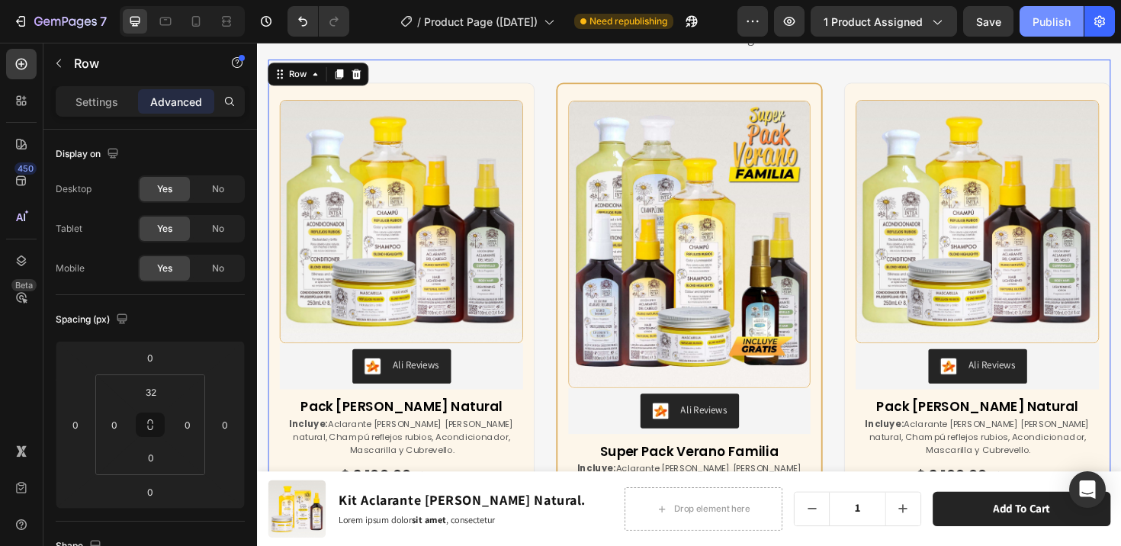
click at [1039, 27] on div "Publish" at bounding box center [1051, 22] width 38 height 16
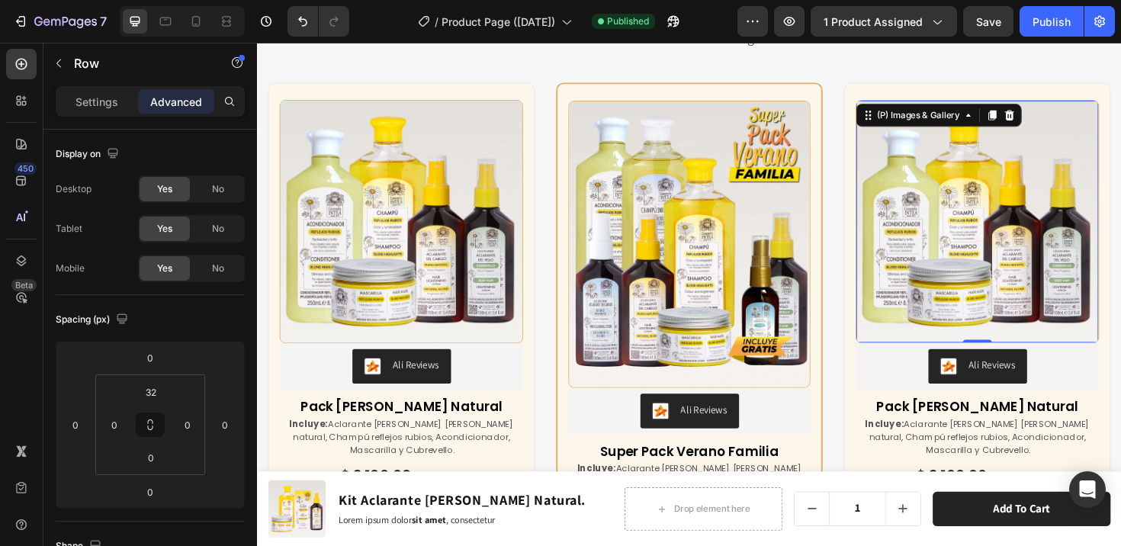
click at [967, 210] on img at bounding box center [1019, 232] width 256 height 256
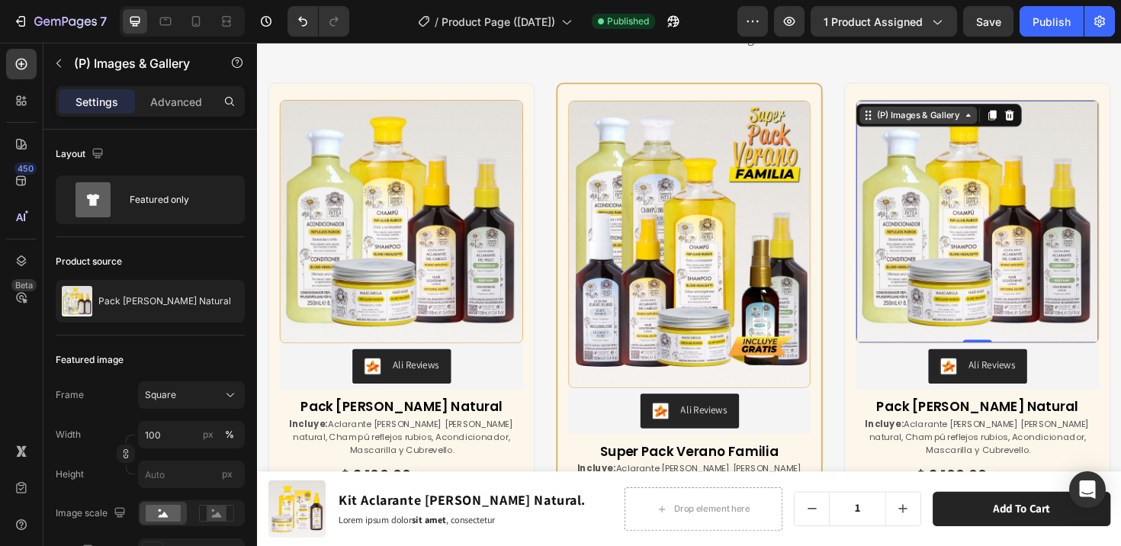
click at [939, 117] on div "(P) Images & Gallery" at bounding box center [957, 119] width 94 height 14
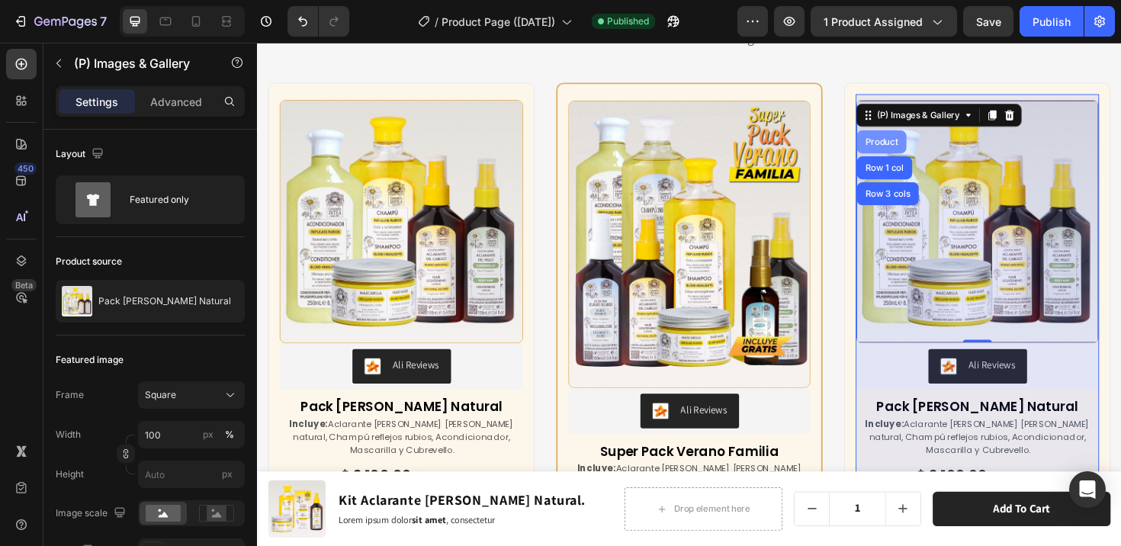
click at [905, 148] on div "Product" at bounding box center [918, 147] width 40 height 9
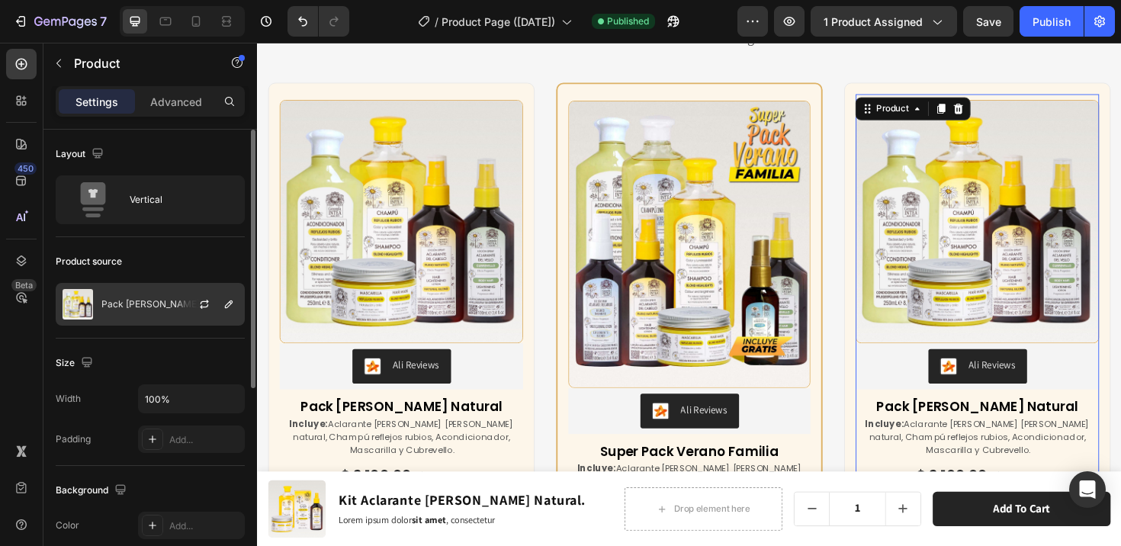
click at [152, 307] on p "Pack [PERSON_NAME] Natural" at bounding box center [167, 304] width 133 height 11
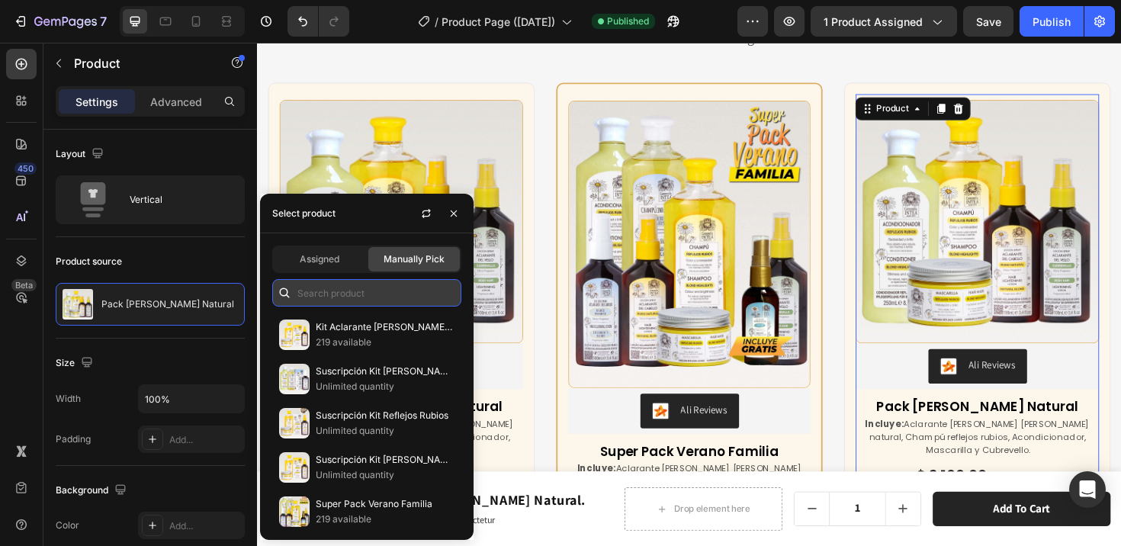
click at [323, 302] on input "text" at bounding box center [366, 292] width 189 height 27
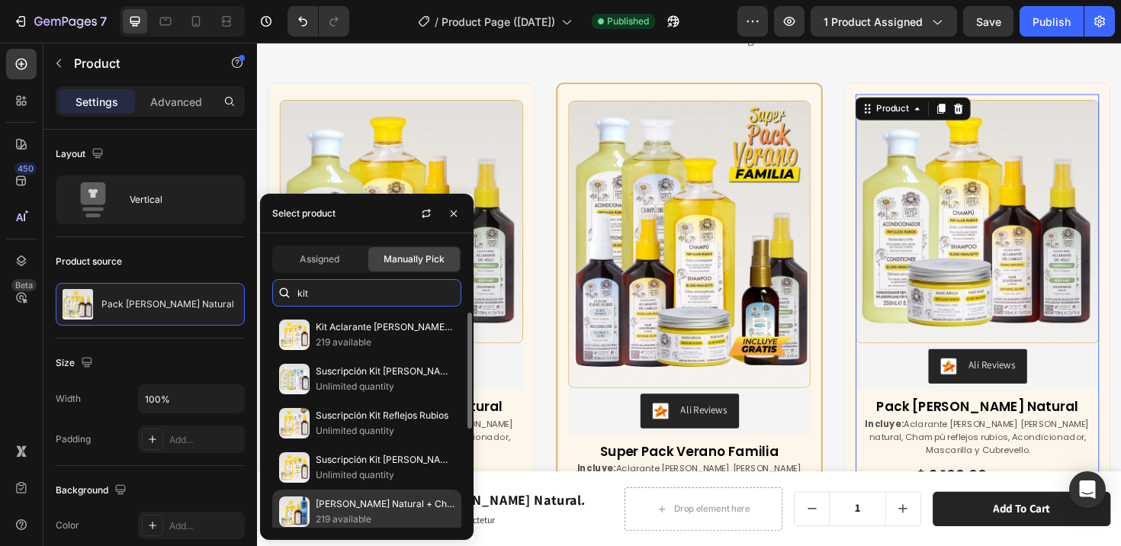
type input "kit"
click at [369, 502] on p "[PERSON_NAME] Natural + Champú Fanola" at bounding box center [385, 503] width 139 height 15
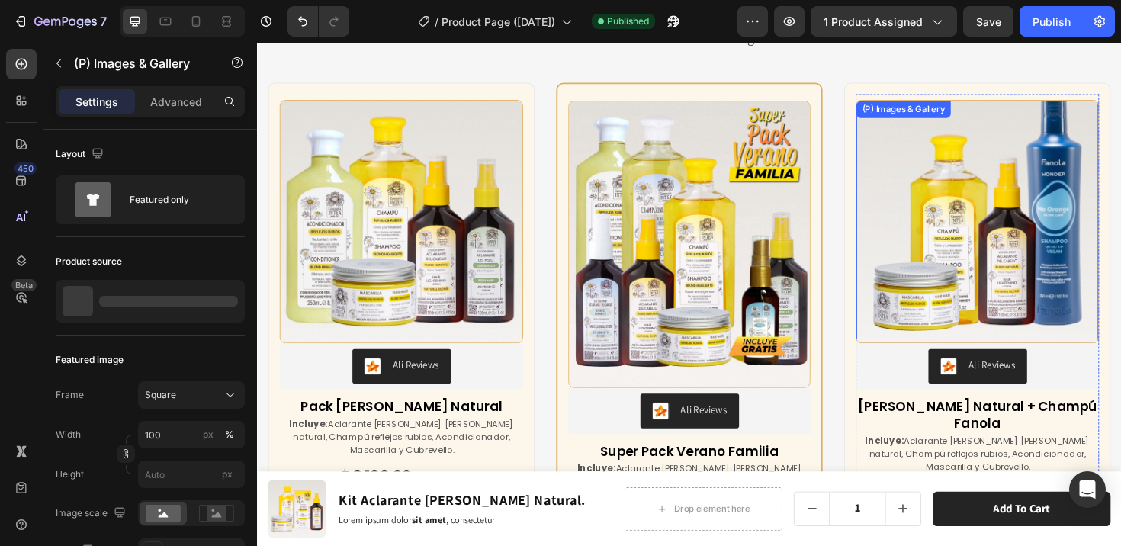
click at [906, 199] on img at bounding box center [1019, 232] width 256 height 256
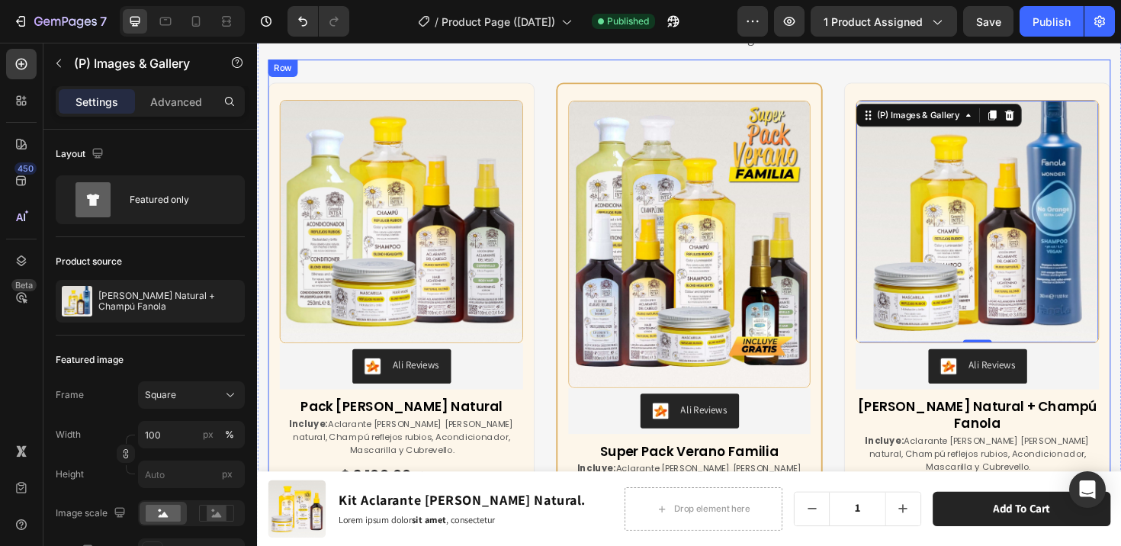
click at [928, 63] on div "(P) Images & Gallery Ali Reviews Ali Reviews Pack [PERSON_NAME] Natural (P) Tit…" at bounding box center [714, 355] width 892 height 591
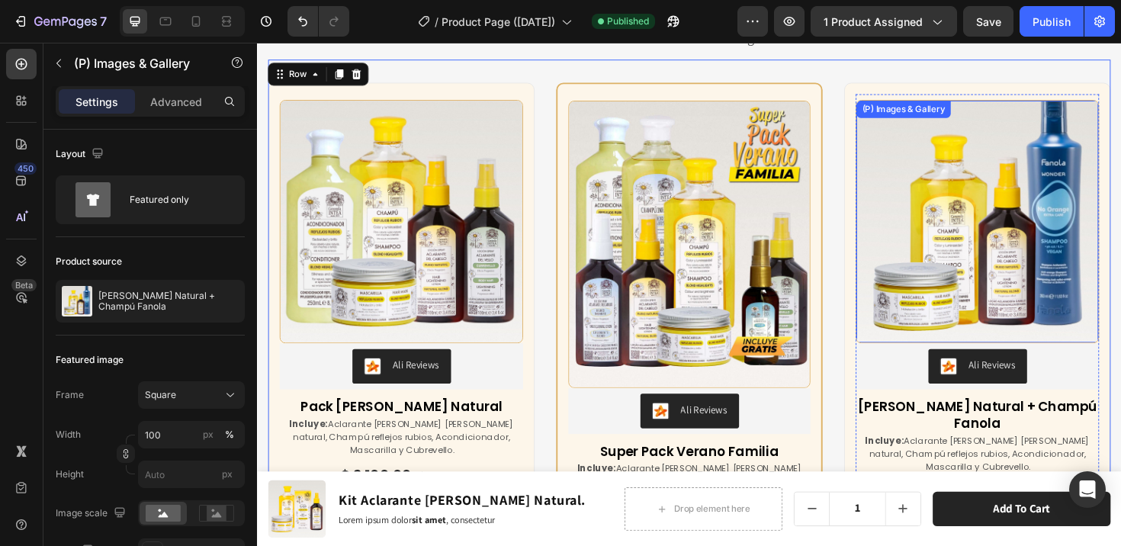
click at [996, 227] on img at bounding box center [1019, 232] width 256 height 256
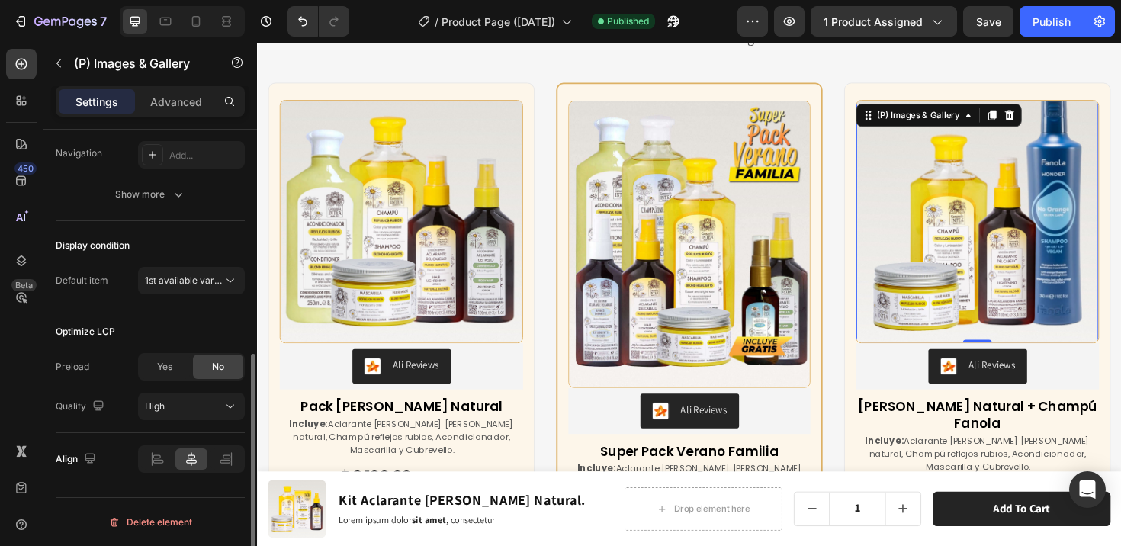
scroll to position [159, 0]
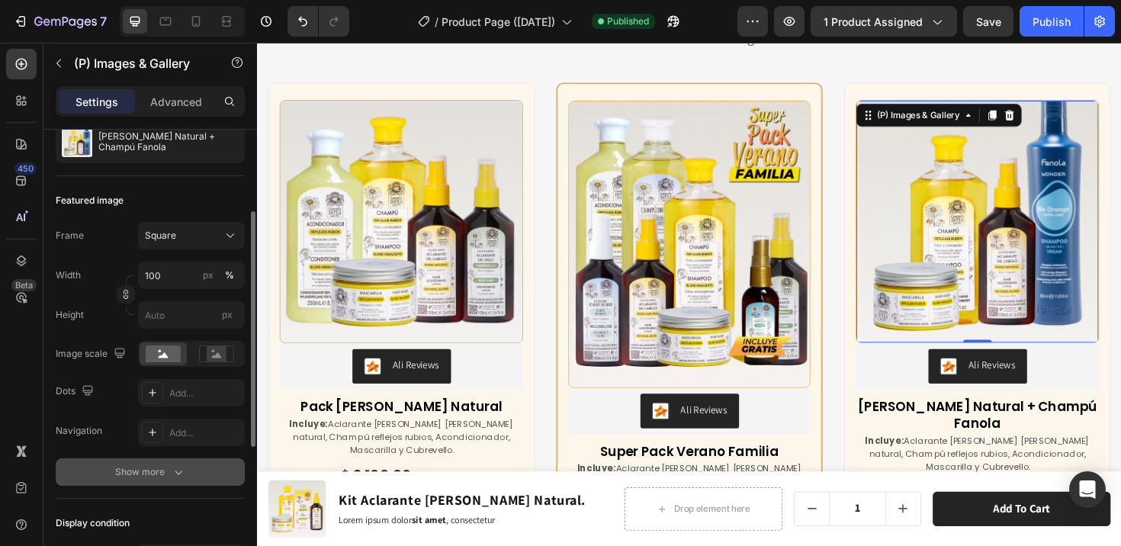
click at [157, 473] on div "Show more" at bounding box center [150, 471] width 71 height 15
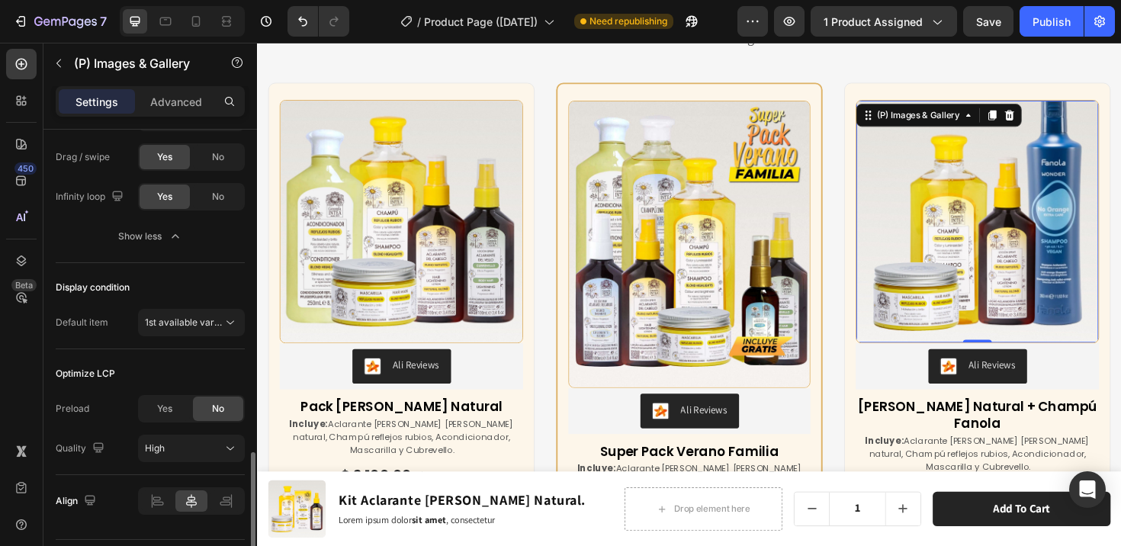
scroll to position [716, 0]
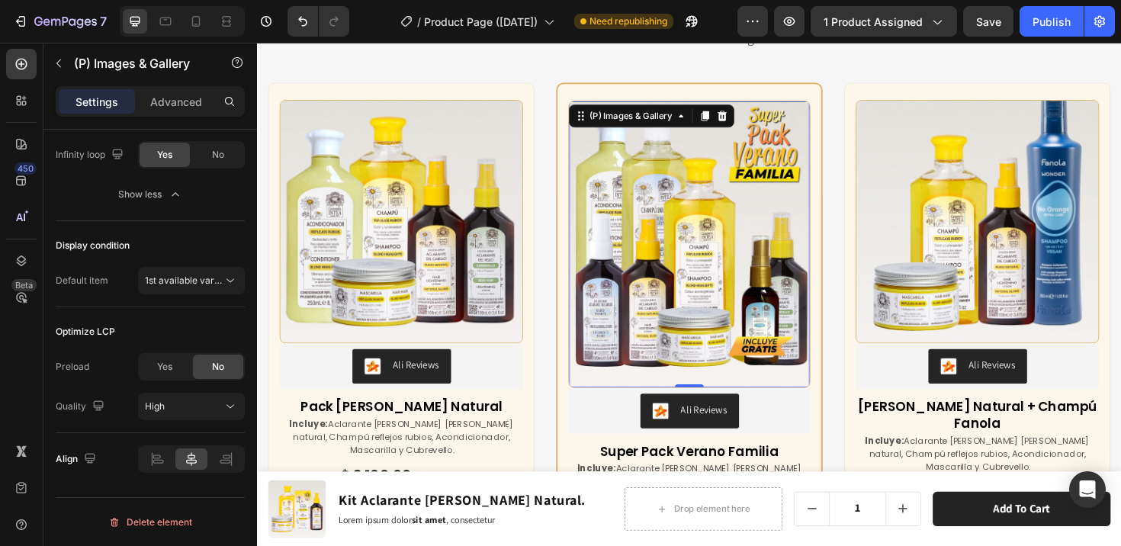
click at [775, 395] on img at bounding box center [714, 255] width 255 height 303
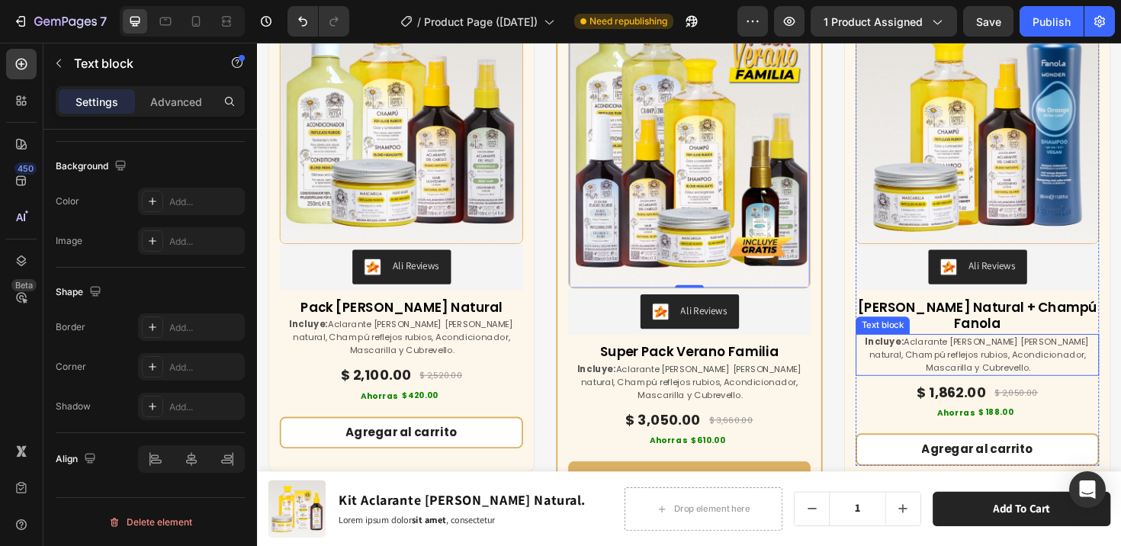
scroll to position [0, 0]
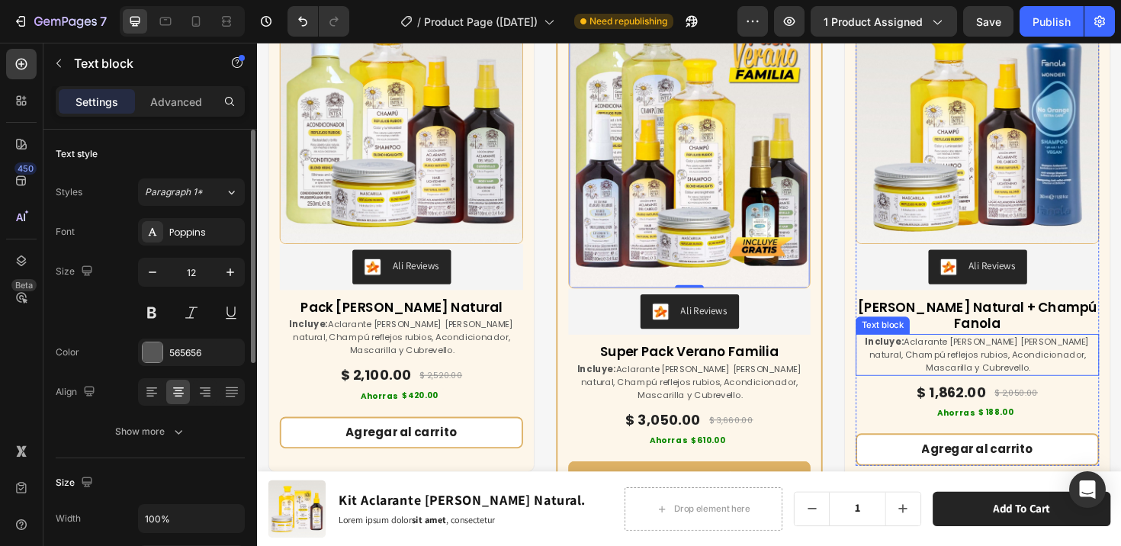
click at [1060, 355] on p "Incluye: Aclarante [PERSON_NAME] [PERSON_NAME] natural, Champú reflejos rubios,…" at bounding box center [1019, 372] width 255 height 41
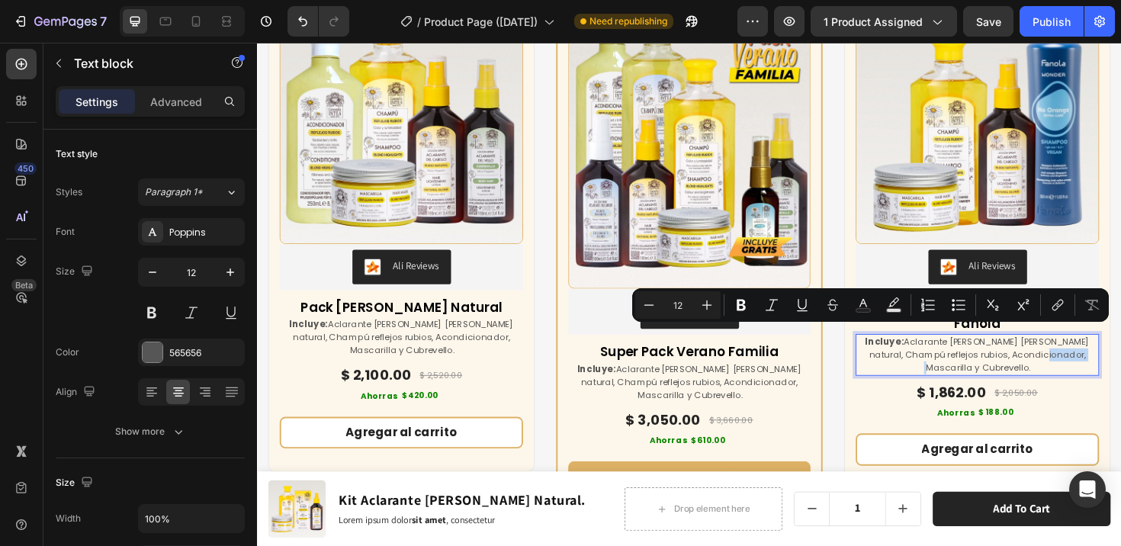
click at [1102, 353] on p "Incluye: Aclarante [PERSON_NAME] [PERSON_NAME] natural, Champú reflejos rubios,…" at bounding box center [1019, 372] width 255 height 41
click at [1107, 358] on p "Incluye: Aclarante [PERSON_NAME] [PERSON_NAME] natural, Champú reflejos rubios,…" at bounding box center [1019, 372] width 255 height 41
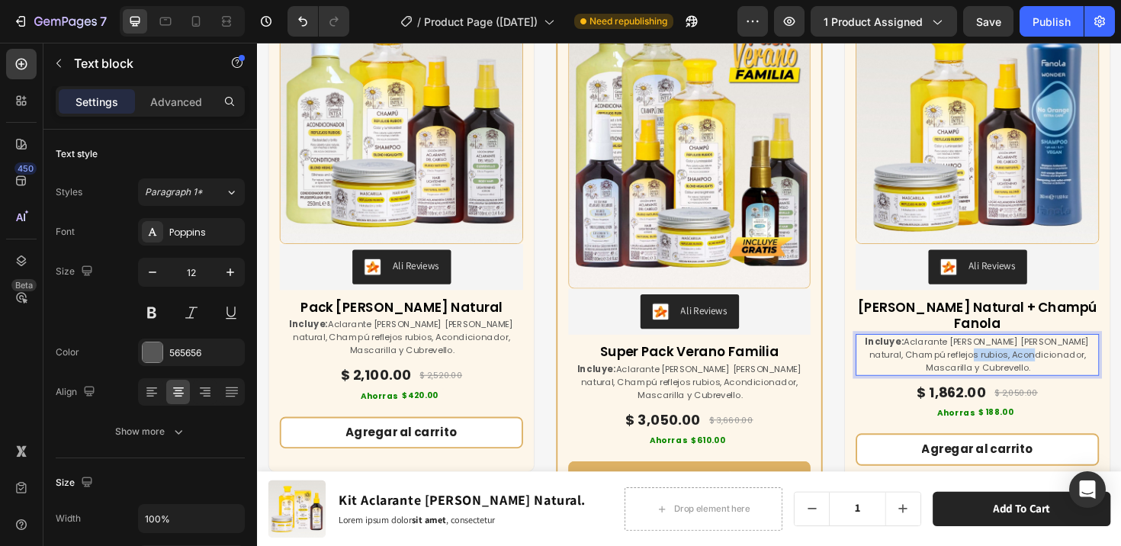
drag, startPoint x: 1048, startPoint y: 351, endPoint x: 980, endPoint y: 351, distance: 68.6
click at [980, 352] on p "Incluye: Aclarante [PERSON_NAME] [PERSON_NAME] natural, Champú reflejos rubios,…" at bounding box center [1019, 372] width 255 height 41
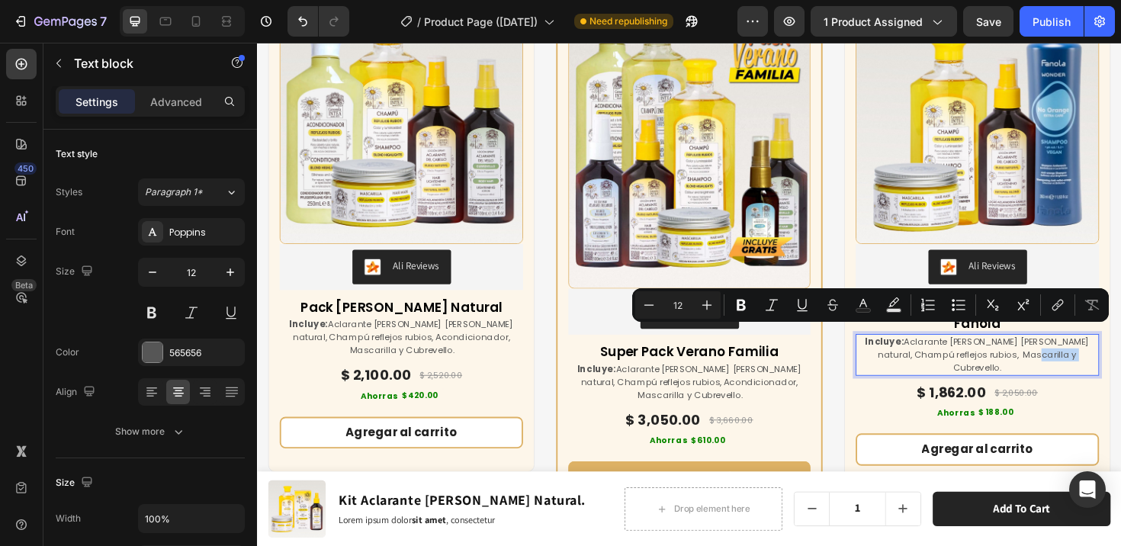
drag, startPoint x: 1048, startPoint y: 351, endPoint x: 1096, endPoint y: 353, distance: 48.1
click at [1096, 353] on p "Incluye: Aclarante [PERSON_NAME] [PERSON_NAME] natural, Champú reflejos rubios,…" at bounding box center [1019, 372] width 255 height 41
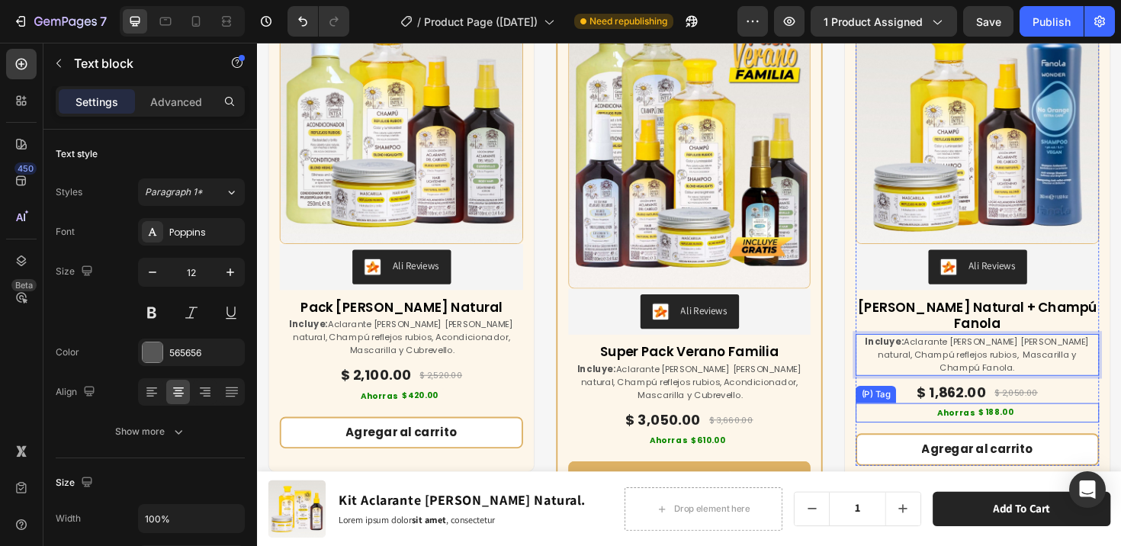
click at [1110, 424] on div "Ahorras $ 188.00" at bounding box center [1019, 434] width 258 height 21
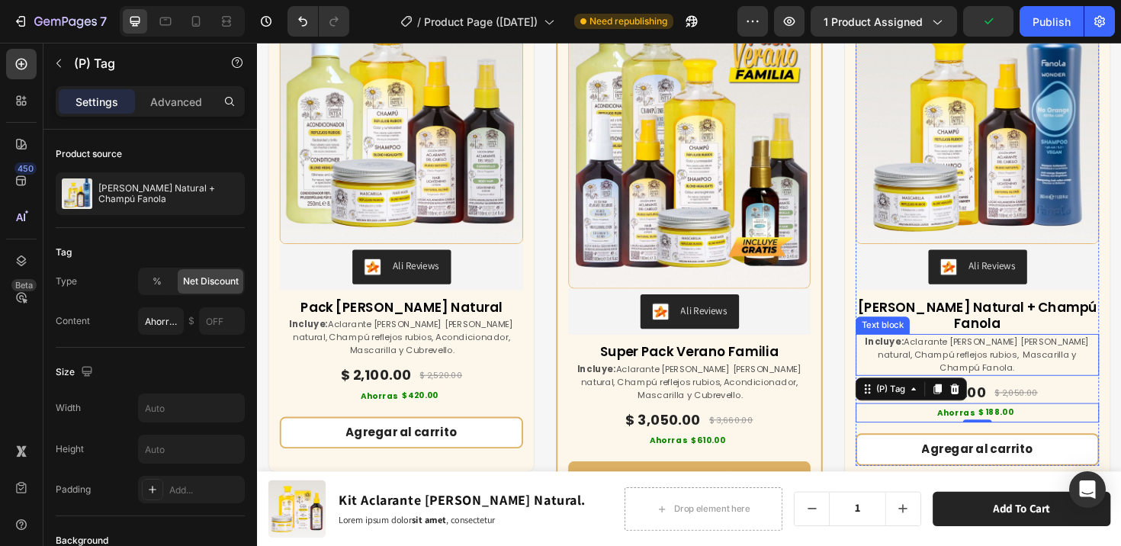
click at [1083, 352] on p "Incluye: Aclarante [PERSON_NAME] [PERSON_NAME] natural, Champú reflejos rubios,…" at bounding box center [1019, 372] width 255 height 41
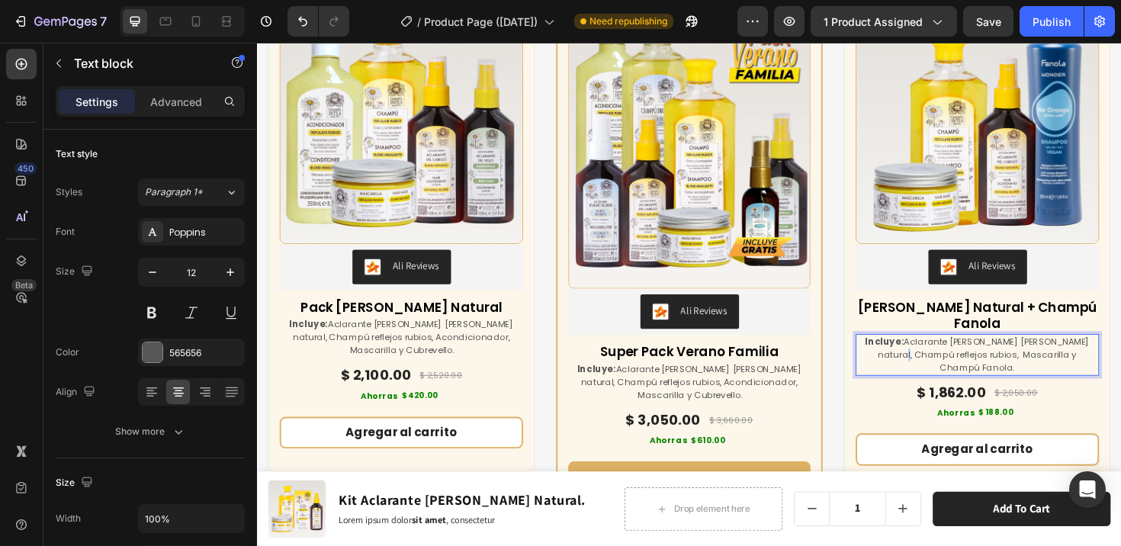
click at [908, 352] on p "Incluye: Aclarante [PERSON_NAME] [PERSON_NAME] natural, Champú reflejos rubios,…" at bounding box center [1019, 372] width 255 height 41
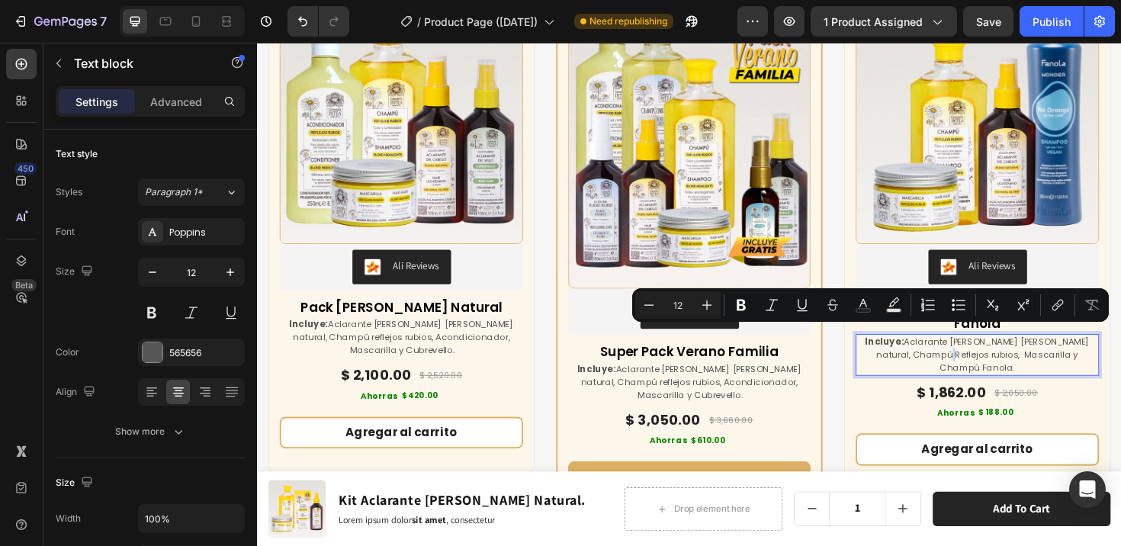
click at [947, 353] on p "Incluye: Aclarante [PERSON_NAME] [PERSON_NAME] natural, Champú Reflejos rubios,…" at bounding box center [1019, 372] width 255 height 41
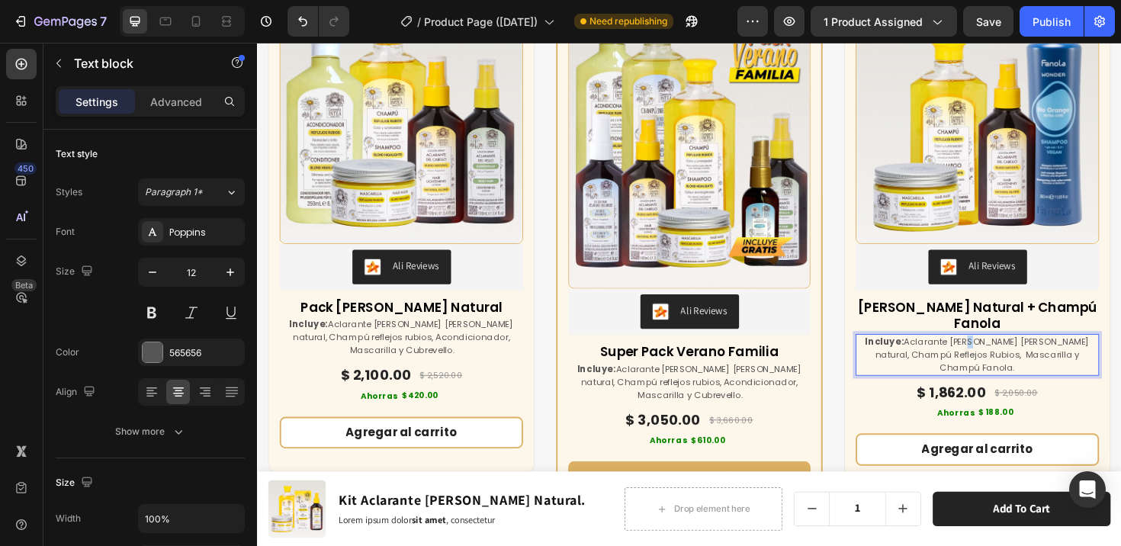
click at [992, 352] on p "Incluye: Aclarante [PERSON_NAME] [PERSON_NAME] natural, Champú Reflejos Rubios,…" at bounding box center [1019, 372] width 255 height 41
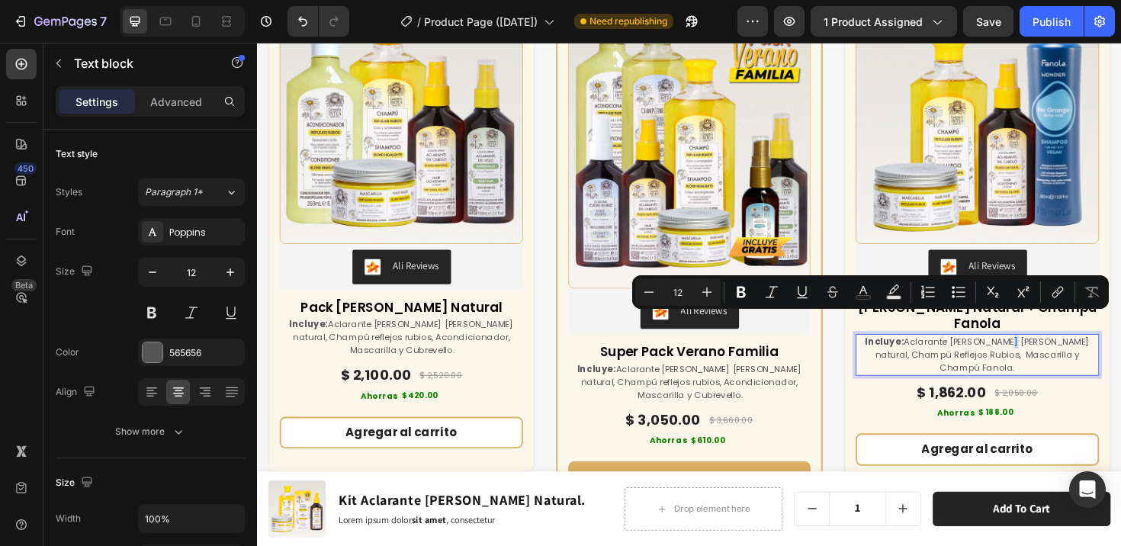
click at [1030, 352] on p "Incluye: Aclarante [PERSON_NAME] [PERSON_NAME] natural, Champú Reflejos Rubios,…" at bounding box center [1019, 372] width 255 height 41
click at [1056, 352] on p "Incluye: Aclarante [PERSON_NAME] [PERSON_NAME] natural, Champú Reflejos Rubios,…" at bounding box center [1019, 372] width 255 height 41
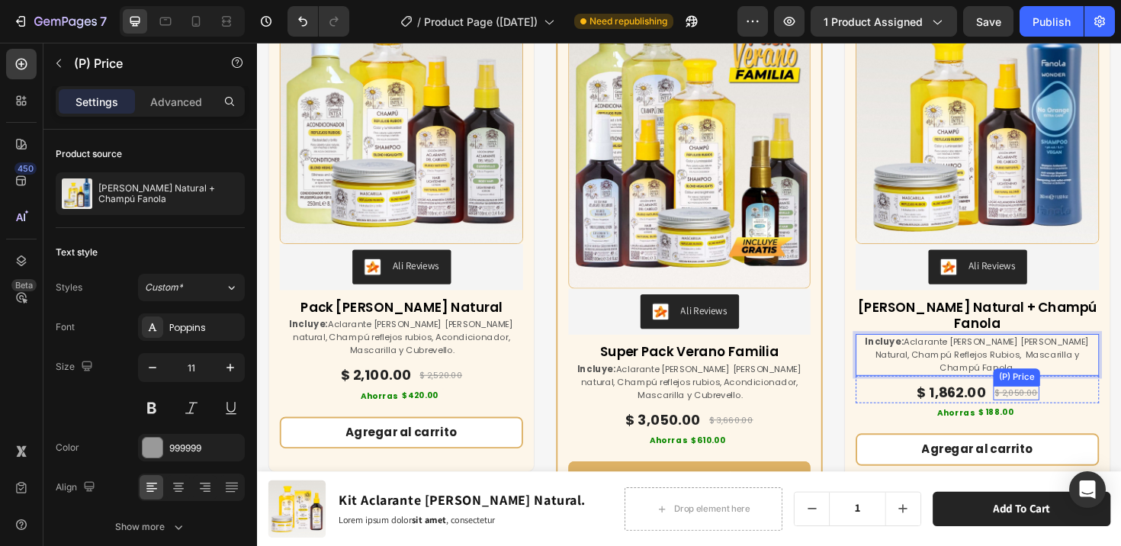
click at [1057, 406] on div "$ 2,050.00" at bounding box center [1060, 414] width 49 height 16
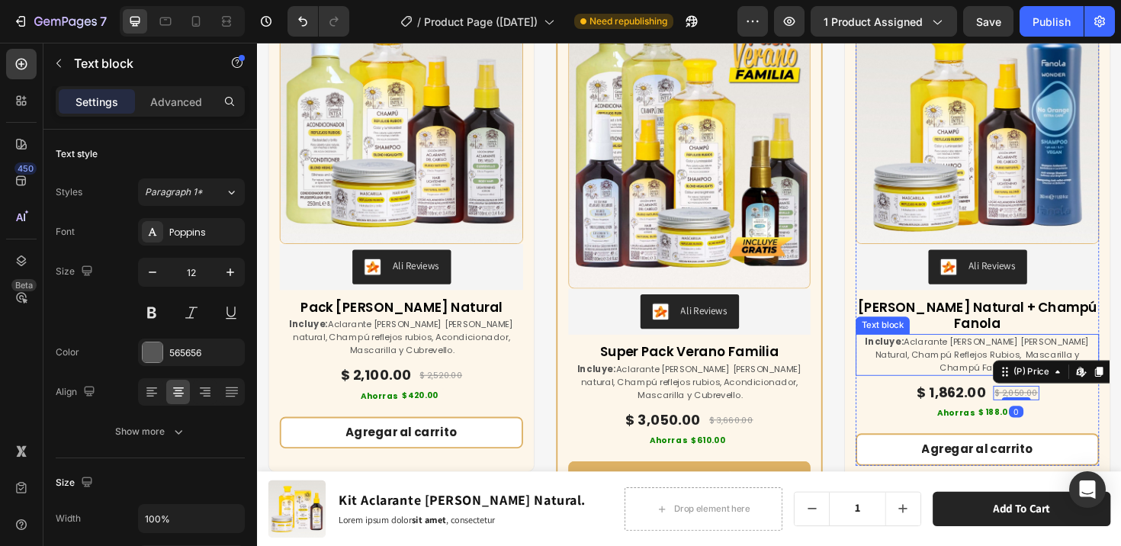
click at [953, 352] on p "Incluye: Aclarante [PERSON_NAME] [PERSON_NAME] Natural, Champú Reflejos Rubios,…" at bounding box center [1019, 372] width 255 height 41
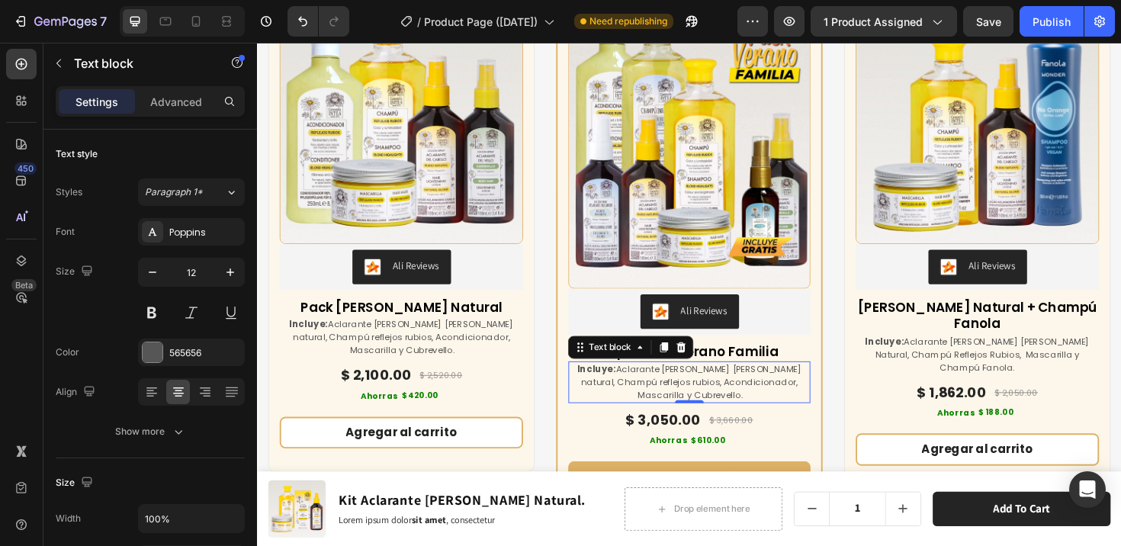
click at [703, 396] on p "Incluye: Aclarante [PERSON_NAME] [PERSON_NAME] natural, Champú reflejos rubios,…" at bounding box center [714, 401] width 253 height 41
click at [691, 386] on p "Incluye: Aclarante [PERSON_NAME] [PERSON_NAME] natural, Champú reflejos rubios,…" at bounding box center [714, 401] width 253 height 41
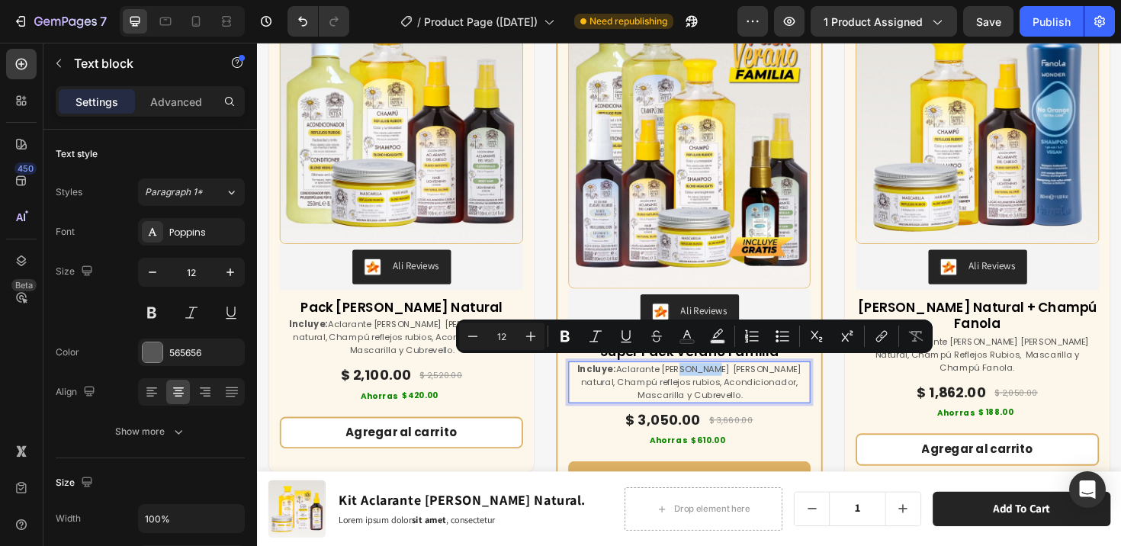
click at [691, 386] on p "Incluye: Aclarante [PERSON_NAME] [PERSON_NAME] natural, Champú reflejos rubios,…" at bounding box center [714, 401] width 253 height 41
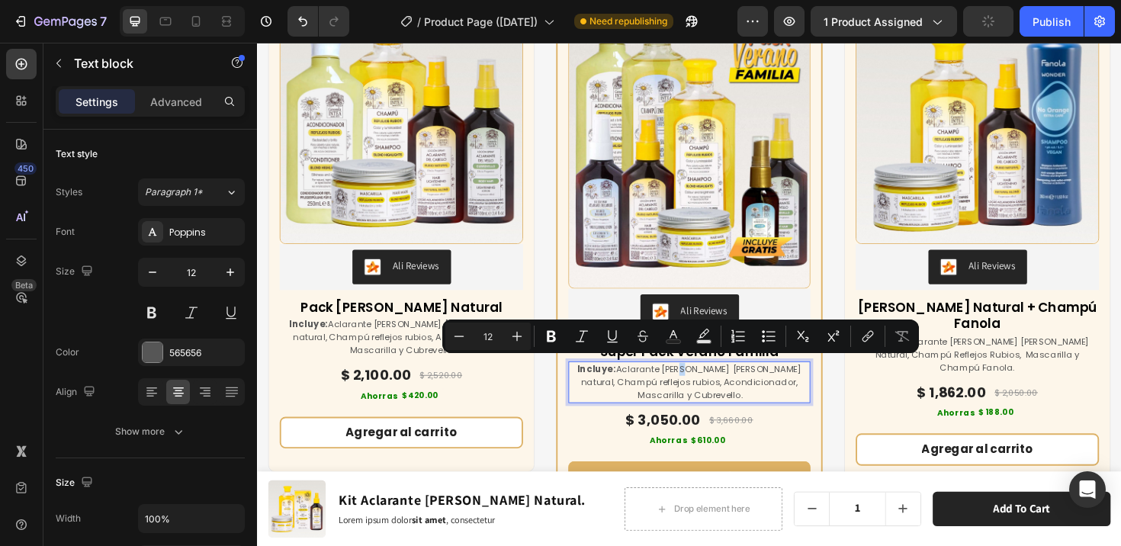
click at [691, 386] on p "Incluye: Aclarante [PERSON_NAME] [PERSON_NAME] natural, Champú reflejos rubios,…" at bounding box center [714, 401] width 253 height 41
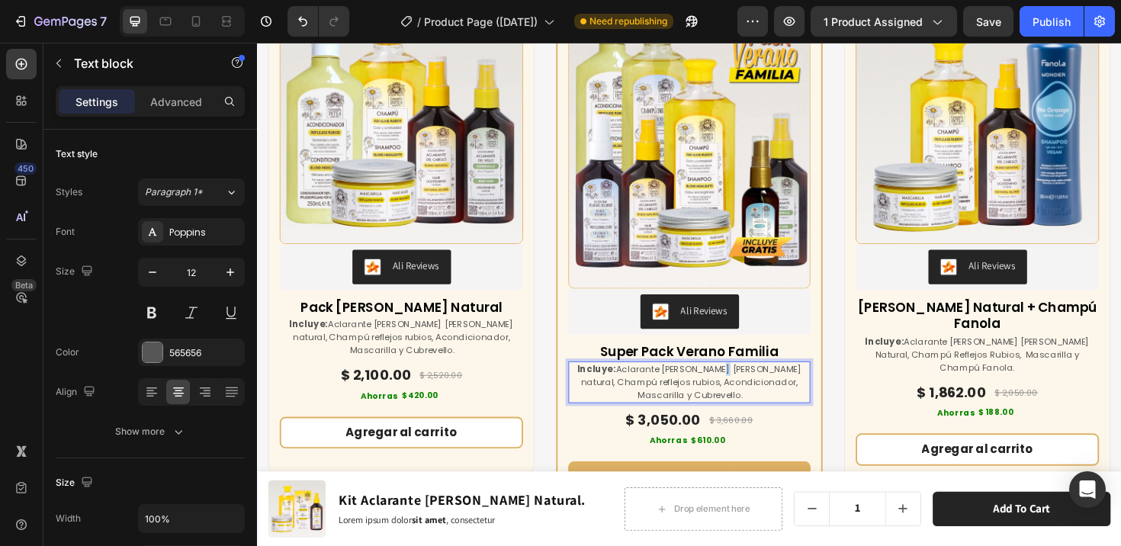
click at [729, 385] on p "Incluye: Aclarante [PERSON_NAME] [PERSON_NAME] natural, Champú reflejos rubios,…" at bounding box center [714, 401] width 253 height 41
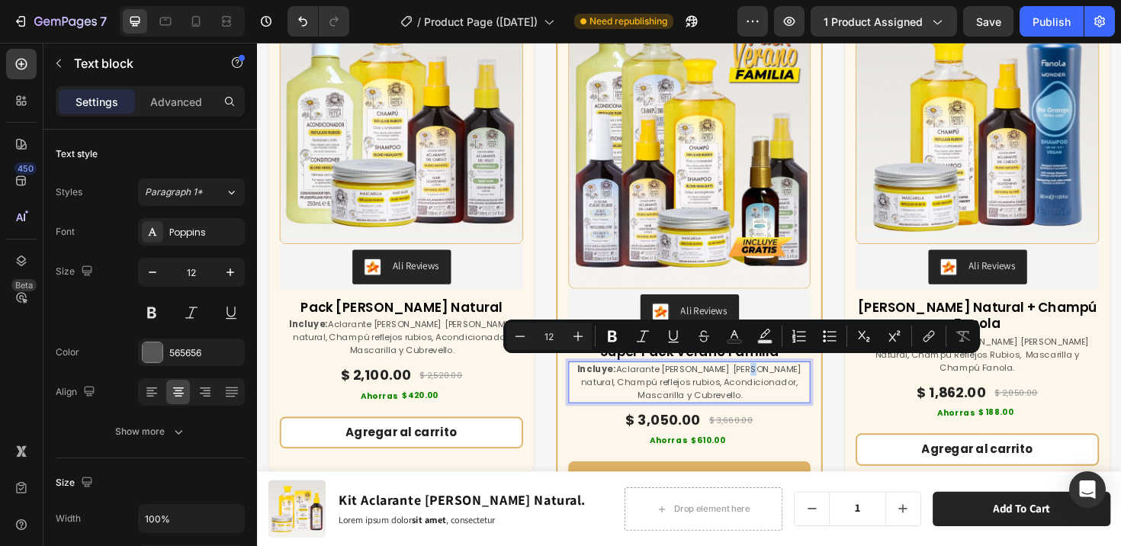
click at [757, 385] on p "Incluye: Aclarante [PERSON_NAME] [PERSON_NAME] natural, Champú reflejos rubios,…" at bounding box center [714, 401] width 253 height 41
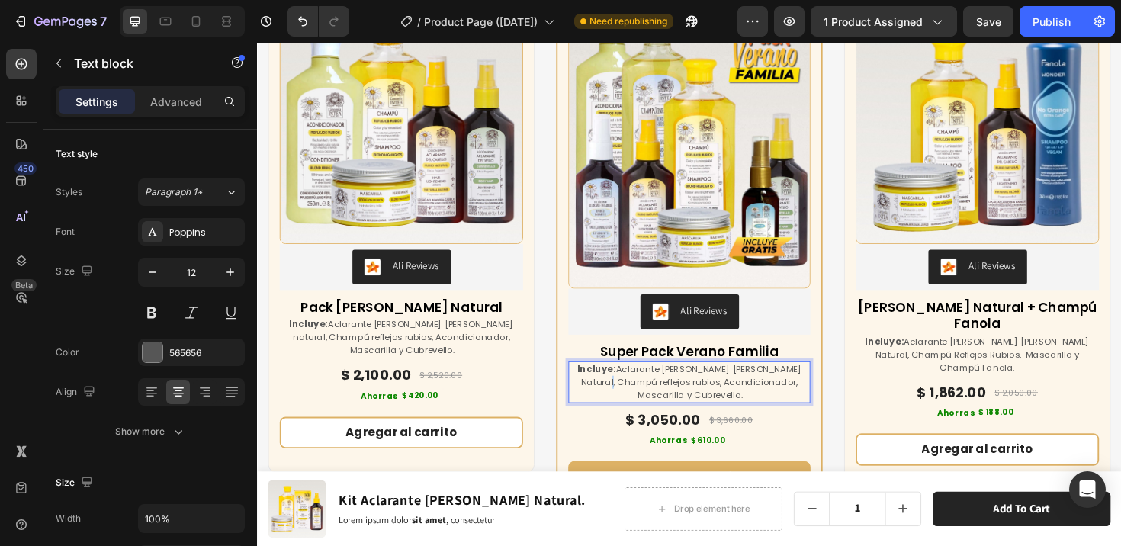
click at [608, 398] on p "Incluye: Aclarante [PERSON_NAME] [PERSON_NAME] Natural, Champú reflejos rubios,…" at bounding box center [714, 401] width 253 height 41
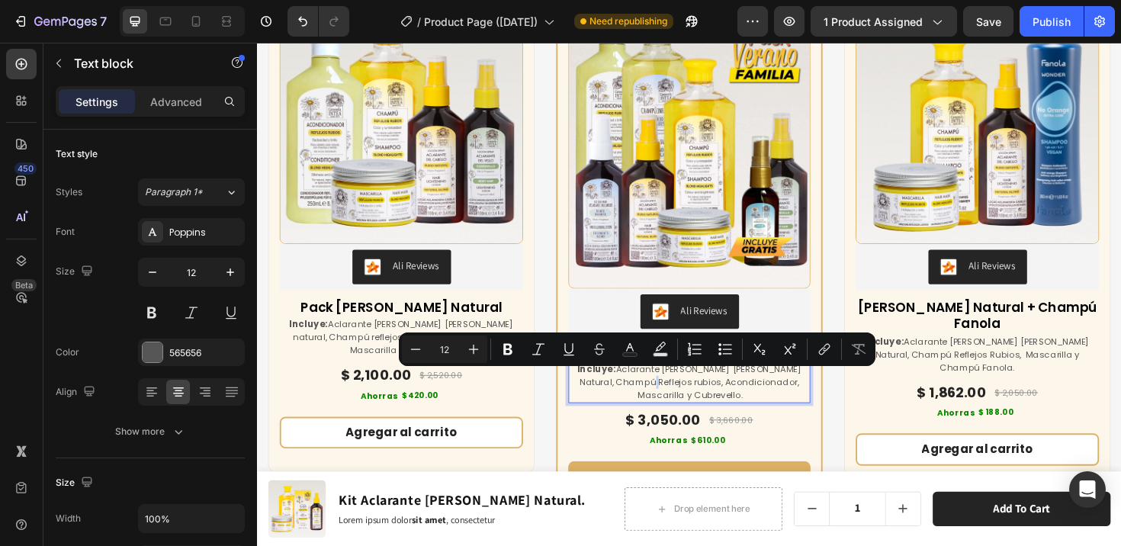
click at [646, 399] on p "Incluye: Aclarante [PERSON_NAME] [PERSON_NAME] Natural, Champú Reflejos rubios,…" at bounding box center [714, 401] width 253 height 41
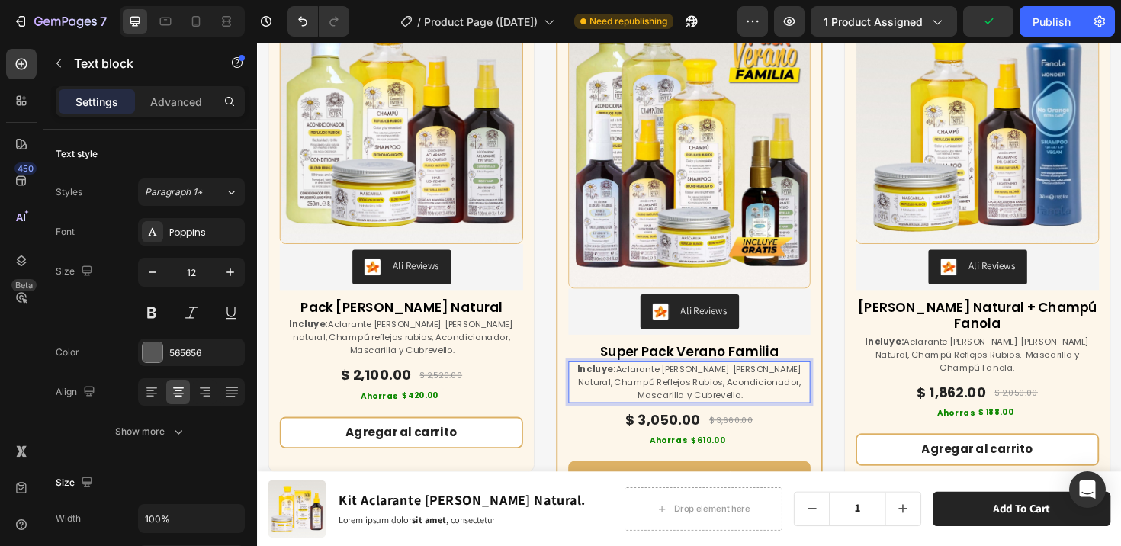
click at [804, 399] on p "Incluye: Aclarante [PERSON_NAME] [PERSON_NAME] Natural, Champú Reflejos Rubios,…" at bounding box center [714, 401] width 253 height 41
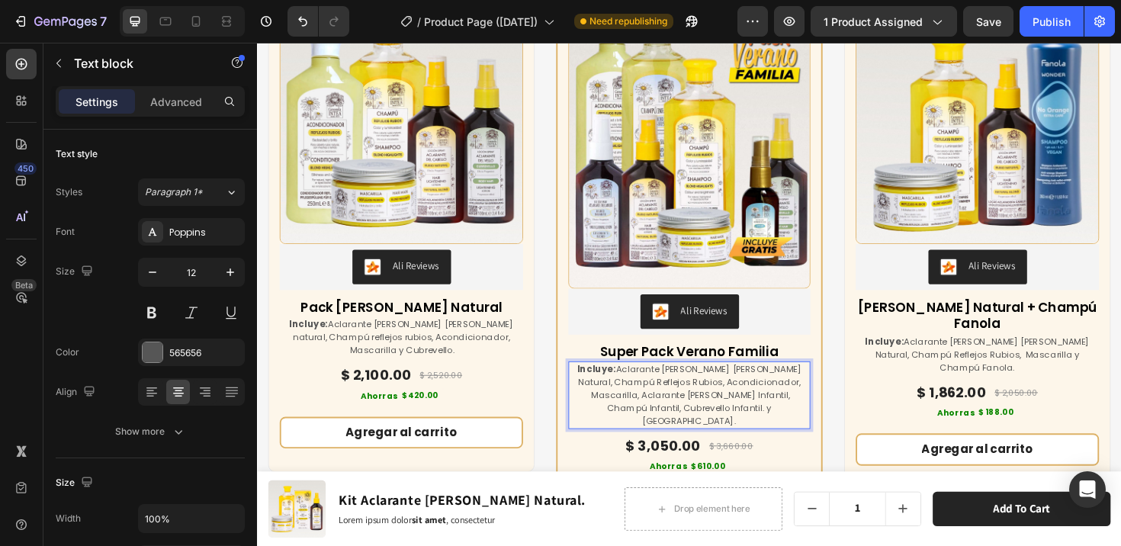
click at [785, 399] on p "Incluye: Aclarante [PERSON_NAME] [PERSON_NAME] Natural, Champú Reflejos Rubios,…" at bounding box center [714, 415] width 253 height 69
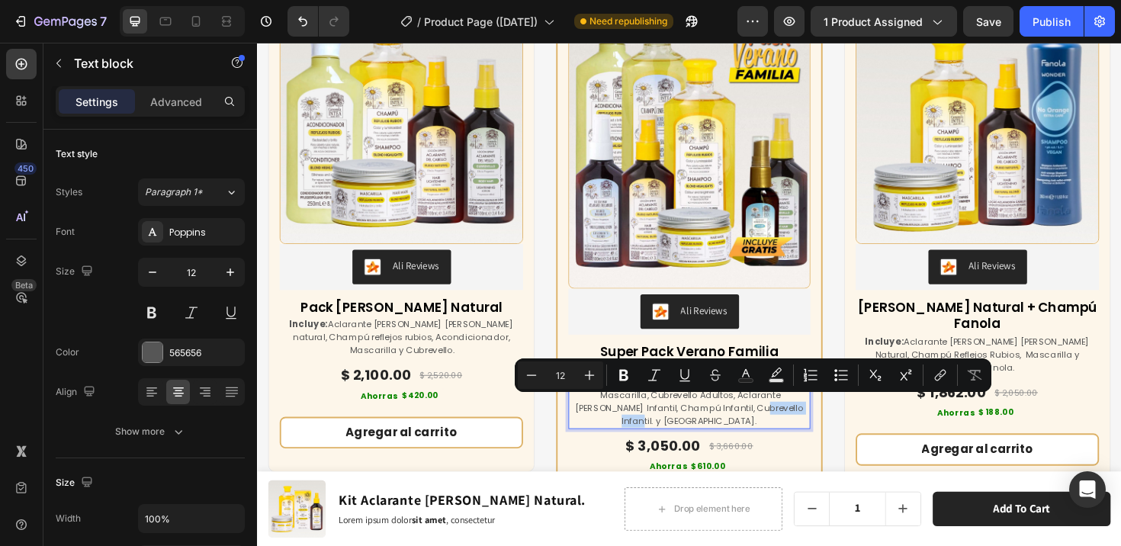
drag, startPoint x: 739, startPoint y: 426, endPoint x: 804, endPoint y: 427, distance: 64.8
click at [804, 427] on p "Incluye: Aclarante [PERSON_NAME] [PERSON_NAME] Natural, Champú Reflejos Rubios,…" at bounding box center [714, 415] width 253 height 69
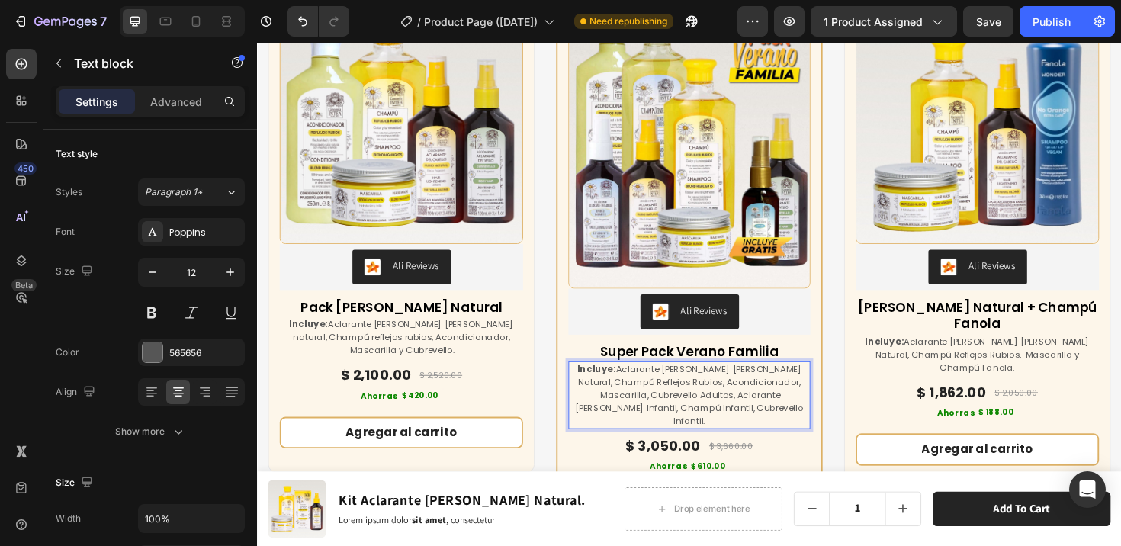
click at [679, 428] on p "Incluye: Aclarante [PERSON_NAME] [PERSON_NAME] Natural, Champú Reflejos Rubios,…" at bounding box center [714, 415] width 253 height 69
click at [820, 354] on div "(P) Images & Gallery Ali Reviews Ali Reviews Super Pack Verano Familia (P) Titl…" at bounding box center [714, 269] width 256 height 555
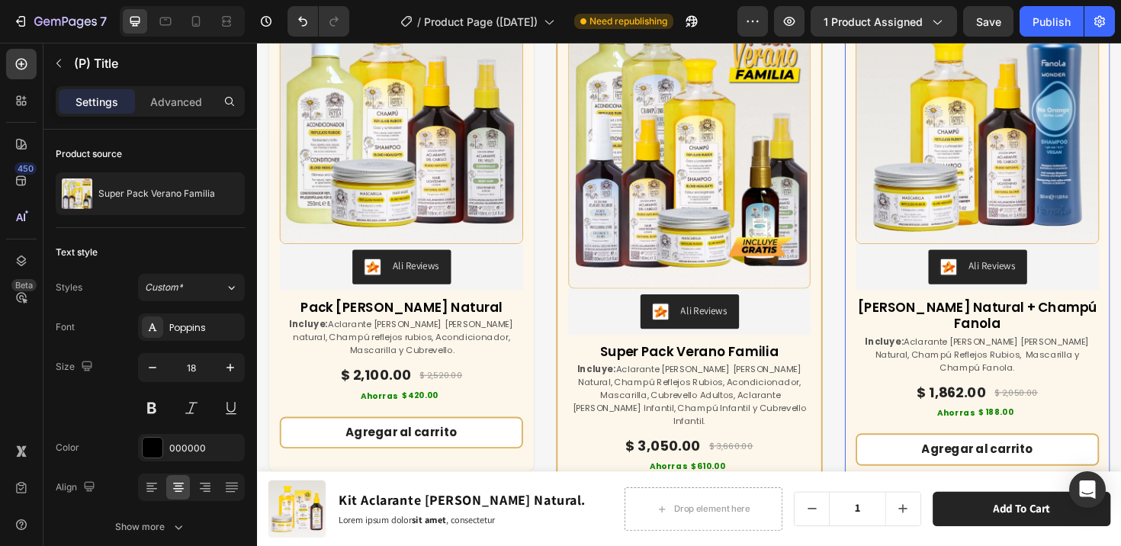
click at [878, 387] on div "(P) Images & Gallery Ali Reviews Ali Reviews Kit [PERSON_NAME] Natural + Champú…" at bounding box center [1019, 247] width 282 height 536
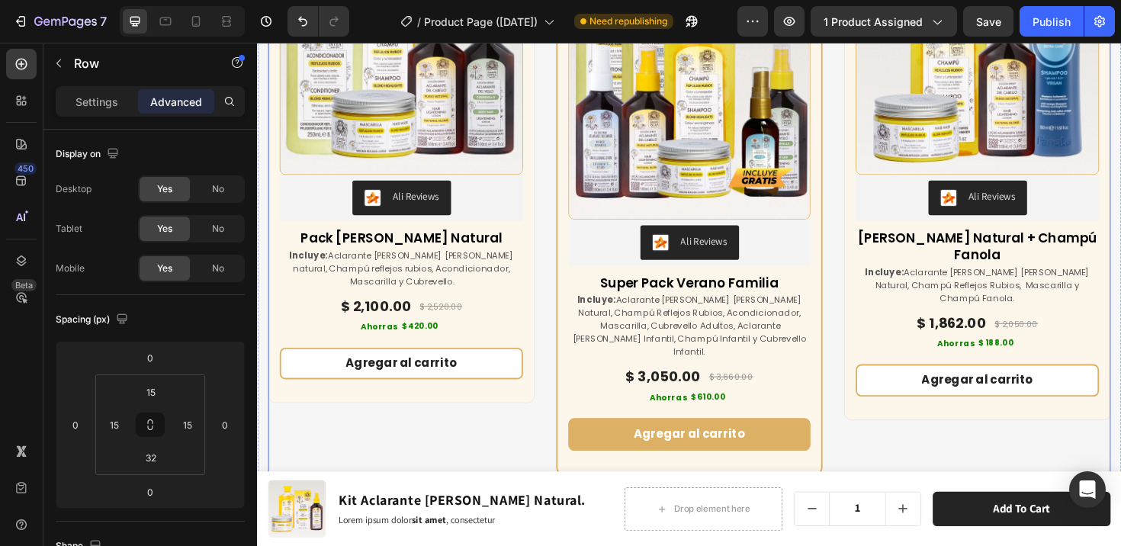
scroll to position [6950, 0]
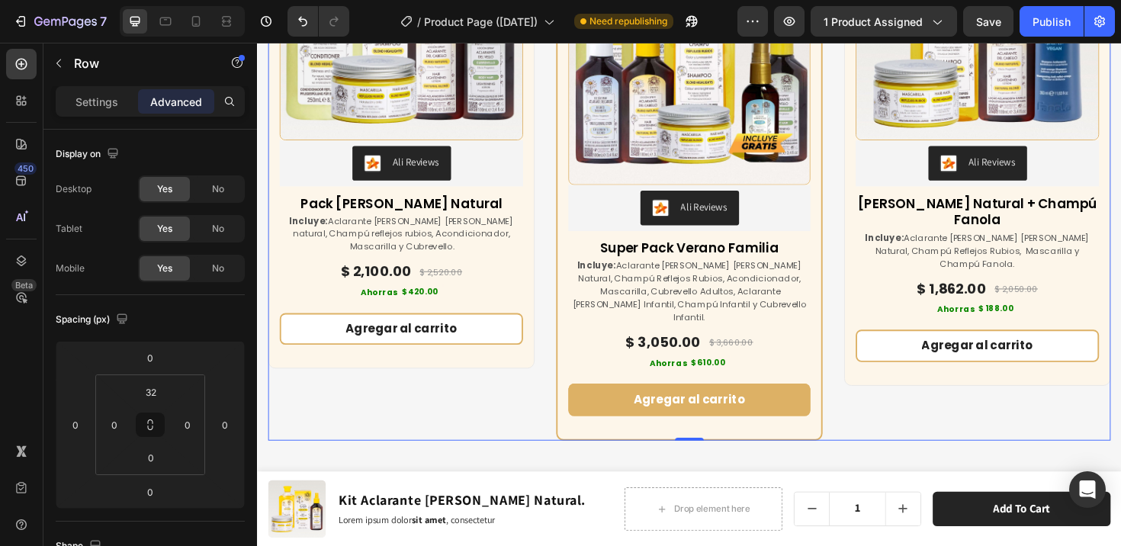
click at [941, 406] on div "(P) Images & Gallery Ali Reviews Ali Reviews Kit [PERSON_NAME] Natural + Champú…" at bounding box center [1019, 167] width 282 height 594
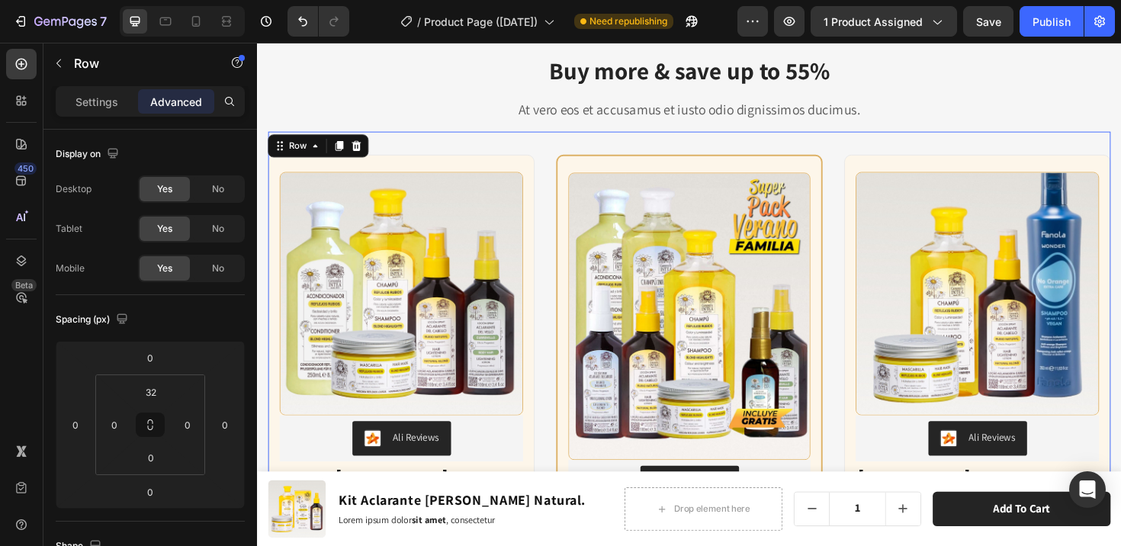
scroll to position [6579, 0]
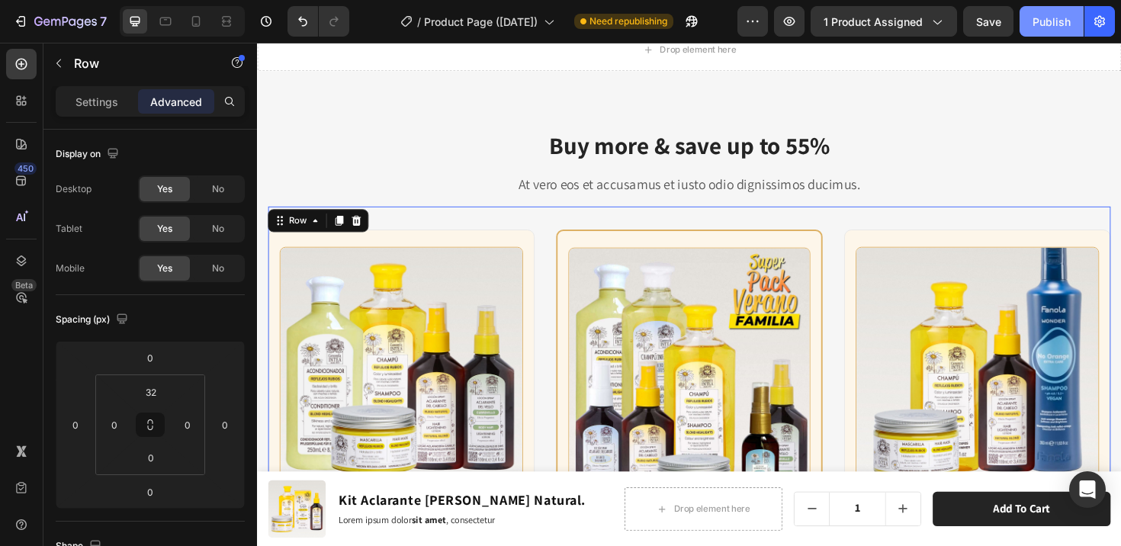
click at [1039, 27] on div "Publish" at bounding box center [1051, 22] width 38 height 16
click at [203, 23] on icon at bounding box center [195, 21] width 15 height 15
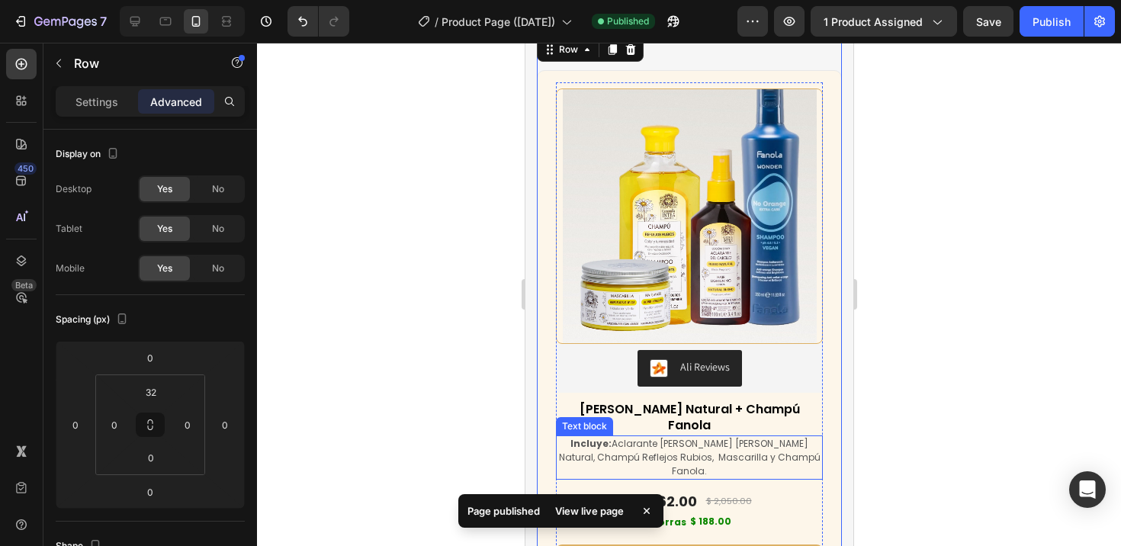
scroll to position [6290, 0]
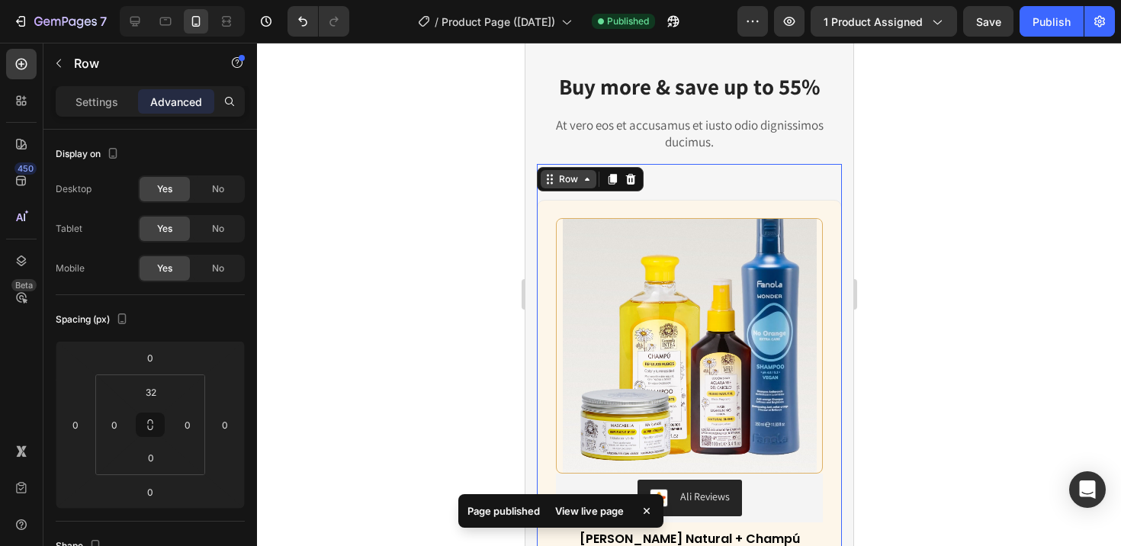
click at [550, 181] on icon at bounding box center [549, 179] width 12 height 12
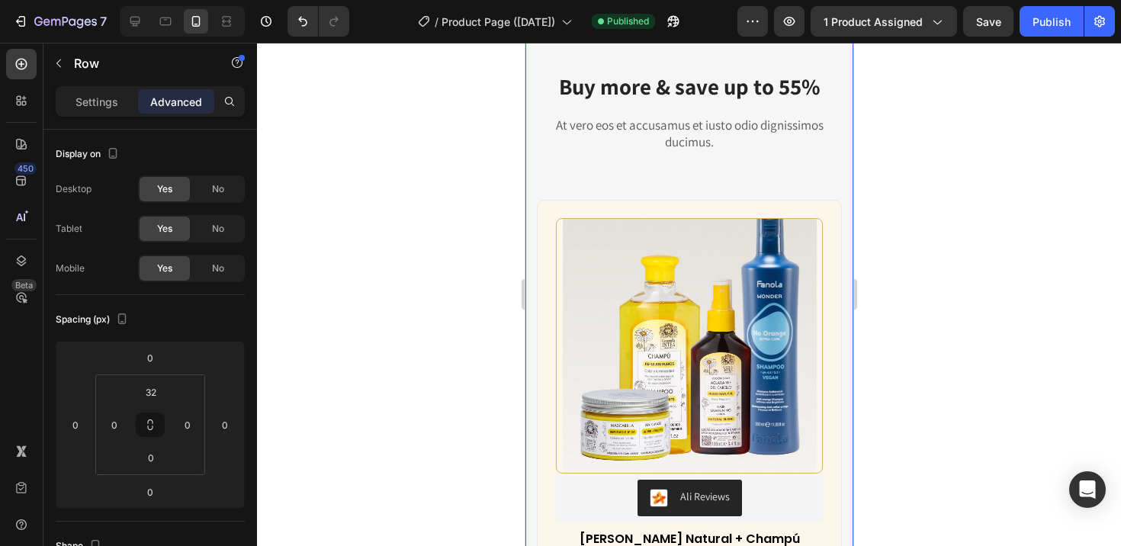
click at [101, 96] on p "Settings" at bounding box center [96, 102] width 43 height 16
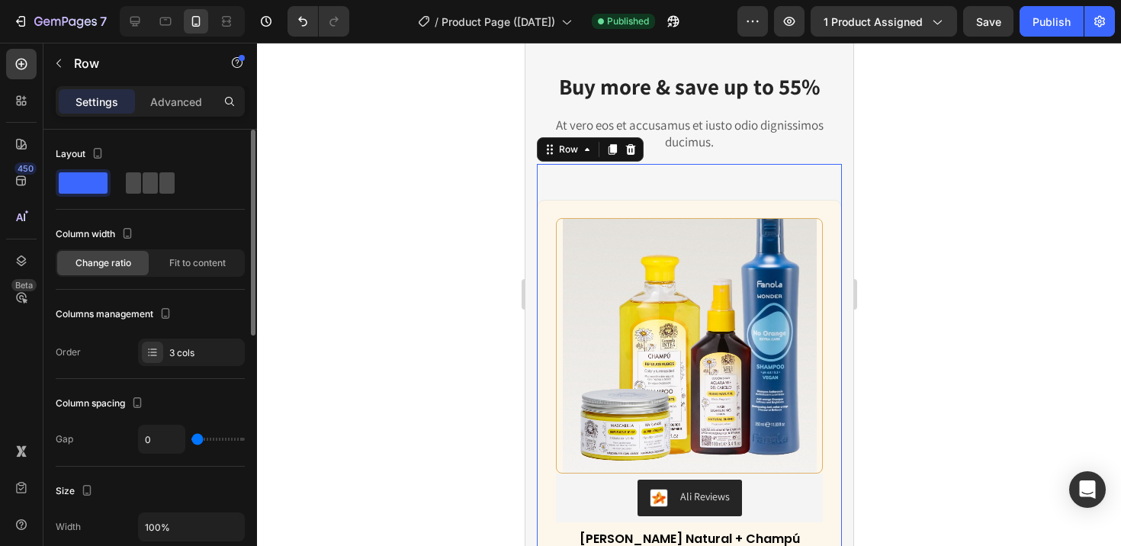
click at [146, 180] on span at bounding box center [150, 182] width 15 height 21
type input "14"
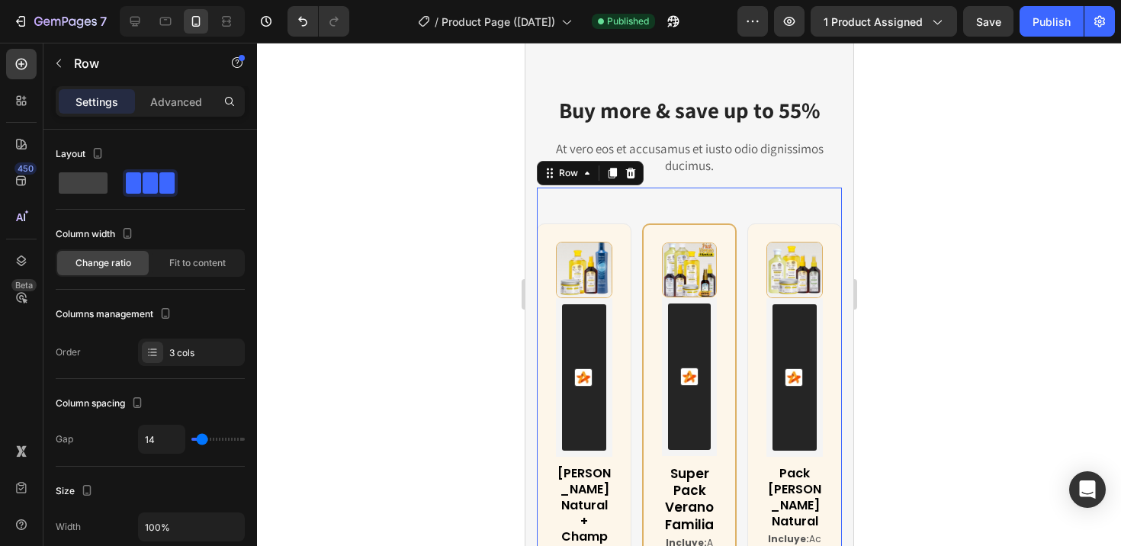
scroll to position [6256, 0]
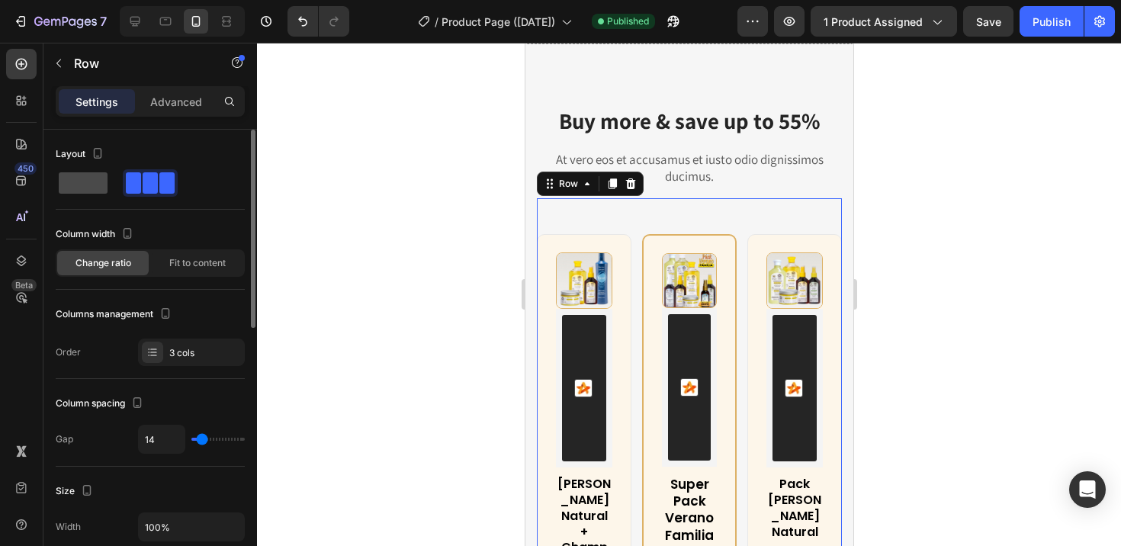
click at [93, 184] on span at bounding box center [83, 182] width 49 height 21
type input "0"
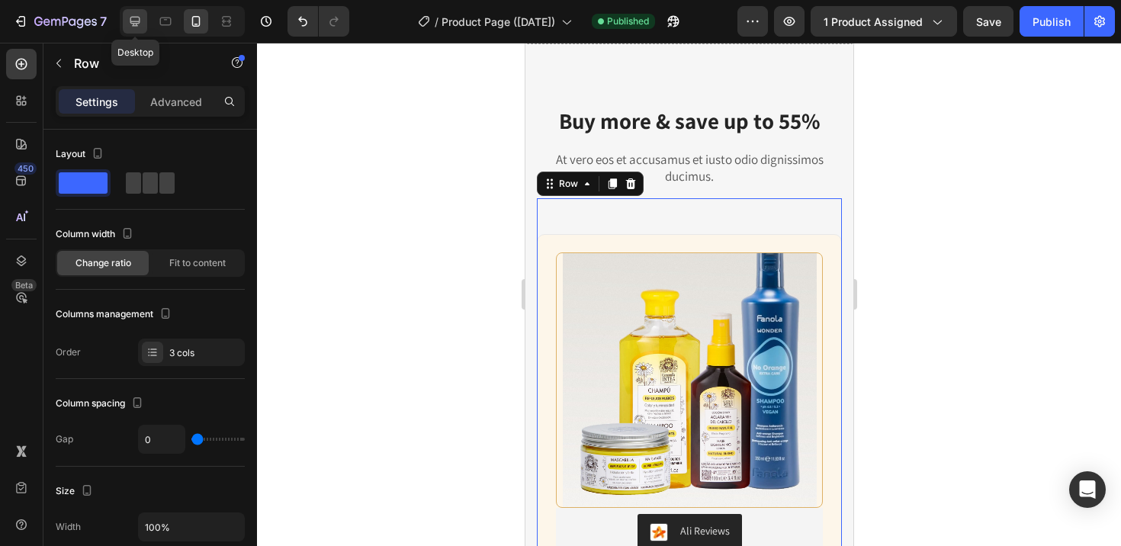
click at [137, 24] on icon at bounding box center [134, 21] width 15 height 15
type input "1170"
type input "30"
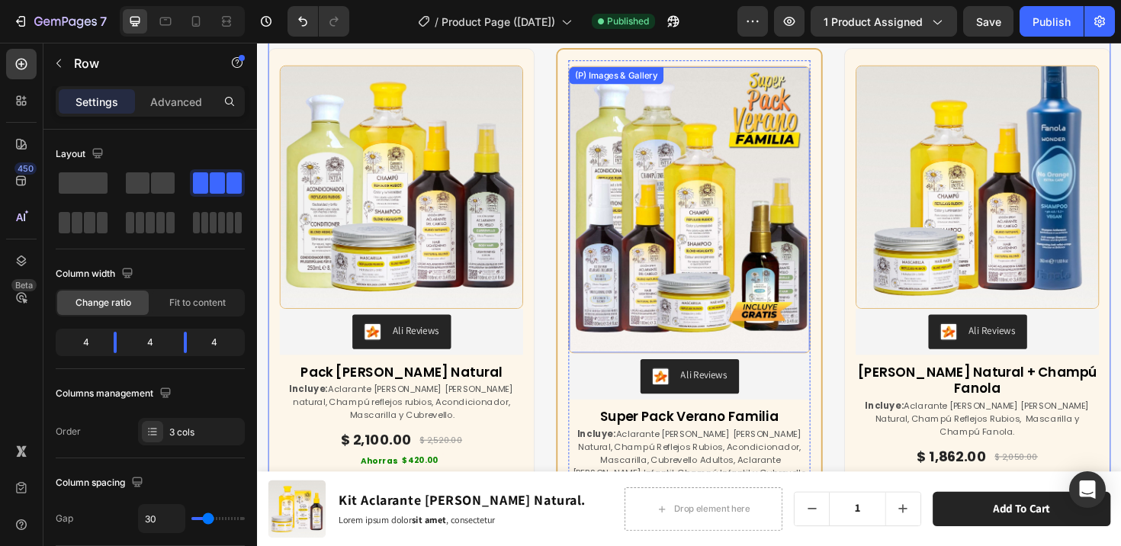
scroll to position [6767, 0]
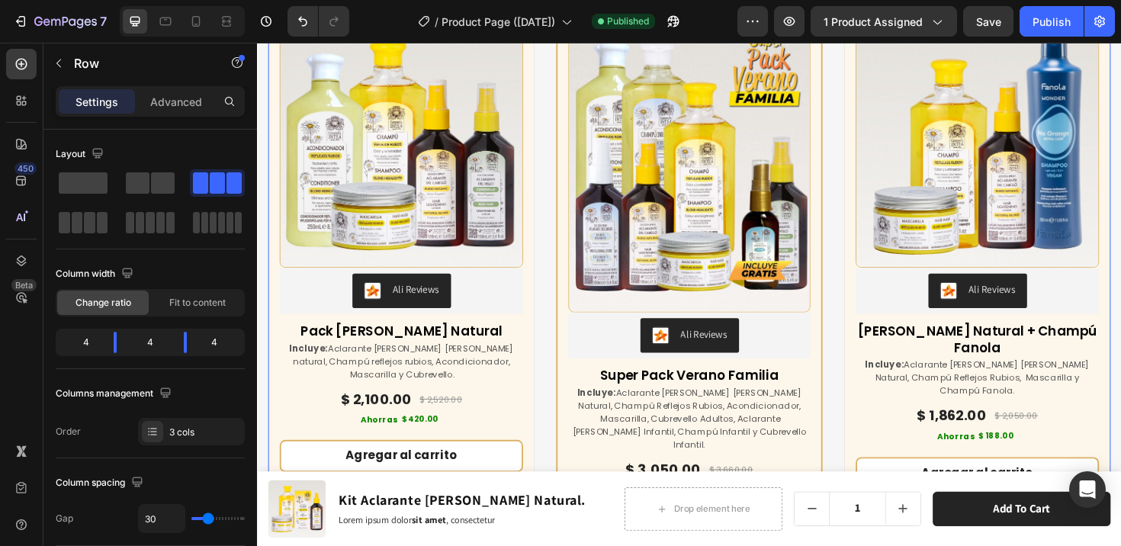
click at [854, 306] on div "(P) Images & Gallery Ali Reviews Ali Reviews Pack [PERSON_NAME] Natural (P) Tit…" at bounding box center [714, 289] width 892 height 618
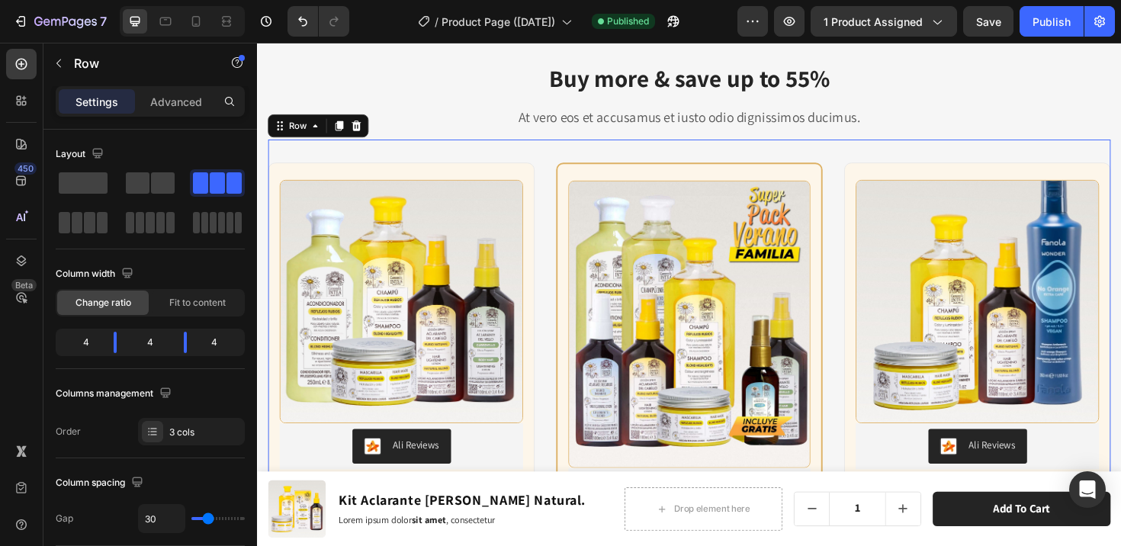
scroll to position [6570, 0]
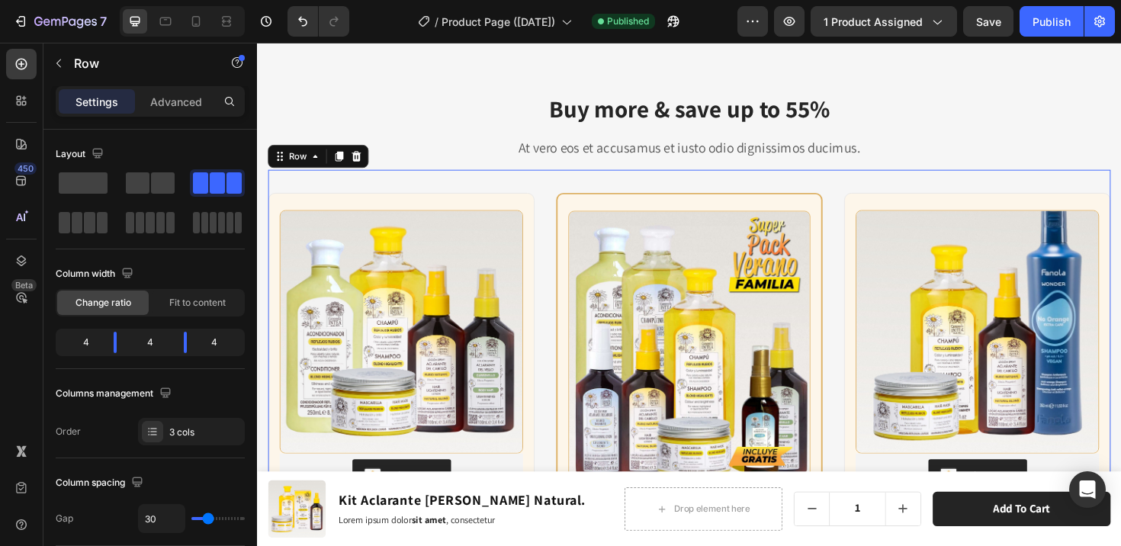
click at [861, 235] on div "(P) Images & Gallery Ali Reviews Ali Reviews Pack [PERSON_NAME] Natural (P) Tit…" at bounding box center [714, 486] width 892 height 618
click at [85, 226] on span at bounding box center [89, 222] width 11 height 21
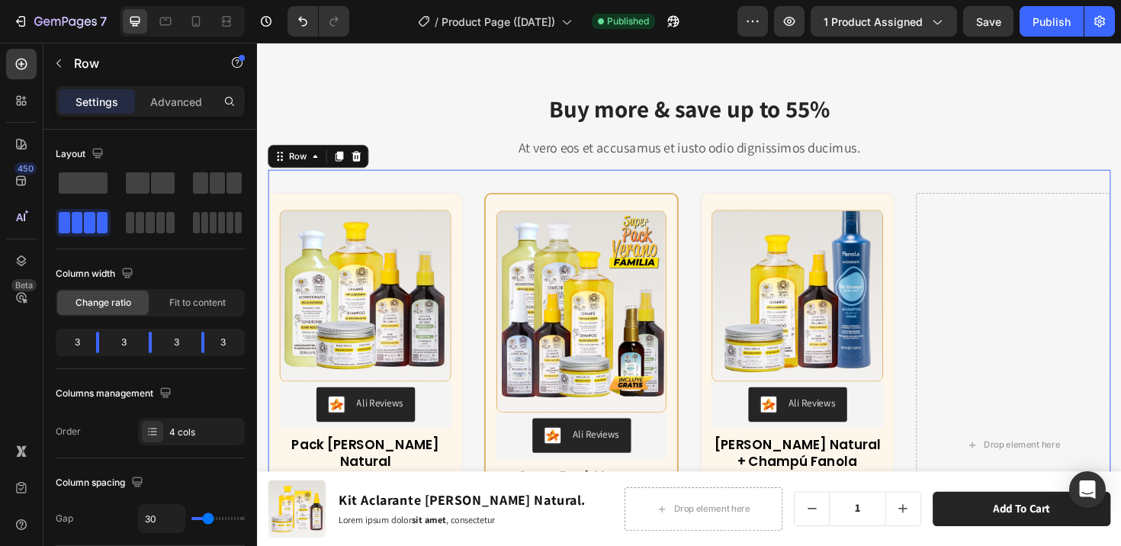
click at [705, 278] on div "(P) Images & Gallery Ali Reviews Ali Reviews Pack [PERSON_NAME] Natural (P) Tit…" at bounding box center [714, 456] width 892 height 559
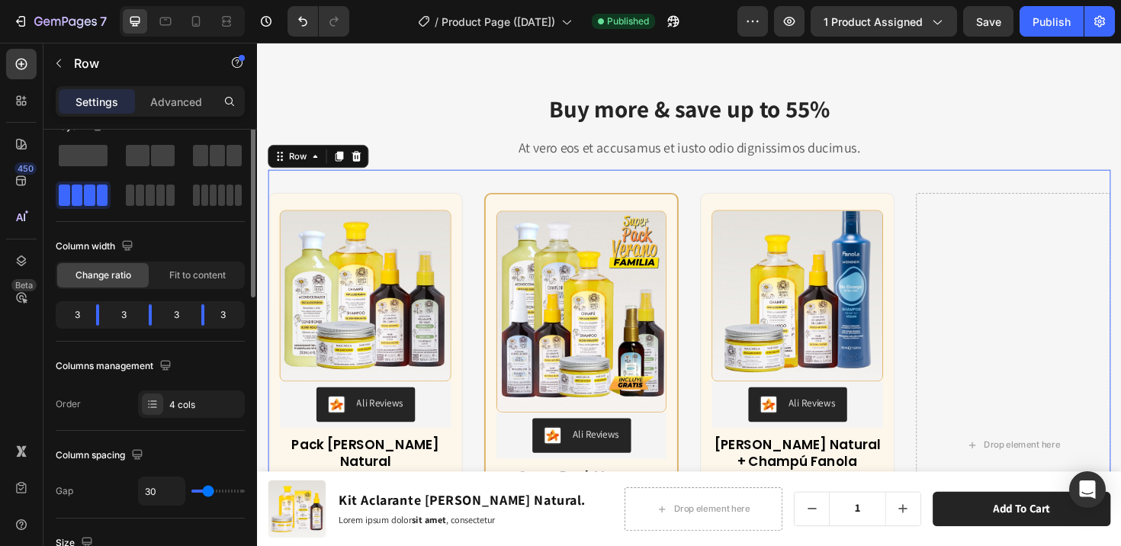
scroll to position [112, 0]
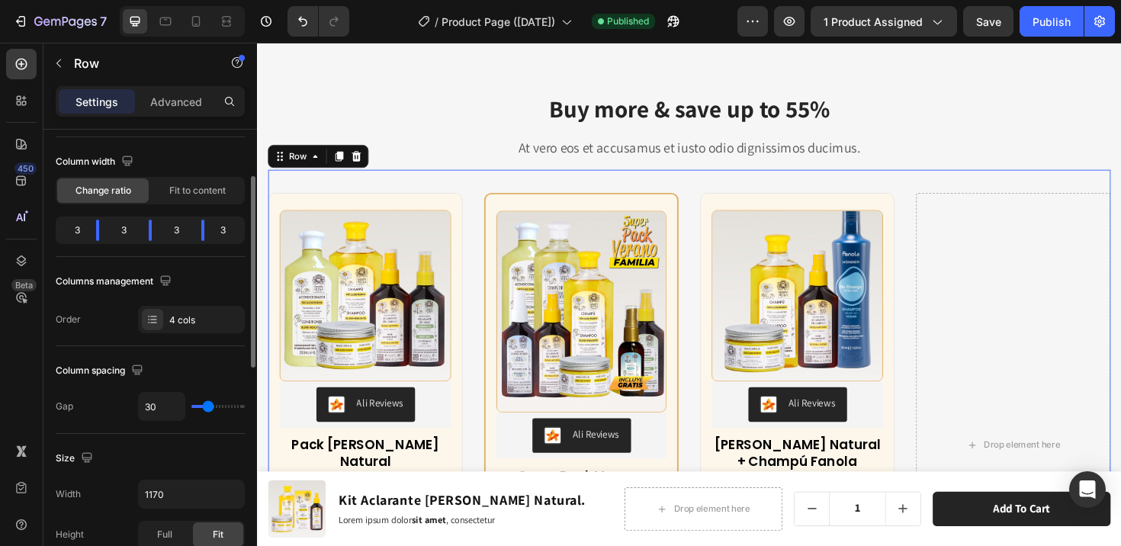
type input "21"
type input "20"
type input "19"
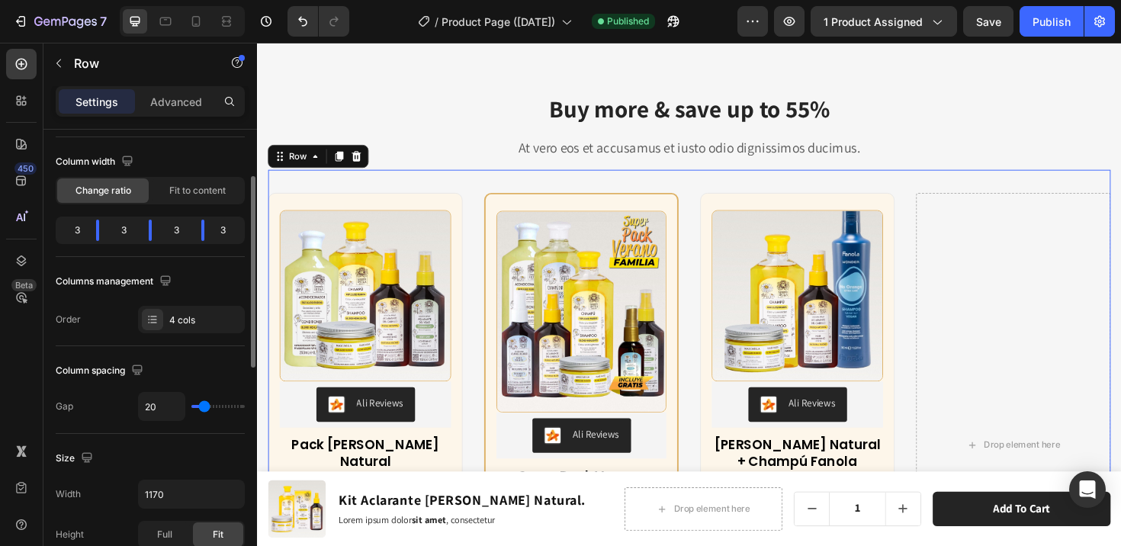
type input "19"
type input "18"
type input "17"
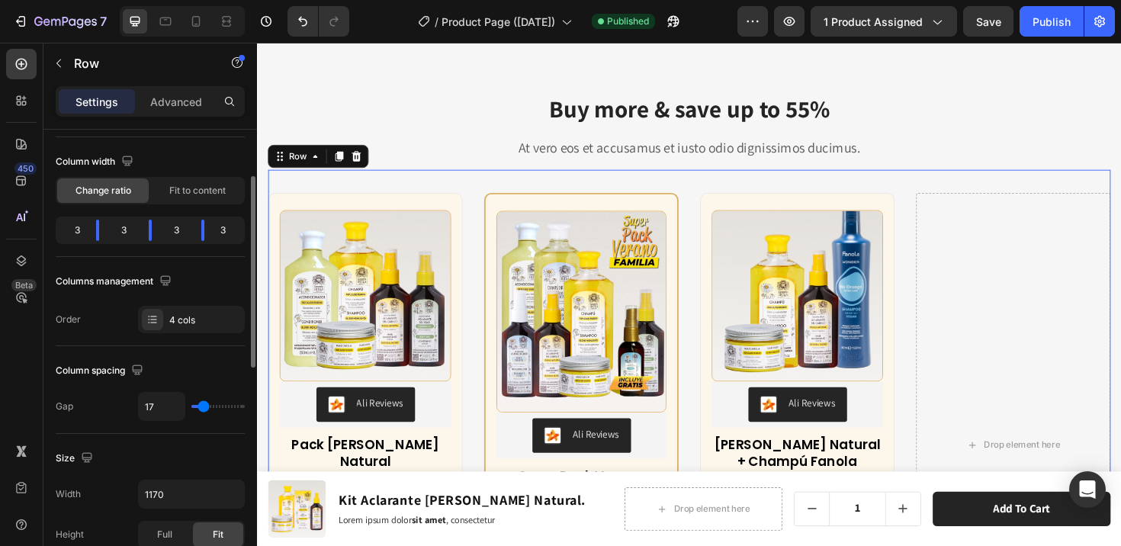
type input "16"
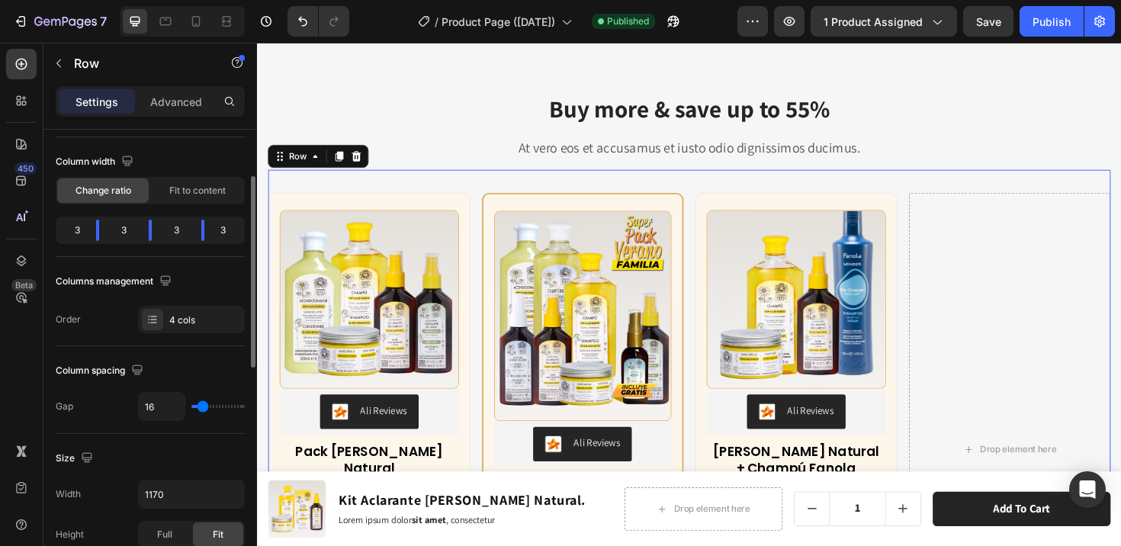
type input "15"
type input "14"
type input "13"
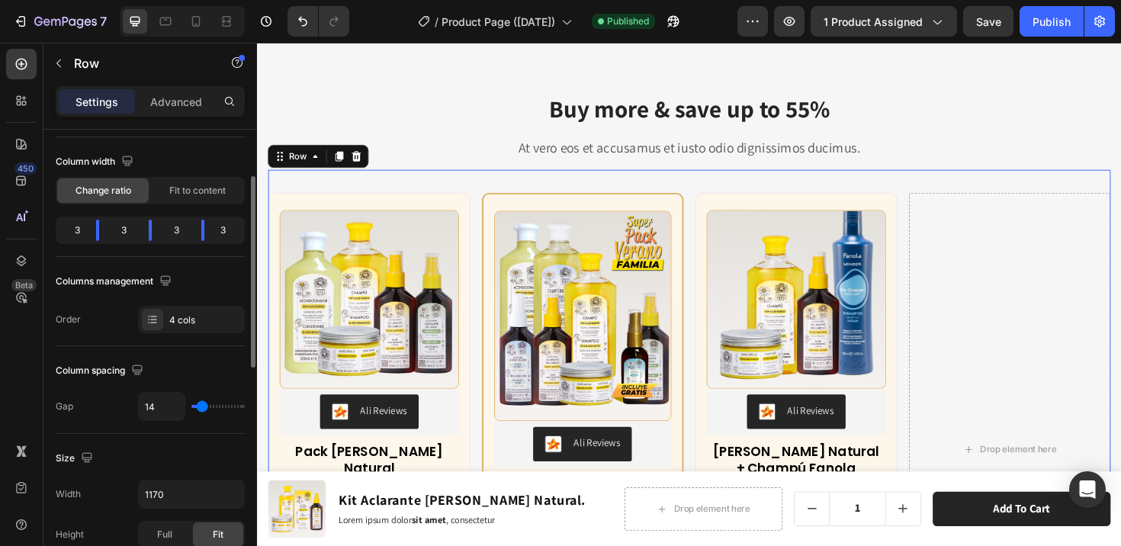
type input "13"
type input "12"
type input "11"
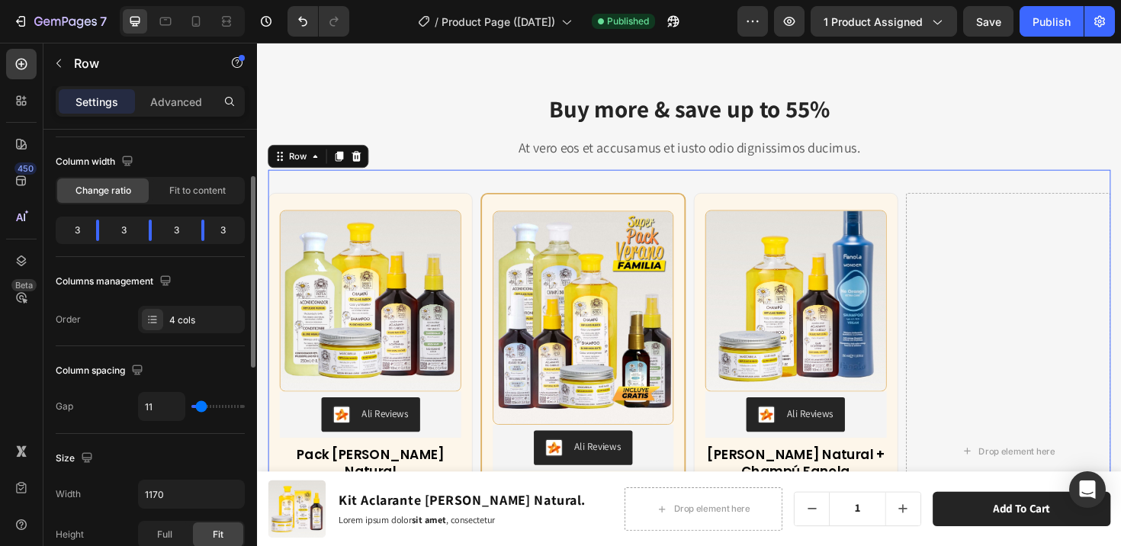
type input "10"
click at [201, 407] on input "range" at bounding box center [217, 406] width 53 height 3
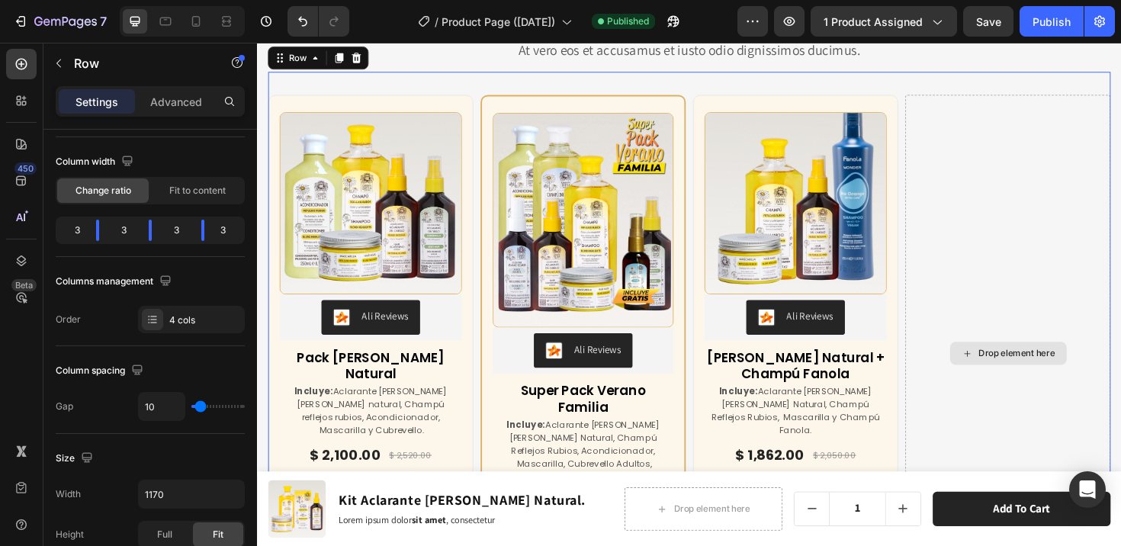
scroll to position [6675, 0]
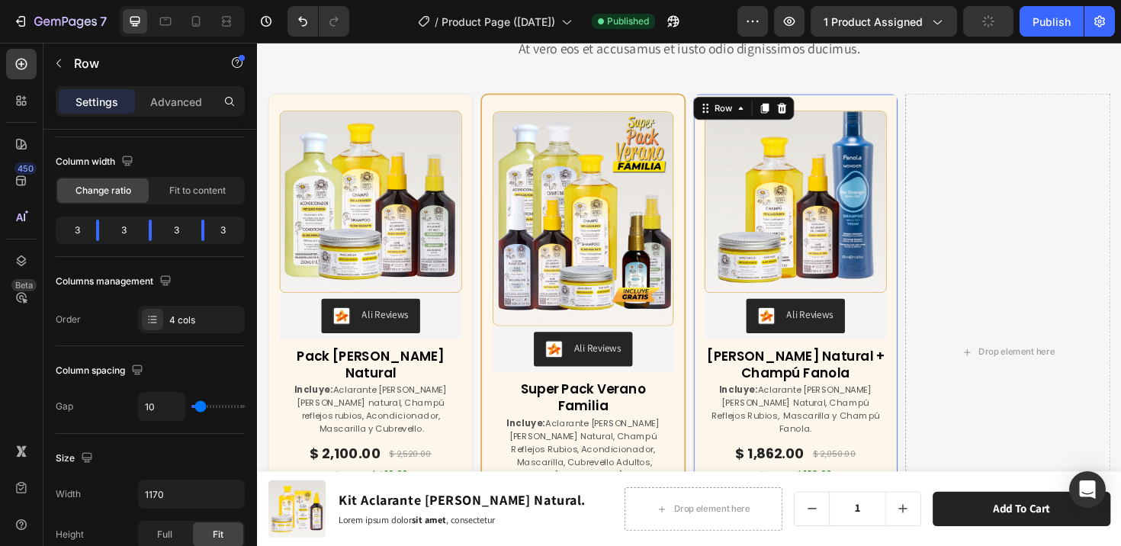
click at [756, 105] on div "(P) Images & Gallery Ali Reviews Ali Reviews Kit [PERSON_NAME] Natural + Champú…" at bounding box center [826, 338] width 217 height 485
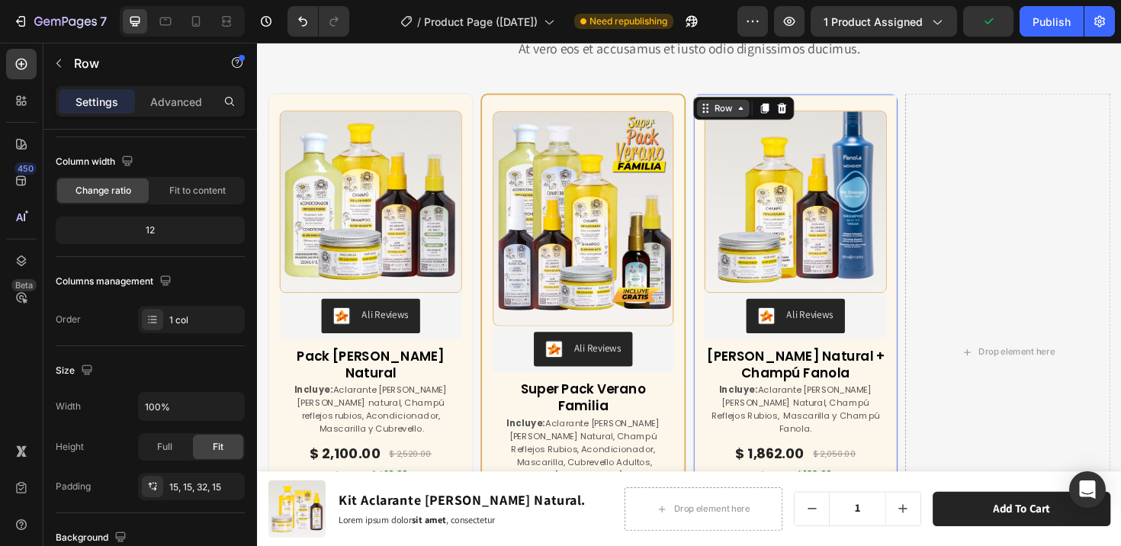
click at [763, 114] on icon at bounding box center [769, 112] width 12 height 12
click at [791, 114] on icon at bounding box center [795, 112] width 8 height 11
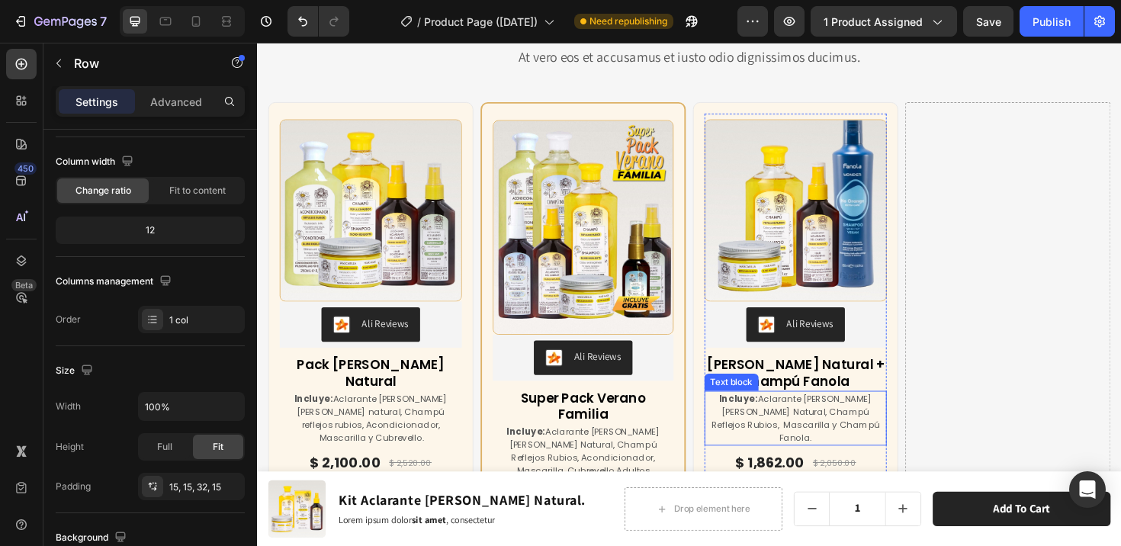
scroll to position [6621, 0]
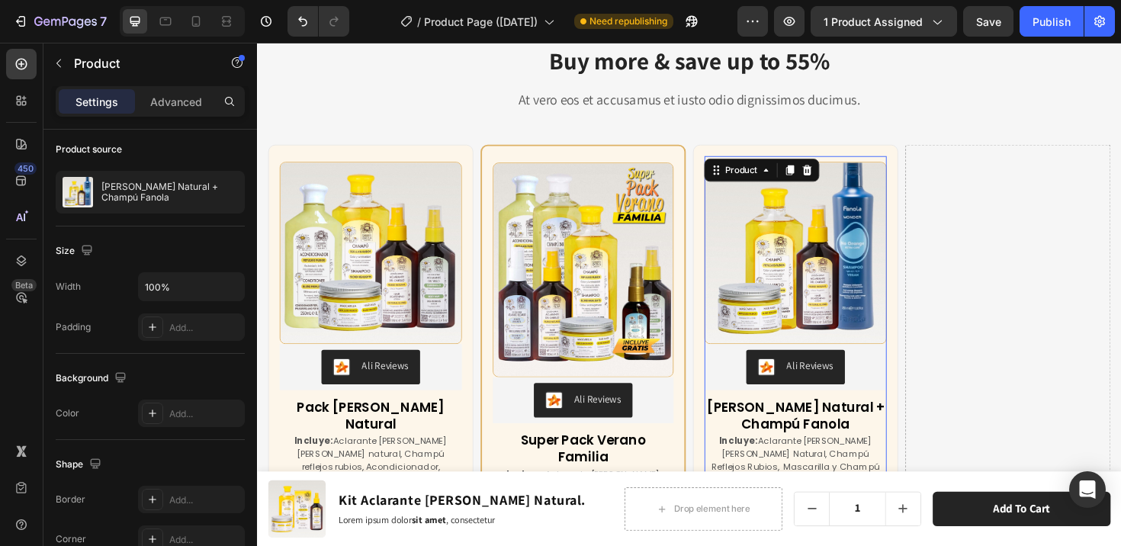
click at [749, 163] on div "(P) Images & Gallery Ali Reviews Ali Reviews Kit [PERSON_NAME] Natural + Champú…" at bounding box center [826, 386] width 193 height 448
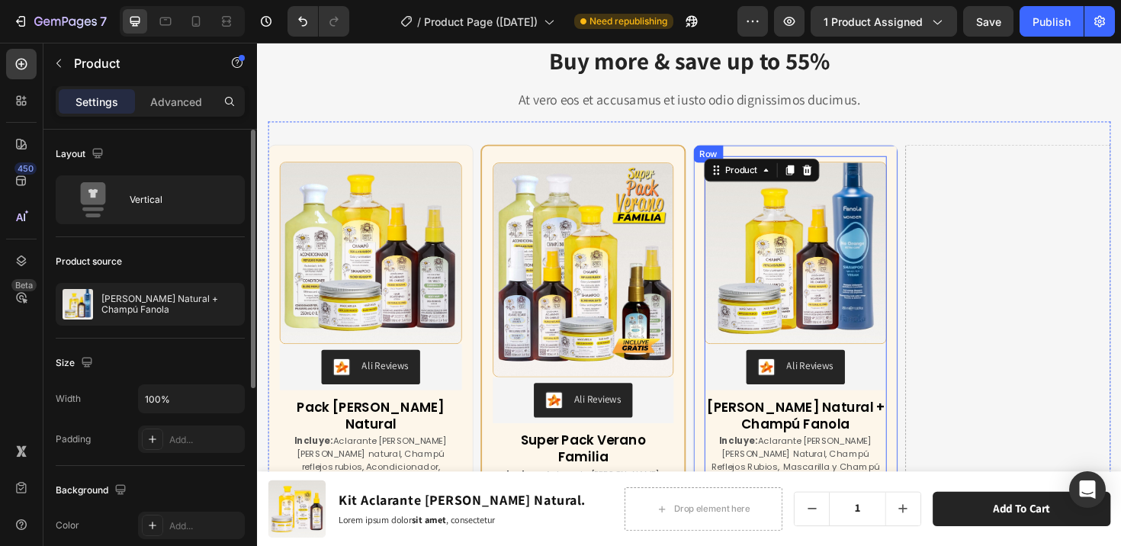
click at [740, 155] on div "Row" at bounding box center [734, 160] width 31 height 18
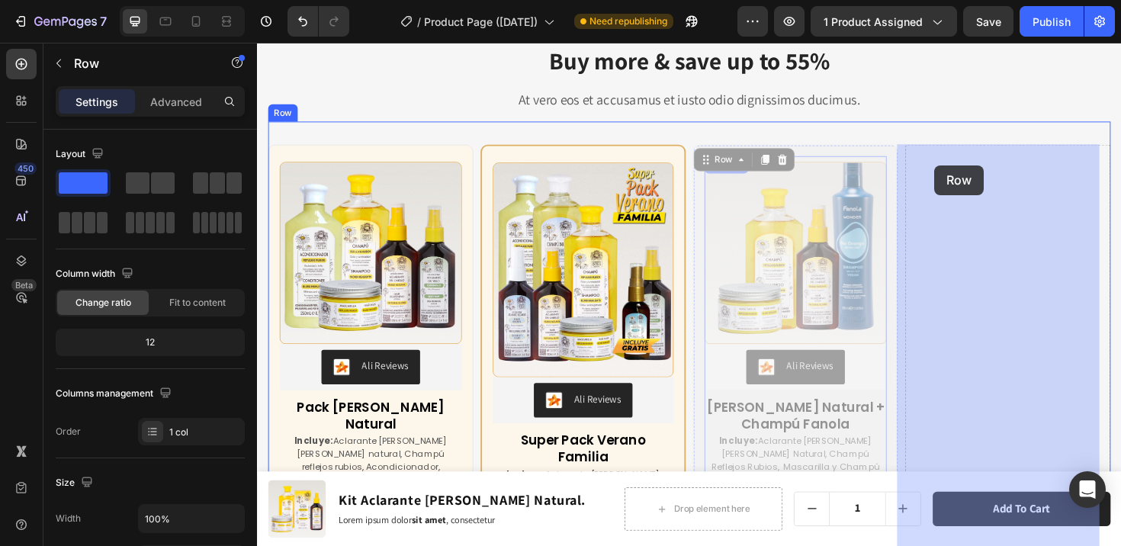
drag, startPoint x: 730, startPoint y: 162, endPoint x: 976, endPoint y: 172, distance: 246.5
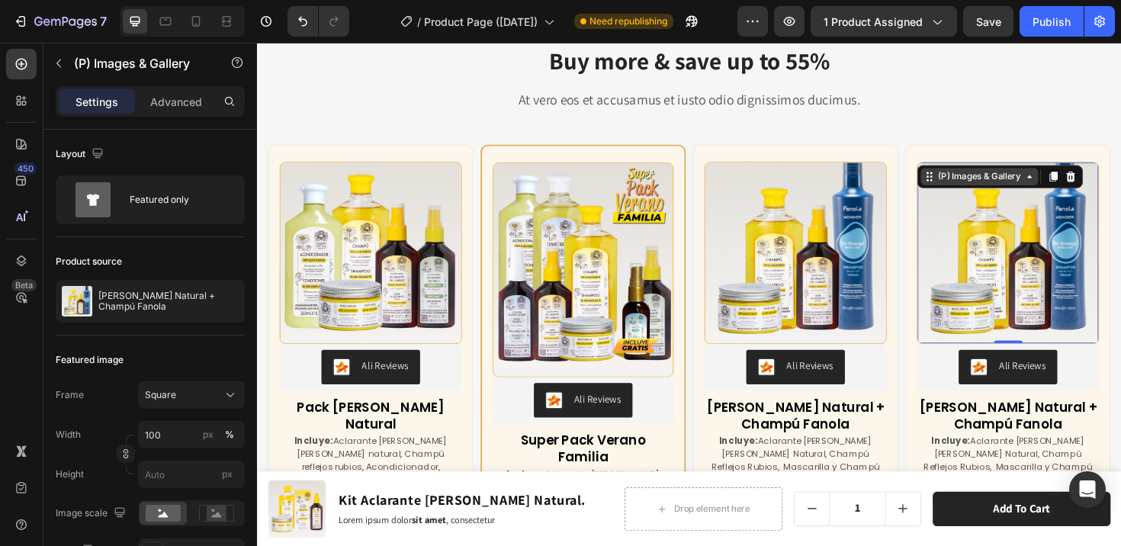
click at [981, 184] on div "(P) Images & Gallery" at bounding box center [1022, 185] width 94 height 14
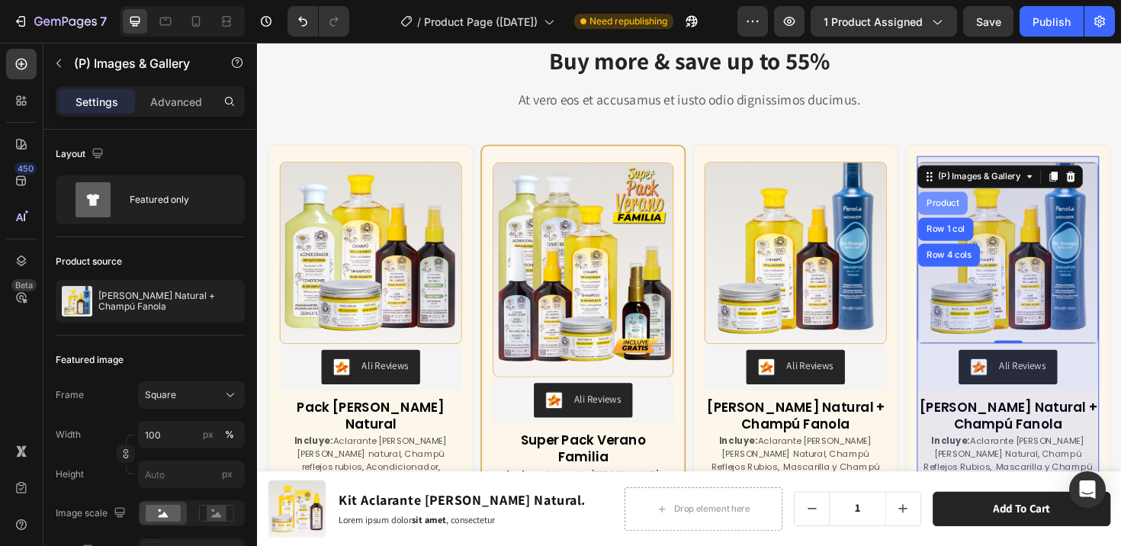
click at [971, 212] on div "Product" at bounding box center [983, 212] width 40 height 9
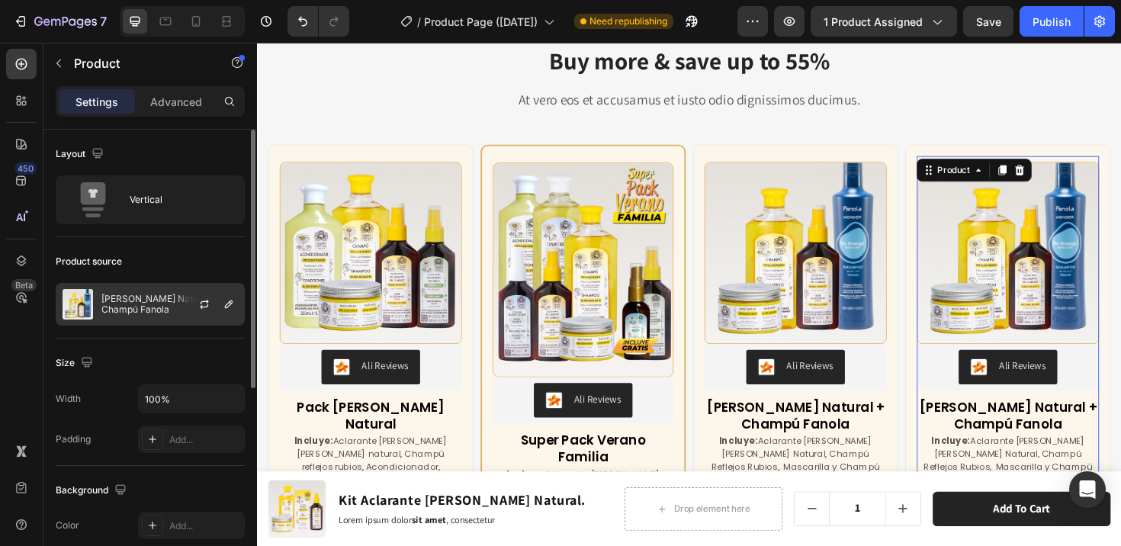
click at [155, 292] on div "[PERSON_NAME] Natural + Champú Fanola" at bounding box center [150, 304] width 189 height 43
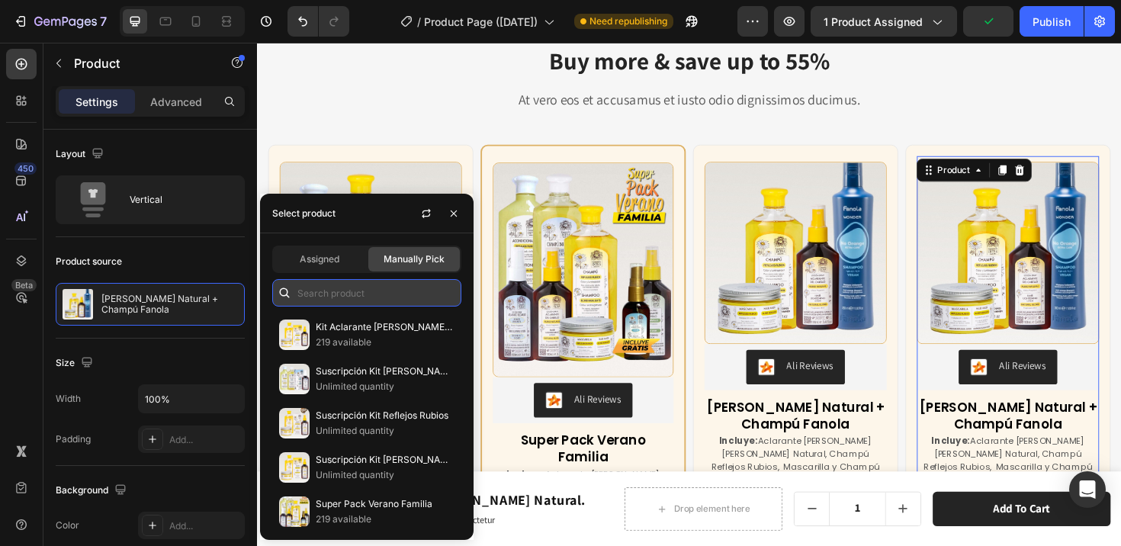
click at [313, 295] on input "text" at bounding box center [366, 292] width 189 height 27
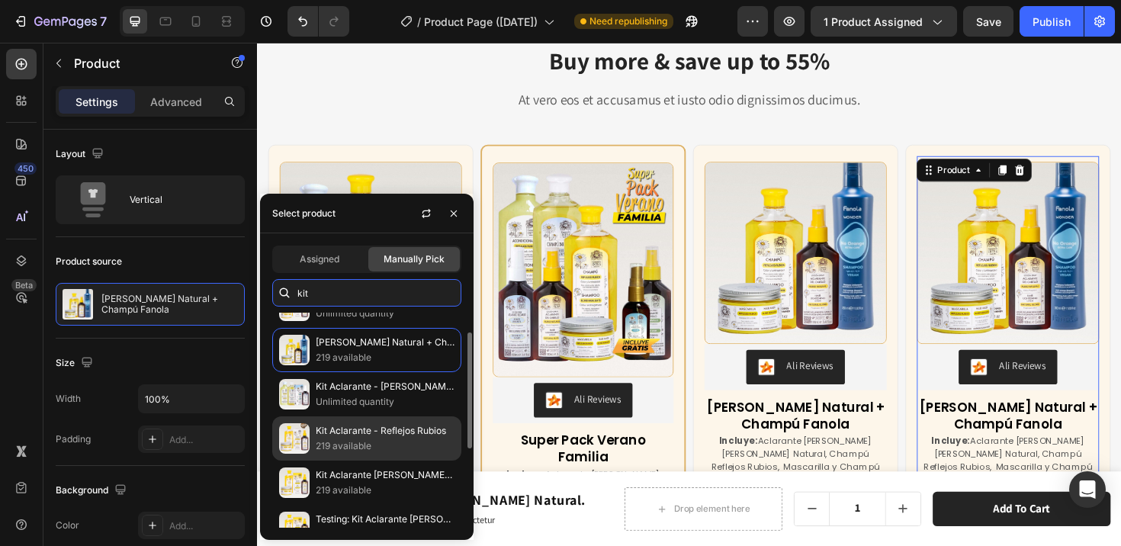
scroll to position [118, 0]
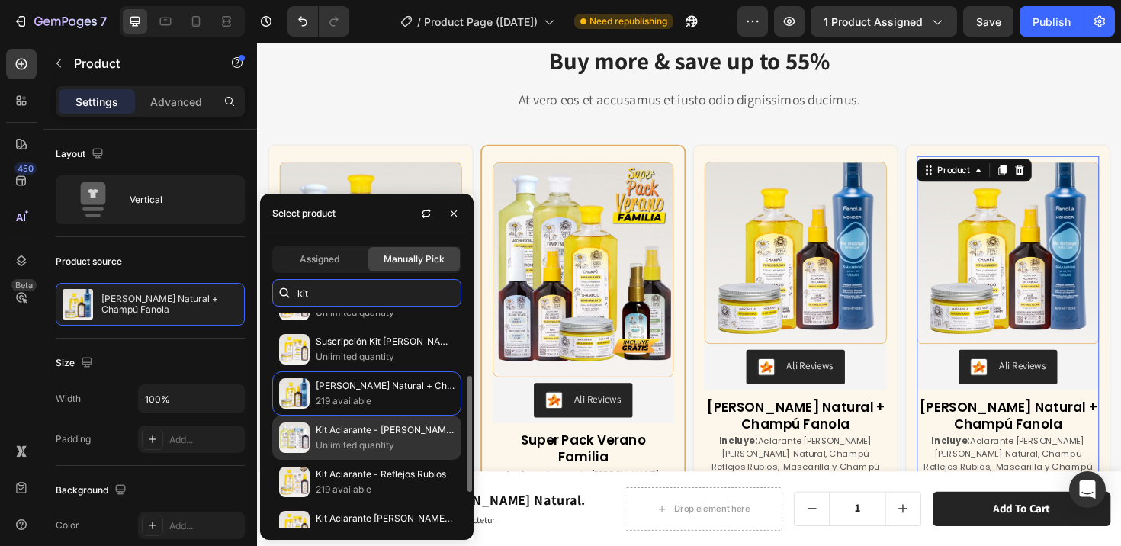
type input "kit"
click at [366, 433] on p "Kit Aclarante - [PERSON_NAME] Infantil" at bounding box center [385, 429] width 139 height 15
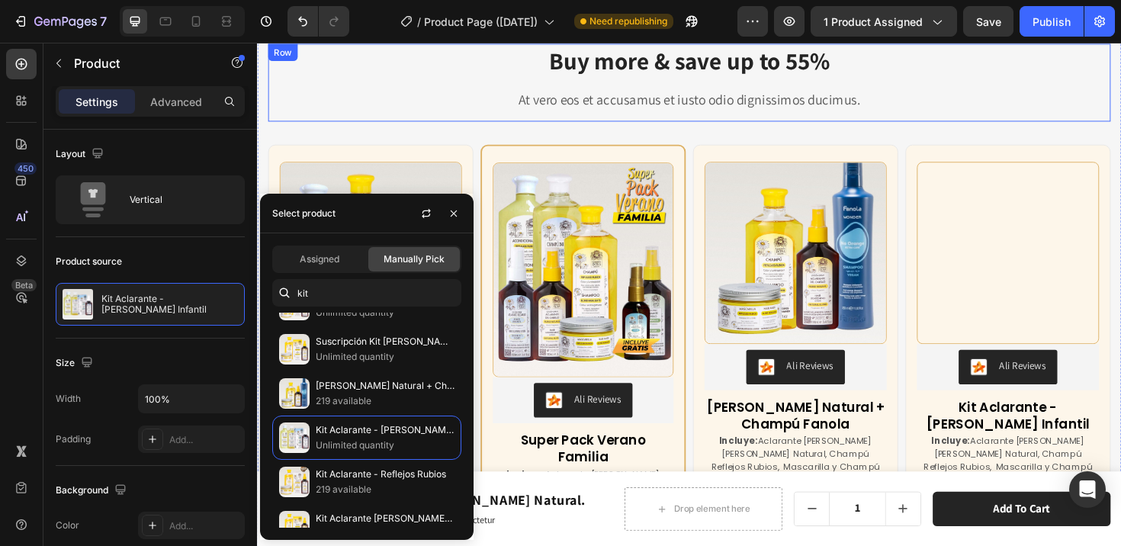
click at [1064, 116] on div "Buy more & save up to 55% Heading At vero eos et accusamus et iusto odio dignis…" at bounding box center [714, 84] width 892 height 82
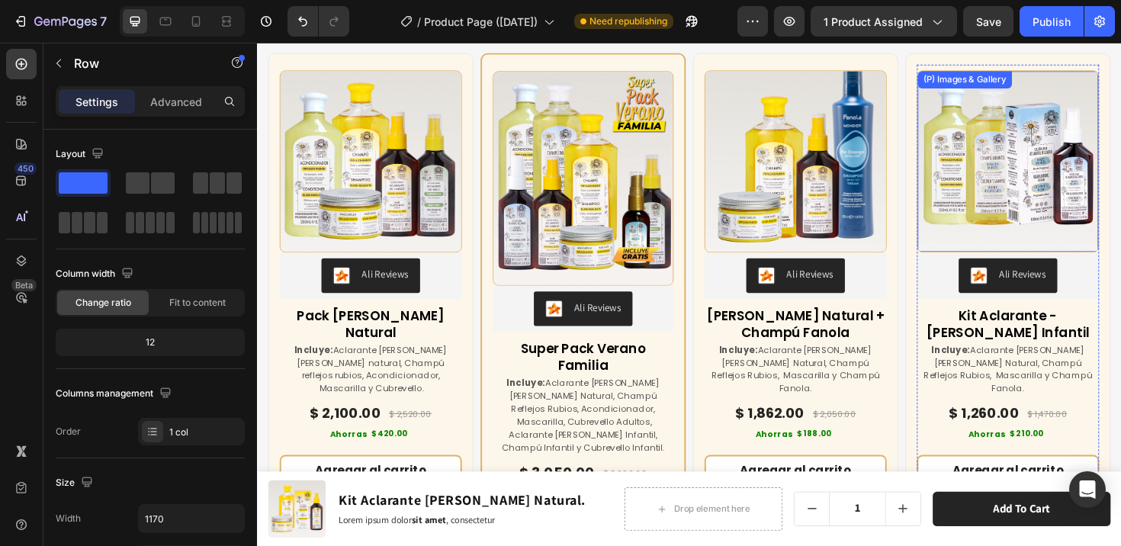
scroll to position [6745, 0]
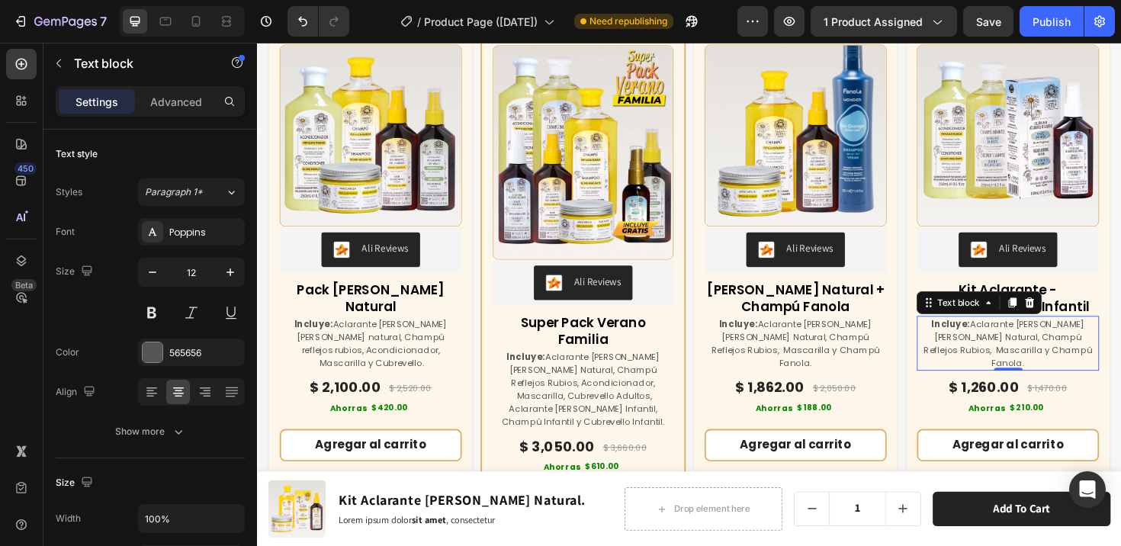
click at [1024, 344] on p "Incluye: Aclarante [PERSON_NAME] [PERSON_NAME] Natural, Champú Reflejos Rubios,…" at bounding box center [1052, 360] width 190 height 55
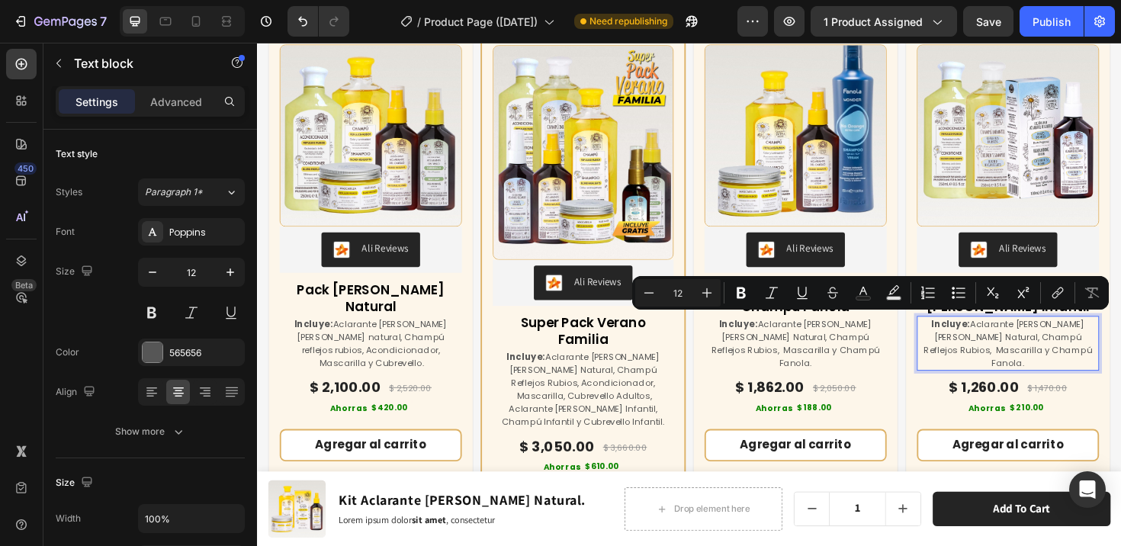
click at [1008, 352] on p "Incluye: Aclarante [PERSON_NAME] [PERSON_NAME] Natural, Champú Reflejos Rubios,…" at bounding box center [1052, 360] width 190 height 55
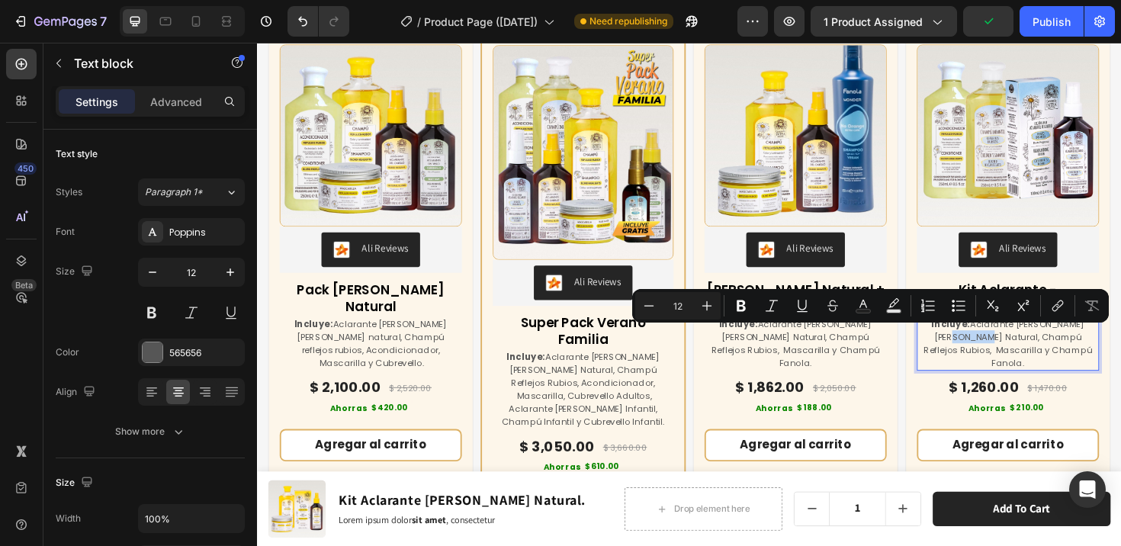
drag, startPoint x: 999, startPoint y: 351, endPoint x: 968, endPoint y: 350, distance: 30.5
click at [968, 350] on p "Incluye: Aclarante [PERSON_NAME] [PERSON_NAME] Natural, Champú Reflejos Rubios,…" at bounding box center [1052, 360] width 190 height 55
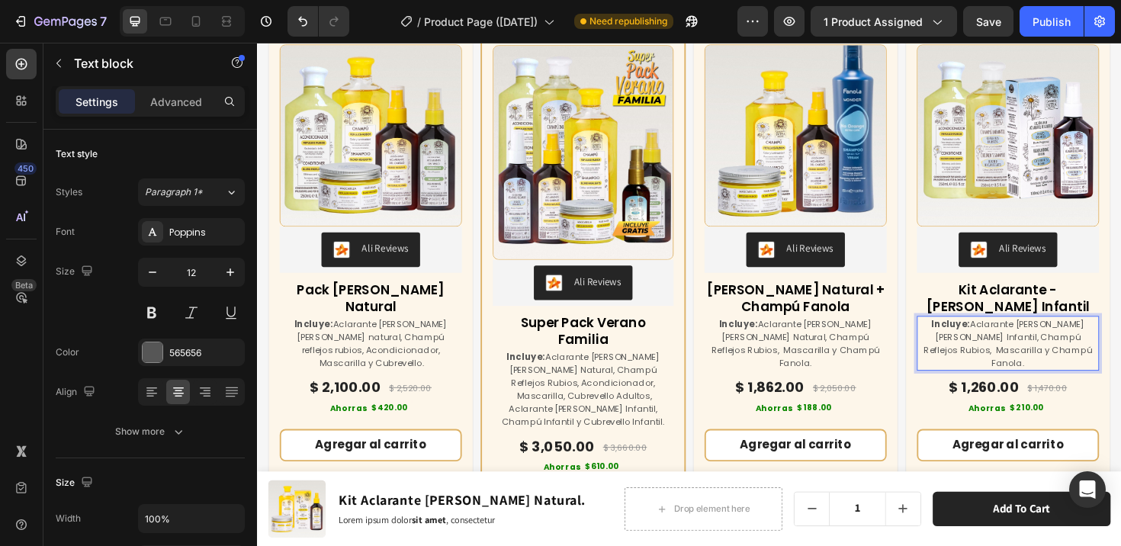
click at [1077, 351] on p "Incluye: Aclarante [PERSON_NAME] [PERSON_NAME] Infantil, Champú Reflejos Rubios…" at bounding box center [1052, 360] width 190 height 55
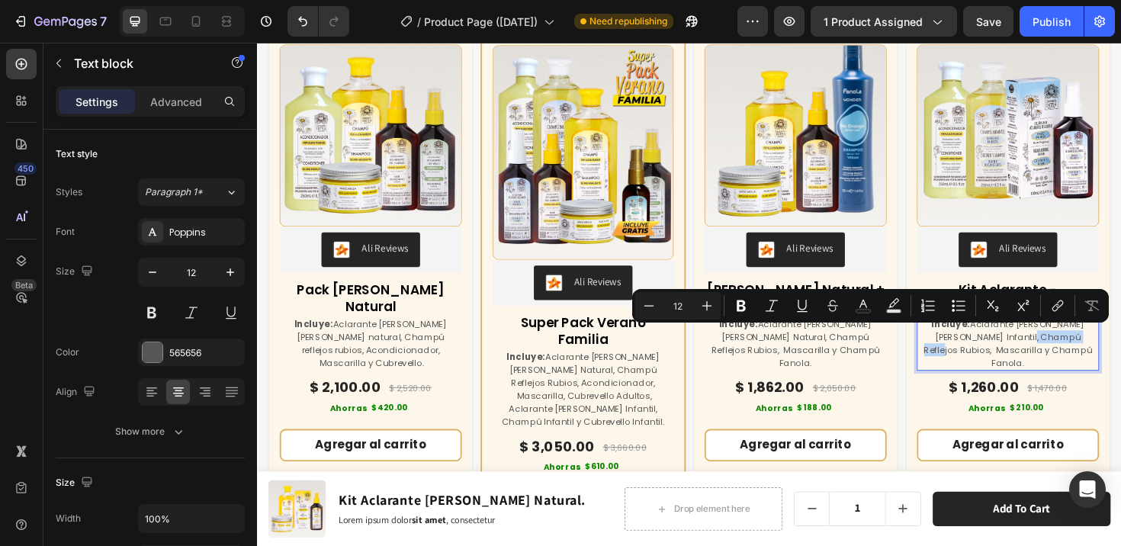
drag, startPoint x: 1051, startPoint y: 349, endPoint x: 1112, endPoint y: 355, distance: 61.2
click at [1112, 355] on p "Incluye: Aclarante [PERSON_NAME] [PERSON_NAME] Infantil, Champú Reflejos Rubios…" at bounding box center [1052, 360] width 190 height 55
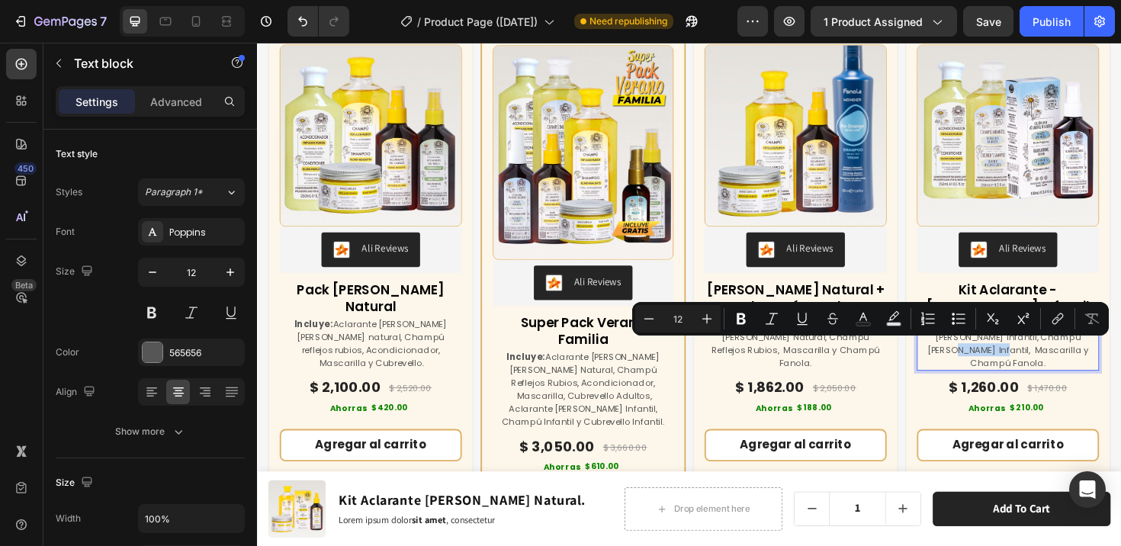
drag, startPoint x: 1025, startPoint y: 364, endPoint x: 966, endPoint y: 358, distance: 59.0
click at [966, 358] on p "Incluye: Aclarante [PERSON_NAME] [PERSON_NAME] Infantil, Champú [PERSON_NAME] I…" at bounding box center [1052, 360] width 190 height 55
drag, startPoint x: 1078, startPoint y: 365, endPoint x: 974, endPoint y: 364, distance: 104.5
click at [974, 364] on p "Incluye: Aclarante [PERSON_NAME] [PERSON_NAME] Infantil, Champú [PERSON_NAME] I…" at bounding box center [1052, 360] width 190 height 55
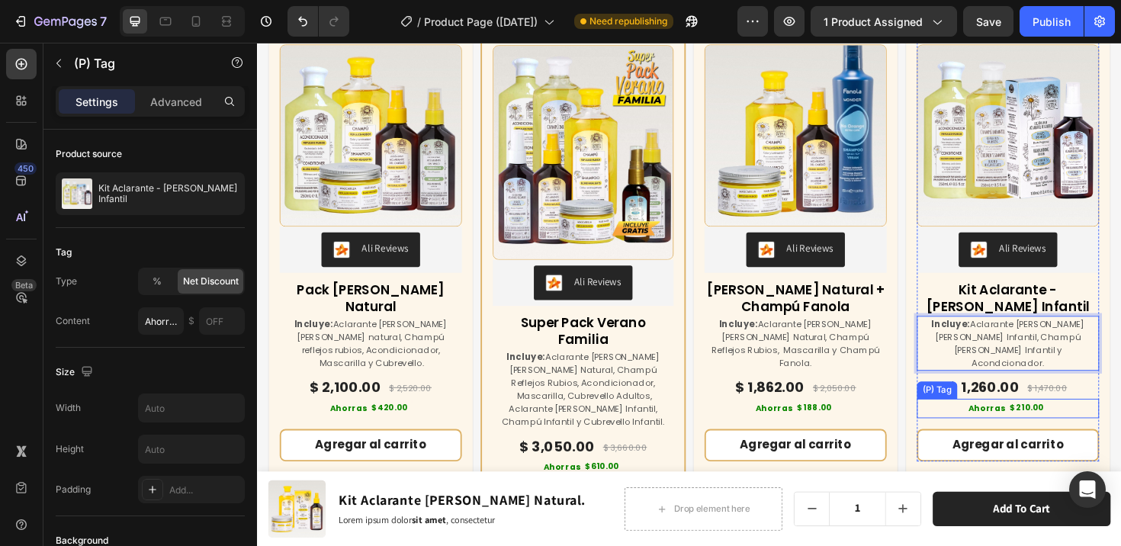
click at [1100, 419] on div "Ahorras $ 210.00" at bounding box center [1051, 429] width 193 height 21
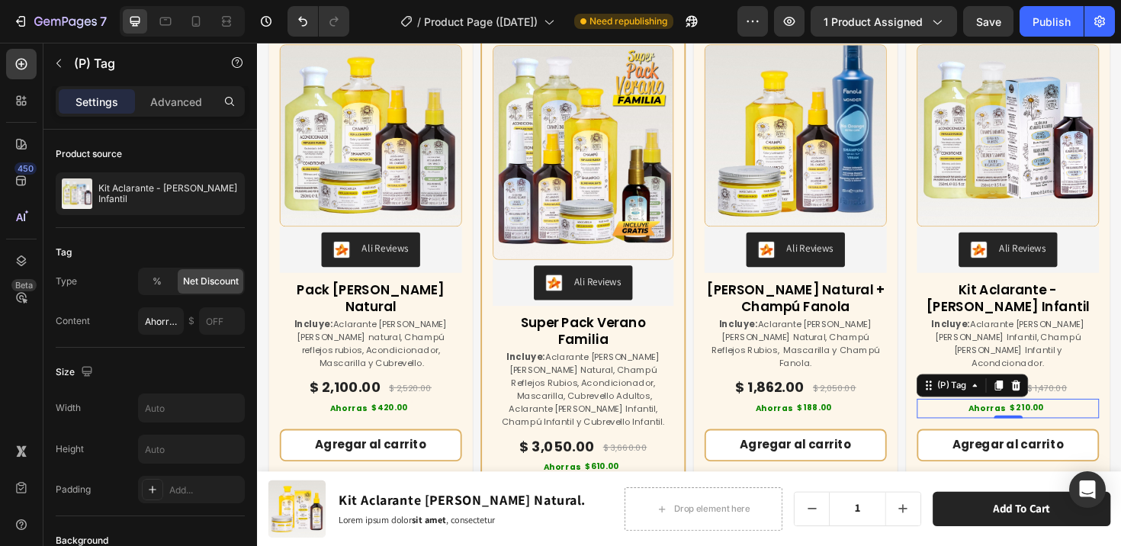
click at [1101, 421] on div "Ahorras $ 210.00" at bounding box center [1051, 429] width 193 height 21
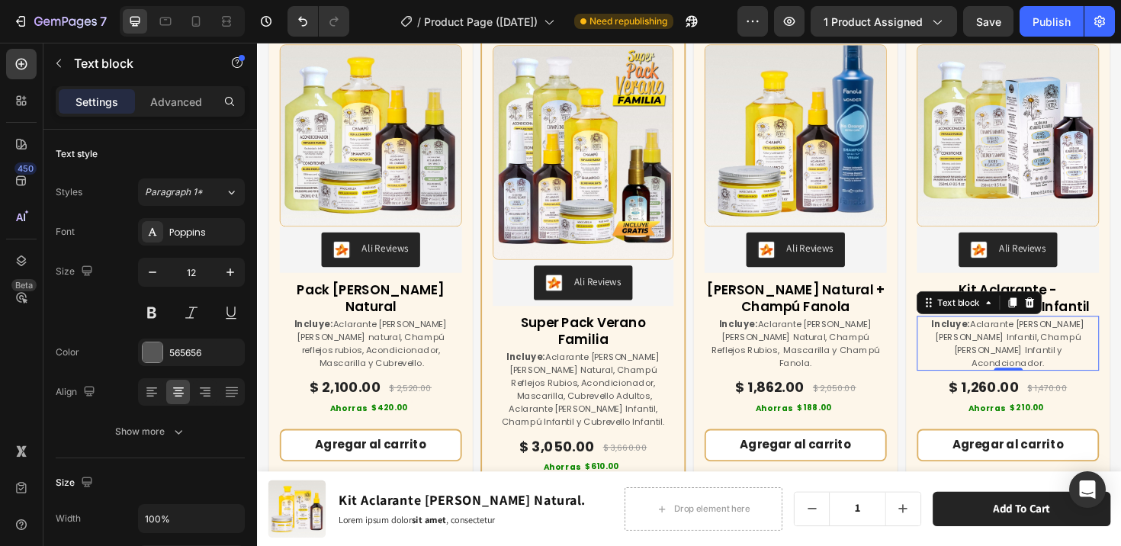
click at [1120, 355] on p "Incluye: Aclarante [PERSON_NAME] [PERSON_NAME] Infantil, Champú [PERSON_NAME] I…" at bounding box center [1052, 360] width 190 height 55
click at [1086, 400] on div "$ 1,470.00" at bounding box center [1093, 408] width 45 height 16
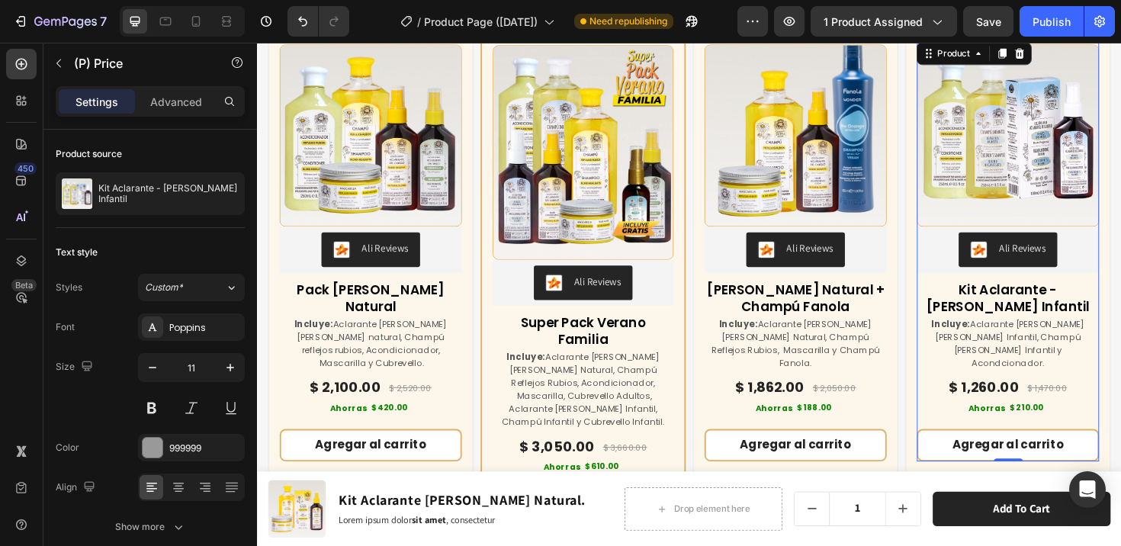
click at [1120, 440] on div "Agregar al carrito (P) Cart Button" at bounding box center [1051, 463] width 193 height 46
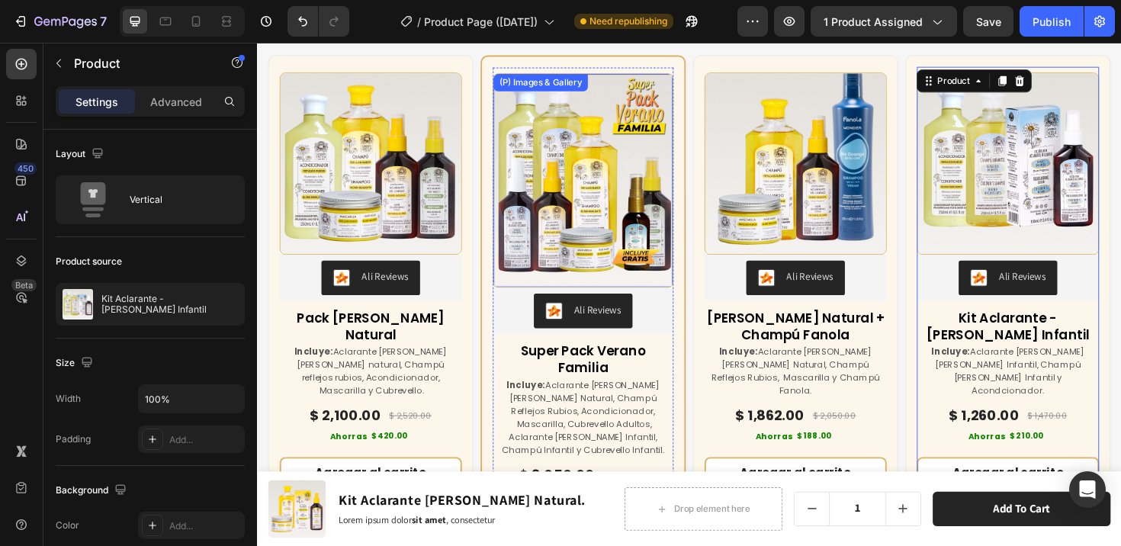
scroll to position [6706, 0]
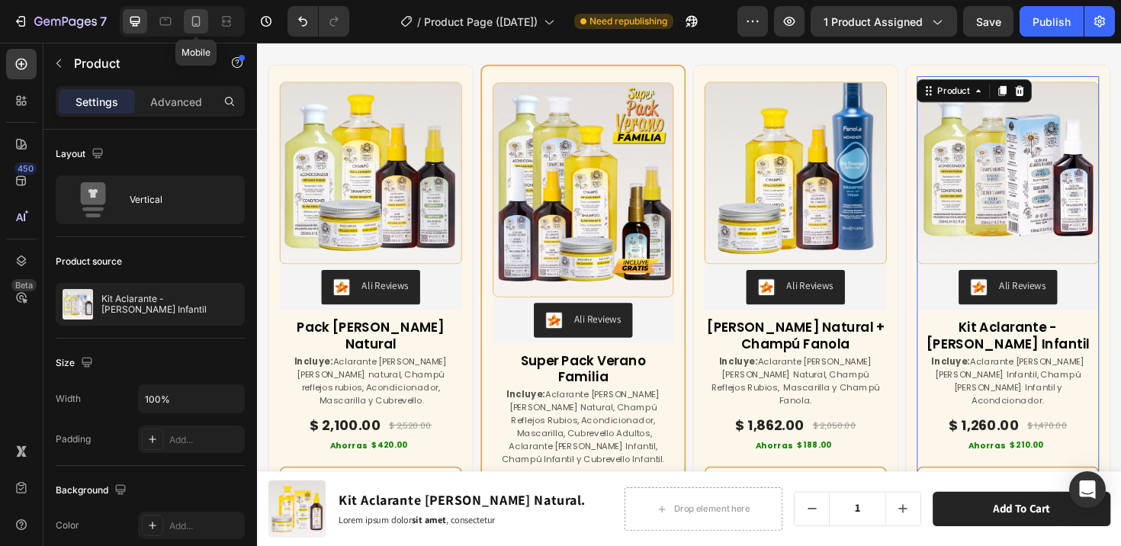
click at [197, 16] on icon at bounding box center [196, 21] width 8 height 11
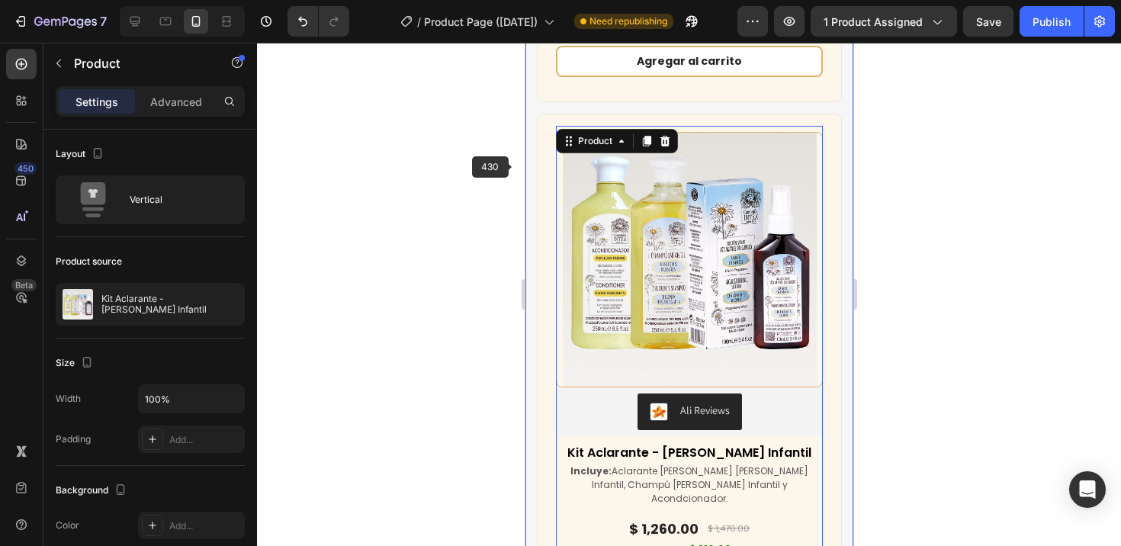
scroll to position [6919, 0]
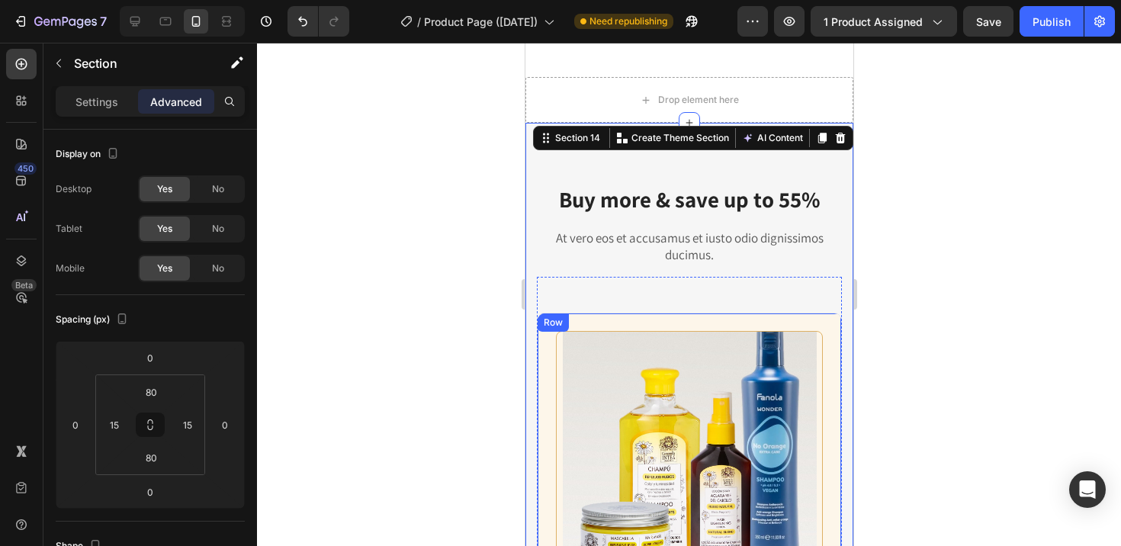
scroll to position [6202, 0]
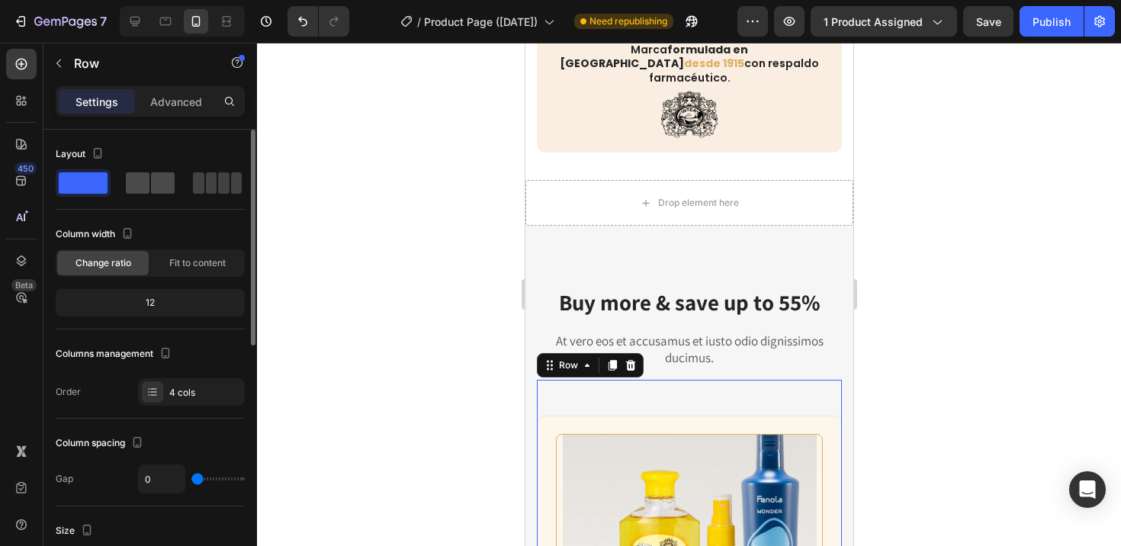
click at [164, 184] on span at bounding box center [163, 182] width 24 height 21
type input "14"
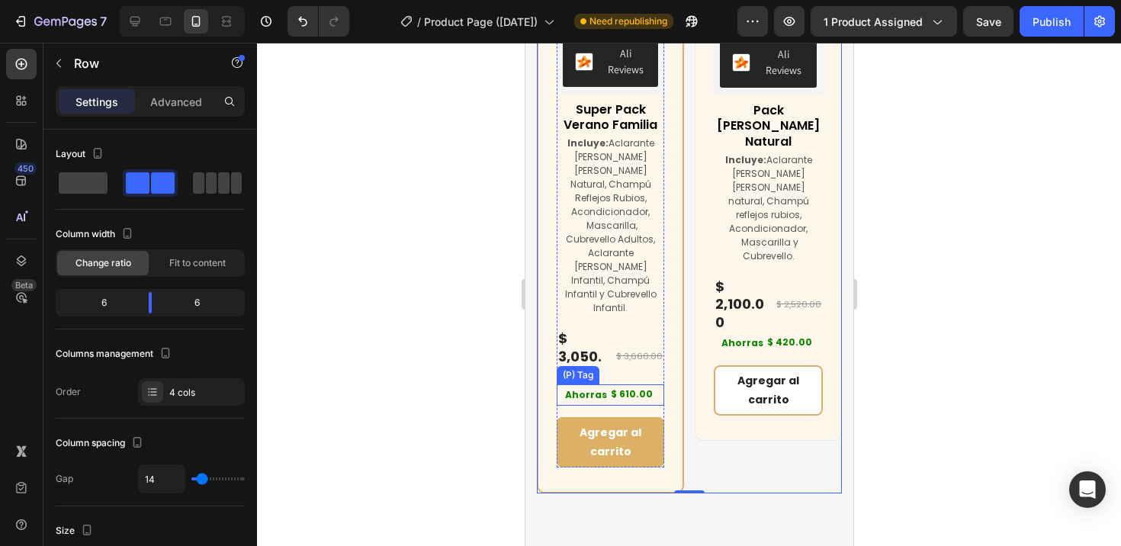
scroll to position [7315, 0]
click at [702, 415] on div "(P) Images & Gallery Ali Reviews Ali Reviews Pack [PERSON_NAME] Natural (P) Tit…" at bounding box center [767, 194] width 147 height 602
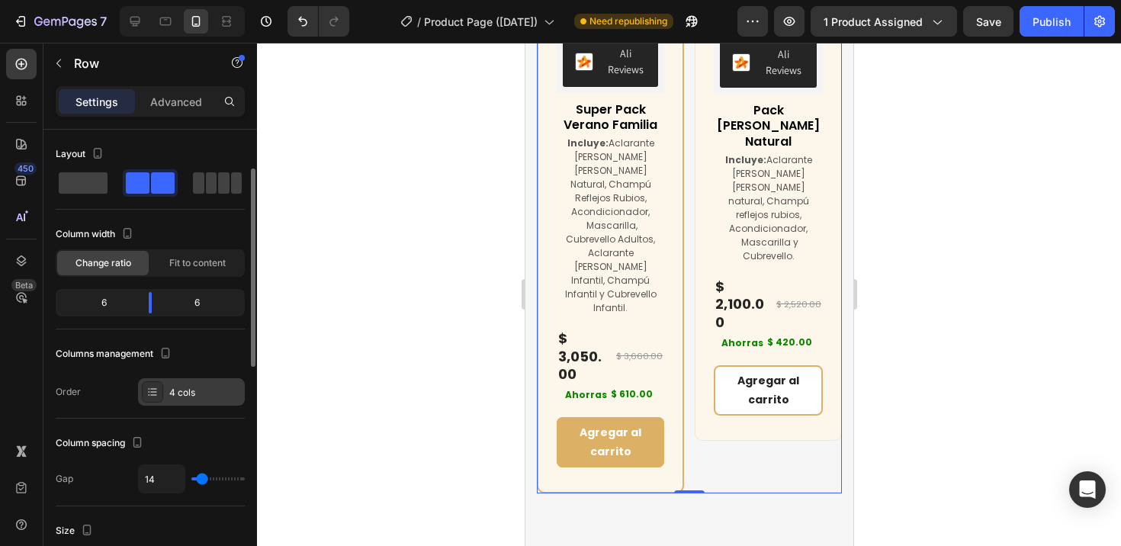
scroll to position [107, 0]
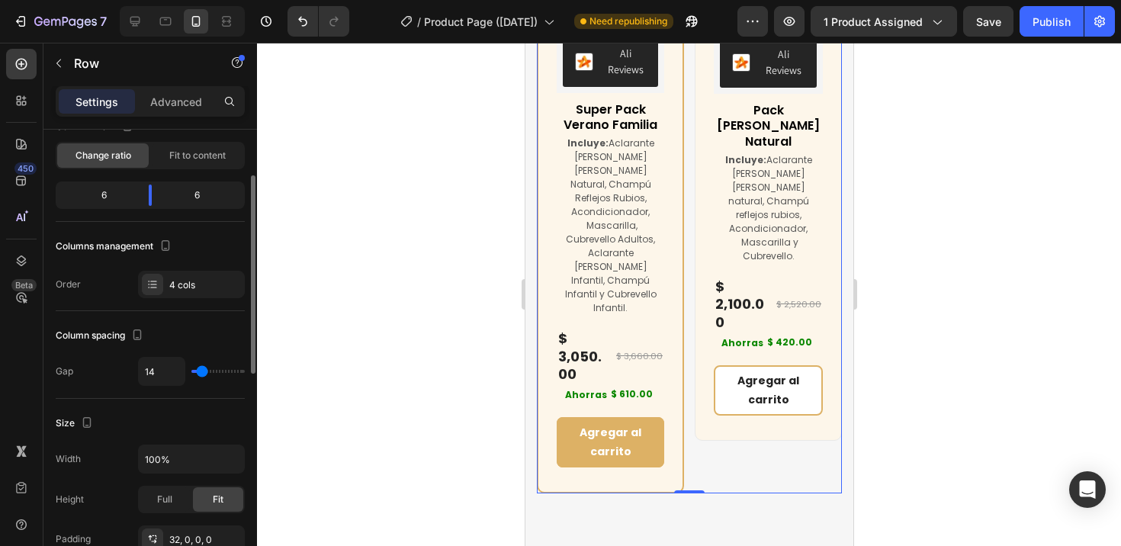
type input "8"
type input "7"
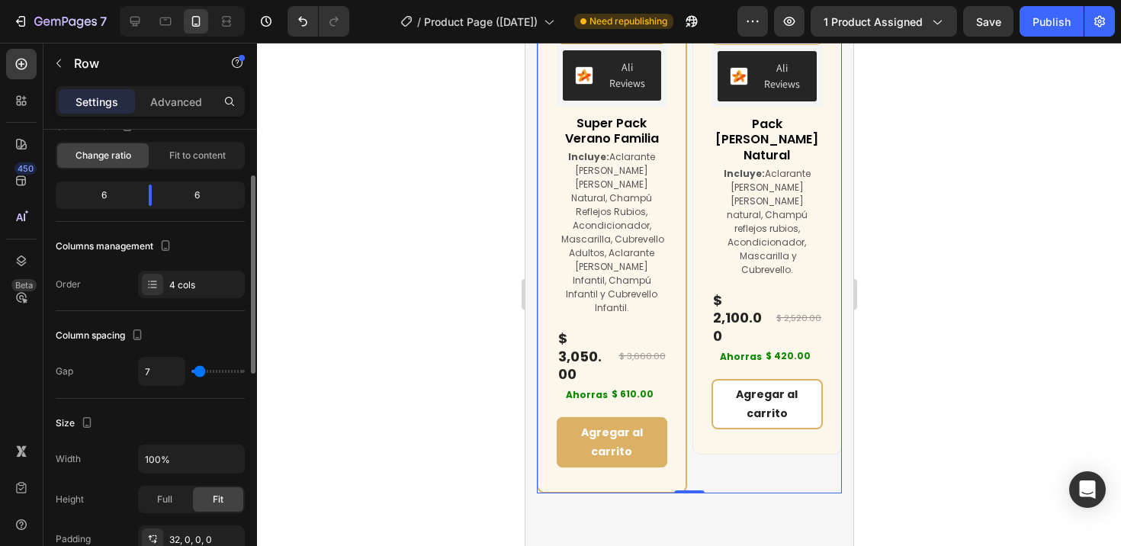
type input "6"
click at [199, 371] on input "range" at bounding box center [217, 371] width 53 height 3
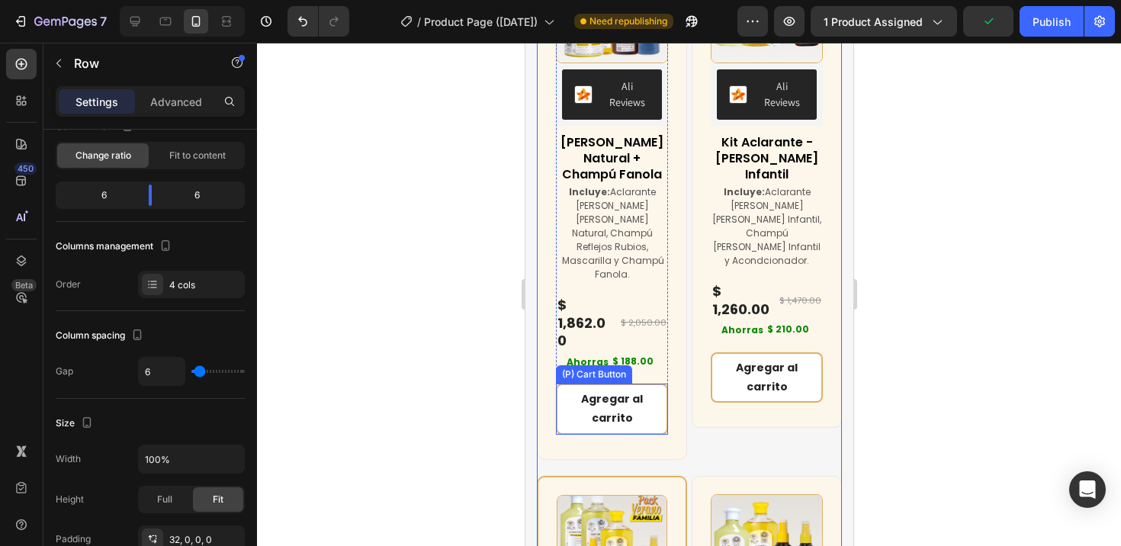
scroll to position [6530, 0]
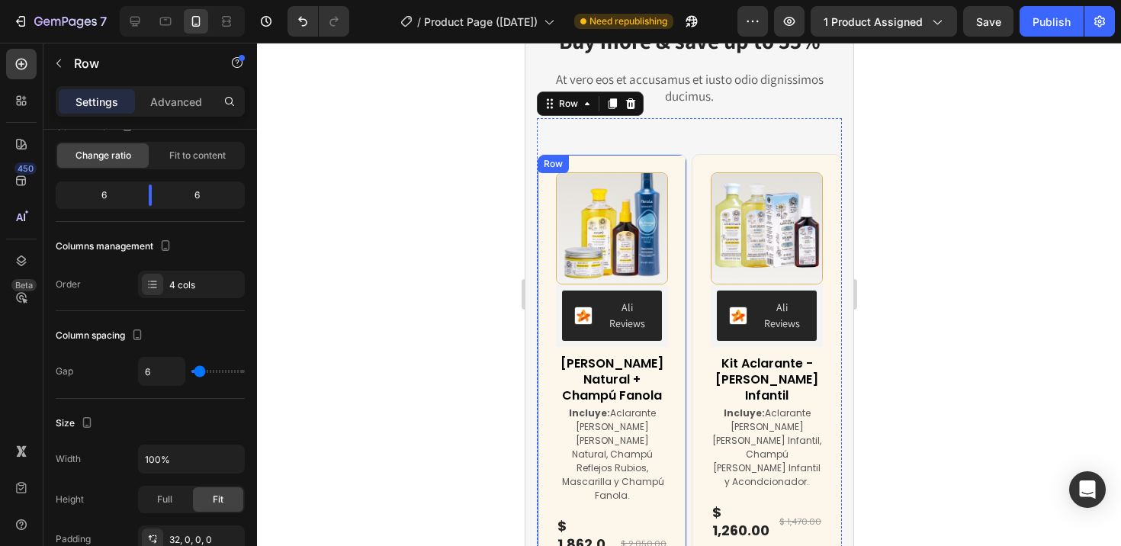
click at [669, 167] on div "(P) Images & Gallery Ali Reviews Ali Reviews Kit [PERSON_NAME] Natural + Champú…" at bounding box center [611, 417] width 150 height 527
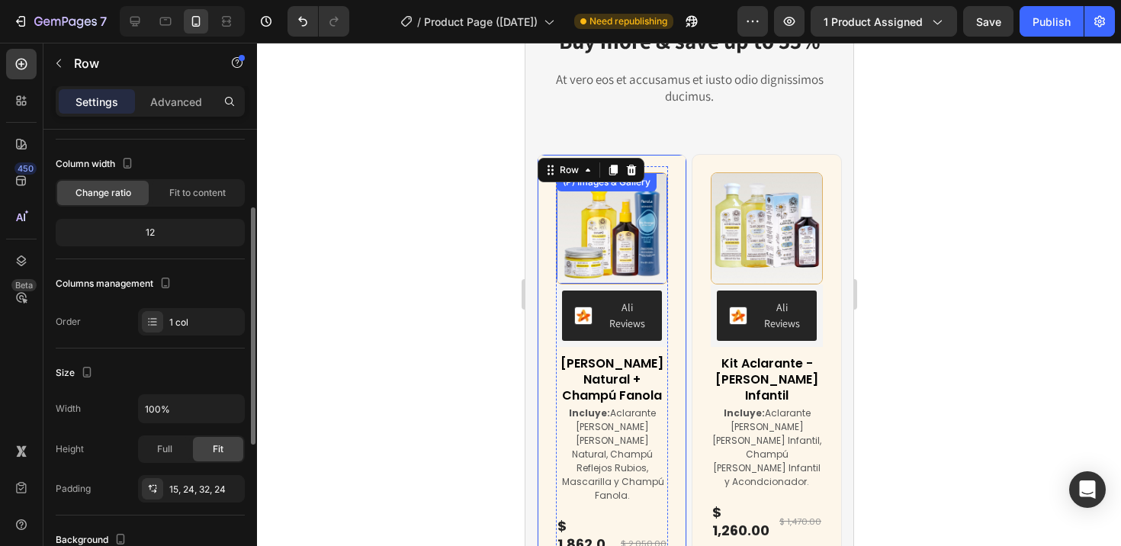
scroll to position [98, 0]
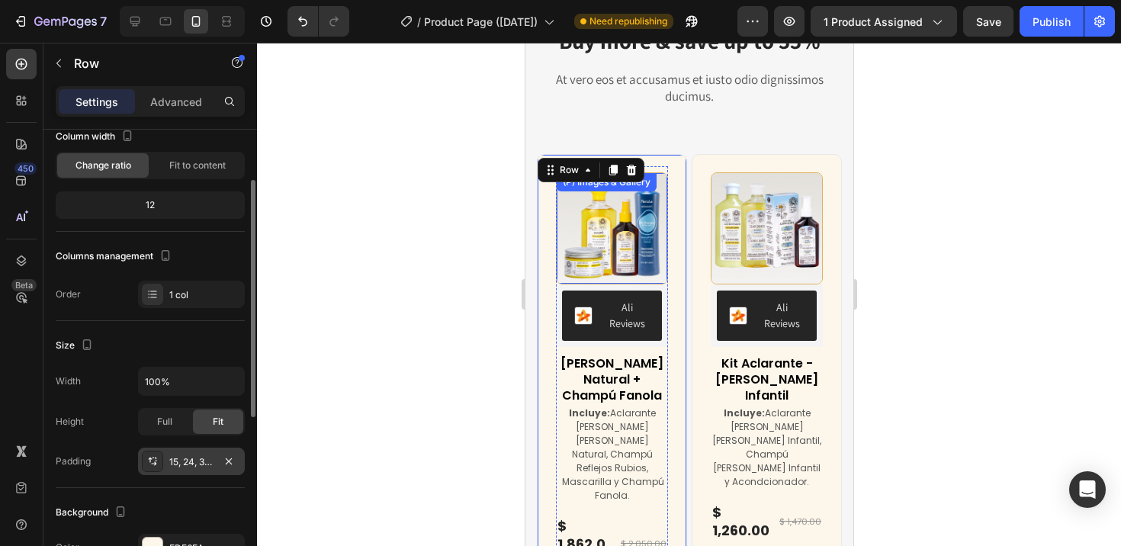
click at [173, 457] on div "15, 24, 32, 24" at bounding box center [191, 462] width 44 height 14
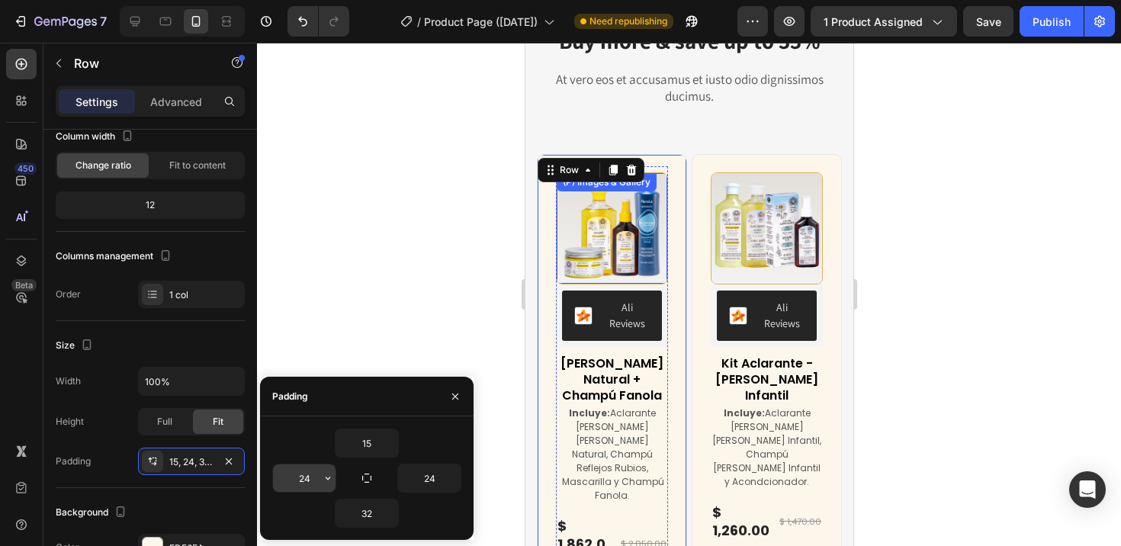
click at [313, 475] on input "24" at bounding box center [304, 477] width 63 height 27
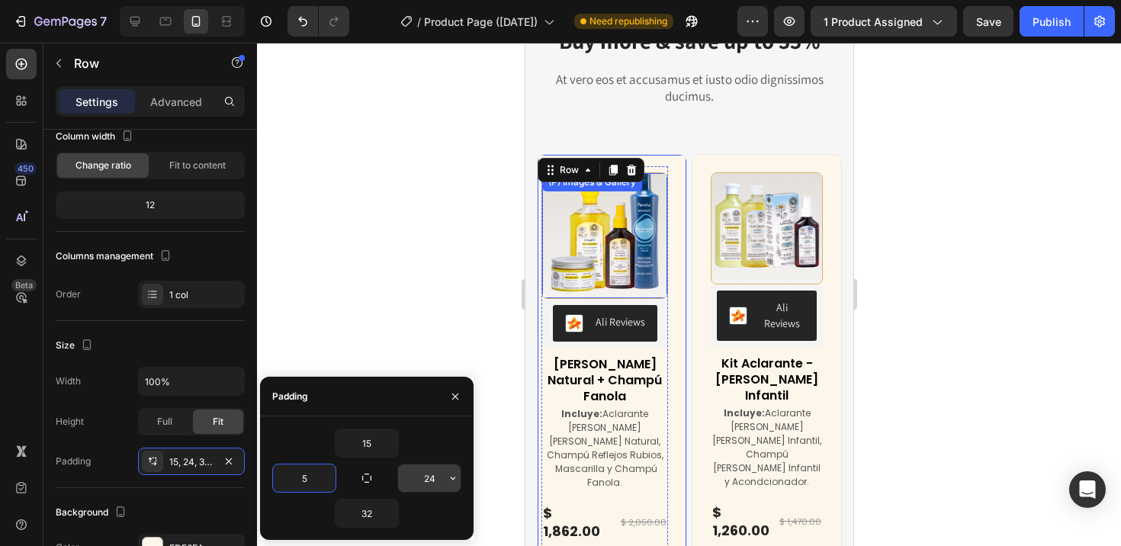
type input "5"
click at [437, 476] on input "24" at bounding box center [429, 477] width 63 height 27
type input "5"
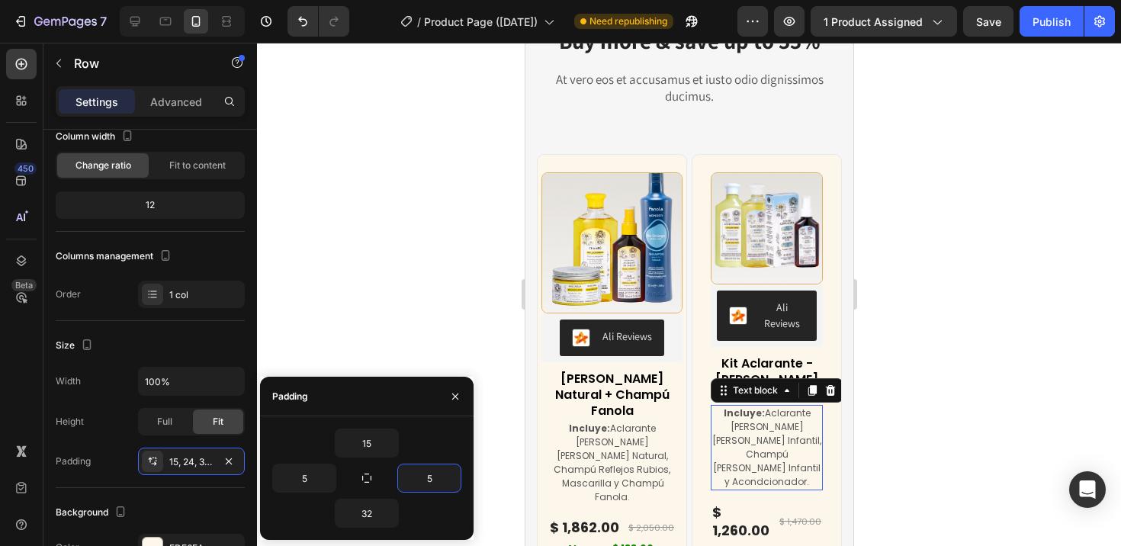
click at [723, 406] on strong "Incluye:" at bounding box center [743, 412] width 41 height 13
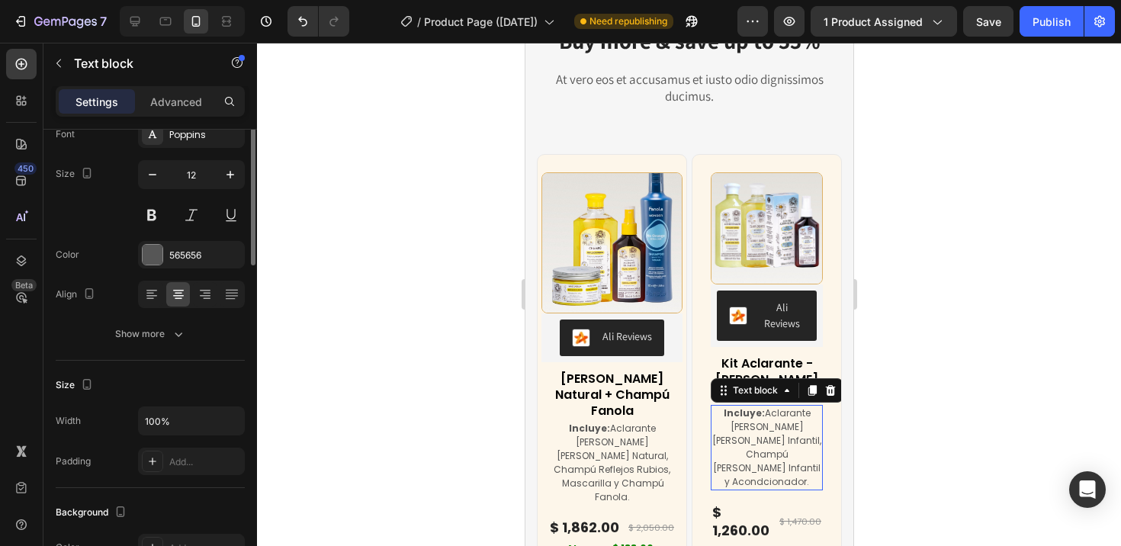
scroll to position [0, 0]
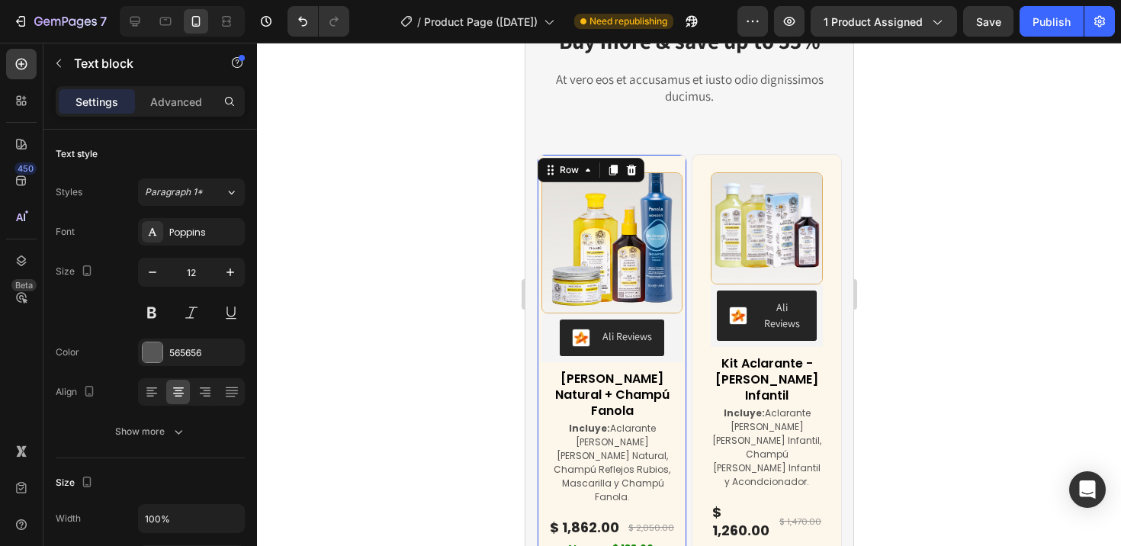
click at [630, 162] on div "(P) Images & Gallery Ali Reviews Ali Reviews Kit [PERSON_NAME] Natural + Champú…" at bounding box center [611, 400] width 150 height 492
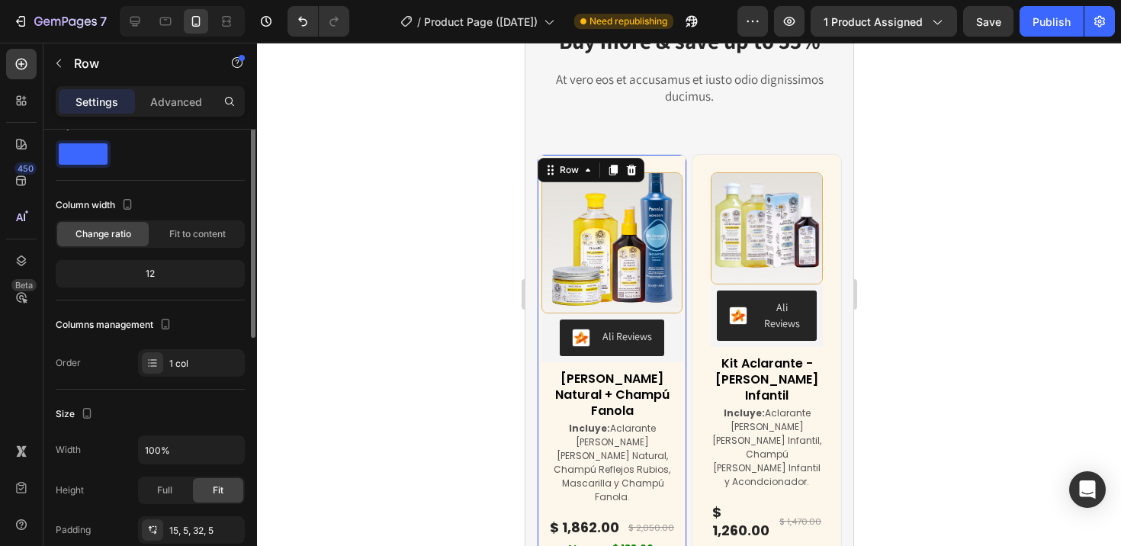
scroll to position [92, 0]
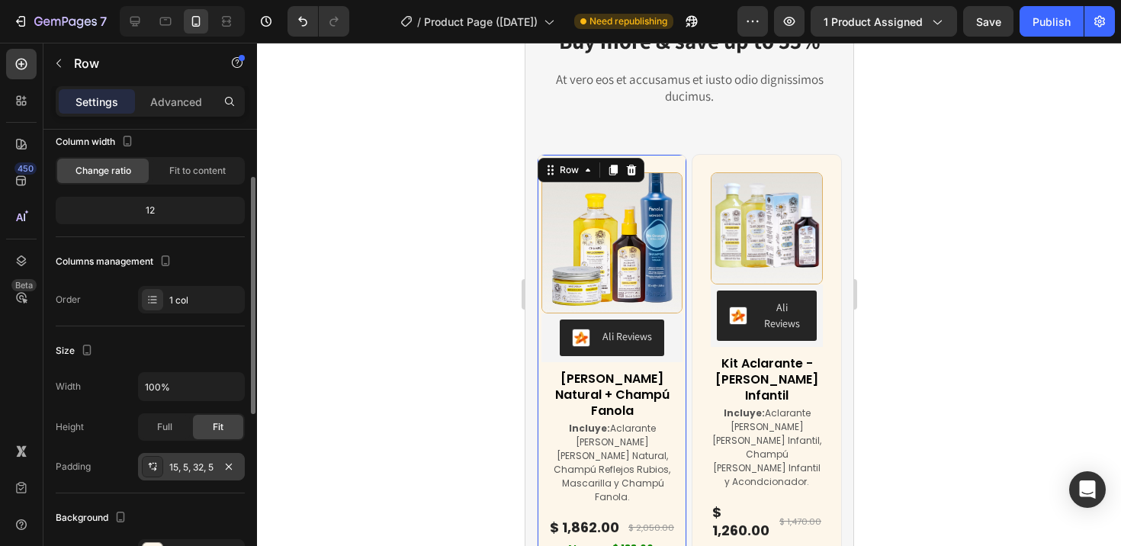
click at [184, 469] on div "15, 5, 32, 5" at bounding box center [191, 467] width 44 height 14
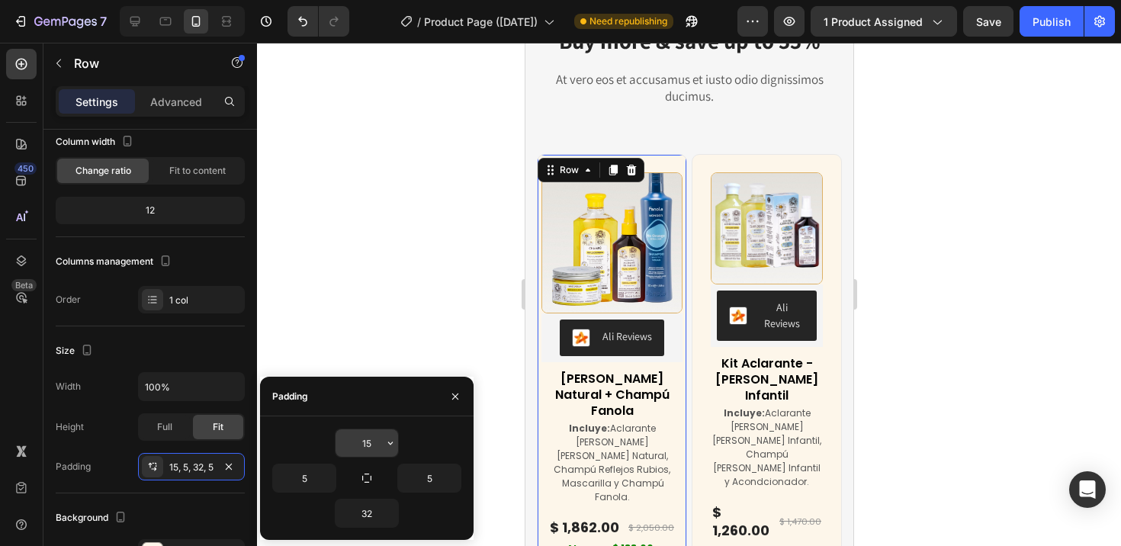
click at [371, 451] on input "15" at bounding box center [366, 442] width 63 height 27
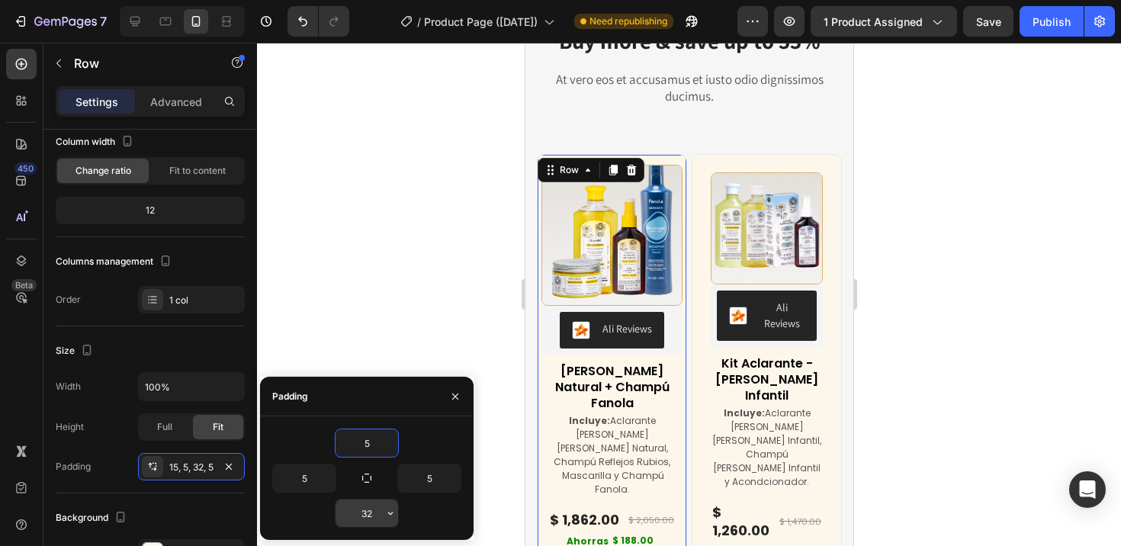
type input "5"
click at [374, 517] on input "32" at bounding box center [366, 512] width 63 height 27
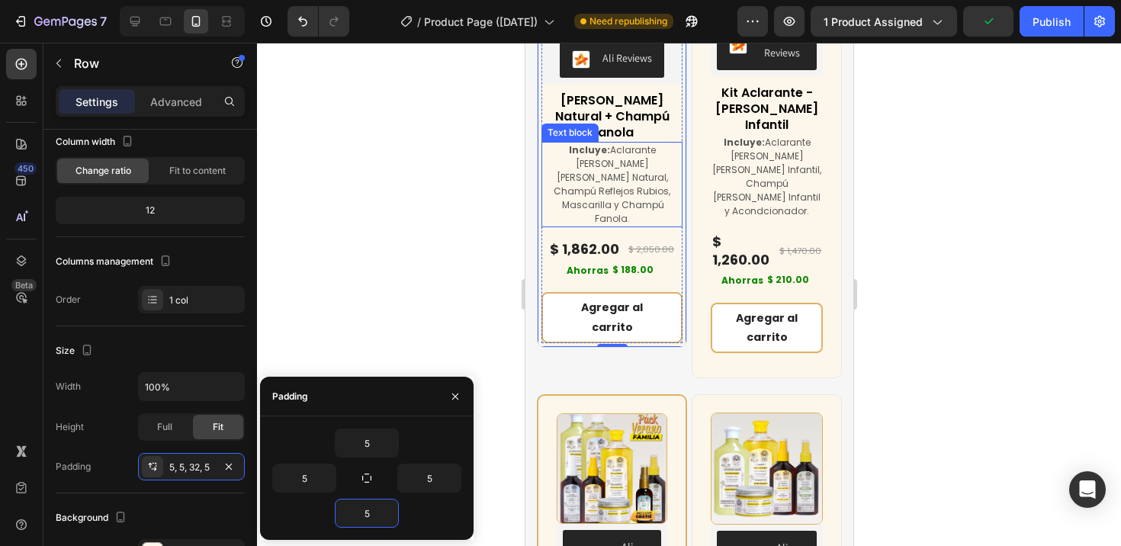
scroll to position [6830, 0]
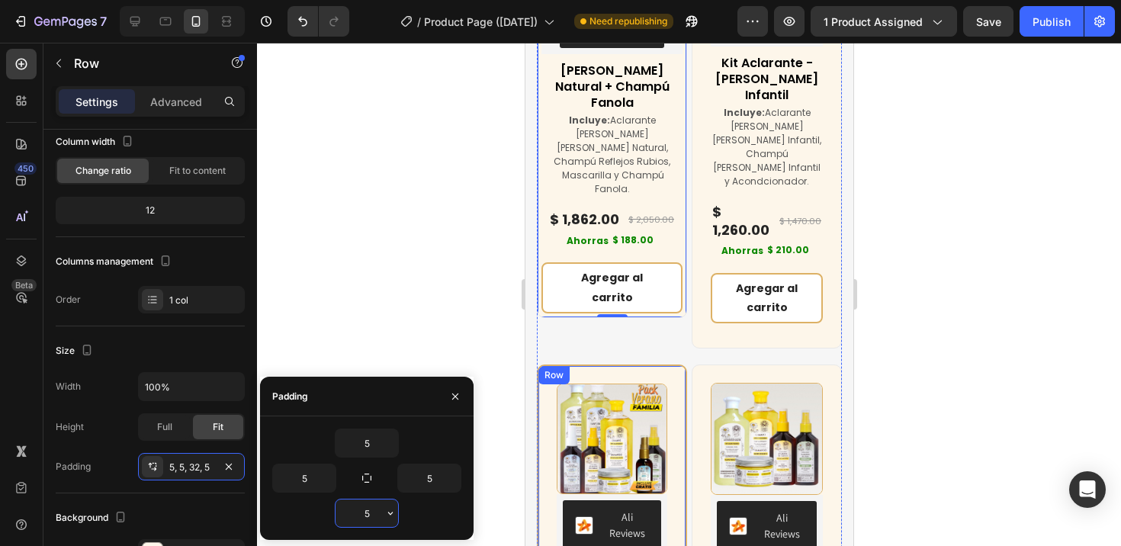
click at [364, 512] on input "5" at bounding box center [366, 512] width 63 height 27
type input "10"
click at [371, 433] on input "5" at bounding box center [366, 442] width 63 height 27
click at [364, 438] on input "5" at bounding box center [366, 442] width 63 height 27
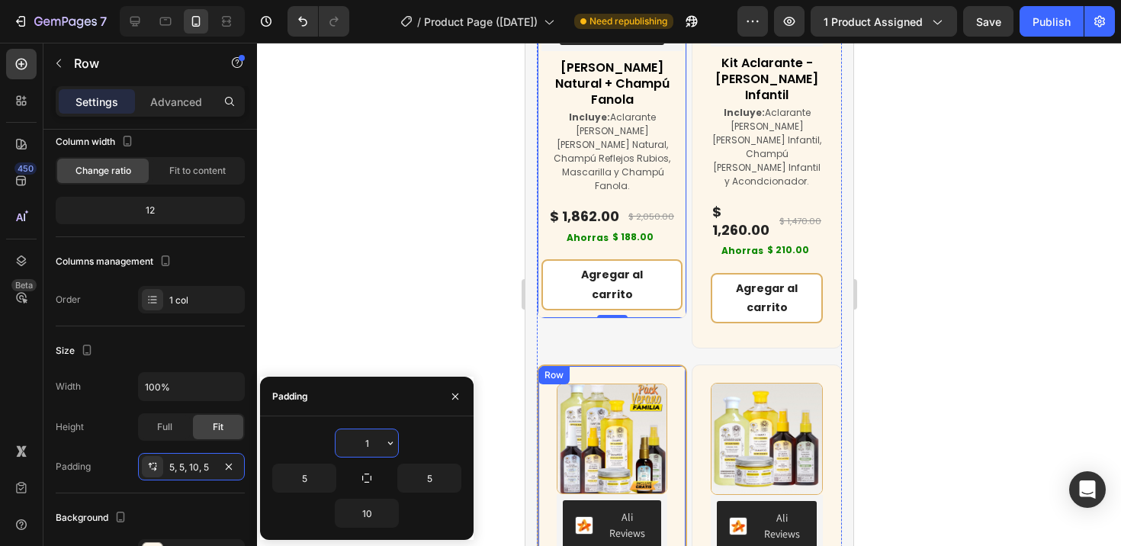
type input "10"
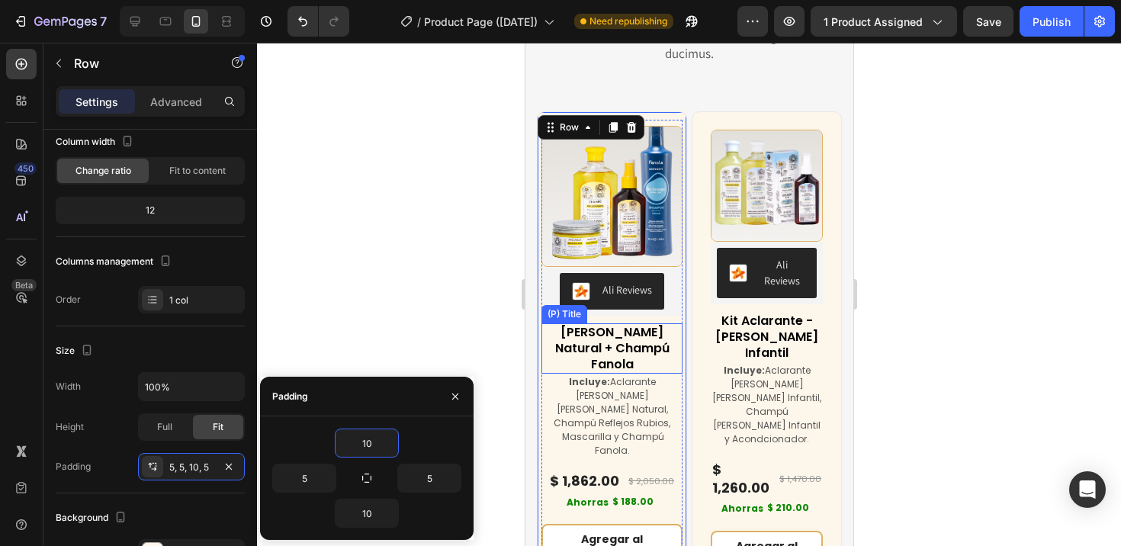
scroll to position [6570, 0]
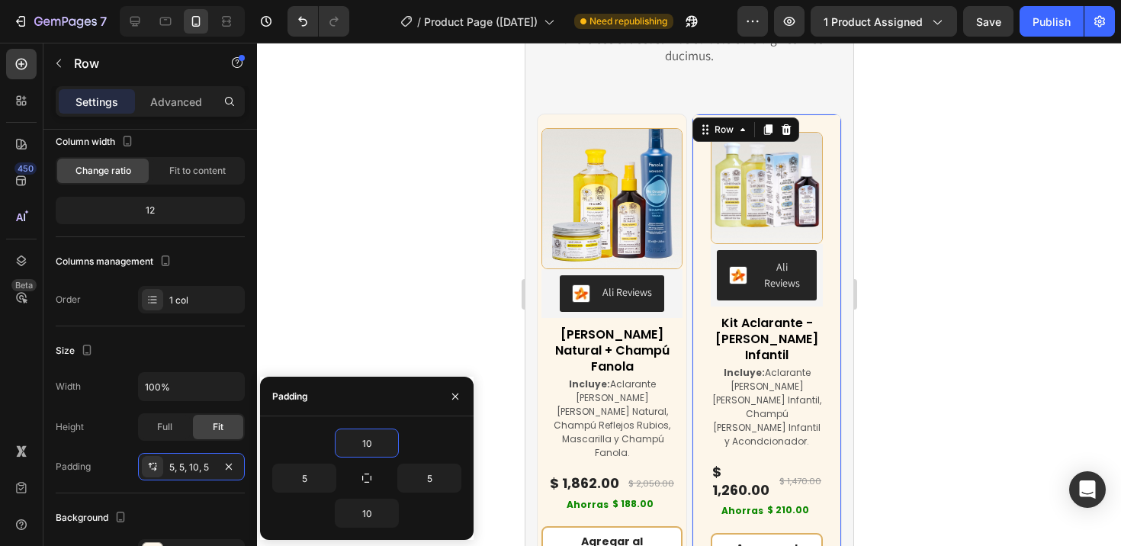
click at [781, 114] on div "(P) Images & Gallery Ali Reviews Ali Reviews Kit Aclarante - [PERSON_NAME] Infa…" at bounding box center [766, 361] width 150 height 495
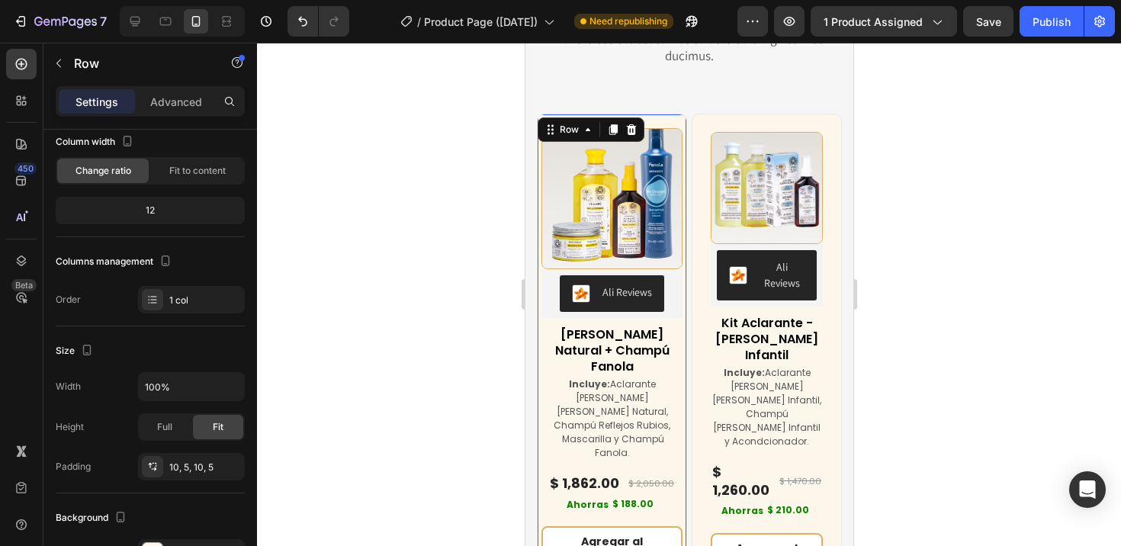
click at [618, 119] on div "(P) Images & Gallery Ali Reviews Ali Reviews Kit [PERSON_NAME] Natural + Champú…" at bounding box center [611, 350] width 150 height 472
click at [155, 466] on icon at bounding box center [152, 466] width 12 height 12
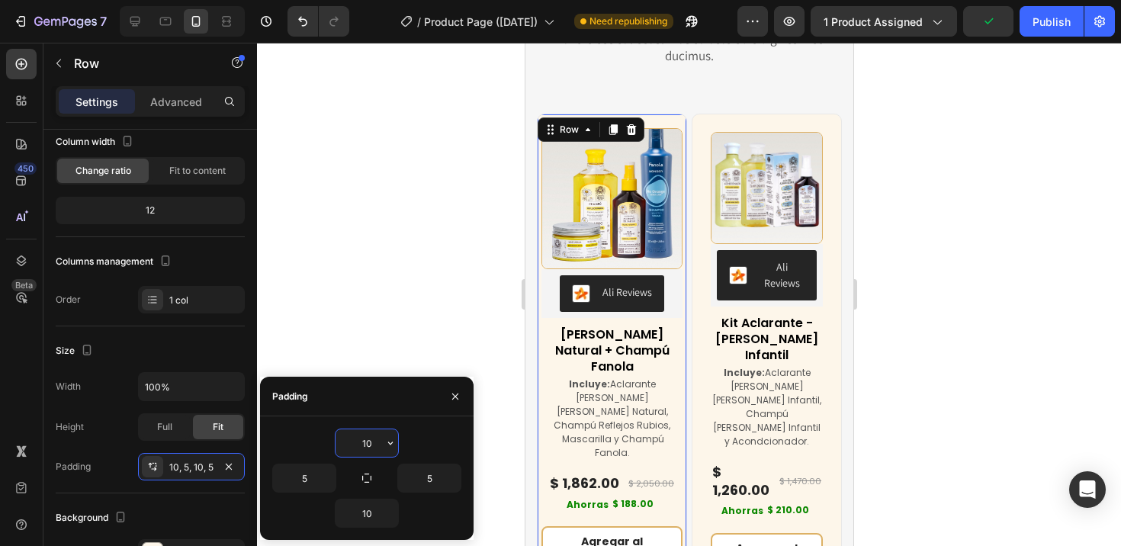
click at [372, 444] on input "10" at bounding box center [366, 442] width 63 height 27
type input "5"
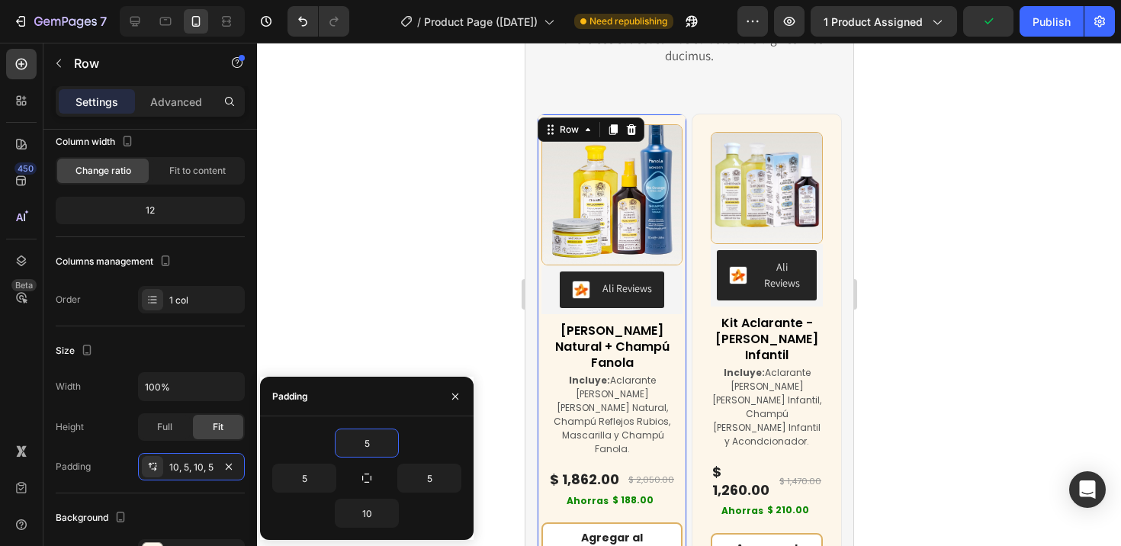
click at [422, 318] on div at bounding box center [689, 294] width 864 height 503
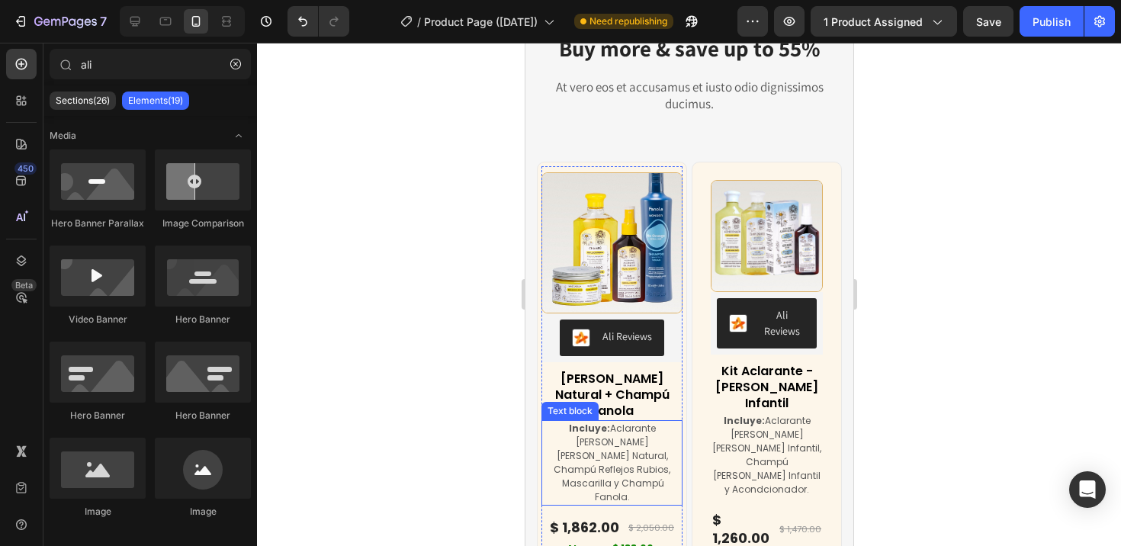
scroll to position [6513, 0]
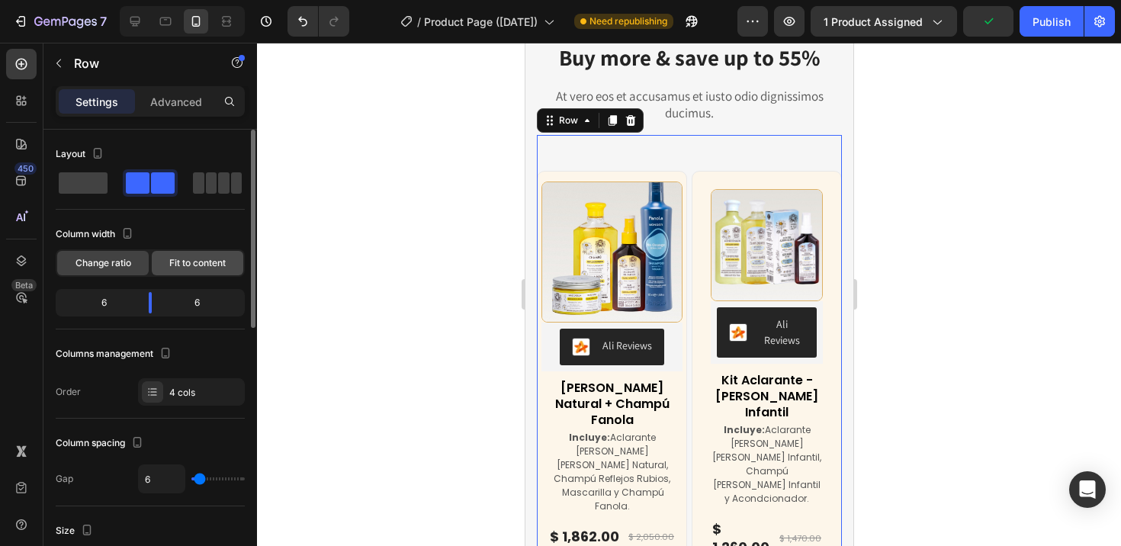
click at [201, 261] on span "Fit to content" at bounding box center [197, 263] width 56 height 14
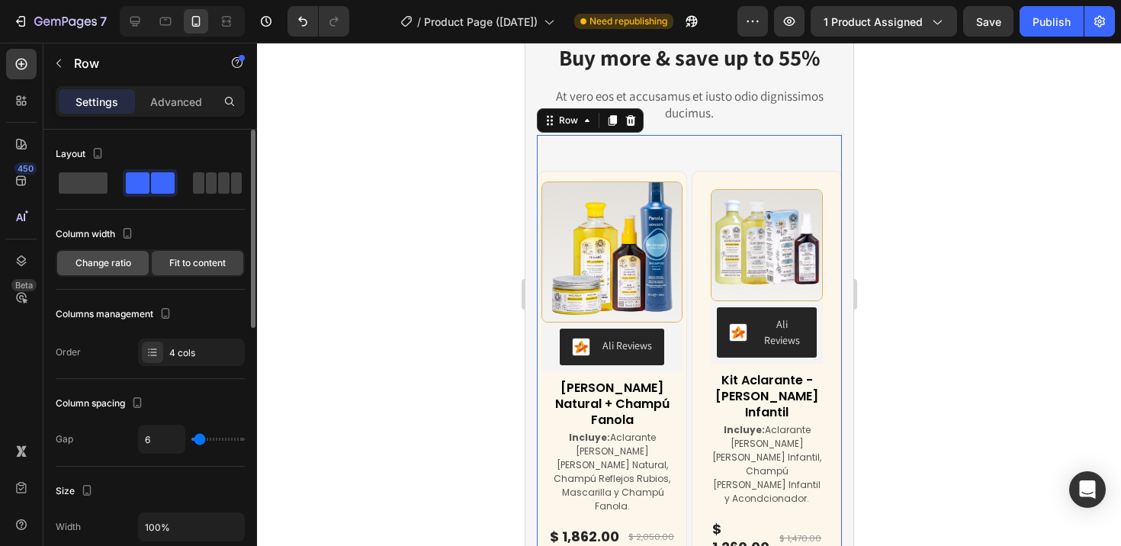
click at [95, 258] on span "Change ratio" at bounding box center [103, 263] width 56 height 14
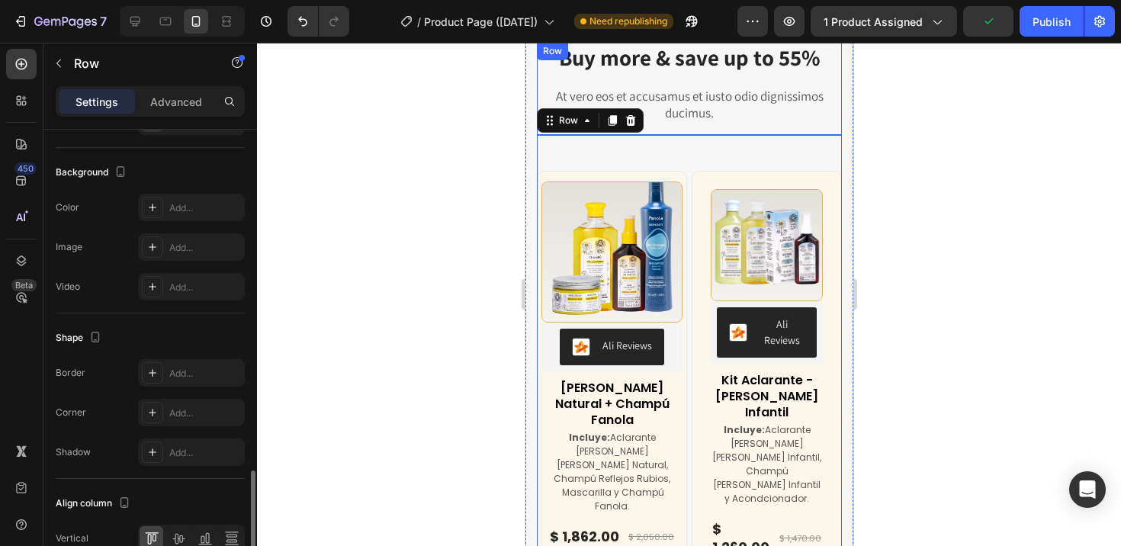
scroll to position [605, 0]
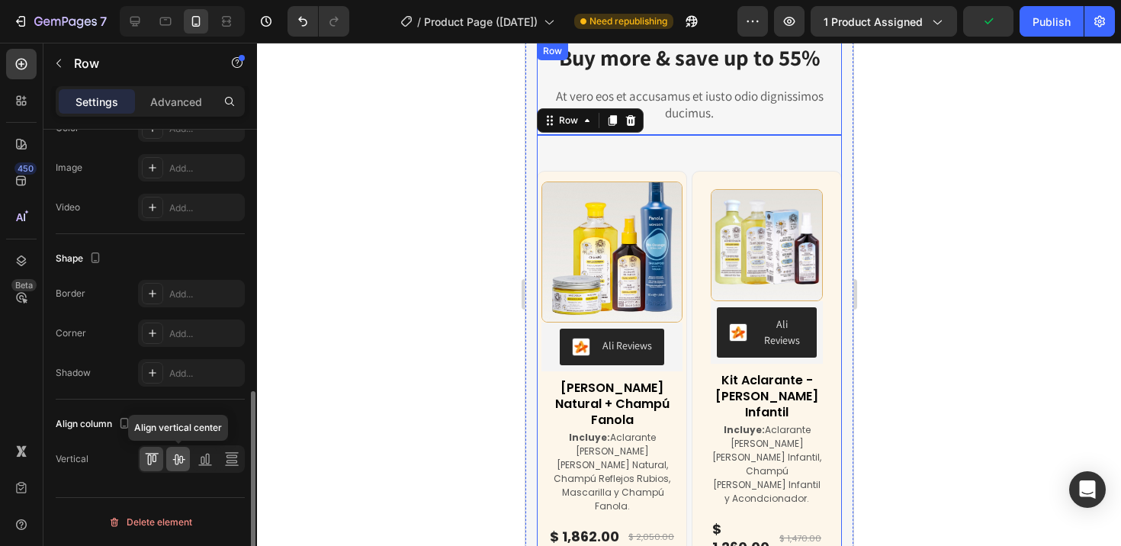
click at [178, 462] on icon at bounding box center [178, 458] width 15 height 15
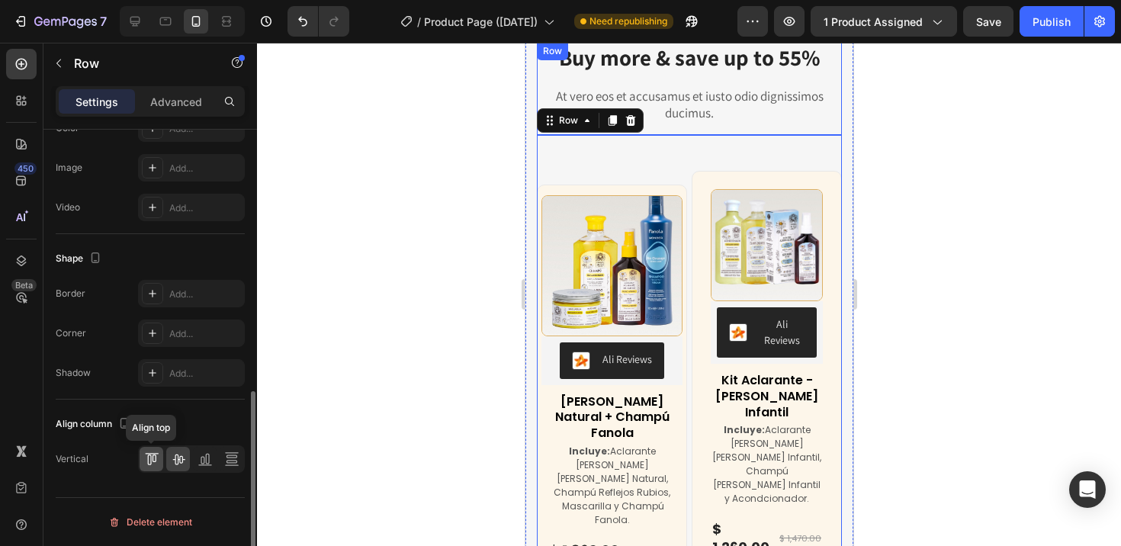
click at [153, 454] on icon at bounding box center [154, 458] width 4 height 8
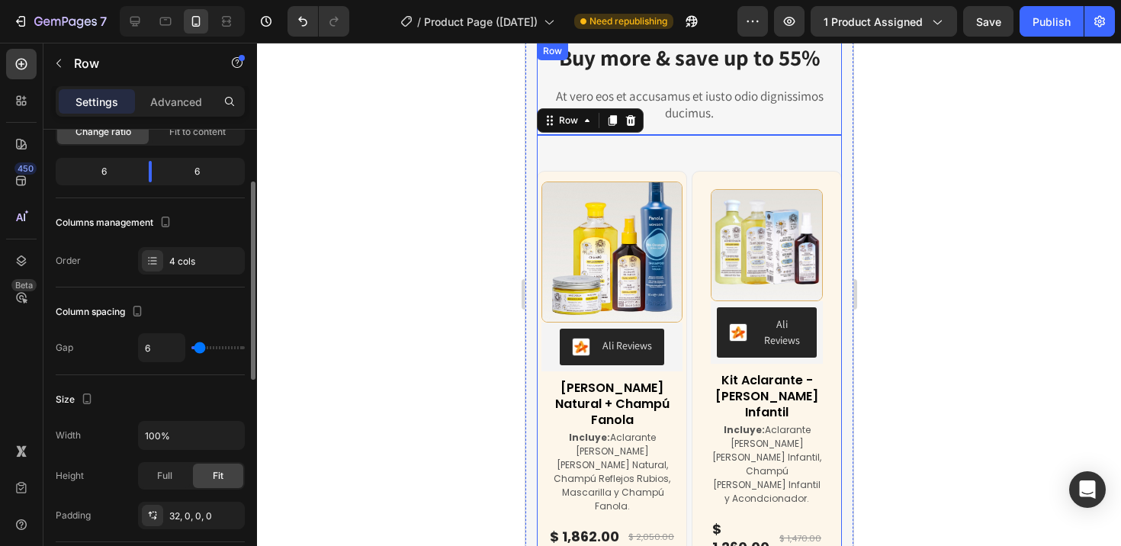
scroll to position [116, 0]
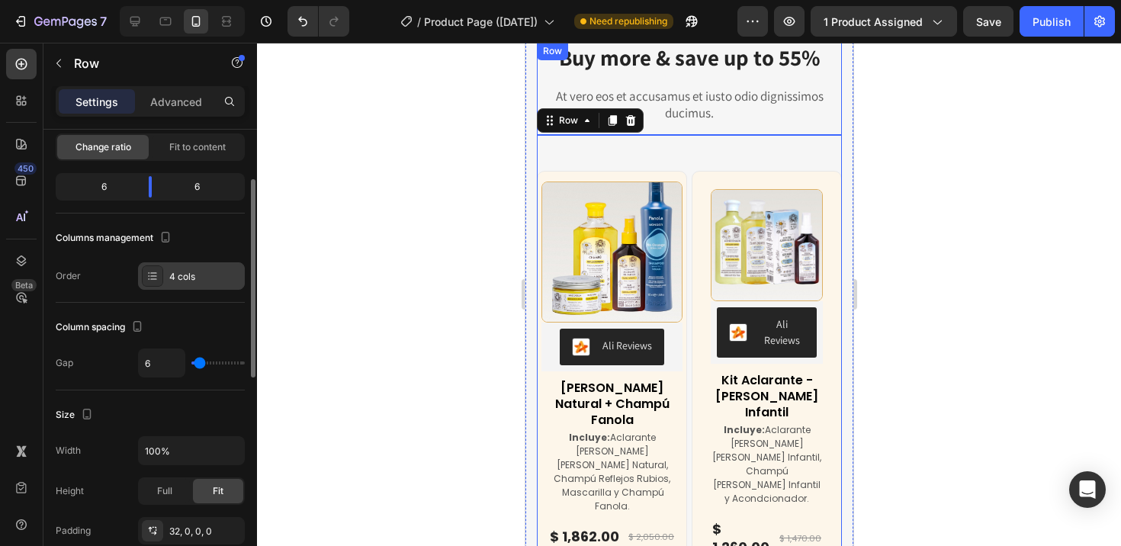
click at [201, 270] on div "4 cols" at bounding box center [205, 277] width 72 height 14
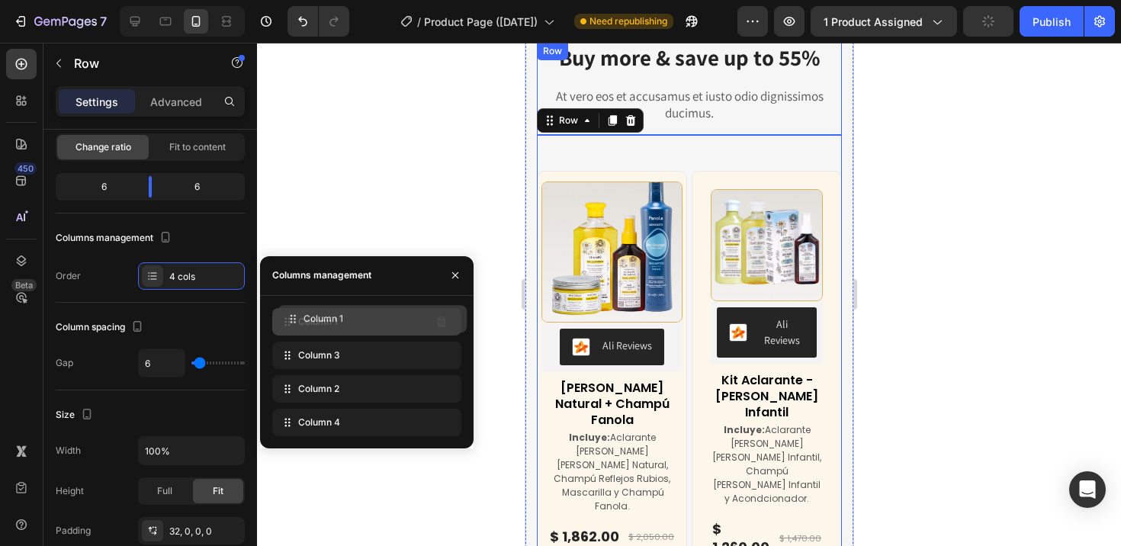
drag, startPoint x: 316, startPoint y: 389, endPoint x: 322, endPoint y: 319, distance: 70.3
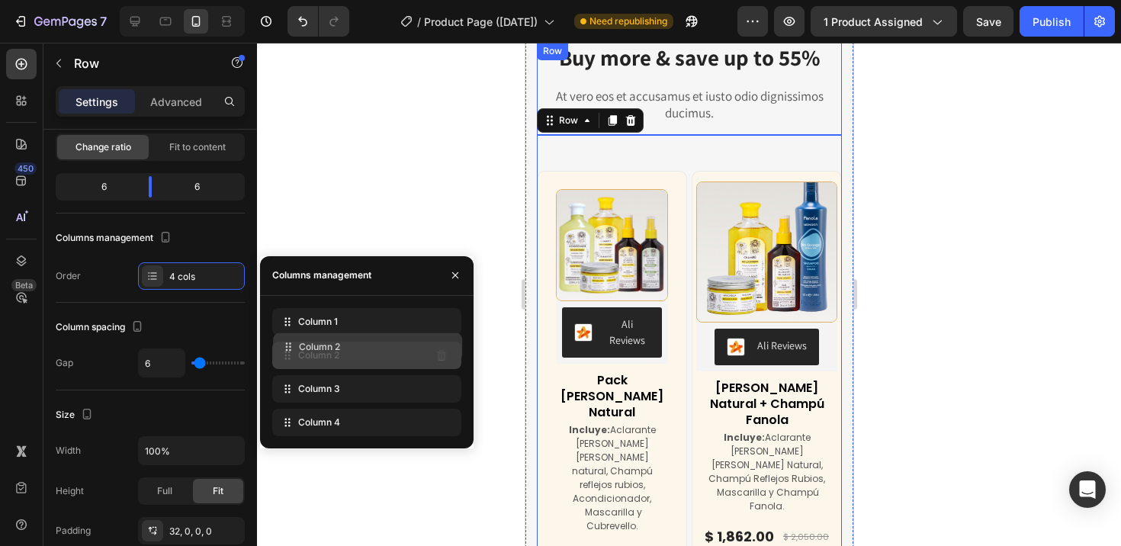
drag, startPoint x: 329, startPoint y: 388, endPoint x: 330, endPoint y: 346, distance: 41.9
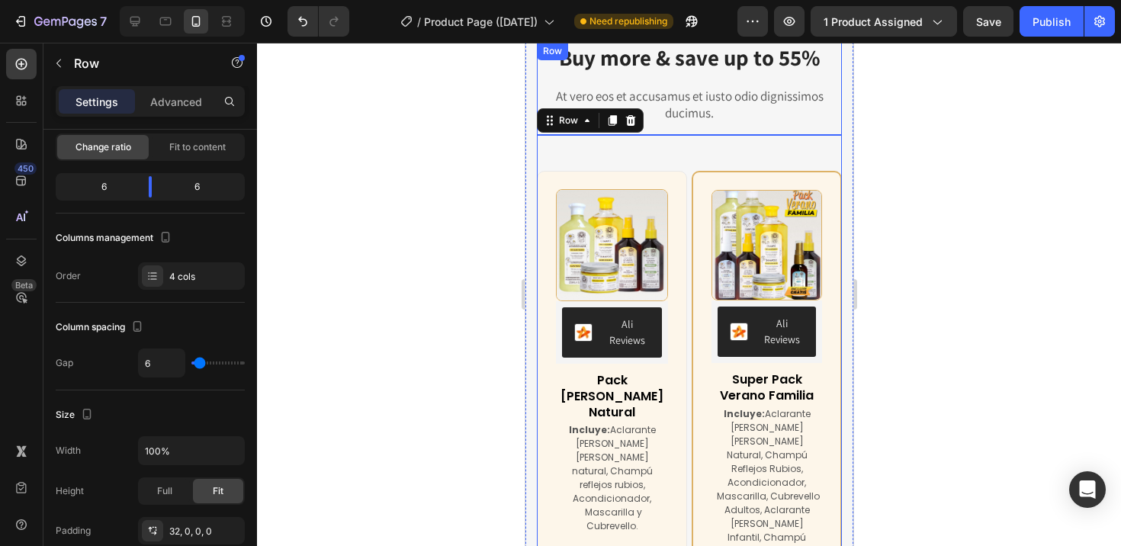
click at [420, 178] on div at bounding box center [689, 294] width 864 height 503
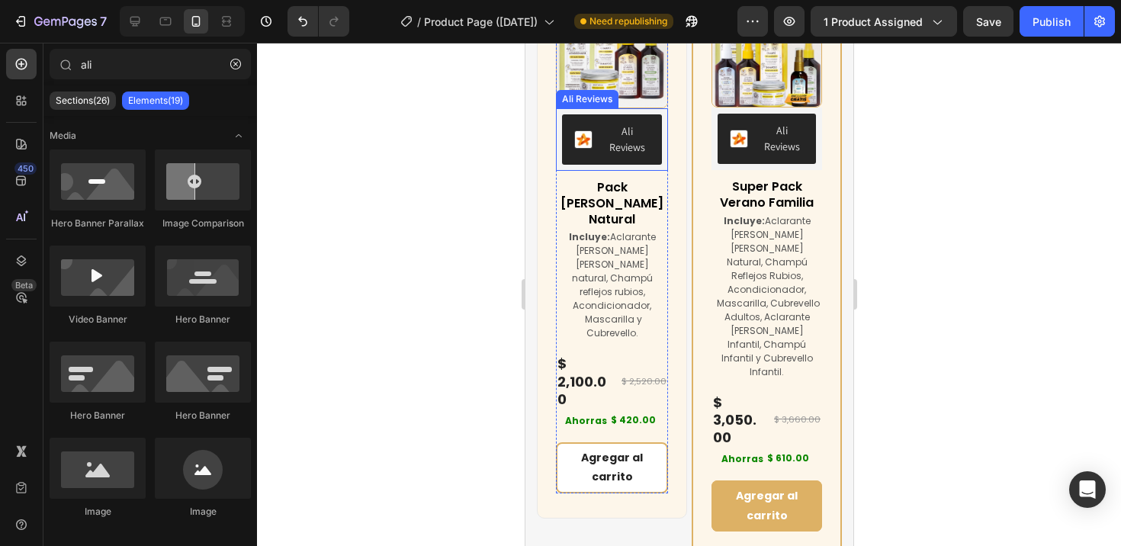
scroll to position [6707, 0]
click at [605, 185] on h3 "Pack [PERSON_NAME] Natural" at bounding box center [611, 203] width 112 height 50
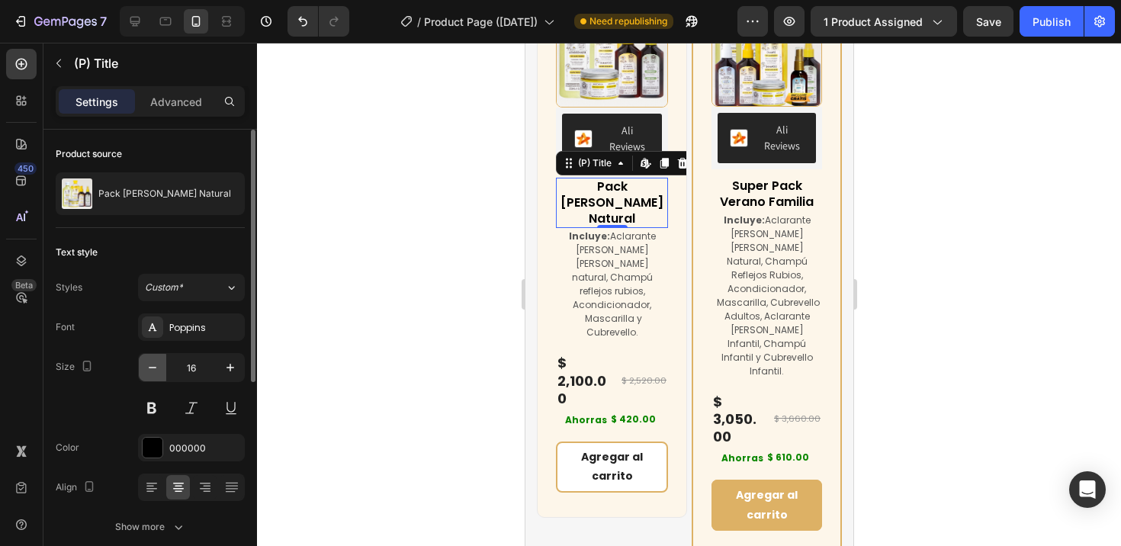
click at [152, 366] on icon "button" at bounding box center [152, 367] width 15 height 15
type input "14"
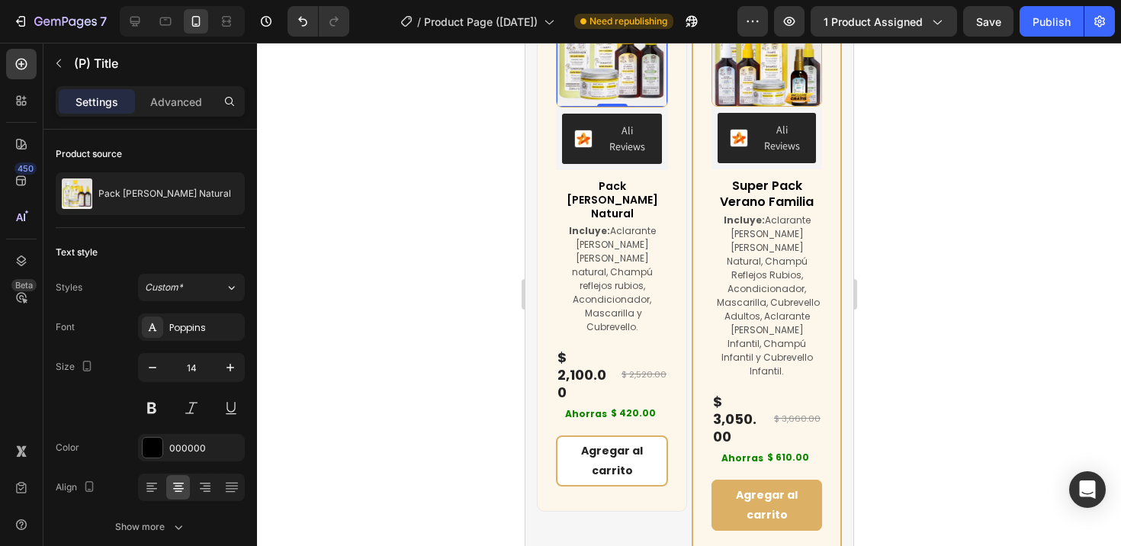
click at [614, 80] on img at bounding box center [611, 51] width 111 height 111
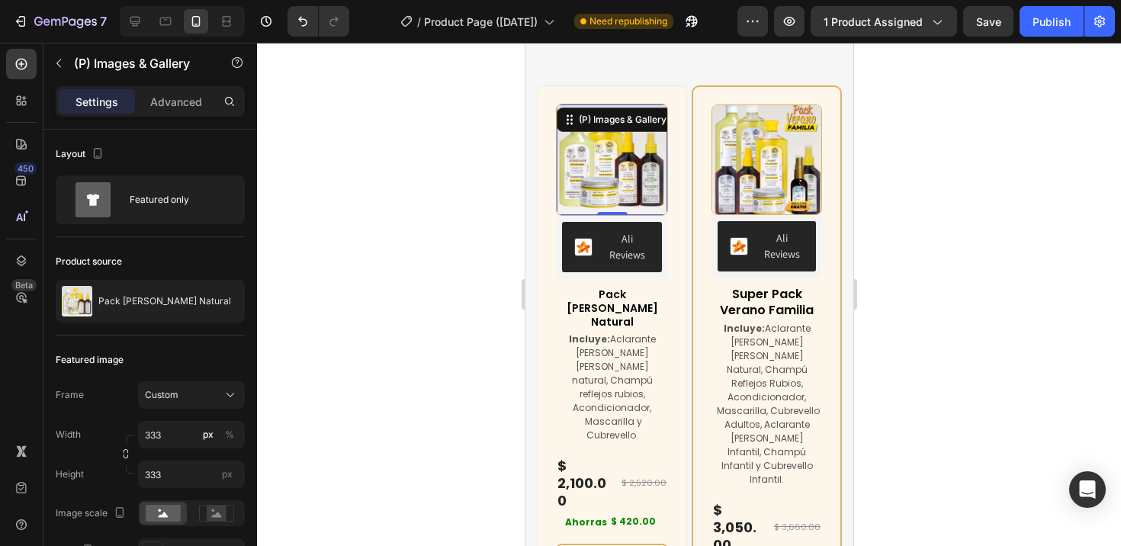
scroll to position [6563, 0]
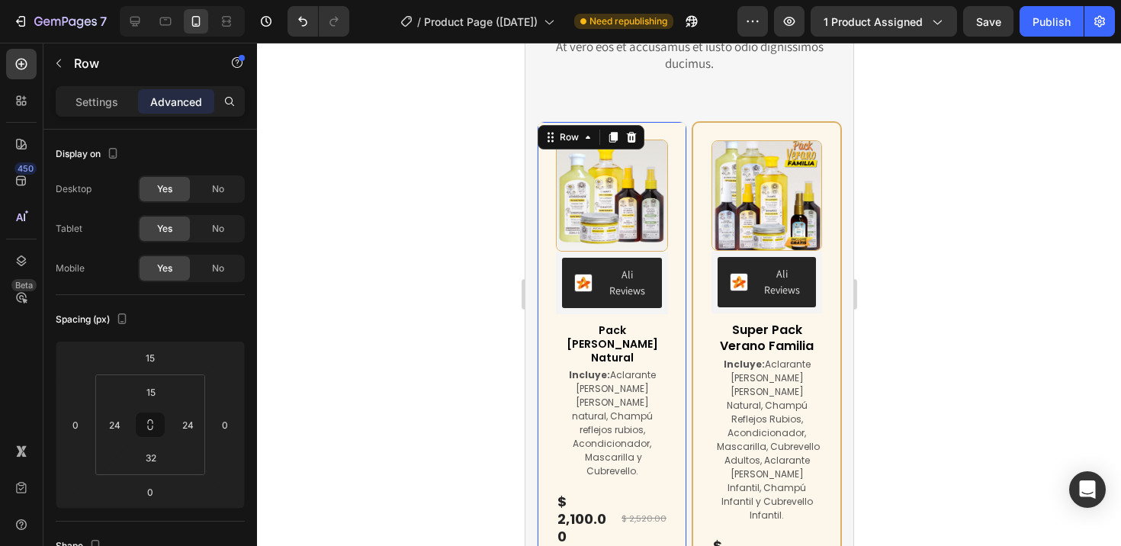
click at [664, 128] on div "(P) Images & Gallery Ali Reviews Ali Reviews Pack [PERSON_NAME] Natural (P) Tit…" at bounding box center [611, 388] width 150 height 534
click at [124, 424] on input "24" at bounding box center [114, 424] width 23 height 23
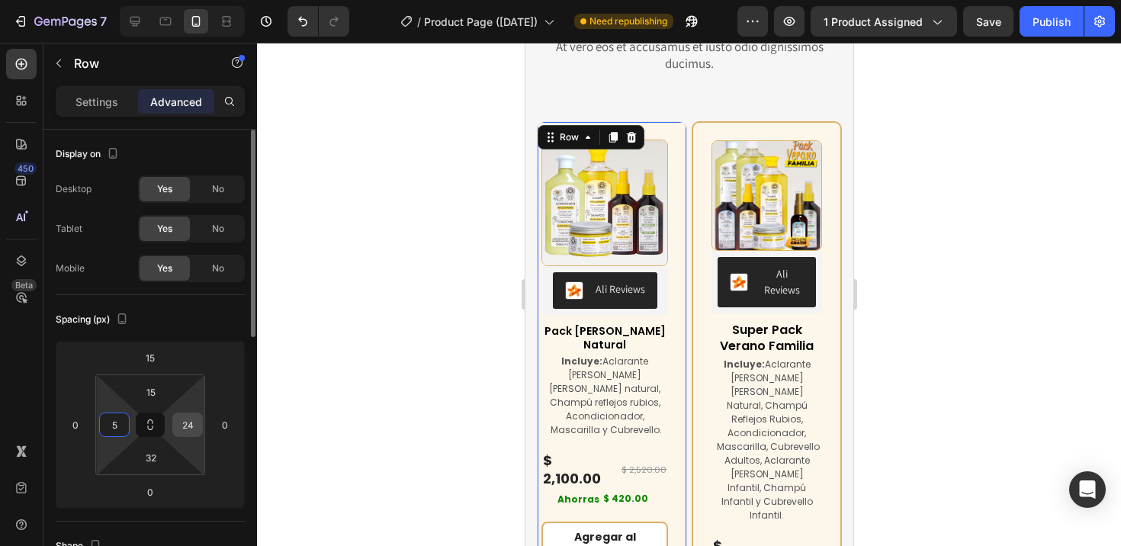
type input "5"
click at [188, 427] on input "24" at bounding box center [187, 424] width 23 height 23
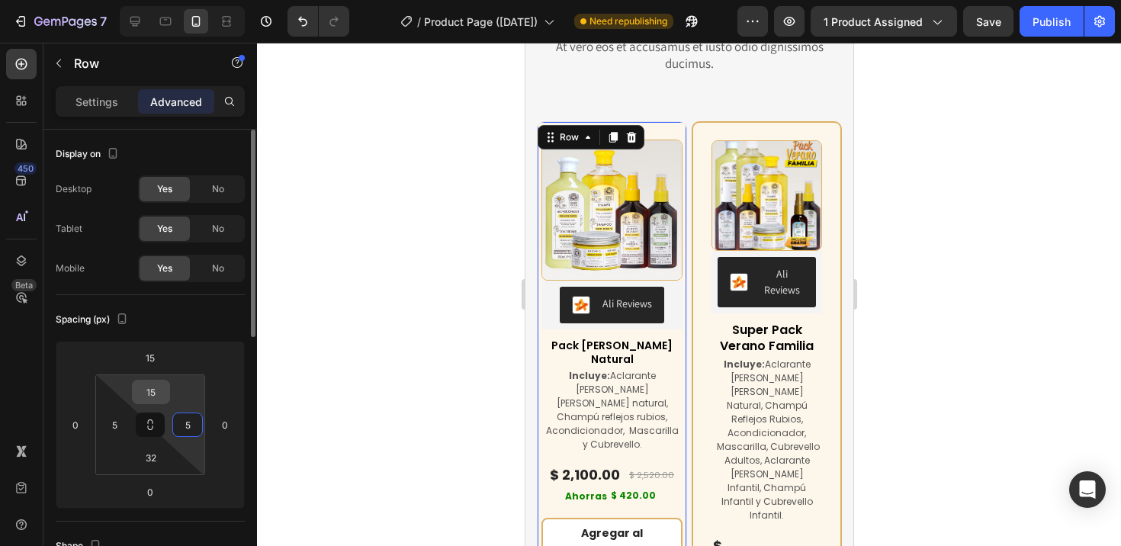
type input "5"
click at [154, 393] on input "15" at bounding box center [151, 391] width 30 height 23
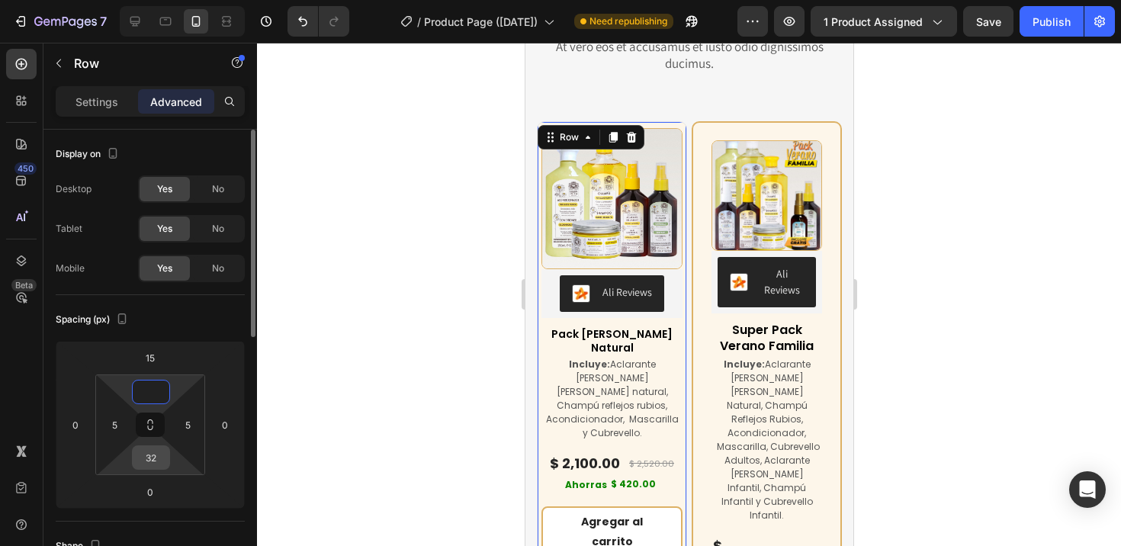
type input "0"
click at [156, 457] on input "32" at bounding box center [151, 457] width 30 height 23
type input "10"
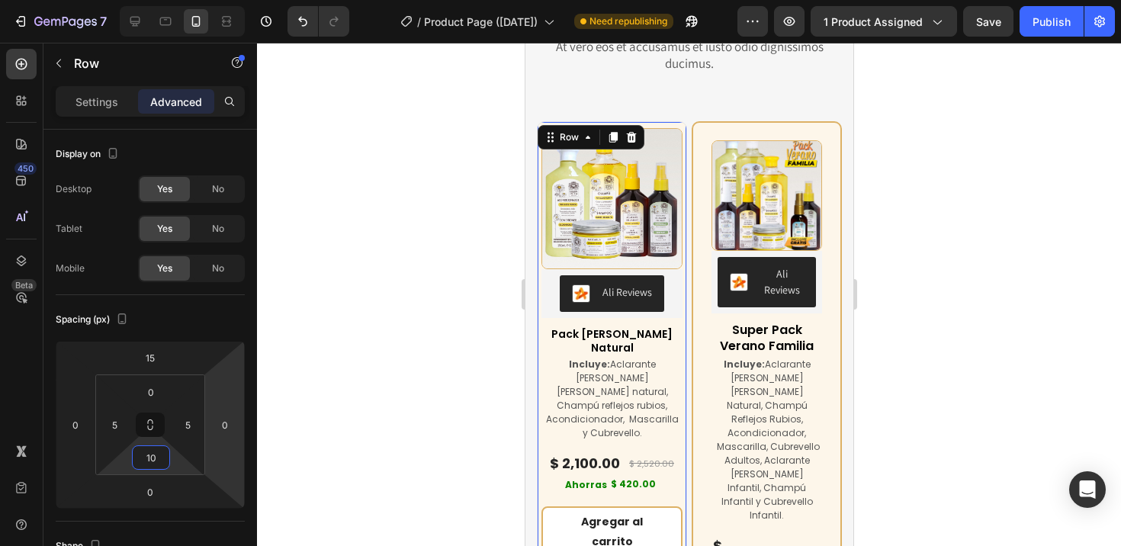
click at [459, 308] on div at bounding box center [689, 294] width 864 height 503
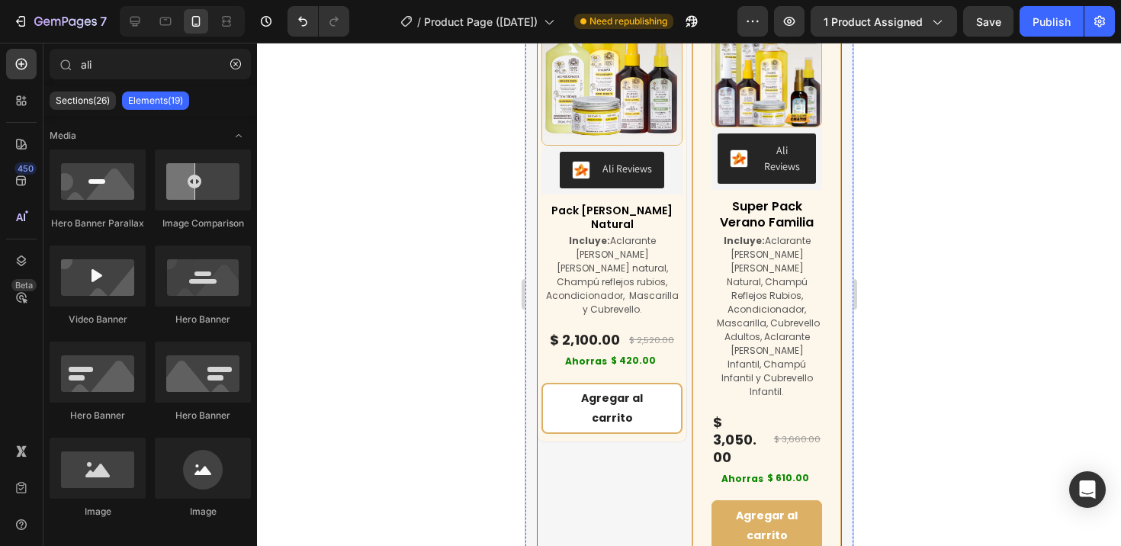
scroll to position [6591, 0]
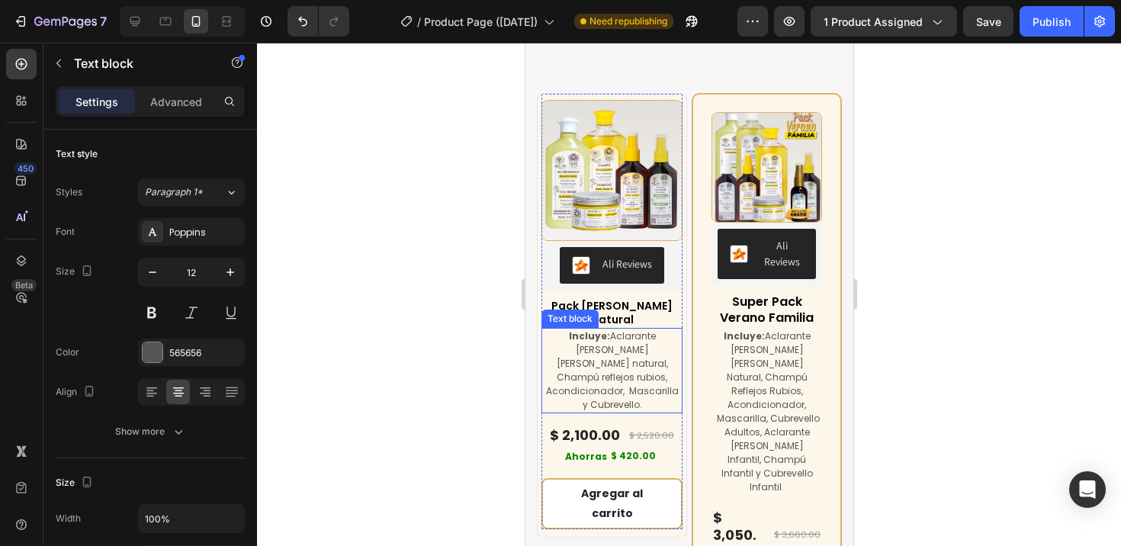
click at [623, 379] on p "Incluye: Aclarante [PERSON_NAME] [PERSON_NAME] natural, Champú reflejos rubios,…" at bounding box center [611, 370] width 138 height 82
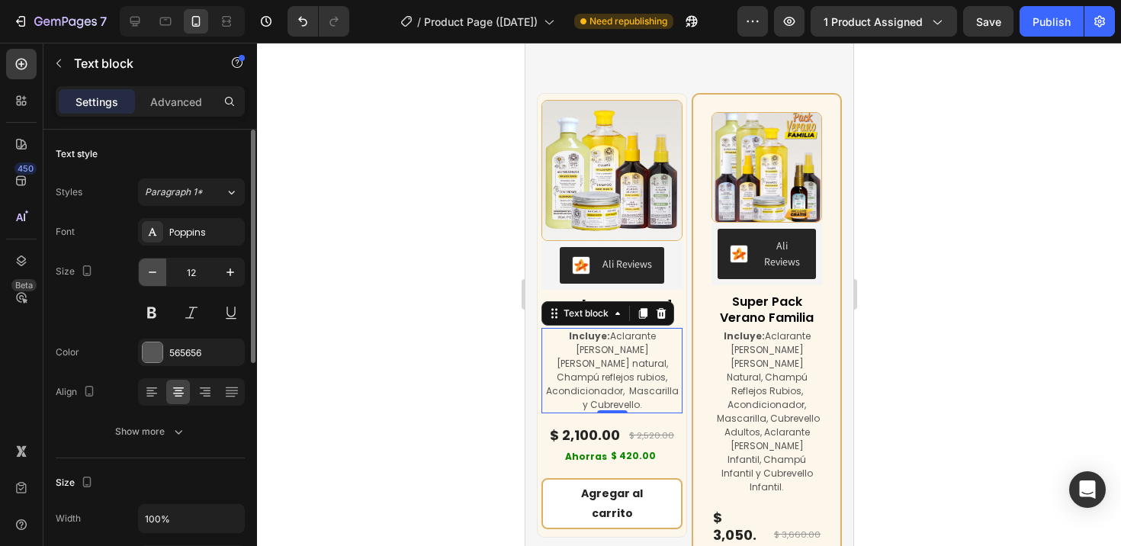
click at [153, 271] on icon "button" at bounding box center [152, 272] width 15 height 15
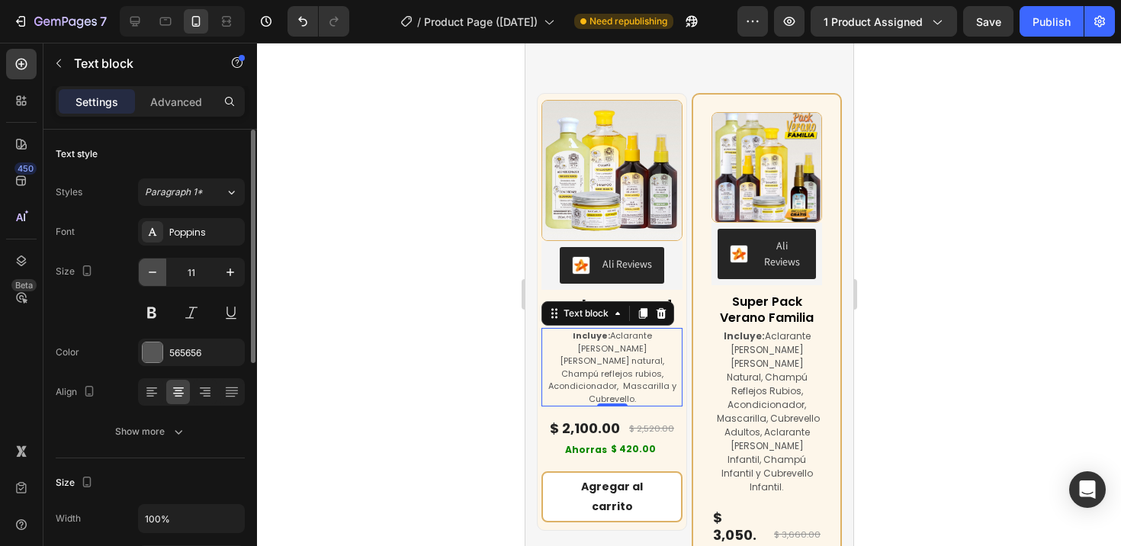
click at [153, 271] on icon "button" at bounding box center [152, 272] width 15 height 15
type input "10"
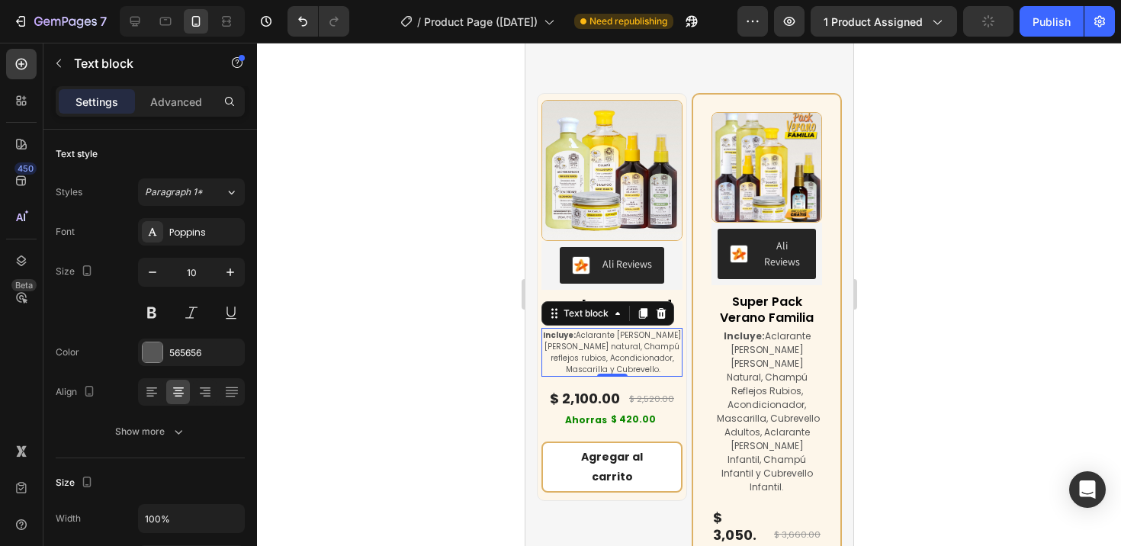
click at [387, 320] on div at bounding box center [689, 294] width 864 height 503
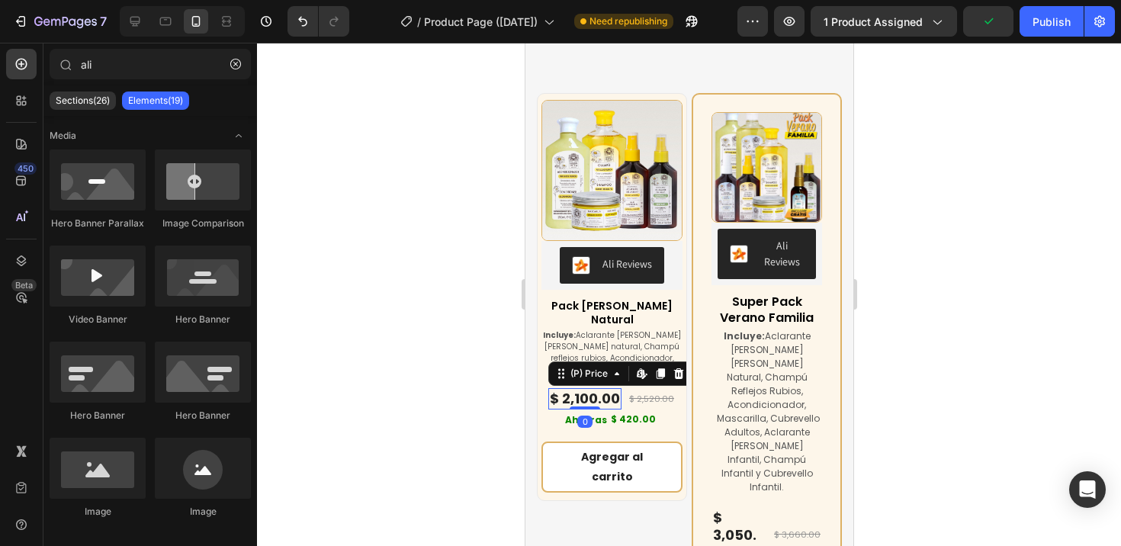
click at [608, 388] on div "$ 2,100.00" at bounding box center [583, 398] width 73 height 21
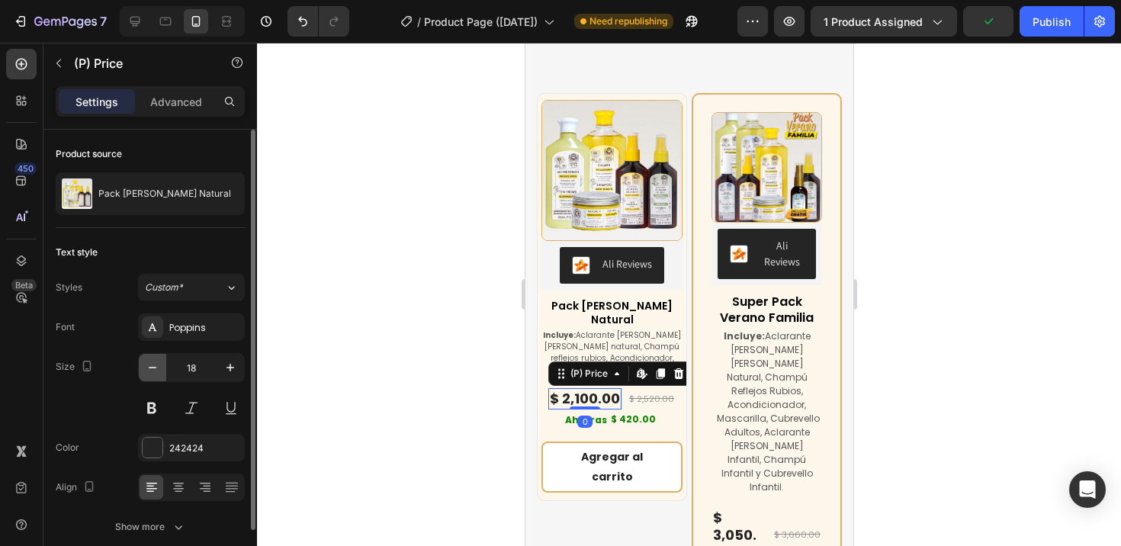
click at [152, 365] on icon "button" at bounding box center [152, 367] width 15 height 15
type input "15"
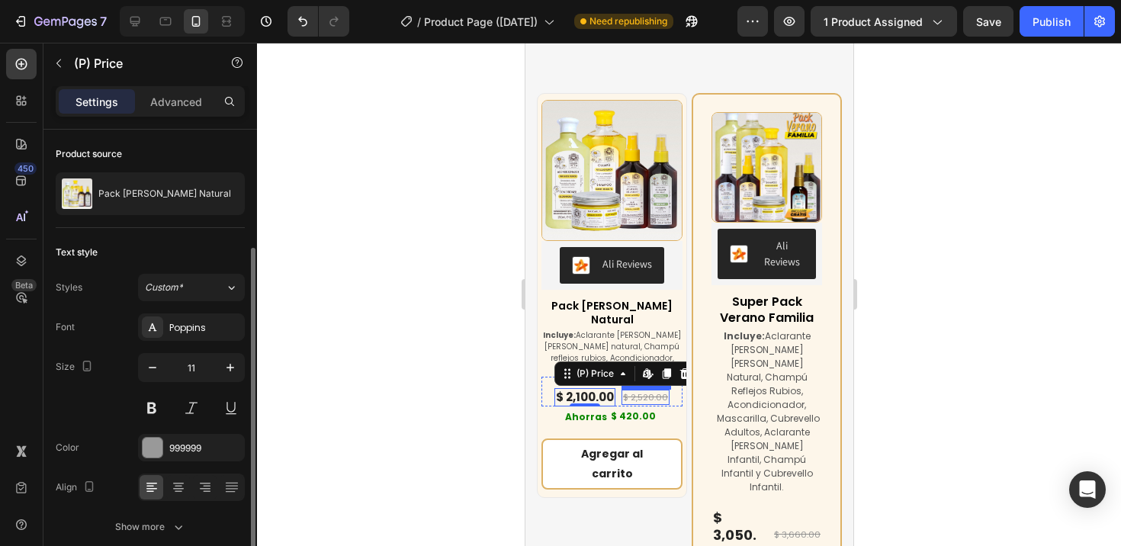
scroll to position [68, 0]
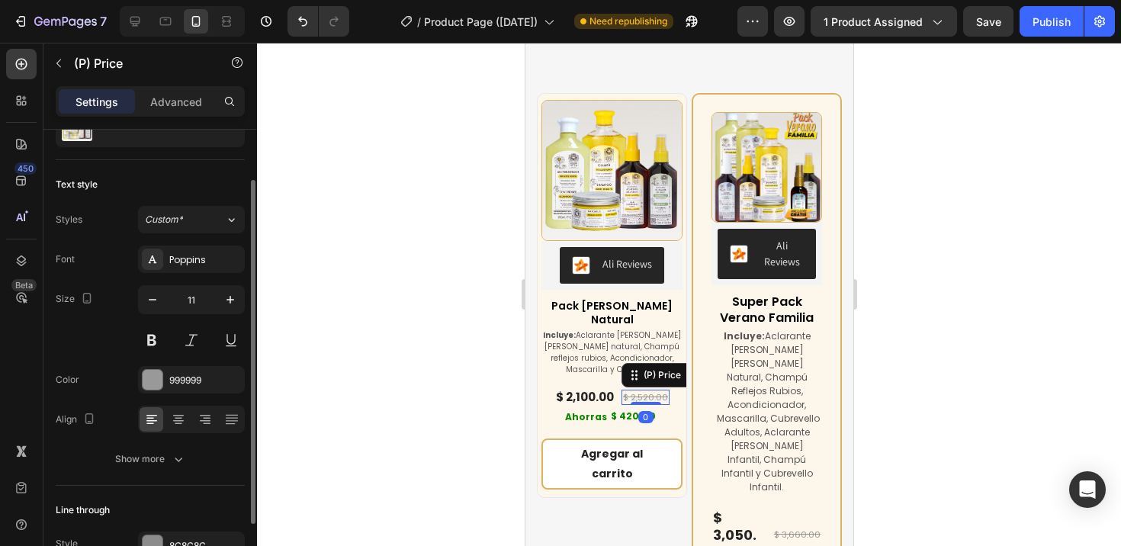
click at [659, 390] on div "$ 2,520.00" at bounding box center [645, 398] width 48 height 16
click at [156, 297] on icon "button" at bounding box center [152, 299] width 15 height 15
type input "10"
click at [335, 399] on div at bounding box center [689, 294] width 864 height 503
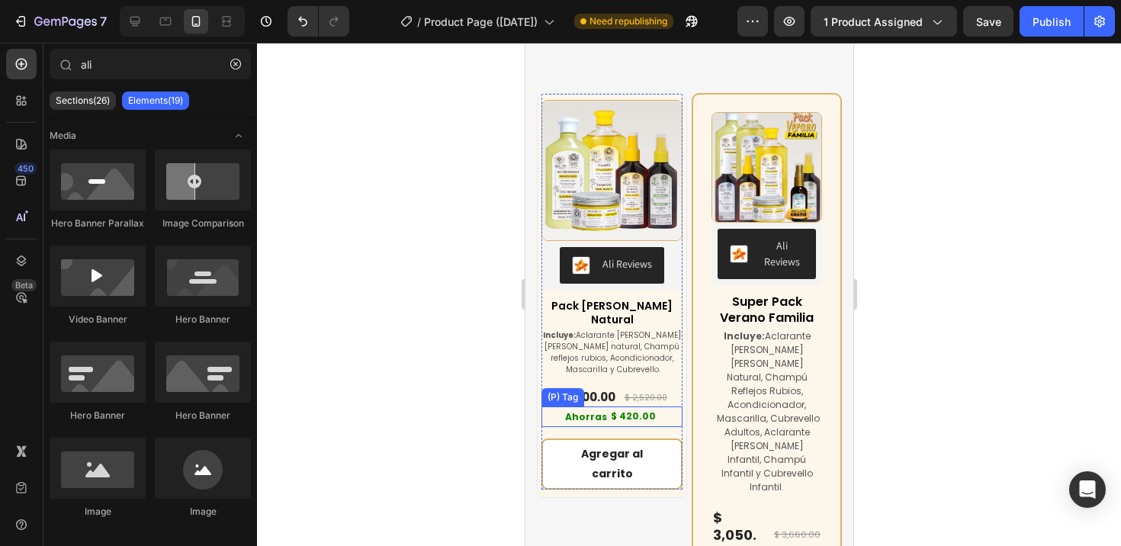
click at [630, 409] on div "$ 420.00" at bounding box center [632, 416] width 48 height 20
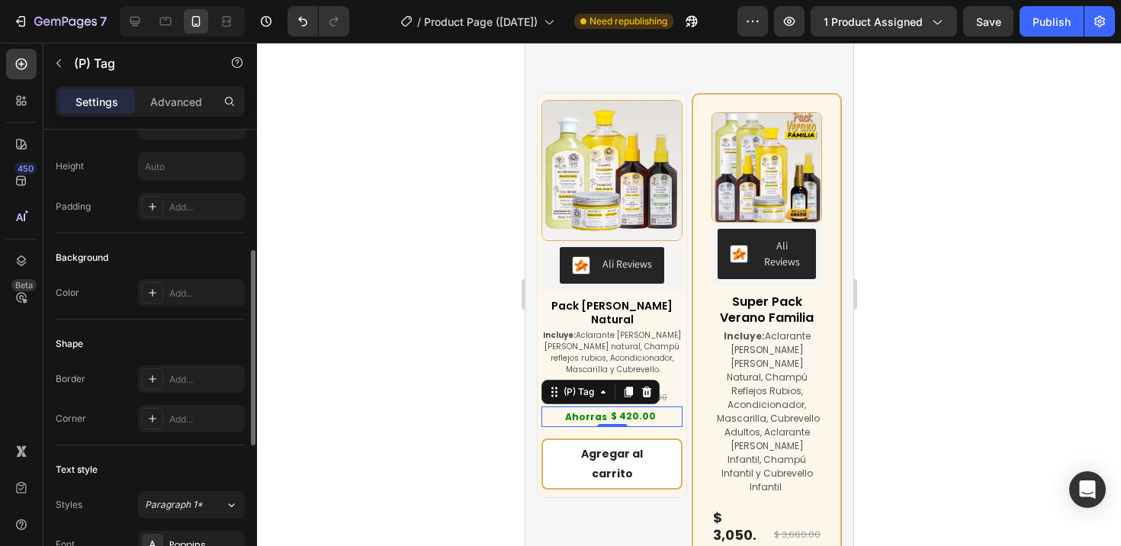
scroll to position [399, 0]
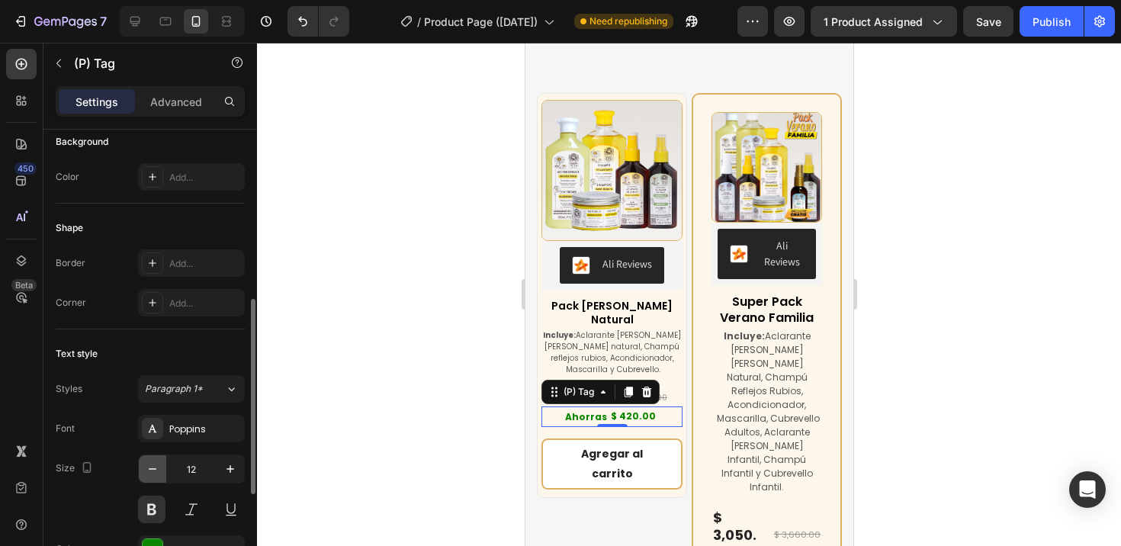
click at [152, 467] on icon "button" at bounding box center [152, 468] width 15 height 15
type input "11"
click at [385, 411] on div at bounding box center [689, 294] width 864 height 503
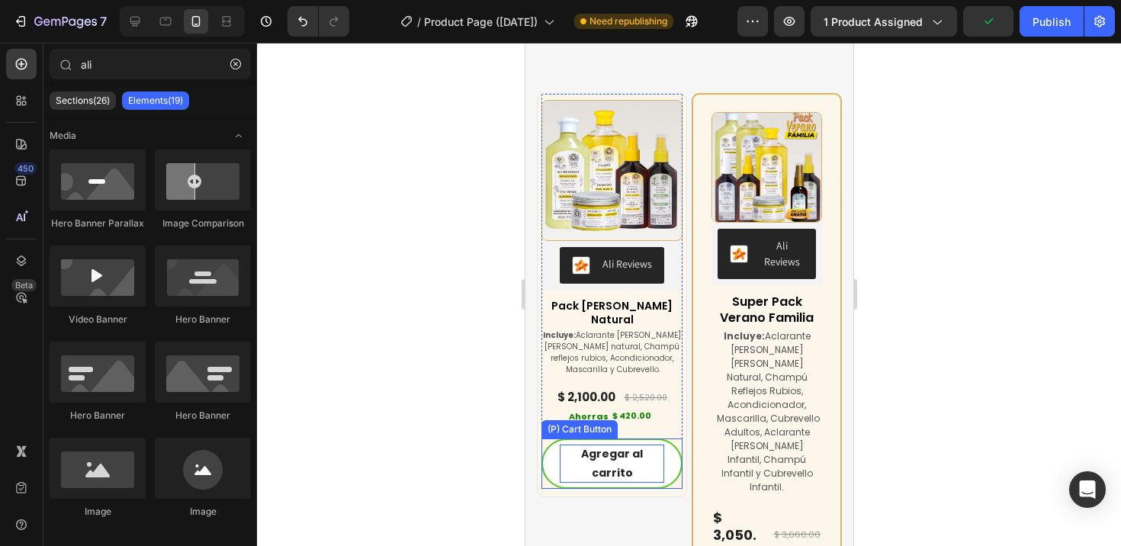
click at [590, 451] on div "Agregar al carrito" at bounding box center [611, 463] width 104 height 38
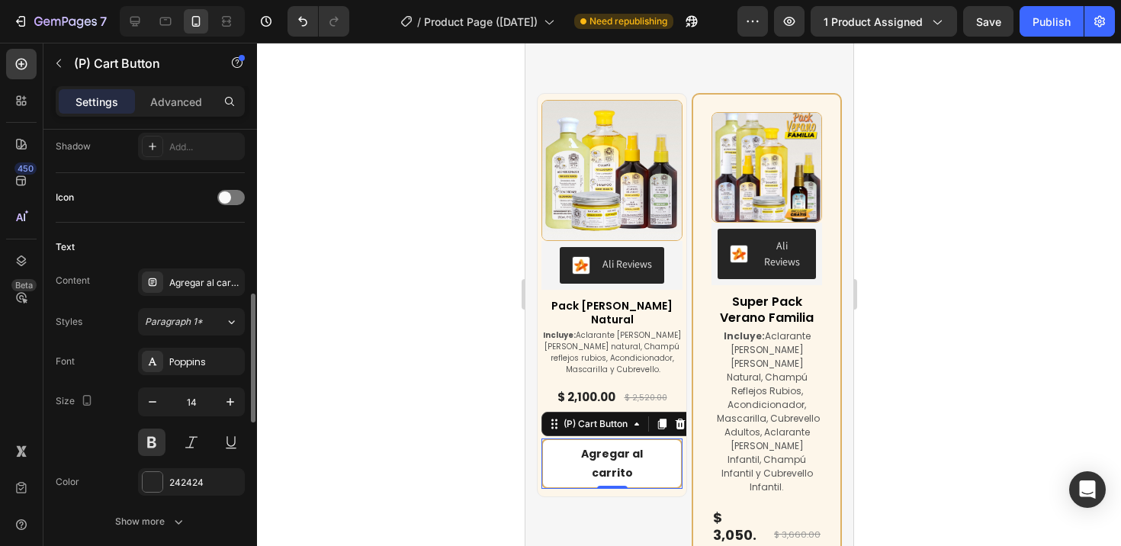
scroll to position [669, 0]
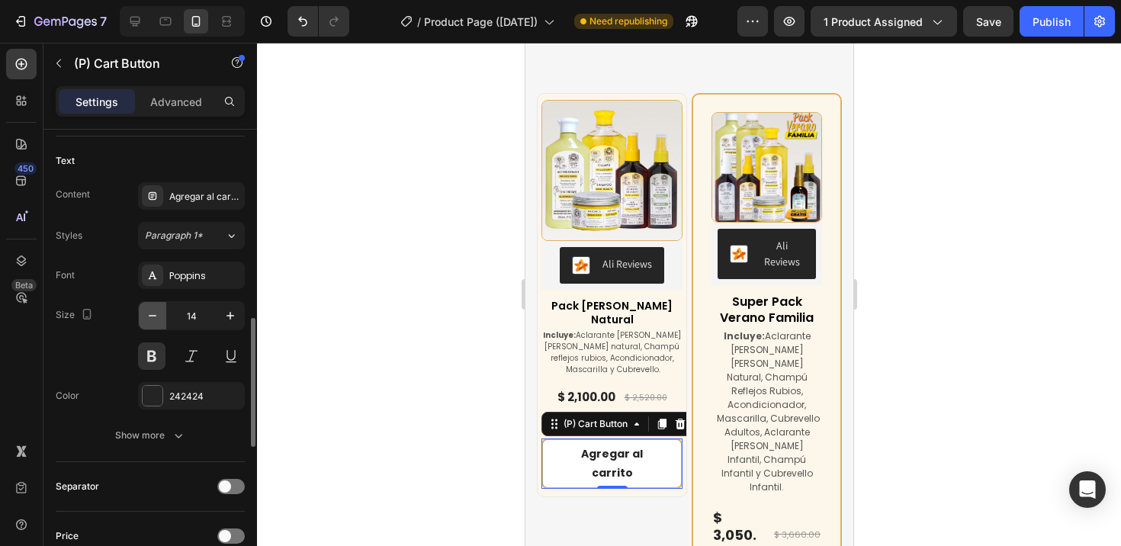
click at [156, 310] on icon "button" at bounding box center [152, 315] width 15 height 15
click at [156, 311] on icon "button" at bounding box center [152, 315] width 15 height 15
type input "12"
click at [362, 395] on div at bounding box center [689, 294] width 864 height 503
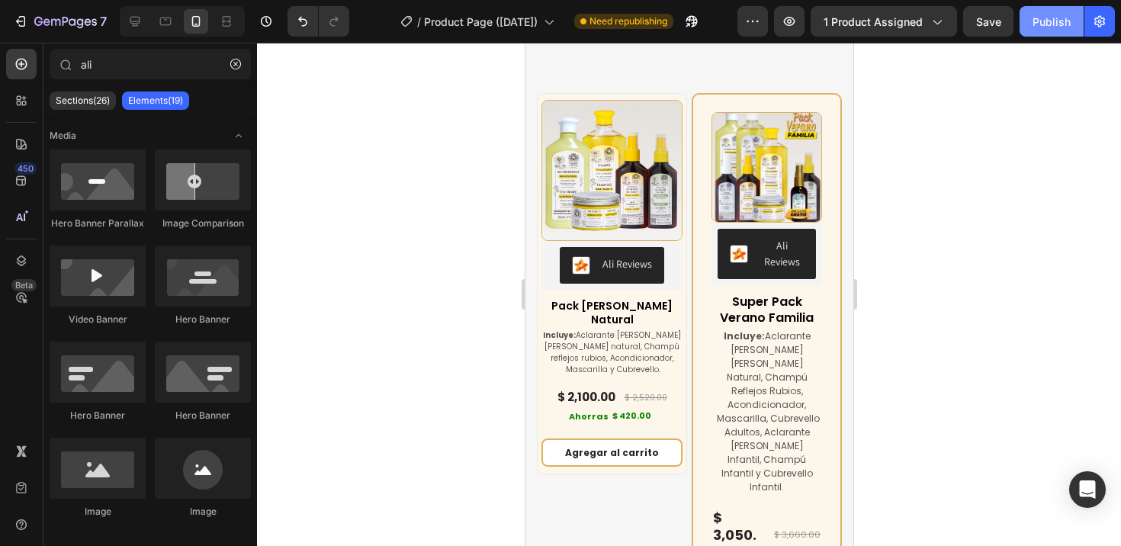
click at [1030, 27] on button "Publish" at bounding box center [1051, 21] width 64 height 30
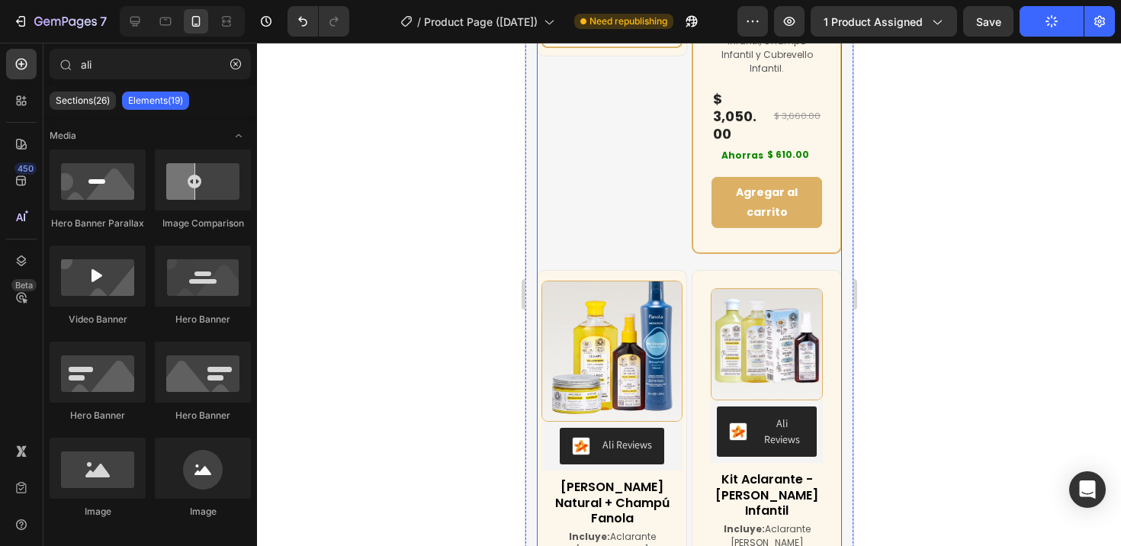
scroll to position [7023, 0]
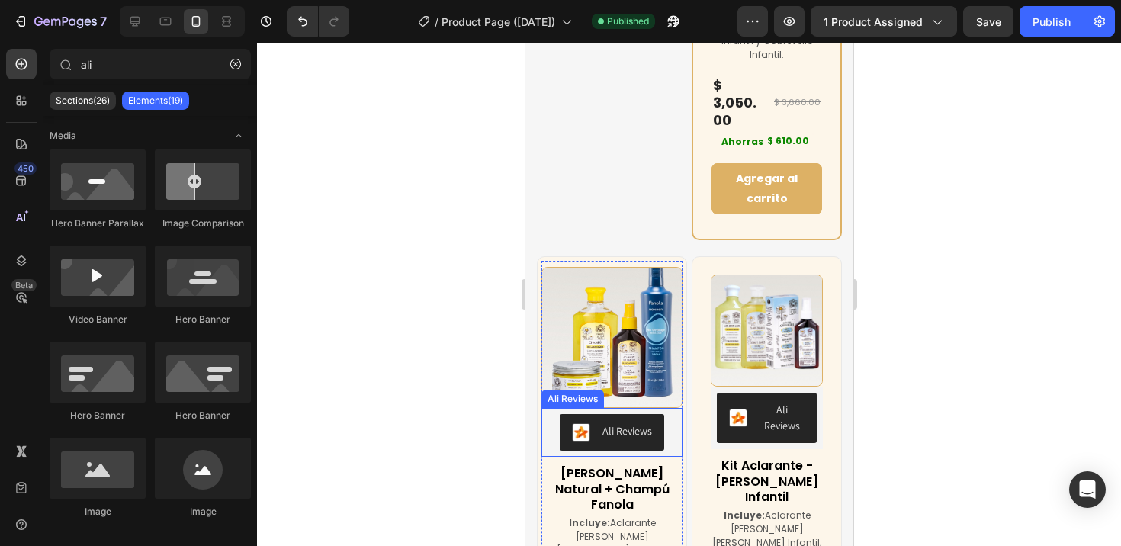
click at [615, 423] on div "Ali Reviews" at bounding box center [627, 431] width 50 height 16
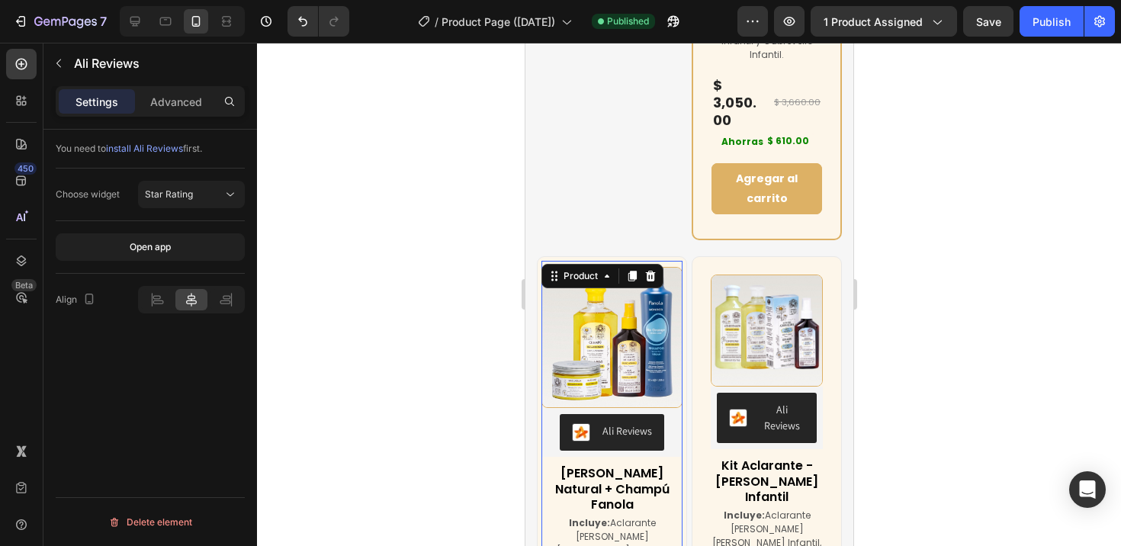
click at [629, 436] on div "(P) Images & Gallery Ali Reviews Ali Reviews Kit [PERSON_NAME] Natural + Champú…" at bounding box center [611, 488] width 141 height 455
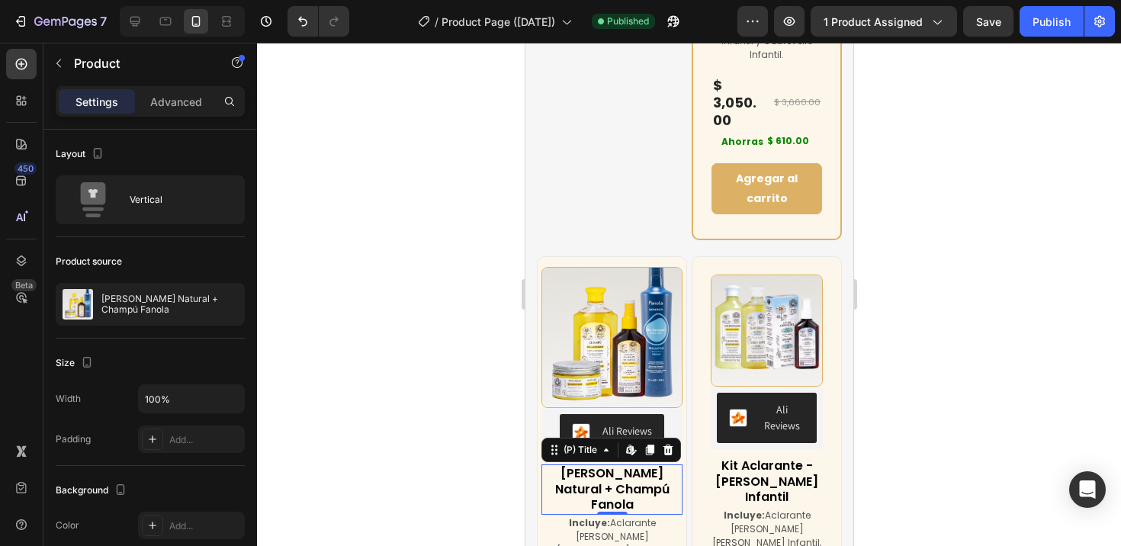
click at [627, 464] on h3 "[PERSON_NAME] Natural + Champú Fanola" at bounding box center [611, 489] width 141 height 50
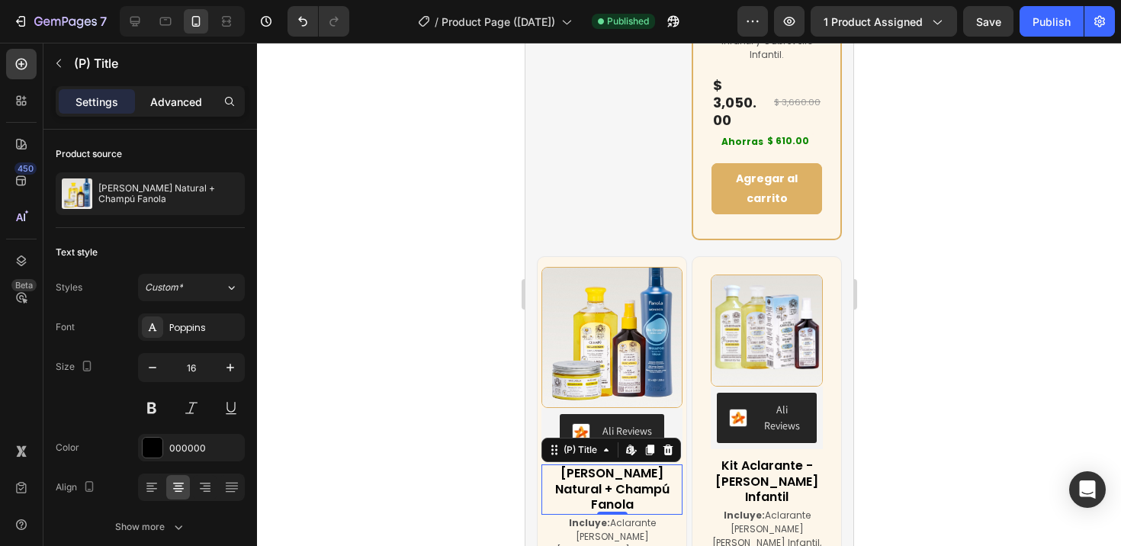
click at [176, 100] on p "Advanced" at bounding box center [176, 102] width 52 height 16
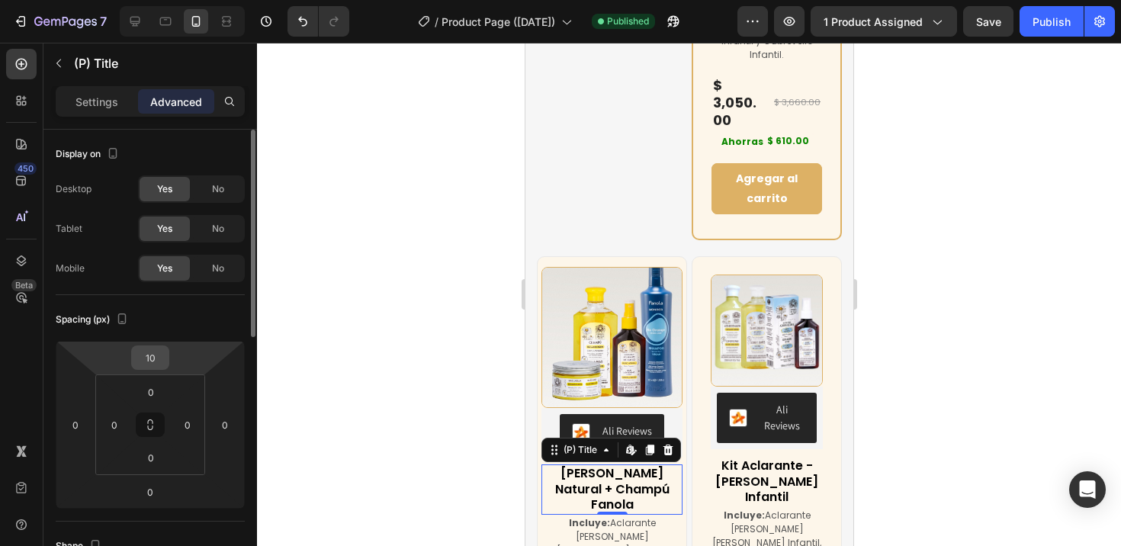
click at [159, 367] on input "10" at bounding box center [150, 357] width 30 height 23
type input "0"
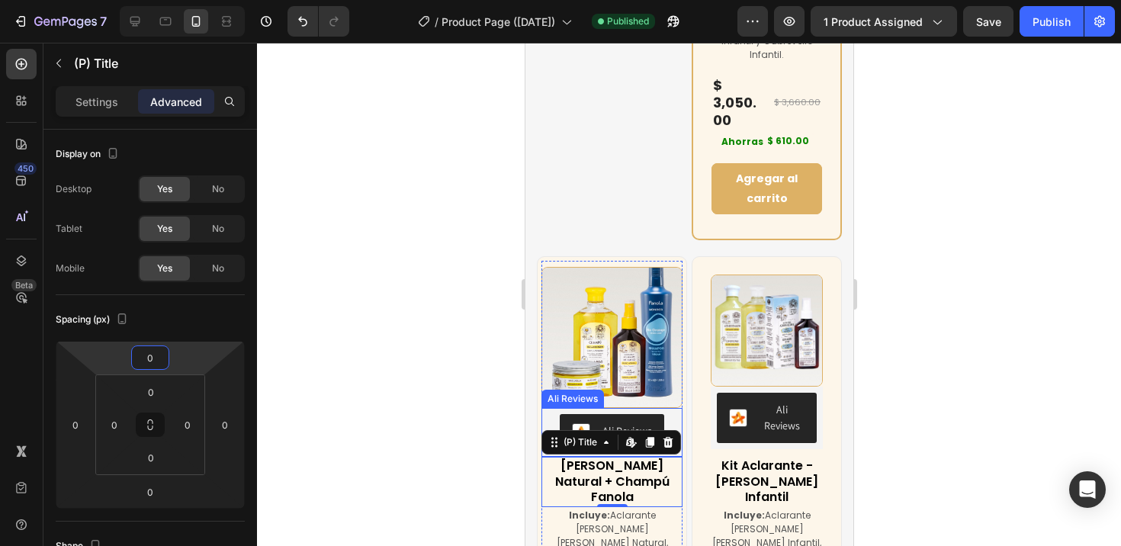
click at [631, 408] on div "Ali Reviews" at bounding box center [611, 432] width 141 height 49
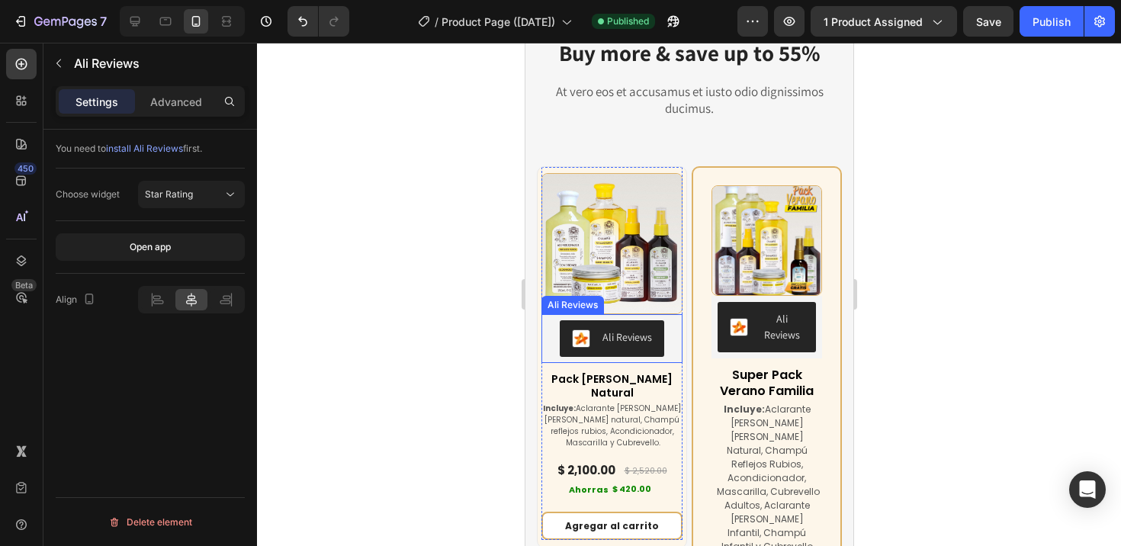
scroll to position [6505, 0]
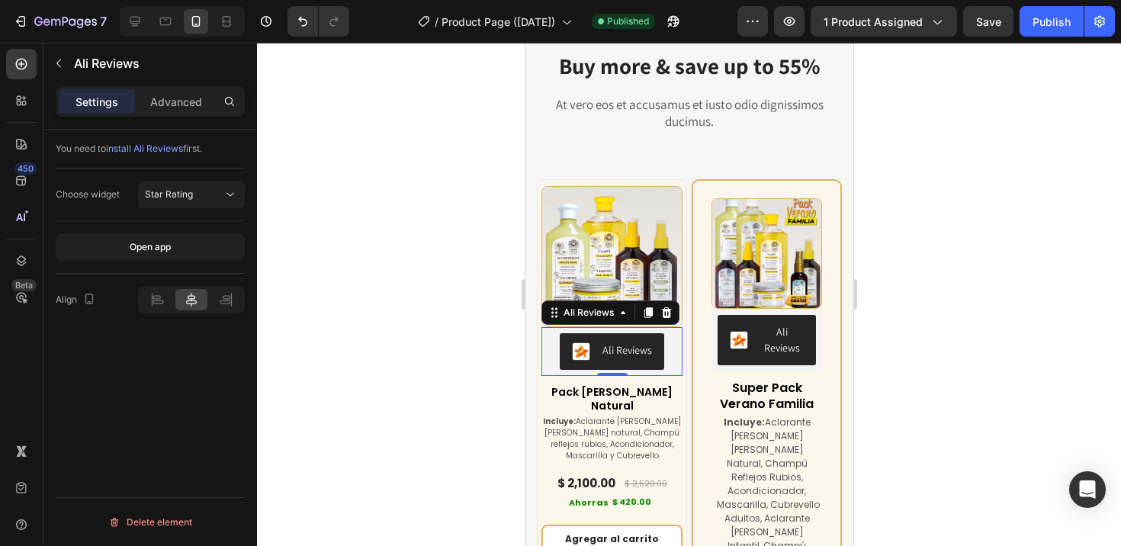
click at [652, 327] on div "Ali Reviews" at bounding box center [611, 351] width 141 height 49
click at [168, 298] on div at bounding box center [156, 299] width 31 height 21
click at [181, 301] on div at bounding box center [190, 299] width 31 height 21
click at [183, 102] on p "Advanced" at bounding box center [176, 102] width 52 height 16
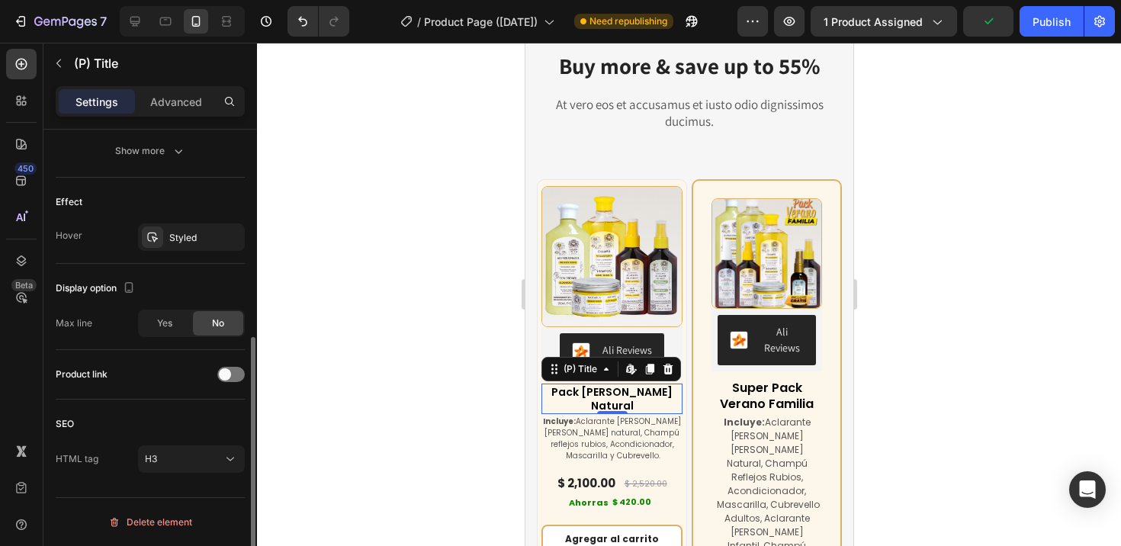
scroll to position [0, 0]
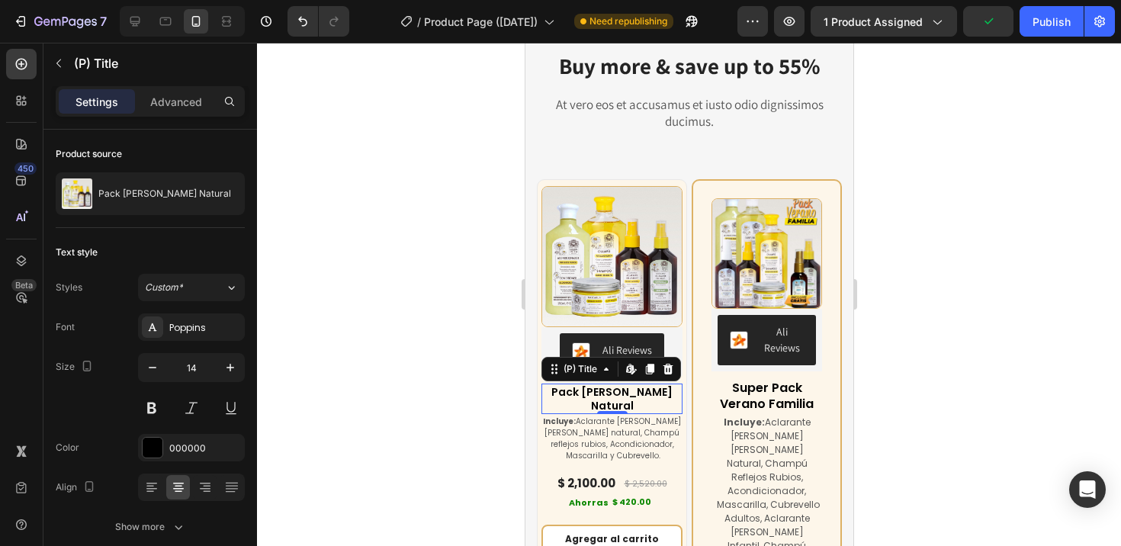
click at [614, 385] on h3 "Pack [PERSON_NAME] Natural" at bounding box center [611, 398] width 141 height 30
click at [175, 95] on p "Advanced" at bounding box center [176, 102] width 52 height 16
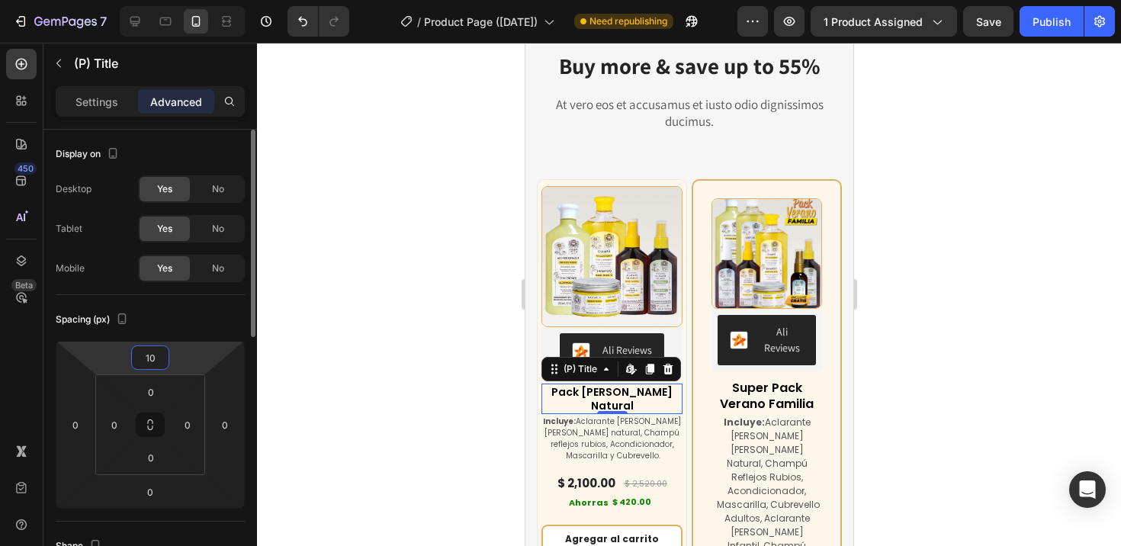
click at [164, 360] on input "10" at bounding box center [150, 357] width 30 height 23
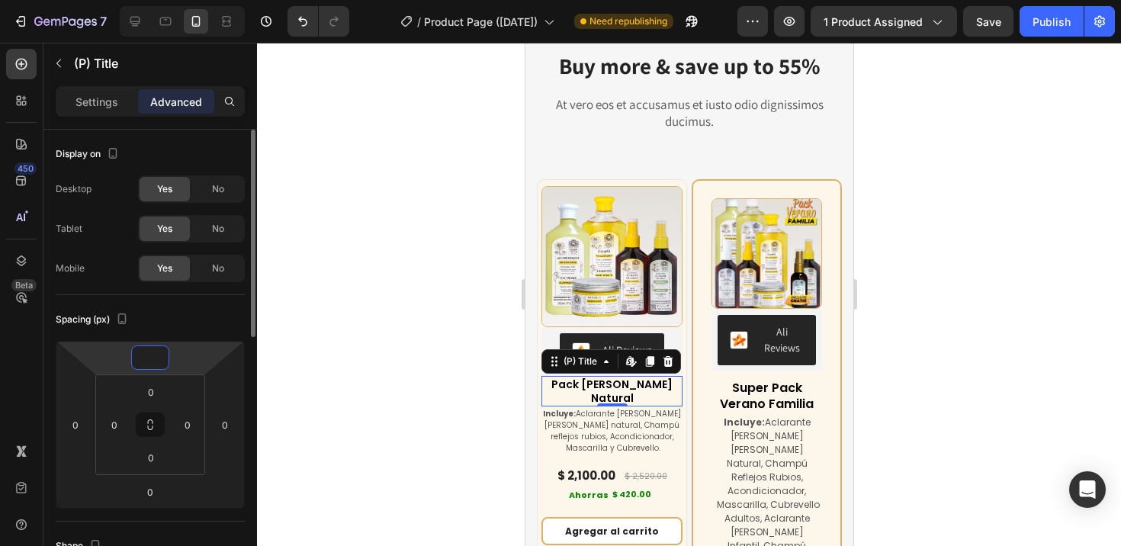
scroll to position [35, 0]
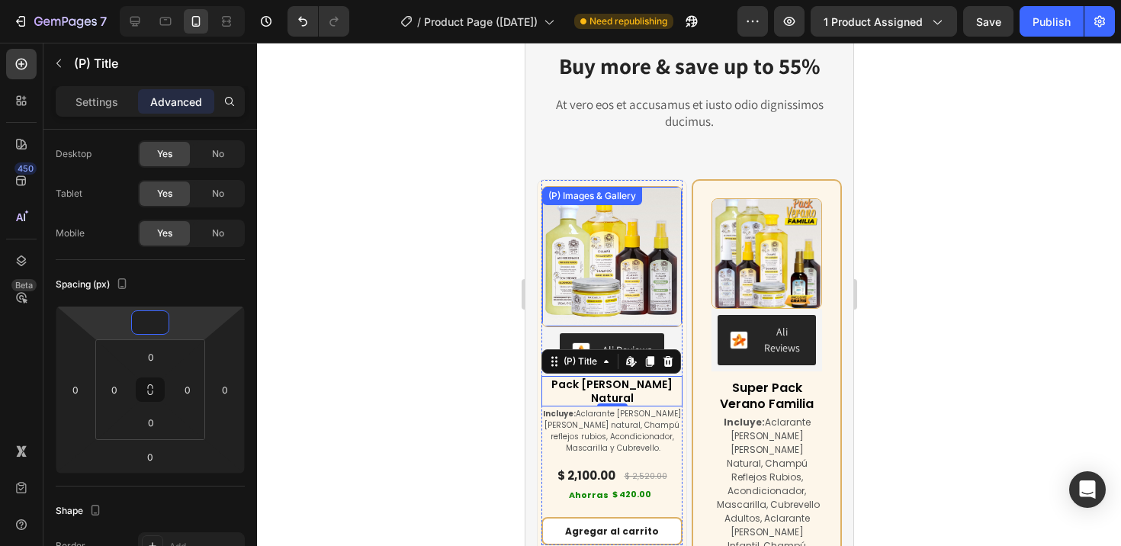
click at [651, 243] on img at bounding box center [611, 257] width 140 height 140
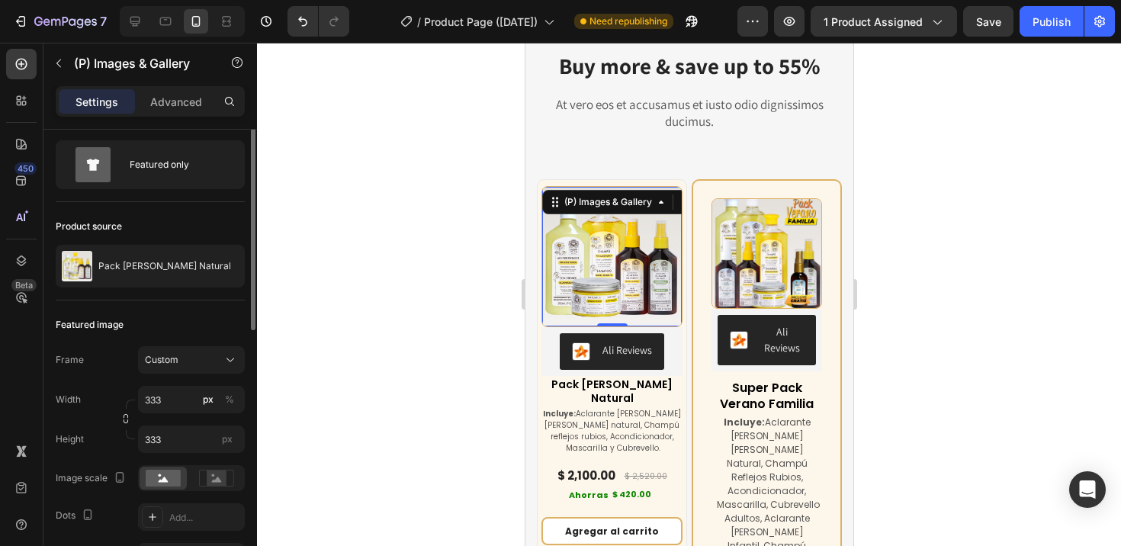
scroll to position [0, 0]
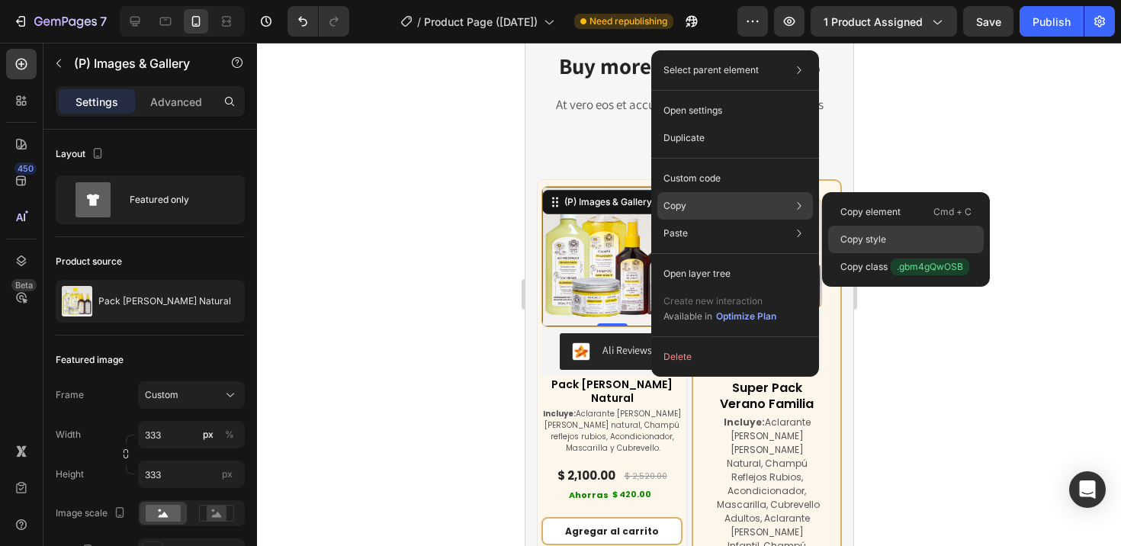
click at [878, 236] on p "Copy style" at bounding box center [863, 240] width 46 height 14
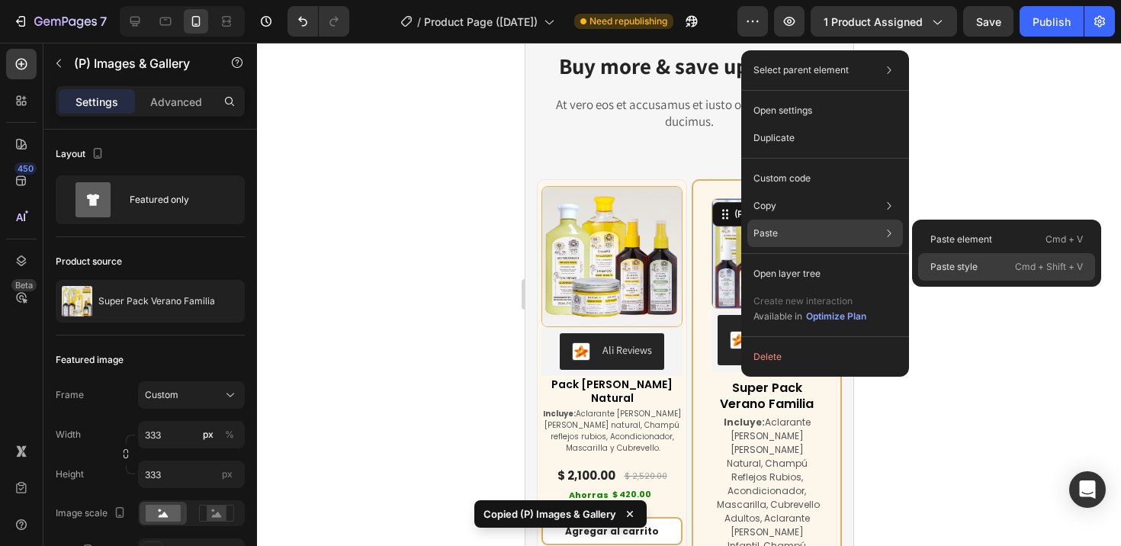
click at [941, 265] on p "Paste style" at bounding box center [953, 267] width 47 height 14
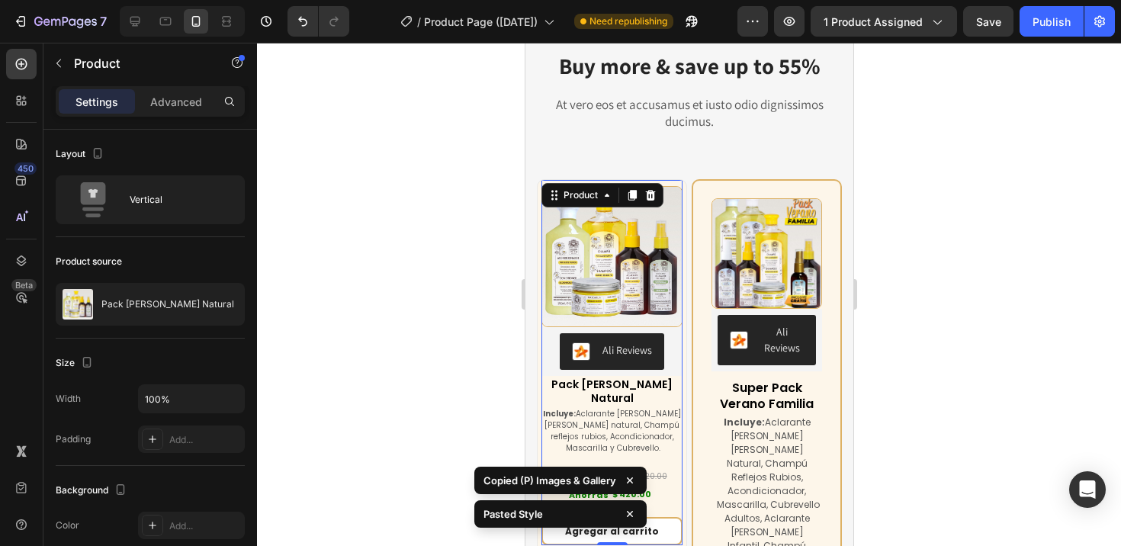
click at [663, 182] on div "(P) Images & Gallery Ali Reviews Ali Reviews Pack [PERSON_NAME] Natural (P) Tit…" at bounding box center [611, 362] width 141 height 365
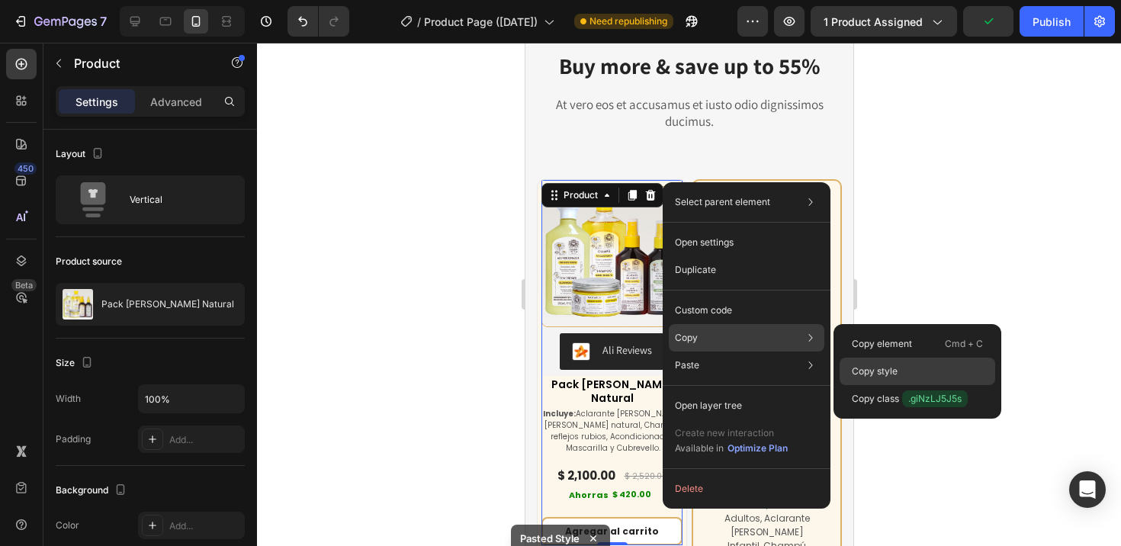
click at [893, 371] on p "Copy style" at bounding box center [875, 371] width 46 height 14
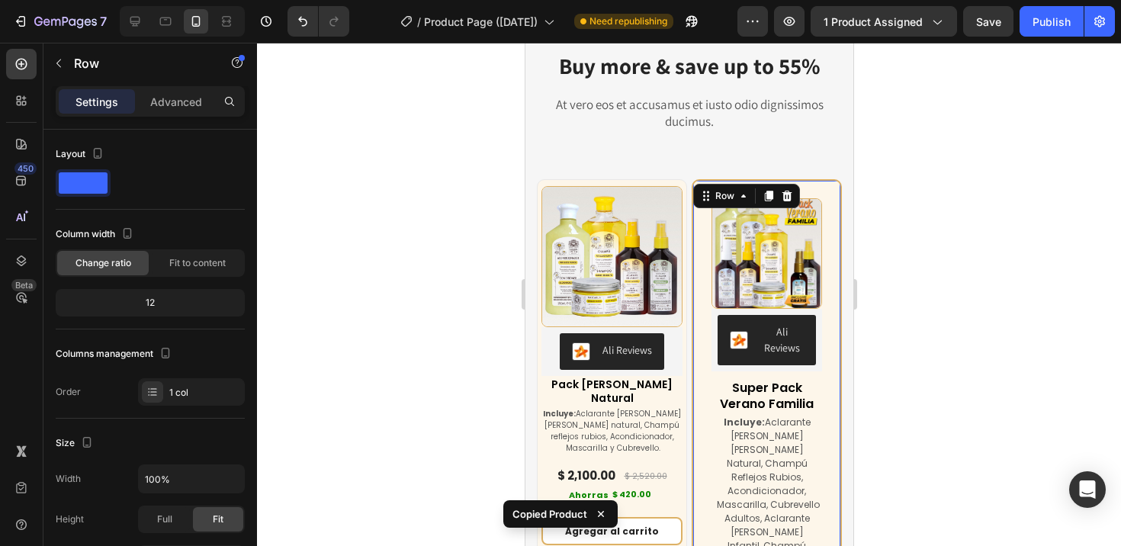
click at [769, 188] on div "(P) Images & Gallery Ali Reviews Ali Reviews Super Pack Verano Familia (P) Titl…" at bounding box center [766, 468] width 150 height 579
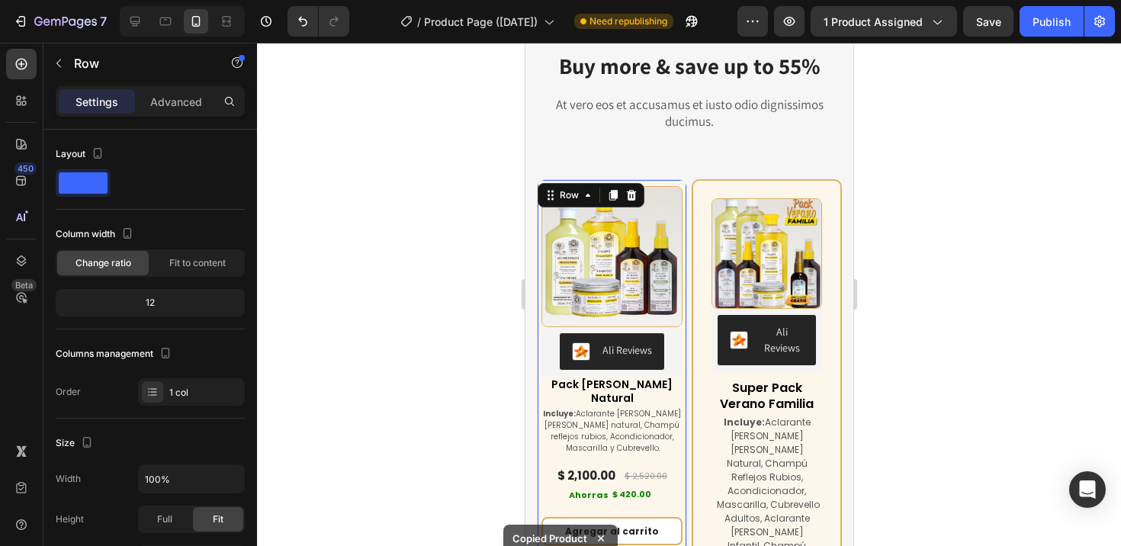
click at [678, 194] on div "(P) Images & Gallery Ali Reviews Ali Reviews Pack [PERSON_NAME] Natural (P) Tit…" at bounding box center [611, 366] width 150 height 374
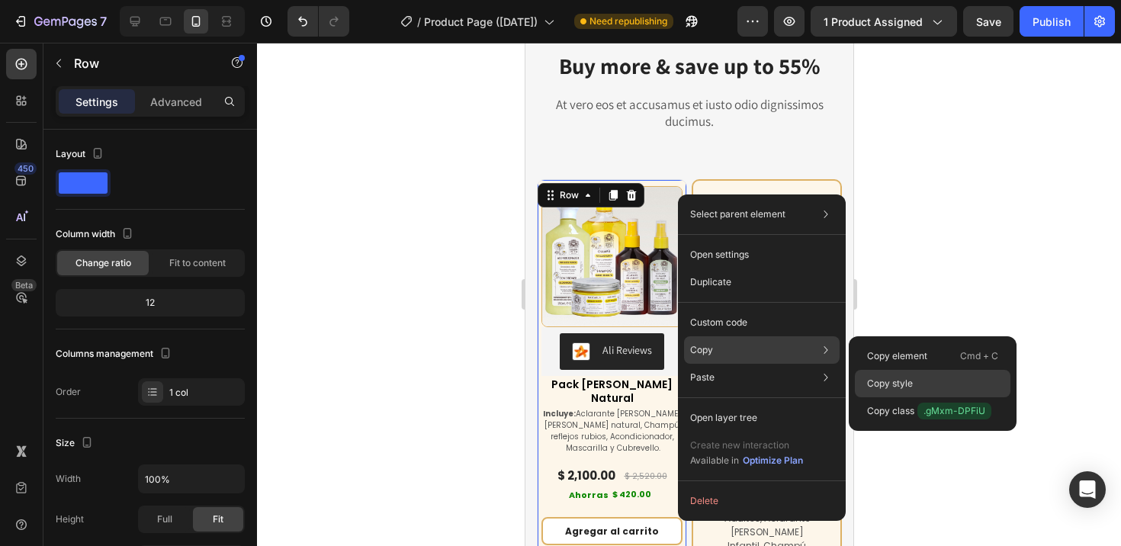
click at [902, 383] on p "Copy style" at bounding box center [890, 384] width 46 height 14
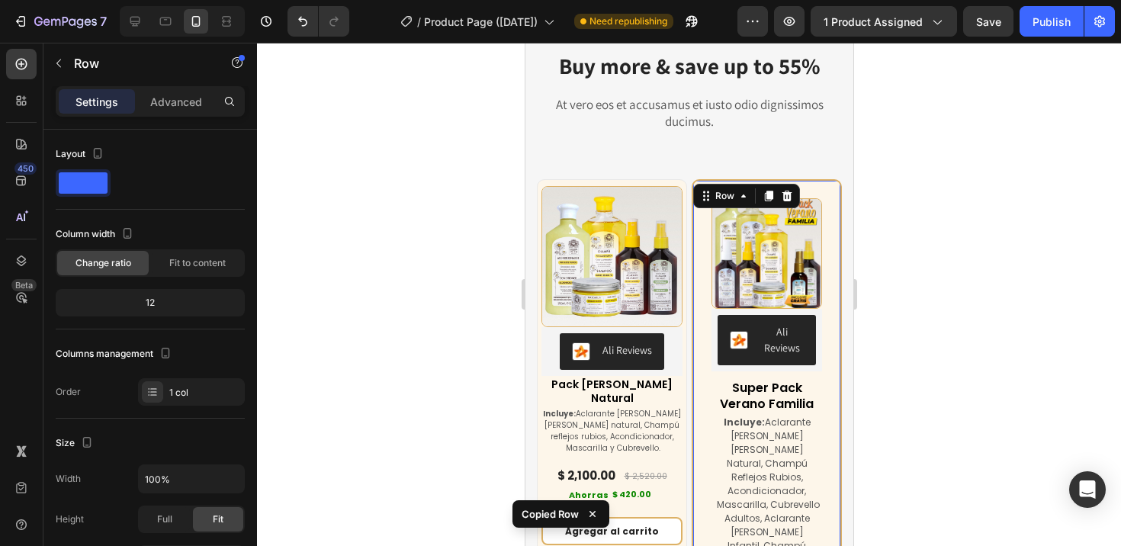
click at [824, 191] on div "(P) Images & Gallery Ali Reviews Ali Reviews Super Pack Verano Familia (P) Titl…" at bounding box center [766, 468] width 150 height 579
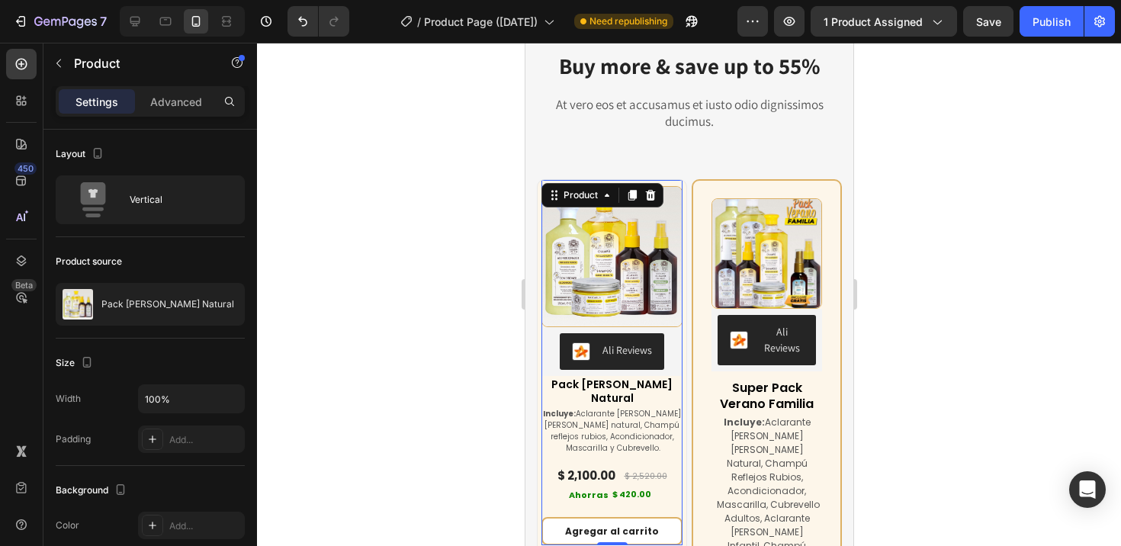
click at [671, 182] on div "(P) Images & Gallery Ali Reviews Ali Reviews Pack [PERSON_NAME] Natural (P) Tit…" at bounding box center [611, 362] width 141 height 365
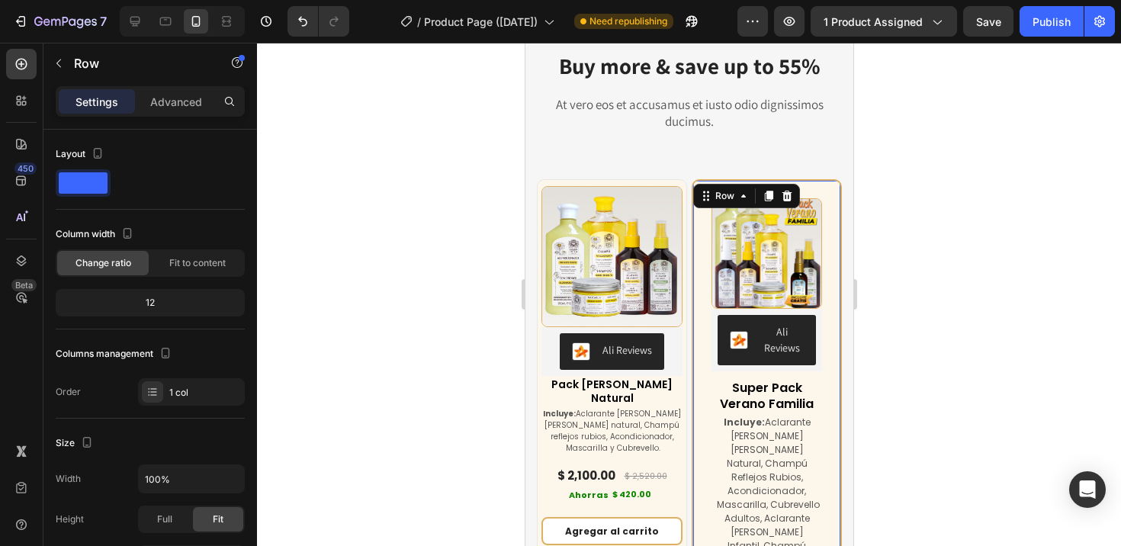
click at [760, 187] on div "(P) Images & Gallery Ali Reviews Ali Reviews Super Pack Verano Familia (P) Titl…" at bounding box center [766, 468] width 150 height 579
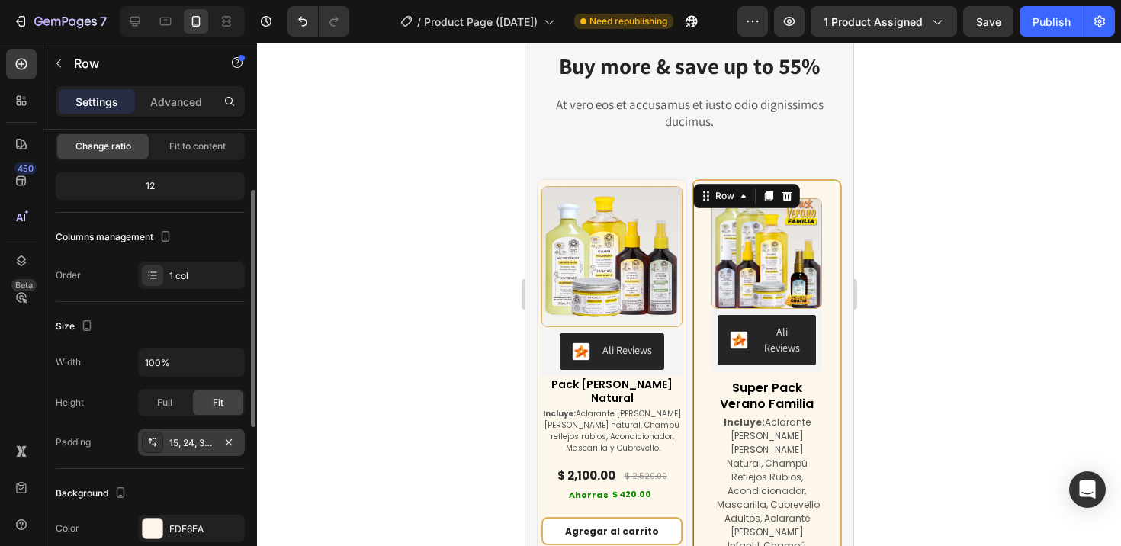
scroll to position [217, 0]
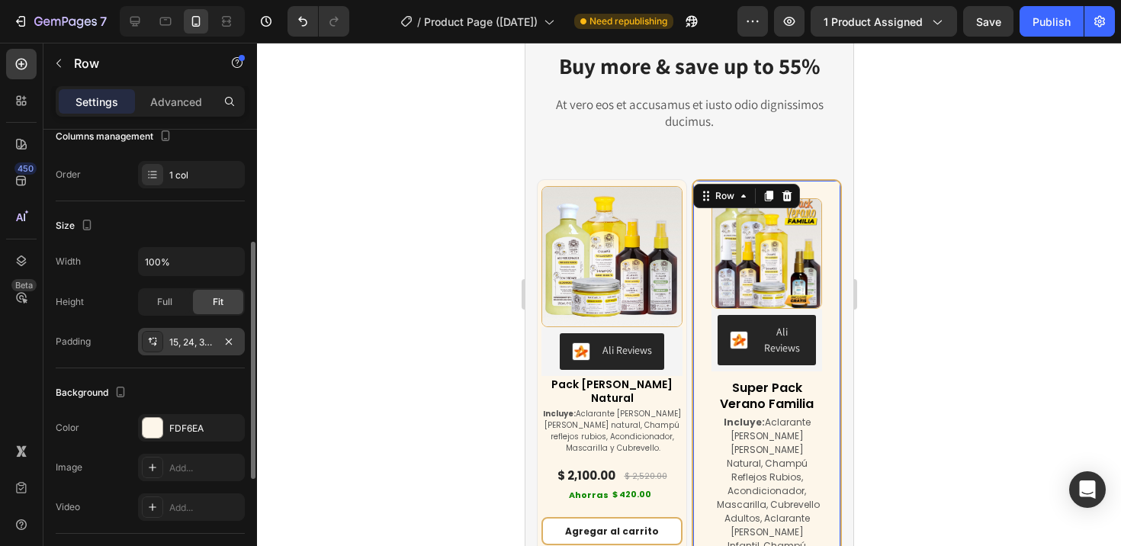
click at [149, 339] on icon at bounding box center [151, 340] width 4 height 5
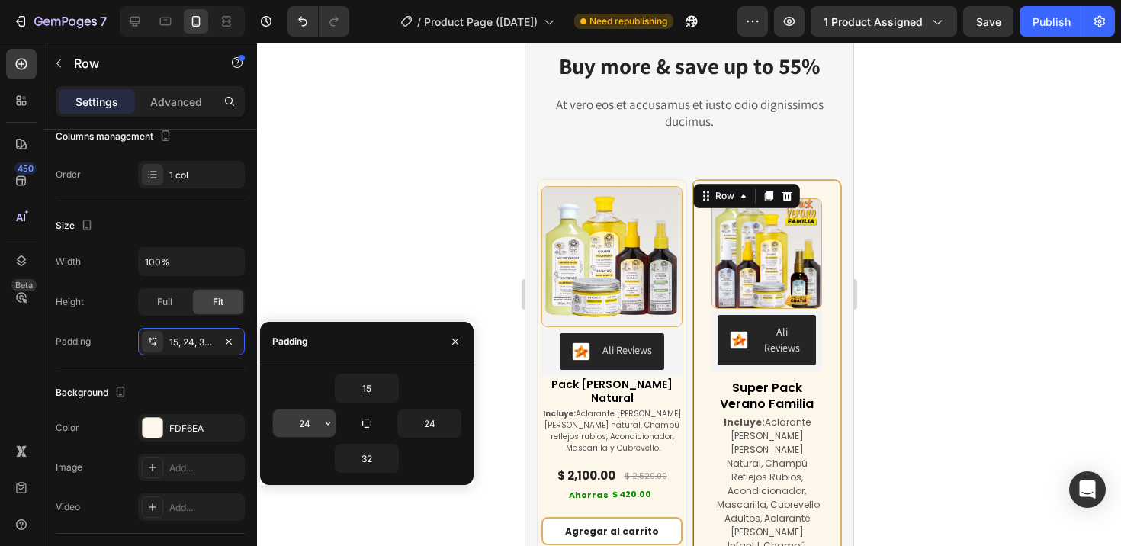
click at [306, 425] on input "24" at bounding box center [304, 422] width 63 height 27
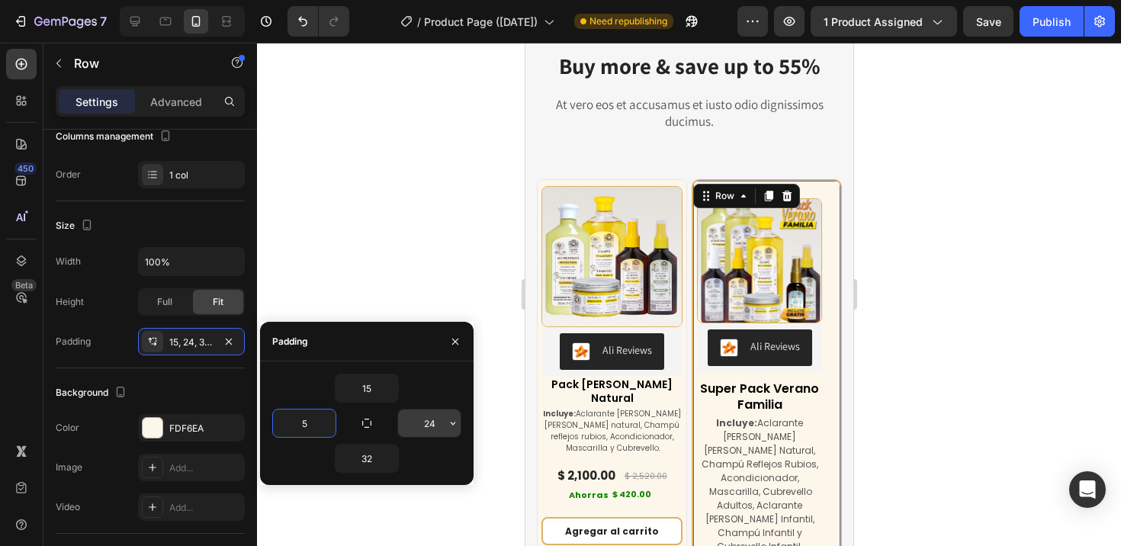
type input "5"
click at [422, 425] on input "24" at bounding box center [429, 422] width 63 height 27
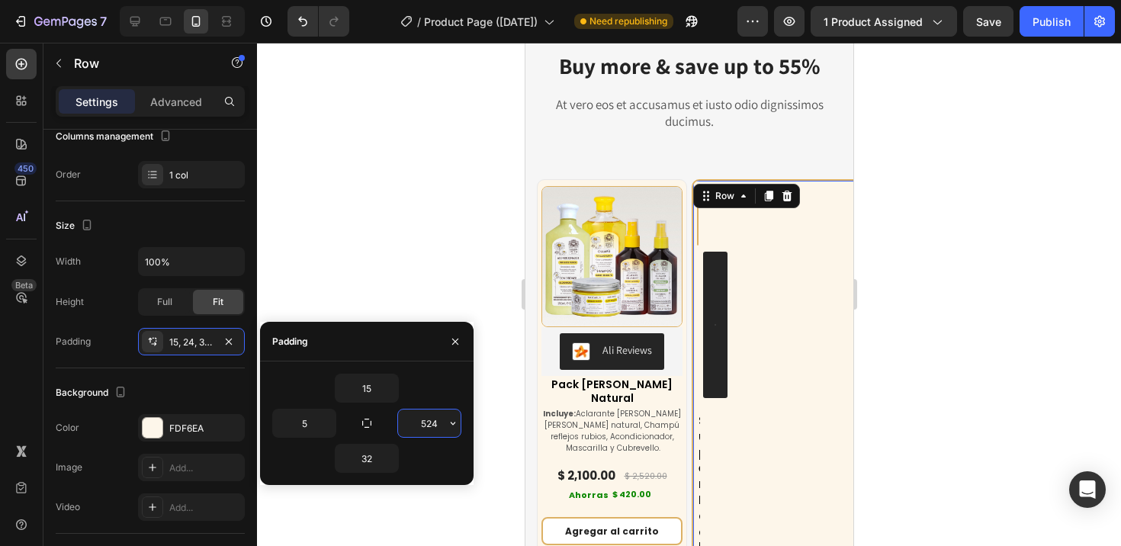
drag, startPoint x: 438, startPoint y: 426, endPoint x: 402, endPoint y: 424, distance: 35.9
click at [402, 424] on input "524" at bounding box center [429, 422] width 63 height 27
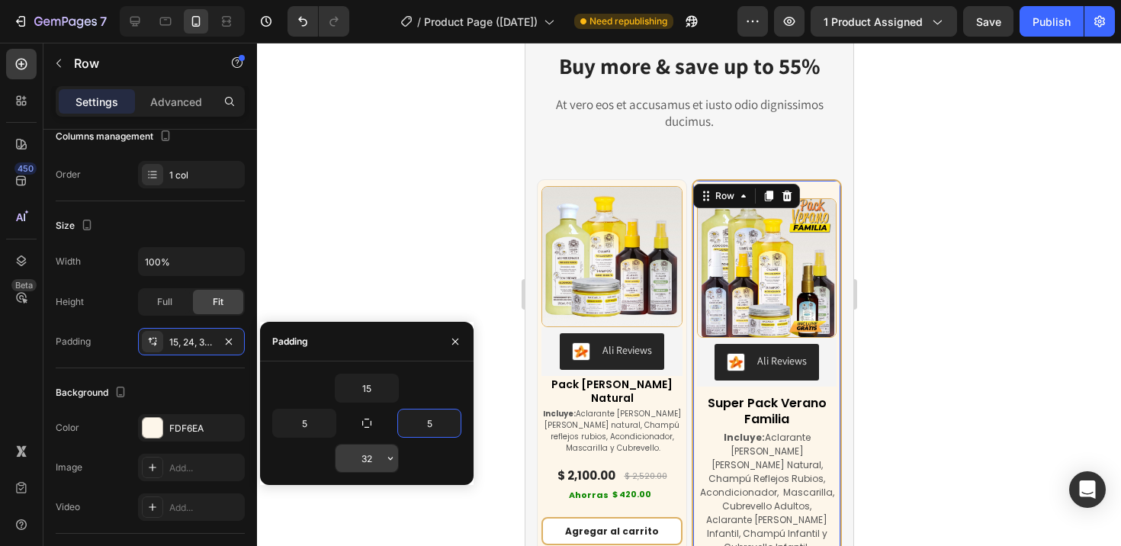
type input "5"
click at [376, 458] on input "32" at bounding box center [366, 457] width 63 height 27
type input "10"
click at [364, 394] on input "15" at bounding box center [366, 387] width 63 height 27
type input "5"
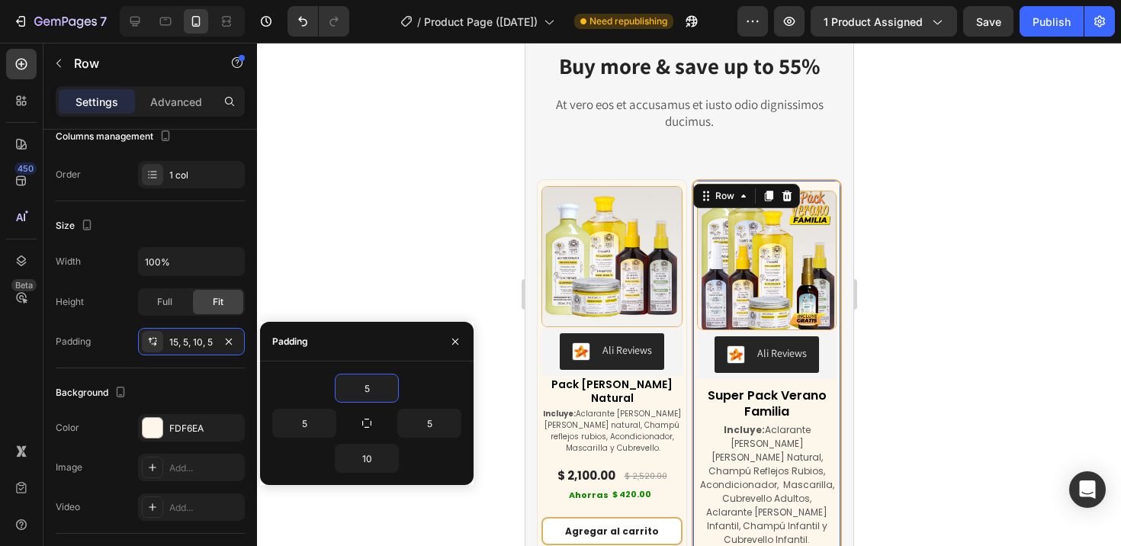
click at [454, 259] on div at bounding box center [689, 294] width 864 height 503
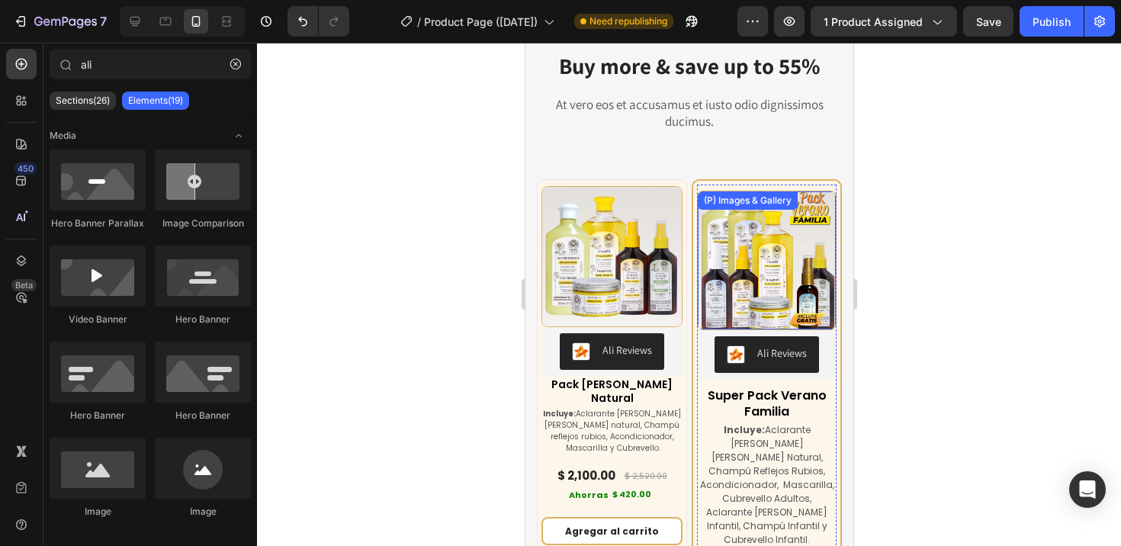
click at [728, 204] on div "(P) Images & Gallery" at bounding box center [747, 201] width 94 height 14
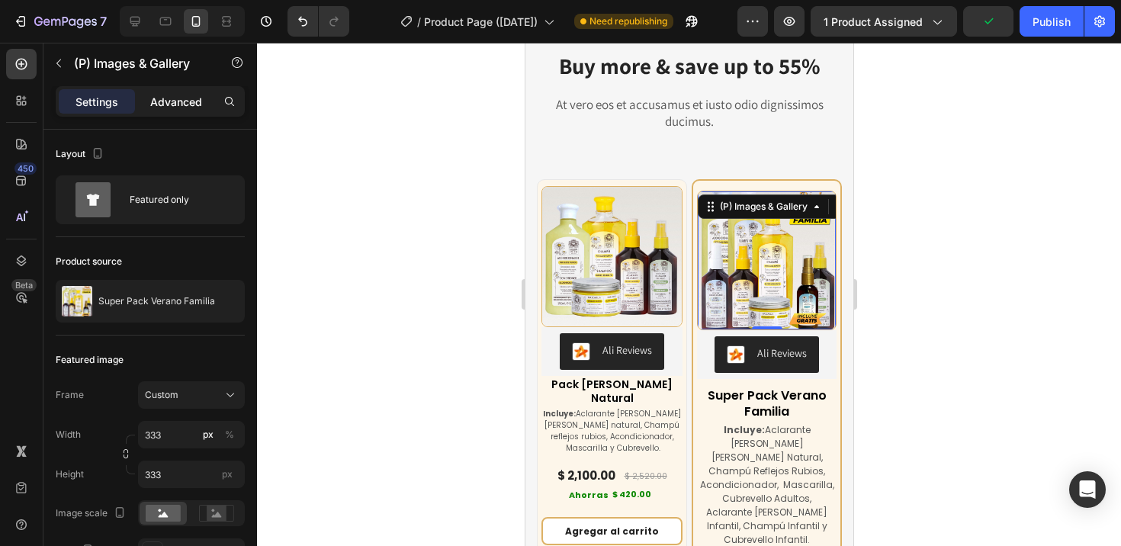
click at [173, 107] on p "Advanced" at bounding box center [176, 102] width 52 height 16
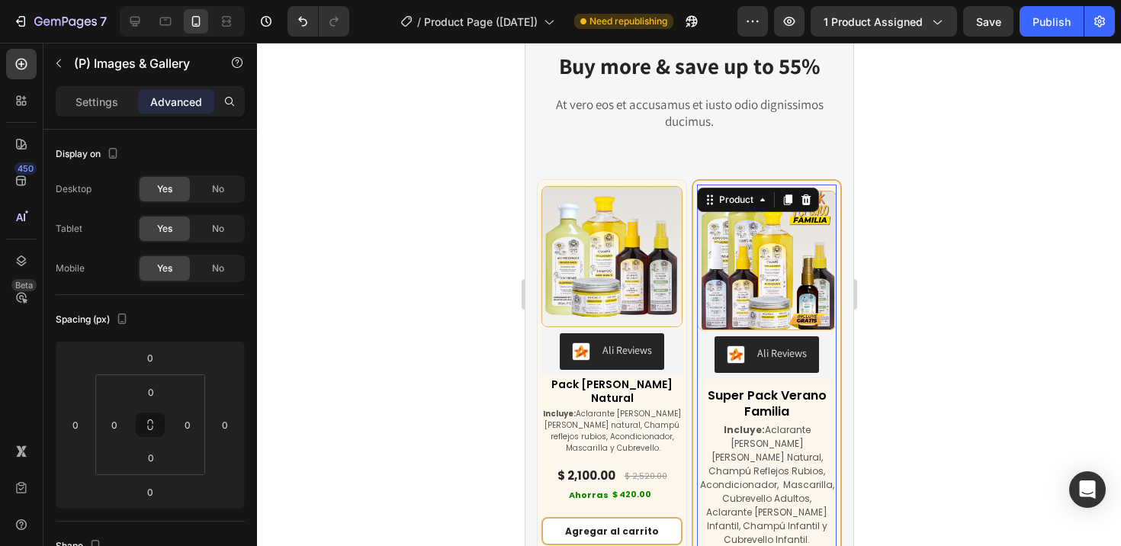
click at [763, 184] on div "(P) Images & Gallery Ali Reviews Ali Reviews Super Pack Verano Familia (P) Titl…" at bounding box center [766, 423] width 140 height 479
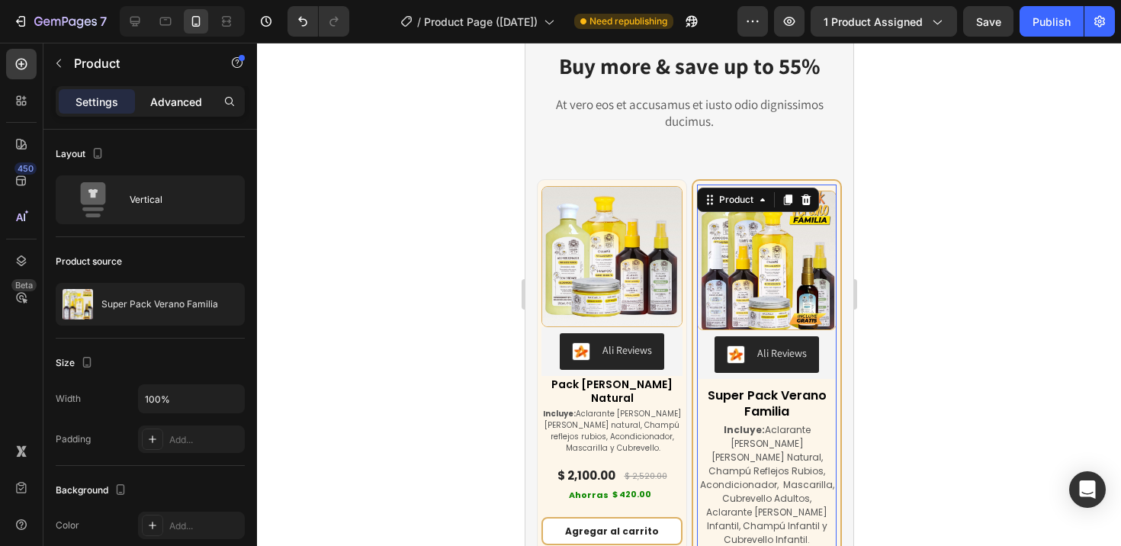
click at [184, 105] on p "Advanced" at bounding box center [176, 102] width 52 height 16
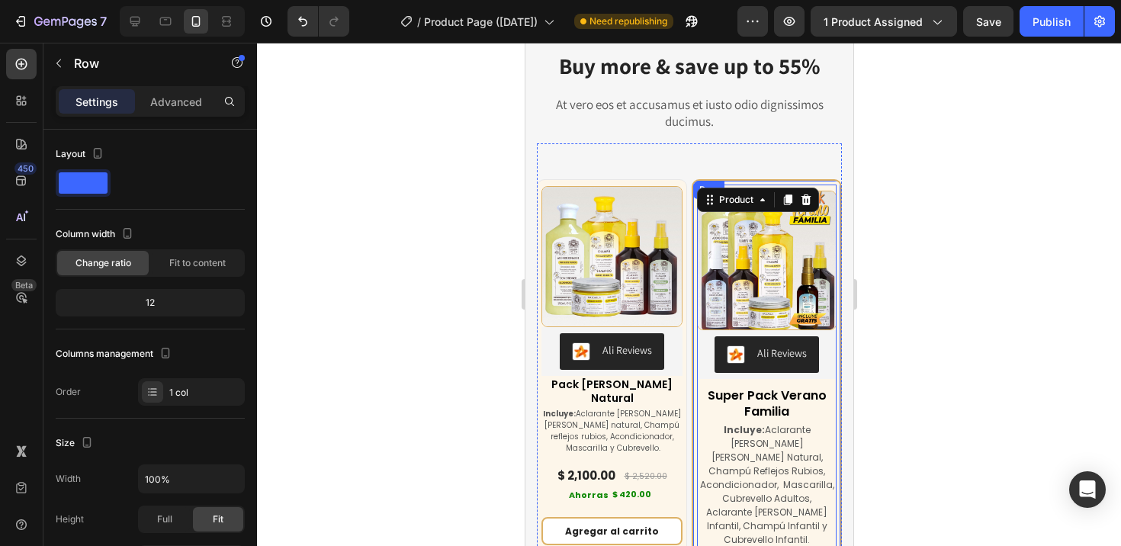
click at [722, 179] on div "(P) Images & Gallery Ali Reviews Ali Reviews Super Pack Verano Familia (P) Titl…" at bounding box center [766, 425] width 150 height 493
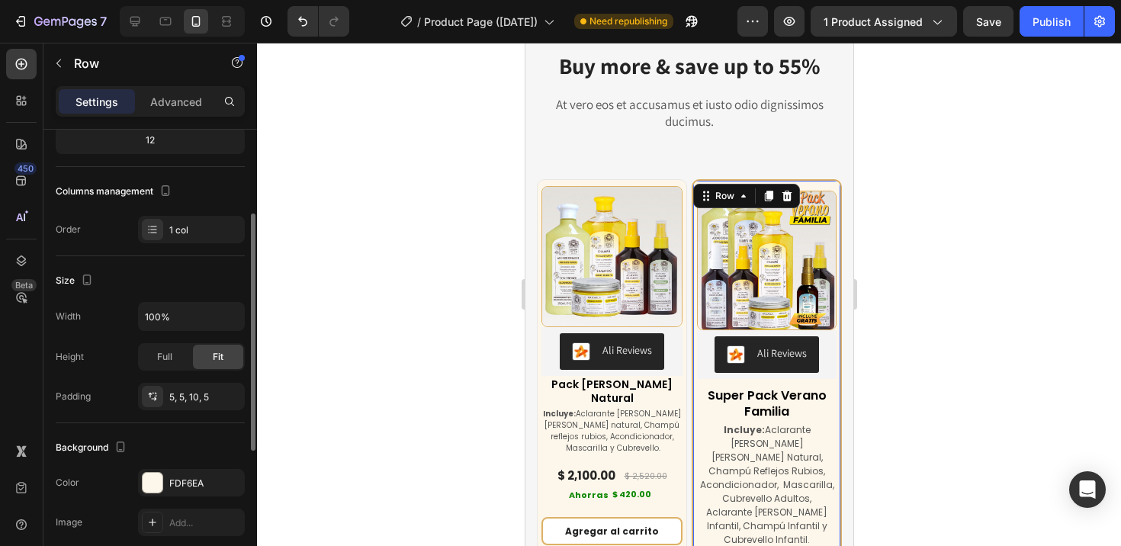
scroll to position [195, 0]
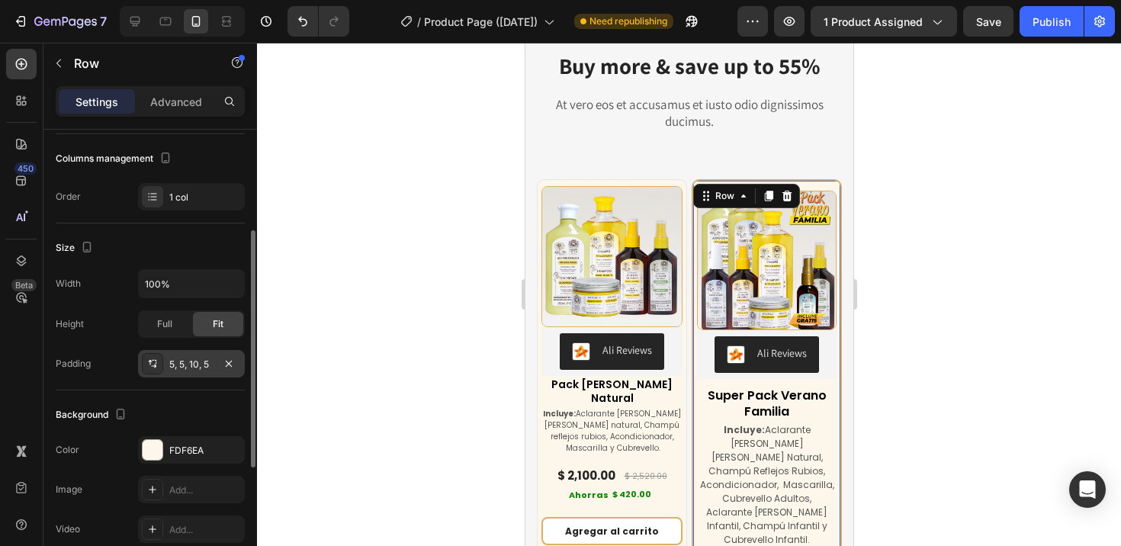
click at [191, 364] on div "5, 5, 10, 5" at bounding box center [191, 365] width 44 height 14
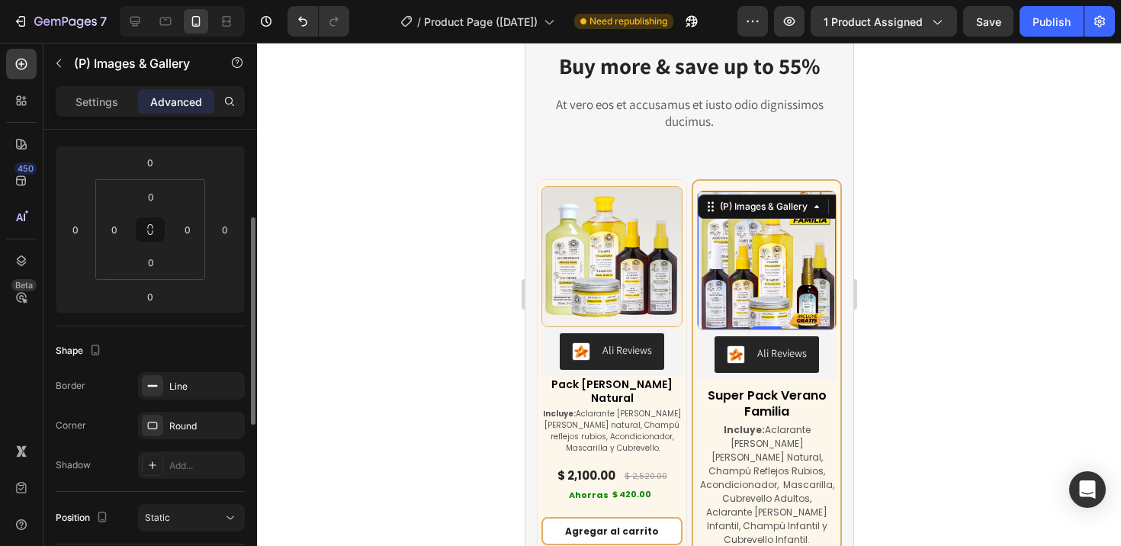
click at [800, 222] on img at bounding box center [766, 260] width 138 height 138
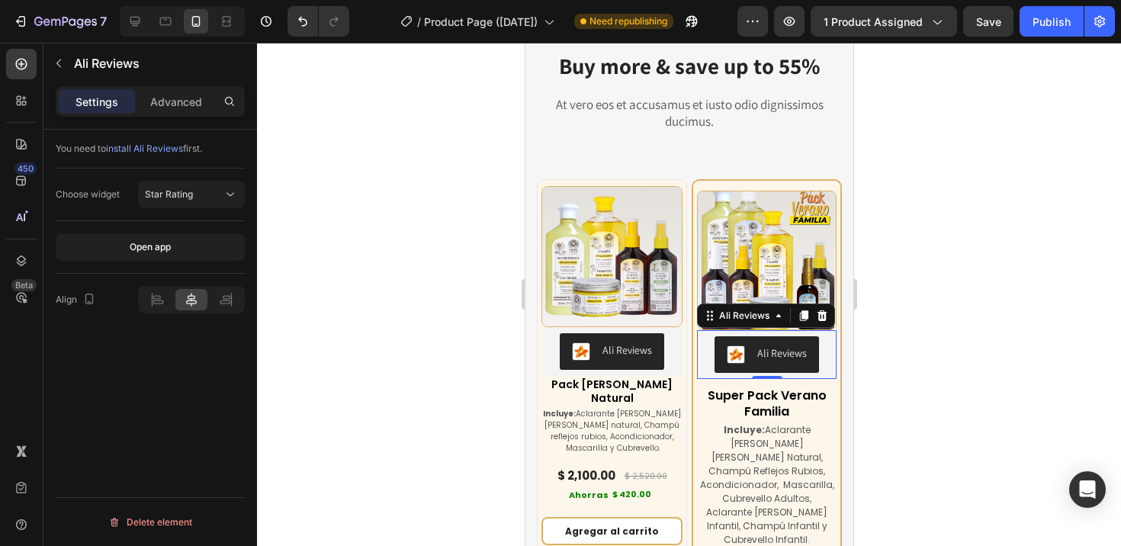
click at [702, 338] on div "Ali Reviews" at bounding box center [765, 354] width 127 height 37
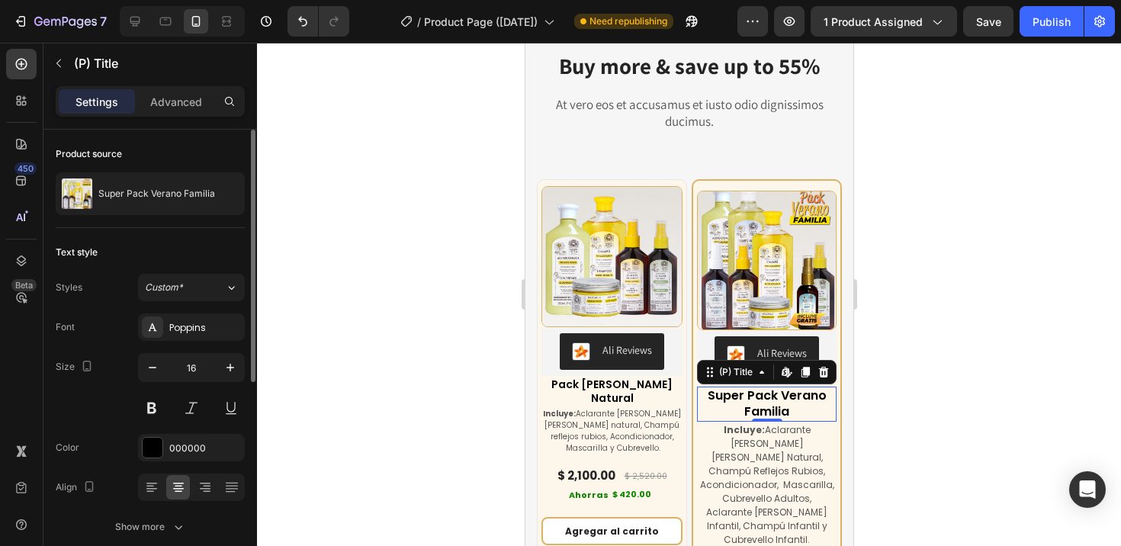
click at [760, 390] on h3 "Super Pack Verano Familia" at bounding box center [766, 404] width 140 height 35
click at [600, 392] on h3 "Pack [PERSON_NAME] Natural" at bounding box center [611, 391] width 141 height 30
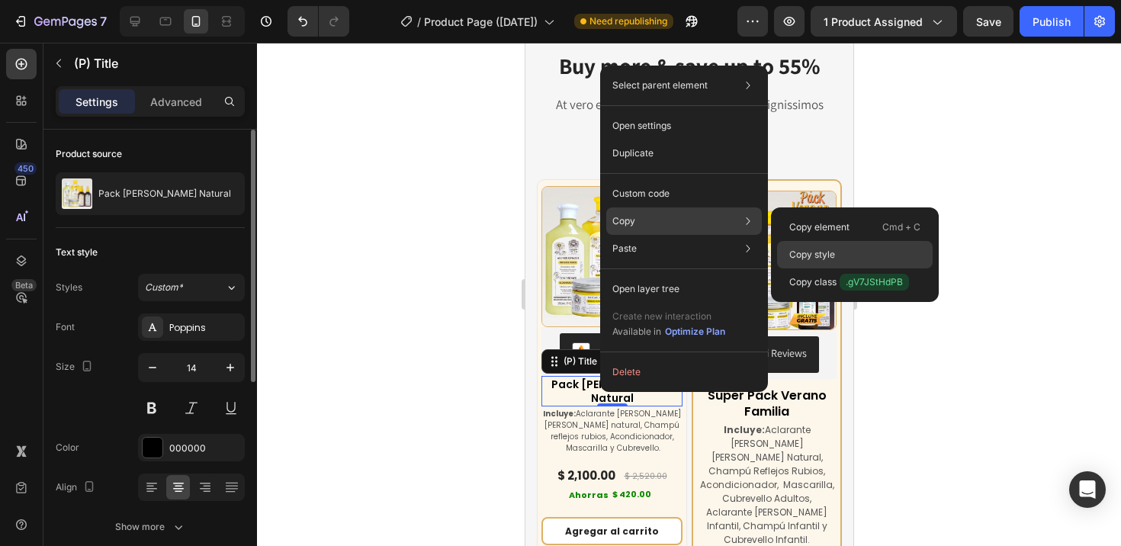
click at [815, 249] on p "Copy style" at bounding box center [812, 255] width 46 height 14
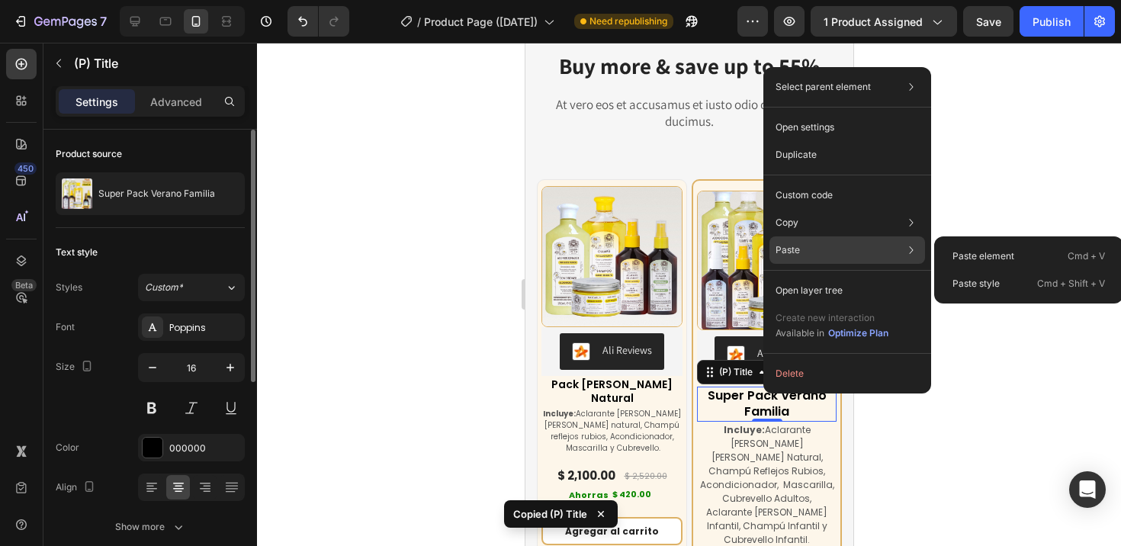
click at [821, 255] on div "Paste Paste element Cmd + V Paste style Cmd + Shift + V" at bounding box center [847, 249] width 156 height 27
click at [980, 281] on p "Paste style" at bounding box center [975, 284] width 47 height 14
type input "14"
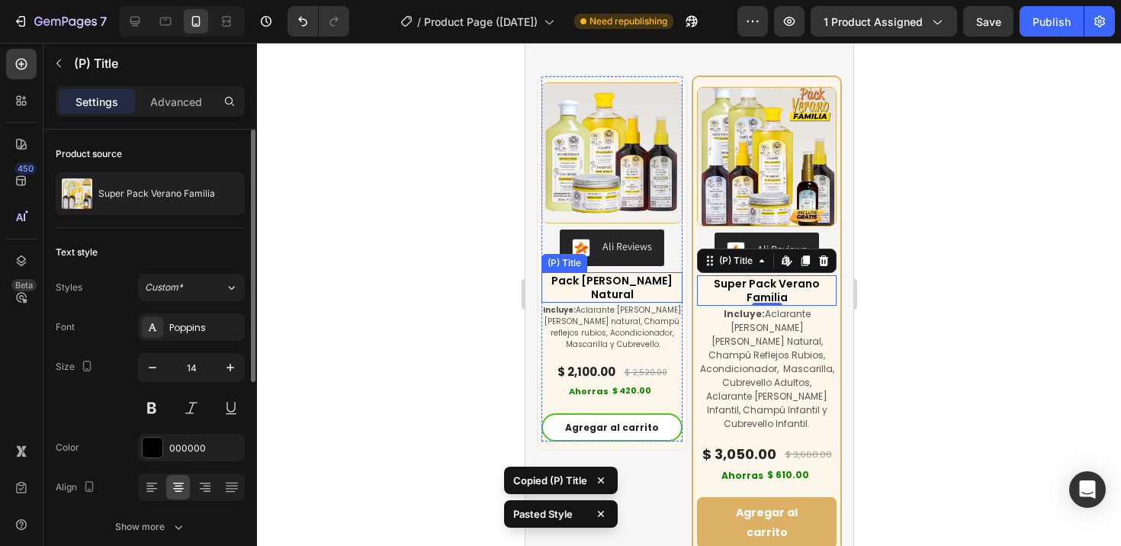
scroll to position [6662, 0]
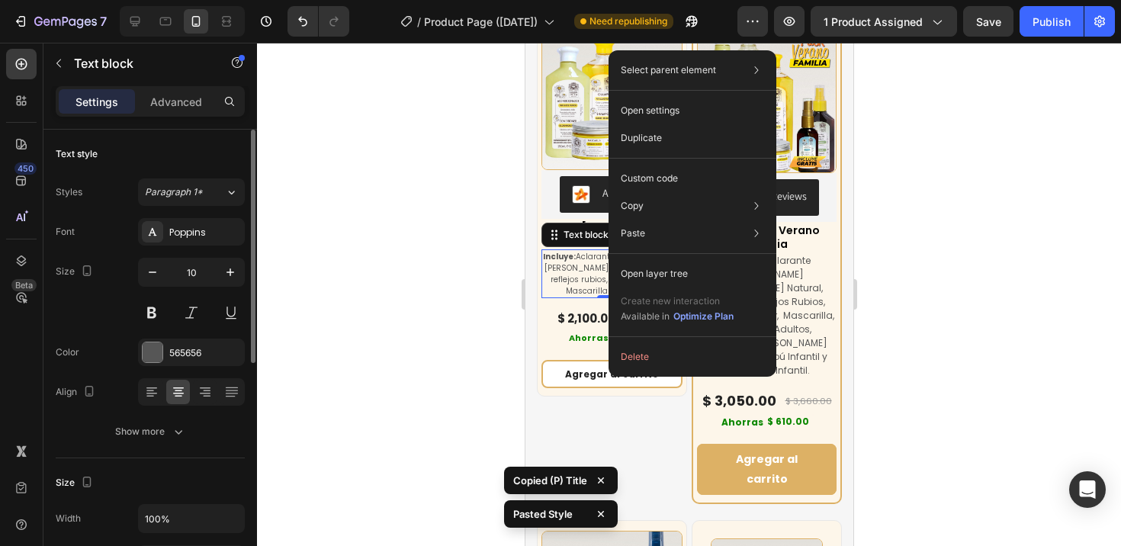
drag, startPoint x: 608, startPoint y: 258, endPoint x: 1133, endPoint y: 300, distance: 526.2
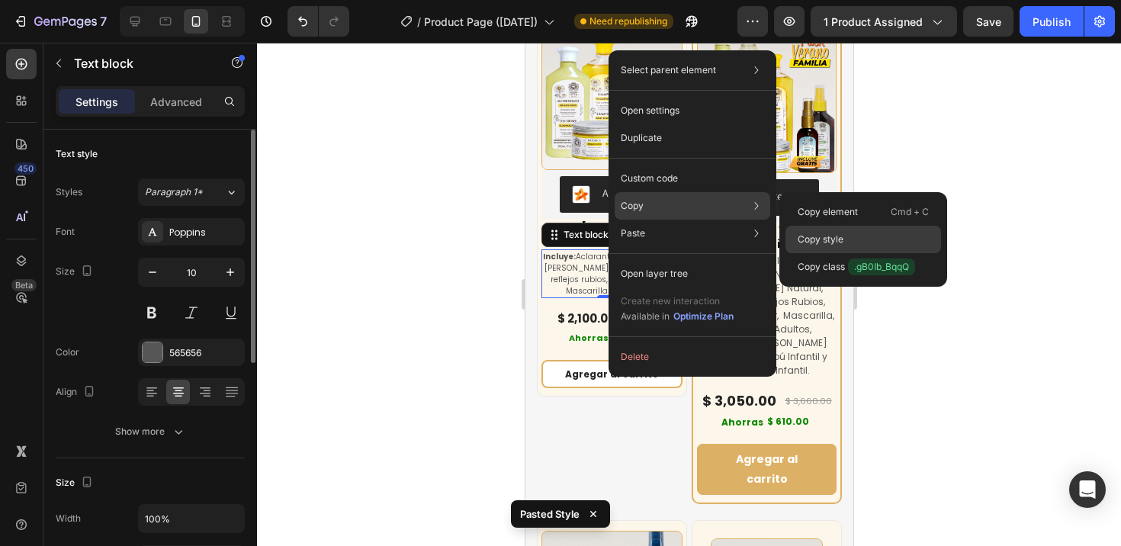
click at [814, 234] on p "Copy style" at bounding box center [820, 240] width 46 height 14
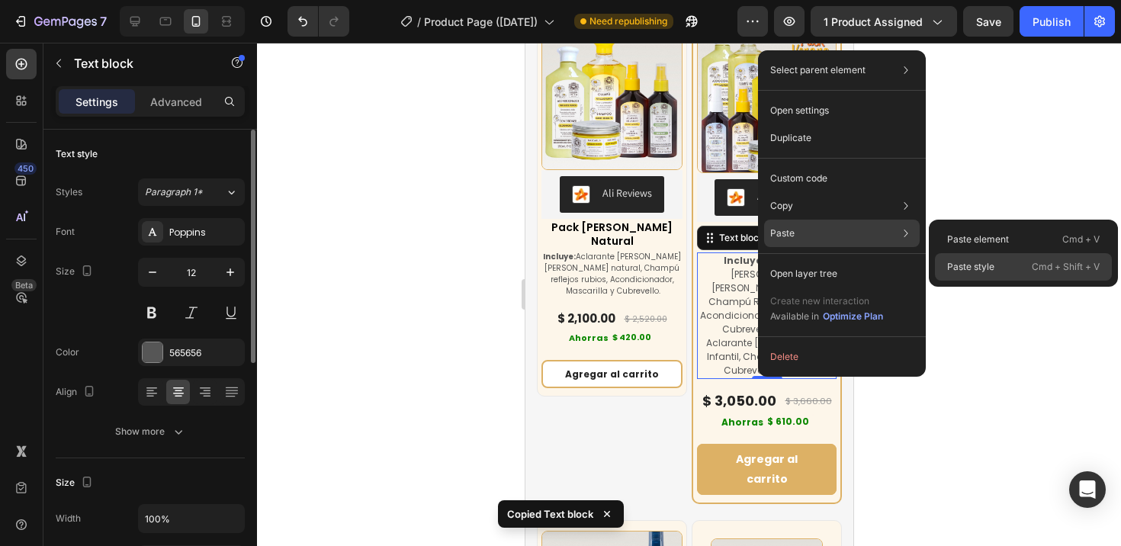
click at [977, 261] on p "Paste style" at bounding box center [970, 267] width 47 height 14
type input "10"
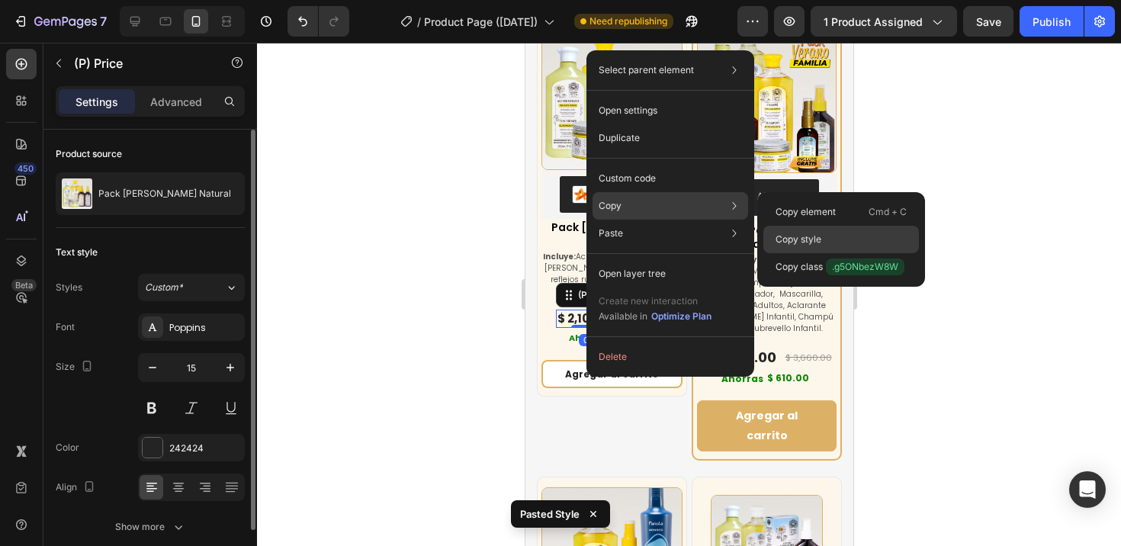
click at [815, 233] on p "Copy style" at bounding box center [798, 240] width 46 height 14
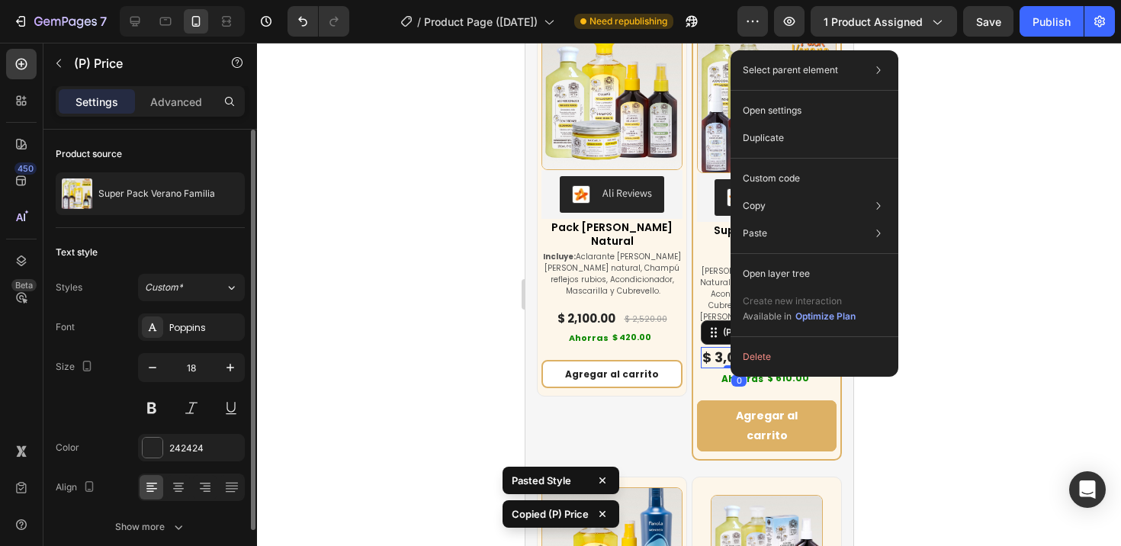
drag, startPoint x: 730, startPoint y: 336, endPoint x: 1256, endPoint y: 361, distance: 526.6
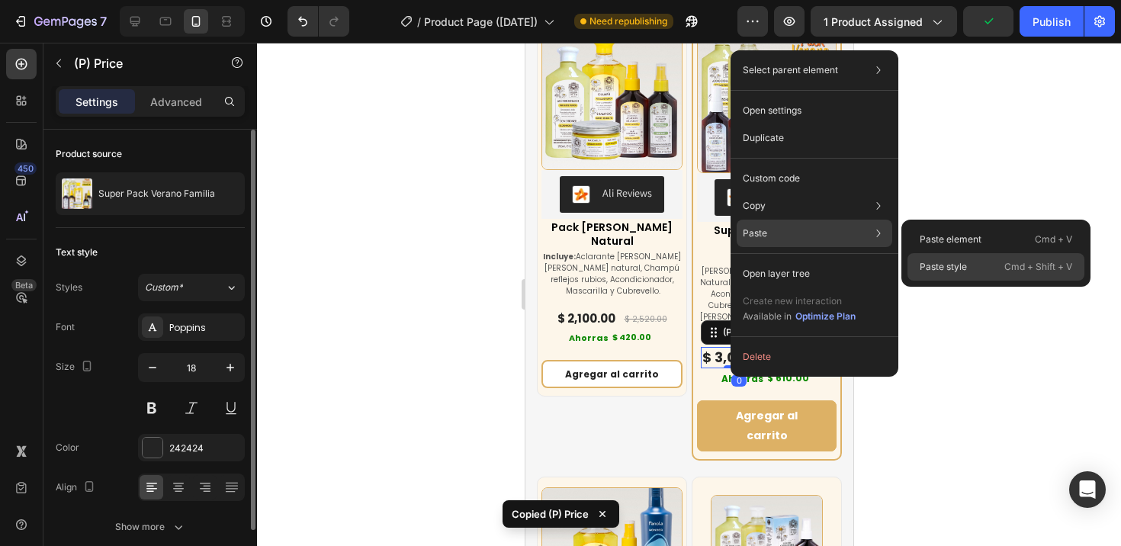
click at [967, 269] on div "Paste style Cmd + Shift + V" at bounding box center [995, 266] width 177 height 27
type input "15"
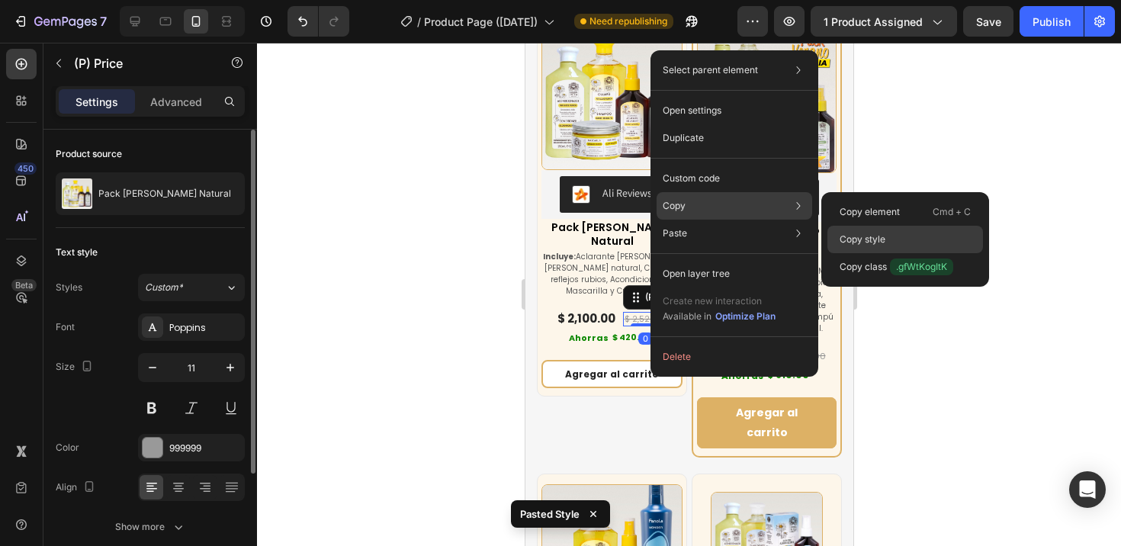
click at [897, 235] on div "Copy style" at bounding box center [905, 239] width 156 height 27
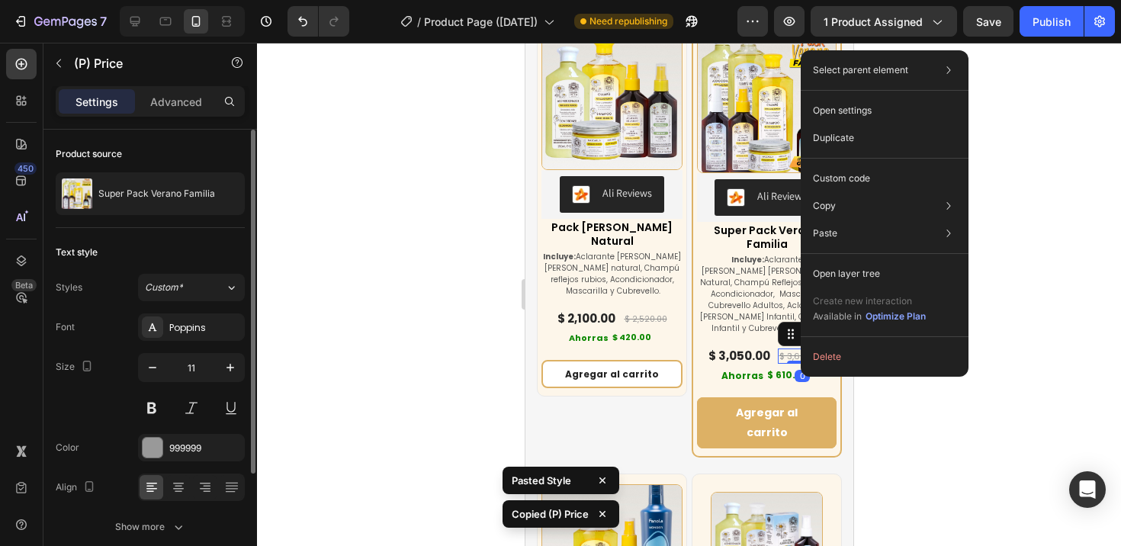
drag, startPoint x: 800, startPoint y: 338, endPoint x: 1327, endPoint y: 378, distance: 527.6
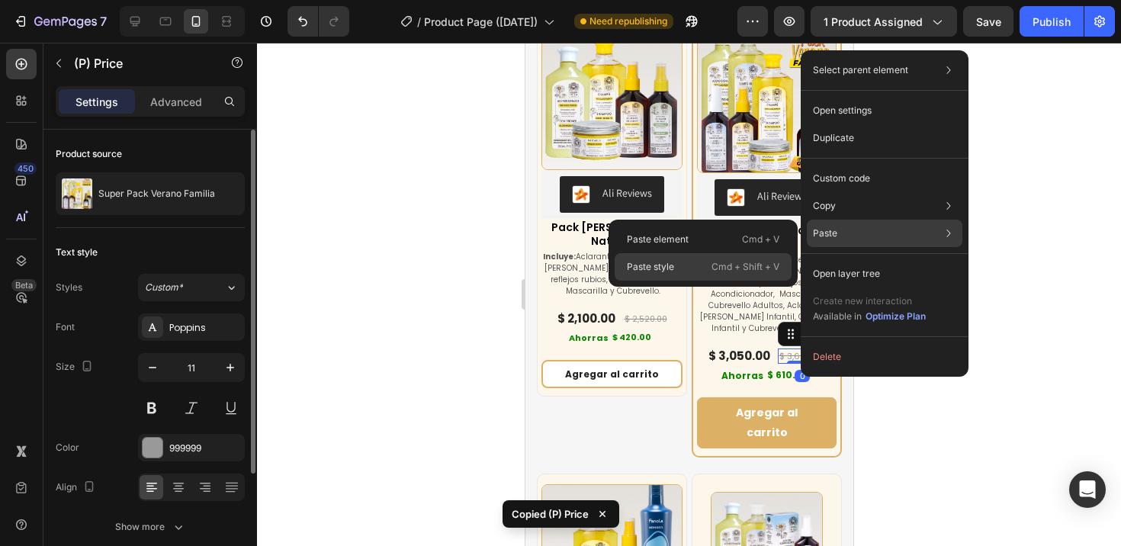
click at [653, 261] on p "Paste style" at bounding box center [650, 267] width 47 height 14
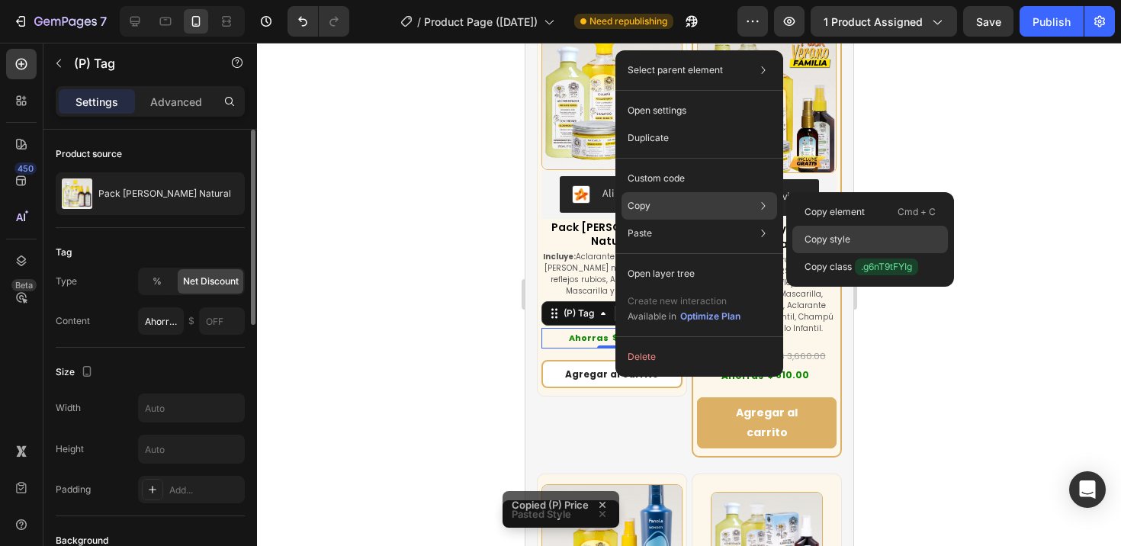
click at [828, 238] on p "Copy style" at bounding box center [827, 240] width 46 height 14
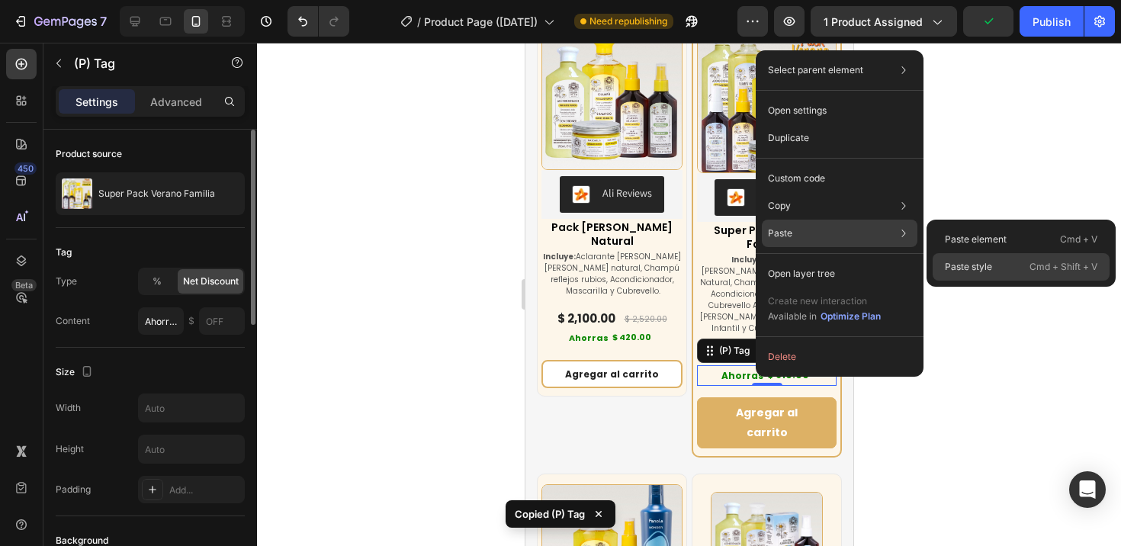
click at [975, 262] on p "Paste style" at bounding box center [968, 267] width 47 height 14
type input "11"
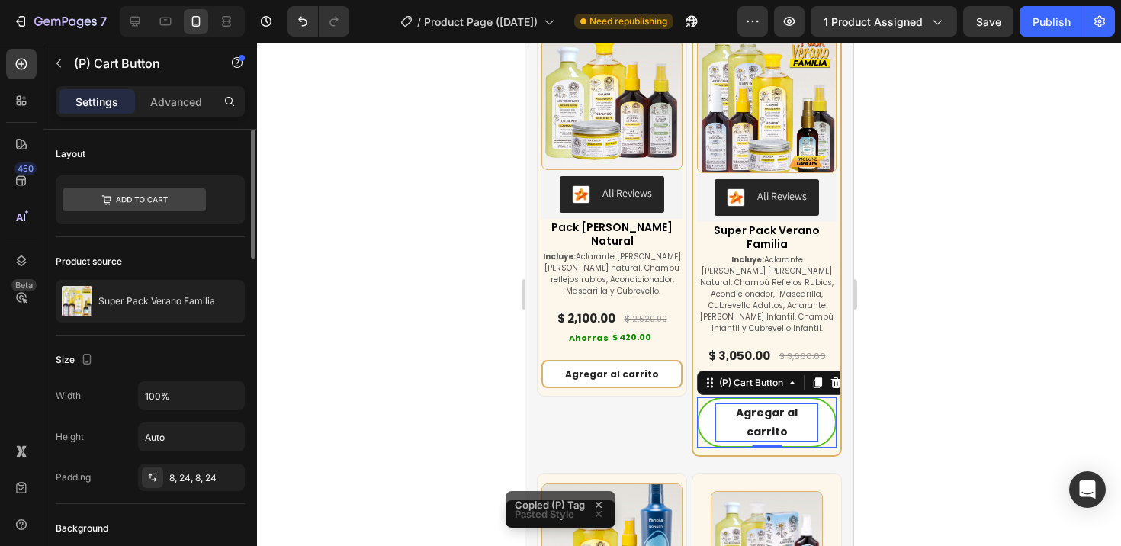
click at [757, 410] on div "Agregar al carrito" at bounding box center [765, 422] width 103 height 38
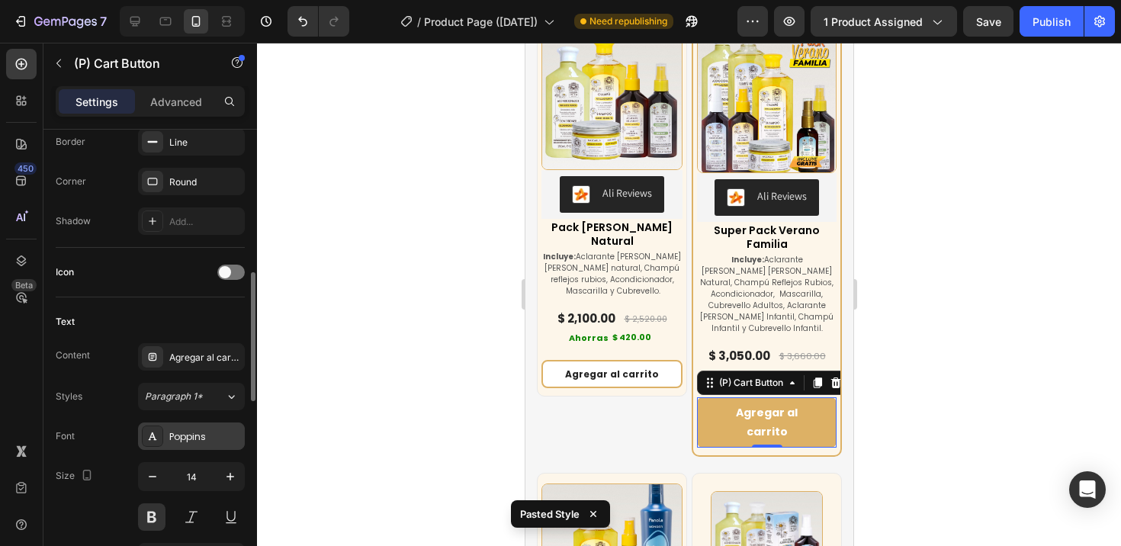
scroll to position [624, 0]
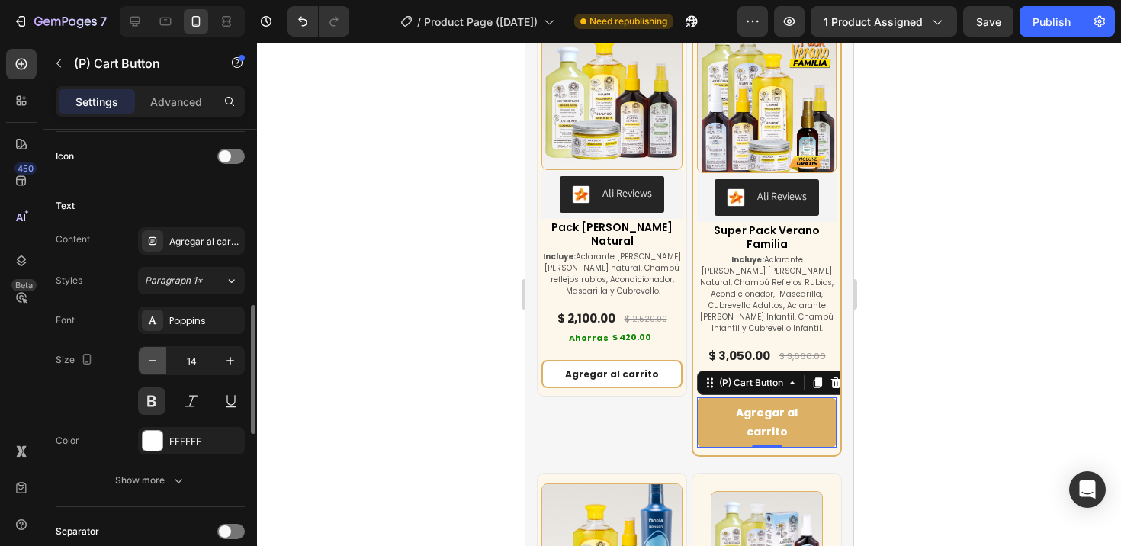
click at [153, 356] on icon "button" at bounding box center [152, 360] width 15 height 15
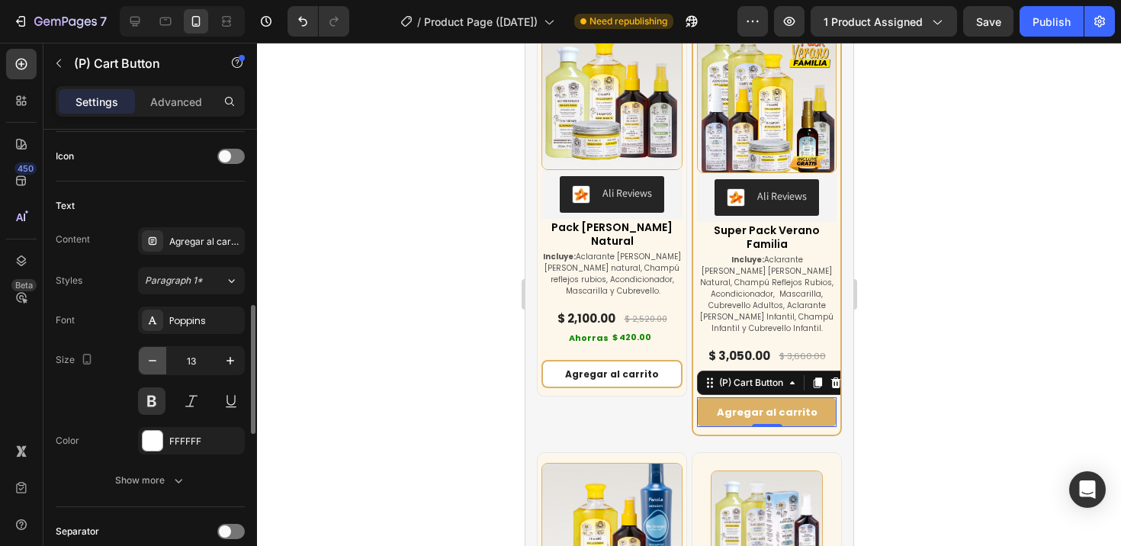
click at [153, 356] on icon "button" at bounding box center [152, 360] width 15 height 15
type input "12"
drag, startPoint x: 362, startPoint y: 337, endPoint x: 389, endPoint y: 345, distance: 28.0
click at [362, 337] on div at bounding box center [689, 294] width 864 height 503
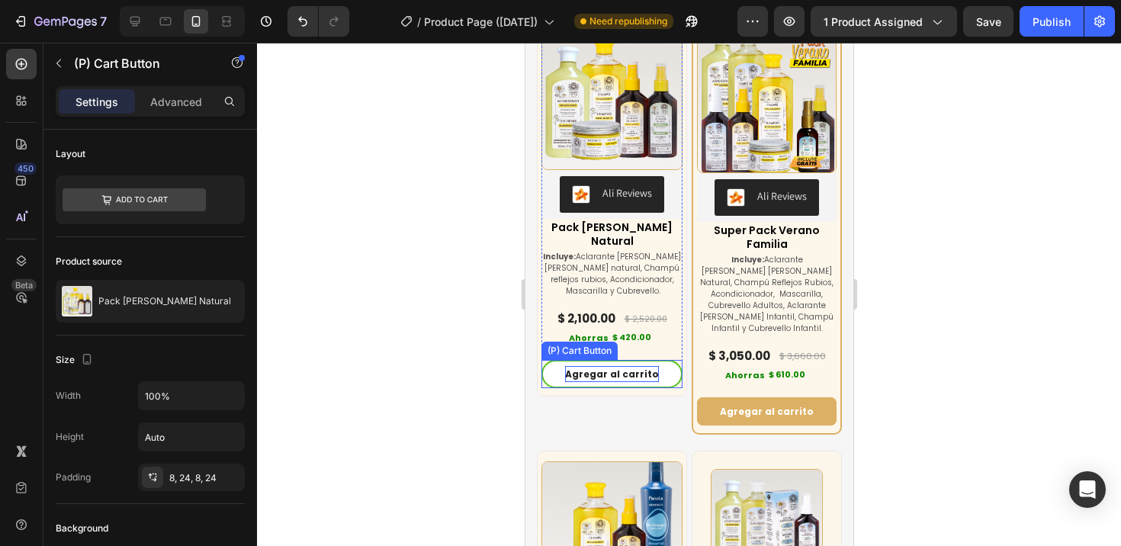
click at [597, 372] on div "Agregar al carrito" at bounding box center [611, 374] width 94 height 17
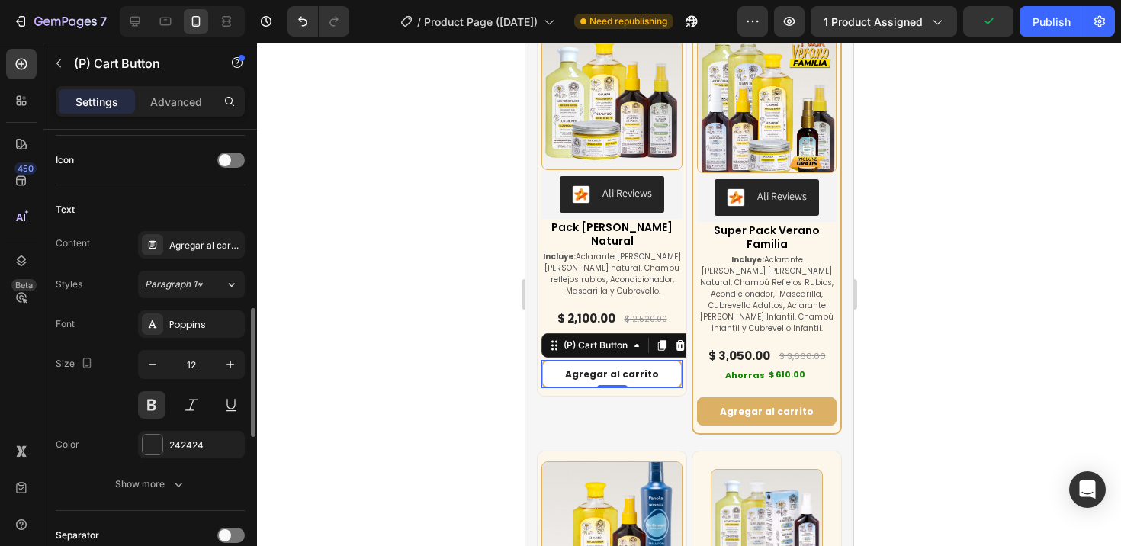
scroll to position [623, 0]
click at [369, 409] on div at bounding box center [689, 294] width 864 height 503
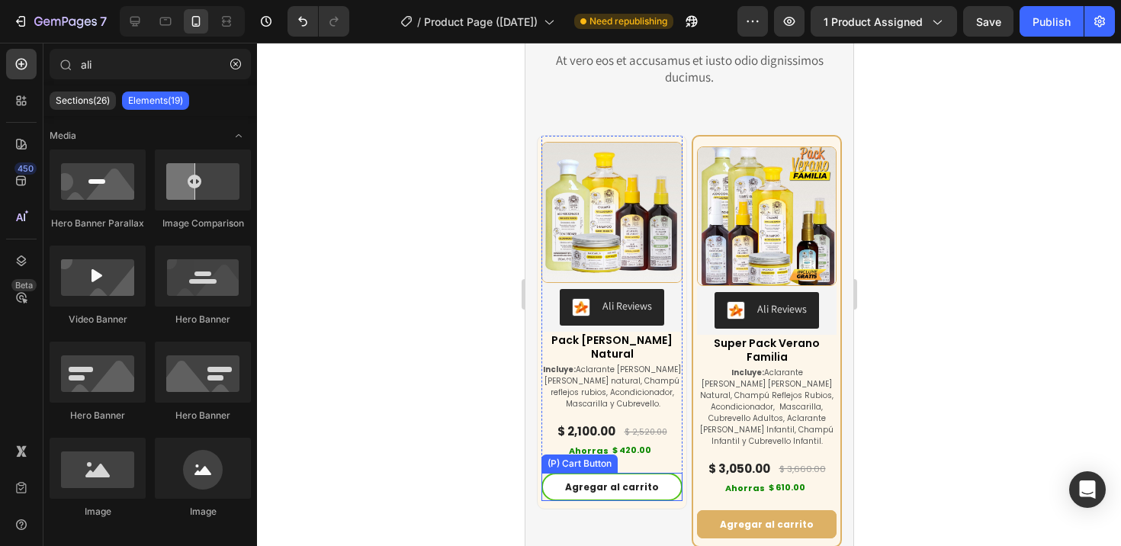
scroll to position [6547, 0]
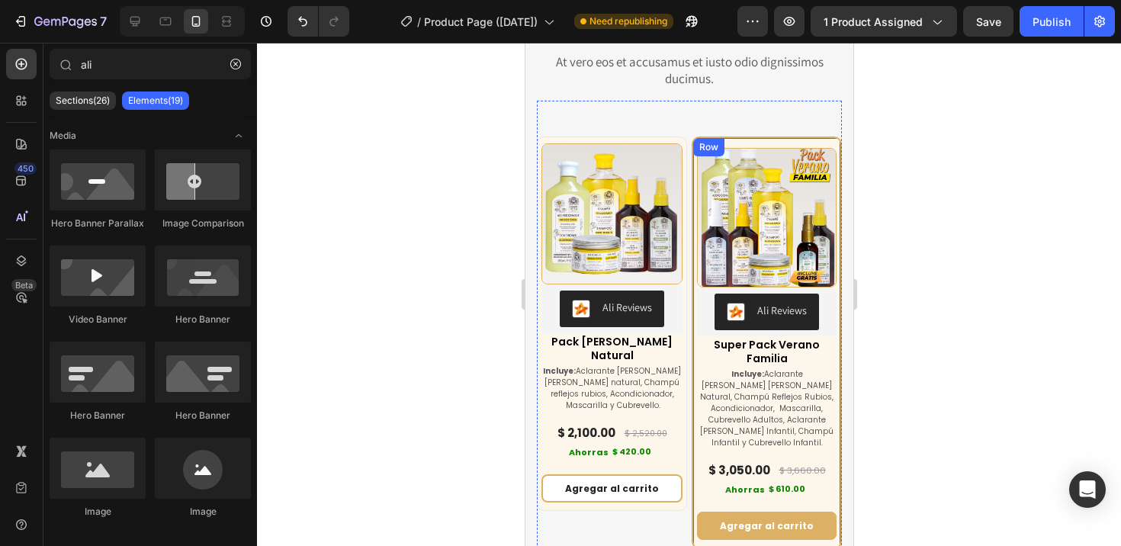
click at [738, 140] on div "(P) Images & Gallery Ali Reviews Ali Reviews Super Pack Verano Familia (P) Titl…" at bounding box center [766, 342] width 150 height 412
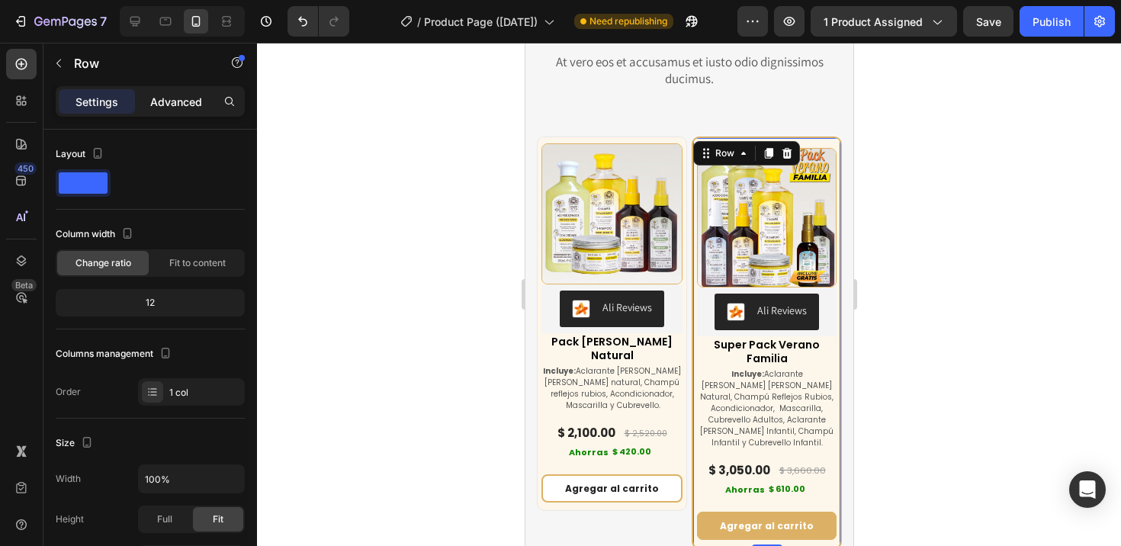
click at [183, 95] on p "Advanced" at bounding box center [176, 102] width 52 height 16
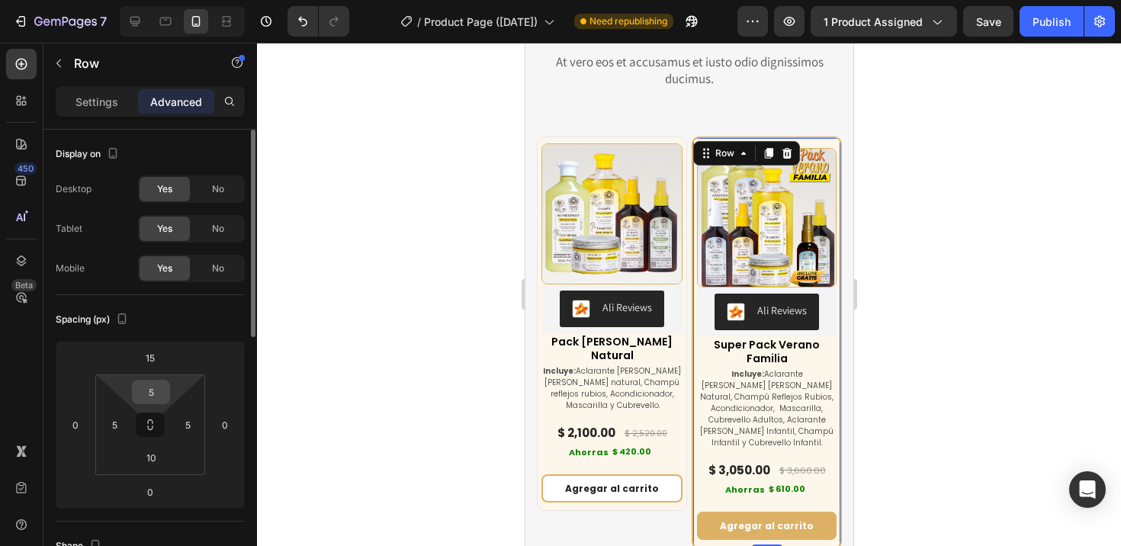
click at [150, 390] on input "5" at bounding box center [151, 391] width 30 height 23
type input "0"
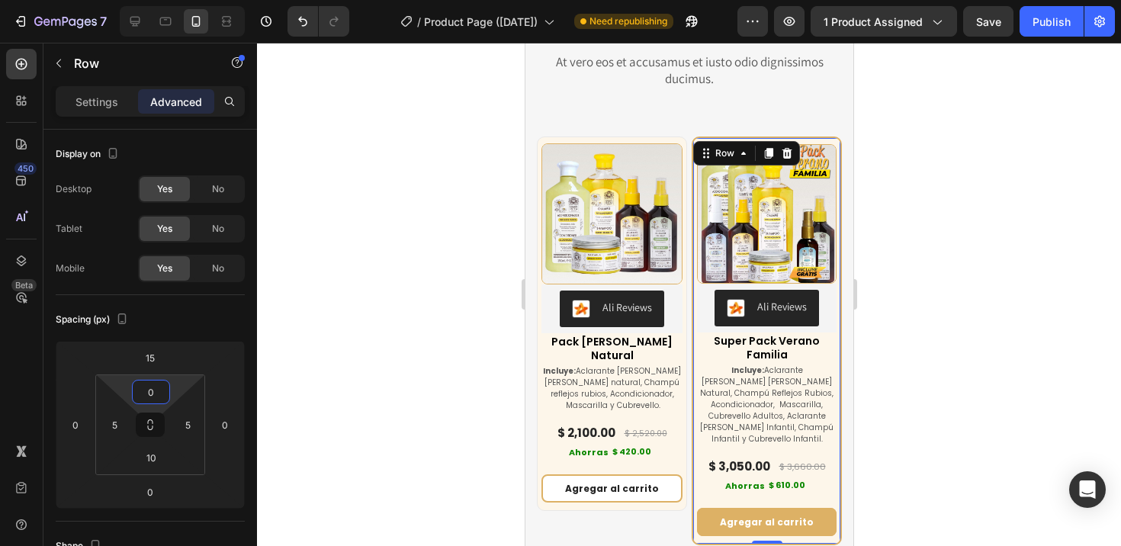
click at [280, 342] on div at bounding box center [689, 294] width 864 height 503
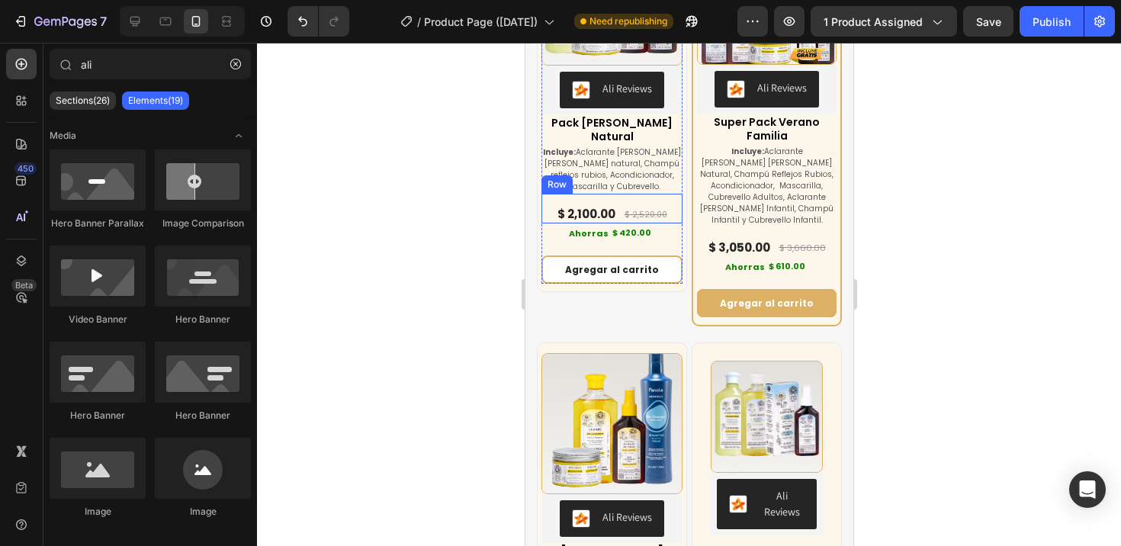
scroll to position [6767, 0]
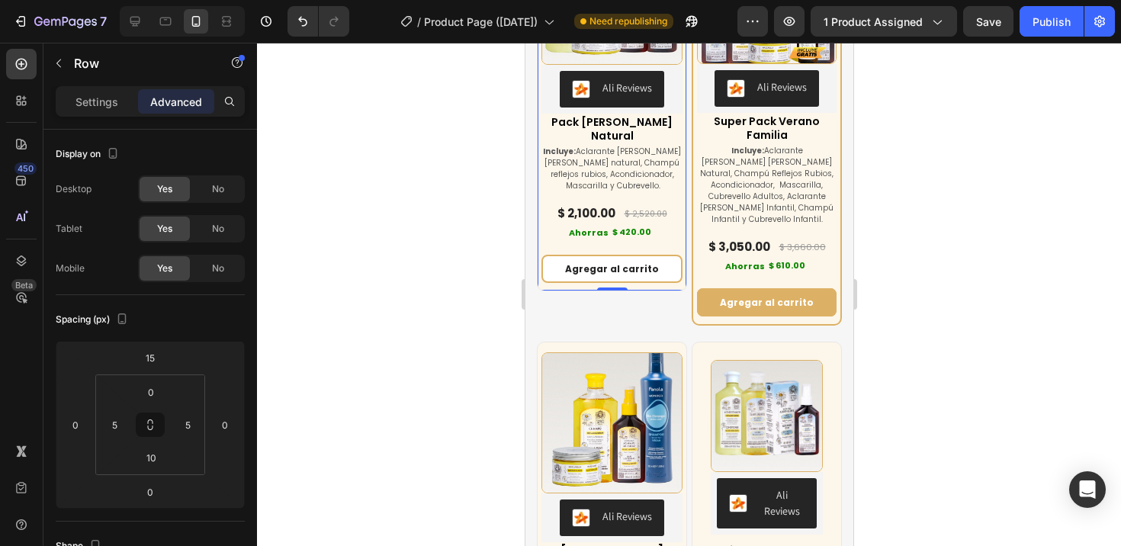
click at [611, 282] on div "(P) Images & Gallery Ali Reviews Ali Reviews Pack [PERSON_NAME] Natural (P) Tit…" at bounding box center [611, 104] width 150 height 374
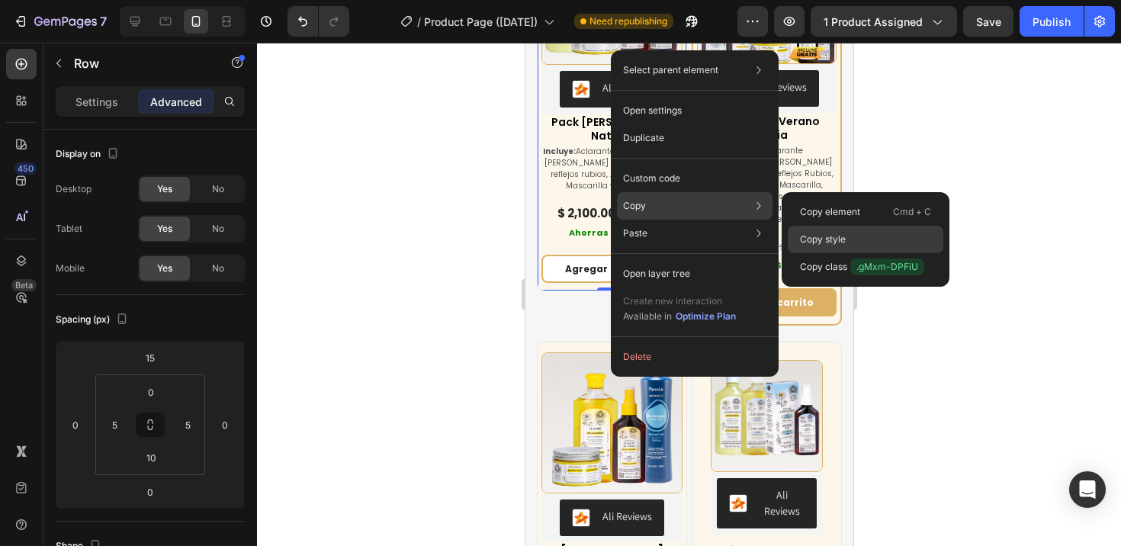
click at [826, 239] on p "Copy style" at bounding box center [823, 240] width 46 height 14
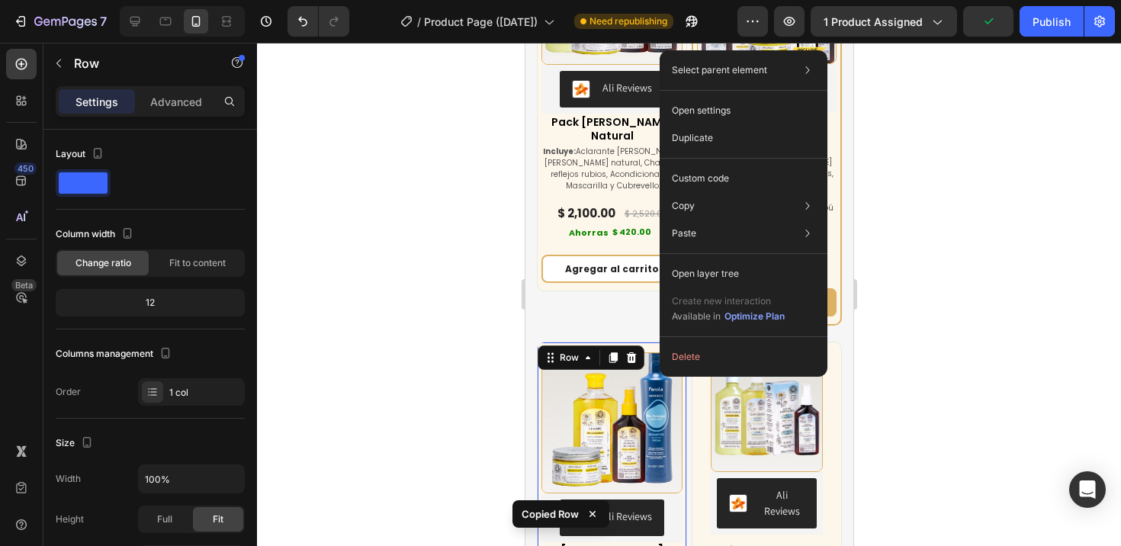
drag, startPoint x: 659, startPoint y: 326, endPoint x: 1185, endPoint y: 368, distance: 527.0
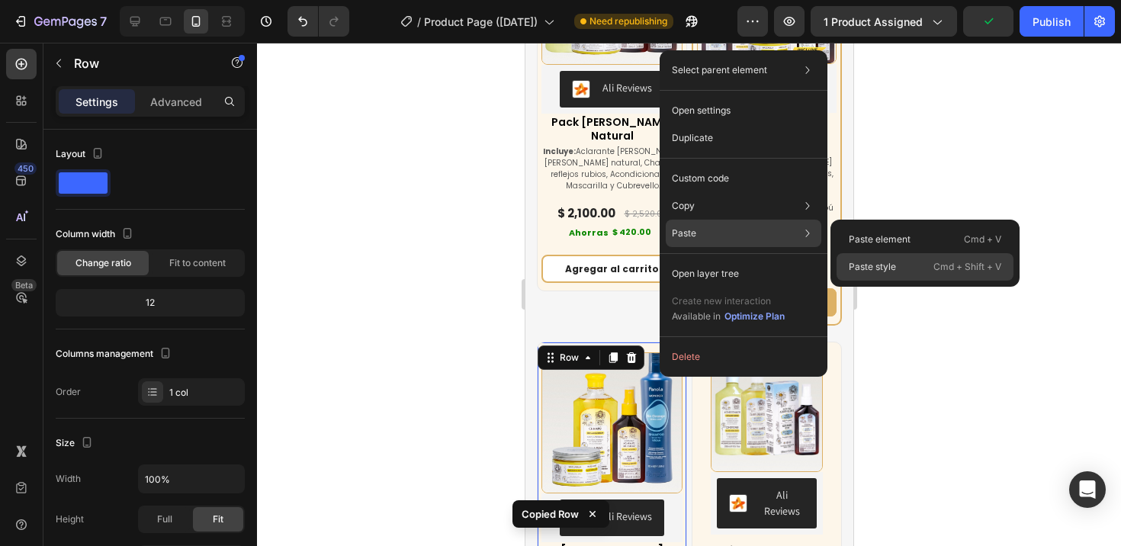
click at [894, 263] on p "Paste style" at bounding box center [872, 267] width 47 height 14
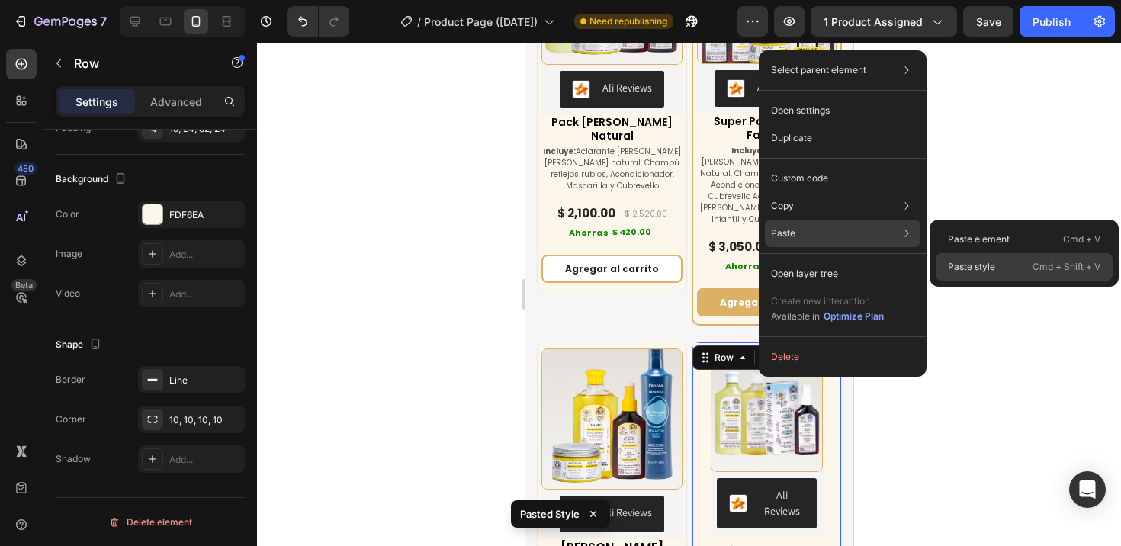
click at [959, 265] on p "Paste style" at bounding box center [971, 267] width 47 height 14
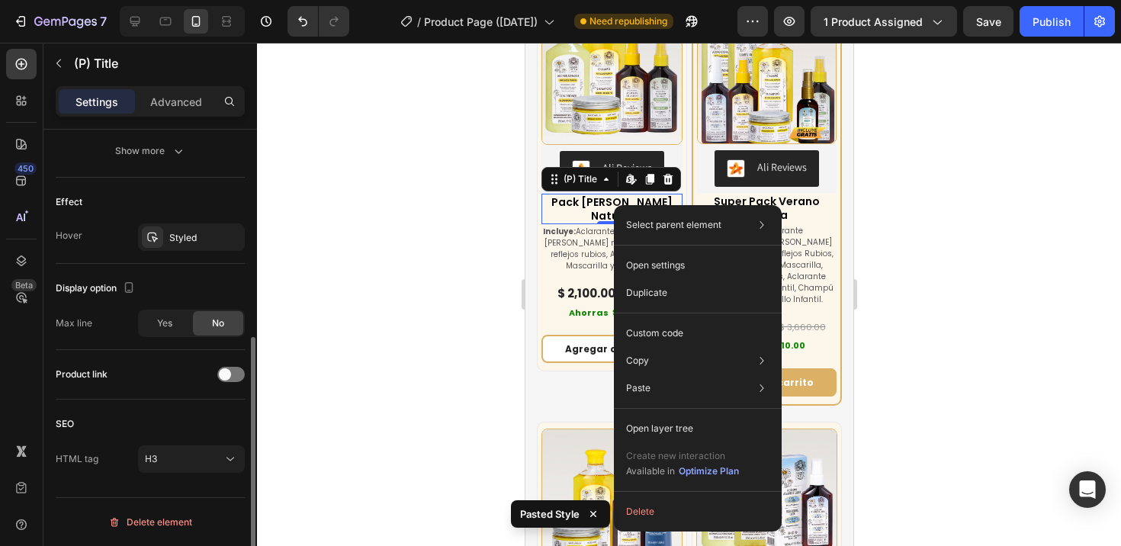
scroll to position [0, 0]
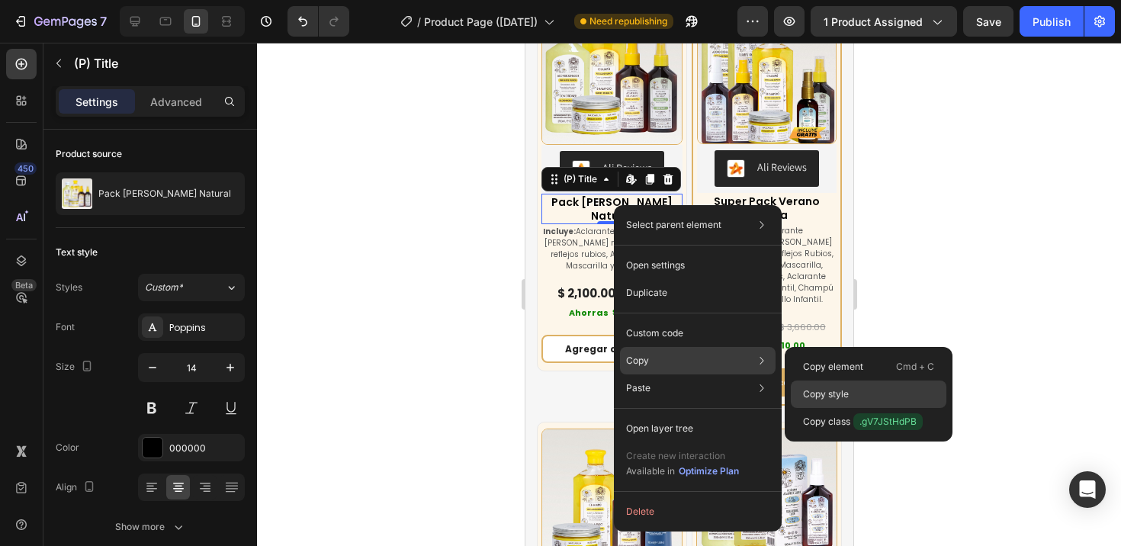
click at [830, 390] on p "Copy style" at bounding box center [826, 394] width 46 height 14
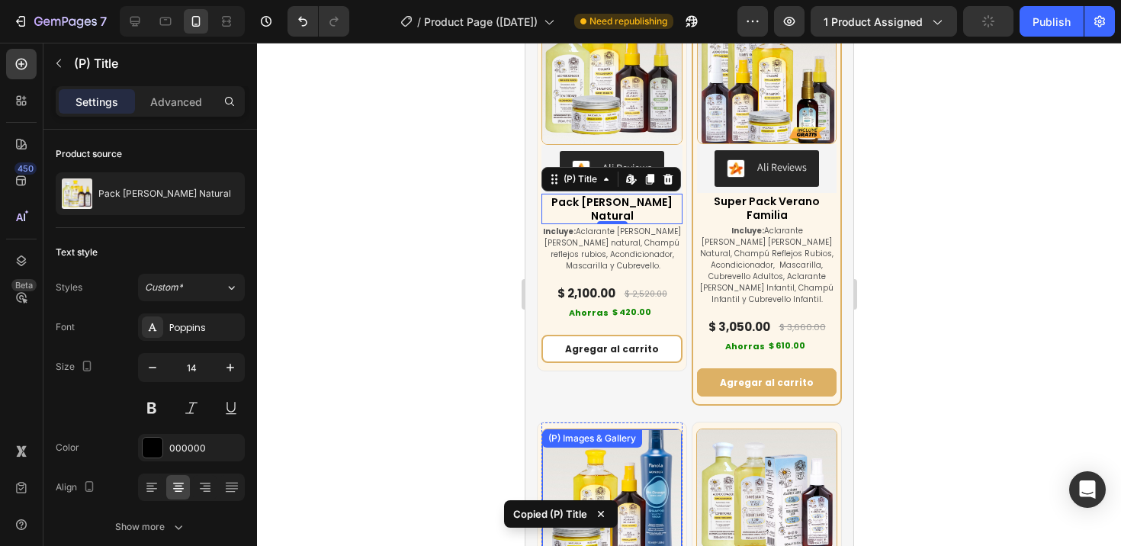
scroll to position [6960, 0]
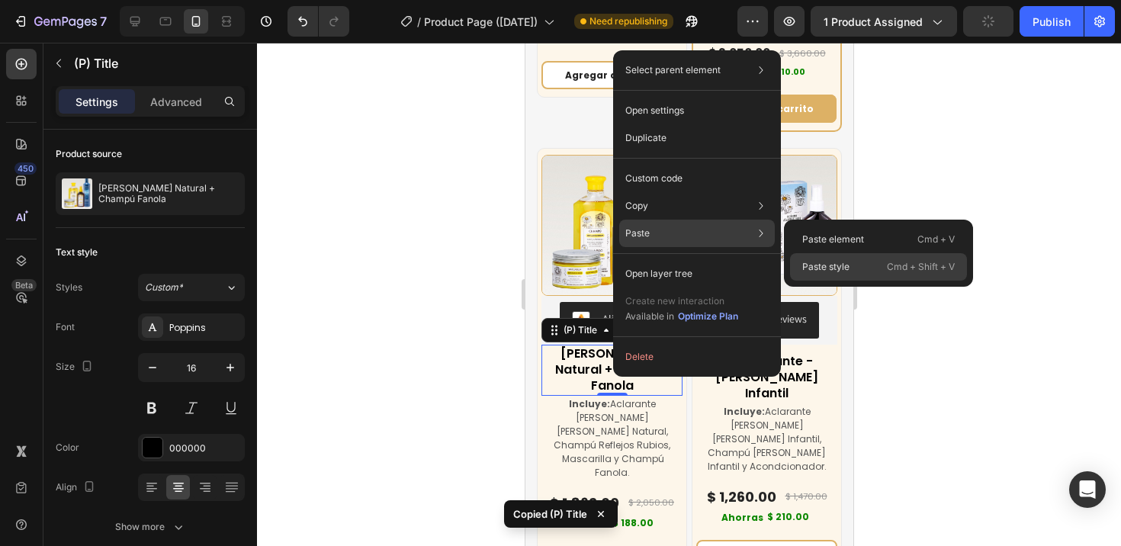
click at [826, 265] on p "Paste style" at bounding box center [825, 267] width 47 height 14
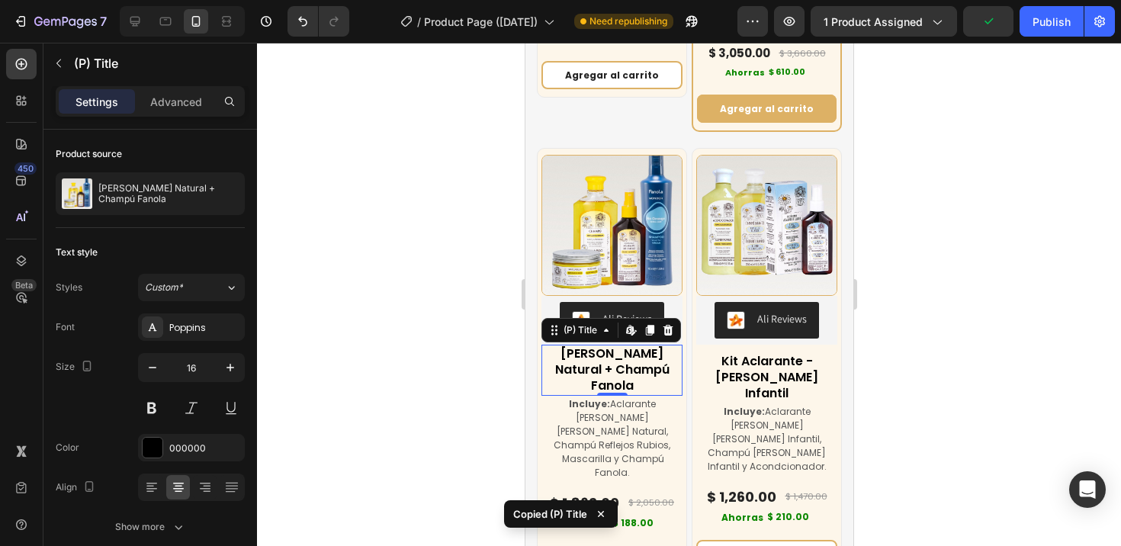
type input "14"
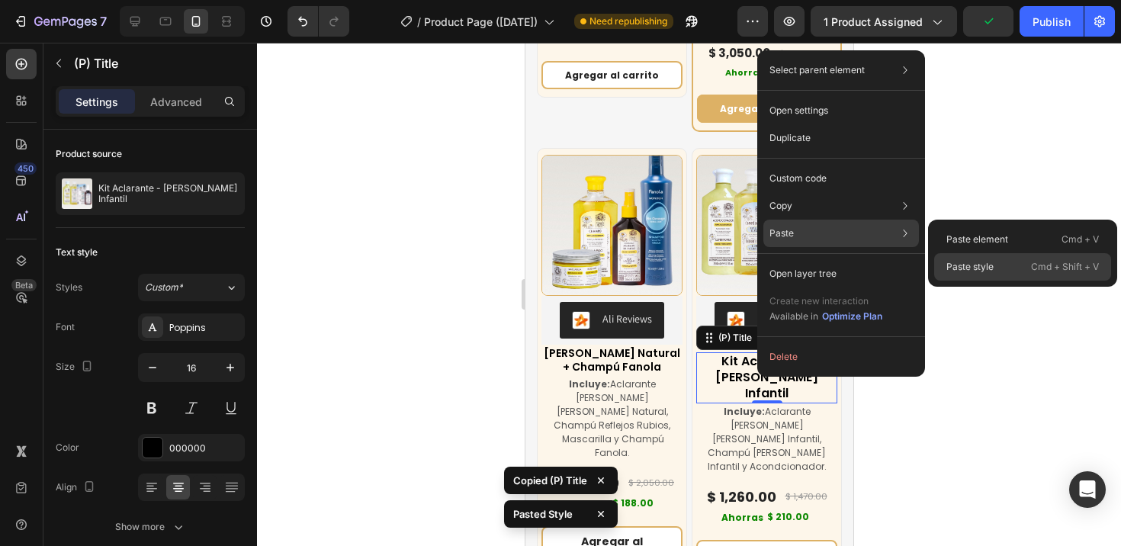
click at [957, 271] on p "Paste style" at bounding box center [969, 267] width 47 height 14
type input "14"
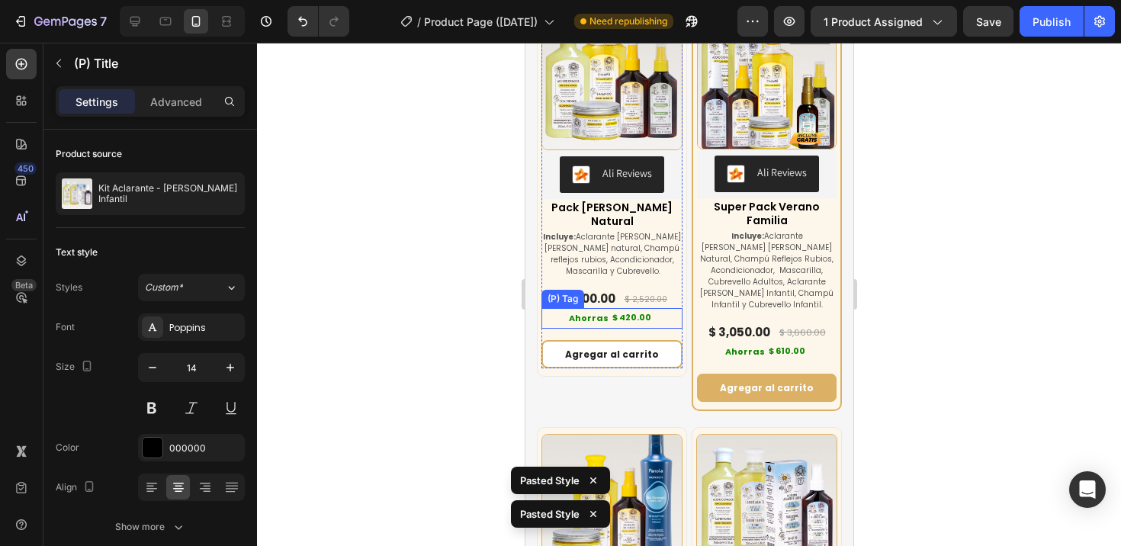
scroll to position [6681, 0]
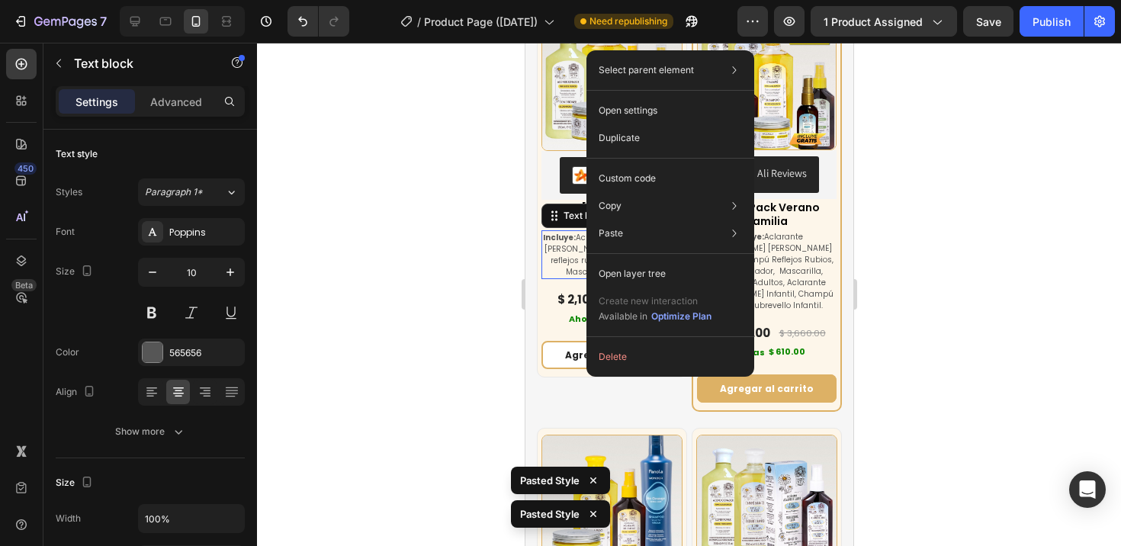
drag, startPoint x: 586, startPoint y: 258, endPoint x: 1114, endPoint y: 296, distance: 529.7
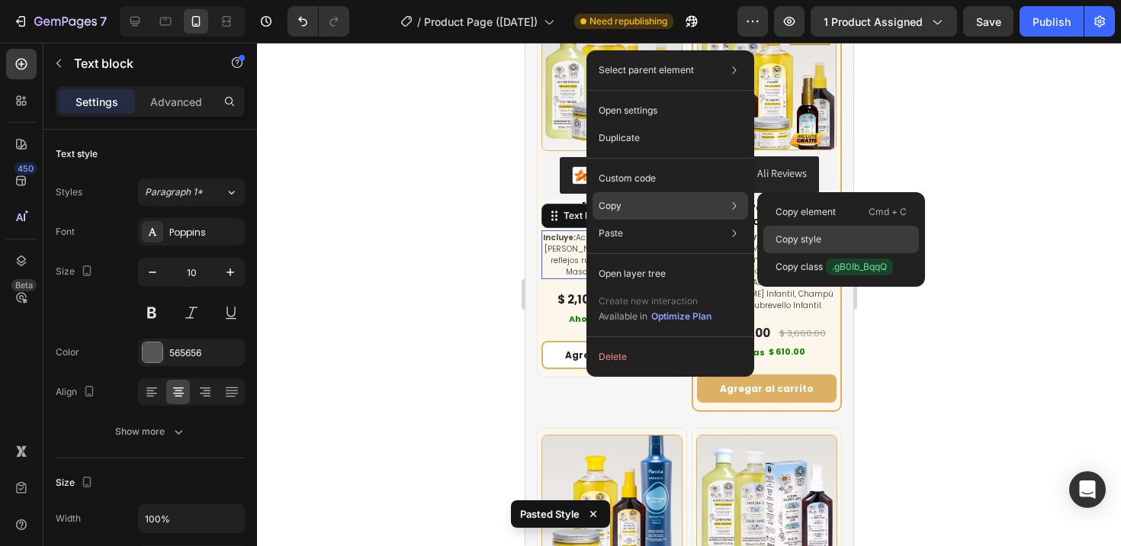
click at [804, 235] on p "Copy style" at bounding box center [798, 240] width 46 height 14
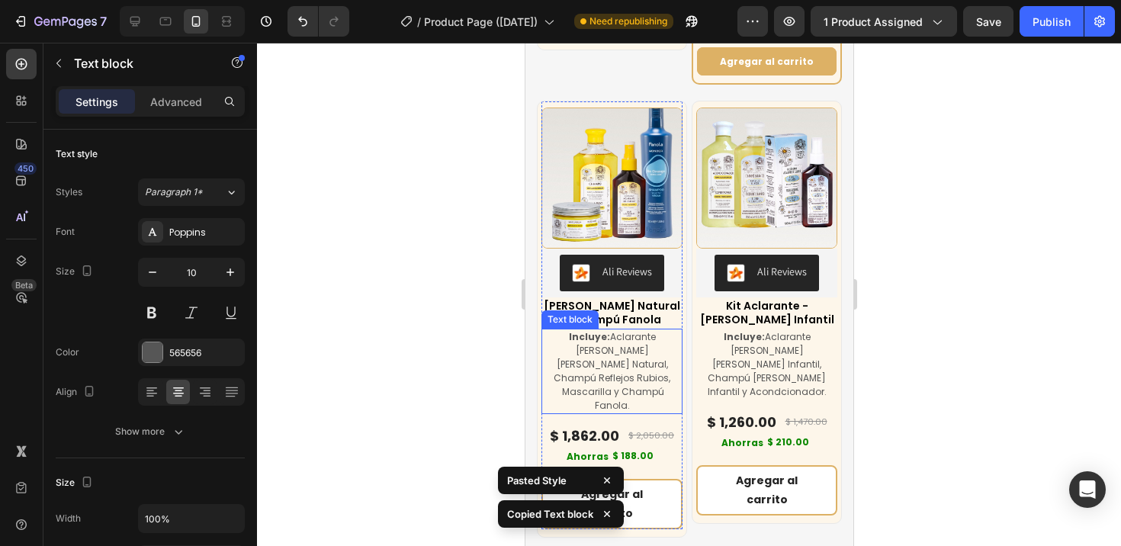
scroll to position [7009, 0]
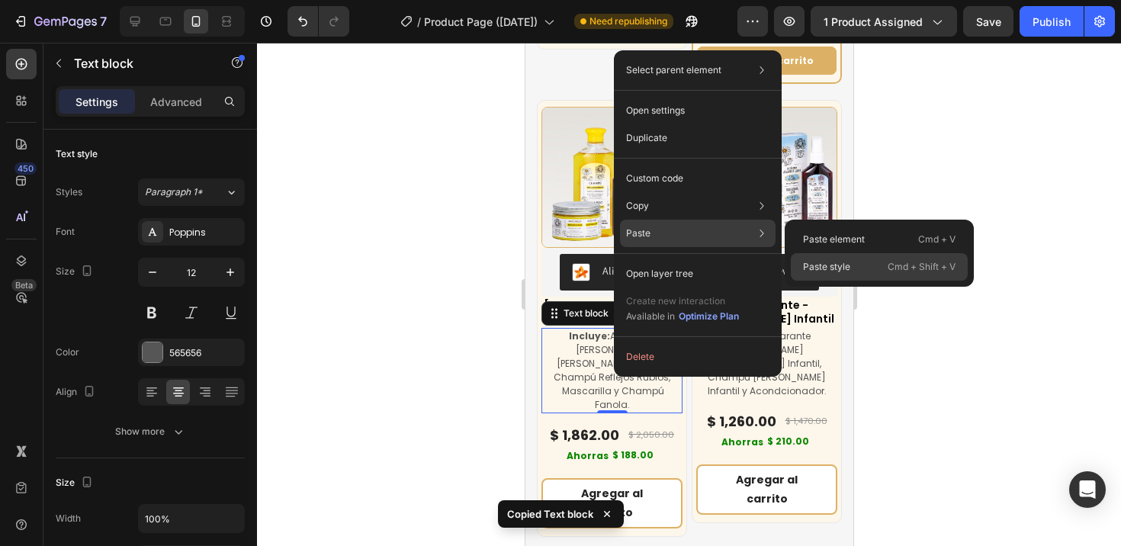
drag, startPoint x: 833, startPoint y: 262, endPoint x: 268, endPoint y: 252, distance: 564.3
click at [833, 262] on p "Paste style" at bounding box center [826, 267] width 47 height 14
type input "10"
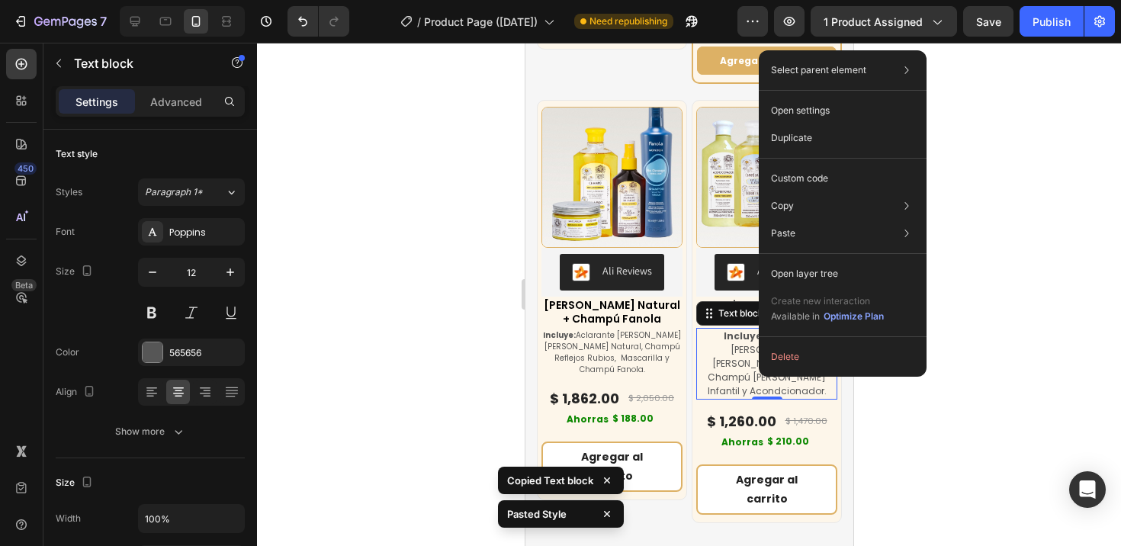
drag, startPoint x: 759, startPoint y: 326, endPoint x: 1288, endPoint y: 364, distance: 531.3
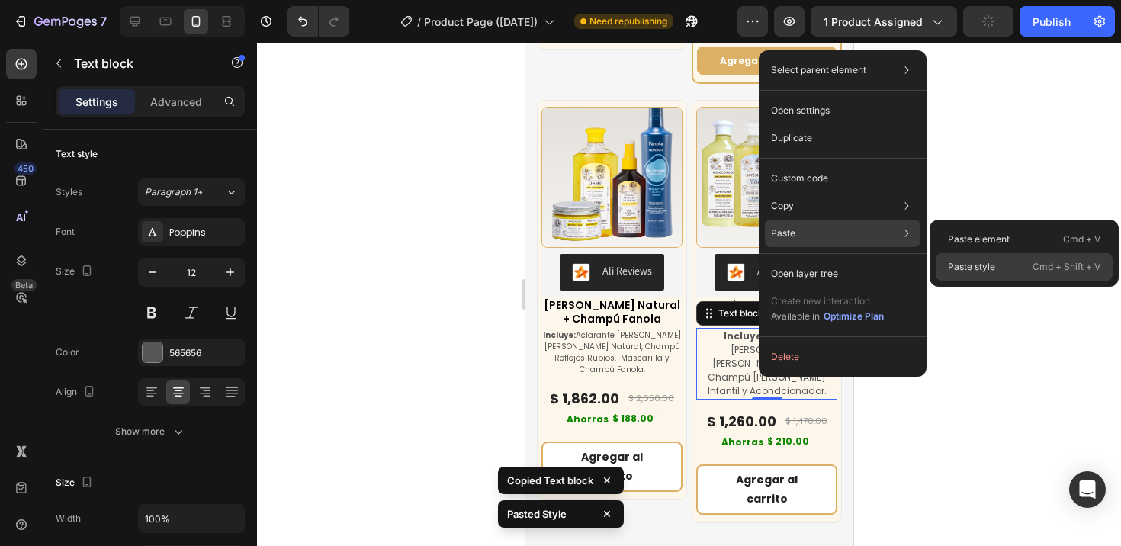
click at [982, 264] on p "Paste style" at bounding box center [971, 267] width 47 height 14
type input "10"
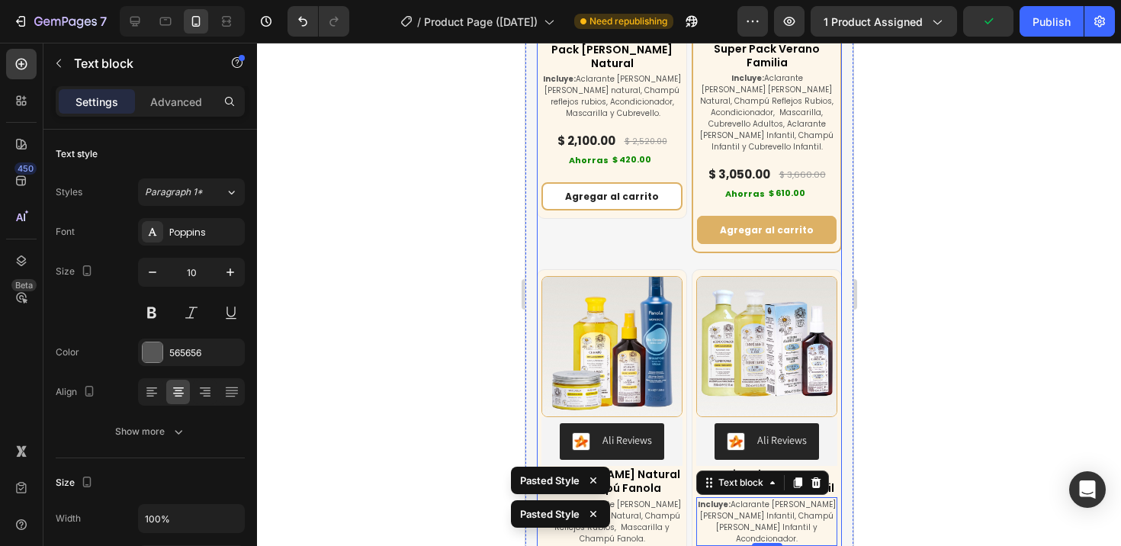
scroll to position [6754, 0]
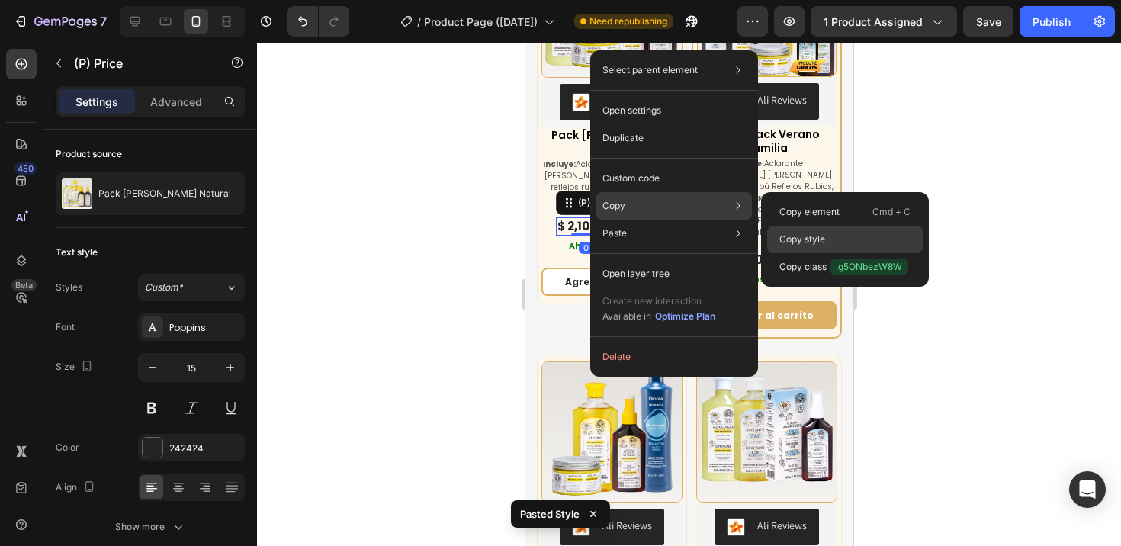
click at [804, 238] on p "Copy style" at bounding box center [802, 240] width 46 height 14
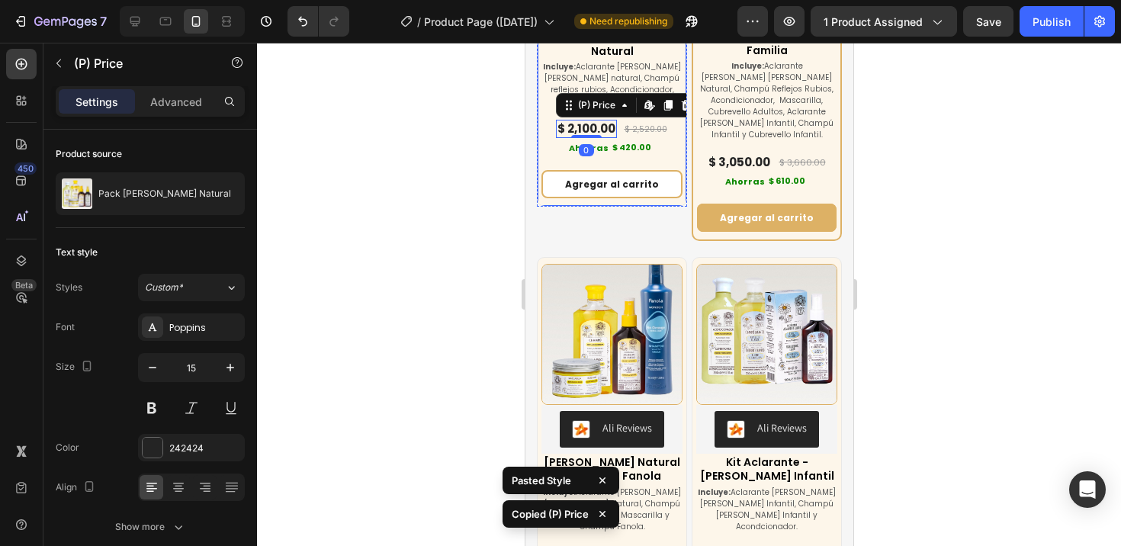
scroll to position [7041, 0]
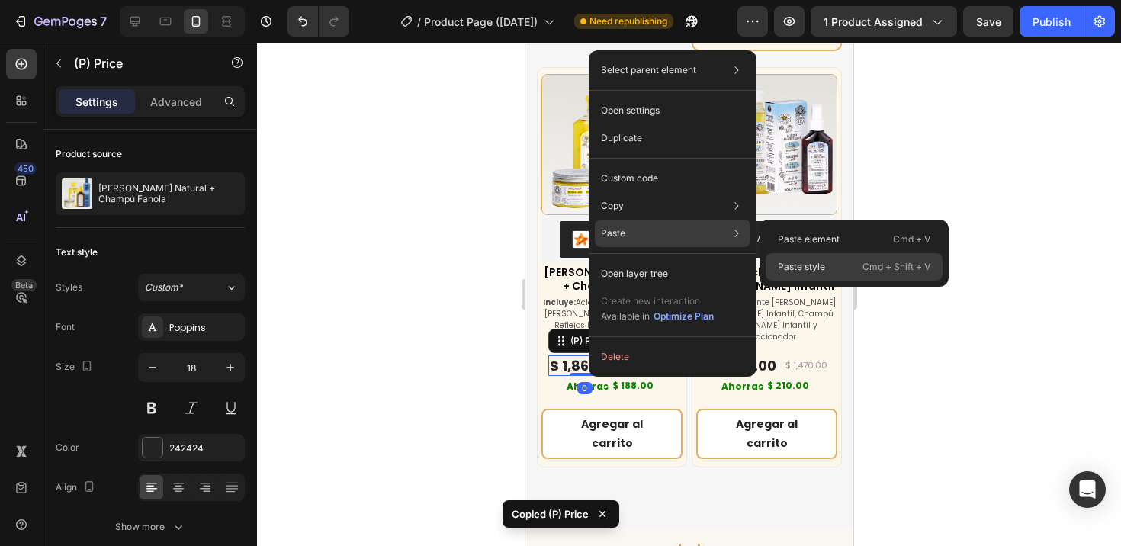
click at [815, 270] on p "Paste style" at bounding box center [801, 267] width 47 height 14
type input "15"
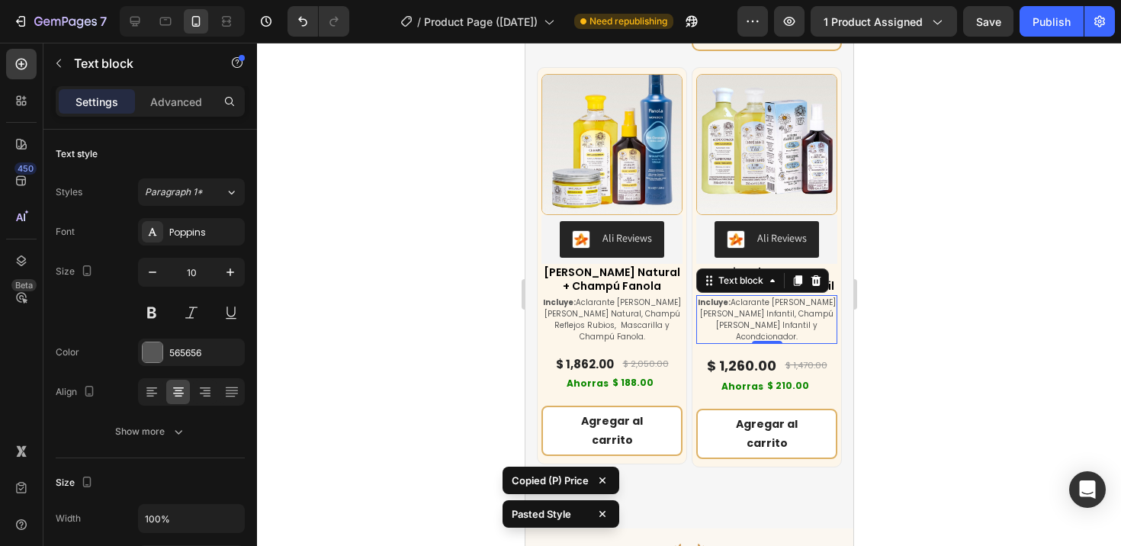
click at [719, 305] on p "Incluye: Aclarante [PERSON_NAME] [PERSON_NAME] Infantil, Champú [PERSON_NAME] I…" at bounding box center [766, 320] width 138 height 46
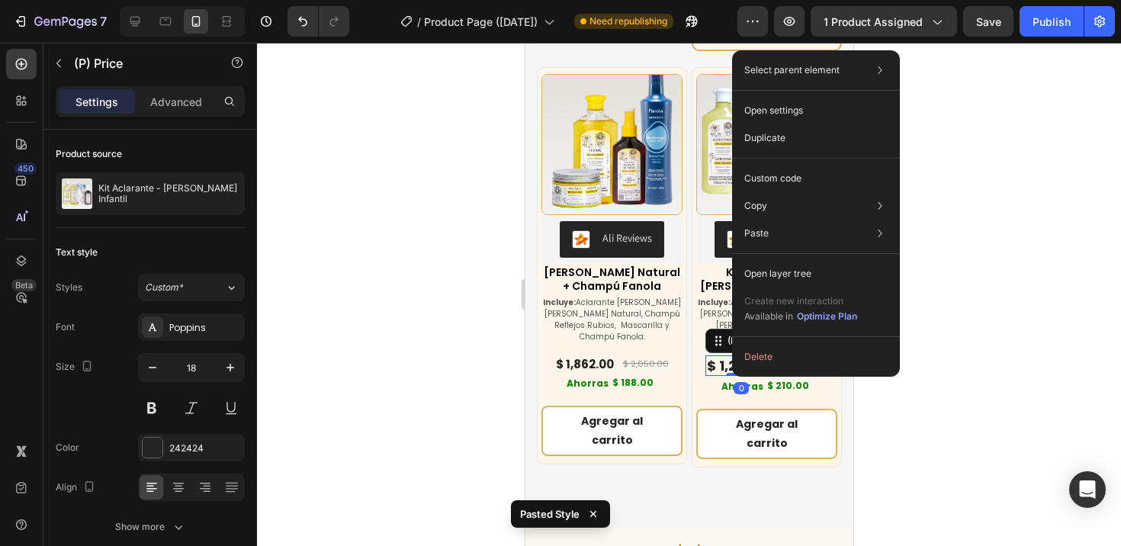
drag, startPoint x: 732, startPoint y: 326, endPoint x: 1256, endPoint y: 369, distance: 526.2
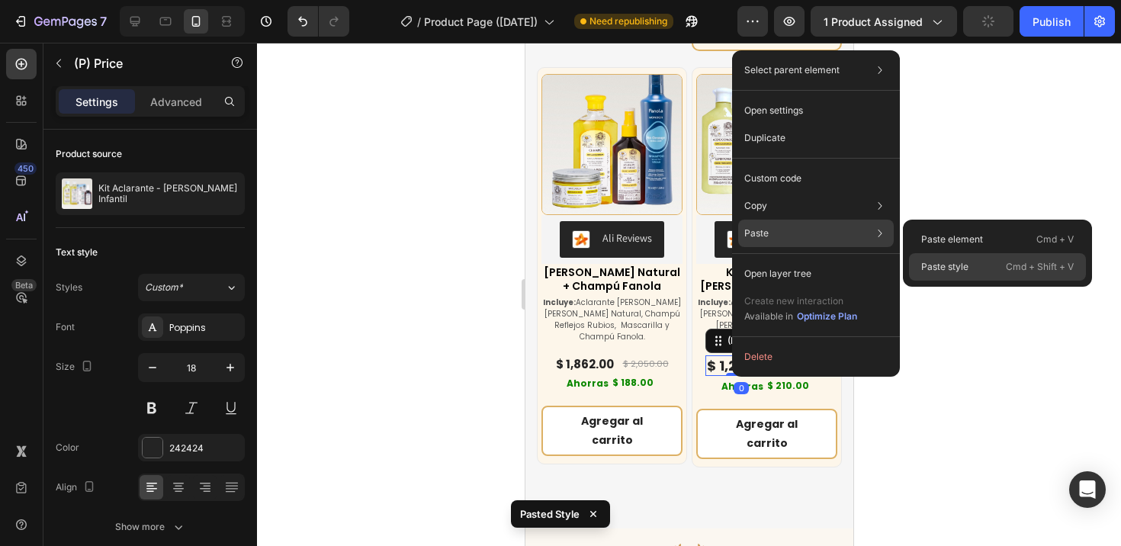
click at [933, 268] on p "Paste style" at bounding box center [944, 267] width 47 height 14
type input "15"
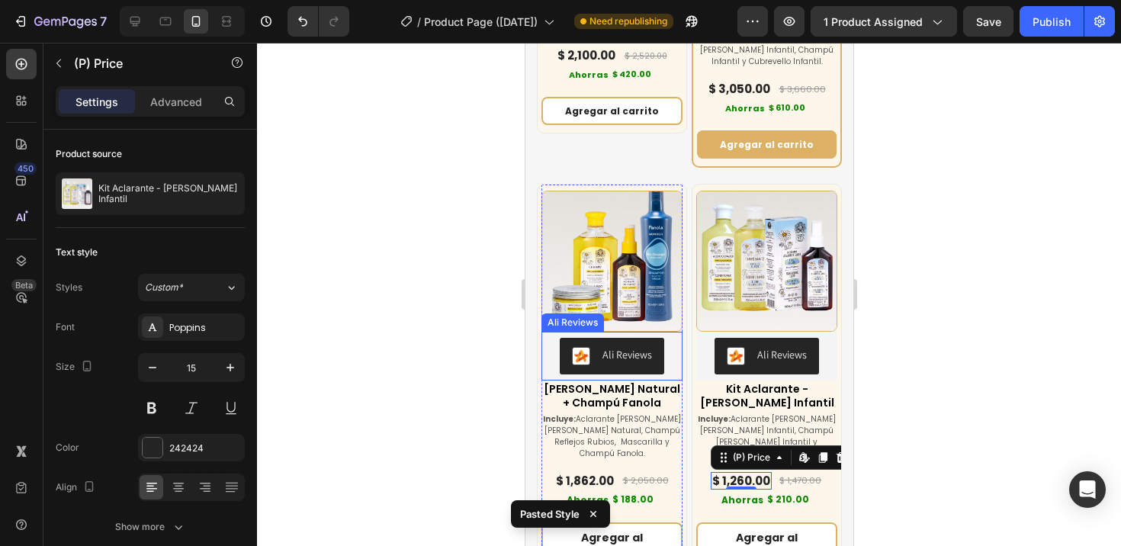
scroll to position [6815, 0]
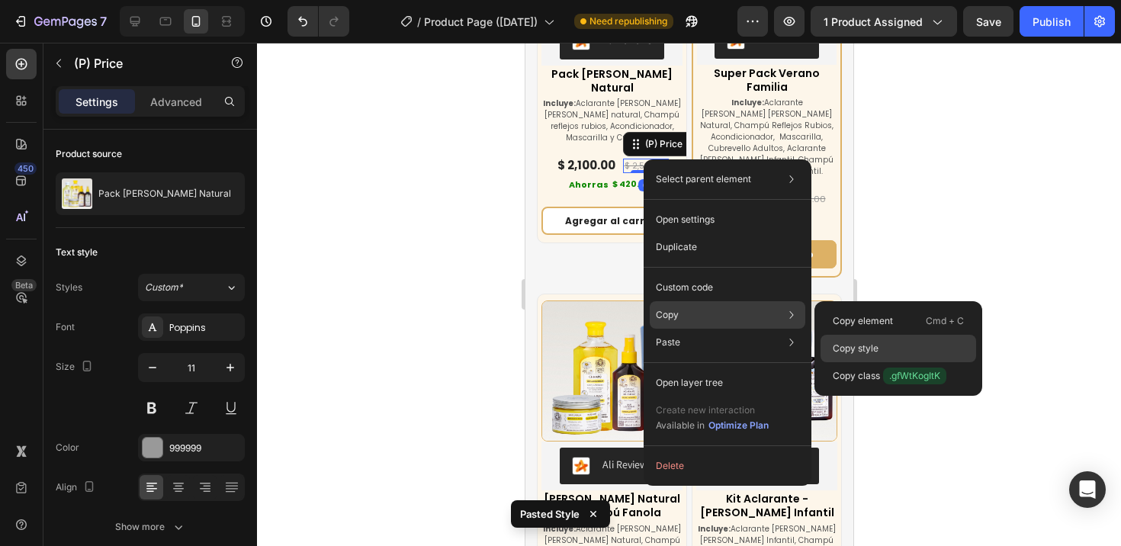
click at [848, 347] on p "Copy style" at bounding box center [856, 349] width 46 height 14
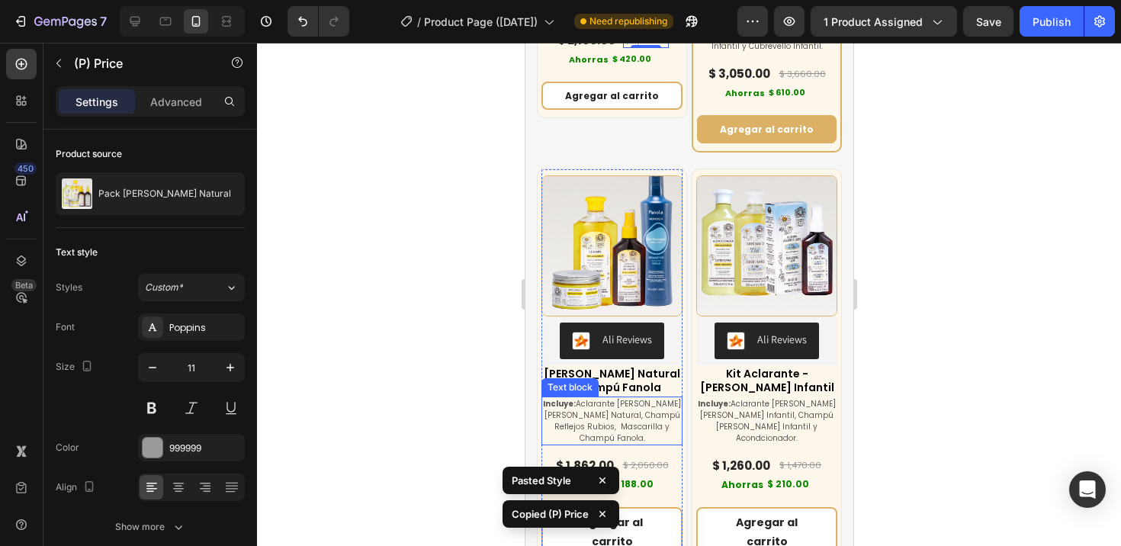
scroll to position [7082, 0]
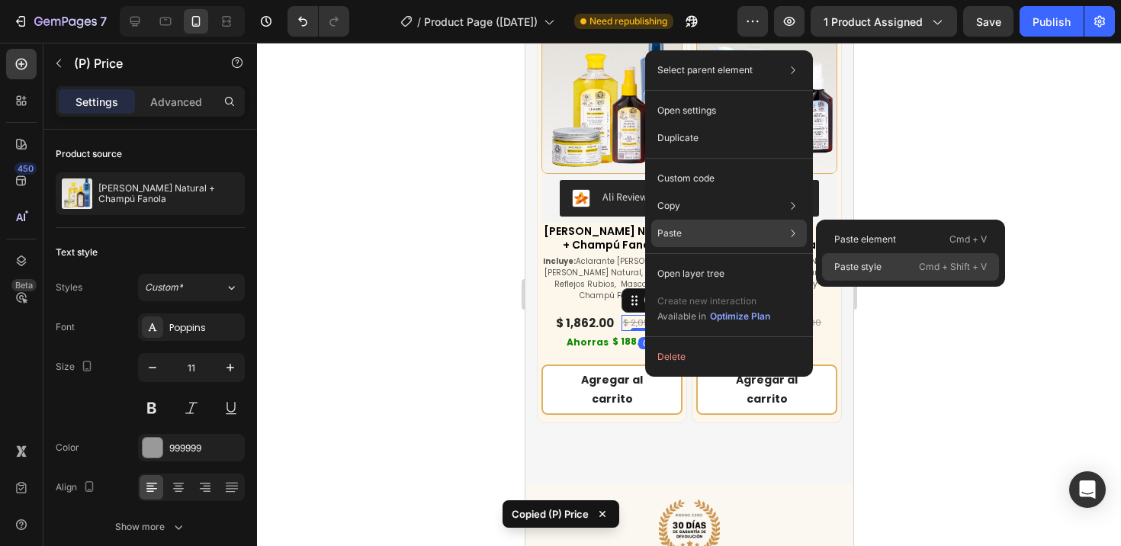
click at [880, 265] on p "Paste style" at bounding box center [857, 267] width 47 height 14
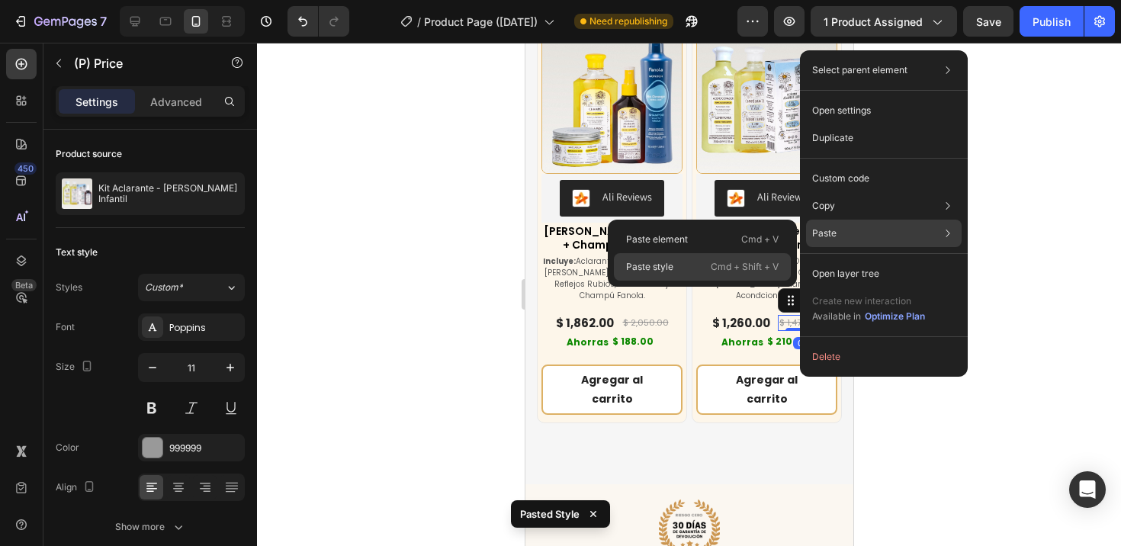
click at [653, 265] on p "Paste style" at bounding box center [649, 267] width 47 height 14
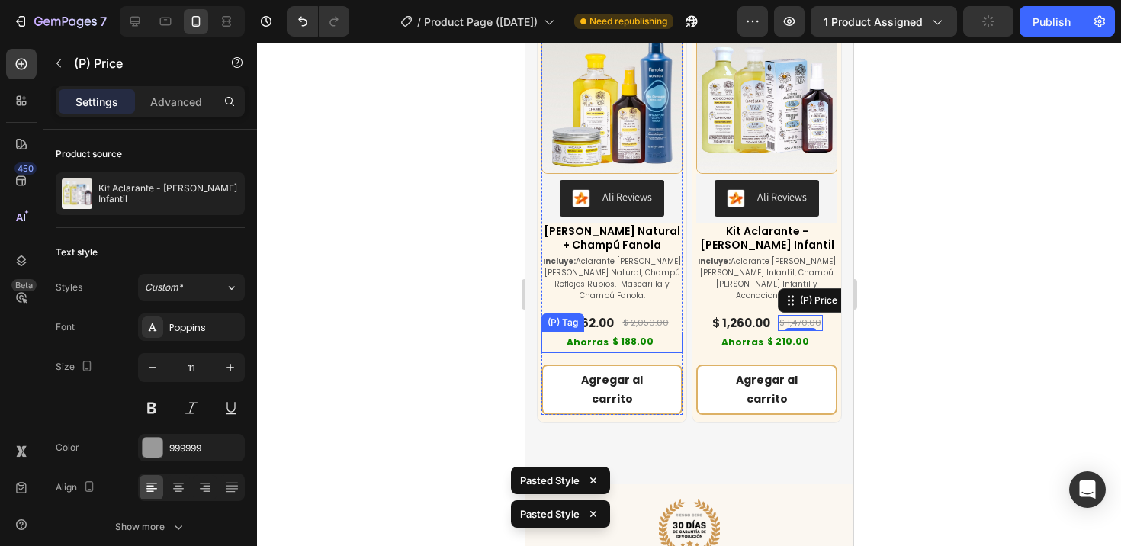
click at [638, 332] on div "$ 188.00" at bounding box center [632, 342] width 44 height 20
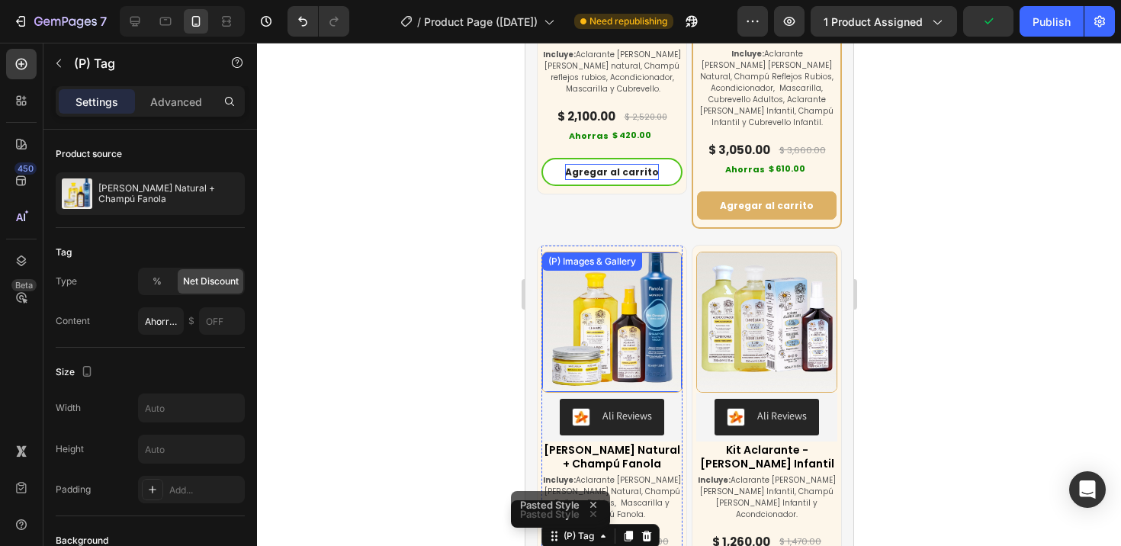
scroll to position [6861, 0]
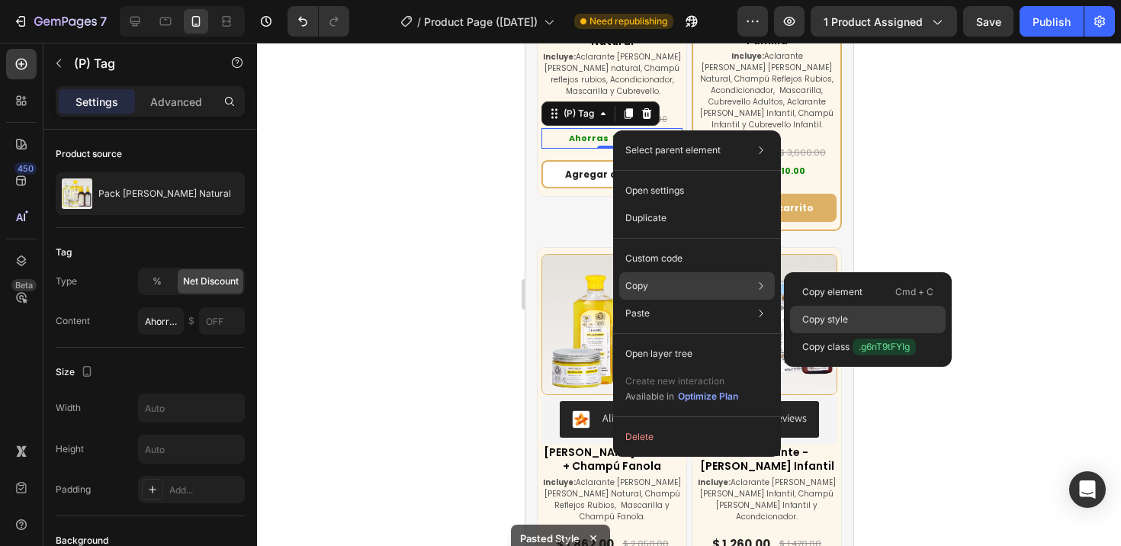
click at [826, 316] on p "Copy style" at bounding box center [825, 320] width 46 height 14
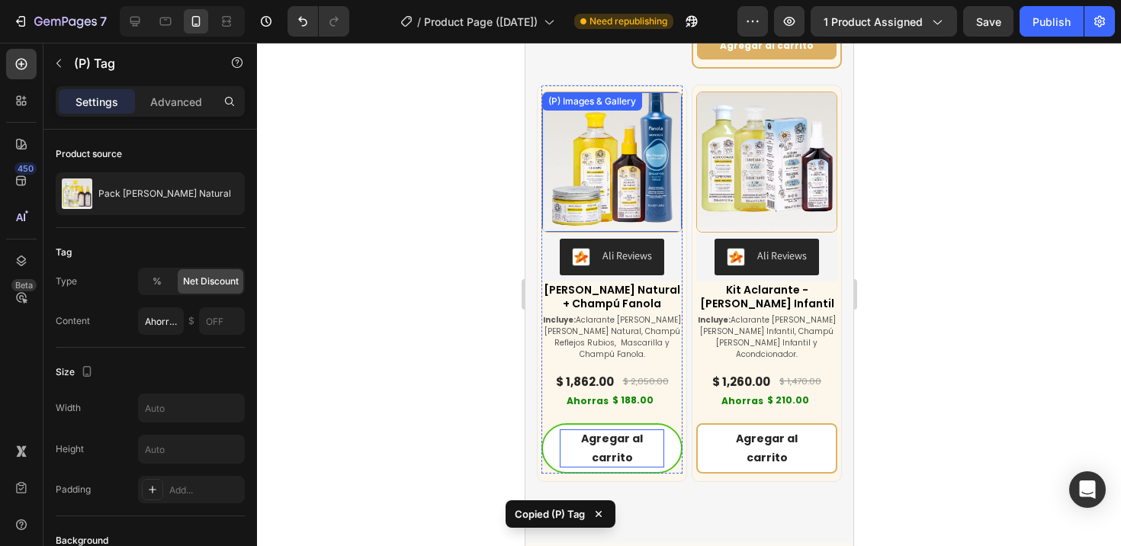
scroll to position [7171, 0]
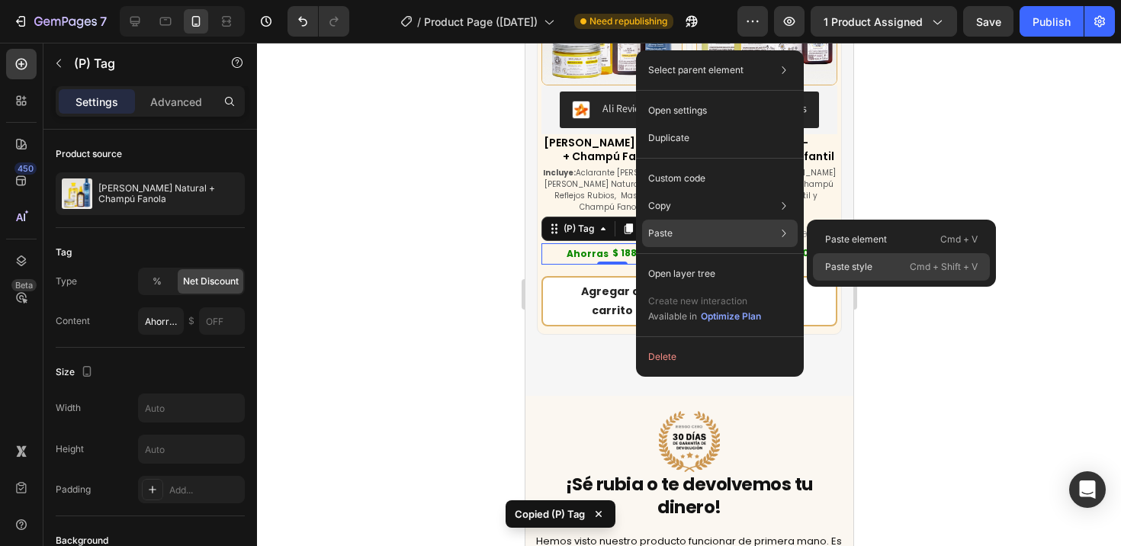
click at [858, 265] on p "Paste style" at bounding box center [848, 267] width 47 height 14
type input "11"
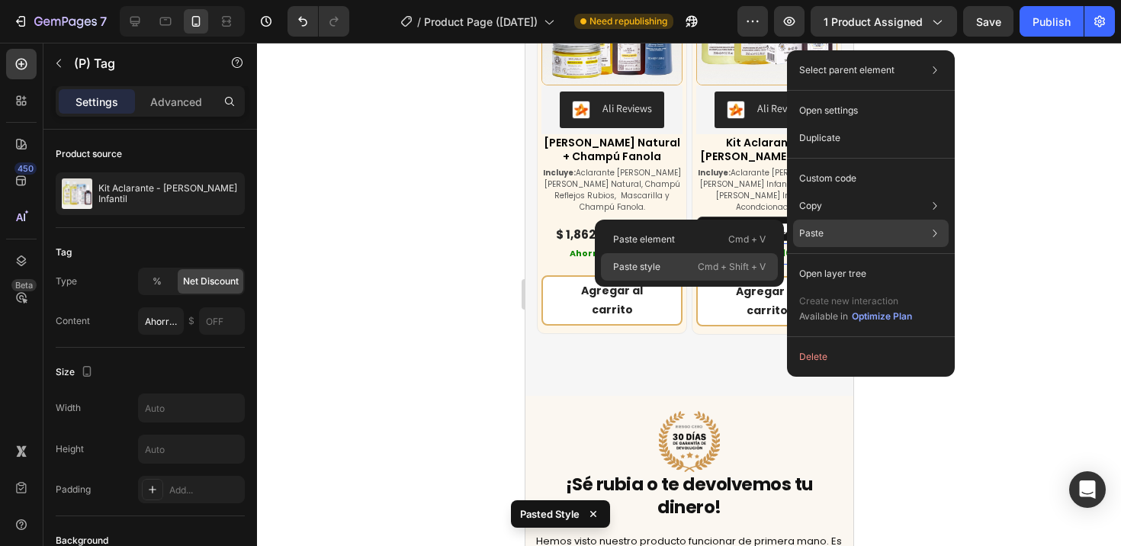
click at [674, 264] on div "Paste style Cmd + Shift + V" at bounding box center [689, 266] width 177 height 27
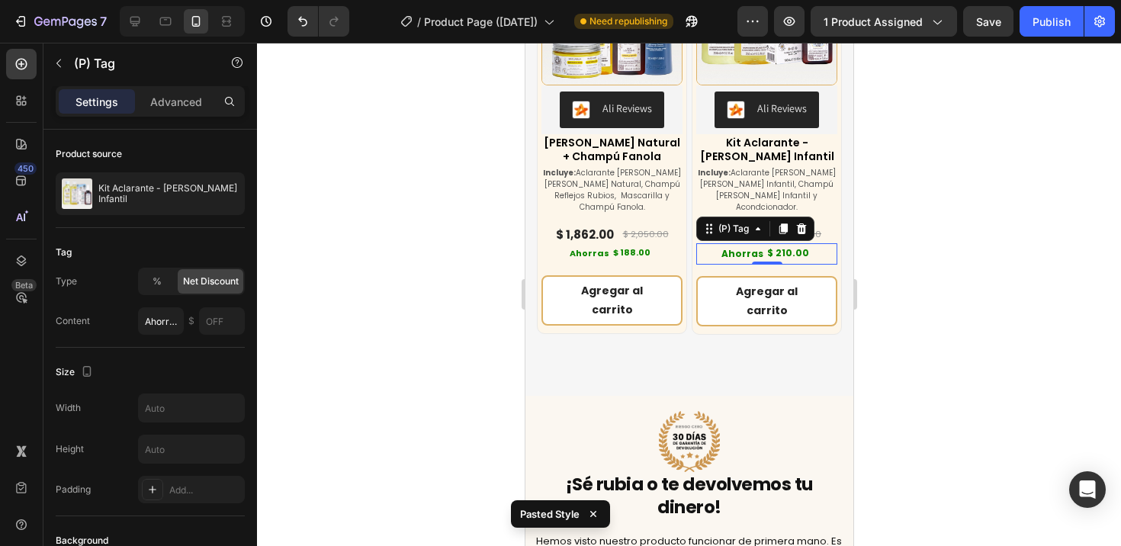
type input "11"
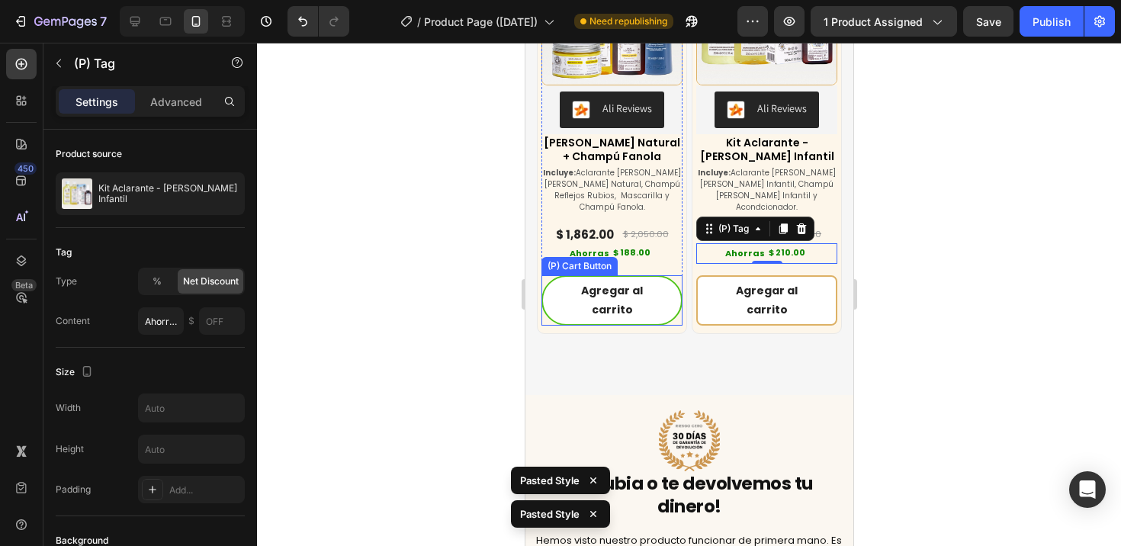
scroll to position [6890, 0]
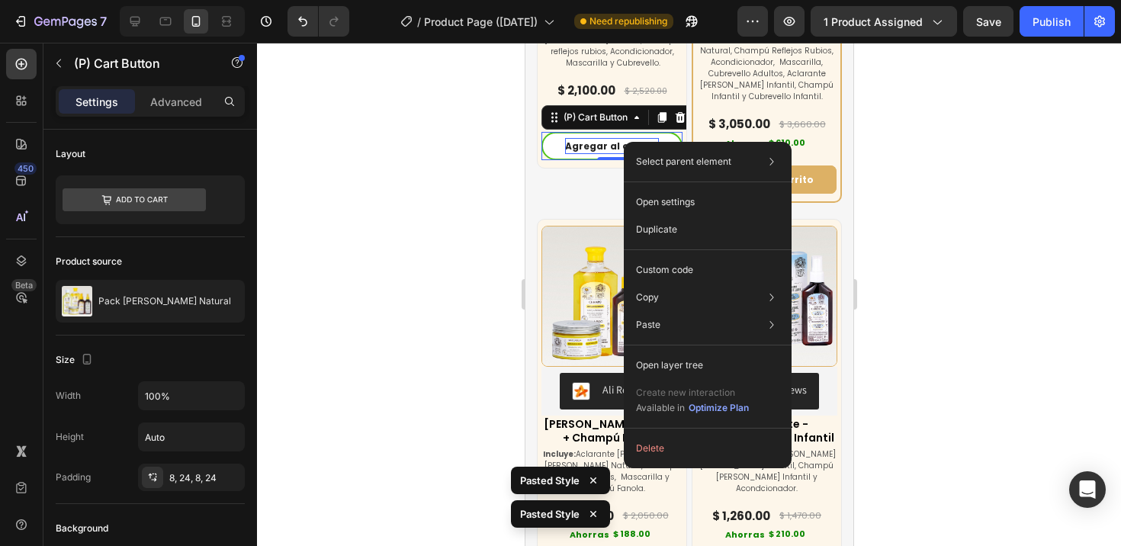
drag, startPoint x: 624, startPoint y: 142, endPoint x: 1149, endPoint y: 184, distance: 527.0
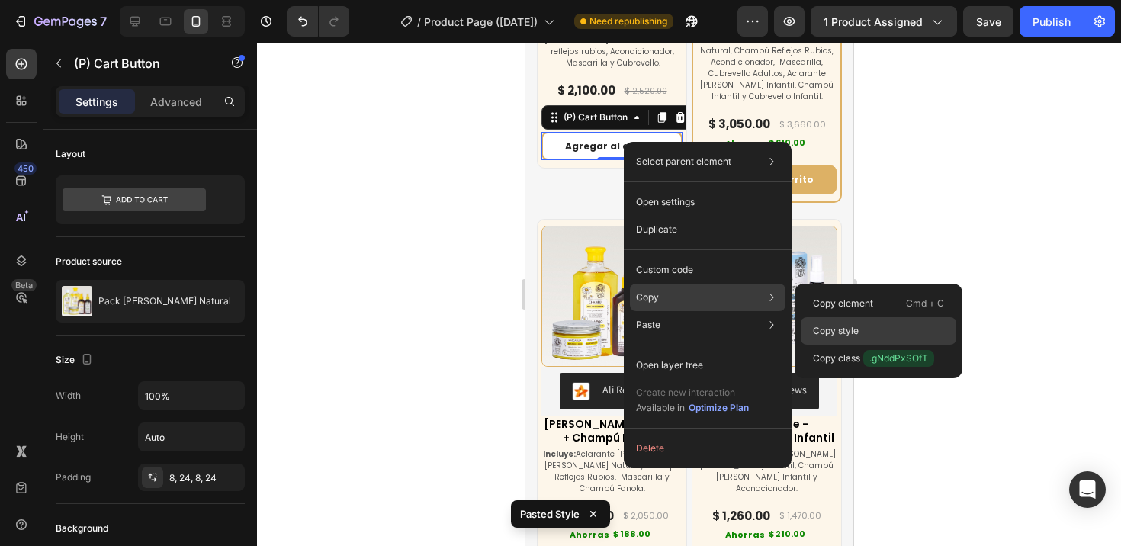
click at [825, 331] on p "Copy style" at bounding box center [836, 331] width 46 height 14
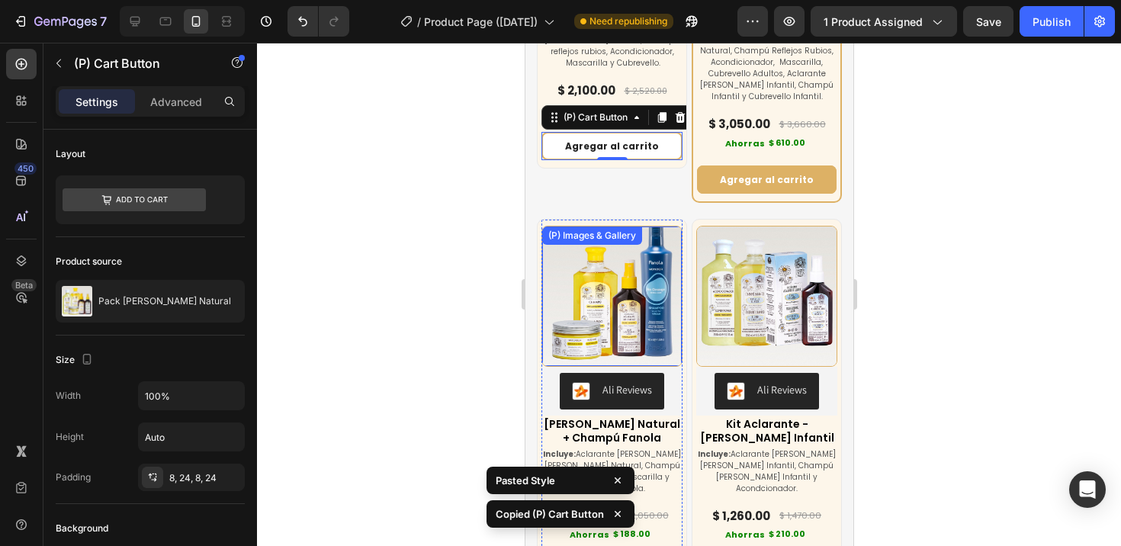
scroll to position [7013, 0]
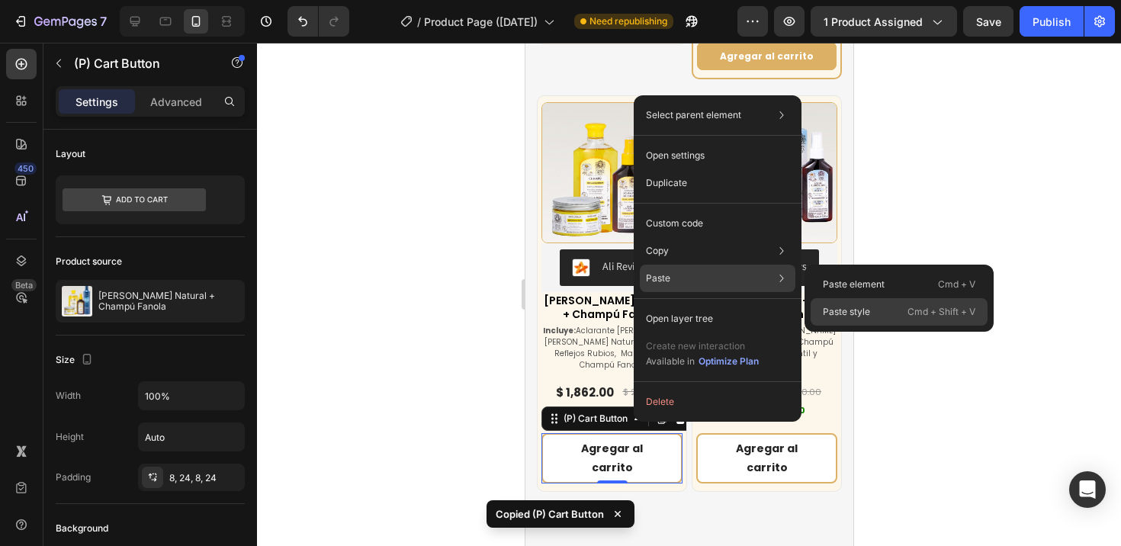
click at [867, 314] on p "Paste style" at bounding box center [846, 312] width 47 height 14
type input "12"
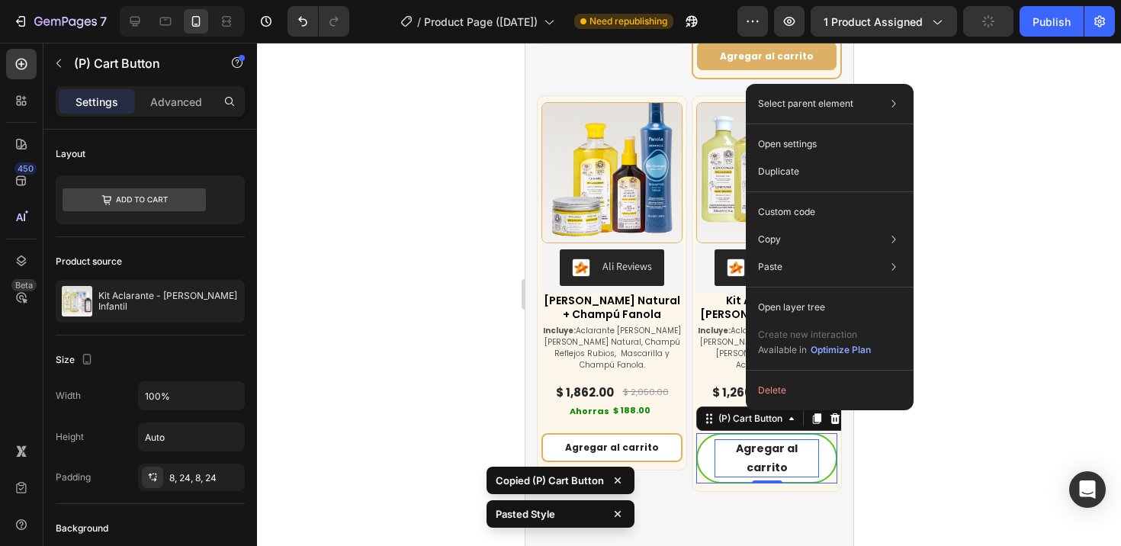
drag, startPoint x: 746, startPoint y: 410, endPoint x: 1289, endPoint y: 406, distance: 543.6
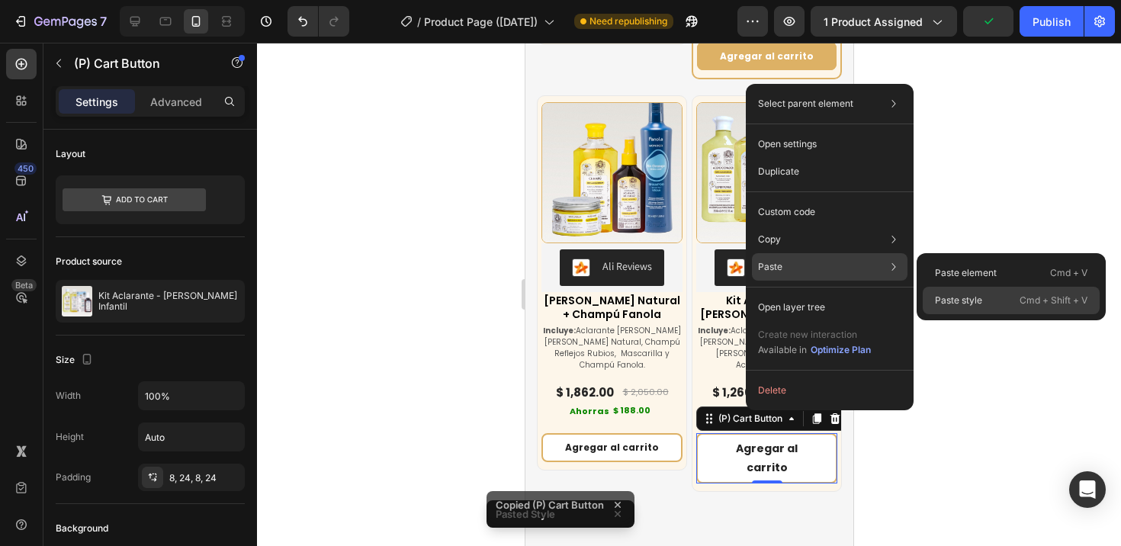
click at [964, 304] on p "Paste style" at bounding box center [958, 301] width 47 height 14
type input "12"
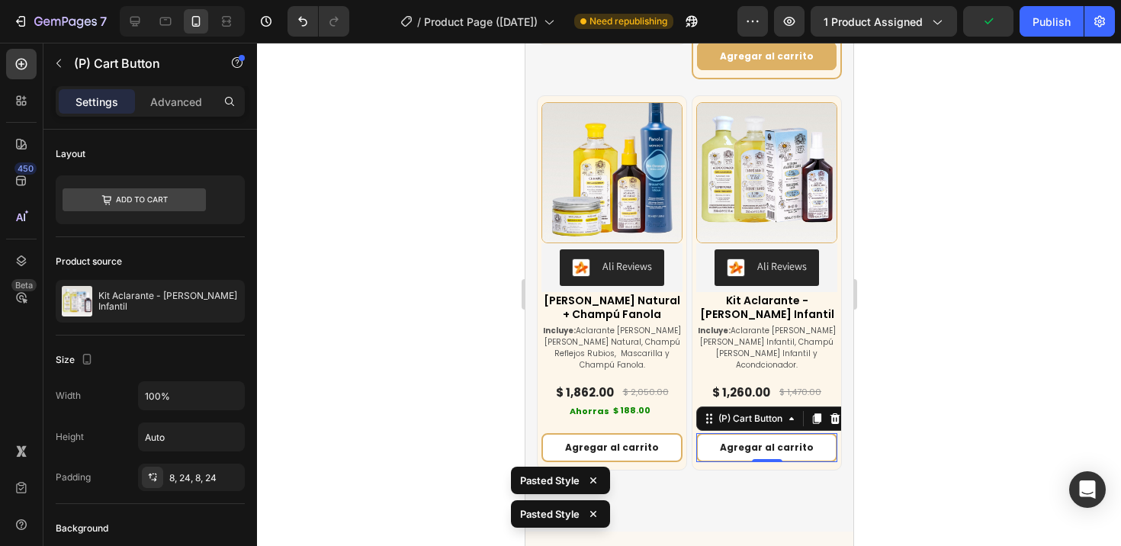
click at [934, 332] on div at bounding box center [689, 294] width 864 height 503
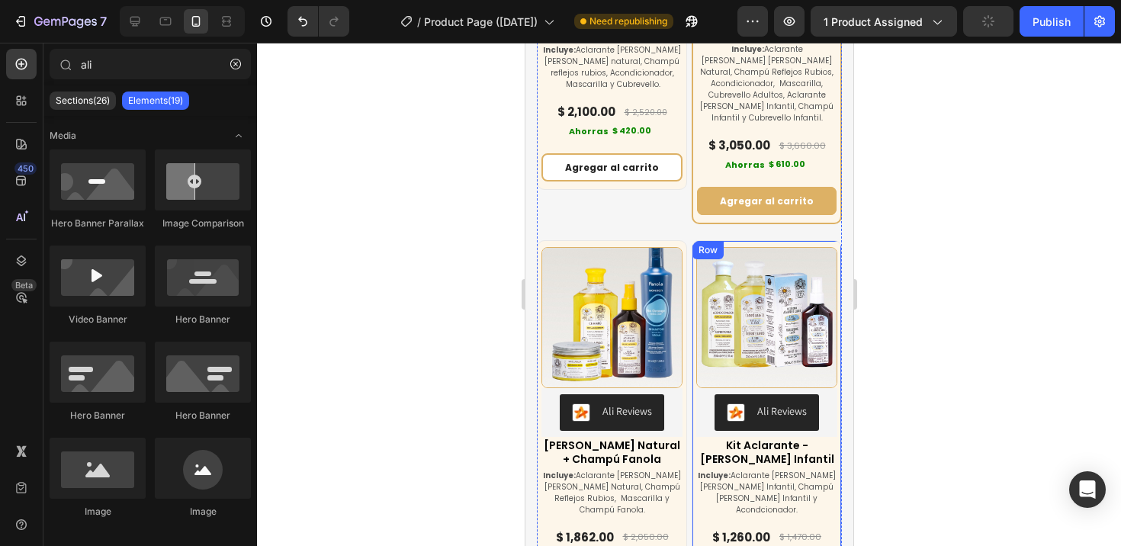
scroll to position [6733, 0]
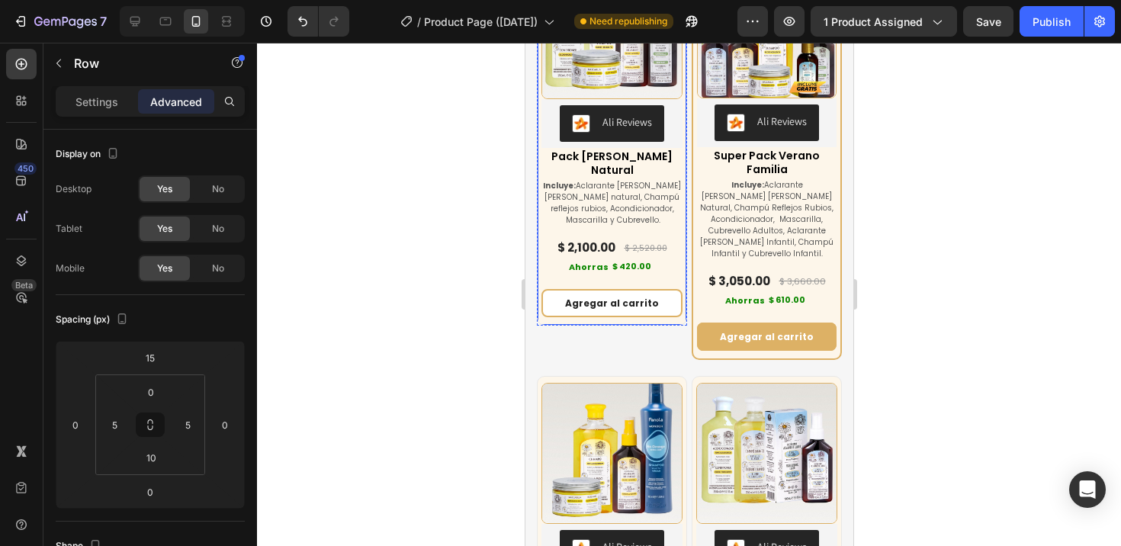
click at [610, 315] on div "(P) Images & Gallery Ali Reviews Ali Reviews Pack [PERSON_NAME] Natural (P) Tit…" at bounding box center [611, 138] width 150 height 374
click at [609, 333] on div "(P) Images & Gallery Ali Reviews Ali Reviews Pack [PERSON_NAME] Natural (P) Tit…" at bounding box center [611, 140] width 150 height 400
type input "19"
click at [607, 315] on div "(P) Images & Gallery Ali Reviews Ali Reviews Pack [PERSON_NAME] Natural (P) Tit…" at bounding box center [611, 138] width 150 height 374
click at [648, 278] on div "Agregar al carrito (P) Cart Button" at bounding box center [611, 298] width 141 height 40
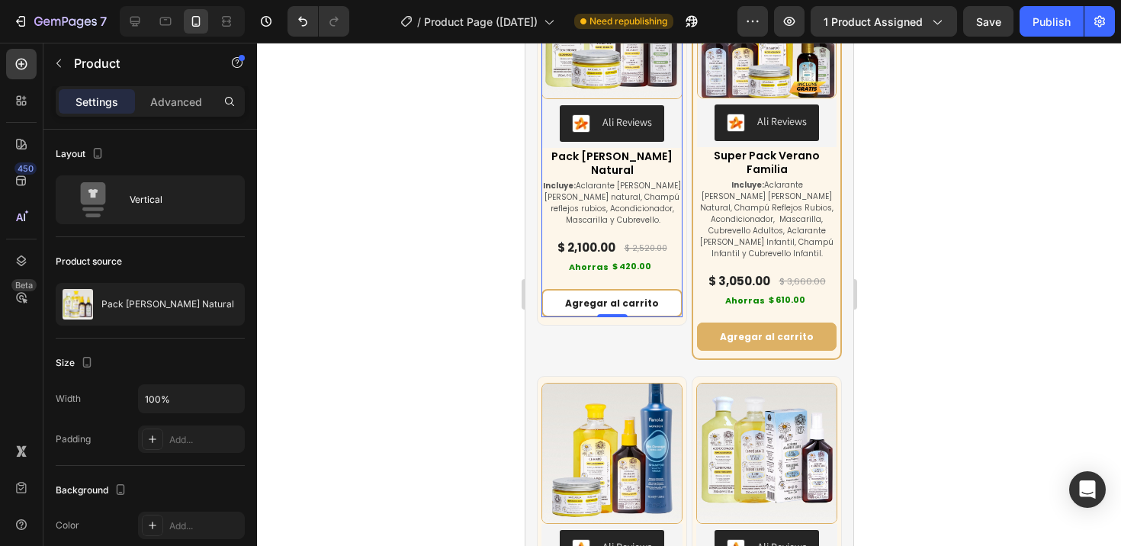
click at [611, 317] on div "0" at bounding box center [611, 317] width 15 height 12
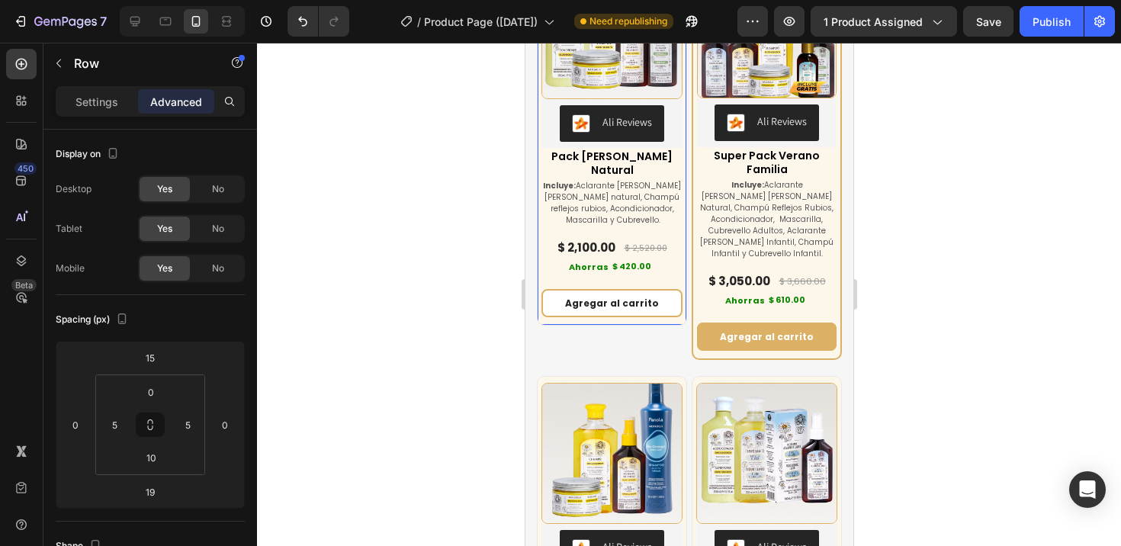
click at [663, 317] on div "(P) Images & Gallery Ali Reviews Ali Reviews Pack [PERSON_NAME] Natural (P) Tit…" at bounding box center [611, 138] width 150 height 374
click at [659, 326] on div "(P) Images & Gallery Ali Reviews Ali Reviews Pack [PERSON_NAME] Natural (P) Tit…" at bounding box center [611, 140] width 150 height 400
drag, startPoint x: 607, startPoint y: 332, endPoint x: 611, endPoint y: 317, distance: 15.9
click at [611, 317] on div "(P) Images & Gallery Ali Reviews Ali Reviews Pack [PERSON_NAME] Natural (P) Tit…" at bounding box center [611, 140] width 150 height 400
drag, startPoint x: 609, startPoint y: 334, endPoint x: 611, endPoint y: 325, distance: 9.4
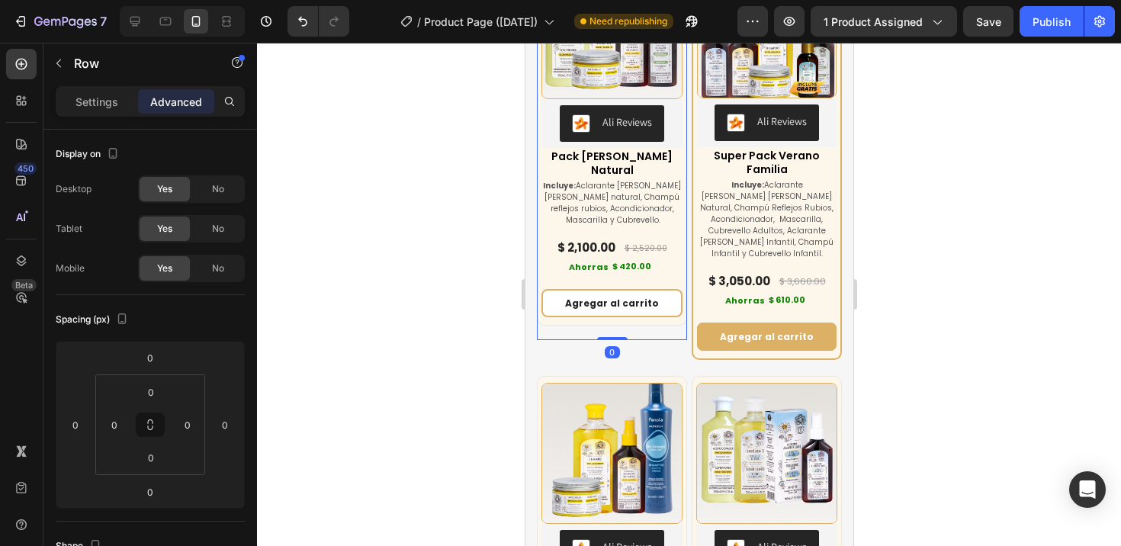
click at [611, 326] on div "(P) Images & Gallery Ali Reviews Ali Reviews Pack [PERSON_NAME] Natural (P) Tit…" at bounding box center [611, 140] width 150 height 400
click at [612, 318] on div "(P) Images & Gallery Ali Reviews Ali Reviews Pack [PERSON_NAME] Natural (P) Tit…" at bounding box center [611, 138] width 150 height 374
click at [159, 454] on input "10" at bounding box center [151, 457] width 30 height 23
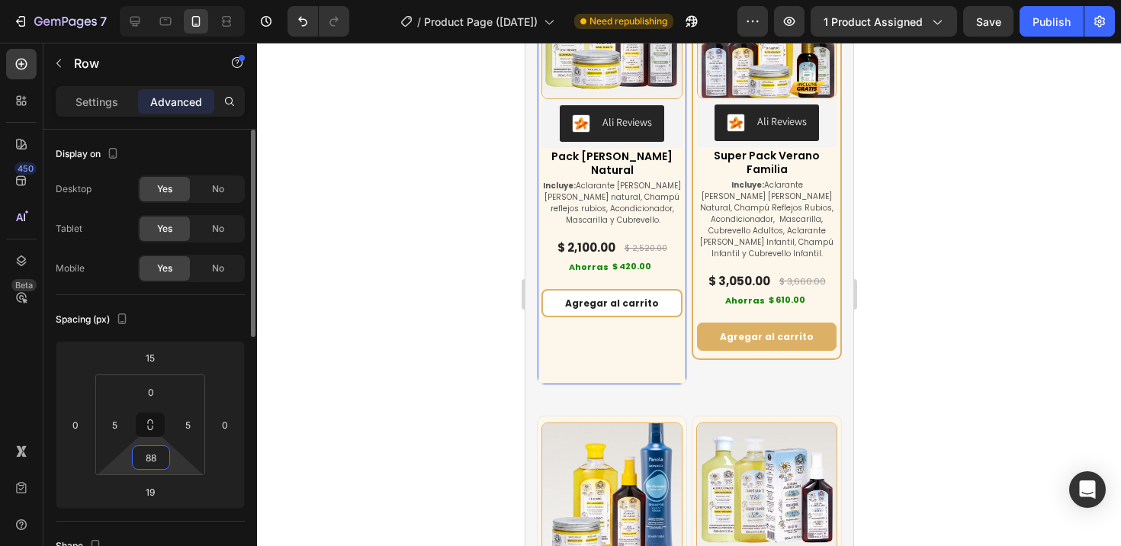
type input "8"
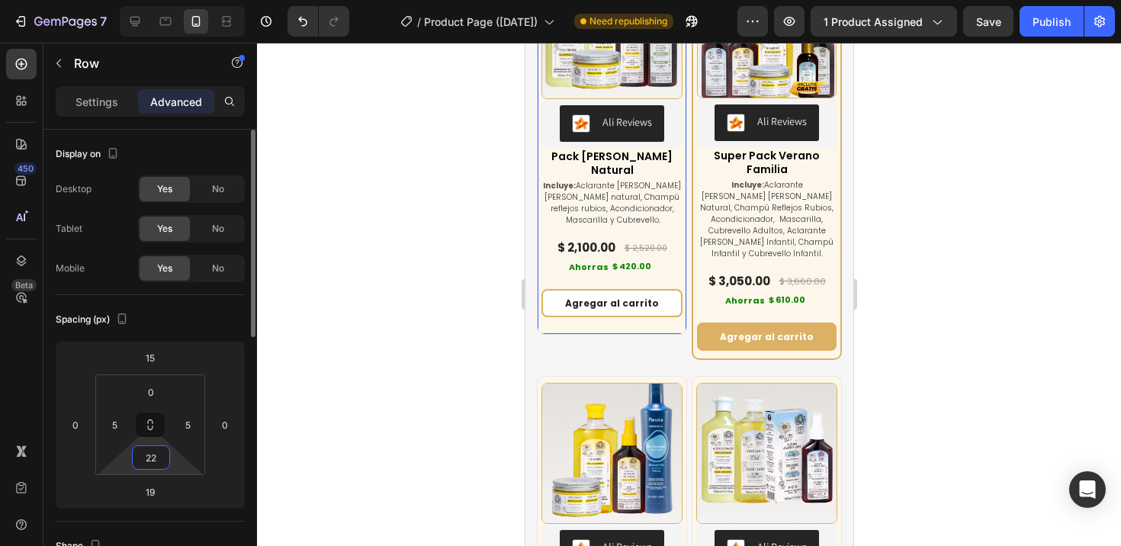
type input "2"
type input "40"
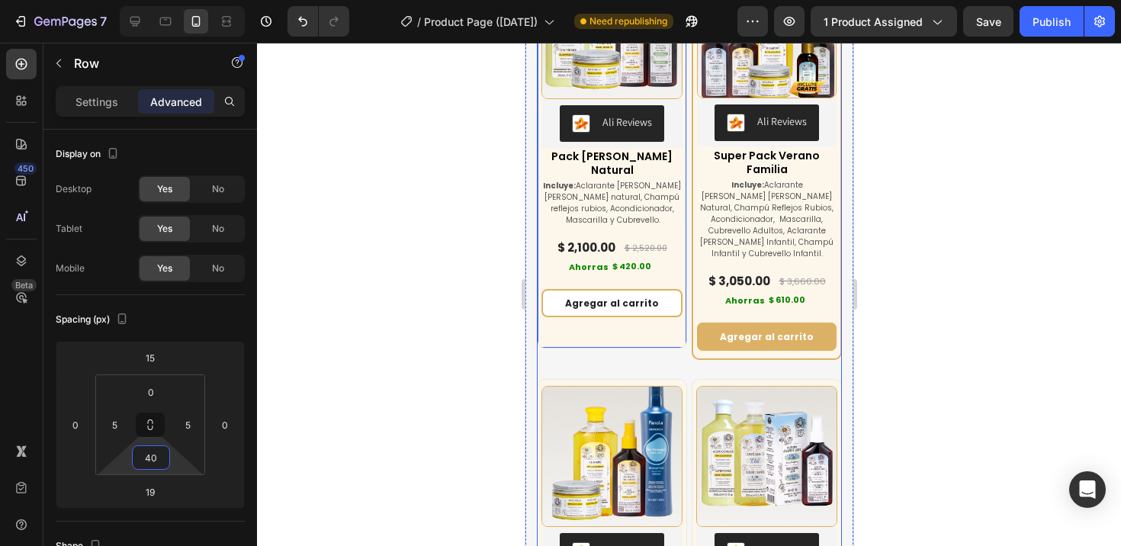
click at [656, 361] on div "(P) Images & Gallery Ali Reviews Ali Reviews Pack [PERSON_NAME] Natural (P) Tit…" at bounding box center [688, 334] width 305 height 839
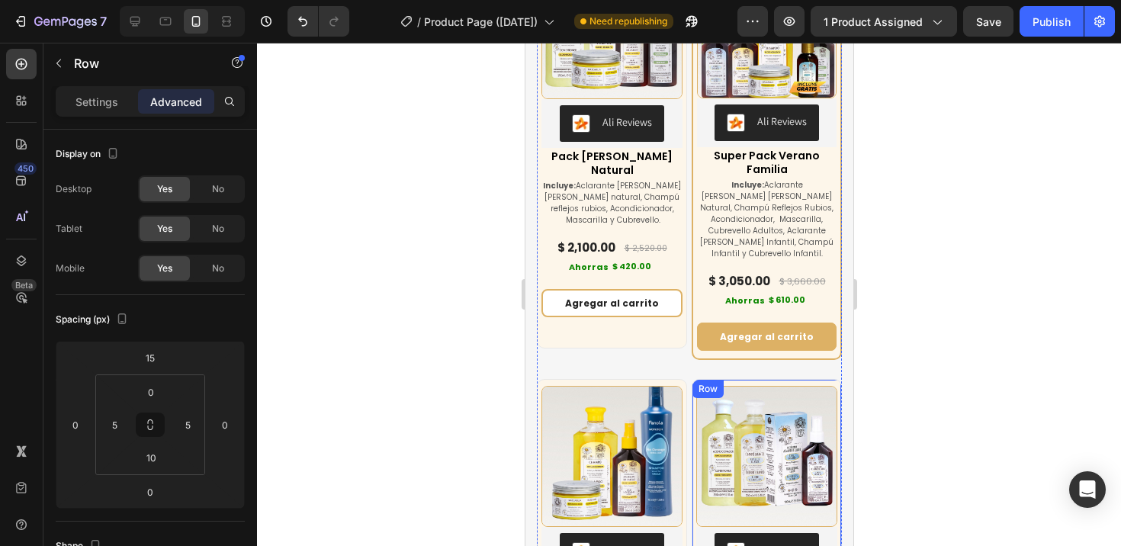
click at [694, 380] on div "Row" at bounding box center [706, 389] width 31 height 18
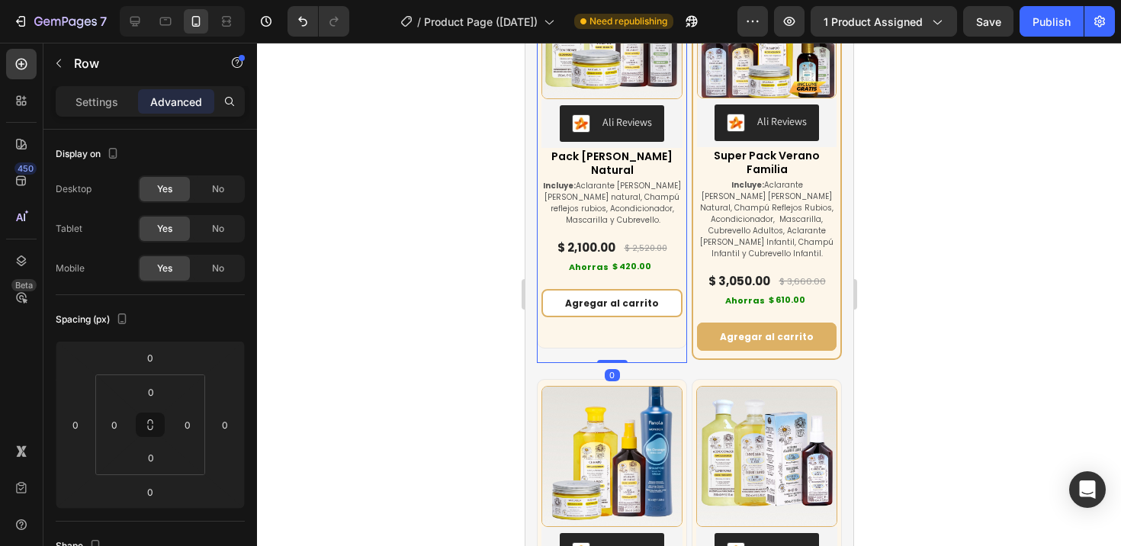
click at [643, 357] on div "(P) Images & Gallery Ali Reviews Ali Reviews Pack [PERSON_NAME] Natural (P) Tit…" at bounding box center [611, 151] width 150 height 423
drag, startPoint x: 603, startPoint y: 353, endPoint x: 603, endPoint y: 345, distance: 8.4
click at [603, 345] on div "(P) Images & Gallery Ali Reviews Ali Reviews Pack [PERSON_NAME] Natural (P) Tit…" at bounding box center [611, 151] width 150 height 423
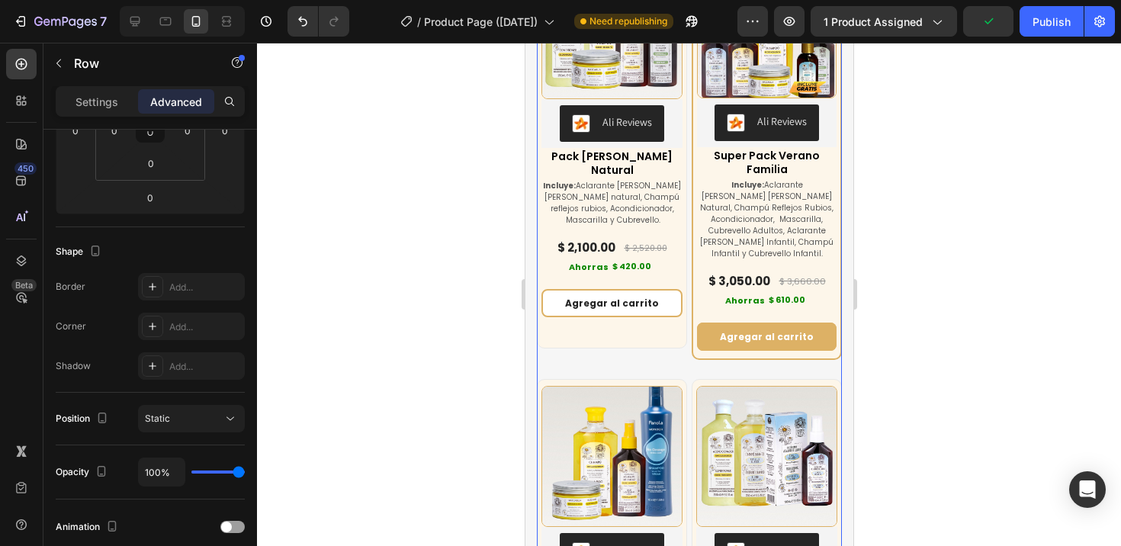
click at [746, 347] on div "(P) Images & Gallery Ali Reviews Ali Reviews Super Pack Verano Familia (P) Titl…" at bounding box center [766, 151] width 150 height 423
click at [743, 355] on div "(P) Images & Gallery Ali Reviews Ali Reviews Super Pack Verano Familia (P) Titl…" at bounding box center [766, 151] width 150 height 423
click at [683, 374] on div "(P) Images & Gallery Ali Reviews Ali Reviews Pack [PERSON_NAME] Natural (P) Tit…" at bounding box center [688, 334] width 305 height 839
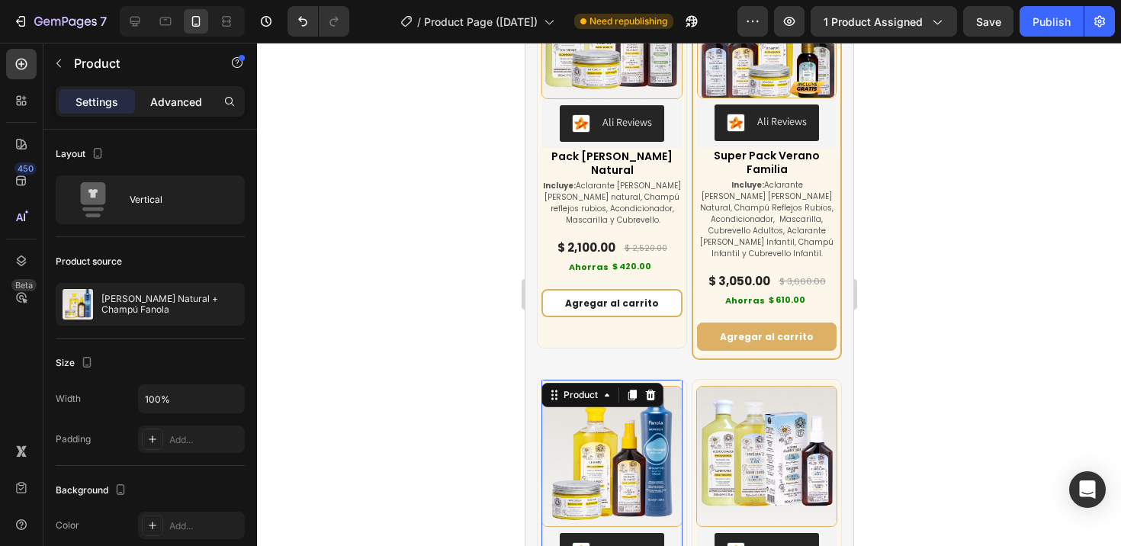
click at [191, 92] on div "Advanced" at bounding box center [176, 101] width 76 height 24
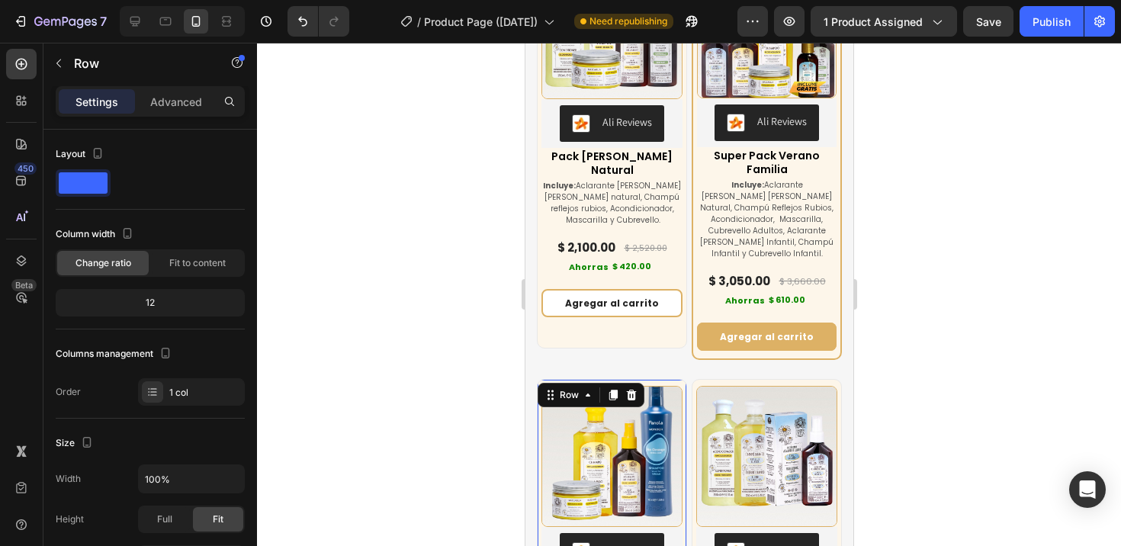
click at [175, 101] on p "Advanced" at bounding box center [176, 102] width 52 height 16
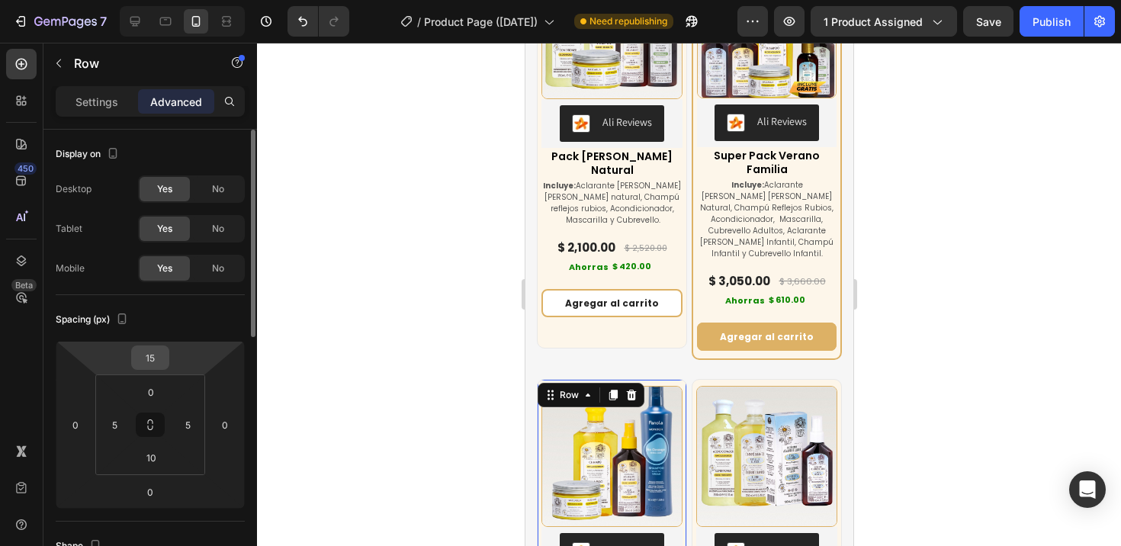
click at [160, 363] on input "15" at bounding box center [150, 357] width 30 height 23
type input "0"
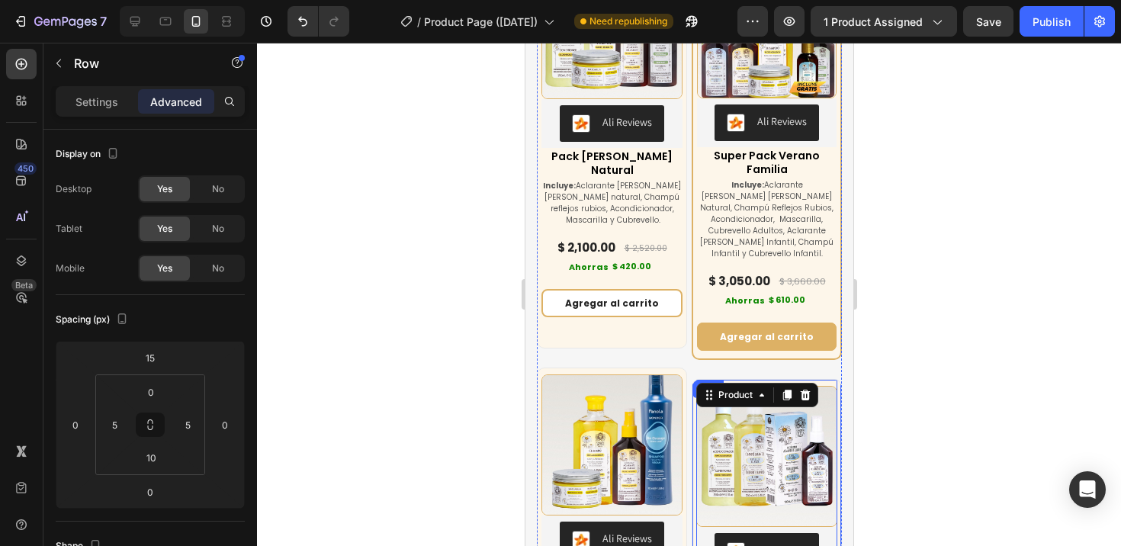
click at [186, 98] on p "Advanced" at bounding box center [176, 102] width 52 height 16
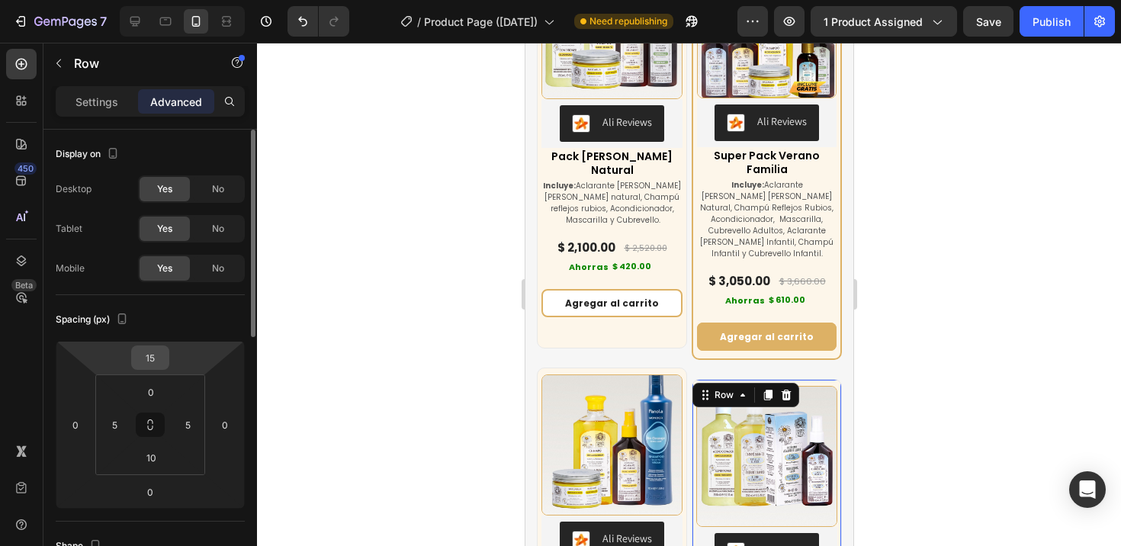
click at [160, 362] on input "15" at bounding box center [150, 357] width 30 height 23
type input "0"
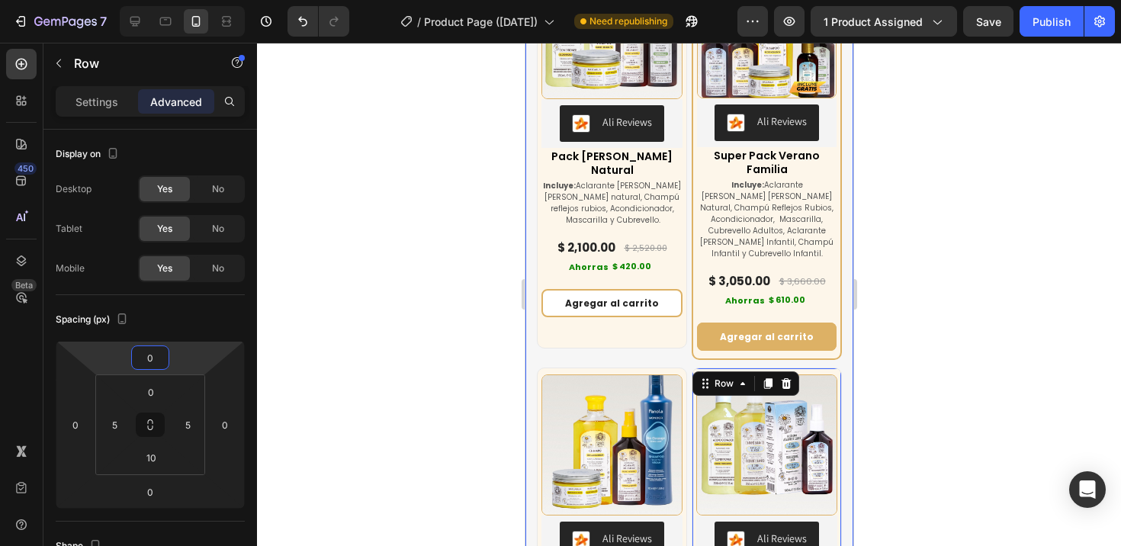
click at [480, 375] on div at bounding box center [689, 294] width 864 height 503
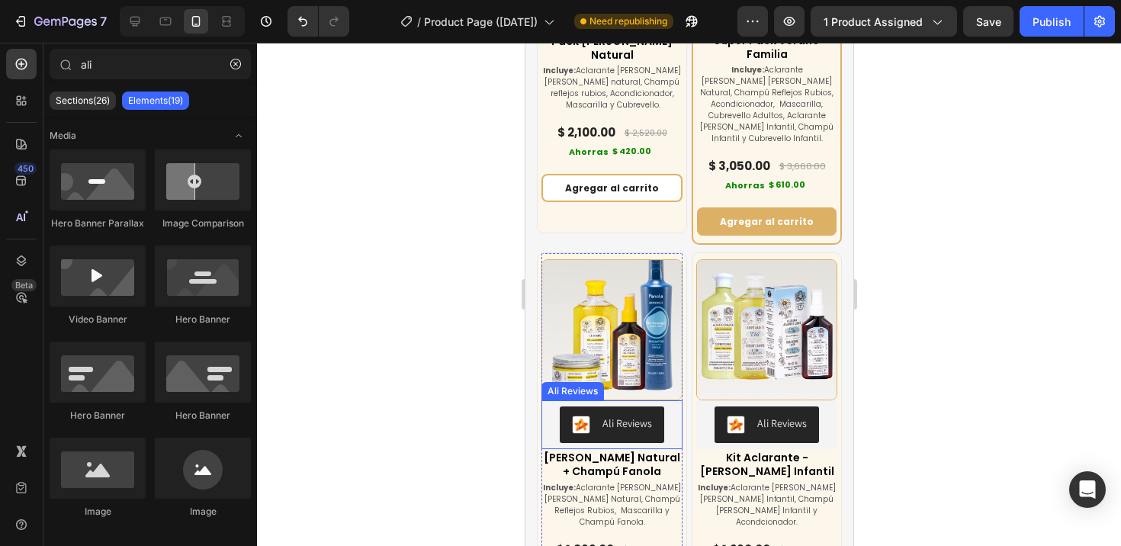
scroll to position [6858, 0]
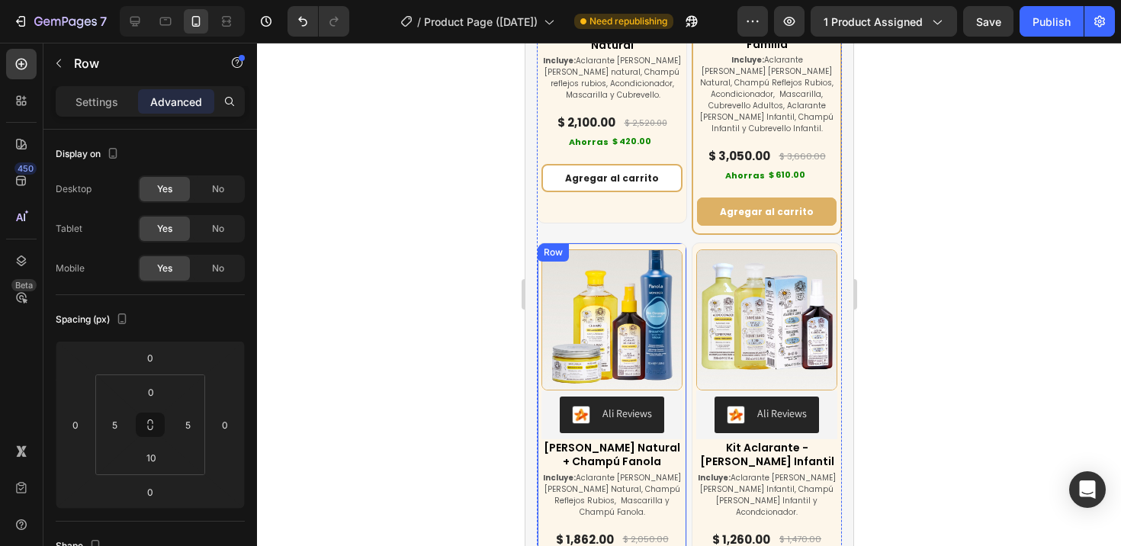
click at [679, 247] on div "(P) Images & Gallery Ali Reviews Ali Reviews Kit [PERSON_NAME] Natural + Champú…" at bounding box center [611, 429] width 150 height 374
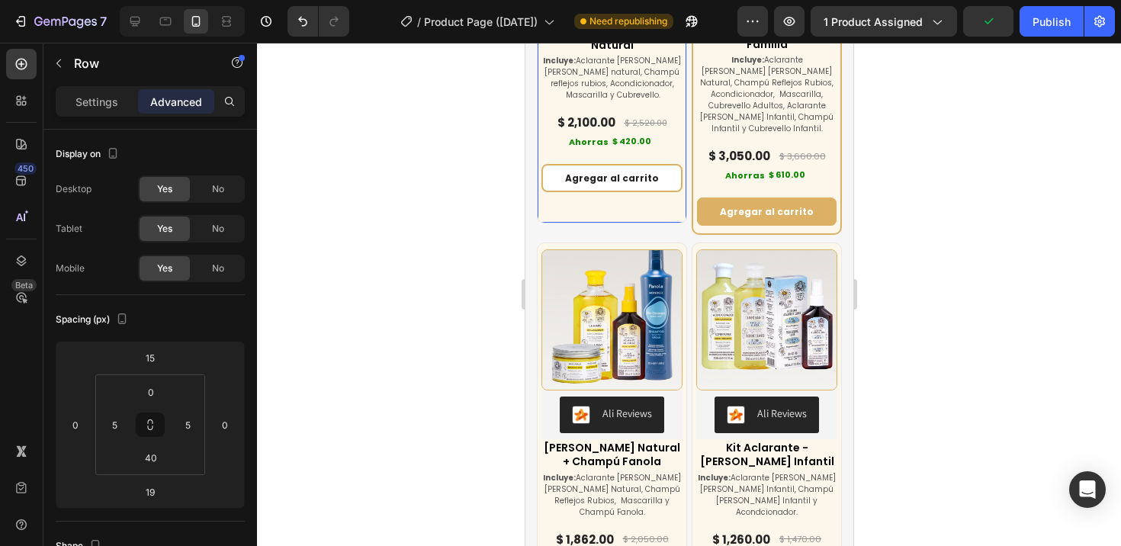
click at [649, 216] on div "(P) Images & Gallery Ali Reviews Ali Reviews Pack [PERSON_NAME] Natural (P) Tit…" at bounding box center [611, 24] width 150 height 397
click at [158, 461] on input "40" at bounding box center [151, 457] width 30 height 23
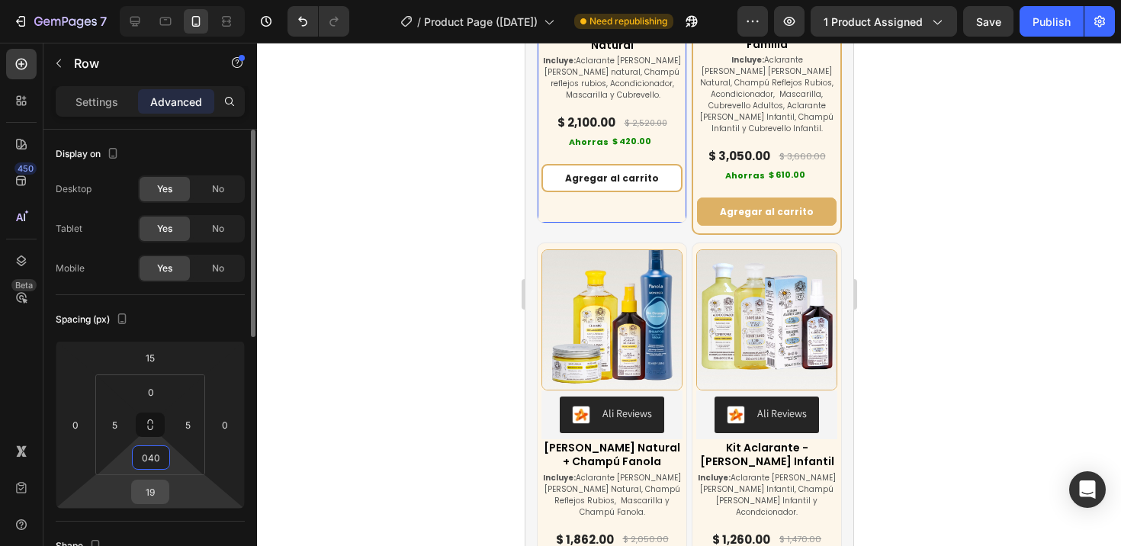
type input "040"
click at [156, 489] on input "19" at bounding box center [150, 491] width 30 height 23
type input "0"
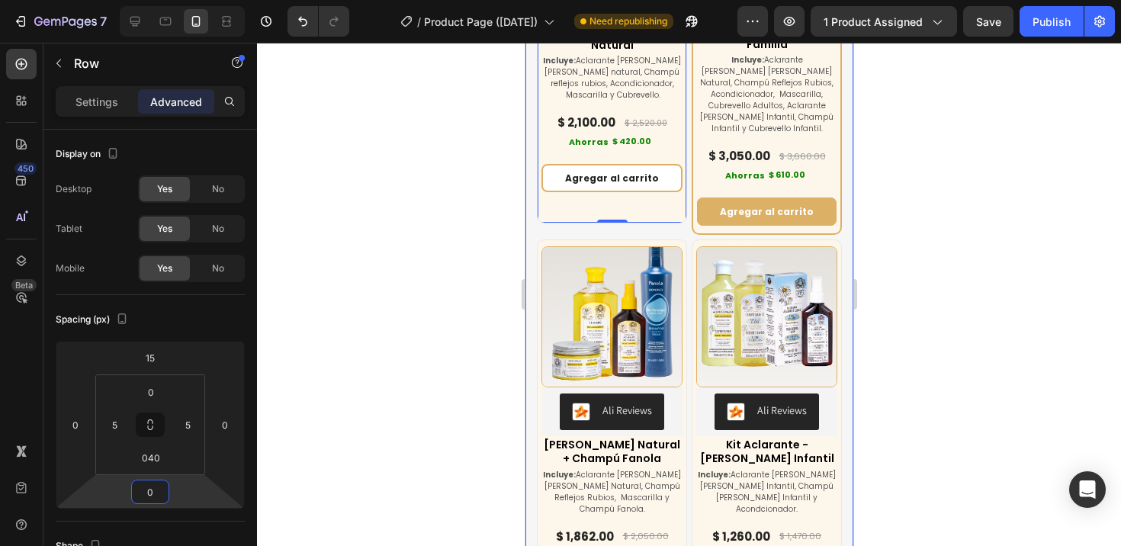
click at [833, 344] on div "Buy more & save up to 55% Heading At vero eos et accusamus et iusto odio dignis…" at bounding box center [689, 155] width 328 height 1038
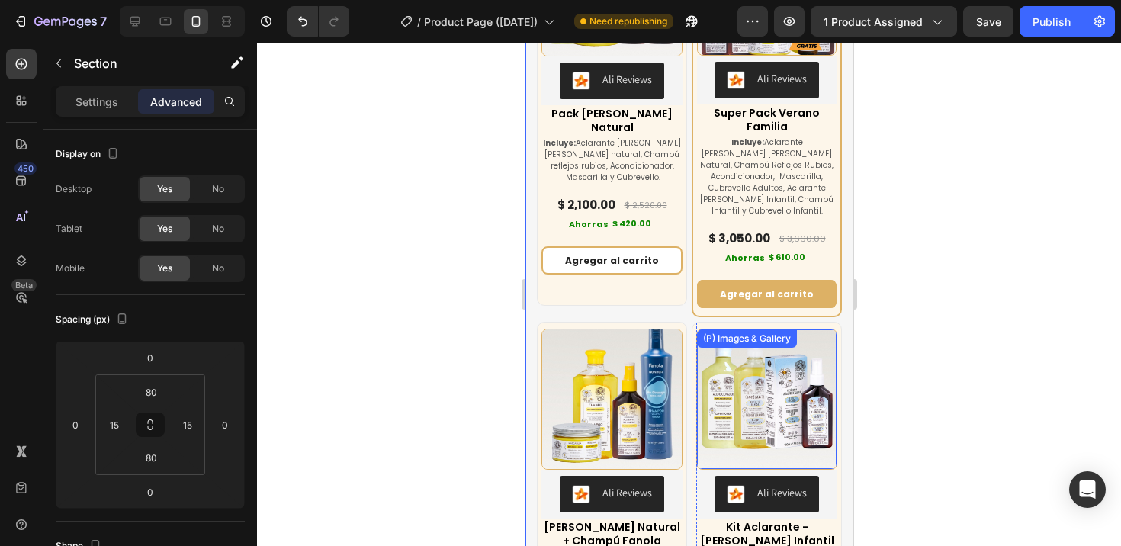
scroll to position [6765, 0]
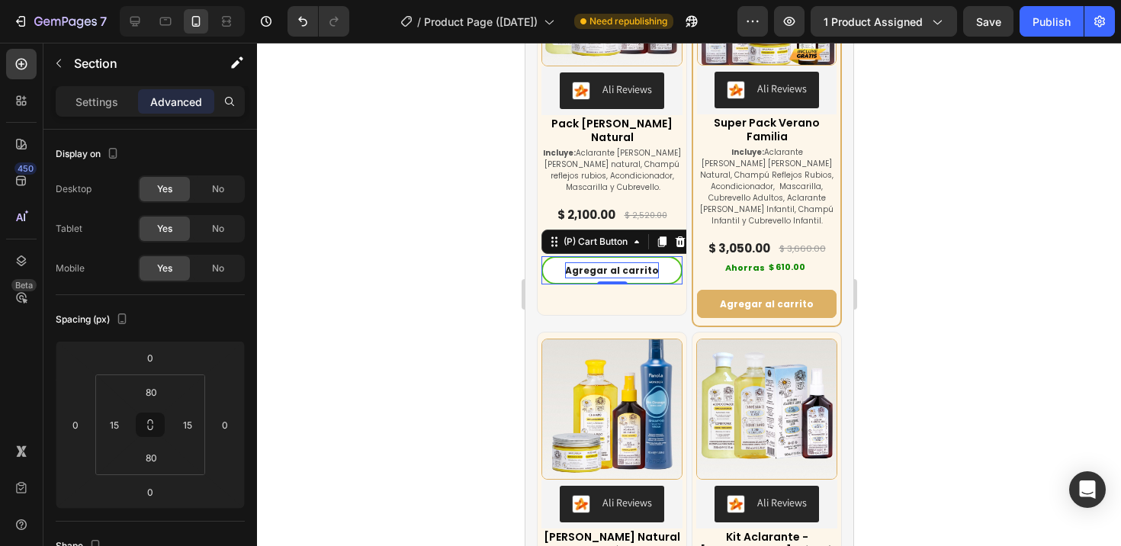
click at [640, 262] on div "Agregar al carrito" at bounding box center [611, 270] width 94 height 17
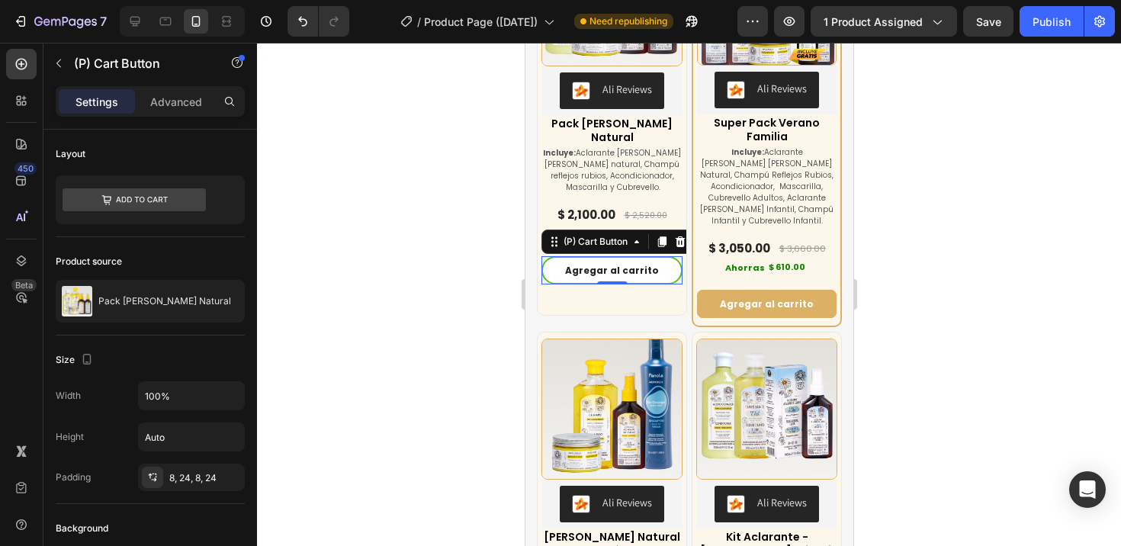
click at [660, 261] on button "Agregar al carrito" at bounding box center [611, 270] width 141 height 29
click at [190, 98] on p "Advanced" at bounding box center [176, 102] width 52 height 16
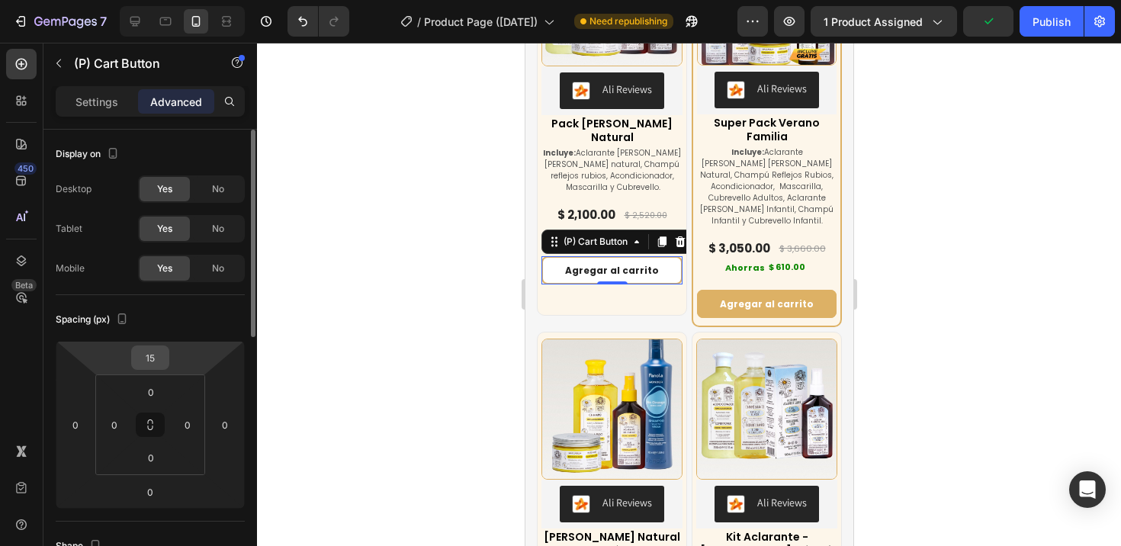
click at [149, 362] on input "15" at bounding box center [150, 357] width 30 height 23
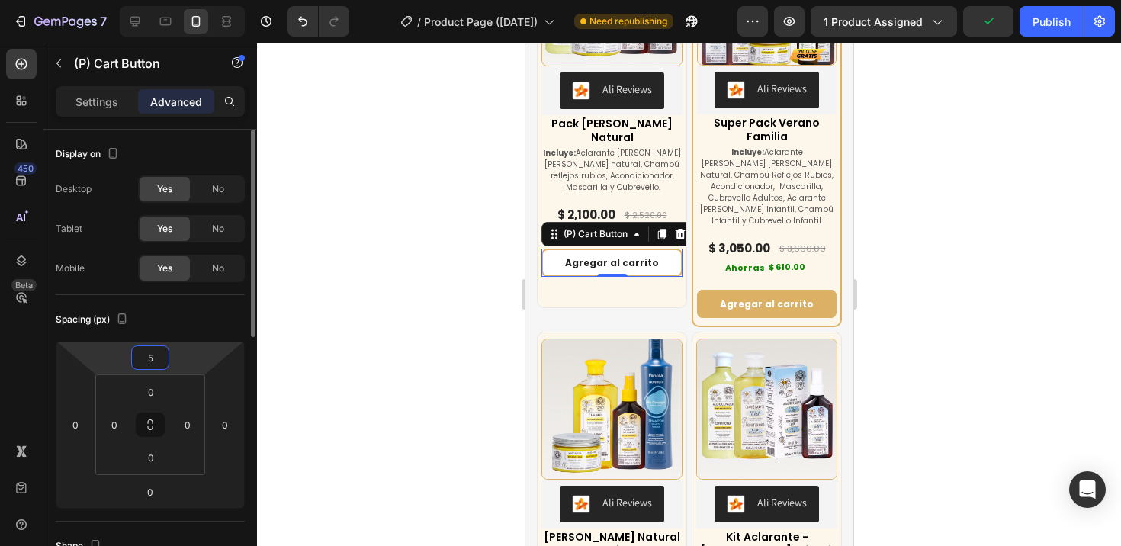
type input "55"
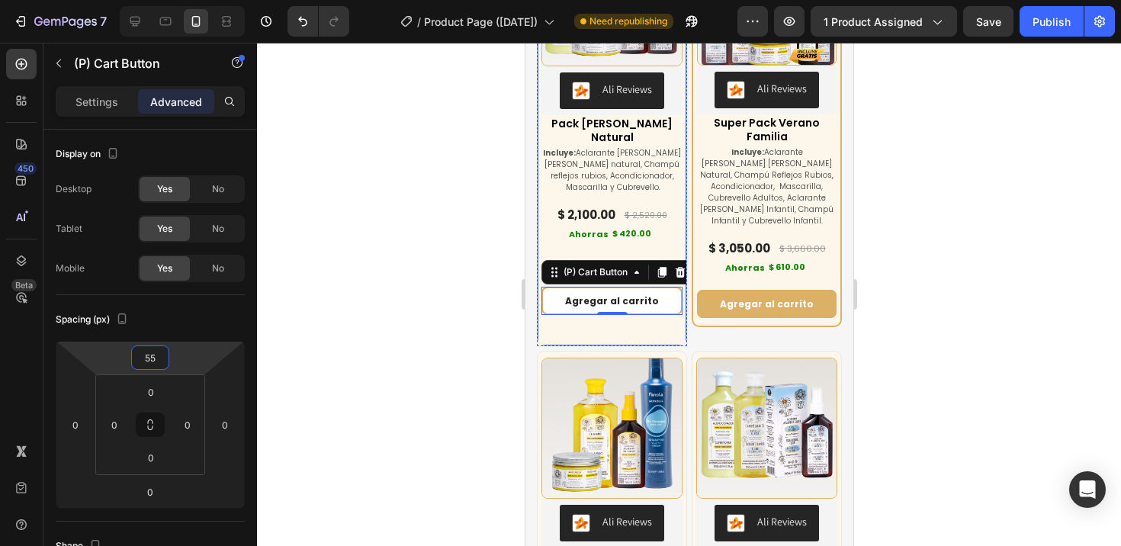
click at [627, 330] on div "(P) Images & Gallery Ali Reviews Ali Reviews Pack [PERSON_NAME] Natural (P) Tit…" at bounding box center [611, 132] width 150 height 428
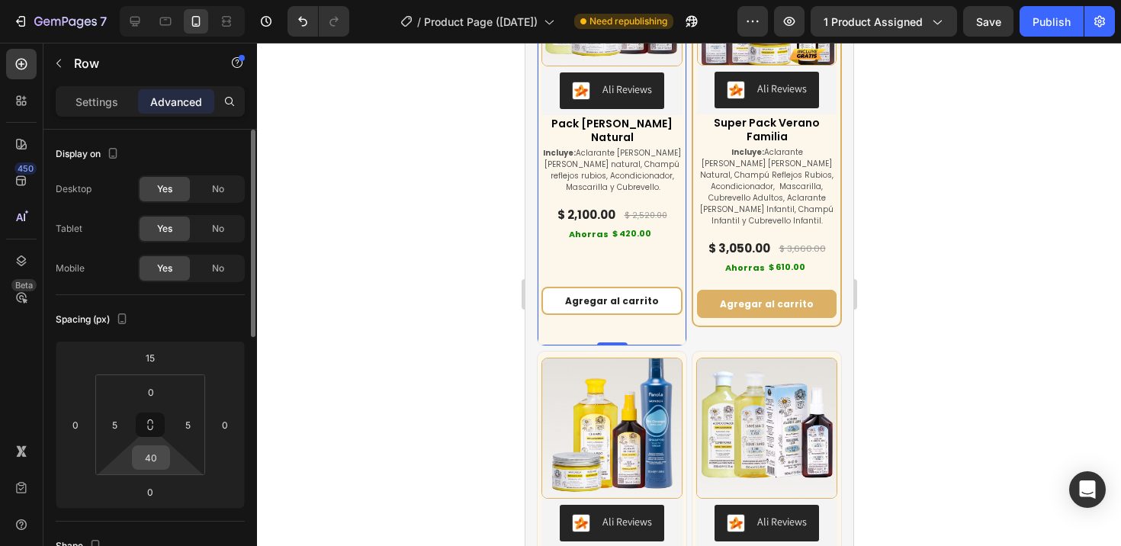
click at [152, 457] on input "40" at bounding box center [151, 457] width 30 height 23
drag, startPoint x: 164, startPoint y: 458, endPoint x: 143, endPoint y: 455, distance: 20.8
click at [143, 455] on input "40" at bounding box center [151, 457] width 30 height 23
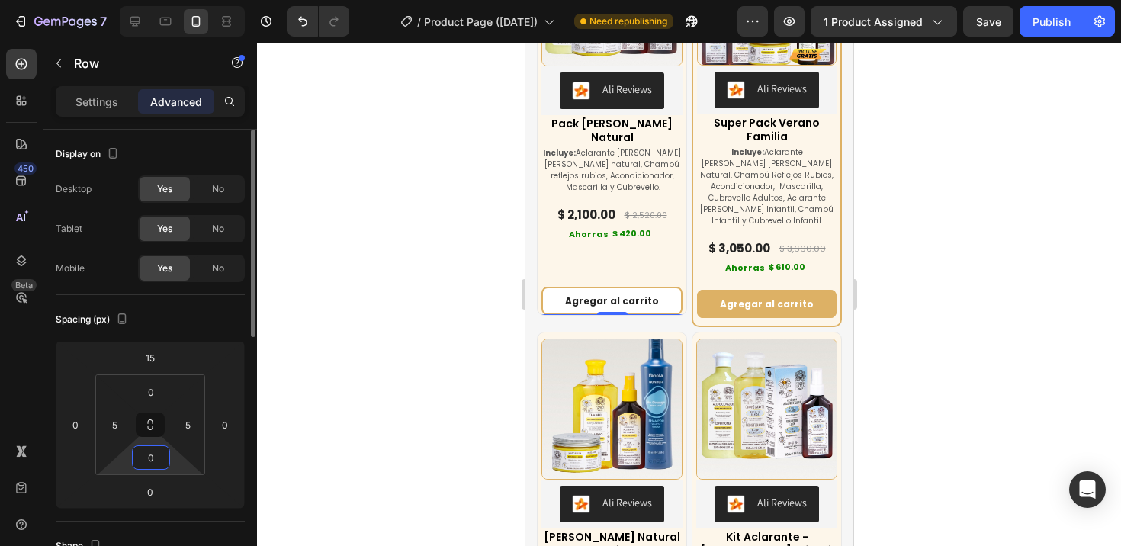
click at [149, 461] on input "0" at bounding box center [151, 457] width 30 height 23
type input "10"
click at [407, 380] on div at bounding box center [689, 294] width 864 height 503
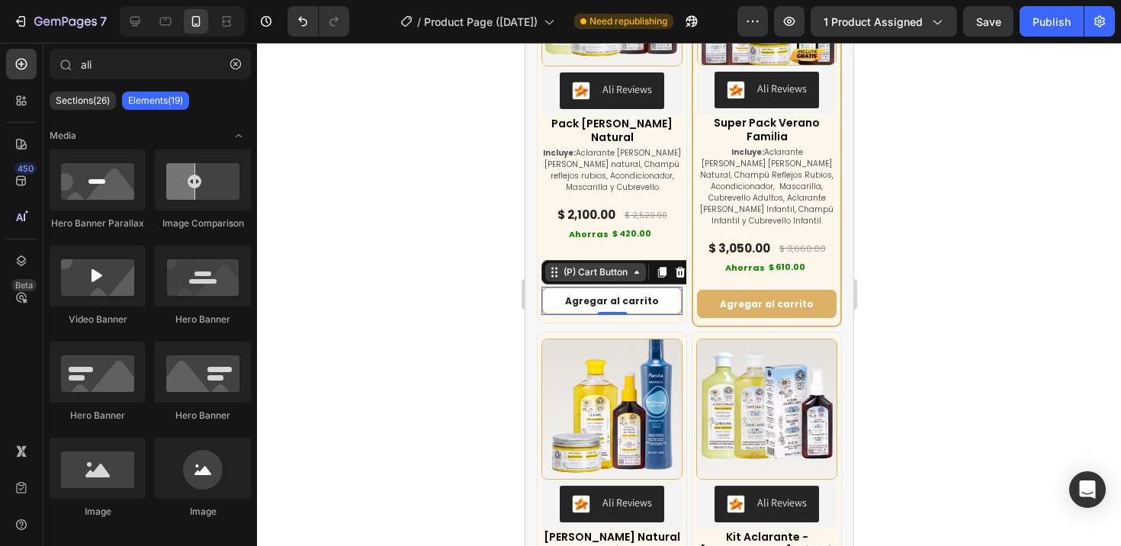
click at [593, 275] on div "(P) Cart Button" at bounding box center [617, 272] width 152 height 24
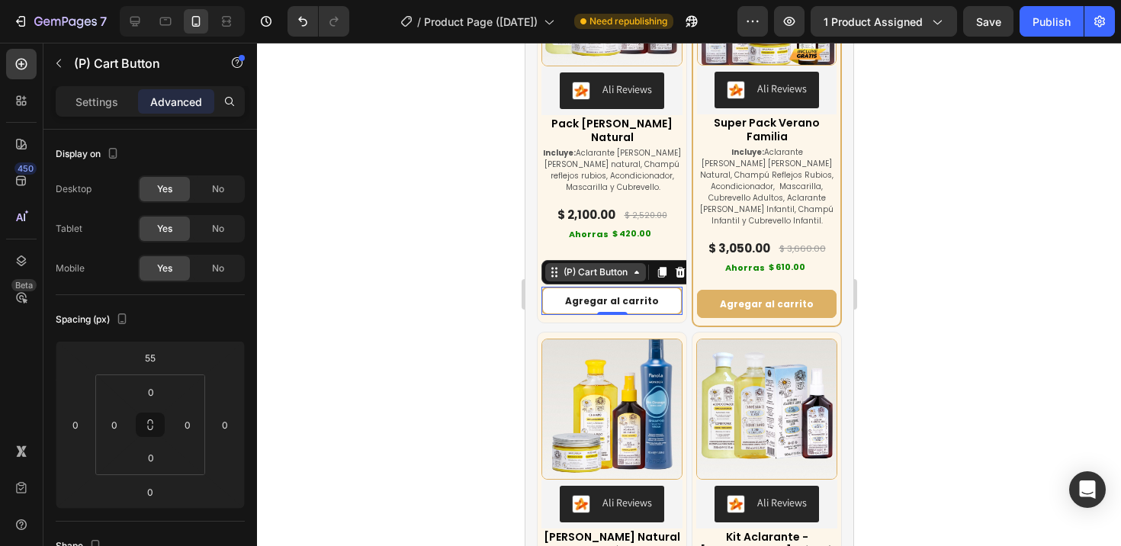
click at [600, 271] on div "(P) Cart Button" at bounding box center [595, 272] width 70 height 14
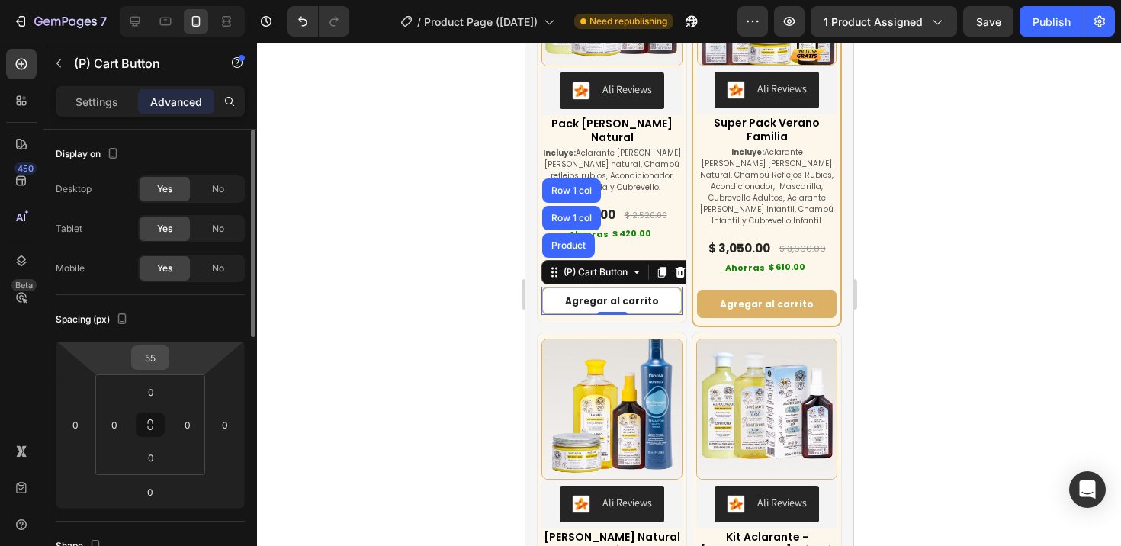
click at [153, 361] on input "55" at bounding box center [150, 357] width 30 height 23
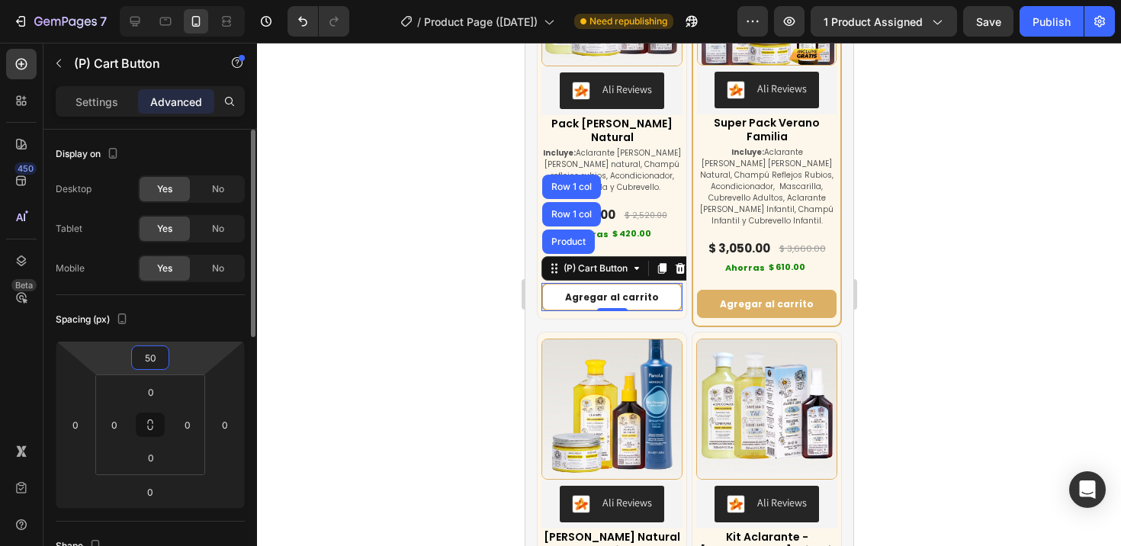
type input "5"
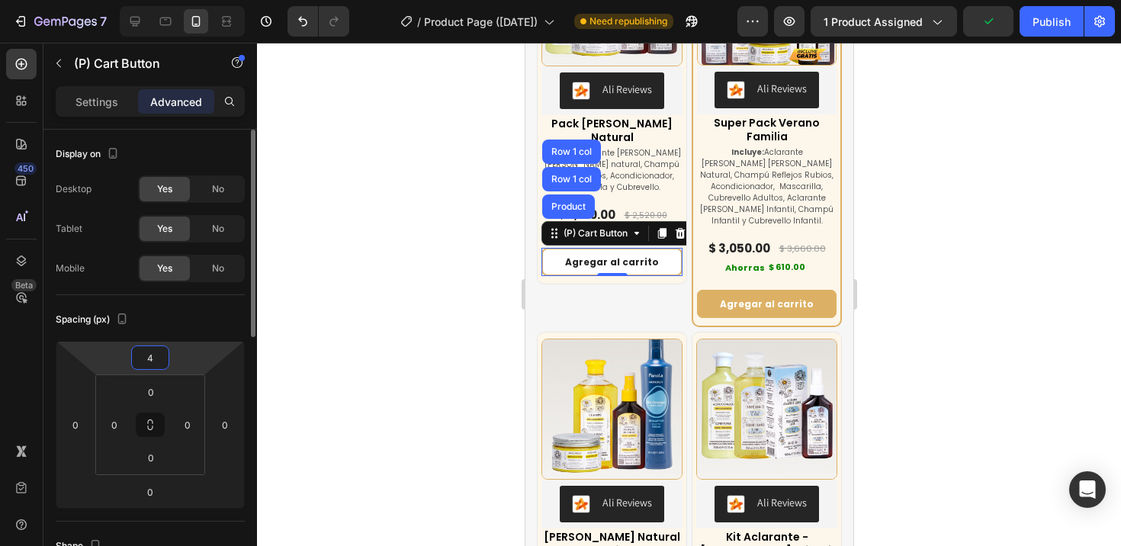
type input "45"
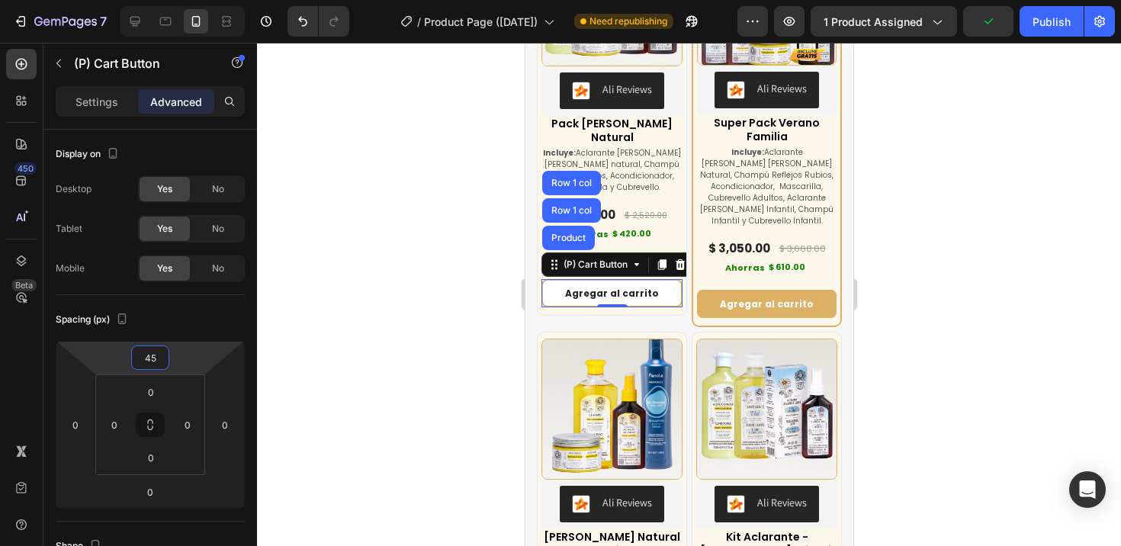
click at [386, 338] on div at bounding box center [689, 294] width 864 height 503
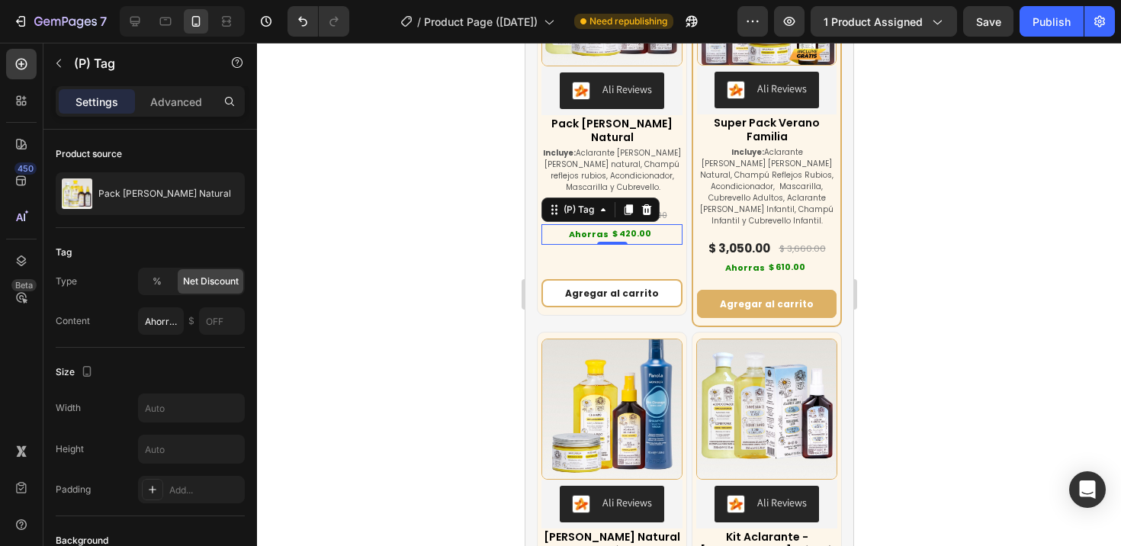
click at [594, 233] on div "Ahorras" at bounding box center [588, 235] width 44 height 20
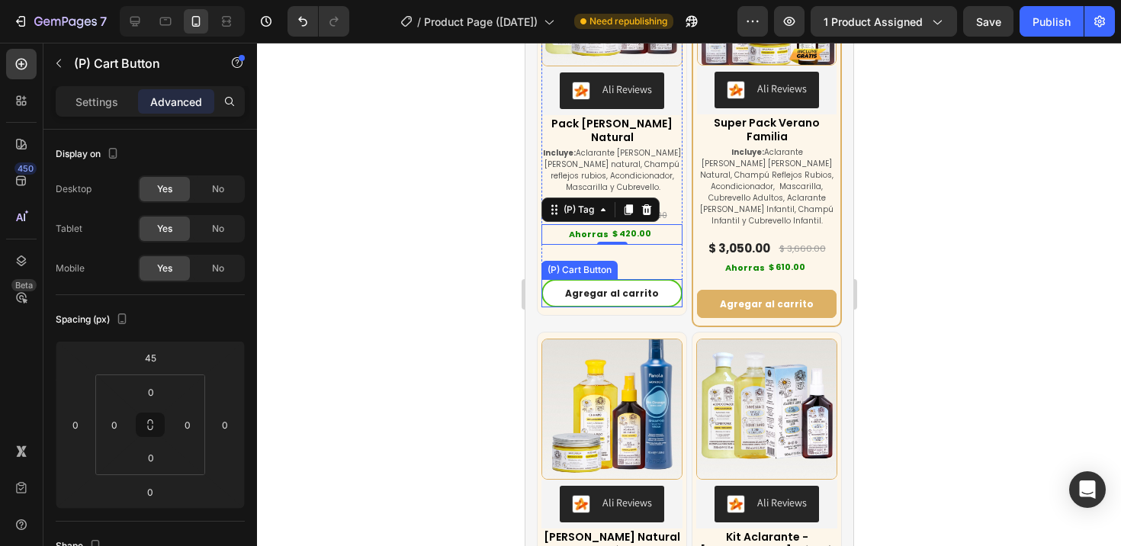
click at [616, 279] on div "Agregar al carrito (P) Cart Button" at bounding box center [611, 293] width 141 height 29
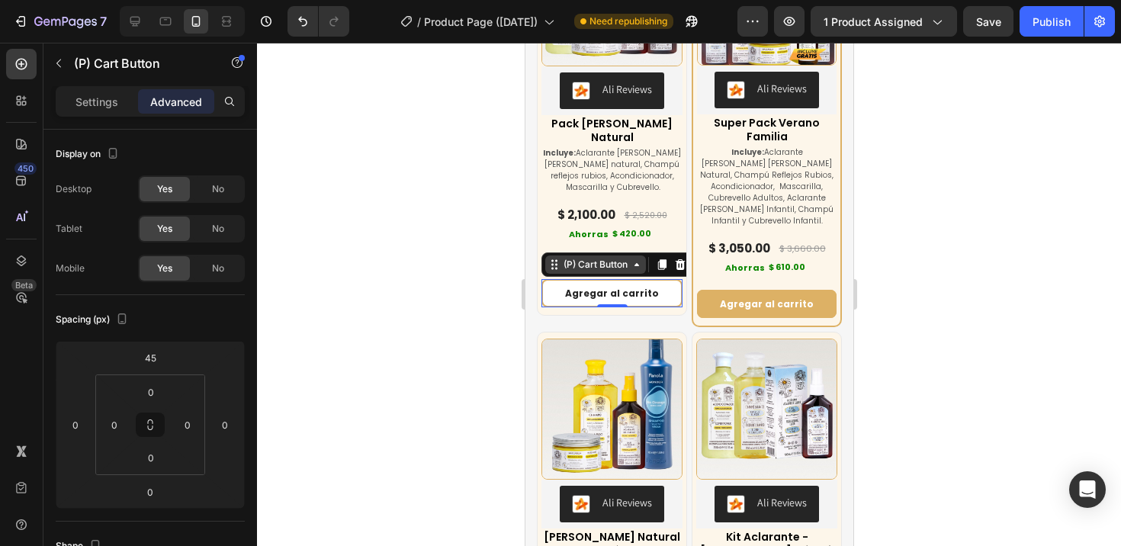
click at [613, 261] on div "(P) Cart Button" at bounding box center [595, 265] width 70 height 14
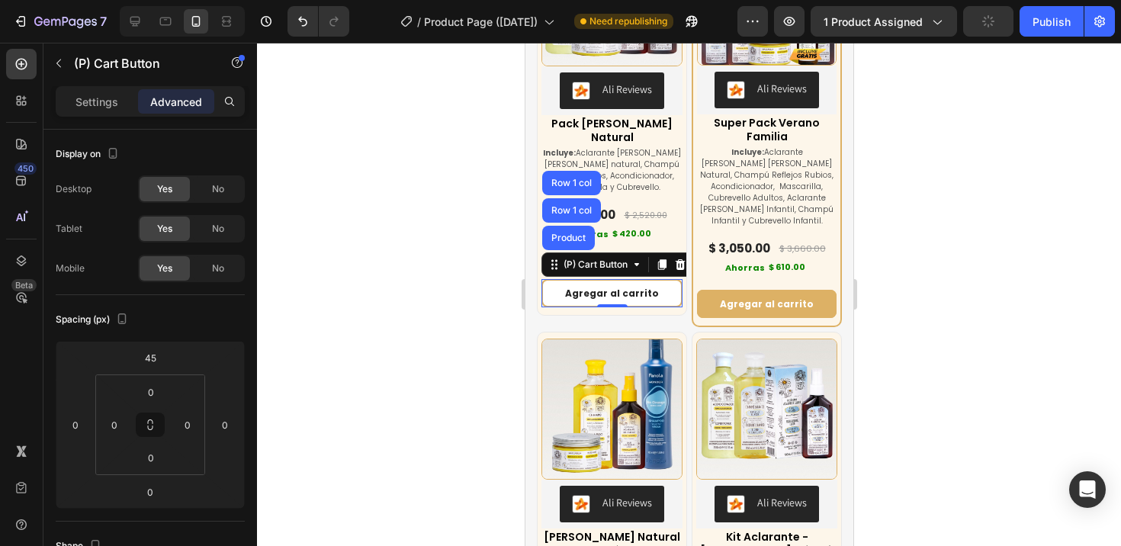
click at [469, 258] on div at bounding box center [689, 294] width 864 height 503
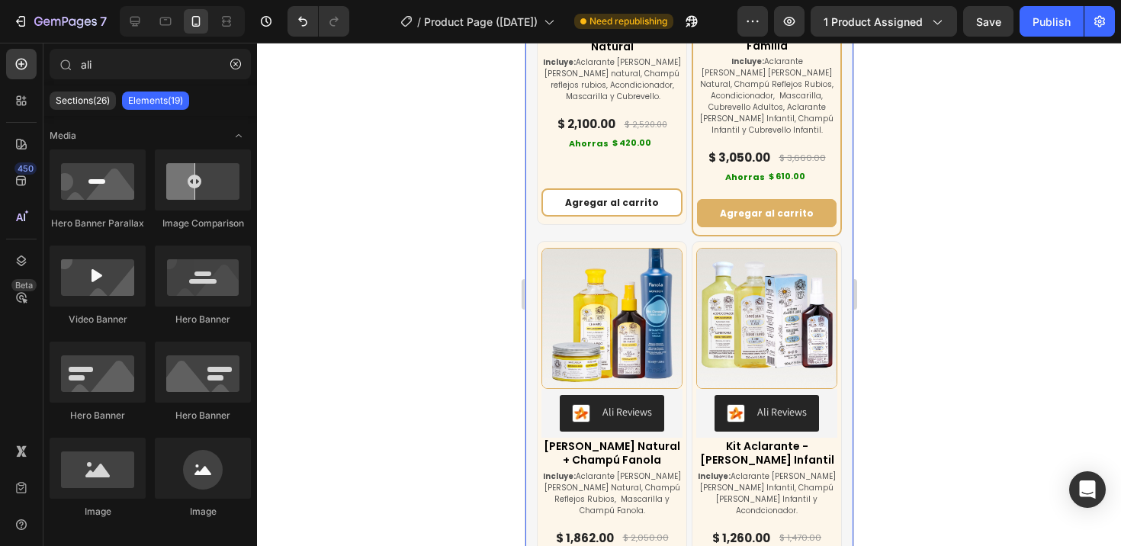
scroll to position [6858, 0]
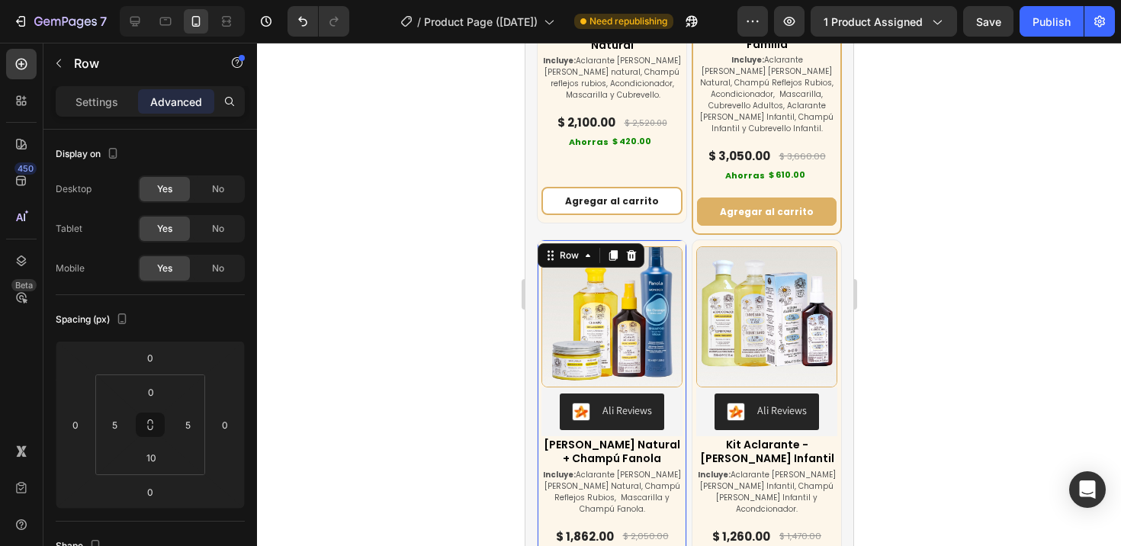
click at [678, 239] on div "(P) Images & Gallery Ali Reviews Ali Reviews Kit [PERSON_NAME] Natural + Champú…" at bounding box center [611, 426] width 150 height 374
click at [100, 97] on p "Settings" at bounding box center [96, 102] width 43 height 16
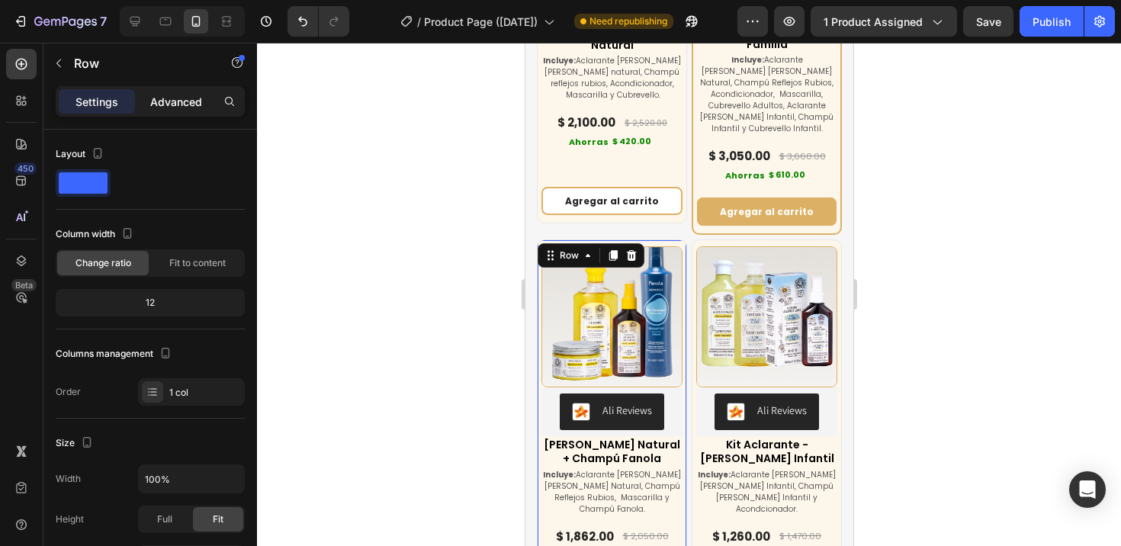
click at [175, 107] on p "Advanced" at bounding box center [176, 102] width 52 height 16
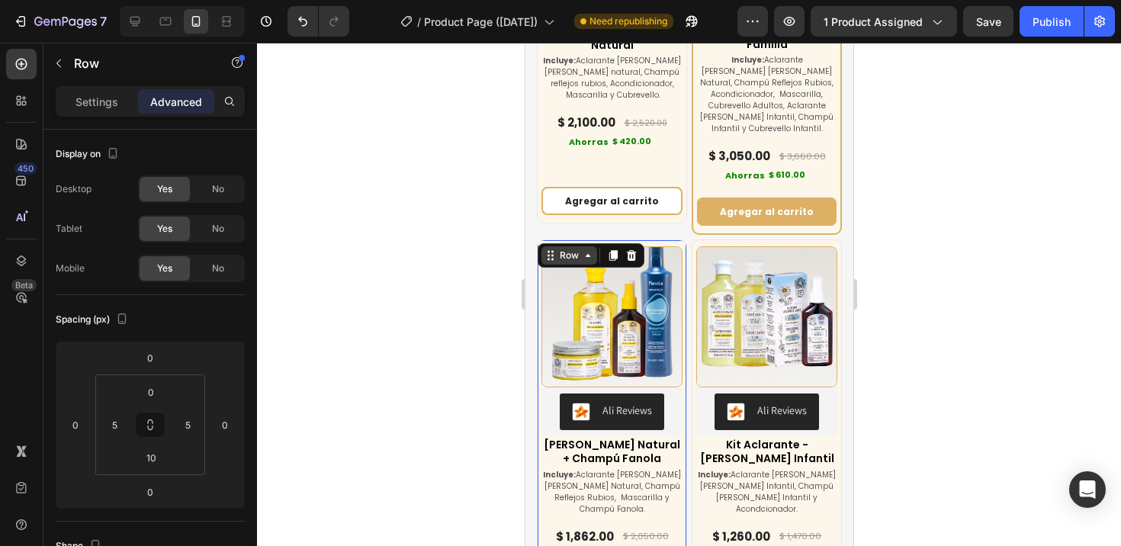
click at [564, 249] on div "Row" at bounding box center [568, 256] width 25 height 14
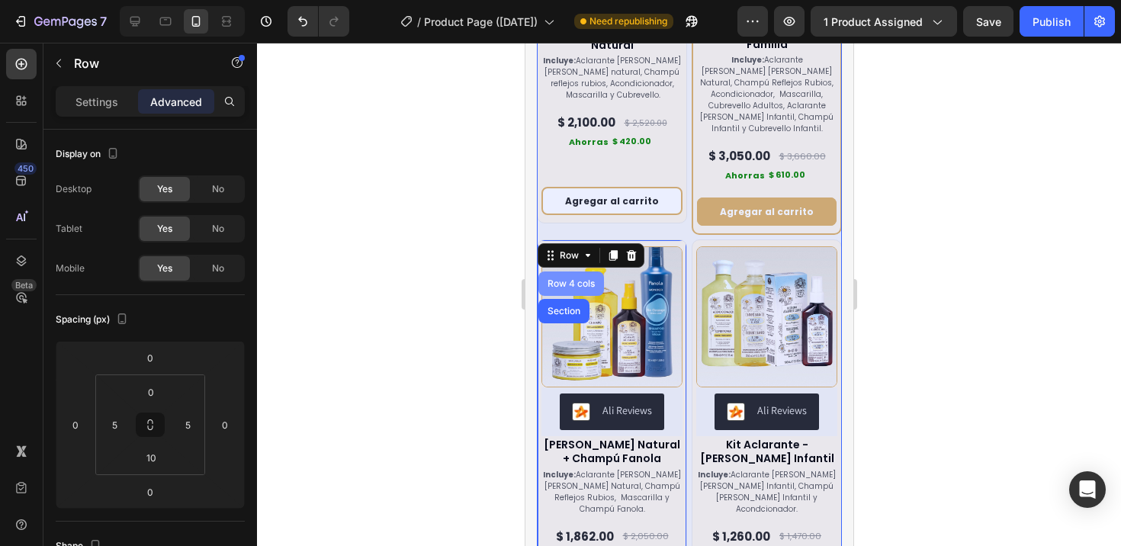
click at [566, 279] on div "Row 4 cols" at bounding box center [570, 283] width 53 height 9
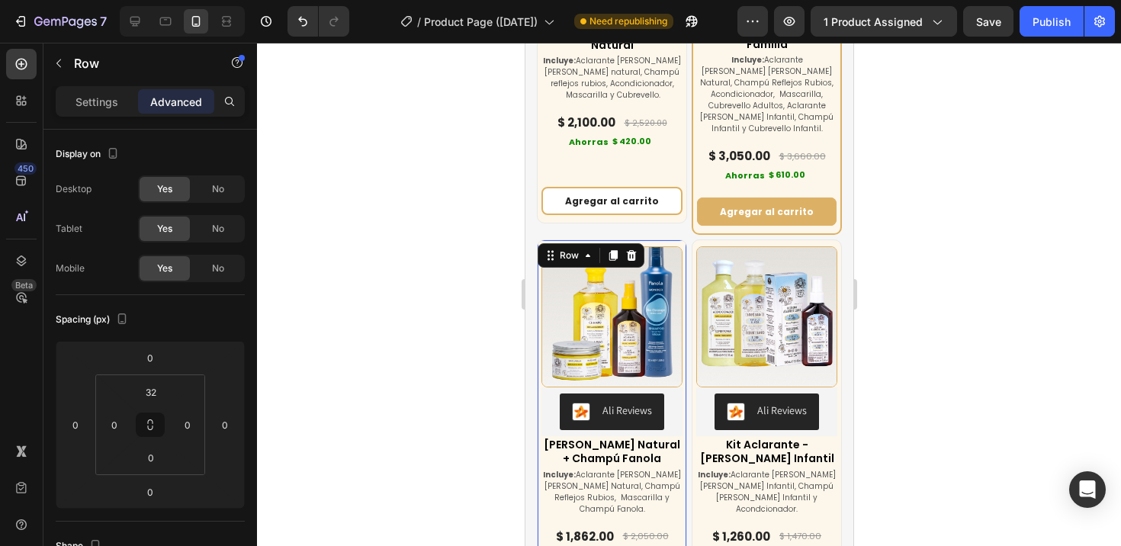
click at [561, 239] on div "(P) Images & Gallery Ali Reviews Ali Reviews Kit [PERSON_NAME] Natural + Champú…" at bounding box center [611, 426] width 150 height 374
click at [149, 396] on input "0" at bounding box center [151, 391] width 30 height 23
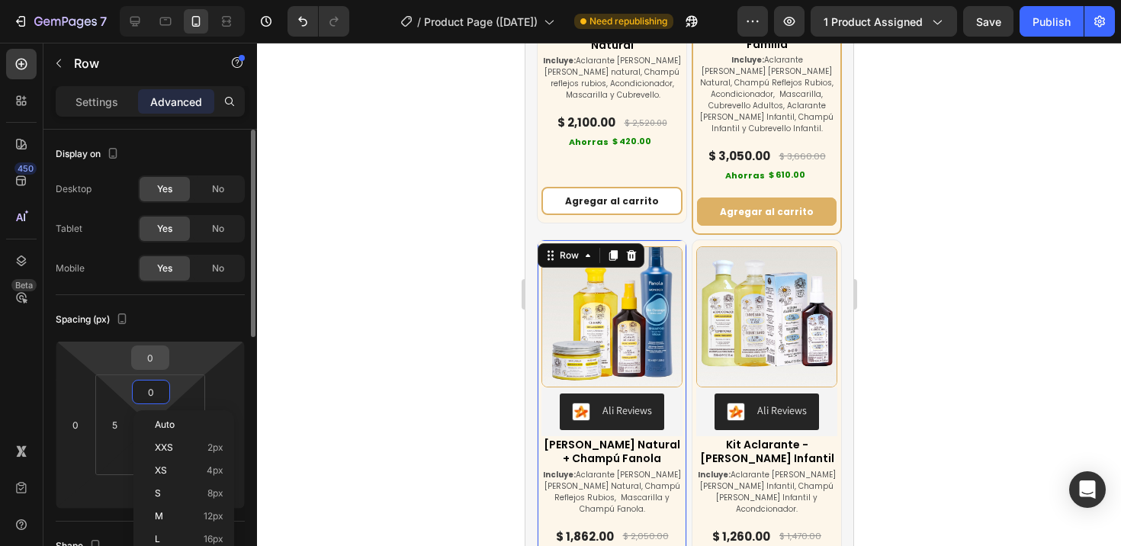
click at [154, 360] on input "0" at bounding box center [150, 357] width 30 height 23
type input "8"
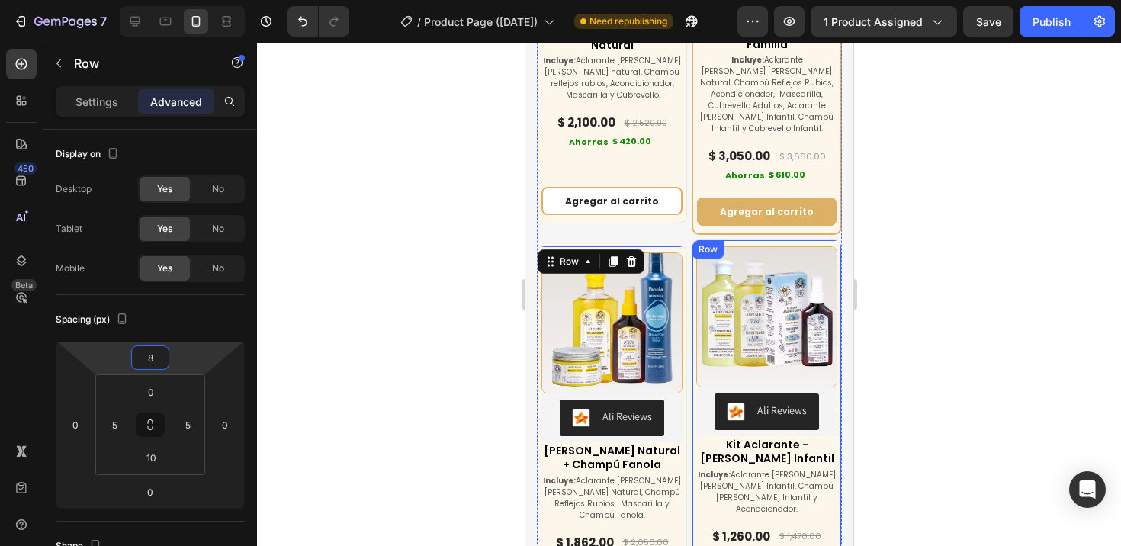
click at [691, 240] on div "Row" at bounding box center [706, 249] width 31 height 18
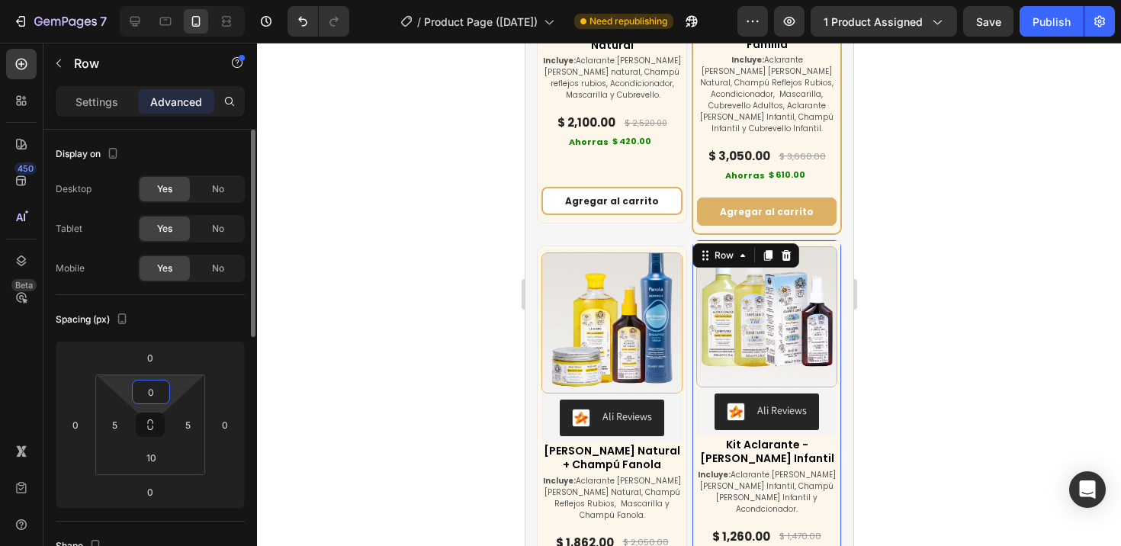
click at [156, 396] on input "0" at bounding box center [151, 391] width 30 height 23
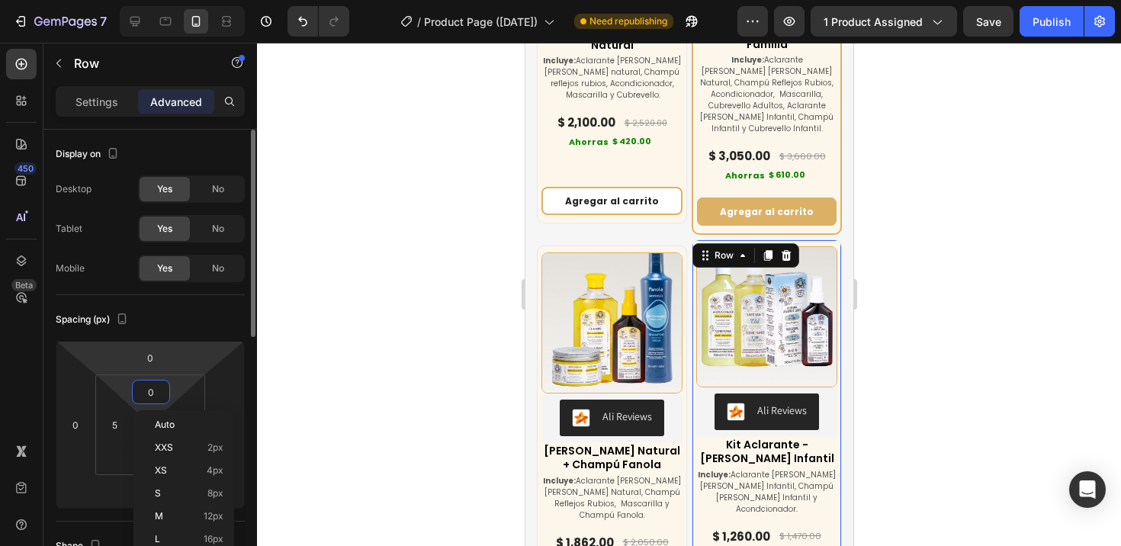
click at [160, 0] on html "7 Version history / Product Page ([DATE]) Need republishing Preview 1 product a…" at bounding box center [560, 0] width 1121 height 0
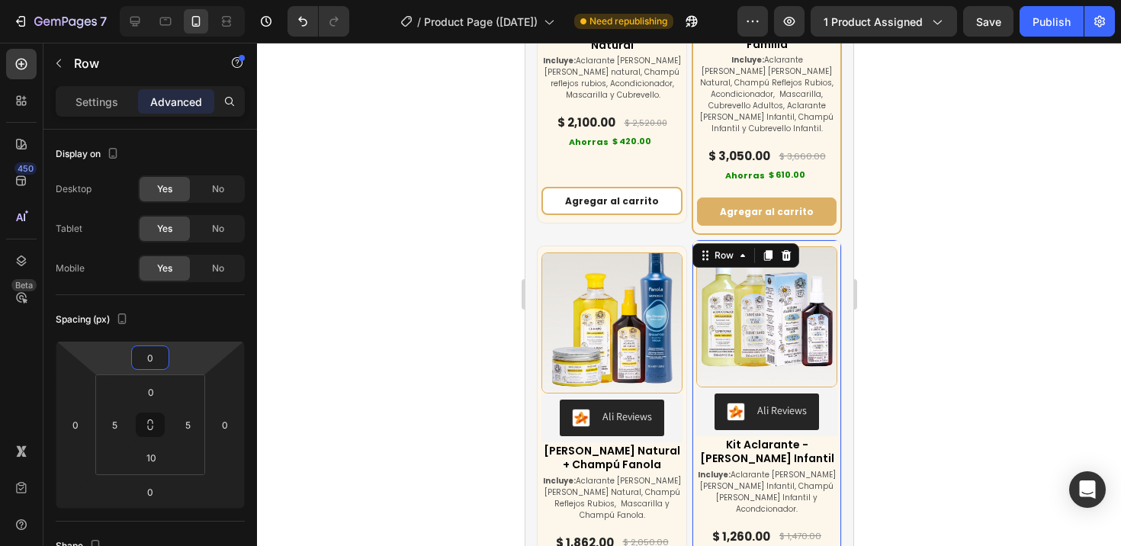
type input "5"
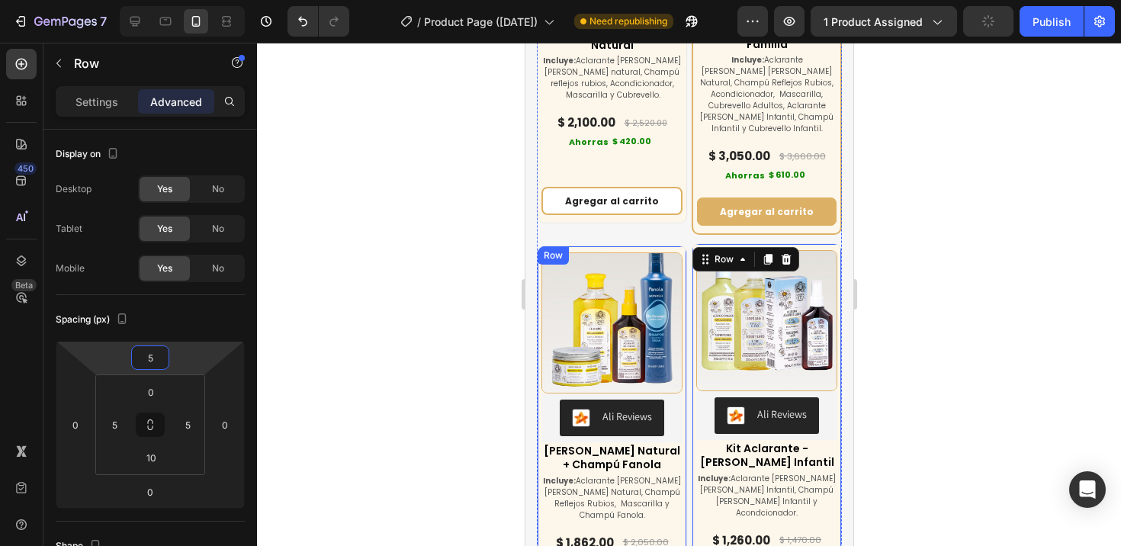
click at [675, 245] on div "(P) Images & Gallery Ali Reviews Ali Reviews Kit [PERSON_NAME] Natural + Champú…" at bounding box center [611, 432] width 150 height 374
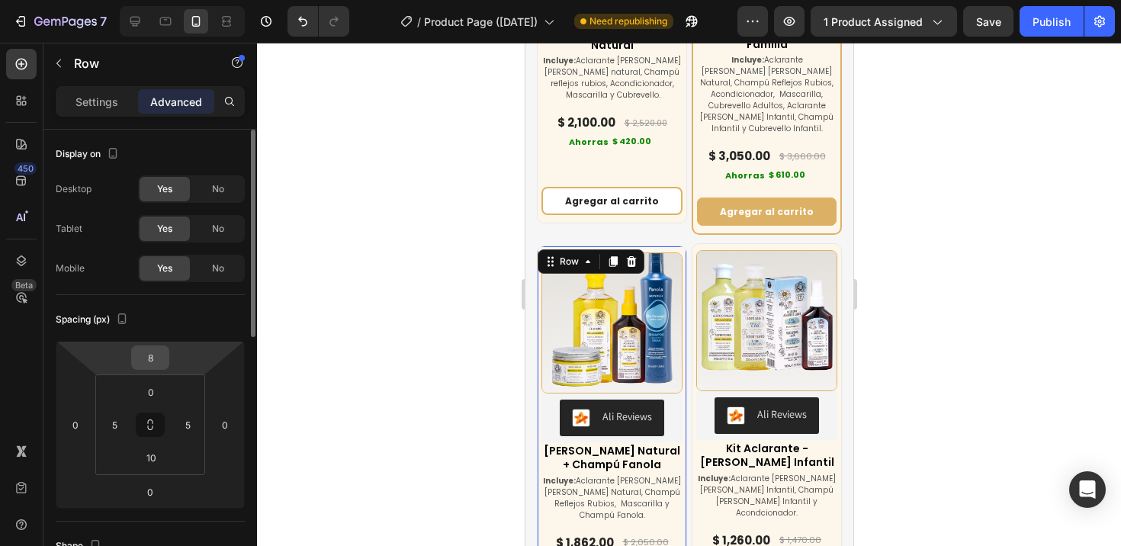
click at [157, 358] on input "8" at bounding box center [150, 357] width 30 height 23
type input "5"
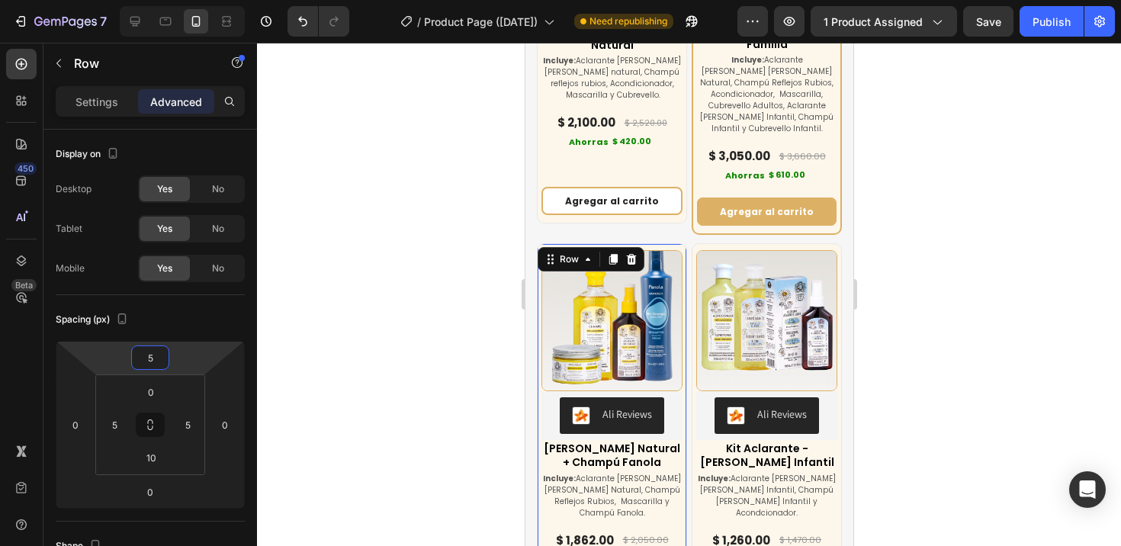
click at [376, 337] on div at bounding box center [689, 294] width 864 height 503
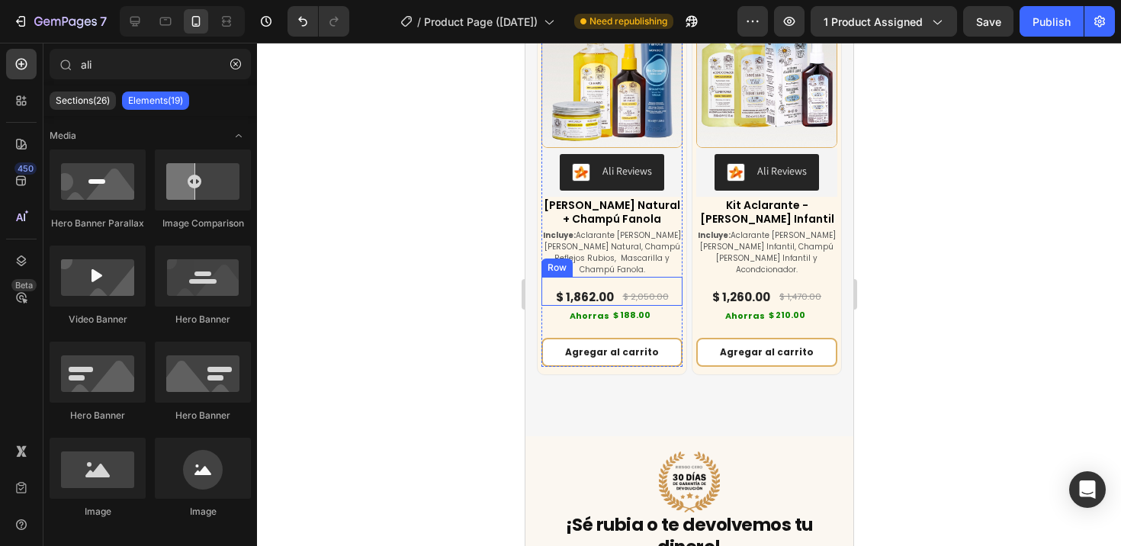
scroll to position [7102, 0]
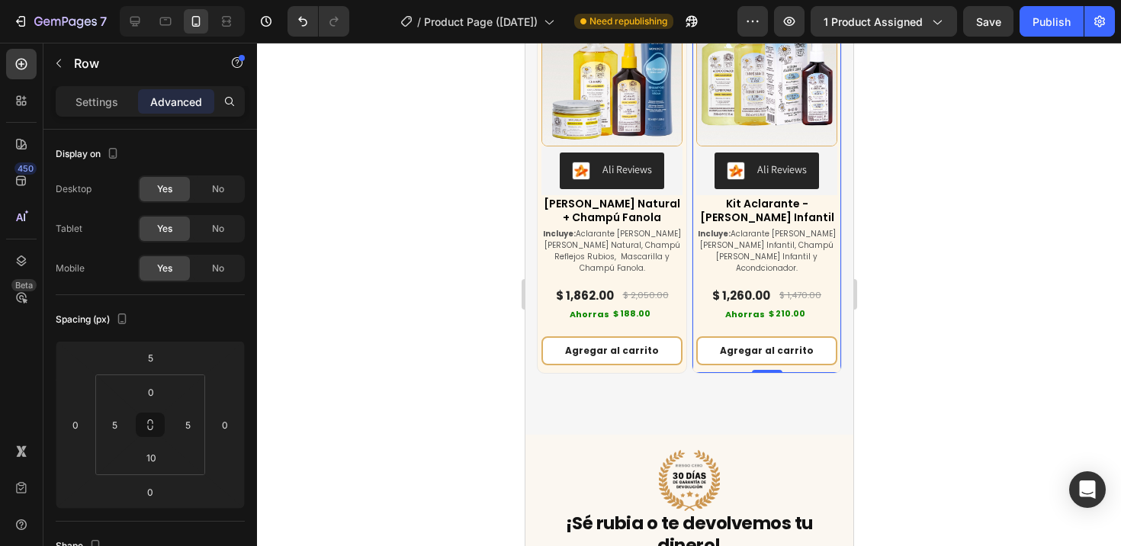
click at [718, 334] on div "(P) Images & Gallery Ali Reviews Ali Reviews Kit Aclarante - [PERSON_NAME] Infa…" at bounding box center [766, 185] width 150 height 374
click at [156, 457] on input "10" at bounding box center [151, 457] width 30 height 23
type input "25"
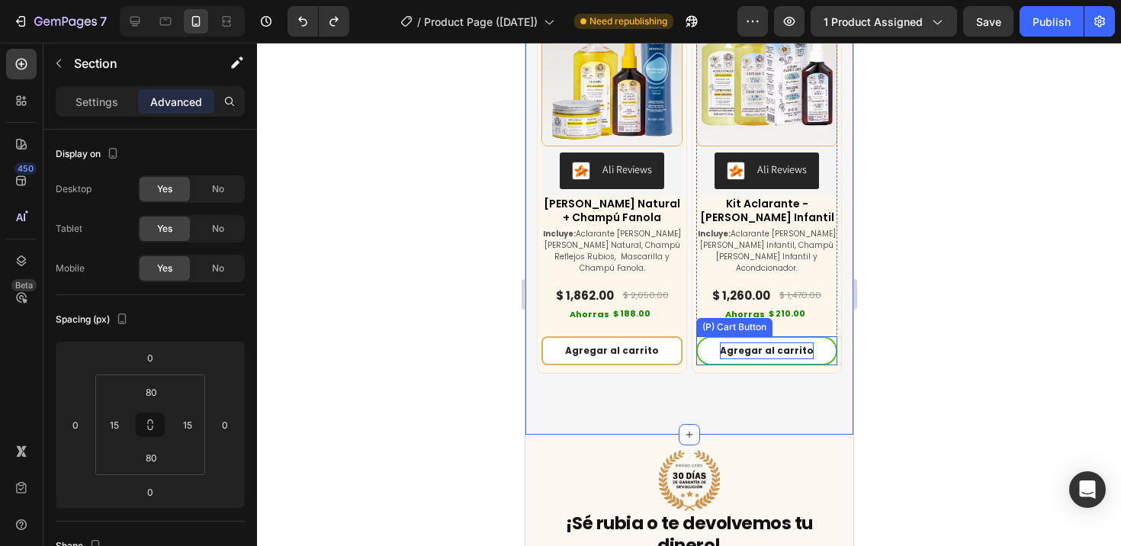
click at [736, 342] on div "Agregar al carrito" at bounding box center [766, 350] width 94 height 17
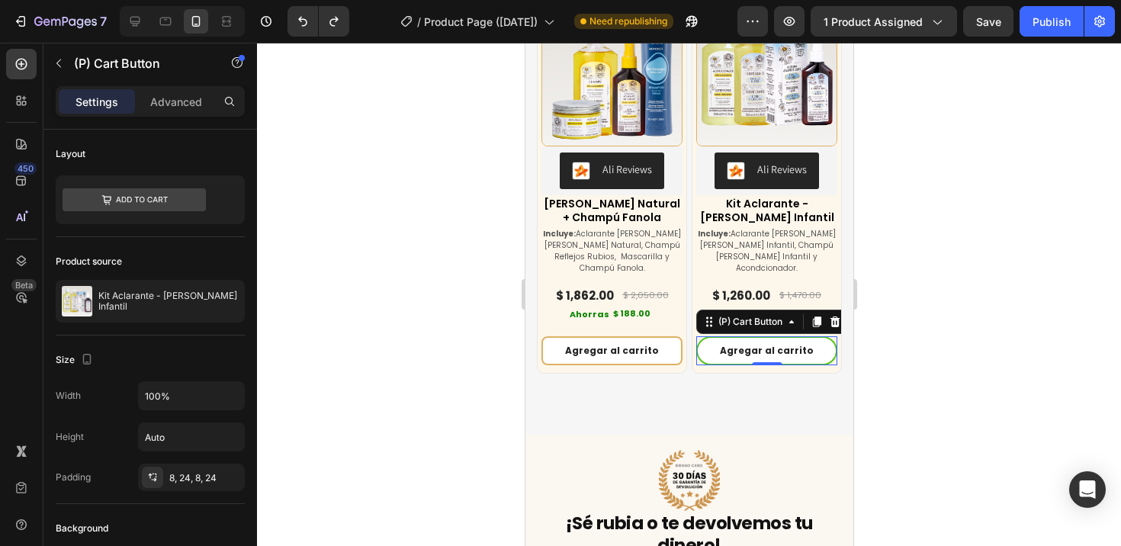
click at [707, 336] on button "Agregar al carrito" at bounding box center [765, 350] width 141 height 29
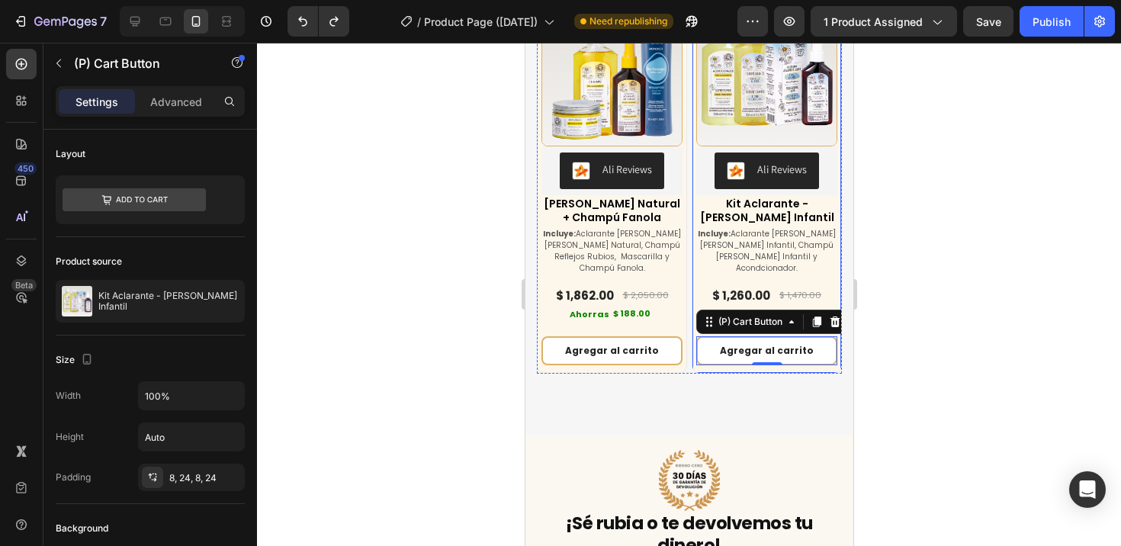
click at [713, 335] on div "(P) Images & Gallery Ali Reviews Ali Reviews Kit Aclarante - [PERSON_NAME] Infa…" at bounding box center [766, 185] width 150 height 374
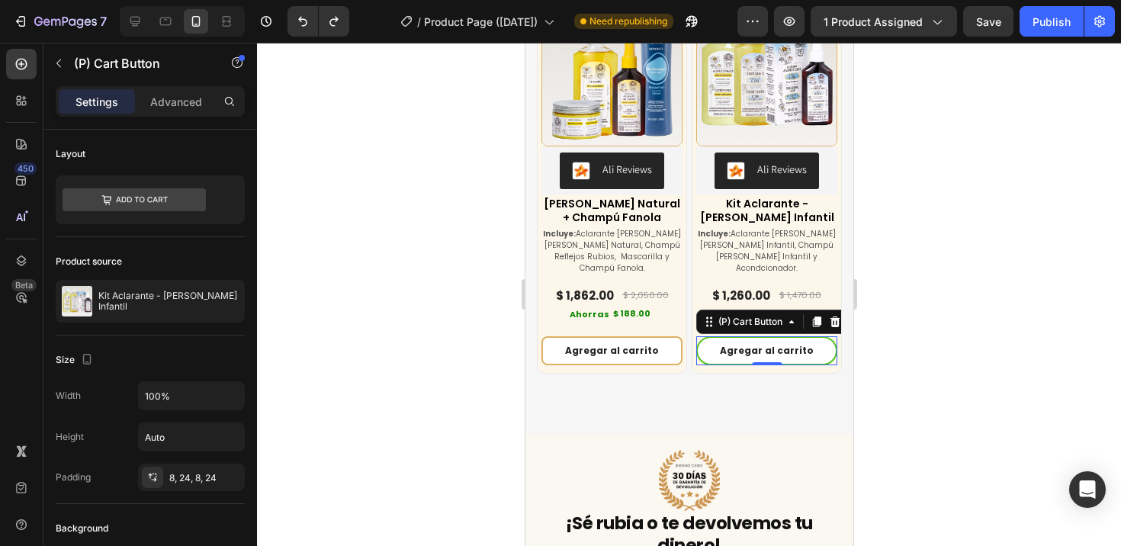
click at [709, 336] on button "Agregar al carrito" at bounding box center [765, 350] width 141 height 29
click at [174, 101] on p "Advanced" at bounding box center [176, 102] width 52 height 16
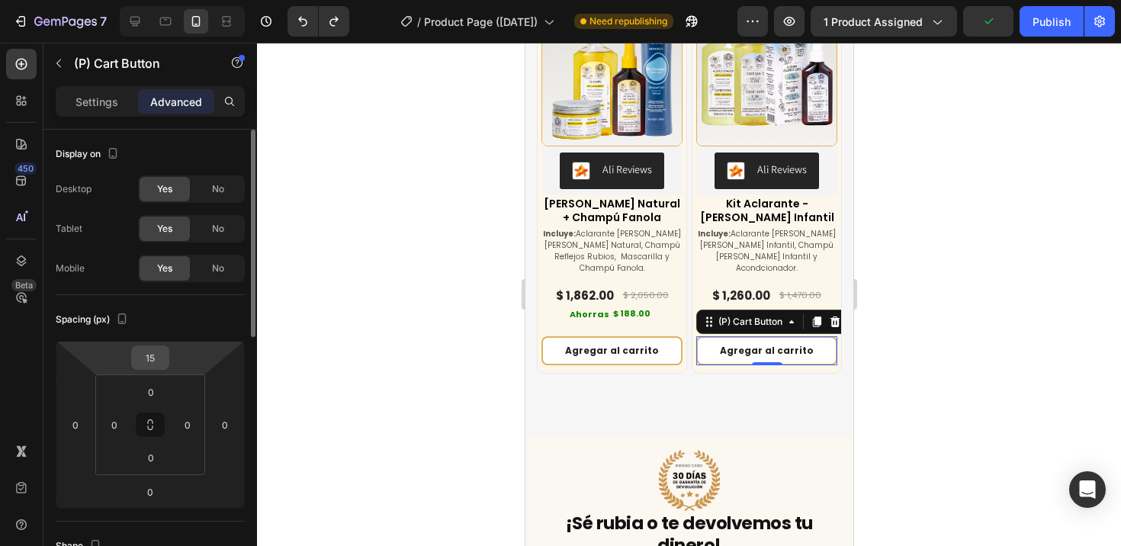
click at [151, 354] on input "15" at bounding box center [150, 357] width 30 height 23
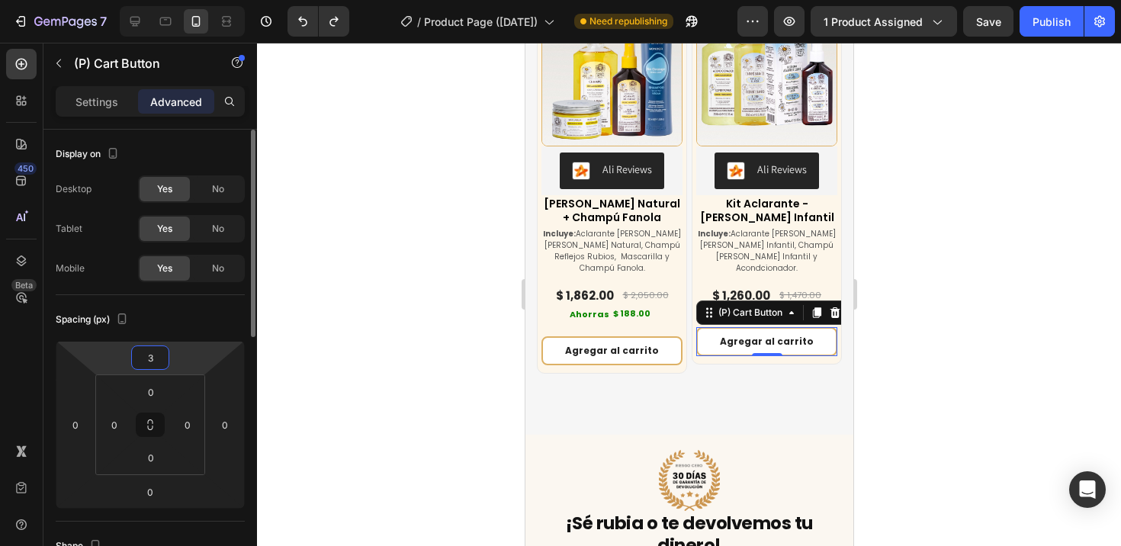
type input "30"
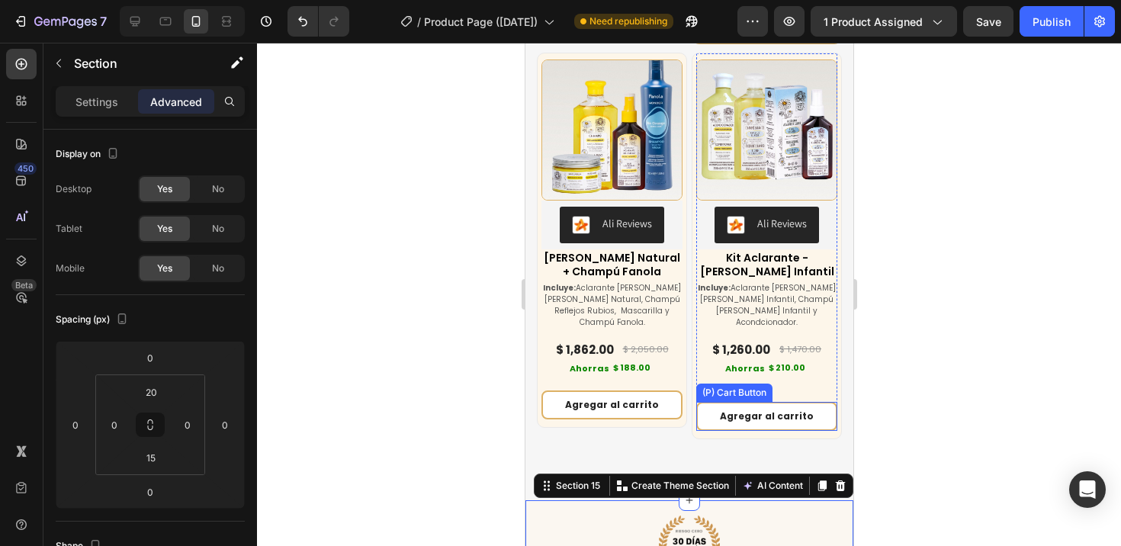
scroll to position [7036, 0]
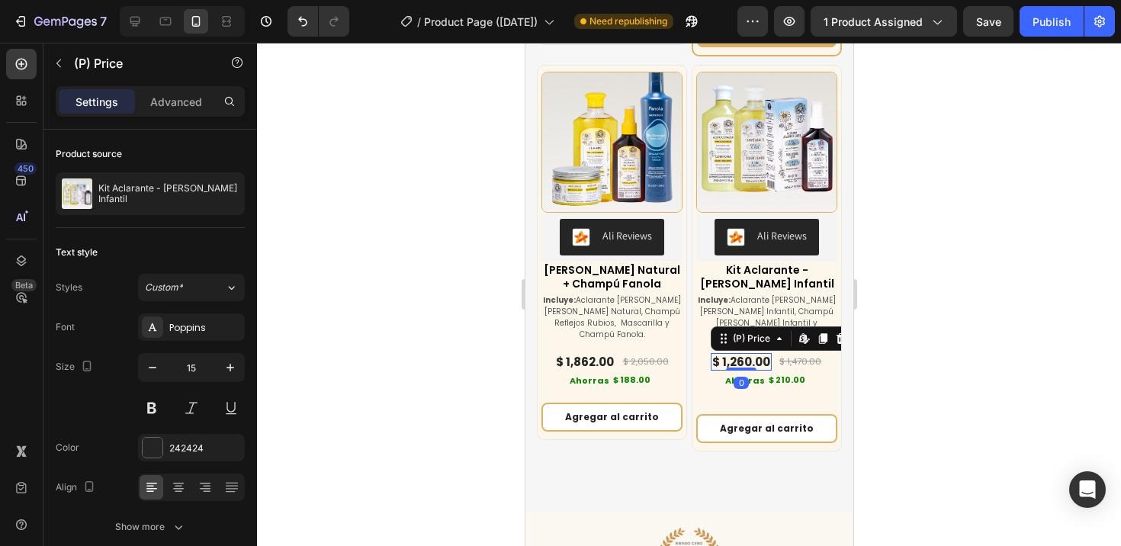
click at [755, 353] on div "$ 1,260.00" at bounding box center [740, 362] width 61 height 18
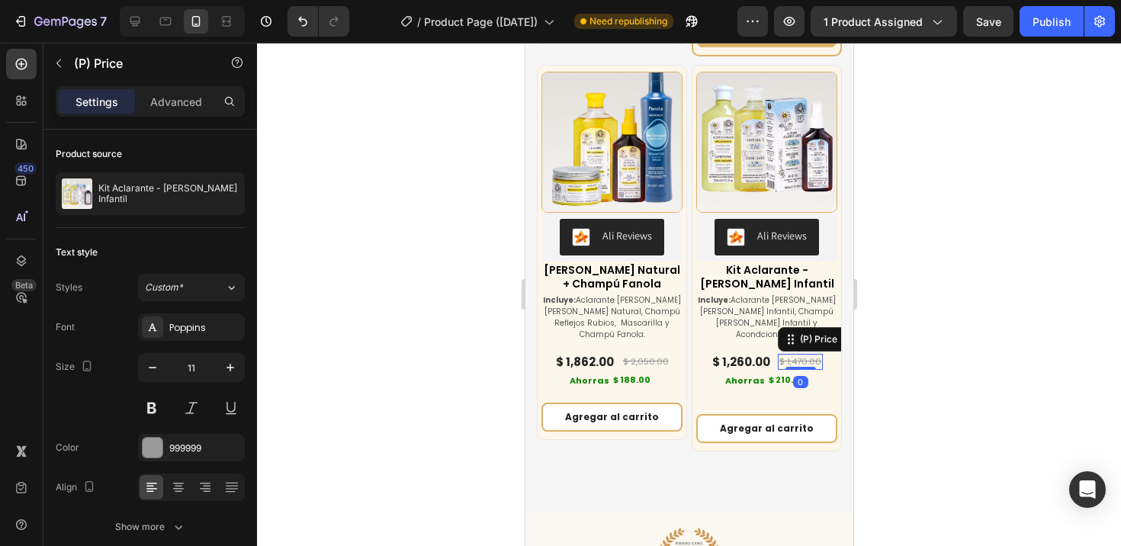
click at [782, 354] on div "$ 1,470.00" at bounding box center [799, 362] width 45 height 16
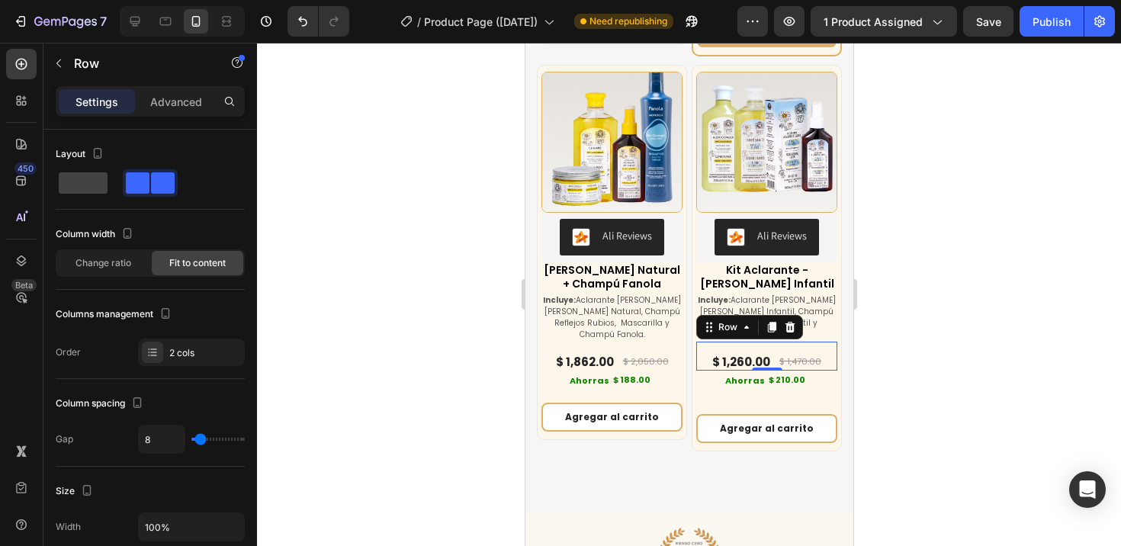
click at [762, 342] on div "$ 1,260.00 (P) Price (P) Price $ 1,470.00 (P) Price (P) Price Row 0" at bounding box center [765, 357] width 141 height 30
click at [188, 102] on p "Advanced" at bounding box center [176, 102] width 52 height 16
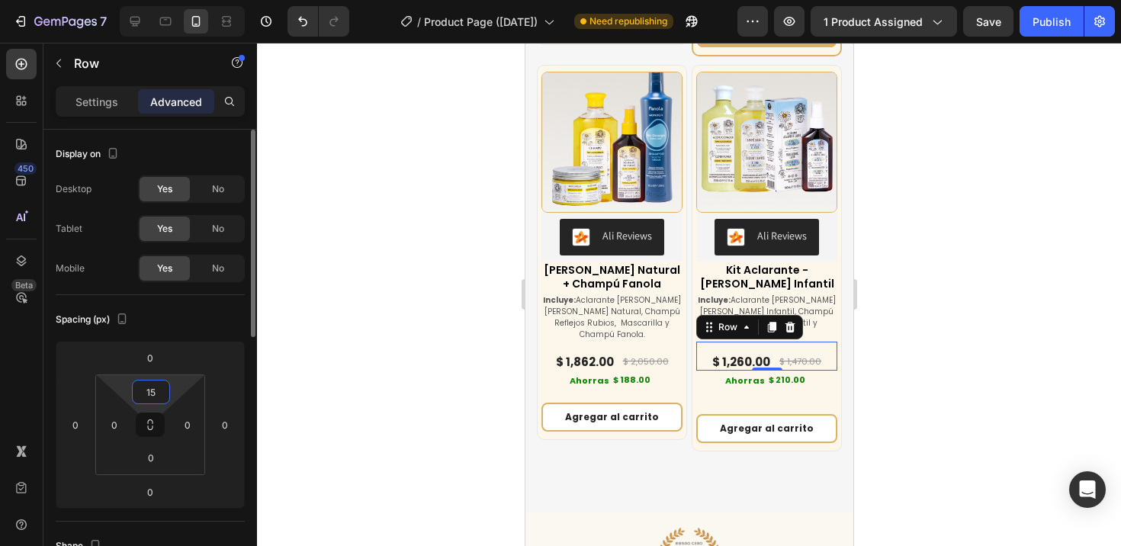
click at [152, 394] on input "15" at bounding box center [151, 391] width 30 height 23
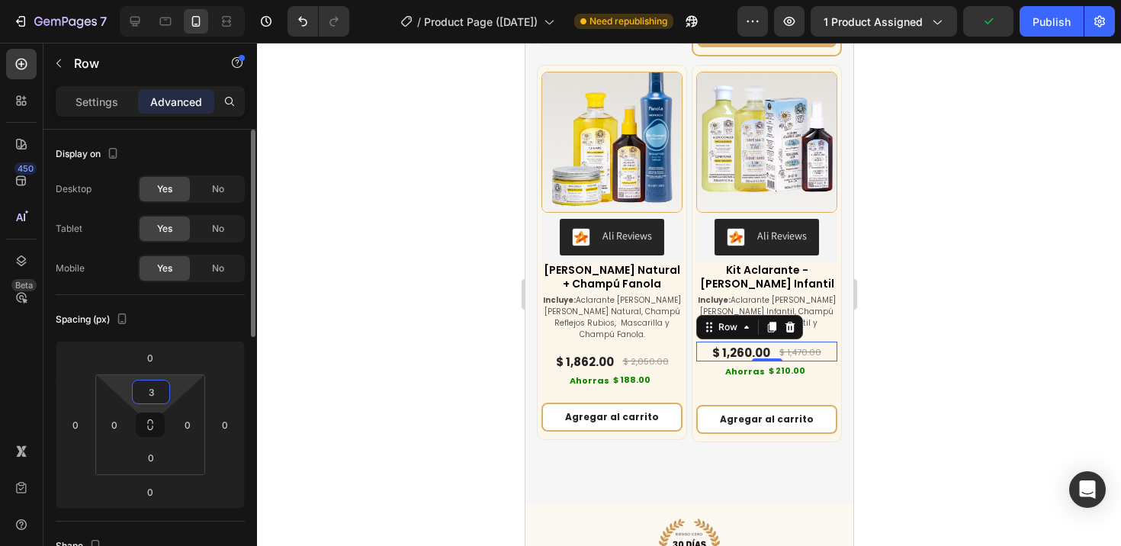
type input "35"
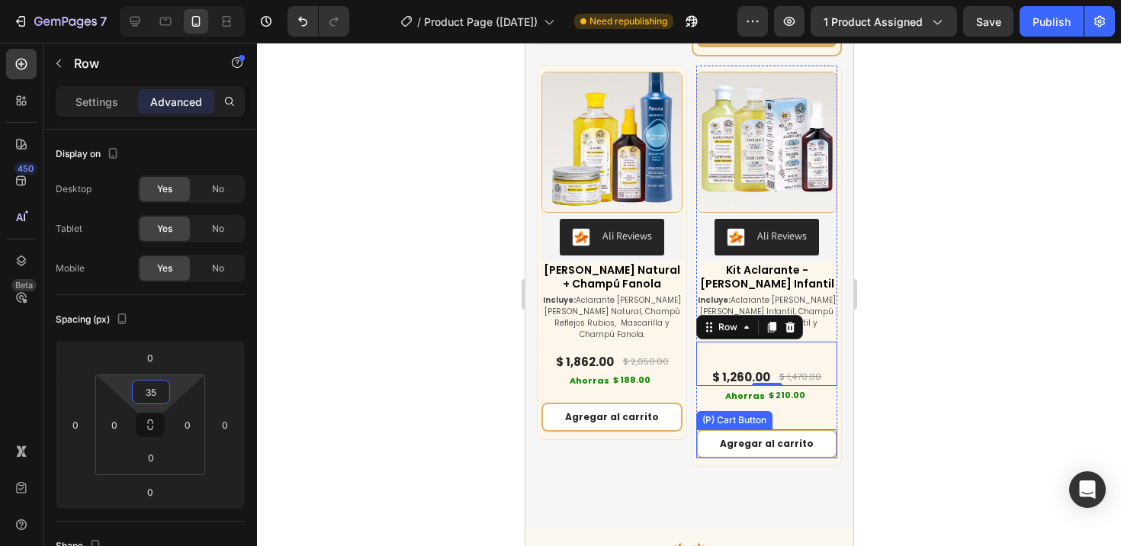
click at [746, 413] on div "(P) Cart Button" at bounding box center [733, 420] width 70 height 14
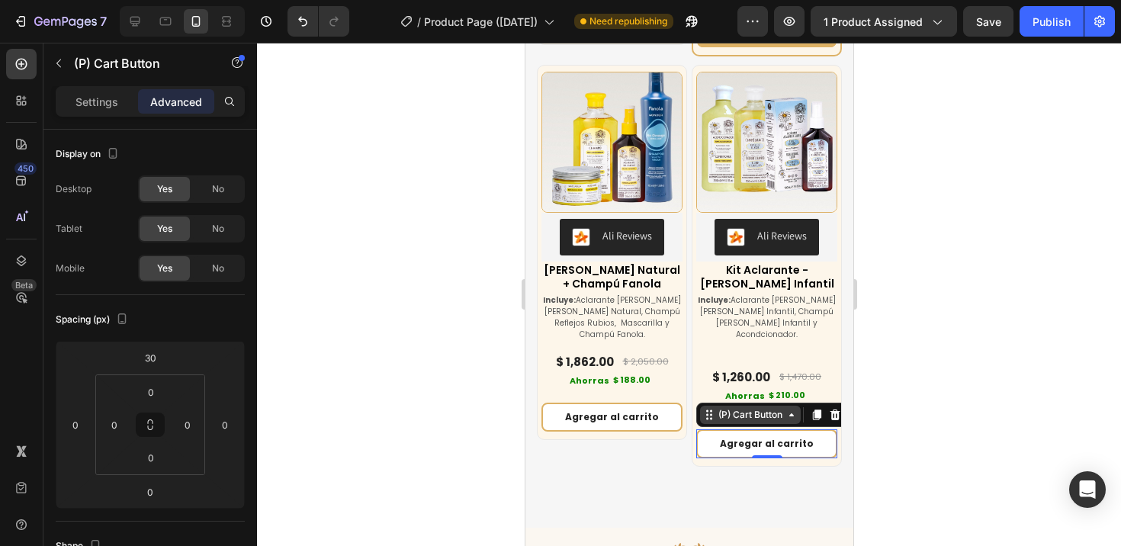
click at [746, 406] on div "(P) Cart Button" at bounding box center [749, 415] width 101 height 18
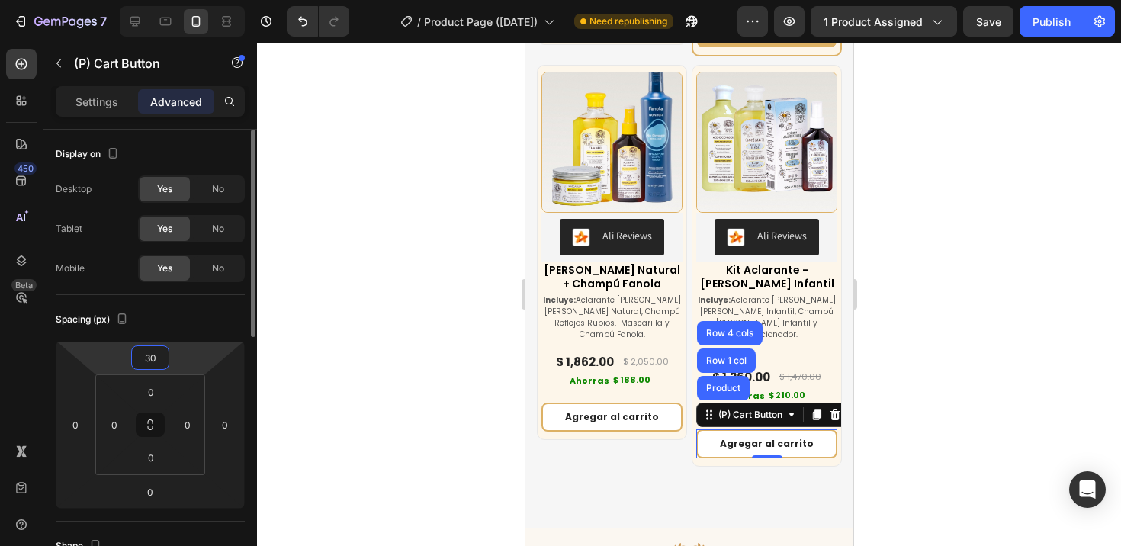
click at [161, 357] on input "30" at bounding box center [150, 357] width 30 height 23
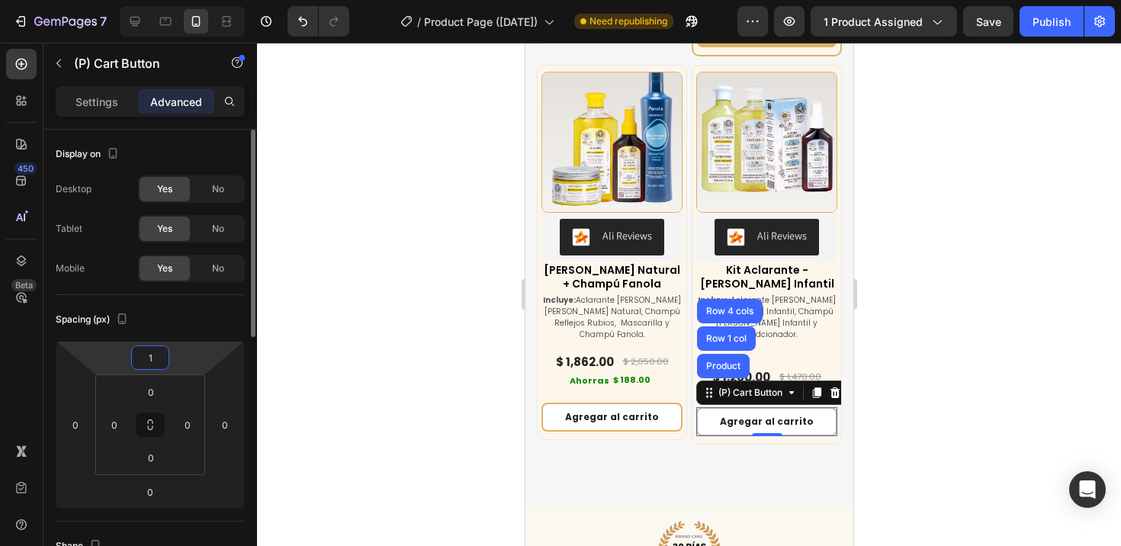
type input "15"
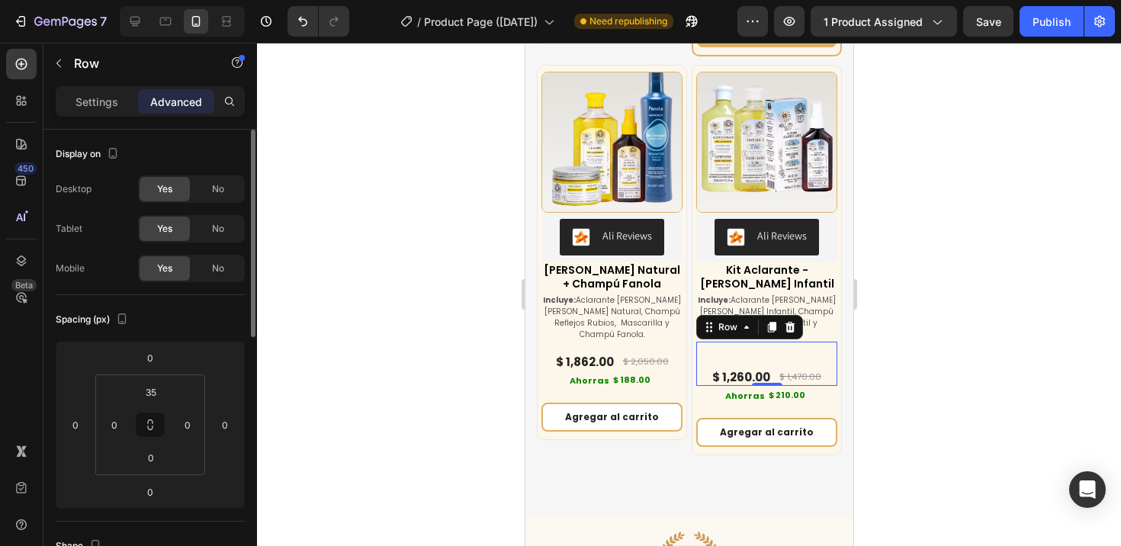
click at [768, 342] on div "$ 1,260.00 (P) Price (P) Price $ 1,470.00 (P) Price (P) Price Row 0" at bounding box center [765, 364] width 141 height 45
click at [156, 387] on input "35" at bounding box center [151, 391] width 30 height 23
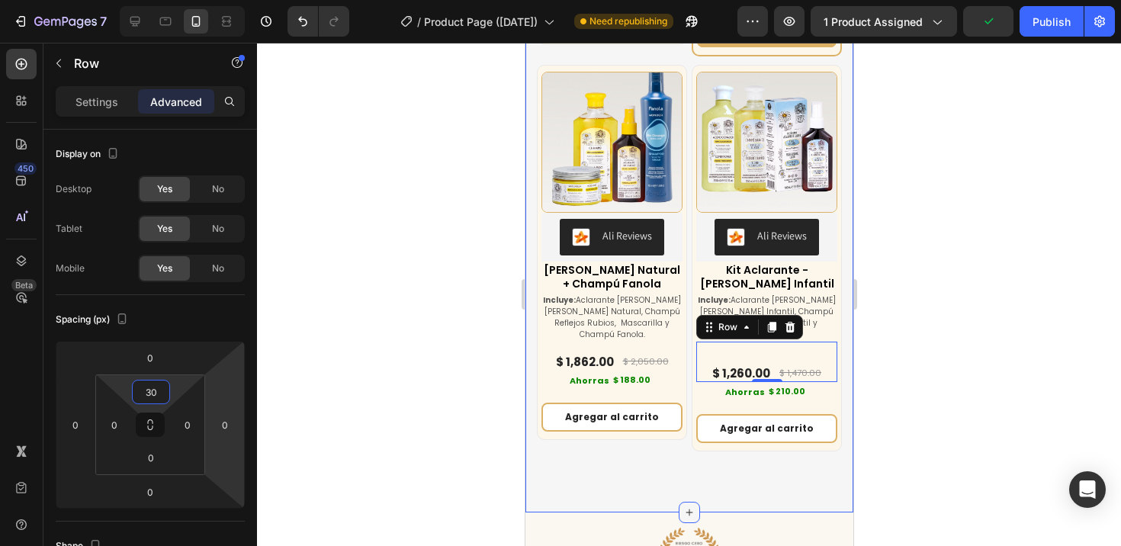
type input "30"
click at [680, 502] on div at bounding box center [688, 512] width 21 height 21
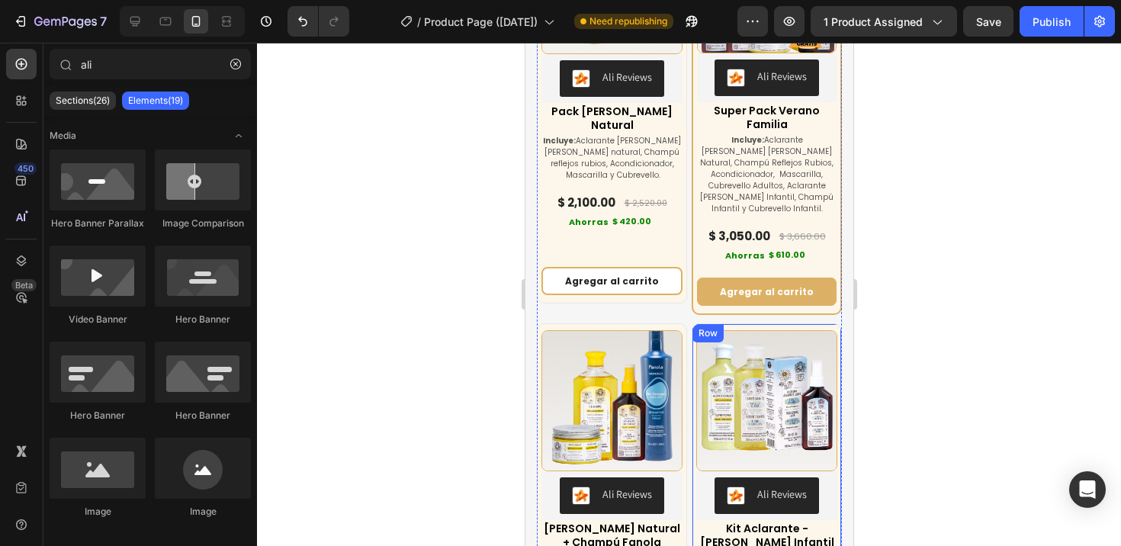
scroll to position [6763, 0]
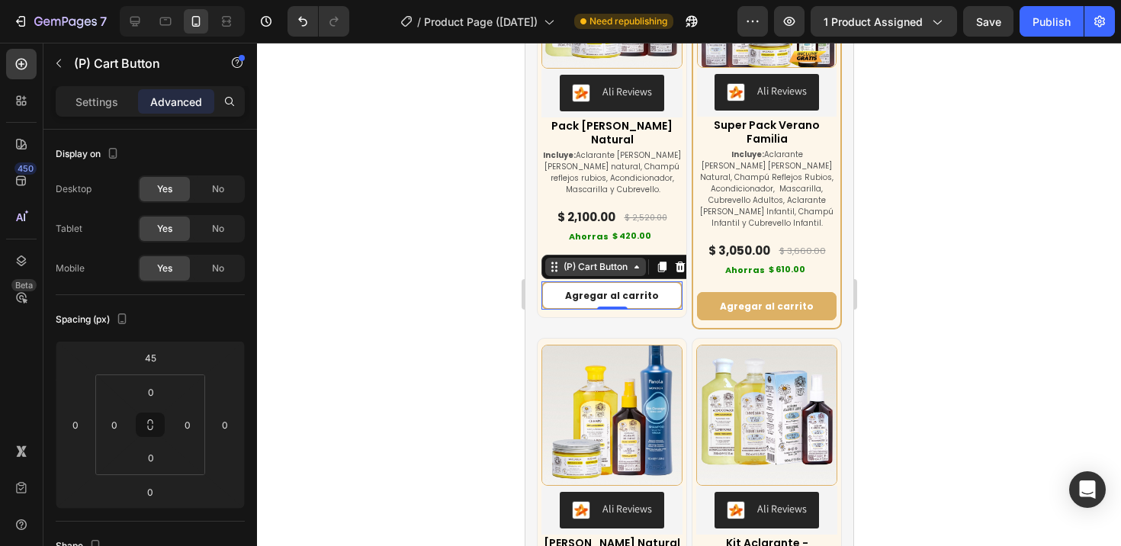
click at [589, 269] on div "(P) Cart Button" at bounding box center [594, 267] width 101 height 18
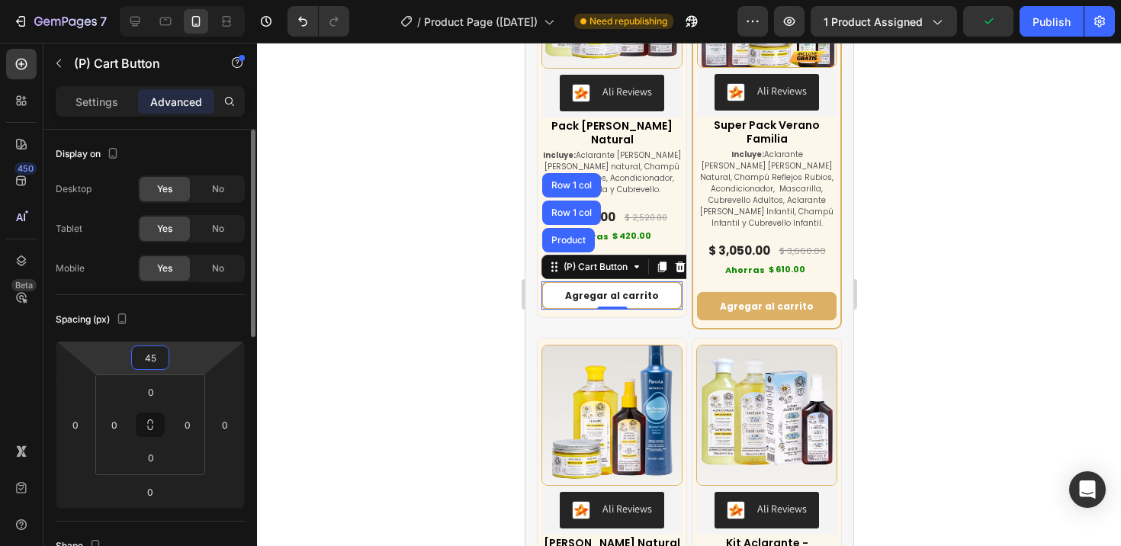
click at [163, 355] on input "45" at bounding box center [150, 357] width 30 height 23
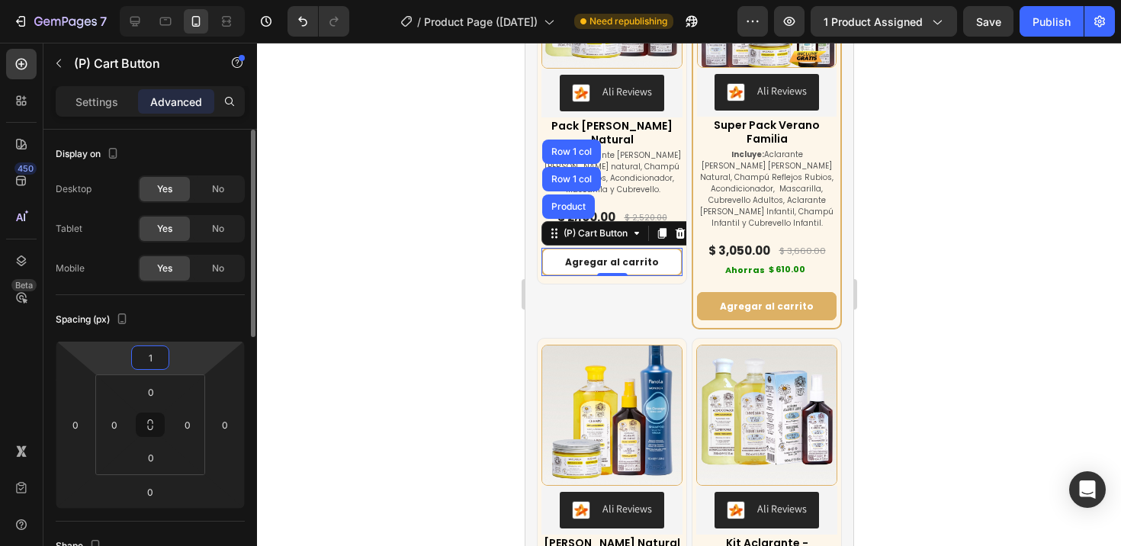
type input "15"
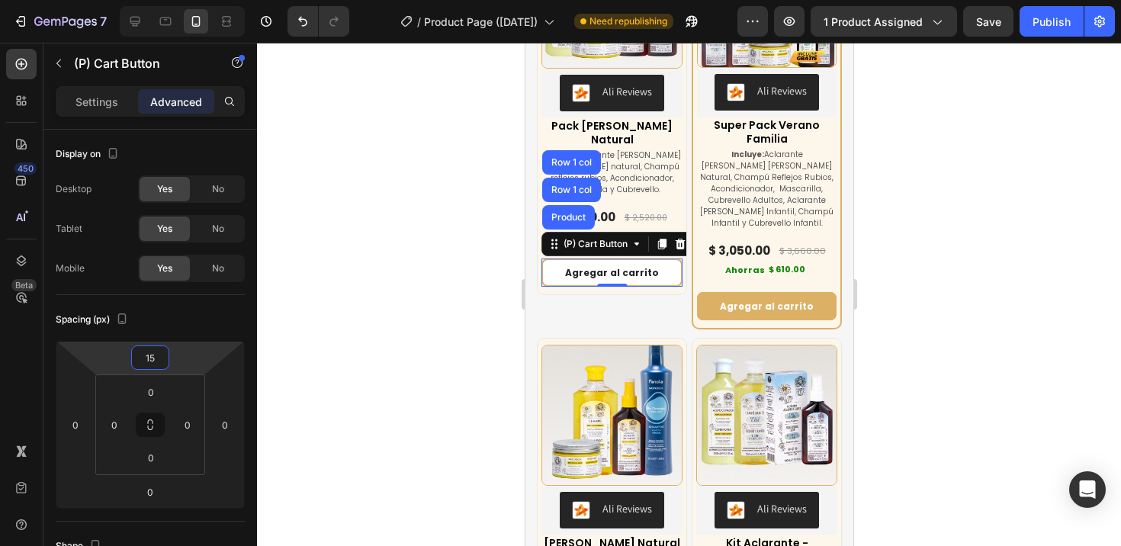
click at [371, 302] on div at bounding box center [689, 294] width 864 height 503
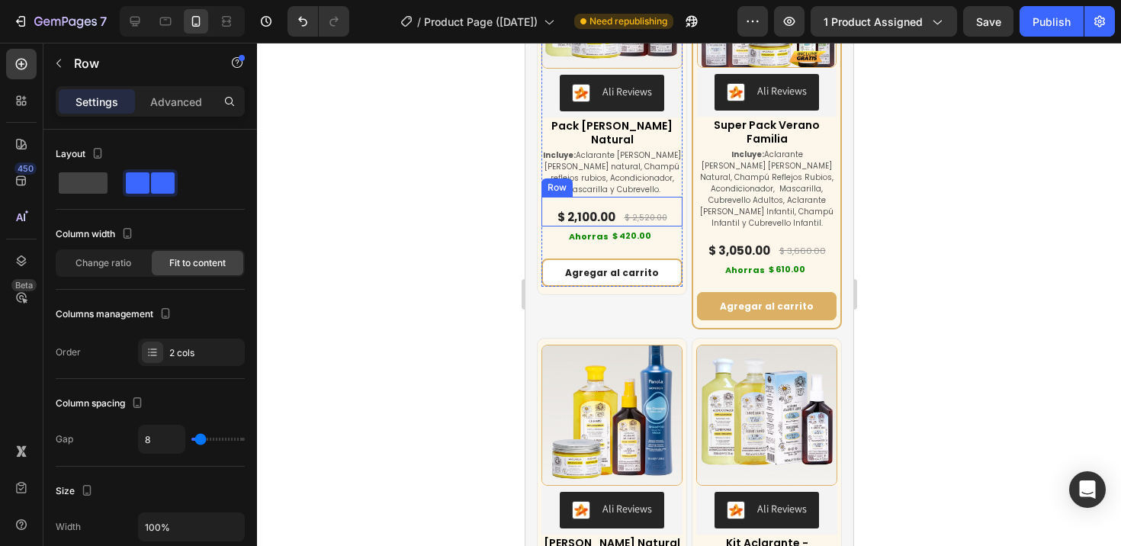
click at [616, 210] on div "$ 2,100.00 (P) Price (P) Price $ 2,520.00 (P) Price (P) Price Row" at bounding box center [611, 212] width 141 height 30
click at [190, 103] on p "Advanced" at bounding box center [176, 102] width 52 height 16
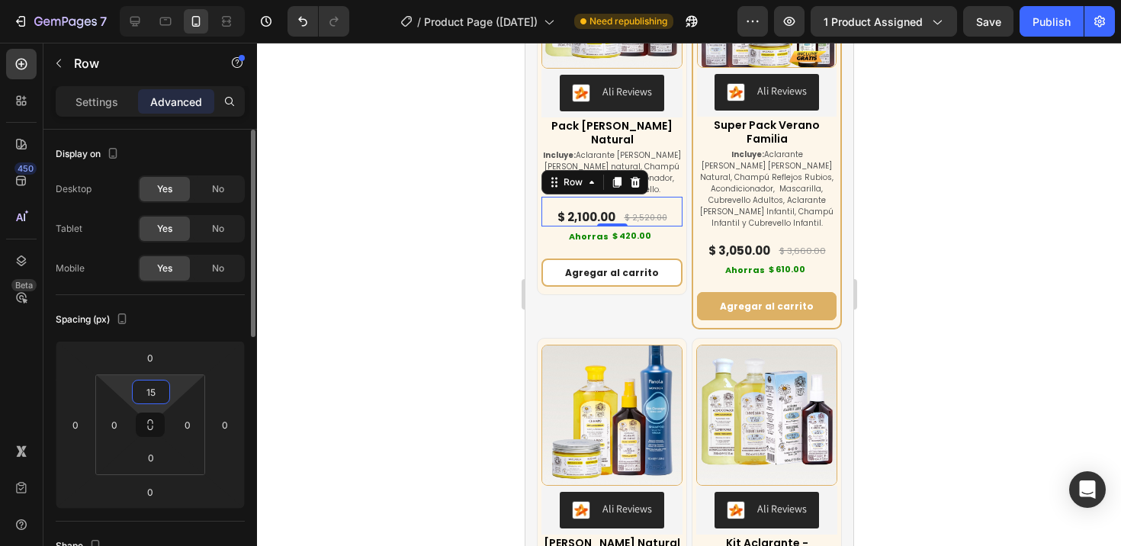
click at [156, 393] on input "15" at bounding box center [151, 391] width 30 height 23
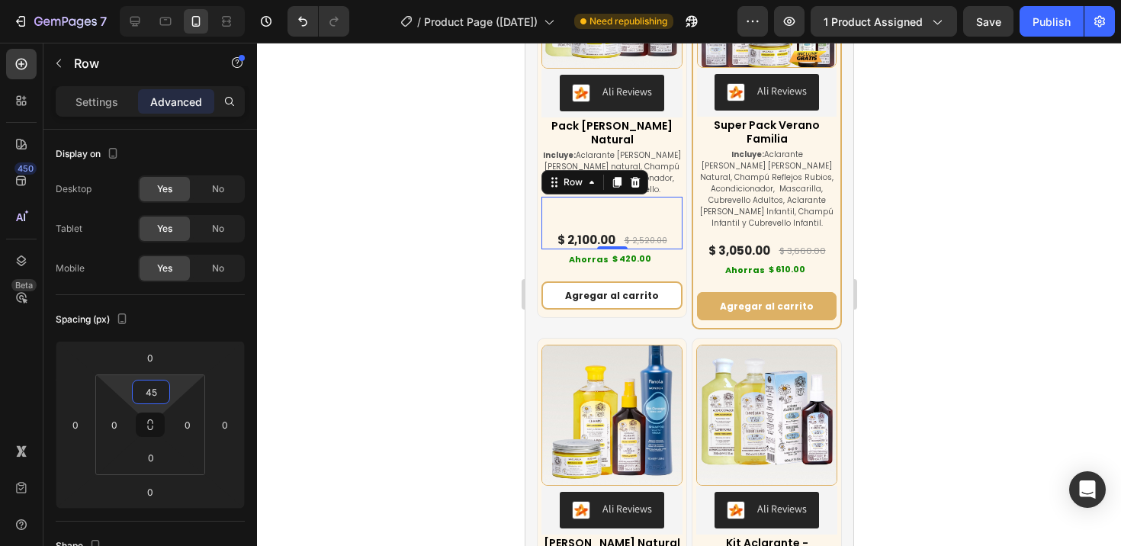
type input "45"
click at [365, 368] on div at bounding box center [689, 294] width 864 height 503
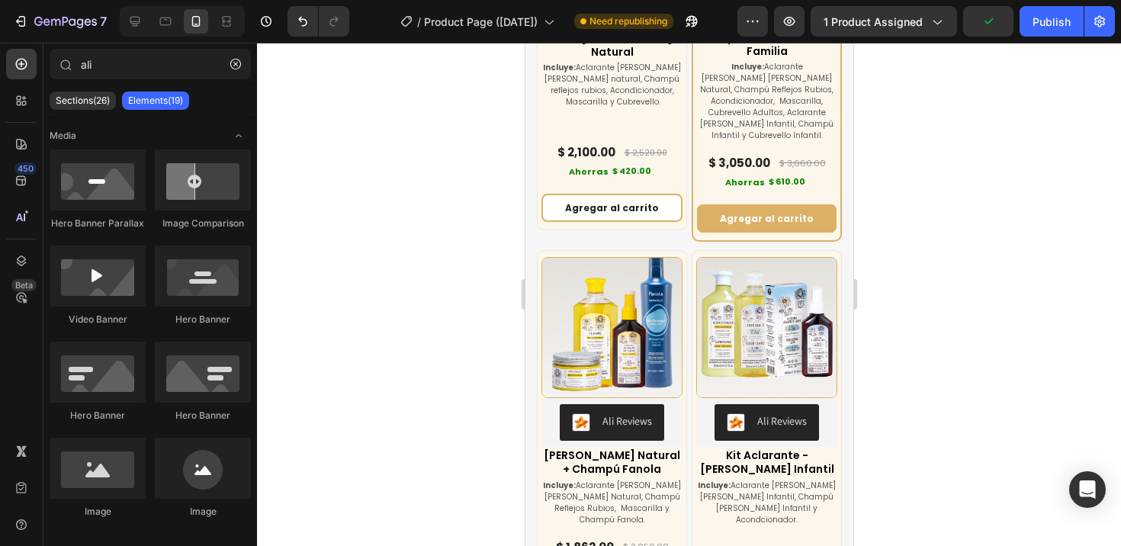
scroll to position [7071, 0]
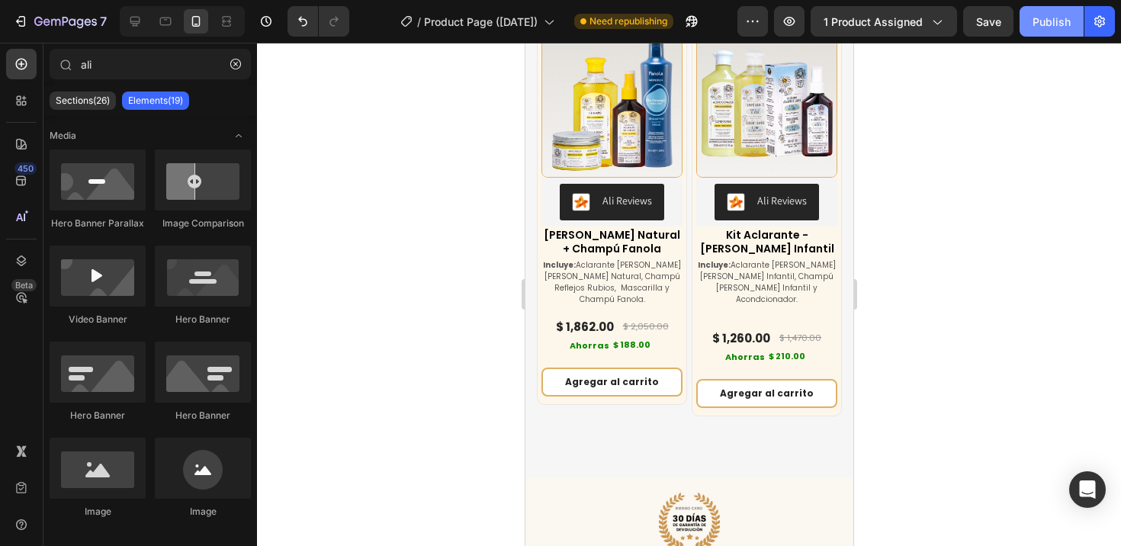
click at [1031, 30] on button "Publish" at bounding box center [1051, 21] width 64 height 30
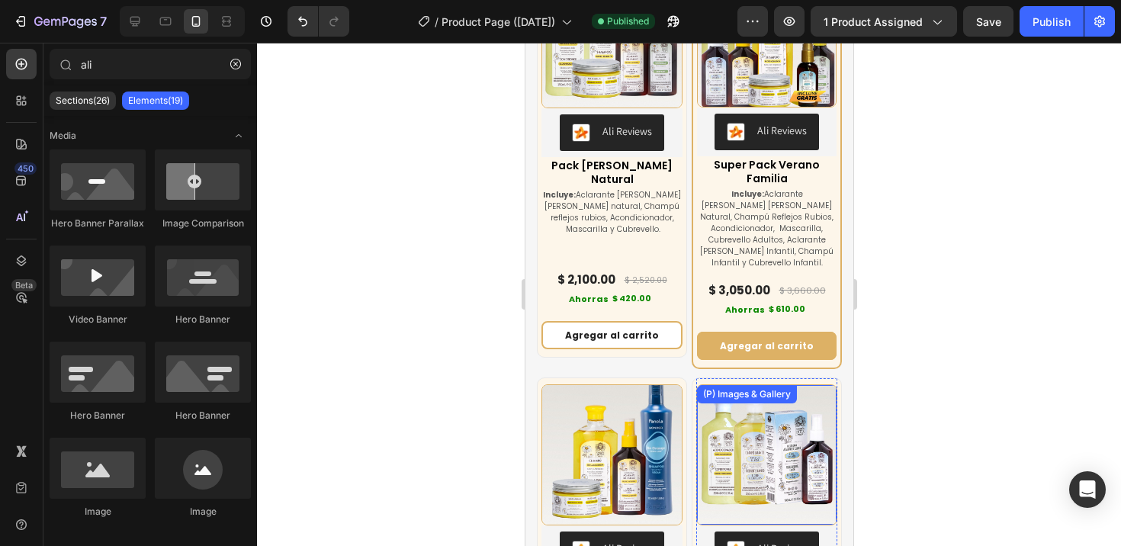
scroll to position [6648, 0]
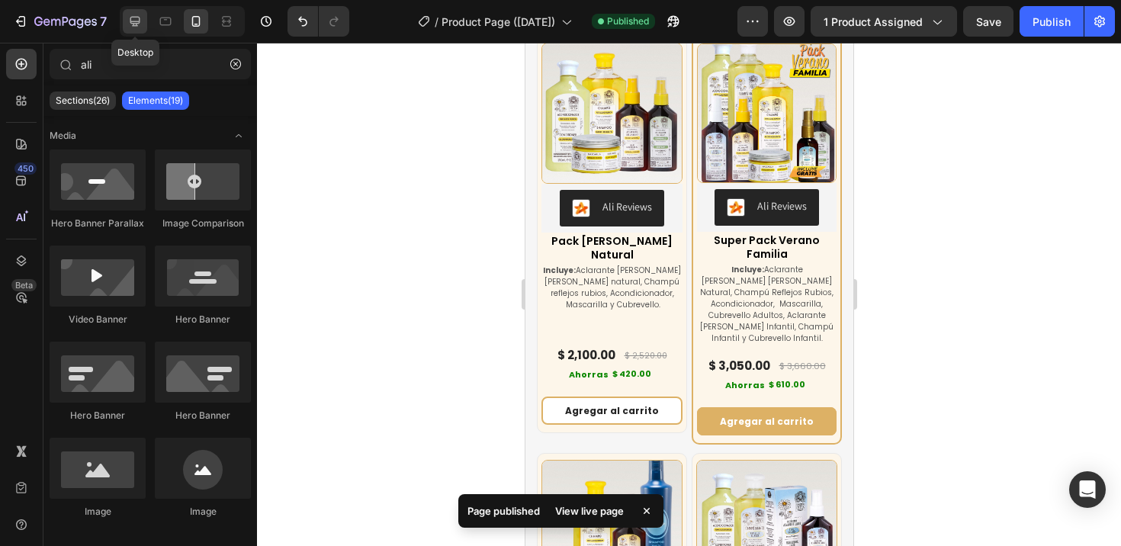
click at [141, 16] on icon at bounding box center [134, 21] width 15 height 15
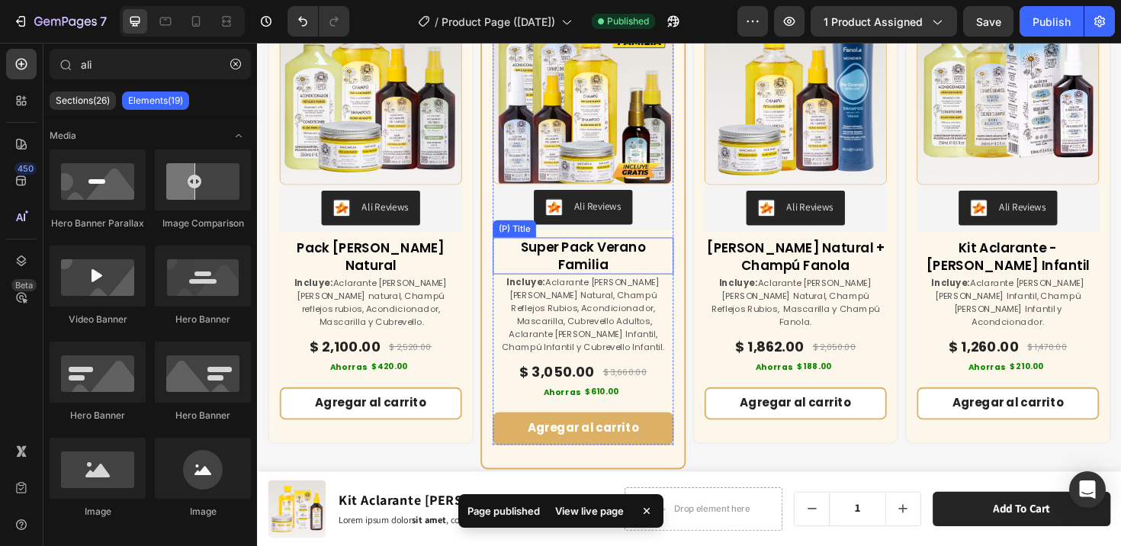
scroll to position [6971, 0]
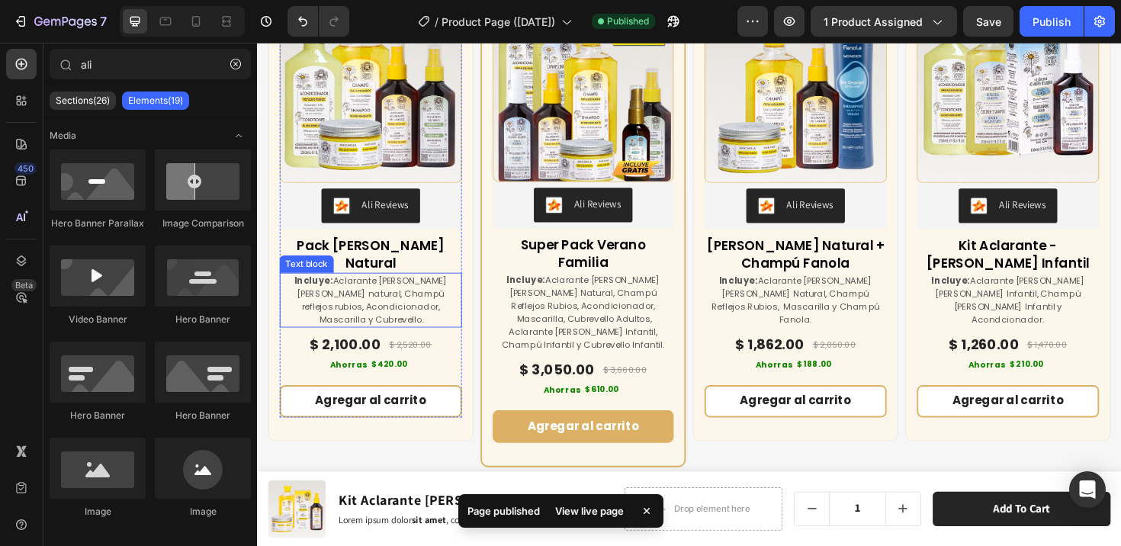
click at [371, 287] on p "Incluye: Aclarante [PERSON_NAME] [PERSON_NAME] natural, Champú reflejos rubios,…" at bounding box center [377, 314] width 190 height 55
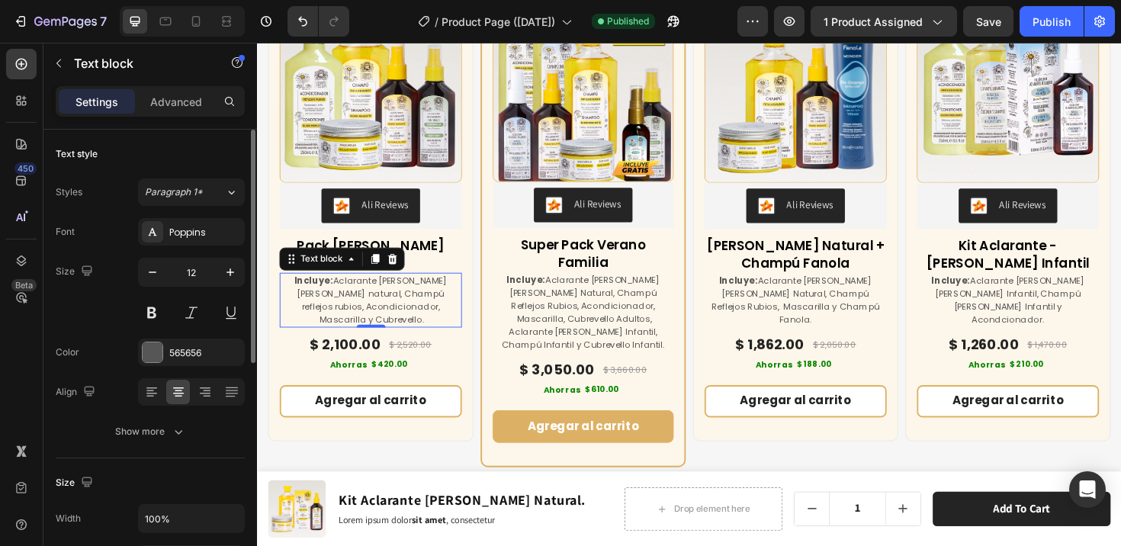
drag, startPoint x: 152, startPoint y: 273, endPoint x: 223, endPoint y: 295, distance: 74.3
click at [152, 273] on icon "button" at bounding box center [152, 272] width 15 height 15
type input "11"
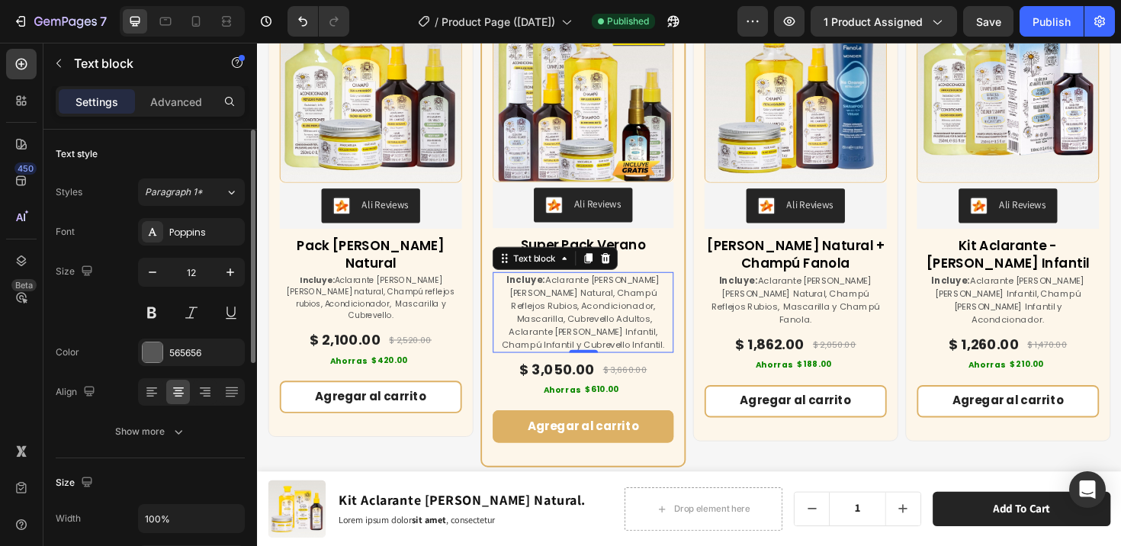
click at [567, 319] on p "Incluye: Aclarante [PERSON_NAME] [PERSON_NAME] Natural, Champú Reflejos Rubios,…" at bounding box center [602, 328] width 188 height 82
click at [150, 276] on icon "button" at bounding box center [152, 272] width 15 height 15
type input "11"
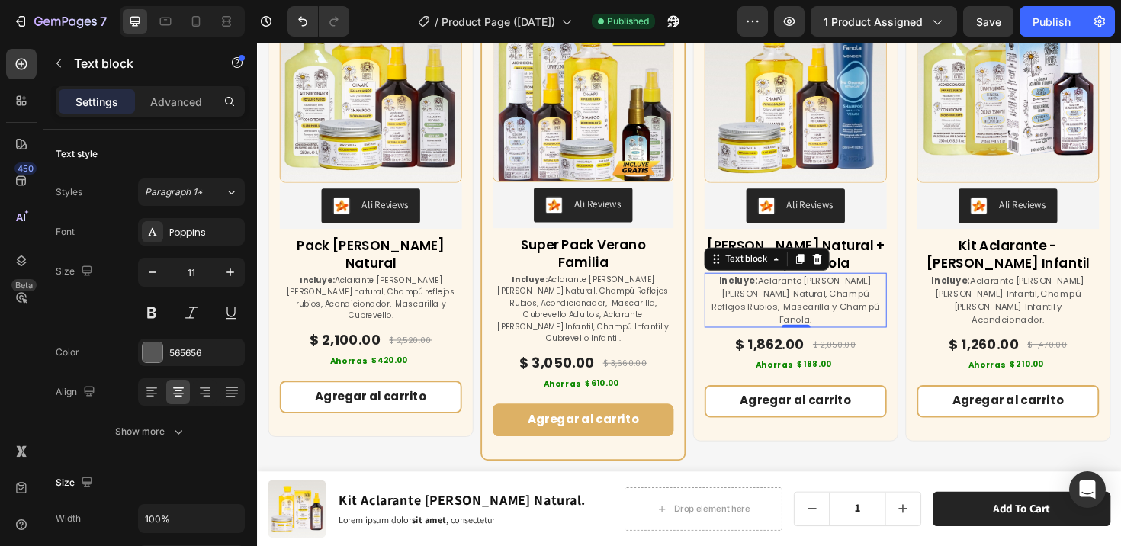
click at [789, 314] on p "Incluye: Aclarante [PERSON_NAME] [PERSON_NAME] Natural, Champú Reflejos Rubios,…" at bounding box center [827, 314] width 190 height 55
click at [149, 272] on icon "button" at bounding box center [153, 272] width 8 height 2
type input "11"
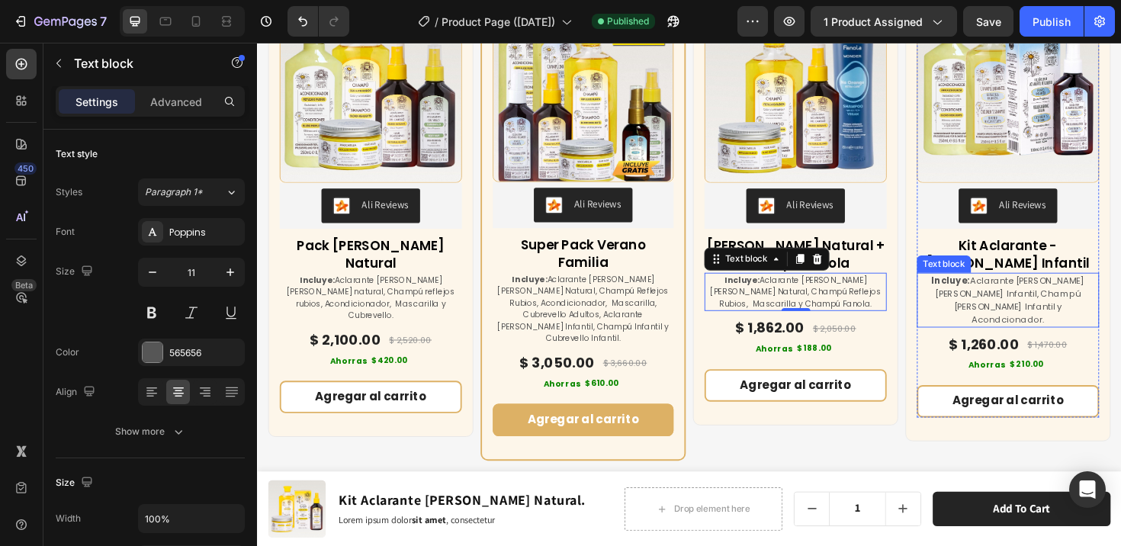
click at [993, 309] on p "Incluye: Aclarante [PERSON_NAME] [PERSON_NAME] Infantil, Champú [PERSON_NAME] I…" at bounding box center [1052, 314] width 190 height 55
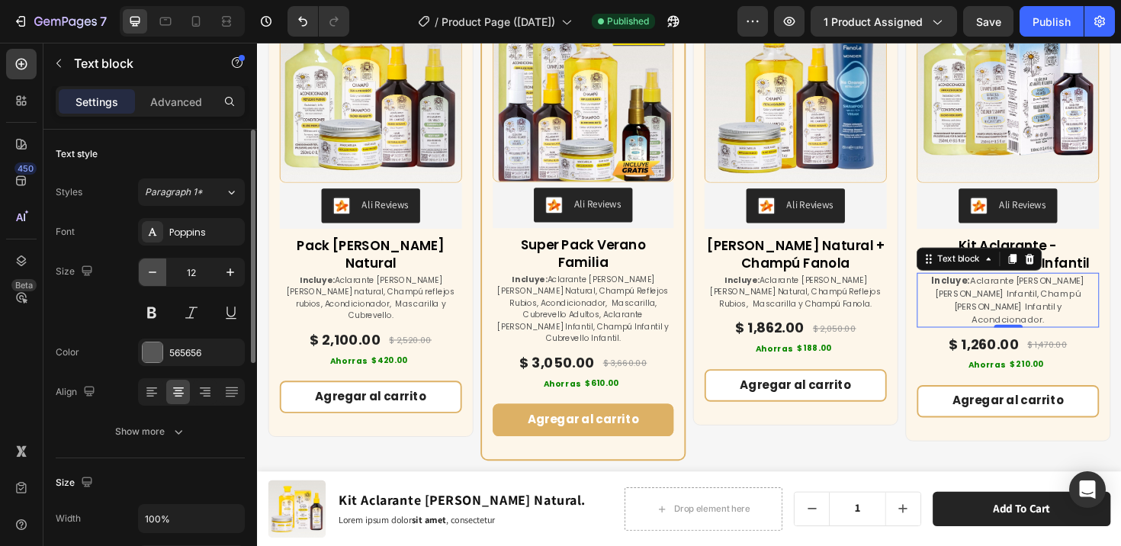
click at [154, 267] on icon "button" at bounding box center [152, 272] width 15 height 15
type input "11"
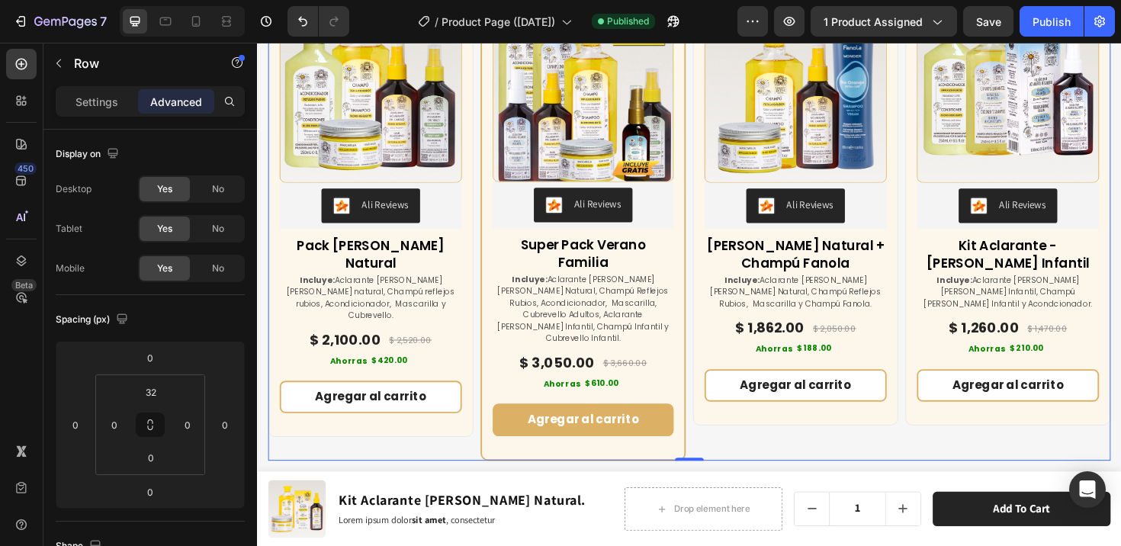
click at [916, 459] on div "(P) Images & Gallery Ali Reviews Ali Reviews Kit [PERSON_NAME] Natural + Champú…" at bounding box center [826, 231] width 217 height 505
click at [468, 439] on div "(P) Images & Gallery Ali Reviews Ali Reviews Pack [PERSON_NAME] Natural (P) Tit…" at bounding box center [376, 231] width 217 height 505
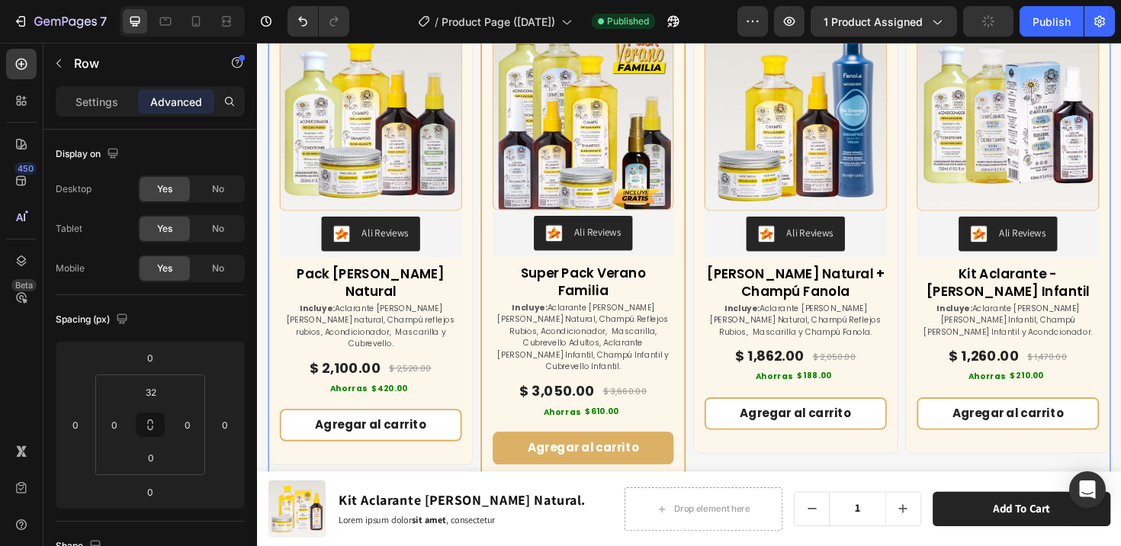
scroll to position [6898, 0]
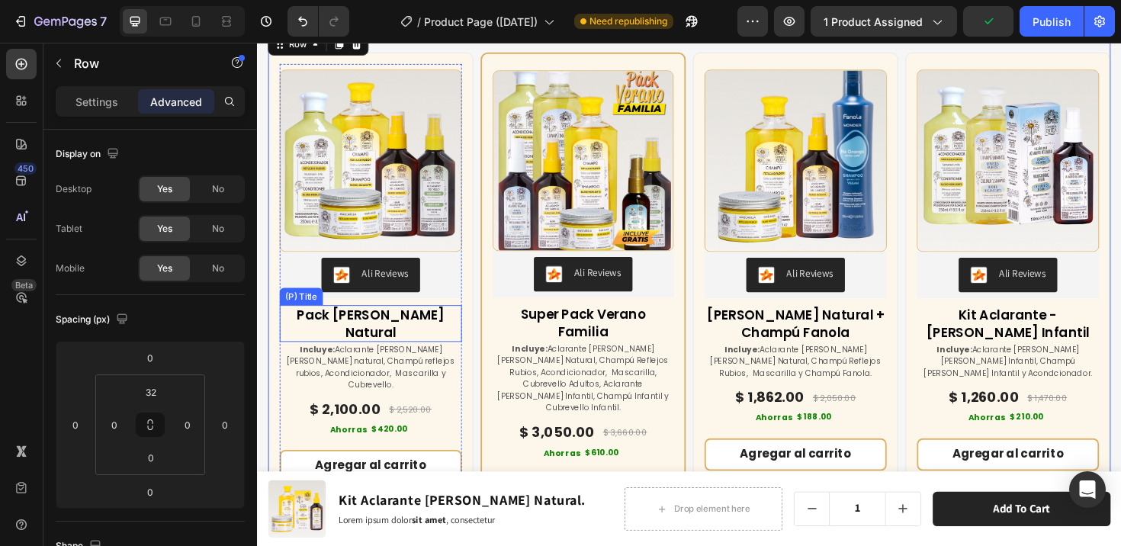
click at [441, 326] on h3 "Pack [PERSON_NAME] Natural" at bounding box center [377, 339] width 193 height 39
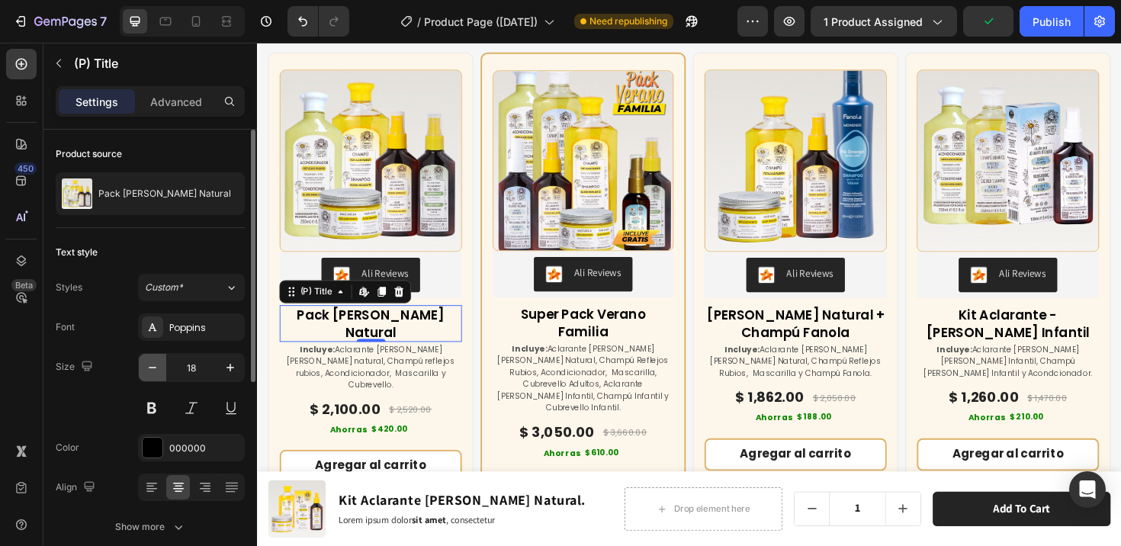
click at [152, 363] on icon "button" at bounding box center [152, 367] width 15 height 15
type input "17"
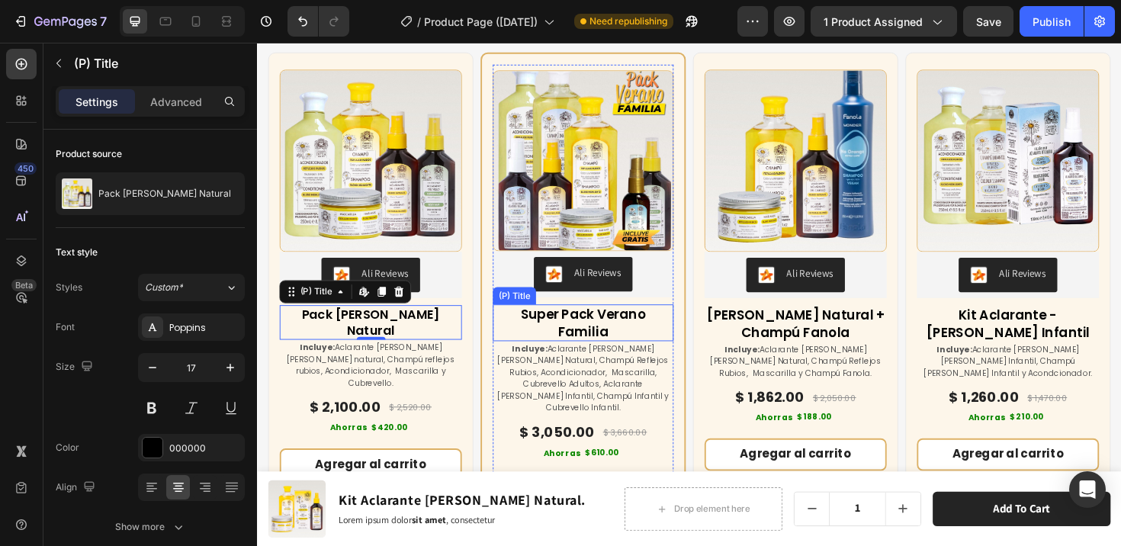
click at [615, 320] on h3 "Super Pack Verano Familia" at bounding box center [601, 338] width 191 height 39
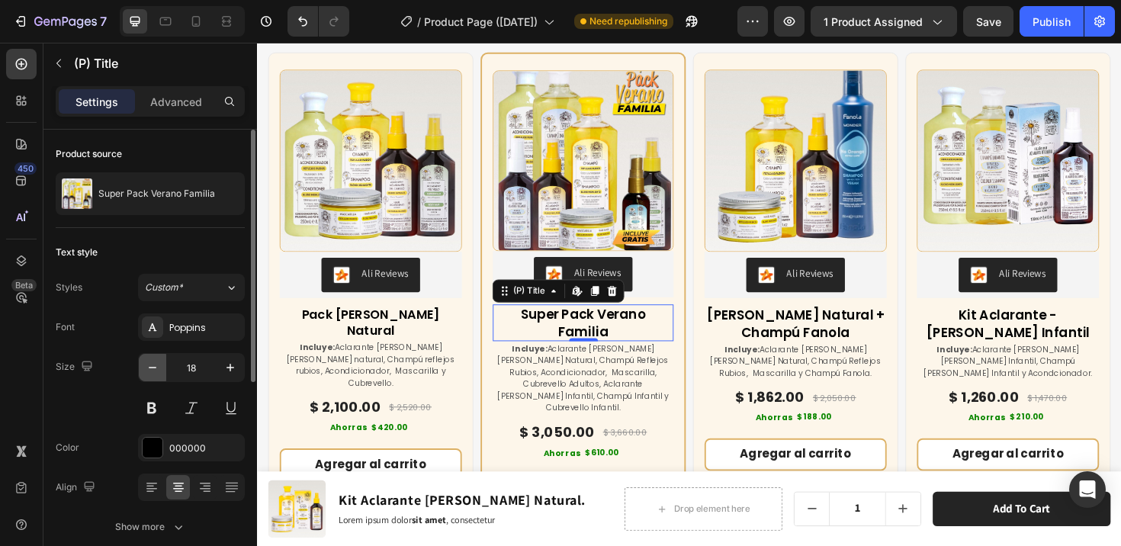
click at [158, 364] on icon "button" at bounding box center [152, 367] width 15 height 15
type input "17"
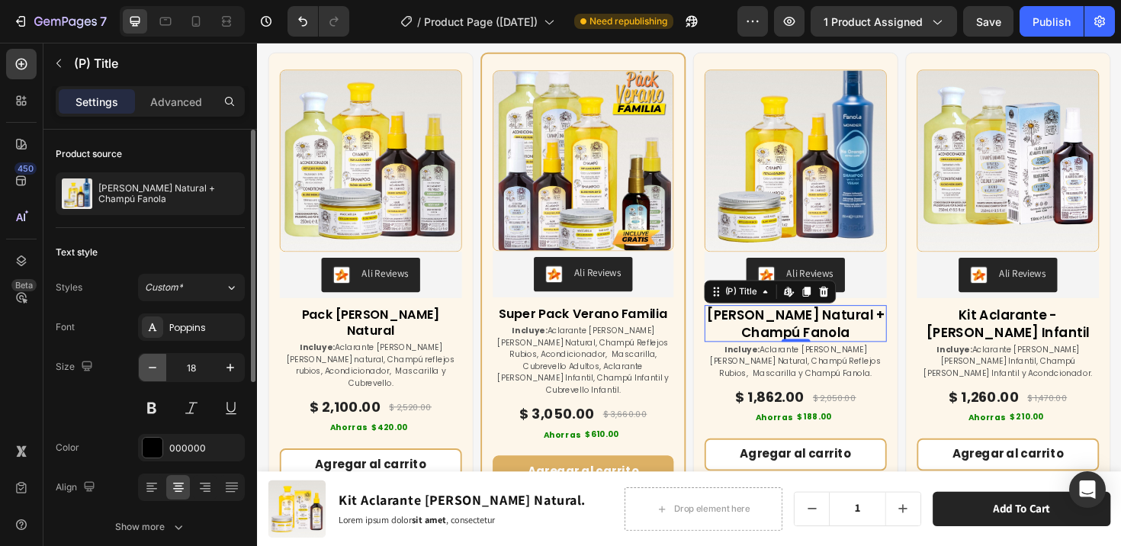
click at [151, 367] on icon "button" at bounding box center [153, 368] width 8 height 2
type input "17"
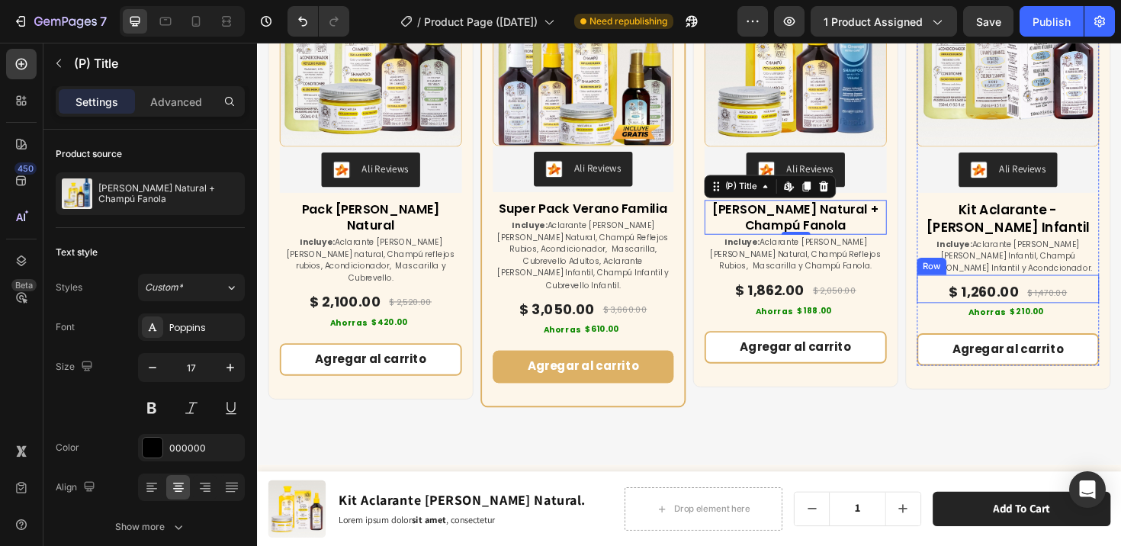
scroll to position [7005, 0]
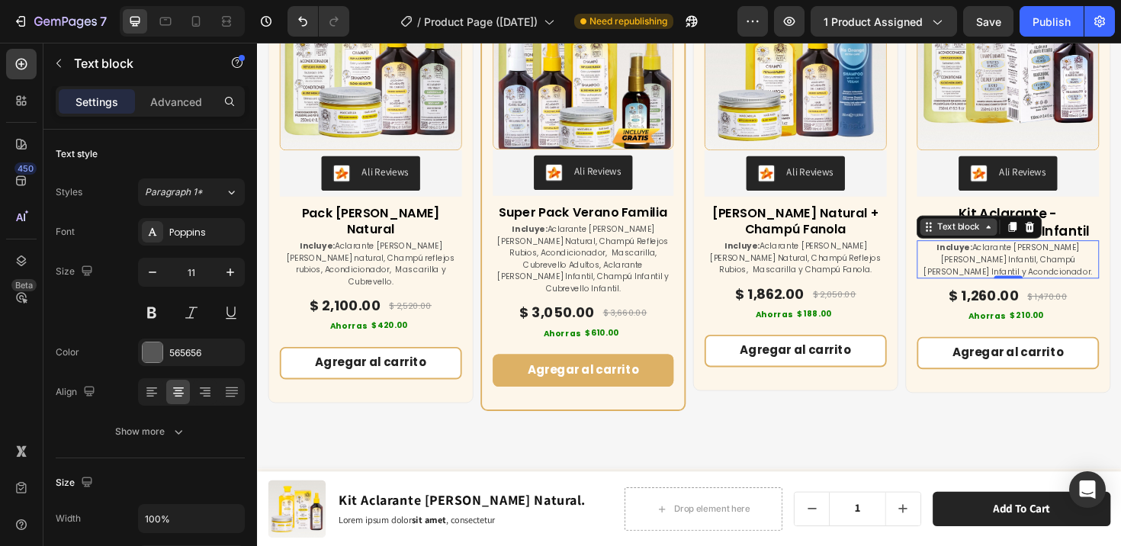
click at [991, 235] on div "Text block" at bounding box center [999, 237] width 51 height 14
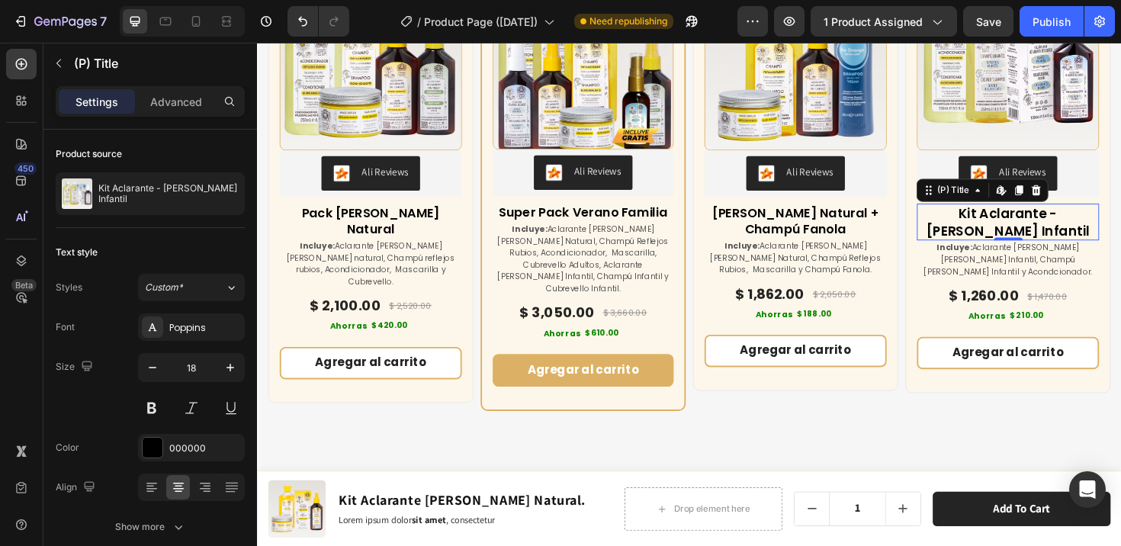
click at [1091, 218] on h3 "Kit Aclarante - [PERSON_NAME] Infantil" at bounding box center [1051, 232] width 193 height 39
click at [152, 365] on icon "button" at bounding box center [152, 367] width 15 height 15
type input "17"
click at [390, 424] on div "Buy more & save up to 55% Heading At vero eos et accusamus et iusto odio dignis…" at bounding box center [714, 135] width 915 height 715
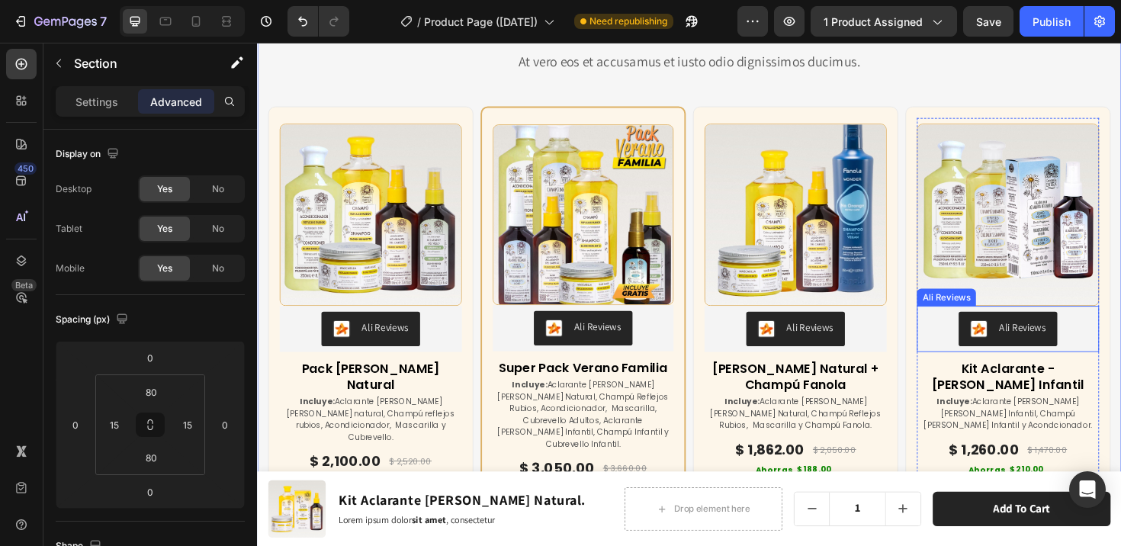
scroll to position [6762, 0]
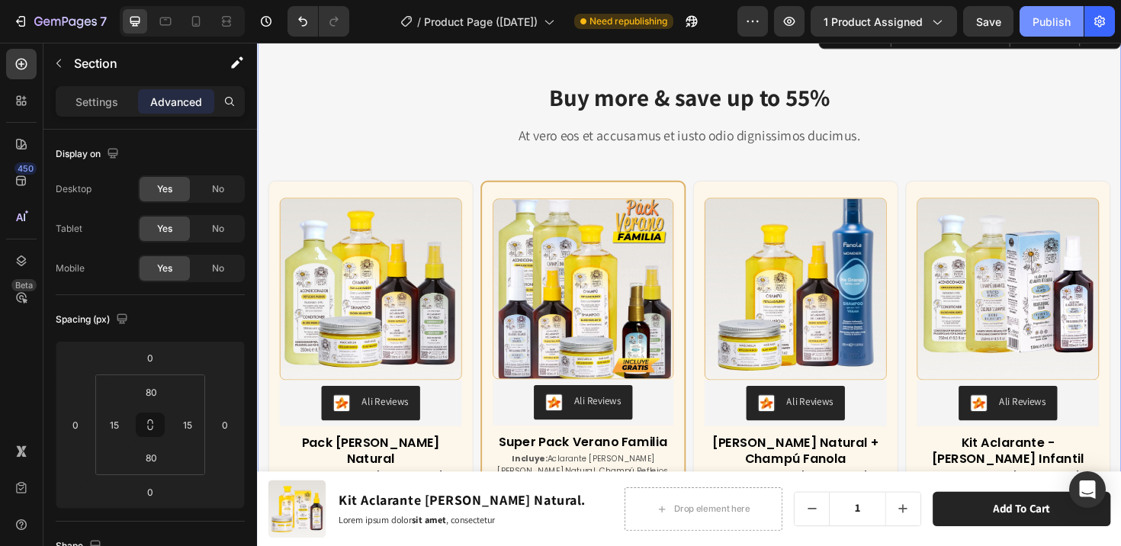
click at [1044, 26] on div "Publish" at bounding box center [1051, 22] width 38 height 16
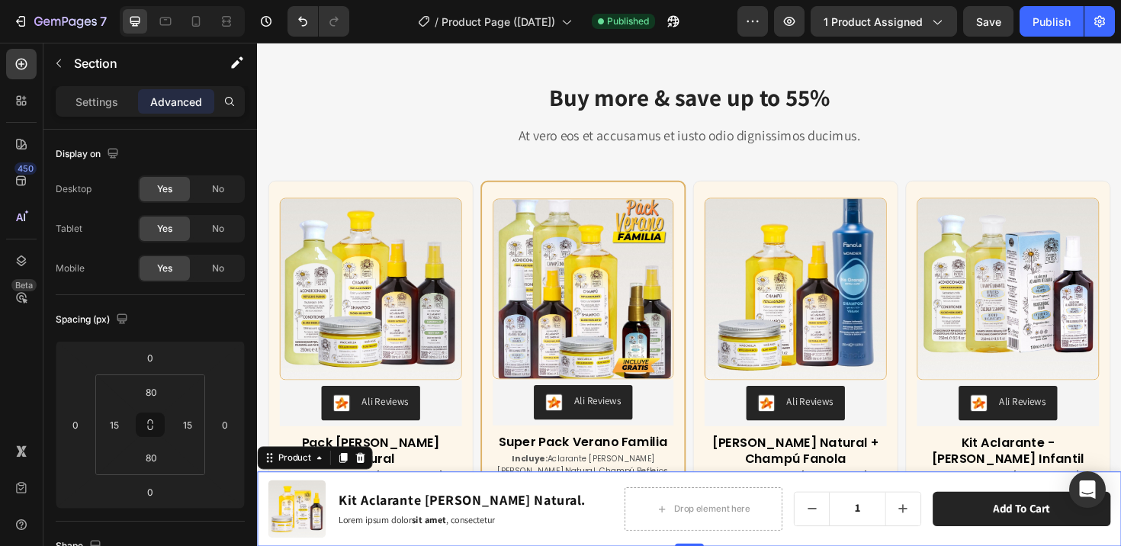
click at [265, 504] on div "Product Images Kit Aclarante [PERSON_NAME] Natural. Product Title Lorem ipsum d…" at bounding box center [714, 535] width 915 height 79
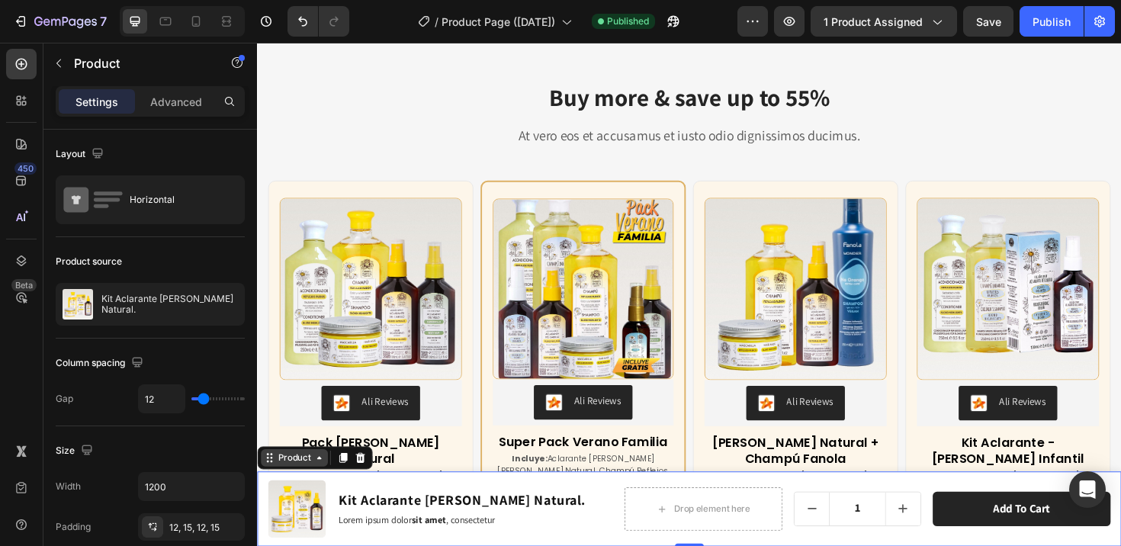
click at [280, 483] on div "Product" at bounding box center [296, 482] width 40 height 14
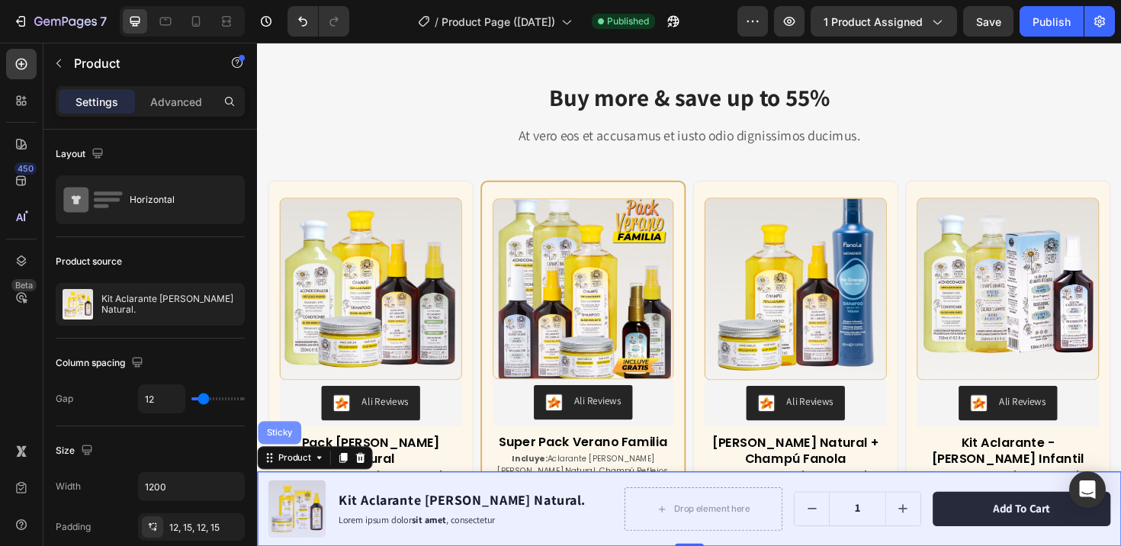
click at [280, 457] on div "Sticky" at bounding box center [281, 455] width 34 height 9
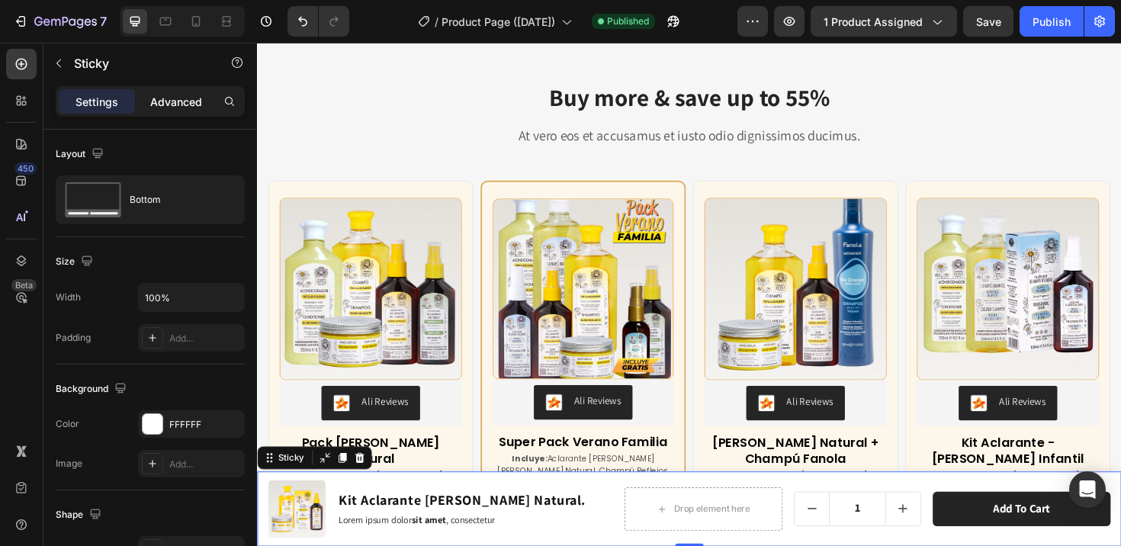
click at [181, 94] on p "Advanced" at bounding box center [176, 102] width 52 height 16
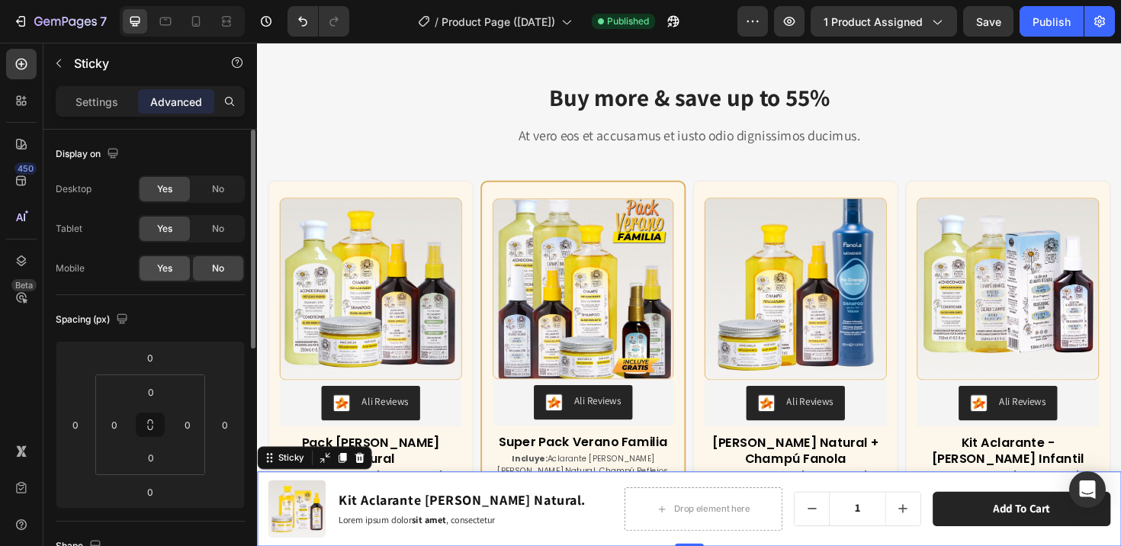
click at [162, 270] on span "Yes" at bounding box center [164, 268] width 15 height 14
click at [207, 187] on div "No" at bounding box center [218, 189] width 50 height 24
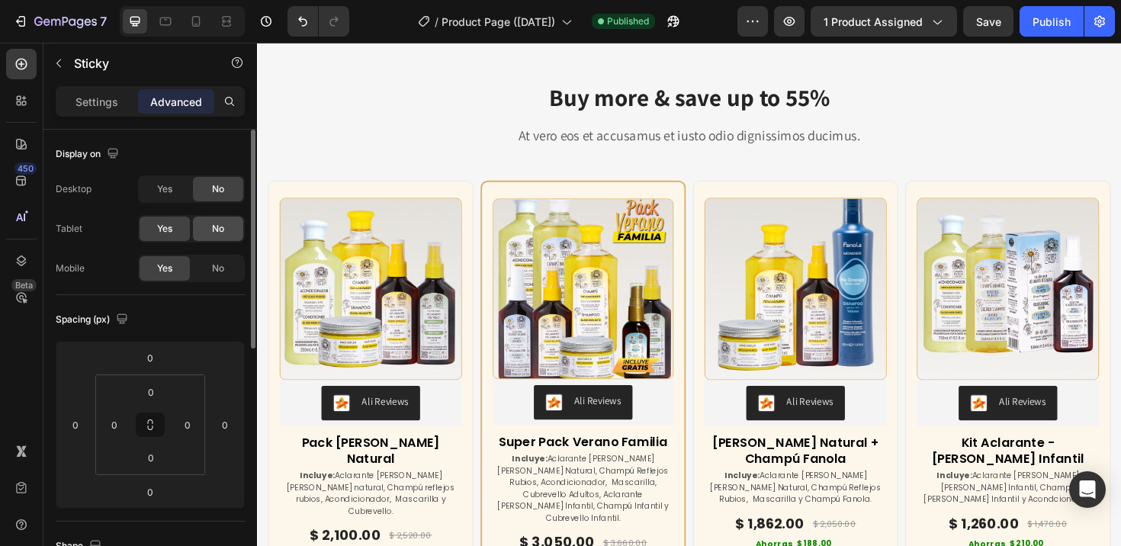
click at [225, 229] on div "No" at bounding box center [218, 229] width 50 height 24
click at [172, 223] on span "Yes" at bounding box center [164, 229] width 15 height 14
click at [198, 21] on icon at bounding box center [195, 21] width 15 height 15
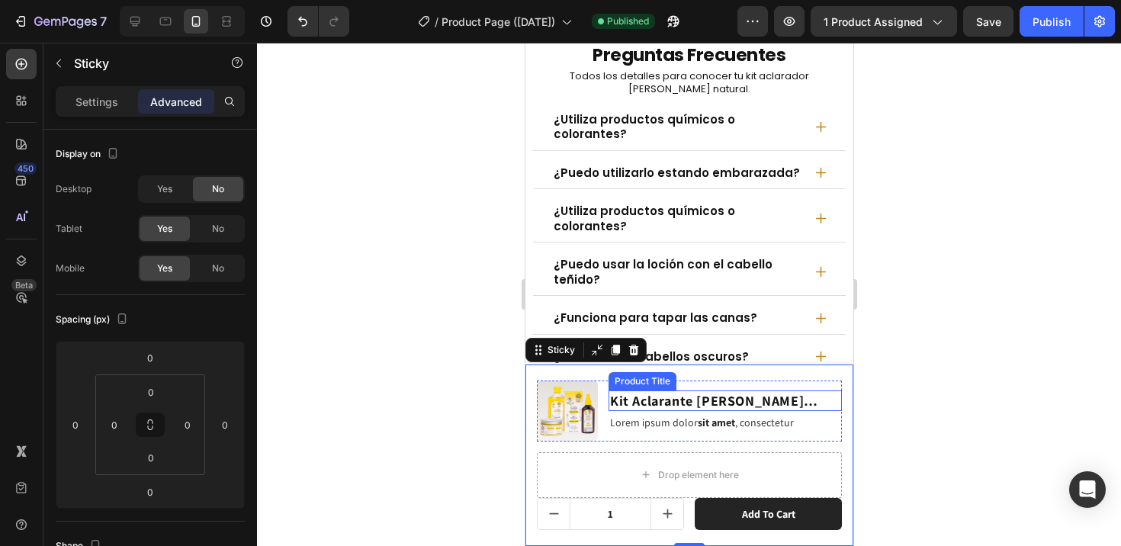
scroll to position [7599, 0]
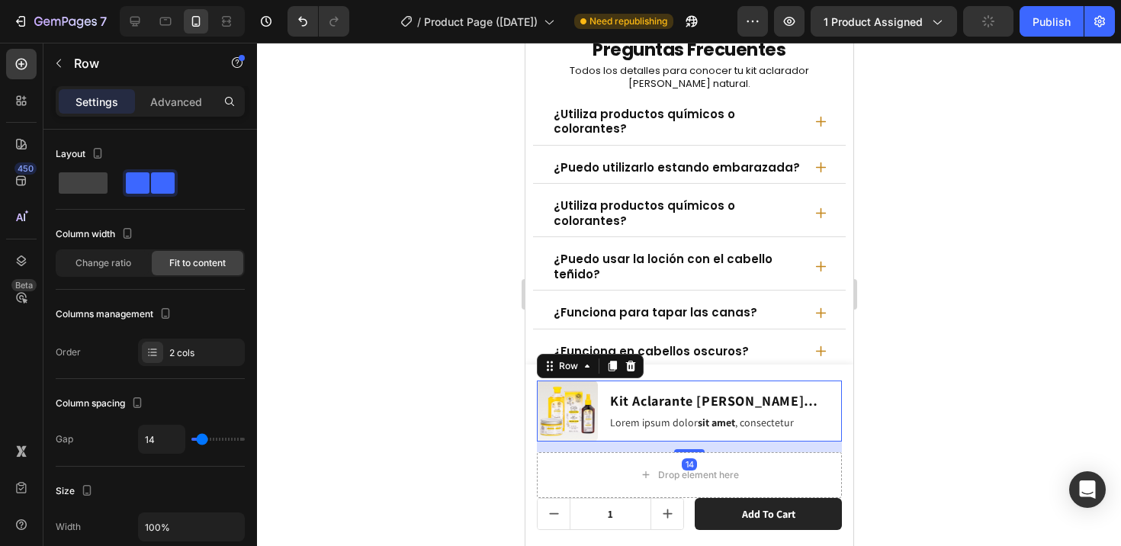
click at [621, 387] on div "Kit Aclarante [PERSON_NAME] Natural. Product Title Lorem ipsum dolor sit amet ,…" at bounding box center [724, 410] width 233 height 61
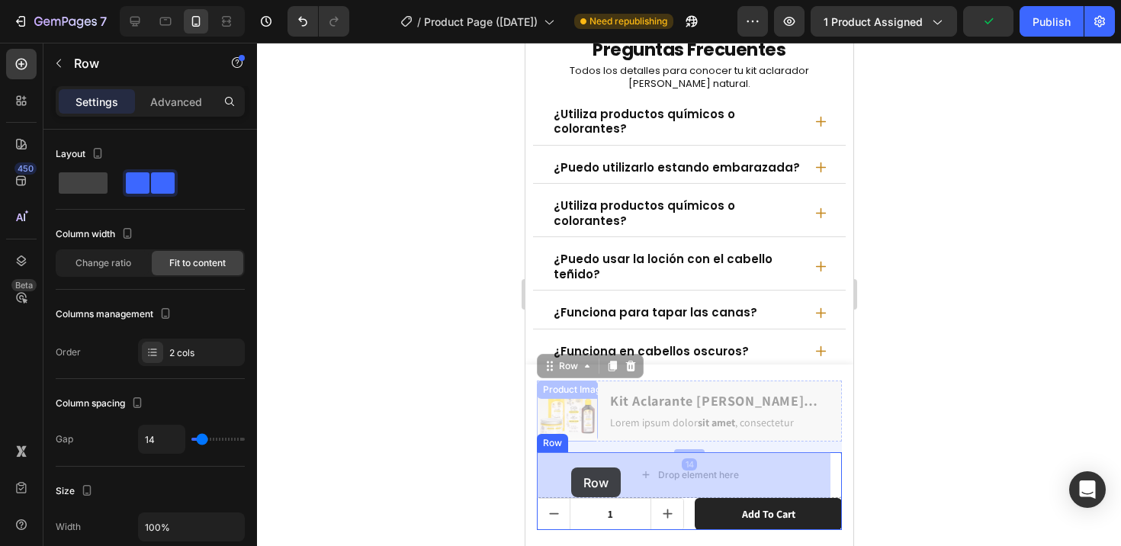
drag, startPoint x: 551, startPoint y: 369, endPoint x: 569, endPoint y: 465, distance: 97.8
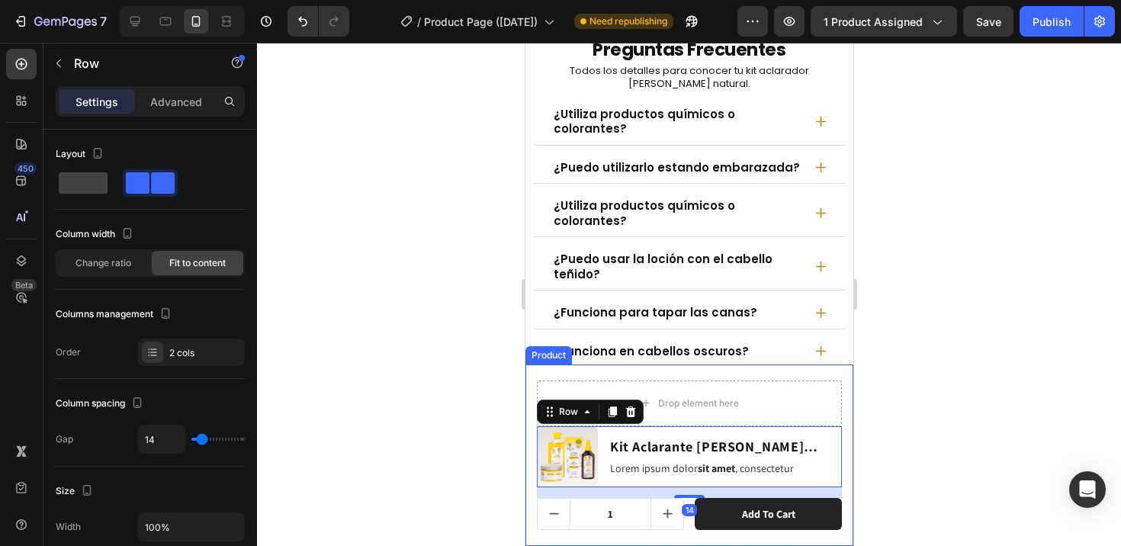
click at [553, 375] on div "Drop element here Product Images Kit Aclarante [PERSON_NAME] Natural. Product T…" at bounding box center [689, 454] width 328 height 181
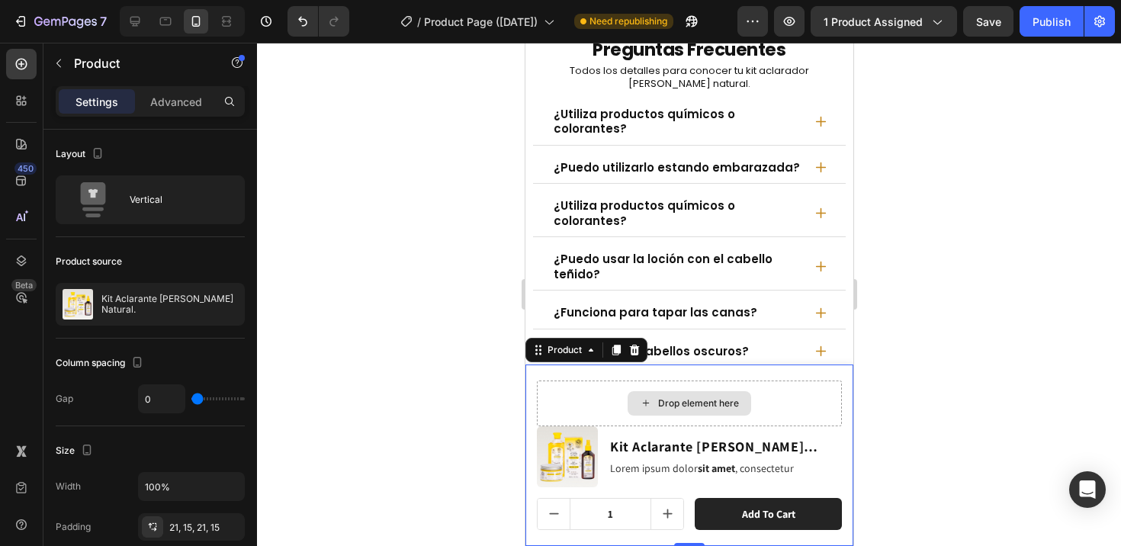
click at [555, 386] on div "Drop element here" at bounding box center [688, 403] width 305 height 46
click at [532, 387] on div "Drop element here Product Images Kit Aclarante [PERSON_NAME] Natural. Product T…" at bounding box center [689, 454] width 328 height 181
click at [82, 102] on p "Settings" at bounding box center [96, 102] width 43 height 16
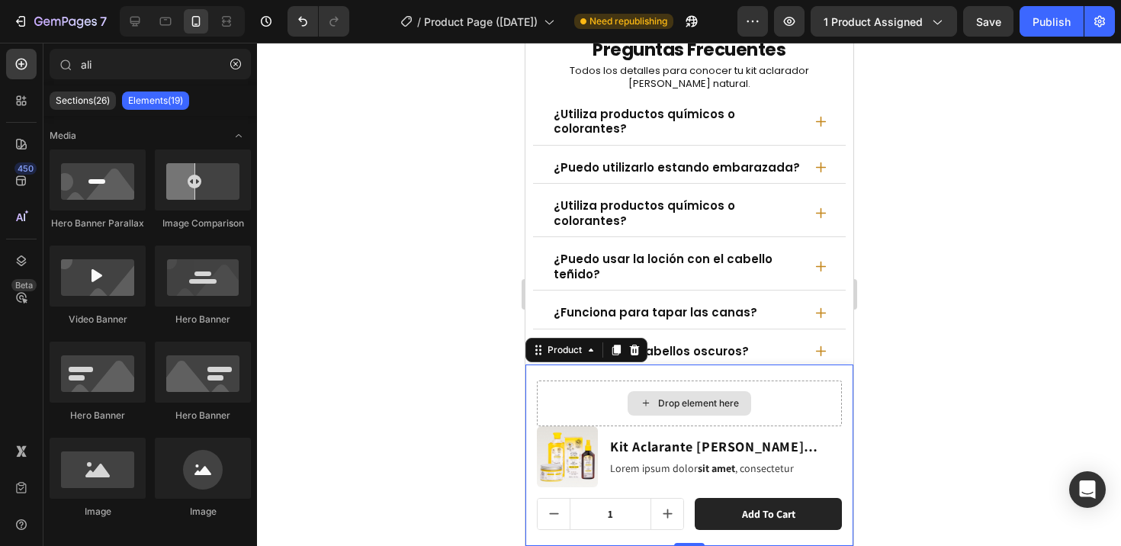
click at [682, 399] on div "Drop element here" at bounding box center [697, 403] width 81 height 12
click at [528, 385] on div "Drop element here Product Images Kit Aclarante [PERSON_NAME] Natural. Product T…" at bounding box center [689, 454] width 328 height 181
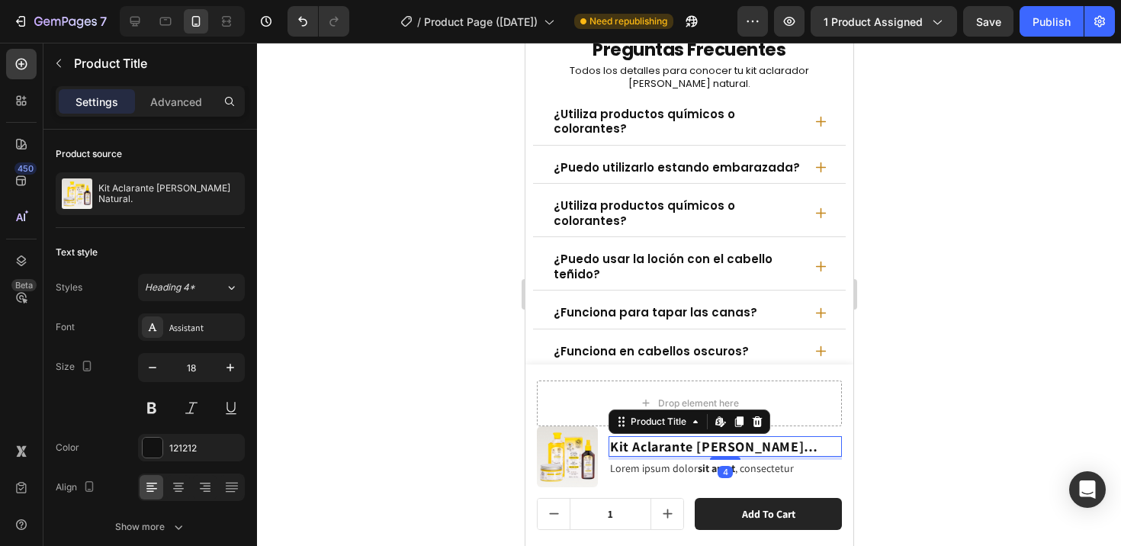
click at [629, 457] on div "Kit Aclarante [PERSON_NAME] Natural. Product Title Edit content in Shopify 4" at bounding box center [724, 446] width 233 height 21
click at [602, 451] on div "Product Images Kit Aclarante [PERSON_NAME] Natural. Product Title Edit content …" at bounding box center [688, 456] width 305 height 61
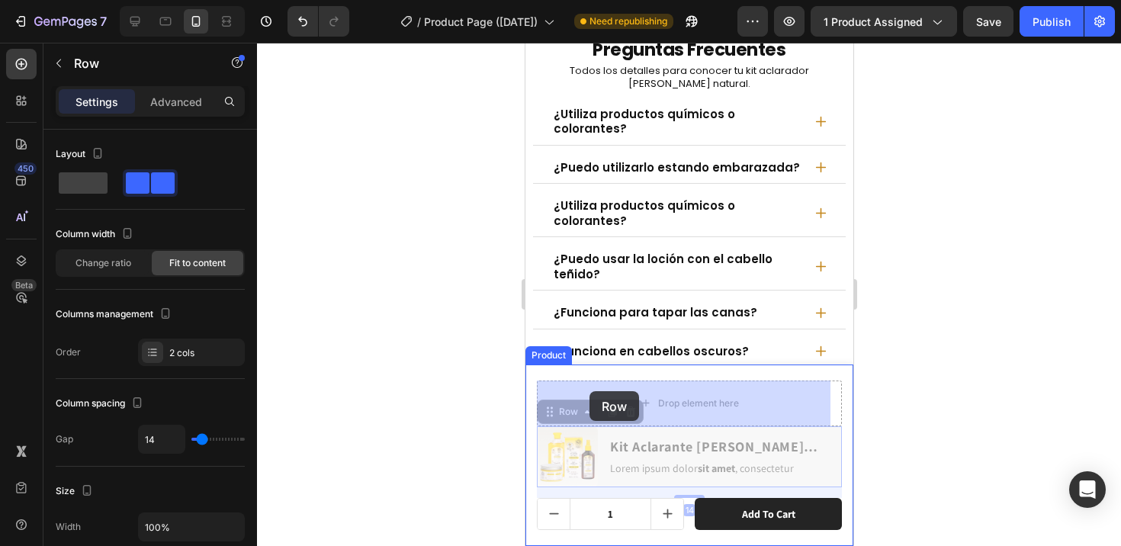
drag, startPoint x: 550, startPoint y: 414, endPoint x: 589, endPoint y: 392, distance: 44.7
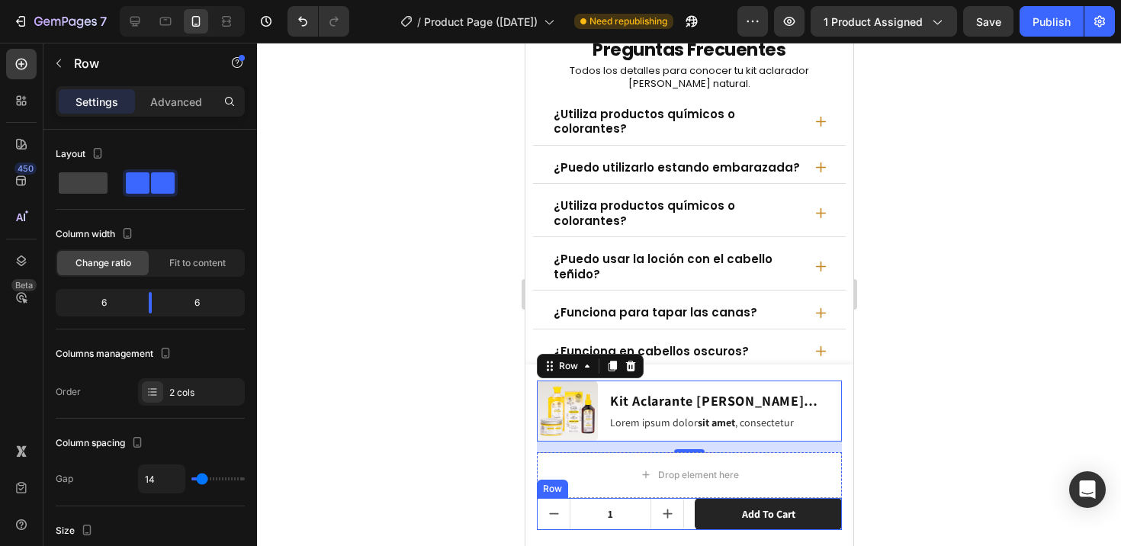
click at [685, 513] on div "1 Product Quantity Add to cart Product Cart Button Row" at bounding box center [688, 514] width 305 height 32
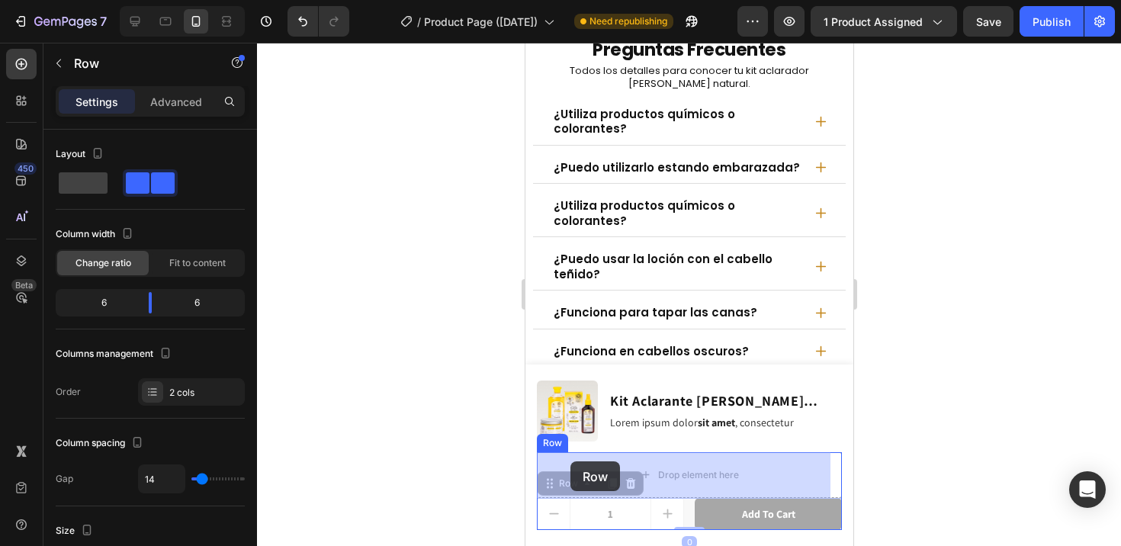
drag, startPoint x: 553, startPoint y: 483, endPoint x: 569, endPoint y: 461, distance: 27.1
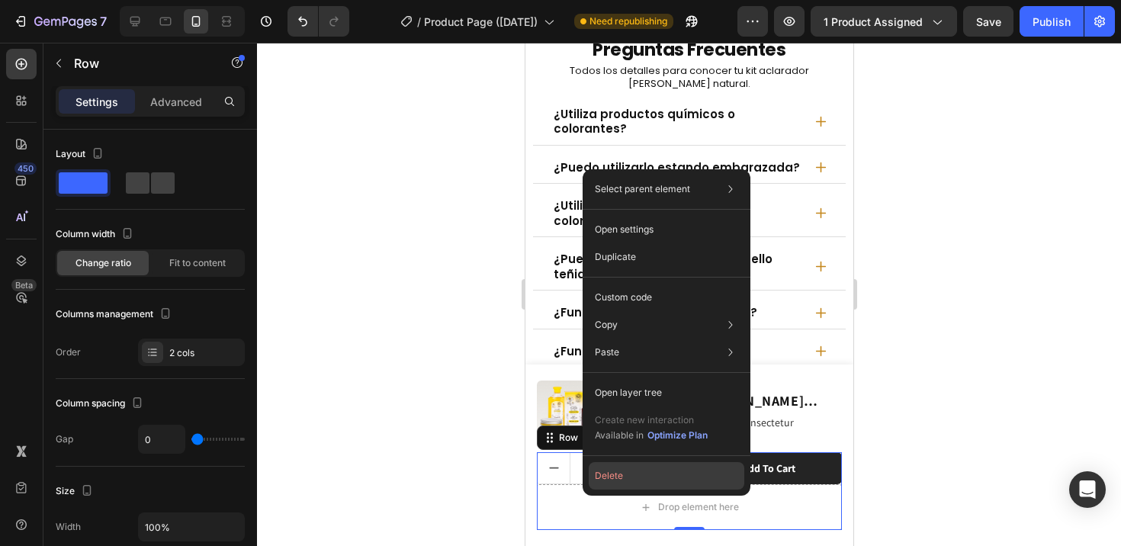
click at [599, 472] on button "Delete" at bounding box center [667, 475] width 156 height 27
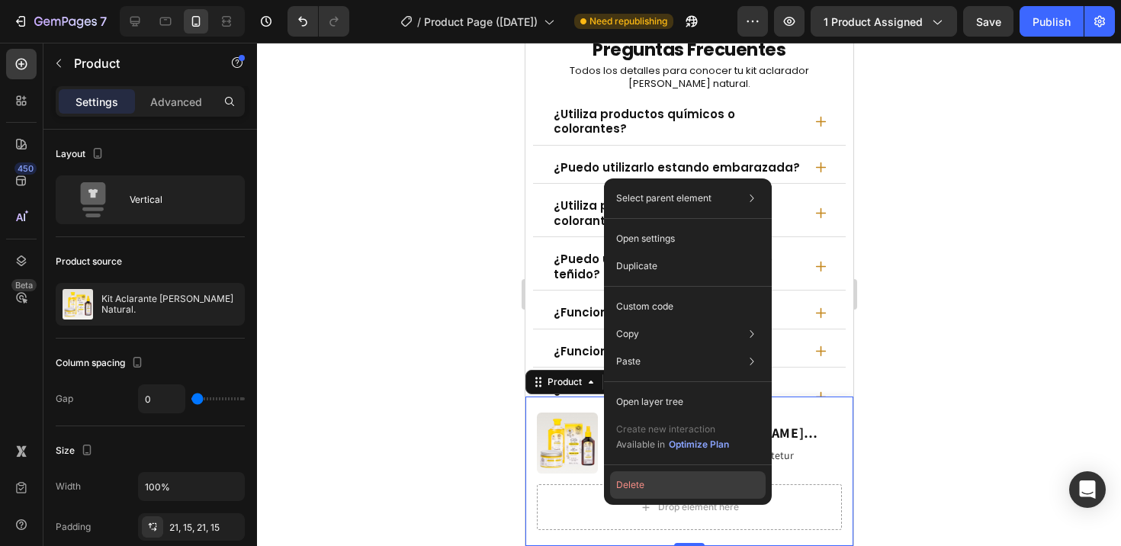
click at [627, 483] on button "Delete" at bounding box center [688, 484] width 156 height 27
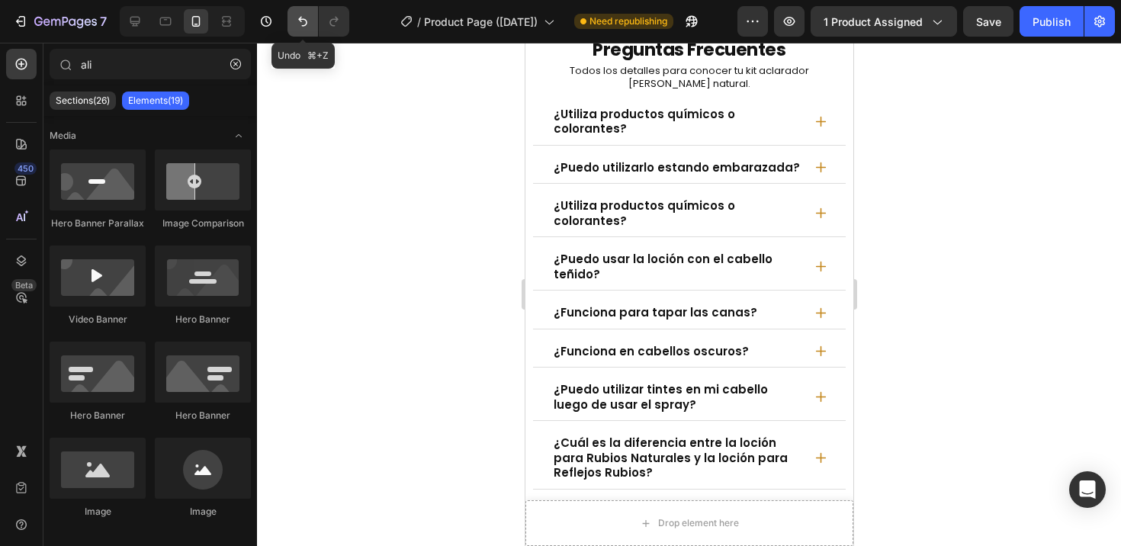
click at [299, 24] on icon "Undo/Redo" at bounding box center [302, 21] width 15 height 15
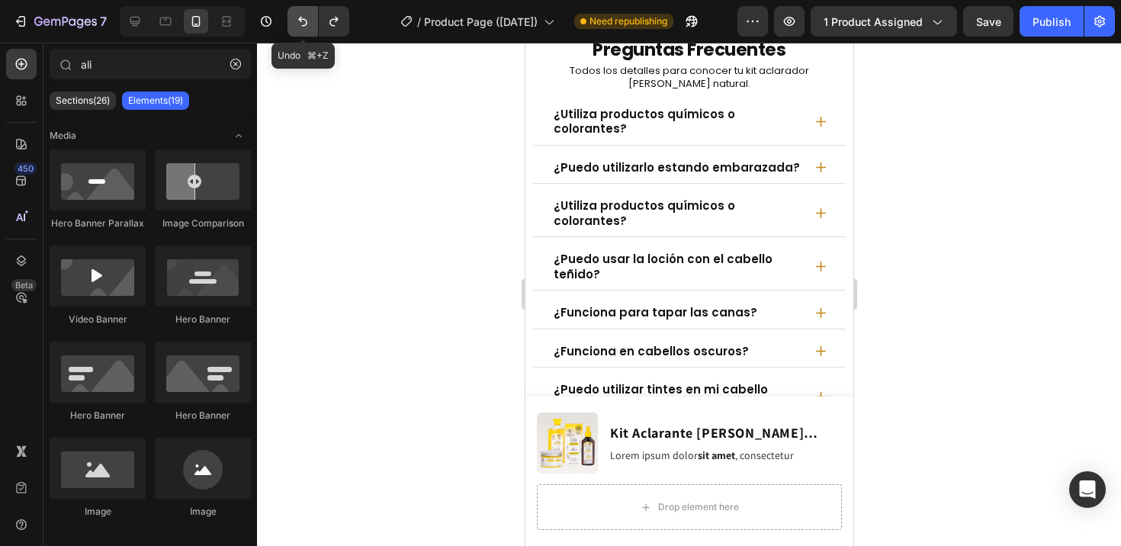
click at [299, 24] on icon "Undo/Redo" at bounding box center [302, 21] width 15 height 15
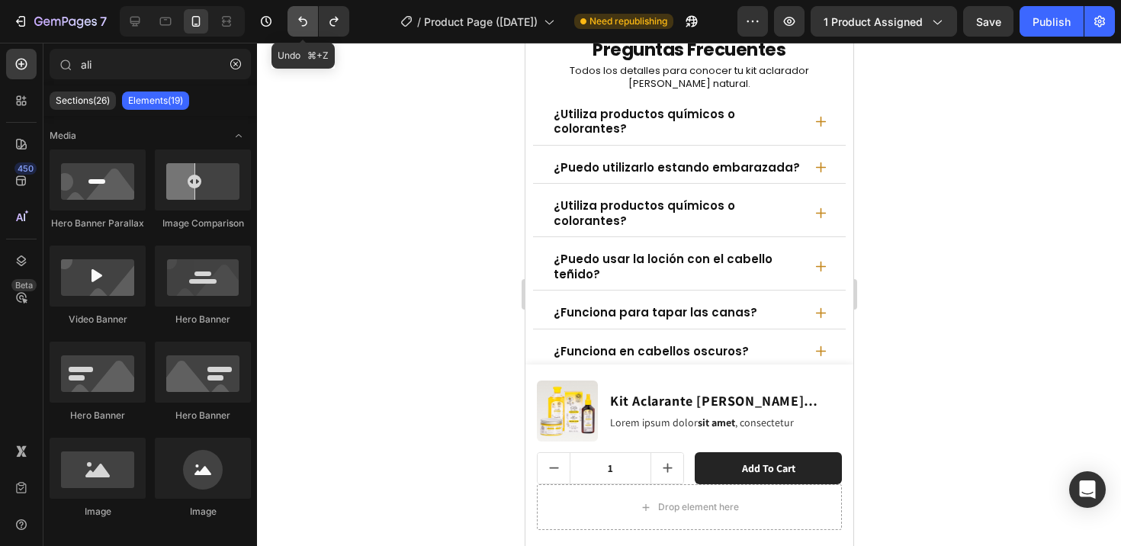
click at [298, 24] on icon "Undo/Redo" at bounding box center [302, 21] width 15 height 15
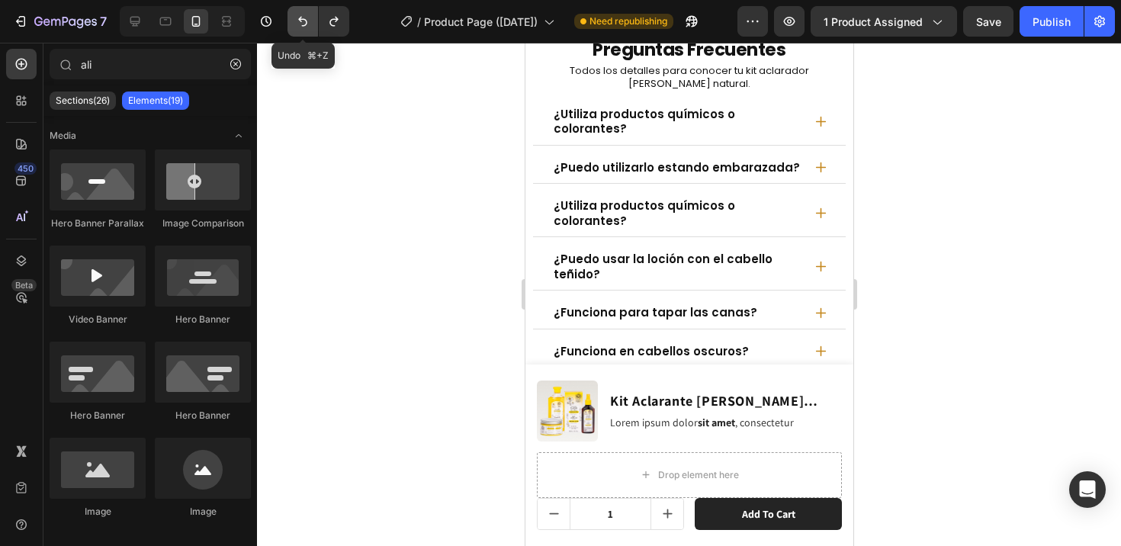
click at [297, 24] on icon "Undo/Redo" at bounding box center [302, 21] width 15 height 15
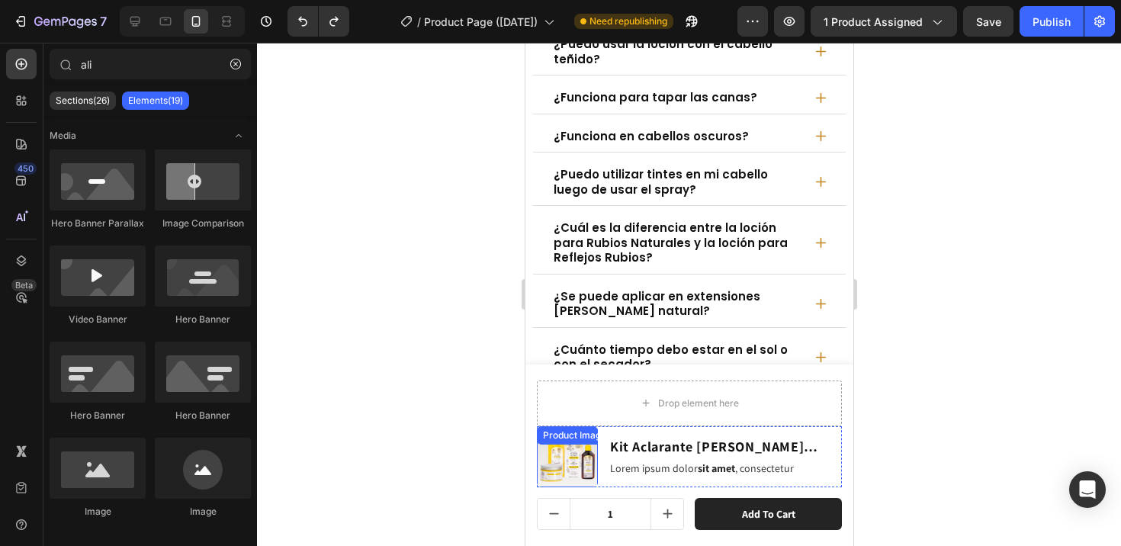
scroll to position [7815, 0]
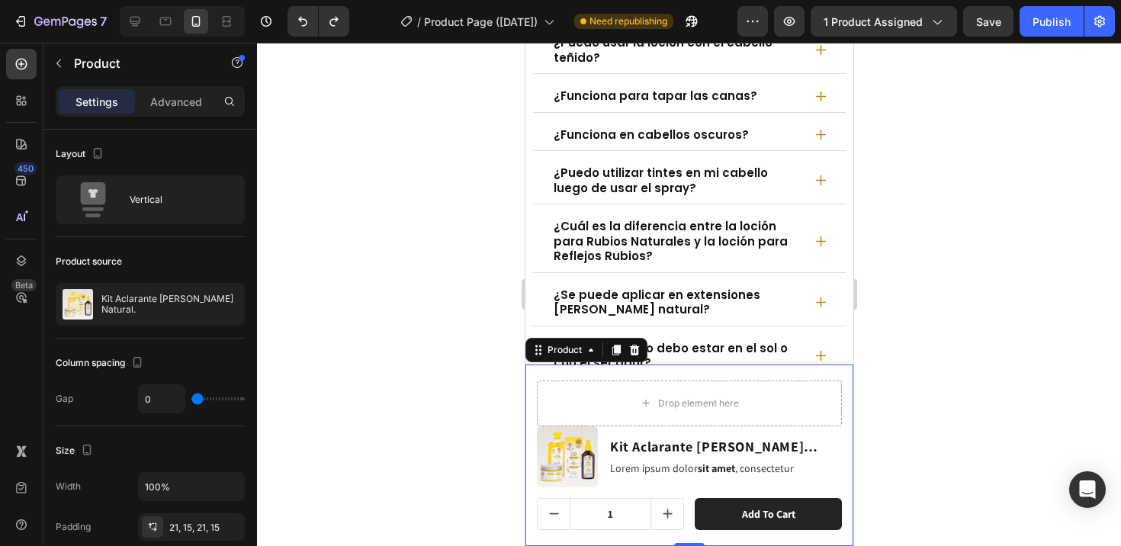
click at [532, 399] on div "Drop element here Product Images Kit Aclarante [PERSON_NAME] Natural. Product T…" at bounding box center [689, 454] width 328 height 181
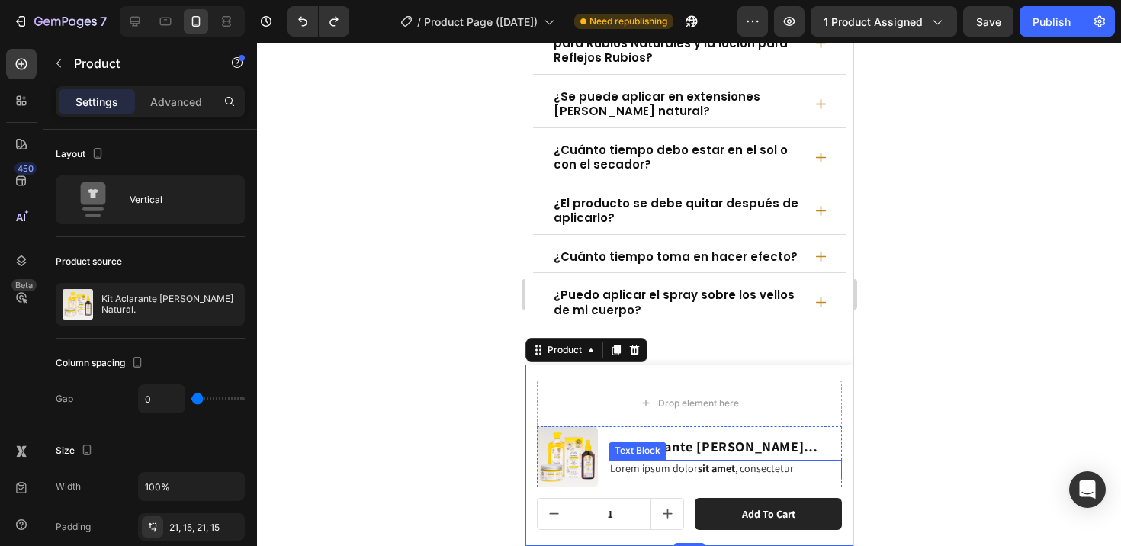
scroll to position [8075, 0]
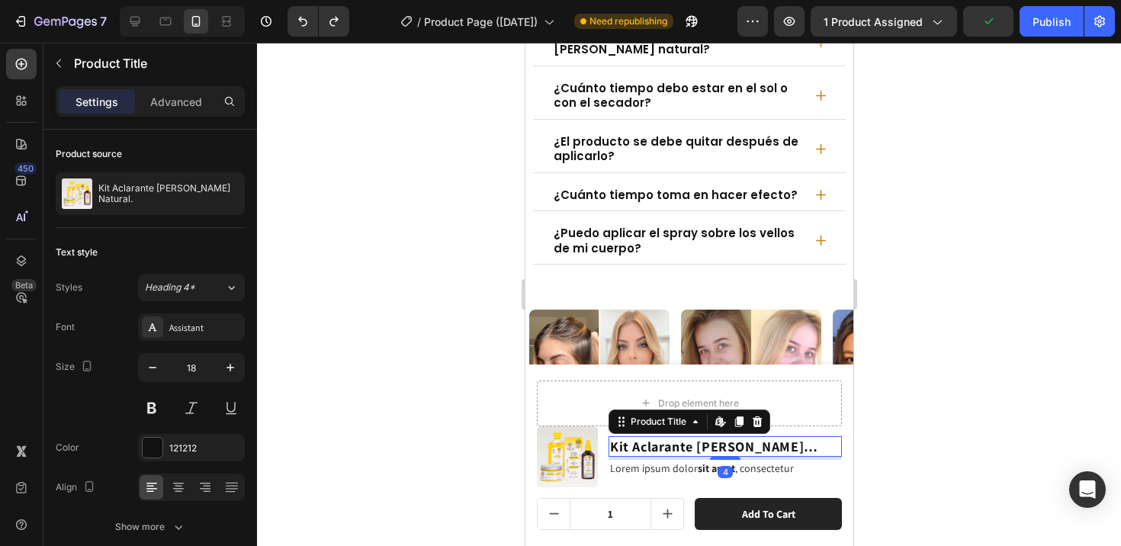
click at [660, 450] on h1 "Kit Aclarante [PERSON_NAME] Natural." at bounding box center [724, 446] width 233 height 21
click at [196, 323] on div "Assistant" at bounding box center [205, 328] width 72 height 14
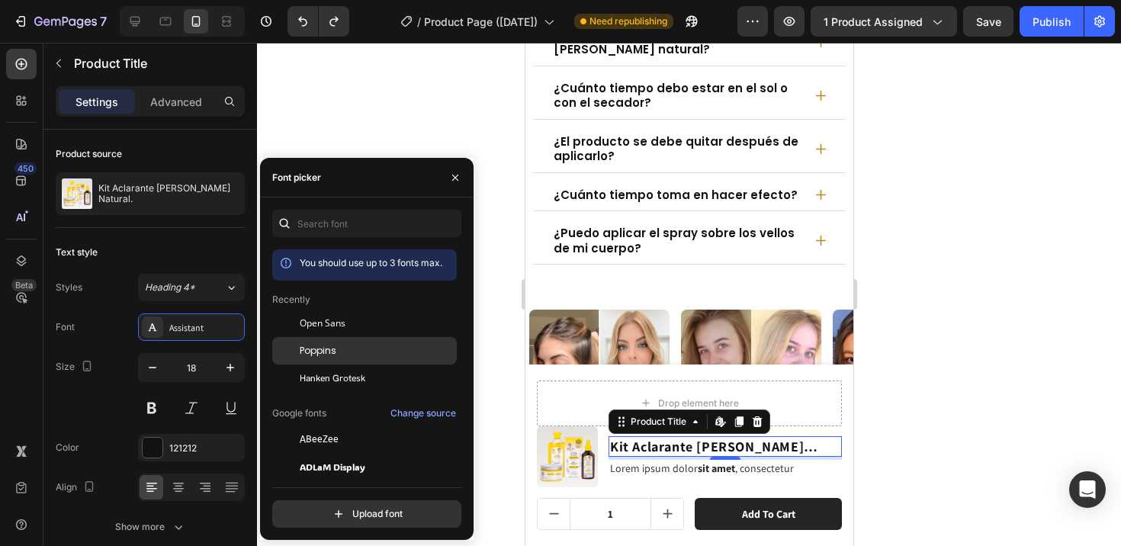
click at [351, 351] on div "Poppins" at bounding box center [377, 351] width 154 height 14
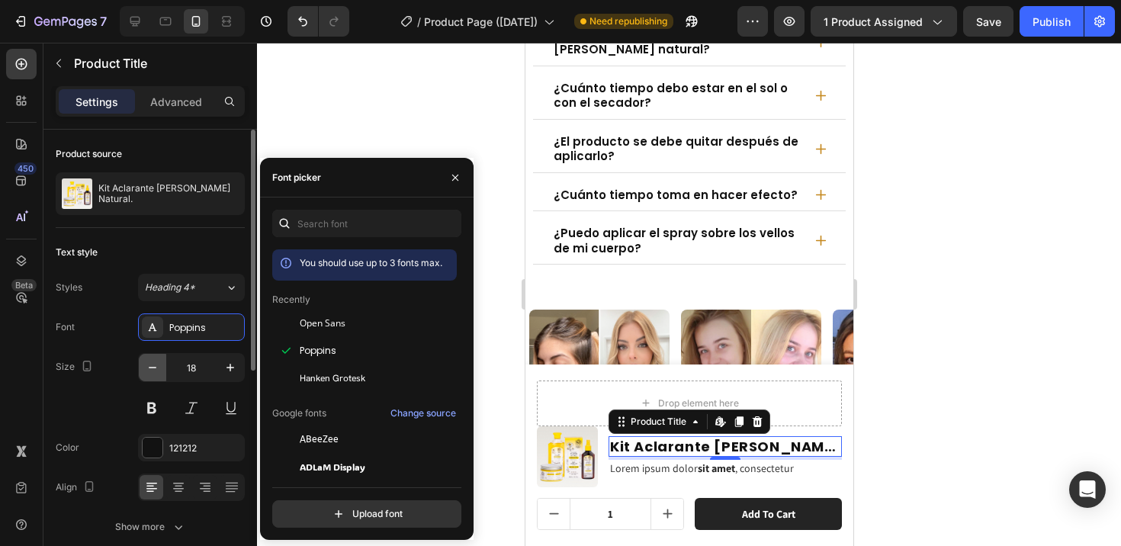
click at [159, 369] on icon "button" at bounding box center [152, 367] width 15 height 15
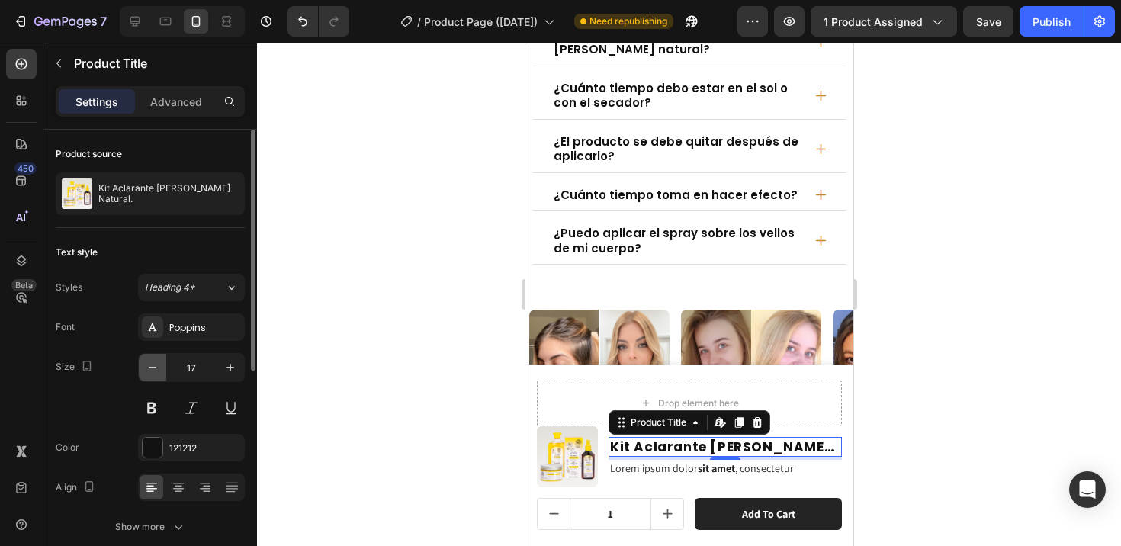
click at [159, 369] on icon "button" at bounding box center [152, 367] width 15 height 15
type input "13"
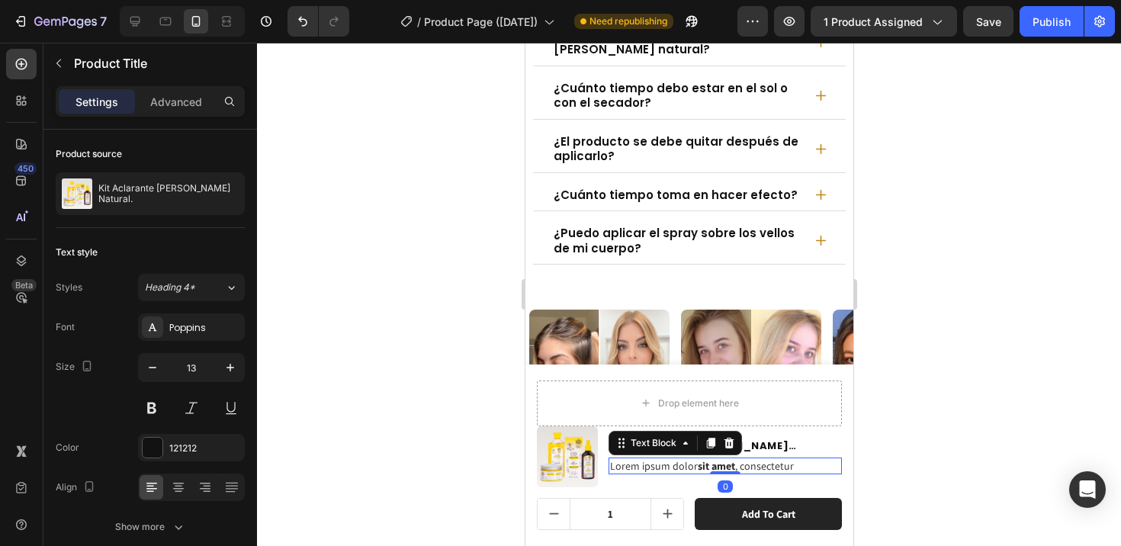
click at [653, 460] on p "Lorem ipsum dolor sit amet , consectetur" at bounding box center [724, 466] width 230 height 14
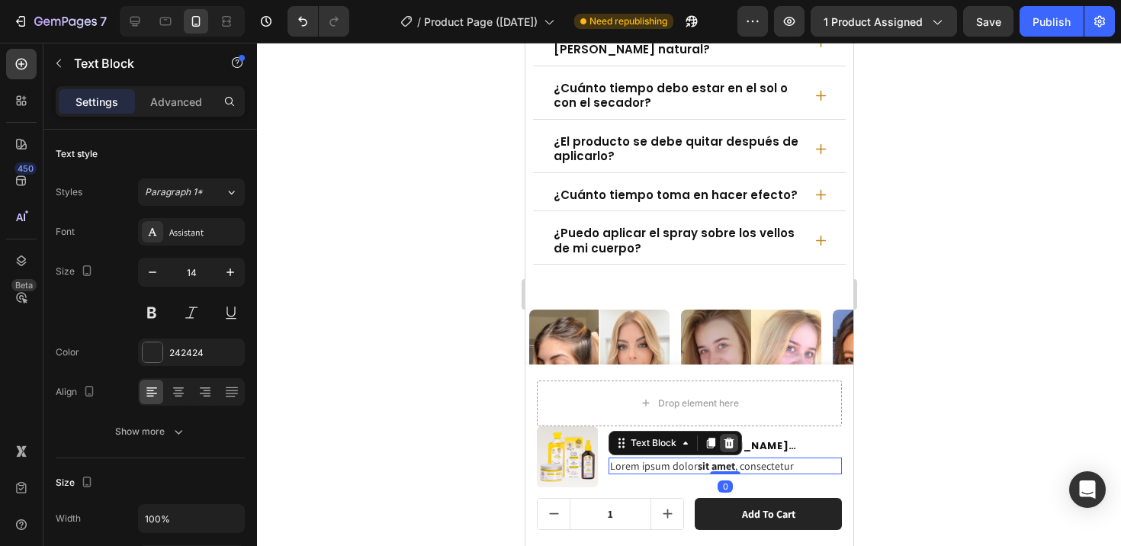
click at [726, 445] on icon at bounding box center [728, 443] width 12 height 12
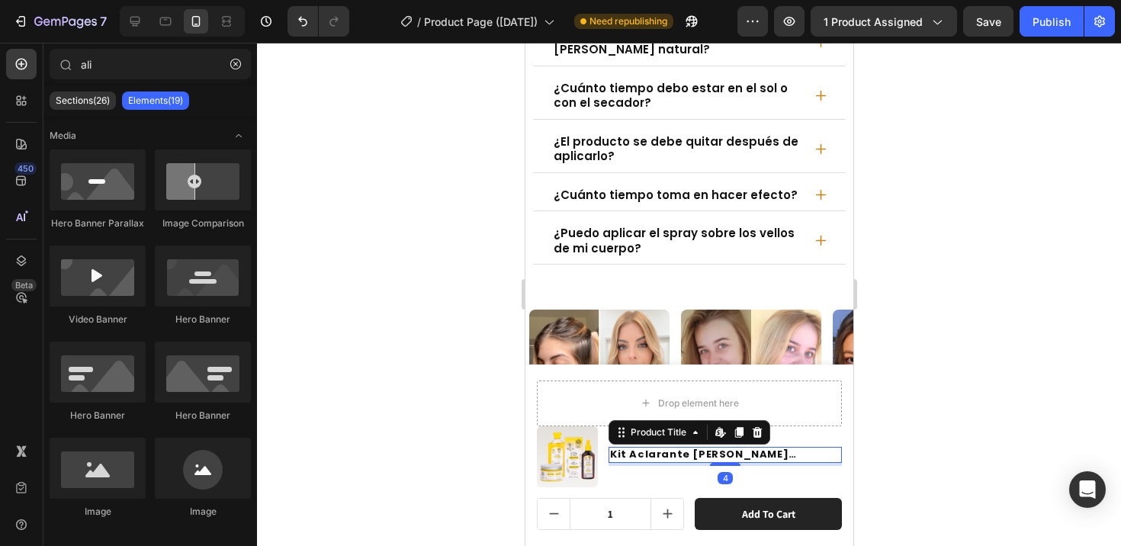
click at [652, 457] on h1 "Kit Aclarante [PERSON_NAME] Natural." at bounding box center [724, 455] width 233 height 16
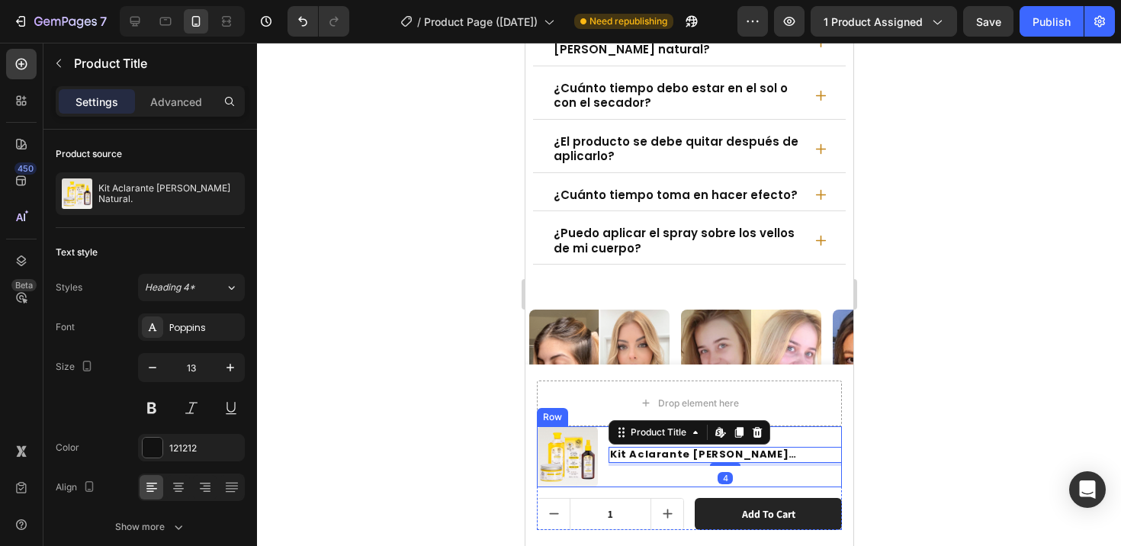
click at [634, 482] on div "Kit Aclarante [PERSON_NAME] Natural. Product Title Edit content in Shopify 4" at bounding box center [724, 456] width 233 height 61
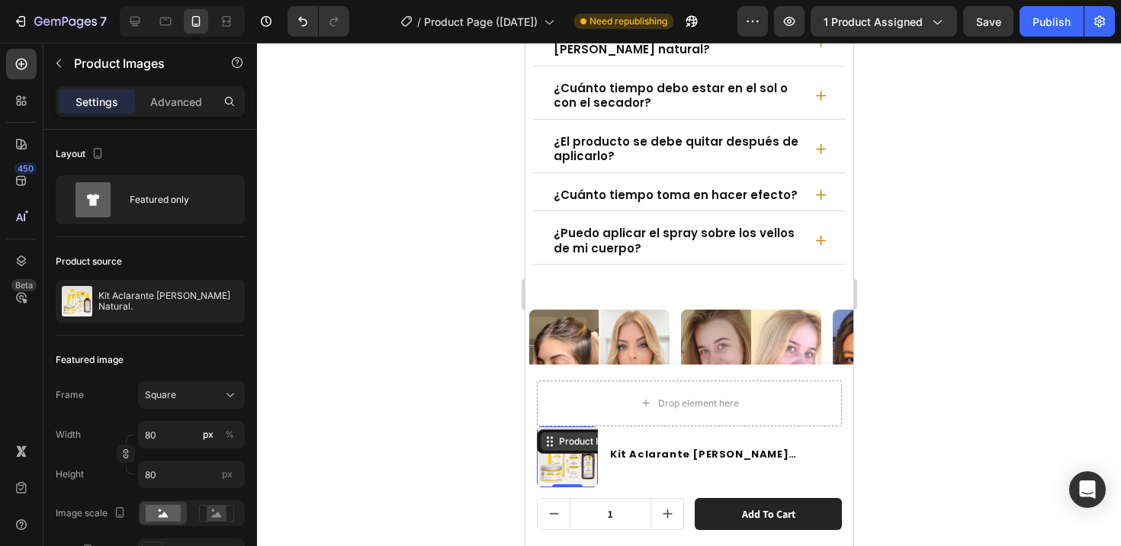
click at [586, 438] on div "Product Images" at bounding box center [592, 442] width 74 height 14
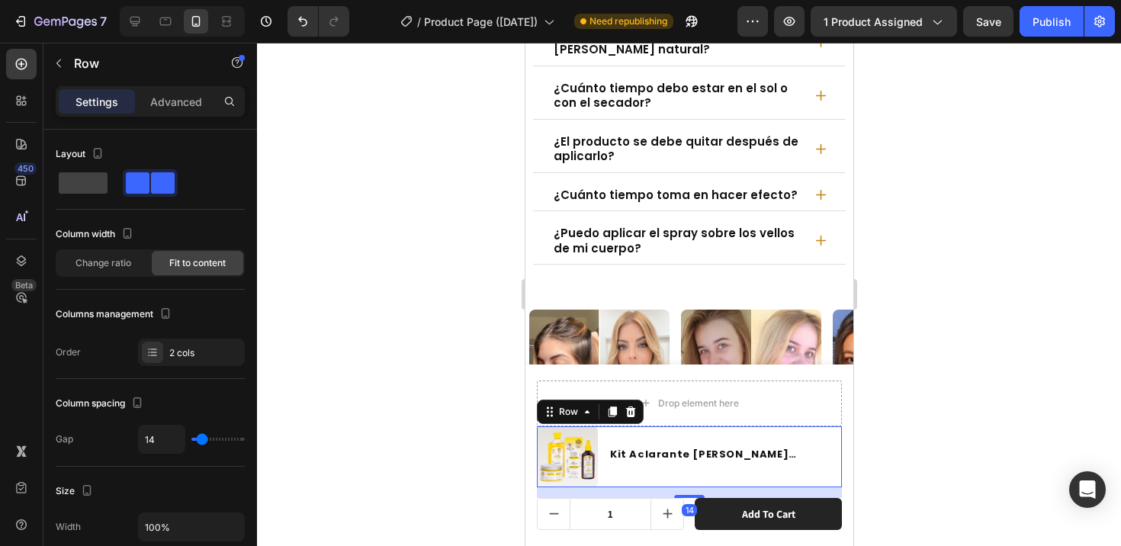
click at [614, 473] on div "Kit Aclarante [PERSON_NAME] Natural. Product Title" at bounding box center [724, 456] width 233 height 61
click at [612, 472] on div "Kit Aclarante [PERSON_NAME] Natural. Product Title" at bounding box center [724, 456] width 233 height 61
click at [768, 483] on div "Product Images Kit Aclarante [PERSON_NAME] Natural. Product Title Row 14" at bounding box center [688, 456] width 305 height 61
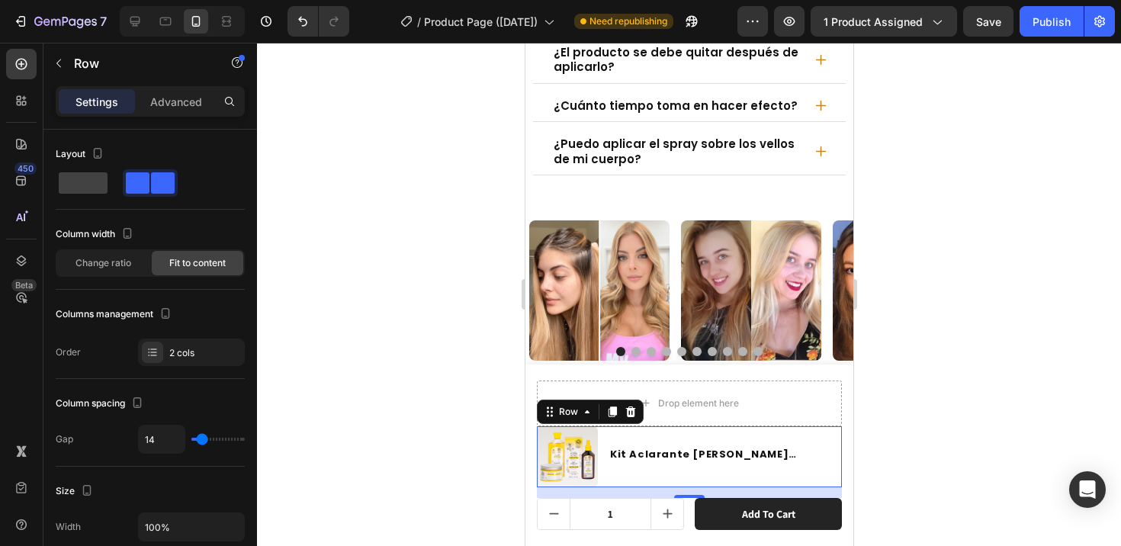
scroll to position [8176, 0]
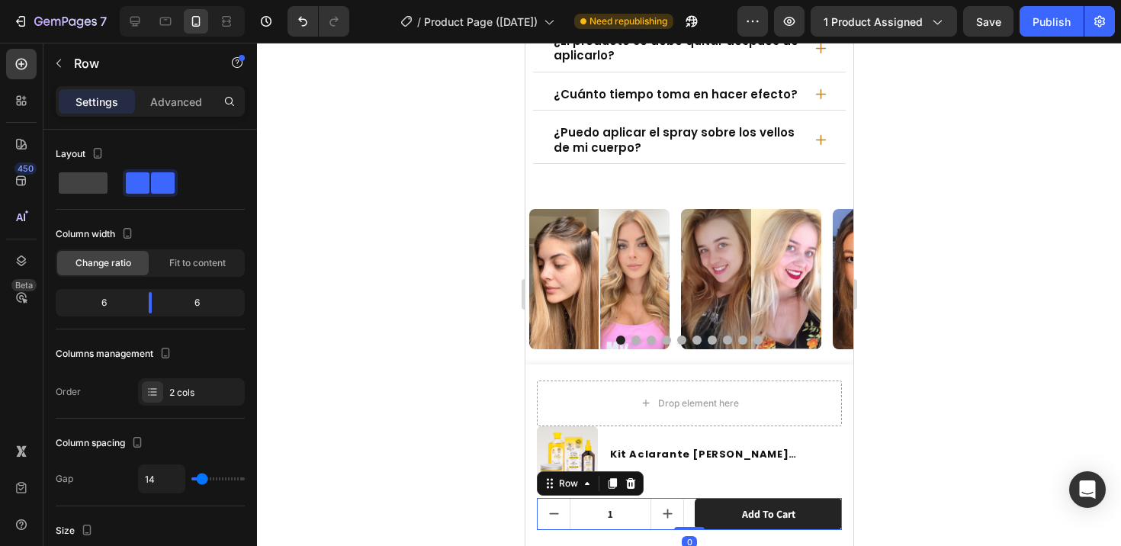
click at [682, 518] on div "1 Product Quantity Add to cart Product Cart Button Row 0" at bounding box center [688, 514] width 305 height 32
click at [1051, 25] on div "Publish" at bounding box center [1051, 22] width 38 height 16
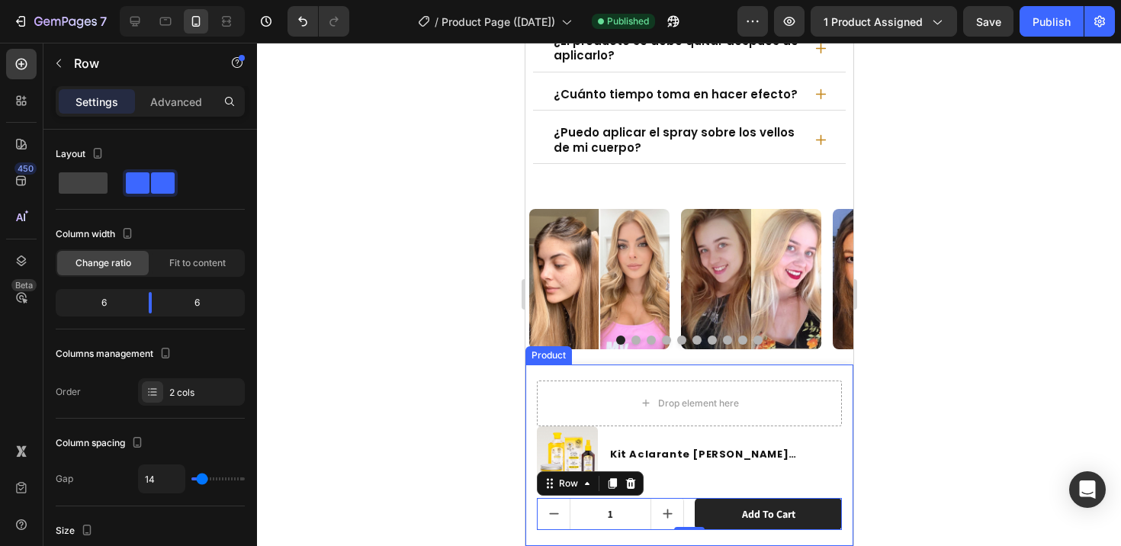
click at [529, 374] on div "Drop element here Product Images Kit Aclarante [PERSON_NAME] Natural. Product T…" at bounding box center [689, 454] width 328 height 181
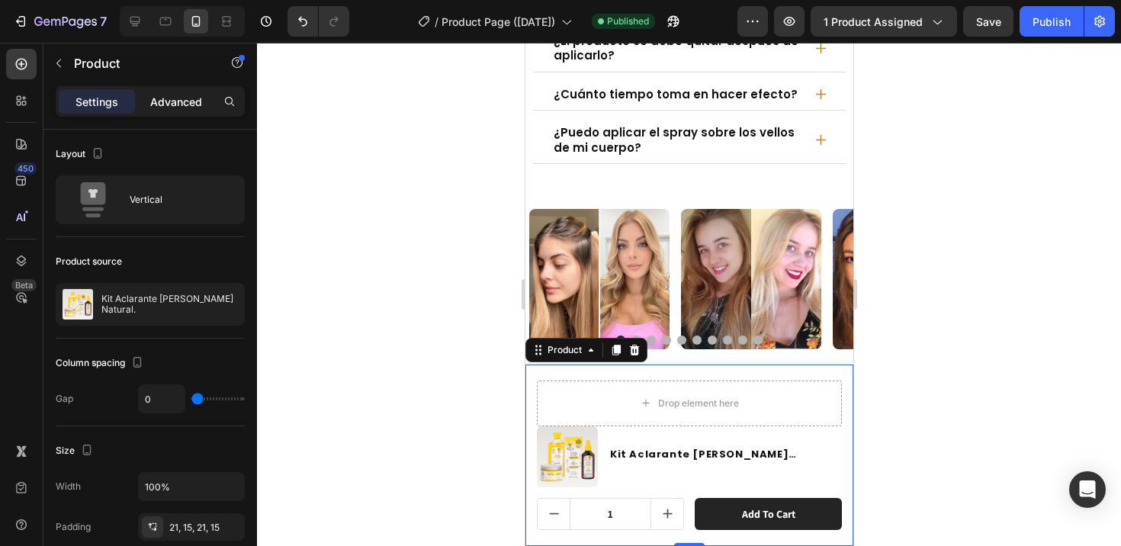
click at [186, 97] on p "Advanced" at bounding box center [176, 102] width 52 height 16
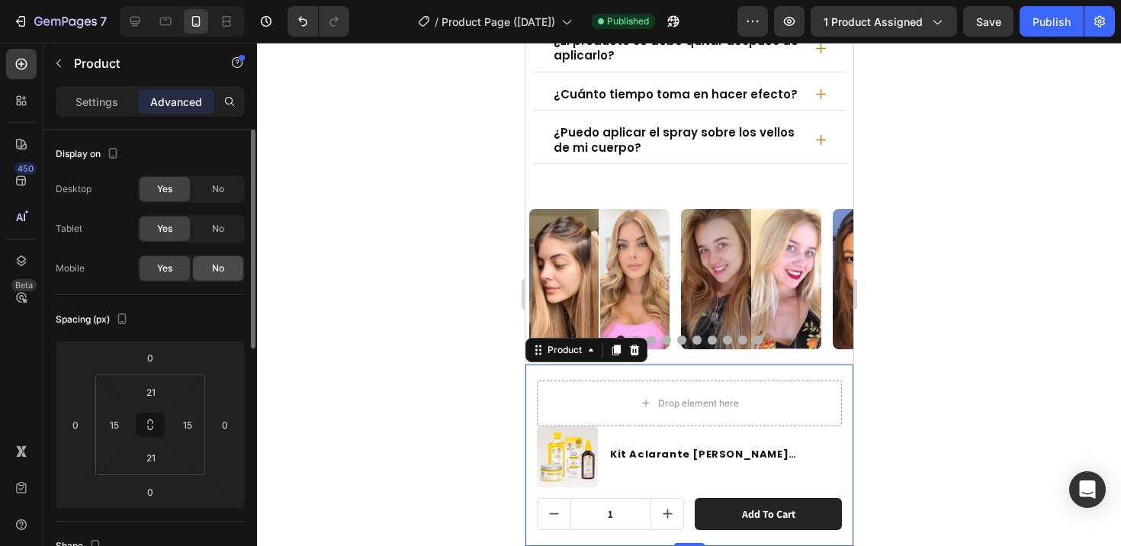
click at [219, 274] on span "No" at bounding box center [218, 268] width 12 height 14
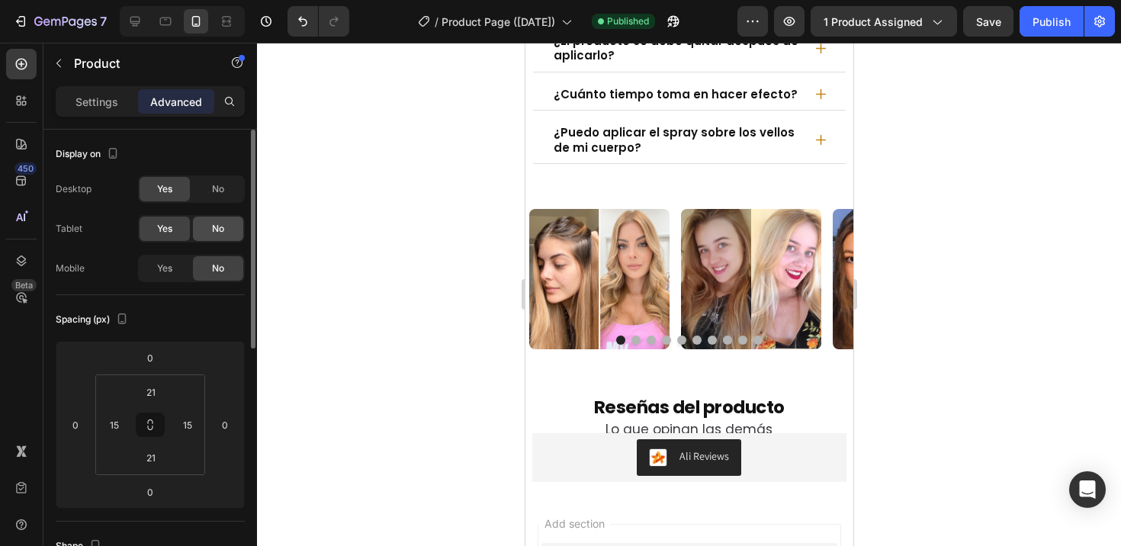
click at [215, 232] on span "No" at bounding box center [218, 229] width 12 height 14
click at [222, 191] on span "No" at bounding box center [218, 189] width 12 height 14
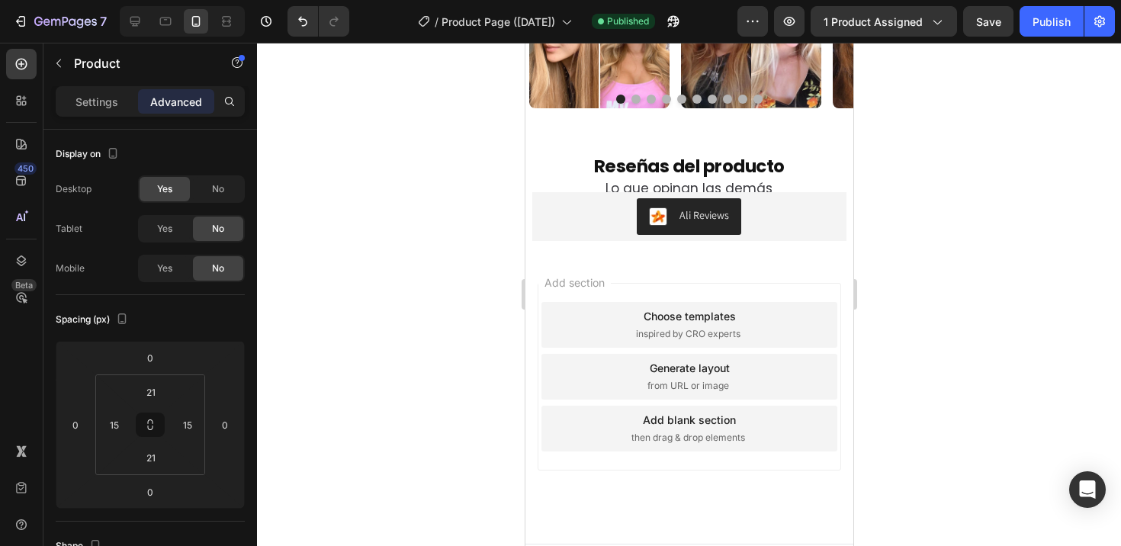
scroll to position [8446, 0]
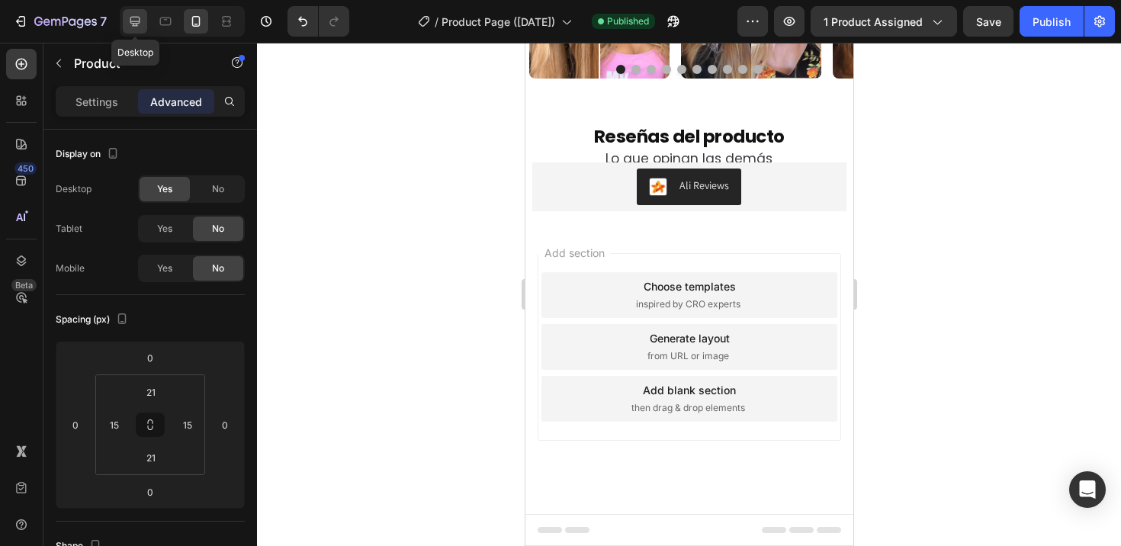
click at [133, 18] on icon at bounding box center [134, 21] width 15 height 15
type input "12"
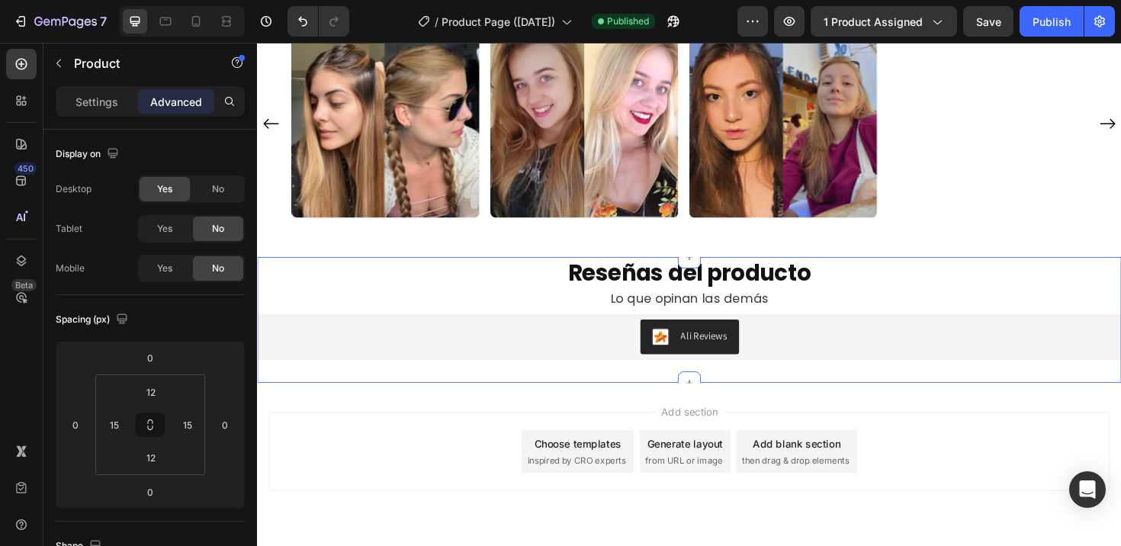
scroll to position [8909, 0]
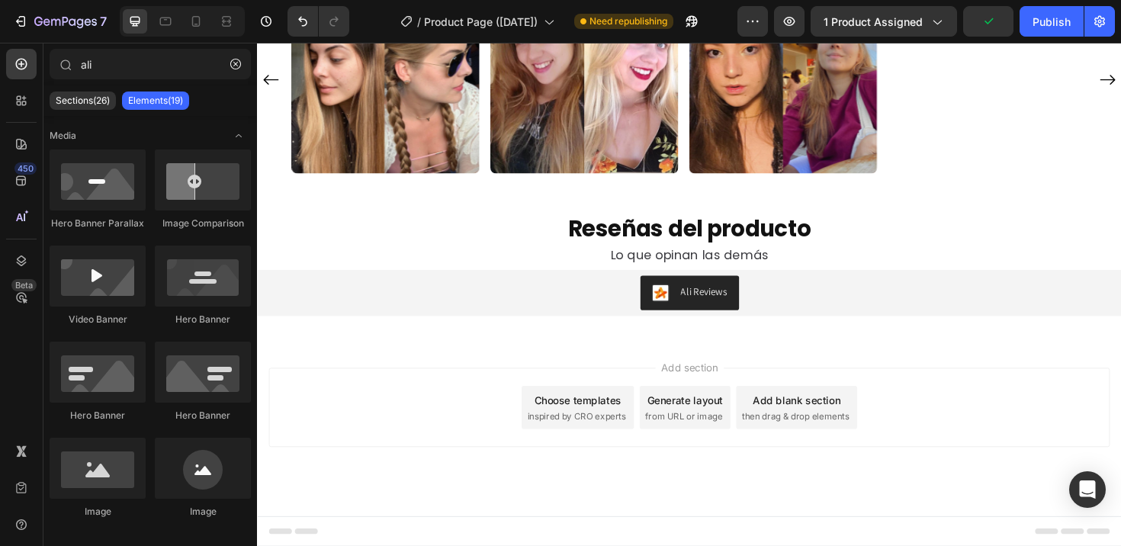
click at [335, 510] on div "Add section Choose templates inspired by CRO experts Generate layout from URL o…" at bounding box center [714, 450] width 915 height 188
click at [199, 17] on icon at bounding box center [196, 21] width 8 height 11
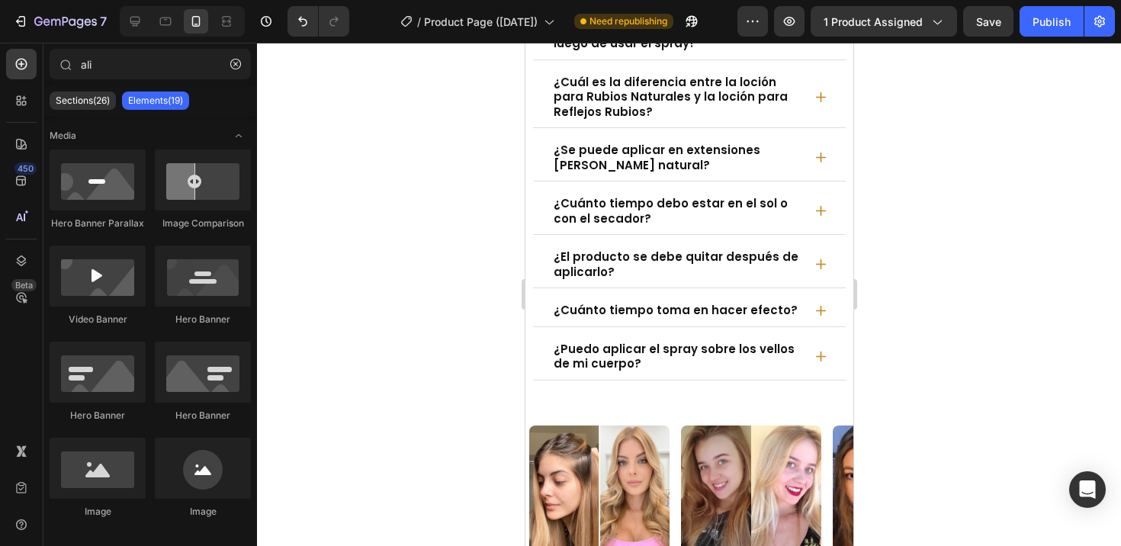
scroll to position [7732, 0]
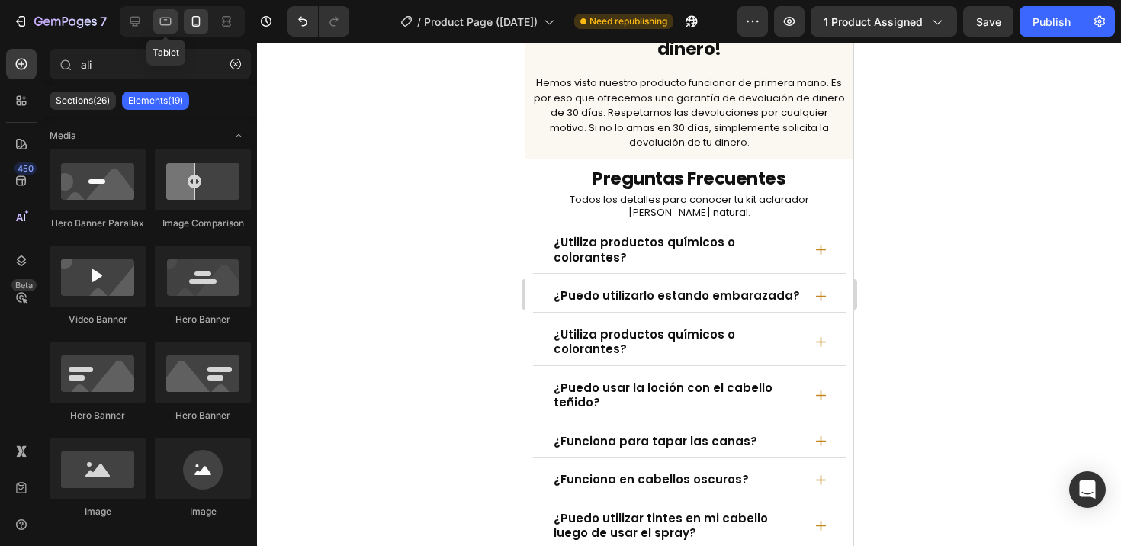
click at [156, 15] on div at bounding box center [165, 21] width 24 height 24
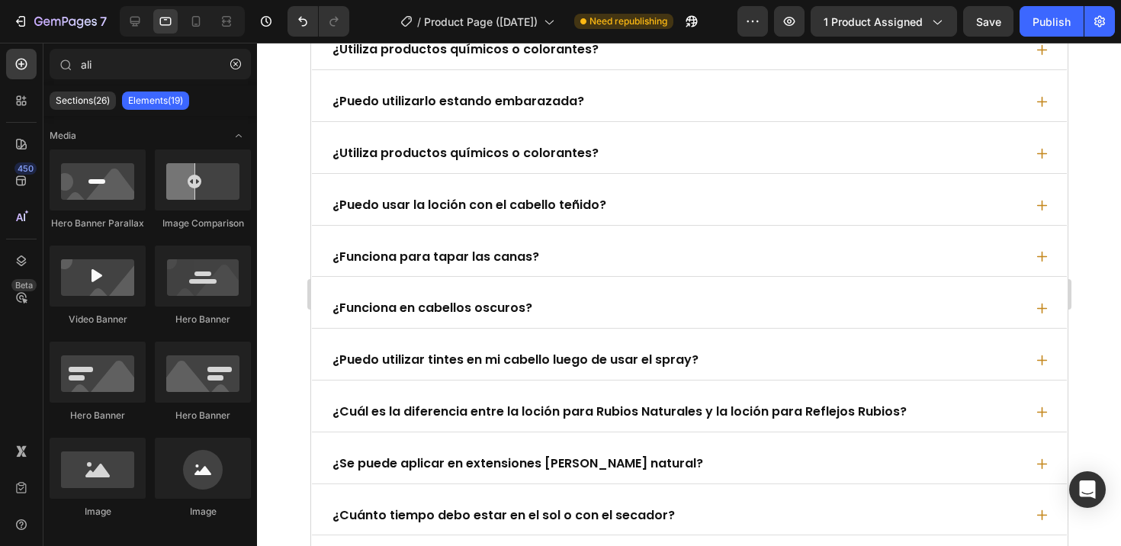
scroll to position [7525, 0]
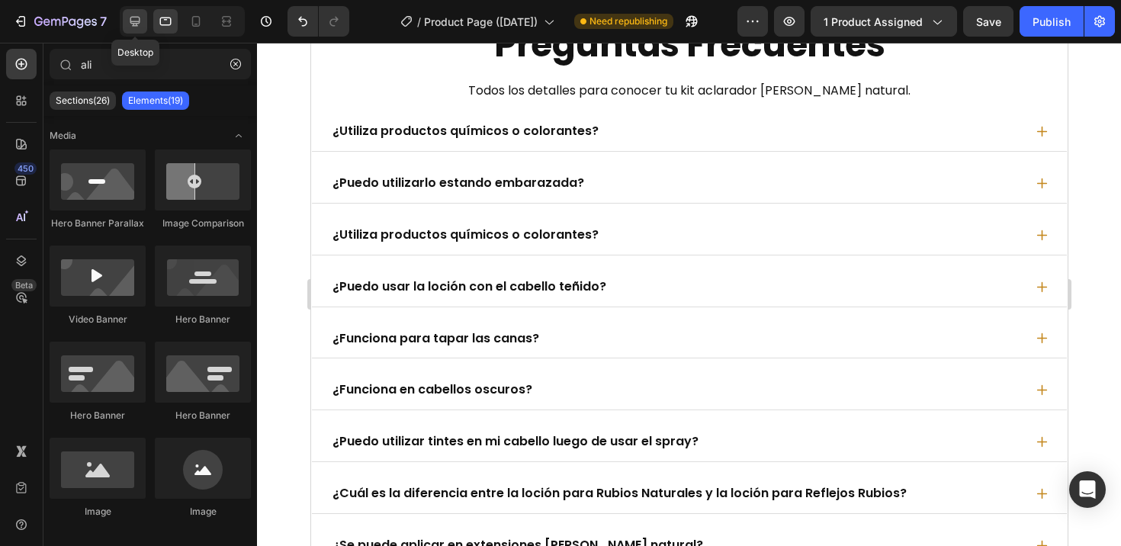
click at [134, 27] on icon at bounding box center [134, 21] width 15 height 15
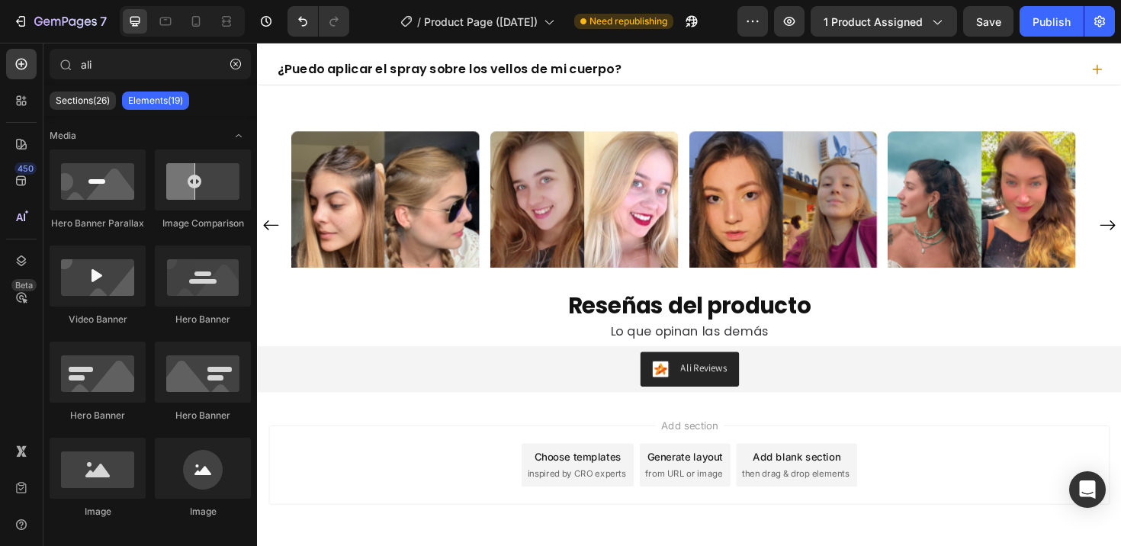
scroll to position [8430, 0]
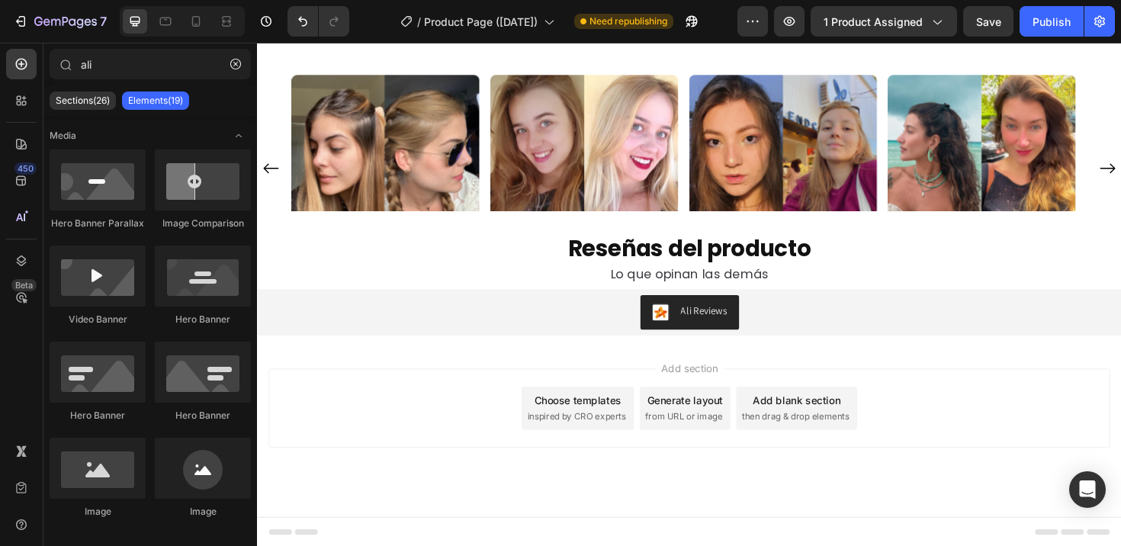
click at [492, 422] on div "Add section Choose templates inspired by CRO experts Generate layout from URL o…" at bounding box center [714, 429] width 890 height 84
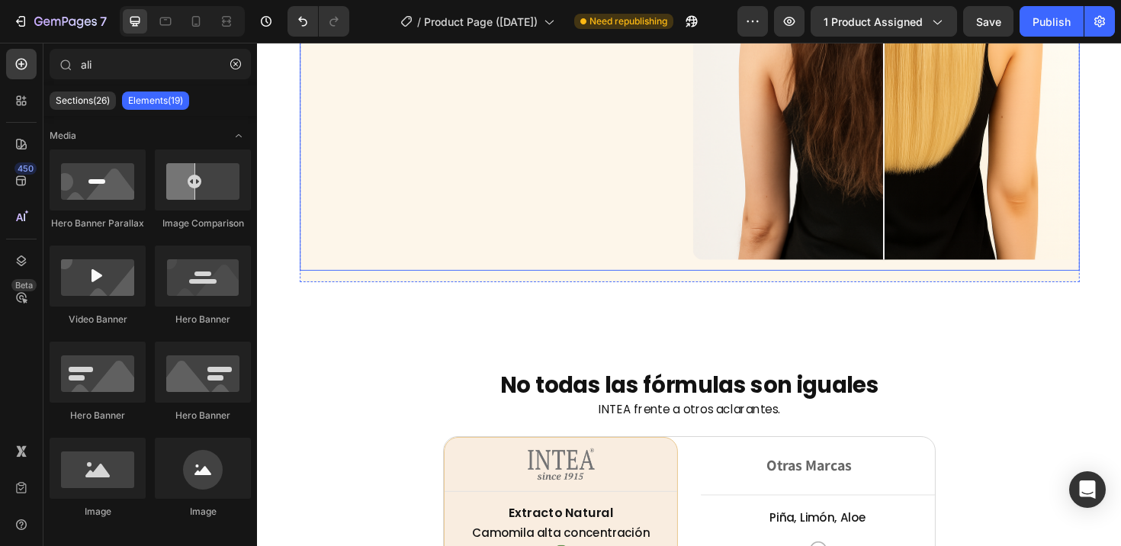
scroll to position [4708, 0]
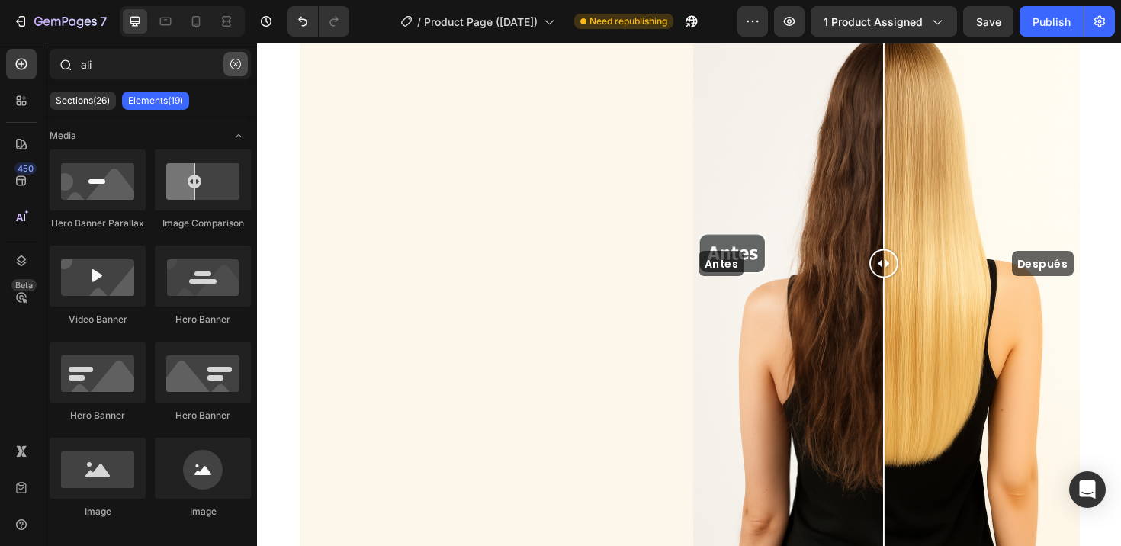
click at [233, 65] on icon "button" at bounding box center [235, 64] width 11 height 11
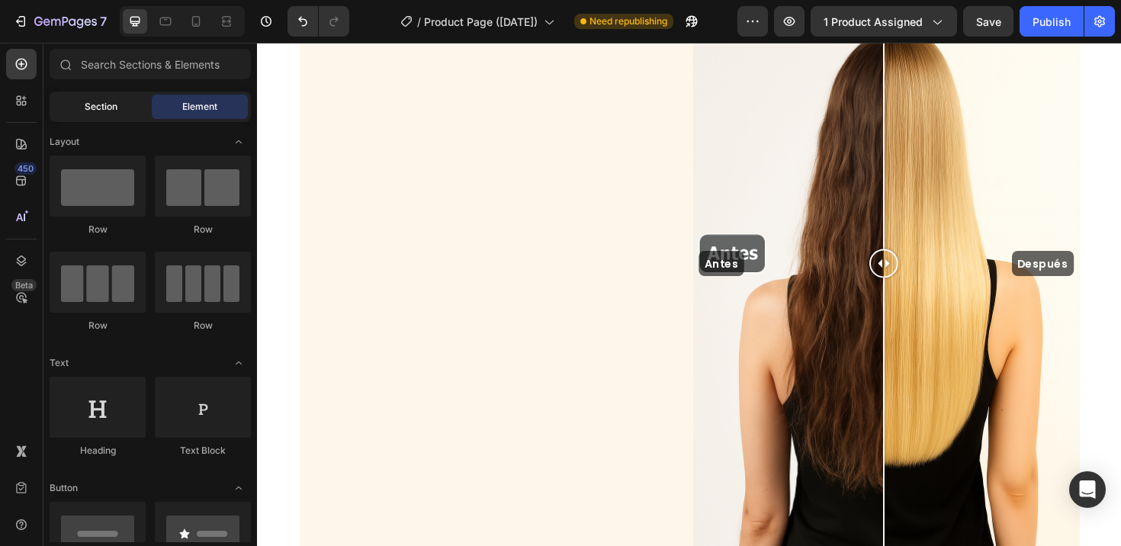
click at [107, 104] on span "Section" at bounding box center [101, 107] width 33 height 14
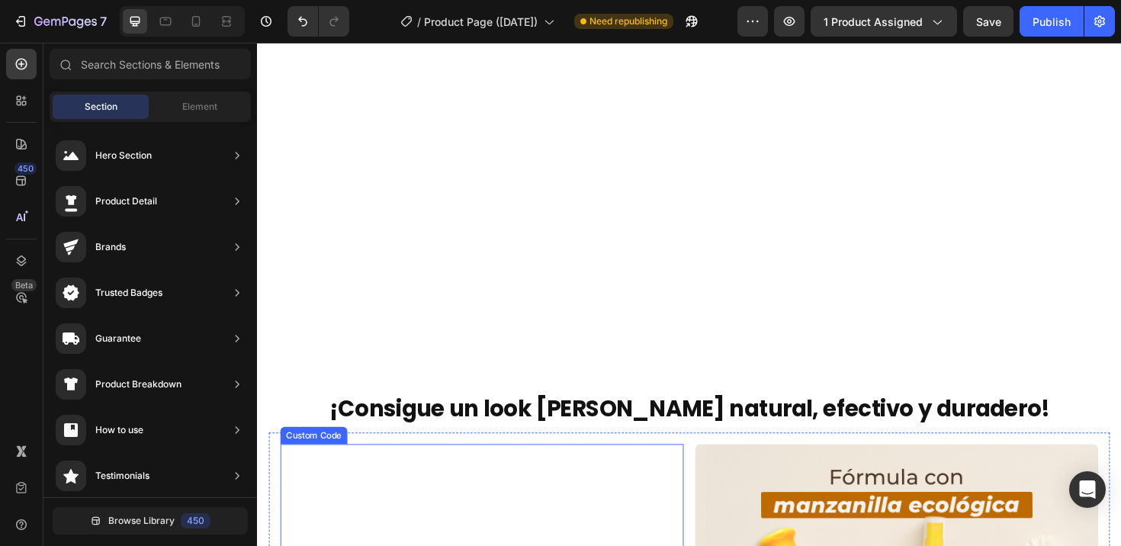
scroll to position [1900, 0]
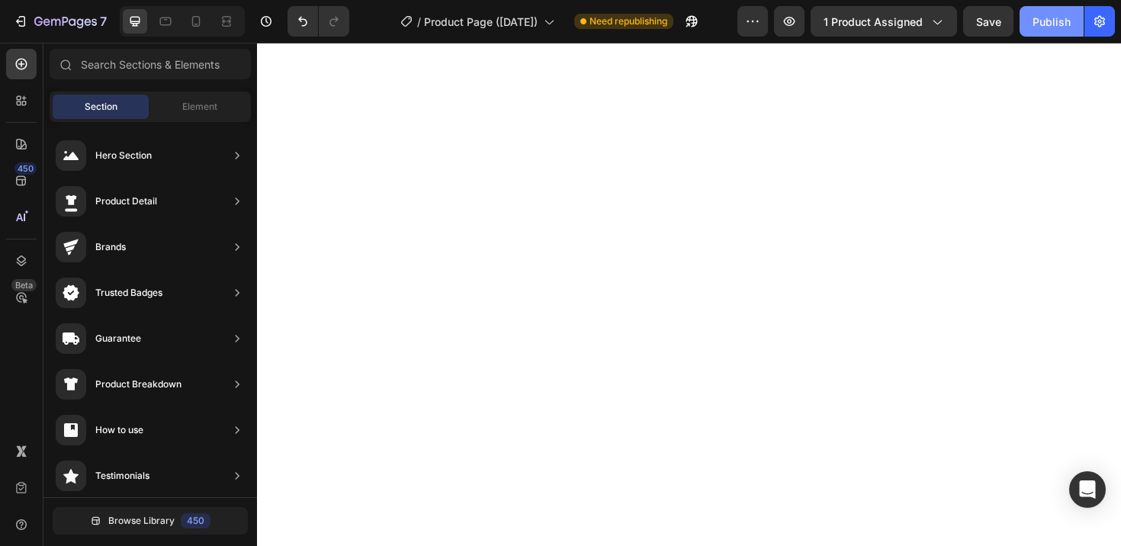
click at [1034, 27] on div "Publish" at bounding box center [1051, 22] width 38 height 16
